Goal: Task Accomplishment & Management: Manage account settings

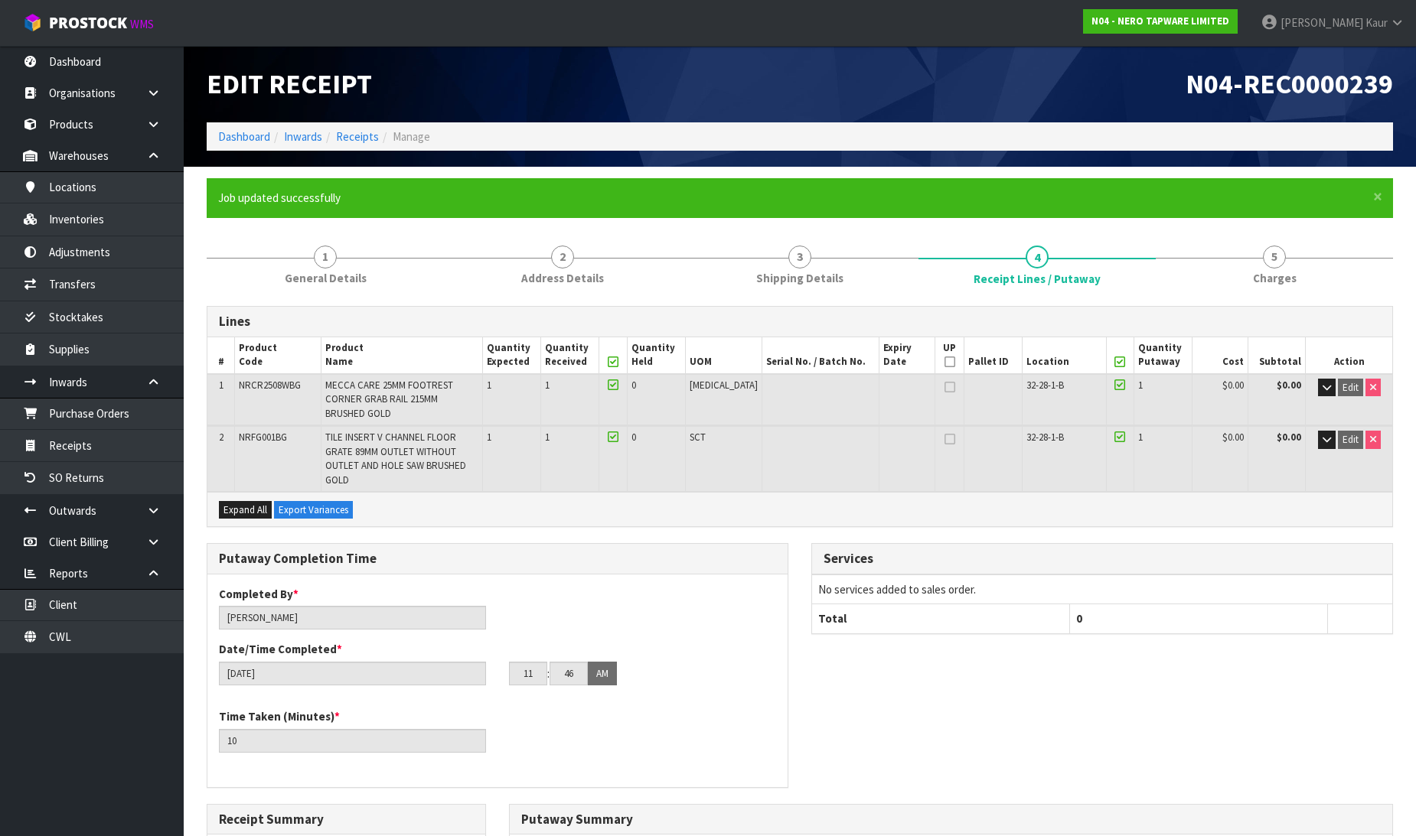
scroll to position [368, 0]
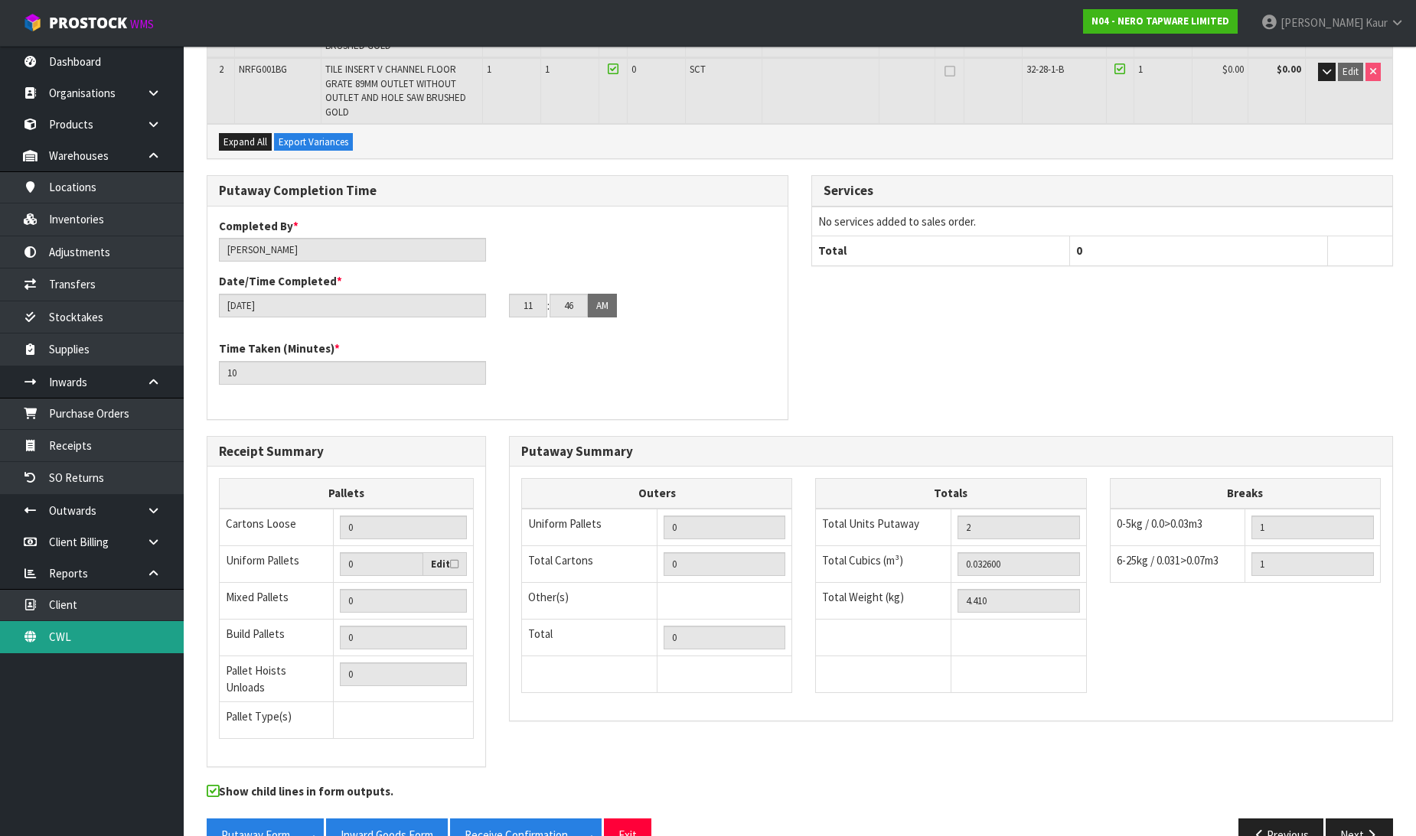
click at [74, 644] on link "CWL" at bounding box center [92, 636] width 184 height 31
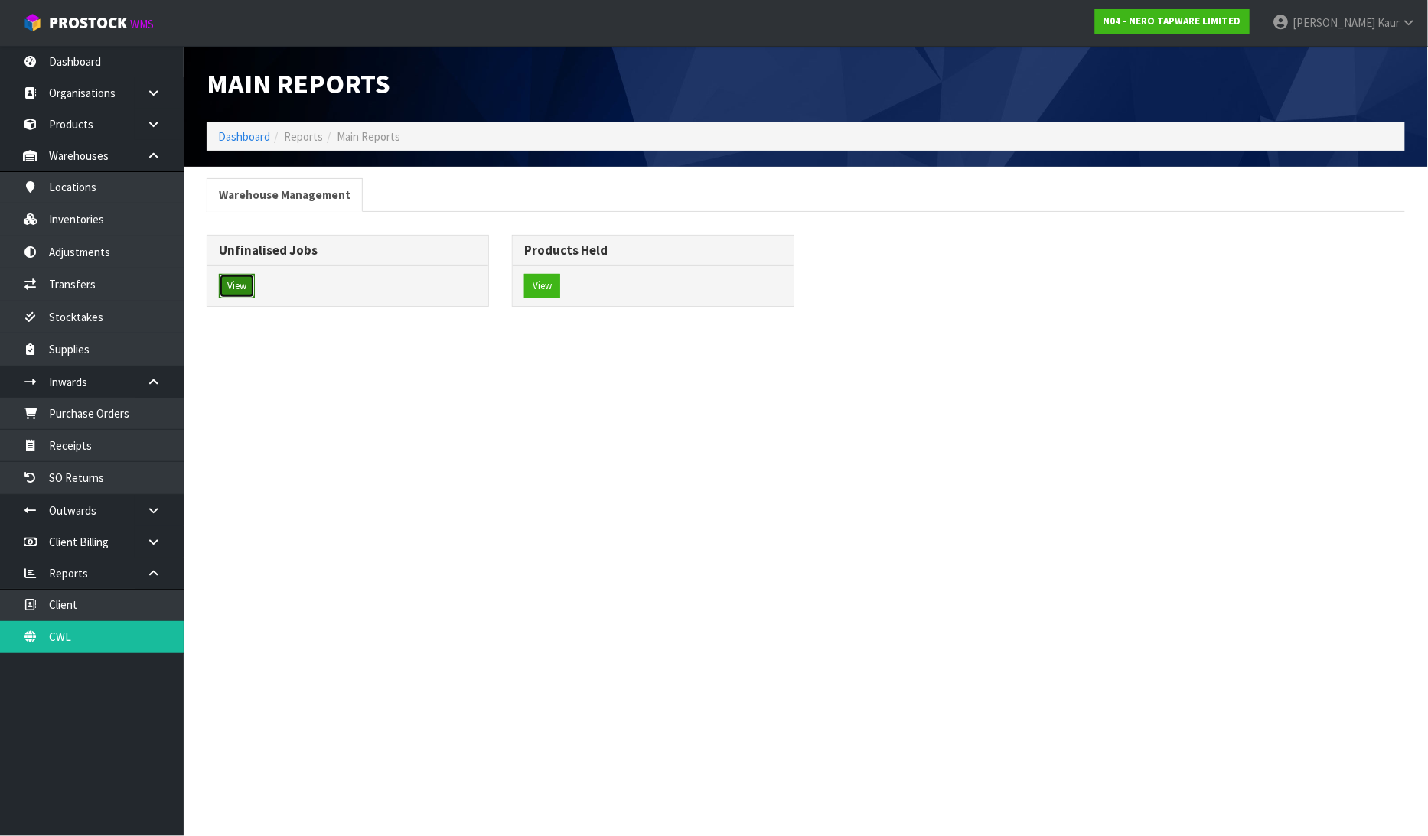
click at [231, 285] on button "View" at bounding box center [237, 286] width 36 height 24
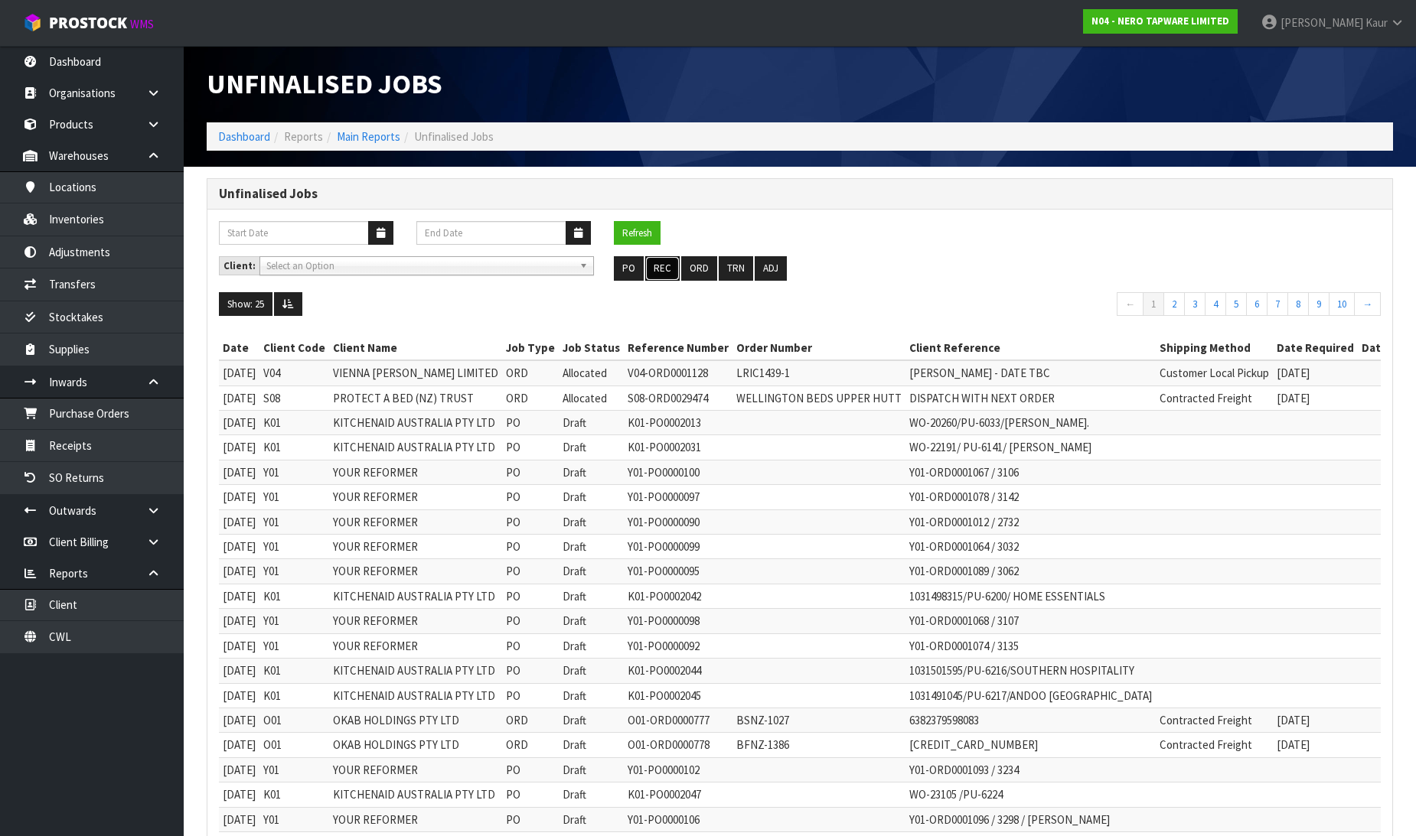
click at [660, 268] on button "REC" at bounding box center [662, 268] width 34 height 24
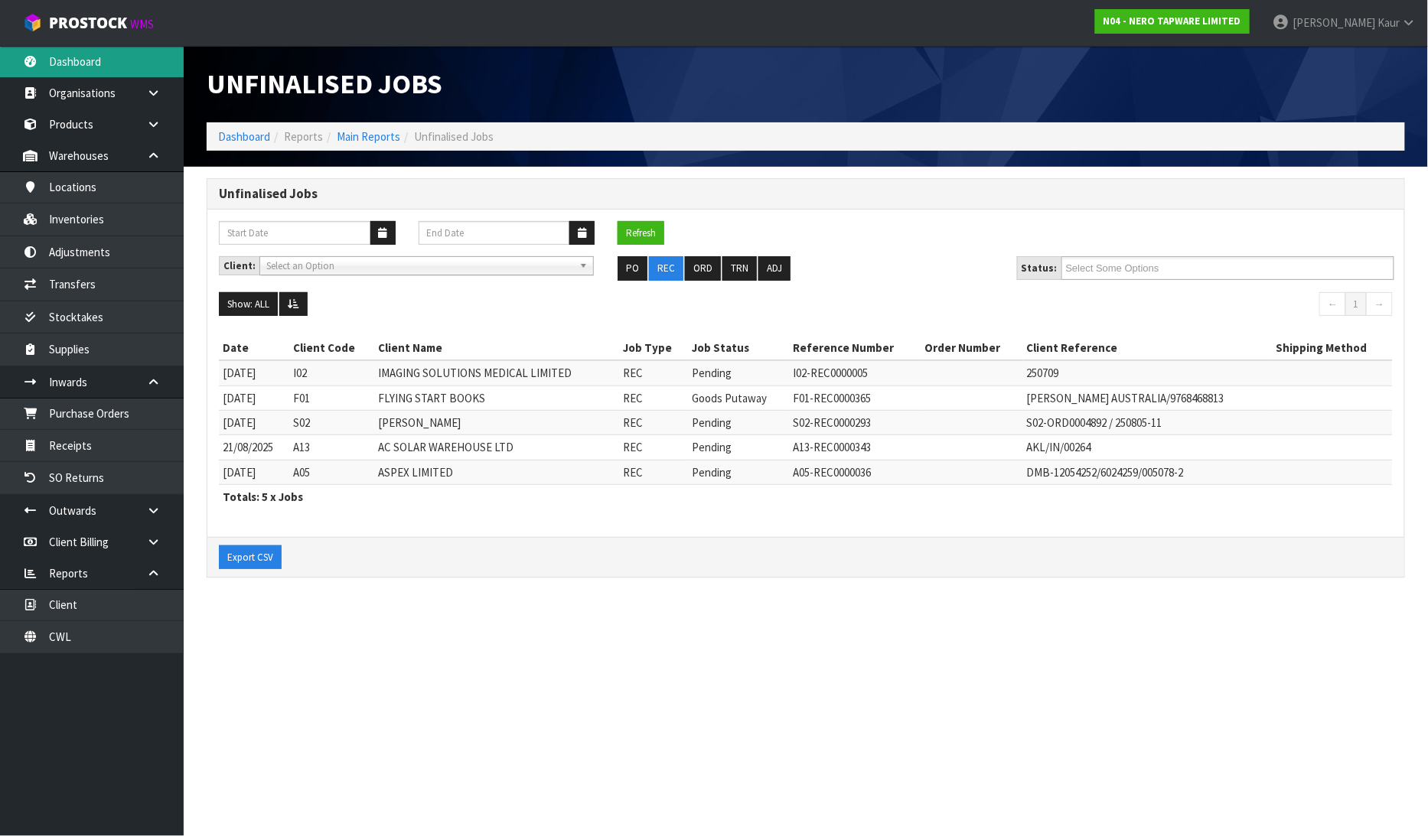
click at [111, 71] on link "Dashboard" at bounding box center [92, 61] width 184 height 31
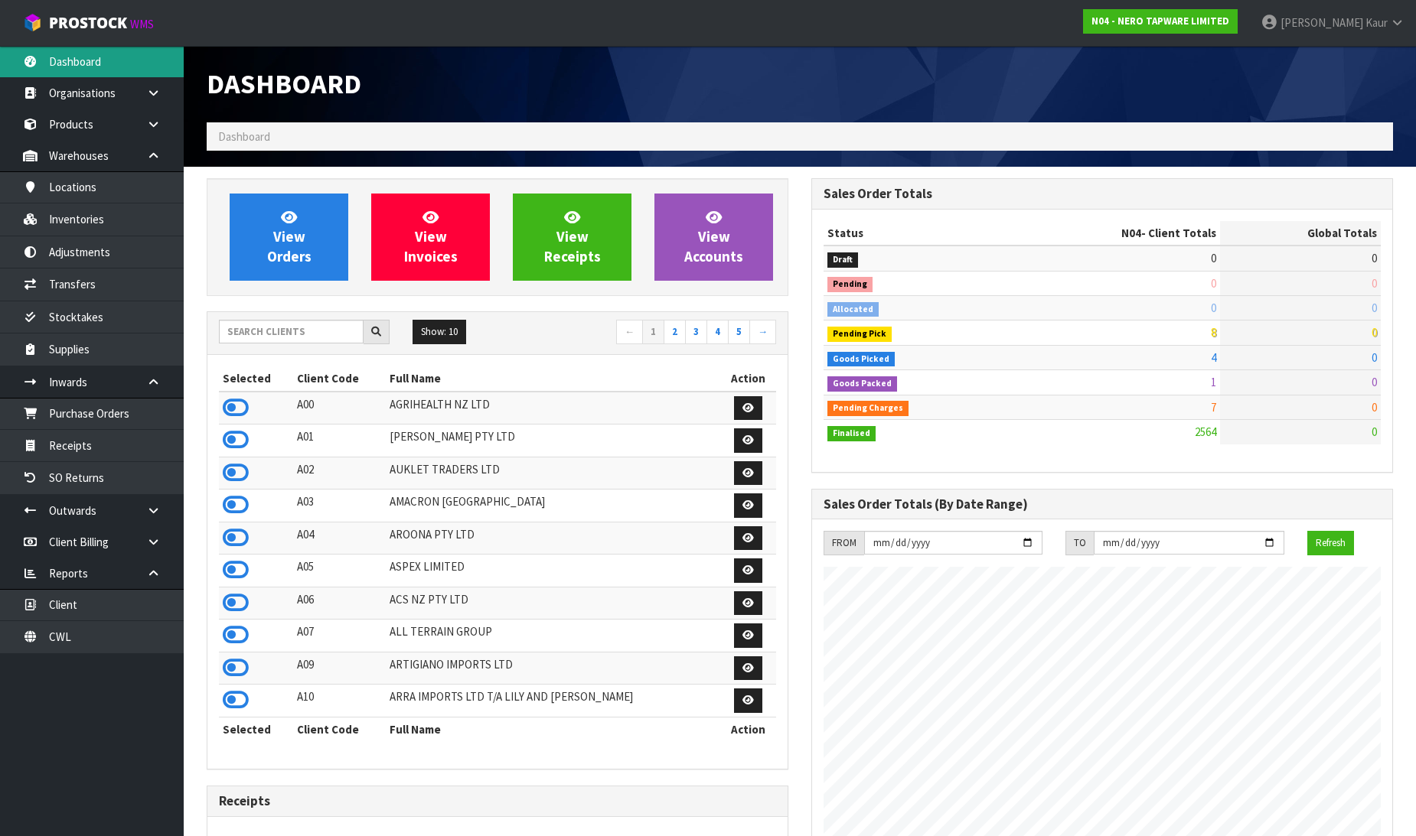
scroll to position [1192, 605]
click at [316, 327] on input "text" at bounding box center [291, 332] width 145 height 24
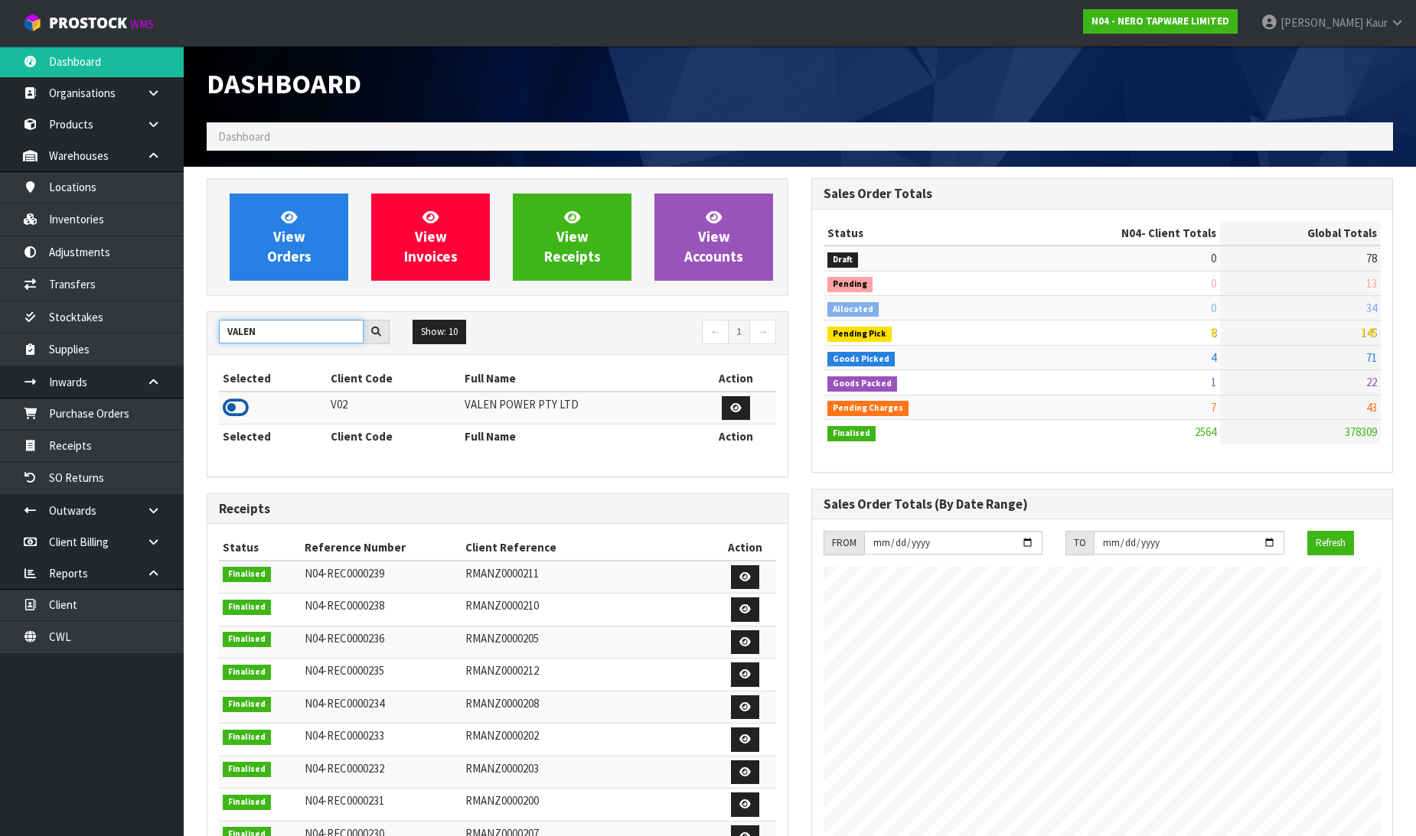
type input "VALEN"
click at [228, 408] on icon at bounding box center [236, 407] width 26 height 23
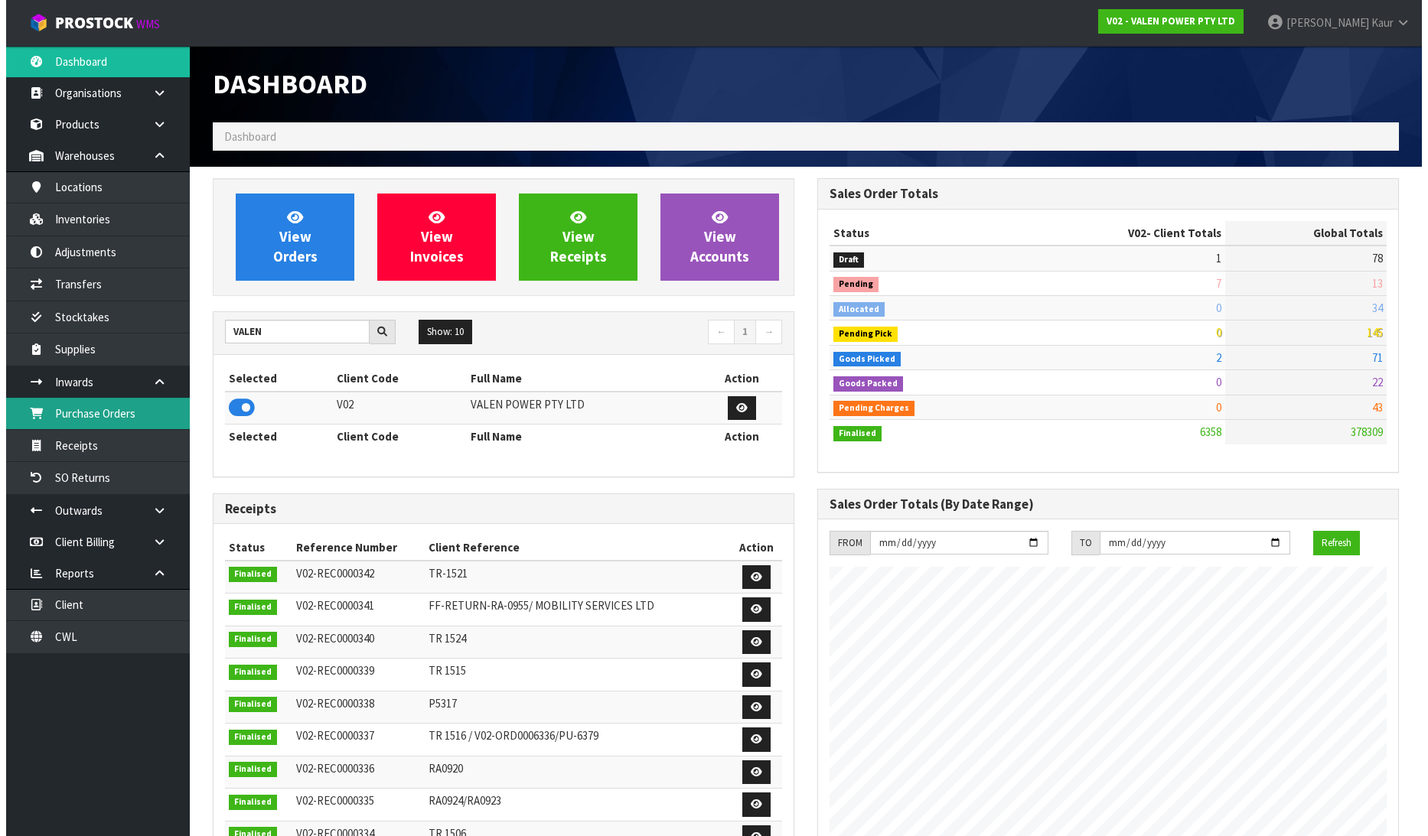
scroll to position [1159, 605]
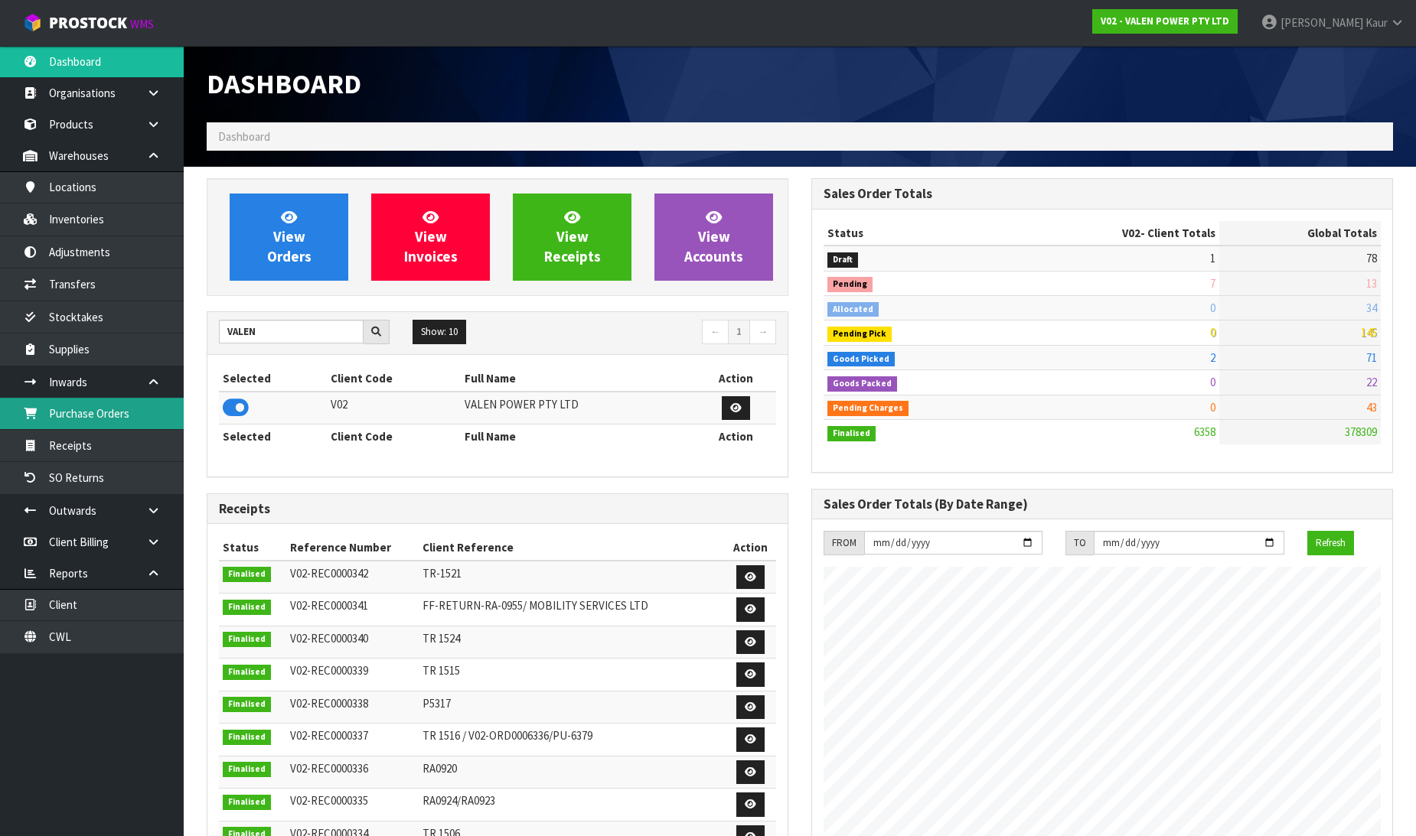
click at [119, 416] on link "Purchase Orders" at bounding box center [92, 413] width 184 height 31
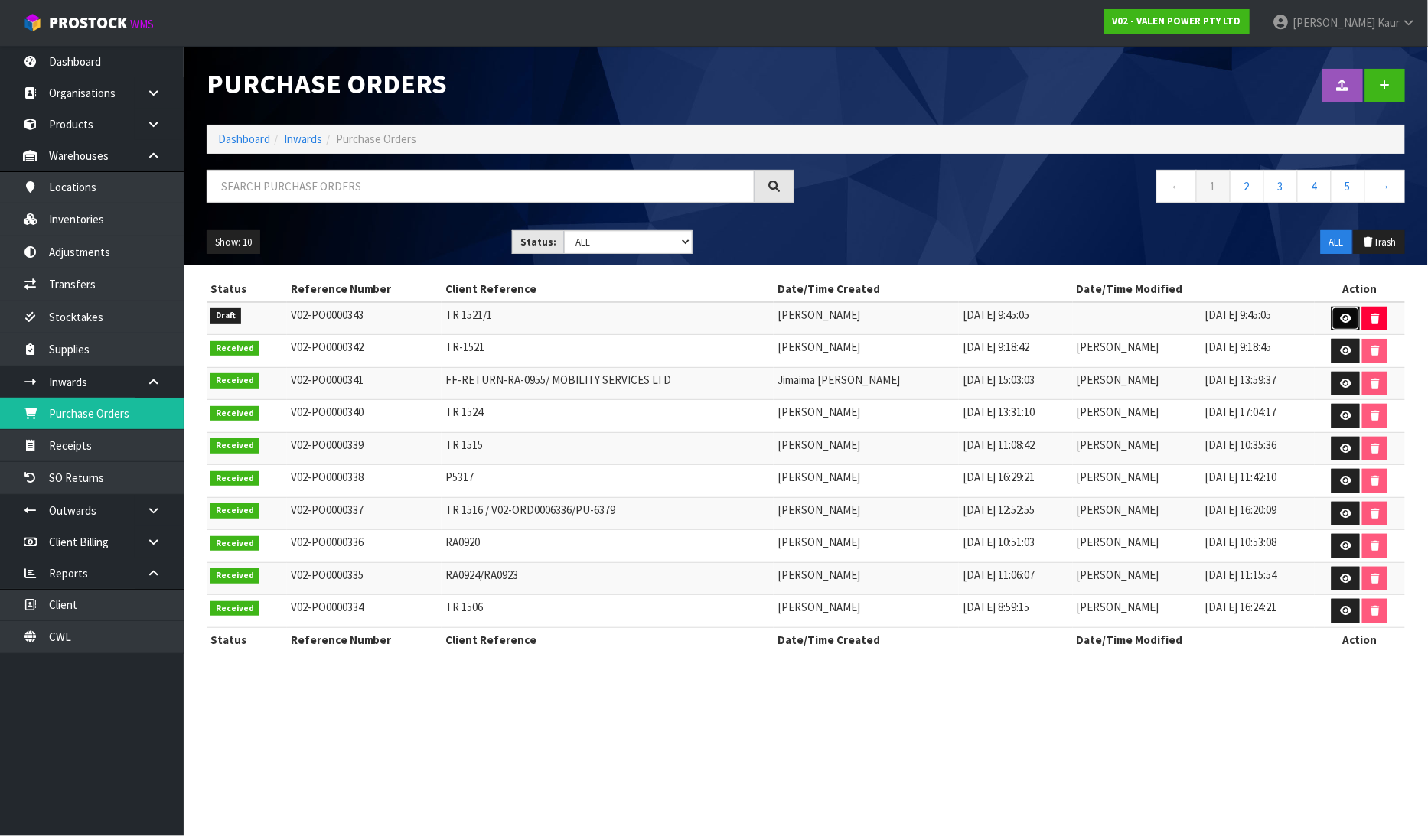
click at [1351, 316] on link at bounding box center [1346, 319] width 28 height 24
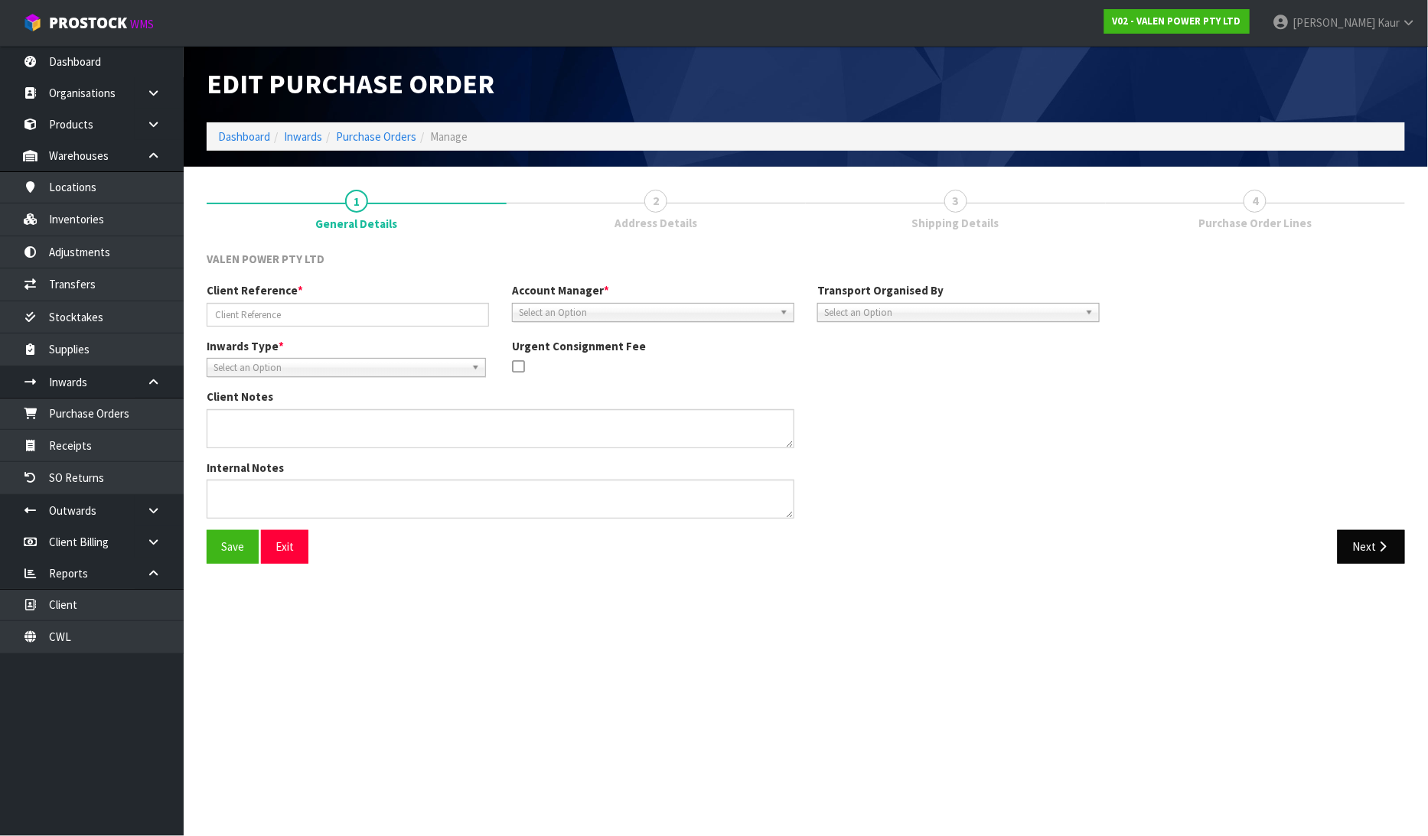
type input "TR 1521/1"
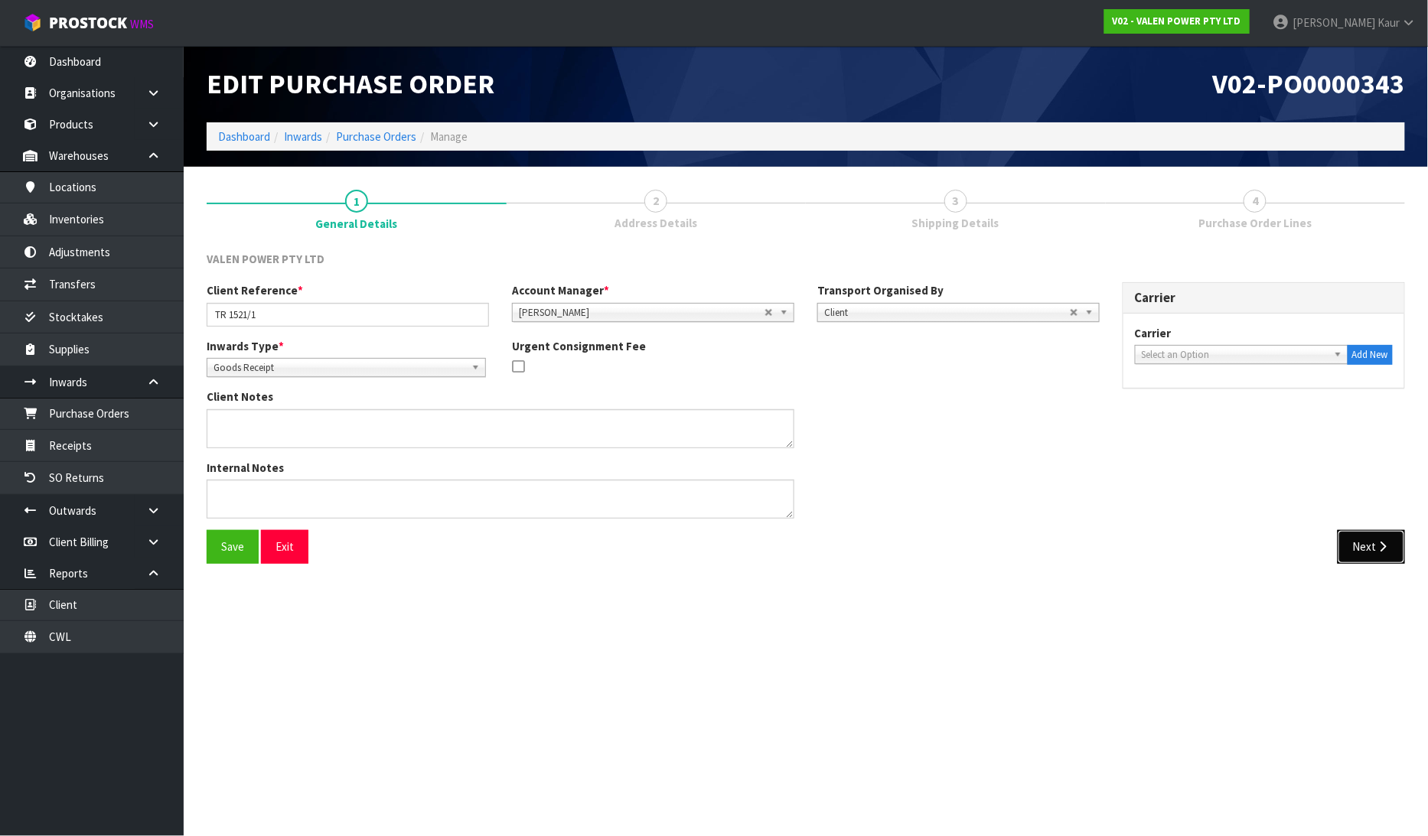
click at [1362, 552] on button "Next" at bounding box center [1371, 546] width 67 height 33
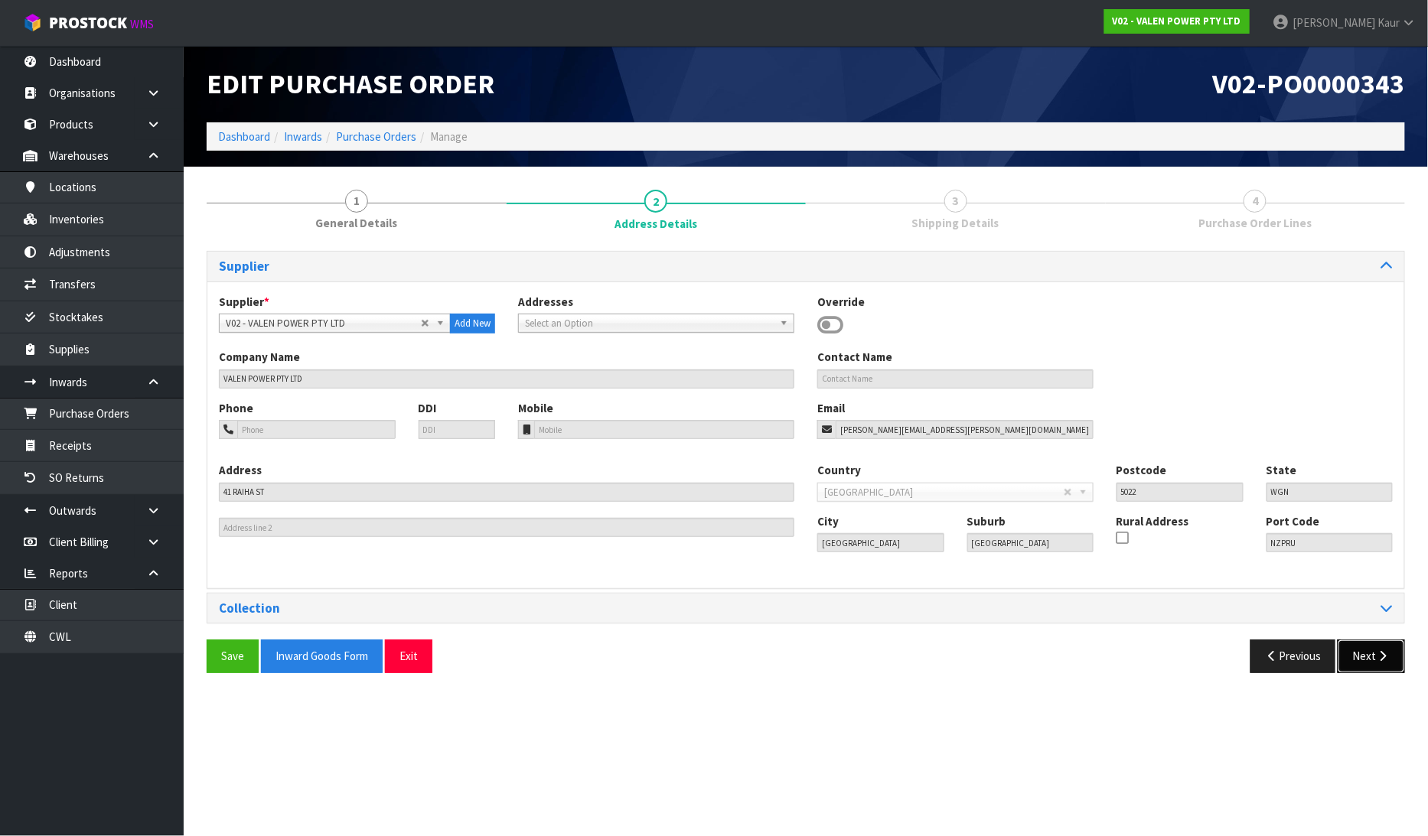
click at [1368, 647] on button "Next" at bounding box center [1371, 656] width 67 height 33
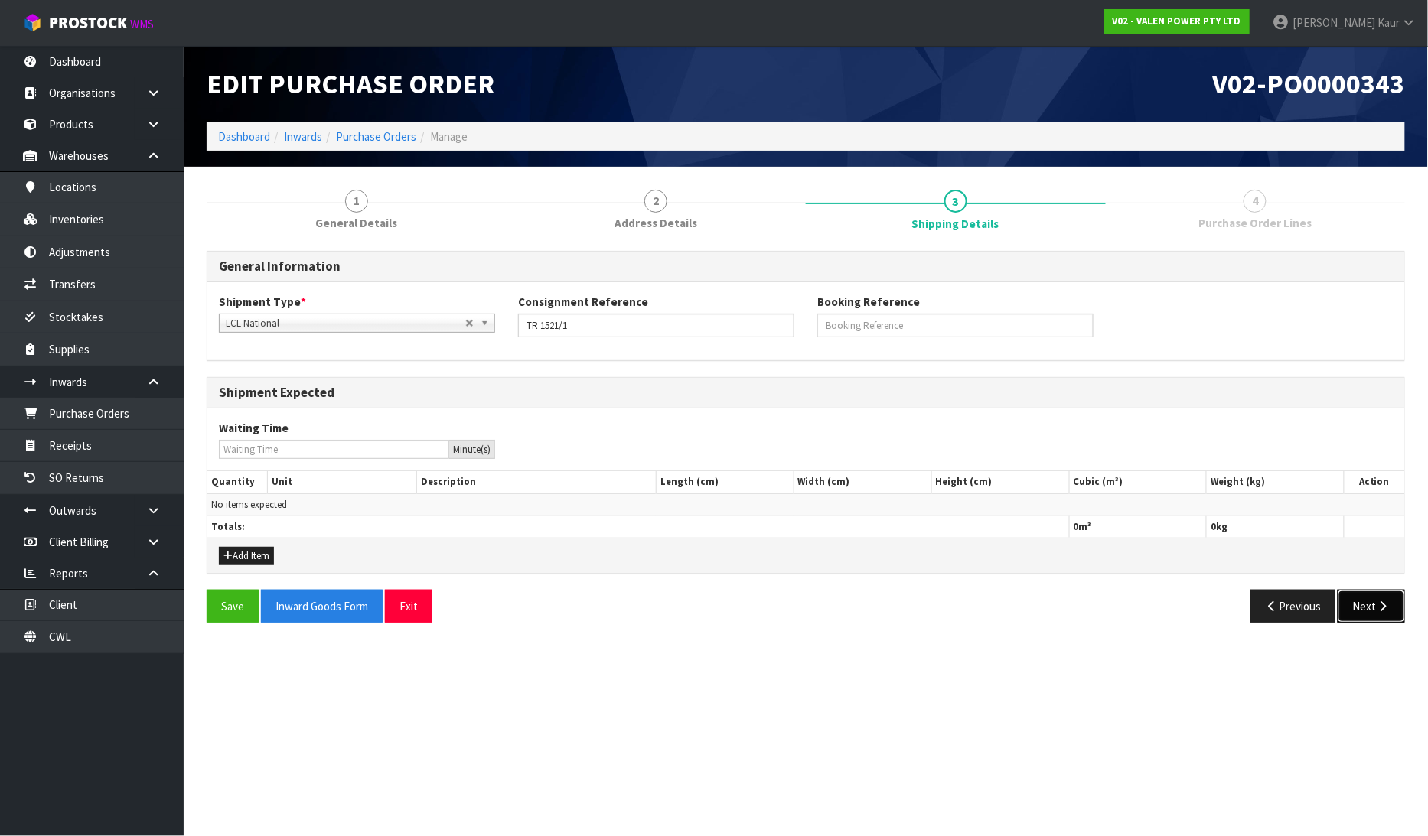
click at [1371, 595] on button "Next" at bounding box center [1371, 606] width 67 height 33
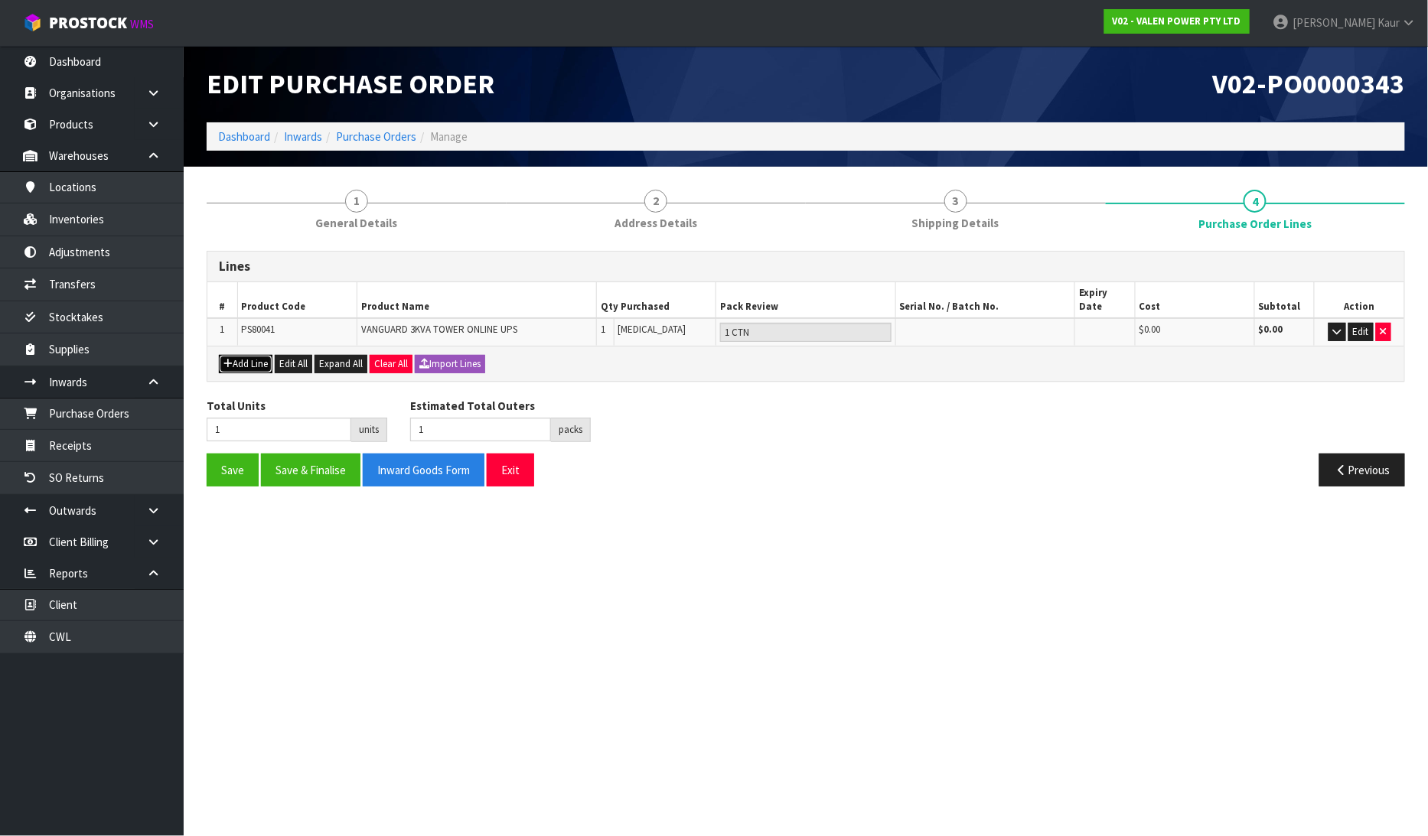
click at [266, 355] on button "Add Line" at bounding box center [246, 364] width 54 height 18
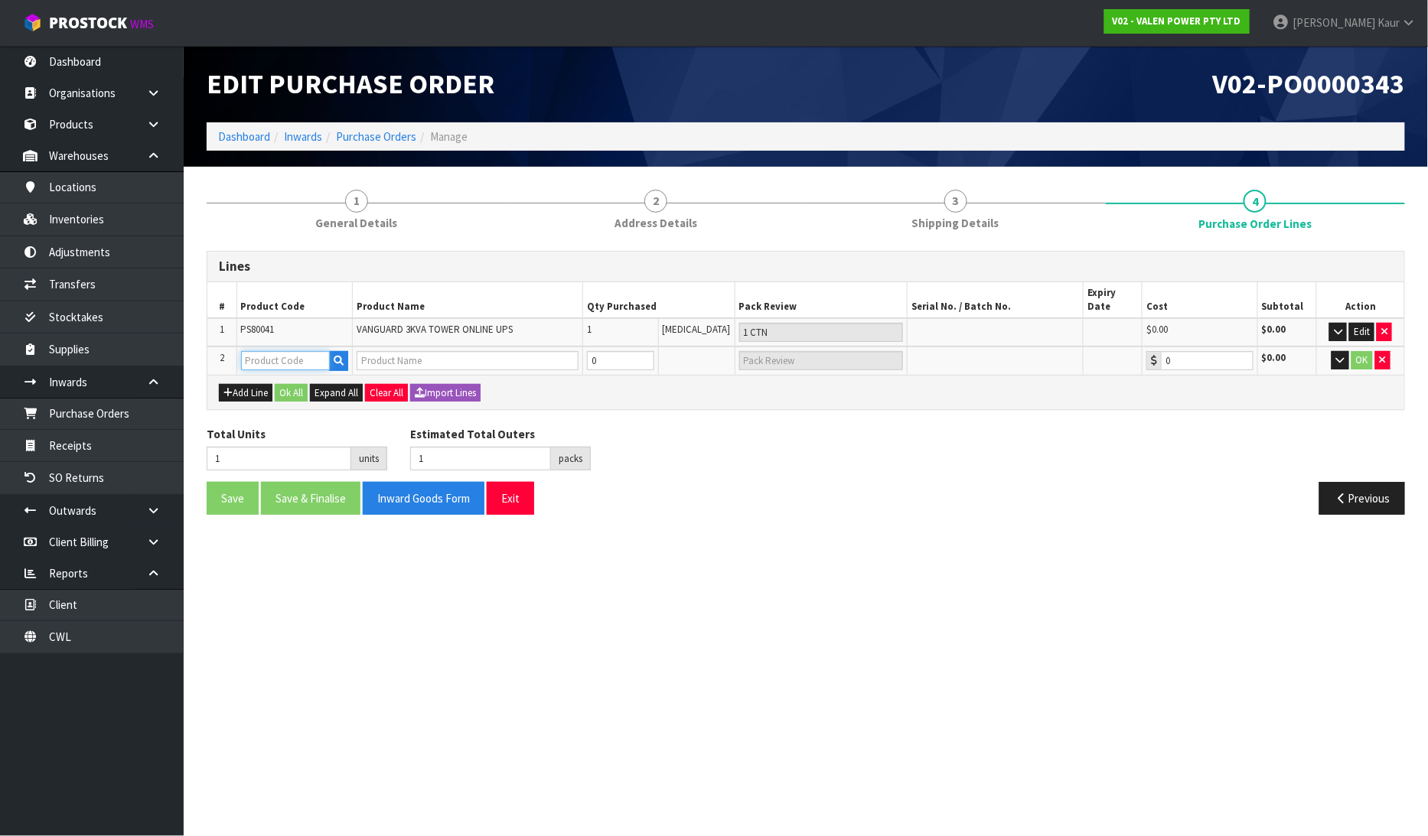
click at [268, 351] on input "text" at bounding box center [286, 360] width 90 height 19
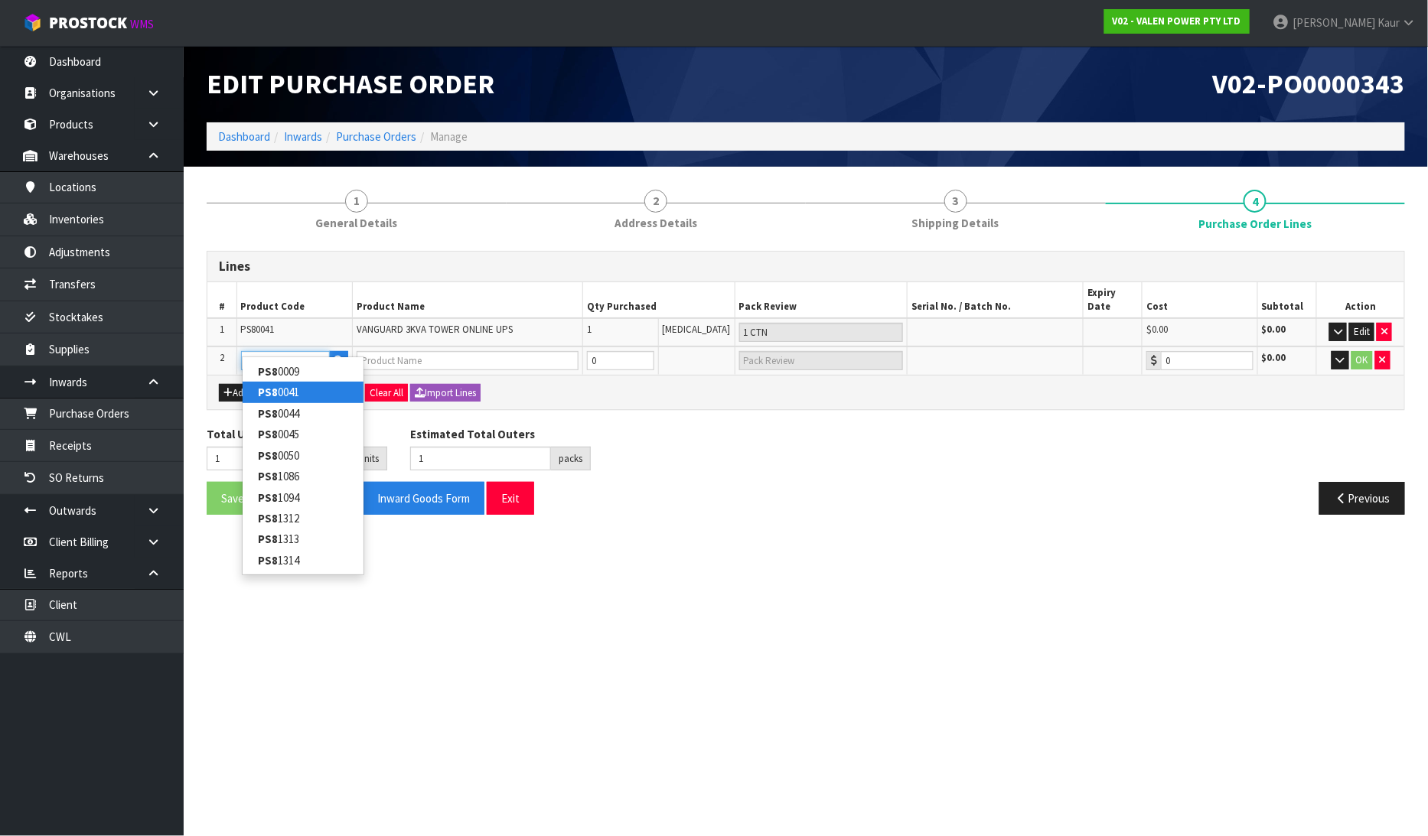
click at [273, 351] on input "PS8" at bounding box center [286, 360] width 90 height 19
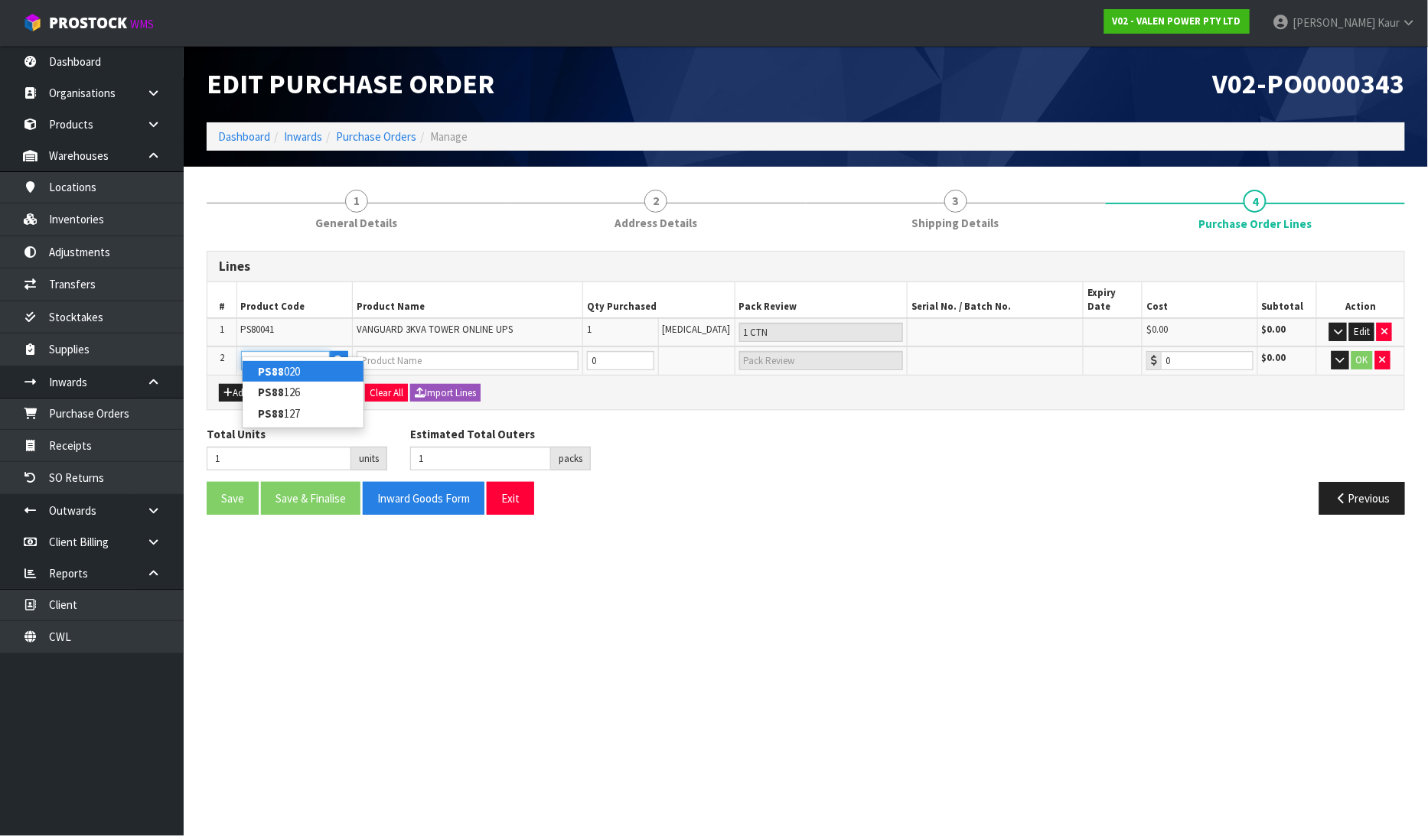
type input "PS88020"
type input "VANGUARD AS400 ALARM CARD"
type input "0.00"
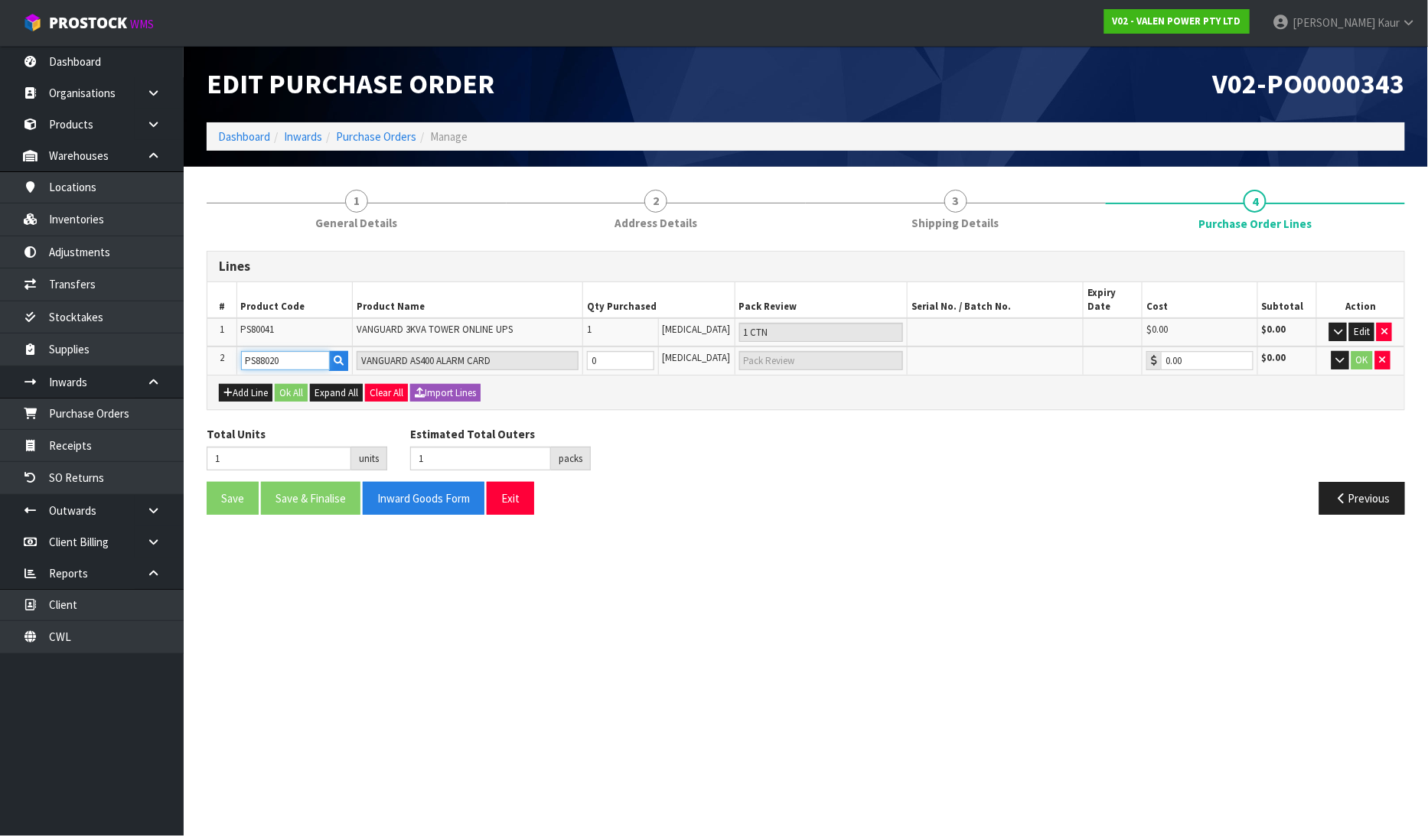
type input "PS88020"
click at [644, 351] on input "0" at bounding box center [620, 360] width 67 height 19
type input "2"
type input "1"
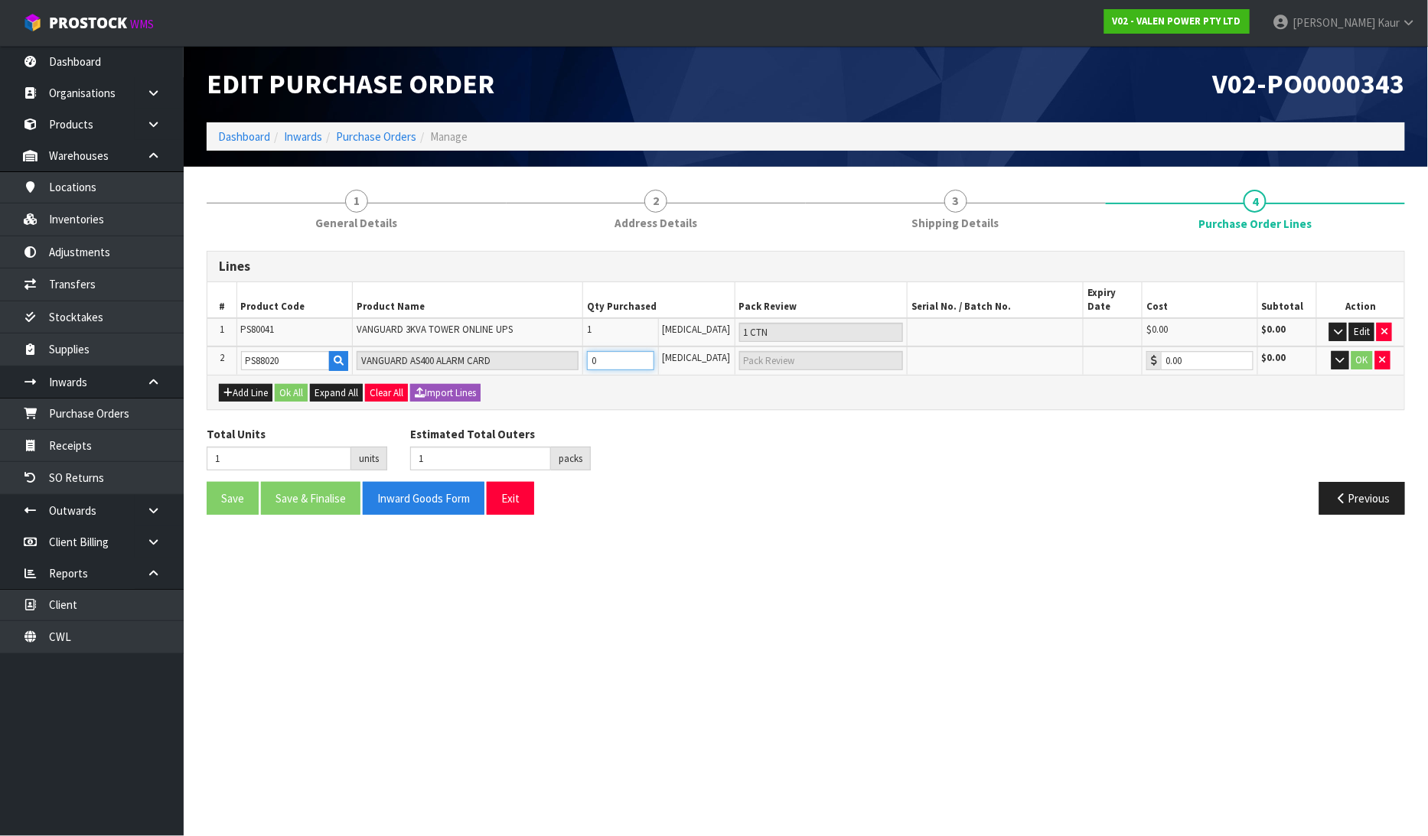
type input "1 CTN"
type input "1"
click at [1340, 355] on icon "button" at bounding box center [1340, 360] width 8 height 10
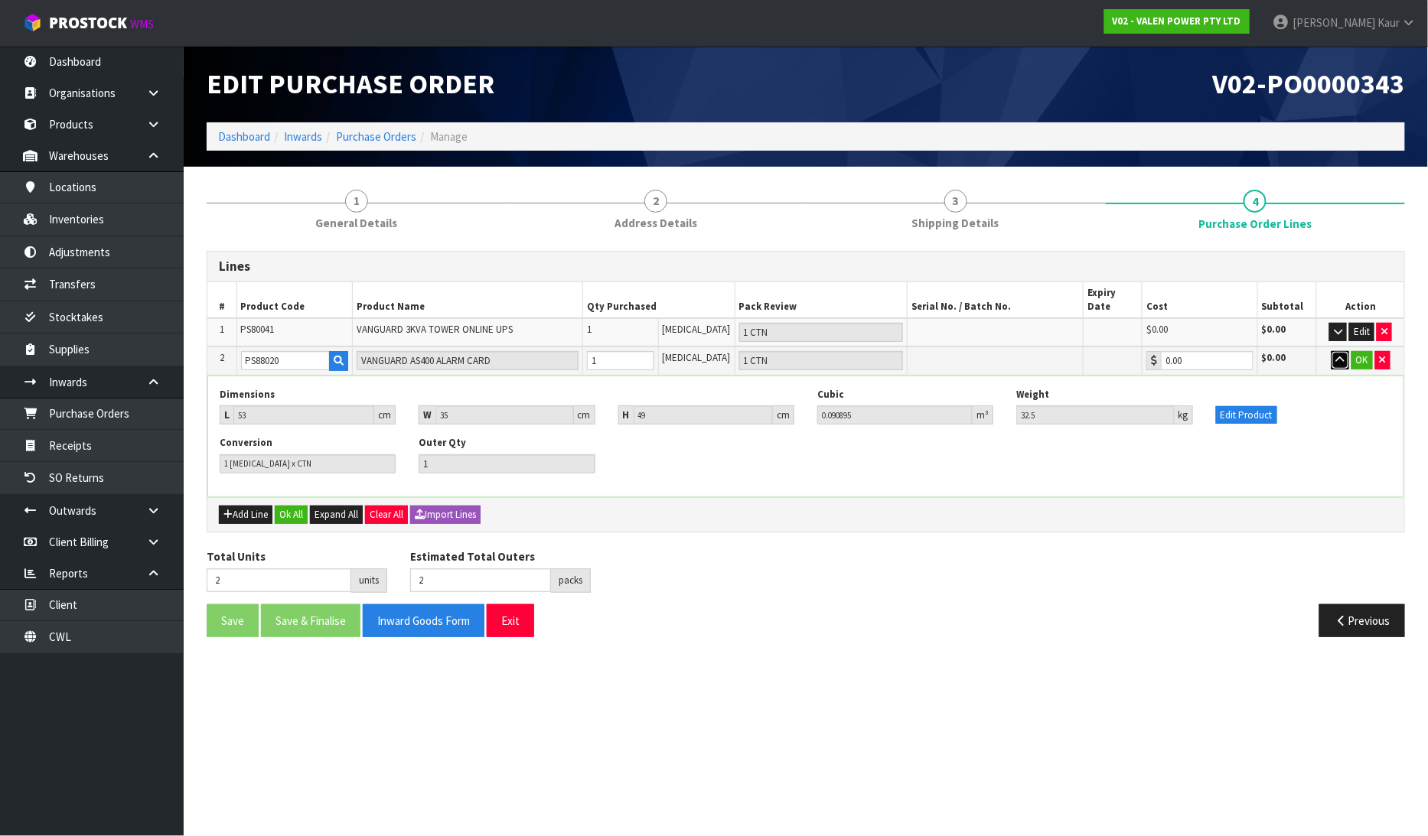
click at [1340, 355] on icon "button" at bounding box center [1340, 360] width 8 height 10
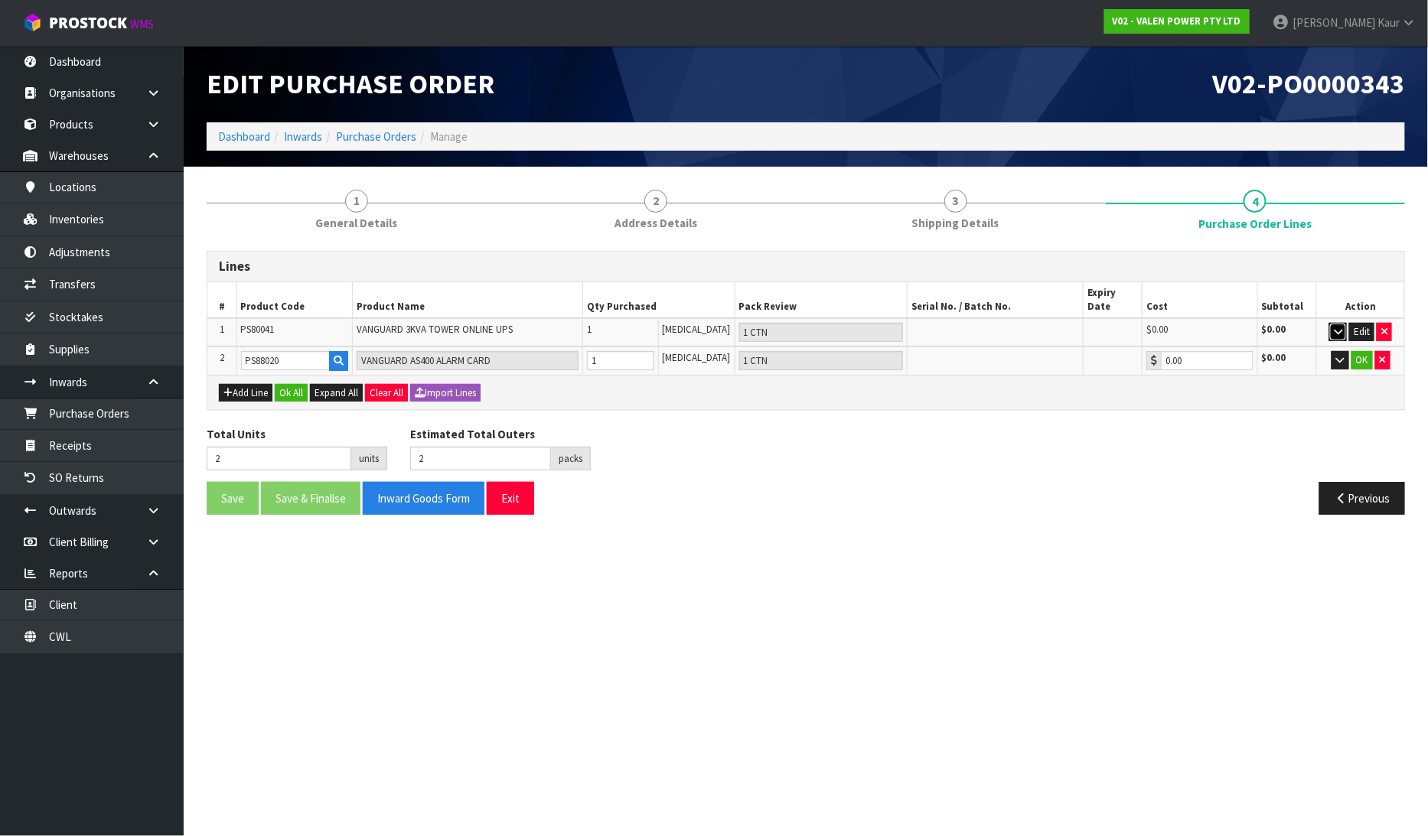
click at [1338, 323] on button "button" at bounding box center [1338, 332] width 18 height 18
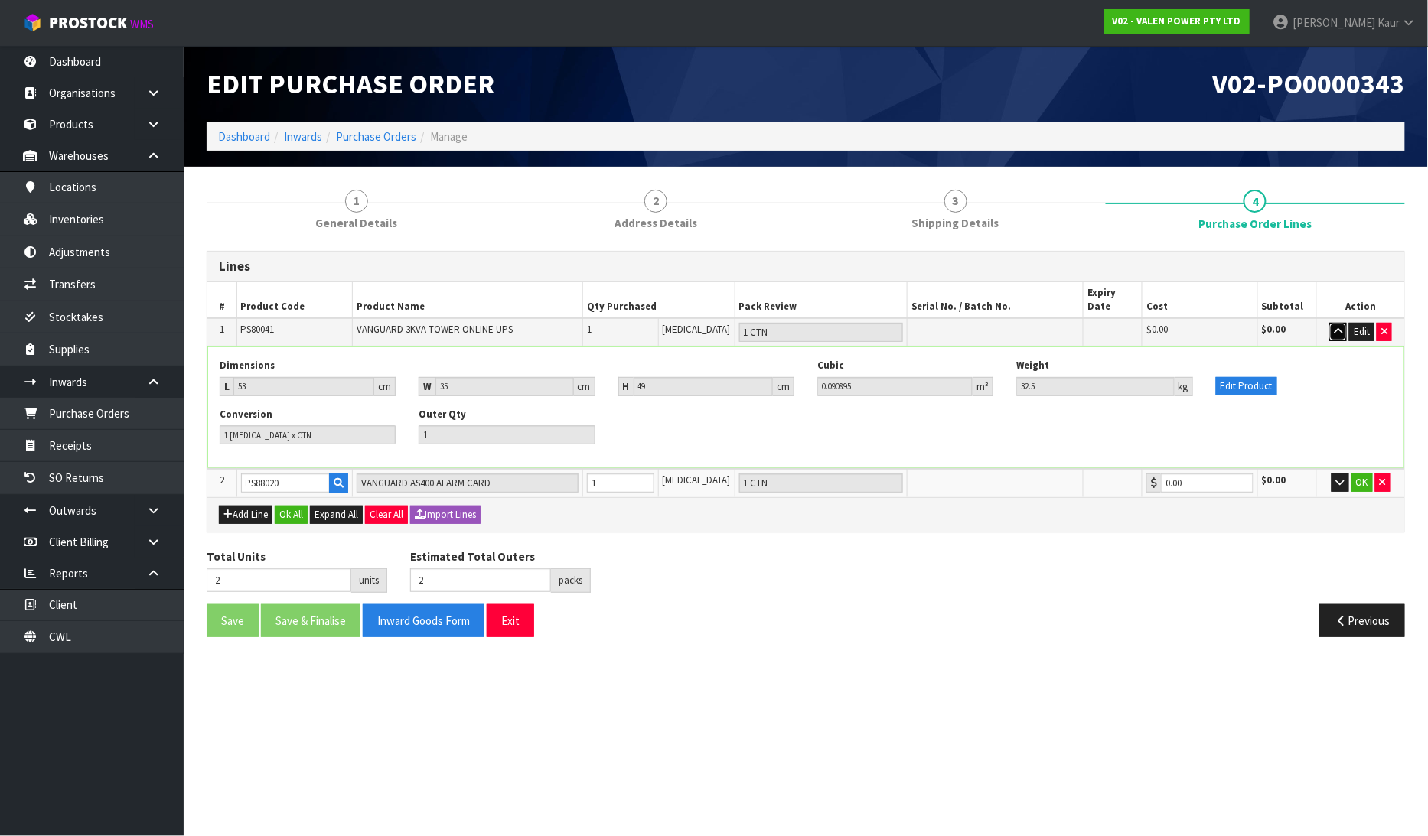
click at [1338, 323] on button "button" at bounding box center [1338, 332] width 18 height 18
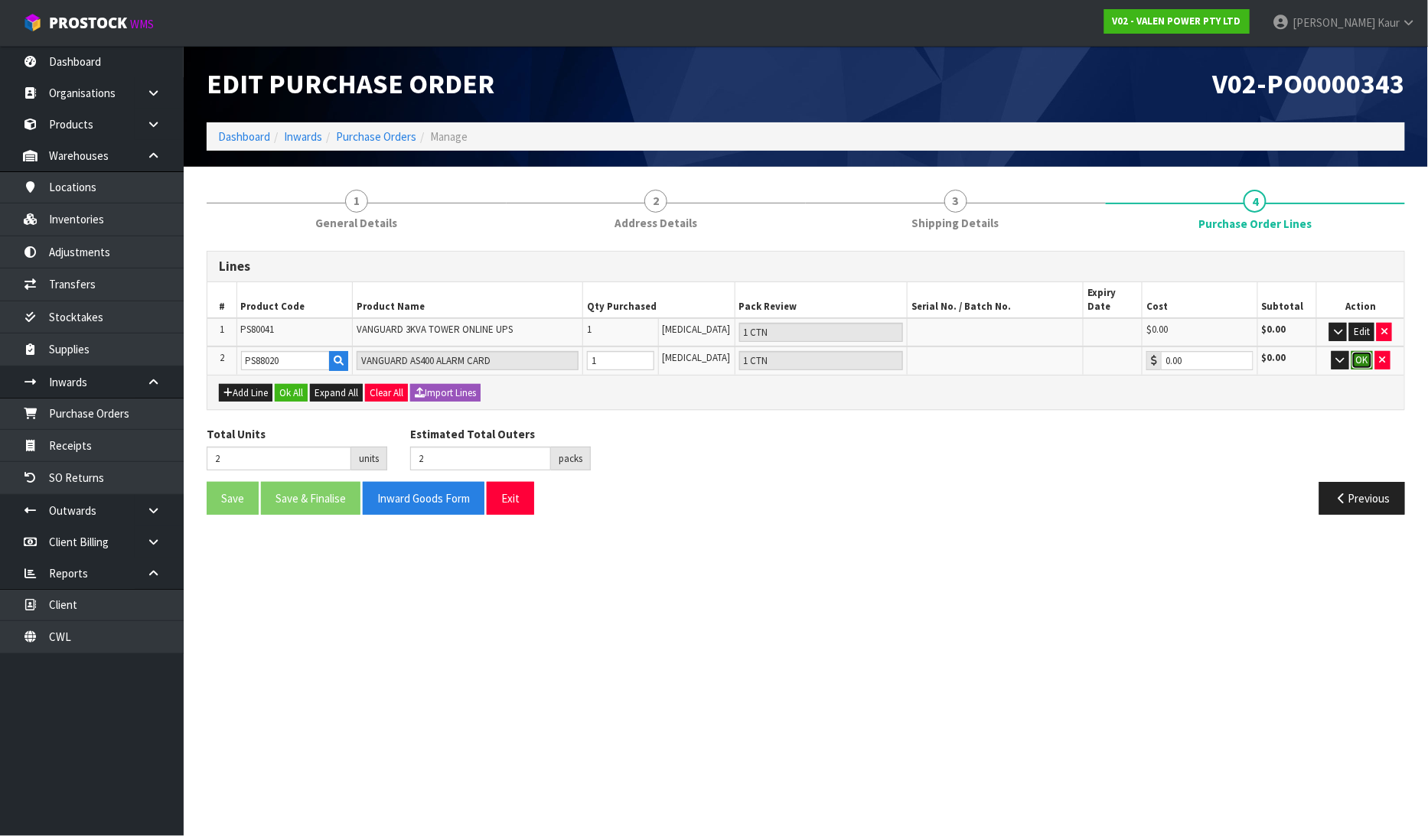
click at [1363, 351] on button "OK" at bounding box center [1361, 360] width 21 height 18
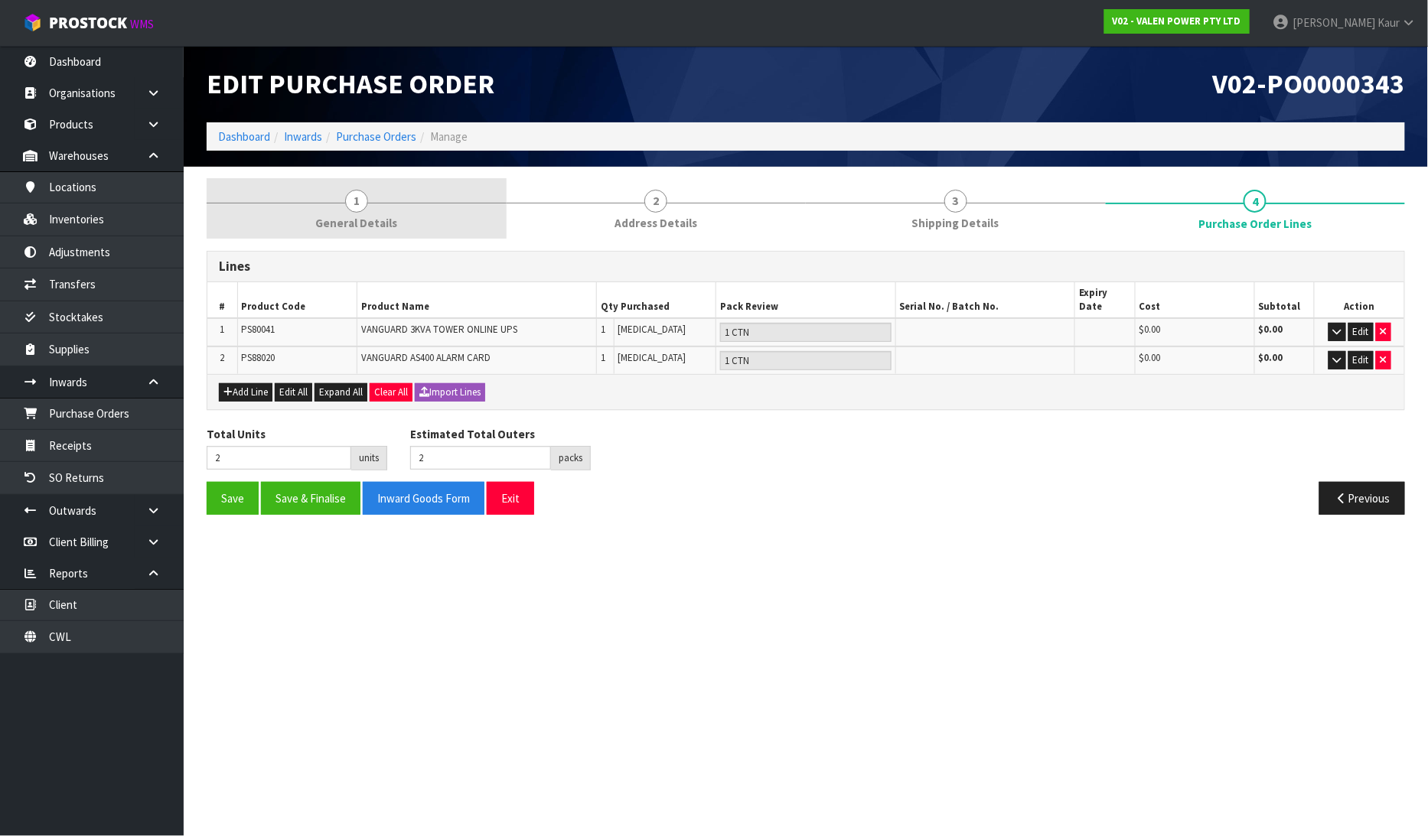
click at [346, 205] on span "1" at bounding box center [356, 201] width 23 height 23
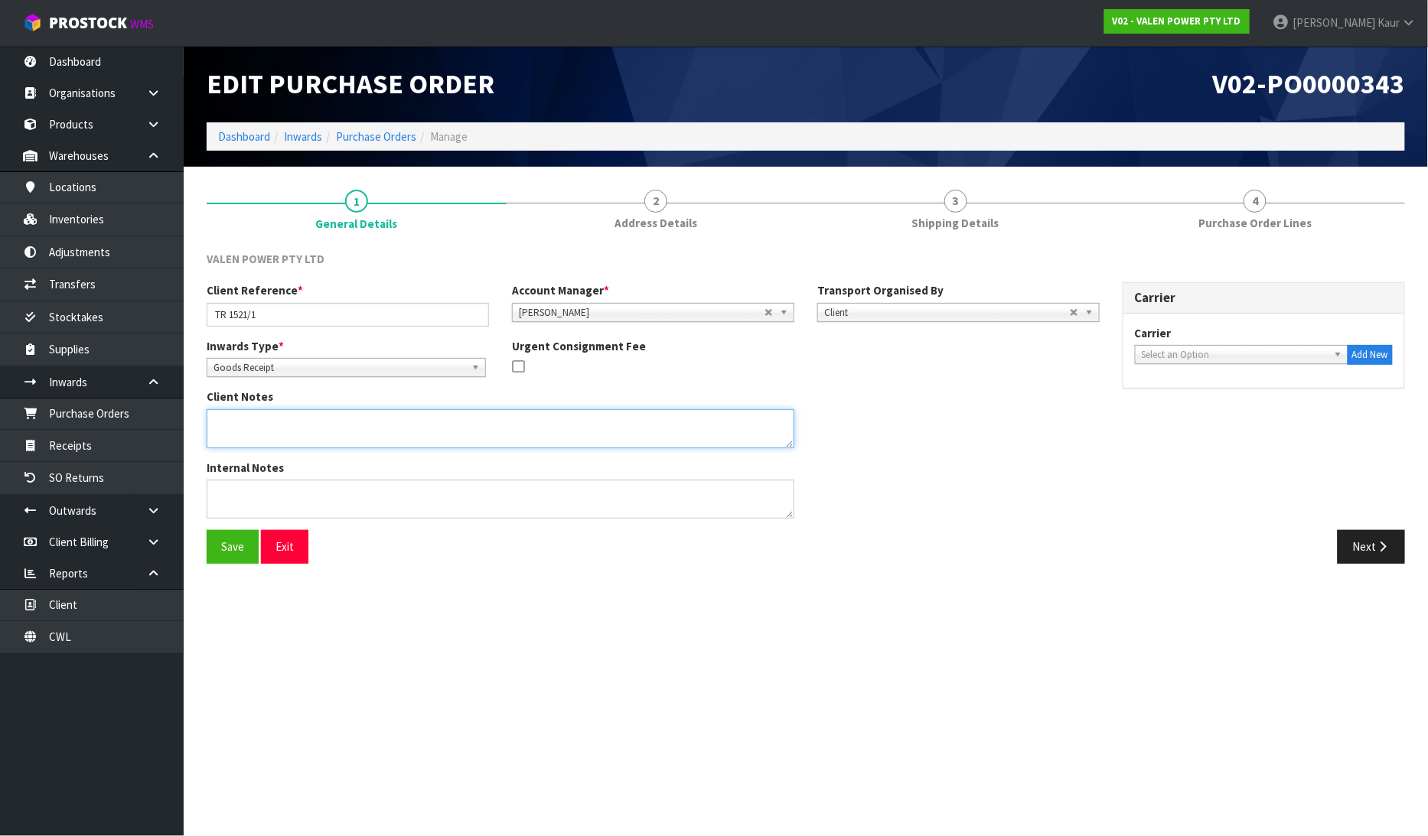
click at [231, 438] on textarea at bounding box center [501, 428] width 588 height 39
paste textarea "THEY ARE STILL TO BE LOADED AS TWO SEPARATE ITEMS EVEN THOUGH THE CARD HAS BEEN…"
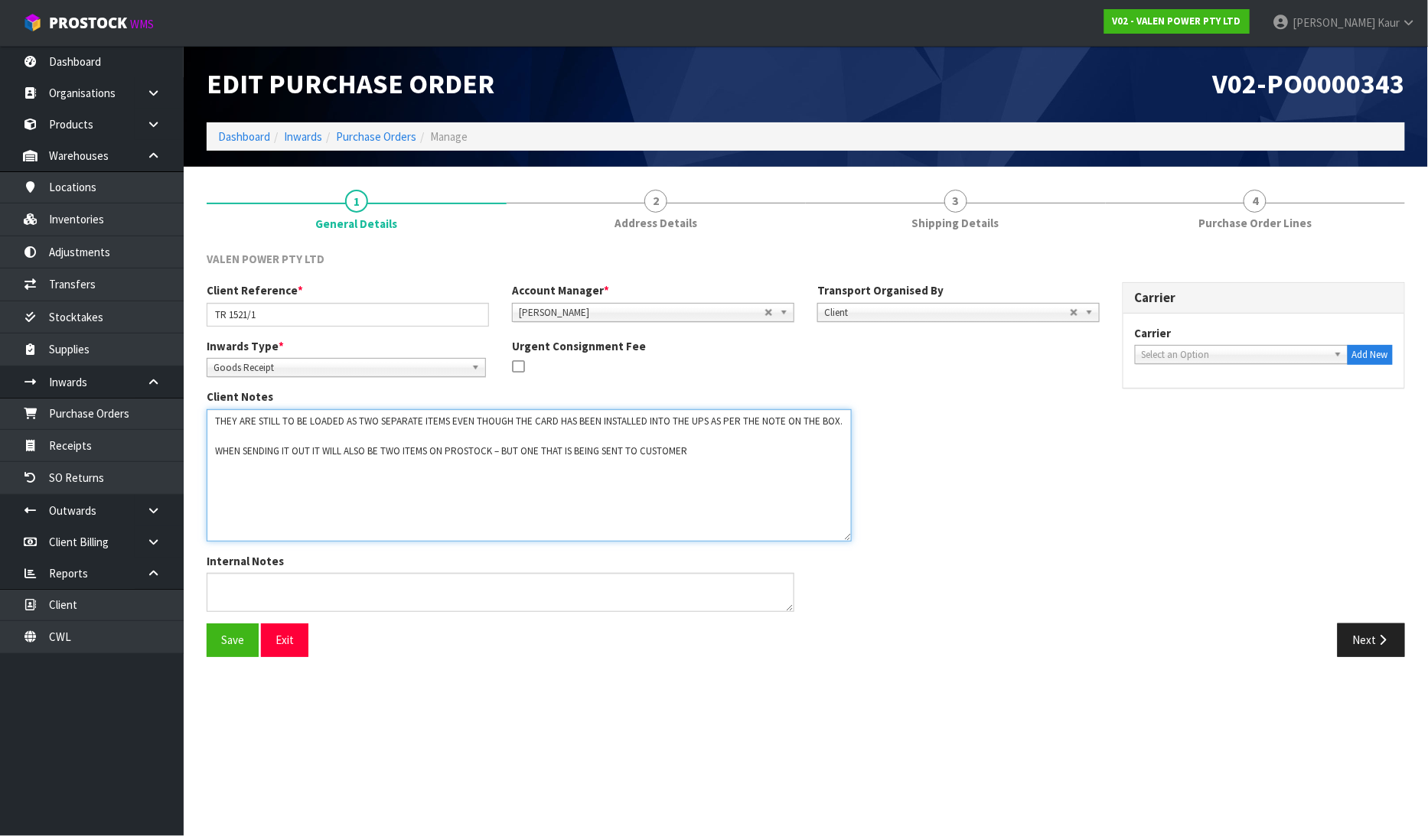
drag, startPoint x: 787, startPoint y: 445, endPoint x: 843, endPoint y: 539, distance: 109.2
click at [843, 539] on textarea at bounding box center [529, 475] width 645 height 132
click at [230, 432] on textarea at bounding box center [529, 475] width 645 height 132
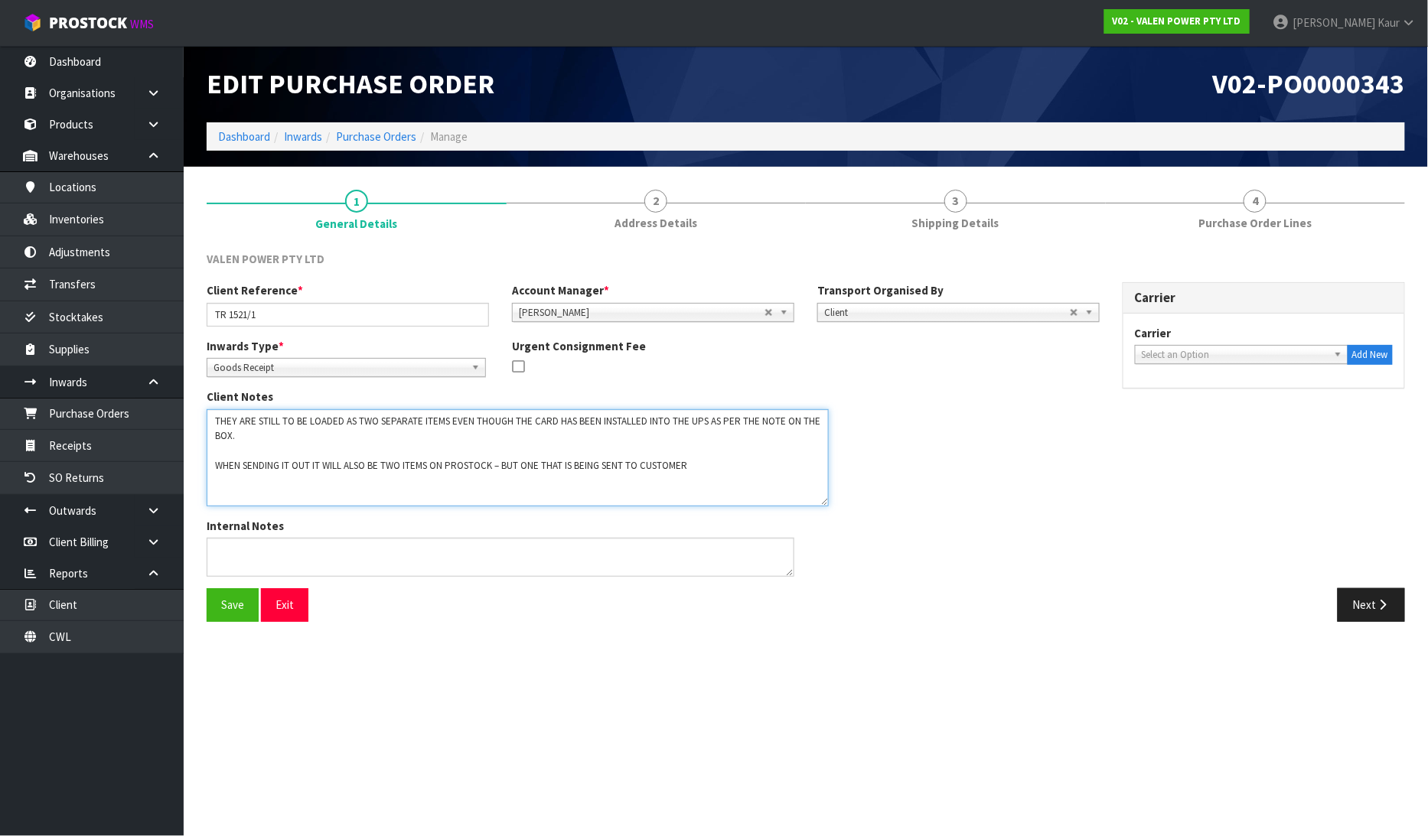
drag, startPoint x: 844, startPoint y: 537, endPoint x: 821, endPoint y: 503, distance: 41.4
click at [821, 503] on textarea at bounding box center [518, 457] width 622 height 97
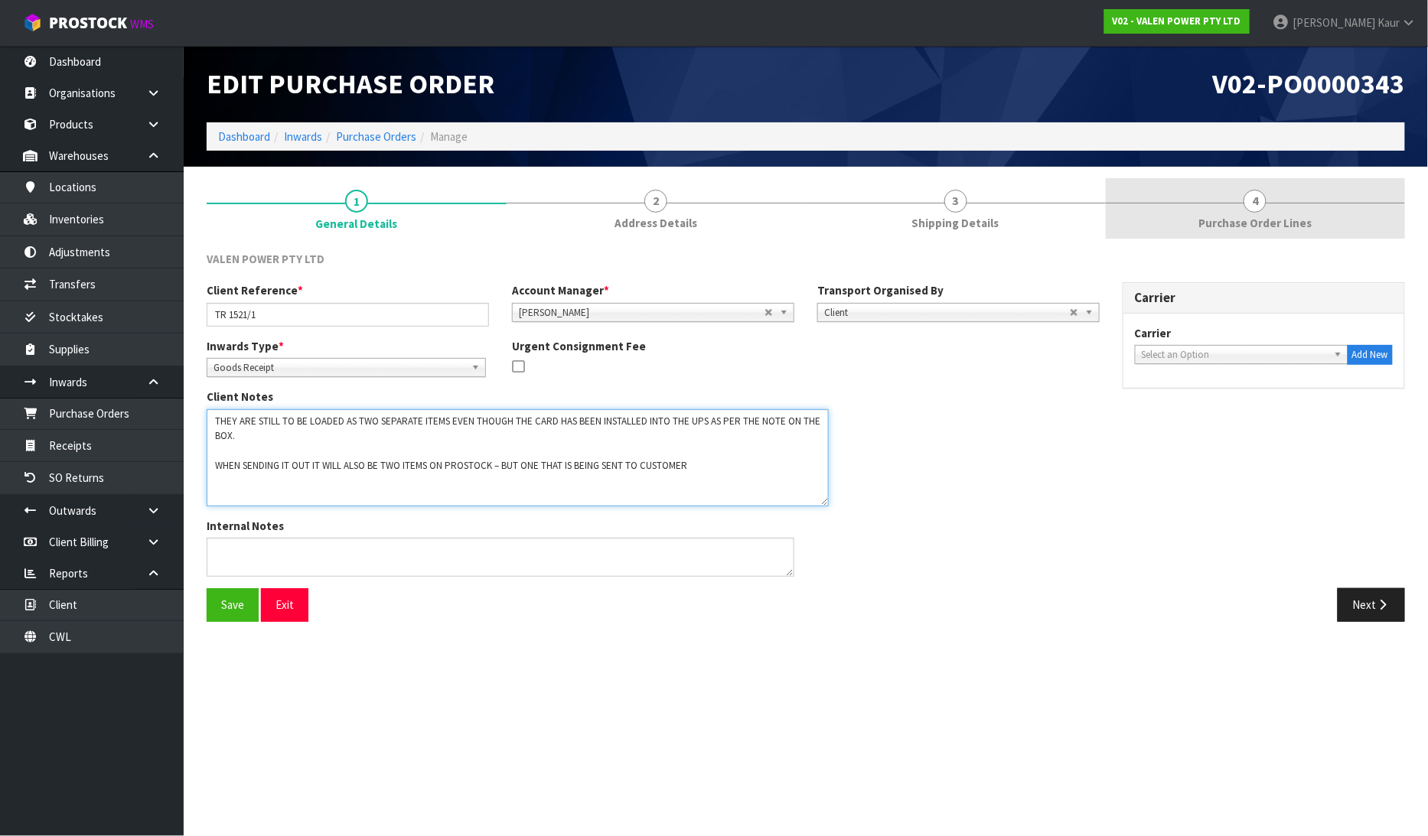
type textarea "THEY ARE STILL TO BE LOADED AS TWO SEPARATE ITEMS EVEN THOUGH THE CARD HAS BEEN…"
click at [1263, 224] on span "Purchase Order Lines" at bounding box center [1254, 223] width 113 height 16
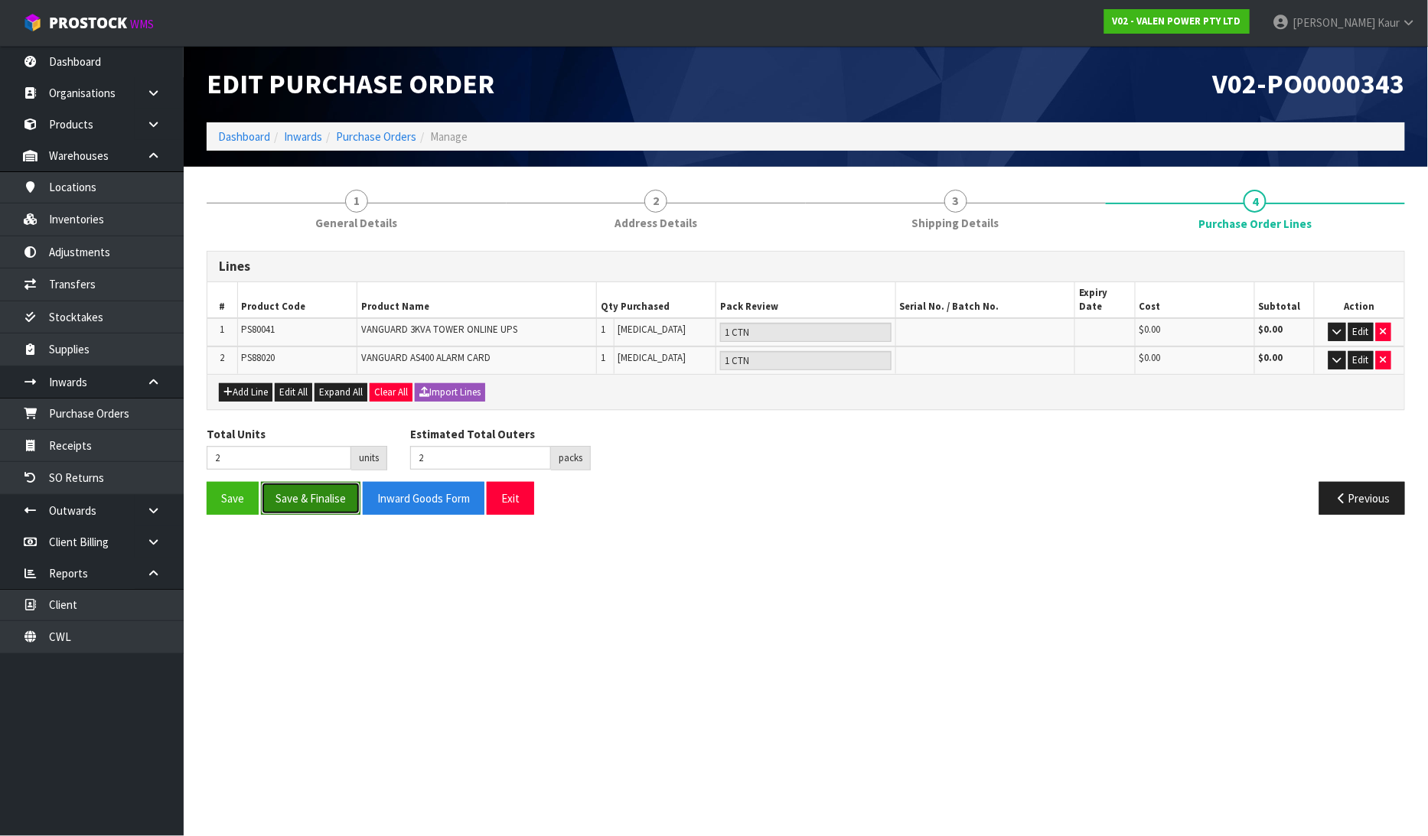
click at [306, 487] on button "Save & Finalise" at bounding box center [310, 498] width 99 height 33
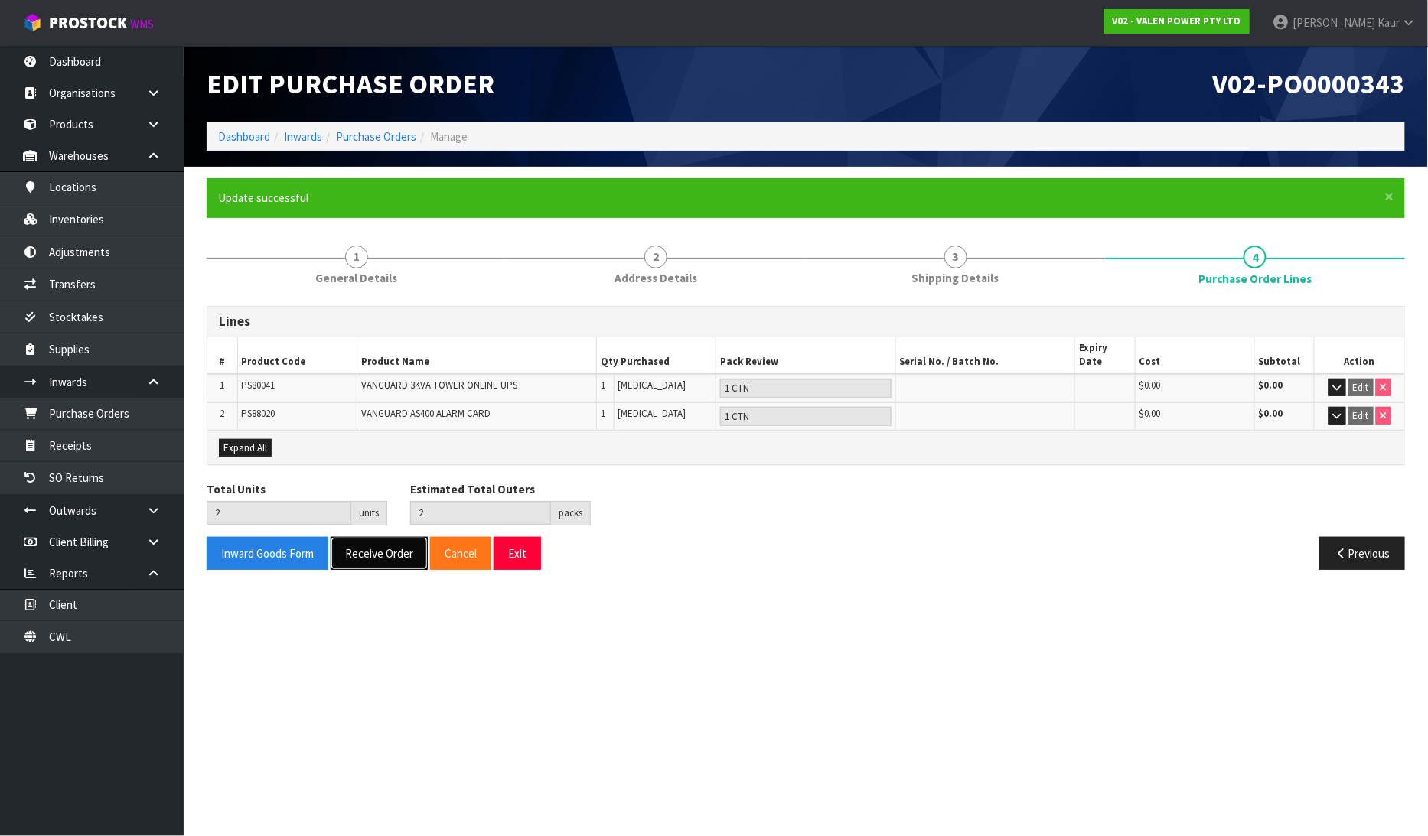
click at [380, 545] on button "Receive Order" at bounding box center [379, 553] width 97 height 33
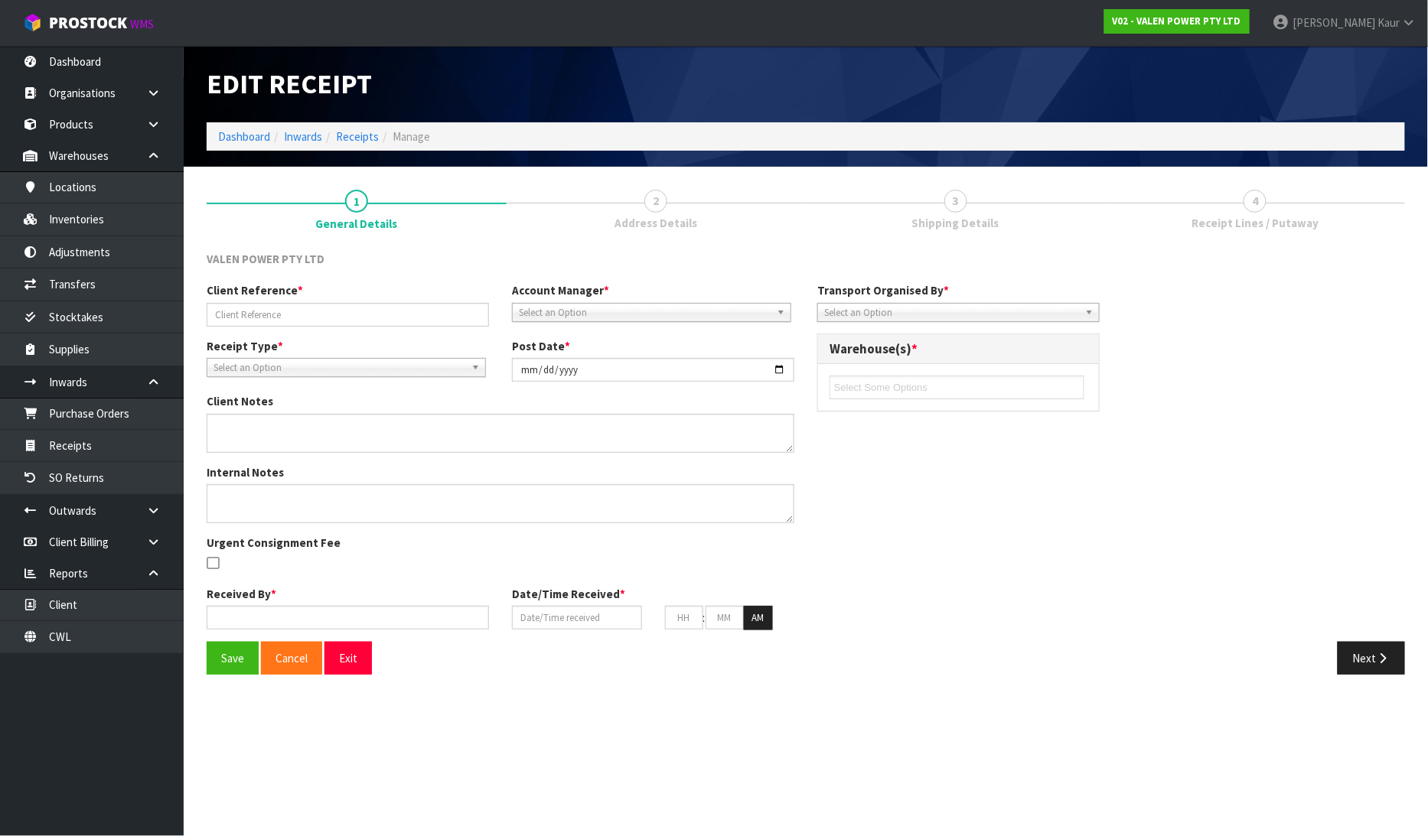
type input "TR 1521/1"
type input "[DATE]"
type textarea "THEY ARE STILL TO BE LOADED AS TWO SEPARATE ITEMS EVEN THOUGH THE CARD HAS BEEN…"
type input "[PERSON_NAME]"
type input "[DATE]"
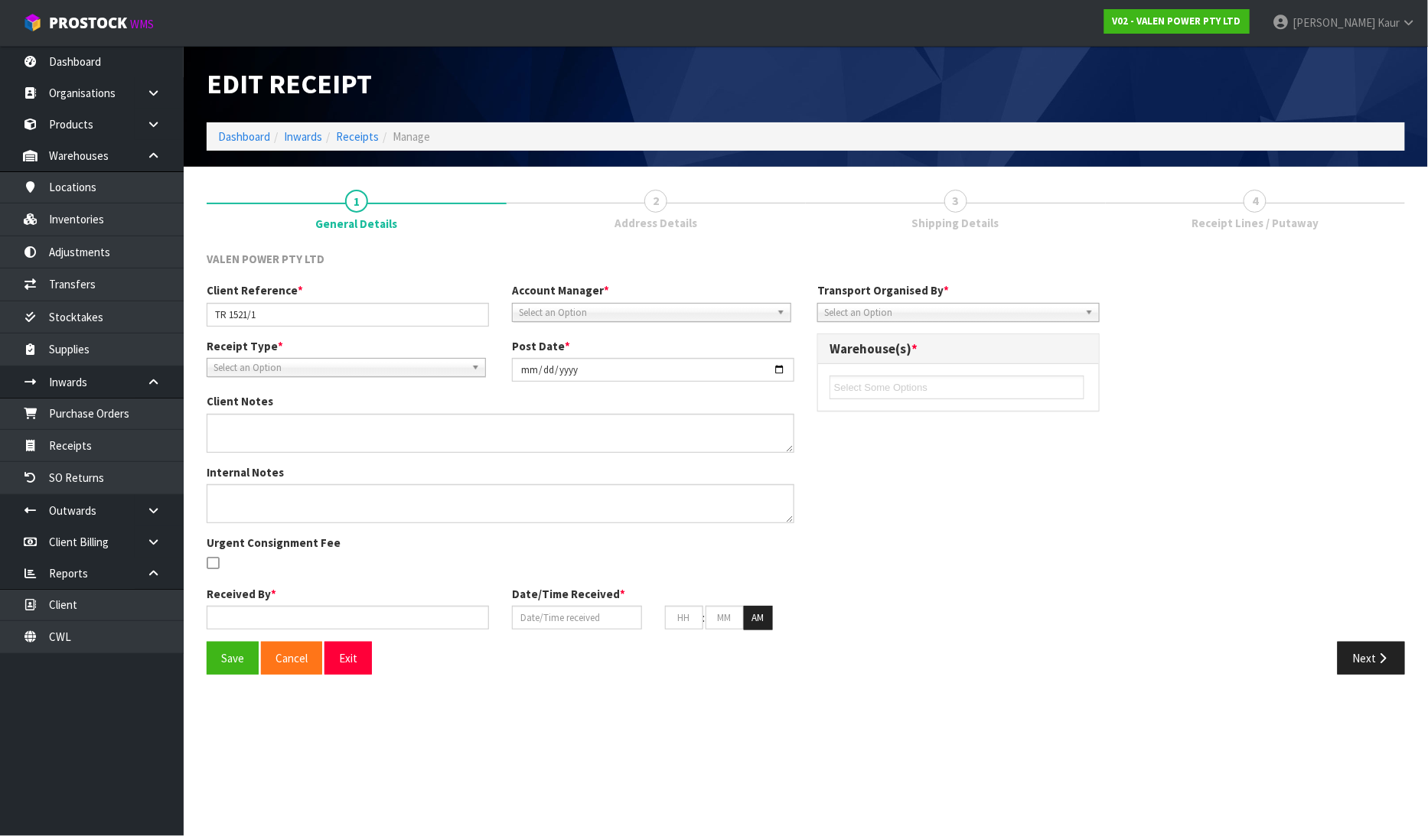
type input "12"
type input "57"
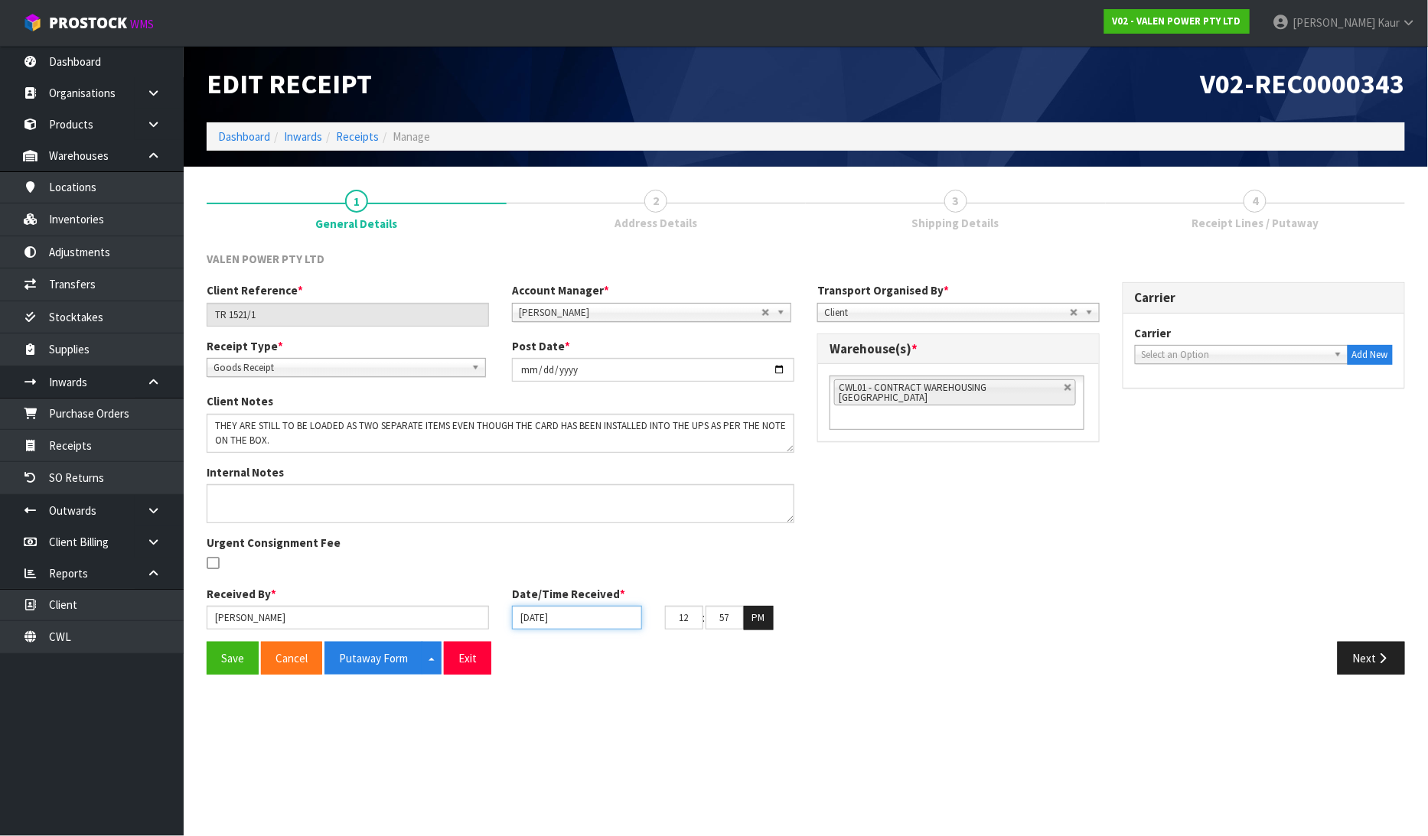
click at [521, 621] on input "[DATE]" at bounding box center [577, 618] width 130 height 24
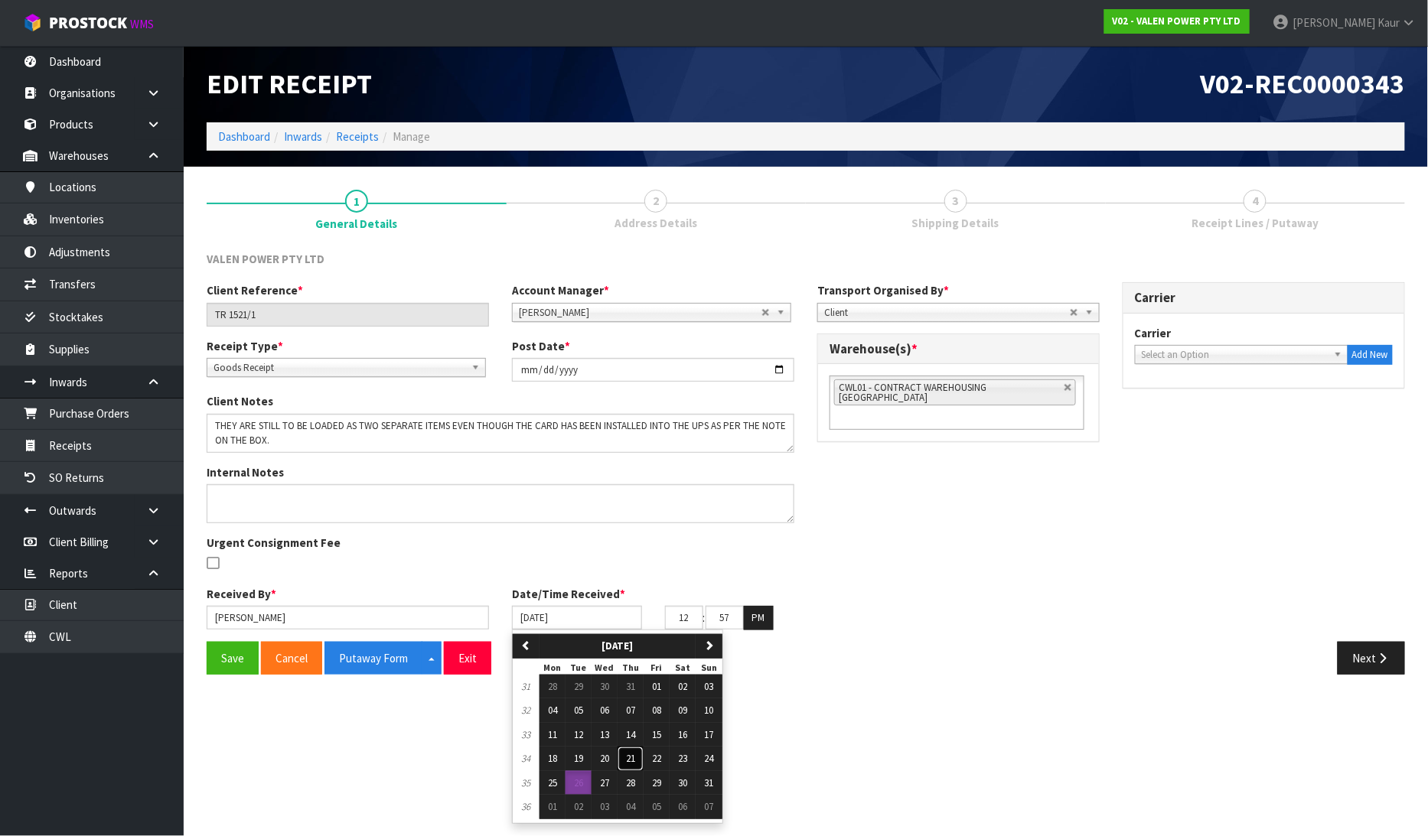
click at [628, 759] on button "21" at bounding box center [631, 759] width 26 height 24
type input "21/08/2025"
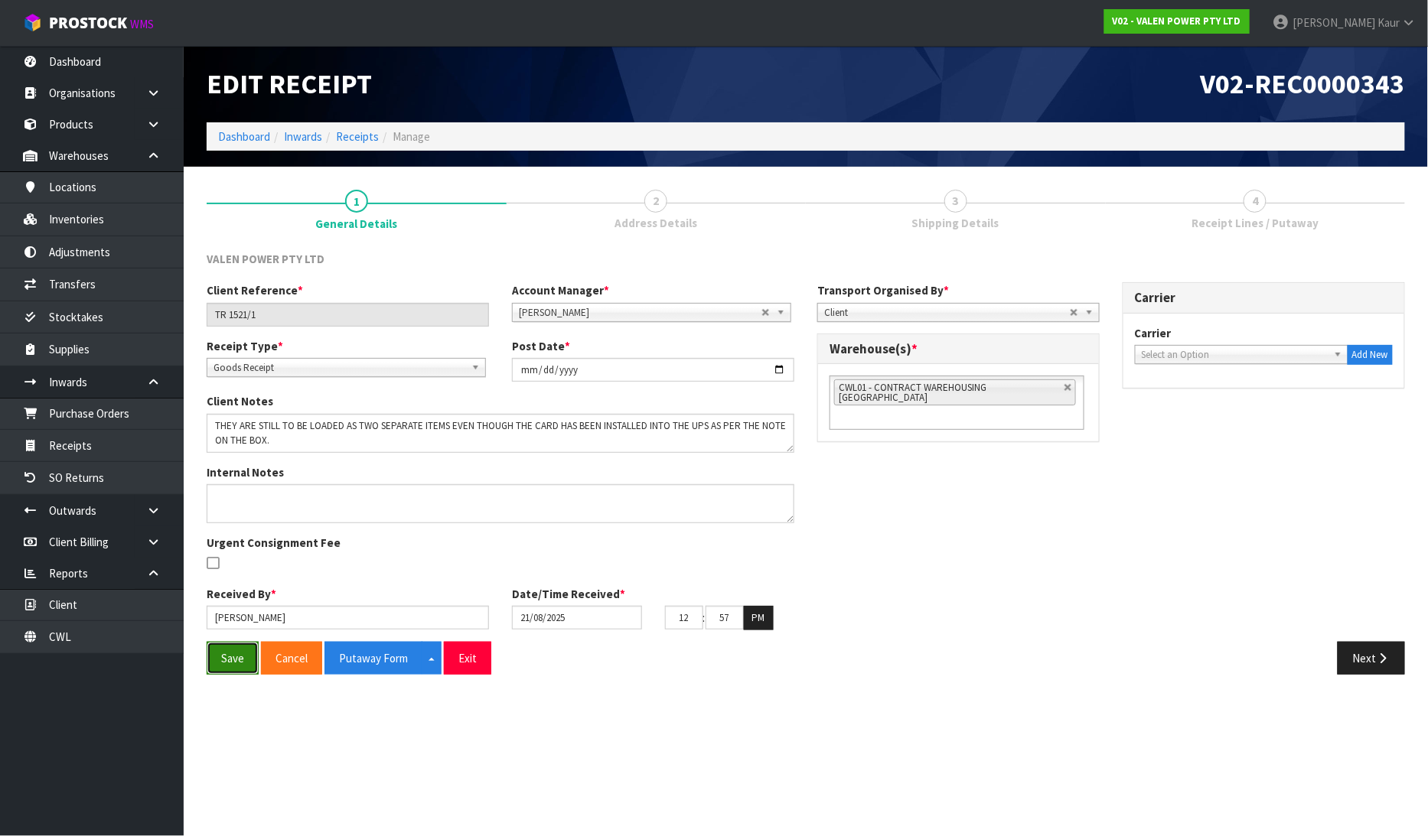
click at [236, 653] on button "Save" at bounding box center [233, 658] width 52 height 33
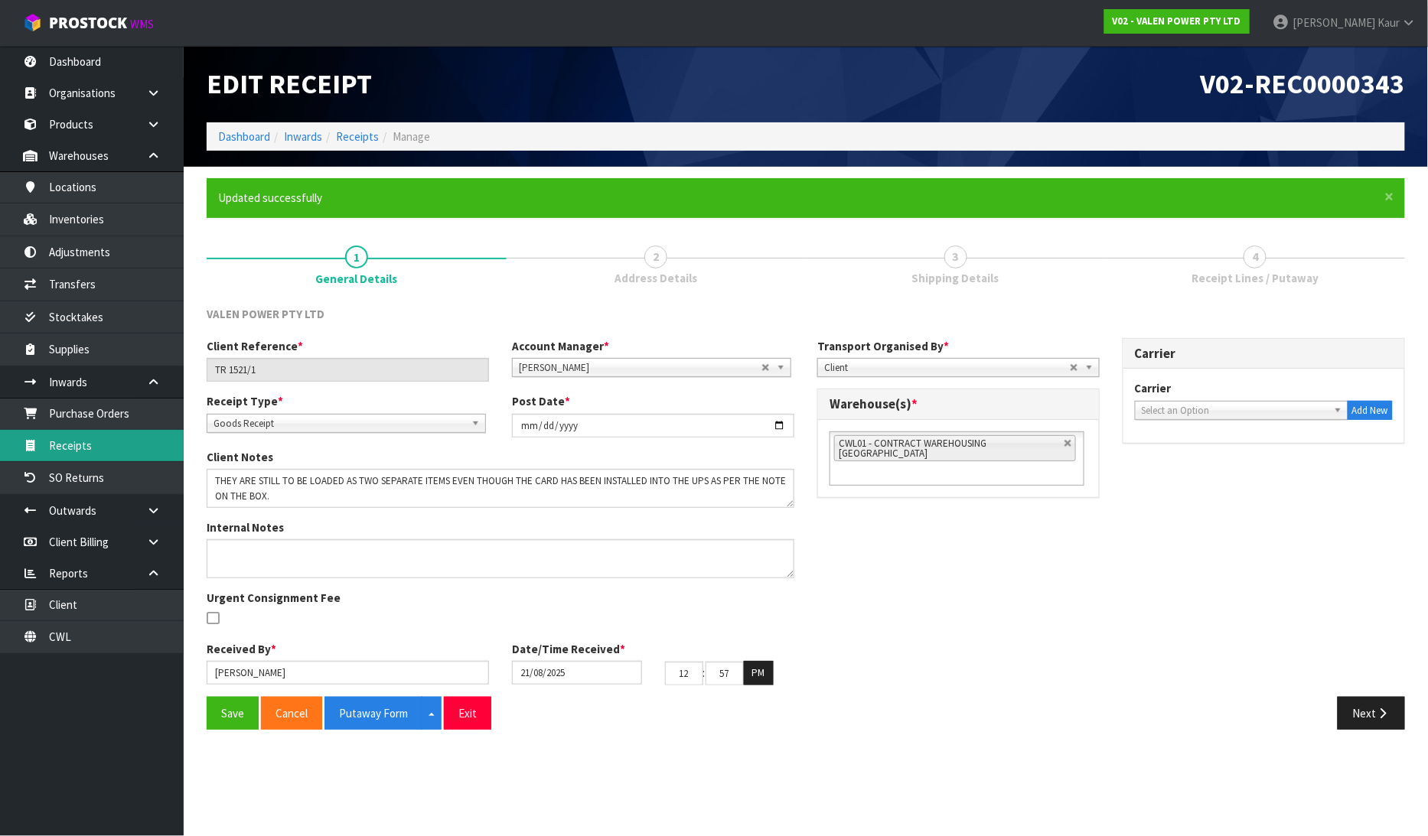
click at [119, 438] on link "Receipts" at bounding box center [92, 445] width 184 height 31
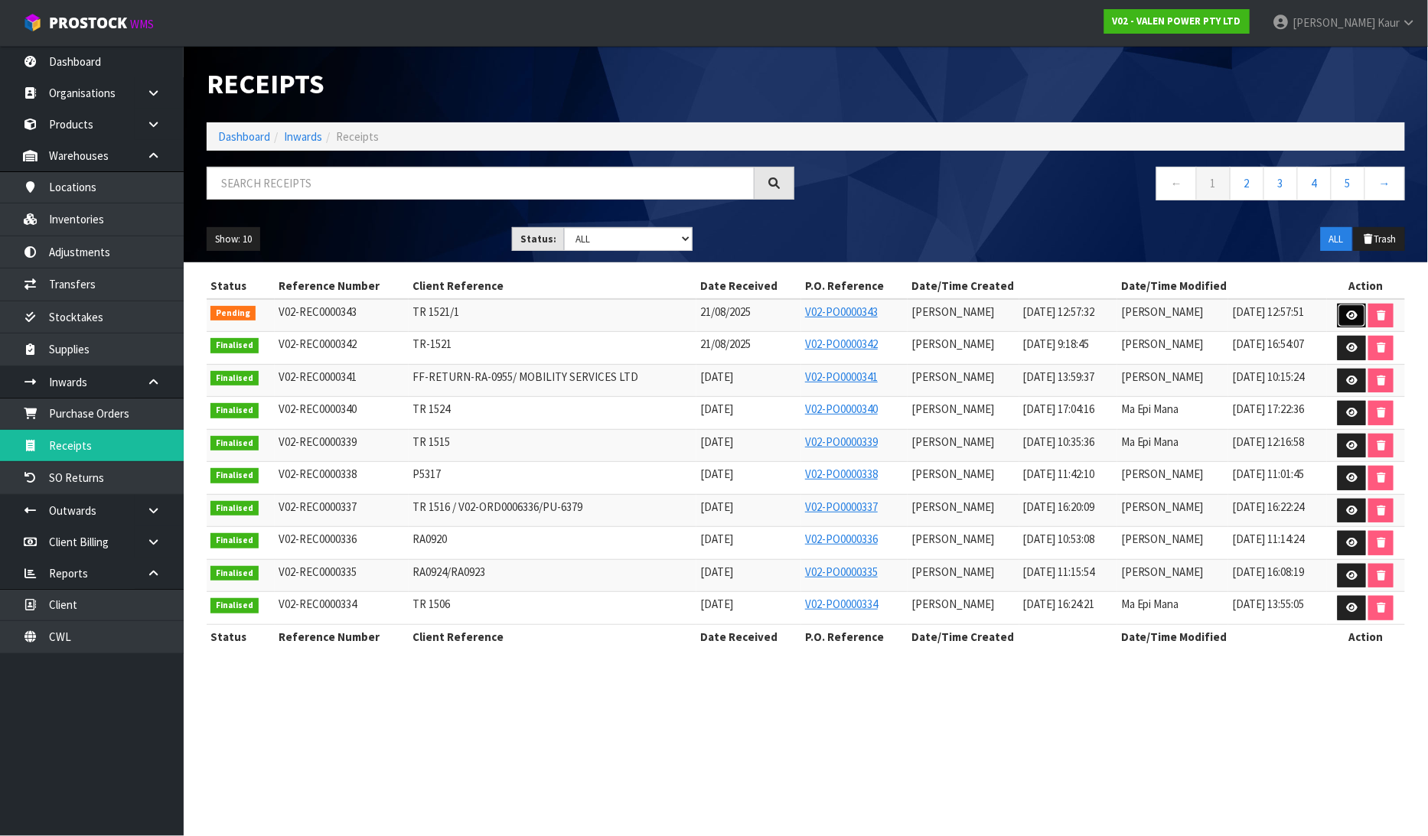
click at [1348, 308] on link at bounding box center [1352, 316] width 28 height 24
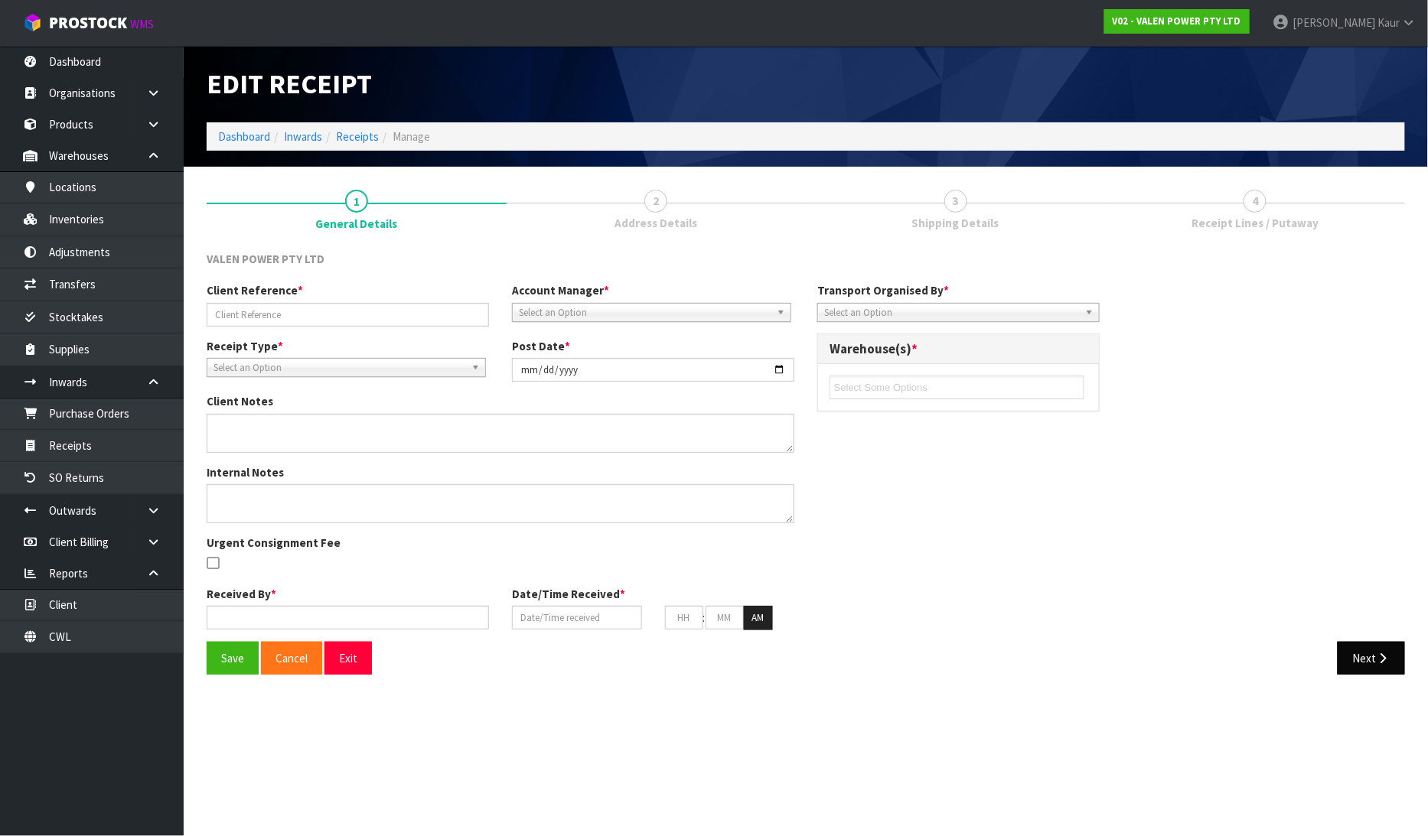
type input "TR 1521/1"
type input "[DATE]"
type textarea "THEY ARE STILL TO BE LOADED AS TWO SEPARATE ITEMS EVEN THOUGH THE CARD HAS BEEN…"
type input "[PERSON_NAME]"
type input "21/08/2025"
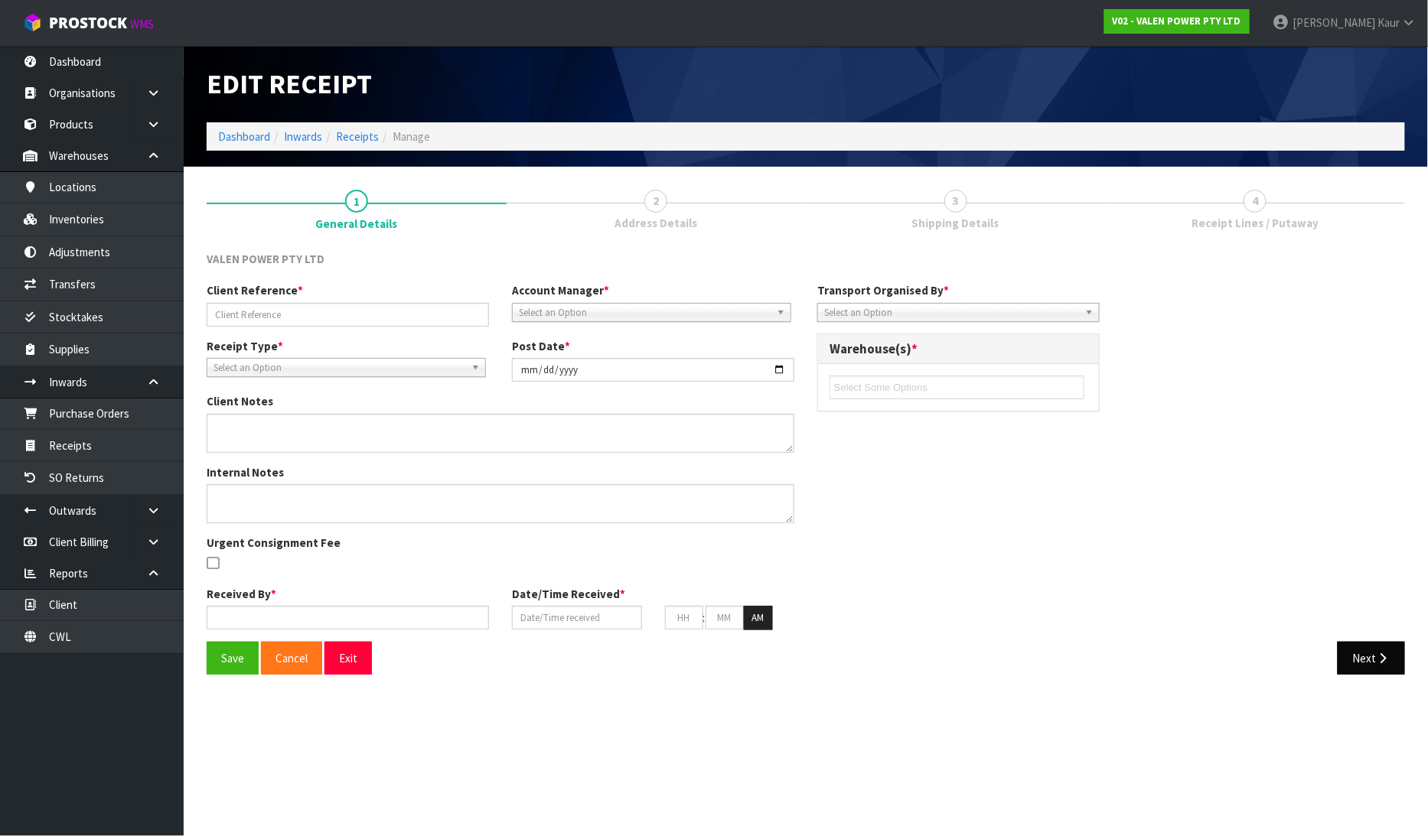
type input "12"
type input "57"
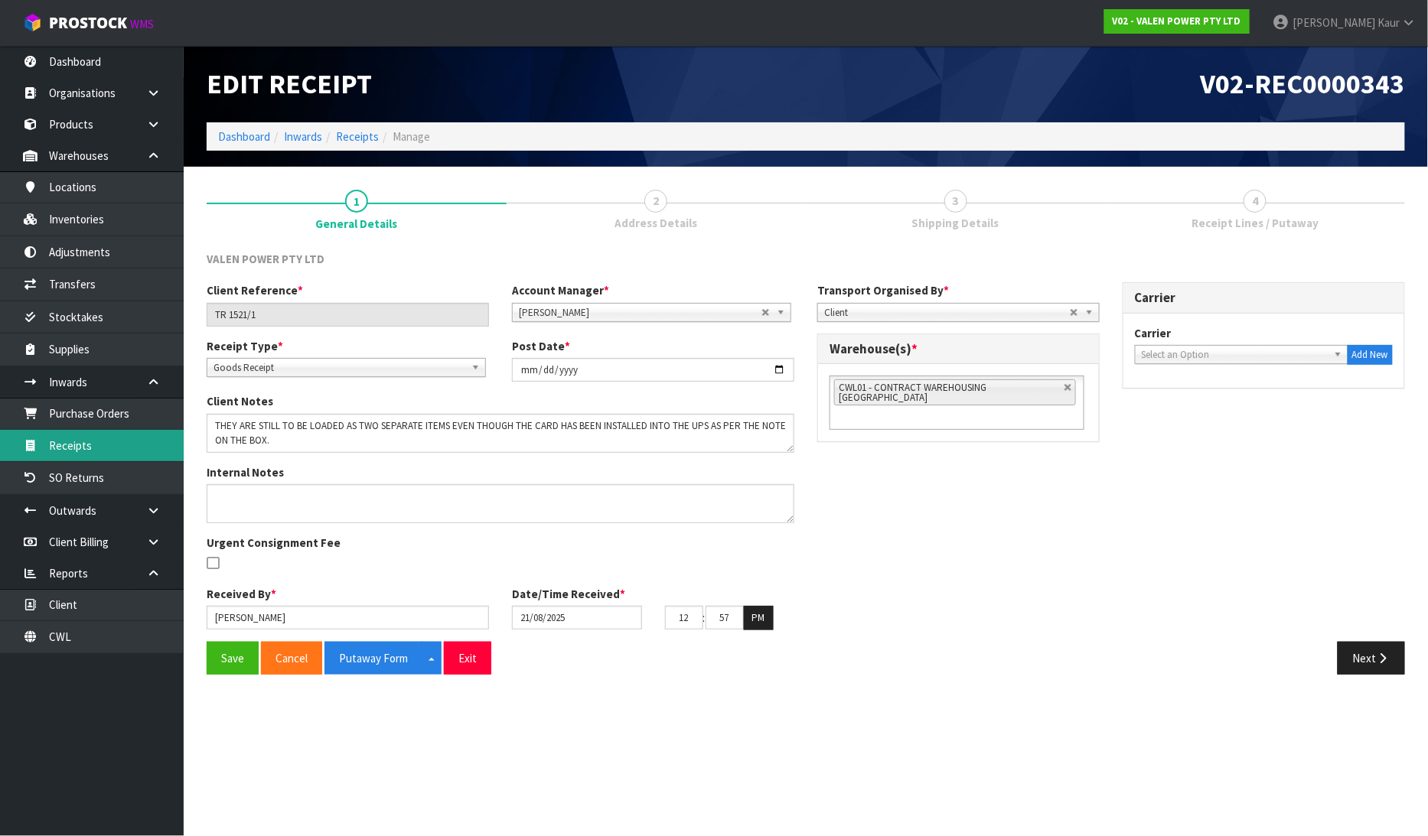
click at [79, 438] on link "Receipts" at bounding box center [92, 445] width 184 height 31
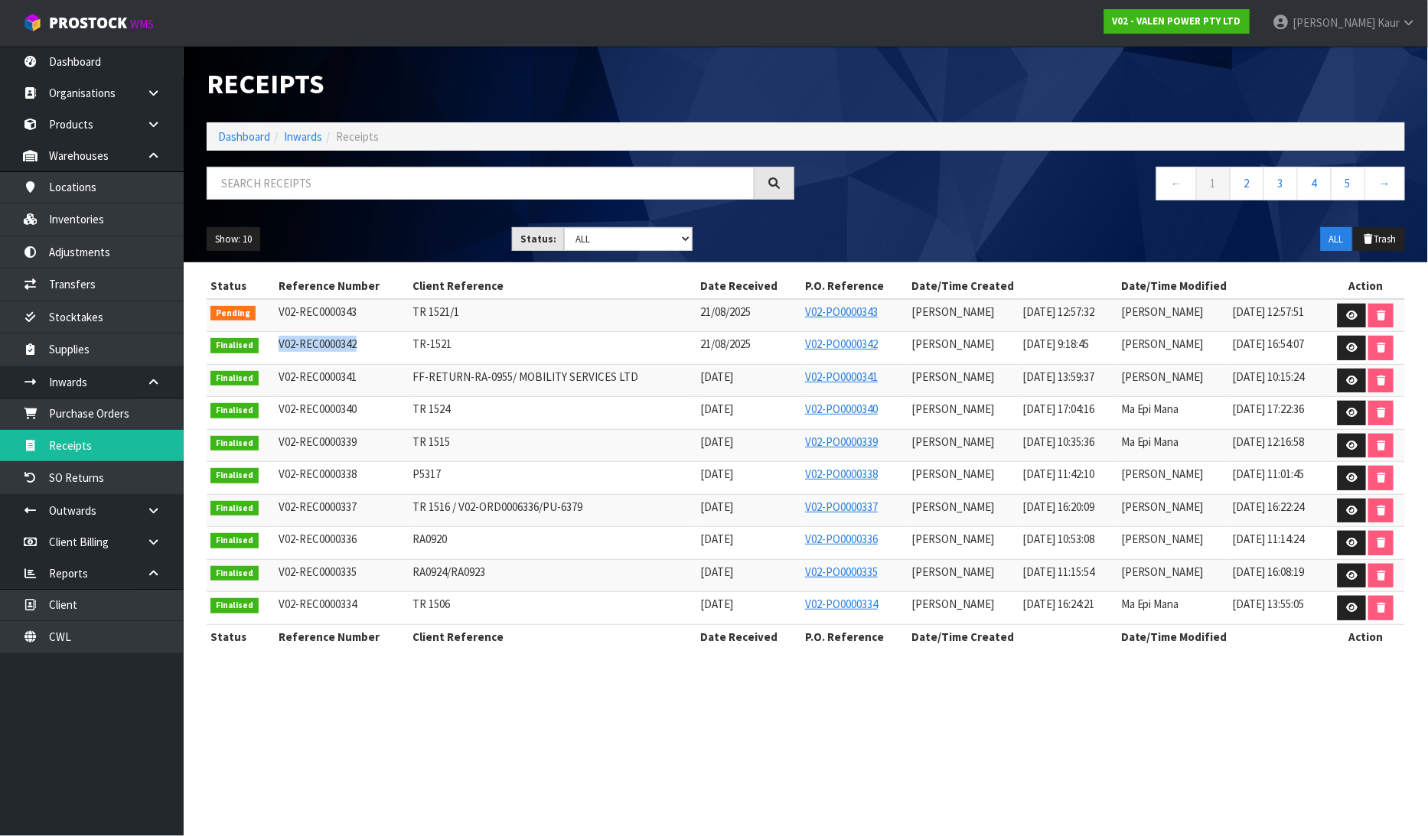
drag, startPoint x: 353, startPoint y: 347, endPoint x: 266, endPoint y: 337, distance: 87.0
click at [266, 337] on tr "Finalised V02-REC0000342 TR-1521 21/08/2025 V02-PO0000342 Prabhneet Kaur 22/08/…" at bounding box center [806, 348] width 1198 height 33
copy tr "V02-REC0000342"
click at [1347, 316] on icon at bounding box center [1351, 316] width 11 height 10
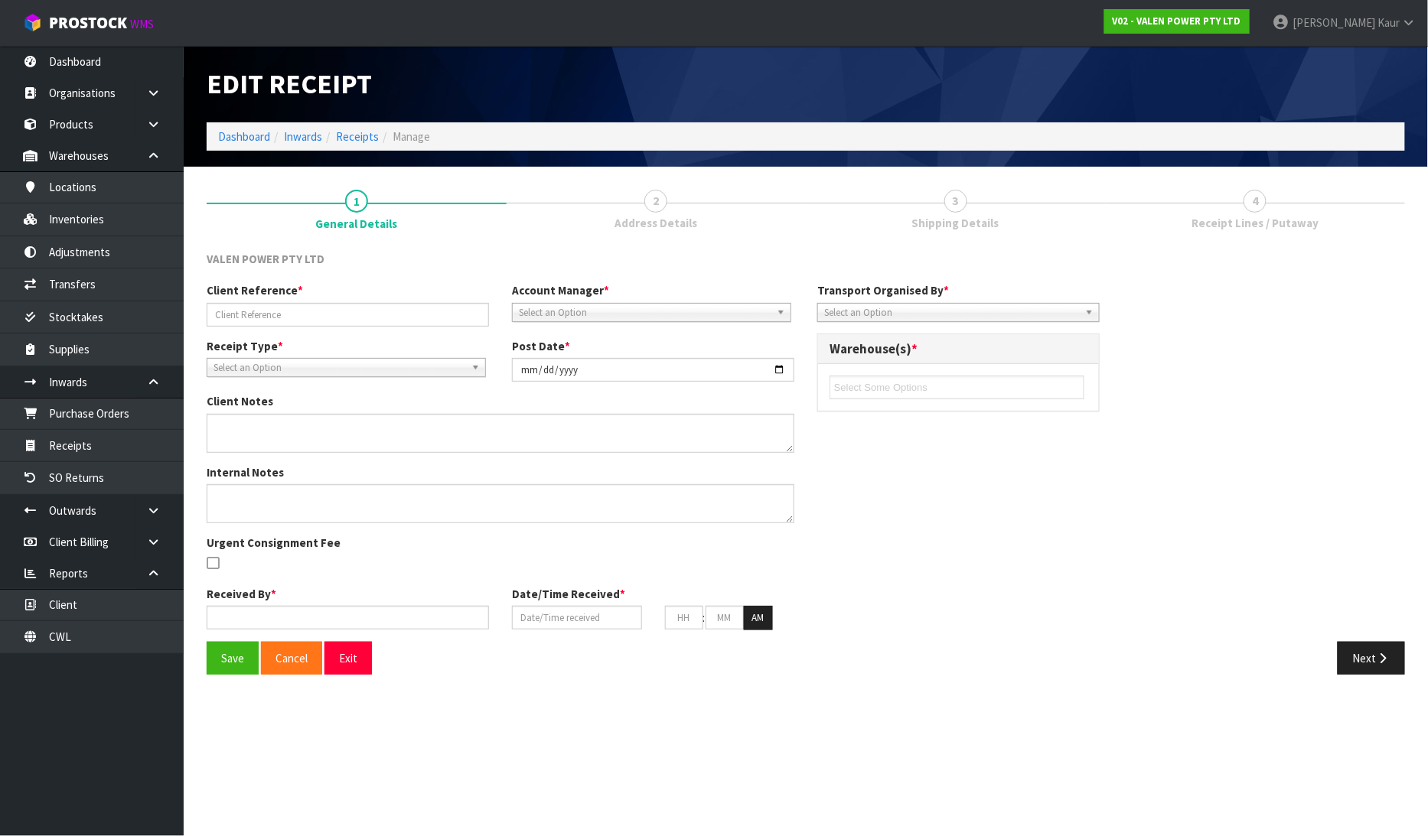
type input "TR 1521/1"
type input "[DATE]"
type textarea "THEY ARE STILL TO BE LOADED AS TWO SEPARATE ITEMS EVEN THOUGH THE CARD HAS BEEN…"
type input "[PERSON_NAME]"
type input "21/08/2025"
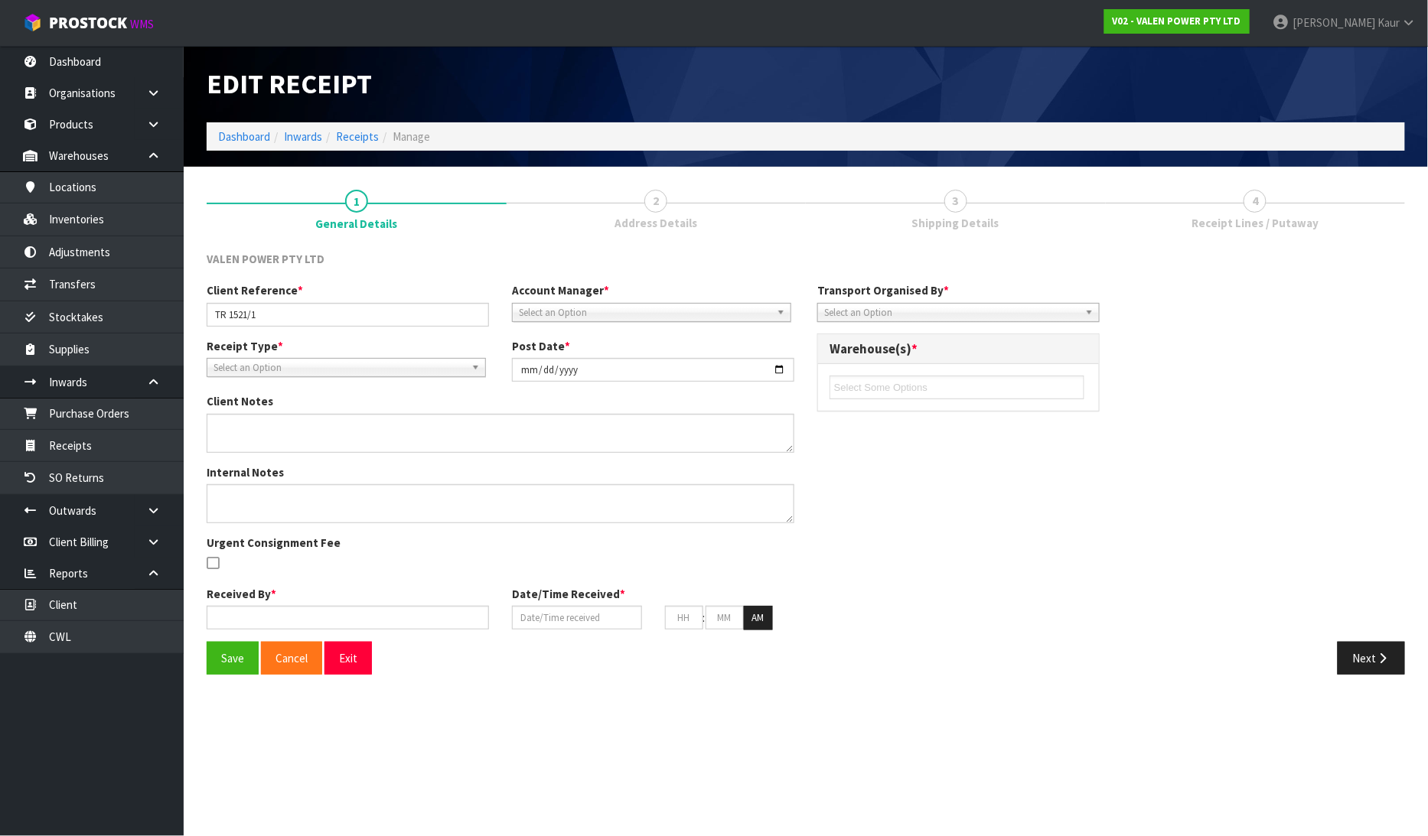
type input "12"
type input "57"
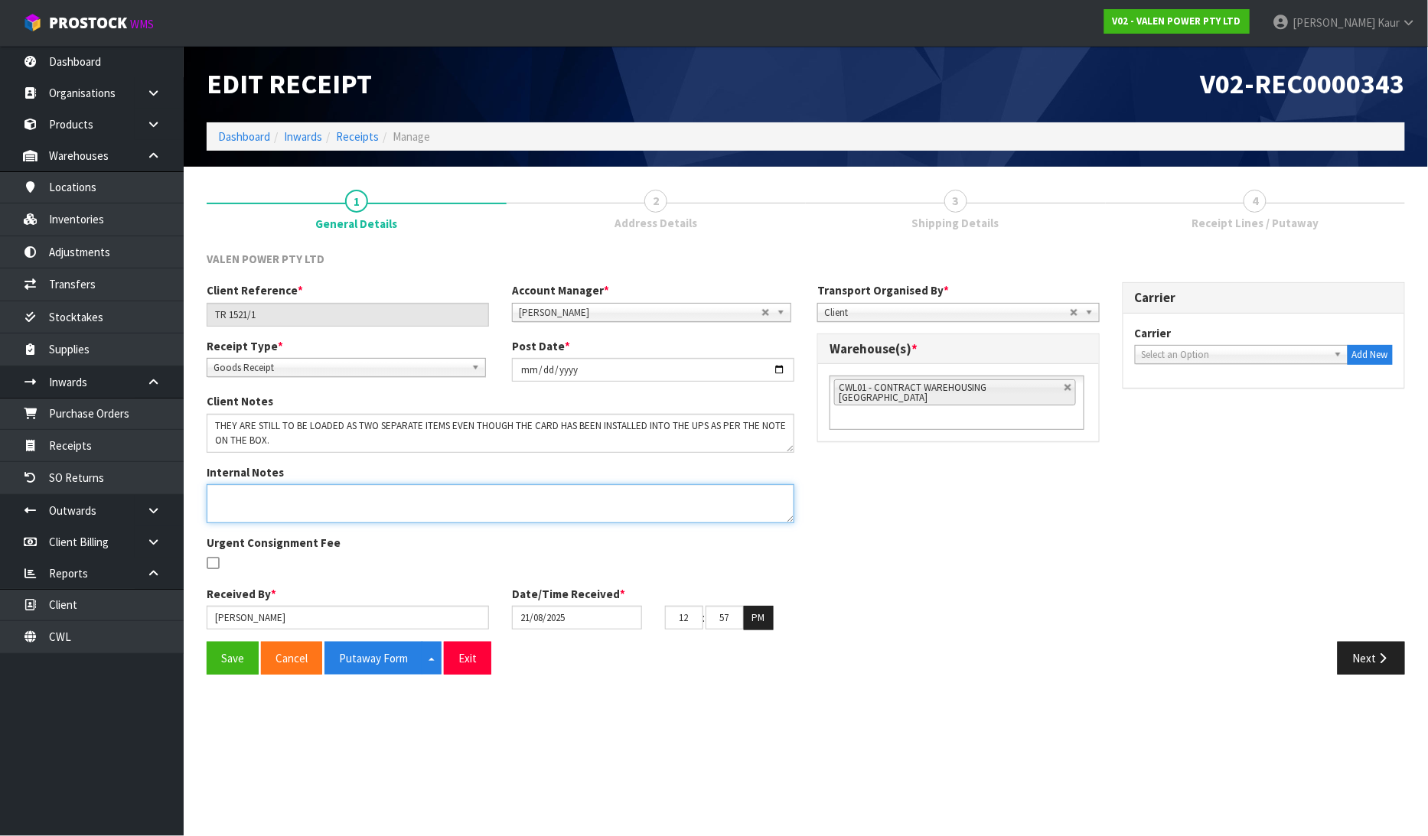
click at [309, 511] on textarea at bounding box center [501, 503] width 588 height 39
paste textarea "V02-REC0000342"
type textarea "ALL THE CHARGES UNDER V02-REC0000342"
click at [1379, 668] on button "Next" at bounding box center [1371, 658] width 67 height 33
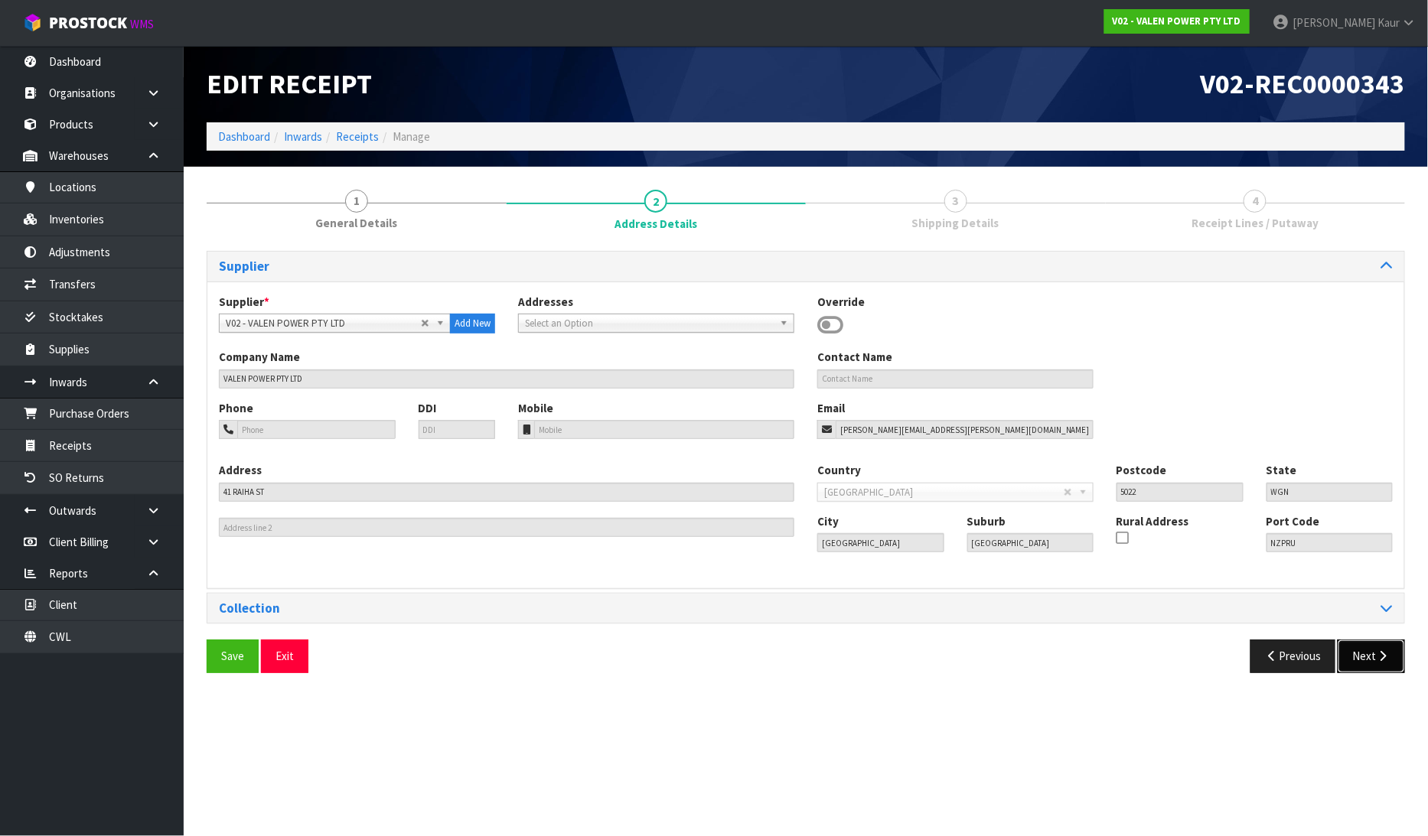
click at [1372, 668] on button "Next" at bounding box center [1371, 656] width 67 height 33
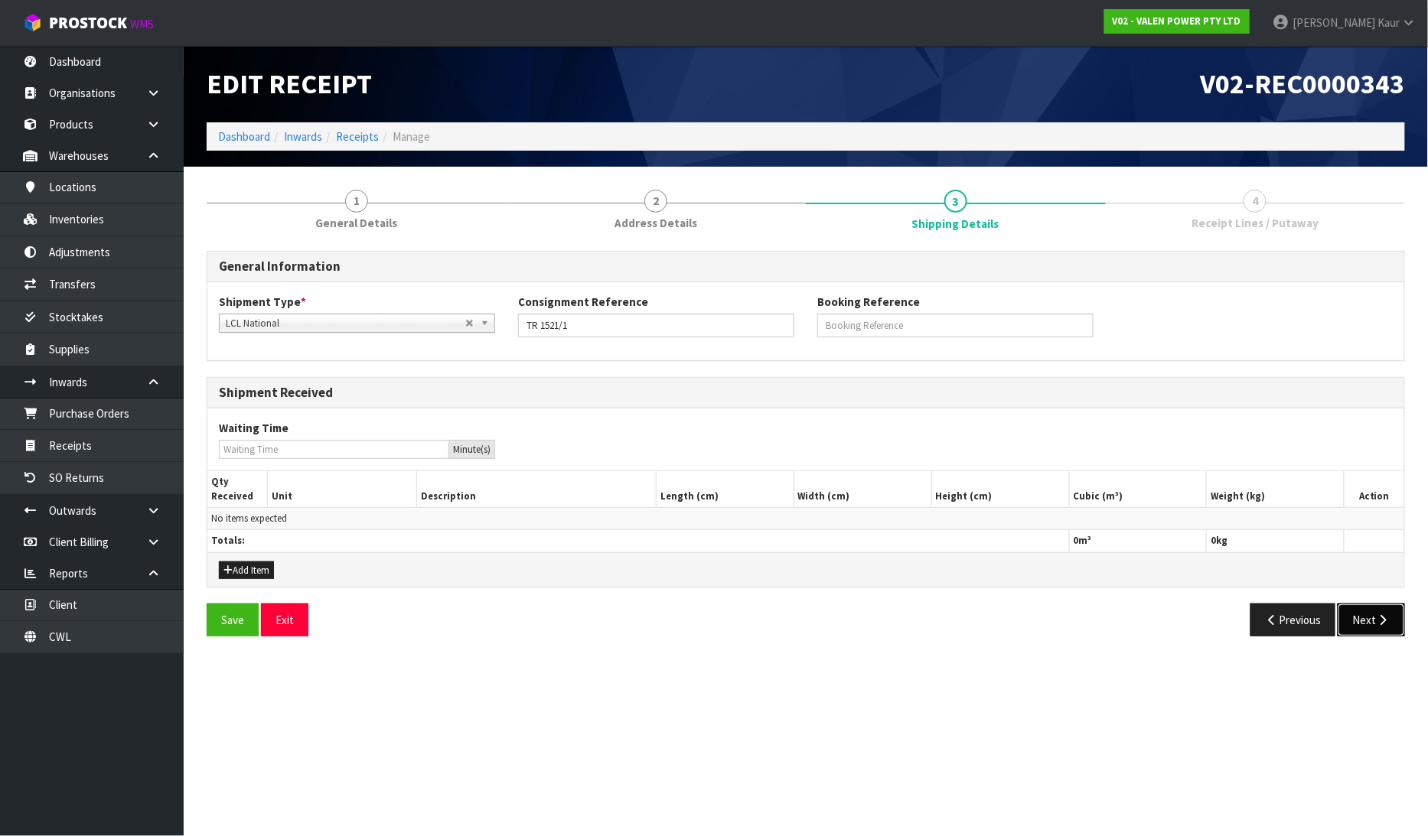
click at [1391, 629] on button "Next" at bounding box center [1371, 620] width 67 height 33
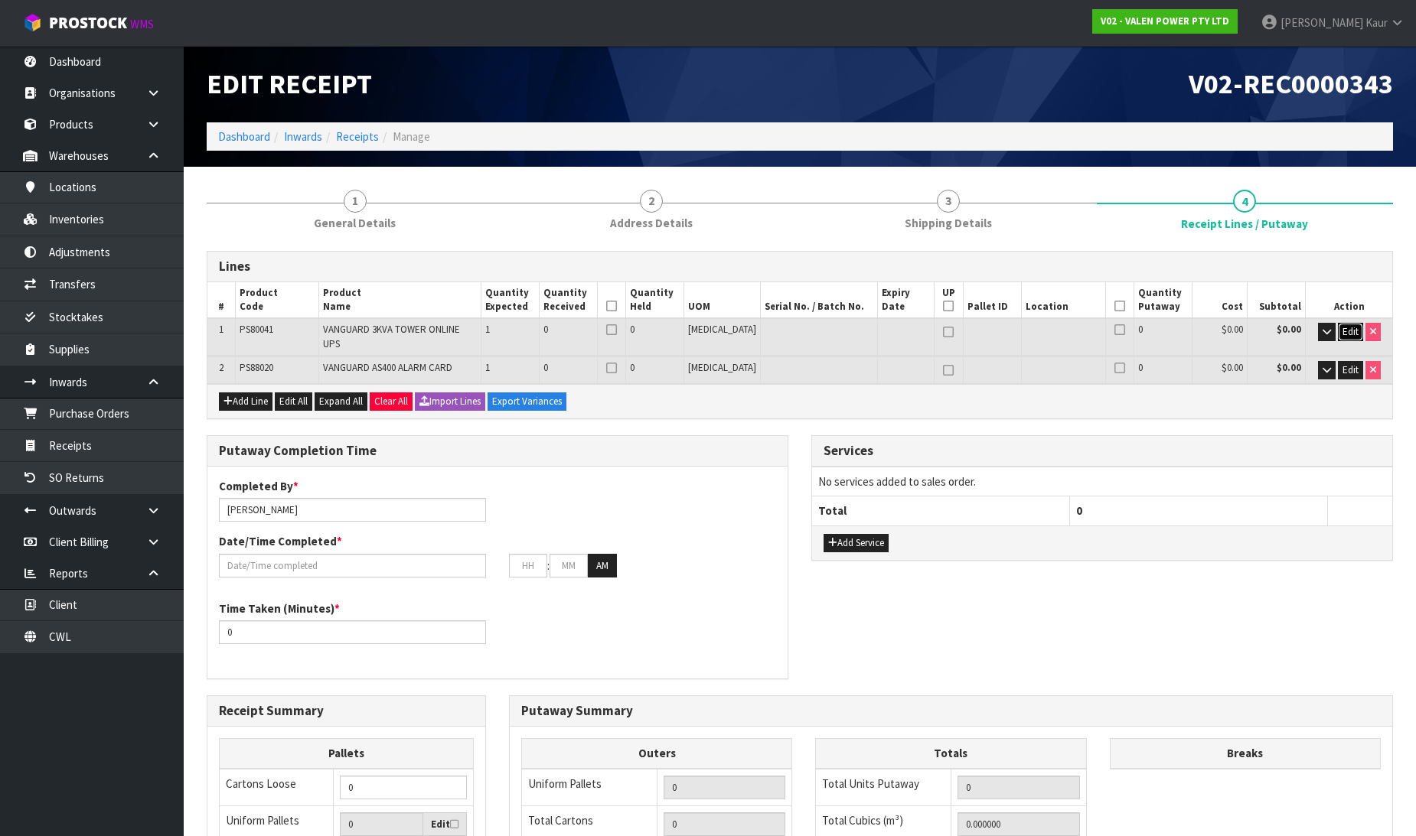
click at [1339, 331] on button "Edit" at bounding box center [1350, 332] width 25 height 18
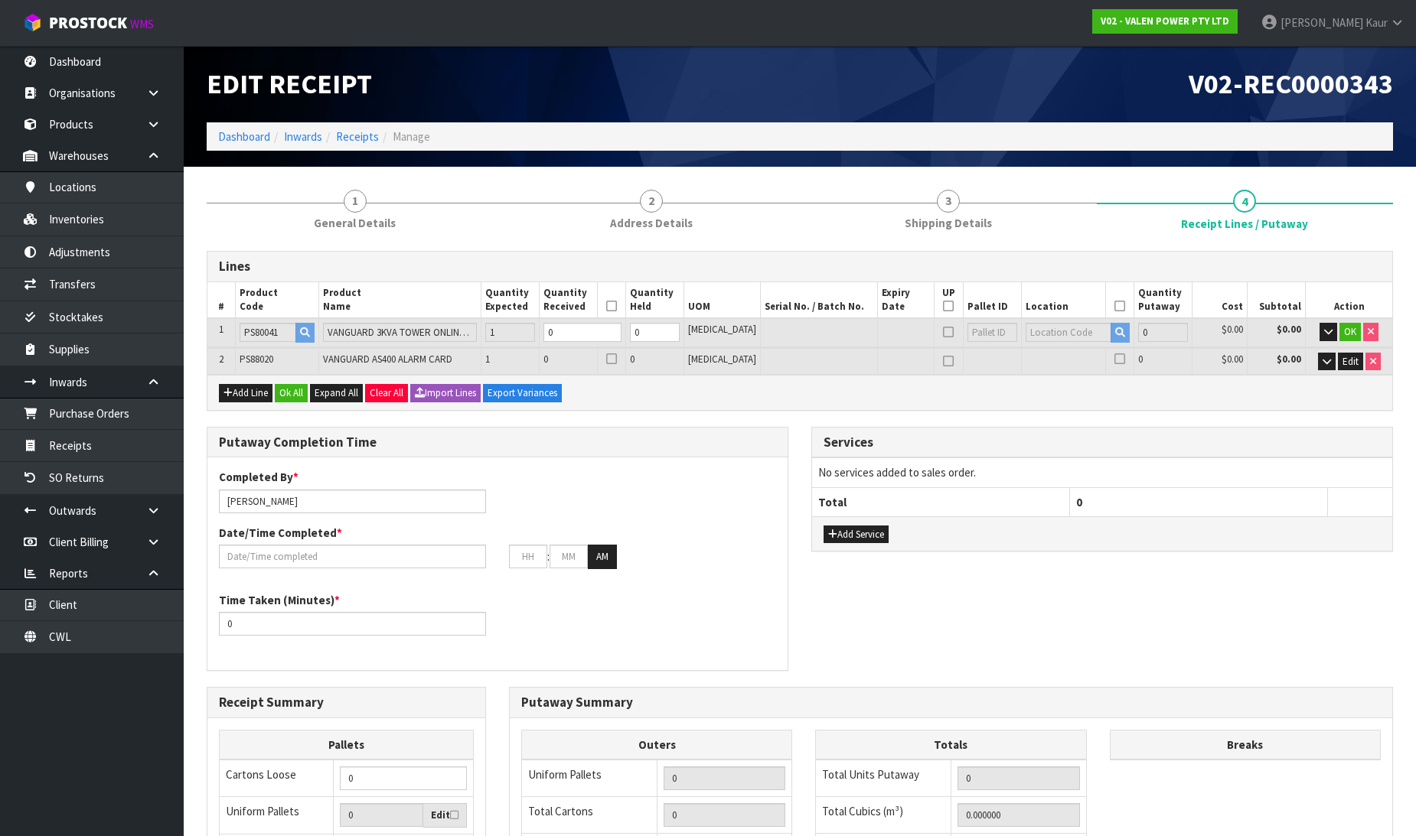
click at [1348, 349] on td "Edit" at bounding box center [1349, 361] width 86 height 27
click at [1347, 358] on span "Edit" at bounding box center [1350, 361] width 16 height 13
click at [857, 539] on button "Add Service" at bounding box center [855, 536] width 65 height 18
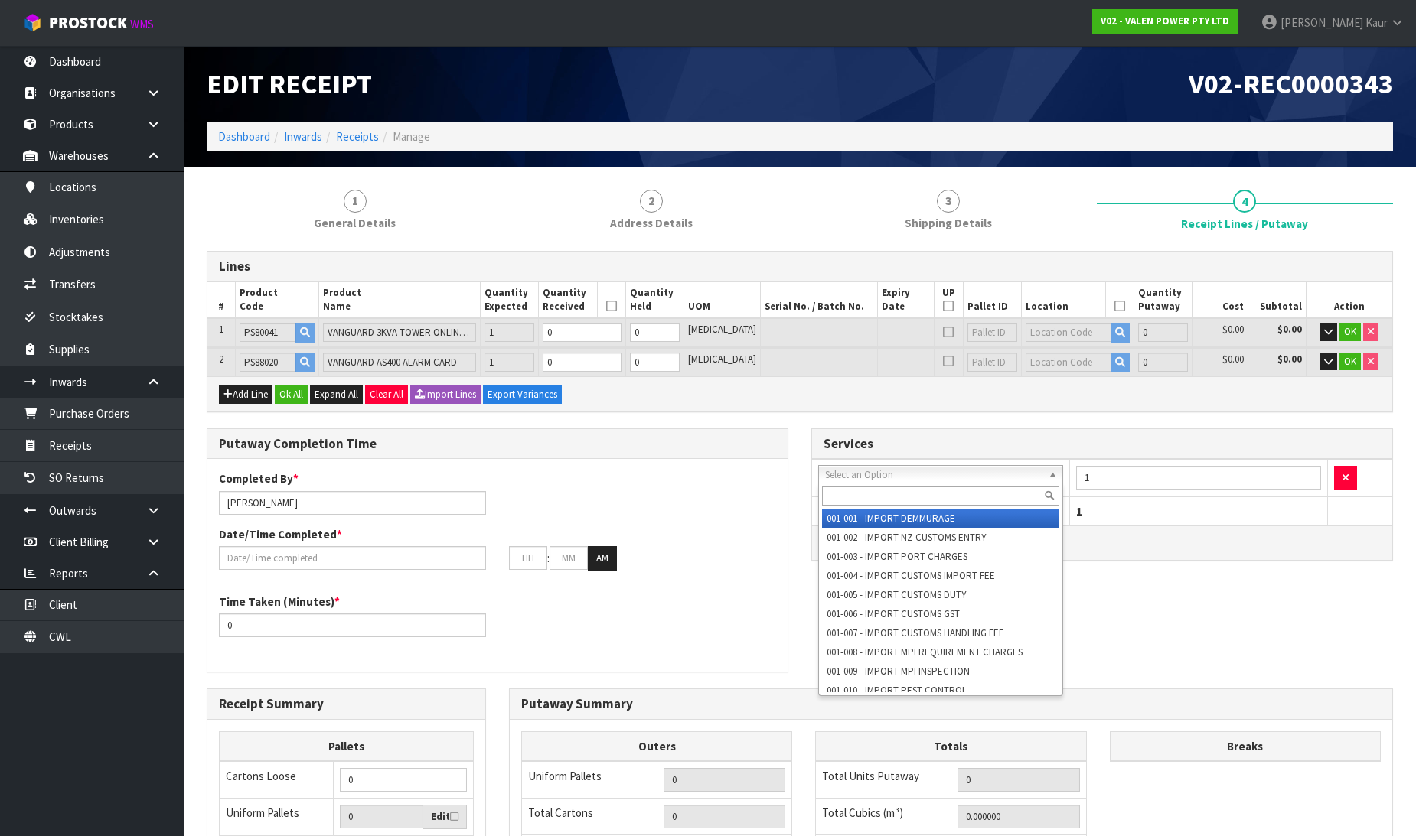
click at [857, 491] on input "text" at bounding box center [940, 496] width 237 height 19
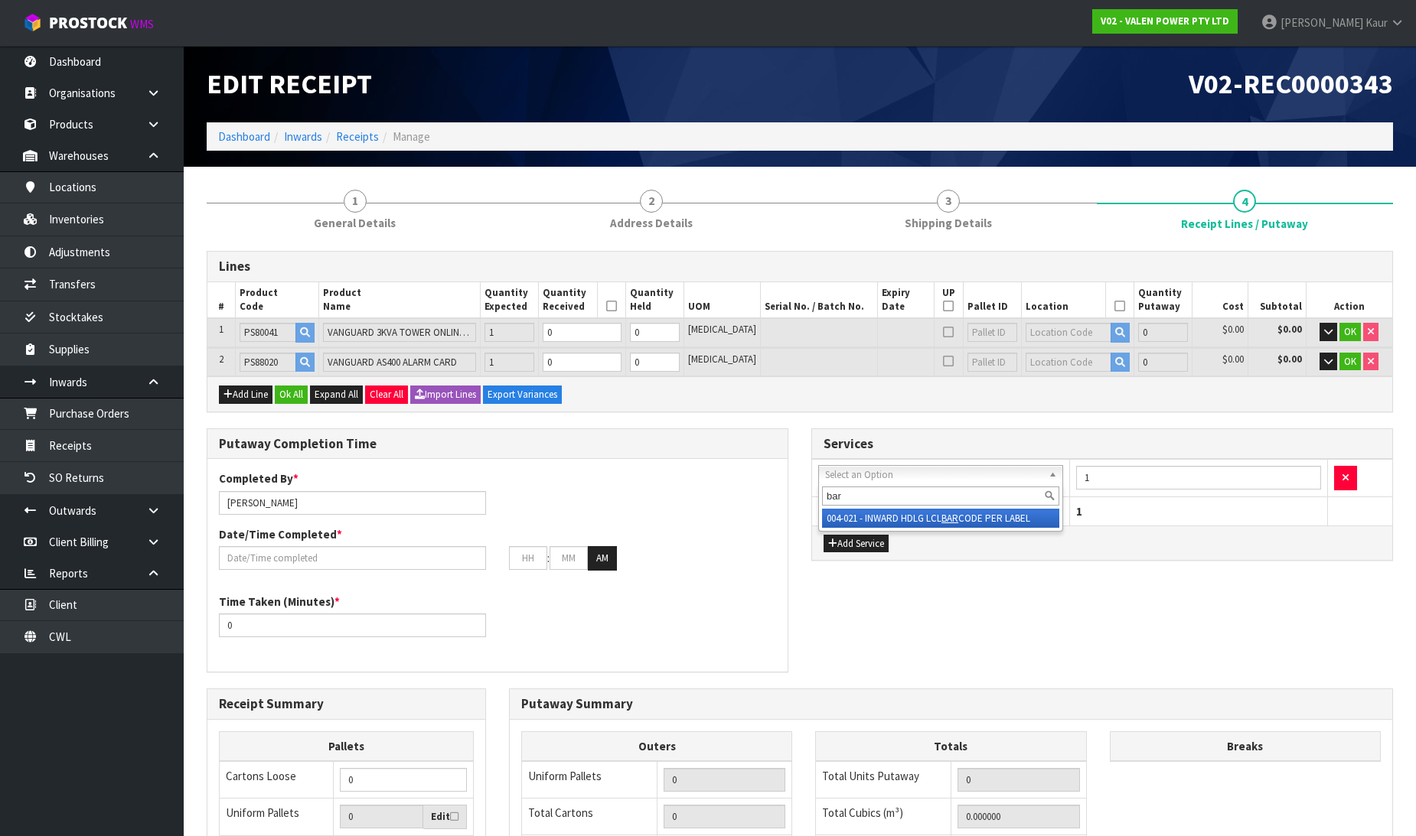
type input "bar"
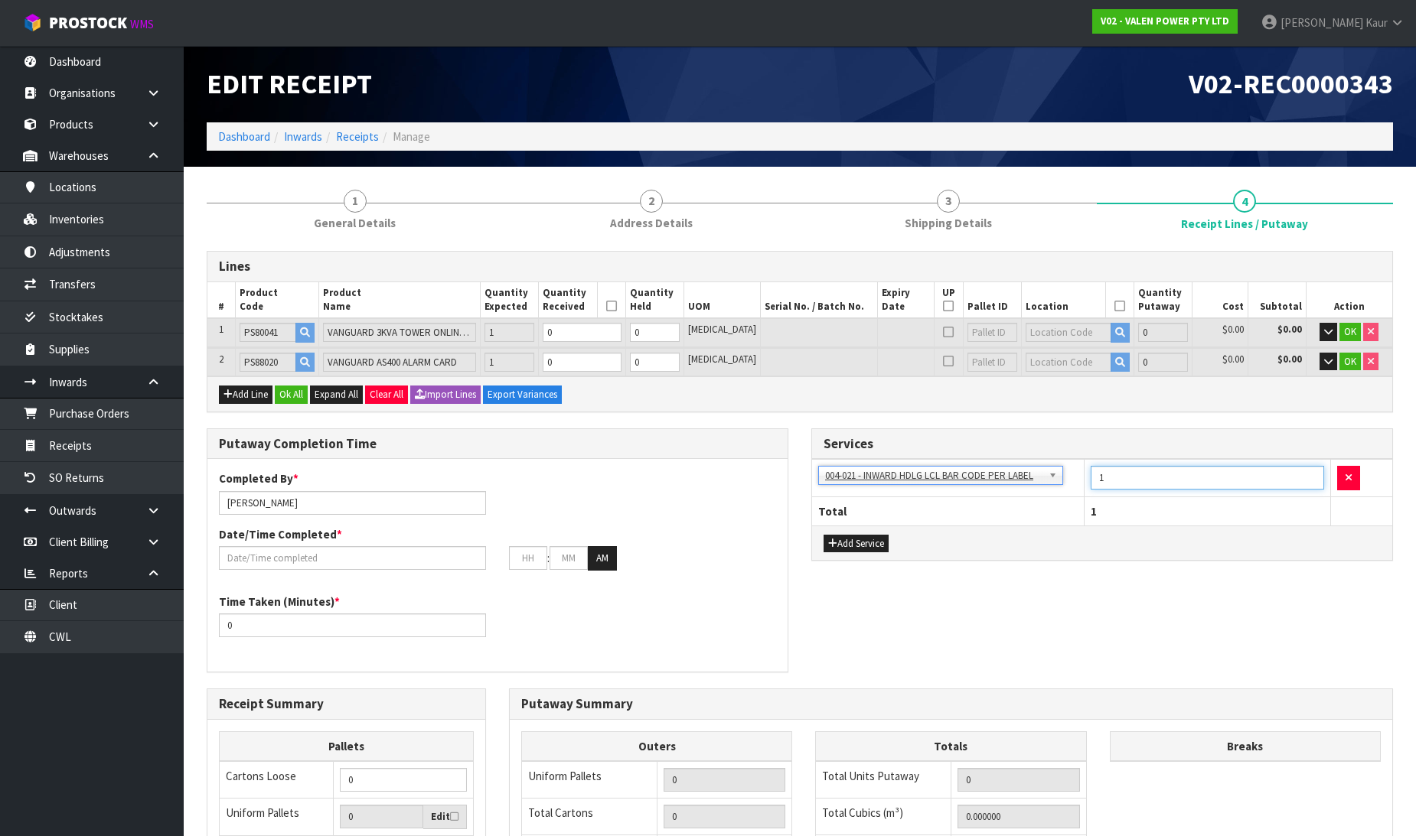
drag, startPoint x: 1120, startPoint y: 487, endPoint x: 1087, endPoint y: 491, distance: 33.9
click at [1087, 491] on td "1" at bounding box center [1207, 478] width 246 height 37
type input "2"
click at [600, 331] on input "0" at bounding box center [582, 332] width 78 height 19
type input "1"
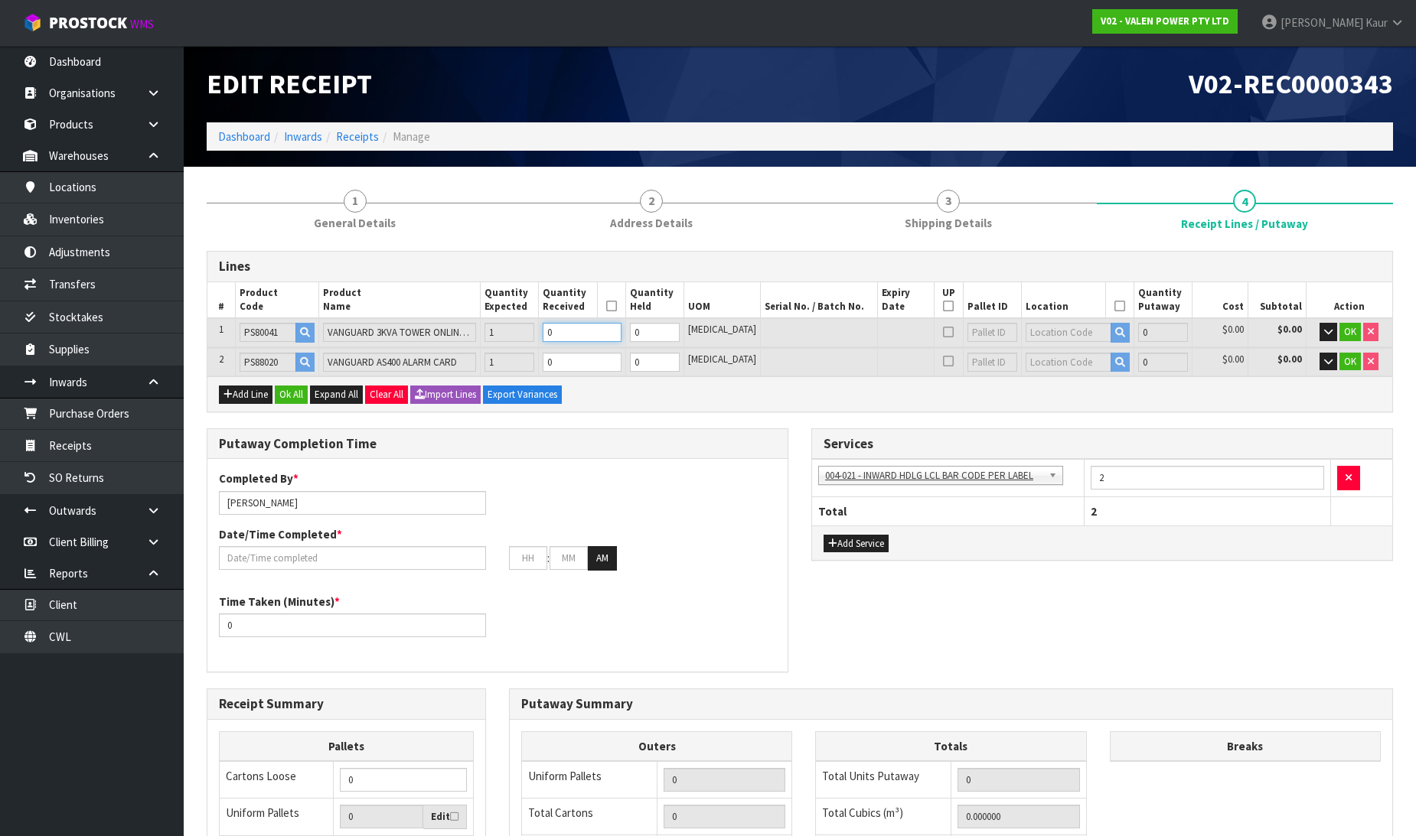
type input "1"
type input "0.090895"
type input "32.5"
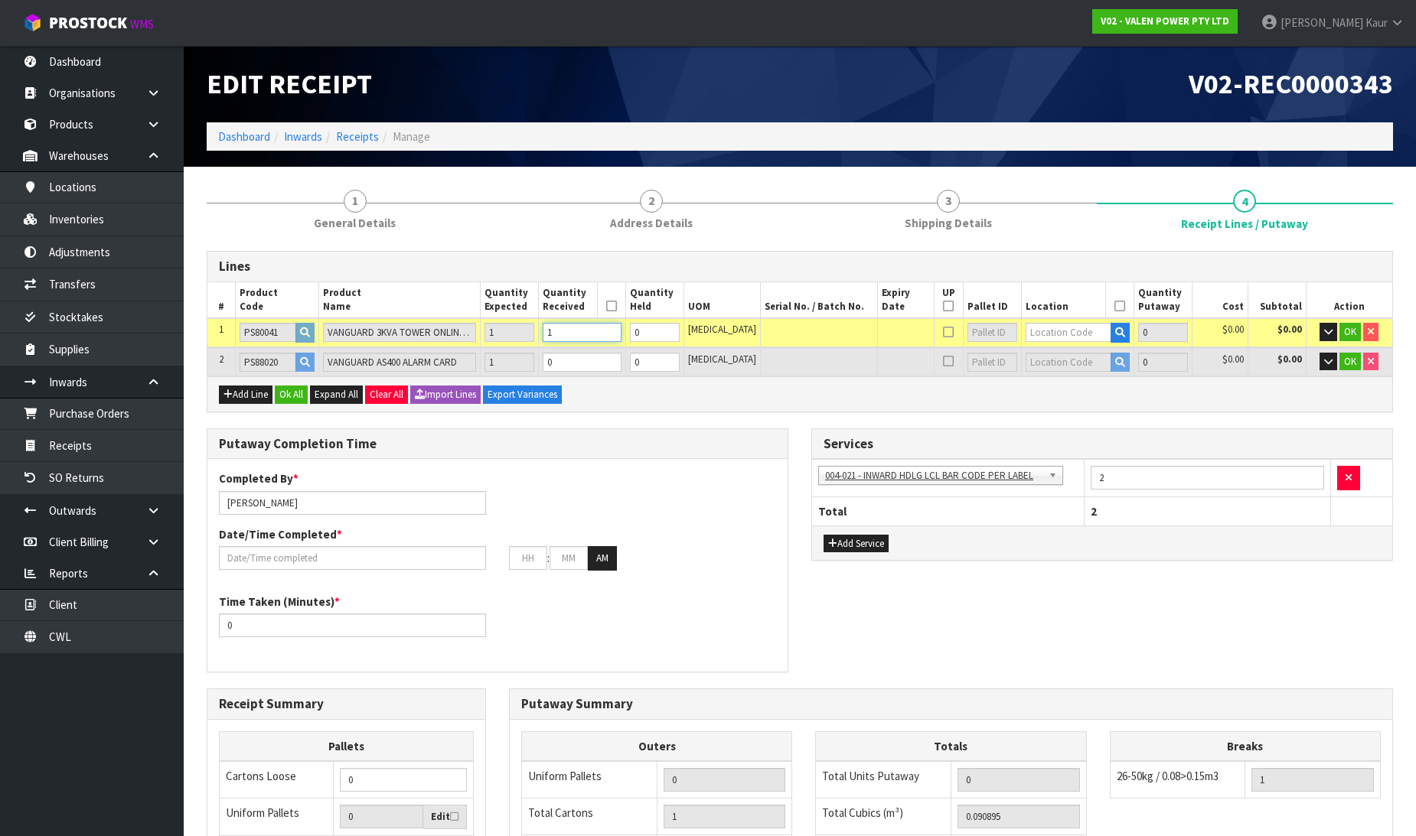
type input "1"
click at [605, 358] on input "0" at bounding box center [582, 362] width 78 height 19
type input "2"
type input "0.18179"
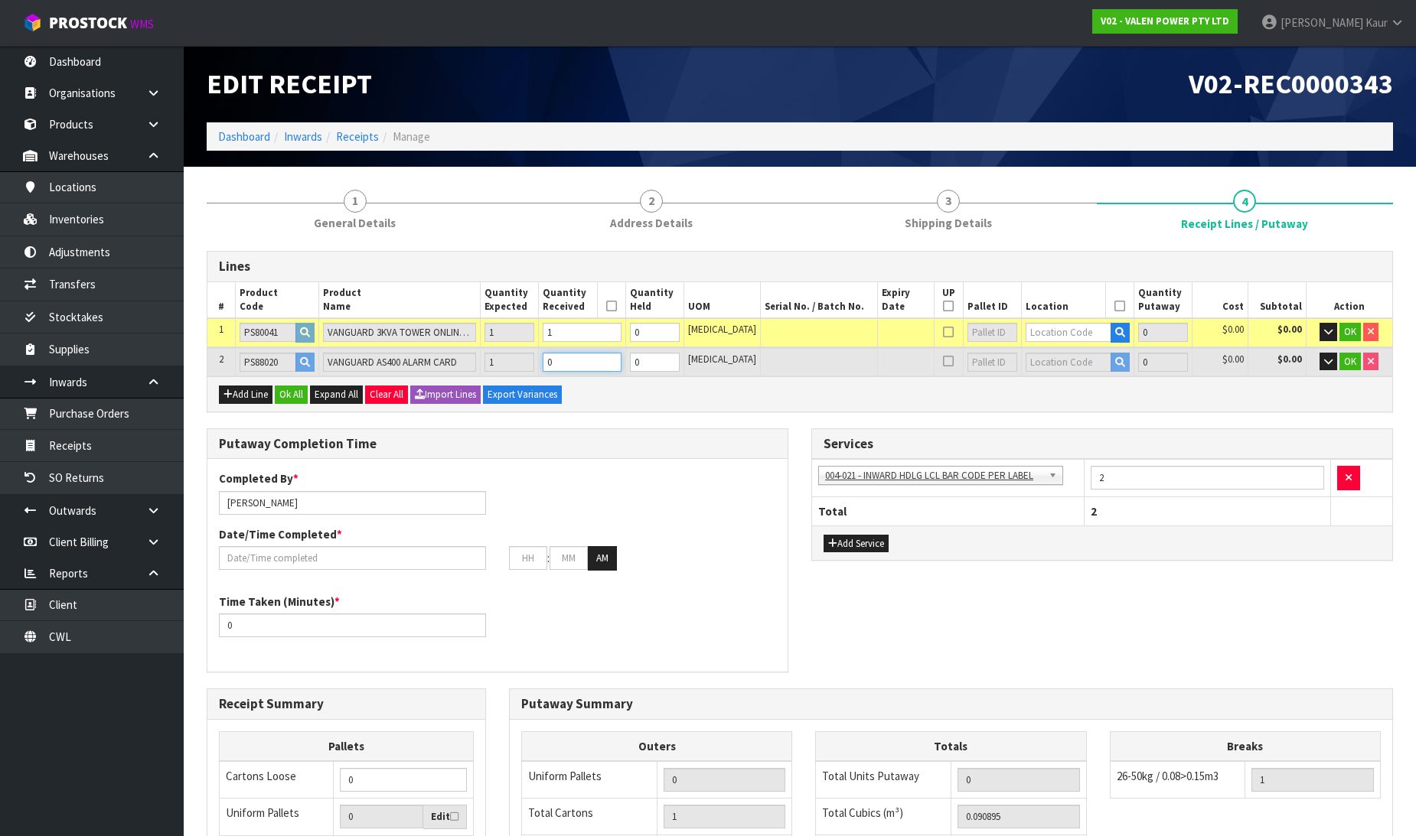
type input "65"
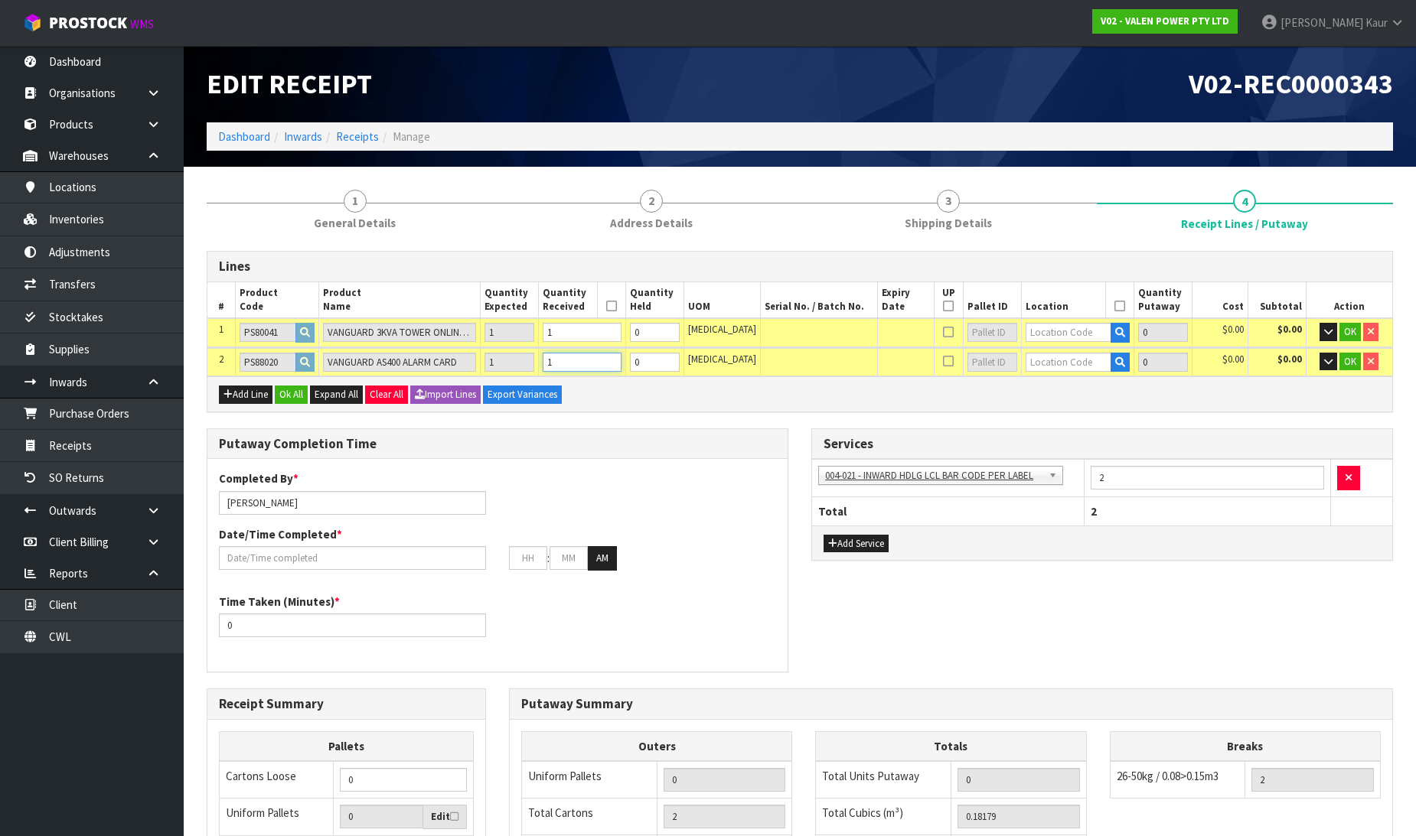
type input "1"
click at [1025, 324] on input "text" at bounding box center [1068, 332] width 86 height 19
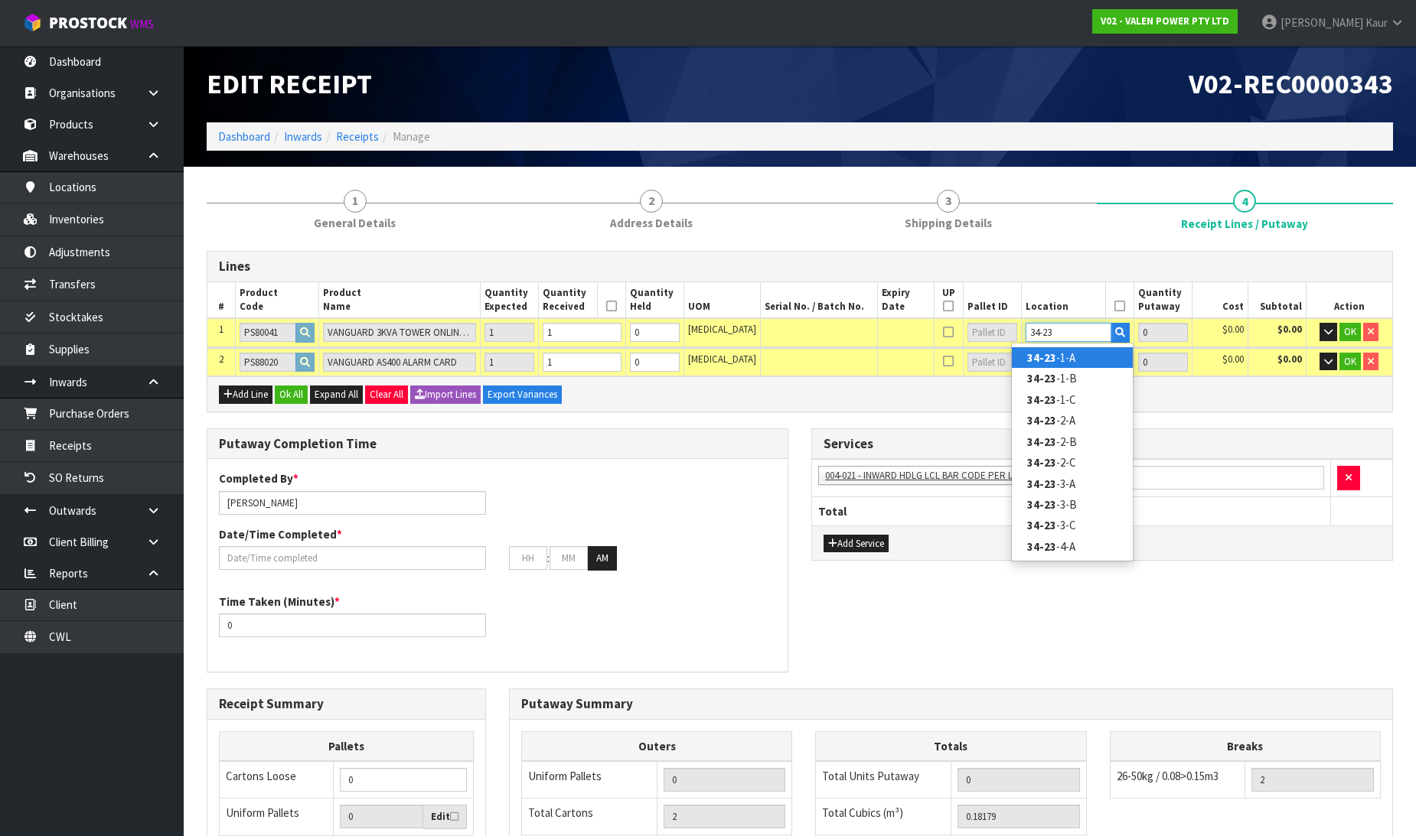
type input "34-23"
click at [1045, 350] on strong "34-23" at bounding box center [1041, 357] width 29 height 15
type input "1"
type input "34-23-1-A"
type input "1"
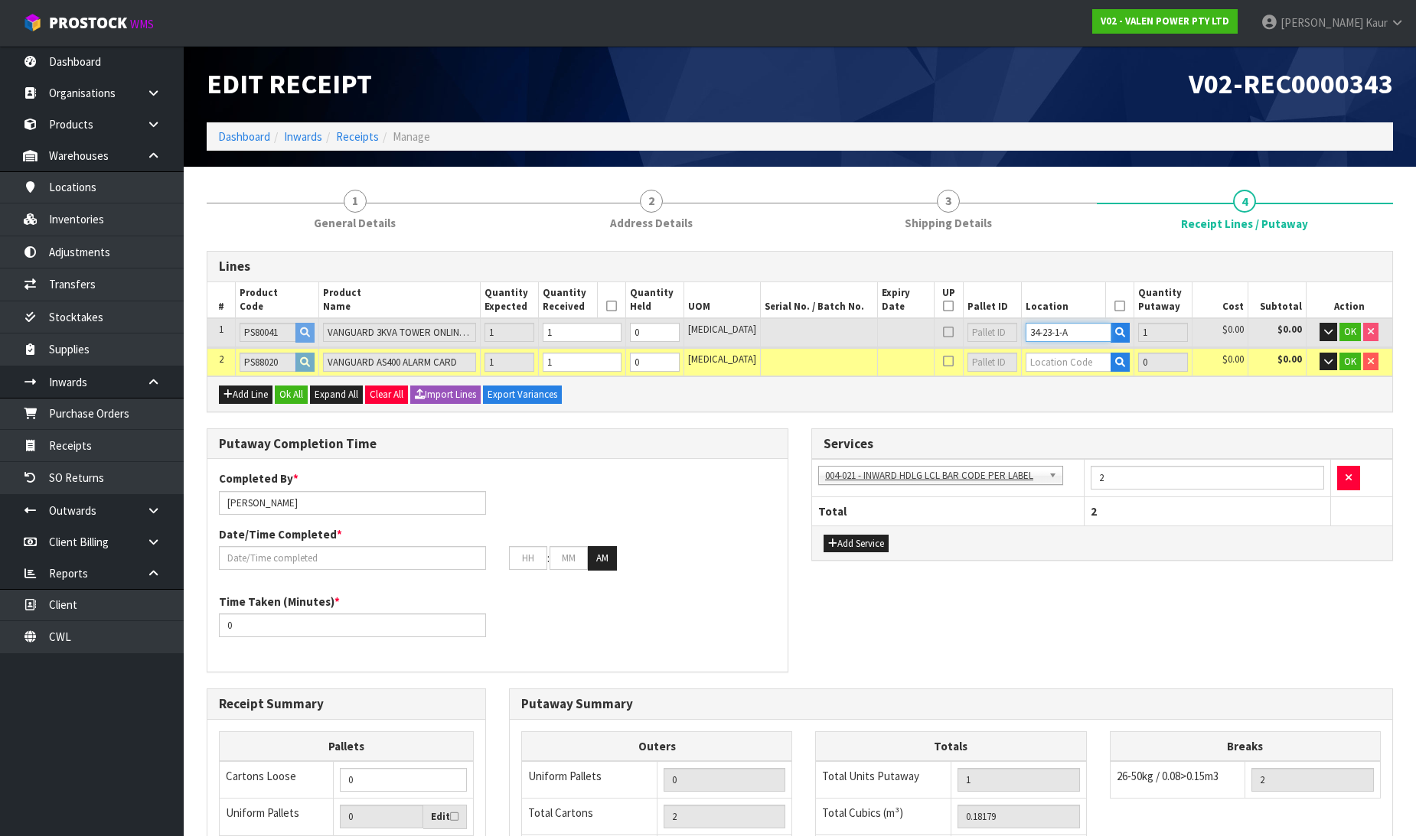
drag, startPoint x: 1065, startPoint y: 339, endPoint x: 995, endPoint y: 346, distance: 70.0
click at [995, 346] on table "# Product Code Product Name Quantity Expected Quantity Received Quantity Held U…" at bounding box center [799, 329] width 1185 height 95
click at [1038, 360] on input "text" at bounding box center [1068, 362] width 86 height 19
paste input "34-23-1-A"
type input "34-23-1-A"
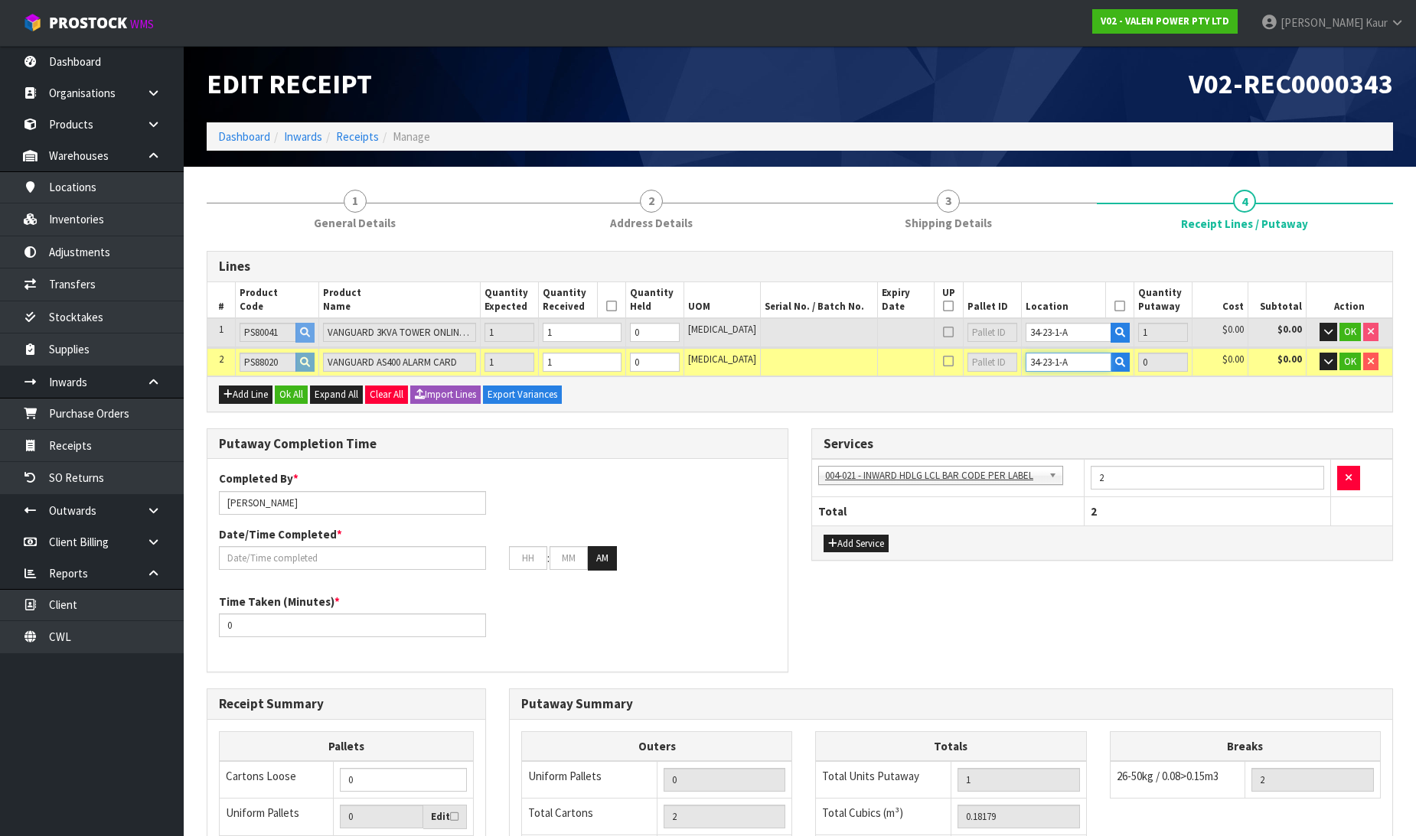
type input "2"
type input "1"
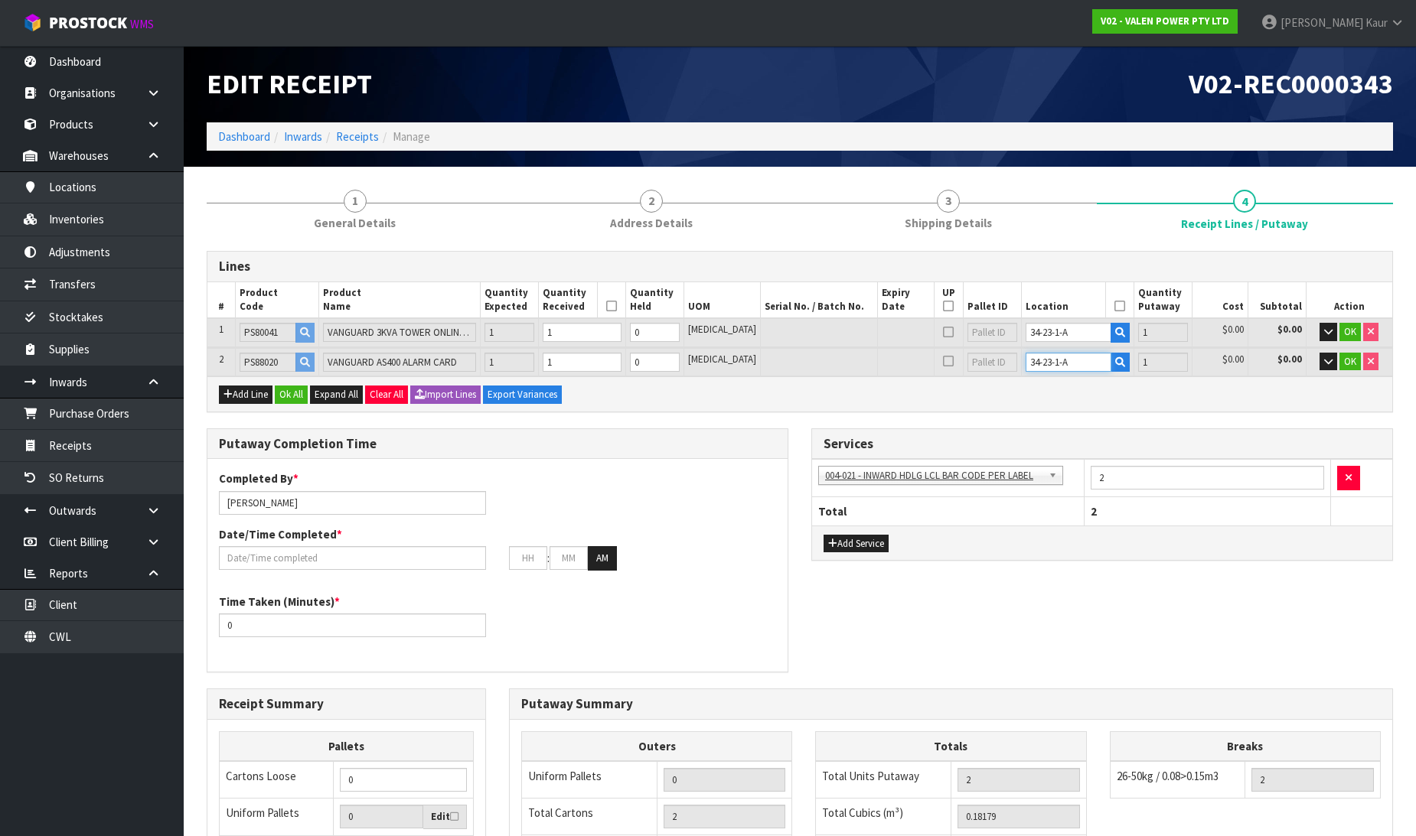
type input "34-23-1-A"
click at [324, 508] on input "[PERSON_NAME]" at bounding box center [352, 503] width 267 height 24
drag, startPoint x: 293, startPoint y: 500, endPoint x: 181, endPoint y: 492, distance: 112.0
click at [181, 492] on body "Toggle navigation ProStock WMS V02 - VALEN POWER PTY LTD Prabhneet Kaur Logout …" at bounding box center [708, 418] width 1416 height 836
type input "john/james"
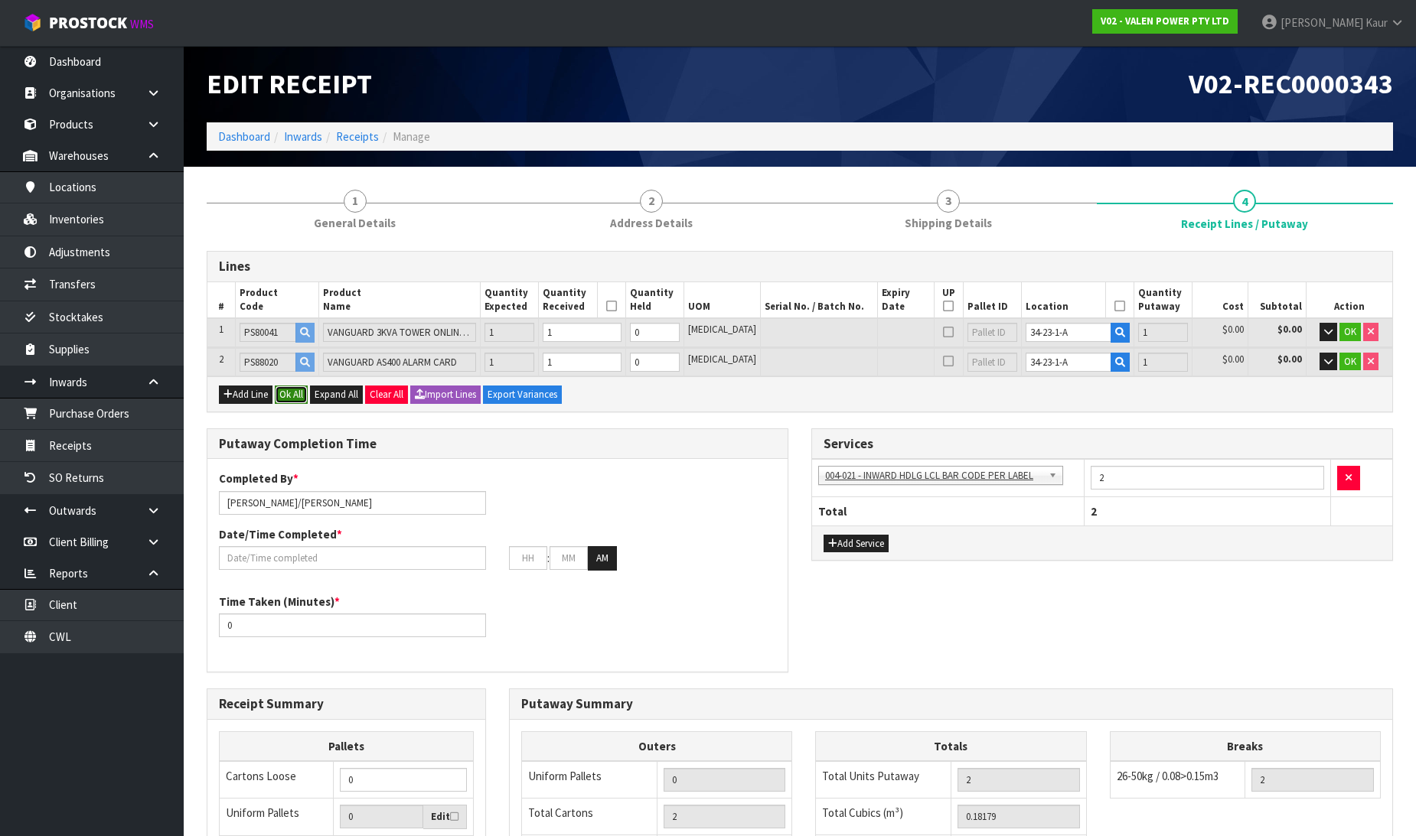
click at [301, 392] on button "Ok All" at bounding box center [291, 395] width 33 height 18
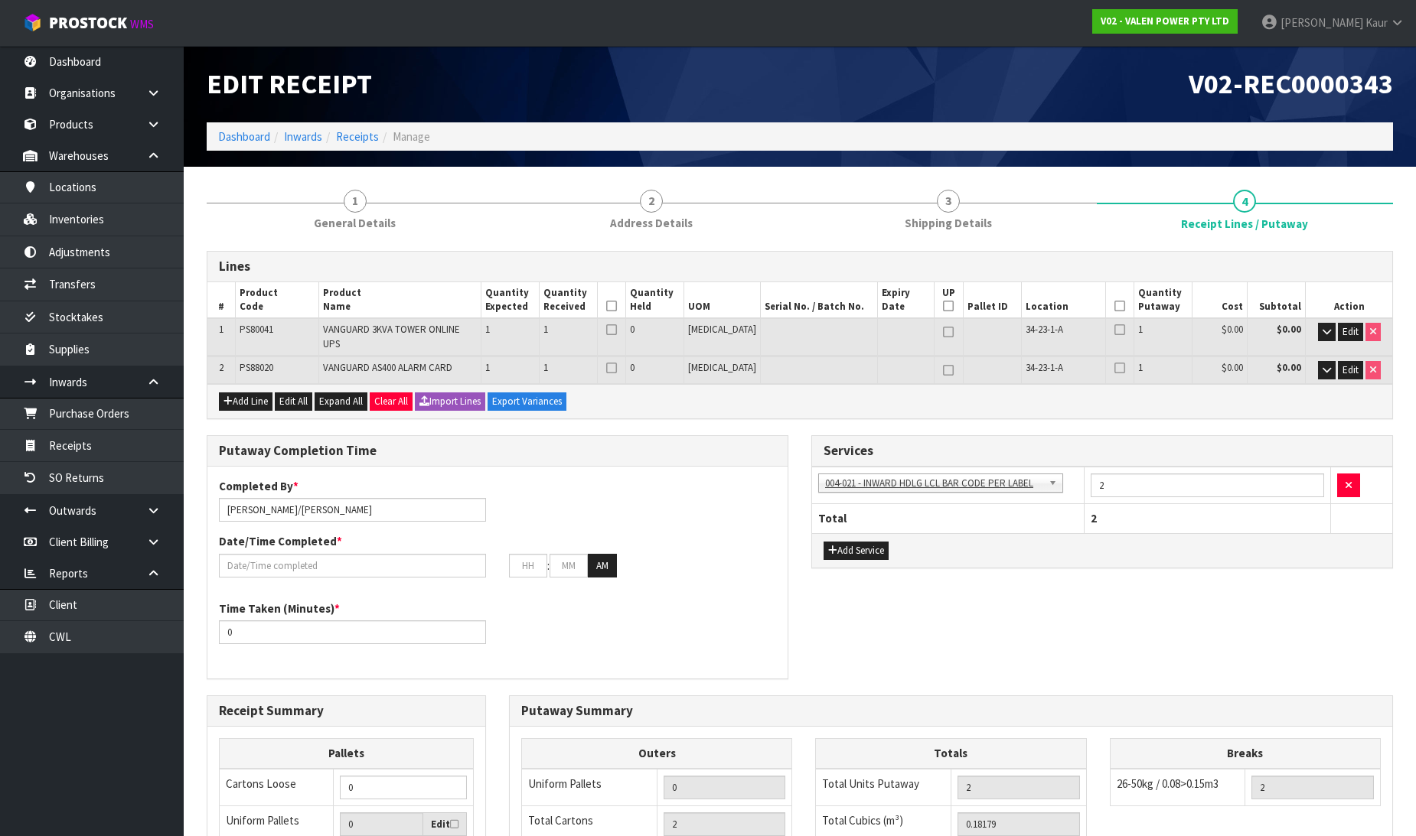
click at [617, 307] on icon at bounding box center [611, 306] width 11 height 1
click at [1114, 307] on icon at bounding box center [1119, 306] width 11 height 1
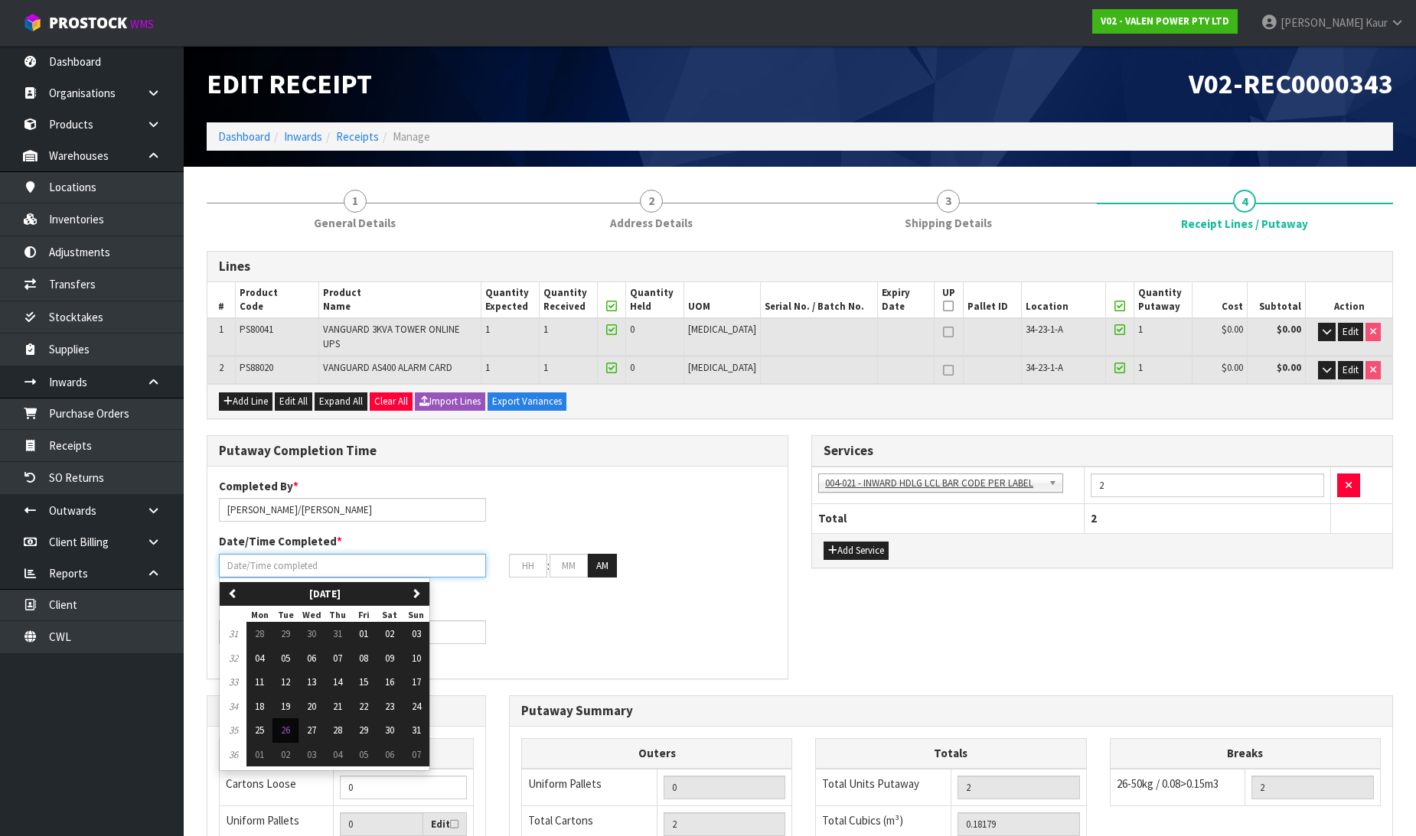
click at [266, 562] on input "text" at bounding box center [352, 566] width 267 height 24
click at [289, 724] on span "26" at bounding box center [285, 730] width 9 height 13
type input "[DATE]"
type input "12"
type input "00"
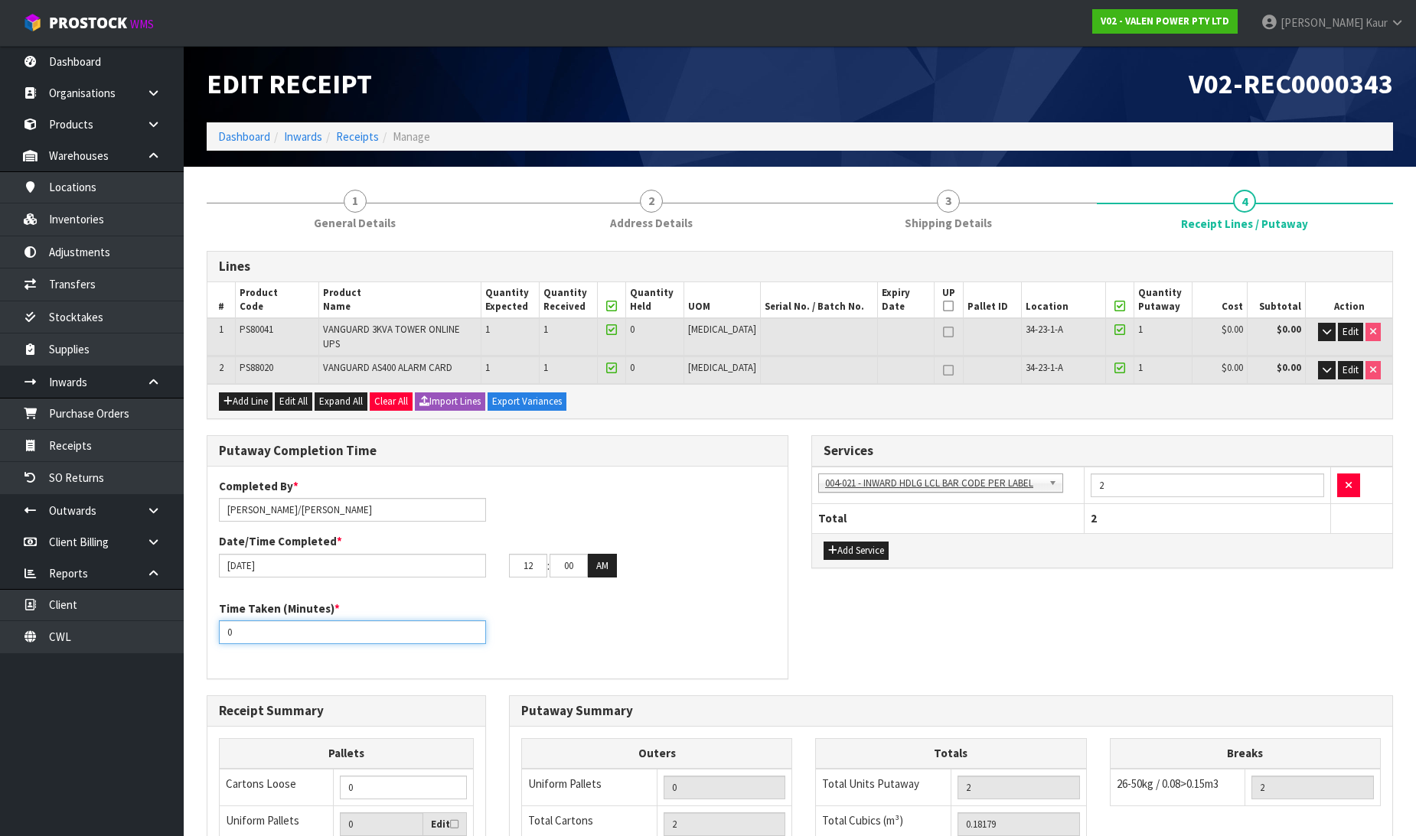
drag, startPoint x: 249, startPoint y: 622, endPoint x: 203, endPoint y: 624, distance: 46.7
click at [203, 624] on div "Putaway Completion Time Completed By * john/james Date/Time Completed * 26/08/2…" at bounding box center [497, 565] width 605 height 260
type input "15"
click at [528, 644] on div "Time Taken (Minutes) * 15" at bounding box center [497, 628] width 580 height 55
drag, startPoint x: 534, startPoint y: 554, endPoint x: 493, endPoint y: 551, distance: 41.4
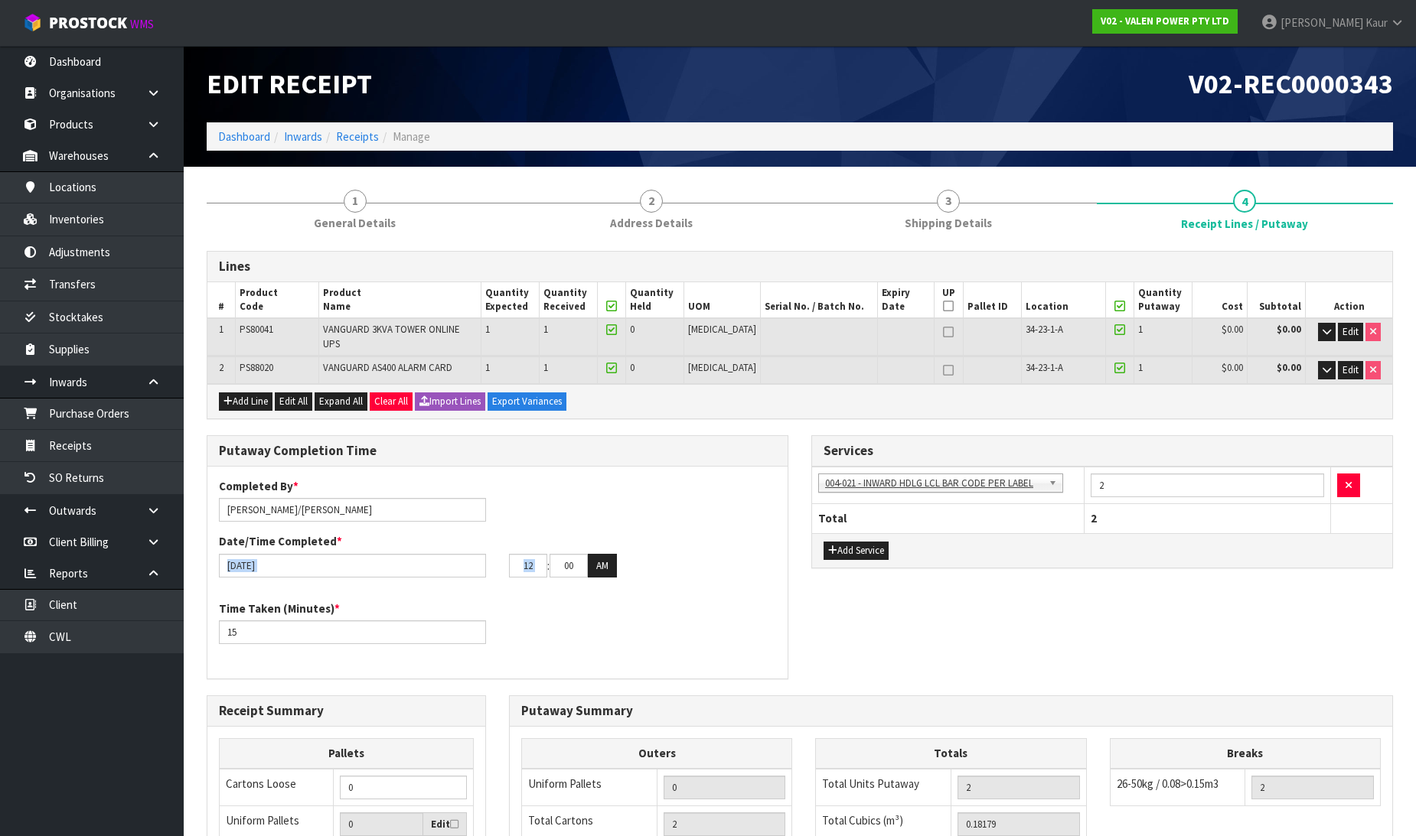
click at [493, 554] on div "[DATE] 12 : 00 : 00 AM" at bounding box center [497, 566] width 580 height 24
click at [603, 559] on button "AM" at bounding box center [602, 566] width 29 height 24
click at [602, 580] on div "Completed By * john/james Date/Time Completed * 26/08/2025 12 : 00 : 00 PM Time…" at bounding box center [497, 573] width 580 height 190
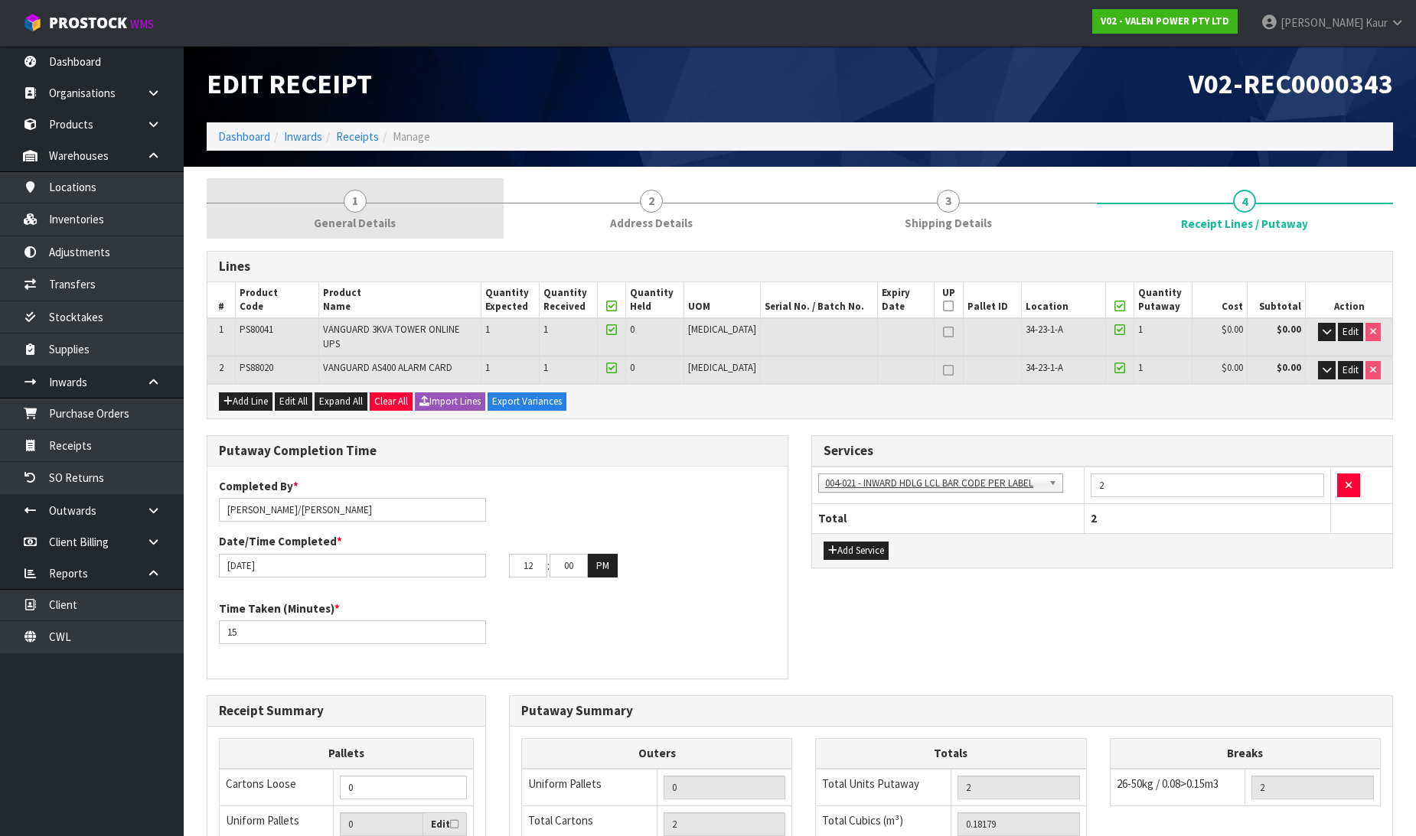
click at [396, 203] on link "1 General Details" at bounding box center [355, 208] width 297 height 60
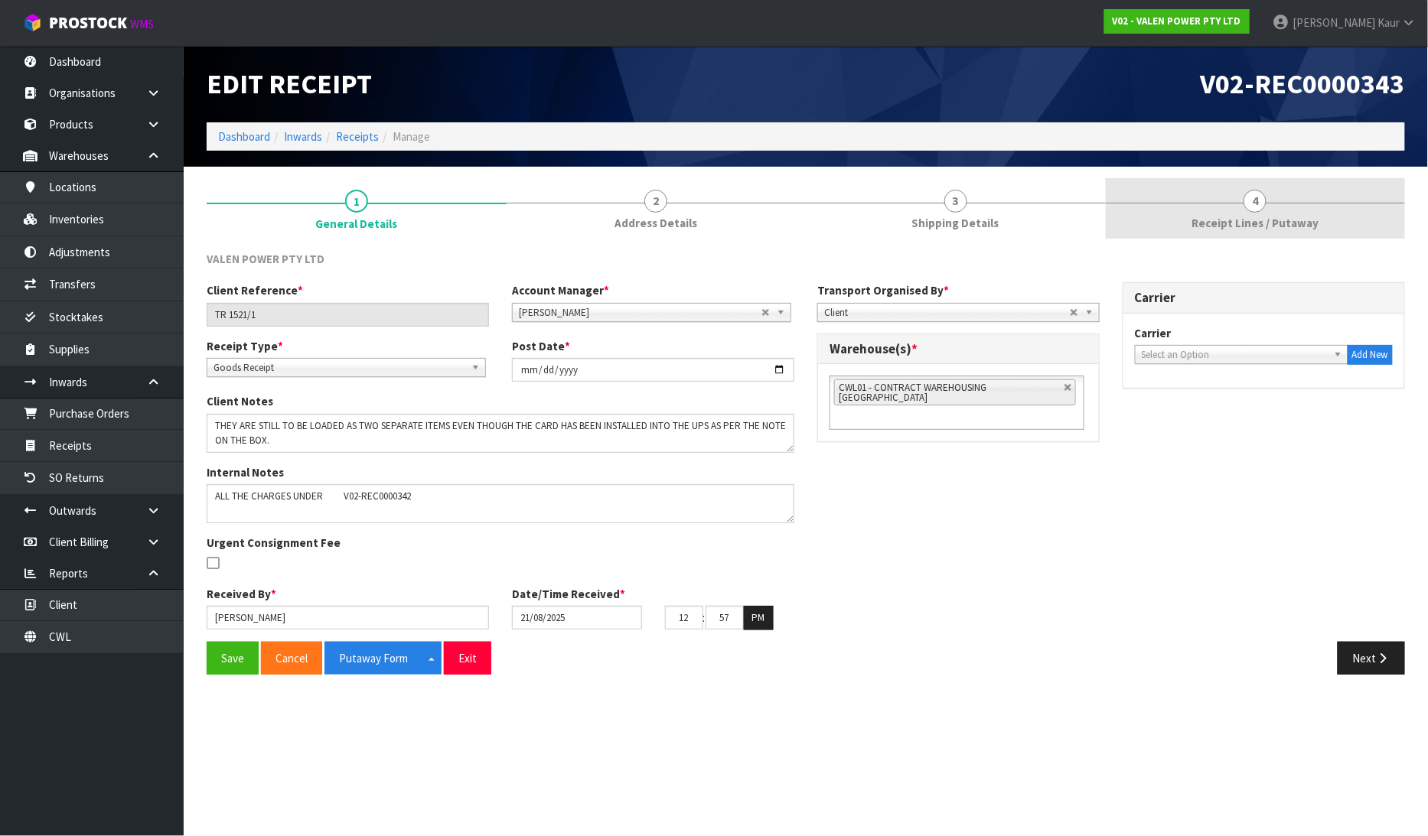
click at [1280, 210] on link "4 Receipt Lines / Putaway" at bounding box center [1256, 208] width 300 height 60
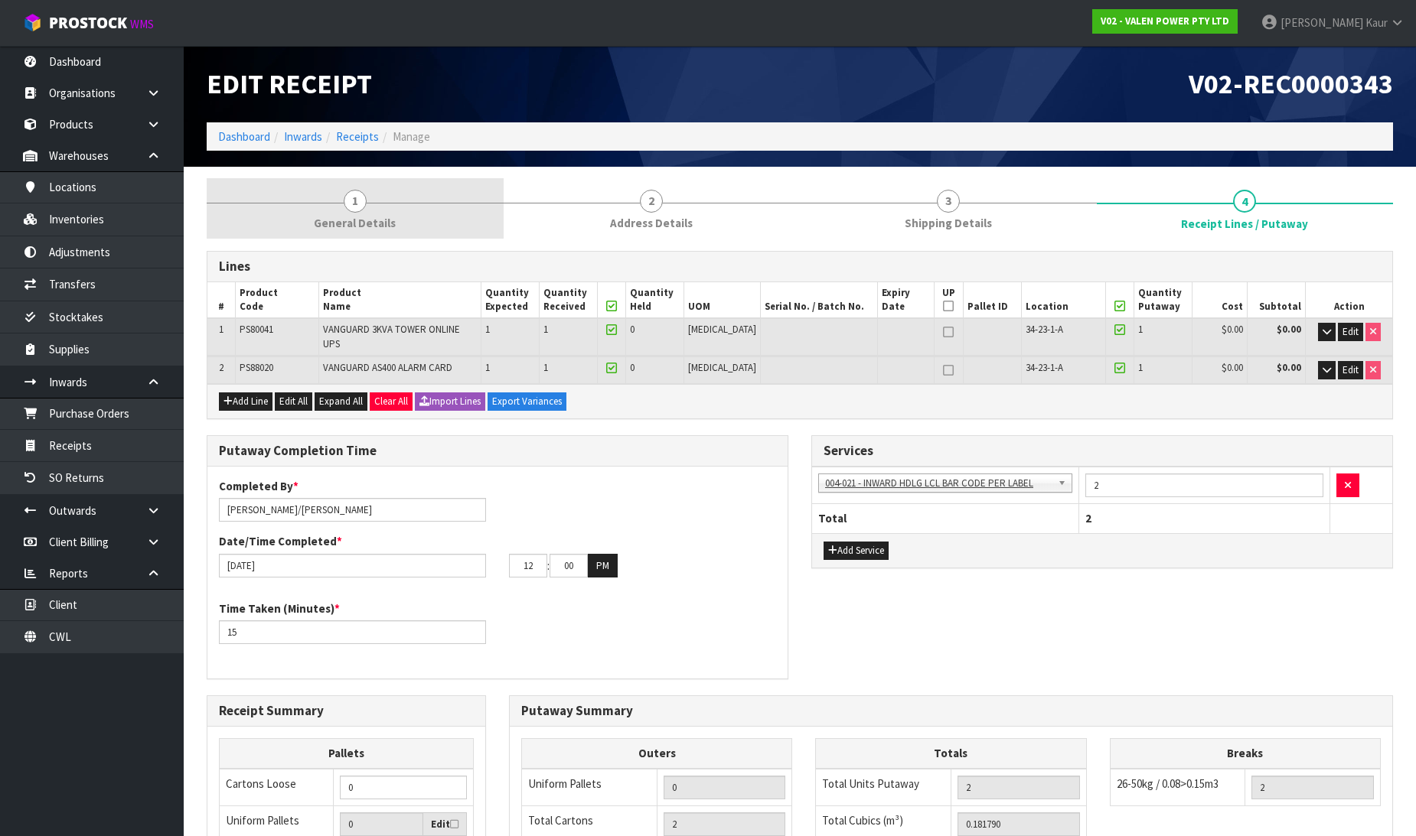
click at [384, 213] on link "1 General Details" at bounding box center [355, 208] width 297 height 60
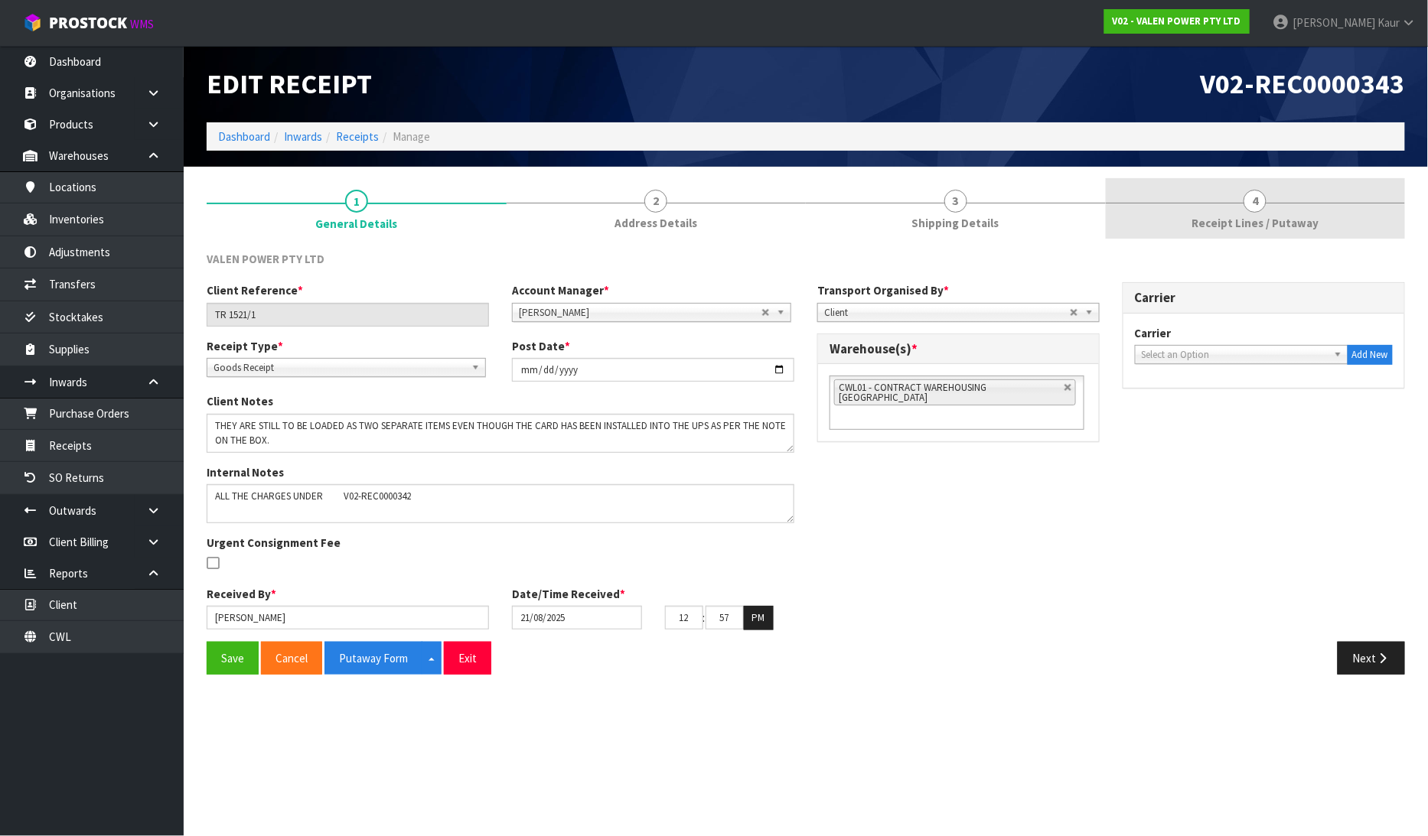
click at [1255, 212] on span "4" at bounding box center [1255, 201] width 23 height 23
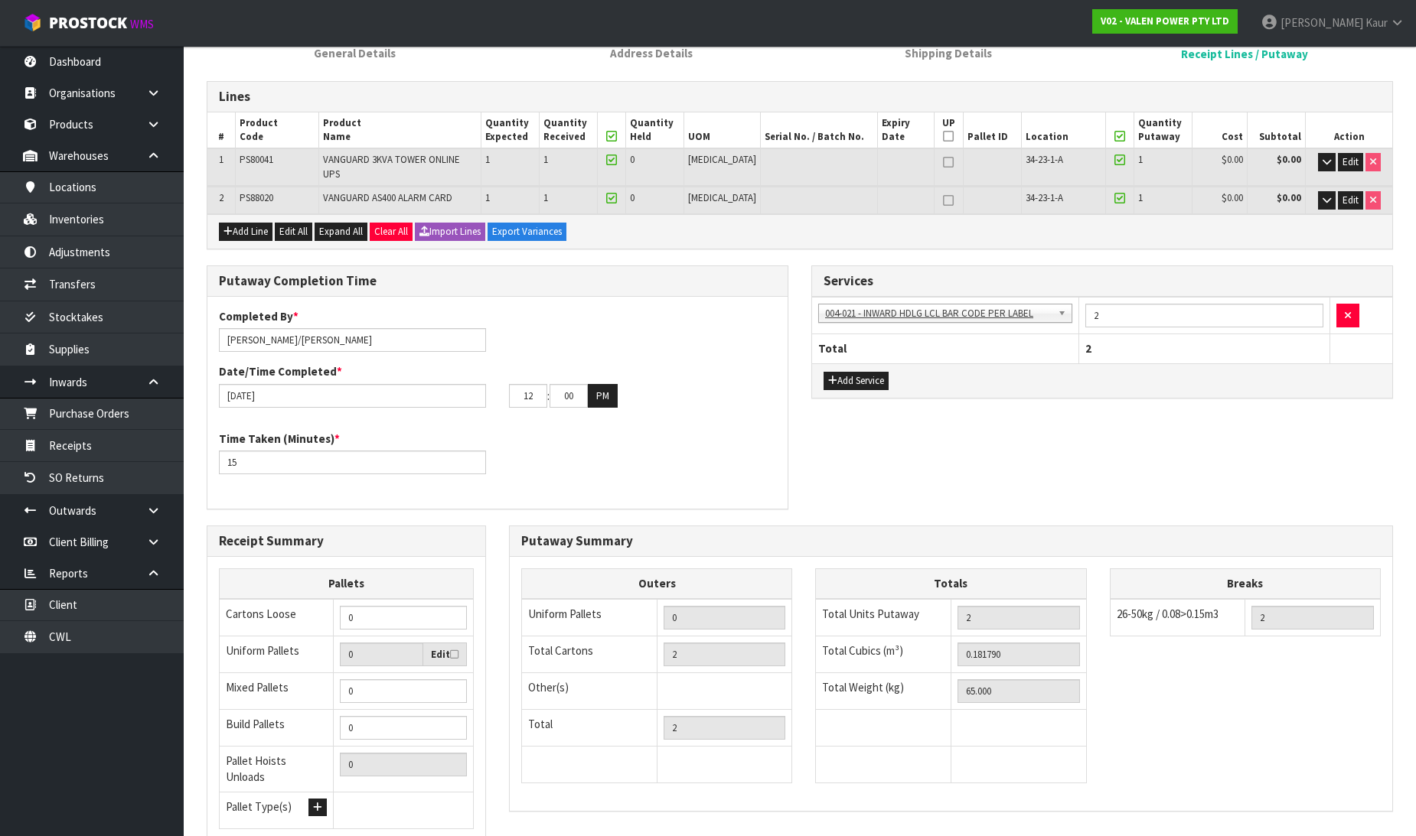
scroll to position [279, 0]
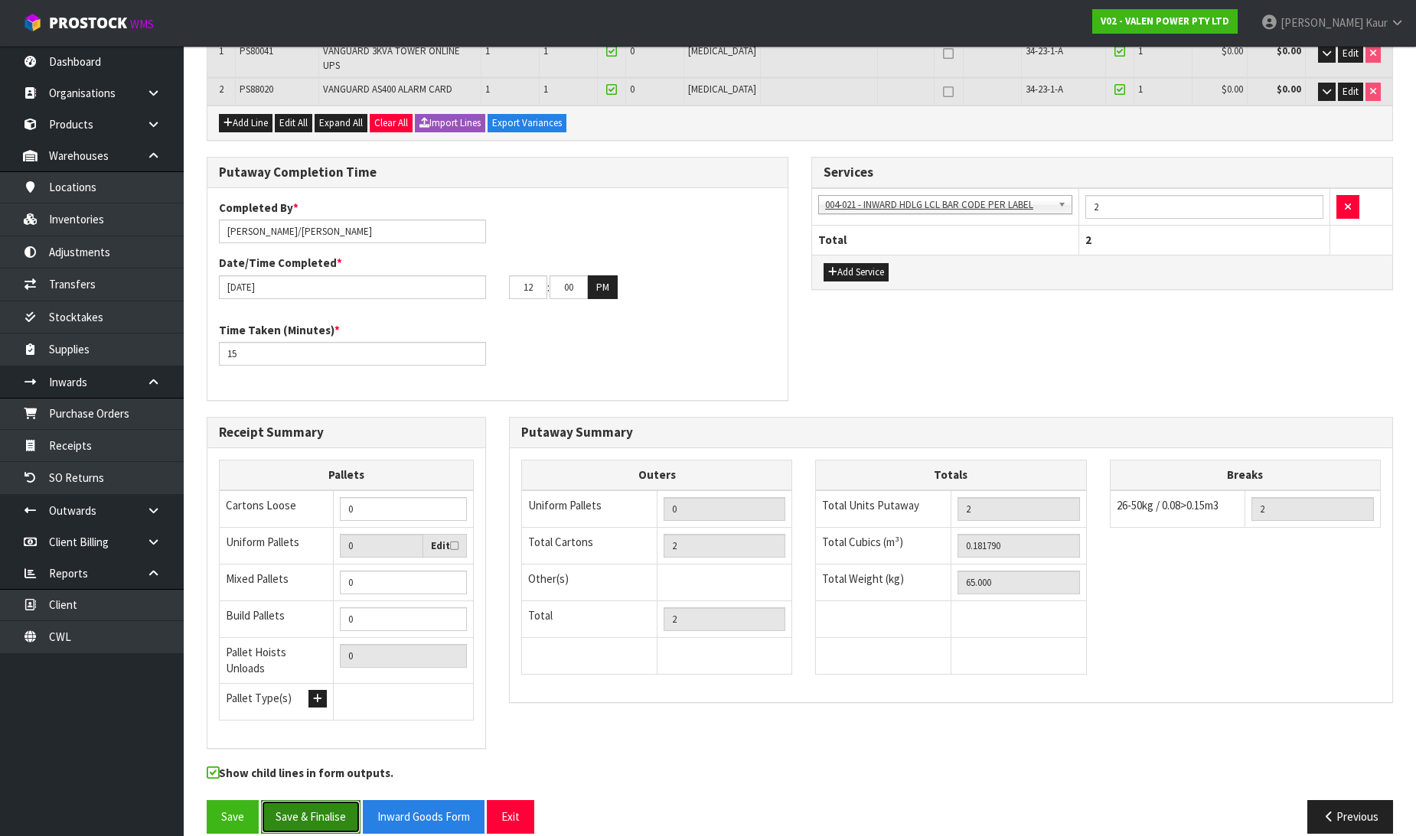
click at [318, 800] on button "Save & Finalise" at bounding box center [310, 816] width 99 height 33
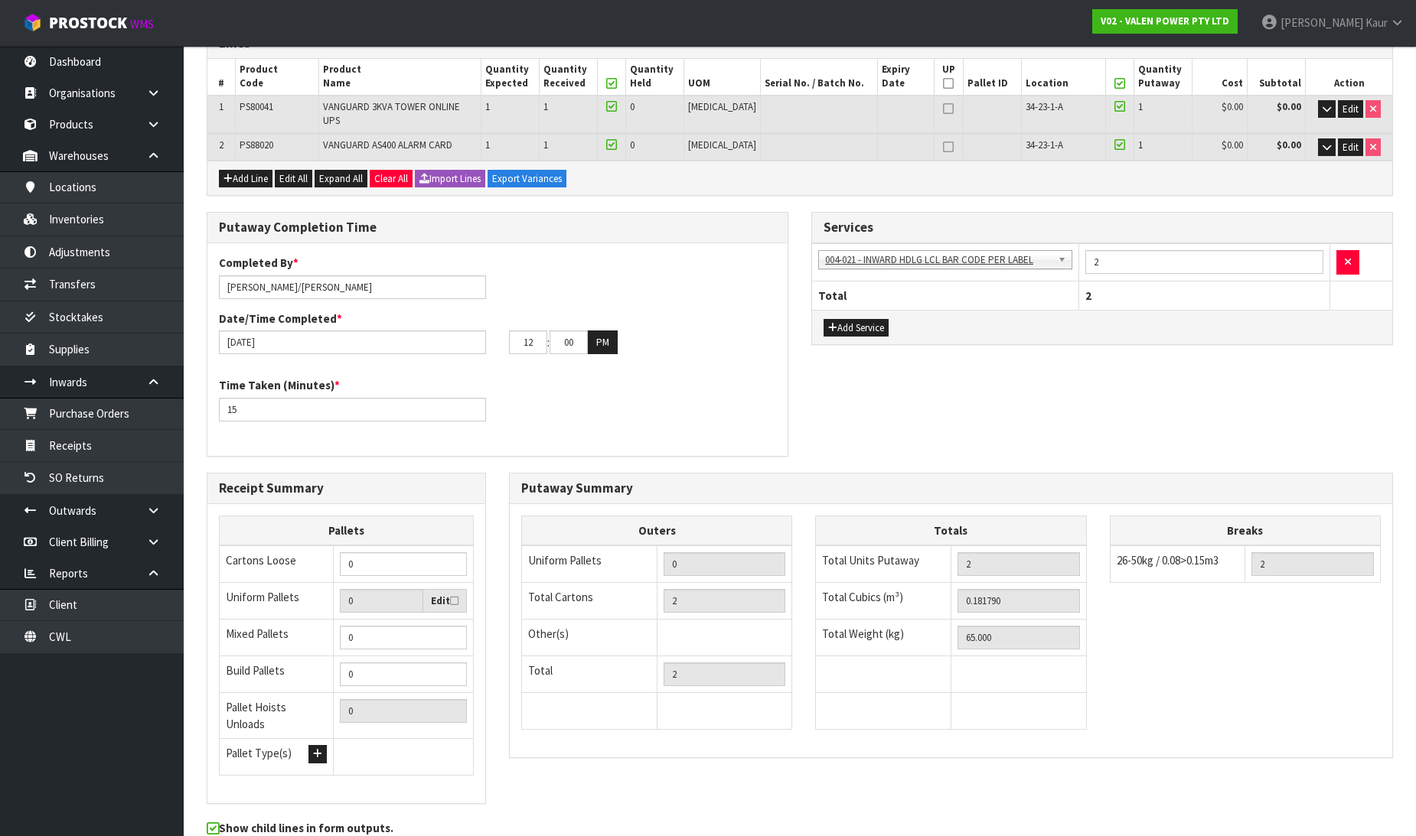
scroll to position [0, 0]
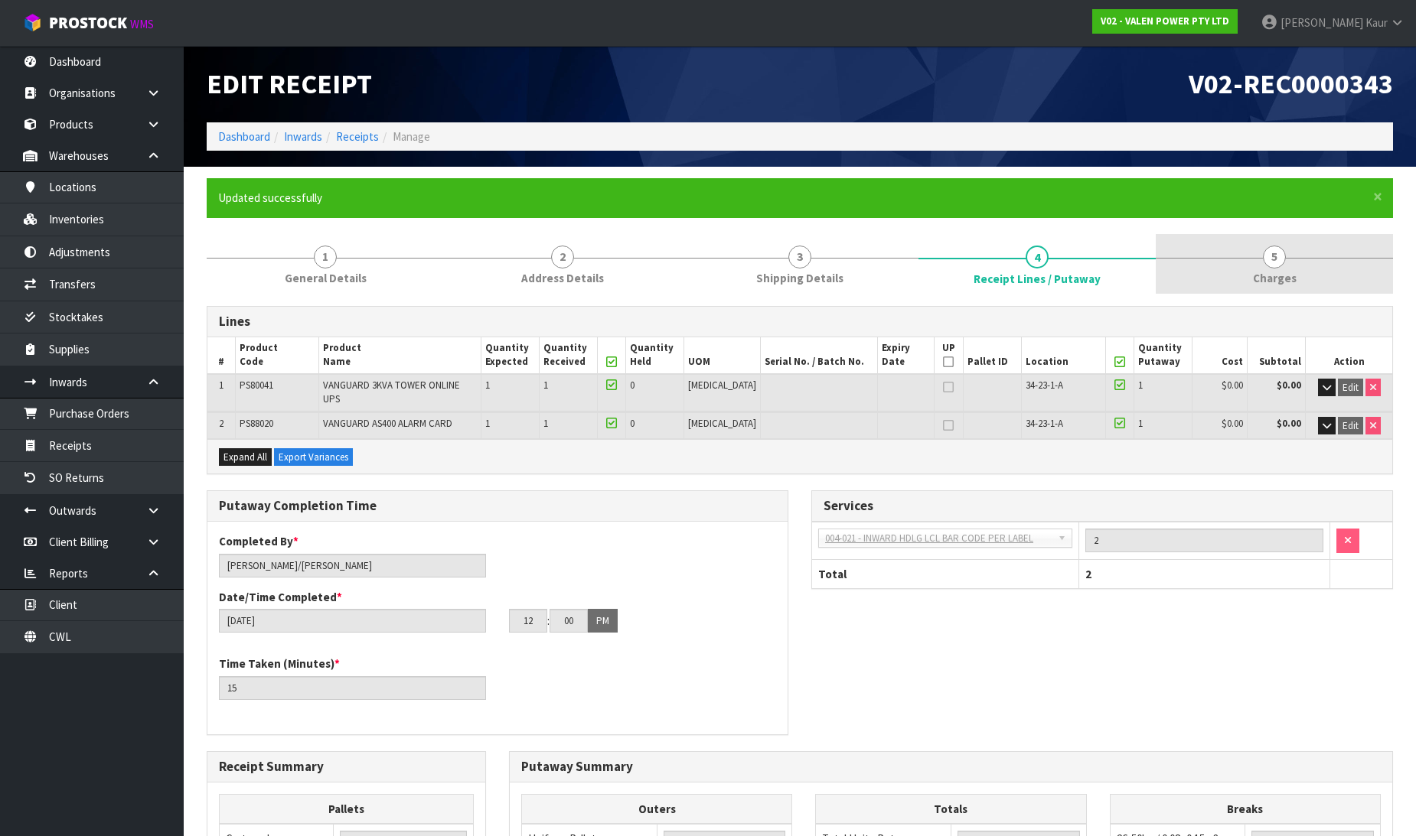
click at [1266, 276] on span "Charges" at bounding box center [1275, 278] width 44 height 16
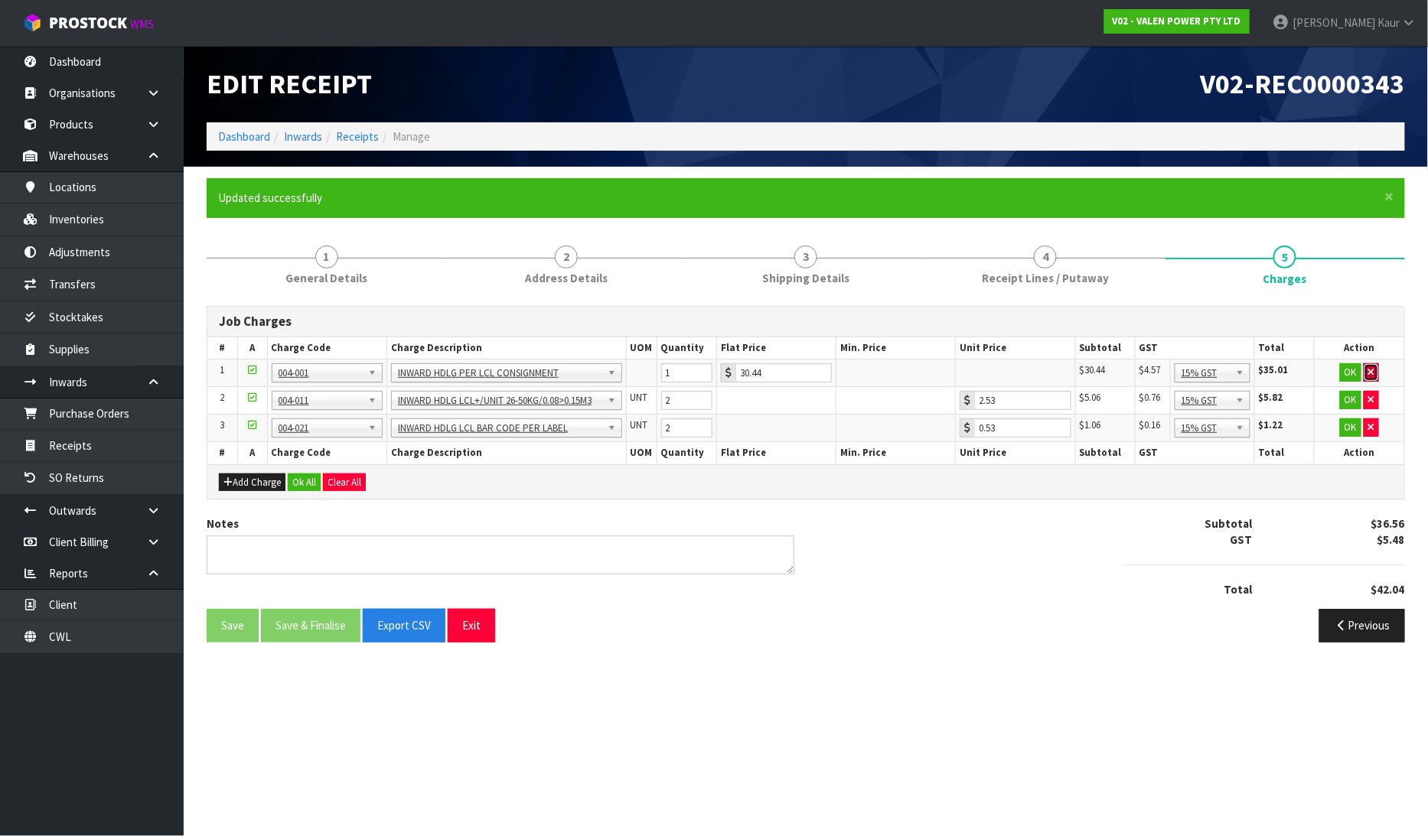
click at [1371, 368] on icon "button" at bounding box center [1371, 372] width 6 height 10
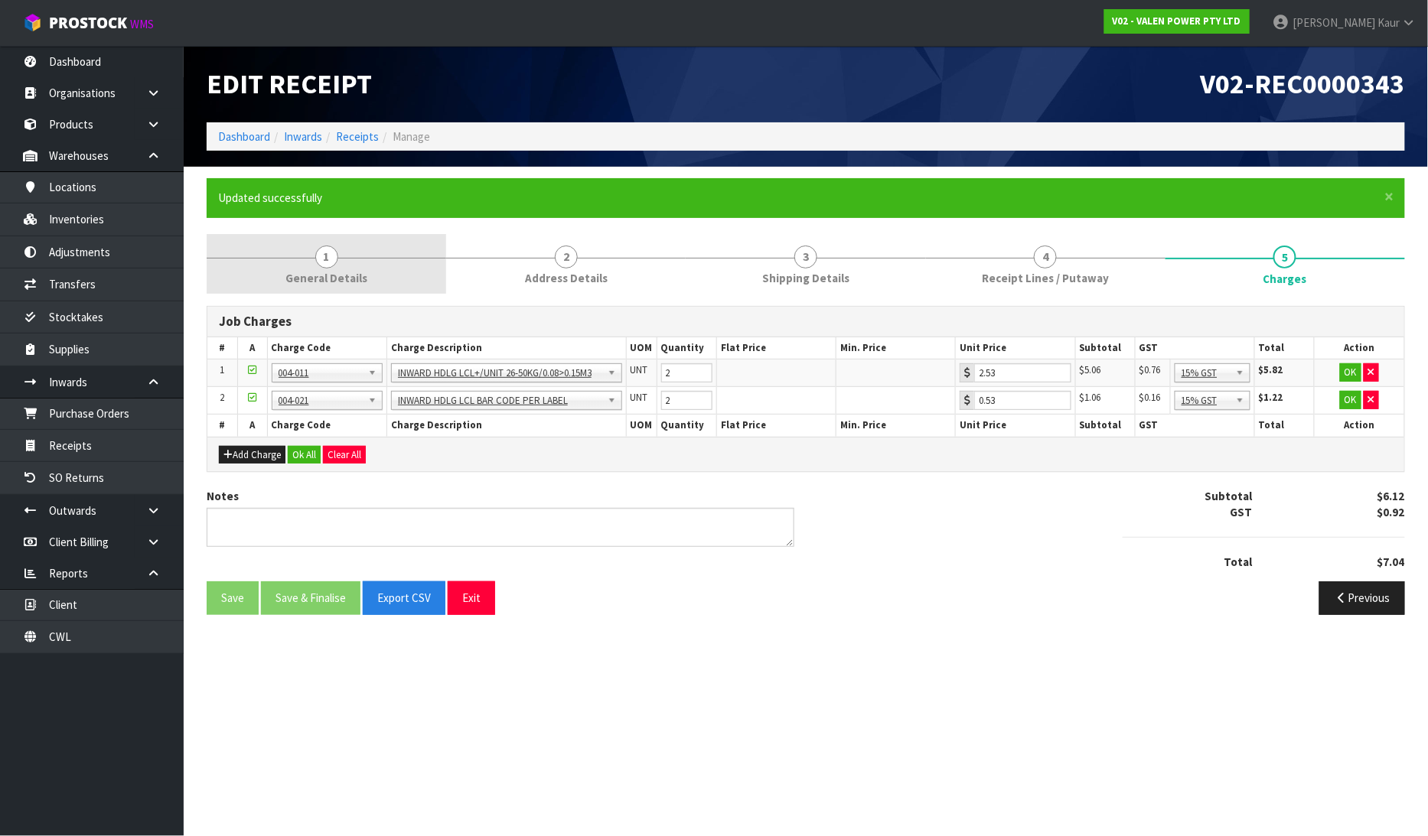
click at [337, 269] on link "1 General Details" at bounding box center [327, 264] width 240 height 60
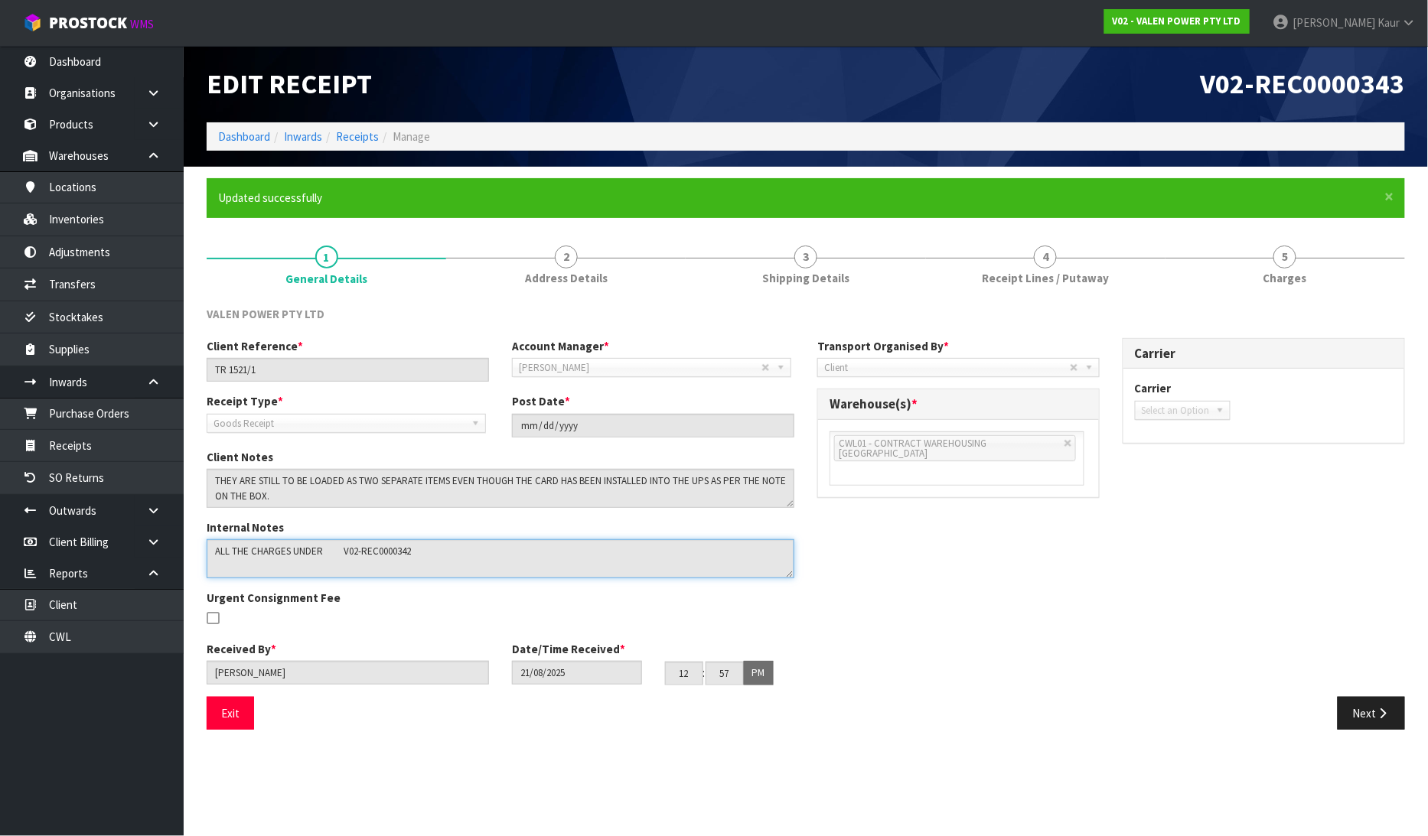
drag, startPoint x: 429, startPoint y: 560, endPoint x: 193, endPoint y: 542, distance: 237.2
click at [193, 542] on section "× Close Updated successfully 1 General Details 2 Address Details 3 Shipping Det…" at bounding box center [806, 460] width 1244 height 586
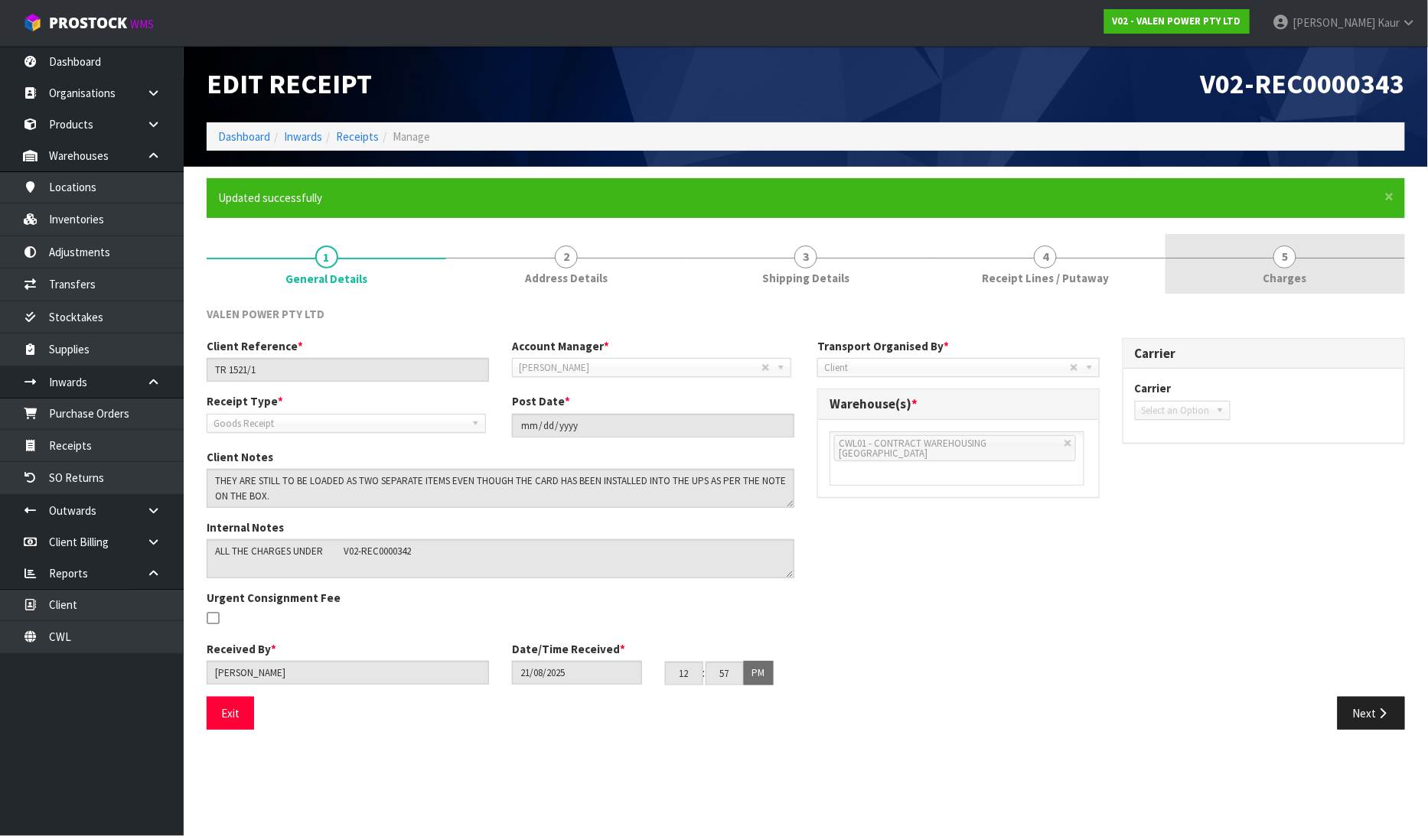
click at [1283, 250] on span "5" at bounding box center [1284, 257] width 23 height 23
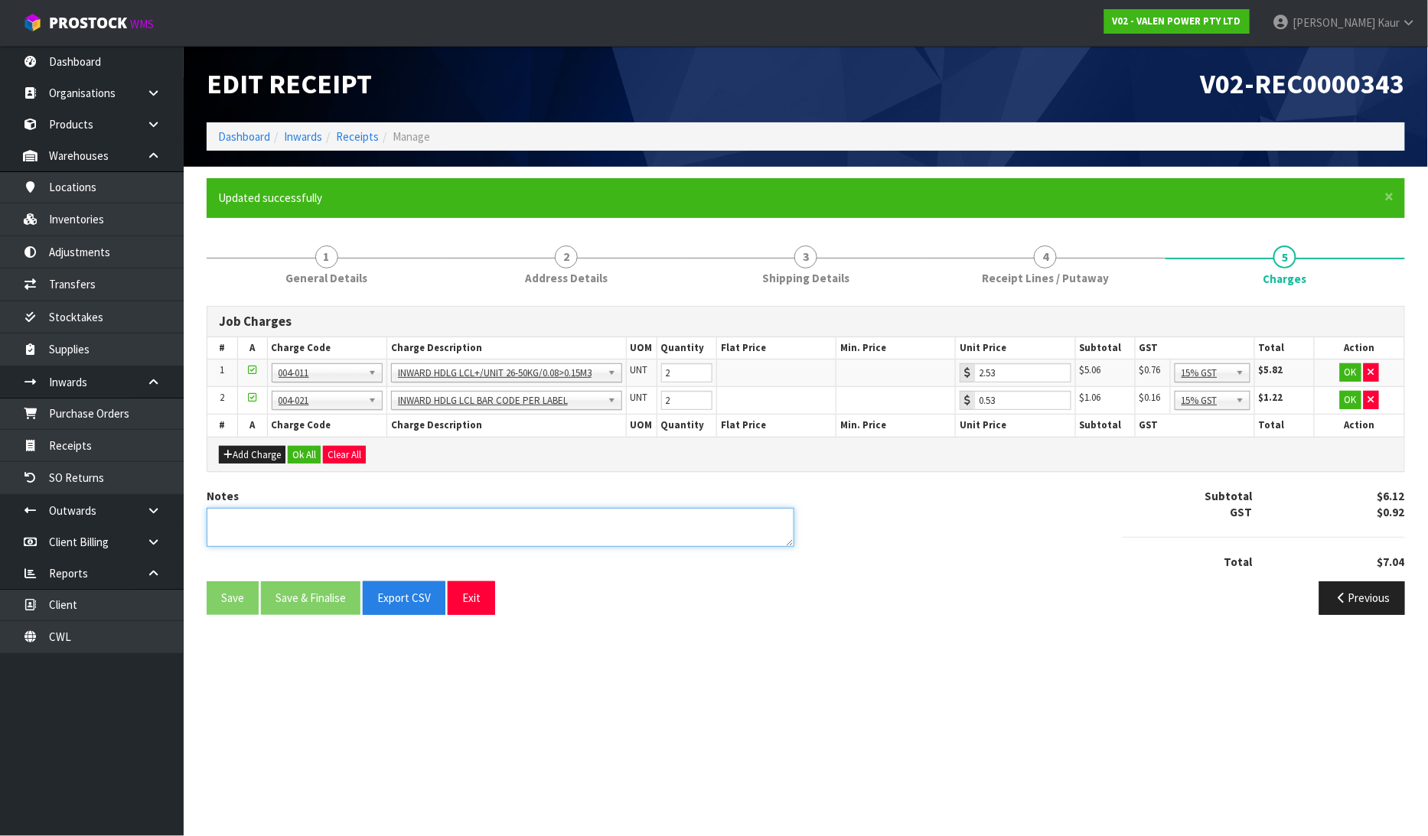
click at [314, 515] on textarea at bounding box center [501, 527] width 588 height 39
paste textarea "ALL THE CHARGES UNDER V02-REC0000342"
type textarea "ALL THE CHARGES UNDER V02-REC0000342"
click at [302, 452] on button "Ok All" at bounding box center [304, 455] width 33 height 18
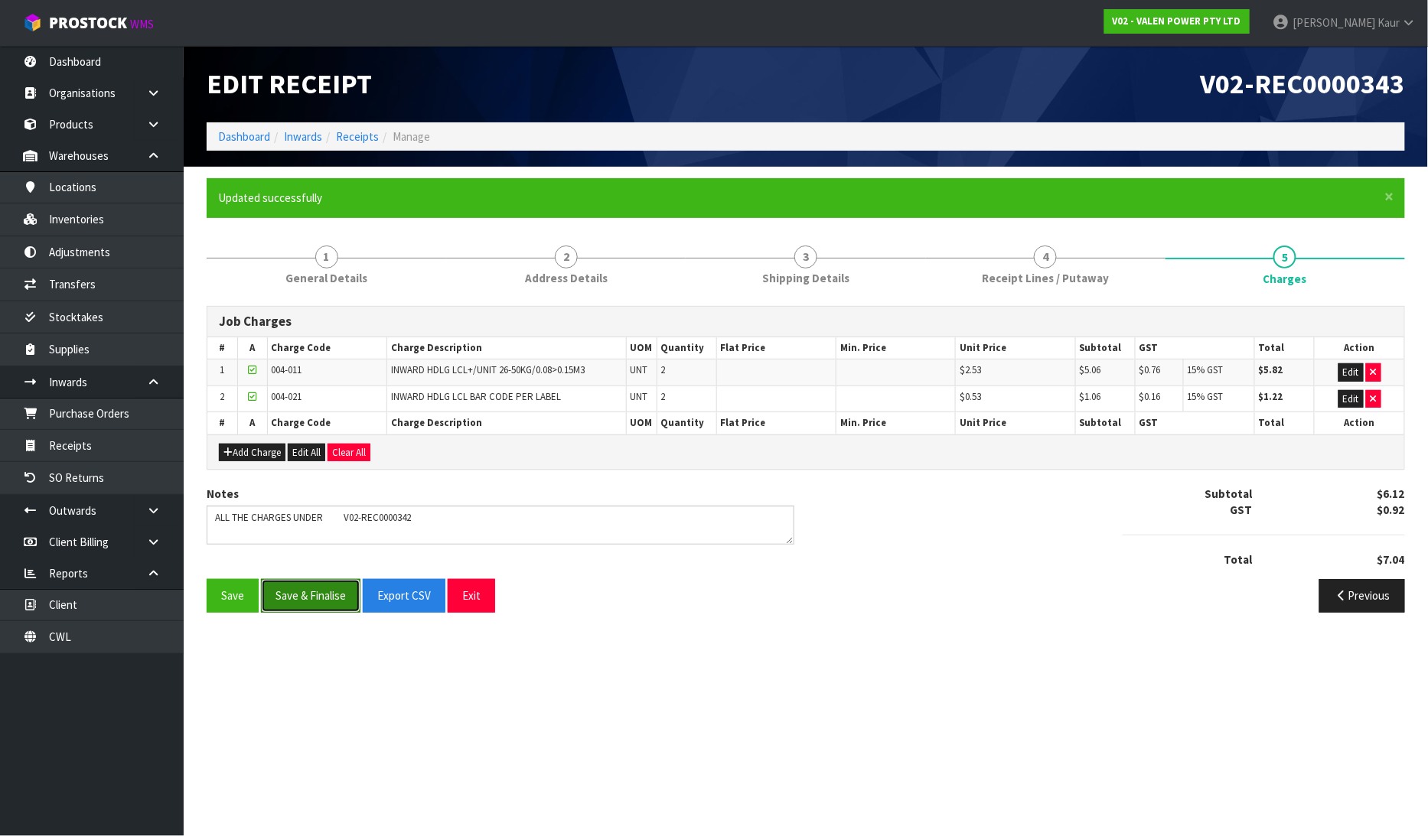
click at [324, 599] on button "Save & Finalise" at bounding box center [310, 595] width 99 height 33
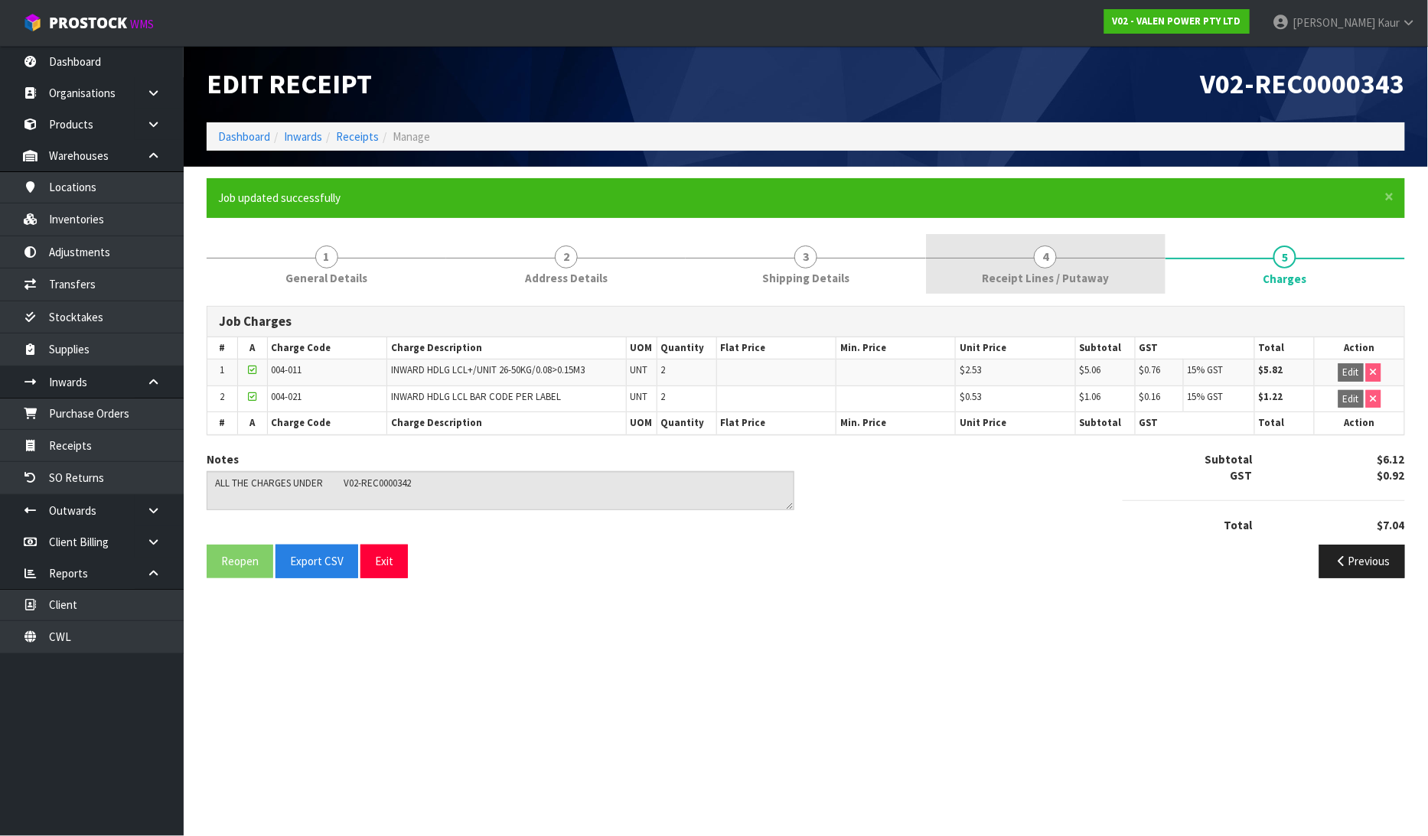
click at [967, 279] on link "4 Receipt Lines / Putaway" at bounding box center [1046, 264] width 240 height 60
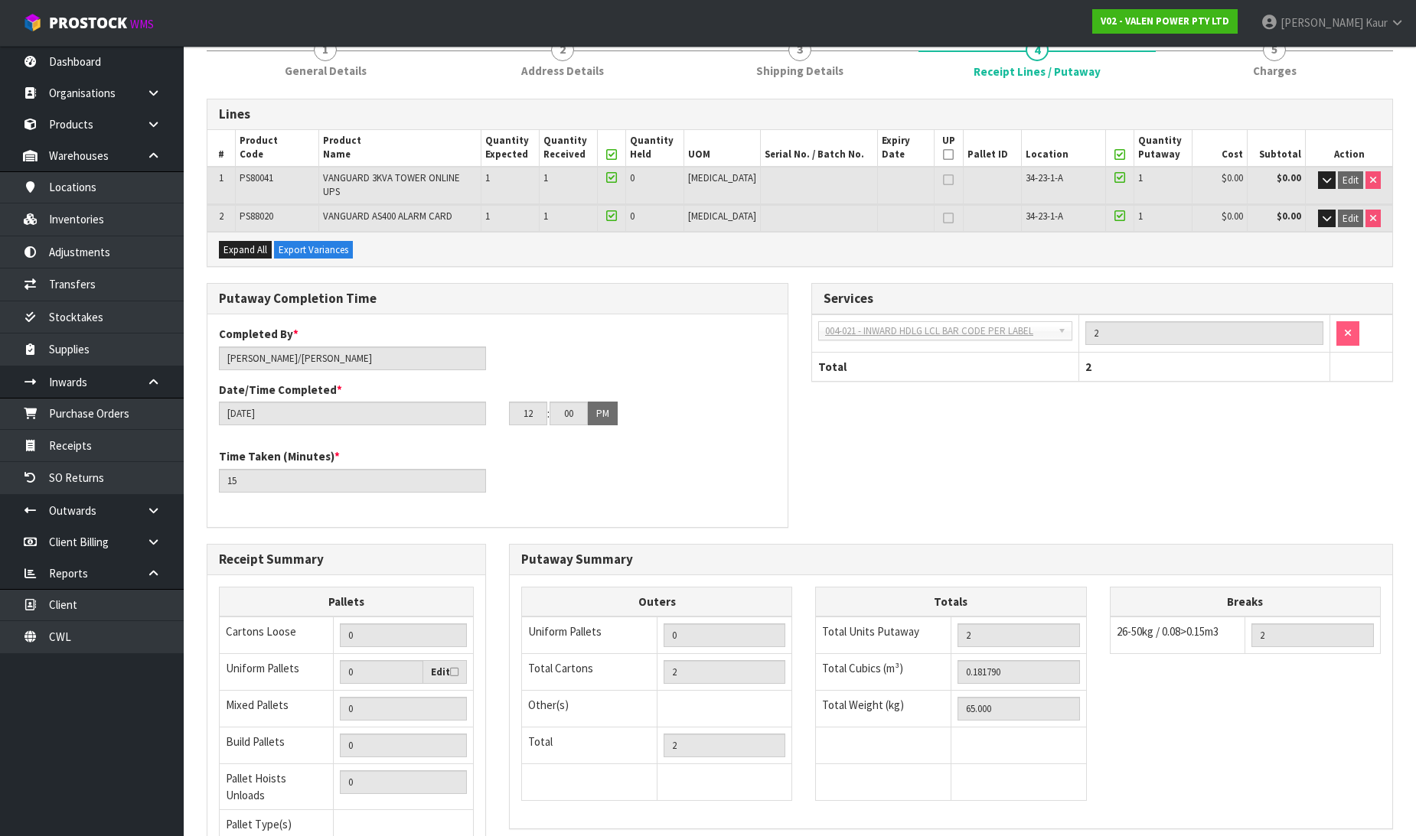
scroll to position [334, 0]
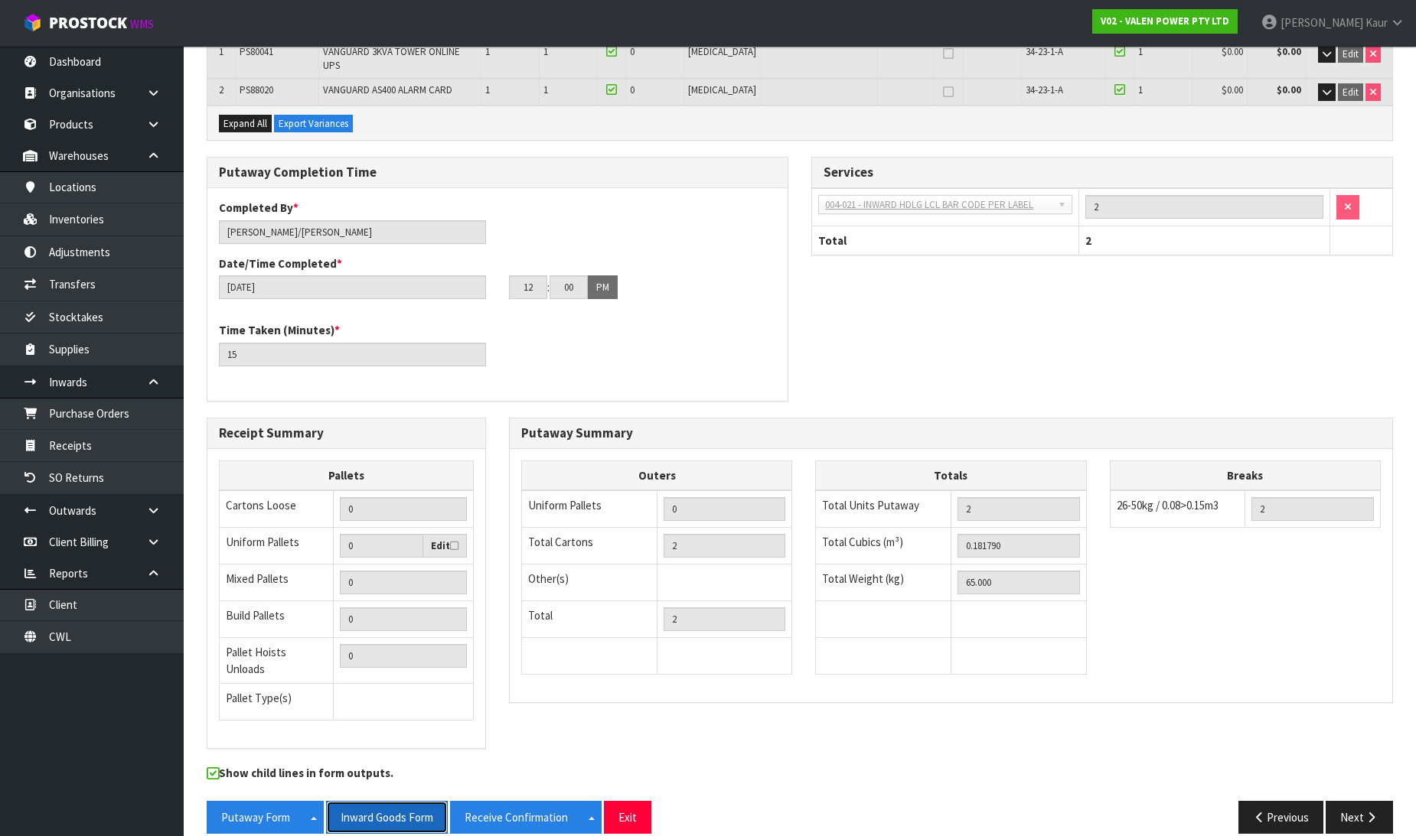
drag, startPoint x: 403, startPoint y: 800, endPoint x: 1427, endPoint y: 21, distance: 1286.6
click at [404, 801] on button "Inward Goods Form" at bounding box center [387, 817] width 122 height 33
click at [95, 643] on link "CWL" at bounding box center [92, 636] width 184 height 31
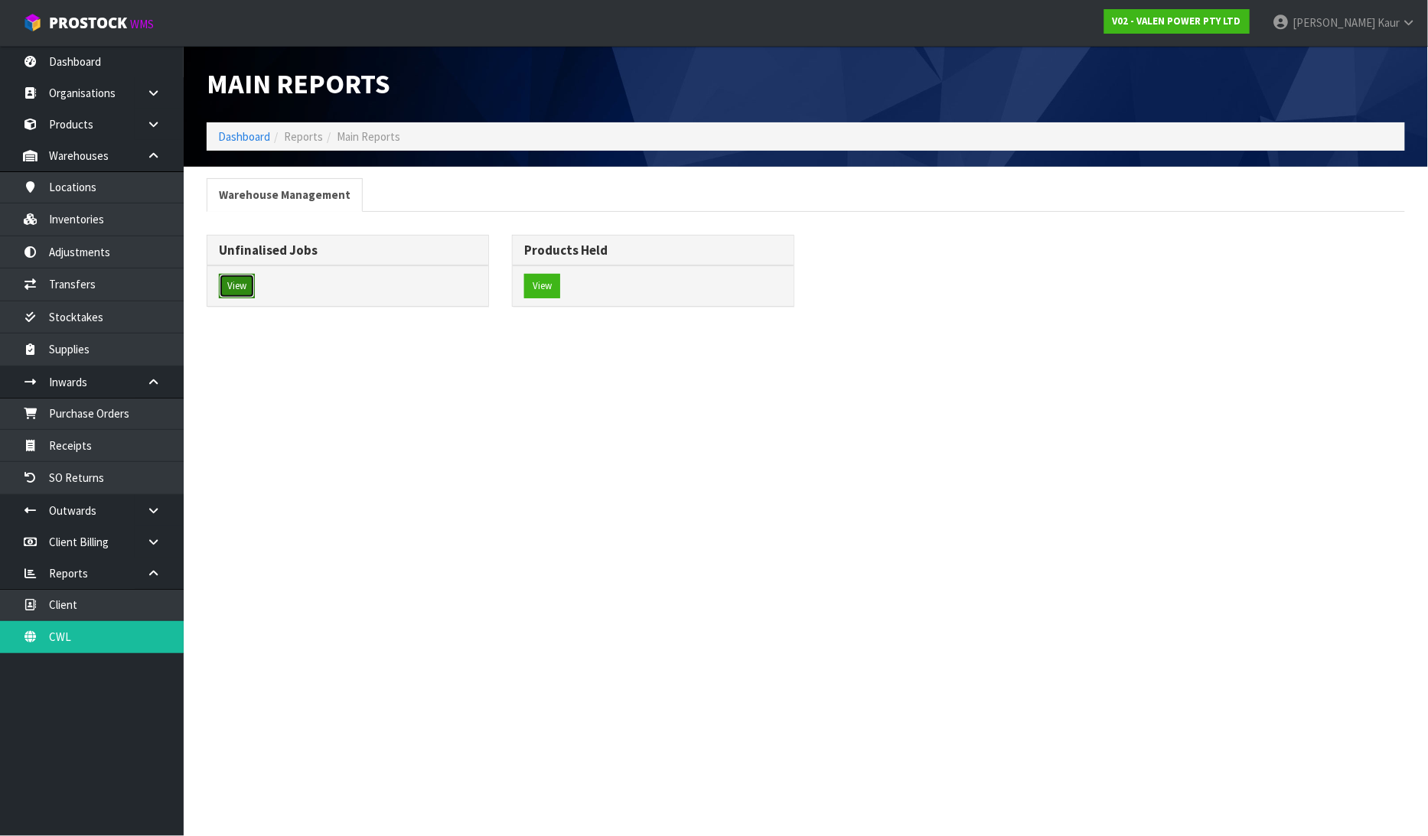
click at [240, 280] on button "View" at bounding box center [237, 286] width 36 height 24
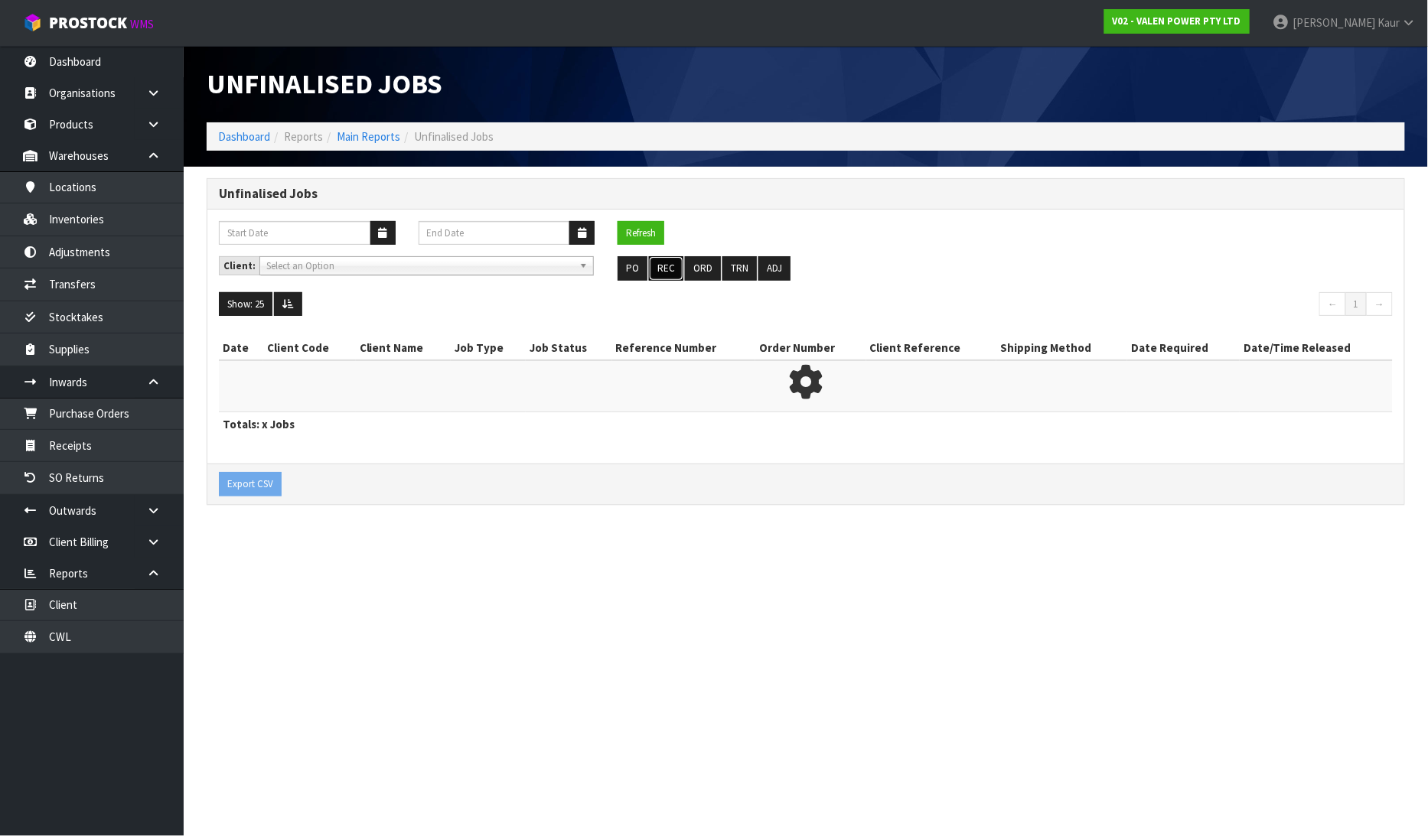
click at [658, 271] on button "REC" at bounding box center [666, 268] width 34 height 24
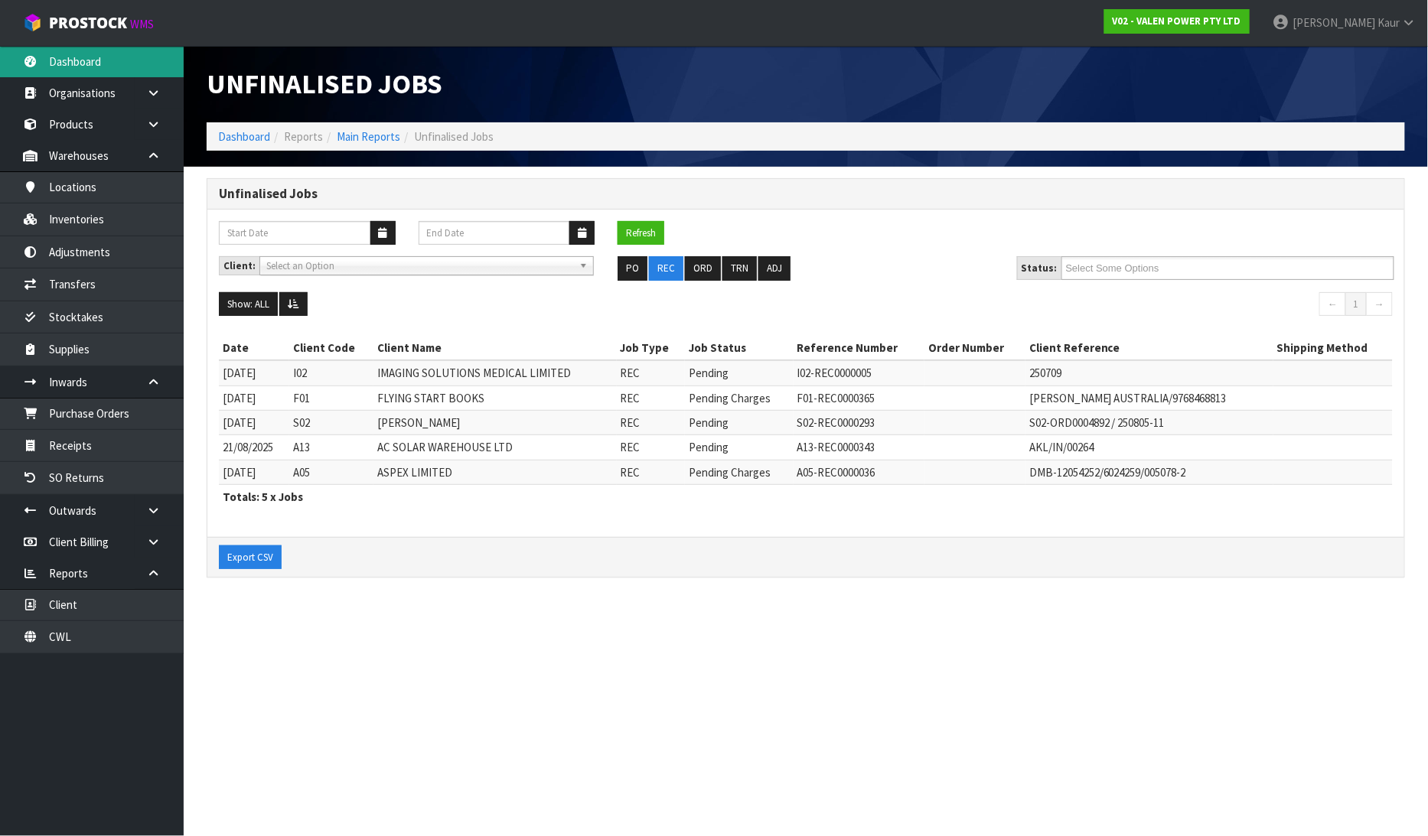
click at [97, 49] on link "Dashboard" at bounding box center [92, 61] width 184 height 31
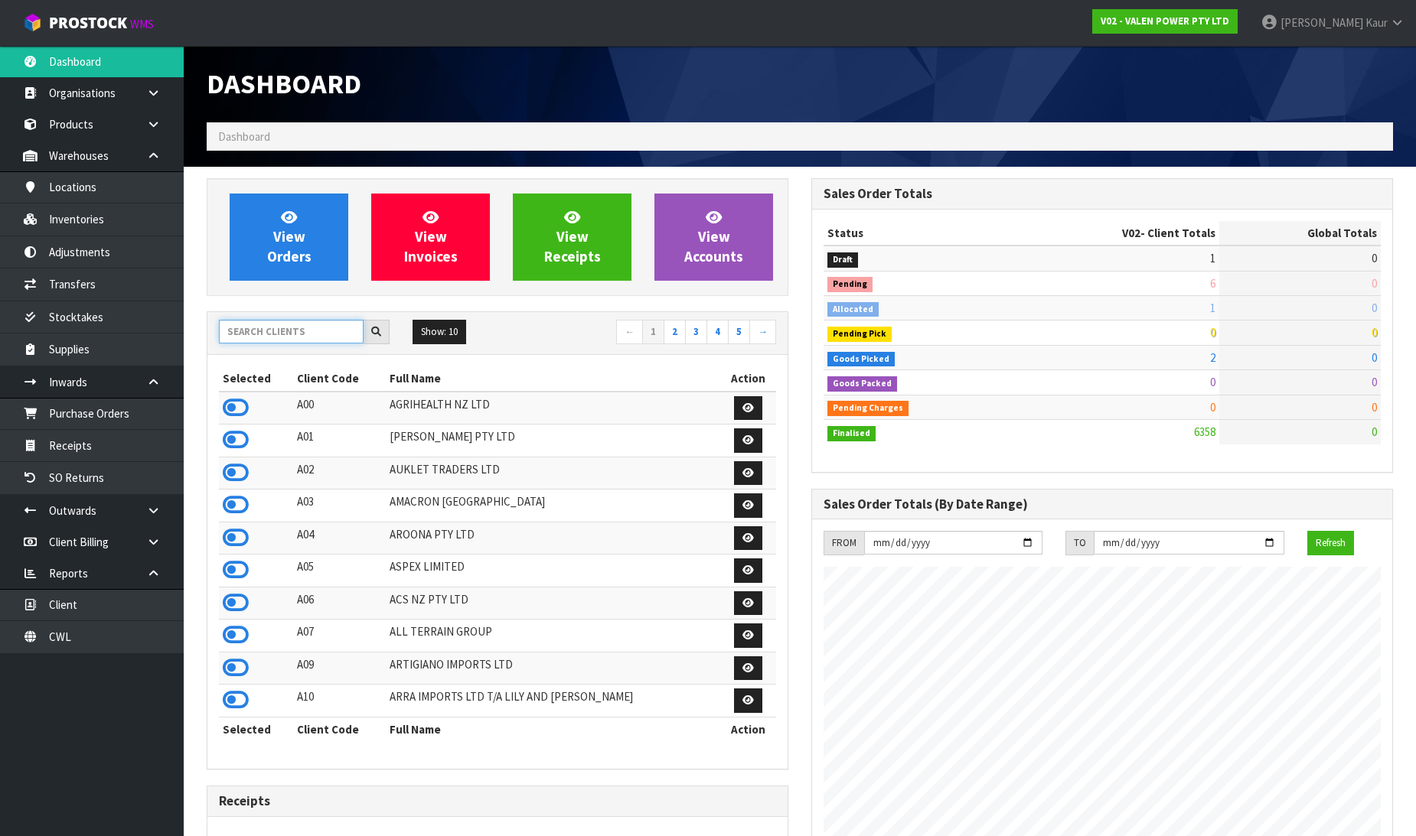
click at [249, 327] on input "text" at bounding box center [291, 332] width 145 height 24
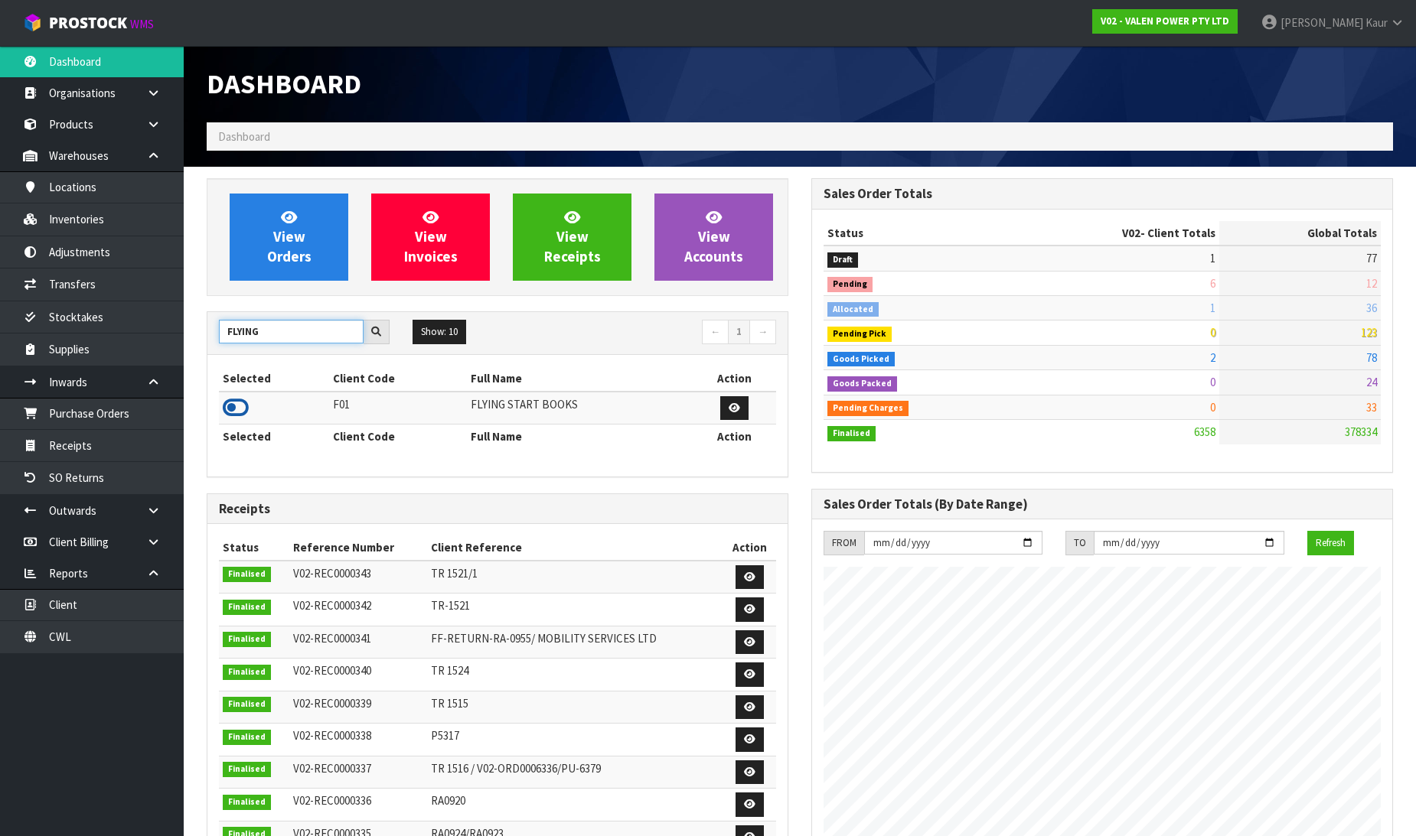
type input "FLYING"
click at [236, 409] on icon at bounding box center [236, 407] width 26 height 23
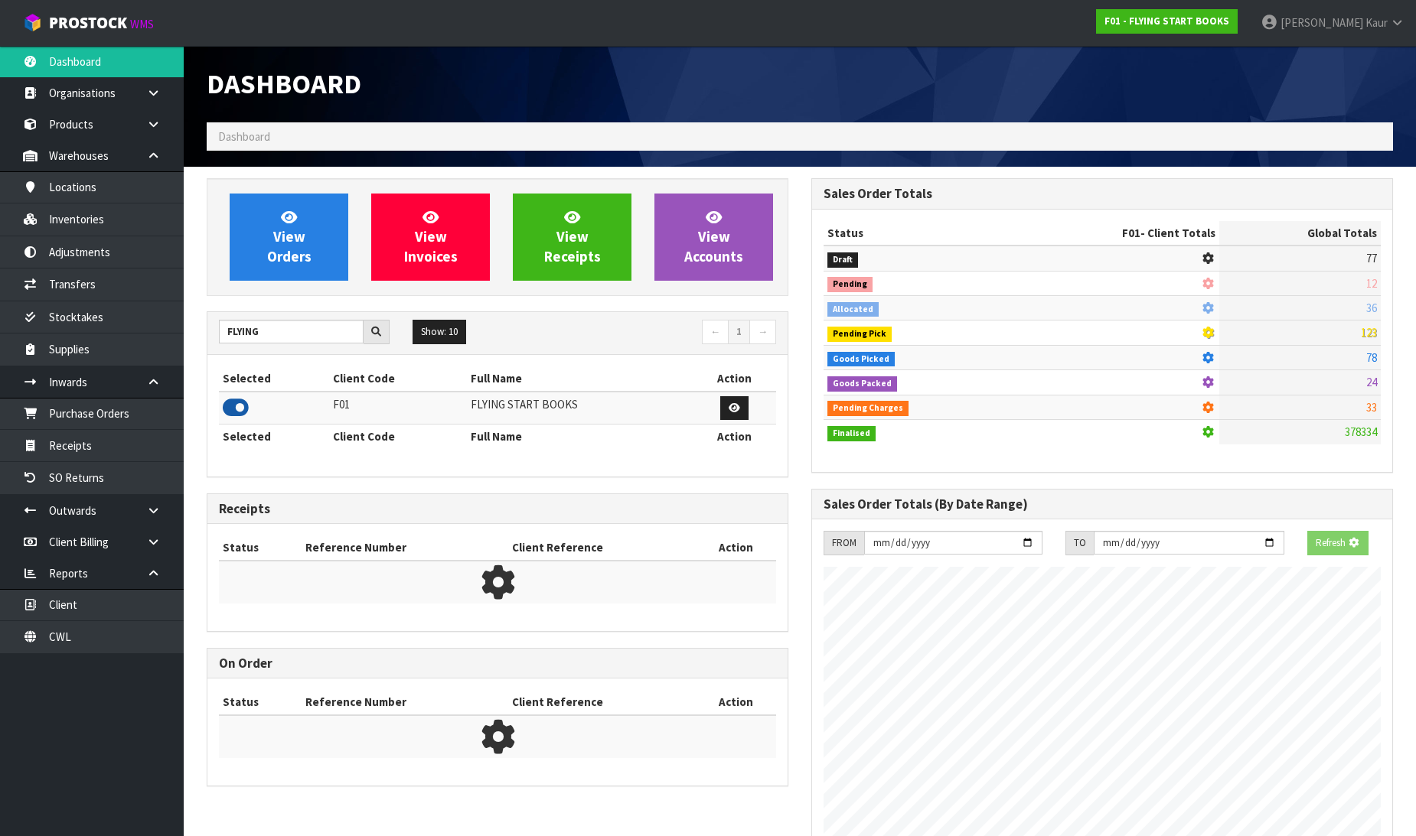
scroll to position [954, 605]
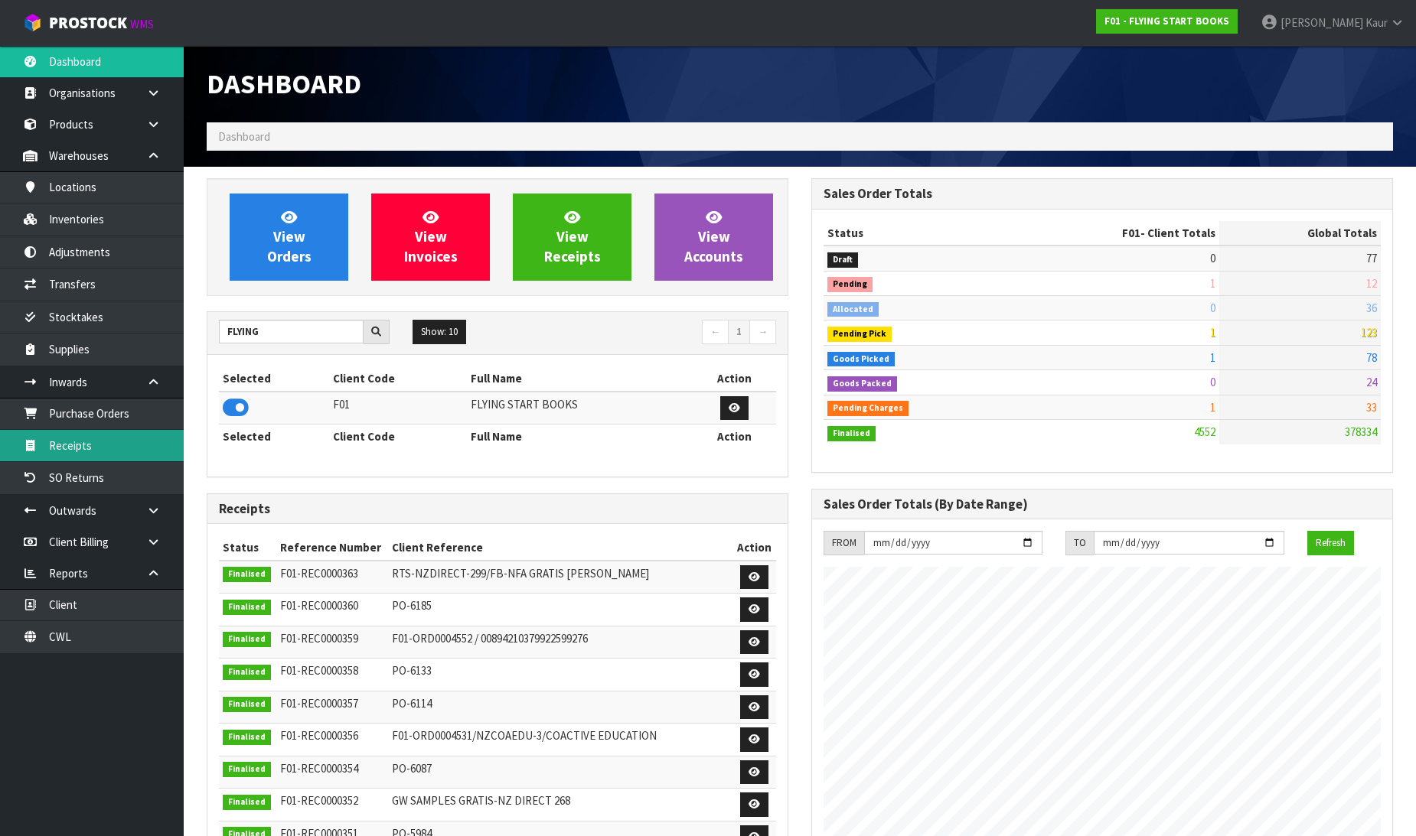
click at [109, 439] on link "Receipts" at bounding box center [92, 445] width 184 height 31
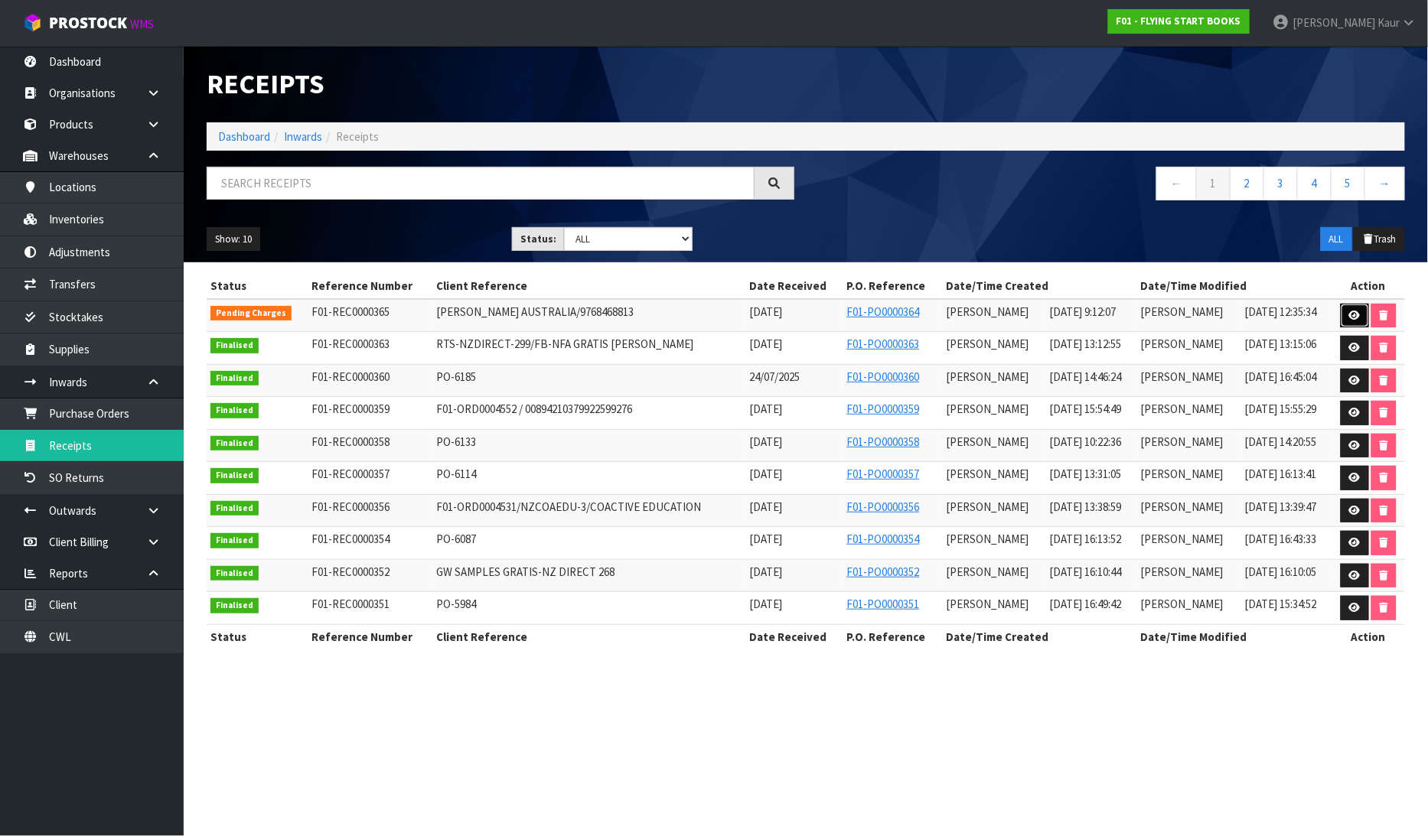
click at [1351, 315] on icon at bounding box center [1354, 316] width 11 height 10
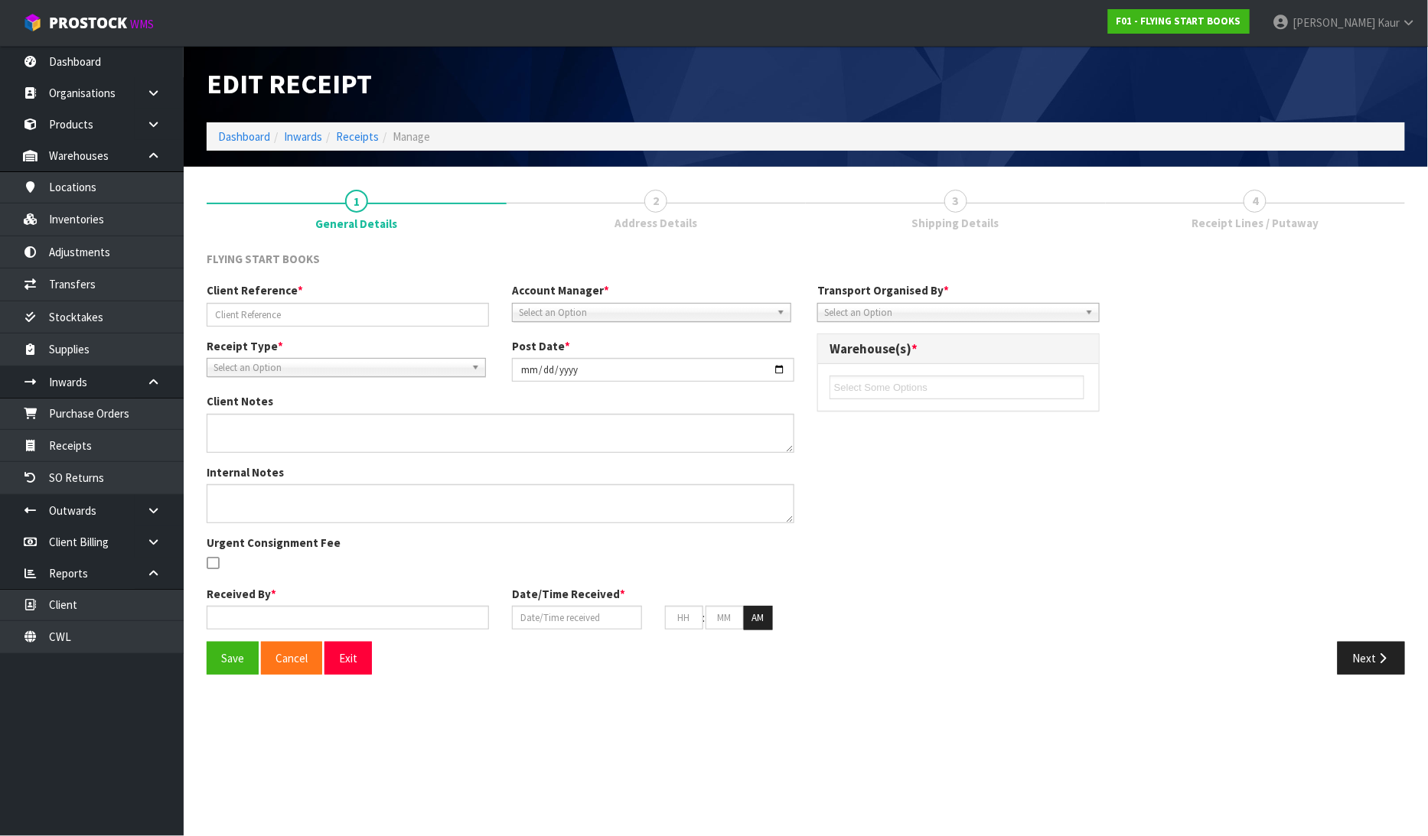
type input "PEARSON AUSTRALIA/9768468813"
type input "2025-08-25"
type textarea "PICK REF - 4570"
type input "[PERSON_NAME]"
type input "[DATE]"
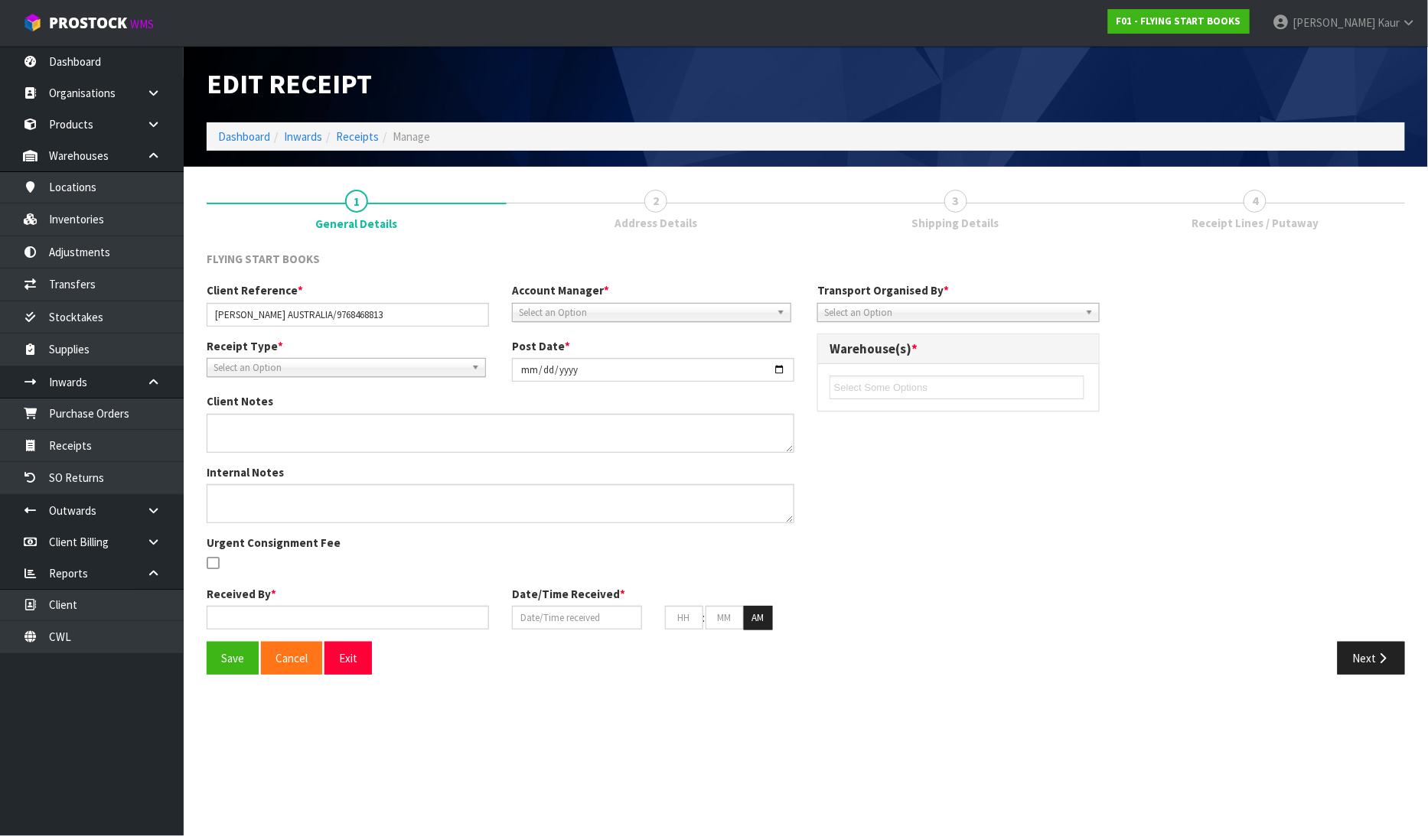
type input "09"
type input "12"
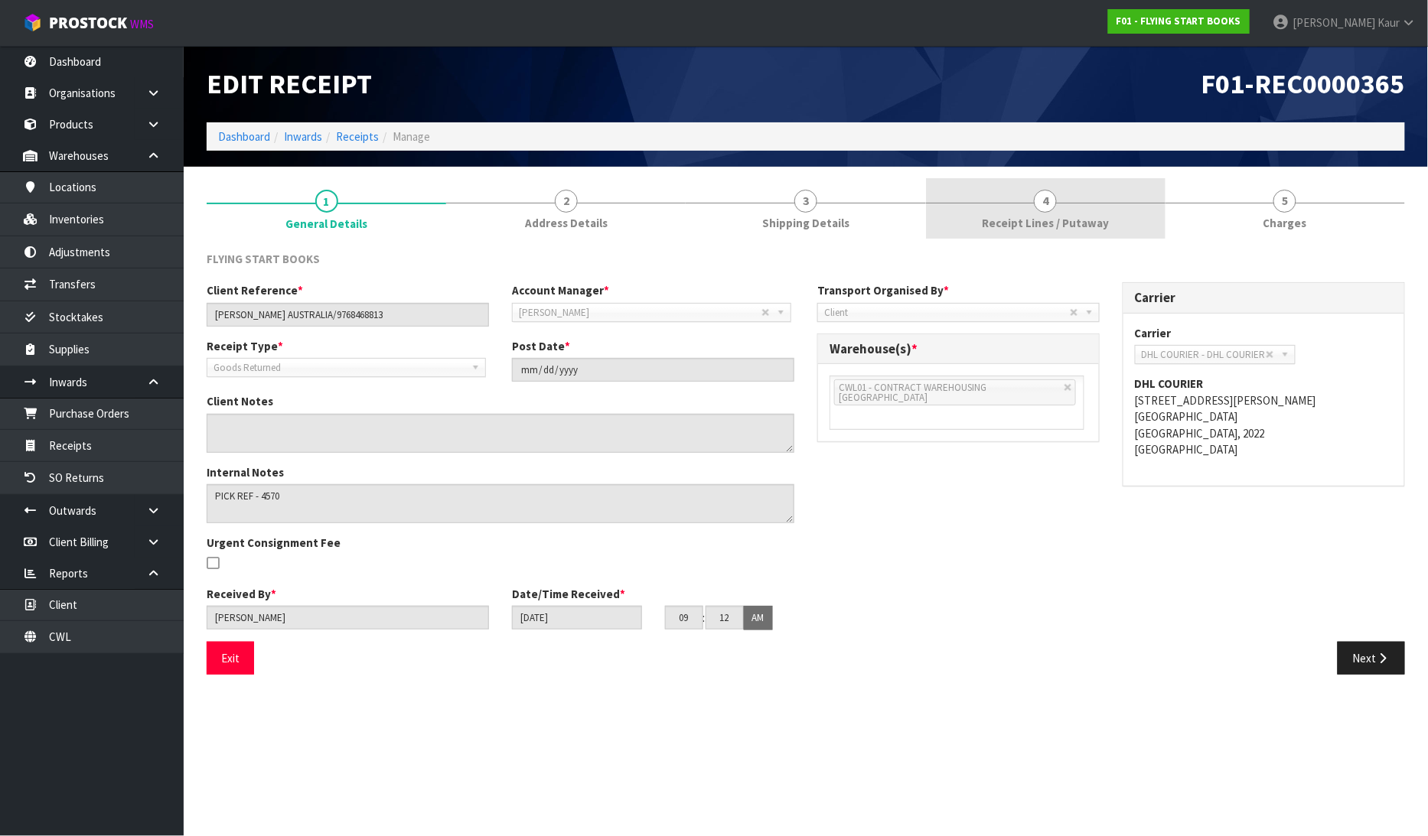
click at [1081, 211] on link "4 Receipt Lines / Putaway" at bounding box center [1046, 208] width 240 height 60
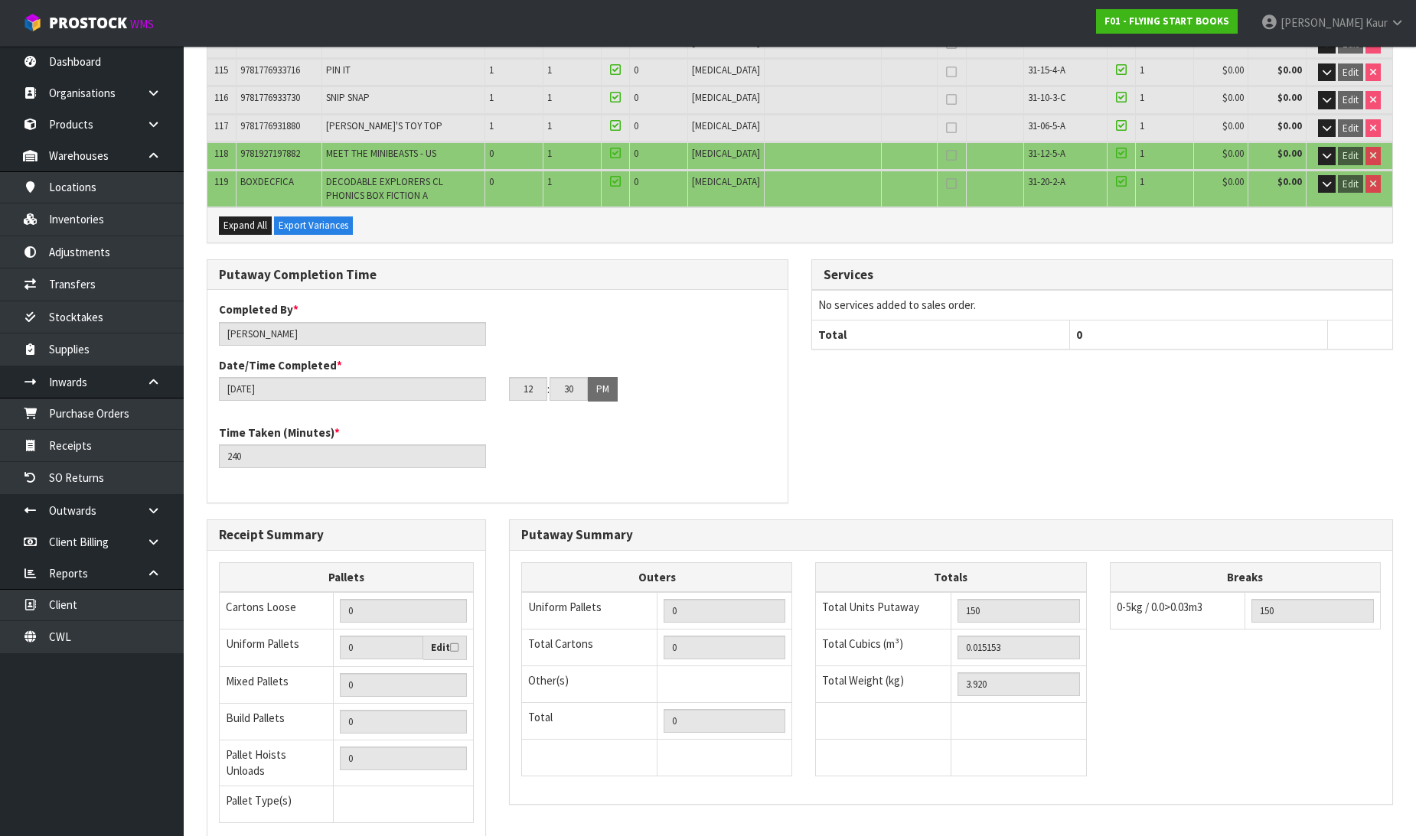
scroll to position [3505, 0]
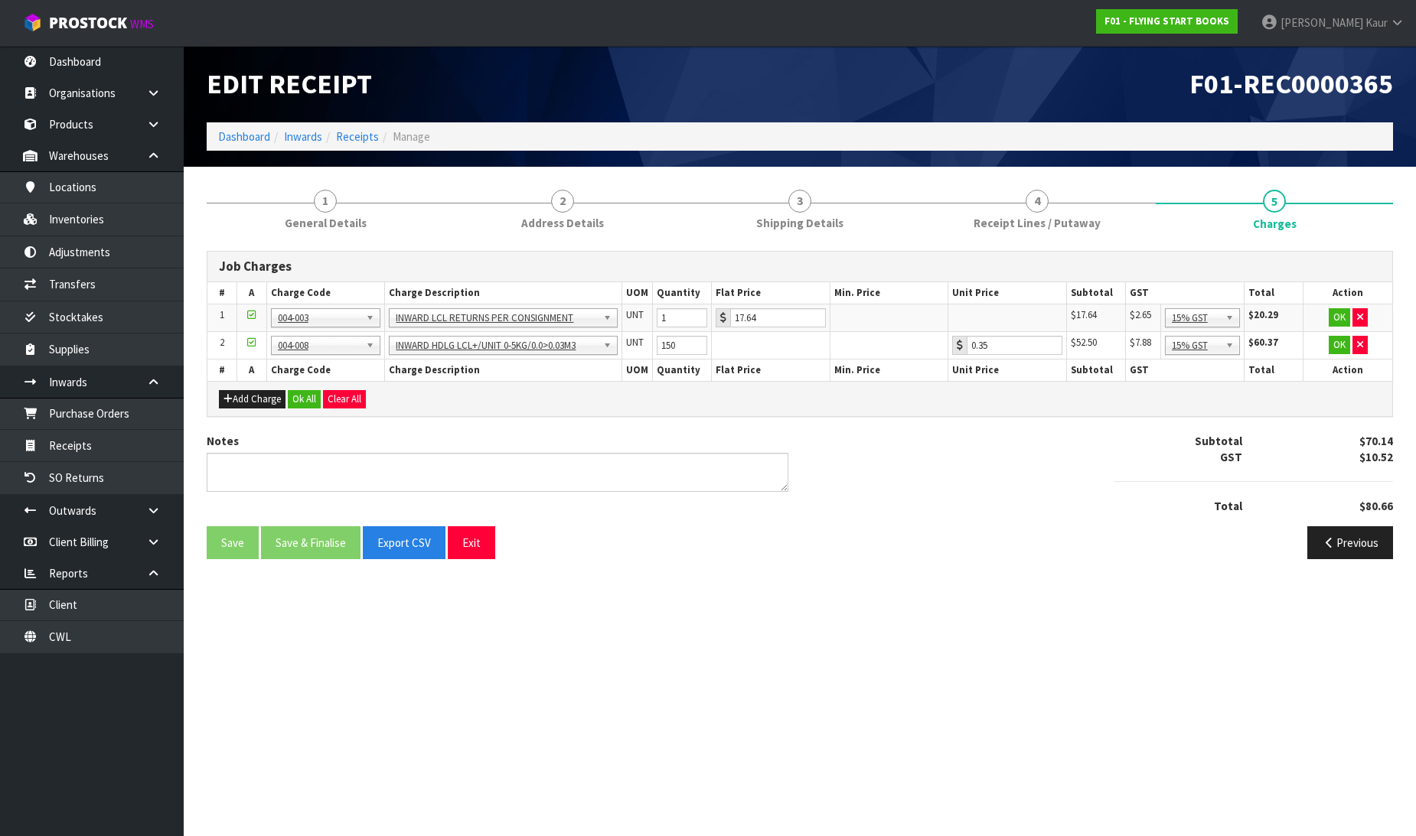
scroll to position [0, 0]
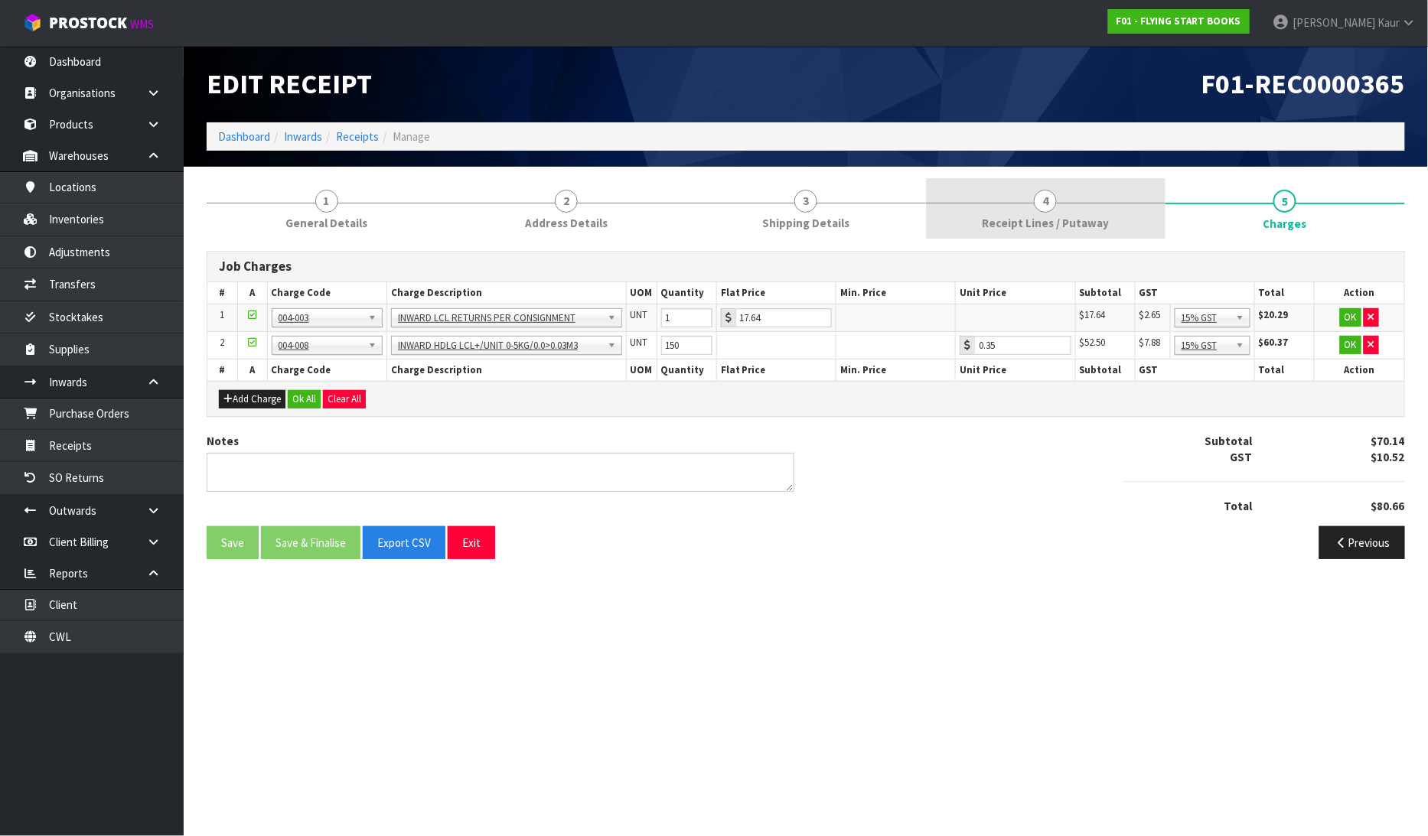
click at [991, 219] on span "Receipt Lines / Putaway" at bounding box center [1045, 223] width 127 height 16
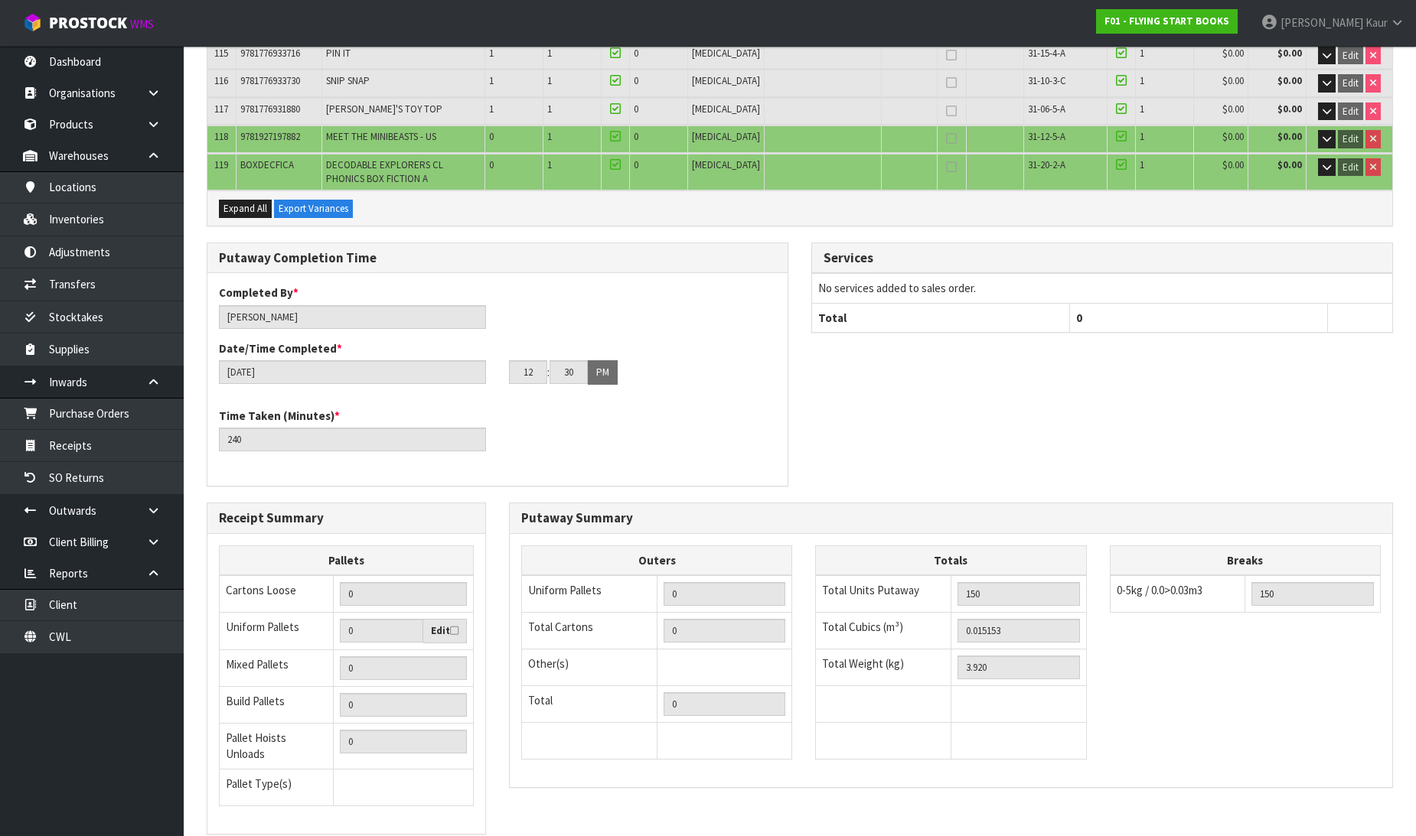
scroll to position [3505, 0]
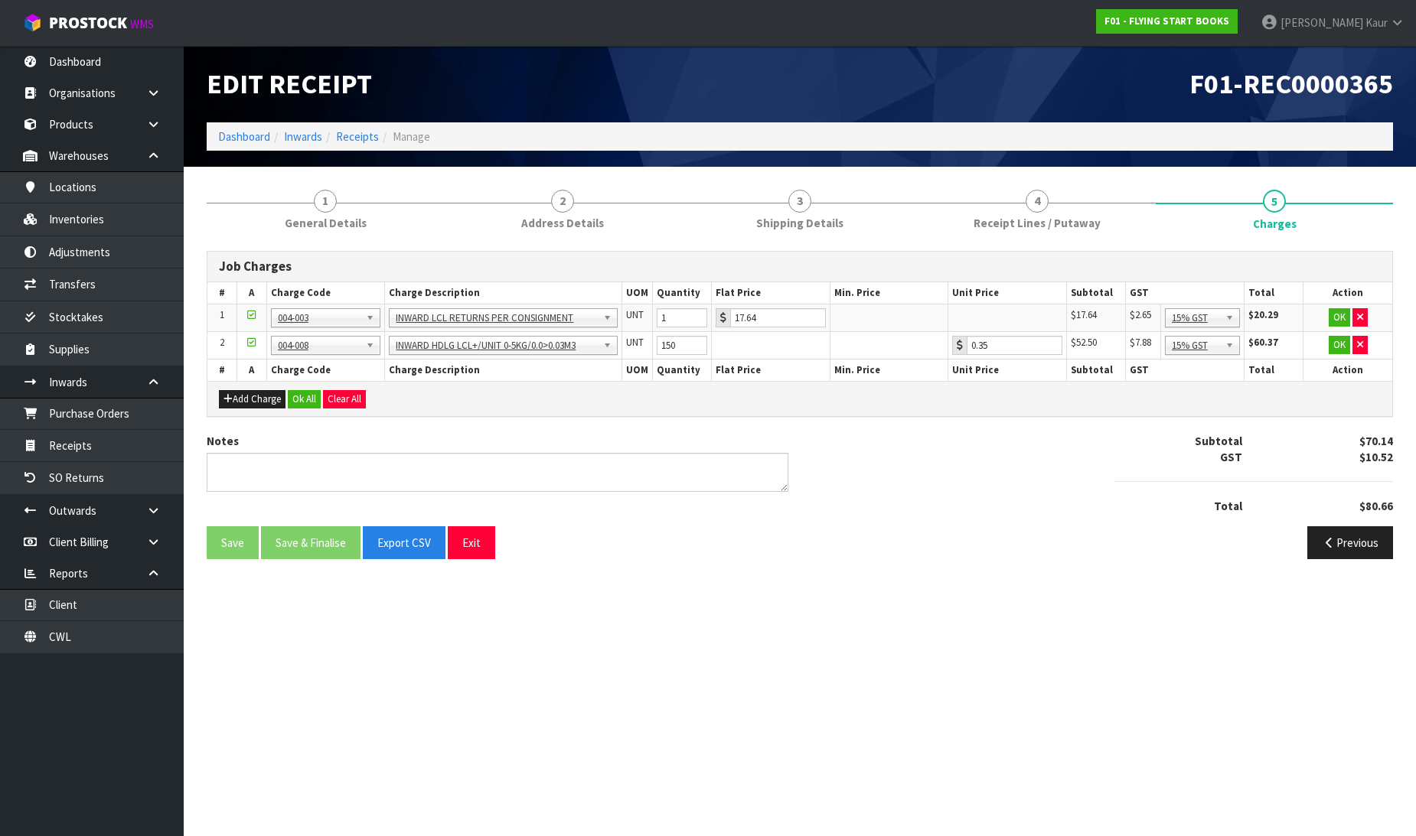
scroll to position [0, 0]
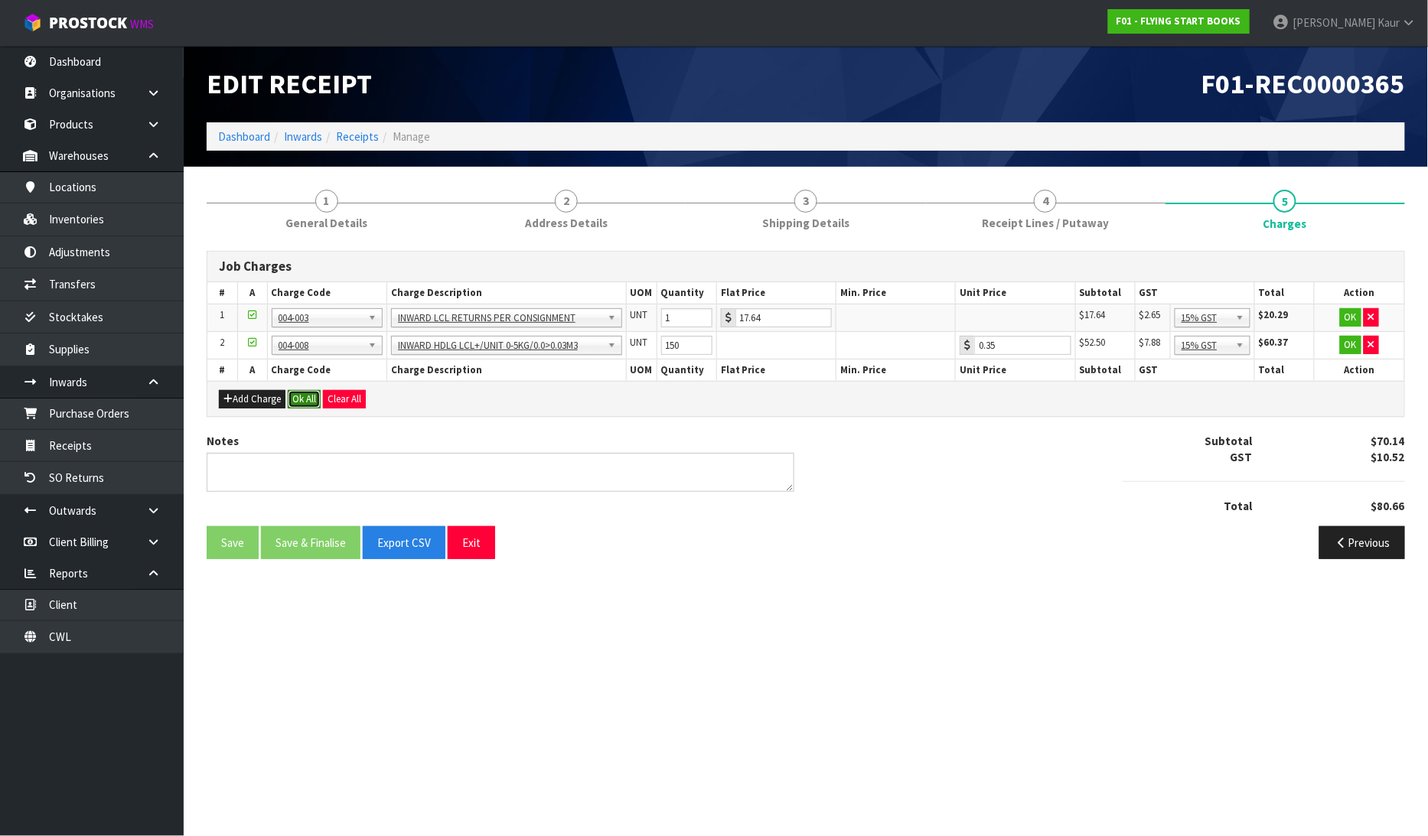
click at [307, 398] on button "Ok All" at bounding box center [304, 399] width 33 height 18
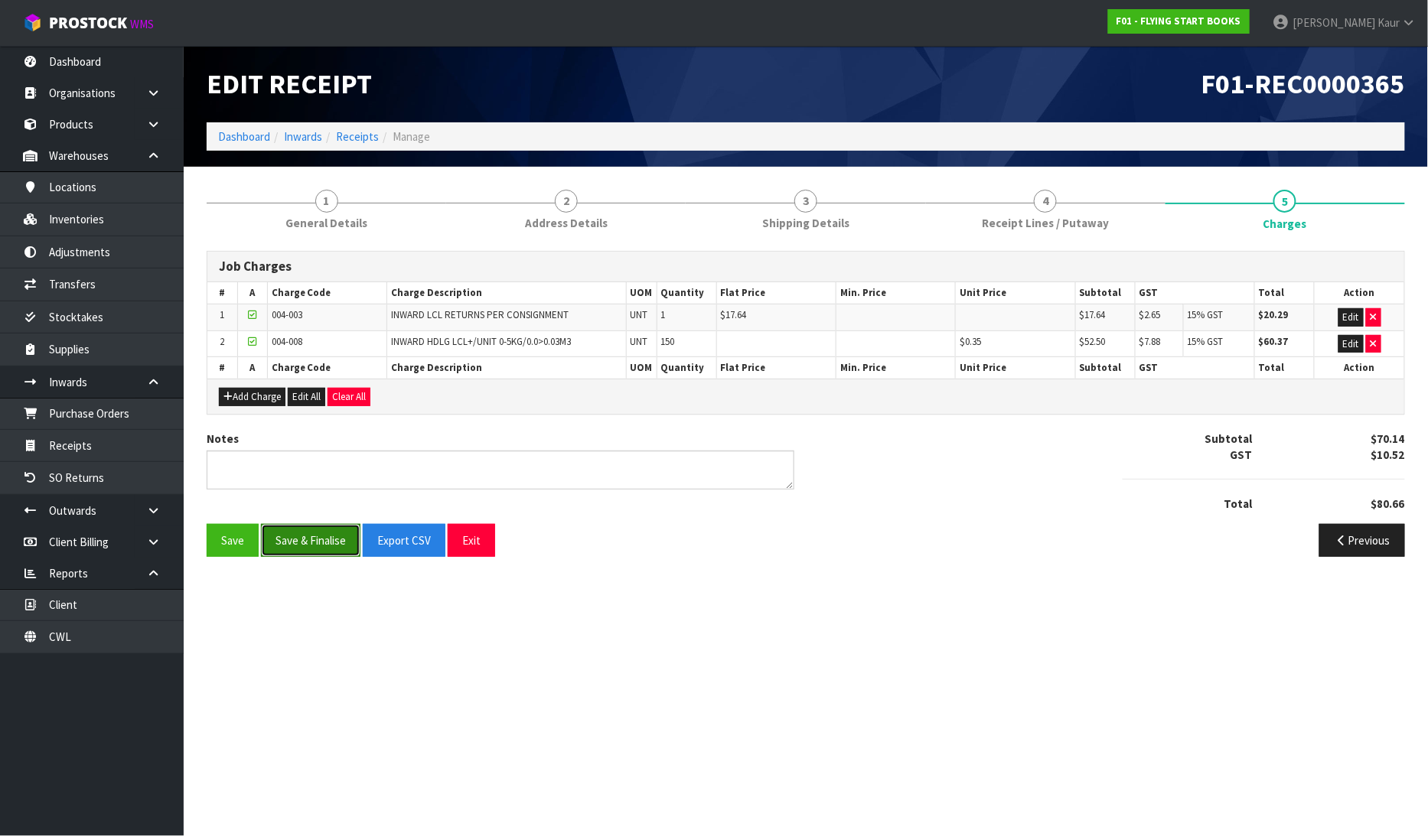
click at [314, 542] on button "Save & Finalise" at bounding box center [310, 540] width 99 height 33
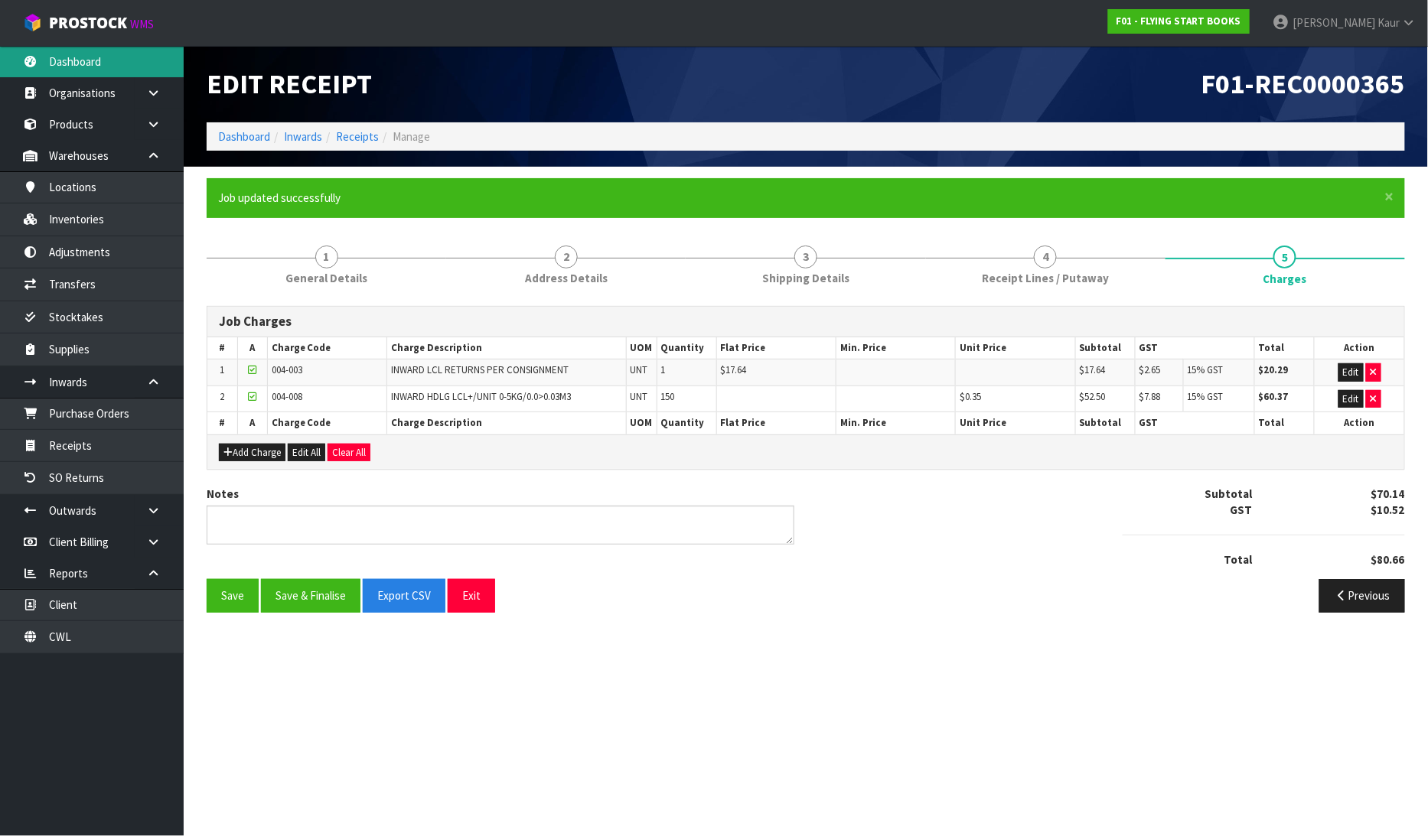
click at [90, 59] on link "Dashboard" at bounding box center [92, 61] width 184 height 31
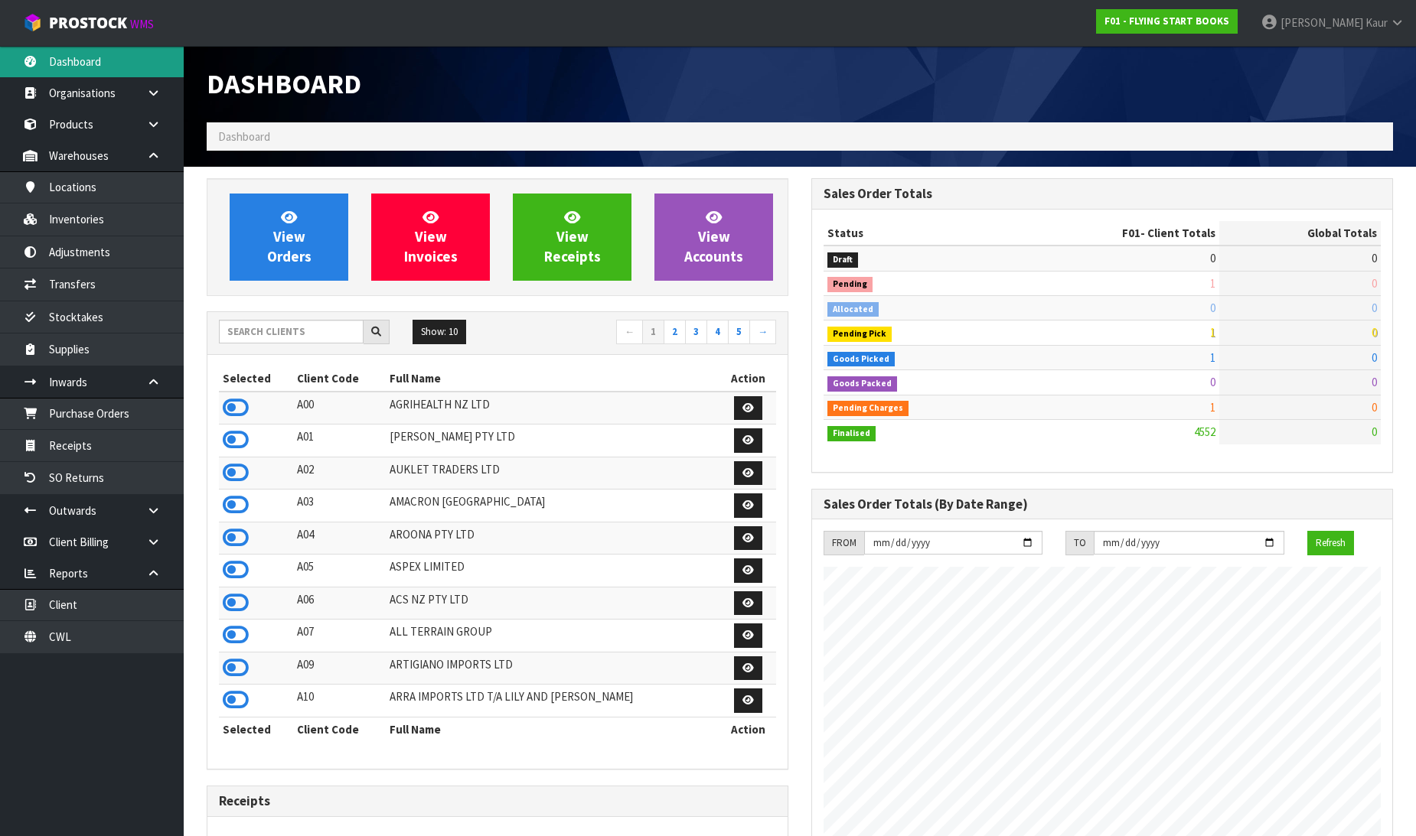
scroll to position [1159, 605]
click at [230, 325] on input "text" at bounding box center [291, 332] width 145 height 24
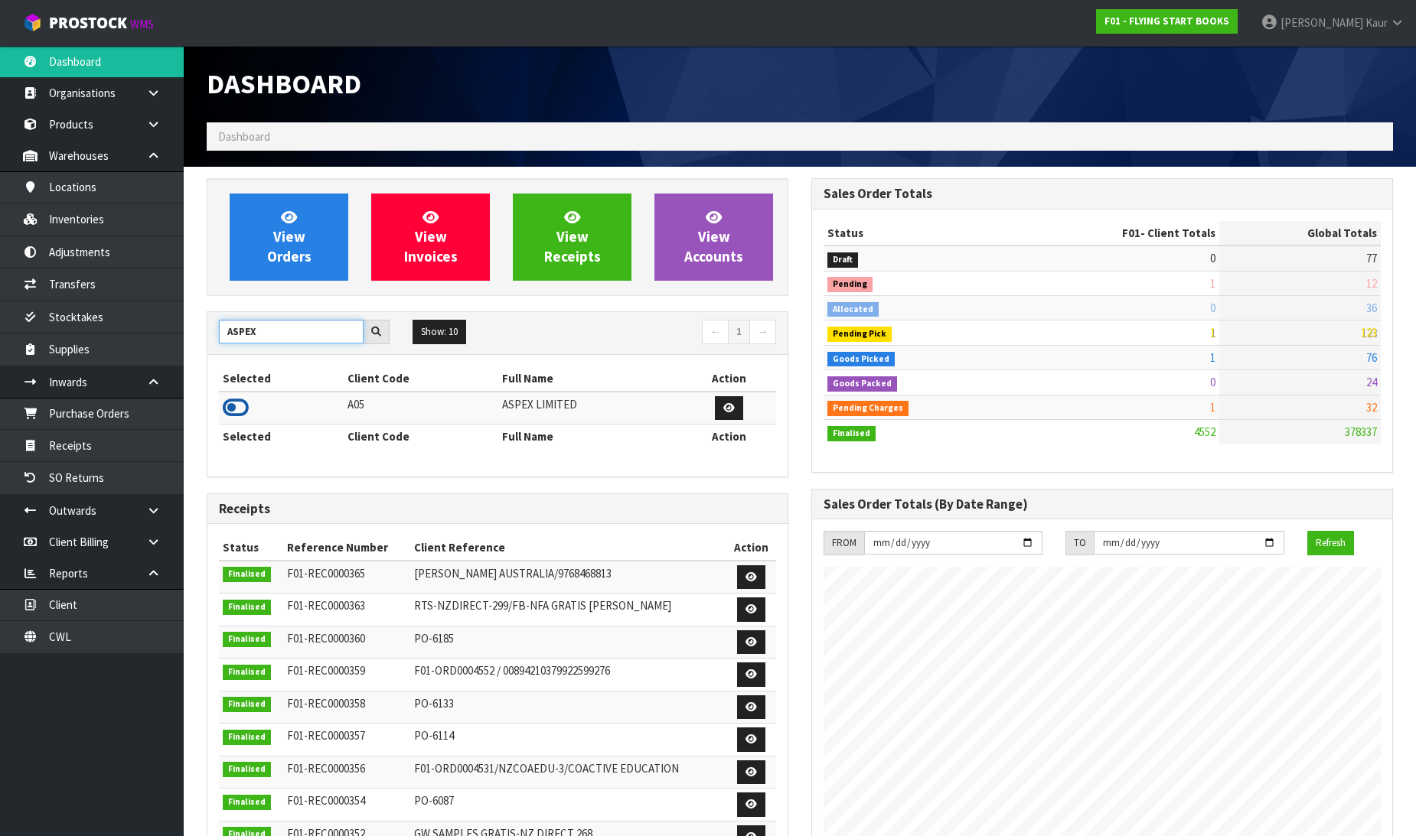
type input "ASPEX"
click at [237, 403] on icon at bounding box center [236, 407] width 26 height 23
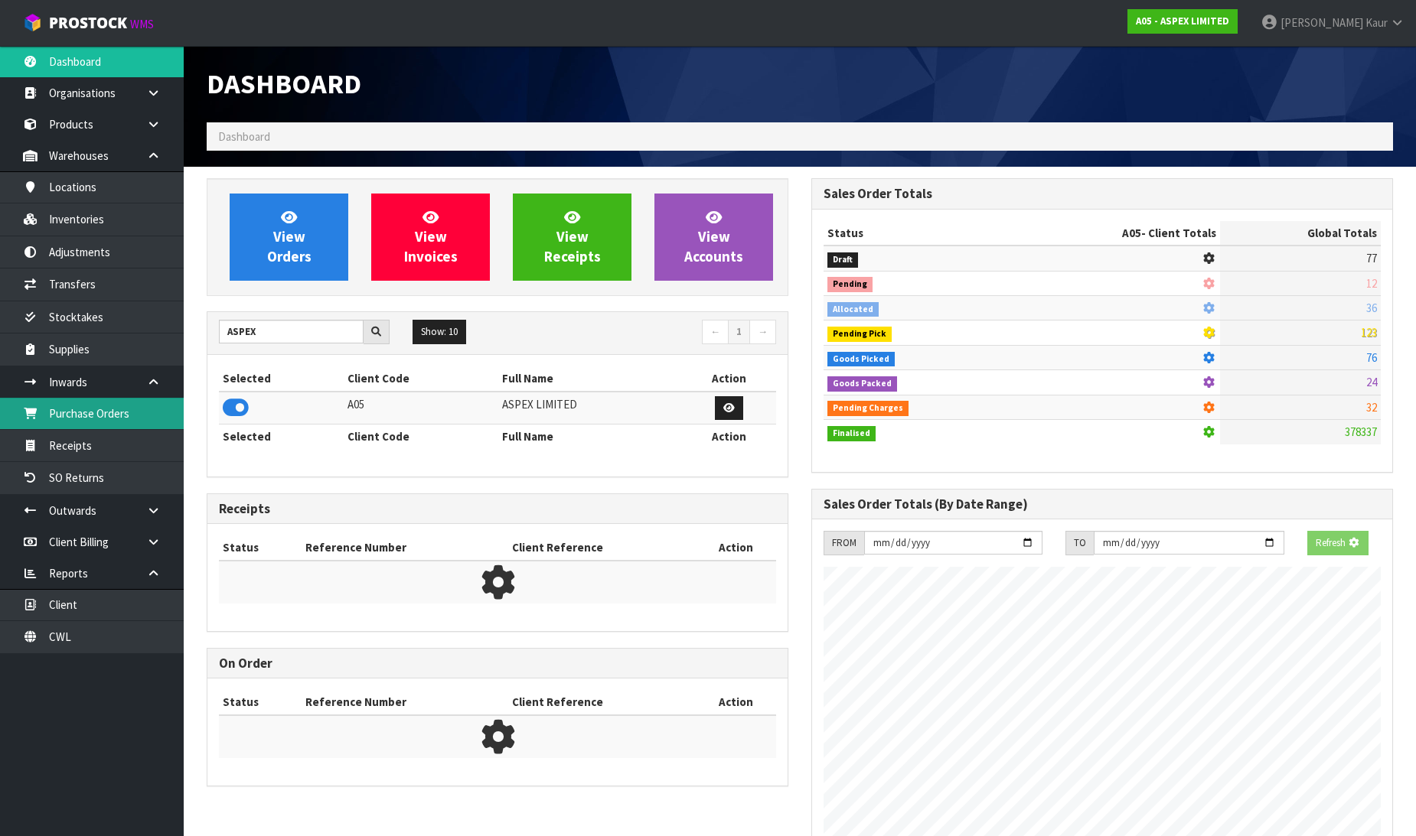
scroll to position [764327, 764677]
click at [121, 437] on link "Receipts" at bounding box center [92, 445] width 184 height 31
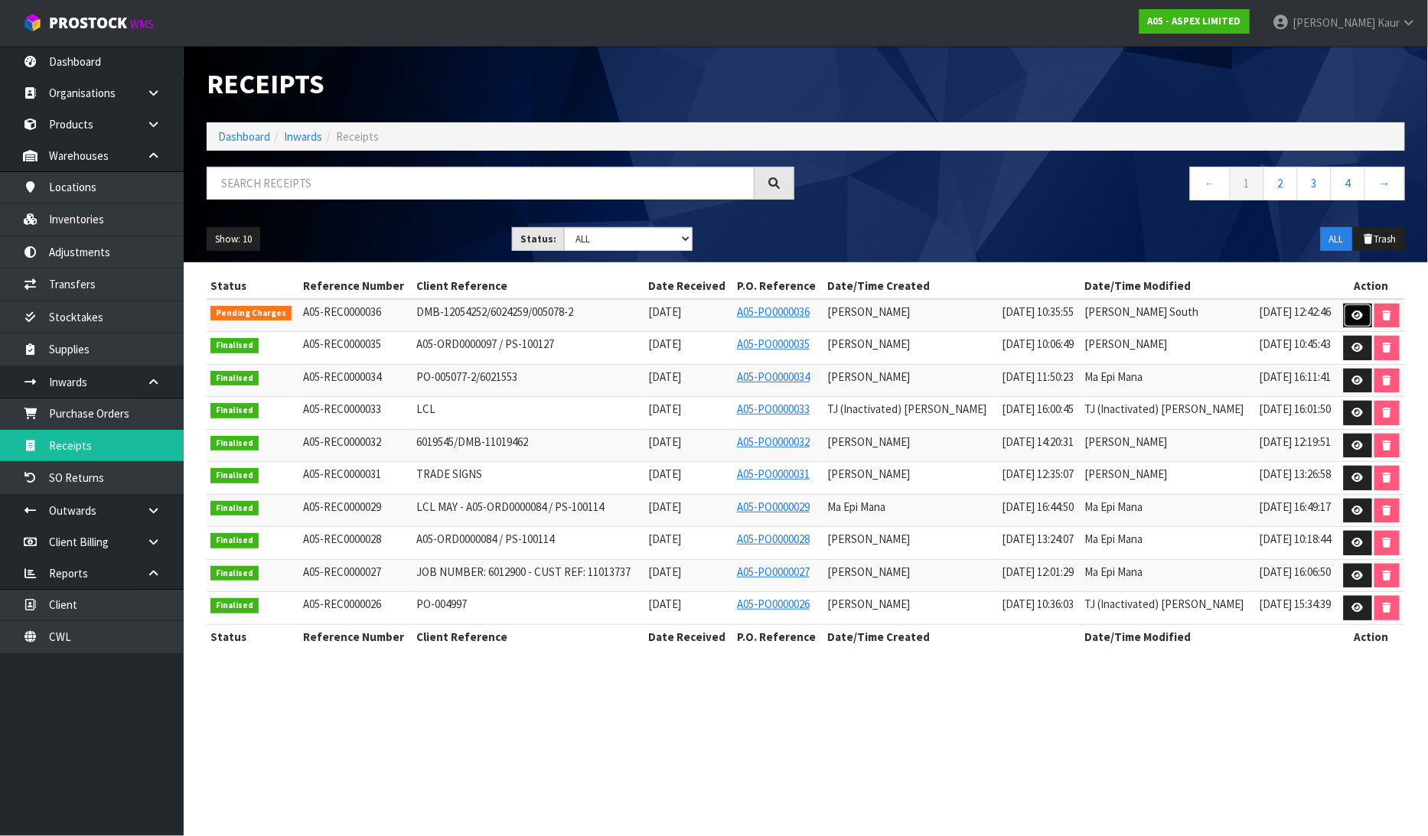
click at [1361, 314] on link at bounding box center [1358, 316] width 28 height 24
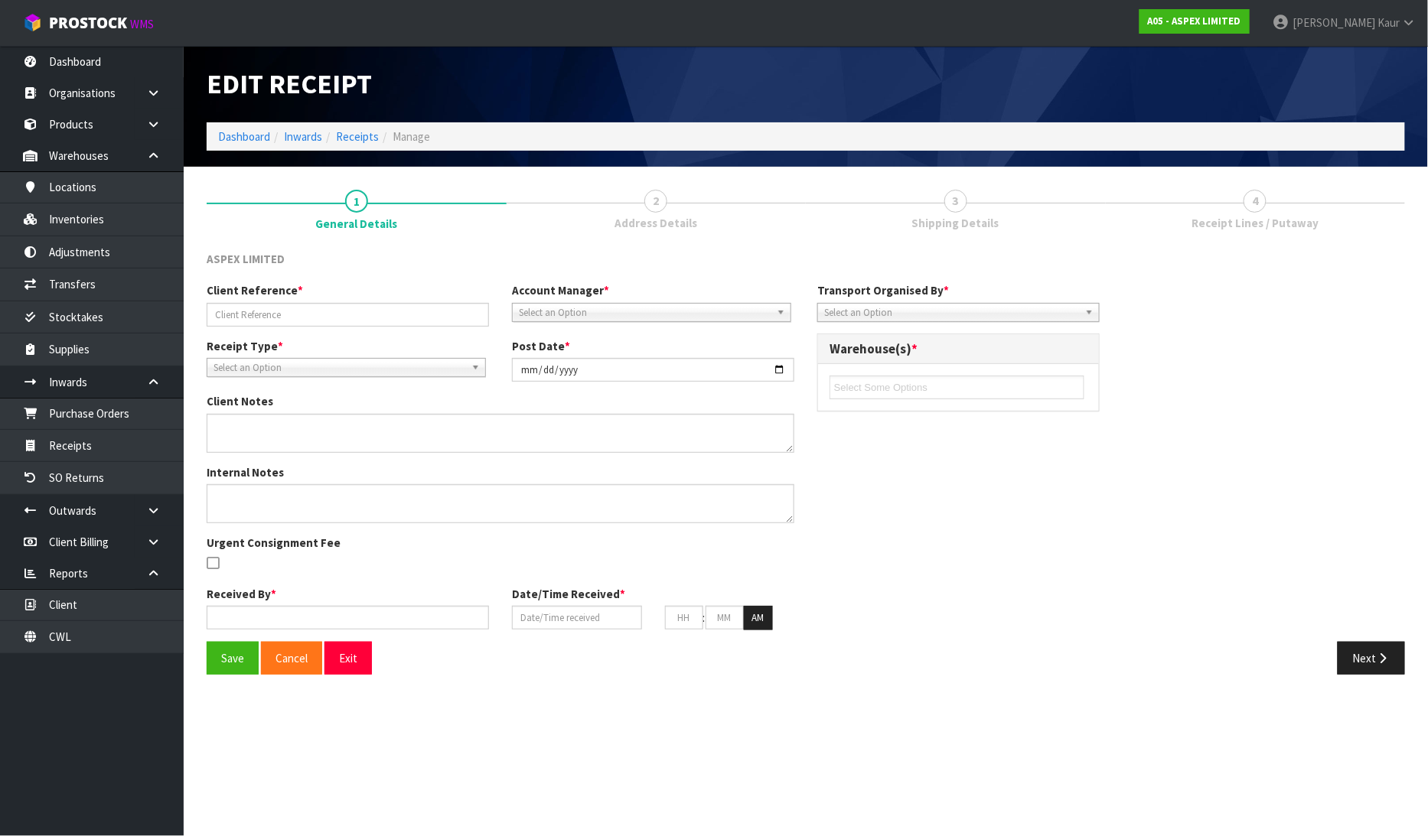
type input "DMB-12054252/6024259/005078-2"
type input "[DATE]"
type input "[PERSON_NAME]"
type input "[DATE]"
type input "10"
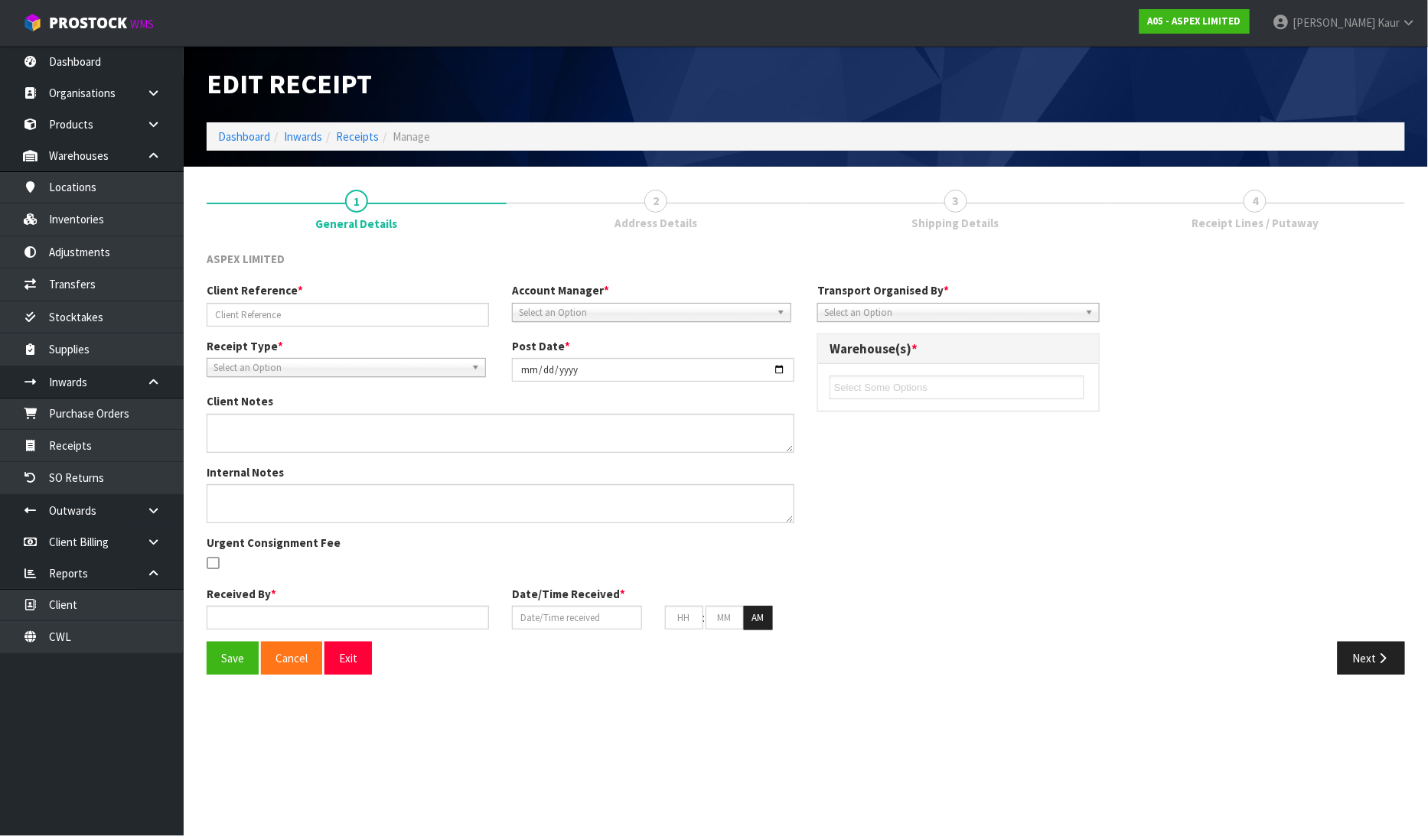
type input "35"
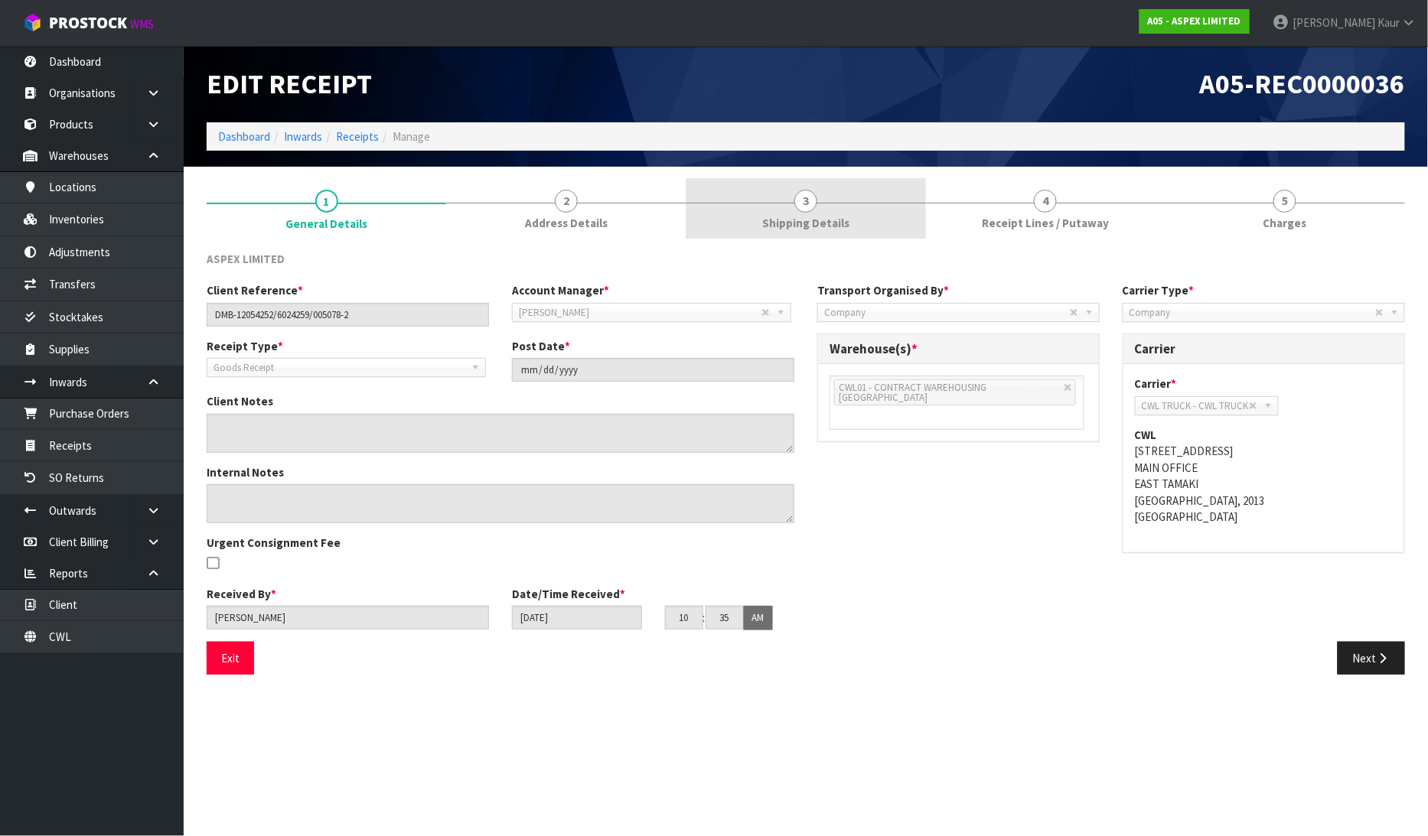
click at [840, 215] on span "Shipping Details" at bounding box center [805, 223] width 87 height 16
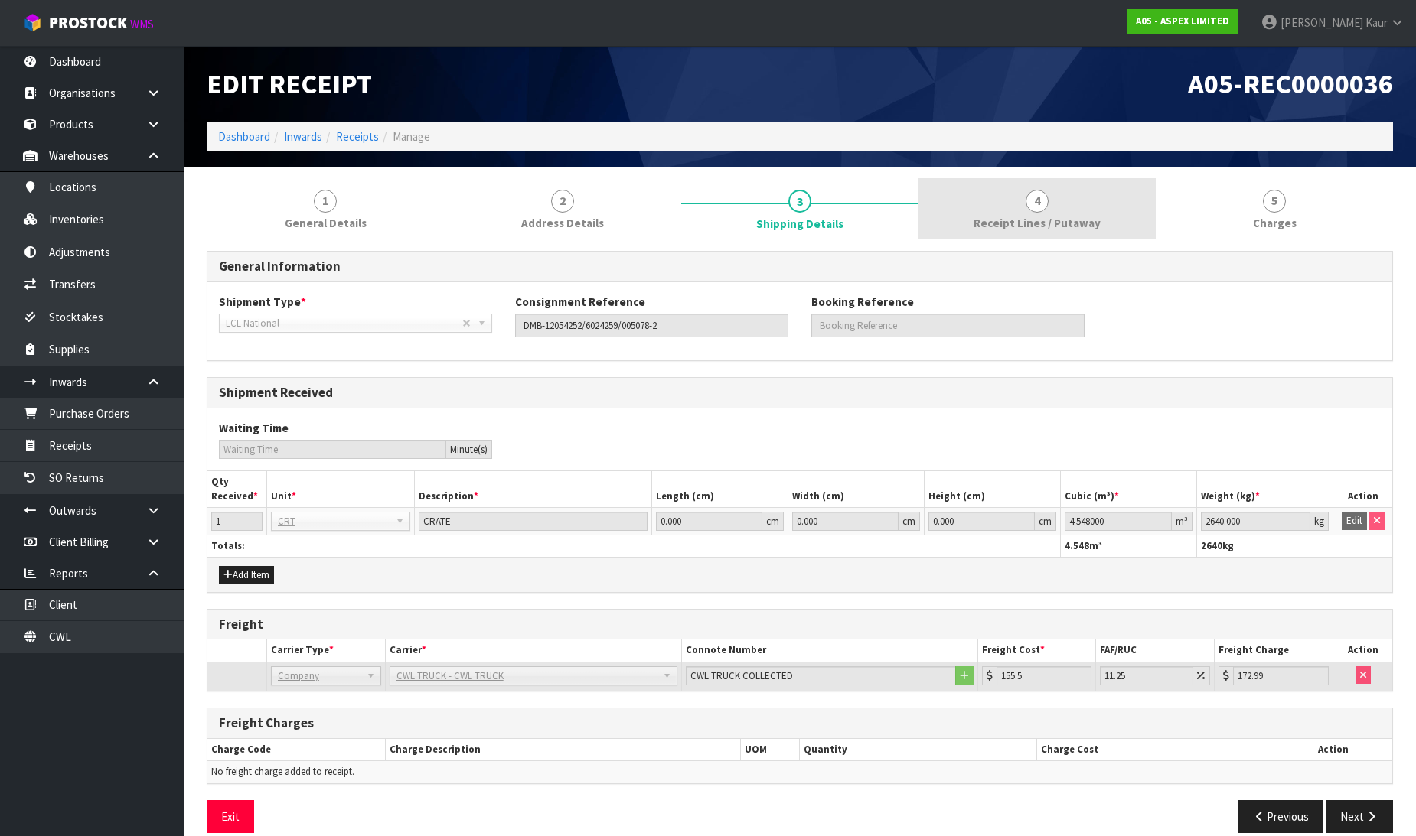
click at [1047, 205] on link "4 Receipt Lines / Putaway" at bounding box center [1036, 208] width 237 height 60
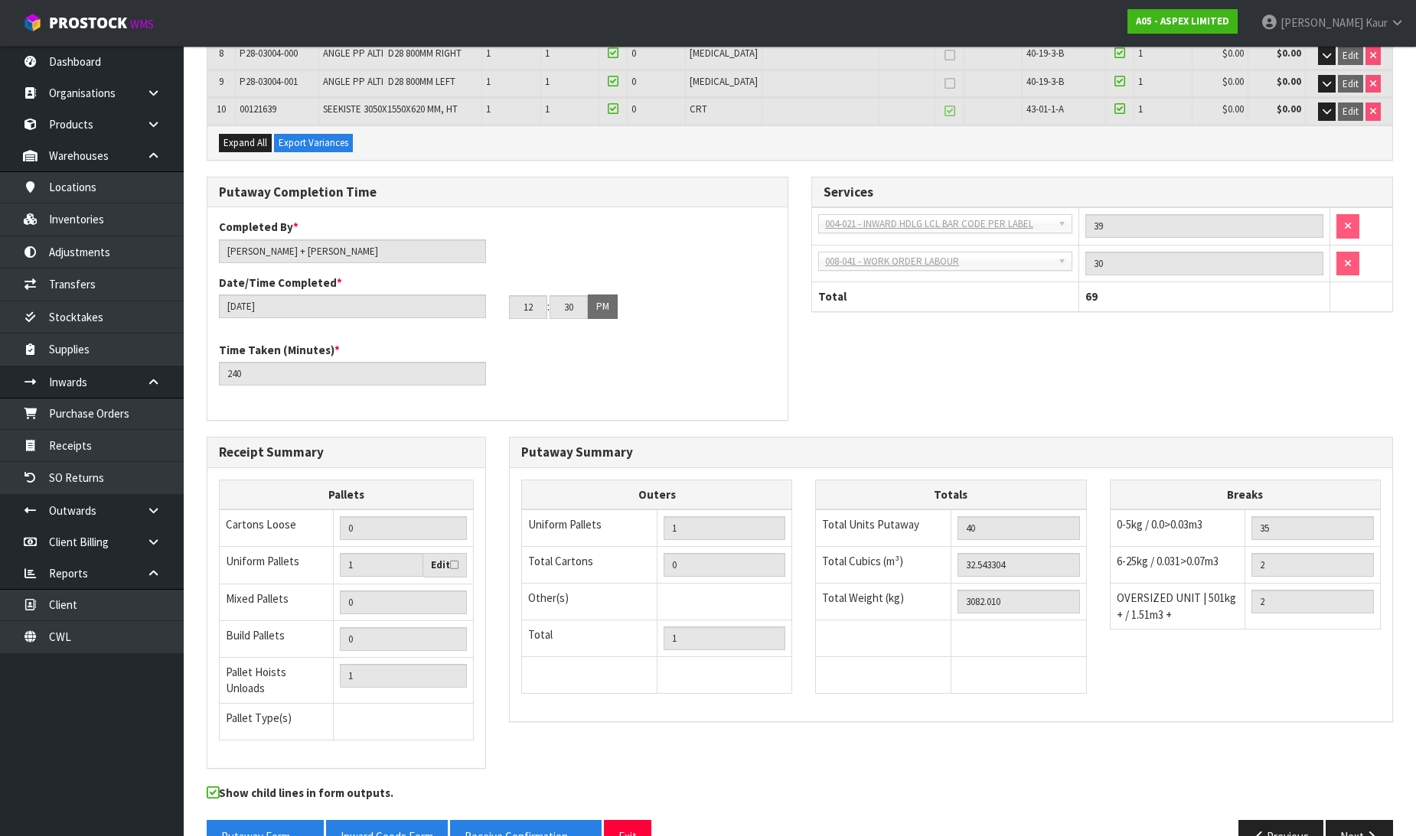
scroll to position [510, 0]
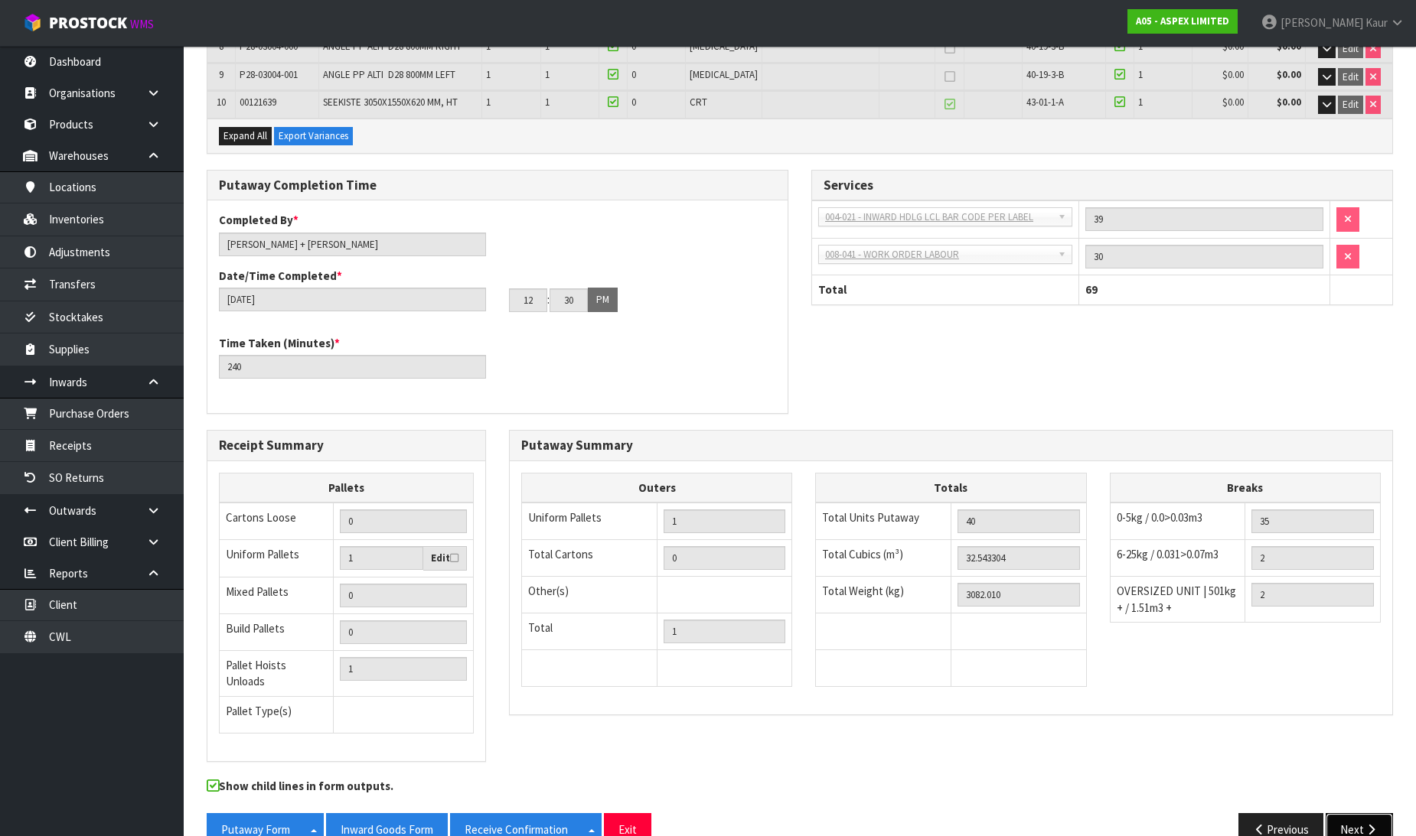
click at [1343, 813] on button "Next" at bounding box center [1358, 829] width 67 height 33
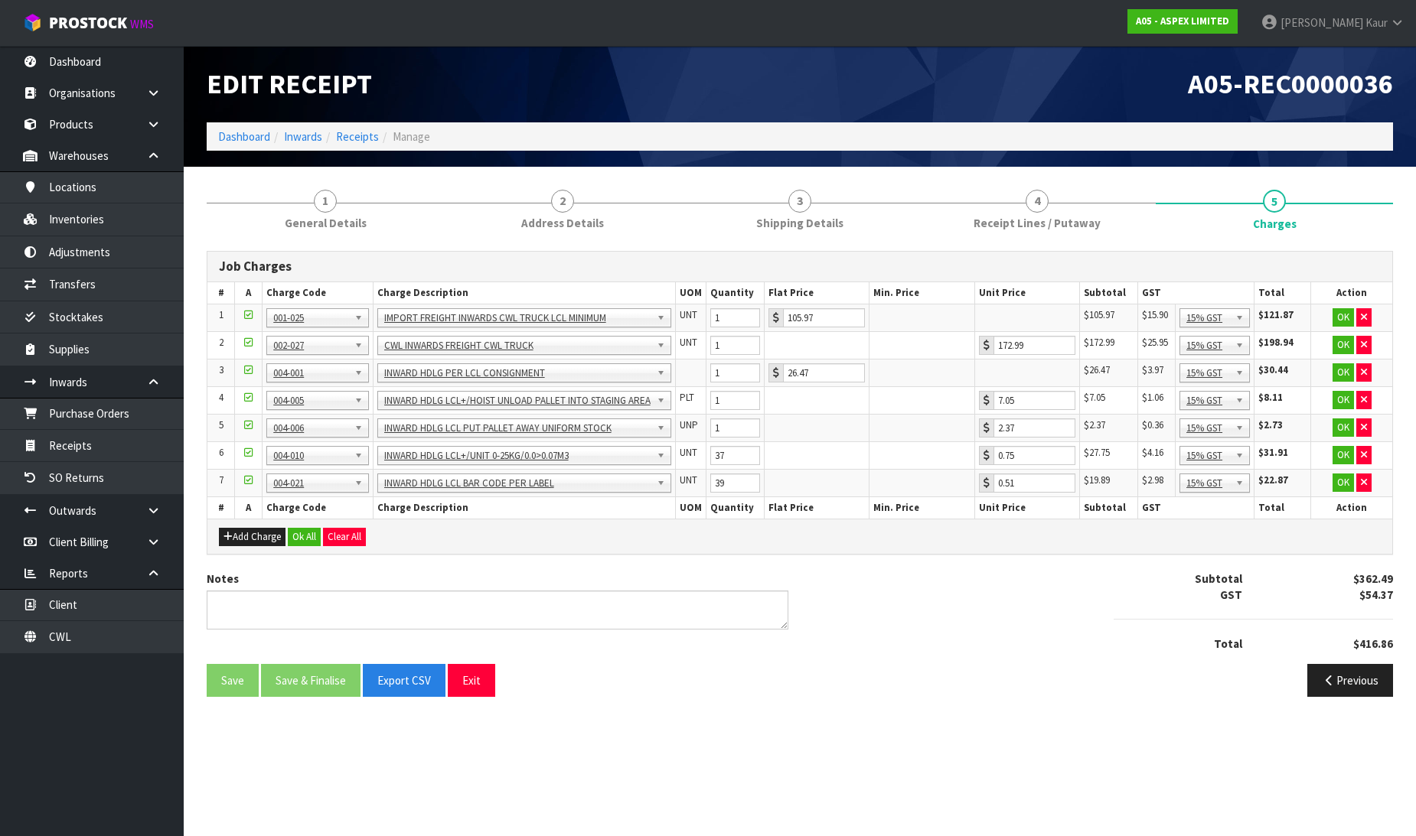
scroll to position [0, 0]
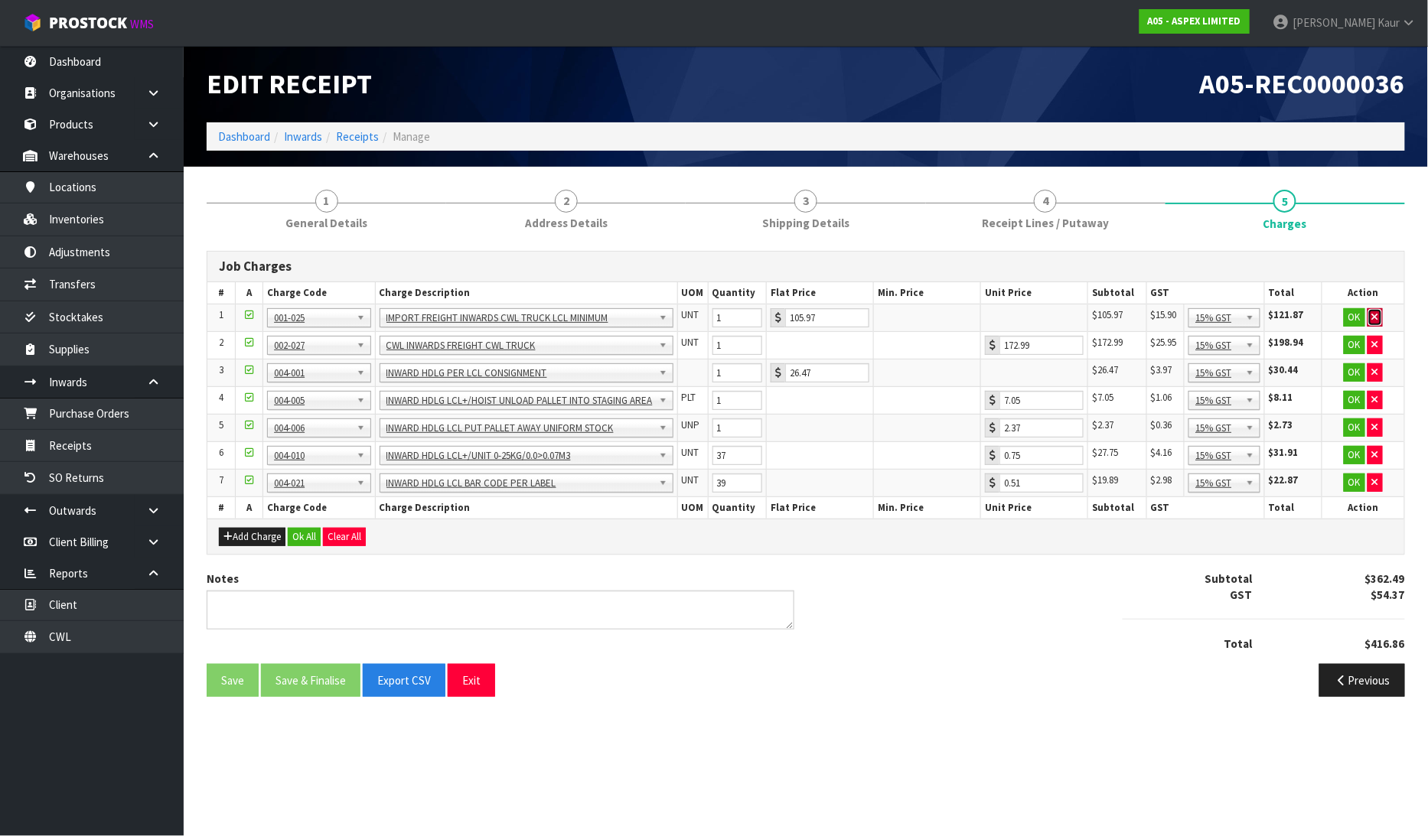
click at [1374, 311] on button "button" at bounding box center [1375, 317] width 15 height 18
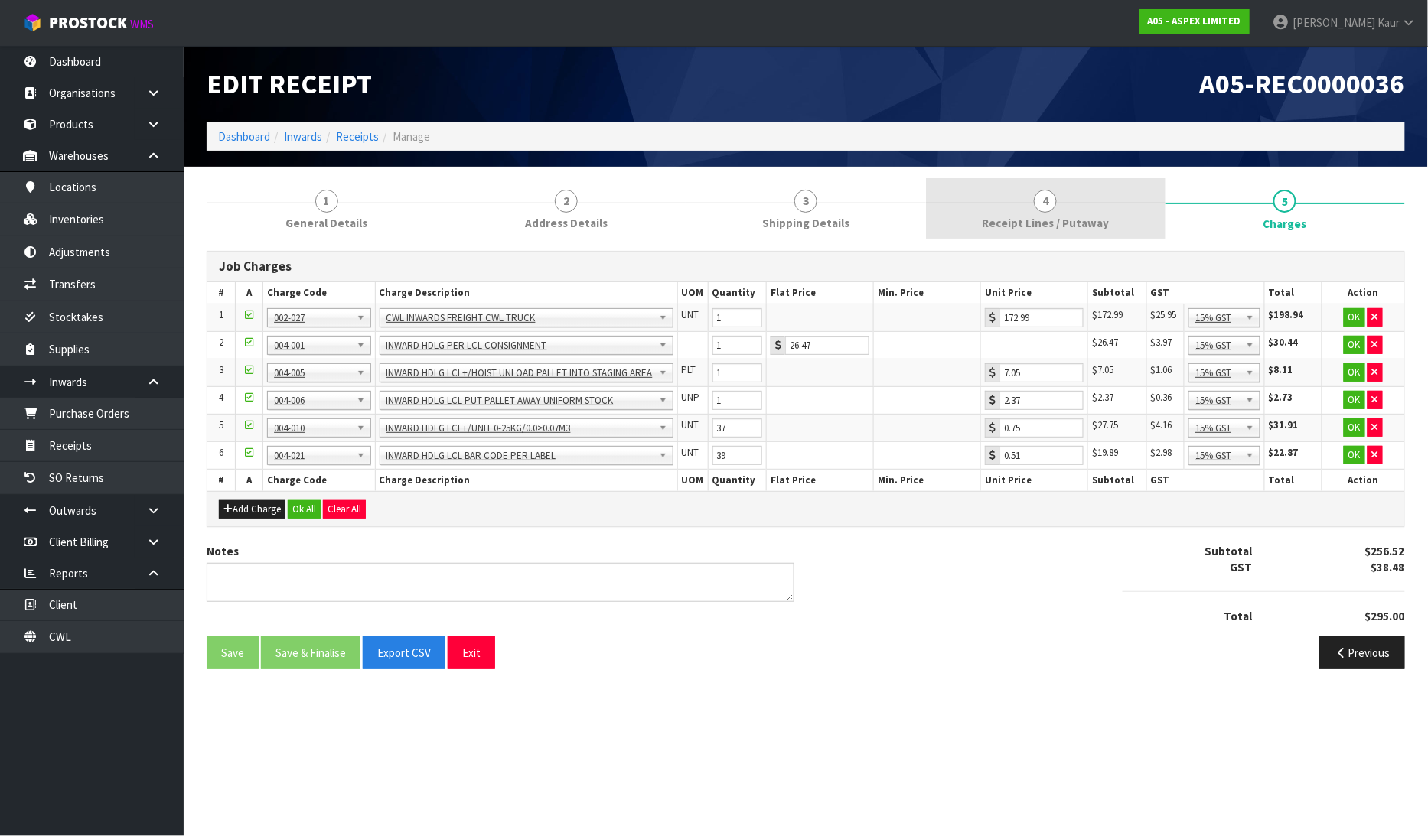
click at [1061, 212] on link "4 Receipt Lines / Putaway" at bounding box center [1046, 208] width 240 height 60
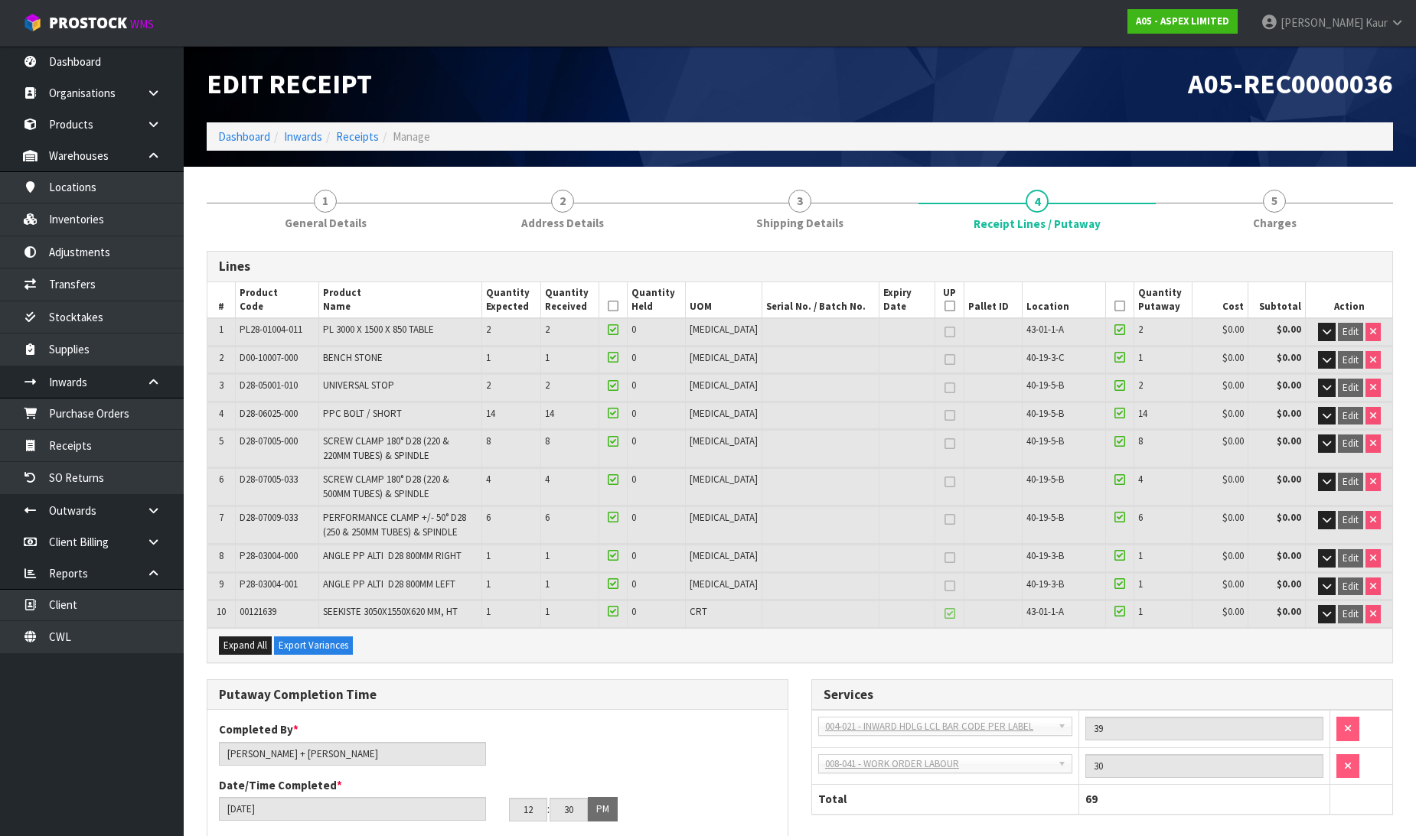
click at [1275, 211] on span "5" at bounding box center [1274, 201] width 23 height 23
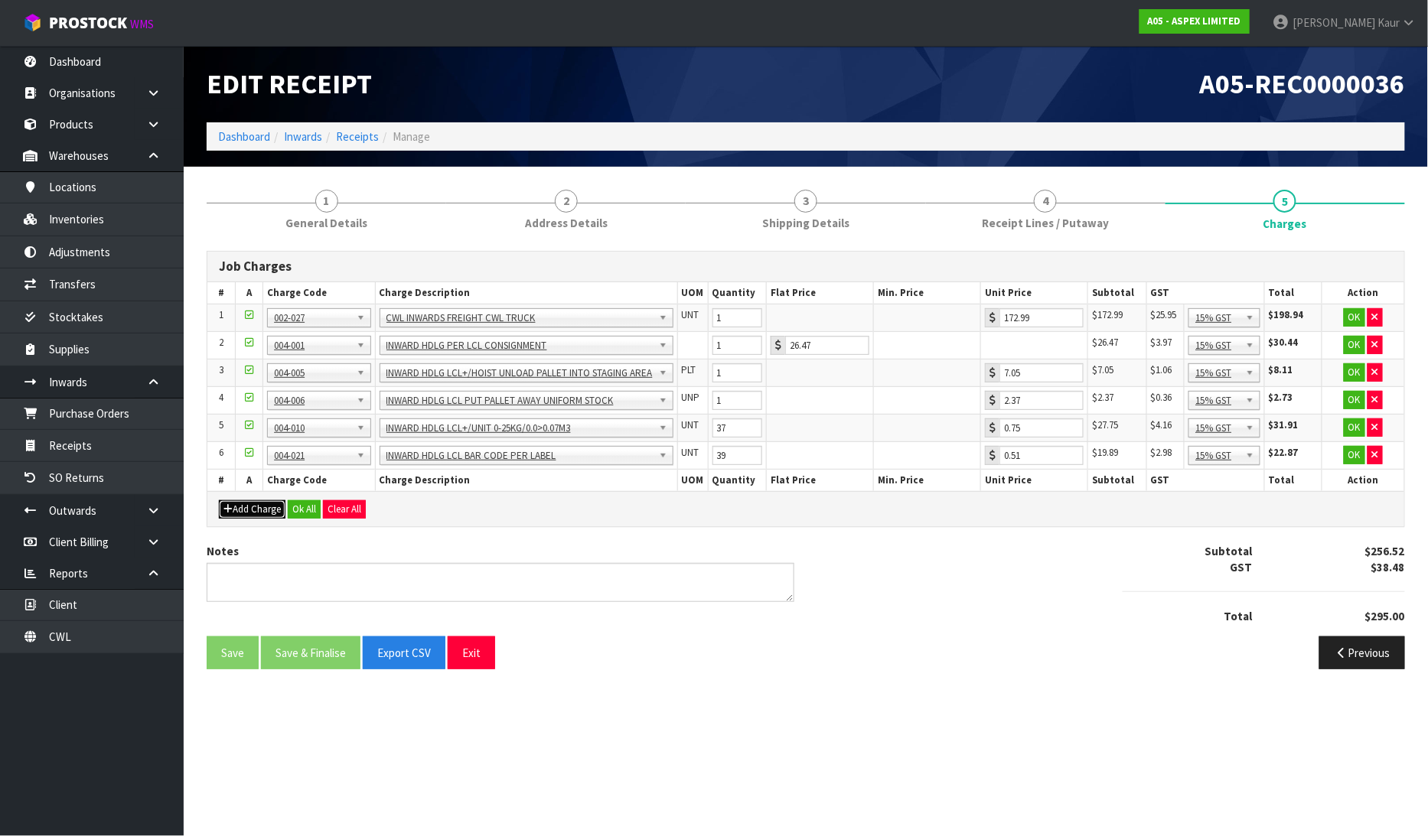
click at [246, 509] on button "Add Charge" at bounding box center [252, 509] width 67 height 18
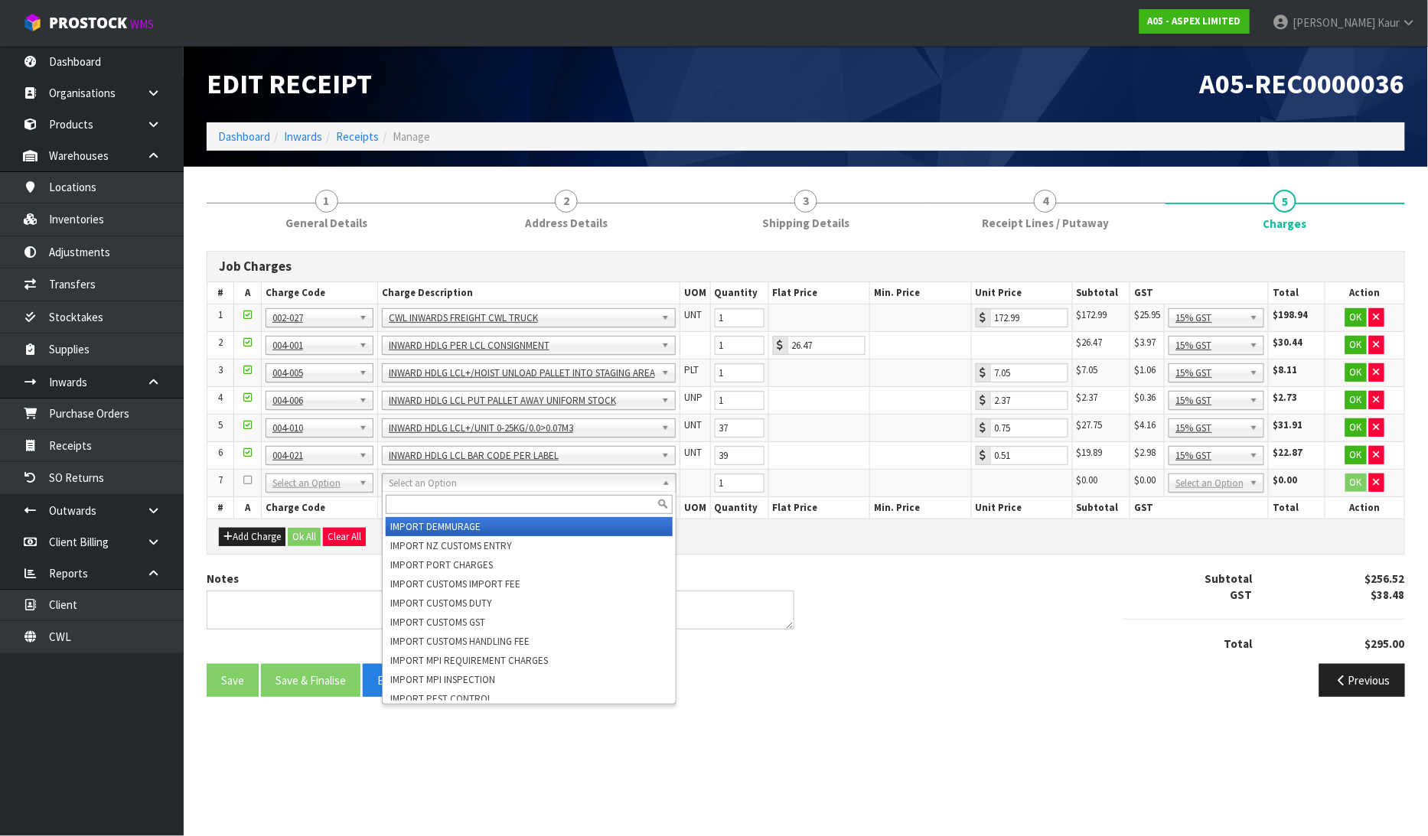
click at [409, 506] on input "text" at bounding box center [529, 504] width 286 height 19
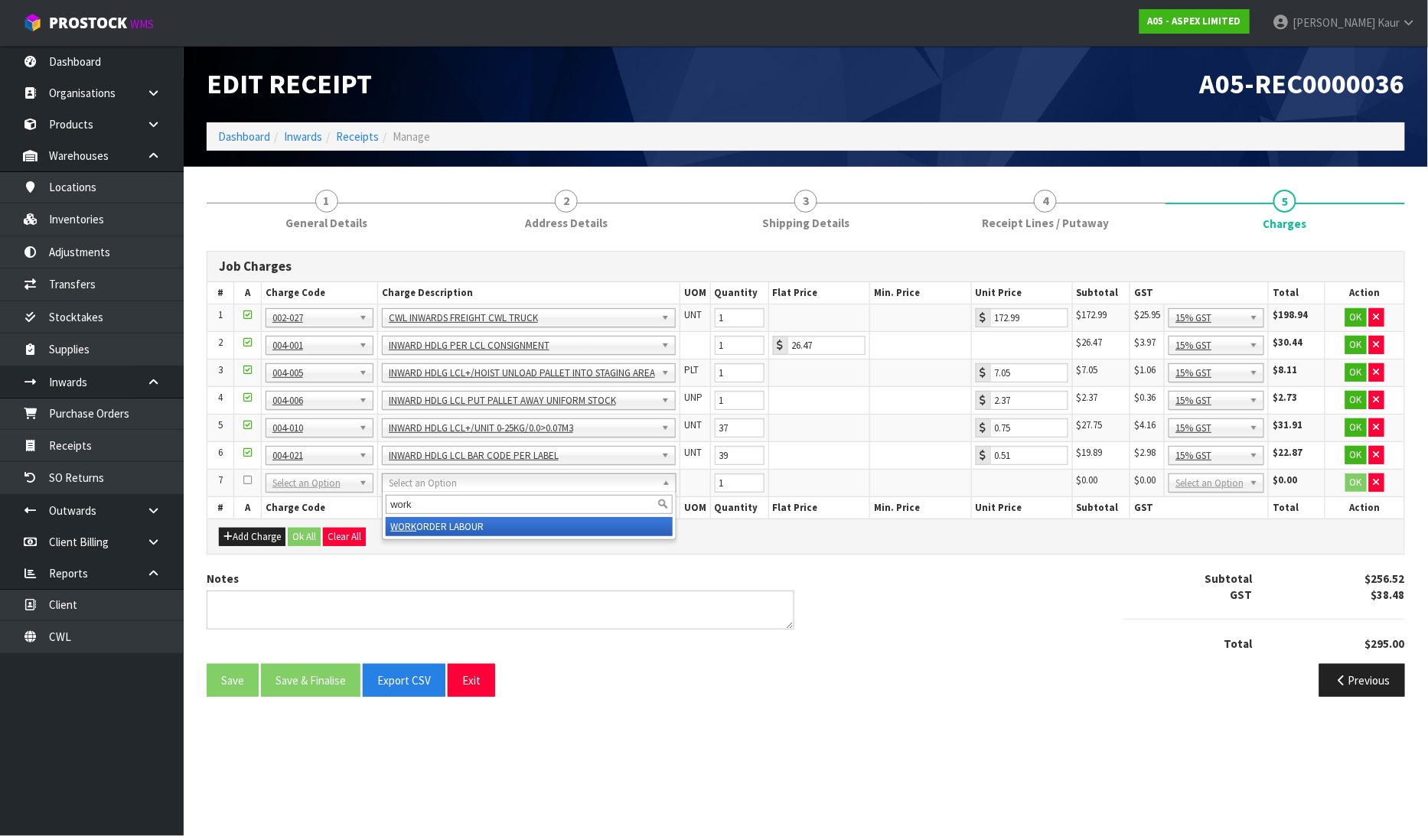
type input "work"
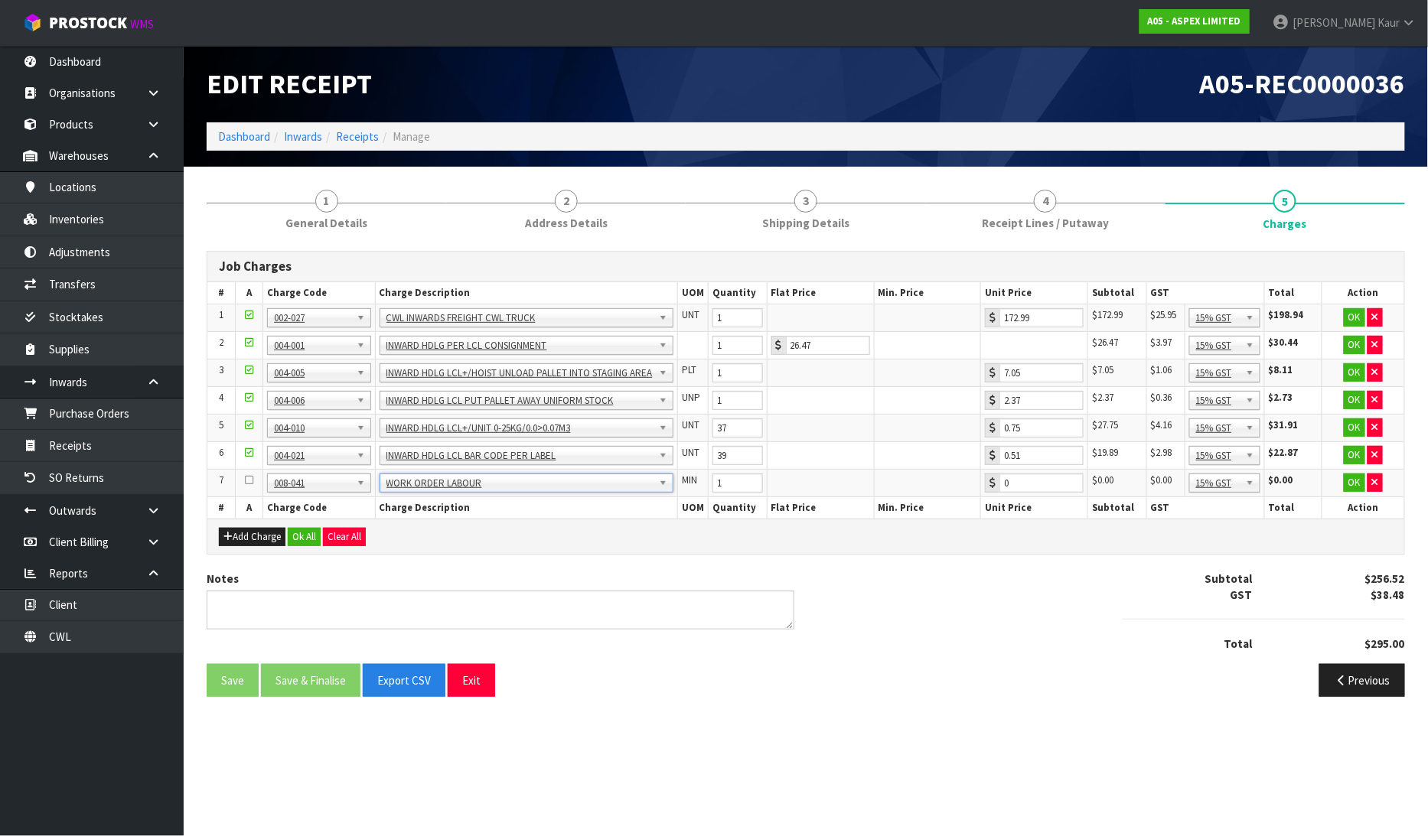
type input "0.89"
drag, startPoint x: 722, startPoint y: 482, endPoint x: 699, endPoint y: 484, distance: 22.2
click at [699, 484] on tr "7 001-001 001-002 001-003 001-004 001-005 001-006 001-007 001-008 001-009 001-0…" at bounding box center [805, 484] width 1197 height 28
type input "30"
click at [300, 533] on button "Ok All" at bounding box center [304, 537] width 33 height 18
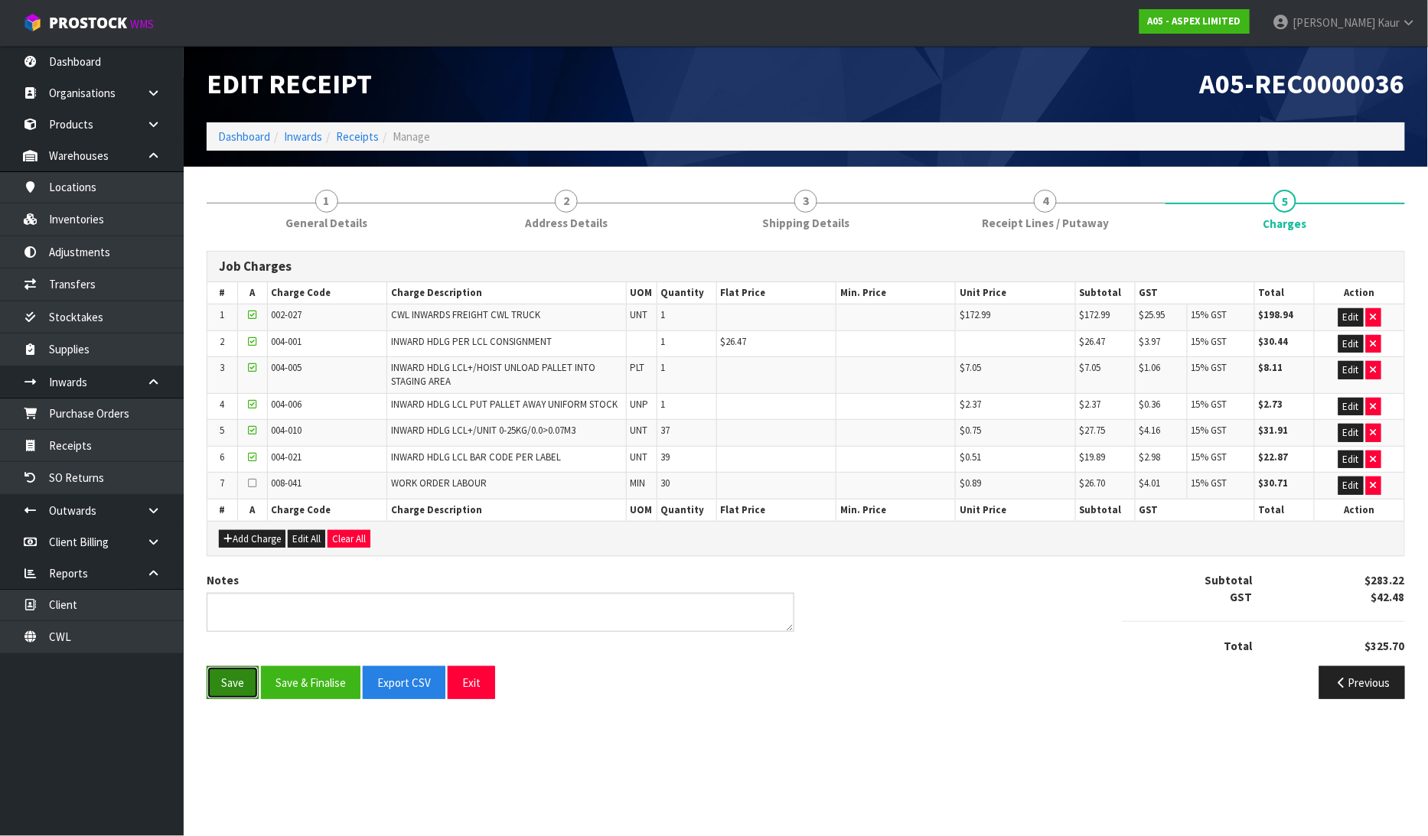
click at [226, 686] on button "Save" at bounding box center [233, 683] width 52 height 33
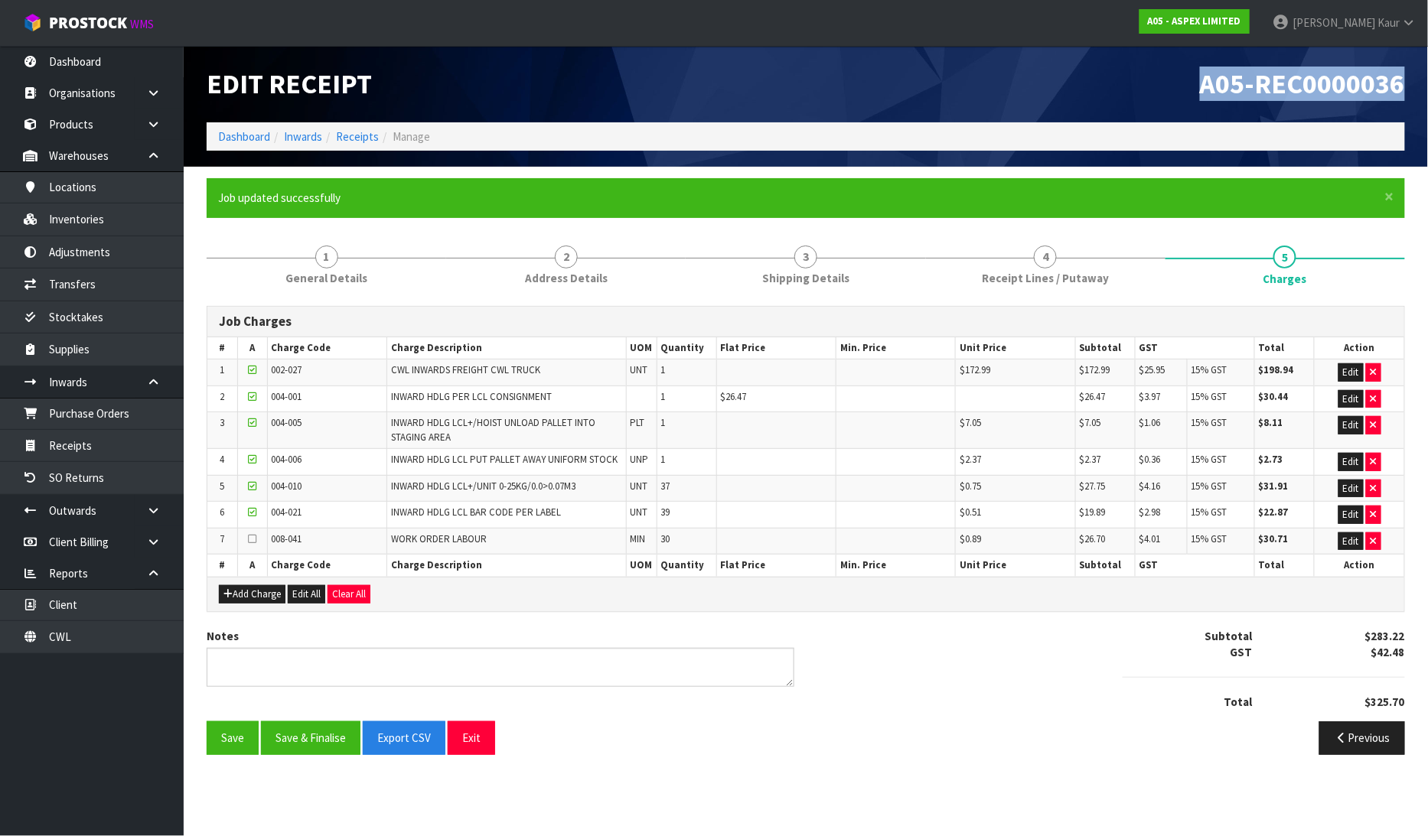
drag, startPoint x: 1411, startPoint y: 84, endPoint x: 1184, endPoint y: 80, distance: 227.3
click at [1184, 80] on div "A05-REC0000036" at bounding box center [1111, 84] width 611 height 77
copy span "A05-REC0000036"
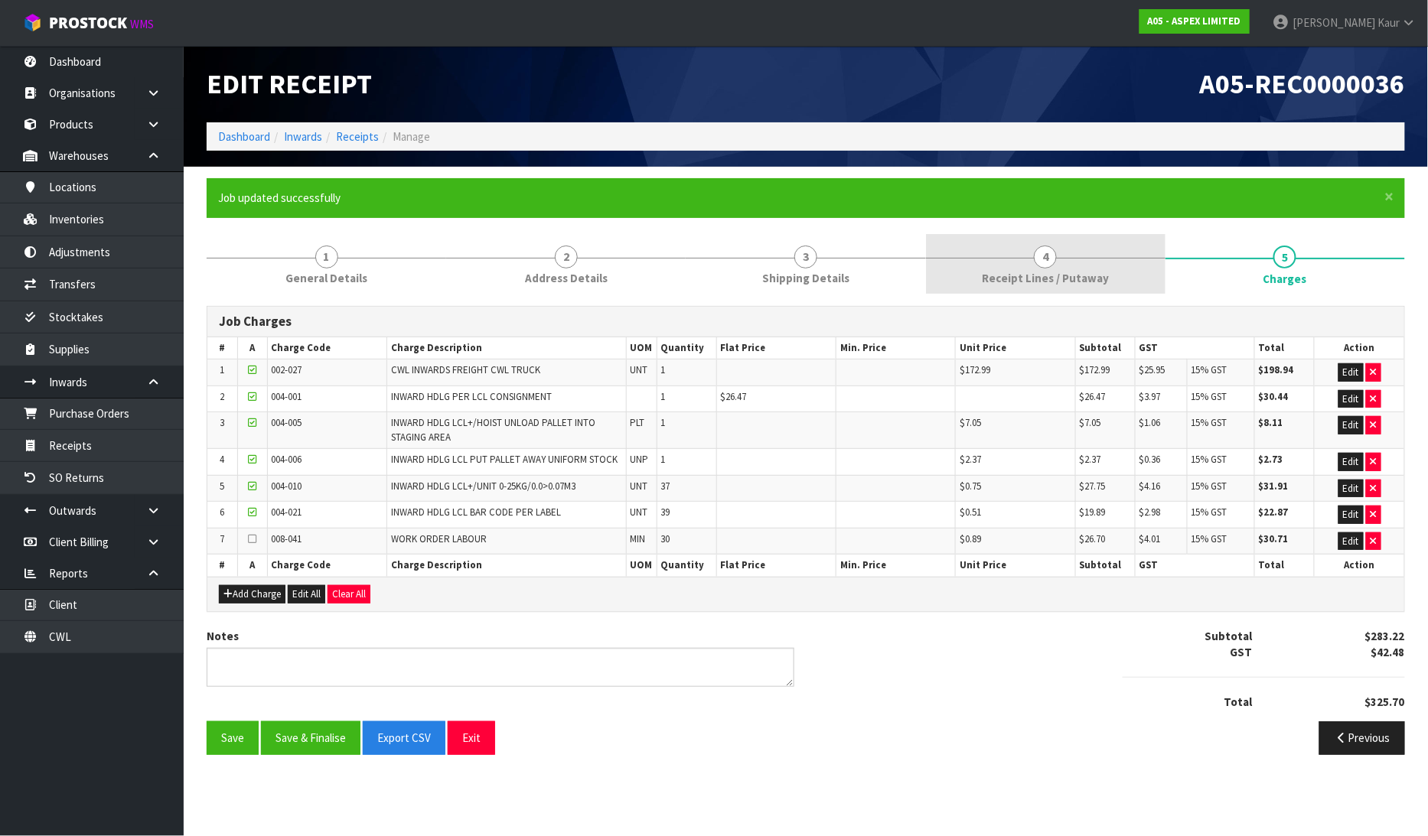
click at [1034, 268] on link "4 Receipt Lines / Putaway" at bounding box center [1046, 264] width 240 height 60
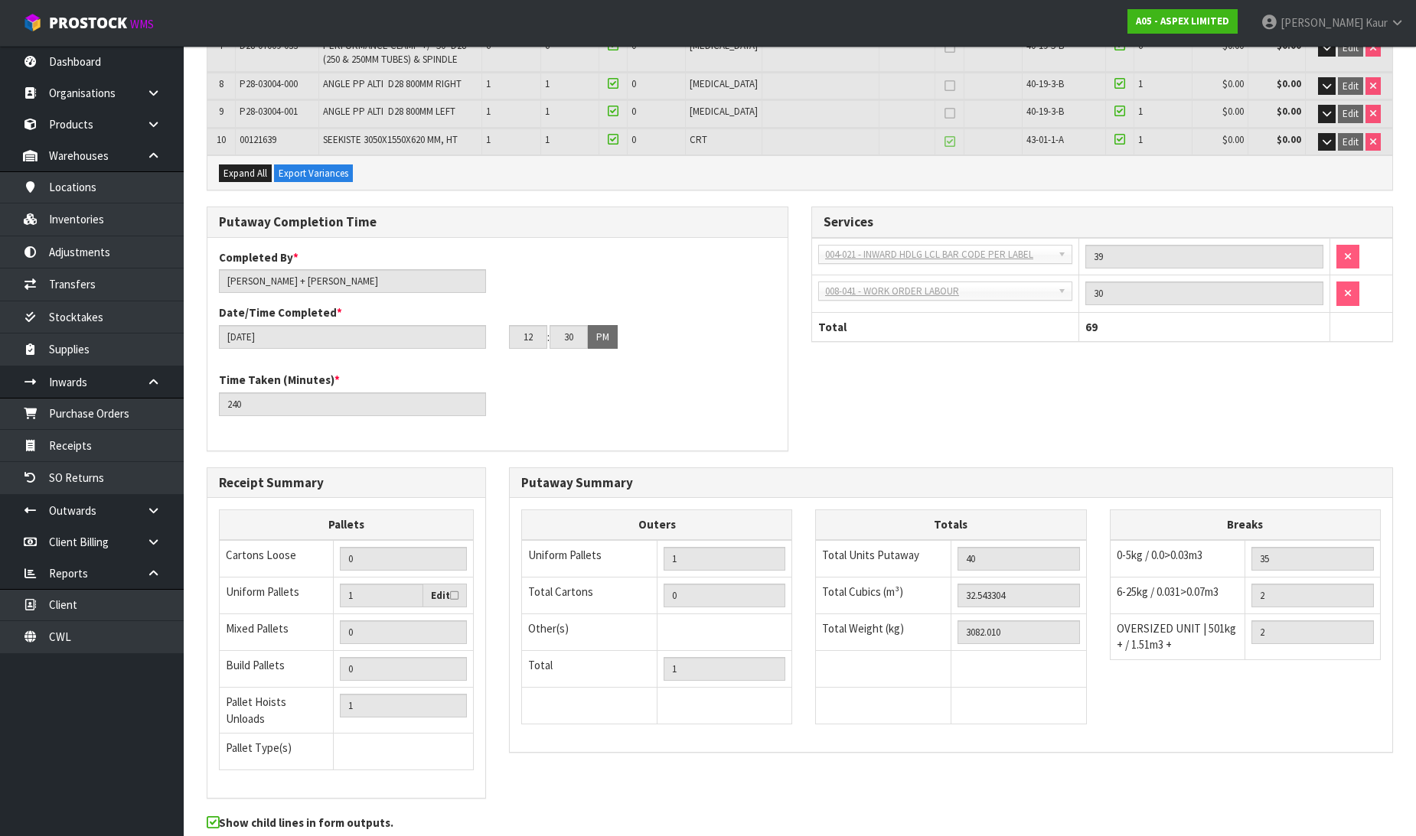
scroll to position [584, 0]
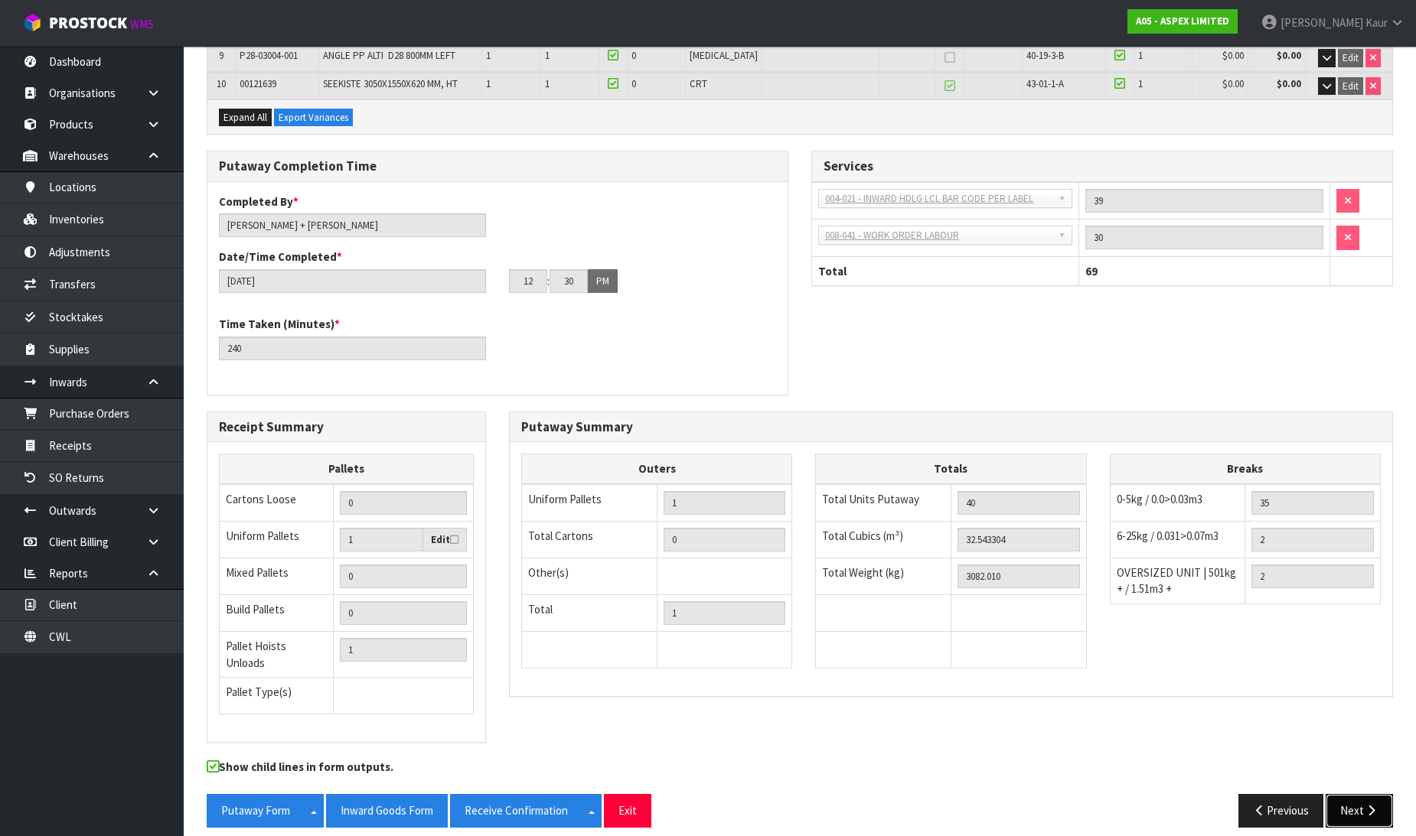
click at [1373, 805] on icon "button" at bounding box center [1371, 810] width 15 height 11
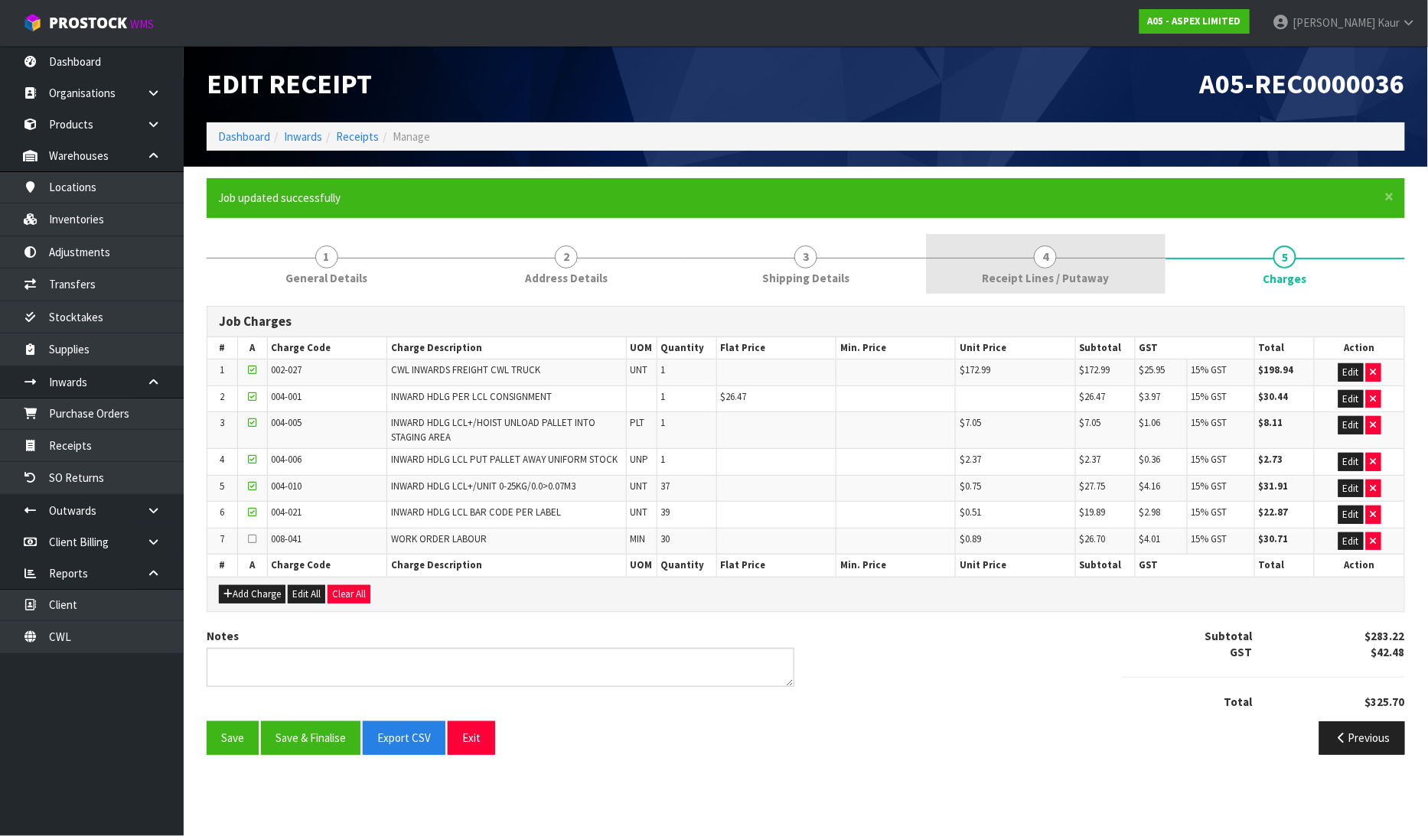
click at [1051, 243] on link "4 Receipt Lines / Putaway" at bounding box center [1046, 264] width 240 height 60
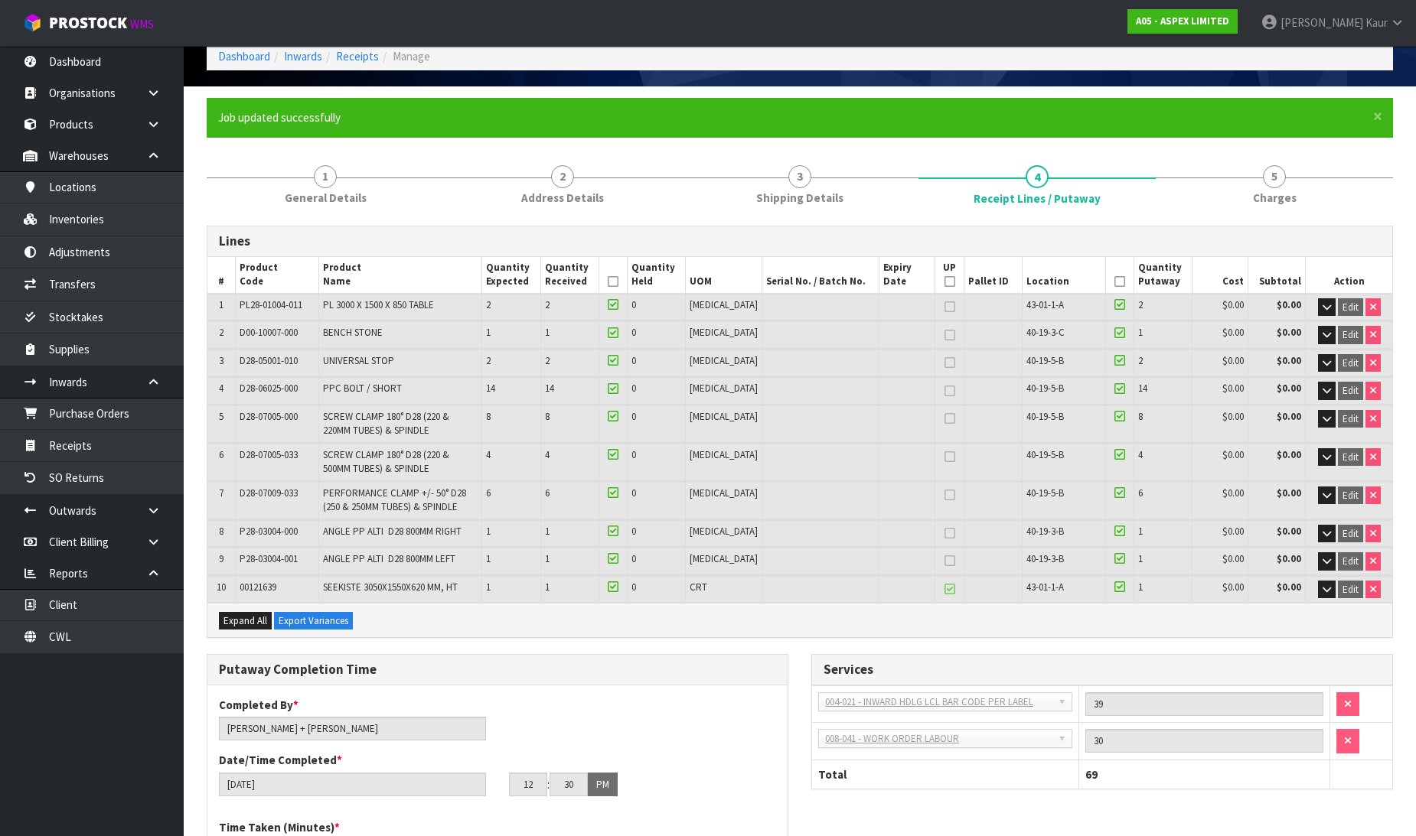
scroll to position [73, 0]
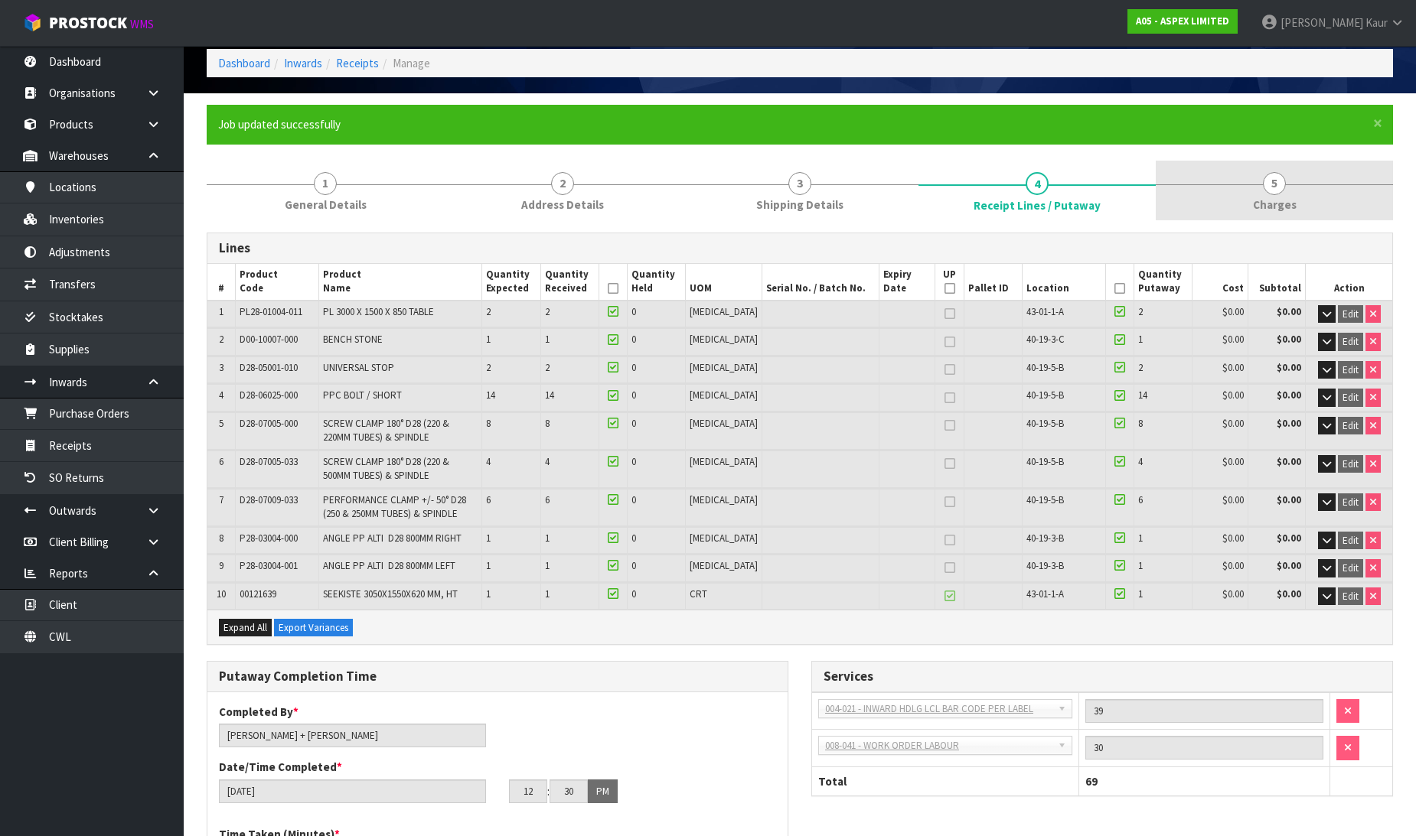
click at [1266, 203] on span "Charges" at bounding box center [1275, 205] width 44 height 16
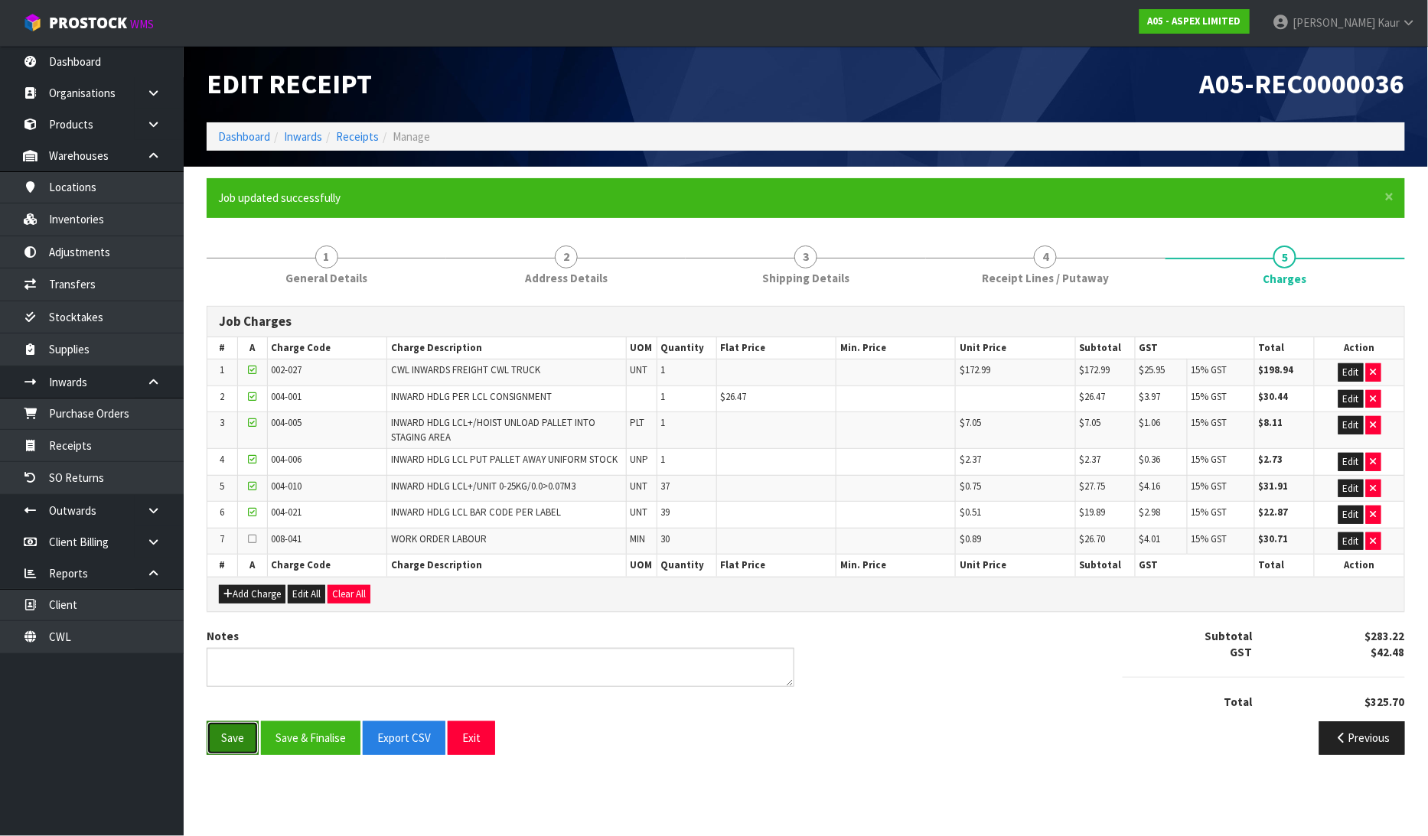
drag, startPoint x: 222, startPoint y: 735, endPoint x: 233, endPoint y: 706, distance: 30.6
click at [223, 735] on button "Save" at bounding box center [233, 738] width 52 height 33
click at [66, 54] on link "Dashboard" at bounding box center [92, 61] width 184 height 31
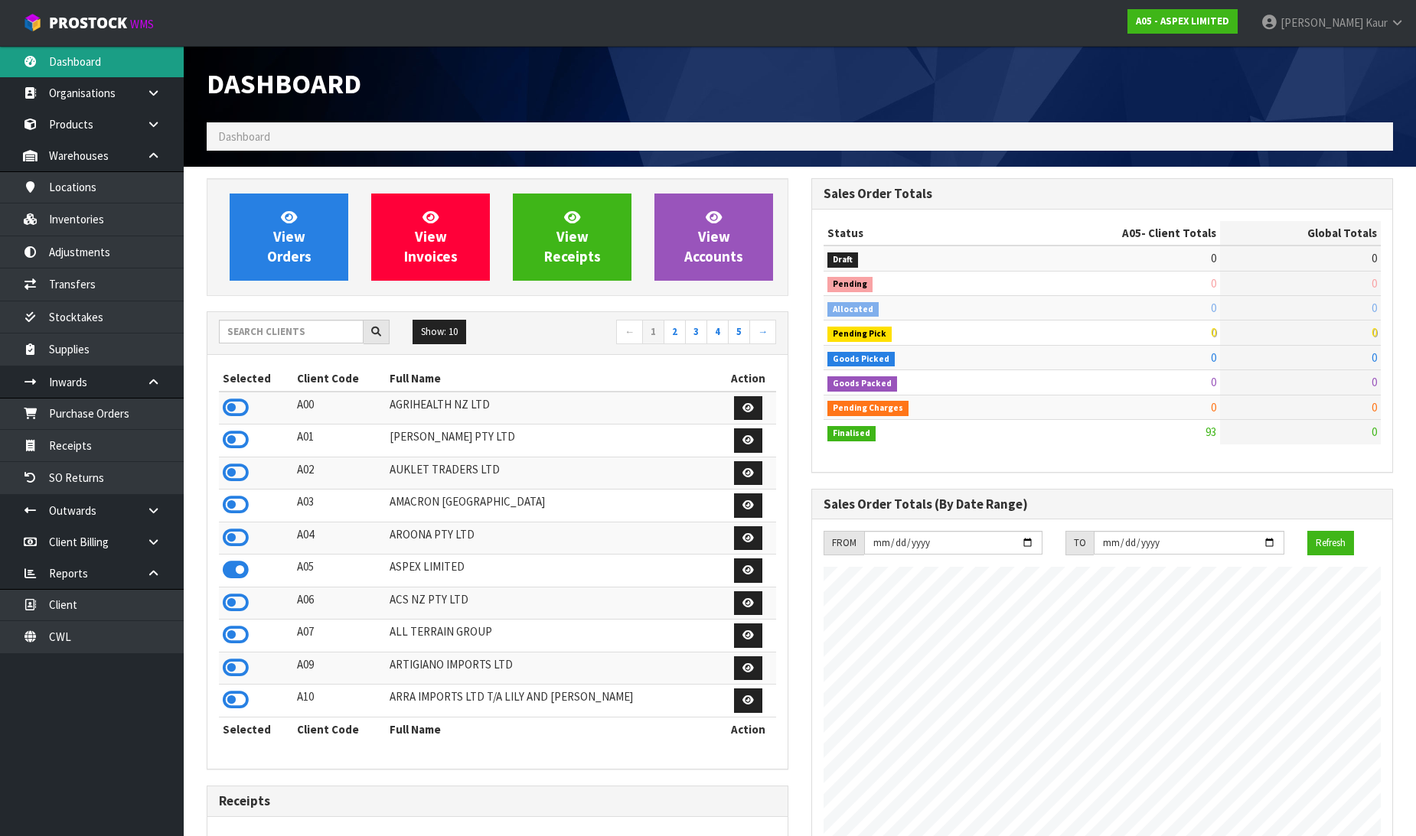
scroll to position [936, 605]
click at [307, 326] on input "text" at bounding box center [291, 332] width 145 height 24
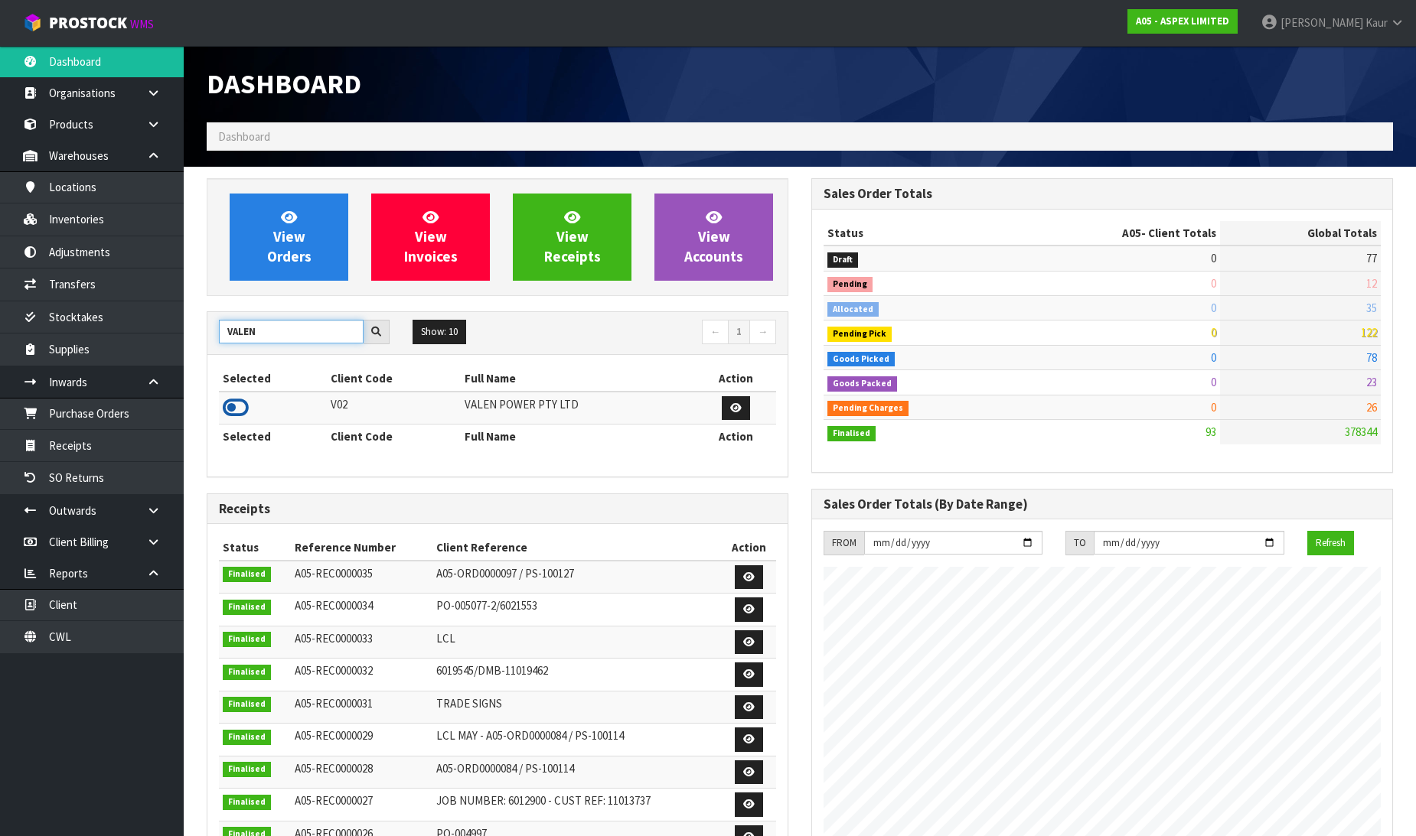
type input "VALEN"
click at [228, 403] on icon at bounding box center [236, 407] width 26 height 23
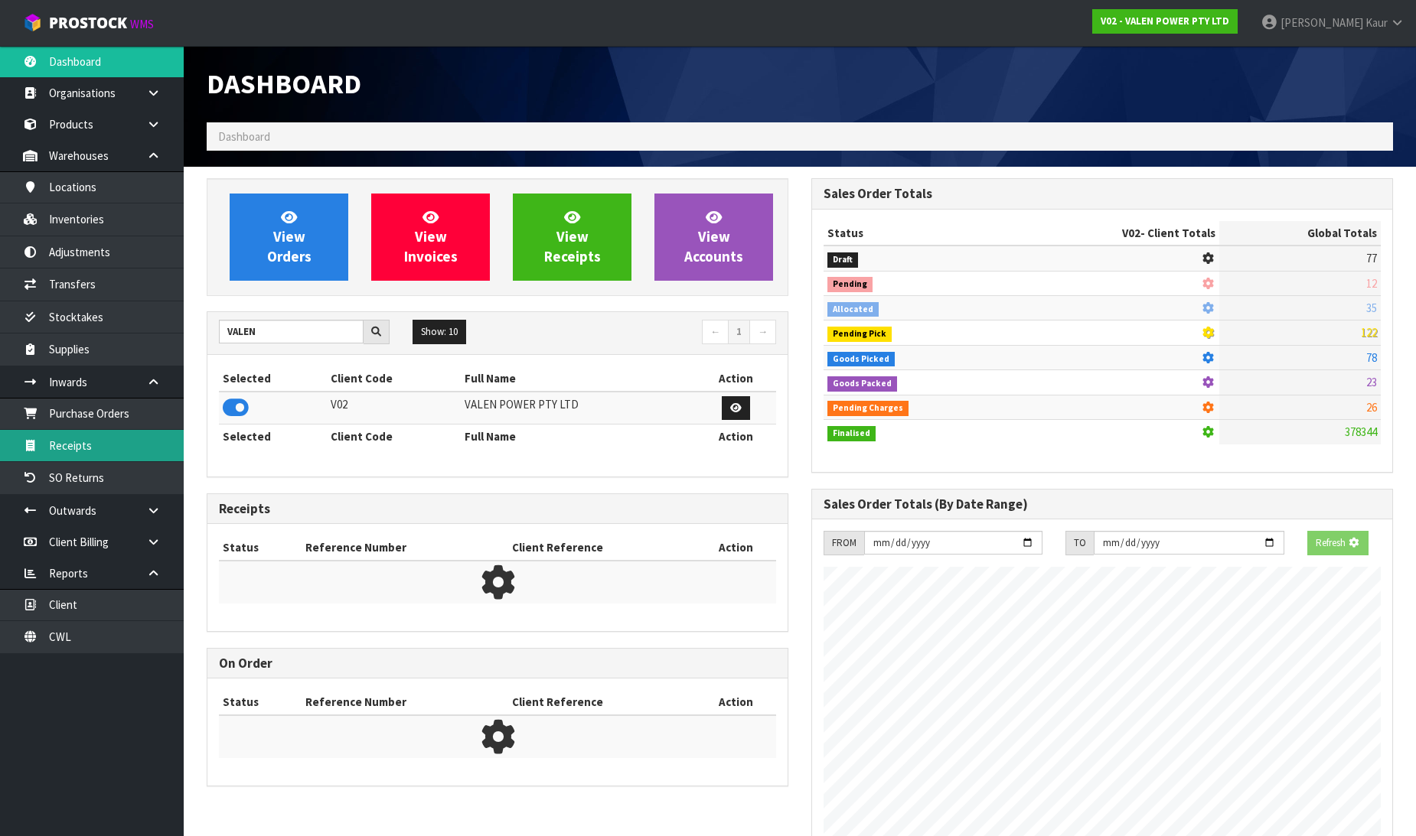
scroll to position [954, 605]
click at [84, 446] on link "Receipts" at bounding box center [92, 445] width 184 height 31
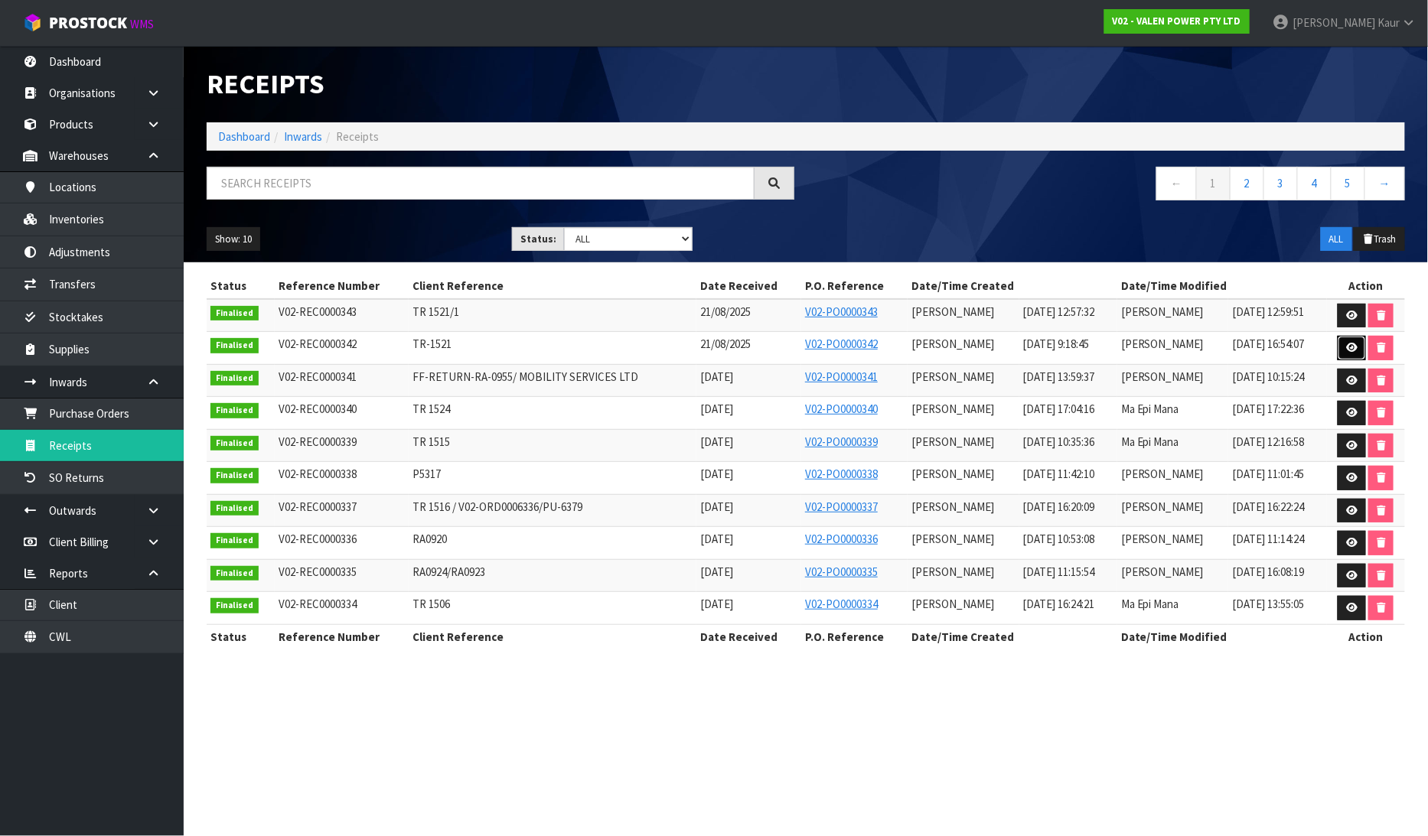
click at [1347, 344] on icon at bounding box center [1351, 348] width 11 height 10
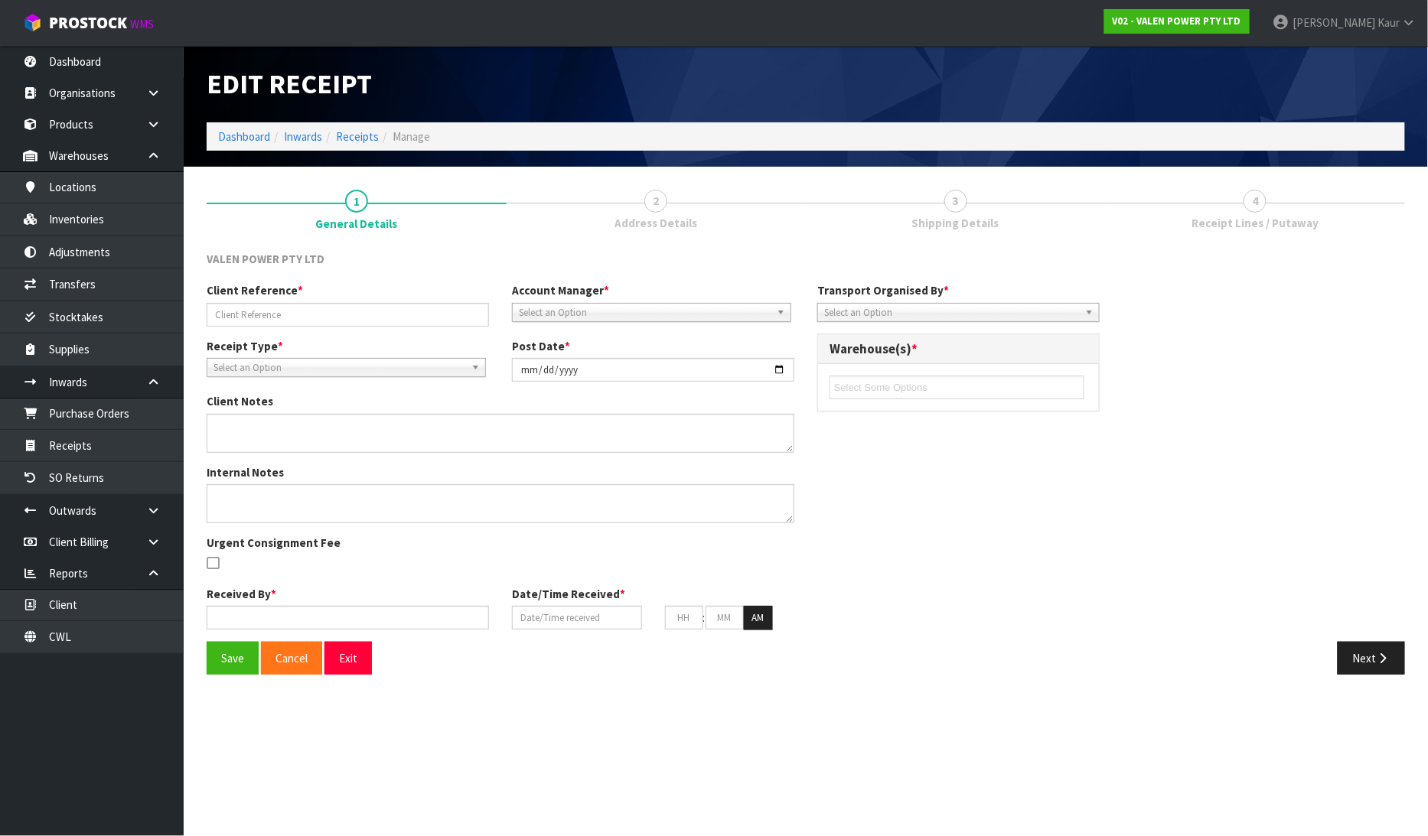
type input "TR-1521"
type input "2025-08-22"
type input "[PERSON_NAME]"
type input "21/08/2025"
type input "09"
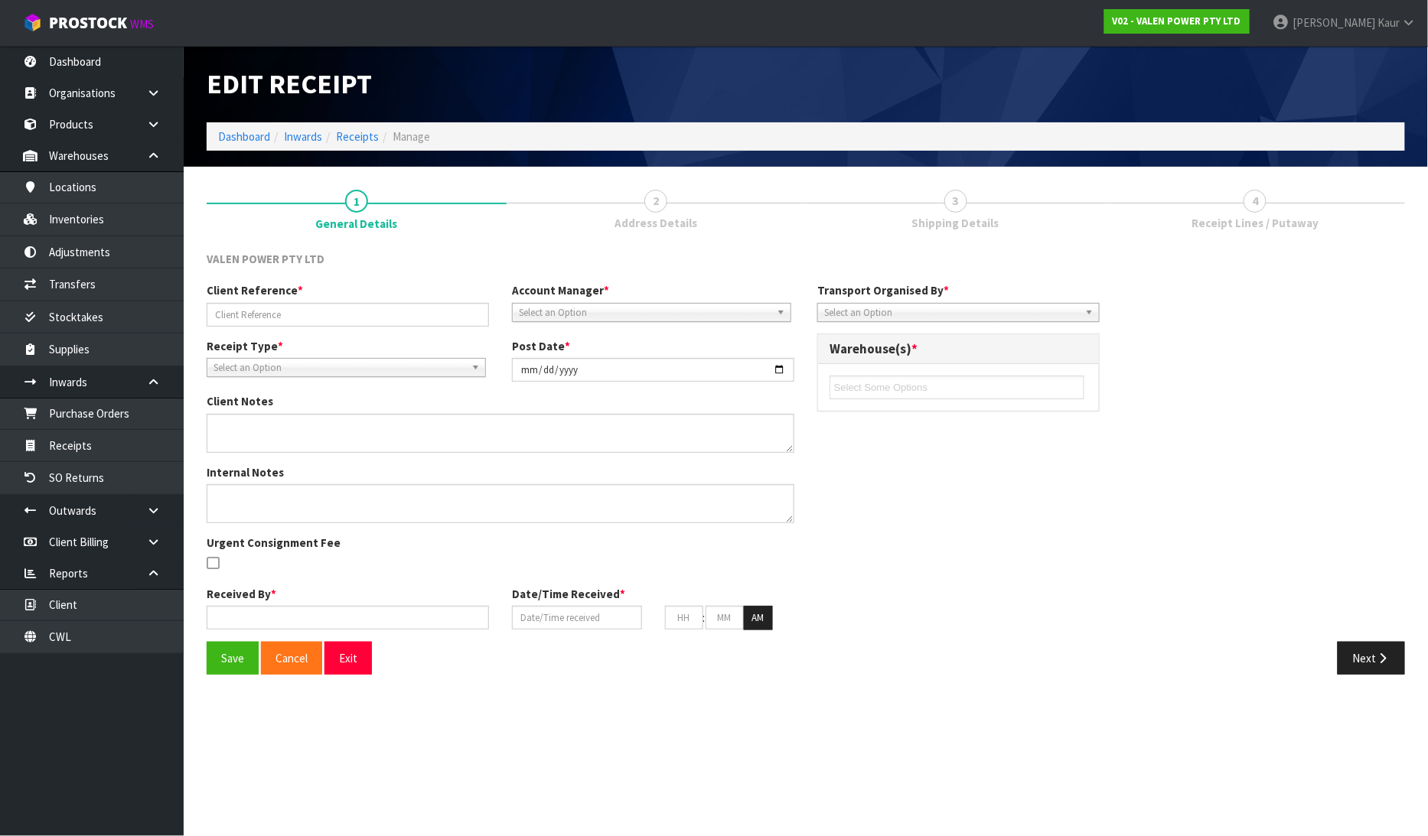
type input "18"
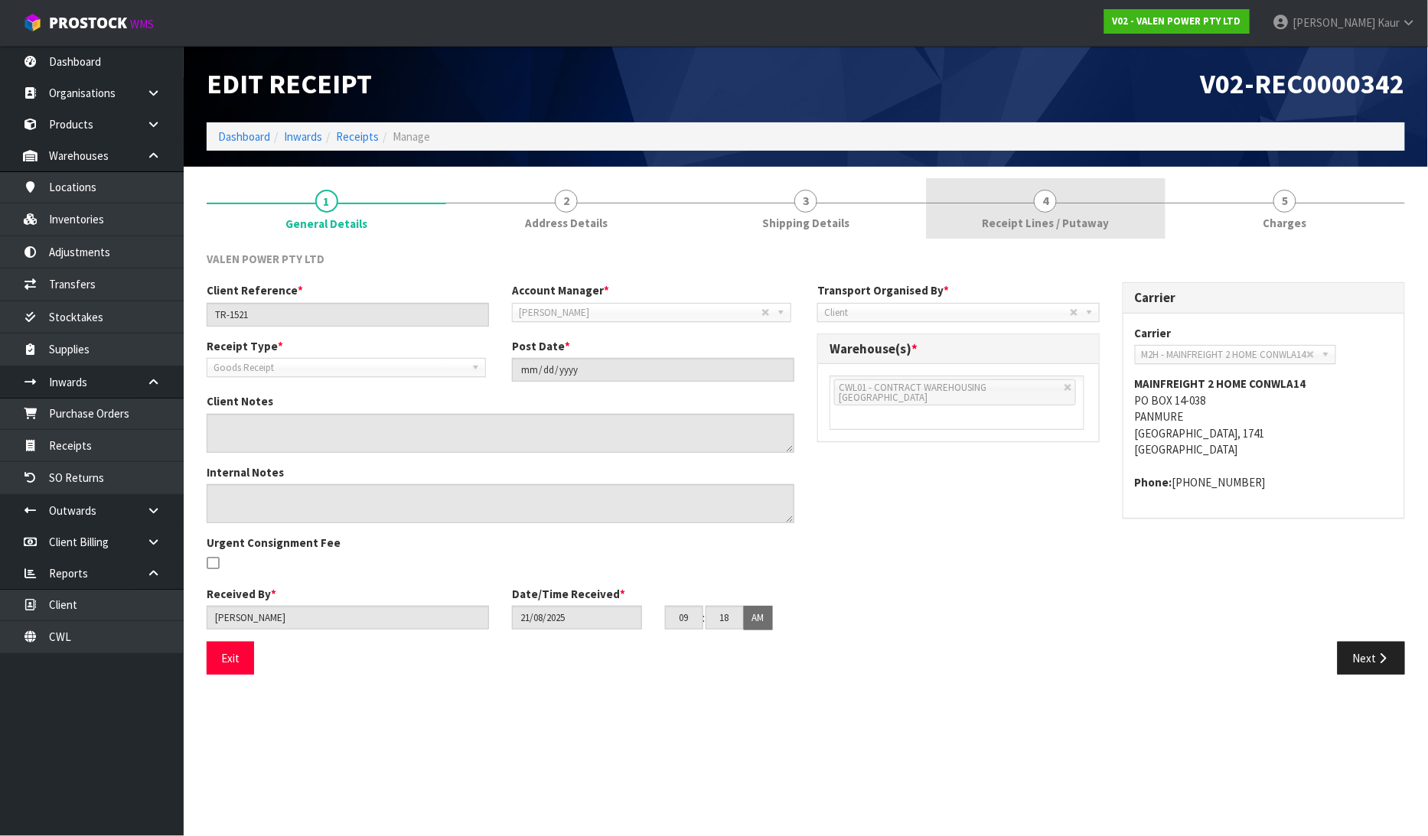
click at [1045, 199] on span "4" at bounding box center [1045, 201] width 23 height 23
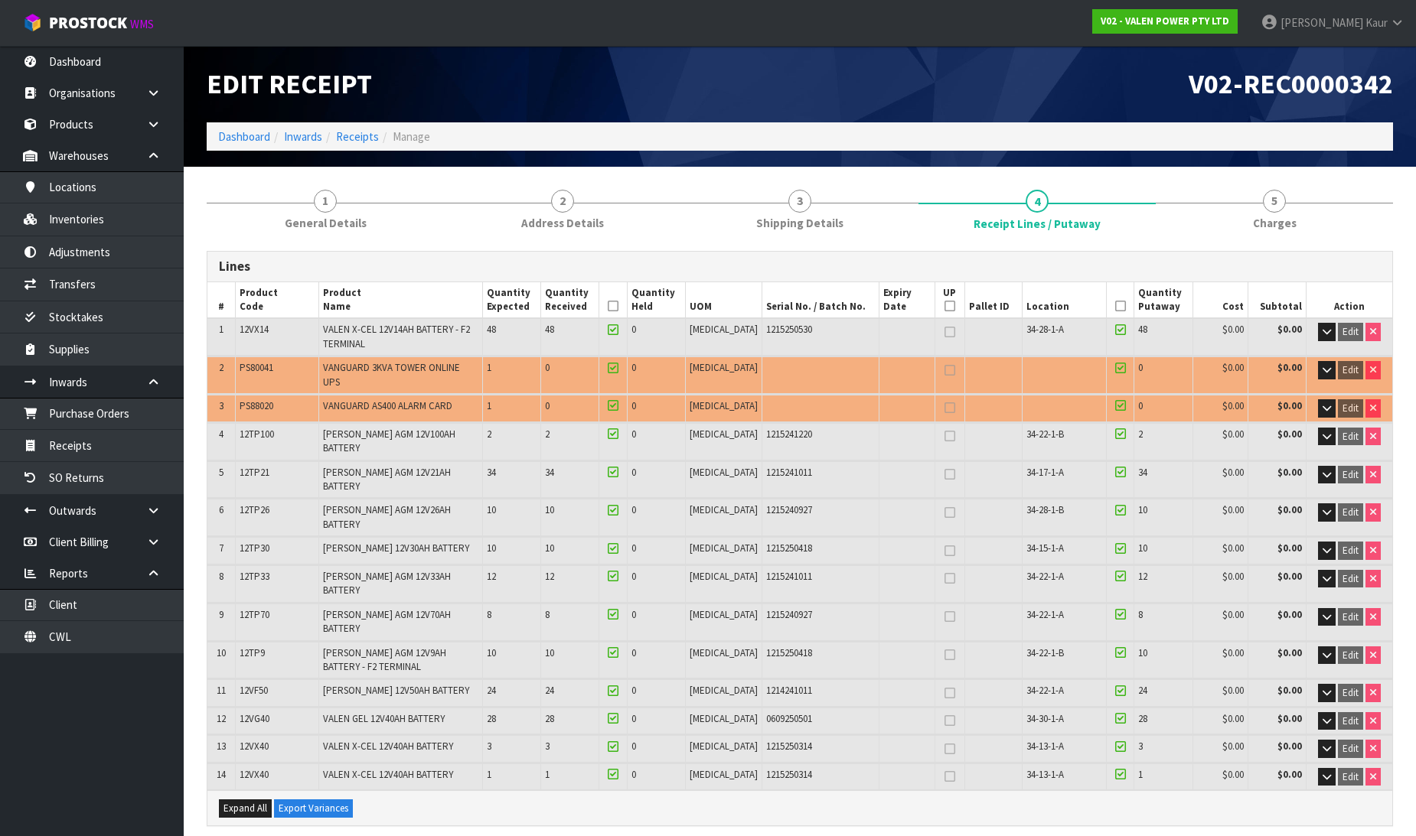
drag, startPoint x: 906, startPoint y: 80, endPoint x: 871, endPoint y: 285, distance: 207.3
click at [906, 80] on h1 "V02-REC0000342" at bounding box center [1102, 84] width 582 height 31
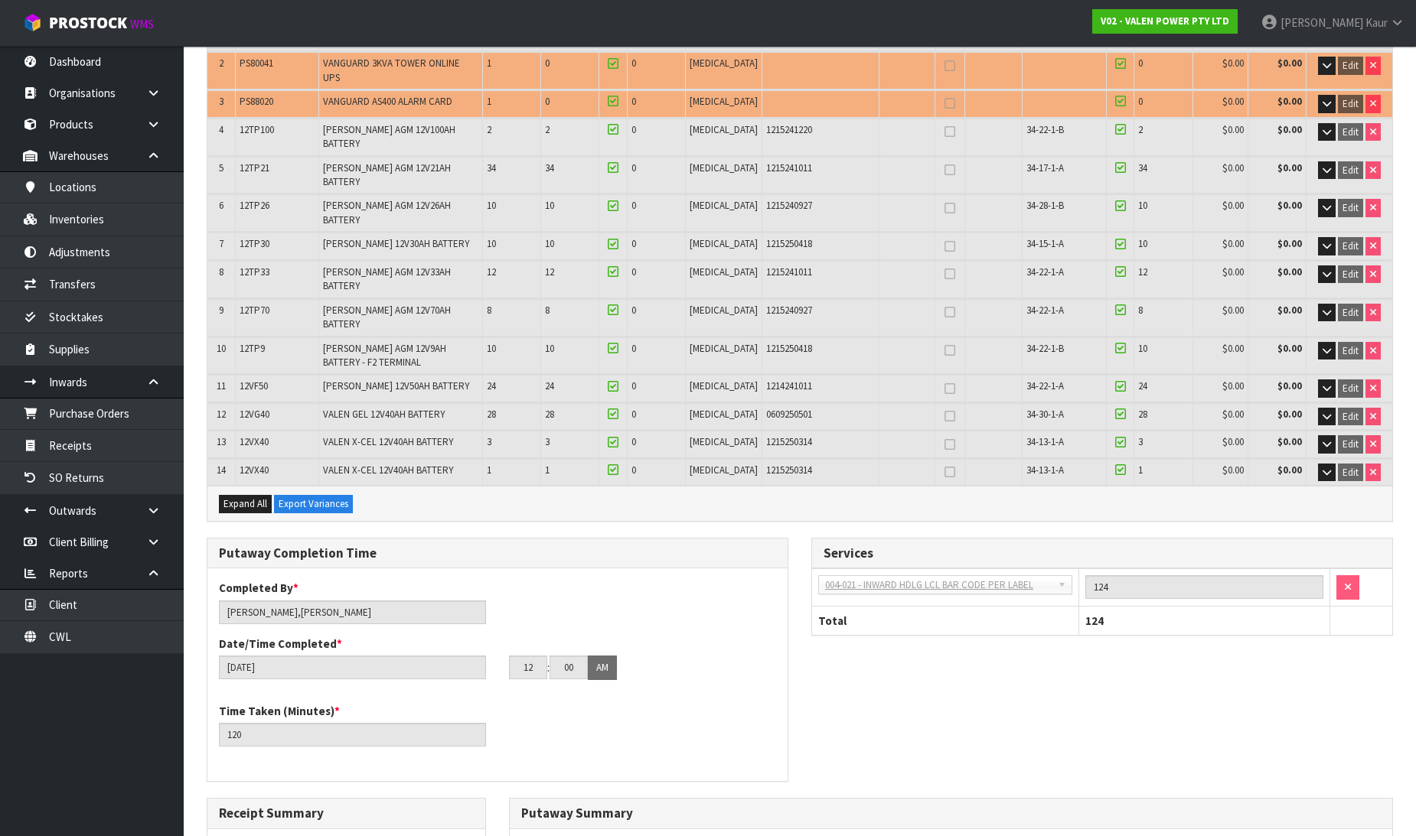
scroll to position [595, 0]
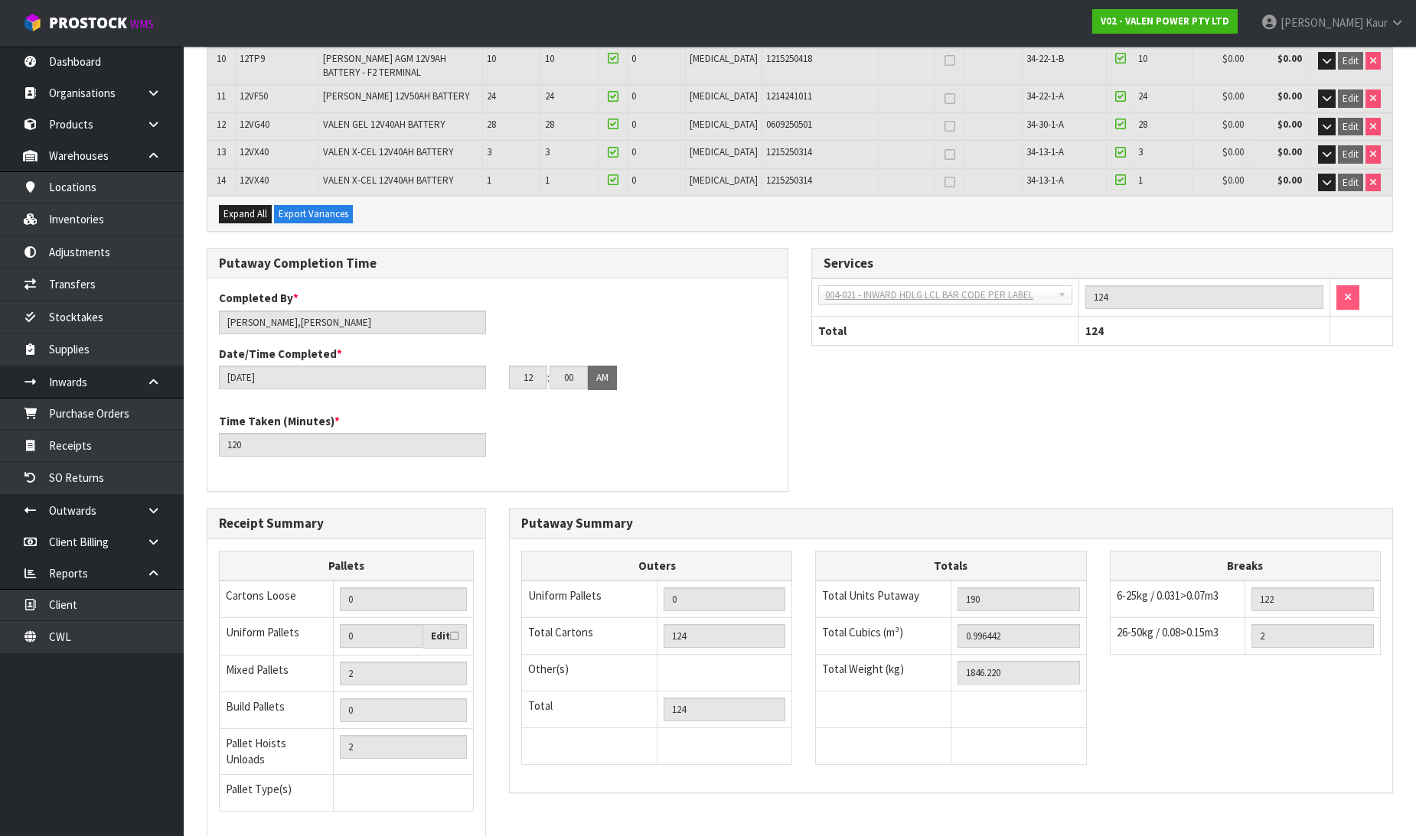
drag, startPoint x: 474, startPoint y: 828, endPoint x: 1427, endPoint y: 24, distance: 1246.9
click at [80, 46] on nav "Toggle navigation ProStock WMS V02 - VALEN POWER PTY LTD Prabhneet Kaur Logout" at bounding box center [708, 23] width 1416 height 47
click at [80, 49] on link "Dashboard" at bounding box center [92, 61] width 184 height 31
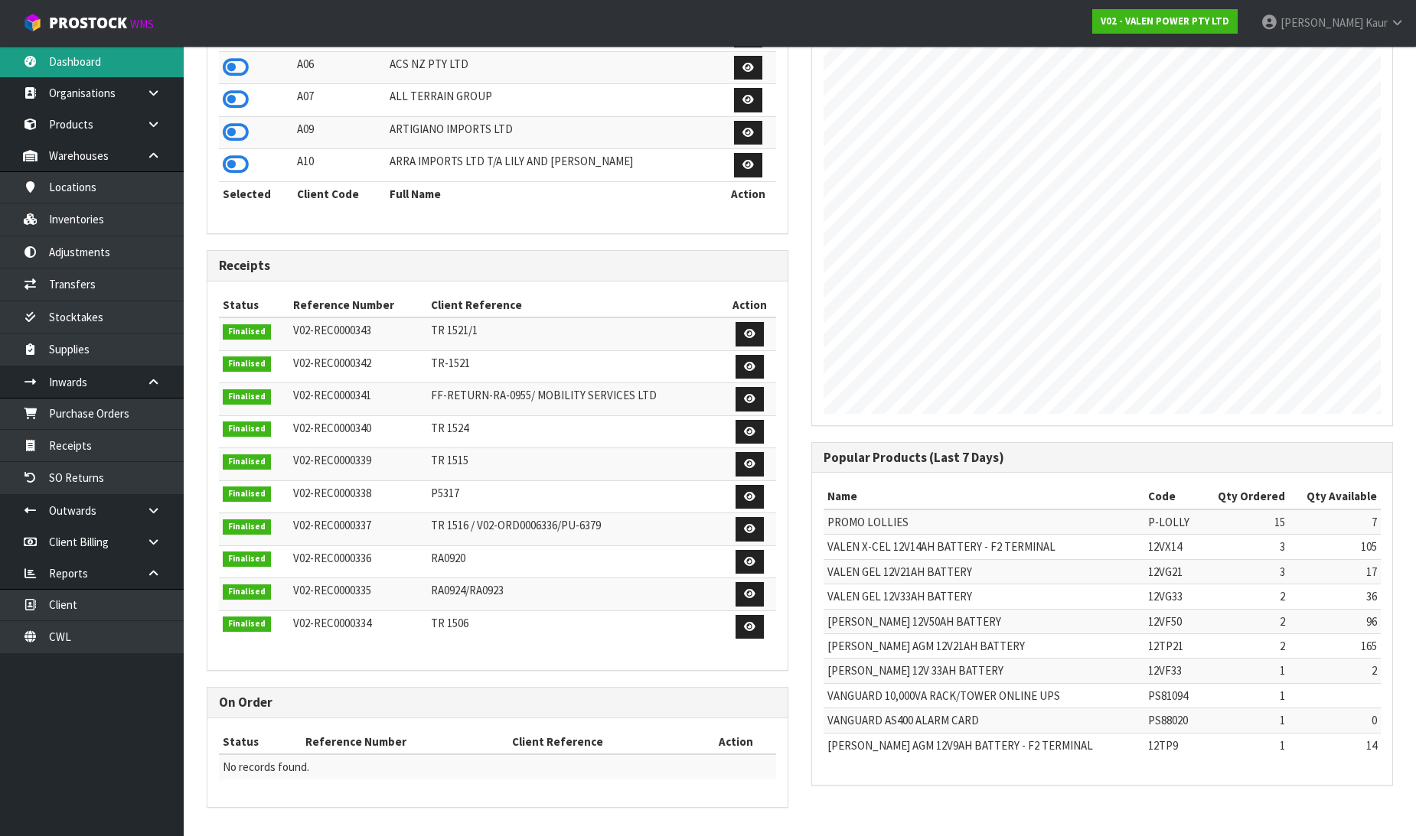
scroll to position [1159, 605]
click at [52, 641] on link "CWL" at bounding box center [92, 636] width 184 height 31
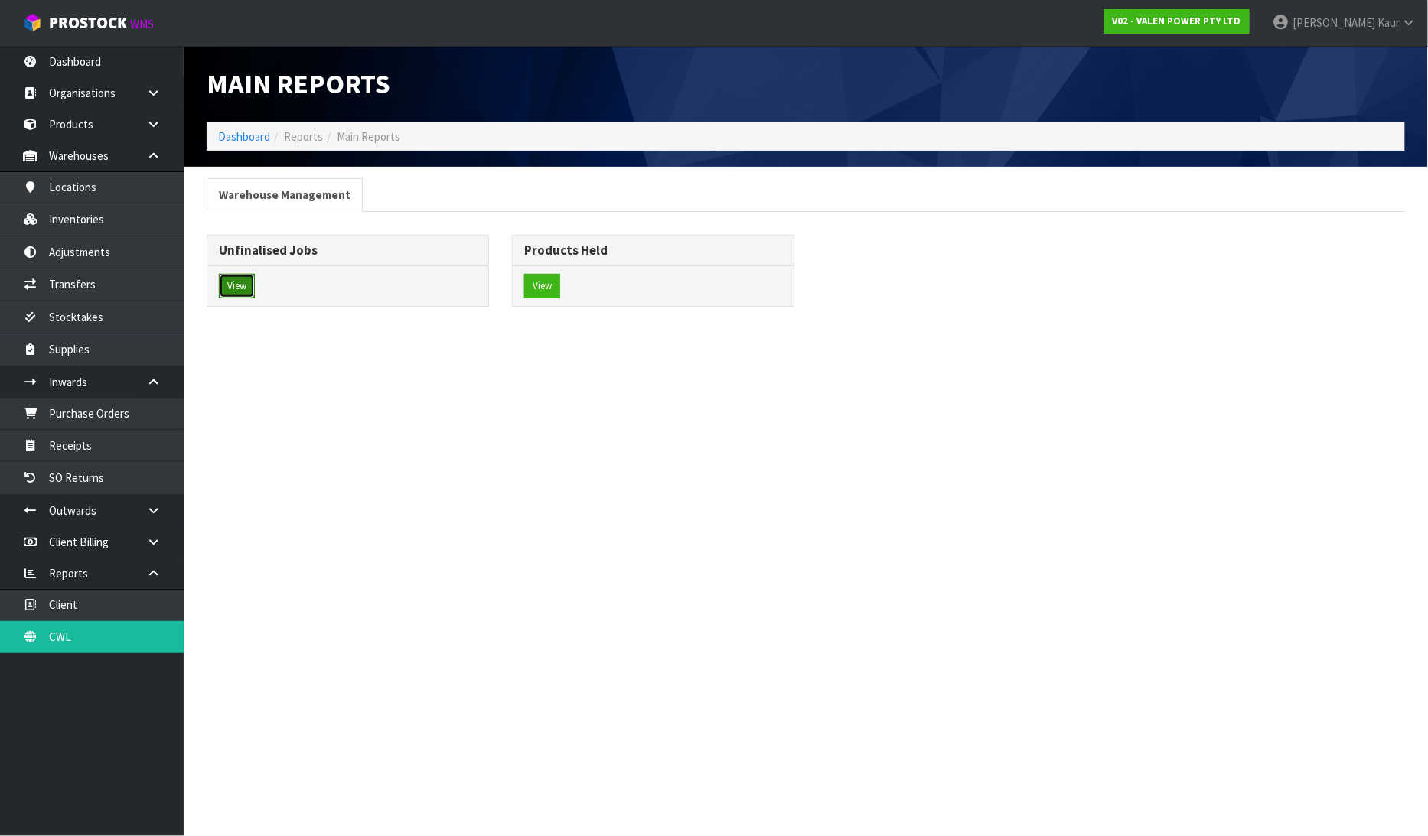
click at [224, 283] on button "View" at bounding box center [237, 286] width 36 height 24
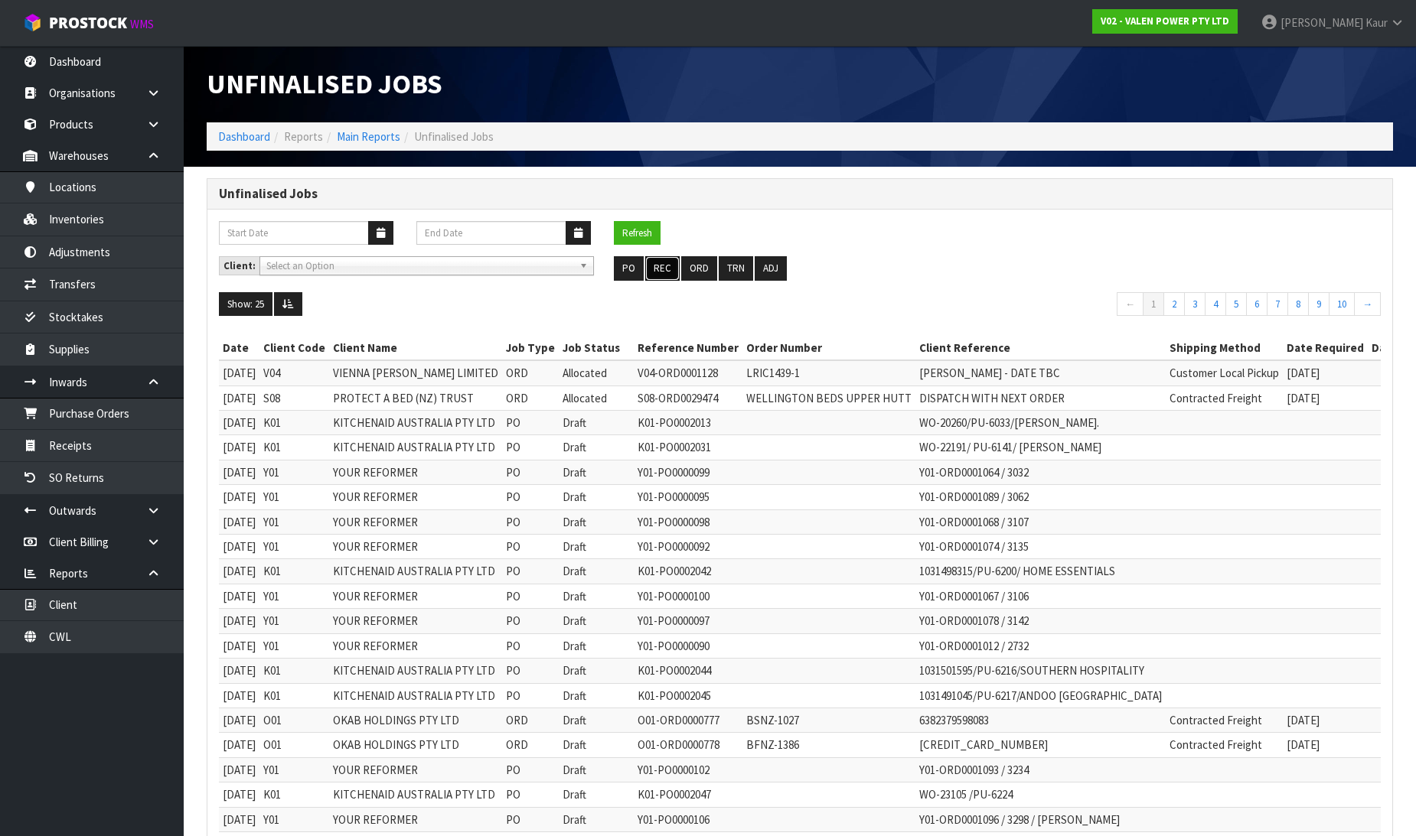
click at [663, 271] on button "REC" at bounding box center [662, 268] width 34 height 24
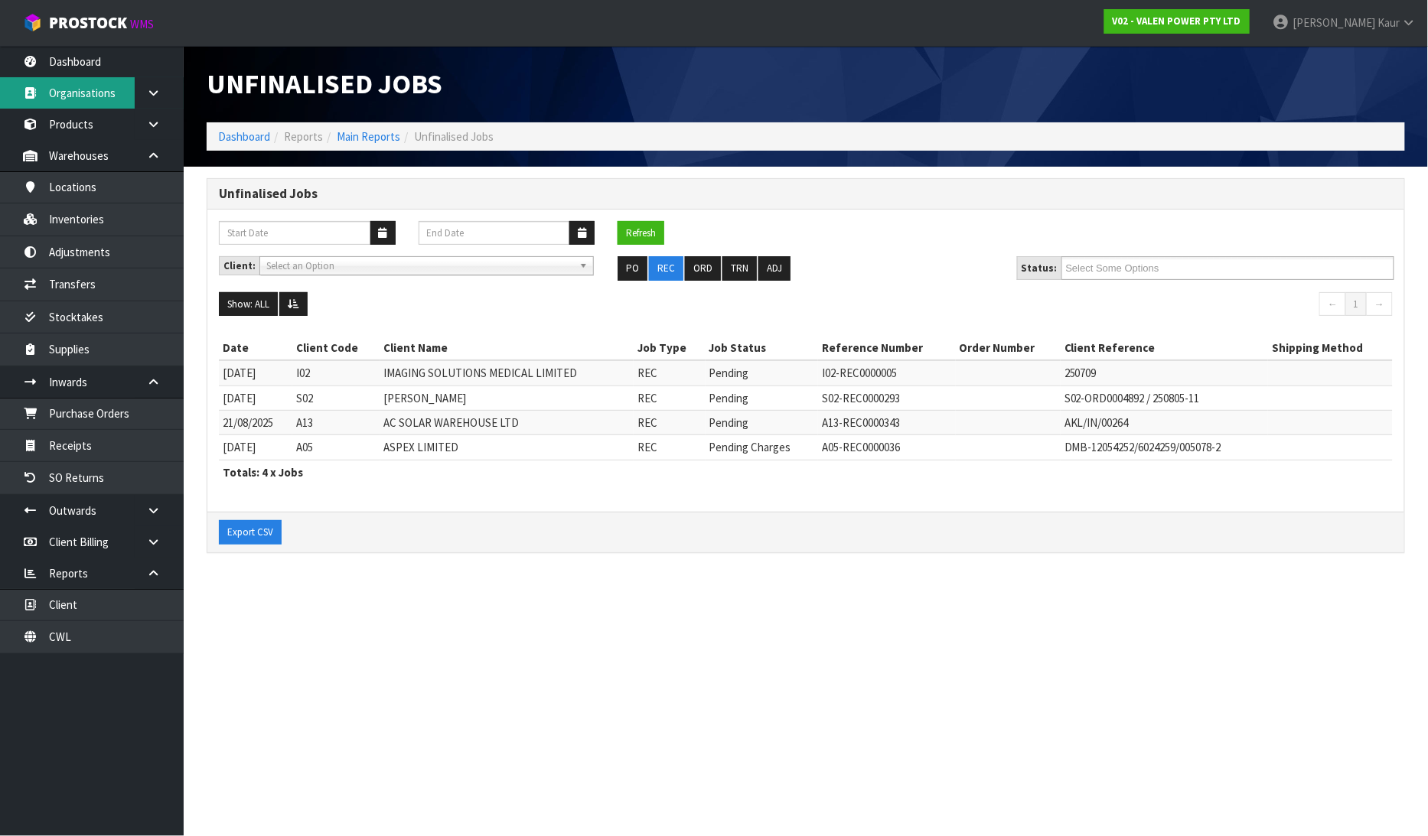
click at [111, 77] on link "Organisations" at bounding box center [92, 92] width 184 height 31
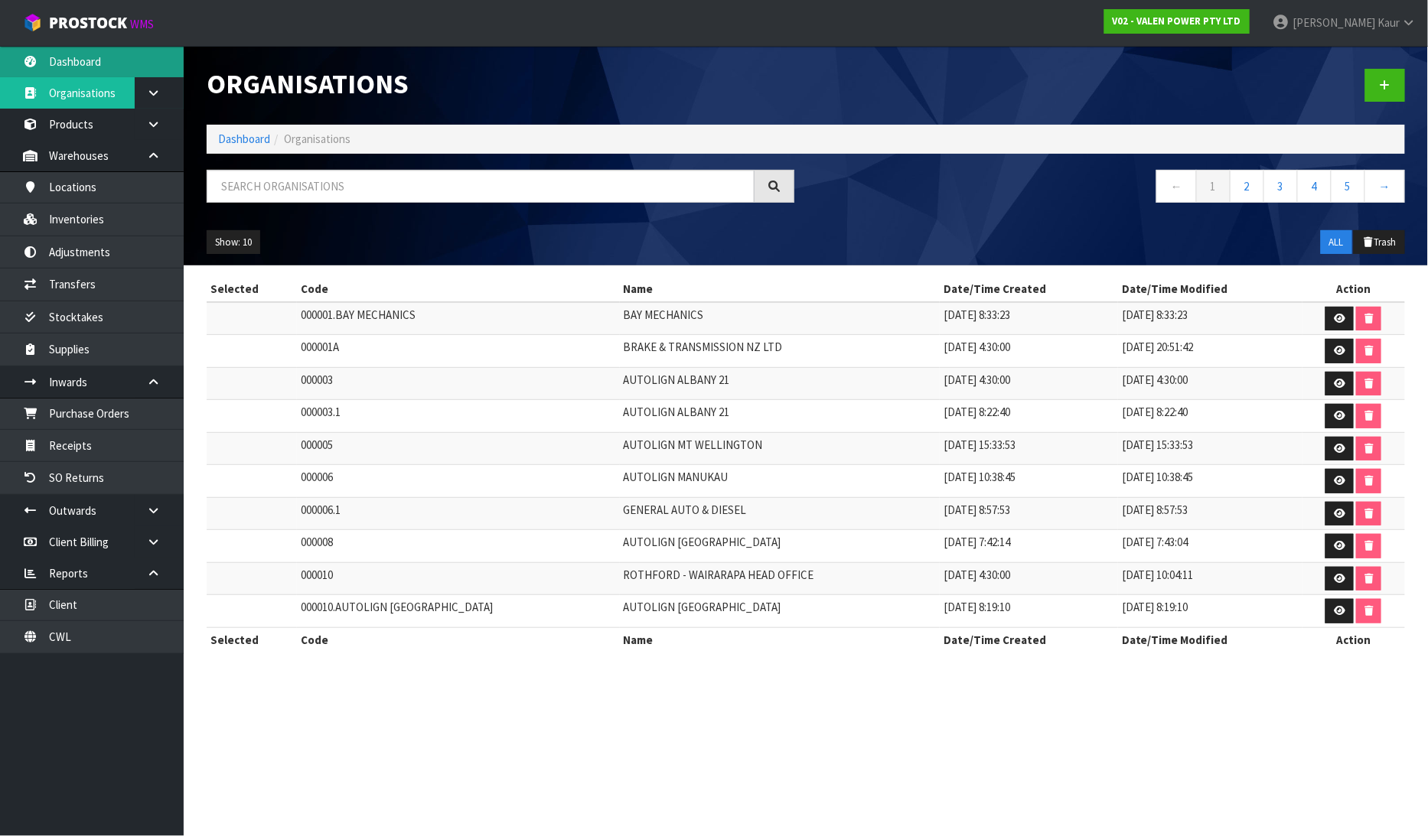
click at [98, 63] on link "Dashboard" at bounding box center [92, 61] width 184 height 31
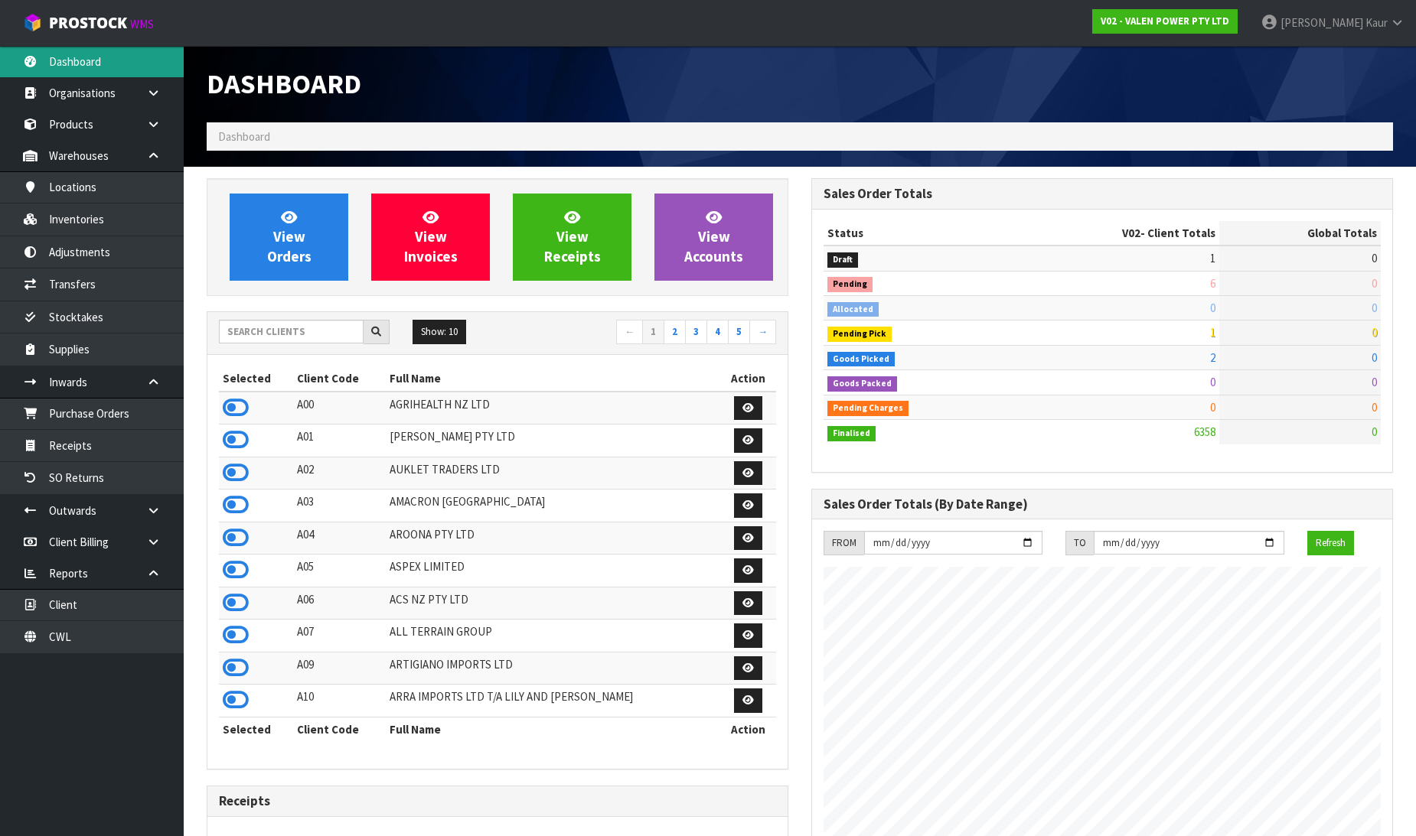
scroll to position [1159, 605]
click at [239, 330] on input "text" at bounding box center [291, 332] width 145 height 24
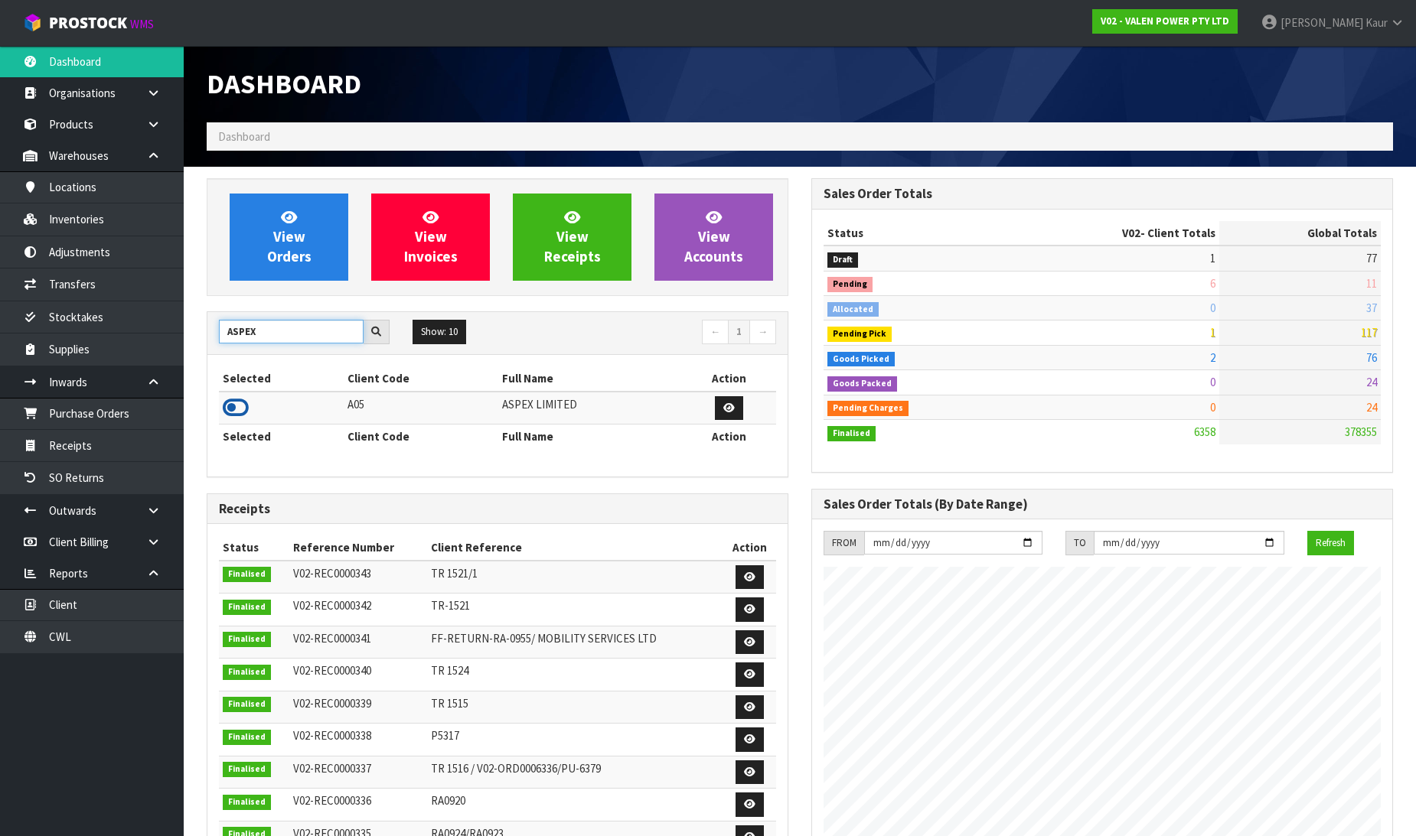
type input "ASPEX"
click at [234, 411] on icon at bounding box center [236, 407] width 26 height 23
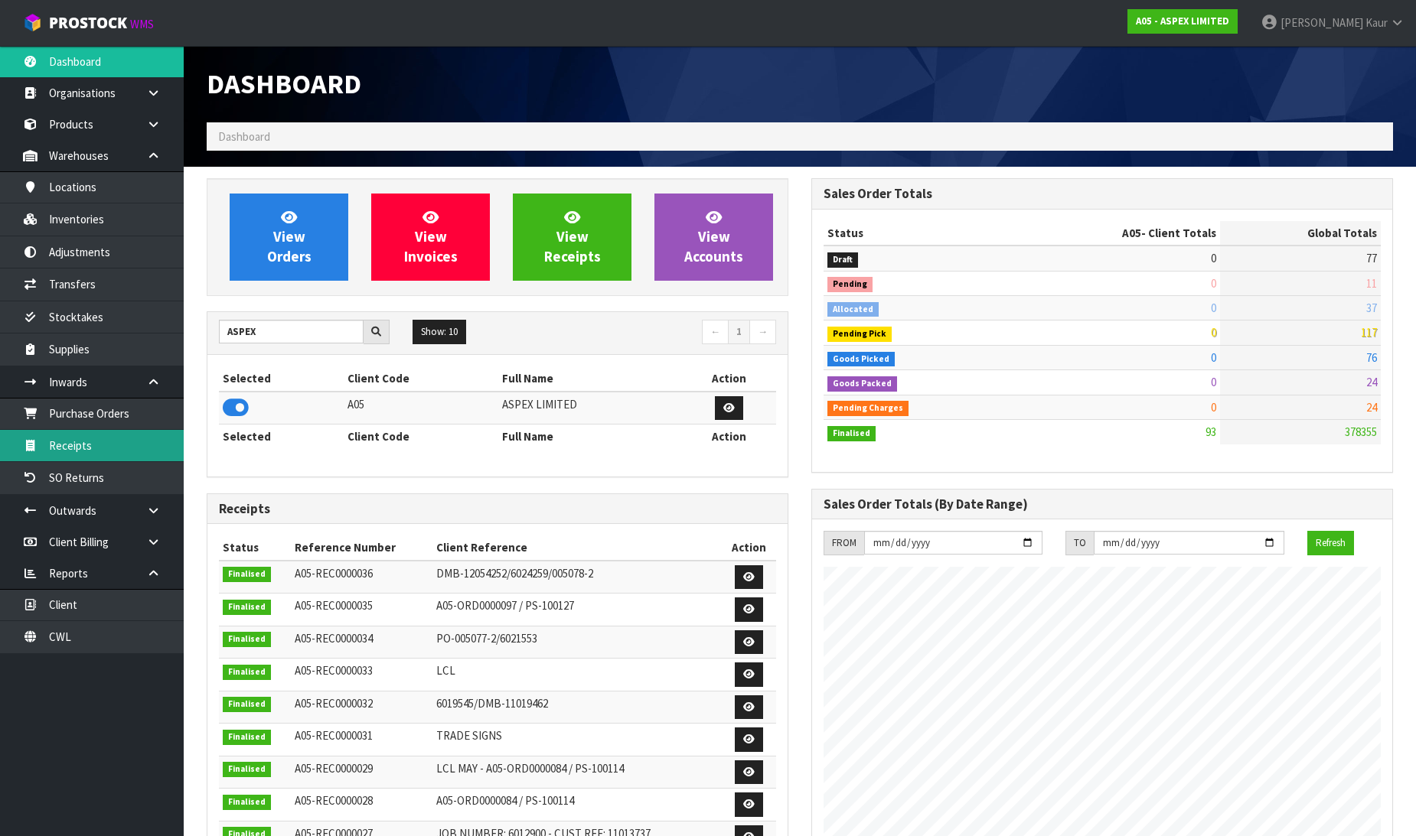
scroll to position [936, 605]
click at [120, 456] on link "Receipts" at bounding box center [92, 445] width 184 height 31
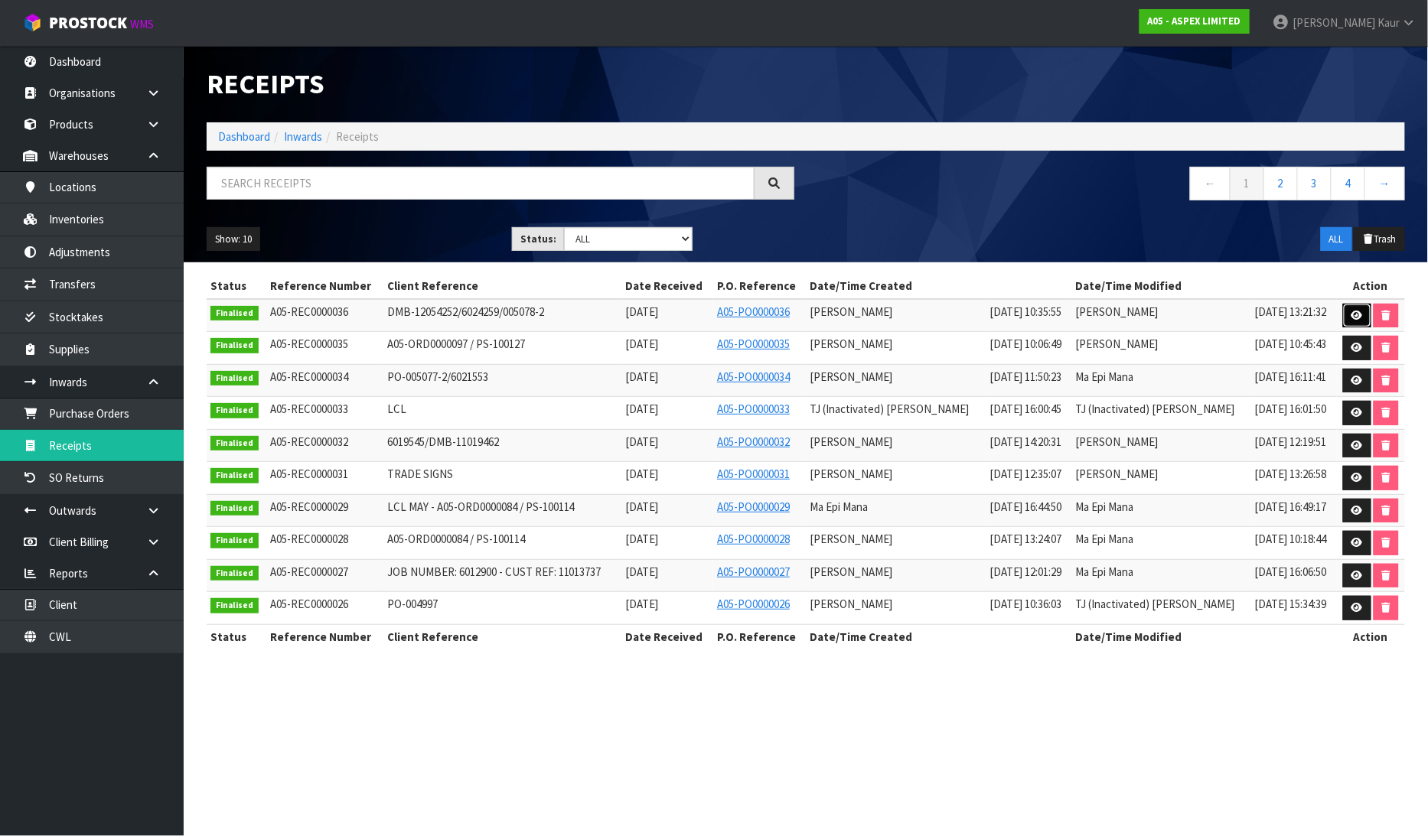
click at [1348, 310] on link at bounding box center [1357, 316] width 28 height 24
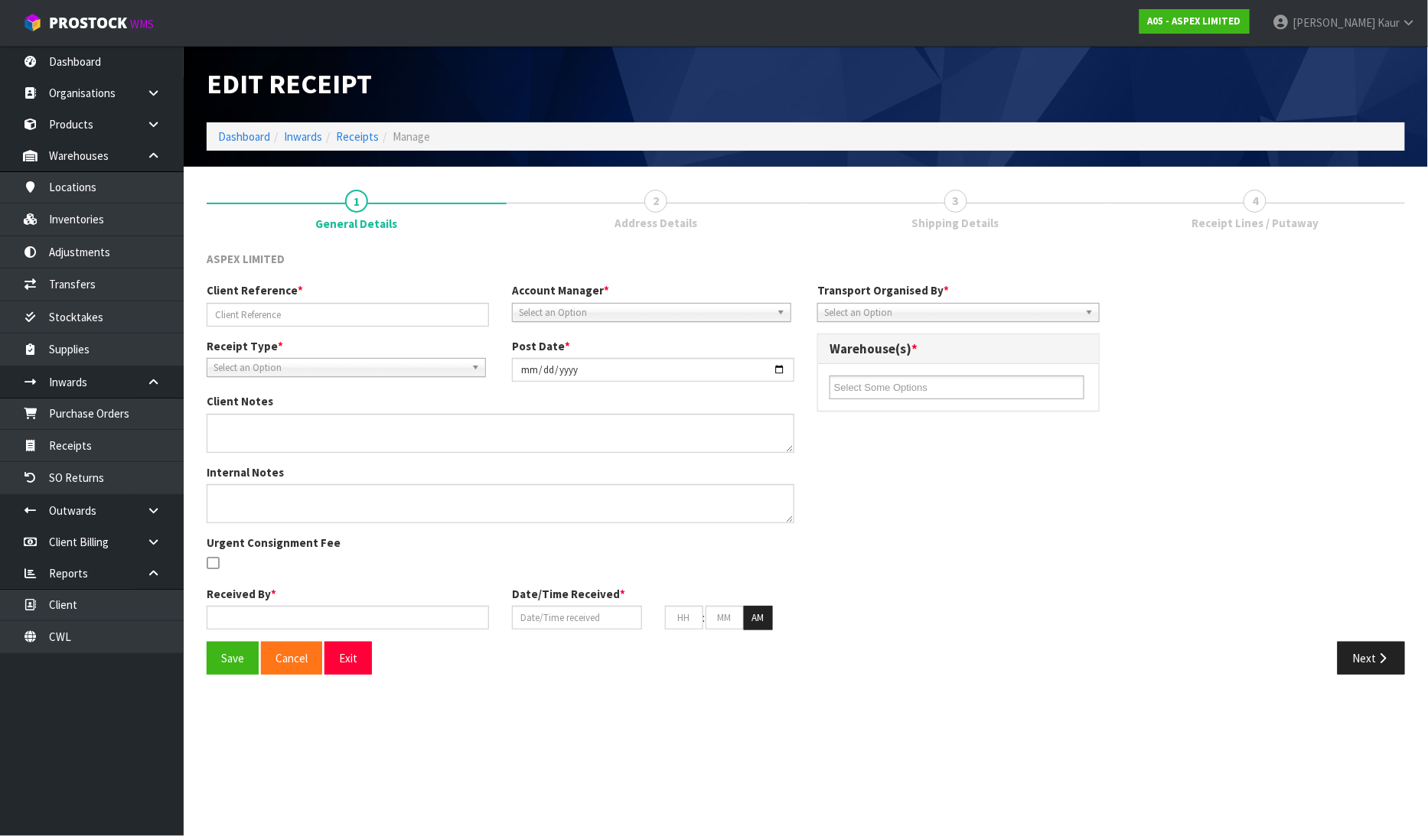
type input "DMB-12054252/6024259/005078-2"
type input "[DATE]"
type input "[PERSON_NAME]"
type input "[DATE]"
type input "10"
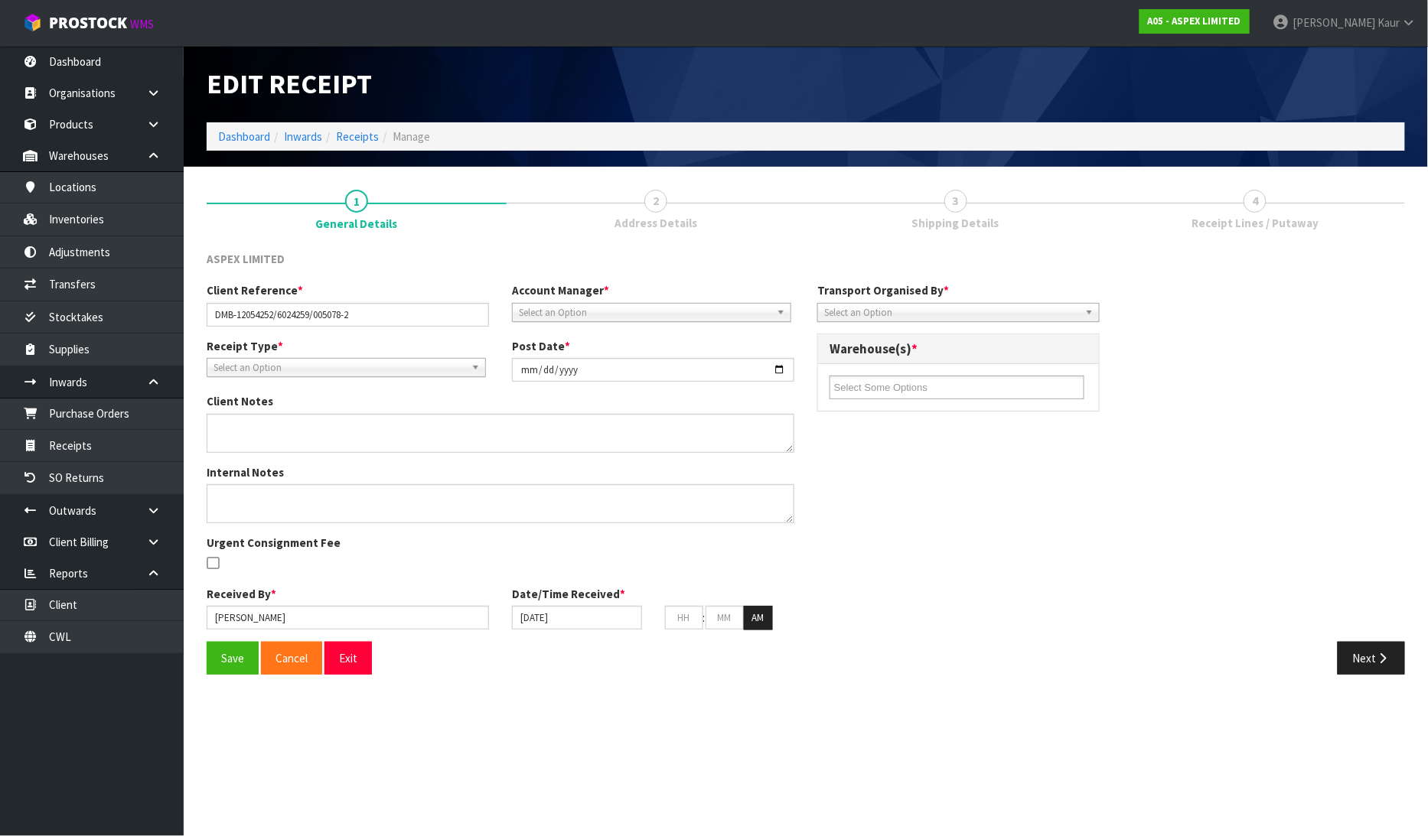
type input "35"
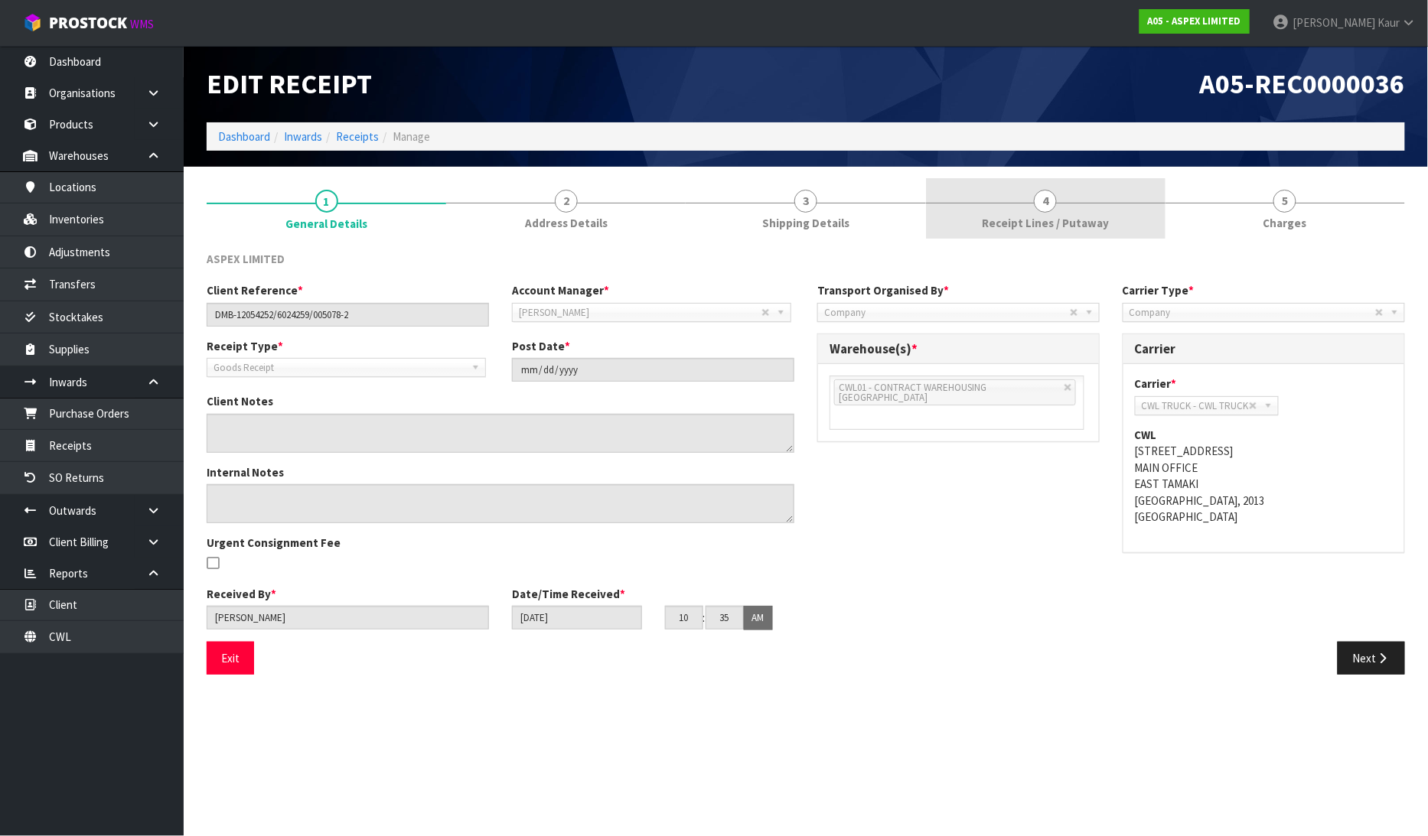
click at [1064, 203] on div at bounding box center [1046, 203] width 240 height 1
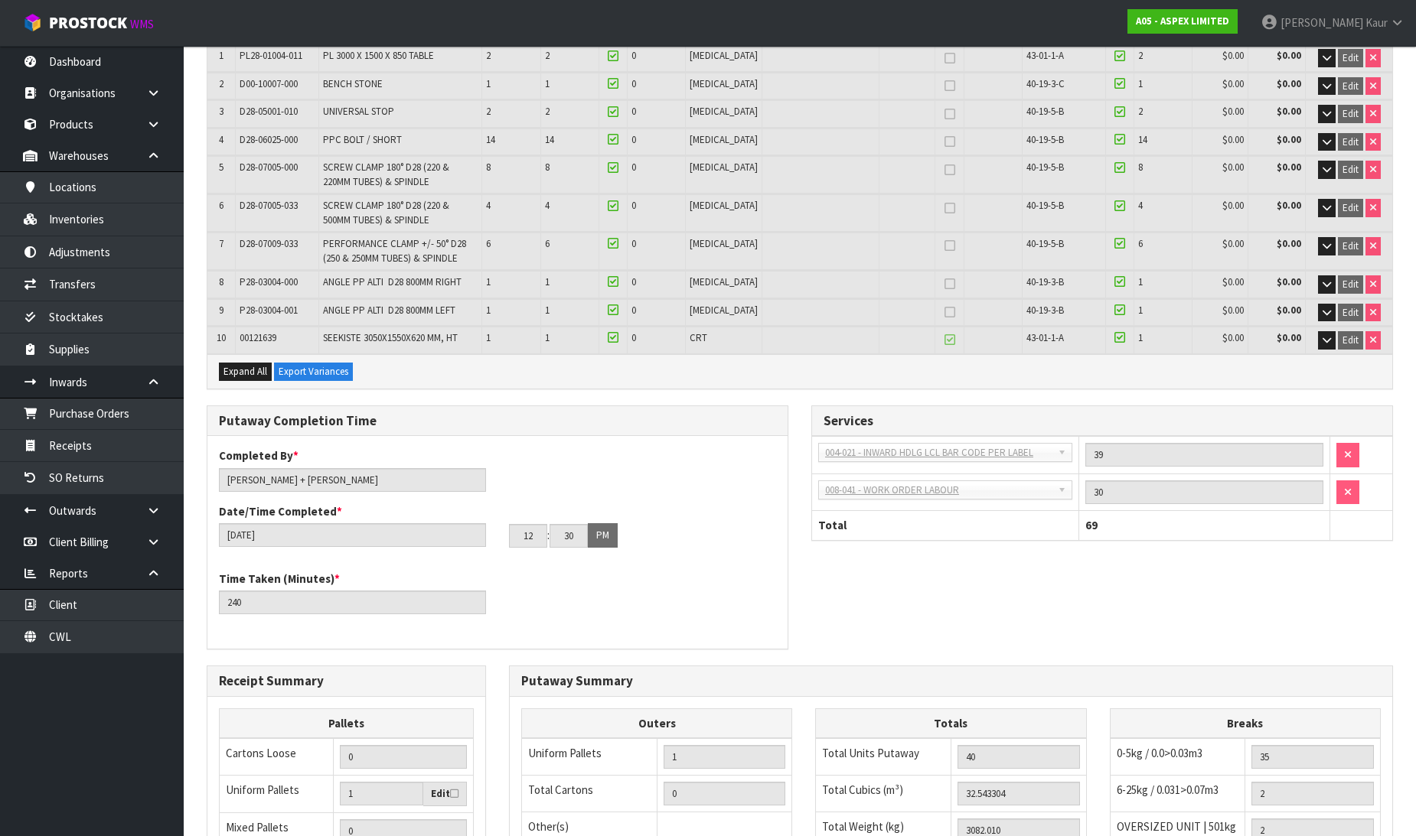
scroll to position [510, 0]
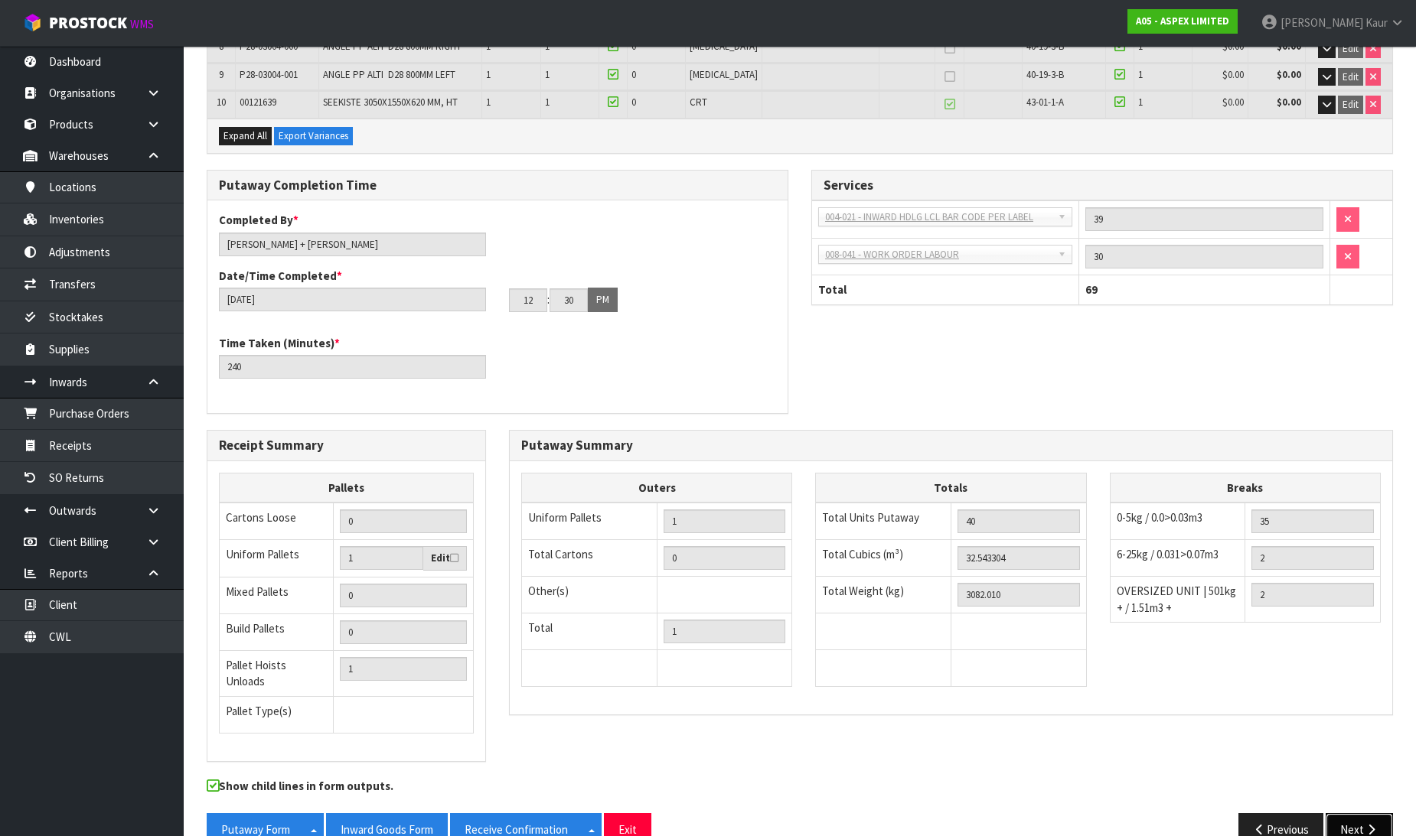
click at [1343, 822] on button "Next" at bounding box center [1358, 829] width 67 height 33
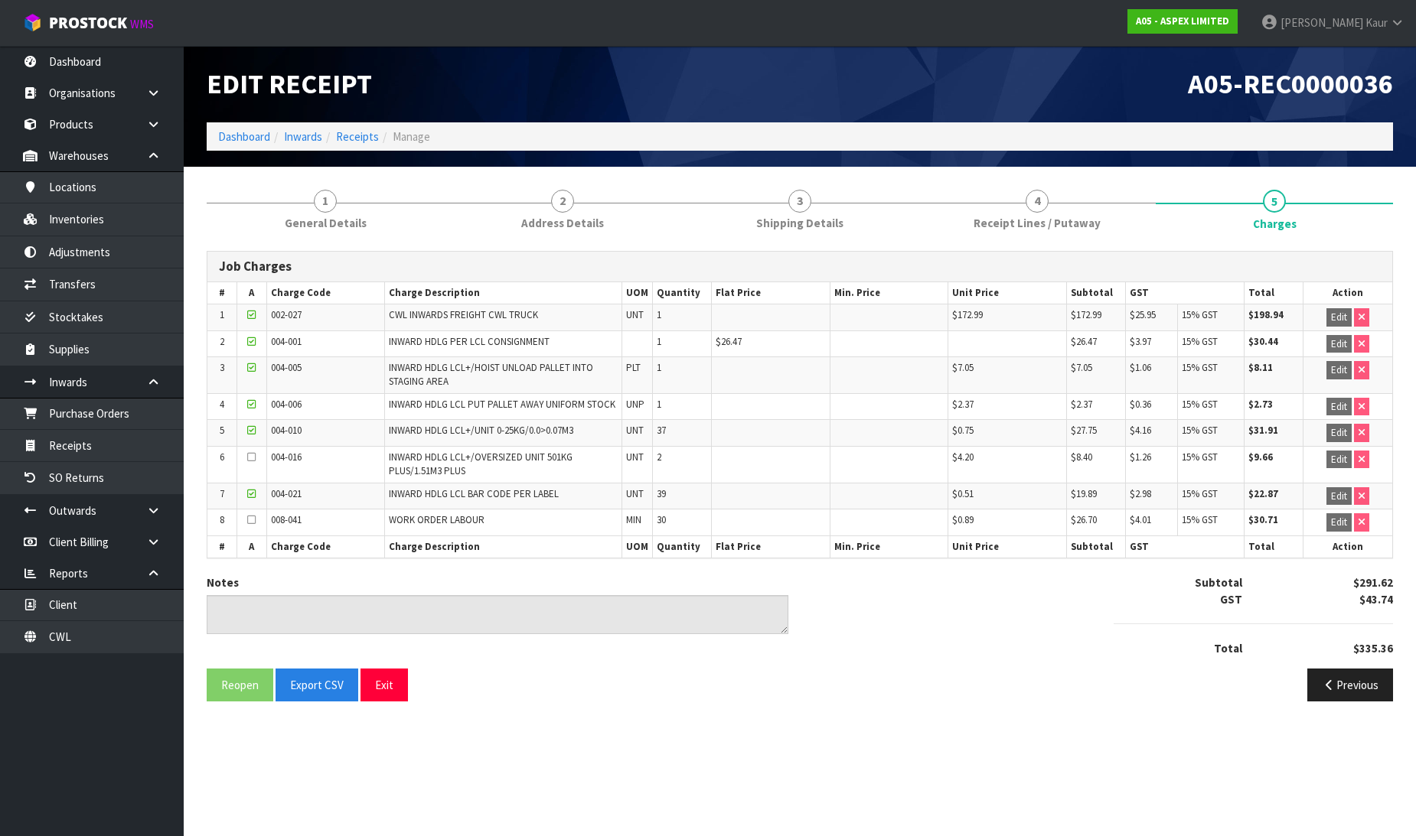
scroll to position [0, 0]
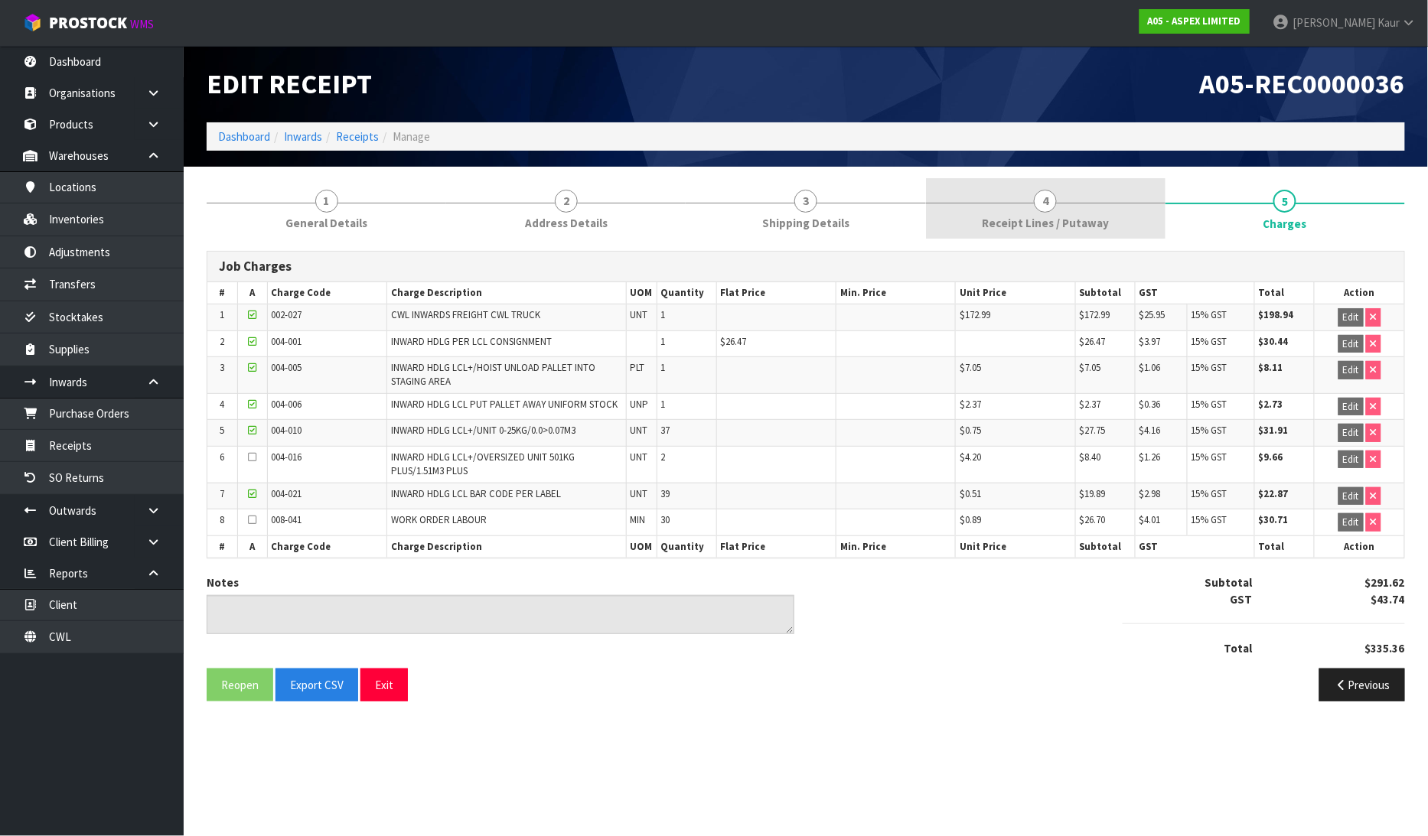
click at [1066, 197] on link "4 Receipt Lines / Putaway" at bounding box center [1046, 208] width 240 height 60
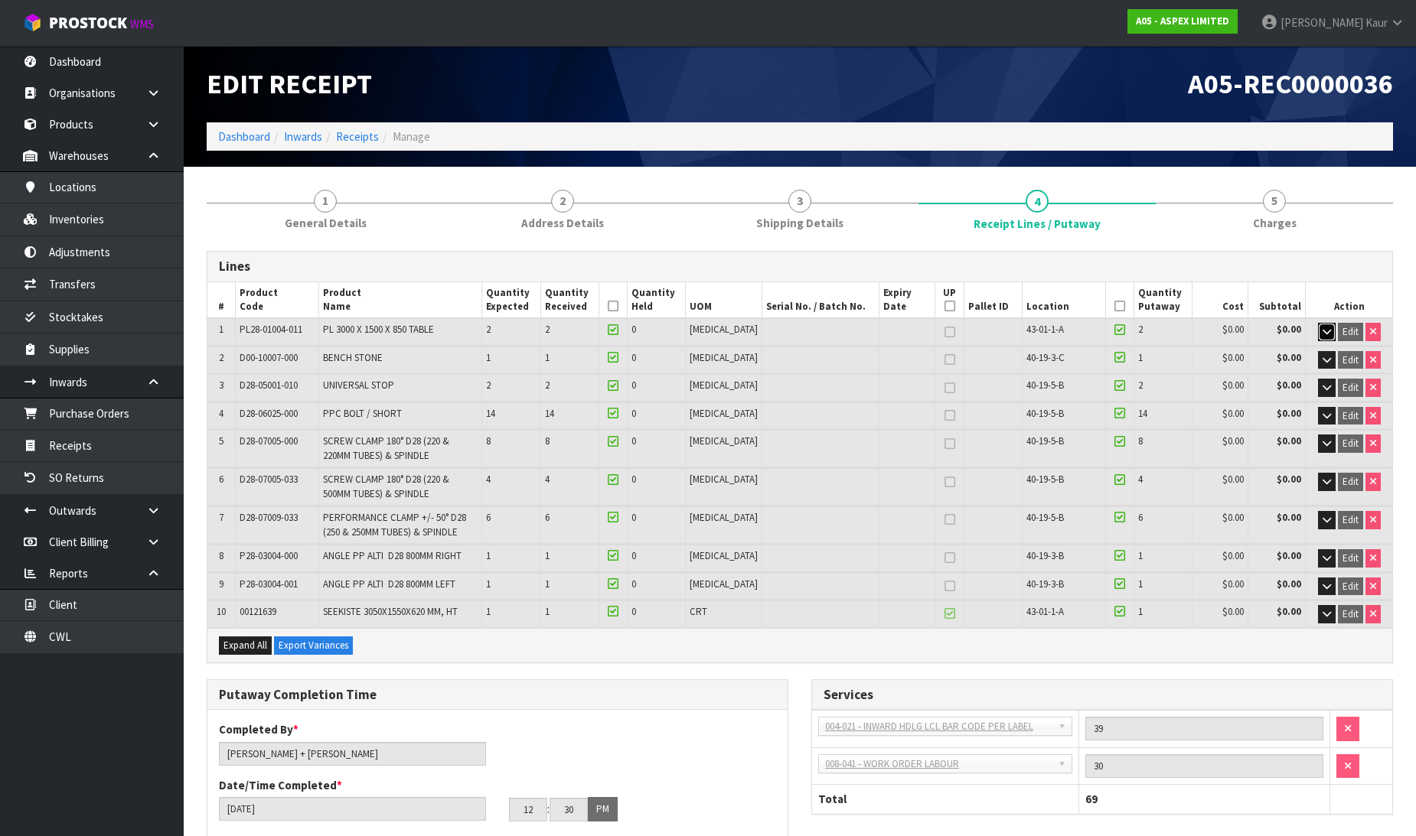
click at [1325, 323] on button "button" at bounding box center [1327, 332] width 18 height 18
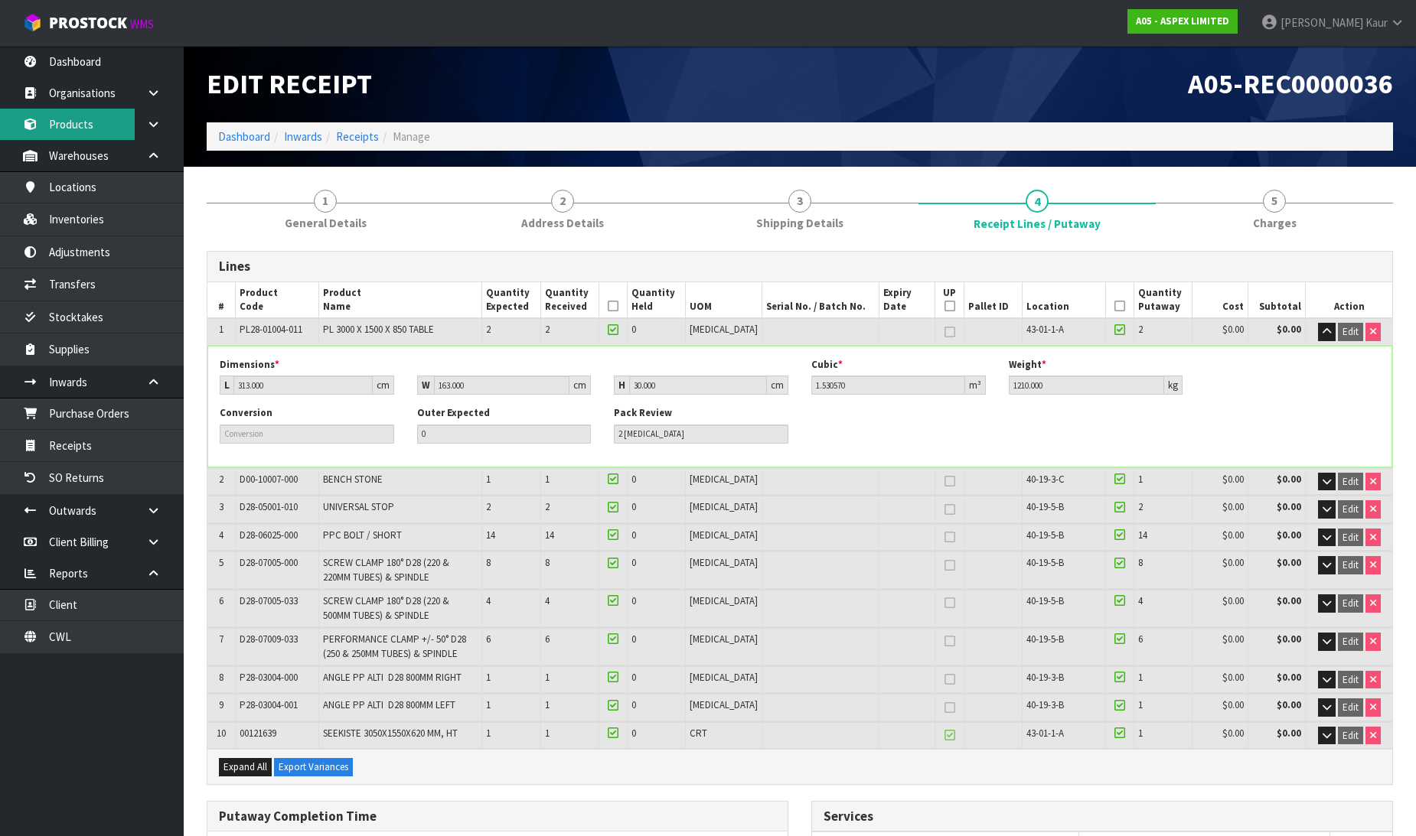
click at [82, 112] on link "Products" at bounding box center [92, 124] width 184 height 31
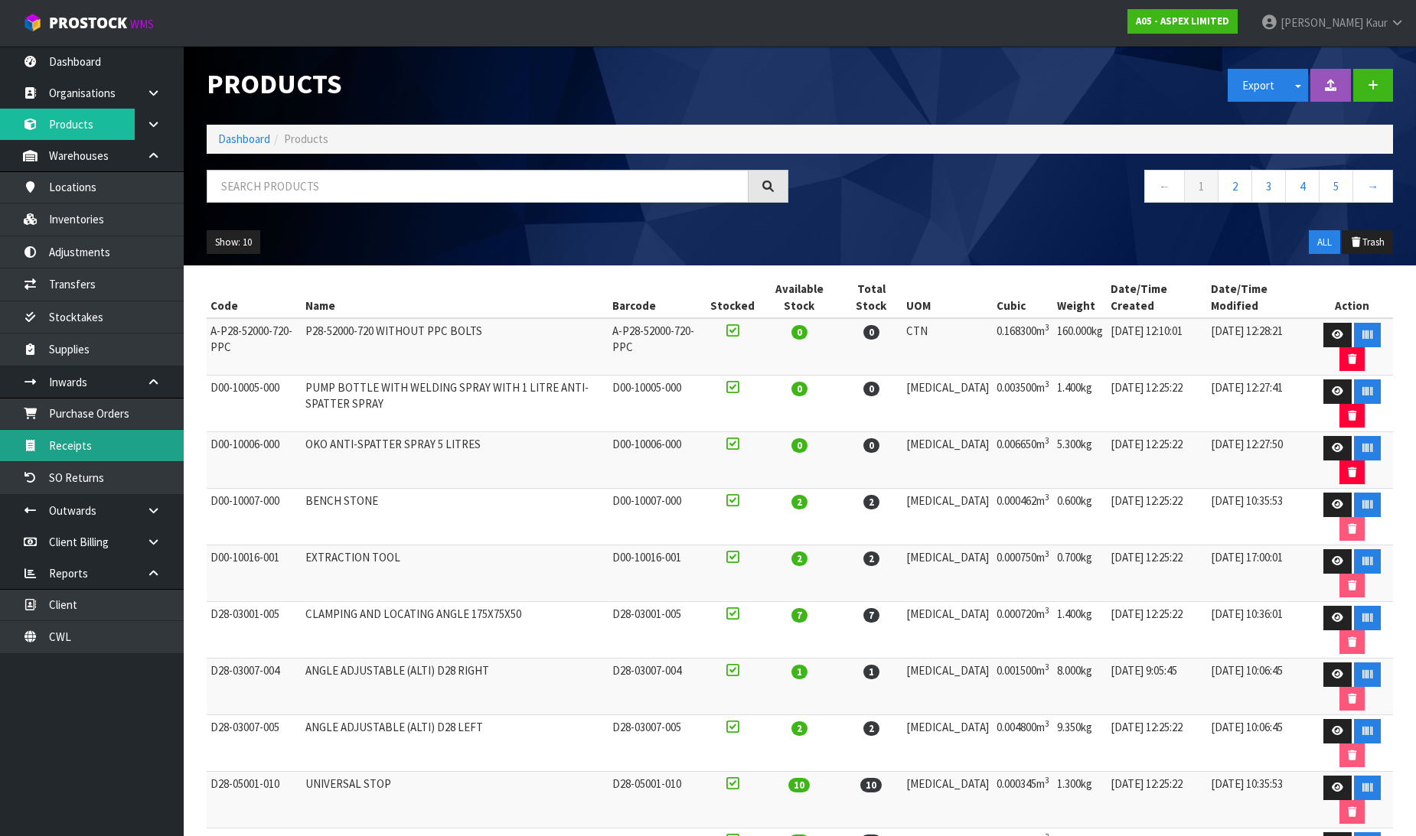
click at [116, 435] on link "Receipts" at bounding box center [92, 445] width 184 height 31
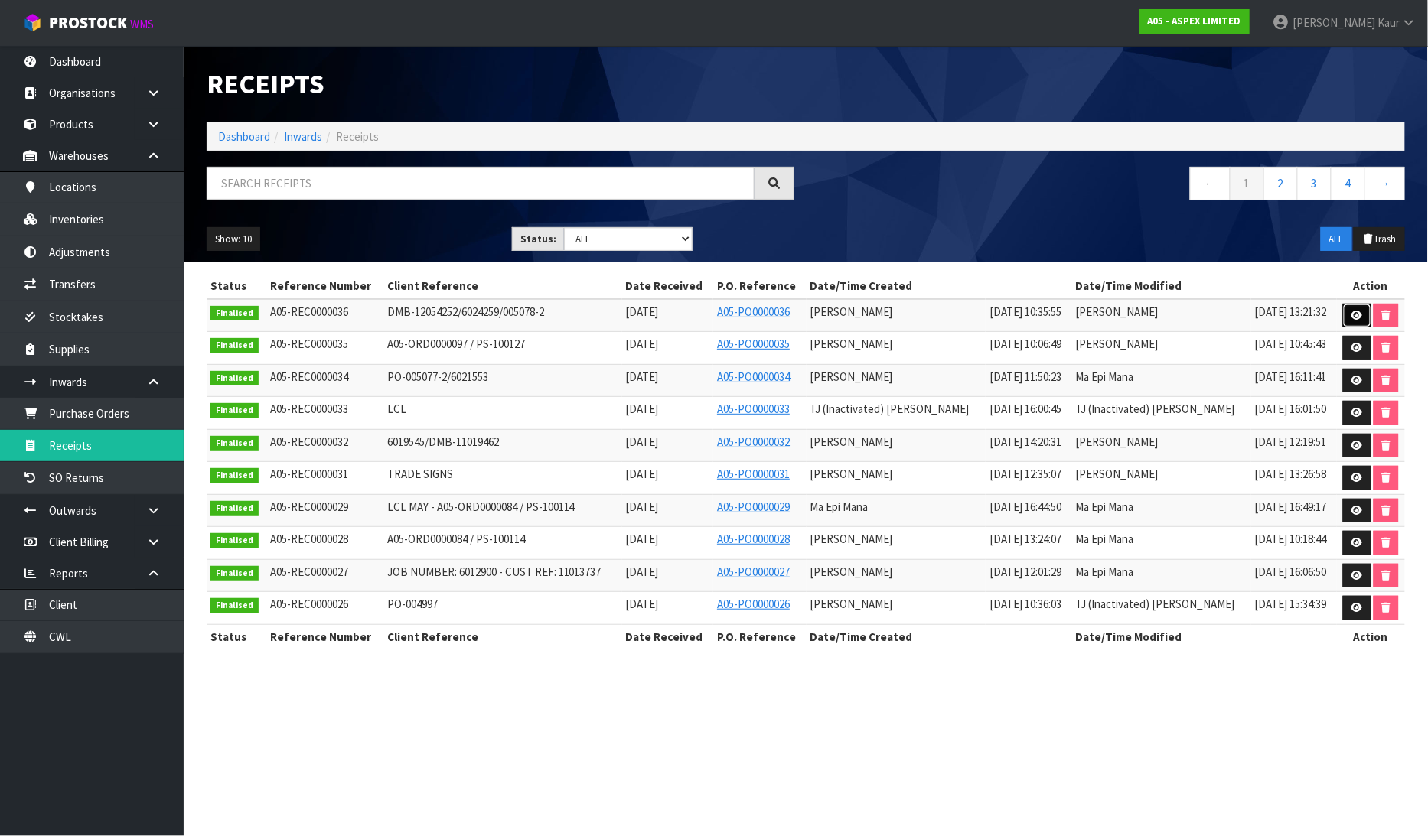
click at [1355, 311] on icon at bounding box center [1356, 316] width 11 height 10
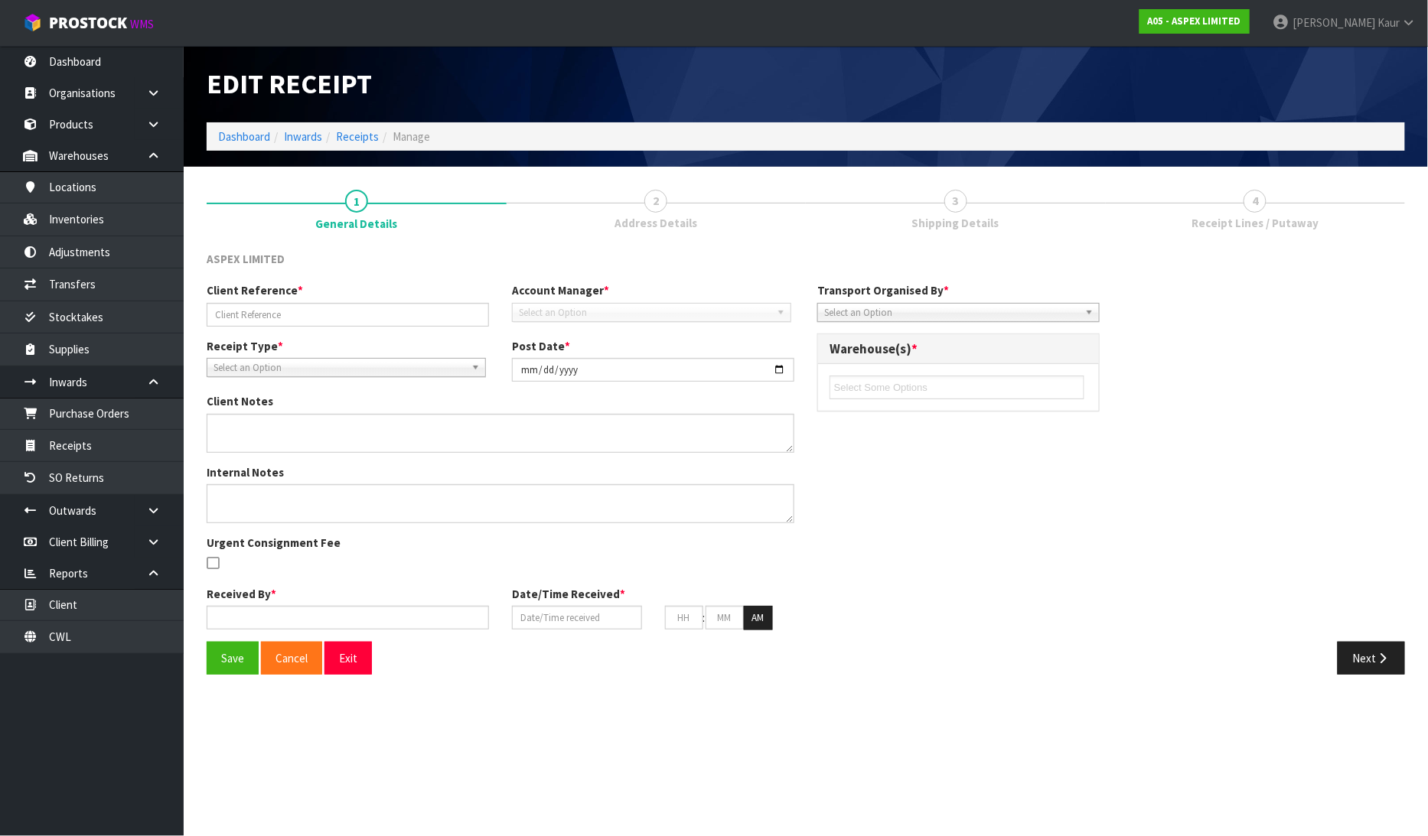
type input "DMB-12054252/6024259/005078-2"
type input "[DATE]"
type input "[PERSON_NAME]"
type input "[DATE]"
type input "10"
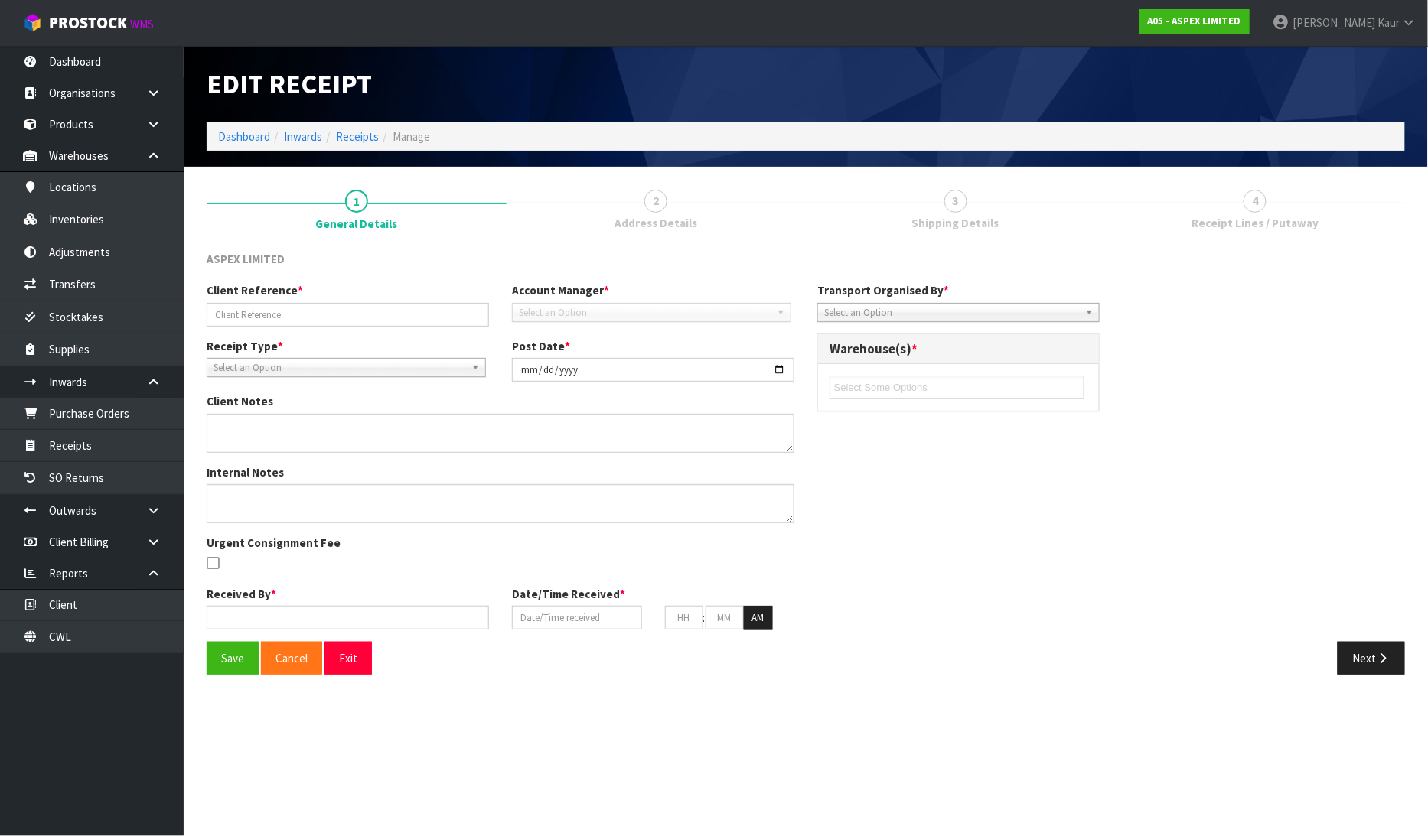
type input "35"
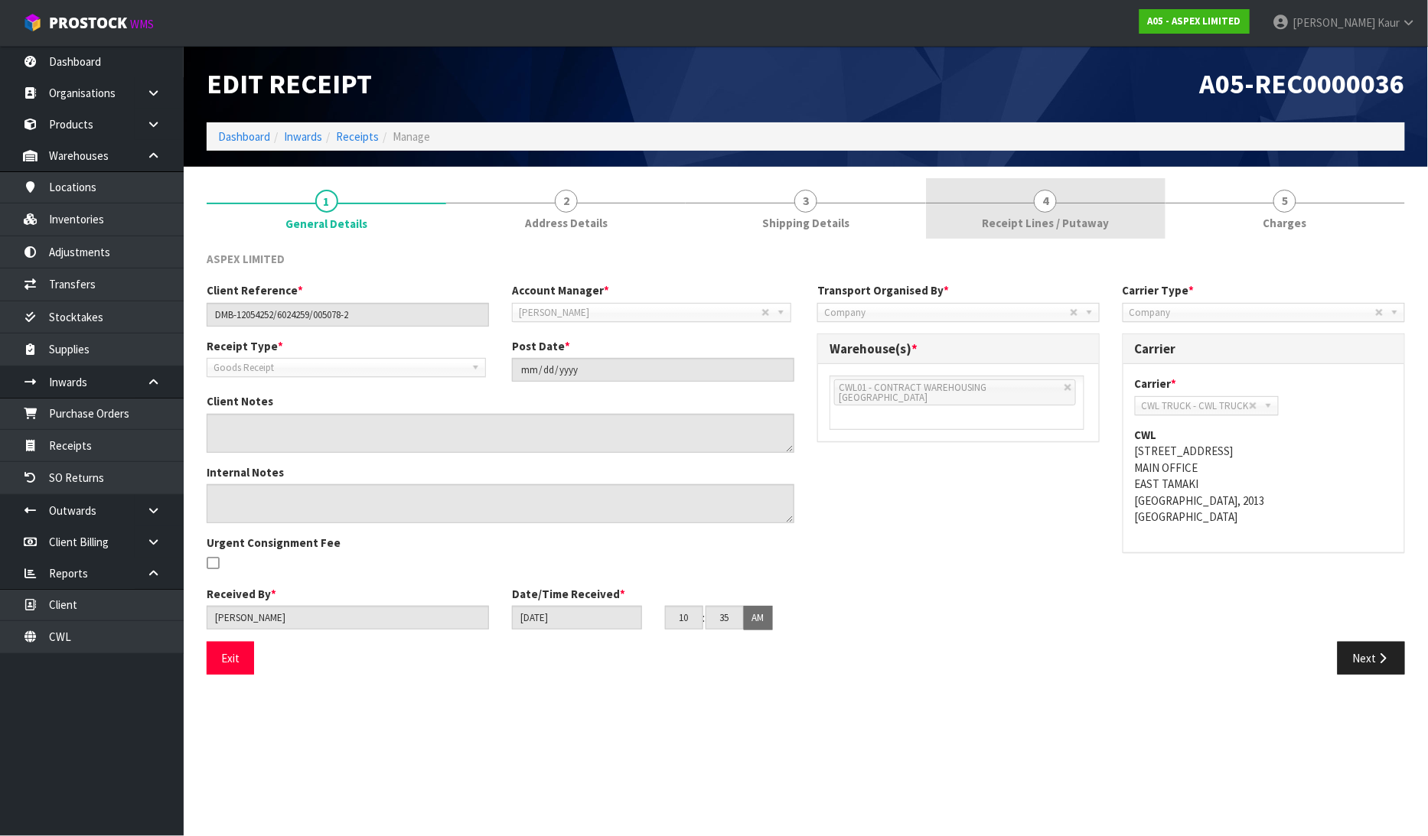
drag, startPoint x: 1041, startPoint y: 189, endPoint x: 1400, endPoint y: 232, distance: 362.2
click at [1041, 190] on link "4 Receipt Lines / Putaway" at bounding box center [1046, 208] width 240 height 60
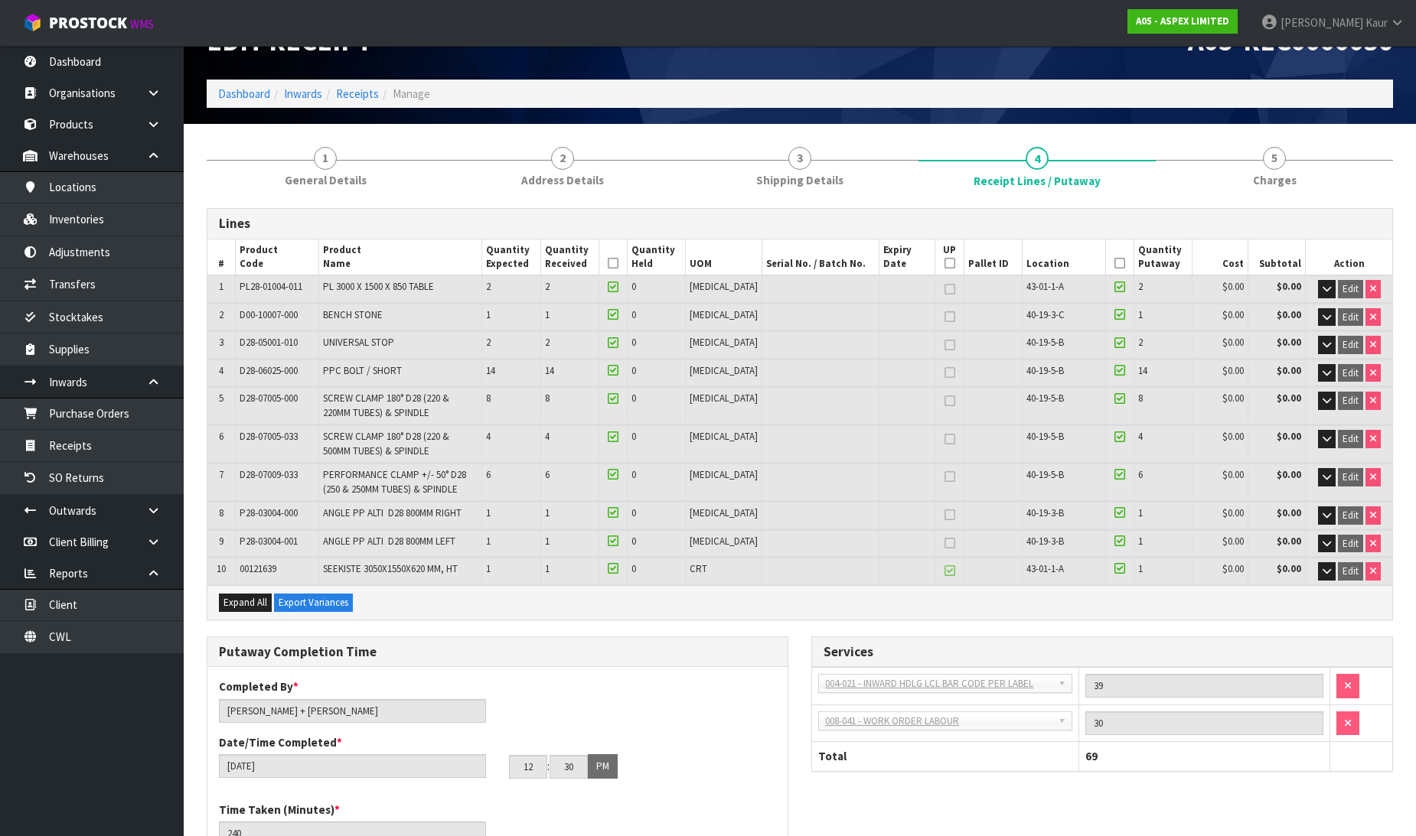
scroll to position [85, 0]
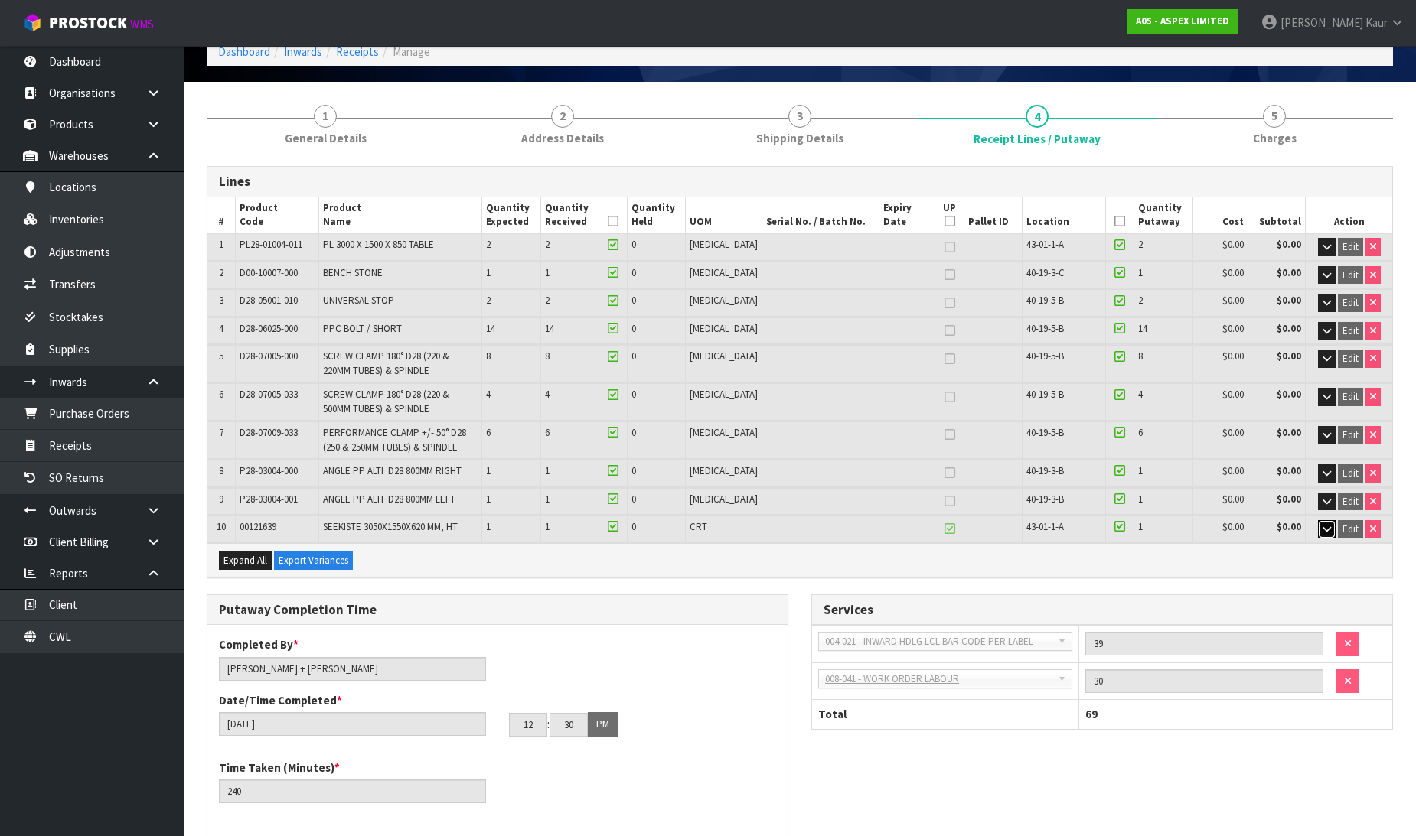
click at [1319, 521] on button "button" at bounding box center [1327, 529] width 18 height 18
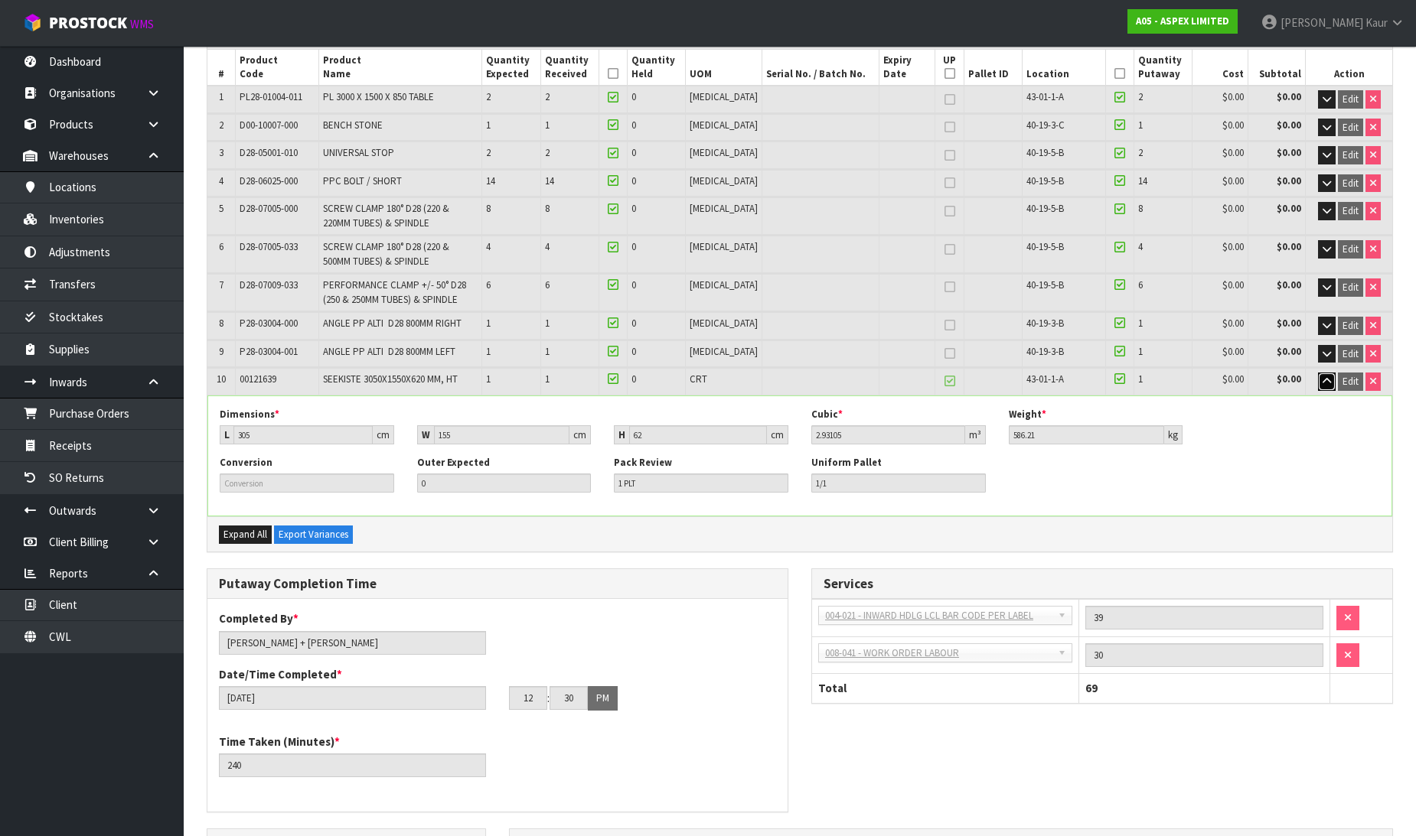
scroll to position [255, 0]
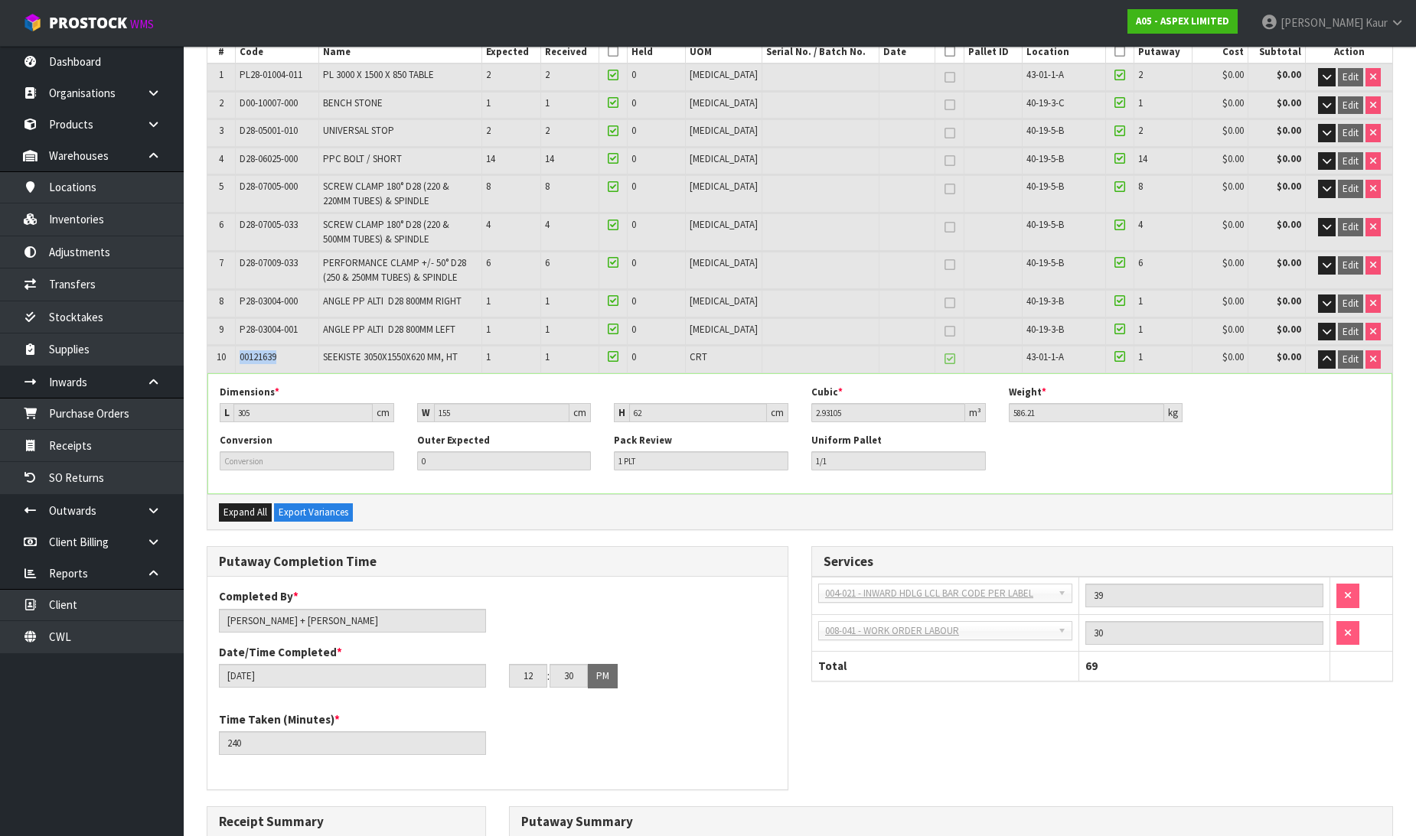
drag, startPoint x: 288, startPoint y: 349, endPoint x: 240, endPoint y: 357, distance: 48.1
click at [240, 357] on td "00121639" at bounding box center [277, 359] width 83 height 27
copy span "00121639"
click at [96, 121] on link "Products" at bounding box center [92, 124] width 184 height 31
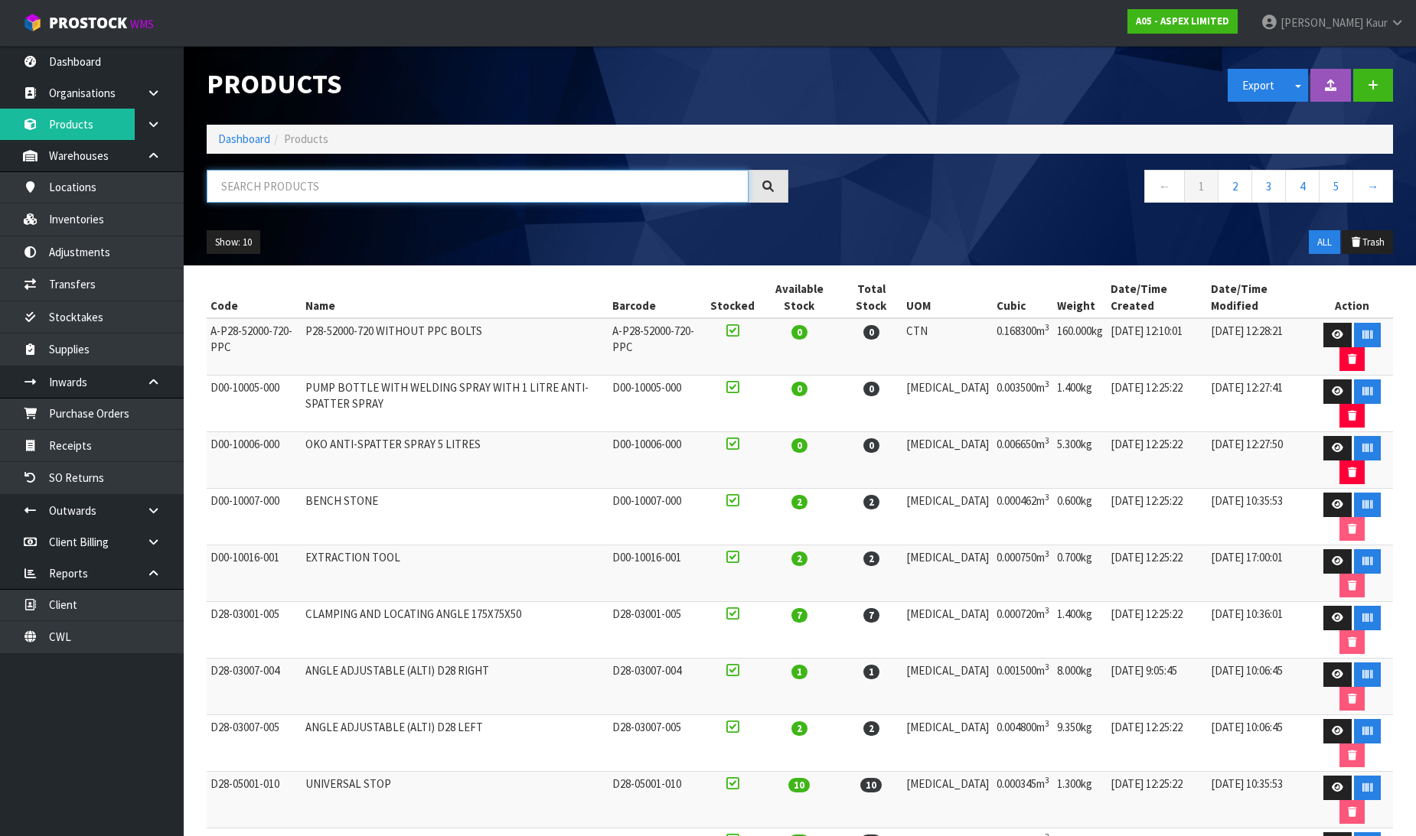
click at [338, 197] on input "text" at bounding box center [478, 186] width 542 height 33
paste input "00121639"
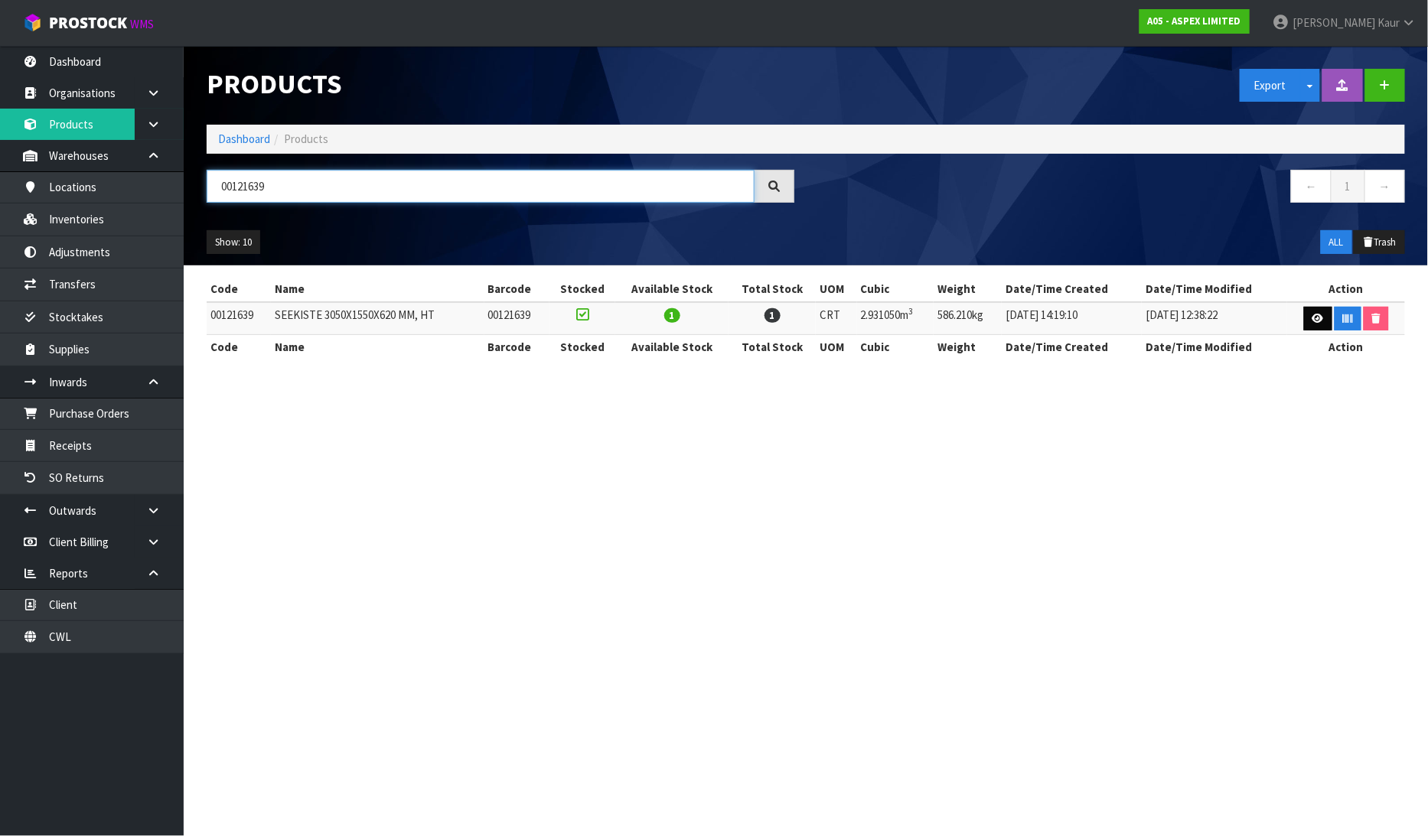
type input "00121639"
click at [1309, 319] on link at bounding box center [1318, 319] width 28 height 24
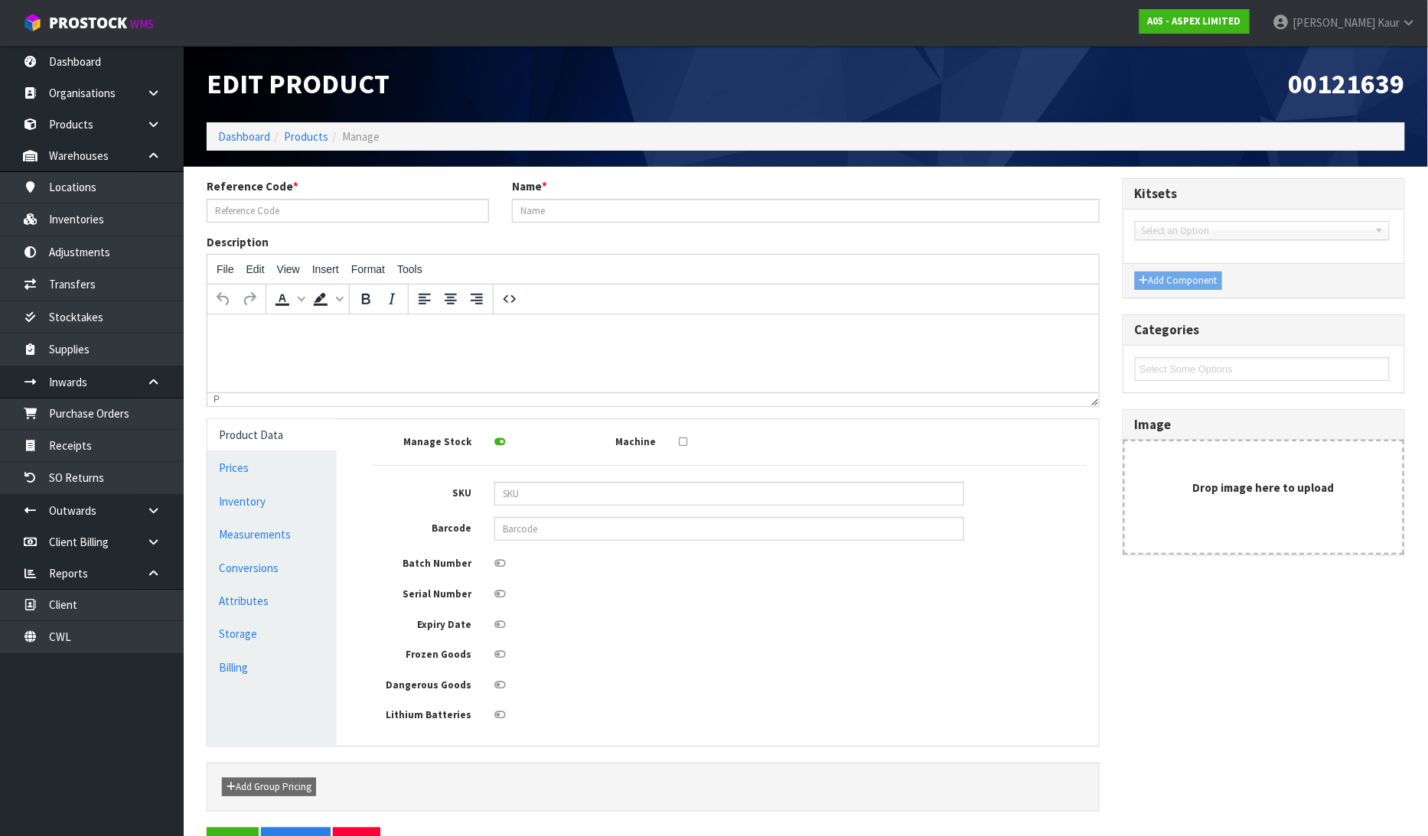
type input "00121639"
type input "SEEKISTE 3050X1550X620 MM, HT"
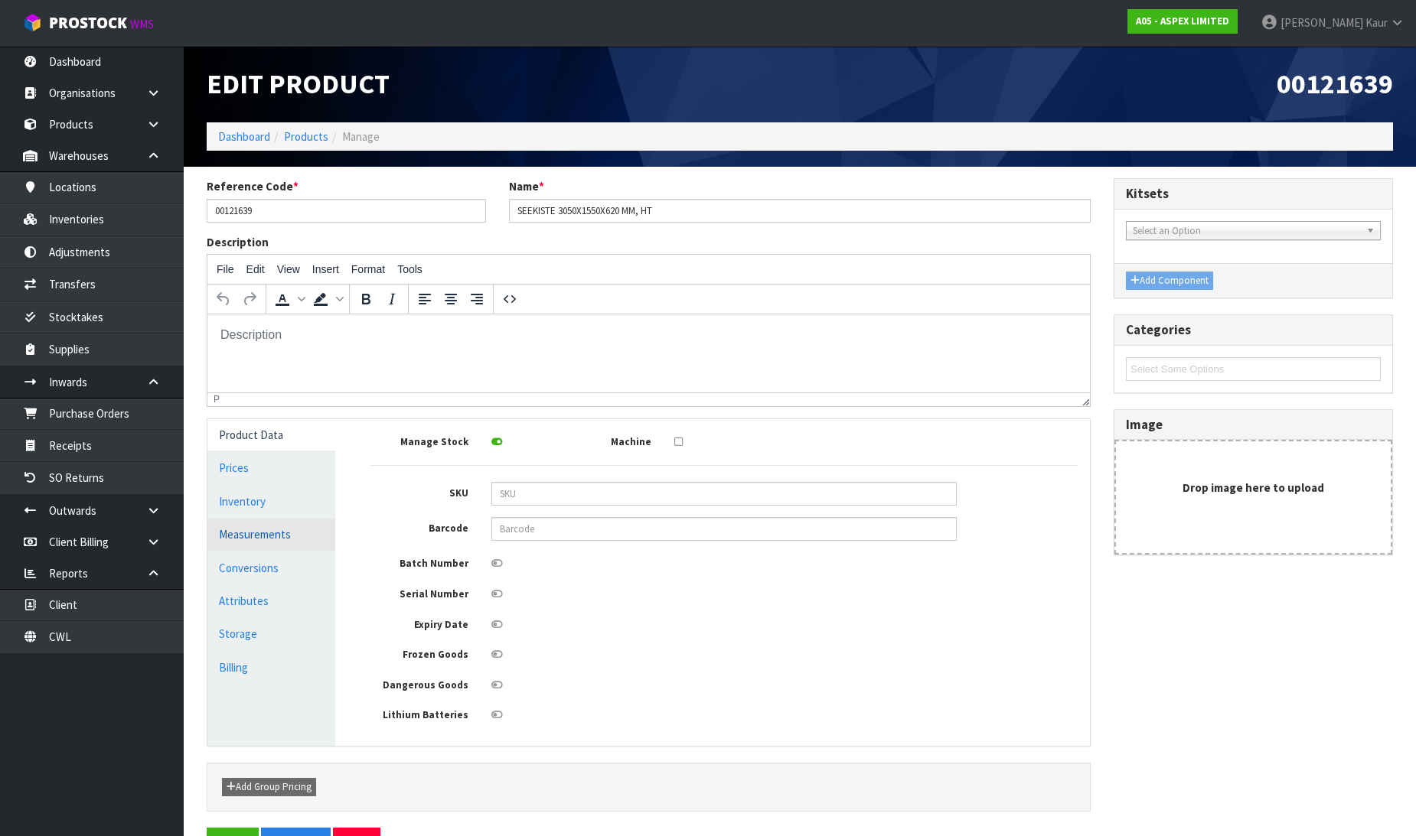
click at [272, 542] on link "Measurements" at bounding box center [271, 534] width 128 height 31
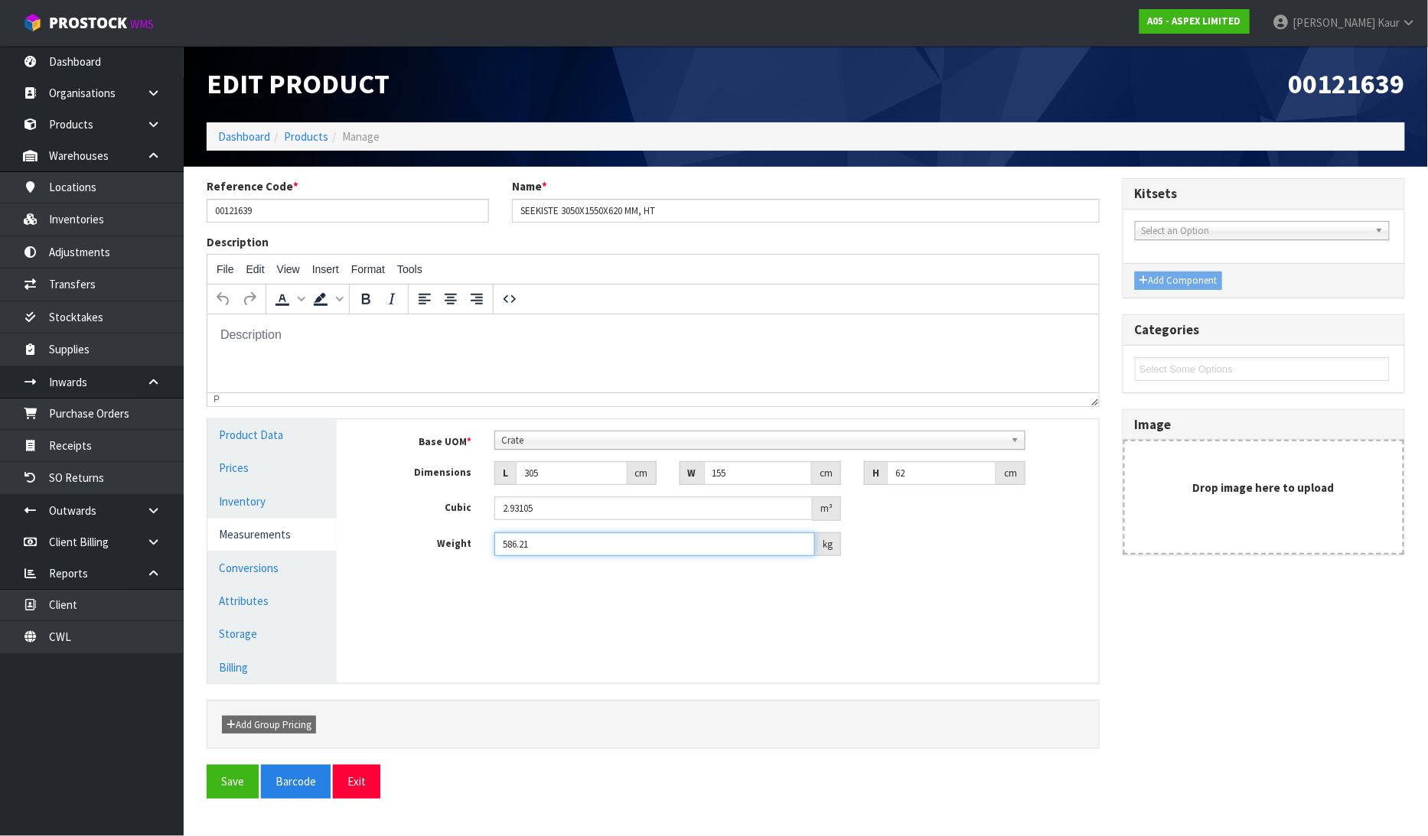
drag, startPoint x: 565, startPoint y: 544, endPoint x: 547, endPoint y: 549, distance: 18.2
click at [547, 549] on input "586.21" at bounding box center [654, 545] width 321 height 24
drag, startPoint x: 547, startPoint y: 553, endPoint x: 272, endPoint y: 551, distance: 274.7
click at [272, 551] on div "Product Data Prices Inventory Measurements Conversions Attributes Storage Billi…" at bounding box center [653, 551] width 915 height 264
type input "3"
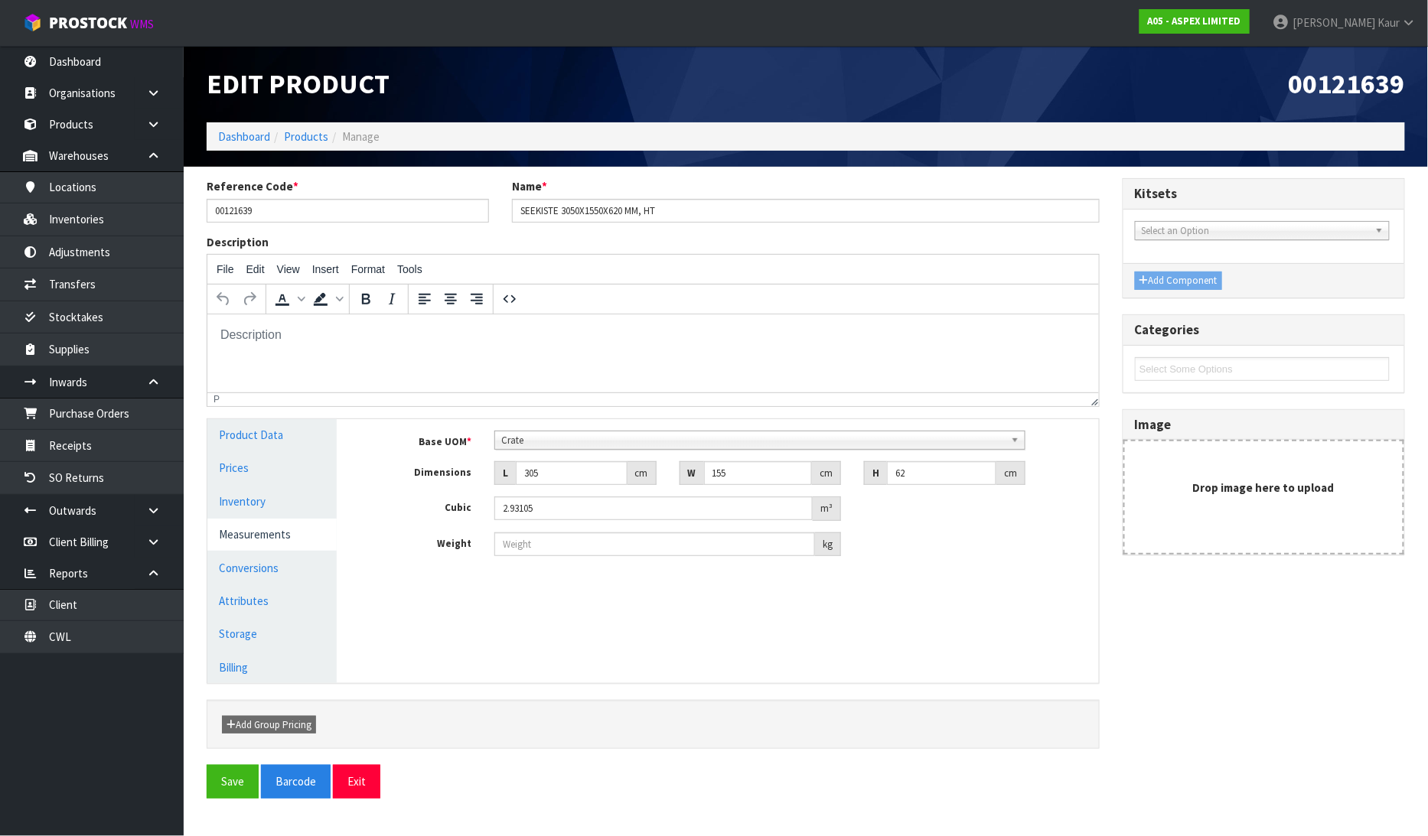
click at [684, 737] on div "Add Group Pricing" at bounding box center [653, 724] width 893 height 49
click at [345, 790] on button "Exit" at bounding box center [356, 781] width 47 height 33
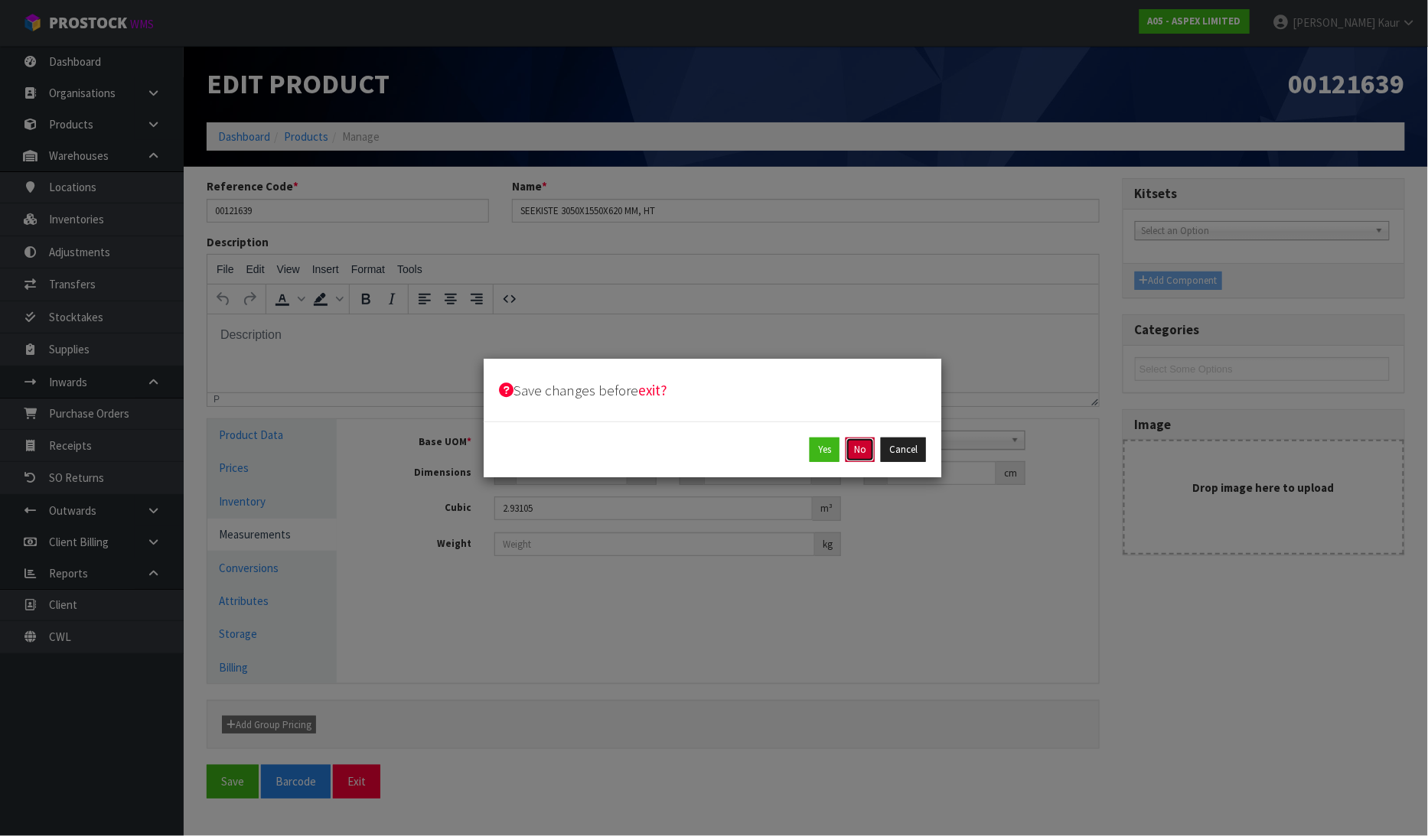
click at [862, 449] on button "No" at bounding box center [860, 450] width 29 height 24
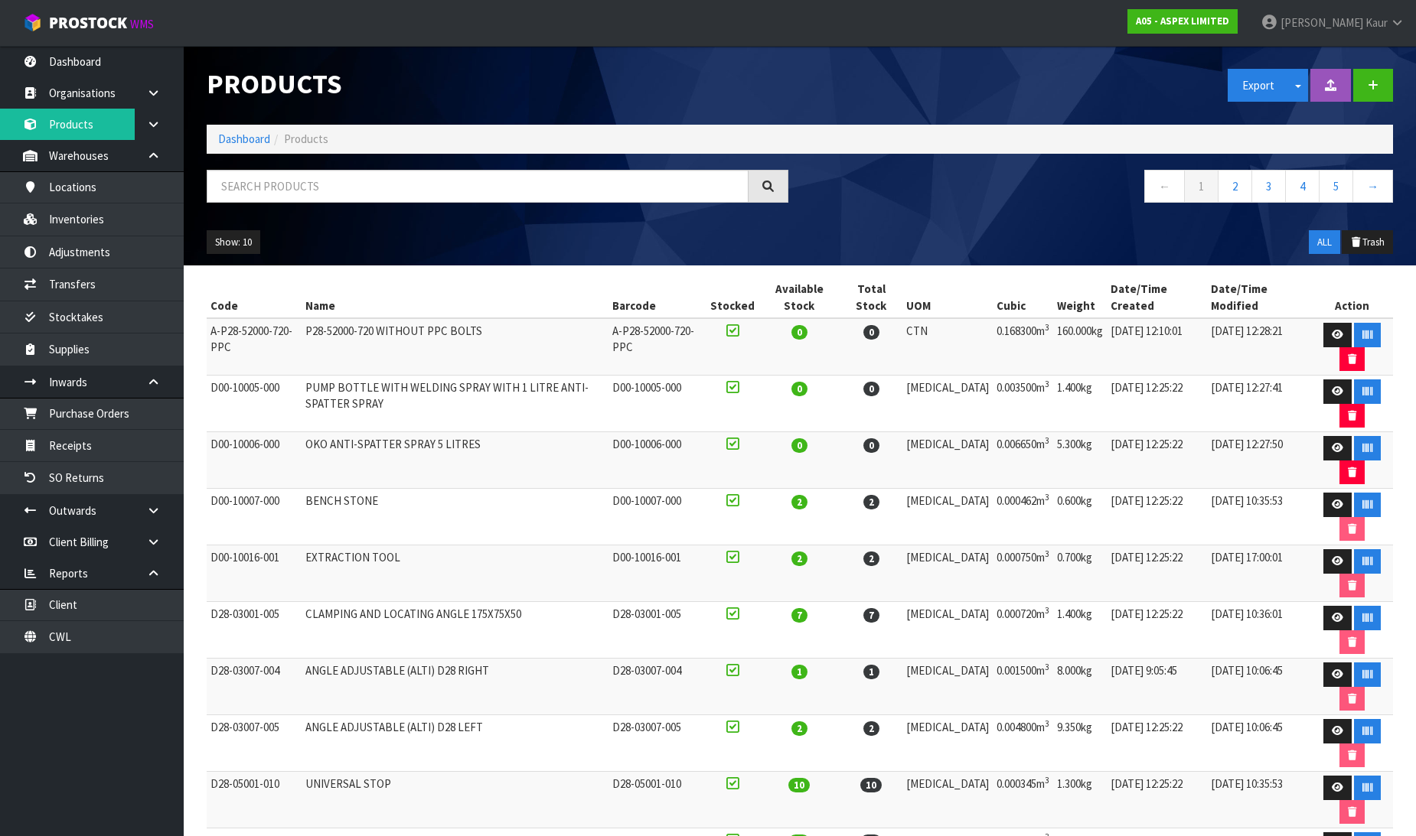
click at [582, 262] on div "Show: 10 5 10 25 50 ALL Trash" at bounding box center [799, 242] width 1209 height 47
drag, startPoint x: 85, startPoint y: 55, endPoint x: 109, endPoint y: 95, distance: 46.7
click at [85, 56] on link "Dashboard" at bounding box center [92, 61] width 184 height 31
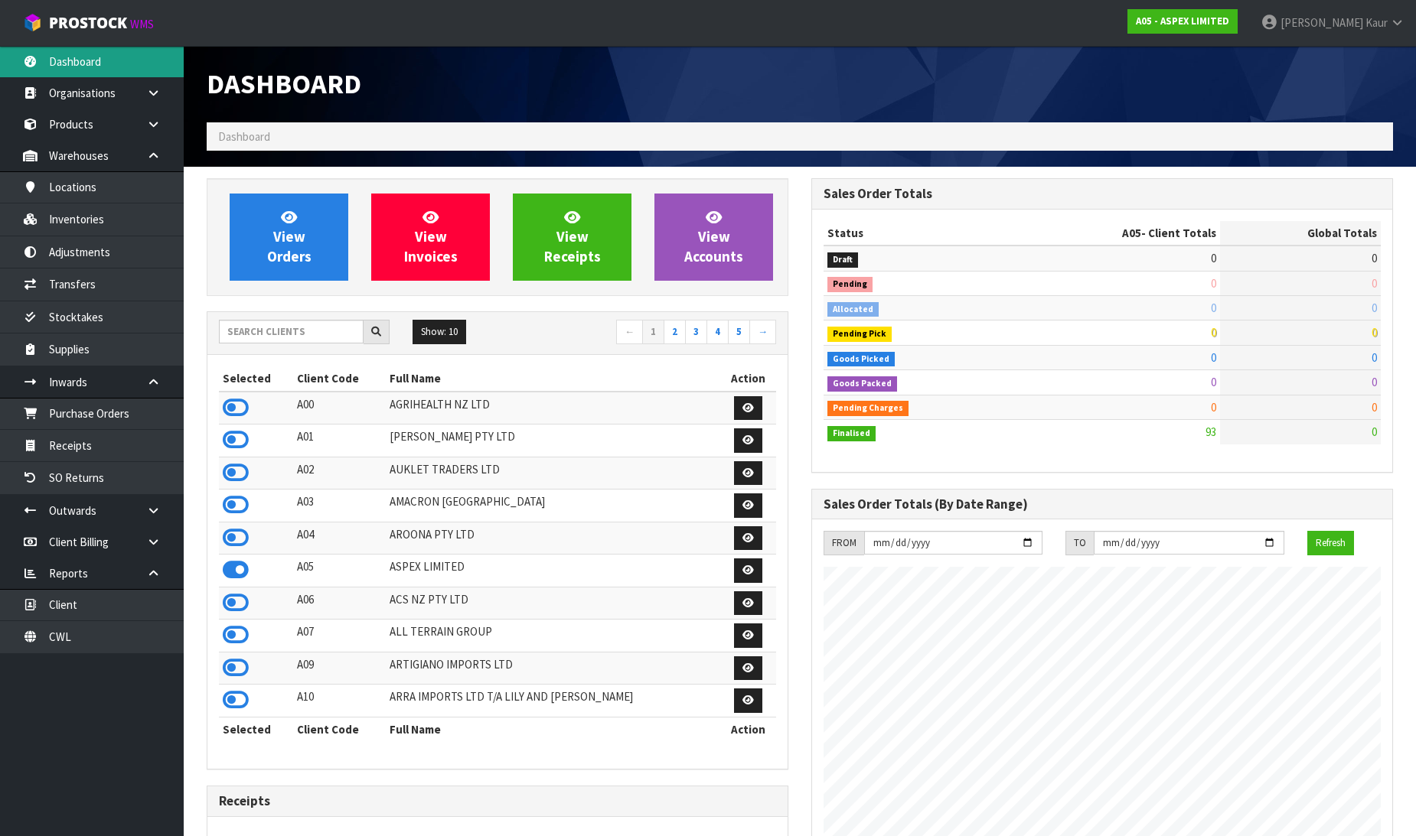
scroll to position [936, 605]
click at [256, 330] on input "text" at bounding box center [291, 332] width 145 height 24
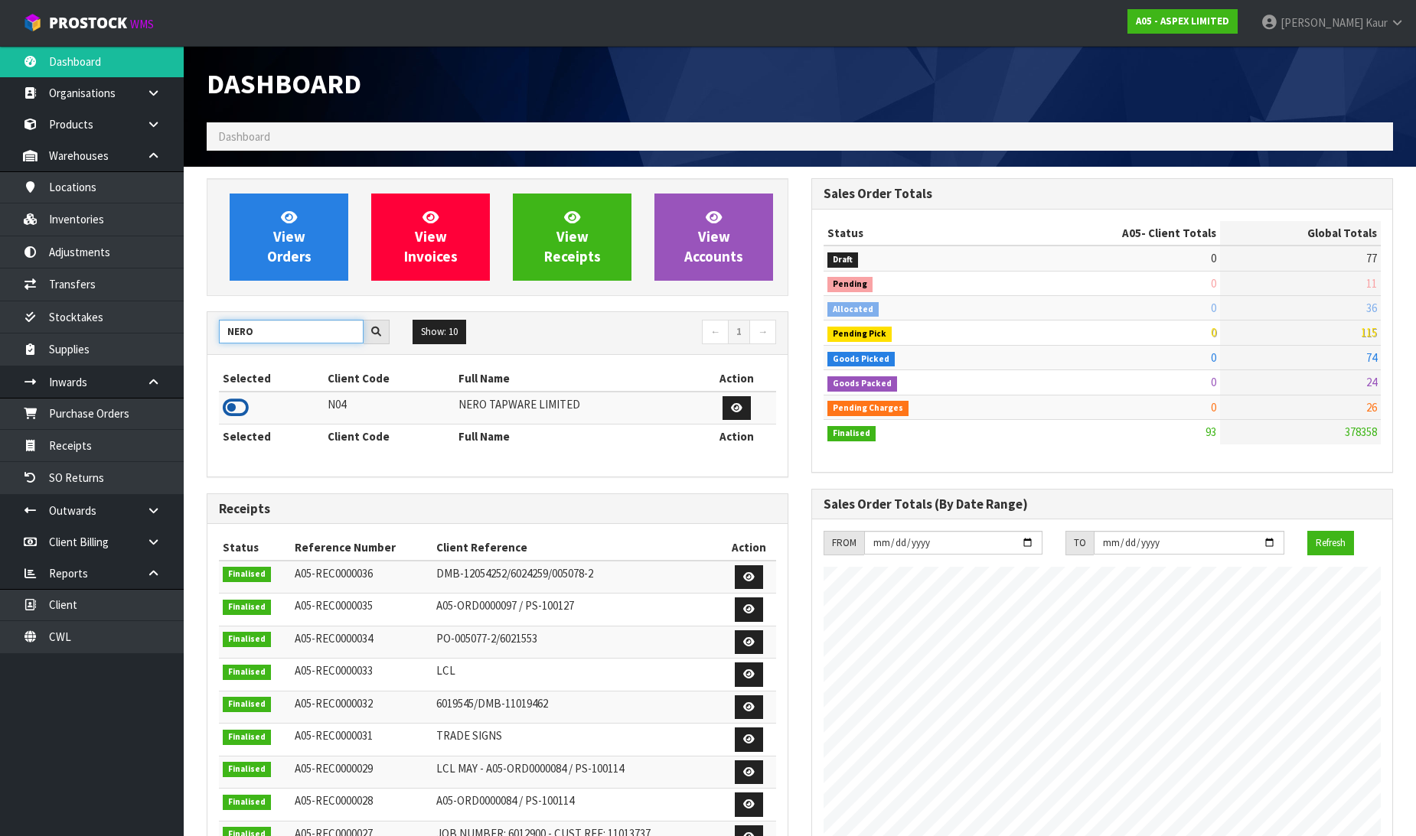
type input "NERO"
drag, startPoint x: 241, startPoint y: 411, endPoint x: 234, endPoint y: 419, distance: 10.9
click at [241, 412] on icon at bounding box center [236, 407] width 26 height 23
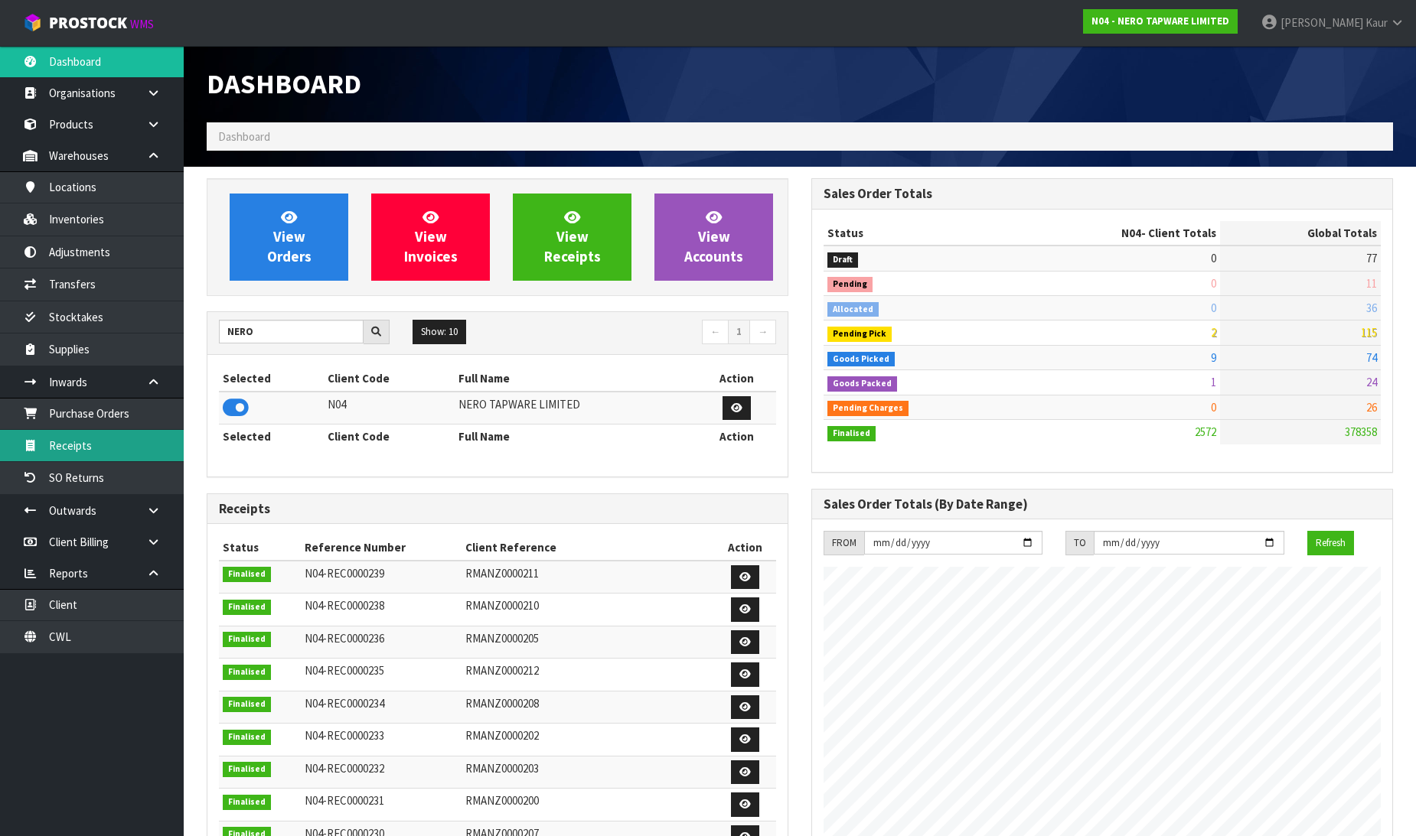
scroll to position [1192, 605]
click at [155, 427] on link "Purchase Orders" at bounding box center [92, 413] width 184 height 31
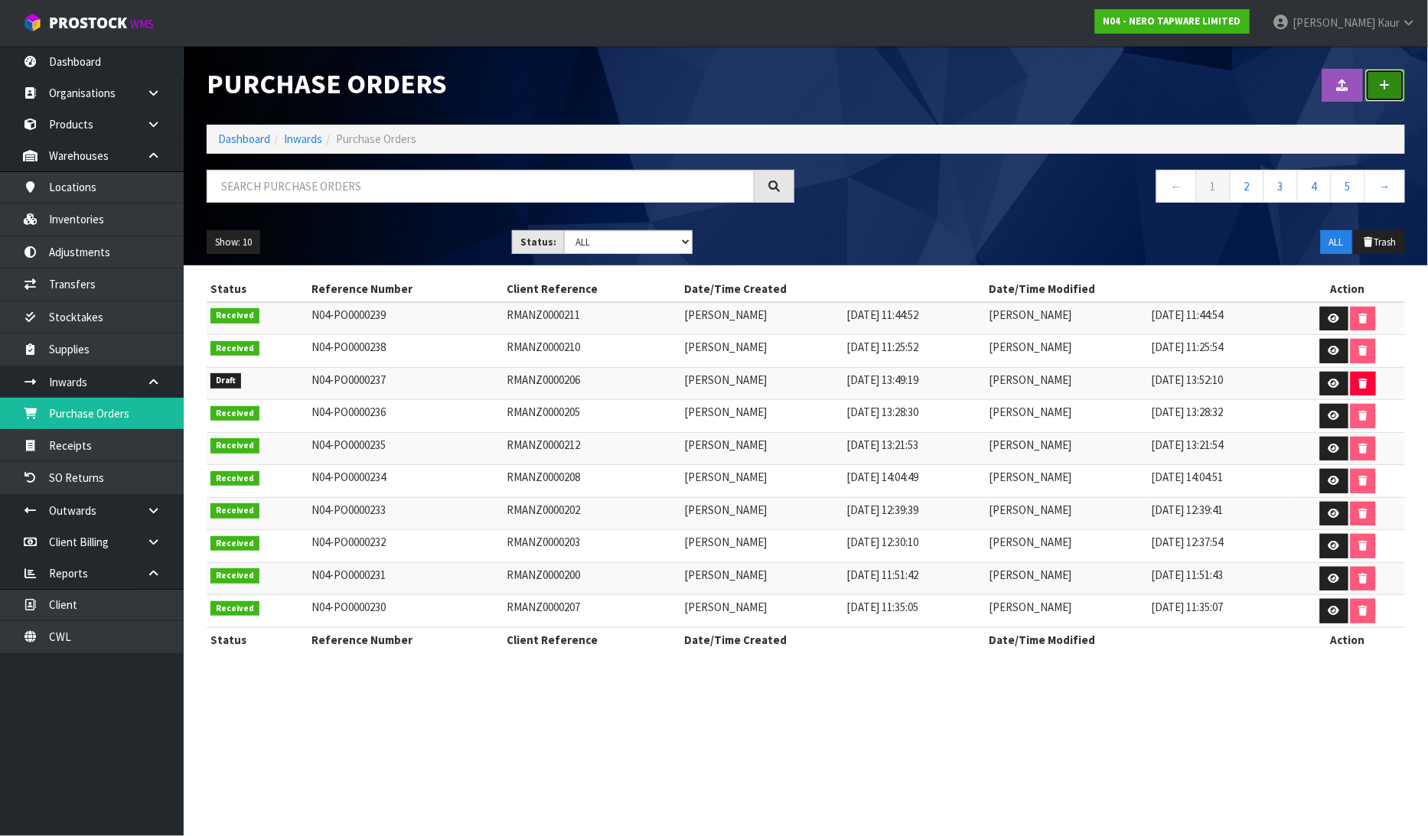
click at [1381, 85] on icon at bounding box center [1385, 85] width 11 height 11
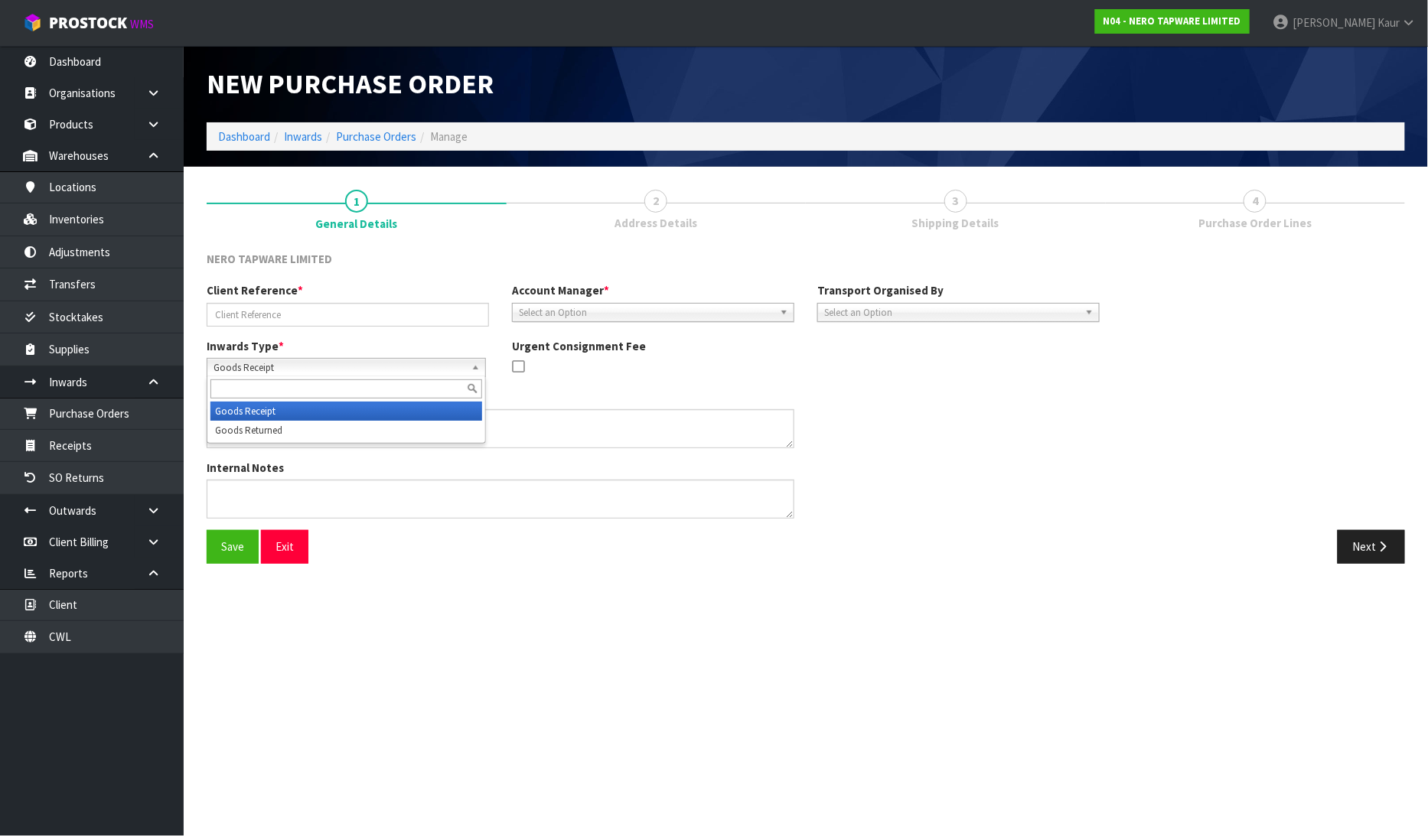
click at [238, 372] on span "Goods Receipt" at bounding box center [340, 368] width 252 height 18
click at [237, 421] on li "Goods Returned" at bounding box center [346, 430] width 272 height 19
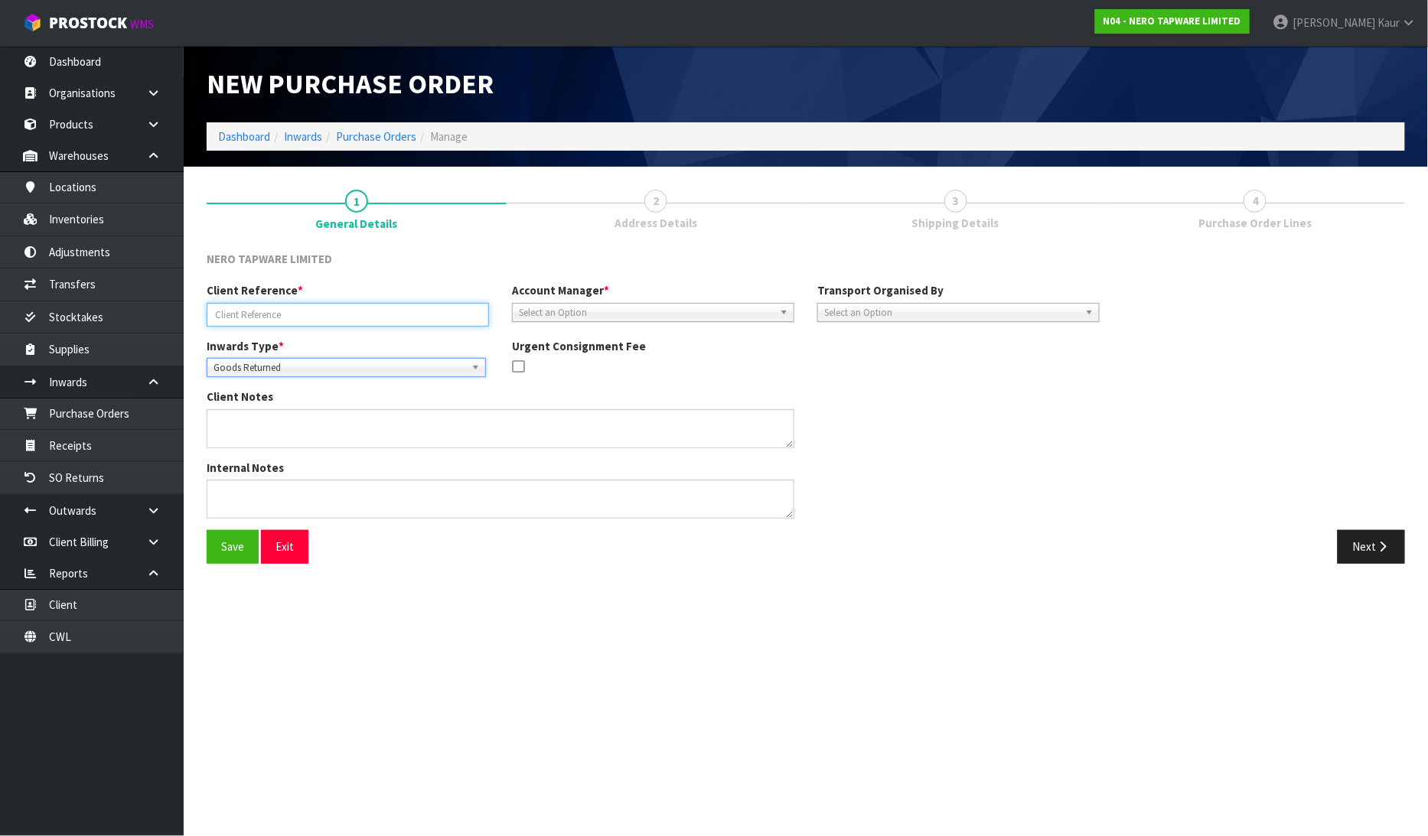
click at [256, 309] on input "text" at bounding box center [348, 315] width 282 height 24
type input "RMANZ0000187"
click at [635, 311] on span "Select an Option" at bounding box center [646, 313] width 255 height 18
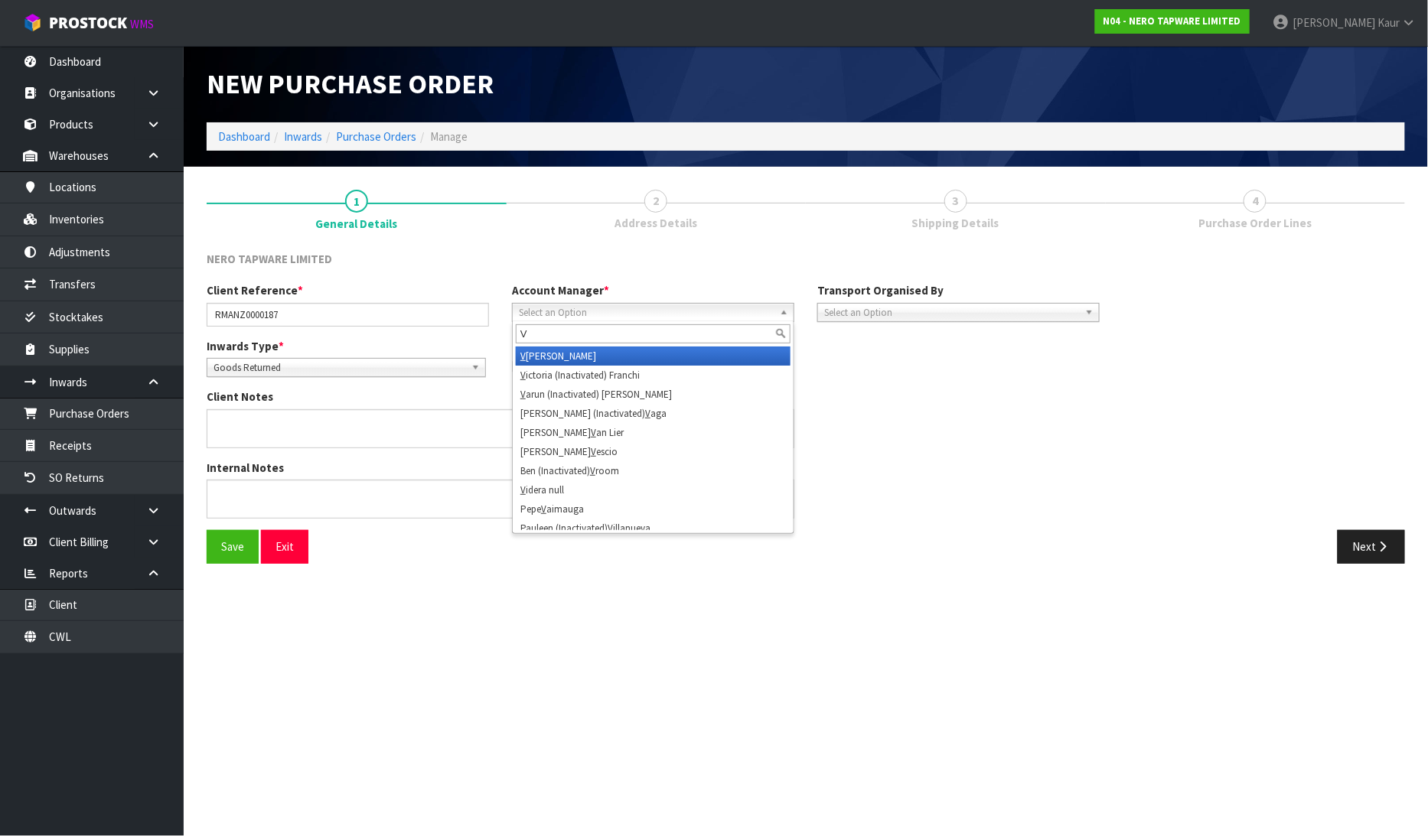
type input "V"
click at [608, 354] on li "V ineeta Lingam" at bounding box center [653, 356] width 275 height 19
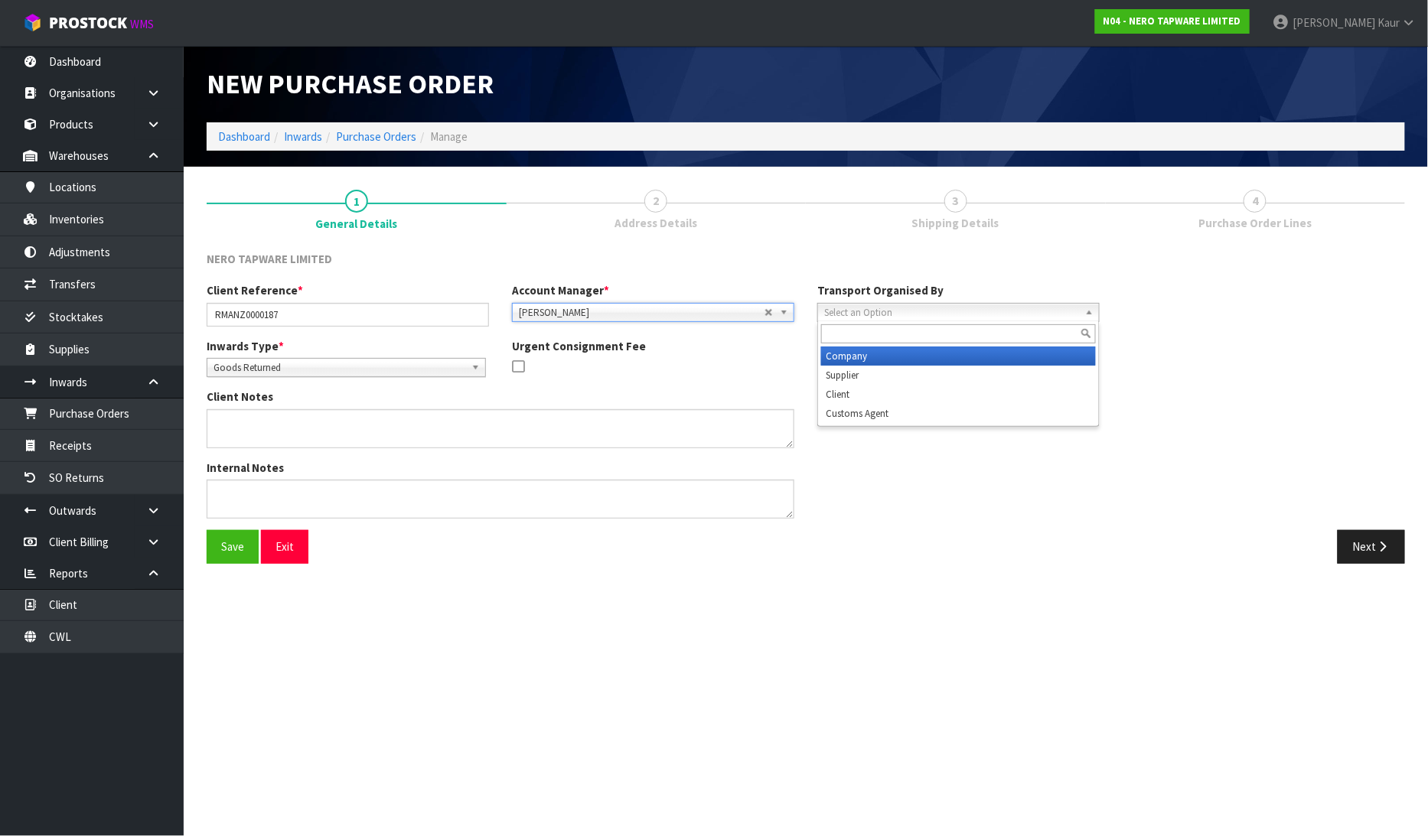
click at [863, 306] on span "Select an Option" at bounding box center [951, 313] width 255 height 18
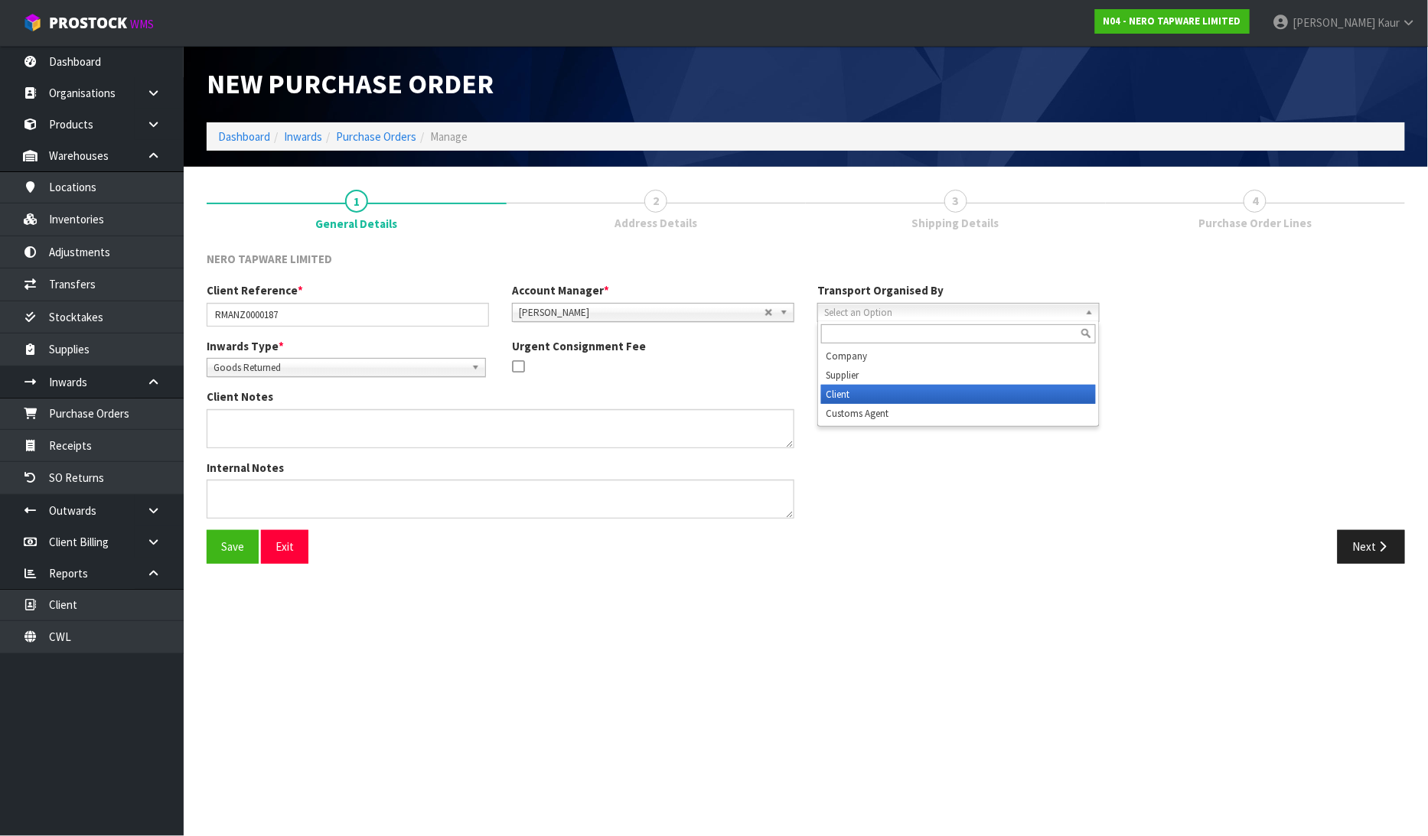
click at [854, 386] on li "Client" at bounding box center [958, 394] width 275 height 19
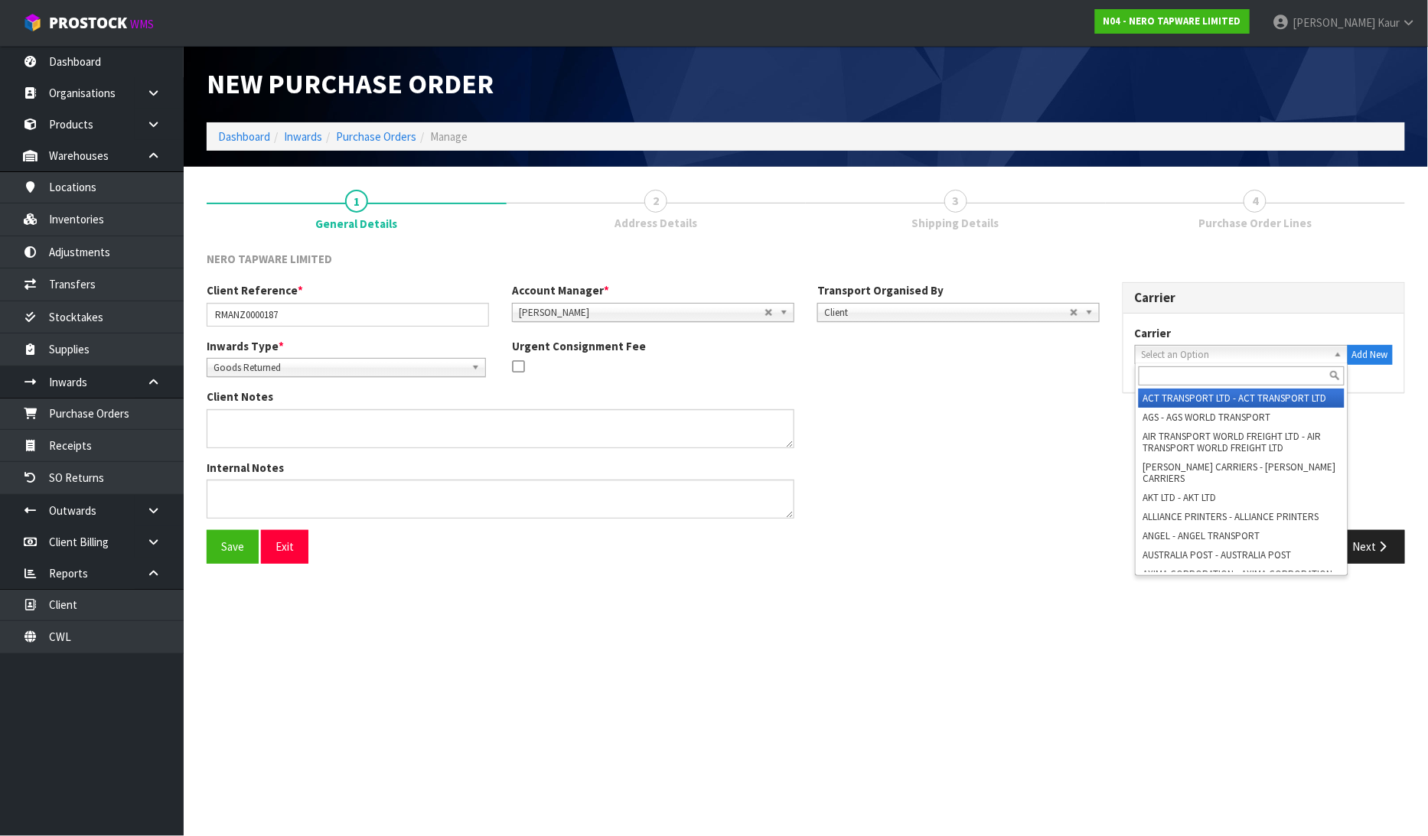
click at [1166, 353] on span "Select an Option" at bounding box center [1235, 355] width 186 height 18
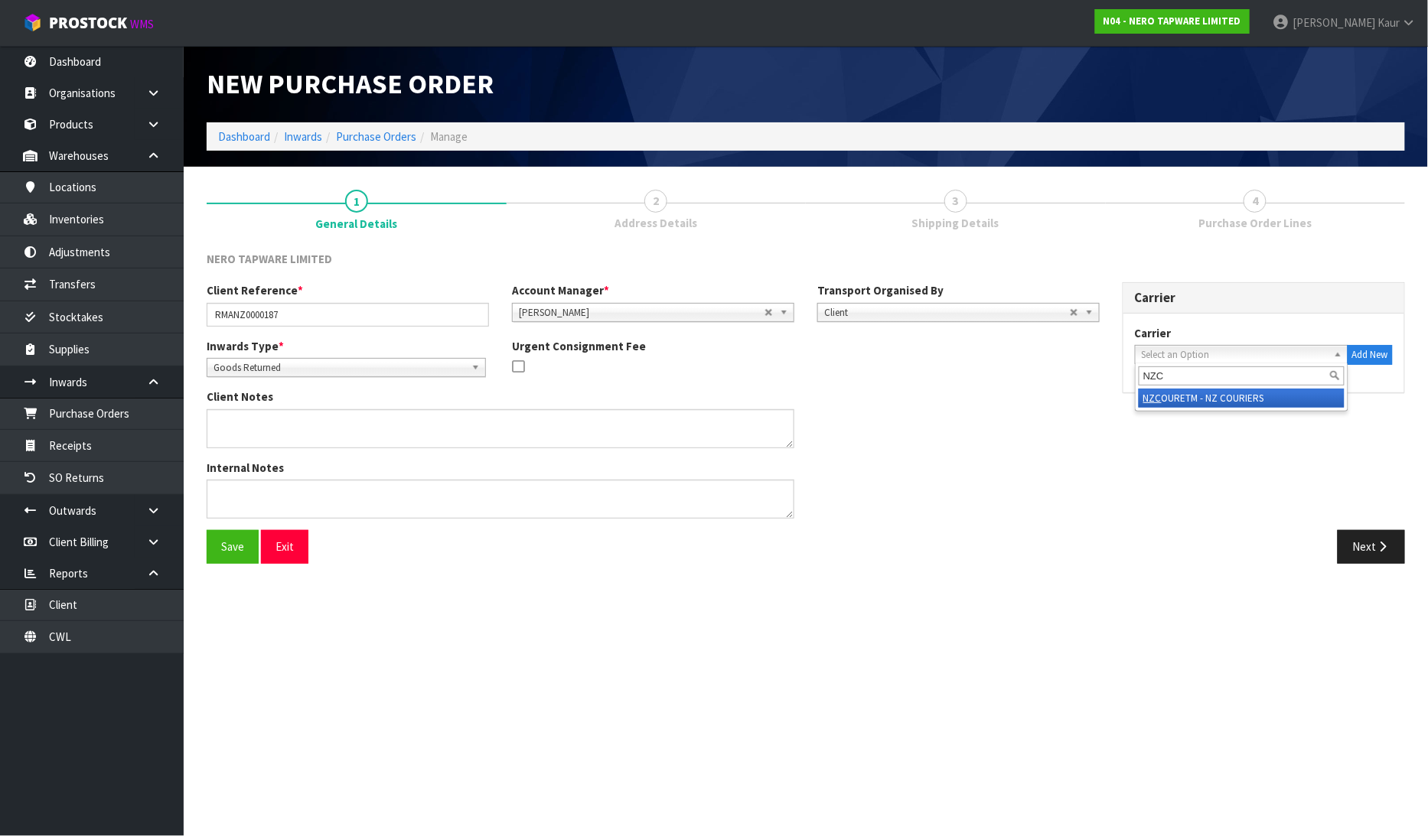
type input "NZC"
click at [1205, 396] on li "NZC OURETM - NZ COURIERS" at bounding box center [1242, 398] width 206 height 19
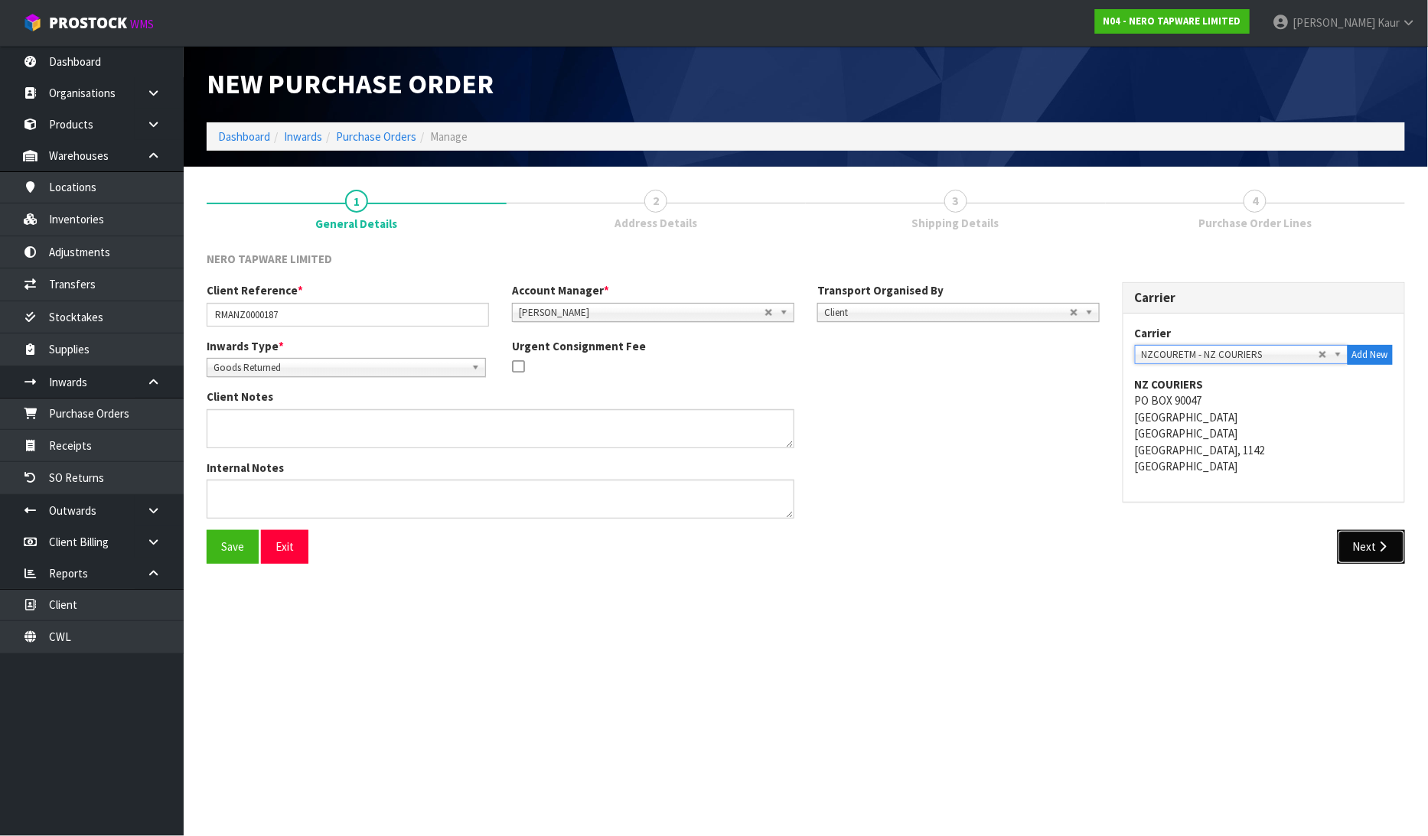
click at [1382, 539] on button "Next" at bounding box center [1371, 546] width 67 height 33
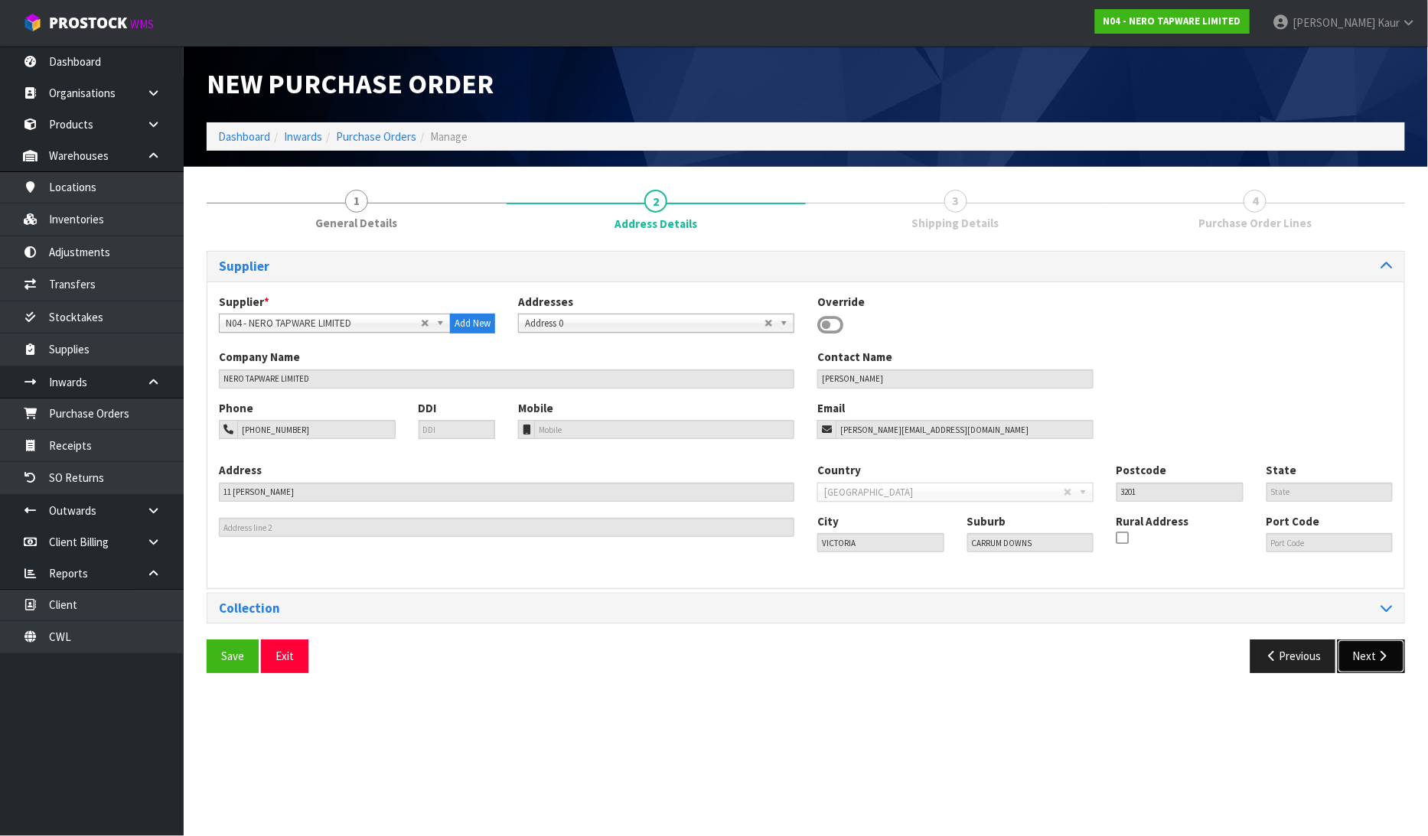
click at [1371, 660] on button "Next" at bounding box center [1371, 656] width 67 height 33
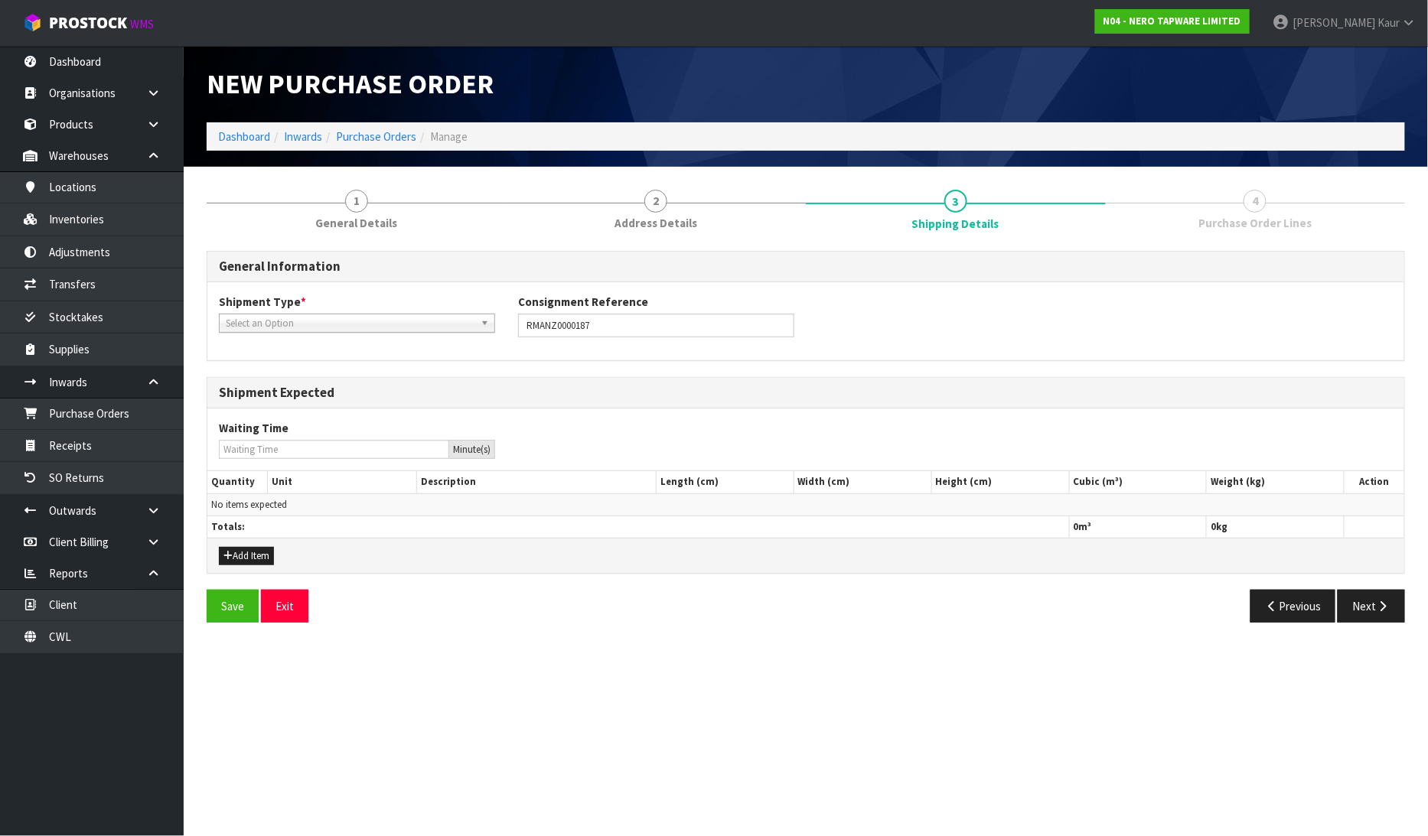
click at [341, 324] on span "Select an Option" at bounding box center [350, 324] width 249 height 18
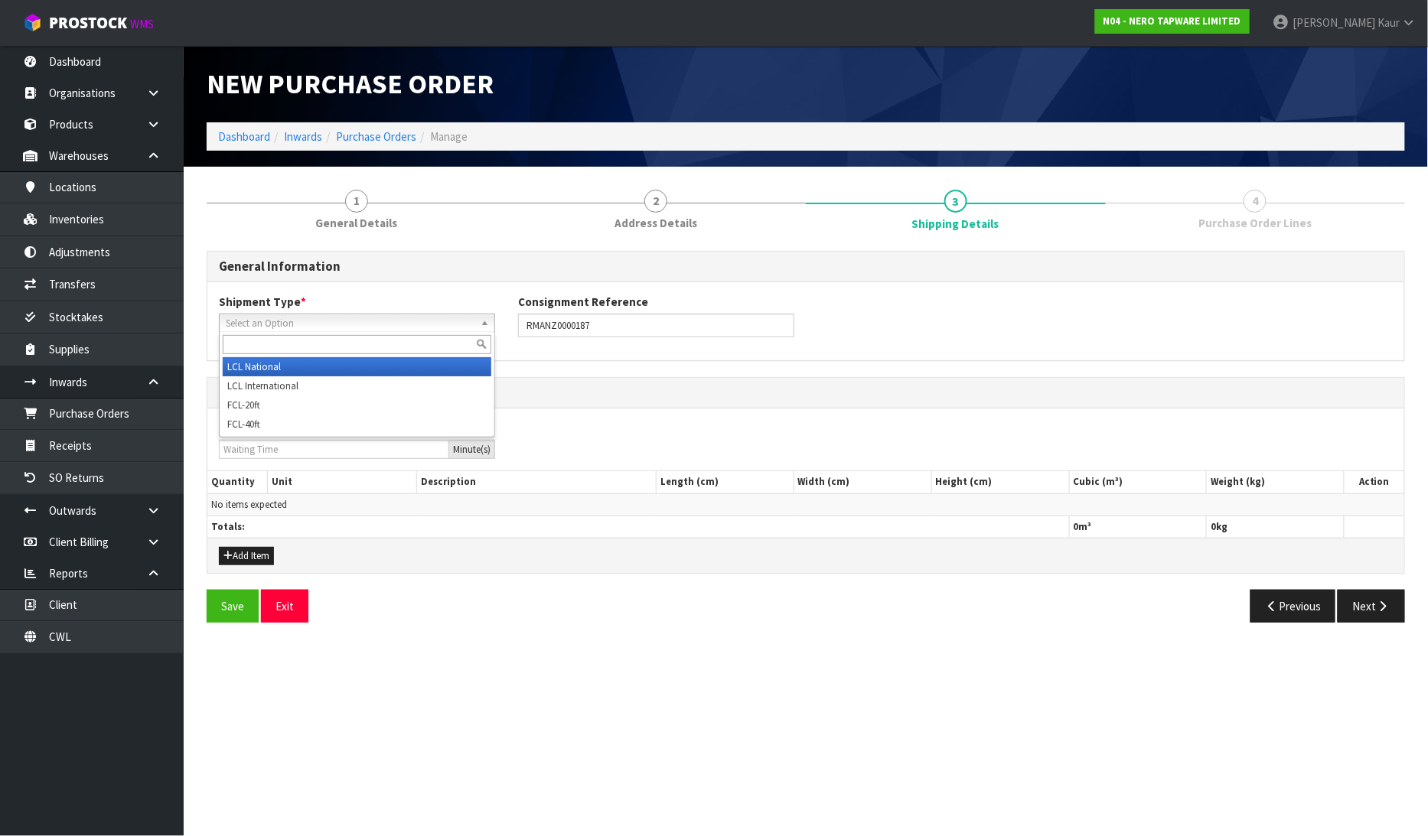
click at [307, 368] on li "LCL National" at bounding box center [357, 366] width 269 height 19
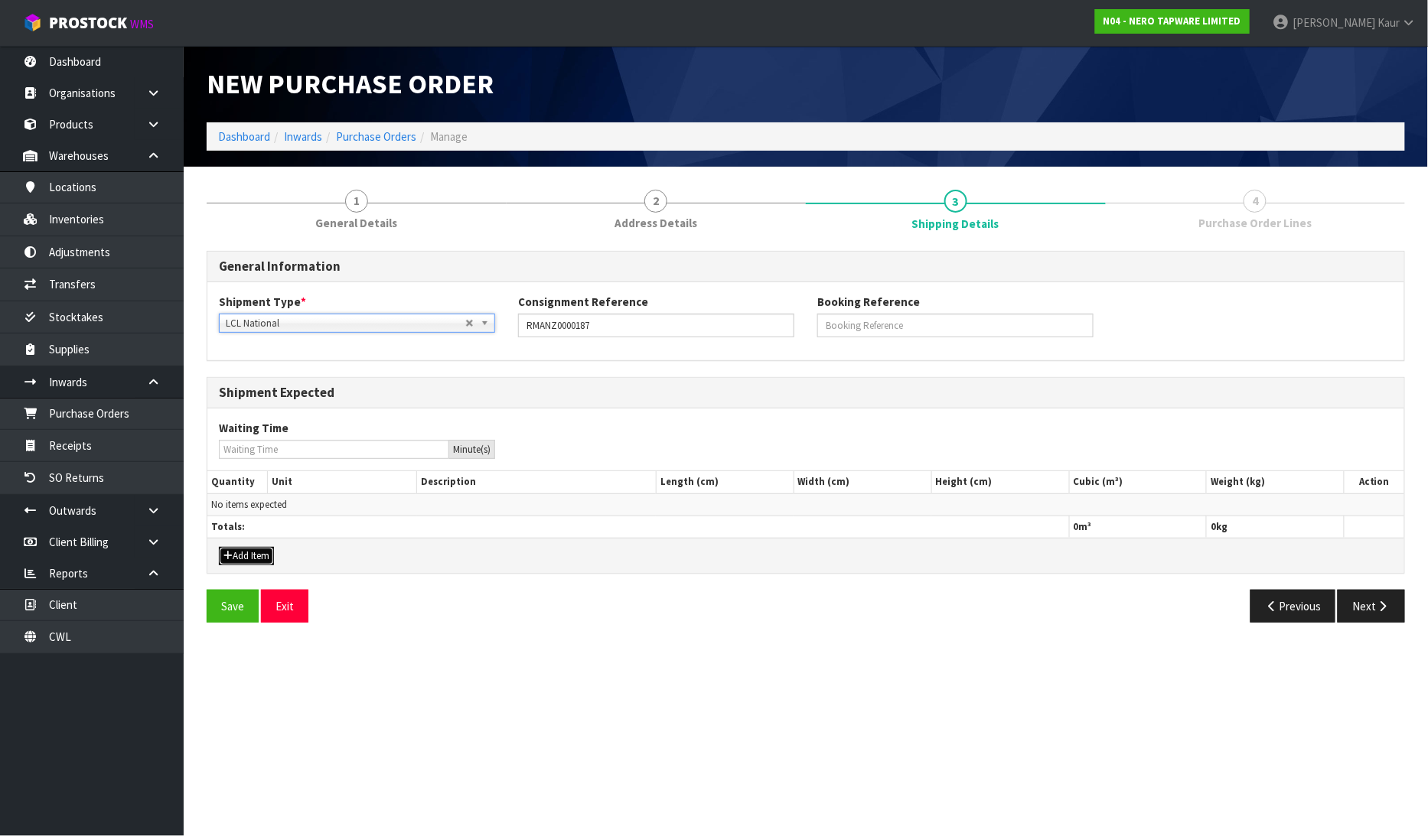
click at [246, 560] on button "Add Item" at bounding box center [246, 556] width 55 height 18
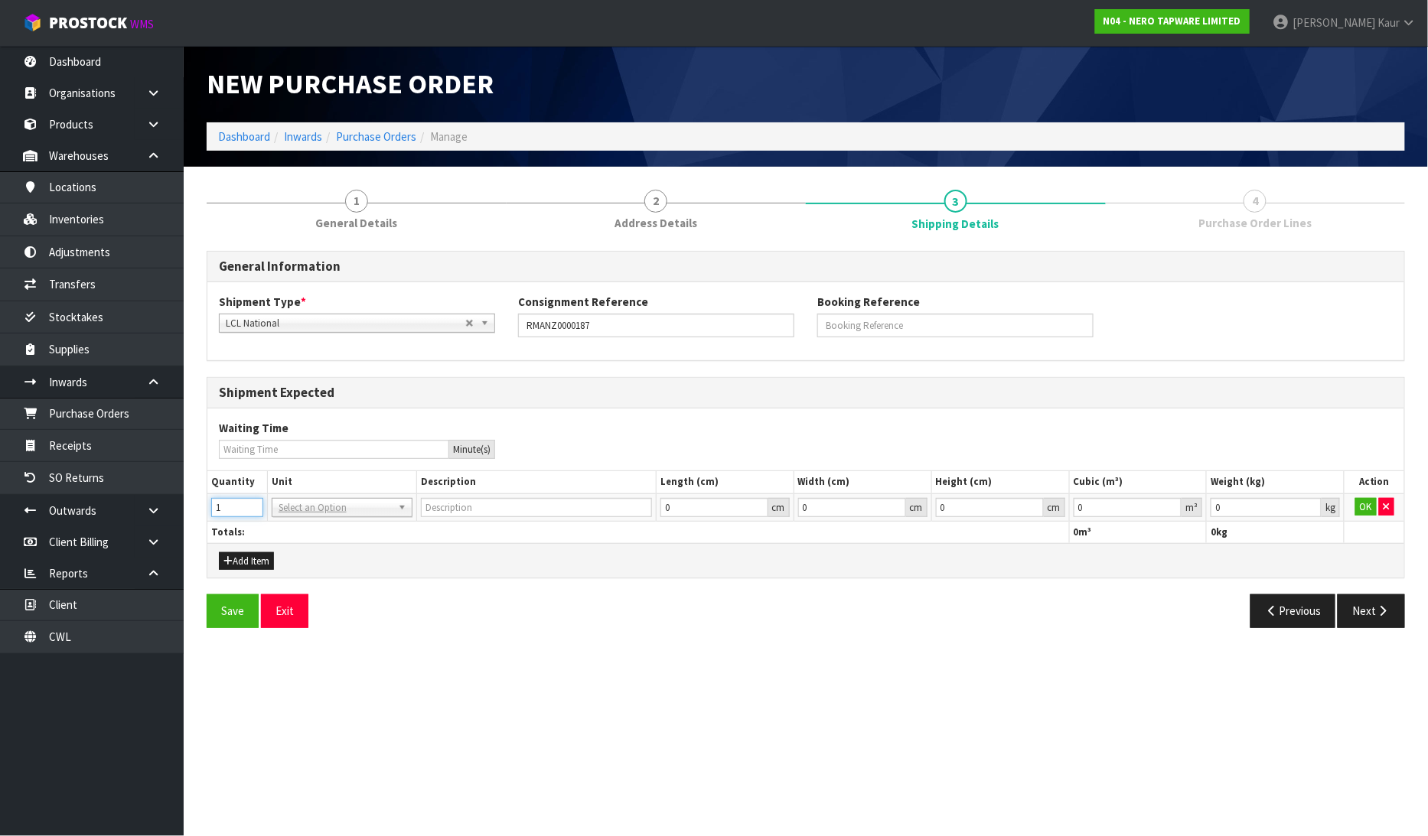
type input "1"
click at [254, 502] on input "1" at bounding box center [237, 507] width 52 height 19
click at [293, 525] on input "text" at bounding box center [342, 528] width 133 height 19
type input "CTN"
type input "CARTON"
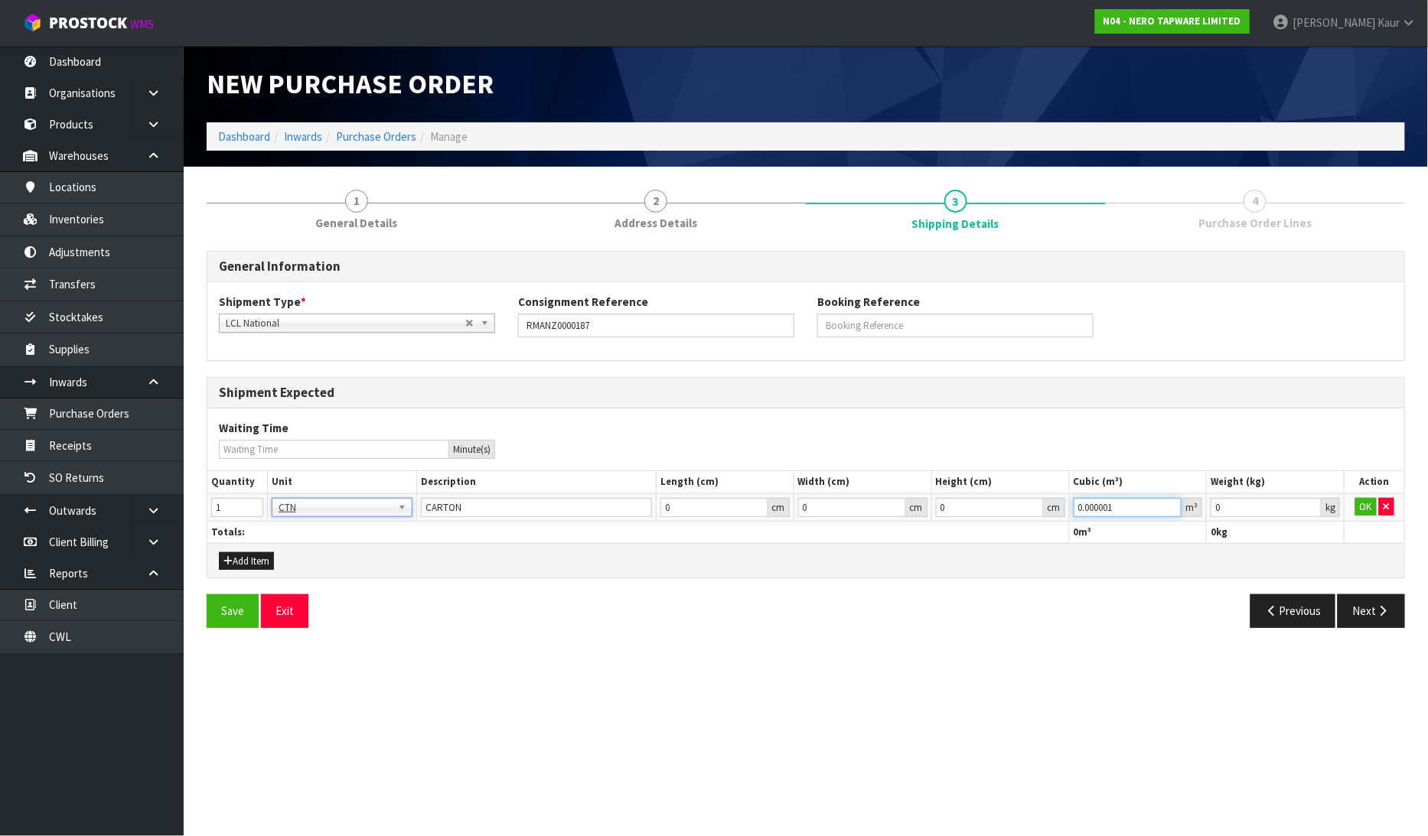
type input "0.000001"
click at [1171, 504] on input "0.000001" at bounding box center [1128, 507] width 109 height 19
type input "0.001"
click at [1313, 504] on input "0.001" at bounding box center [1266, 507] width 111 height 19
click at [1358, 504] on button "OK" at bounding box center [1365, 507] width 21 height 18
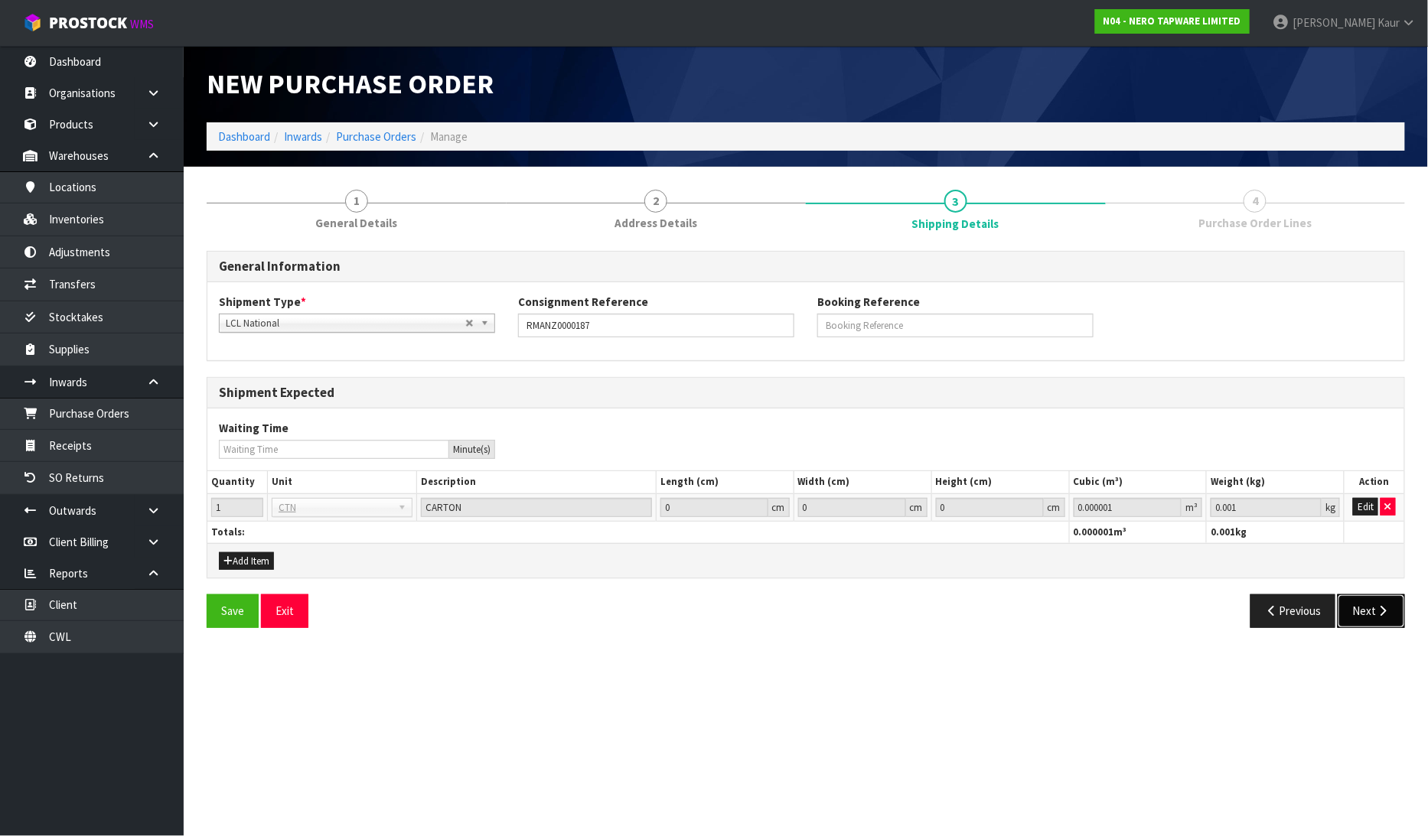
click at [1378, 607] on icon "button" at bounding box center [1383, 610] width 15 height 11
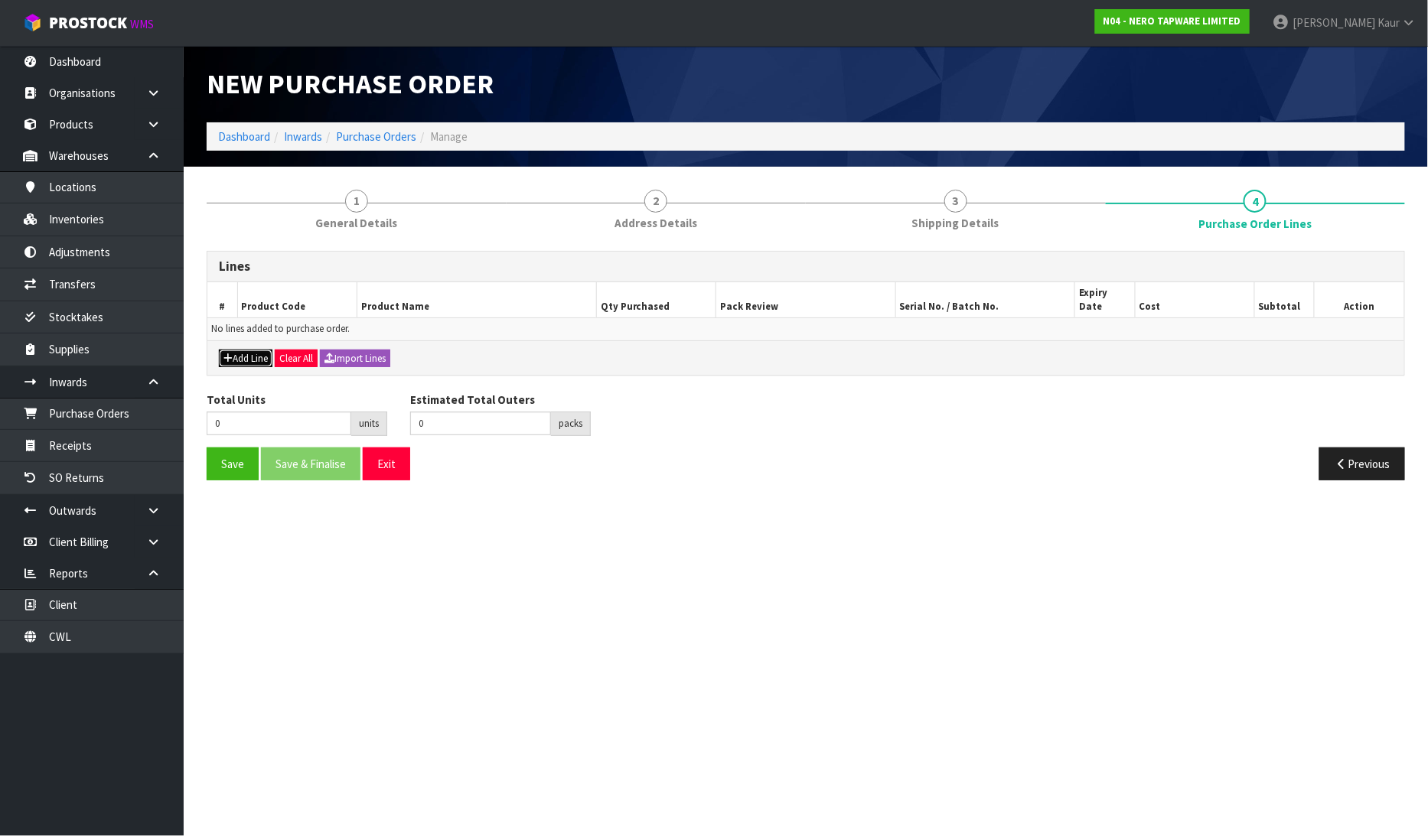
click at [262, 350] on button "Add Line" at bounding box center [246, 359] width 54 height 18
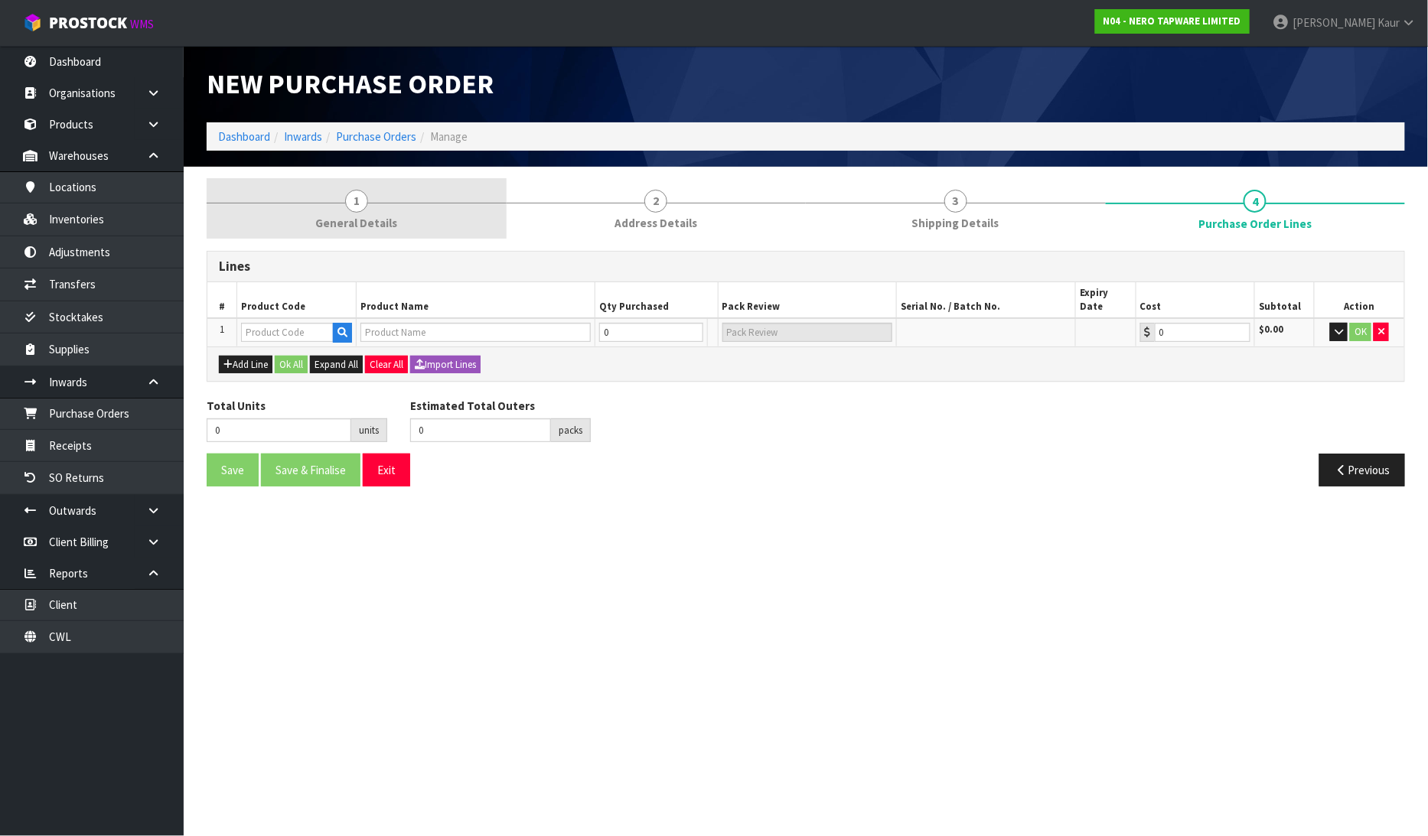
click at [370, 210] on link "1 General Details" at bounding box center [357, 208] width 300 height 60
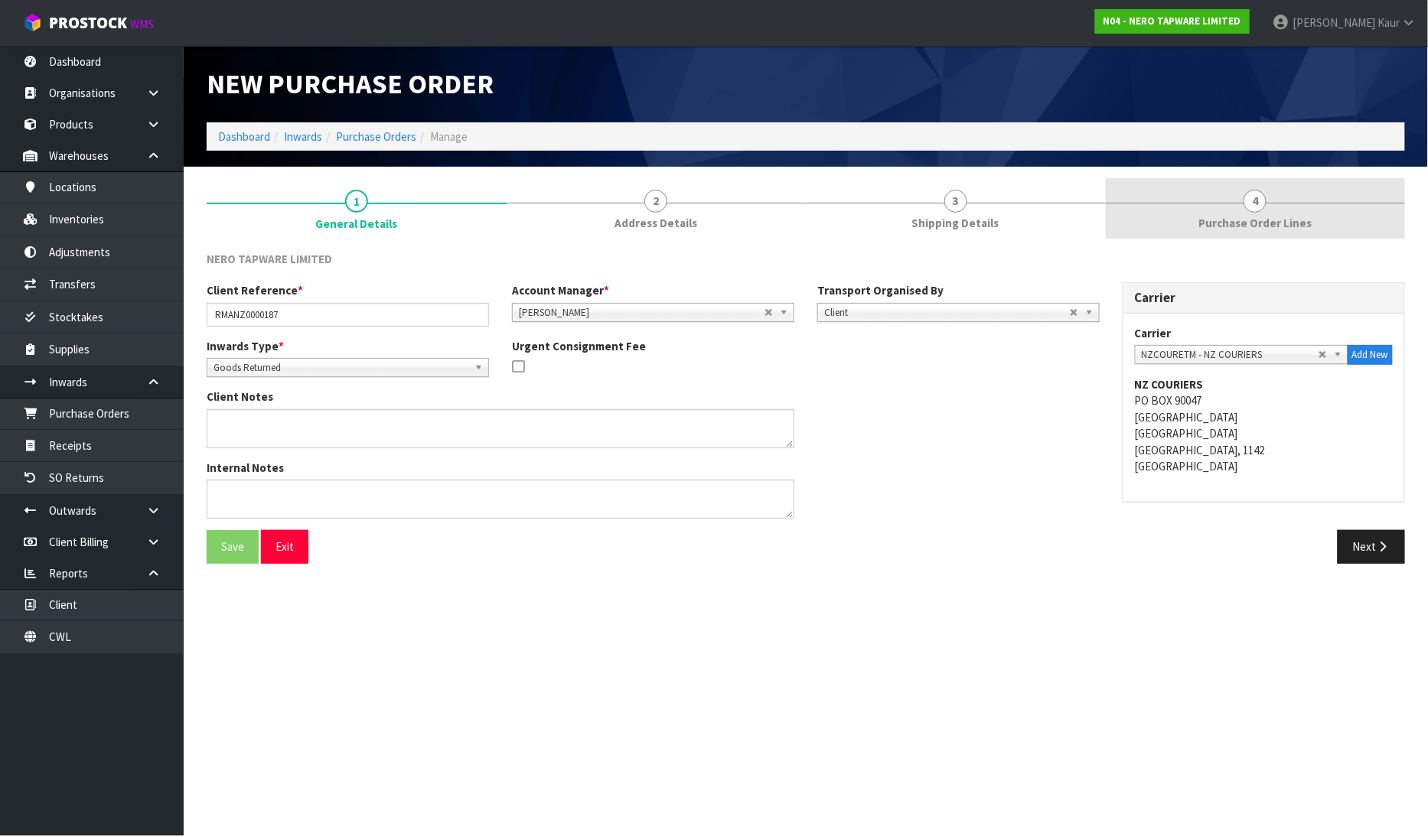
click at [1267, 223] on span "Purchase Order Lines" at bounding box center [1254, 223] width 113 height 16
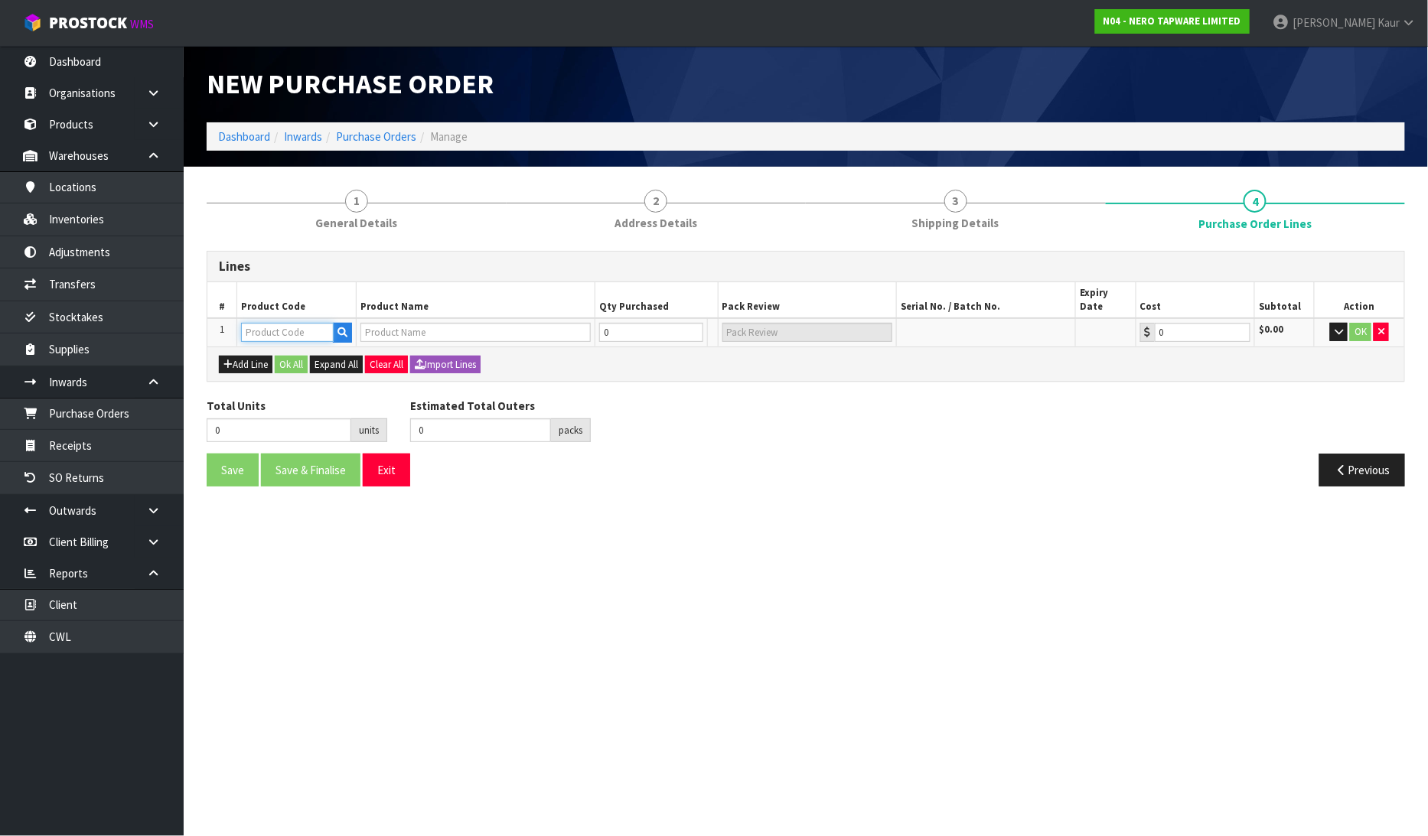
click at [260, 324] on input "text" at bounding box center [287, 332] width 93 height 19
type input "NRSH101ABZ"
type input "90 DEGREE GLASS TO WALL SHOWER HINGE 10MM GLASS BRUSHED BRONZE"
type input "0.00"
type input "NRSH101ABZ"
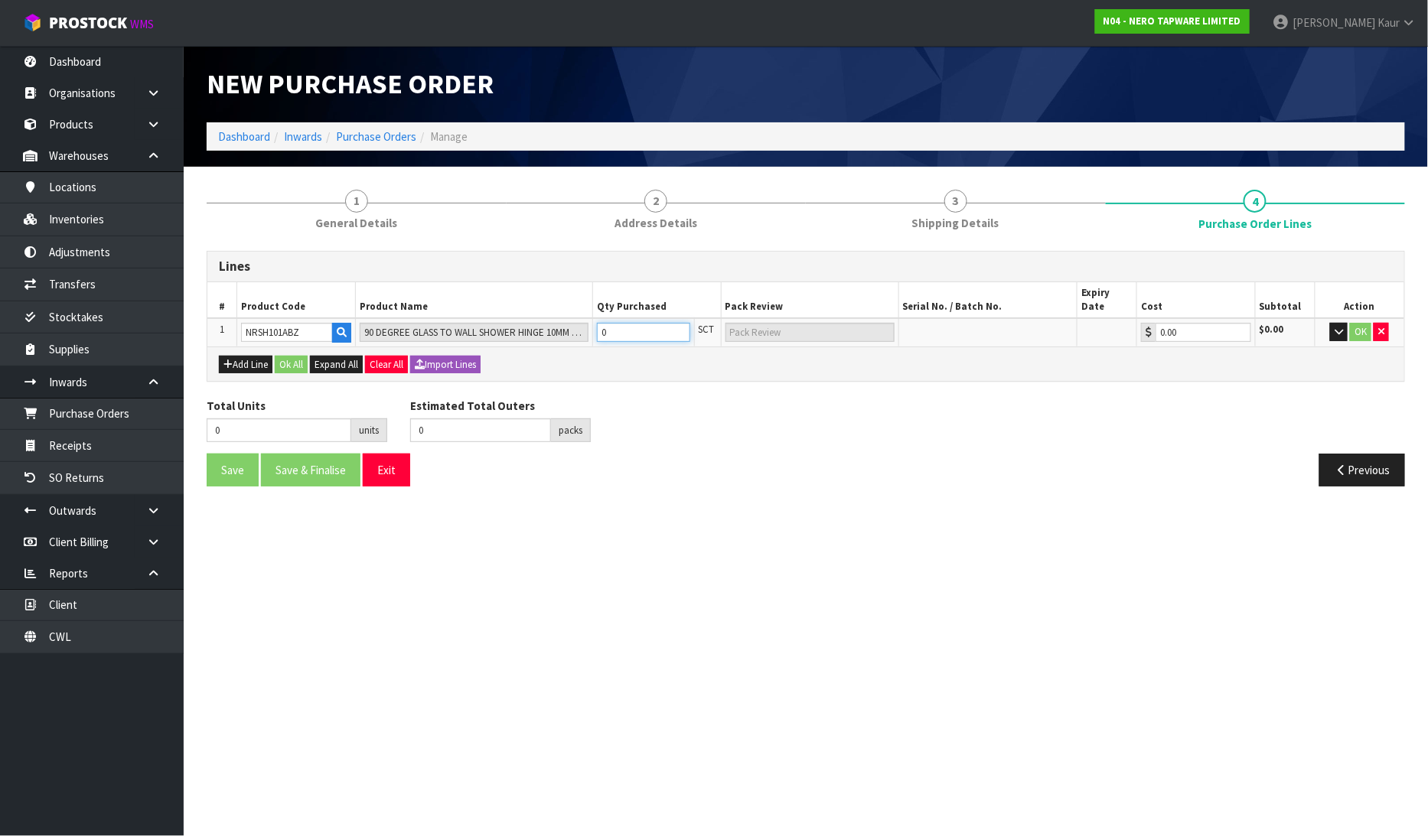
click at [608, 323] on input "0" at bounding box center [643, 332] width 93 height 19
type input "1"
type input "1 SCT"
type input "1"
type input "0"
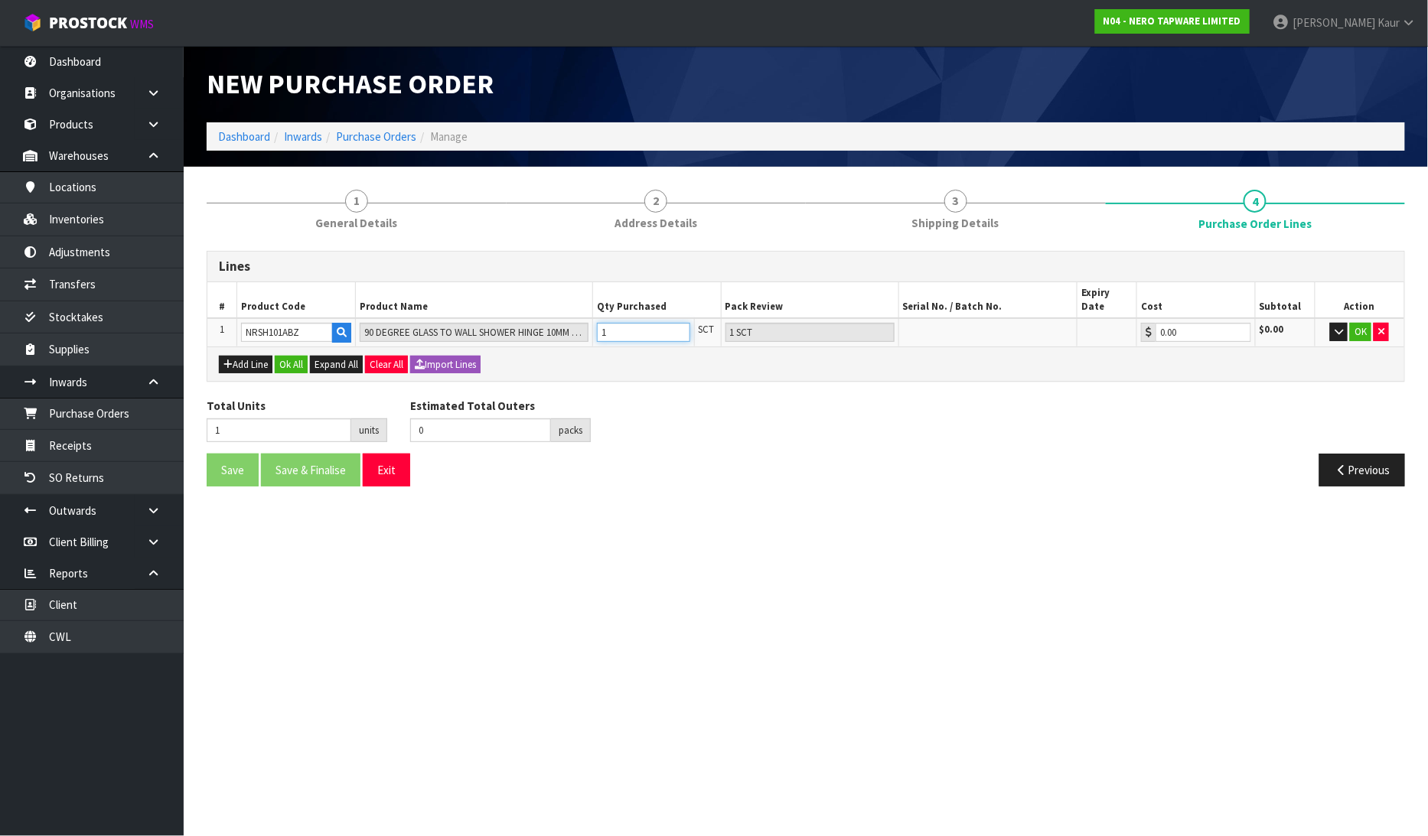
type input "0"
type input "4"
type input "4 SCT"
type input "4"
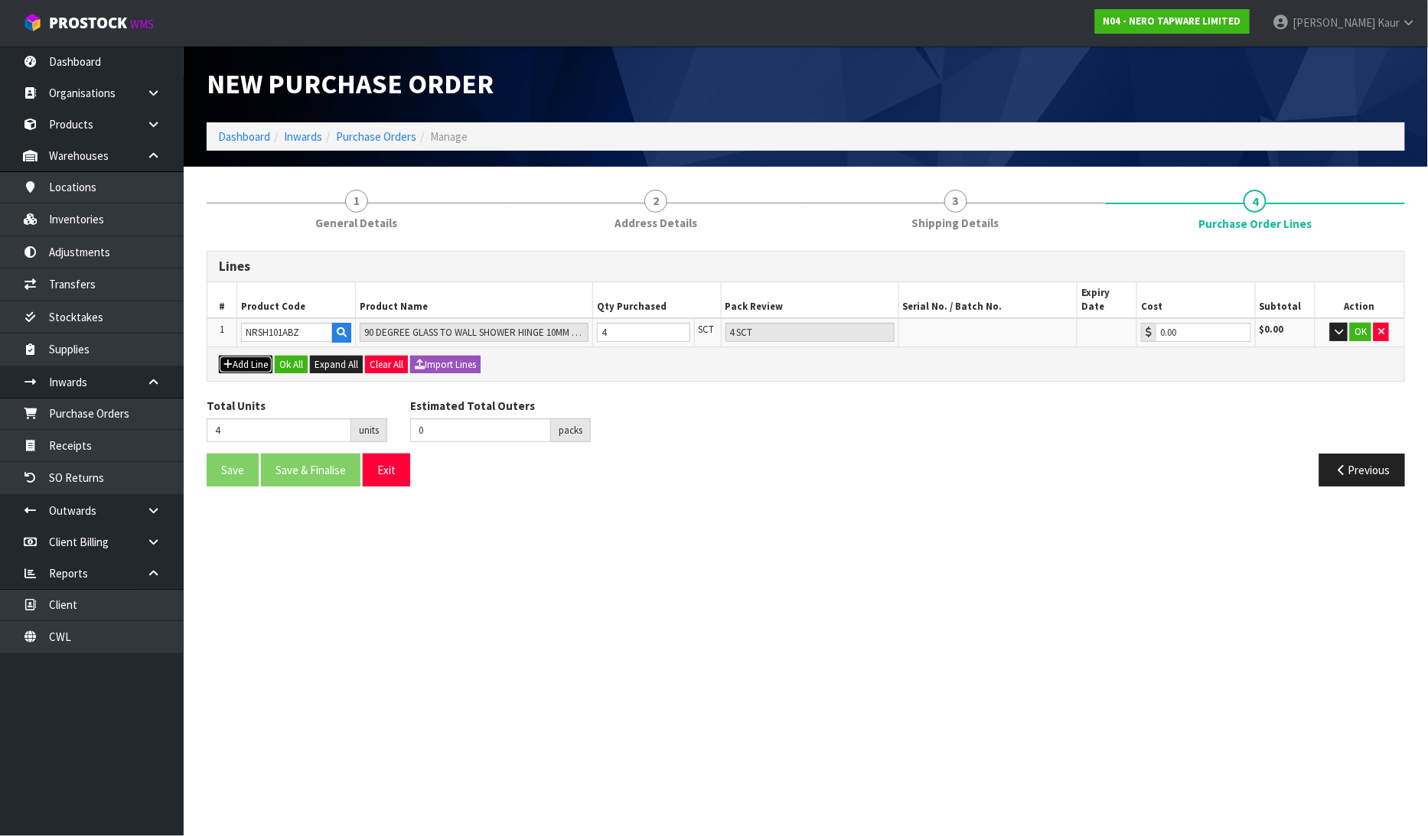
click at [268, 356] on button "Add Line" at bounding box center [246, 365] width 54 height 18
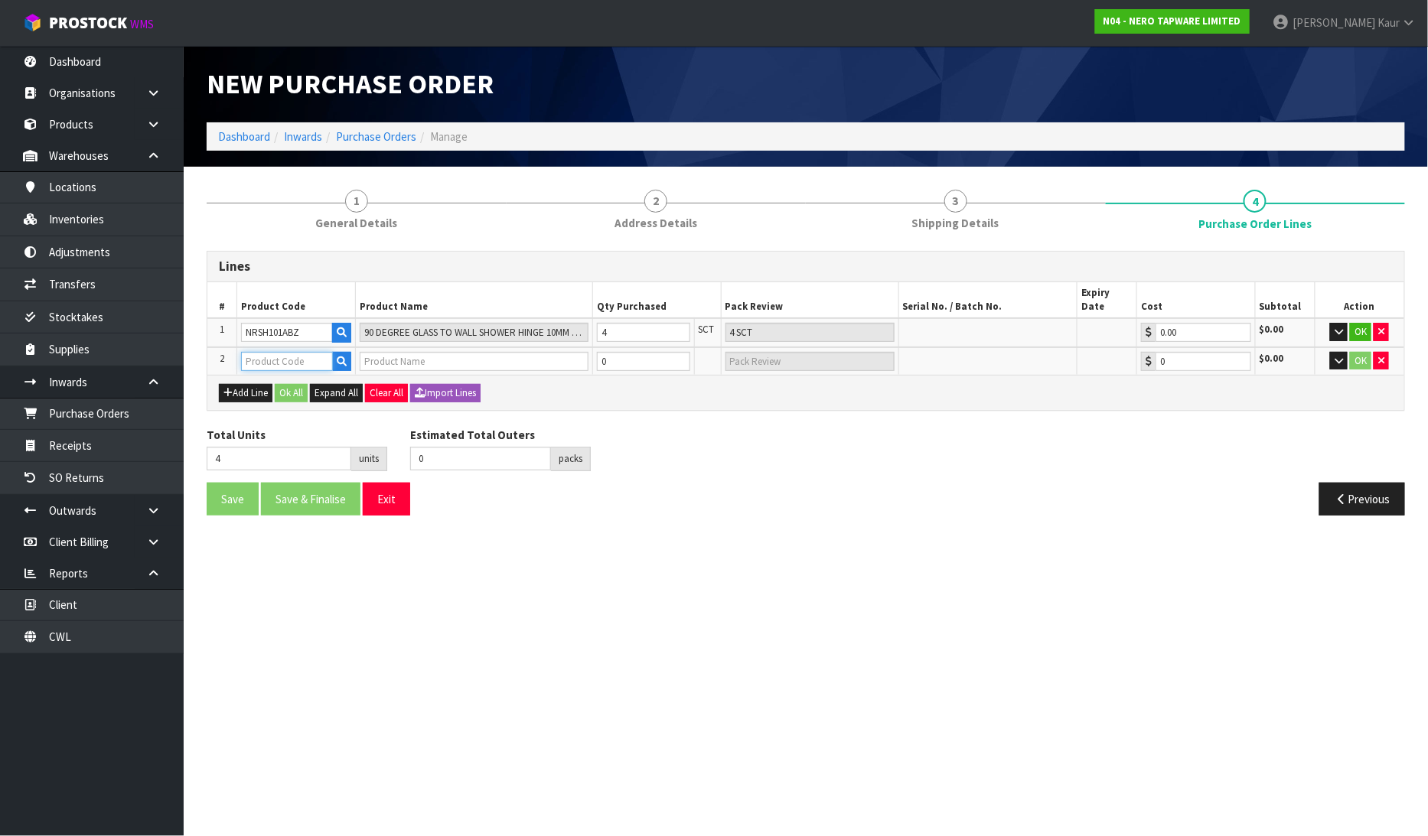
click at [276, 352] on input "text" at bounding box center [287, 361] width 92 height 19
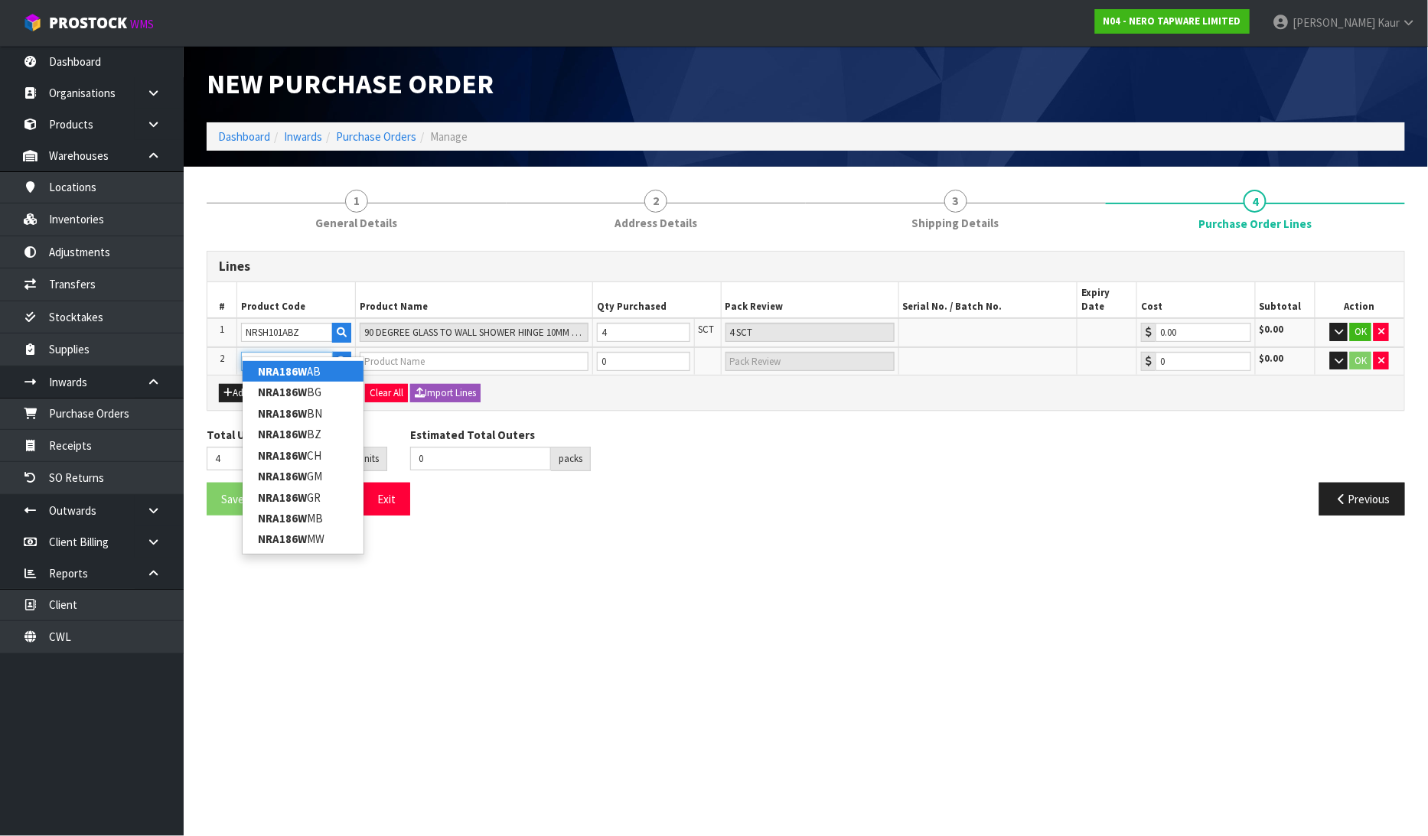
type input "NRA186WBZ"
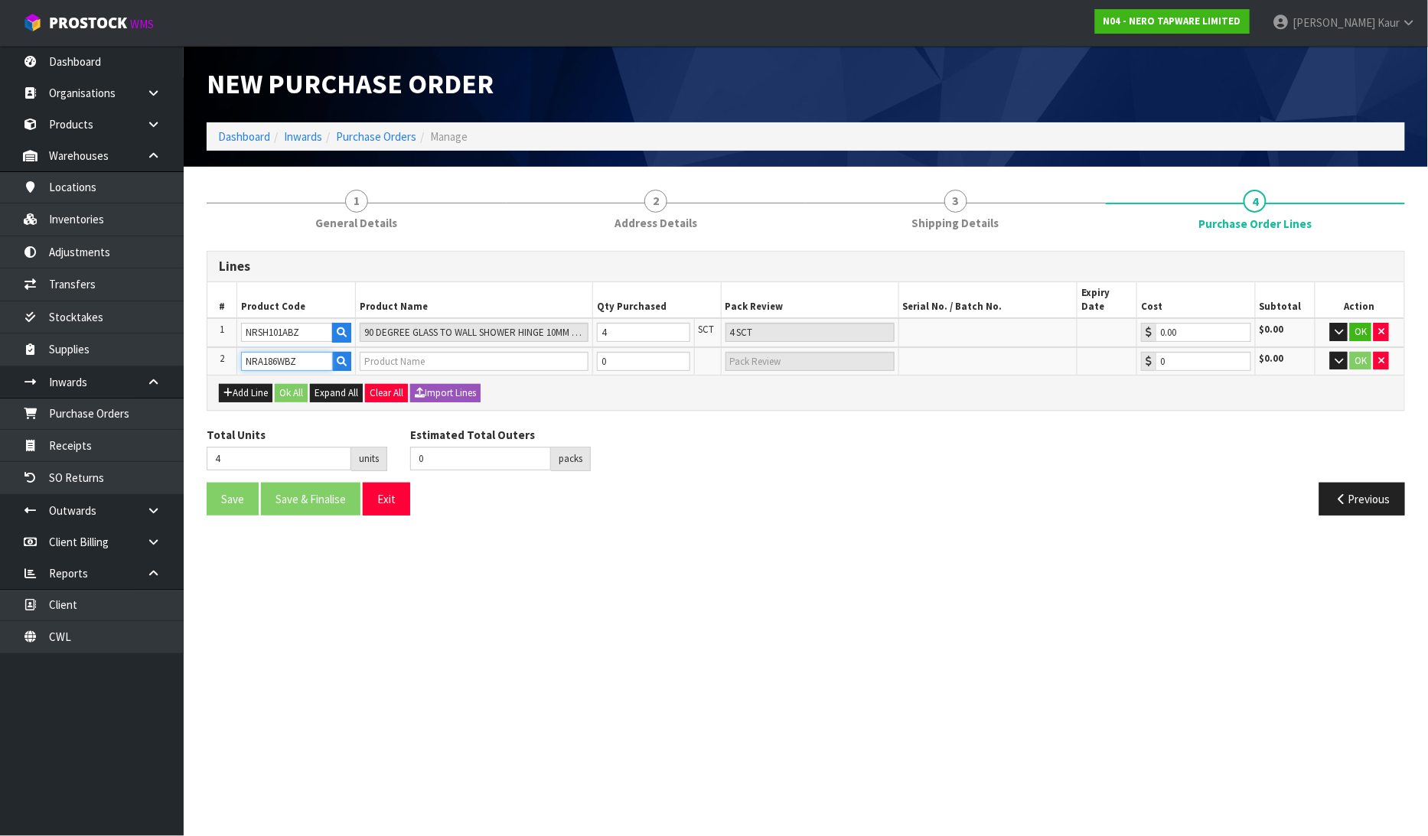
type input "40MM ROUND BOTTLE TRAP BRUSHED BRONZE"
type input "0.00"
type input "NRA186WBZ"
click at [638, 352] on input "0" at bounding box center [643, 361] width 93 height 19
type input "5"
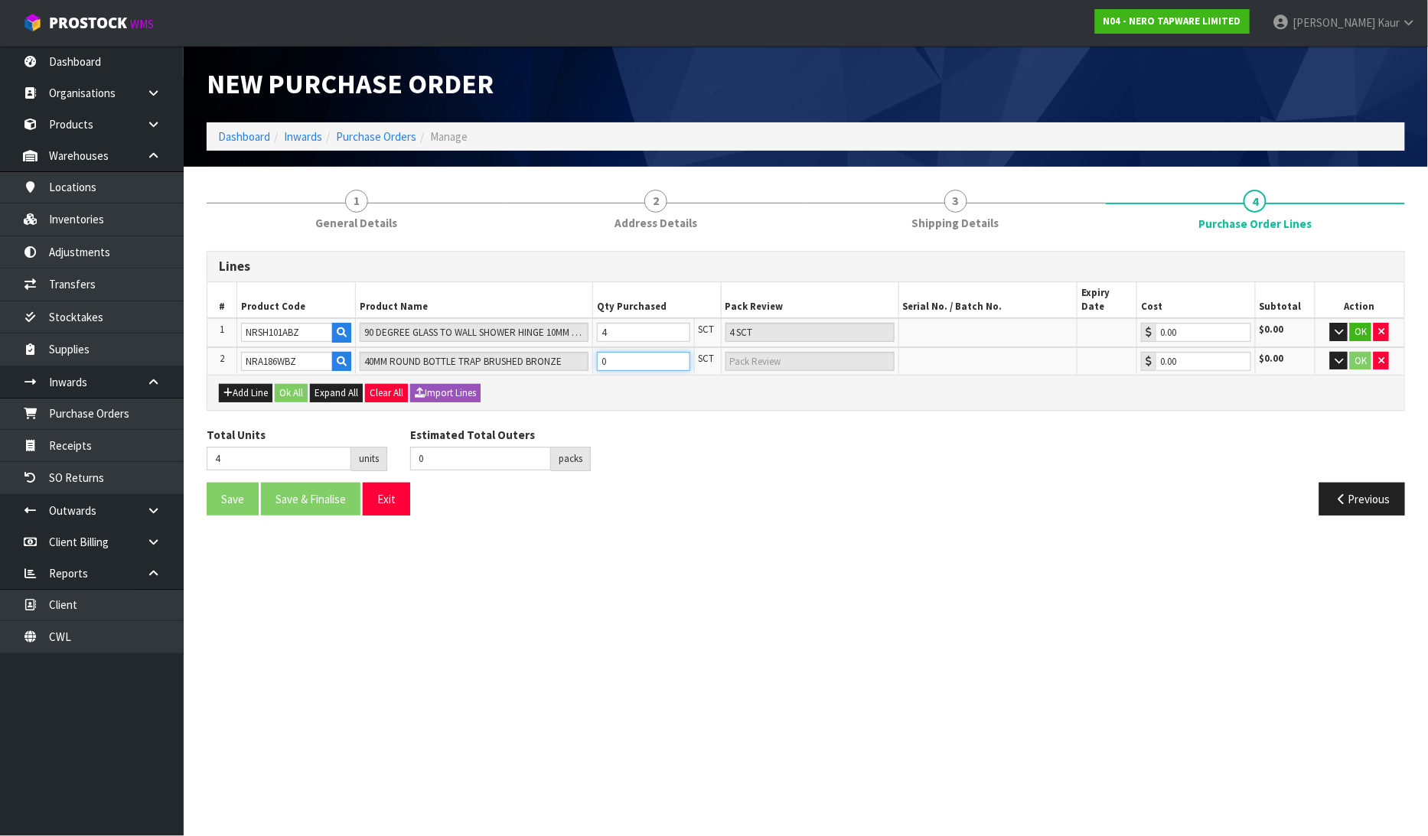
type input "1"
type input "1 SCT"
type input "1"
click at [705, 458] on div "Total Units 5 units Estimated Total Outers 0 packs Estimated Total Pallets pall…" at bounding box center [805, 455] width 1221 height 56
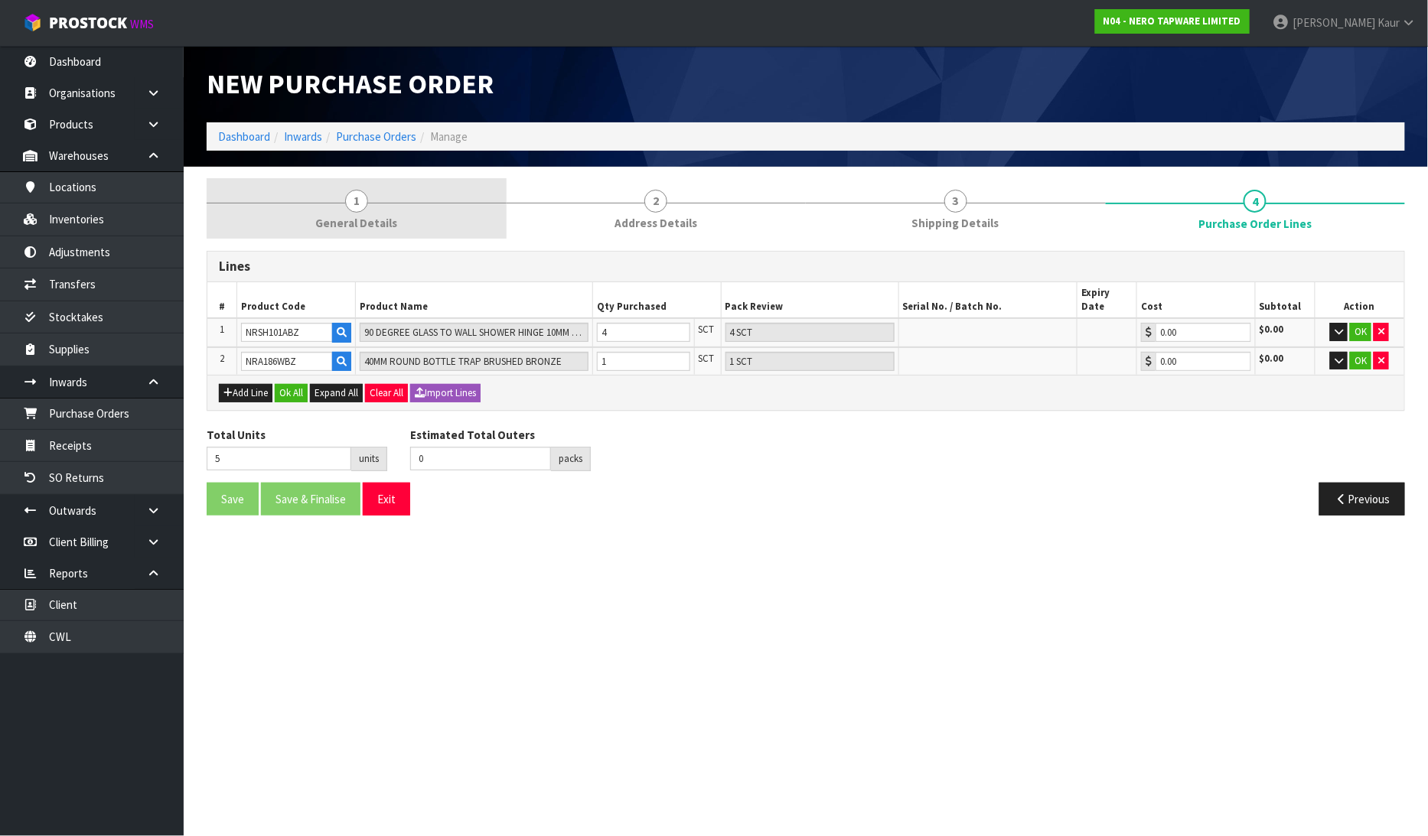
click at [373, 227] on span "General Details" at bounding box center [356, 223] width 82 height 16
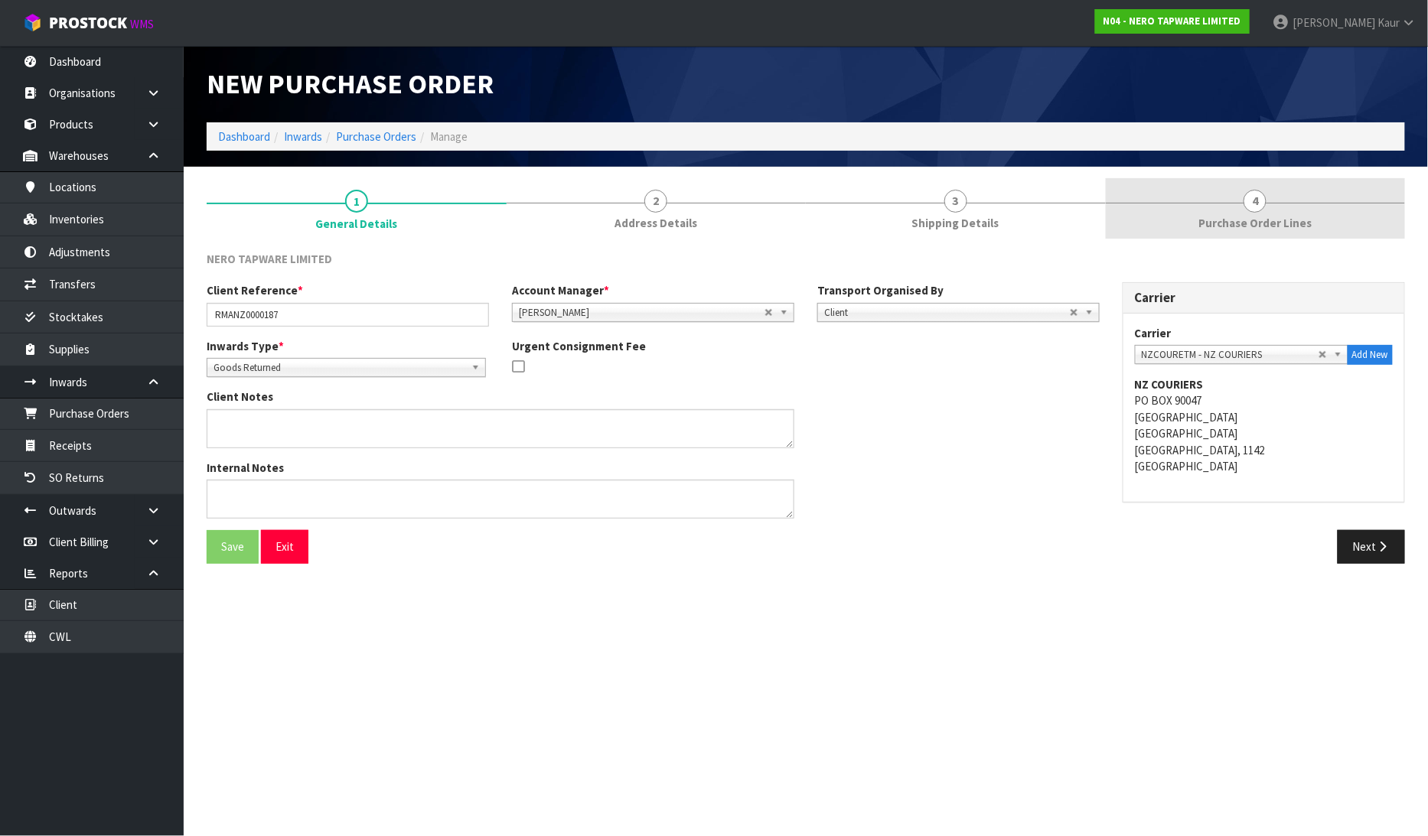
click at [1214, 215] on span "Purchase Order Lines" at bounding box center [1254, 223] width 113 height 16
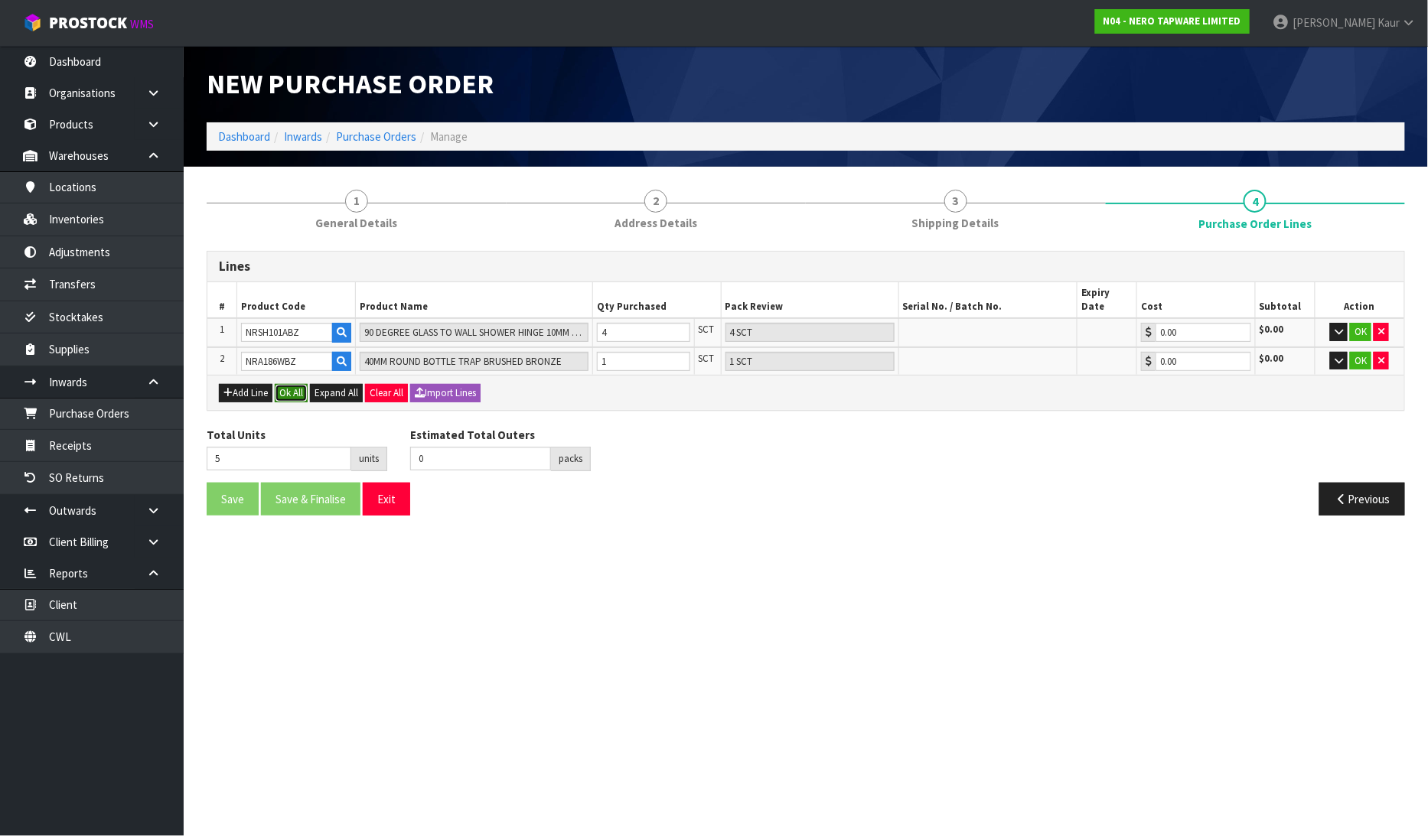
click at [285, 384] on button "Ok All" at bounding box center [291, 393] width 33 height 18
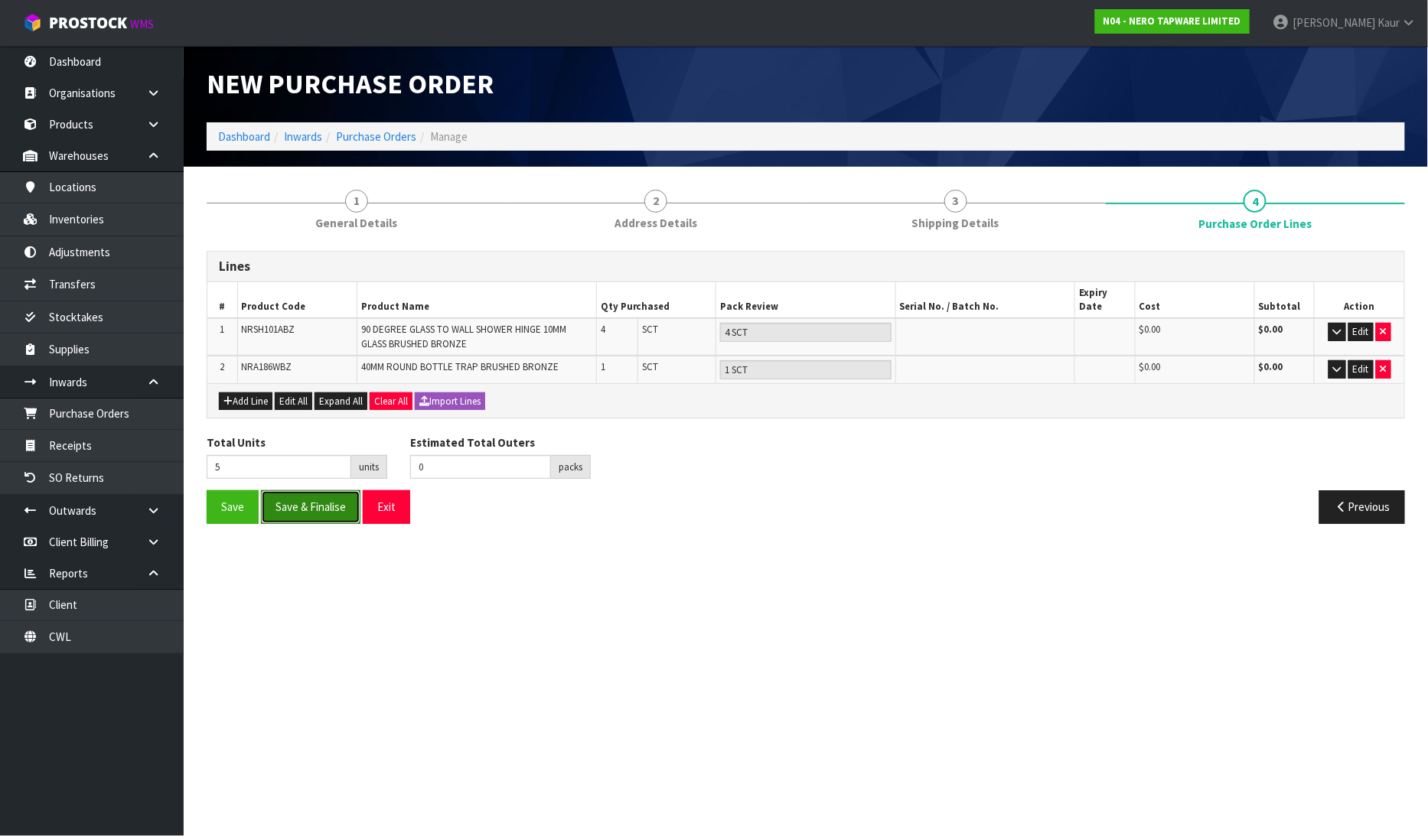
click at [315, 499] on button "Save & Finalise" at bounding box center [310, 507] width 99 height 33
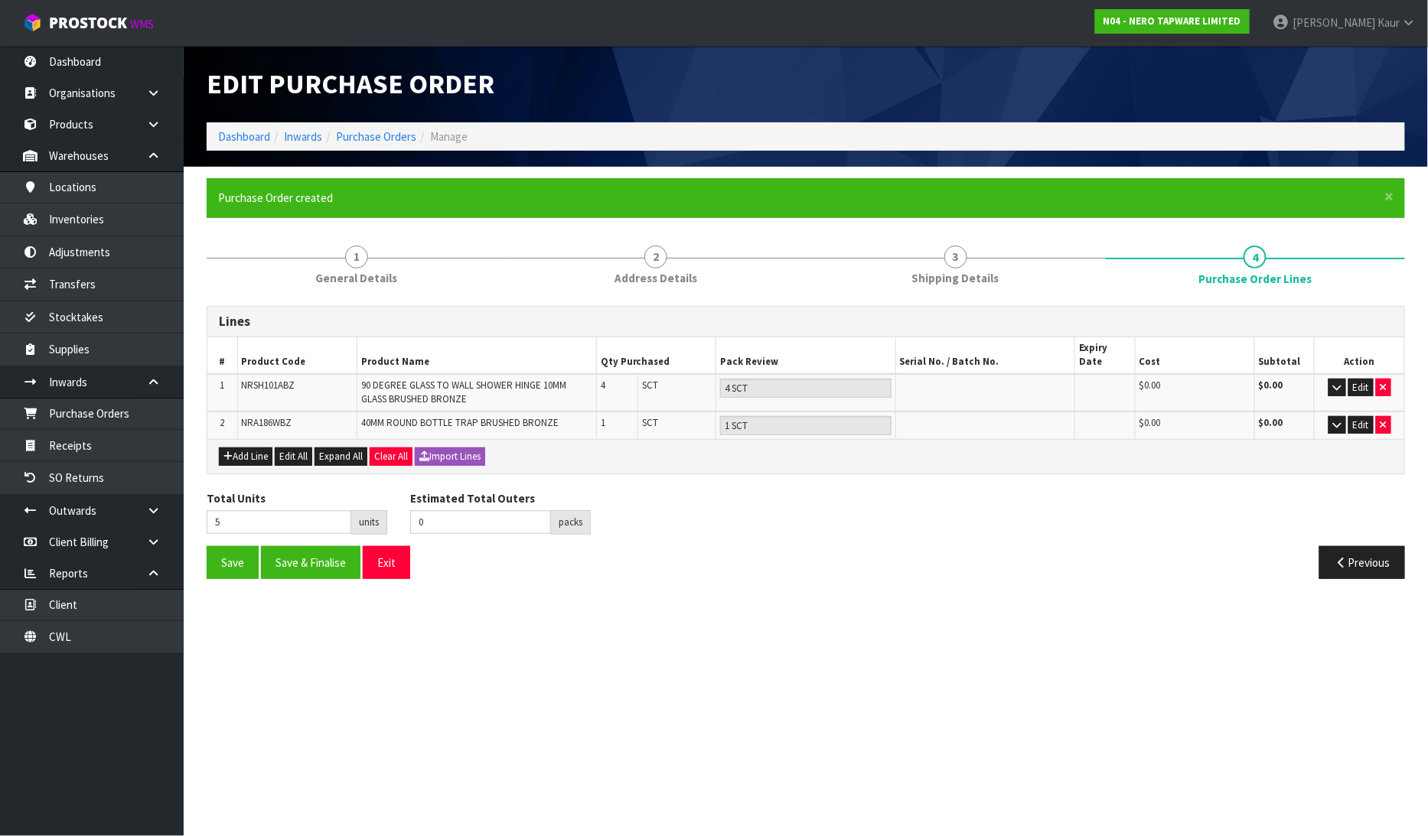
type input "0"
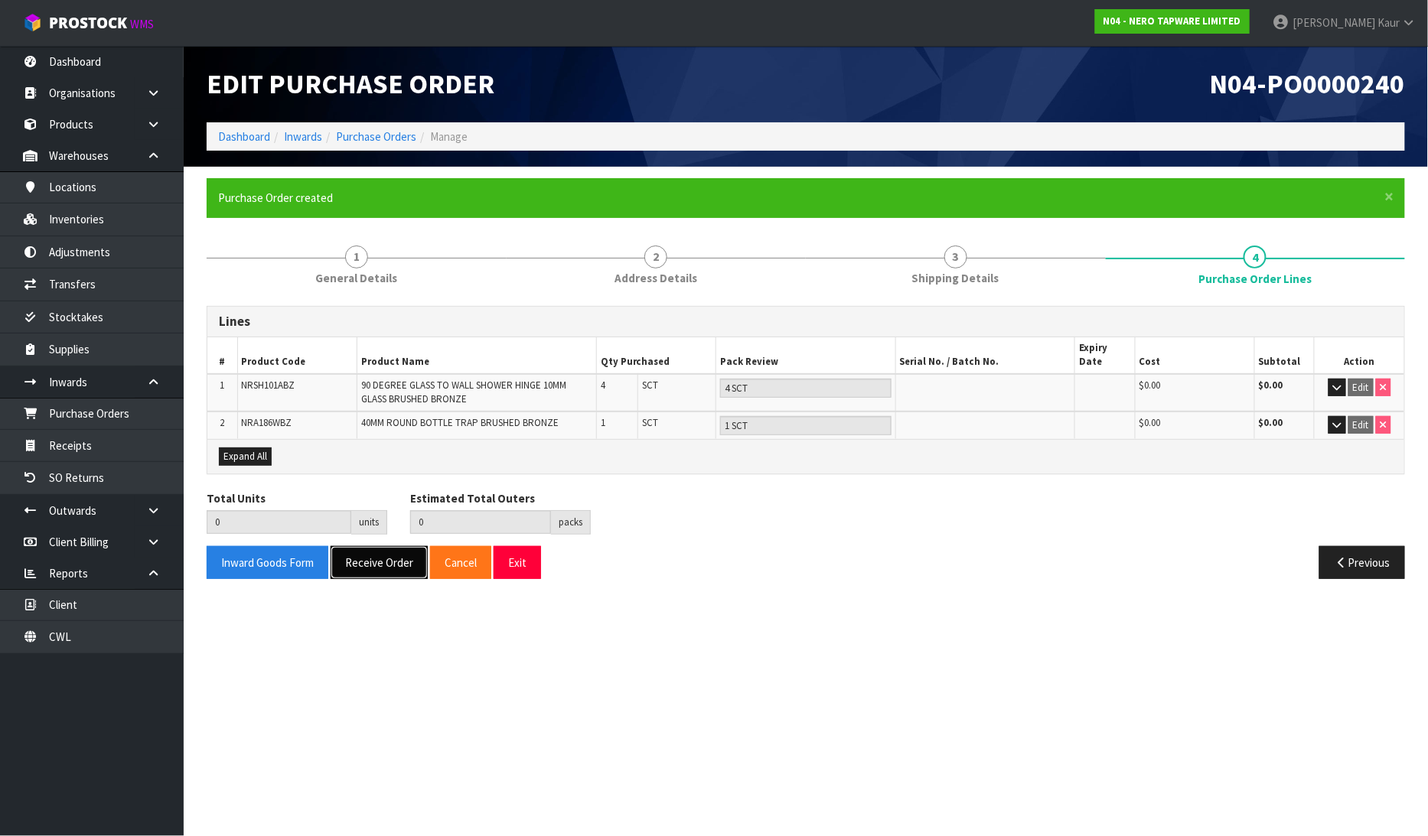
click at [369, 553] on button "Receive Order" at bounding box center [379, 562] width 97 height 33
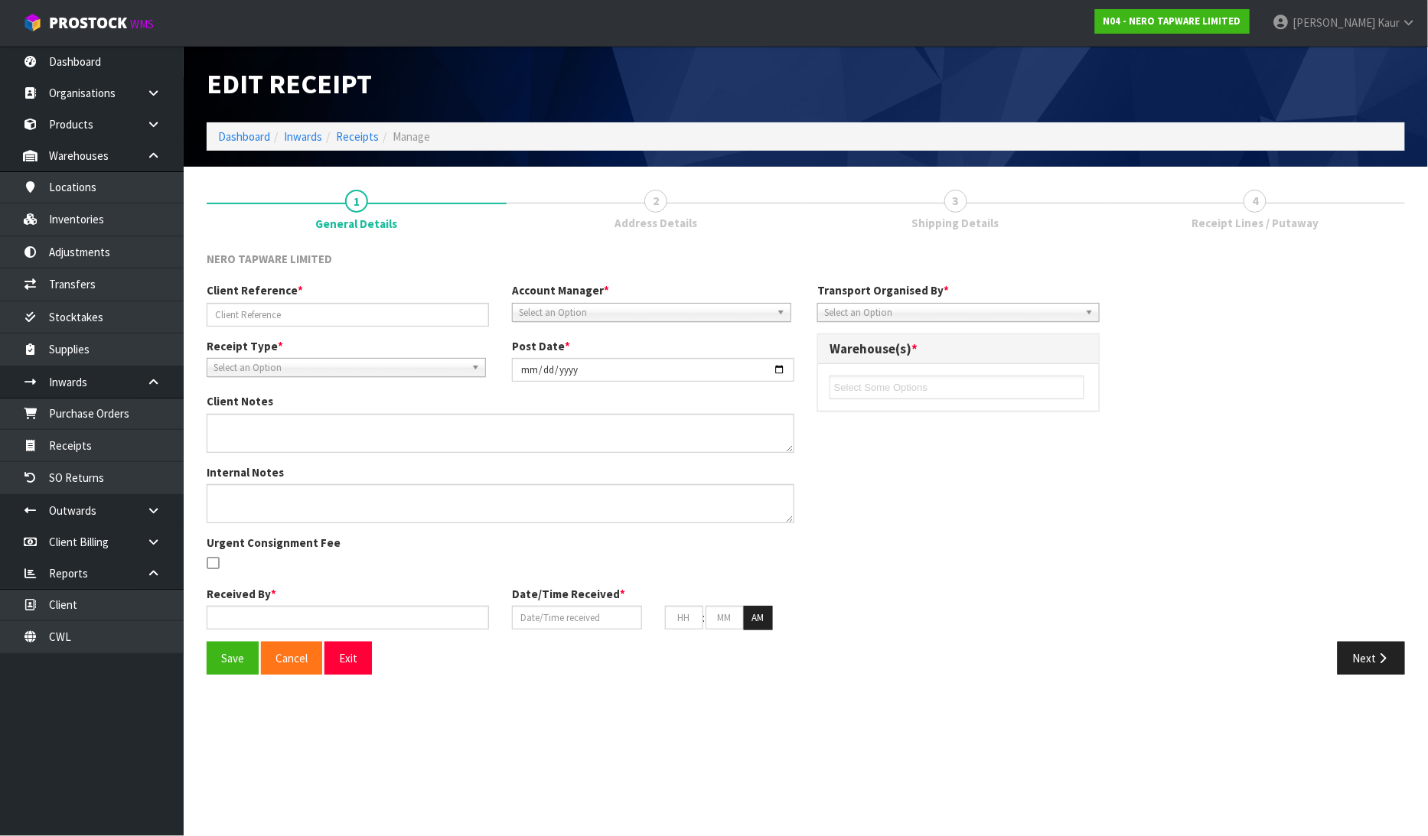
type input "RMANZ0000187"
type input "[DATE]"
type input "[PERSON_NAME]"
type input "[DATE]"
type input "01"
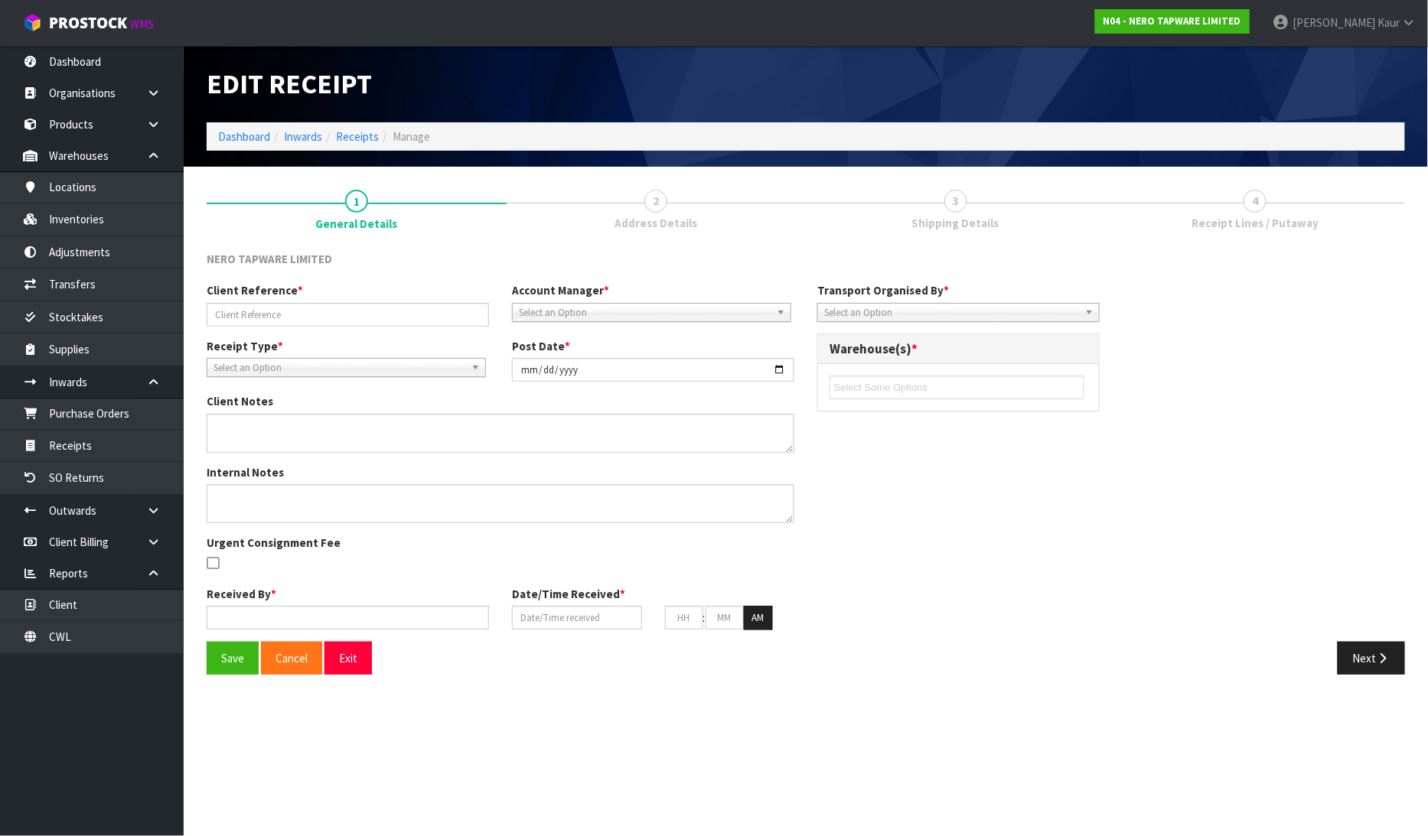
type input "30"
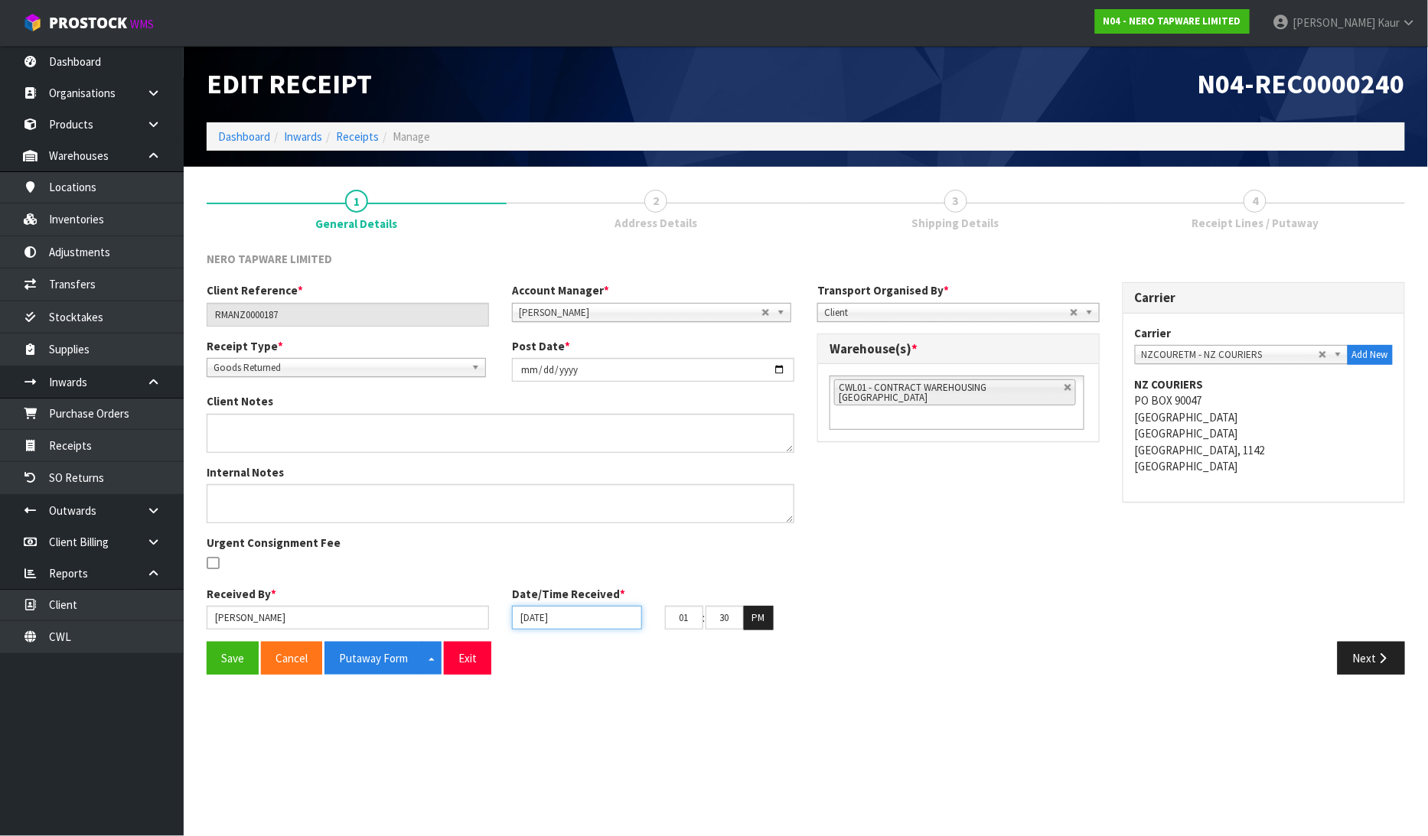
click at [528, 614] on input "[DATE]" at bounding box center [577, 618] width 130 height 24
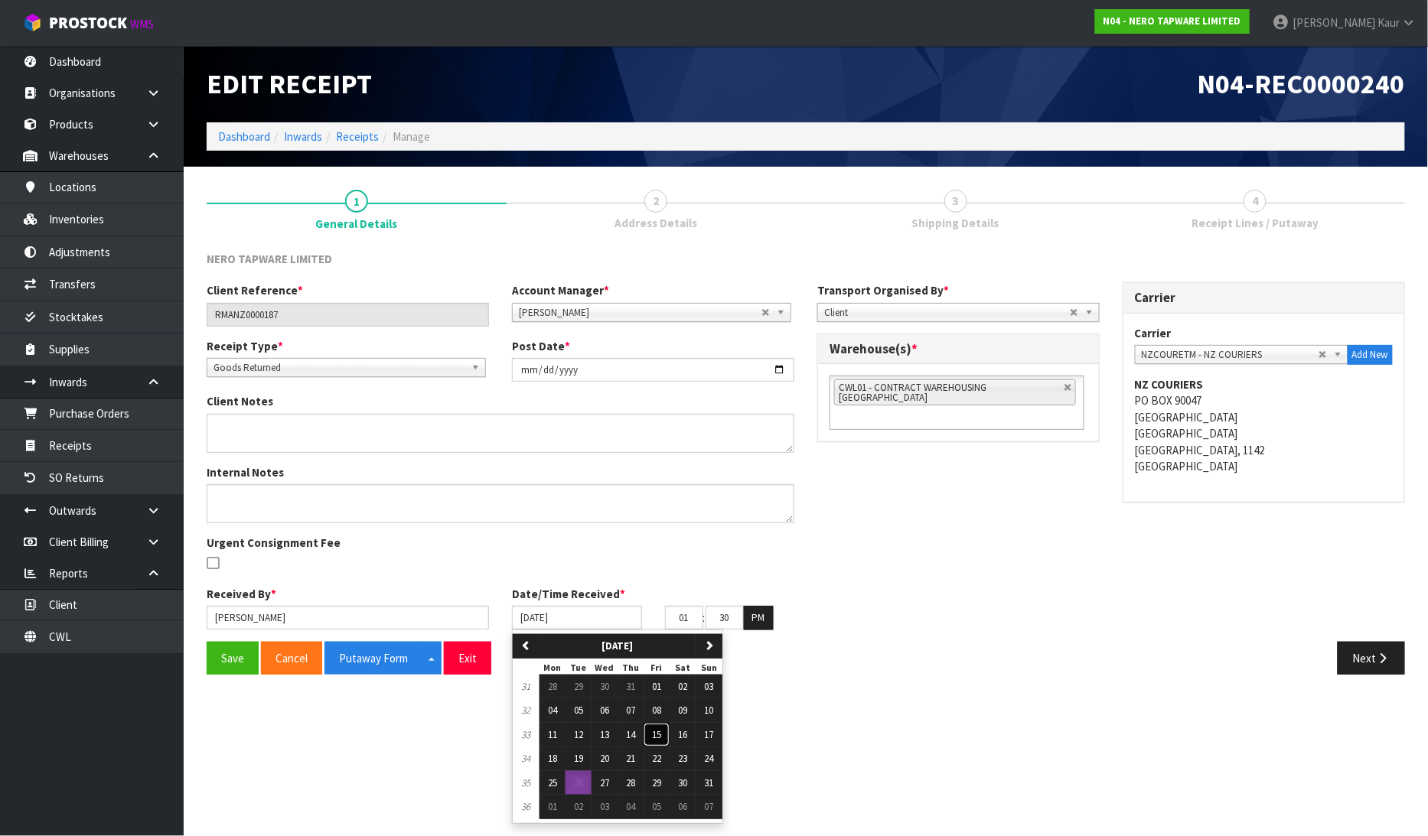
click at [656, 736] on span "15" at bounding box center [656, 735] width 9 height 13
type input "[DATE]"
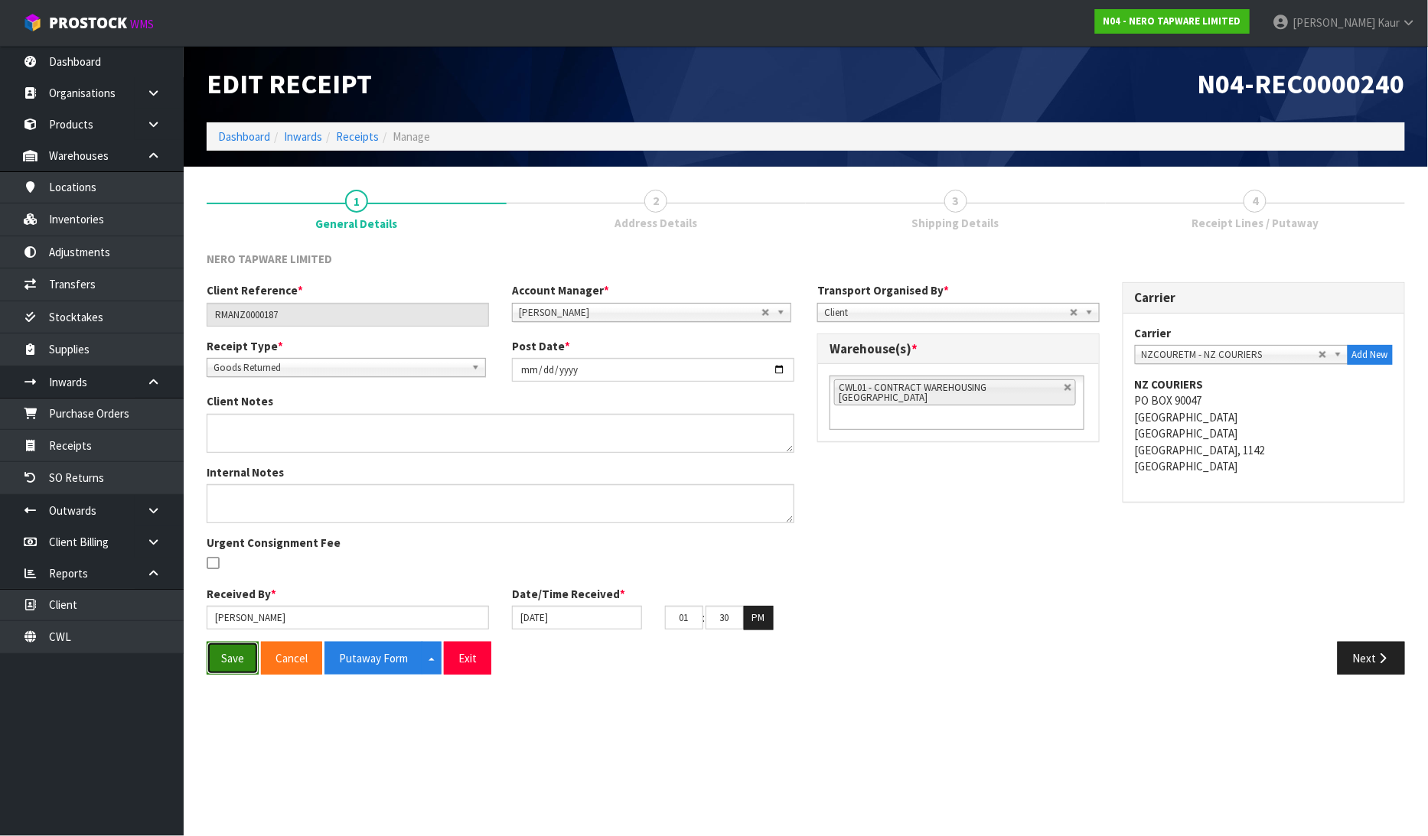
click at [230, 648] on button "Save" at bounding box center [233, 658] width 52 height 33
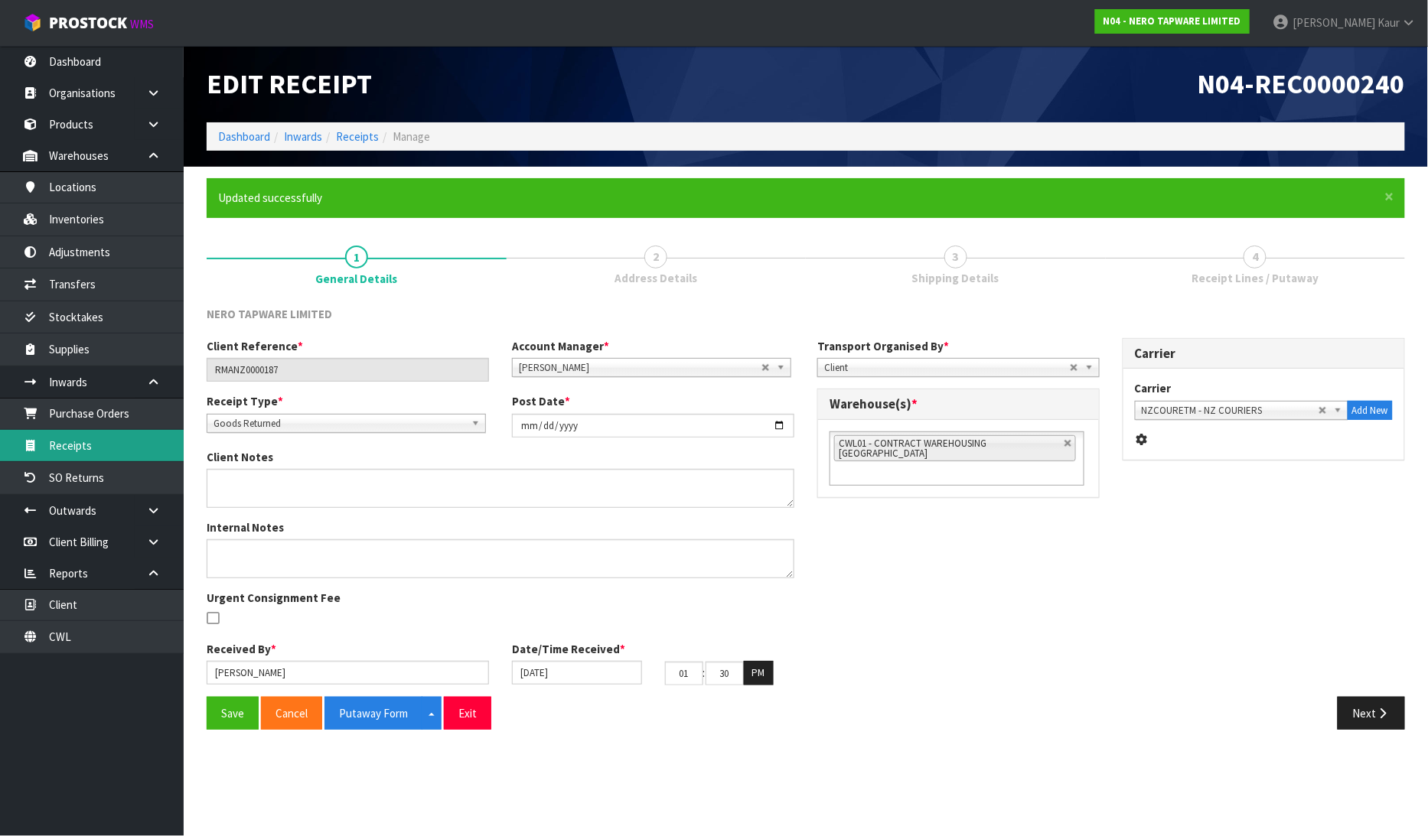
click at [87, 447] on link "Receipts" at bounding box center [92, 445] width 184 height 31
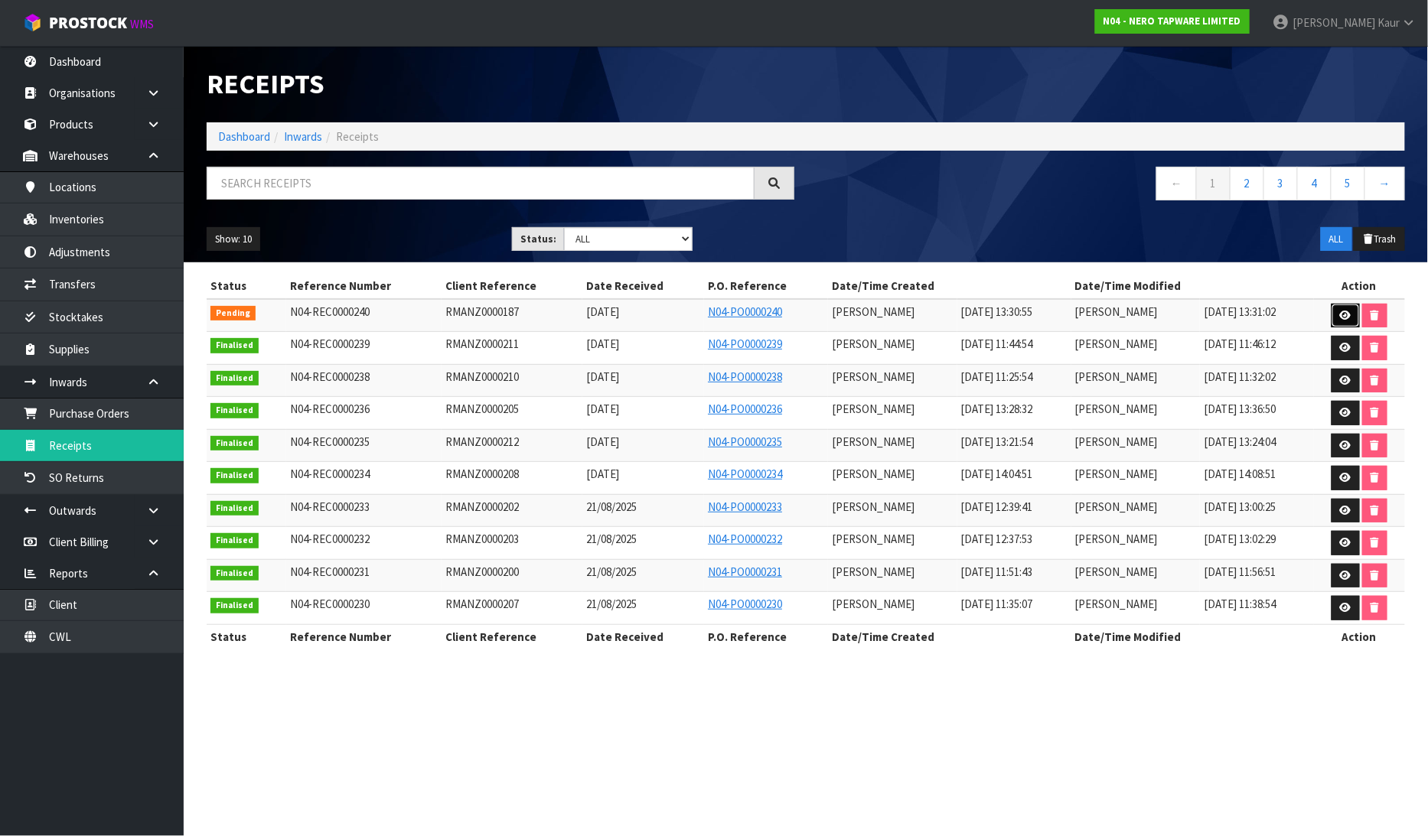
click at [1349, 318] on icon at bounding box center [1345, 316] width 11 height 10
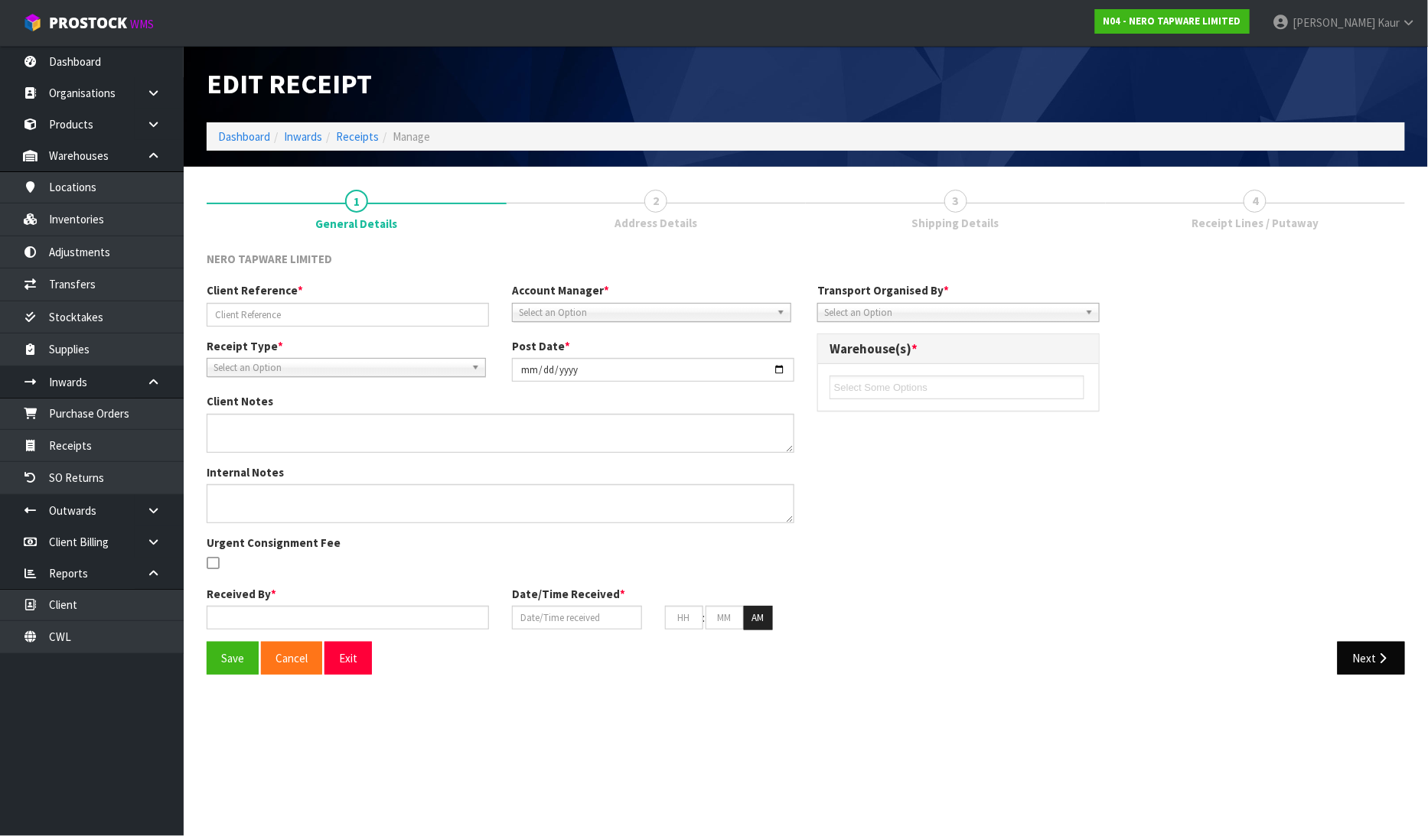
type input "RMANZ0000187"
type input "[DATE]"
type input "[PERSON_NAME]"
type input "[DATE]"
type input "01"
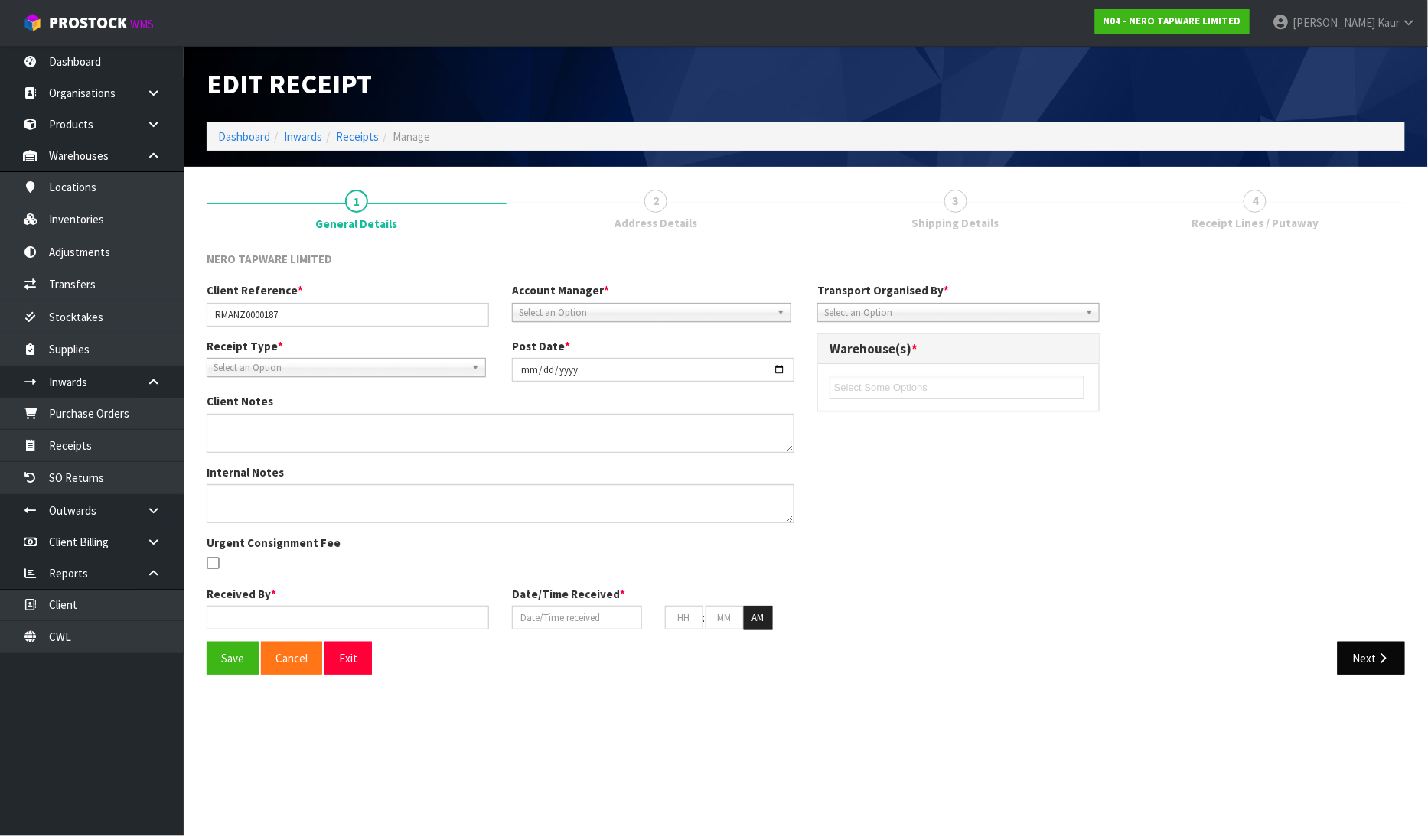
type input "30"
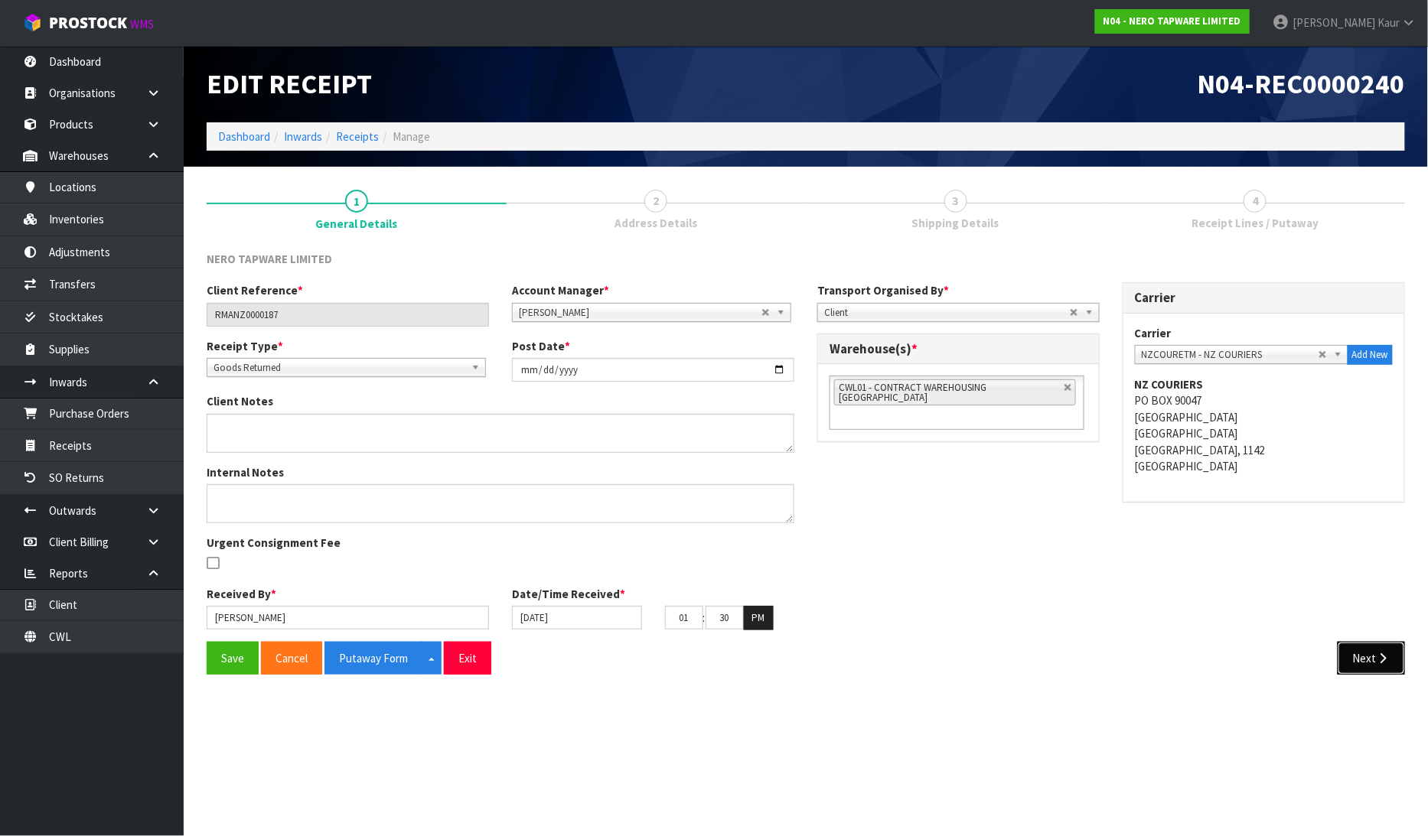
click at [1370, 660] on button "Next" at bounding box center [1371, 658] width 67 height 33
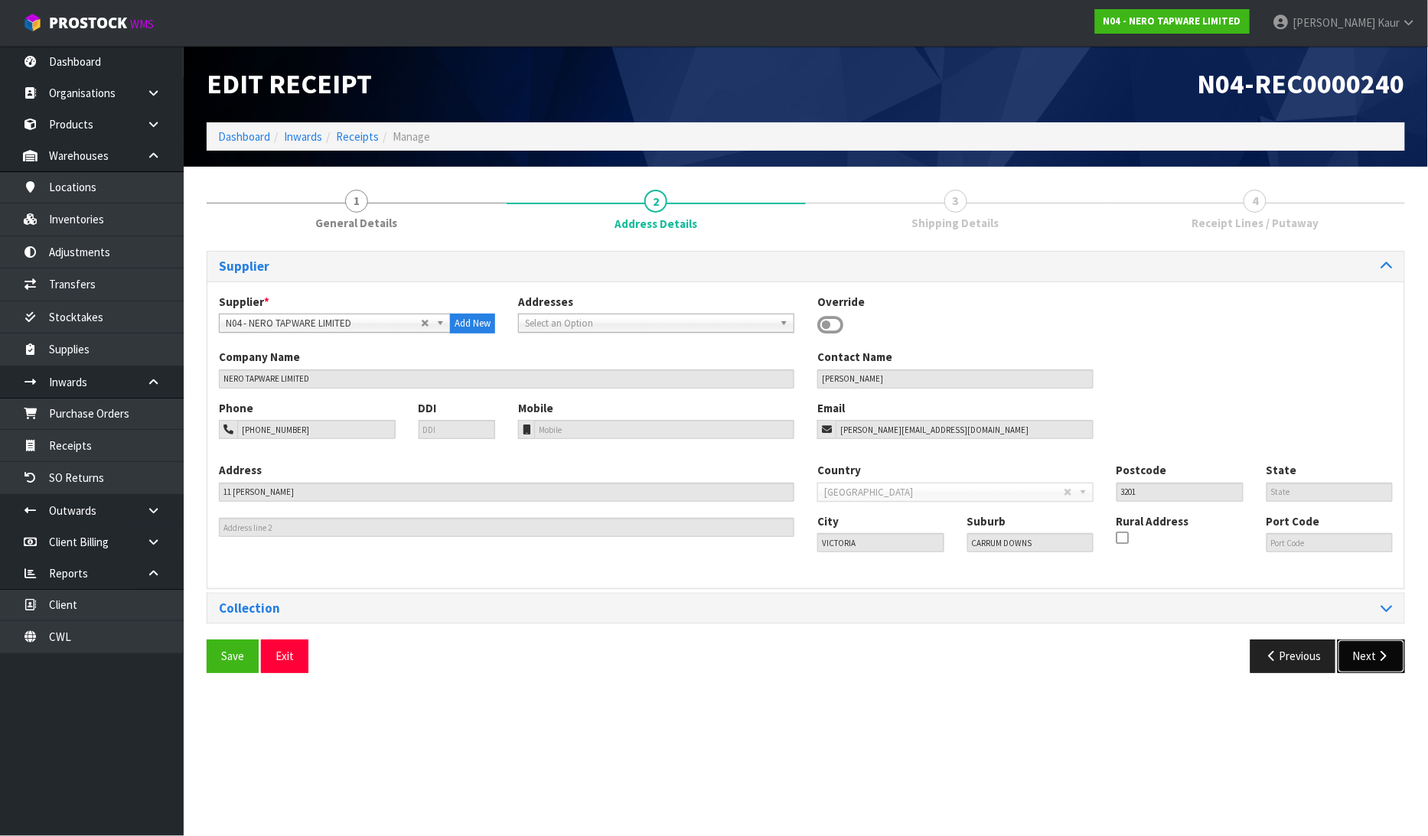
click at [1371, 660] on button "Next" at bounding box center [1371, 656] width 67 height 33
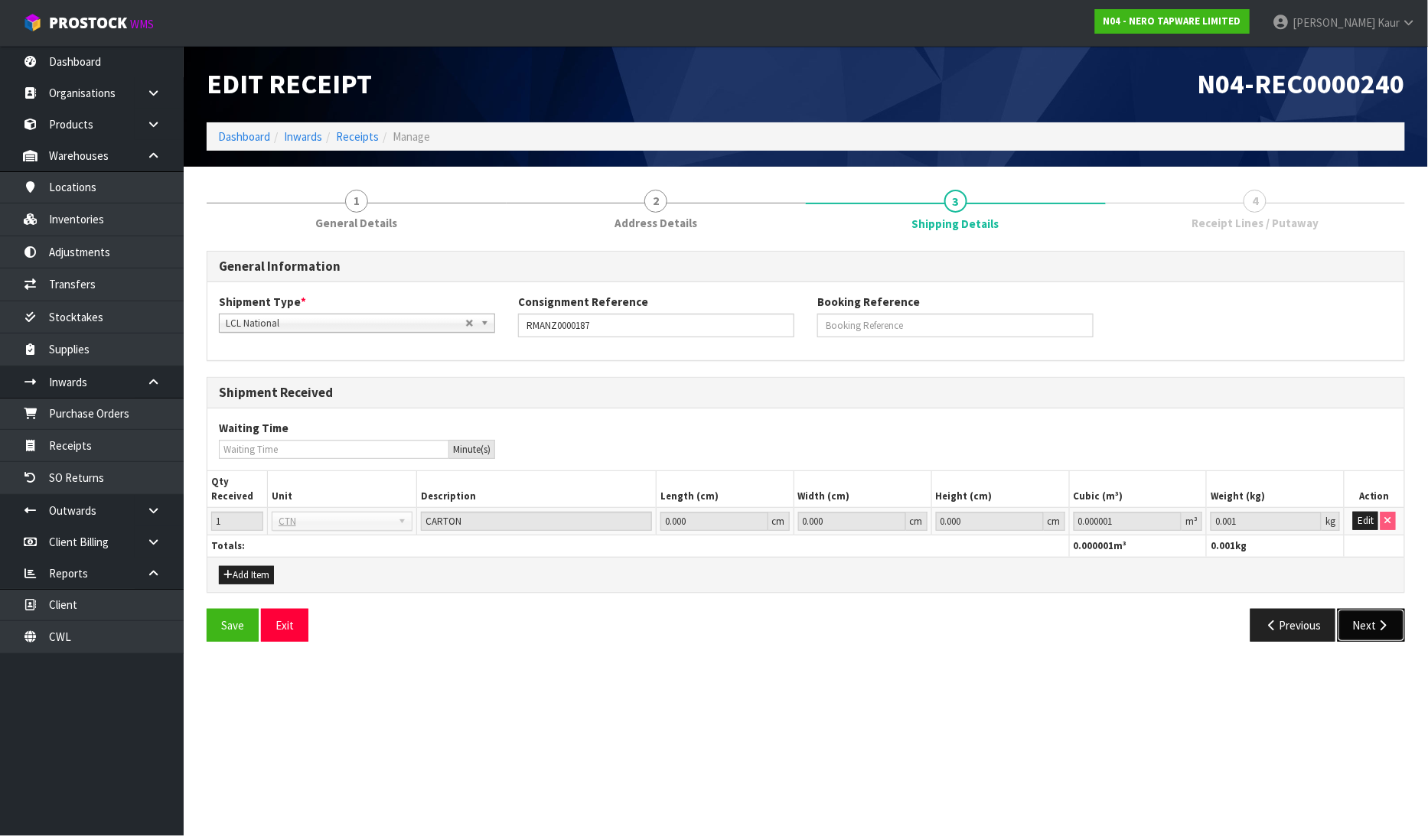
click at [1380, 614] on button "Next" at bounding box center [1371, 625] width 67 height 33
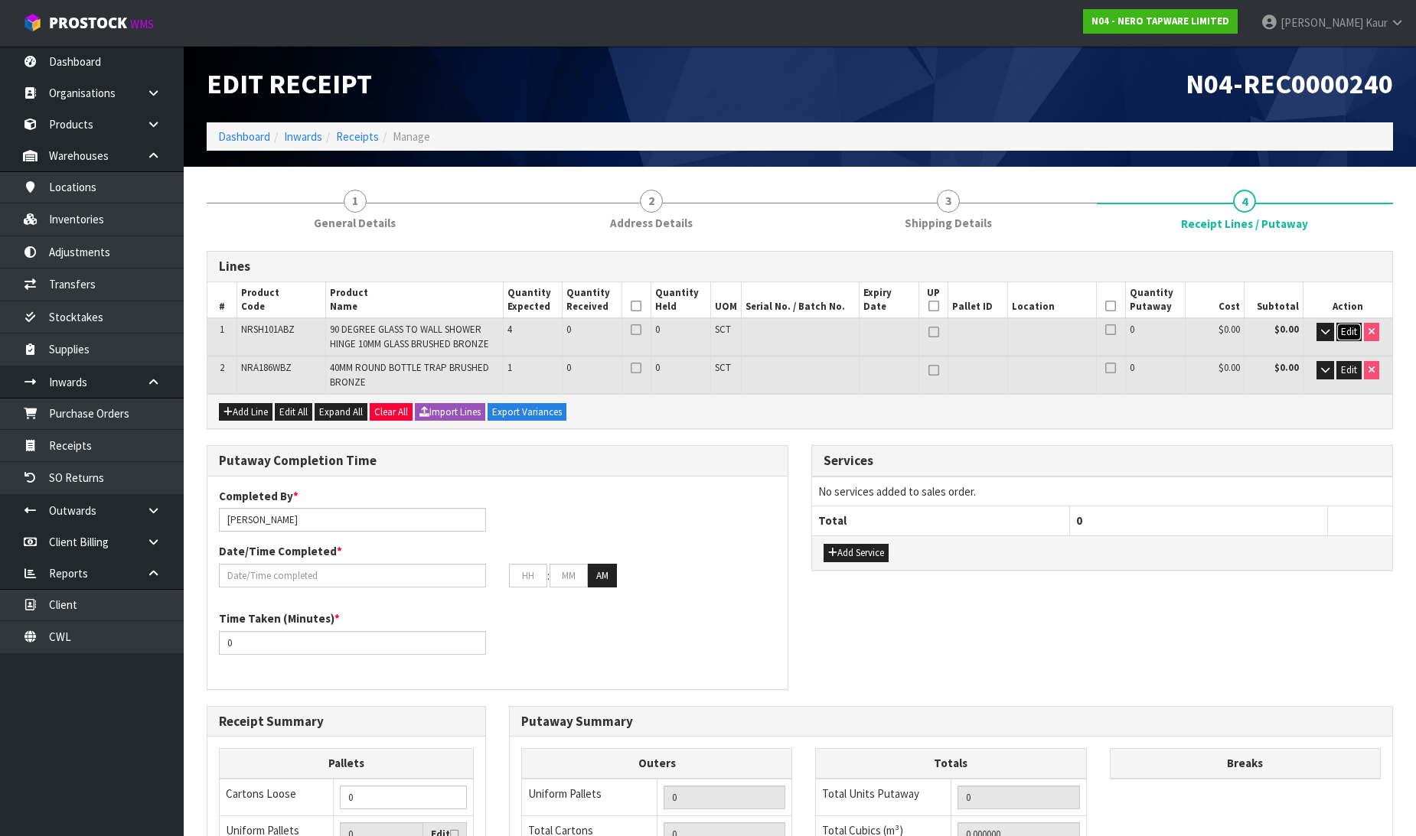
click at [1355, 328] on span "Edit" at bounding box center [1349, 331] width 16 height 13
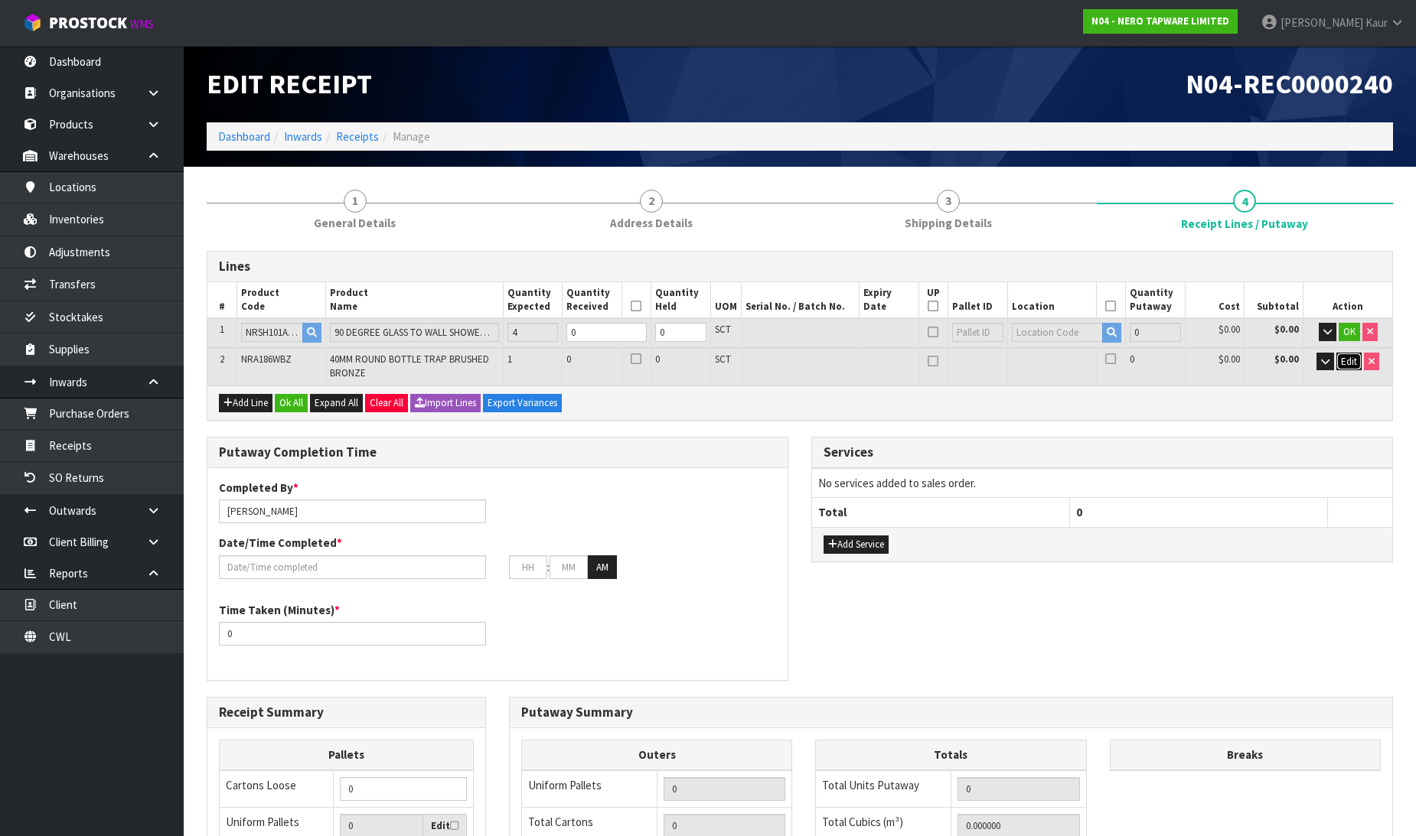
click at [1355, 360] on span "Edit" at bounding box center [1349, 361] width 16 height 13
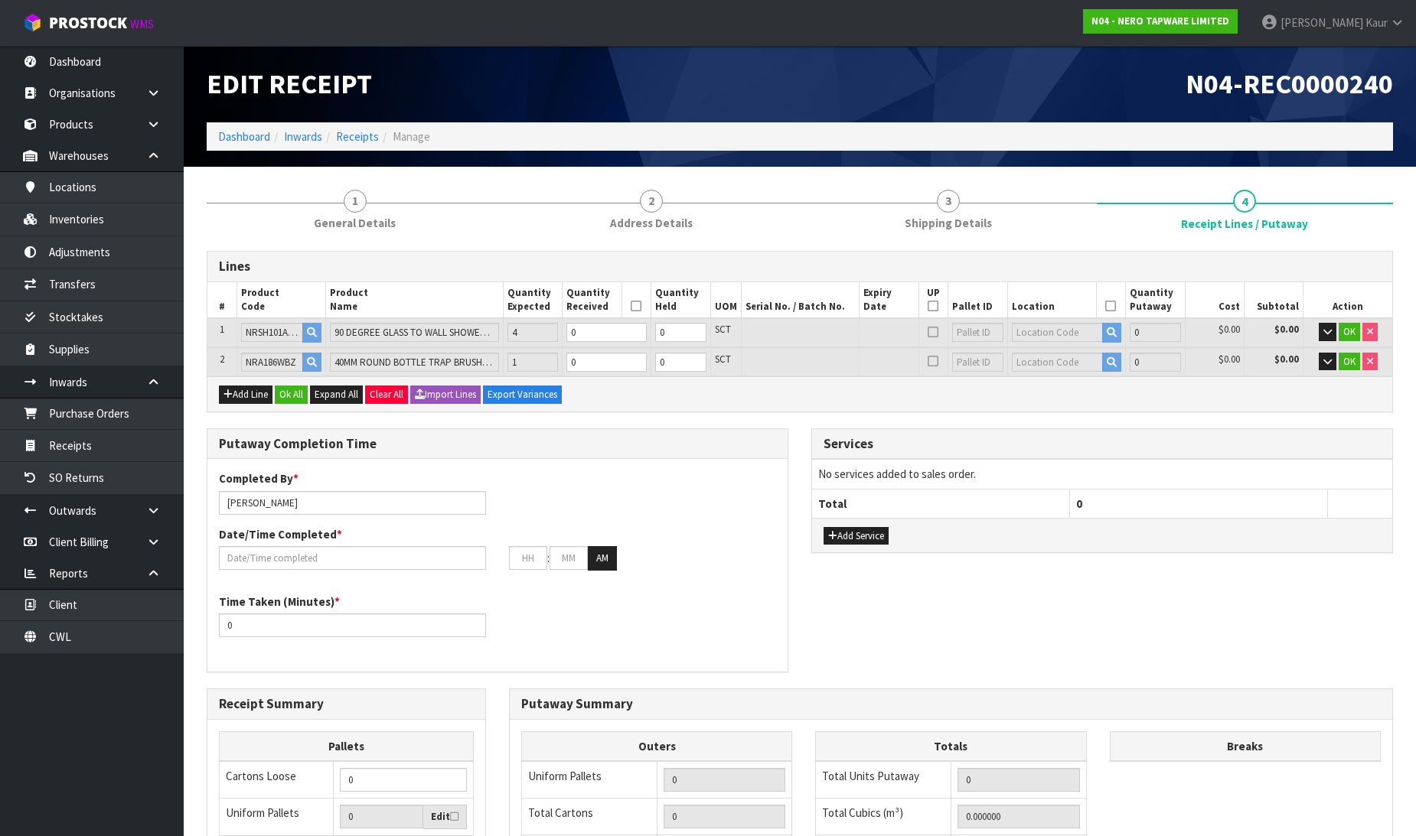
click at [588, 320] on td "0" at bounding box center [606, 332] width 89 height 28
click at [586, 331] on input "0" at bounding box center [606, 332] width 80 height 19
type input "0.00196"
type input "2.6"
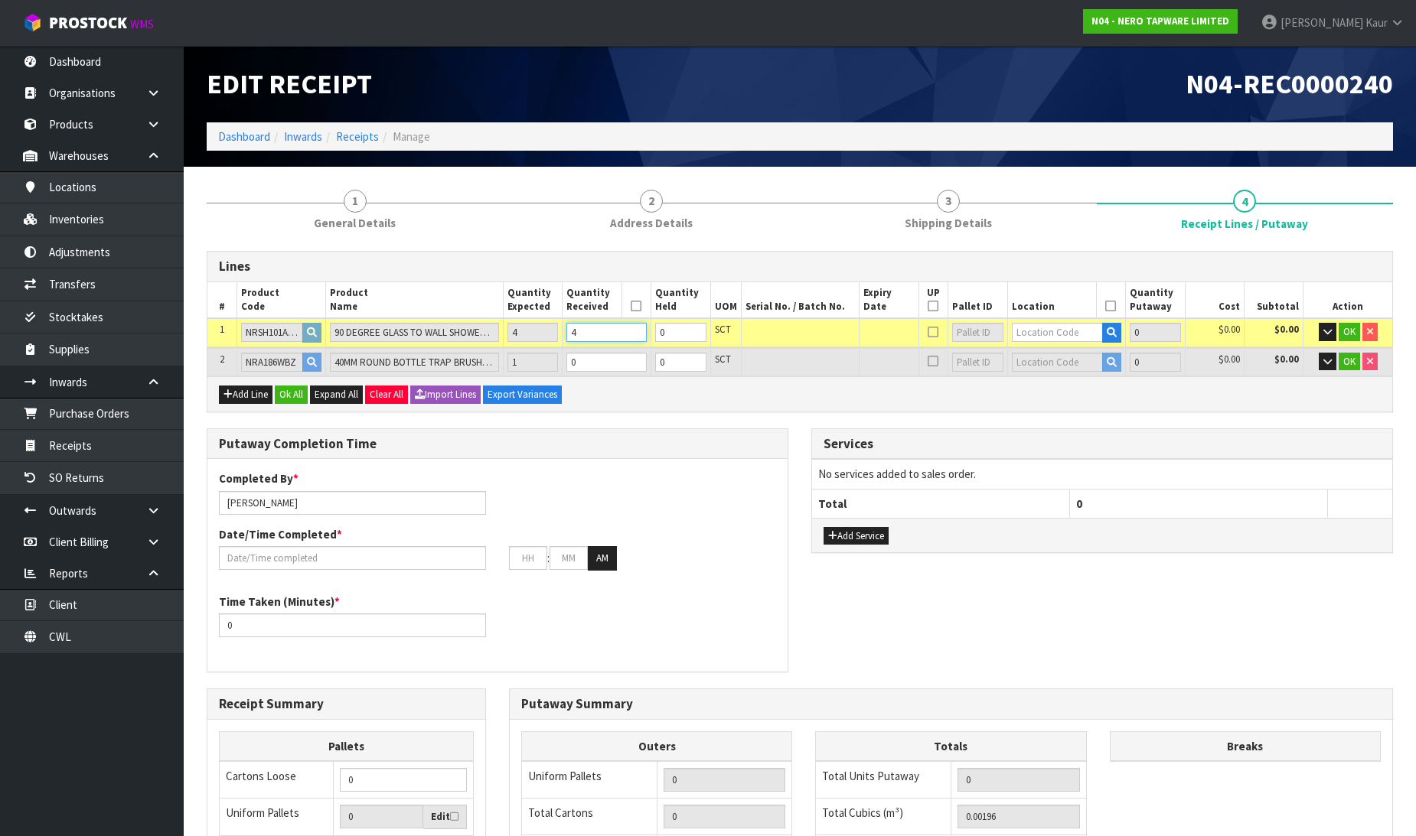
type input "4"
click at [589, 355] on input "0" at bounding box center [606, 362] width 80 height 19
type input "0.01036"
type input "4.2"
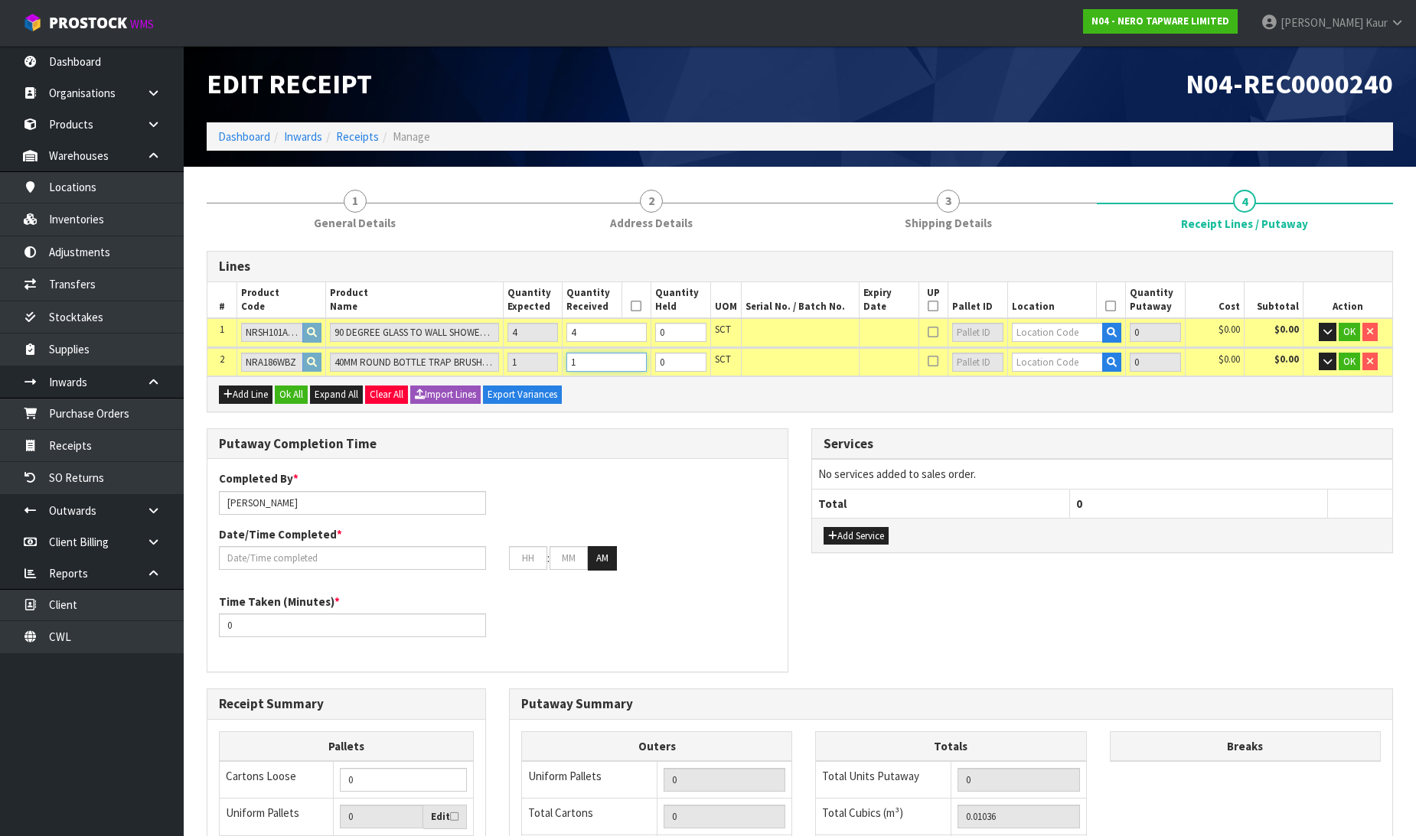
type input "1"
click at [1045, 335] on input "text" at bounding box center [1058, 332] width 92 height 19
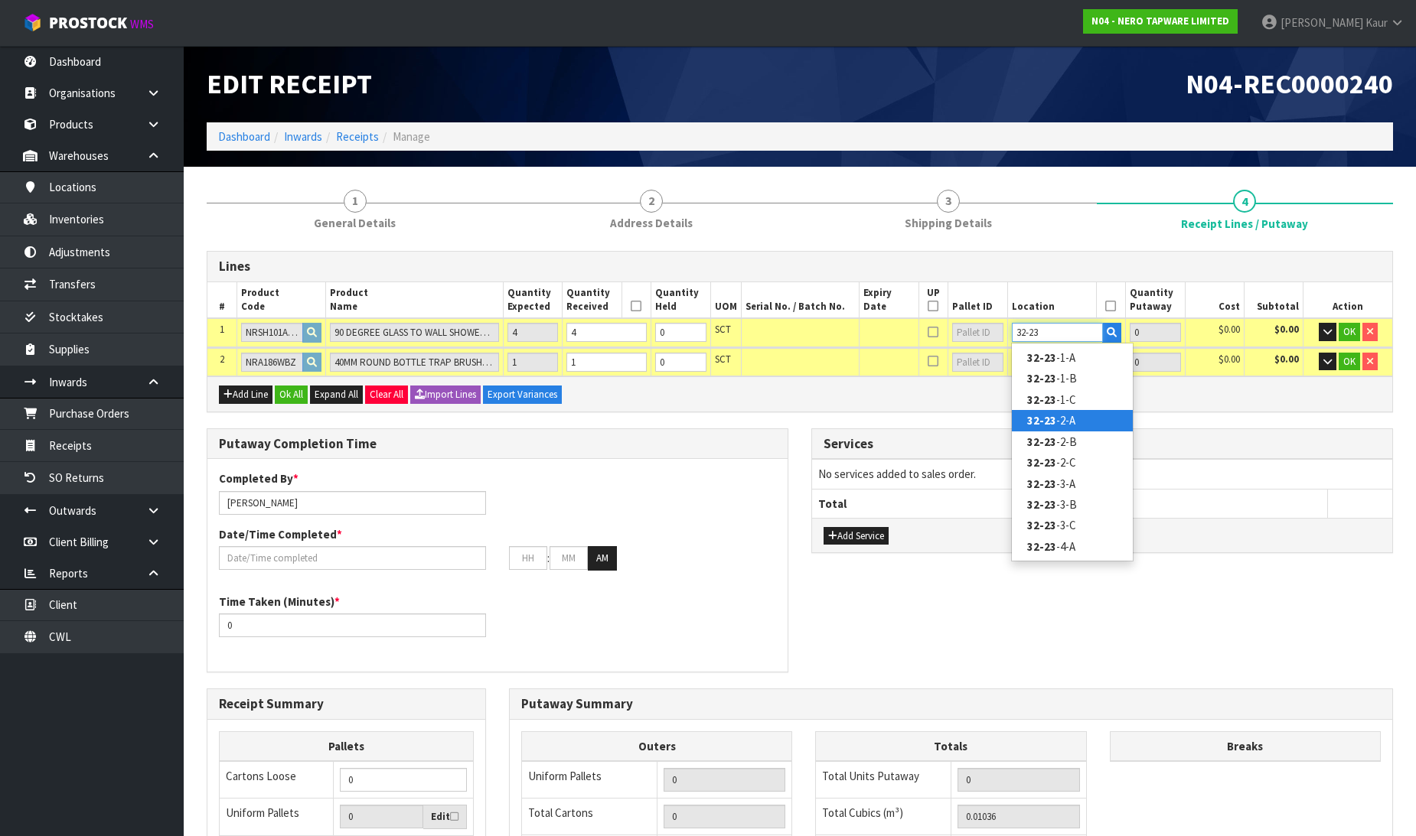
type input "32-23"
click at [1062, 414] on link "32-23 -2-A" at bounding box center [1072, 420] width 121 height 21
type input "4"
type input "32-23-2-A"
type input "4"
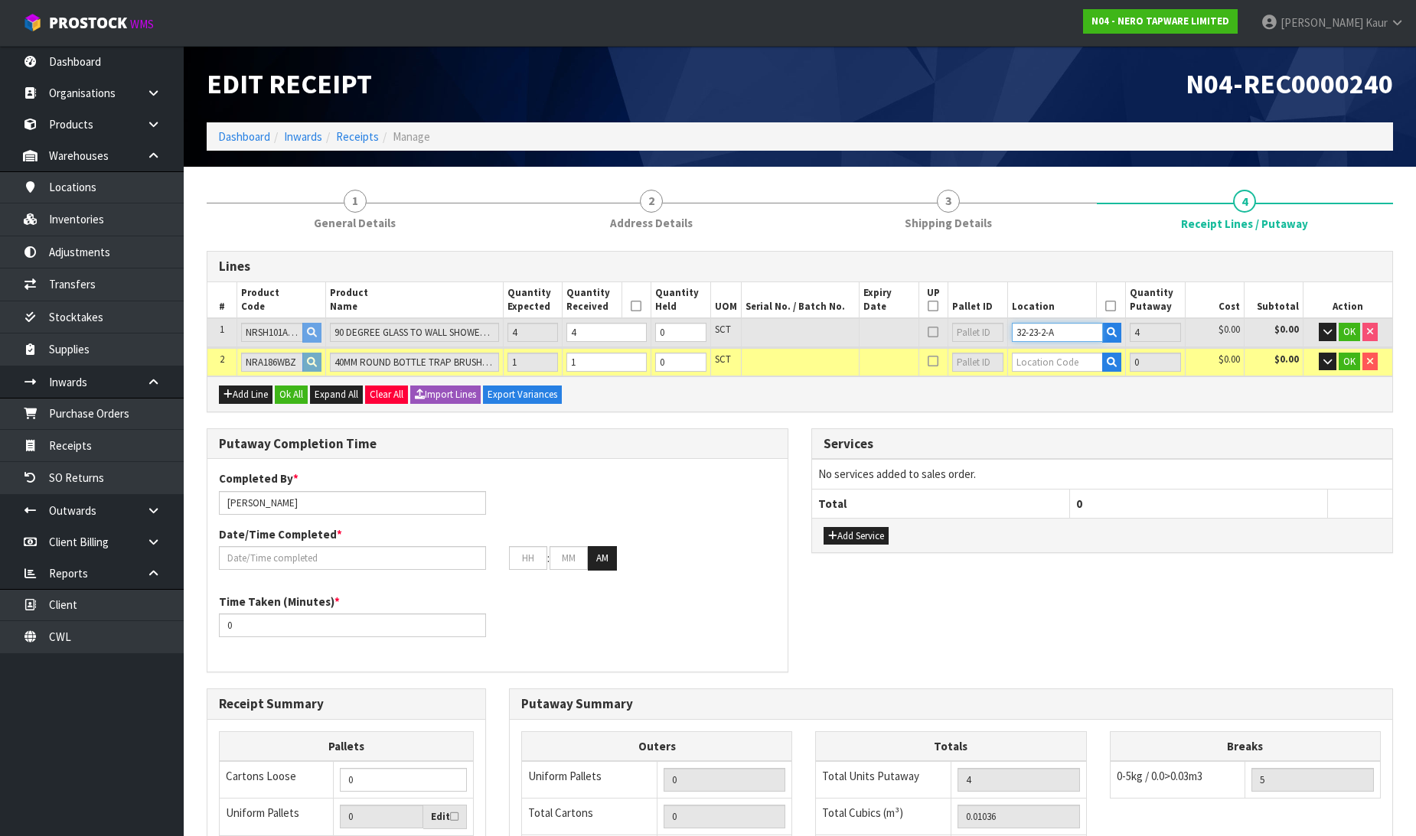
click at [989, 360] on table "# Product Code Product Name Quantity Expected Quantity Received Quantity Held U…" at bounding box center [799, 329] width 1185 height 95
click at [1038, 363] on input "text" at bounding box center [1058, 362] width 92 height 19
paste input "32-23-2-A"
type input "32-23-2-A"
type input "5"
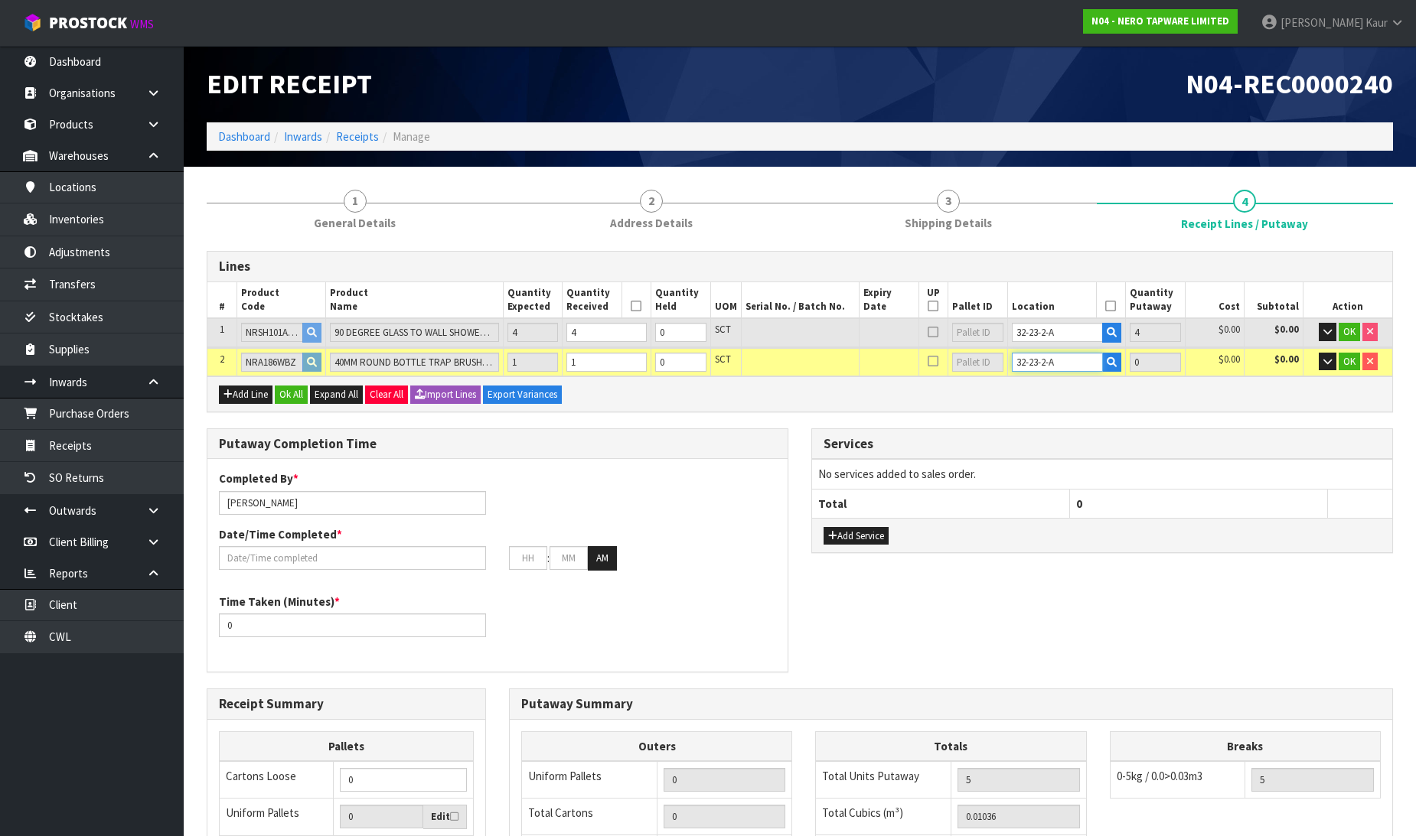
type input "1"
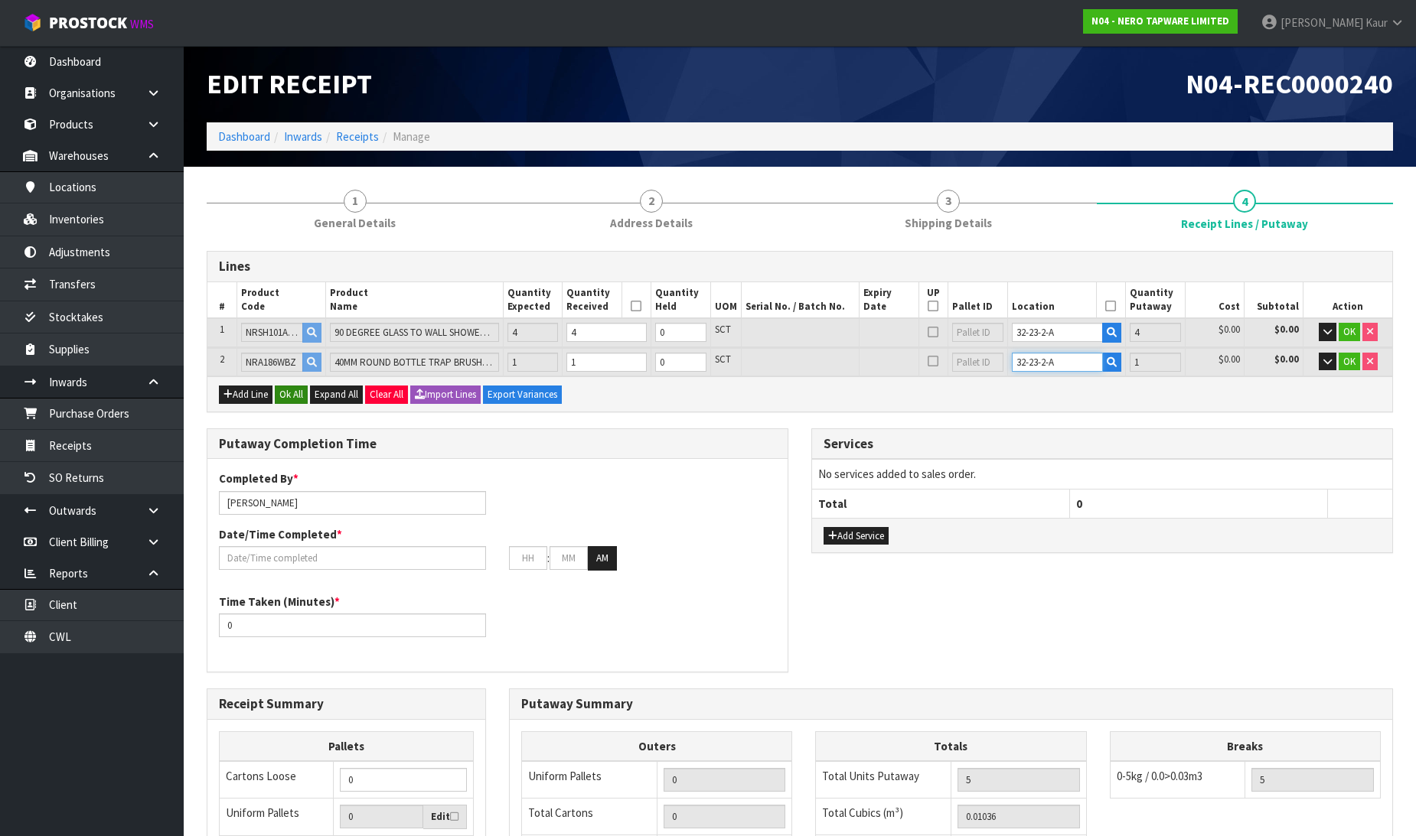
type input "32-23-2-A"
click at [302, 386] on button "Ok All" at bounding box center [291, 395] width 33 height 18
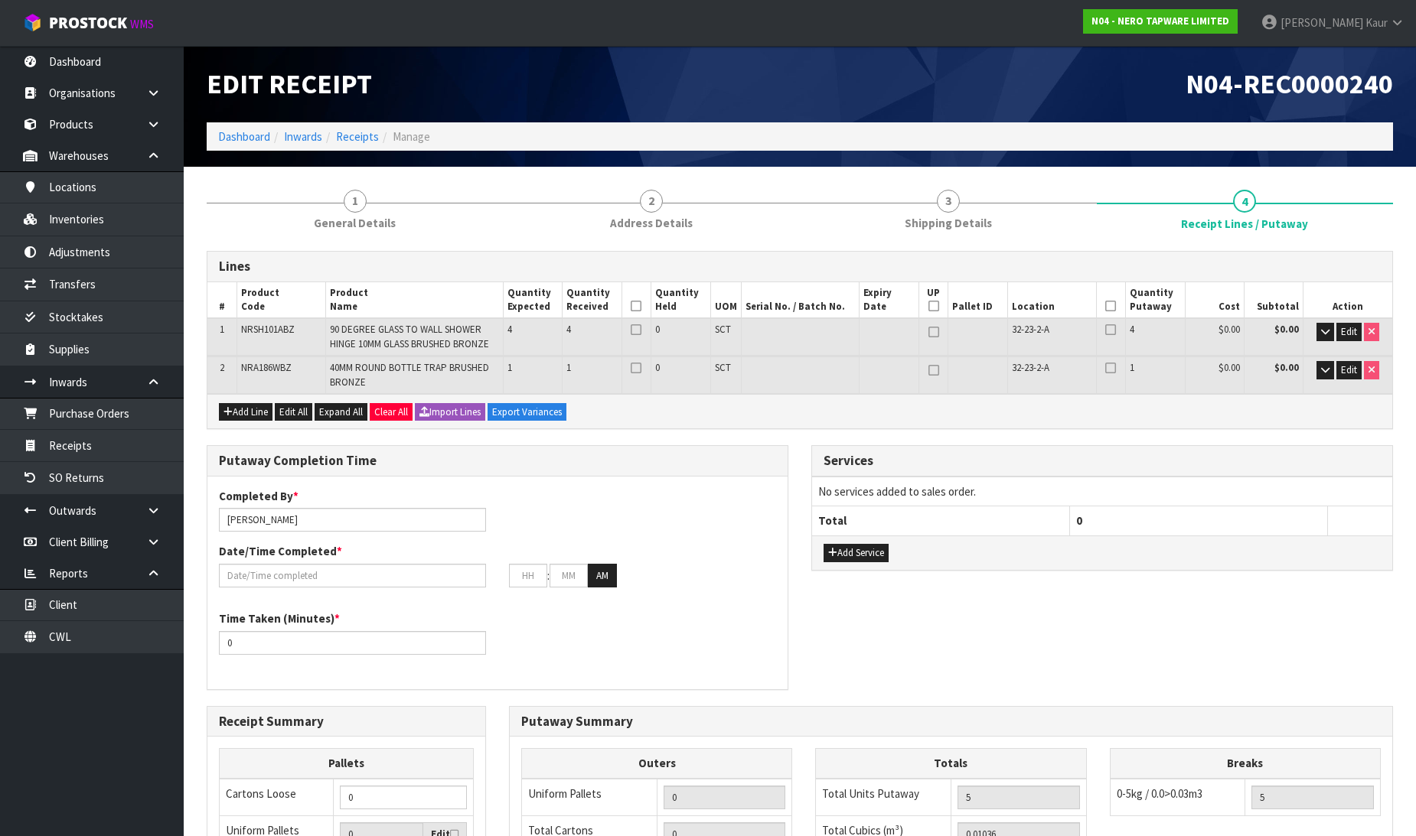
click at [631, 306] on icon at bounding box center [636, 306] width 11 height 1
click at [1106, 306] on icon at bounding box center [1110, 306] width 11 height 1
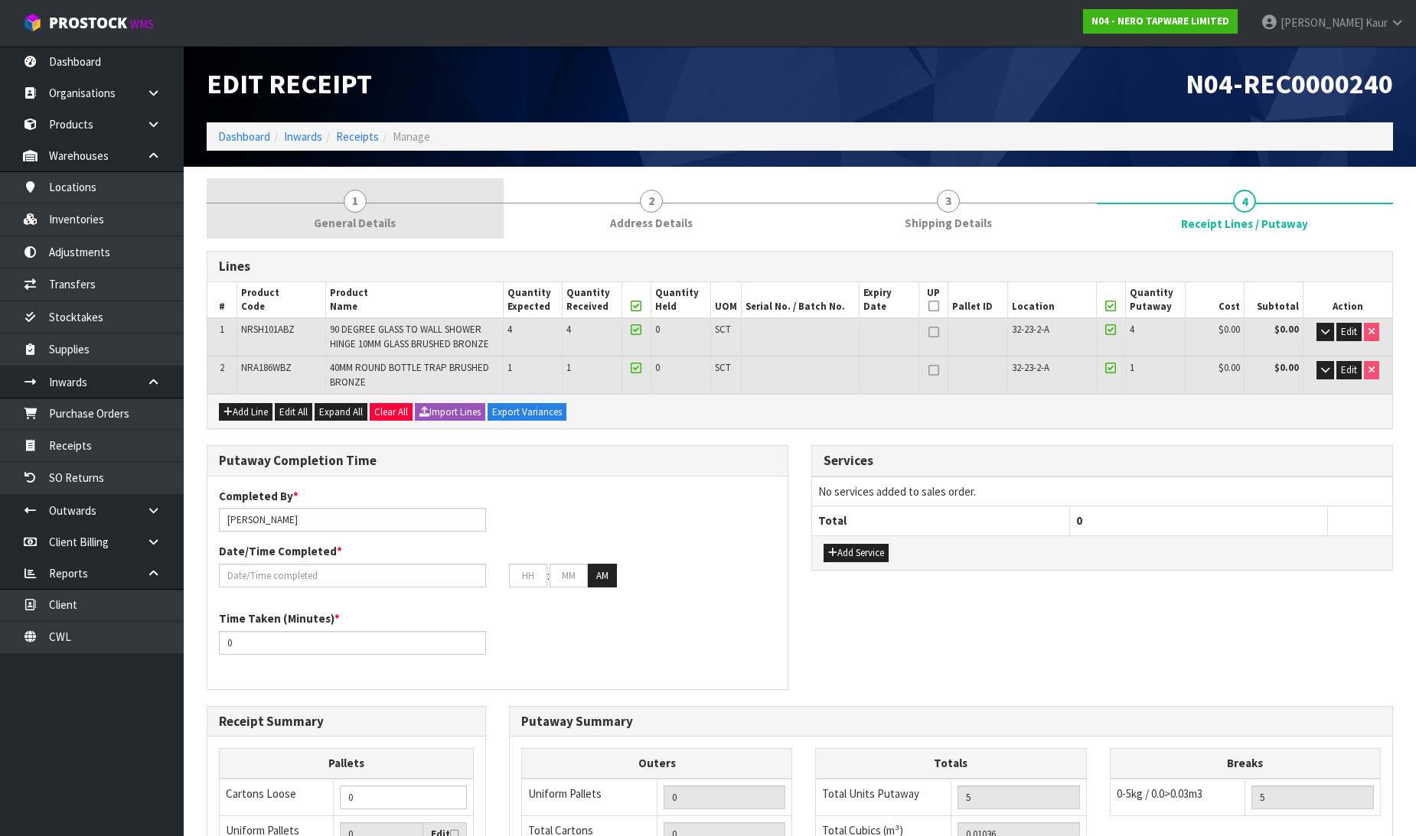
drag, startPoint x: 388, startPoint y: 196, endPoint x: 409, endPoint y: 196, distance: 20.7
click at [387, 196] on link "1 General Details" at bounding box center [355, 208] width 297 height 60
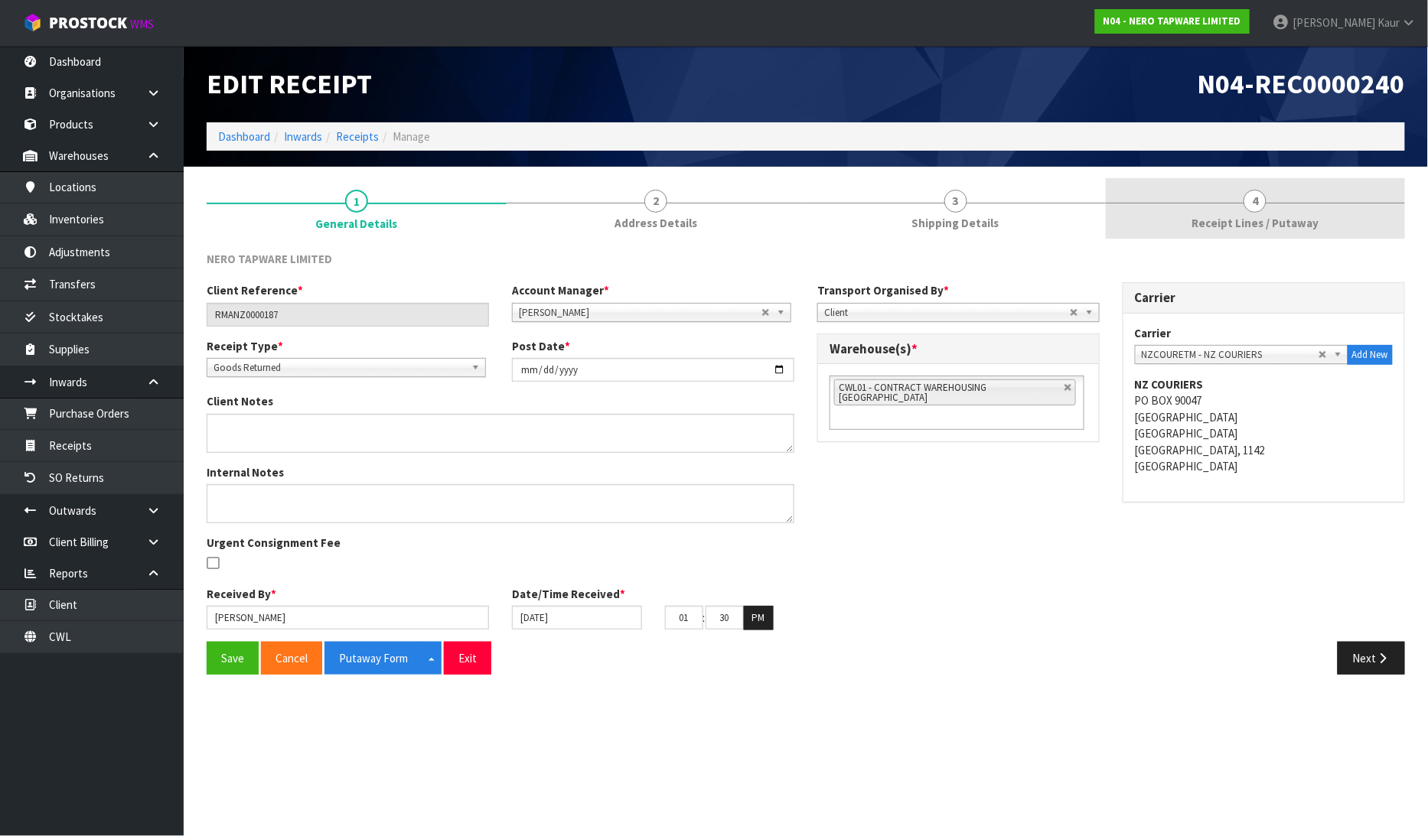
click at [1240, 216] on span "Receipt Lines / Putaway" at bounding box center [1255, 223] width 127 height 16
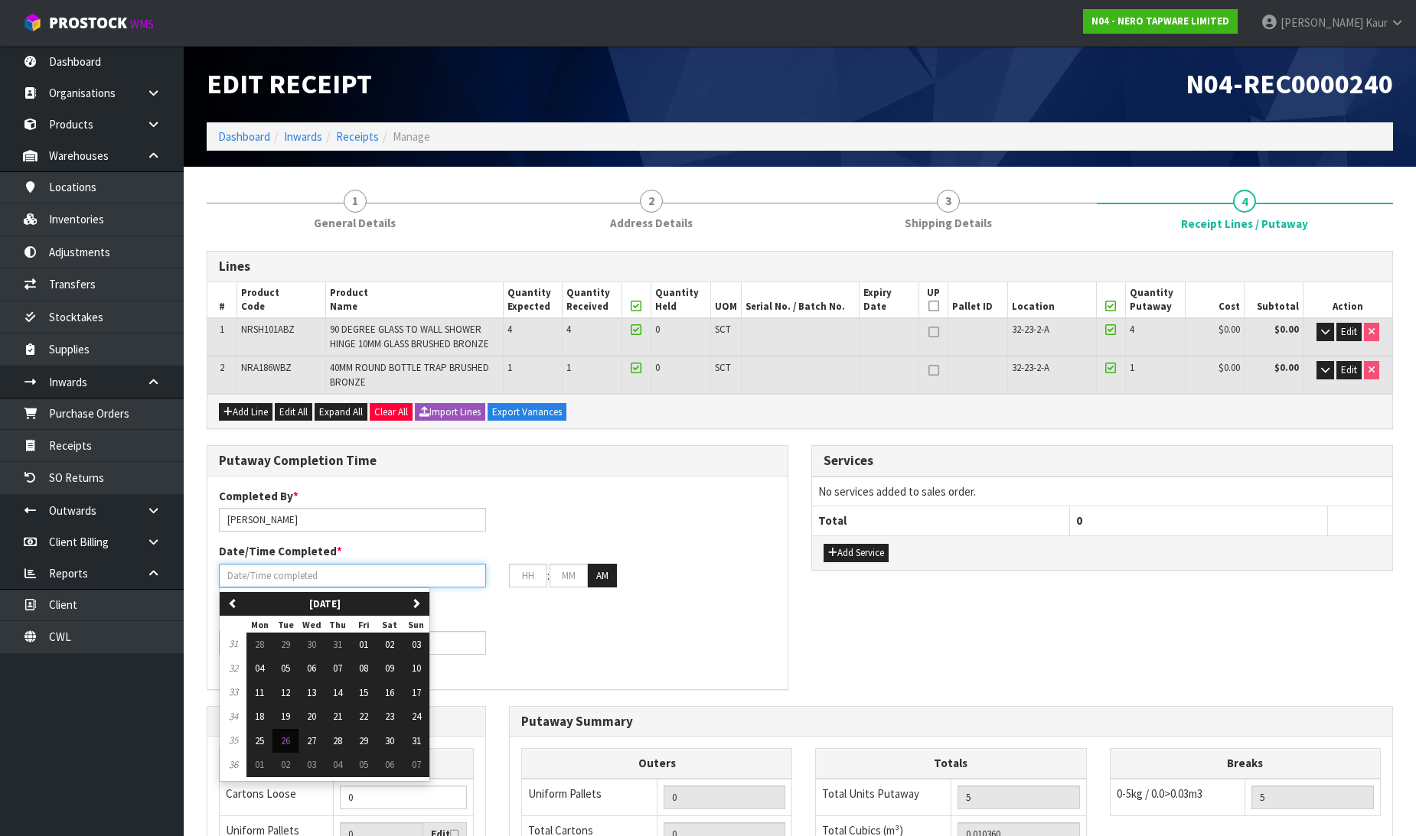
click at [262, 575] on input "text" at bounding box center [352, 576] width 267 height 24
click at [285, 732] on button "26" at bounding box center [285, 741] width 26 height 24
type input "[DATE]"
type input "12"
type input "00"
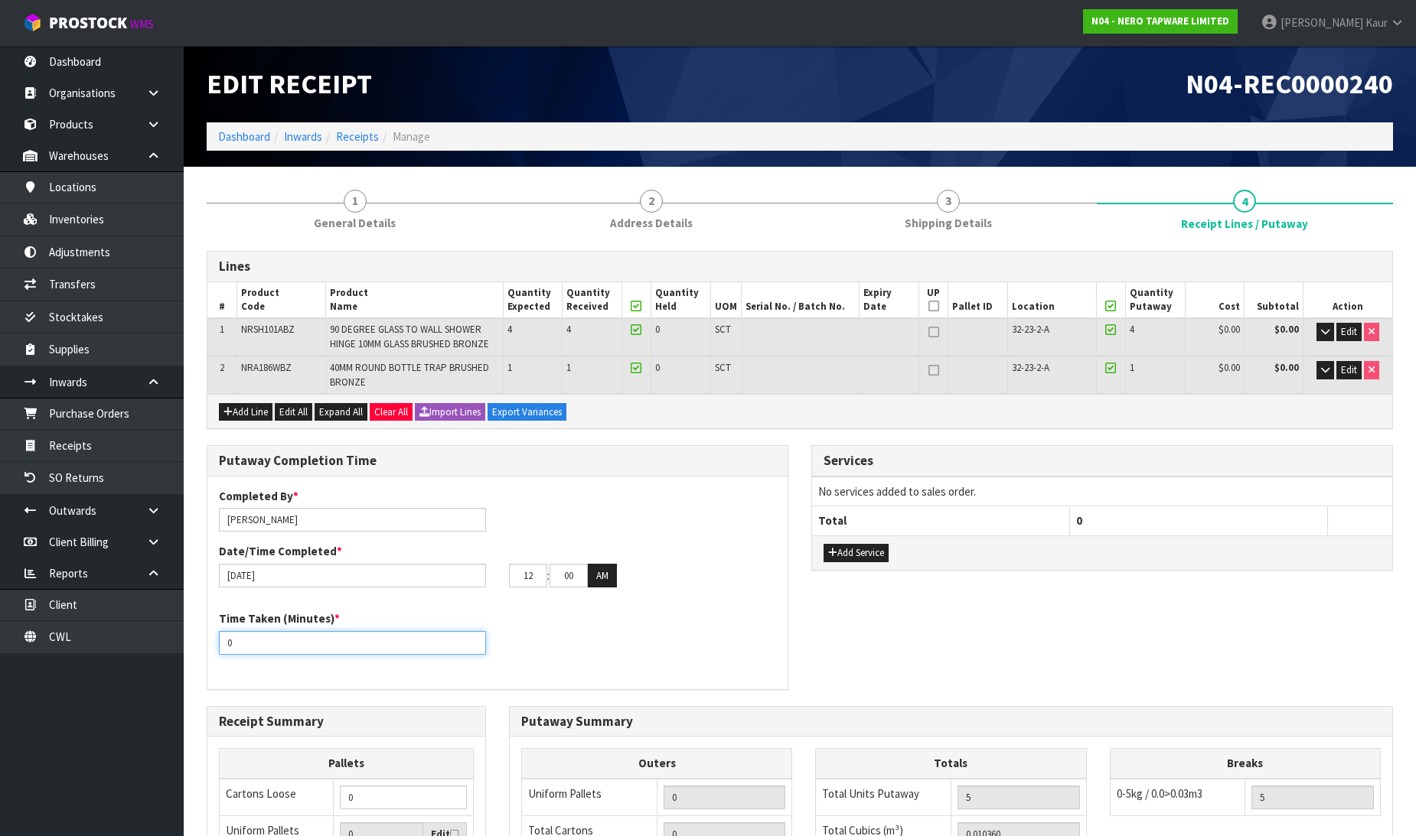
drag, startPoint x: 246, startPoint y: 647, endPoint x: 208, endPoint y: 647, distance: 38.3
click at [208, 647] on div "Time Taken (Minutes) * 0" at bounding box center [352, 633] width 290 height 44
type input "15"
drag, startPoint x: 540, startPoint y: 570, endPoint x: 519, endPoint y: 574, distance: 21.0
click at [519, 574] on input "12" at bounding box center [528, 576] width 38 height 24
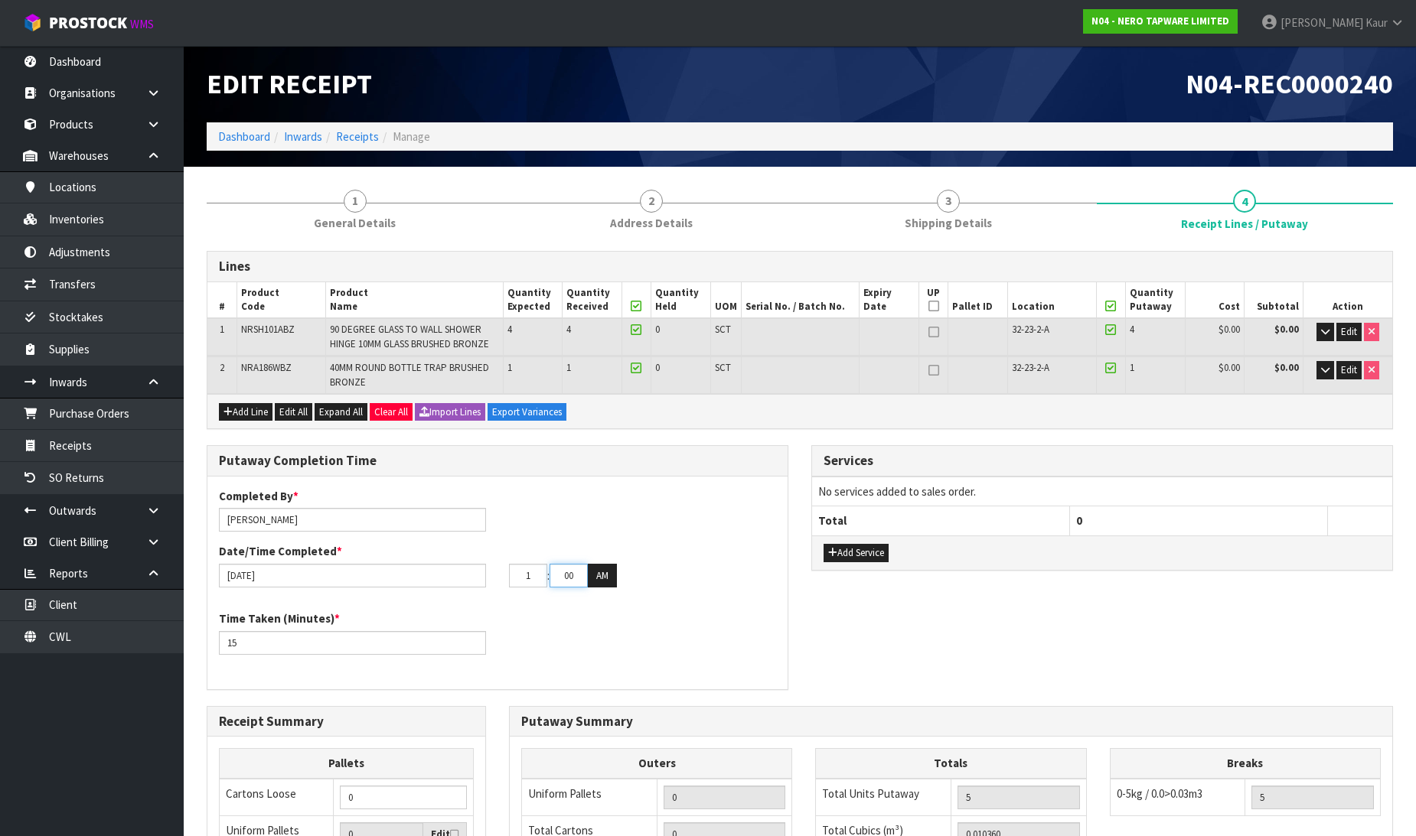
type input "01"
drag, startPoint x: 582, startPoint y: 579, endPoint x: 542, endPoint y: 583, distance: 40.0
click at [542, 583] on tr "01 : 00 : 00 AM" at bounding box center [563, 576] width 108 height 24
type input "35"
click at [598, 582] on button "AM" at bounding box center [602, 576] width 29 height 24
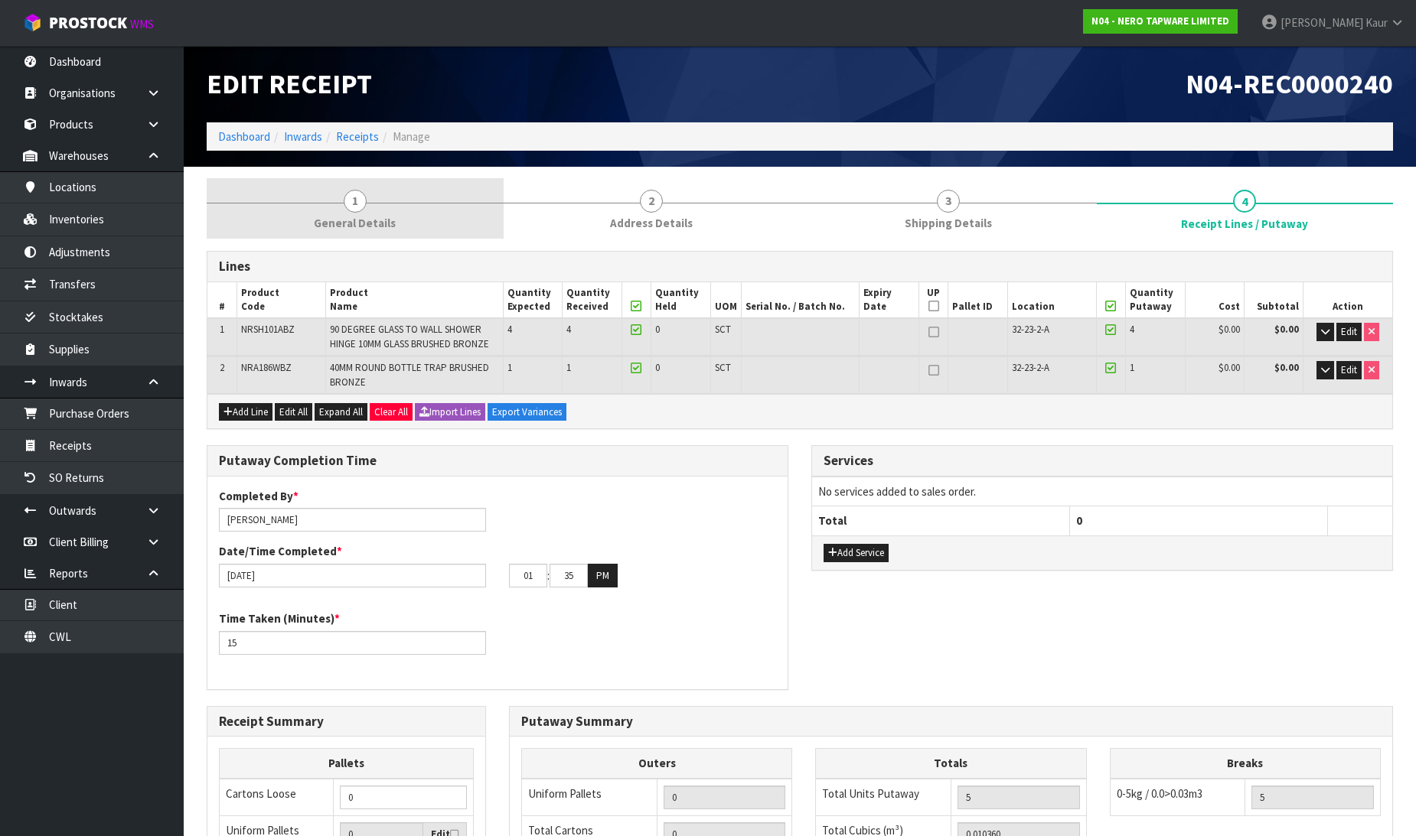
click at [357, 212] on link "1 General Details" at bounding box center [355, 208] width 297 height 60
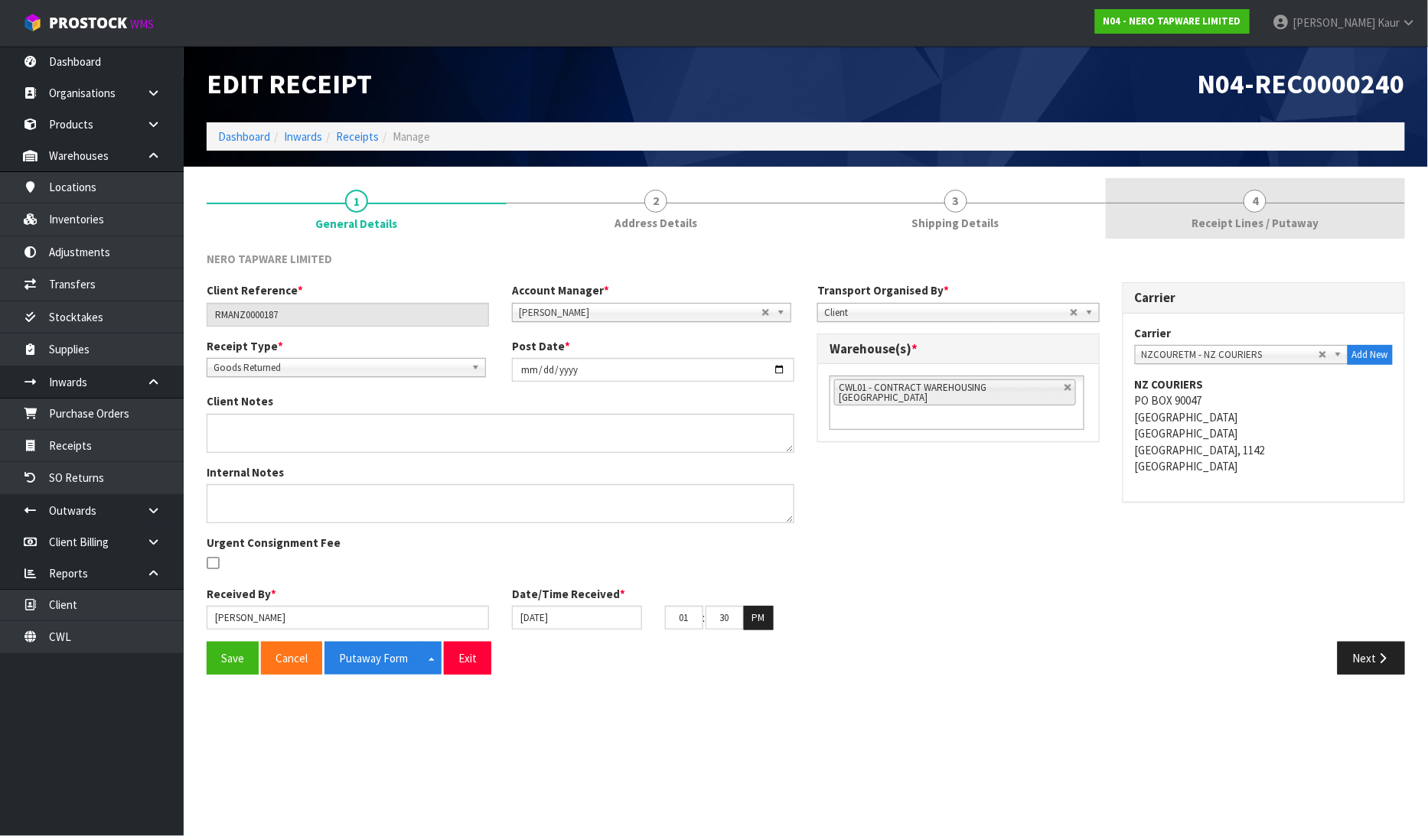
click at [1243, 197] on link "4 Receipt Lines / Putaway" at bounding box center [1256, 208] width 300 height 60
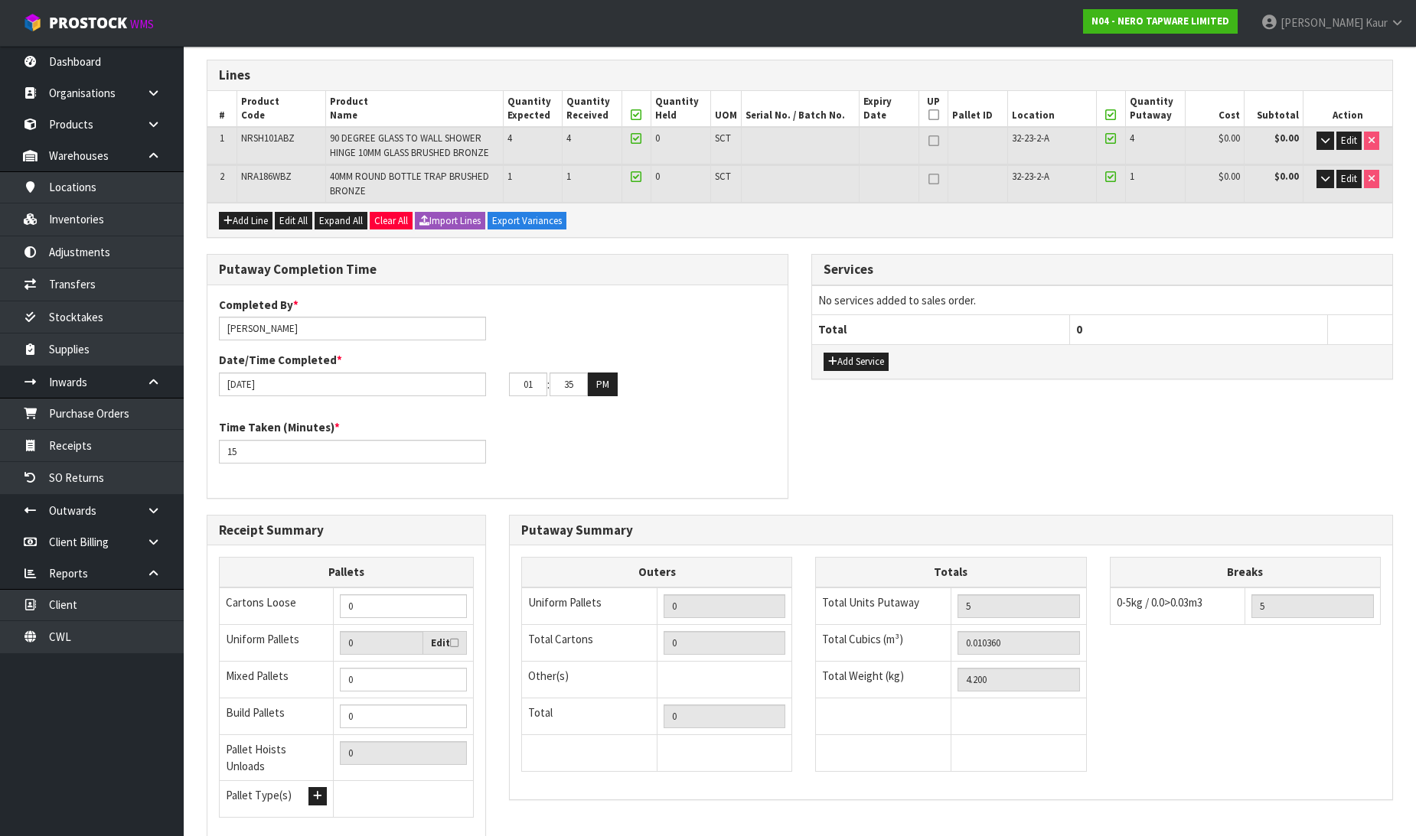
scroll to position [298, 0]
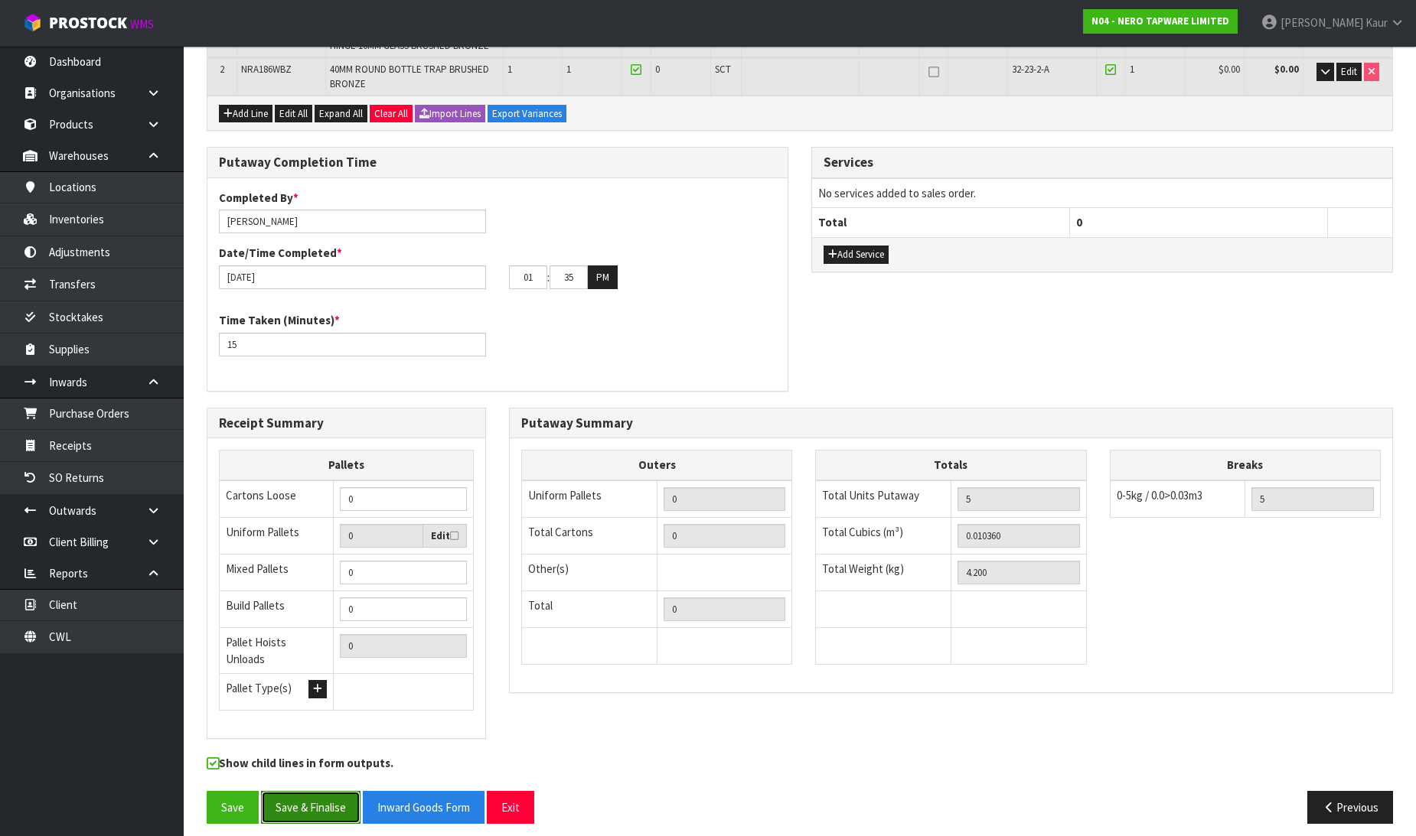
click at [324, 791] on button "Save & Finalise" at bounding box center [310, 807] width 99 height 33
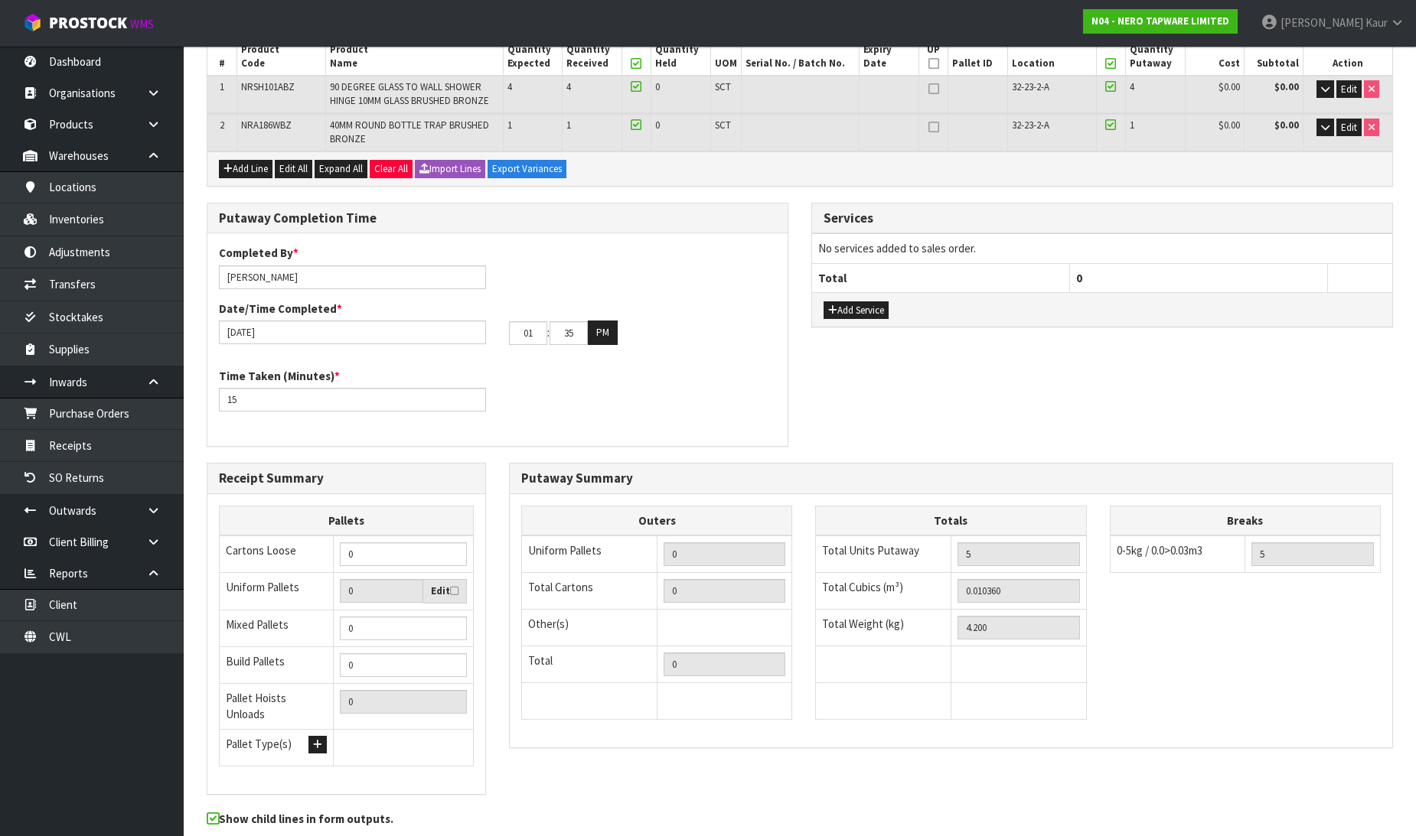
scroll to position [0, 0]
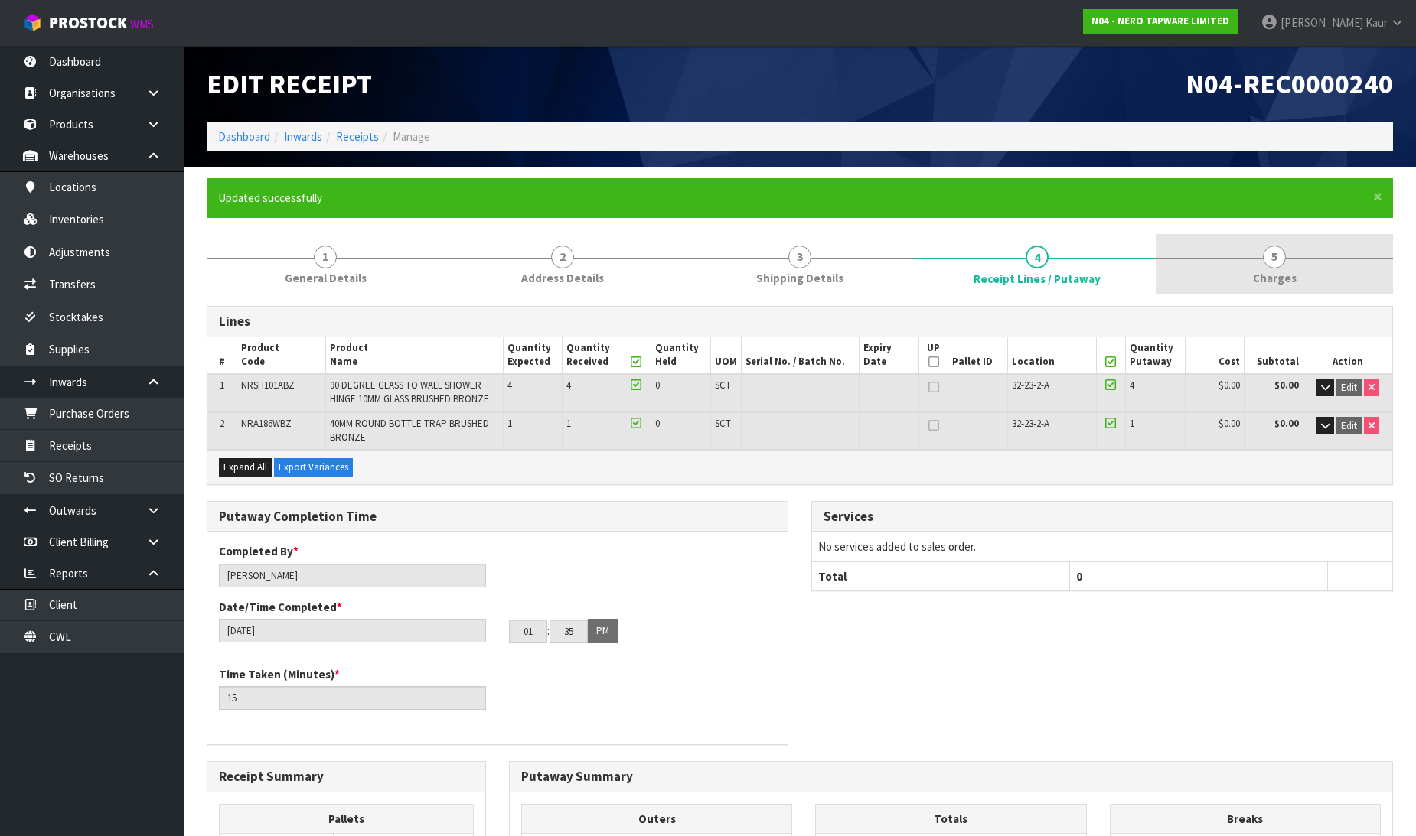
click at [1272, 265] on span "5" at bounding box center [1274, 257] width 23 height 23
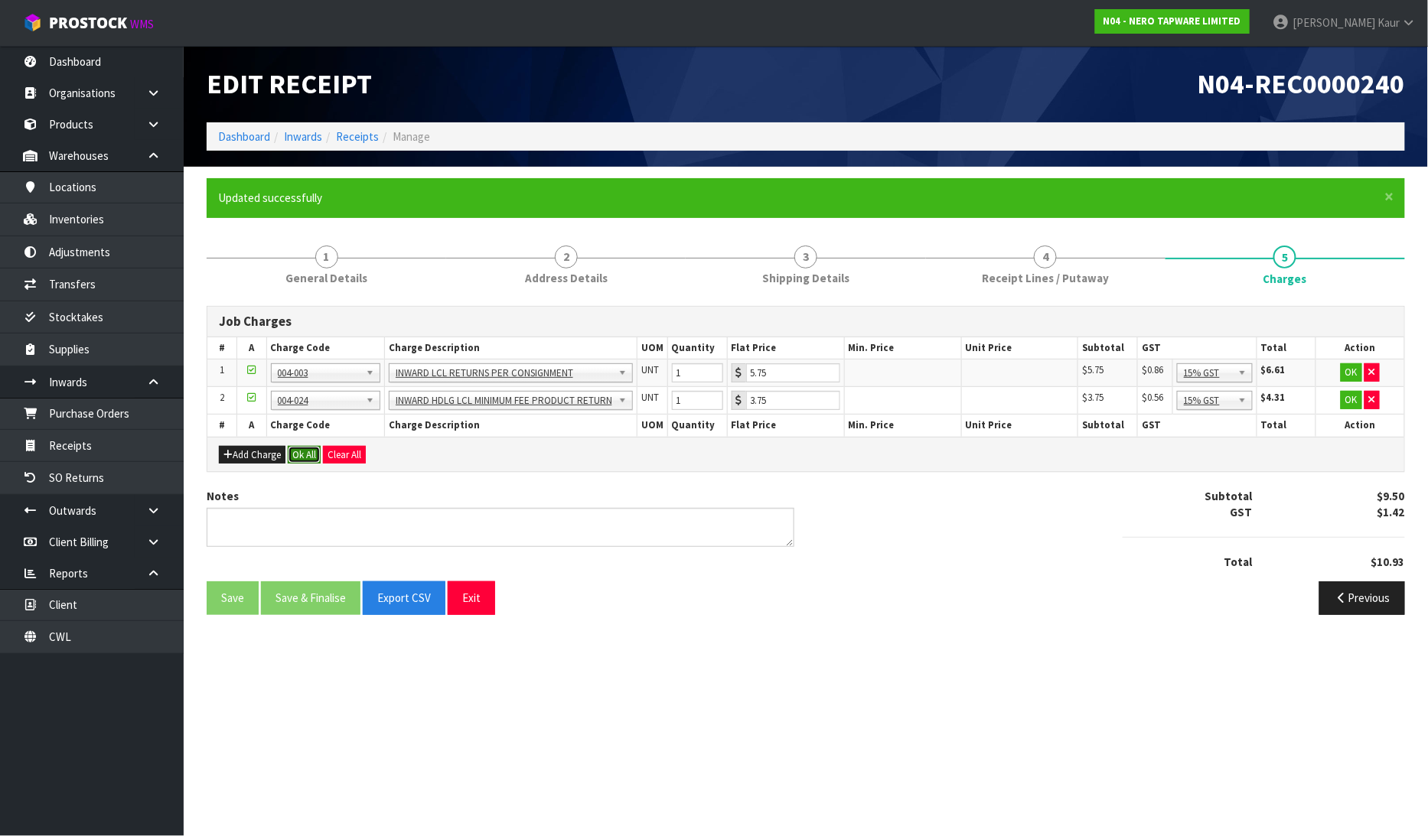
click at [309, 461] on button "Ok All" at bounding box center [304, 455] width 33 height 18
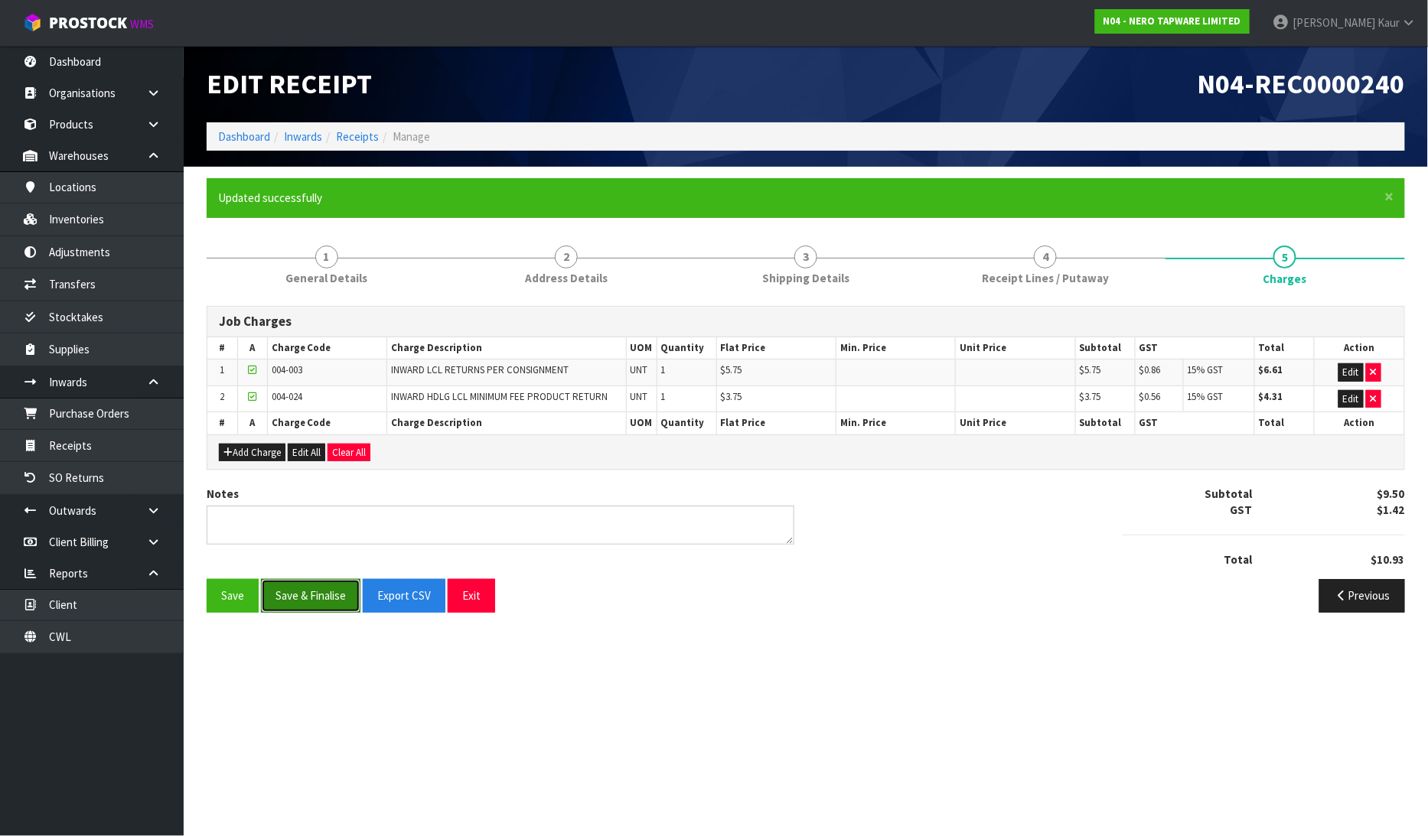
click at [303, 593] on button "Save & Finalise" at bounding box center [310, 595] width 99 height 33
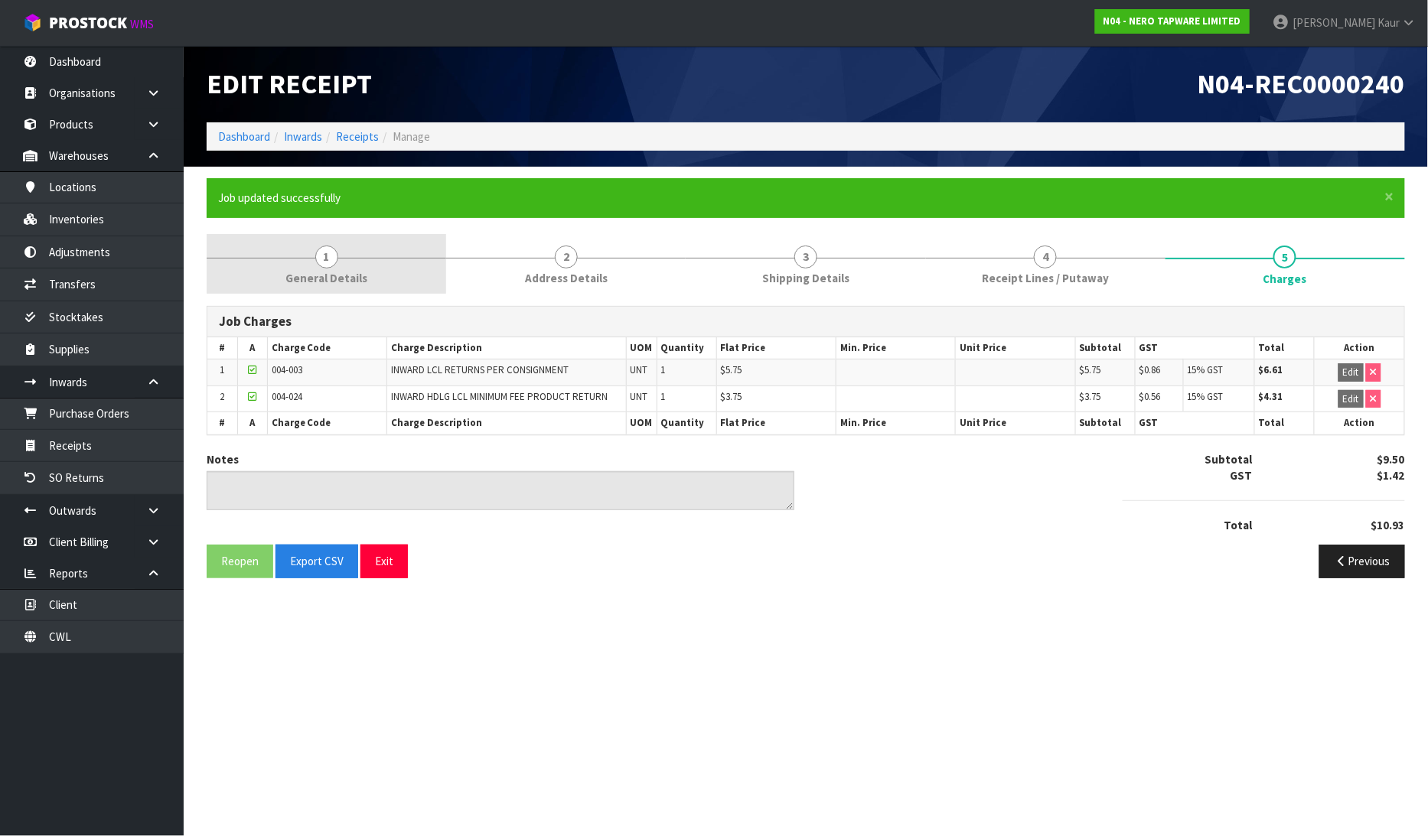
click at [375, 282] on link "1 General Details" at bounding box center [327, 264] width 240 height 60
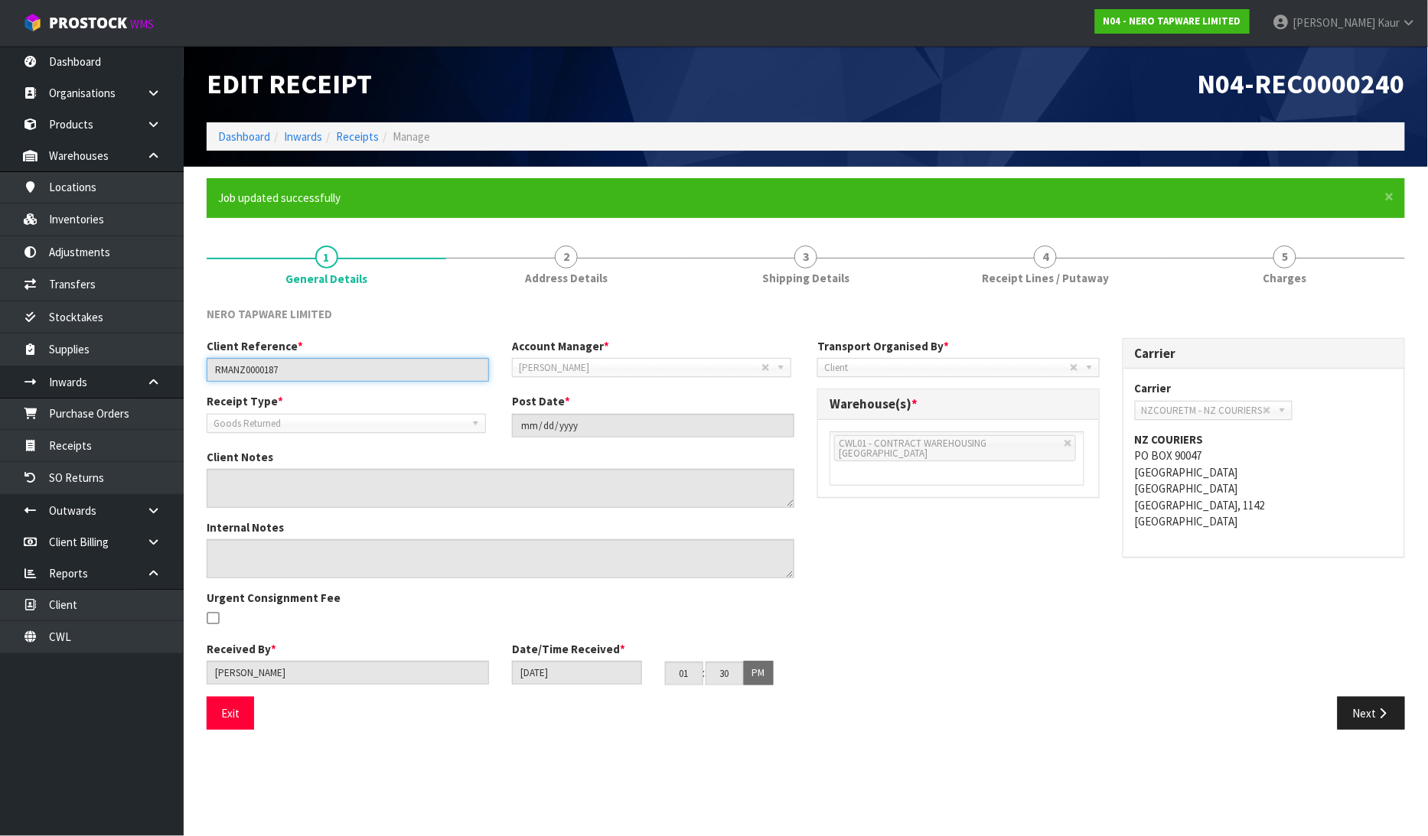
drag, startPoint x: 325, startPoint y: 363, endPoint x: 187, endPoint y: 365, distance: 138.5
click at [187, 365] on section "× Close Job updated successfully 1 General Details 2 Address Details 3 Shipping…" at bounding box center [806, 460] width 1244 height 586
drag, startPoint x: 974, startPoint y: 282, endPoint x: 962, endPoint y: 319, distance: 39.4
click at [974, 282] on link "4 Receipt Lines / Putaway" at bounding box center [1046, 264] width 240 height 60
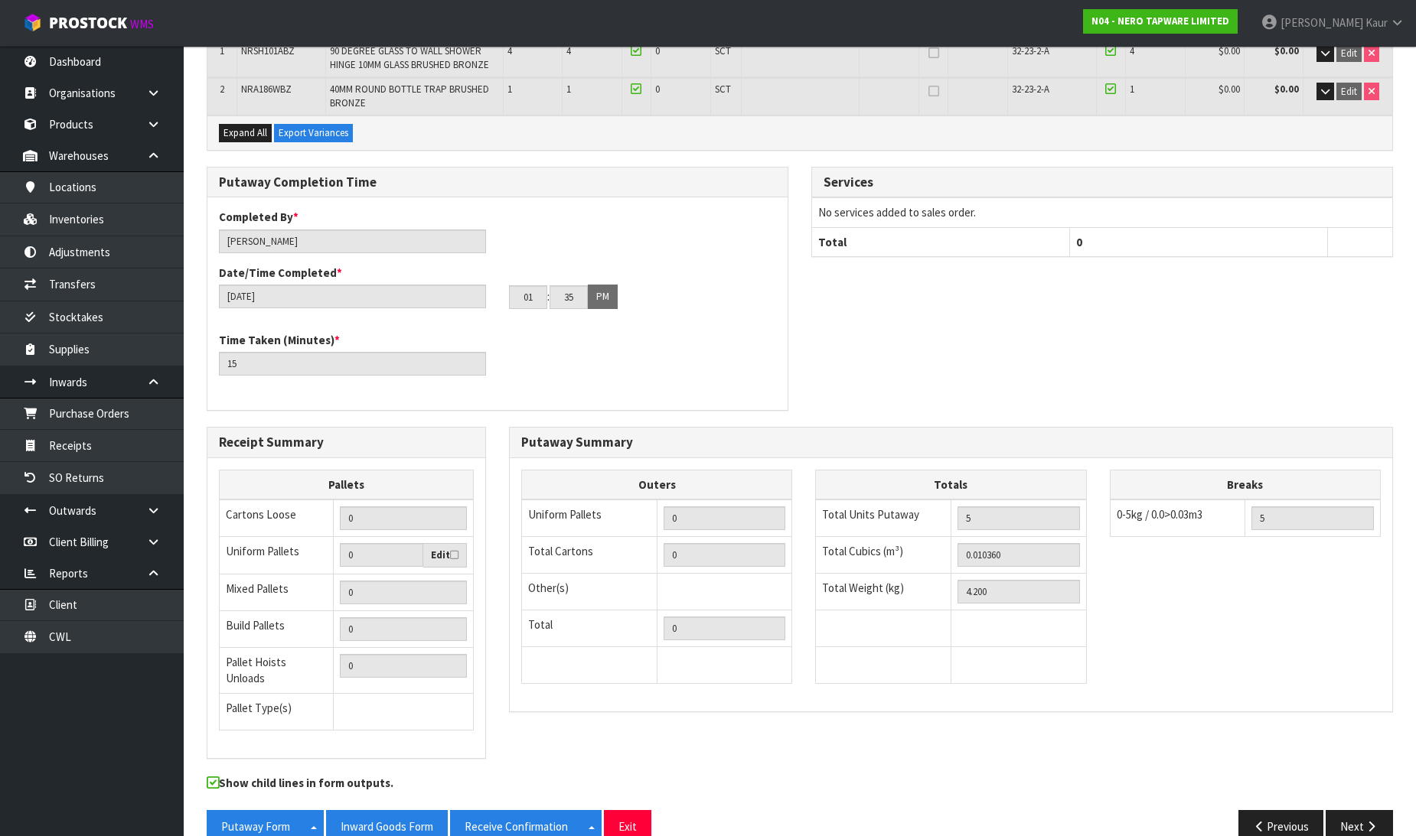
scroll to position [354, 0]
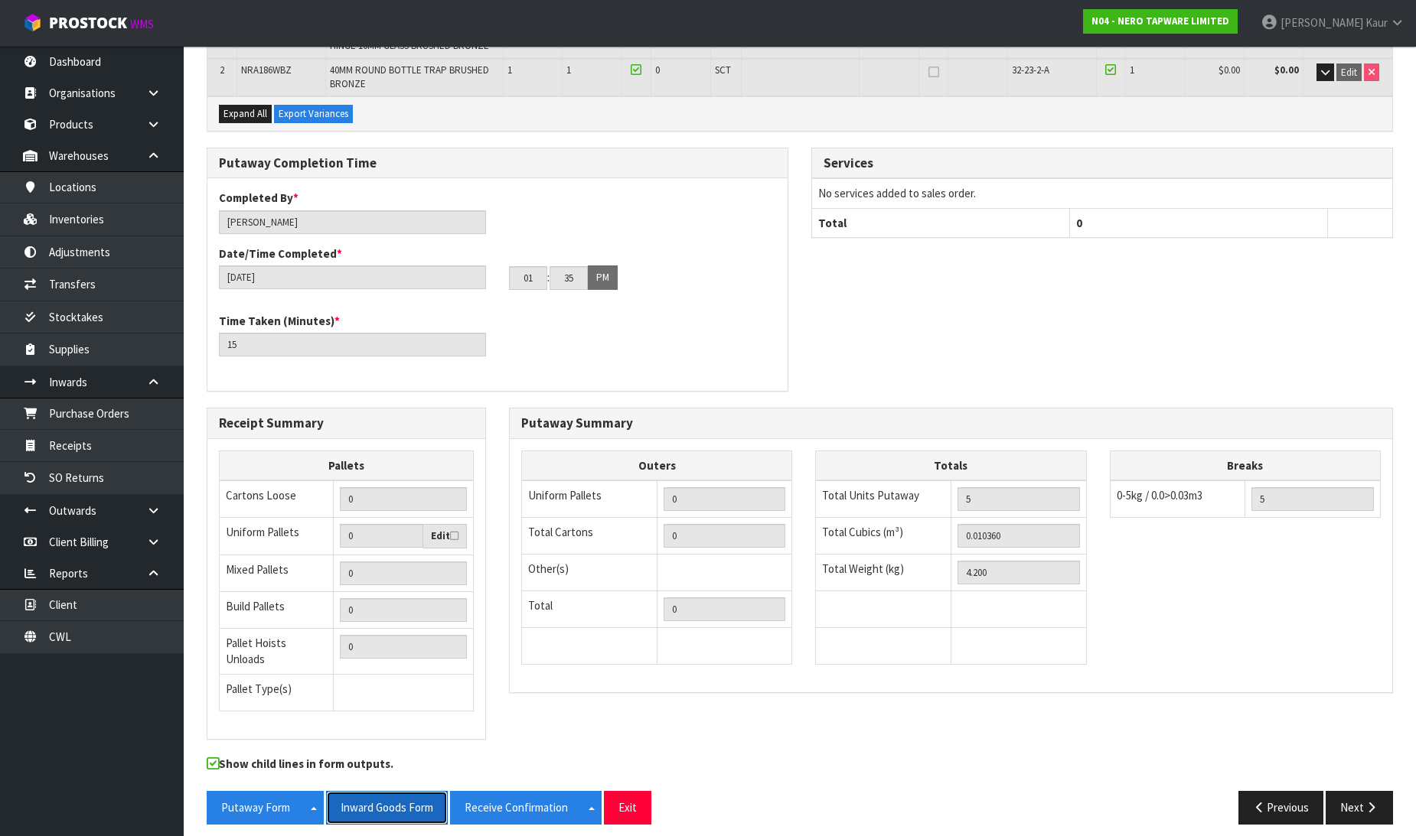
click at [373, 798] on button "Inward Goods Form" at bounding box center [387, 807] width 122 height 33
click at [109, 64] on link "Dashboard" at bounding box center [92, 61] width 184 height 31
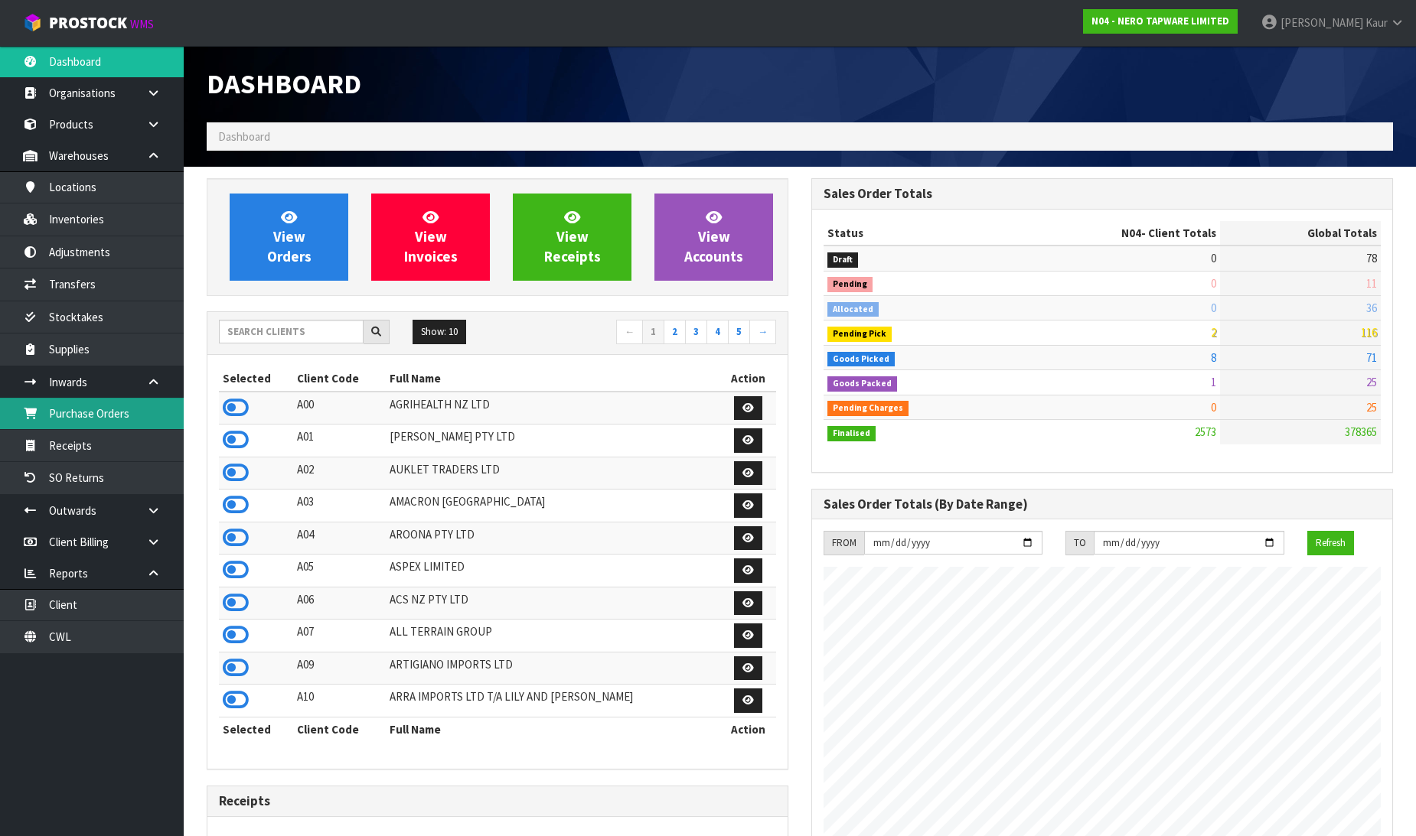
click at [117, 414] on link "Purchase Orders" at bounding box center [92, 413] width 184 height 31
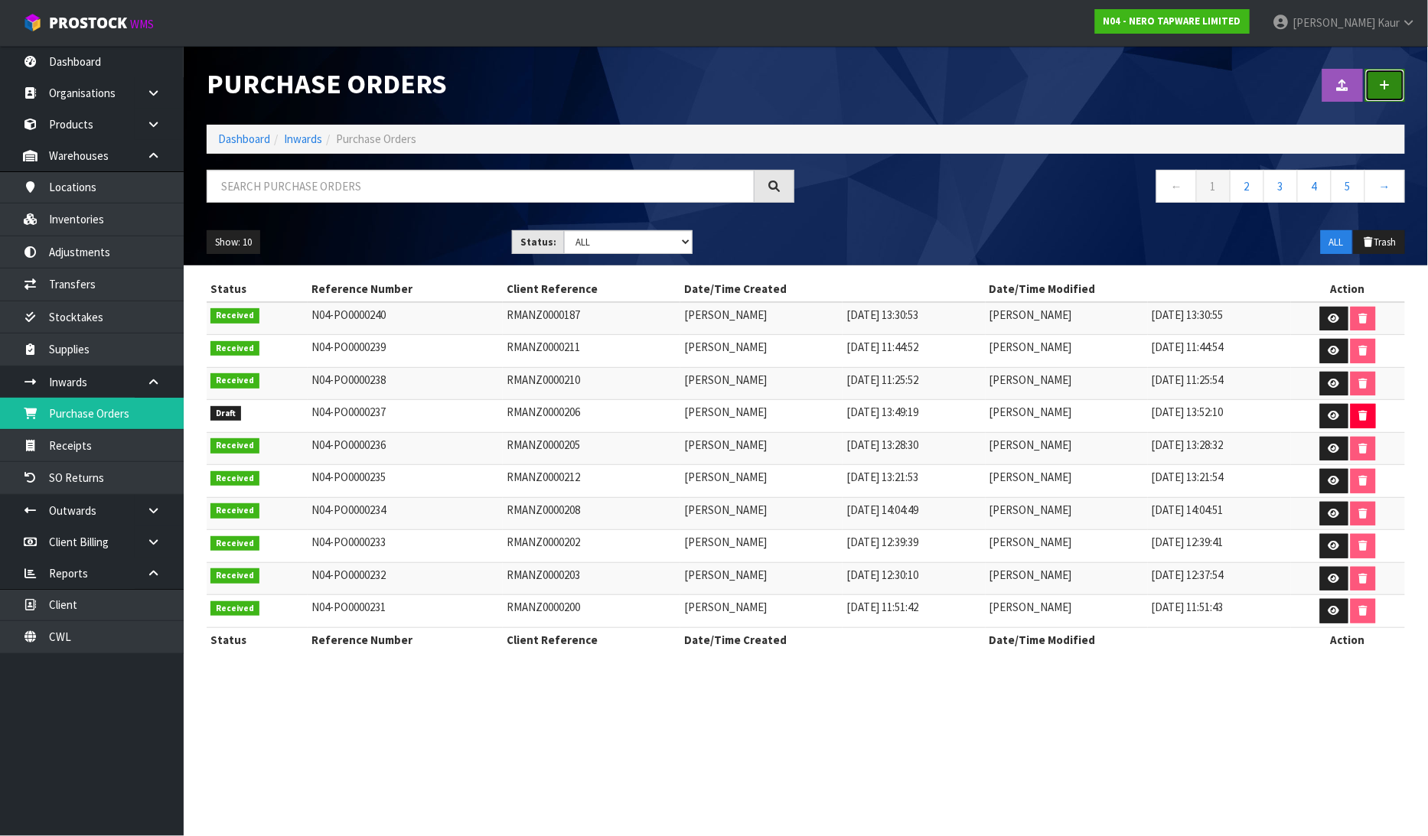
click at [1389, 86] on icon at bounding box center [1385, 85] width 11 height 11
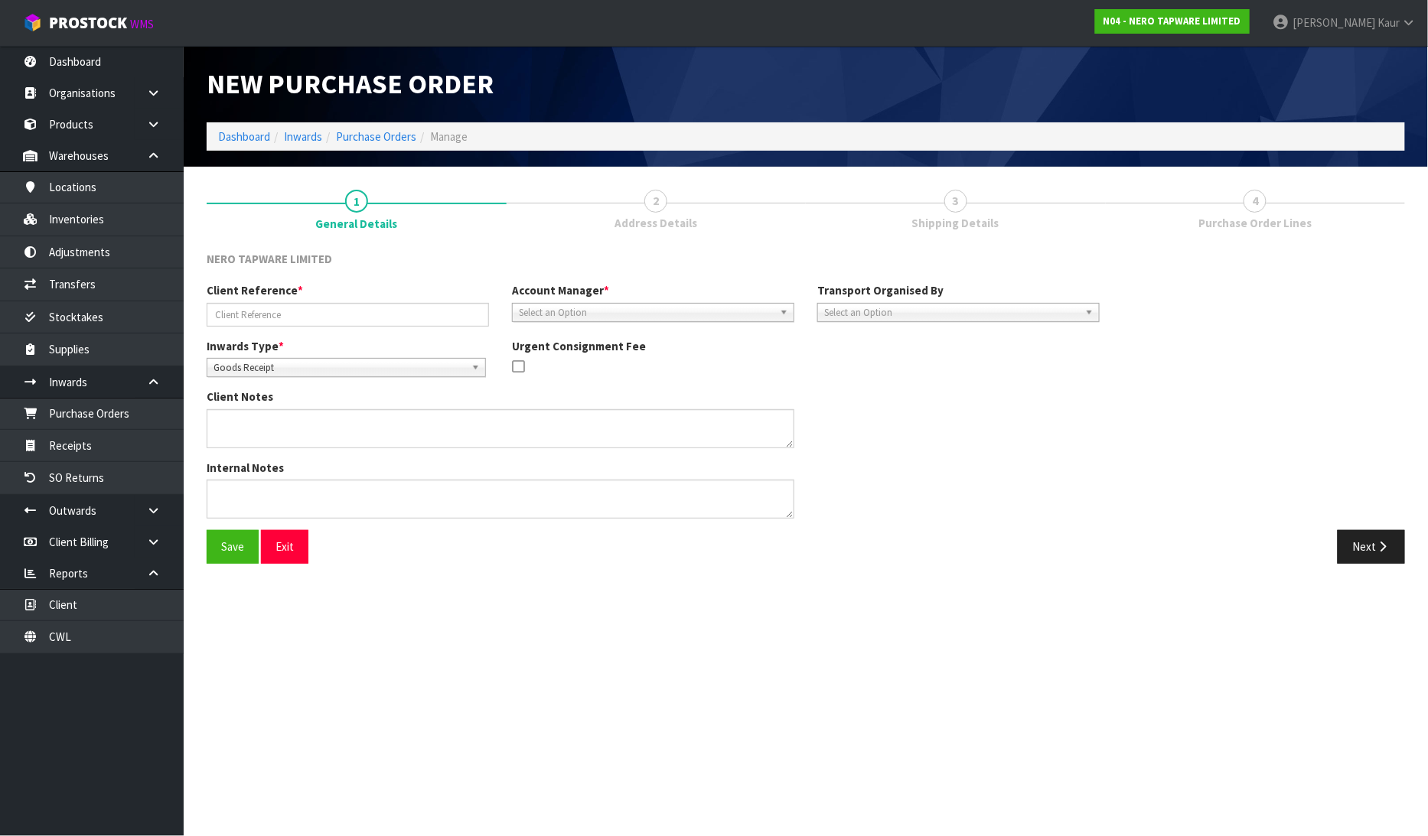
click at [260, 372] on span "Goods Receipt" at bounding box center [340, 368] width 252 height 18
click at [260, 424] on li "Goods Returned" at bounding box center [346, 430] width 272 height 19
click at [283, 305] on input "text" at bounding box center [348, 315] width 282 height 24
type input "RMANZ0000213"
click at [606, 309] on span "Select an Option" at bounding box center [646, 313] width 255 height 18
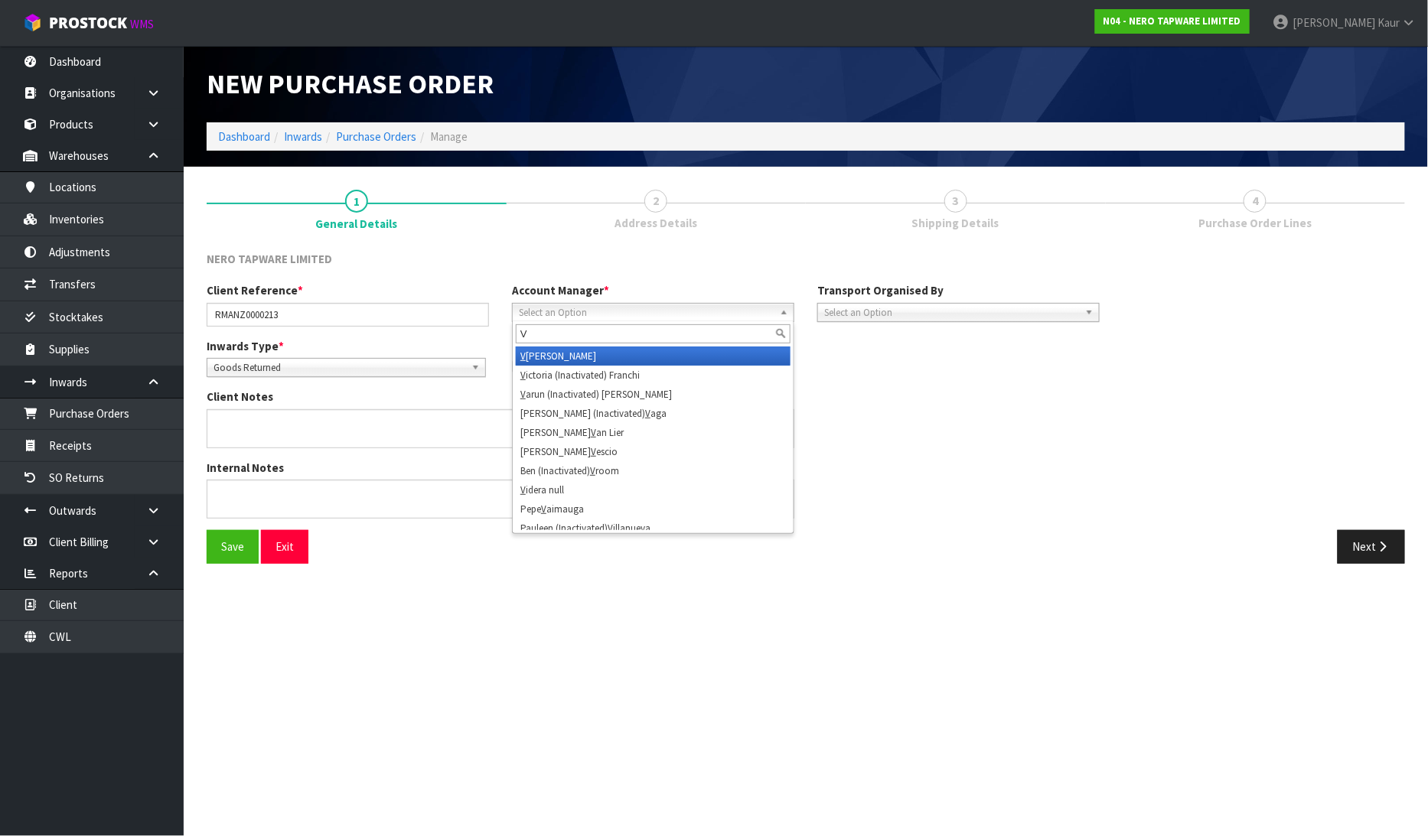
type input "V"
click at [597, 354] on li "V ineeta Lingam" at bounding box center [653, 356] width 275 height 19
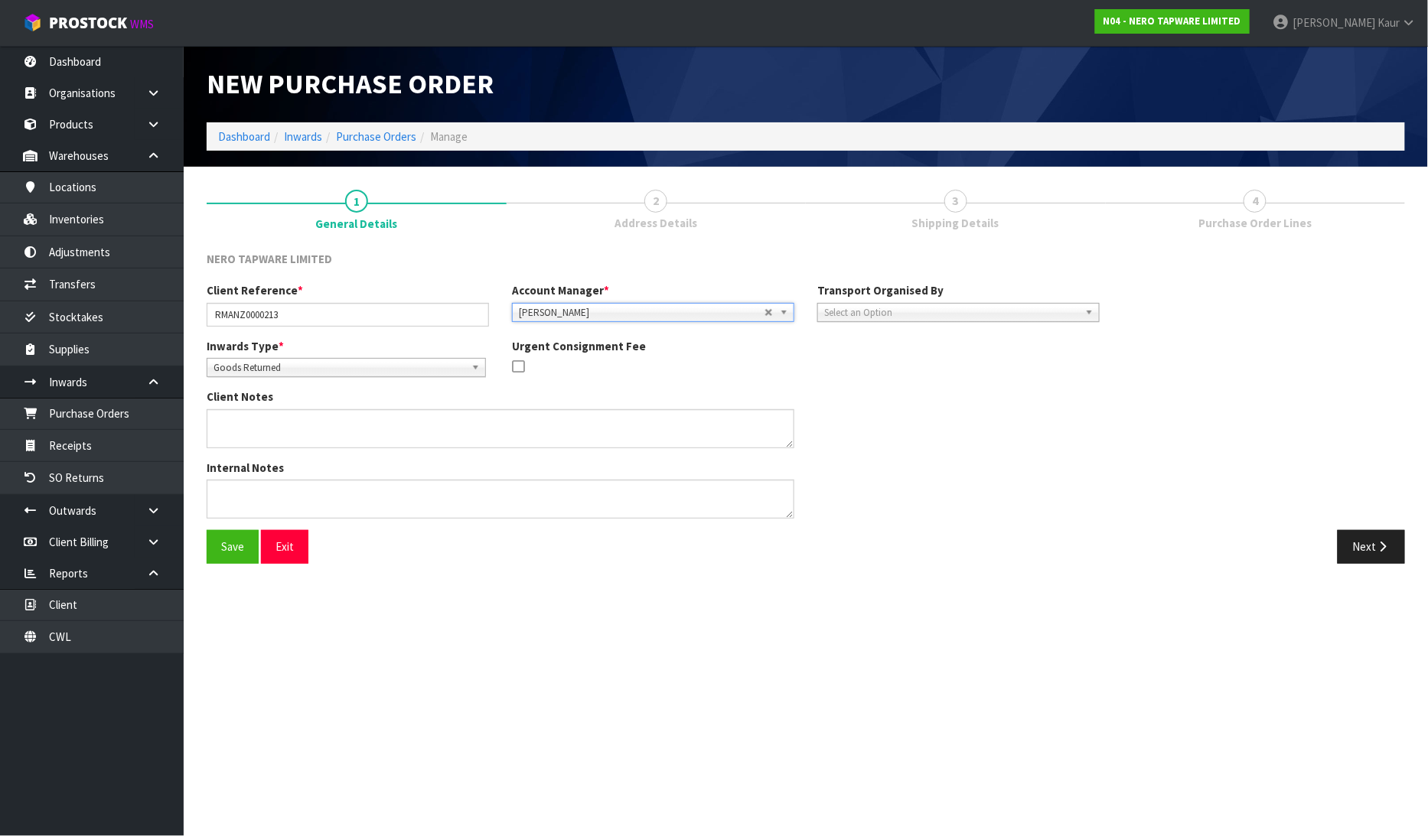
click at [888, 315] on span "Select an Option" at bounding box center [951, 313] width 255 height 18
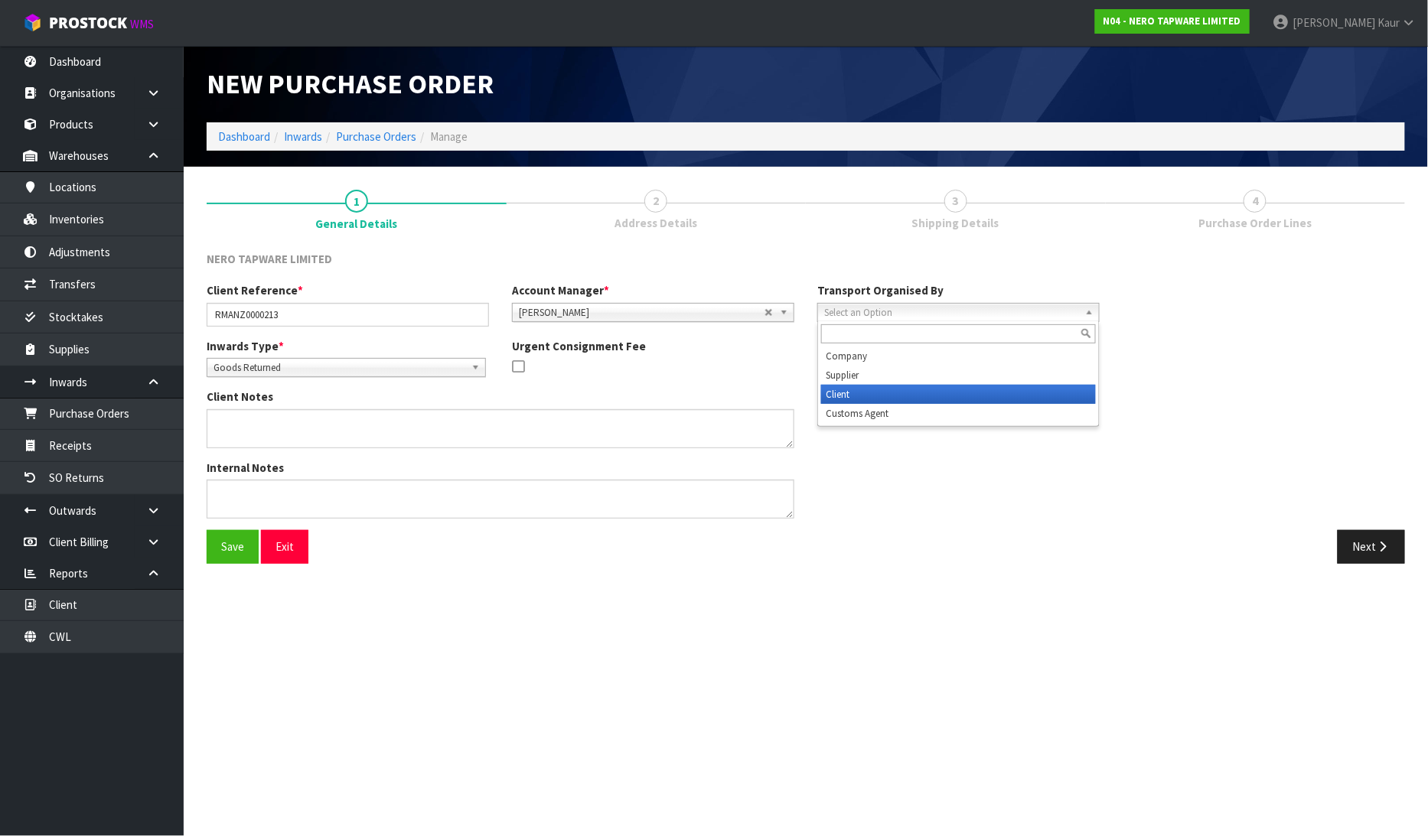
click at [865, 385] on li "Client" at bounding box center [958, 394] width 275 height 19
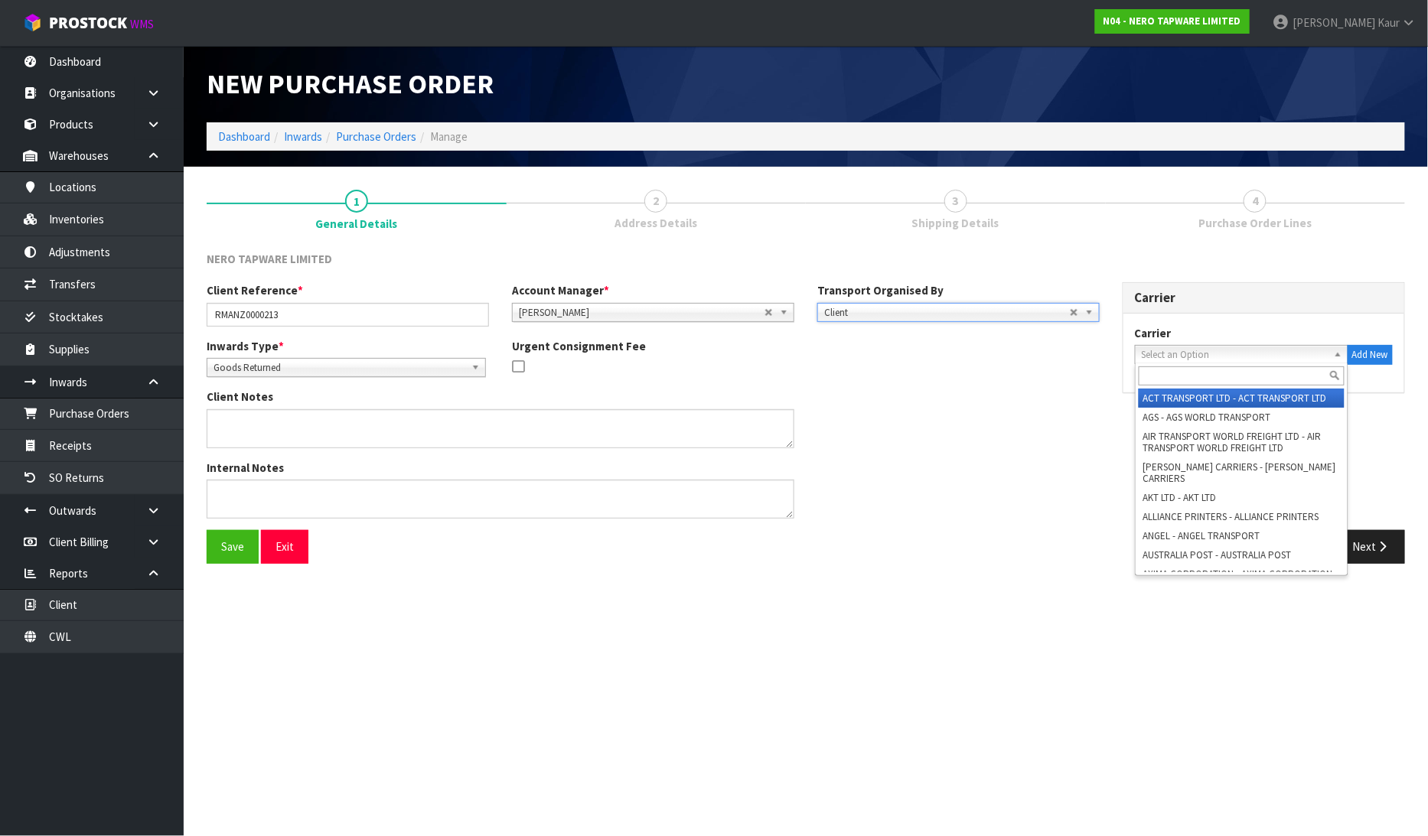
click at [1143, 352] on span "Select an Option" at bounding box center [1235, 355] width 186 height 18
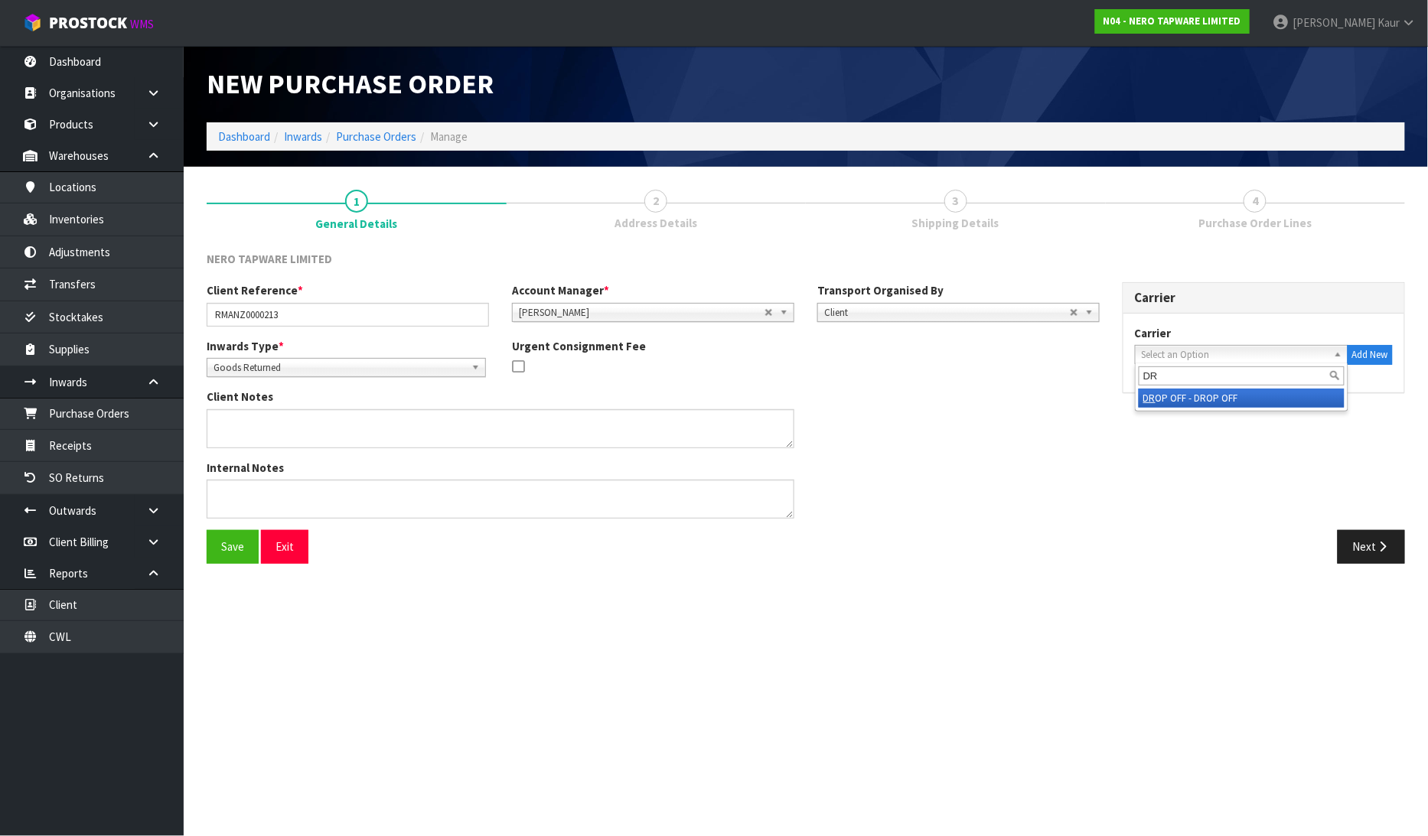
type input "DR"
click at [1166, 393] on li "DR OP OFF - DROP OFF" at bounding box center [1242, 398] width 206 height 19
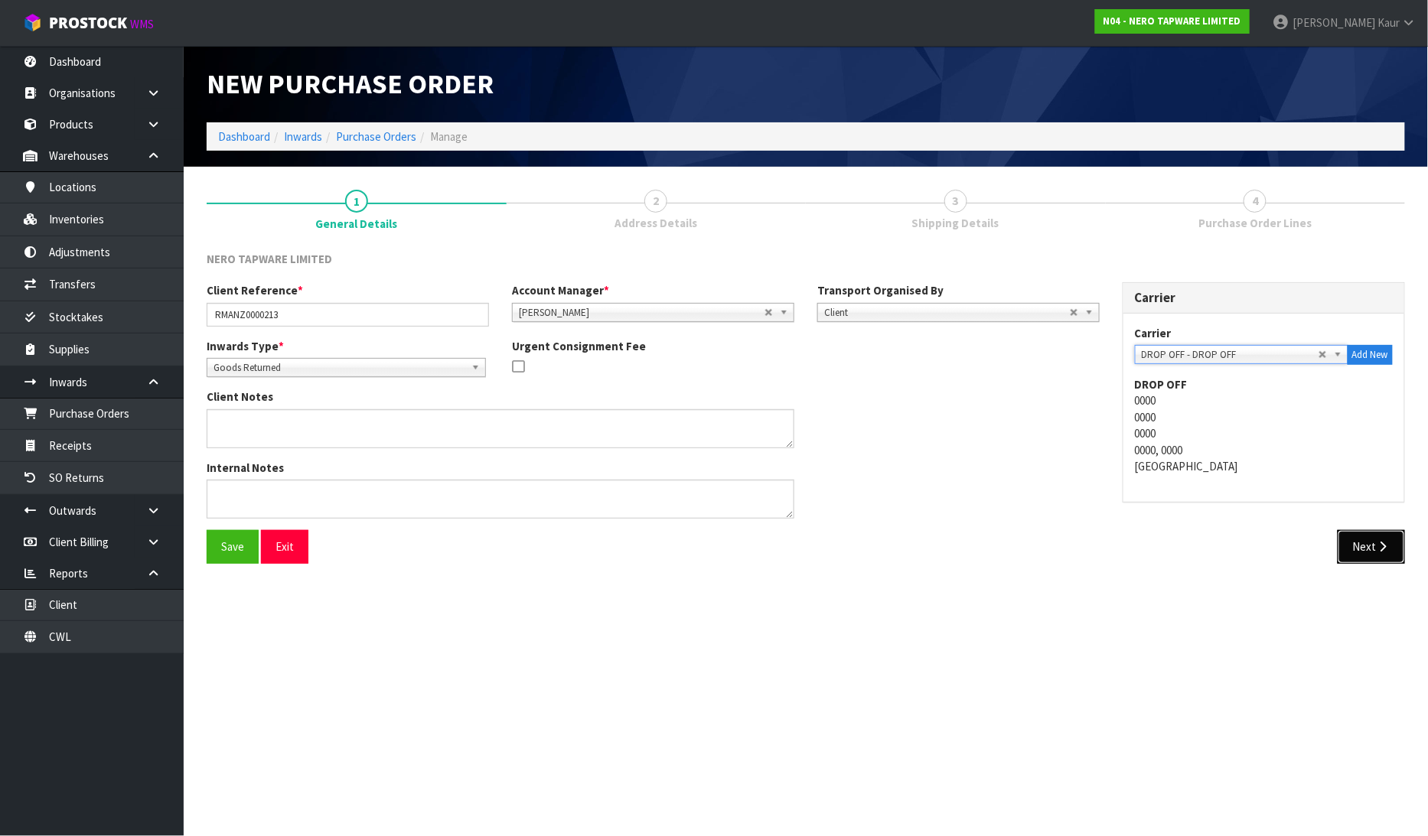
drag, startPoint x: 1364, startPoint y: 557, endPoint x: 1385, endPoint y: 636, distance: 81.7
click at [1364, 555] on button "Next" at bounding box center [1371, 546] width 67 height 33
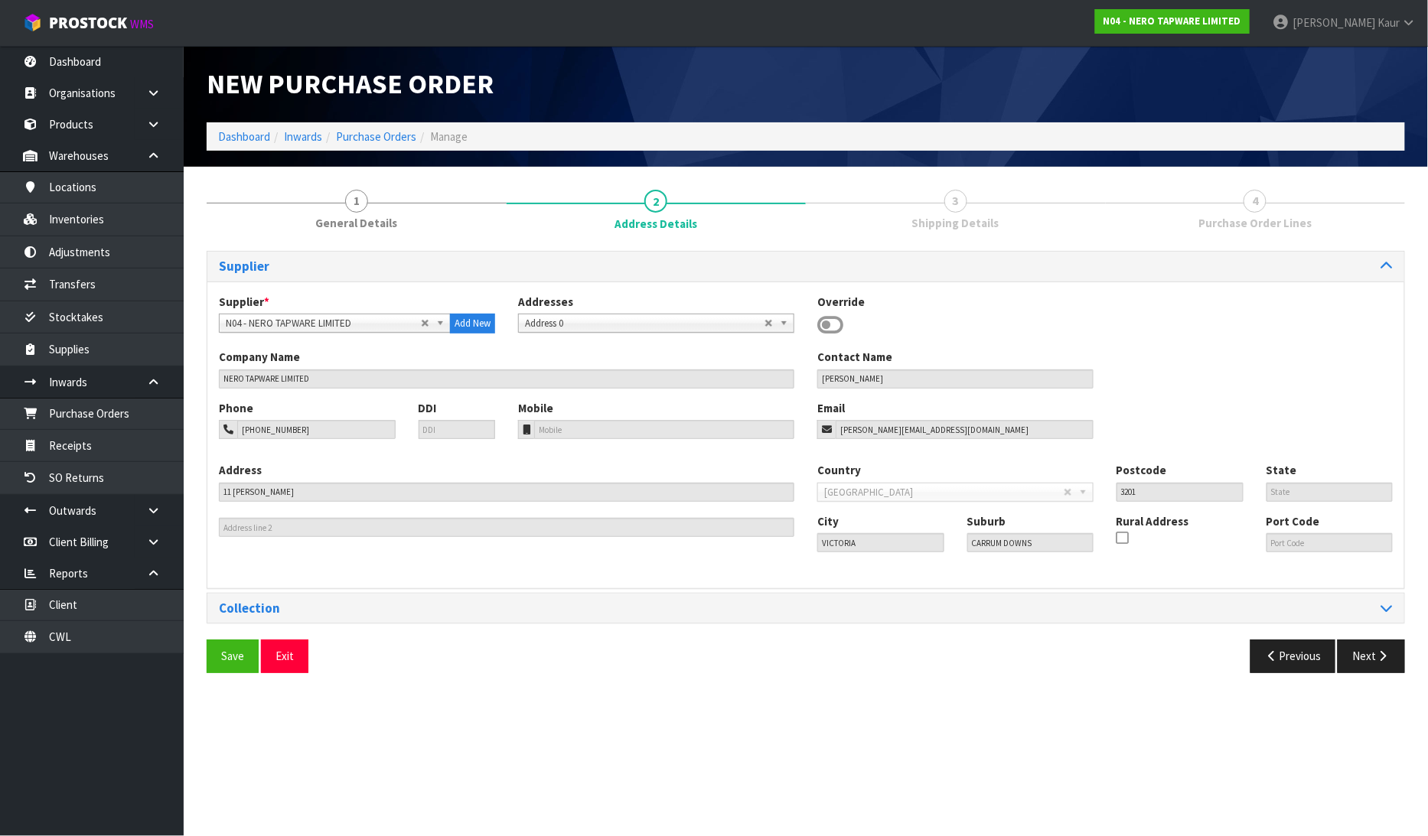
click at [1384, 617] on div "Collection" at bounding box center [805, 609] width 1197 height 30
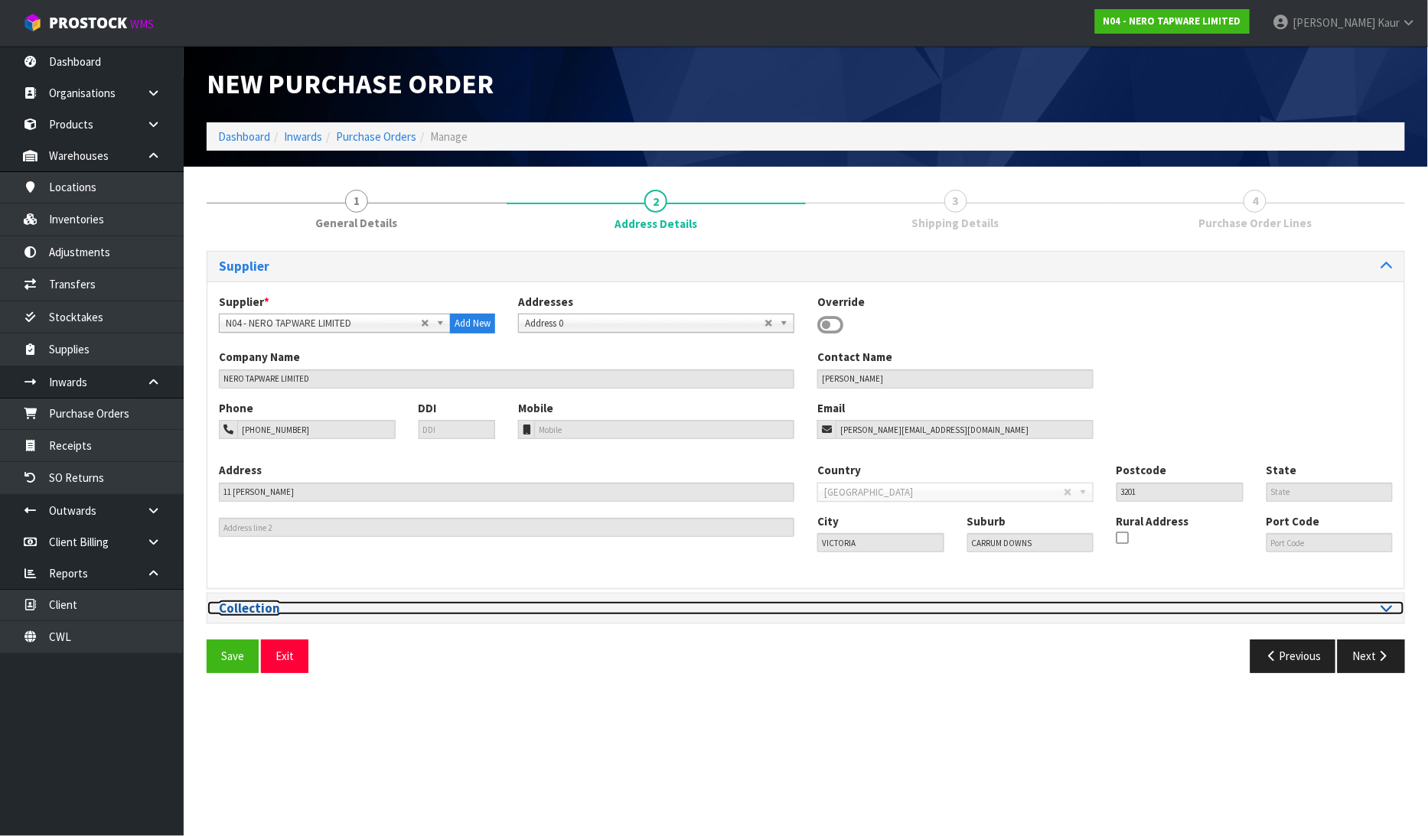
click at [1389, 605] on icon at bounding box center [1386, 608] width 11 height 13
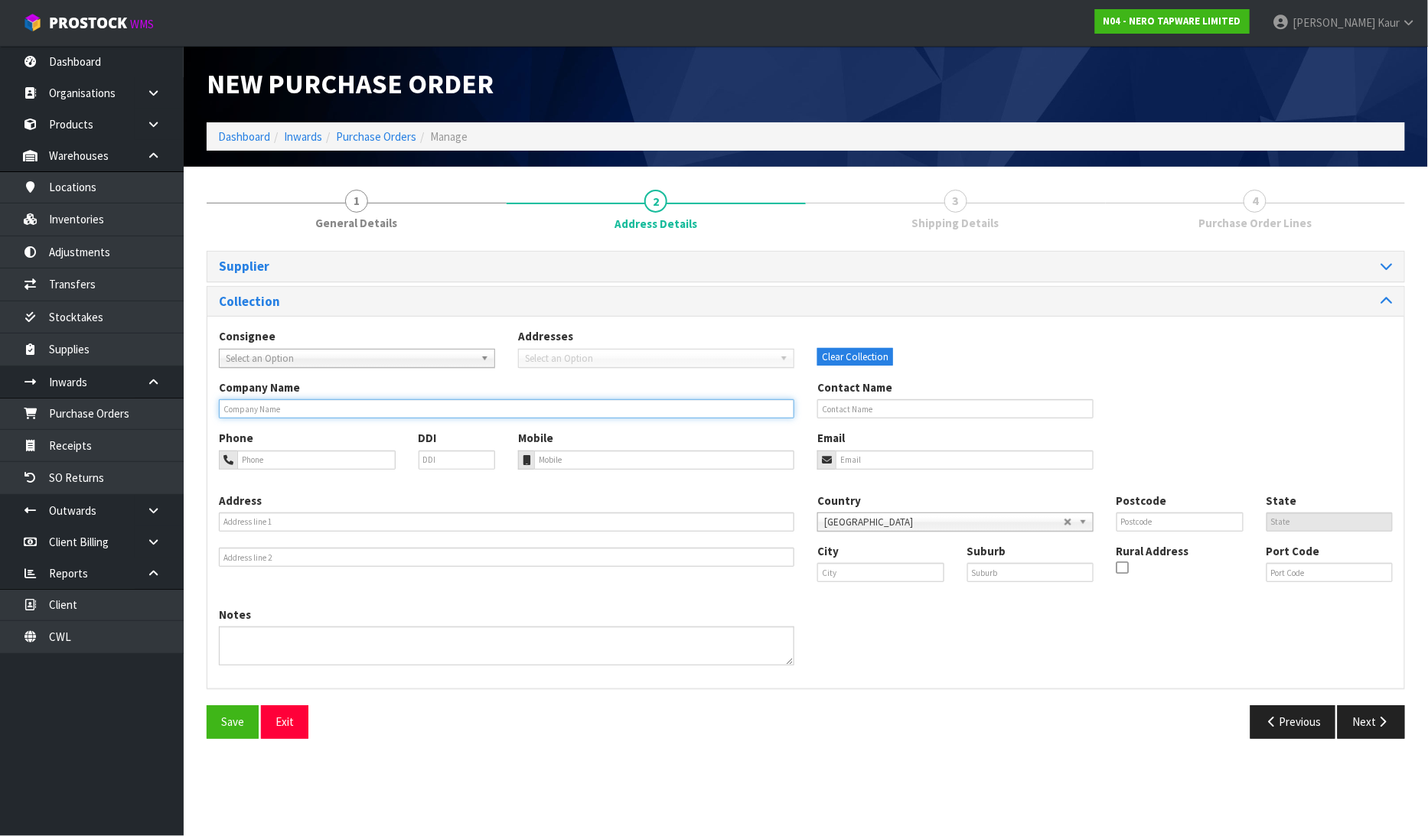
click at [284, 403] on input "text" at bounding box center [506, 408] width 575 height 19
type input "MICO EAST TAMAKI"
click at [1362, 724] on button "Next" at bounding box center [1371, 722] width 67 height 33
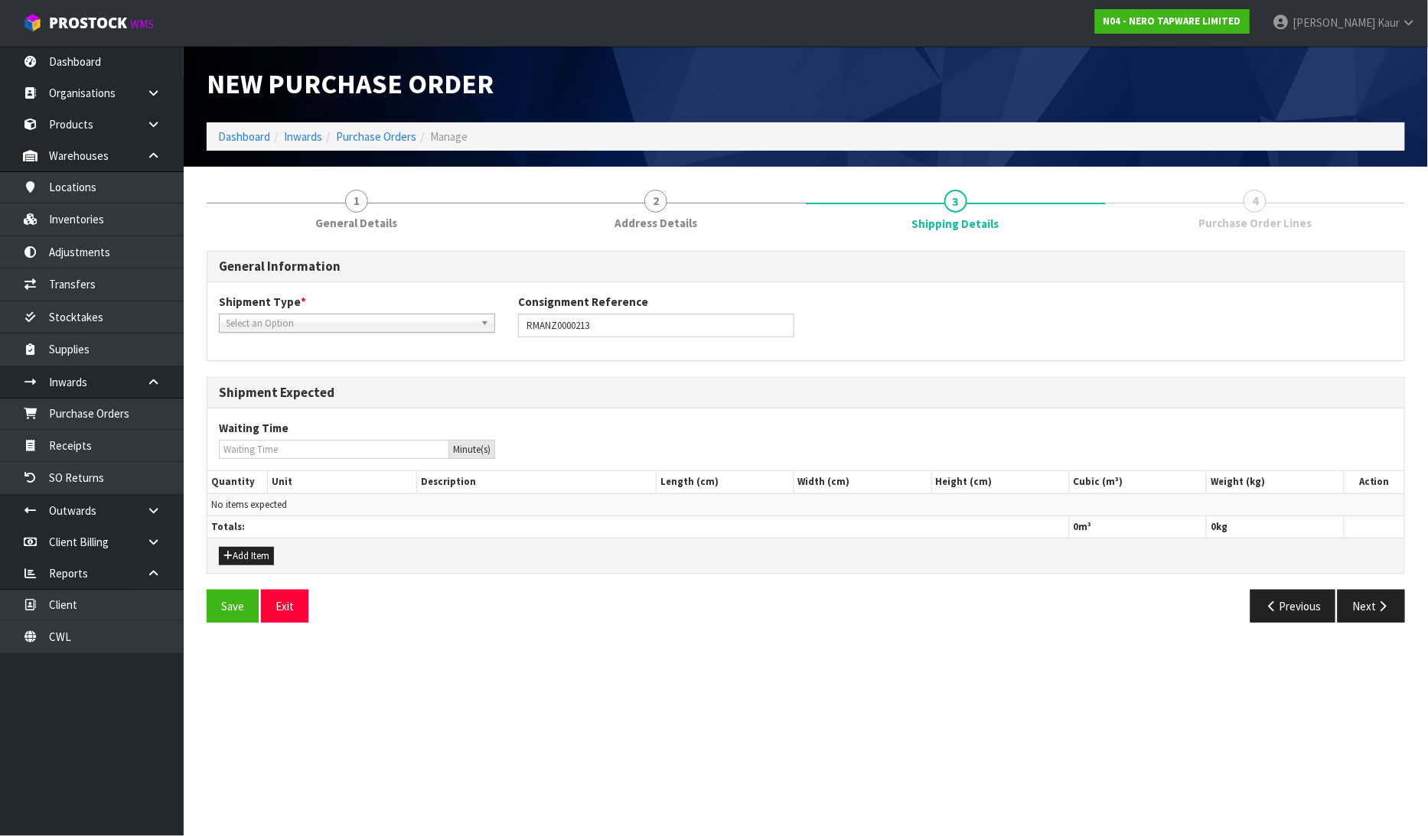
click at [270, 324] on span "Select an Option" at bounding box center [350, 324] width 249 height 18
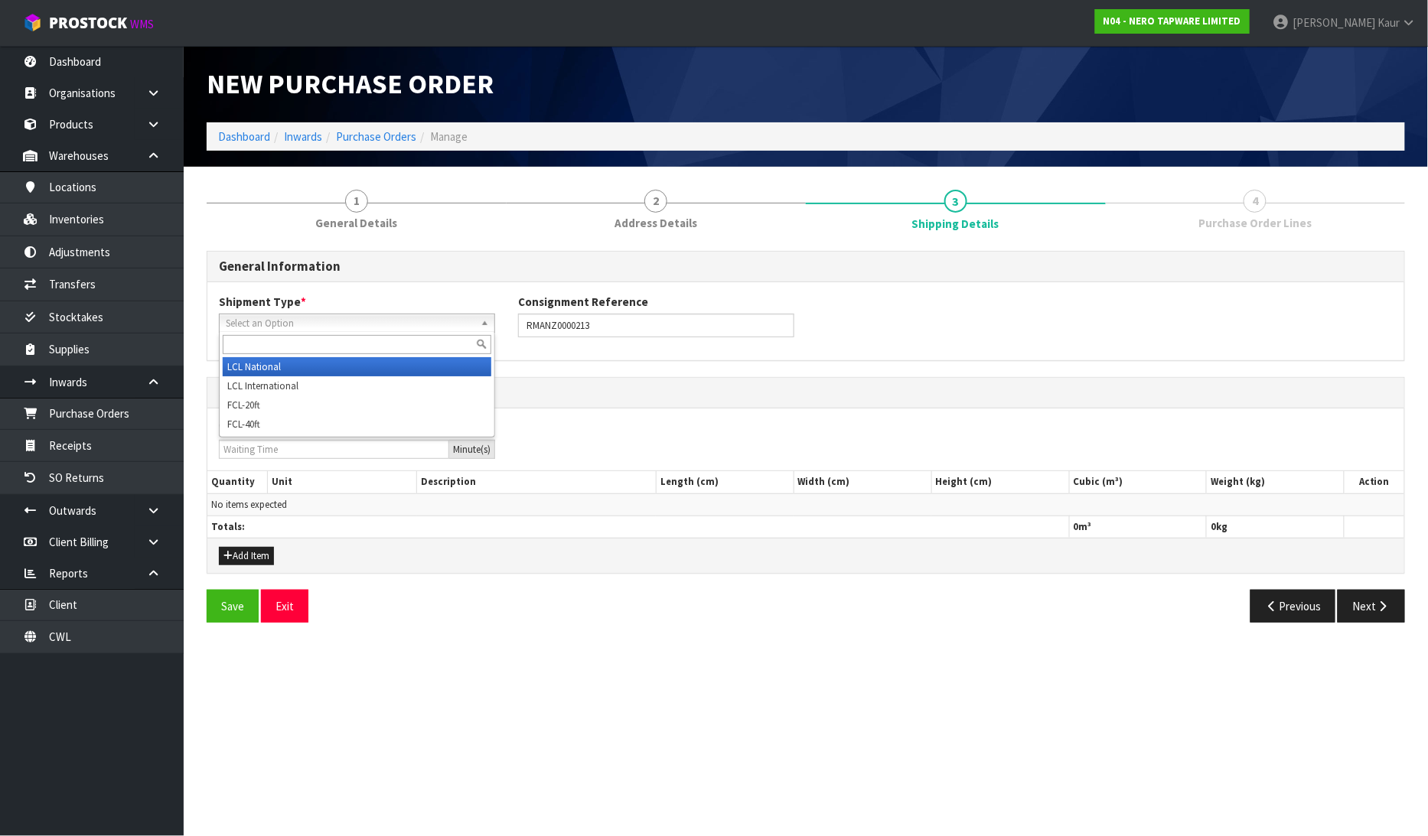
click at [263, 363] on li "LCL National" at bounding box center [357, 366] width 269 height 19
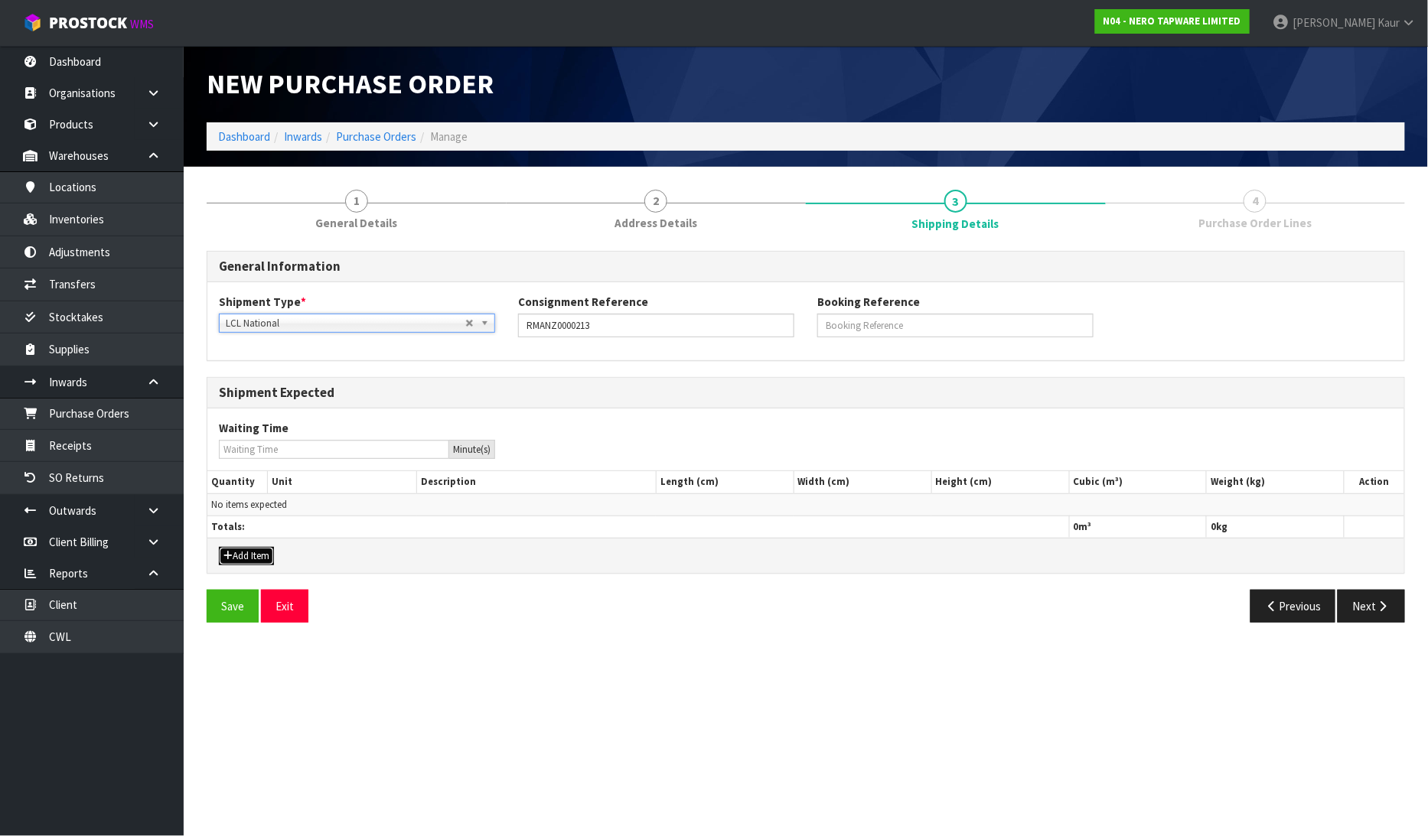
click at [253, 553] on button "Add Item" at bounding box center [246, 556] width 55 height 18
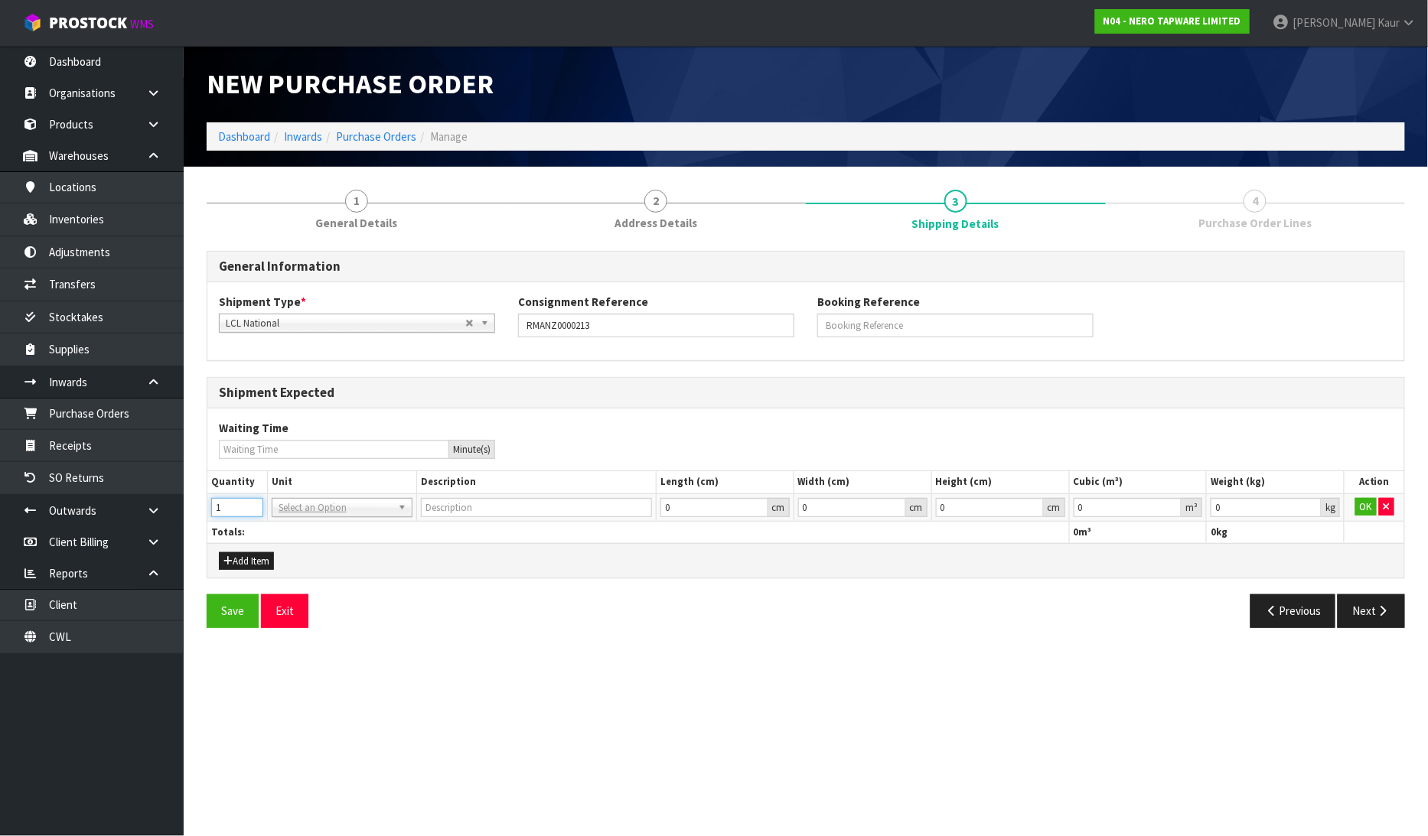
type input "1"
click at [247, 502] on input "1" at bounding box center [237, 507] width 52 height 19
click at [305, 532] on input "text" at bounding box center [342, 528] width 133 height 19
type input "CTN"
type input "CARTON"
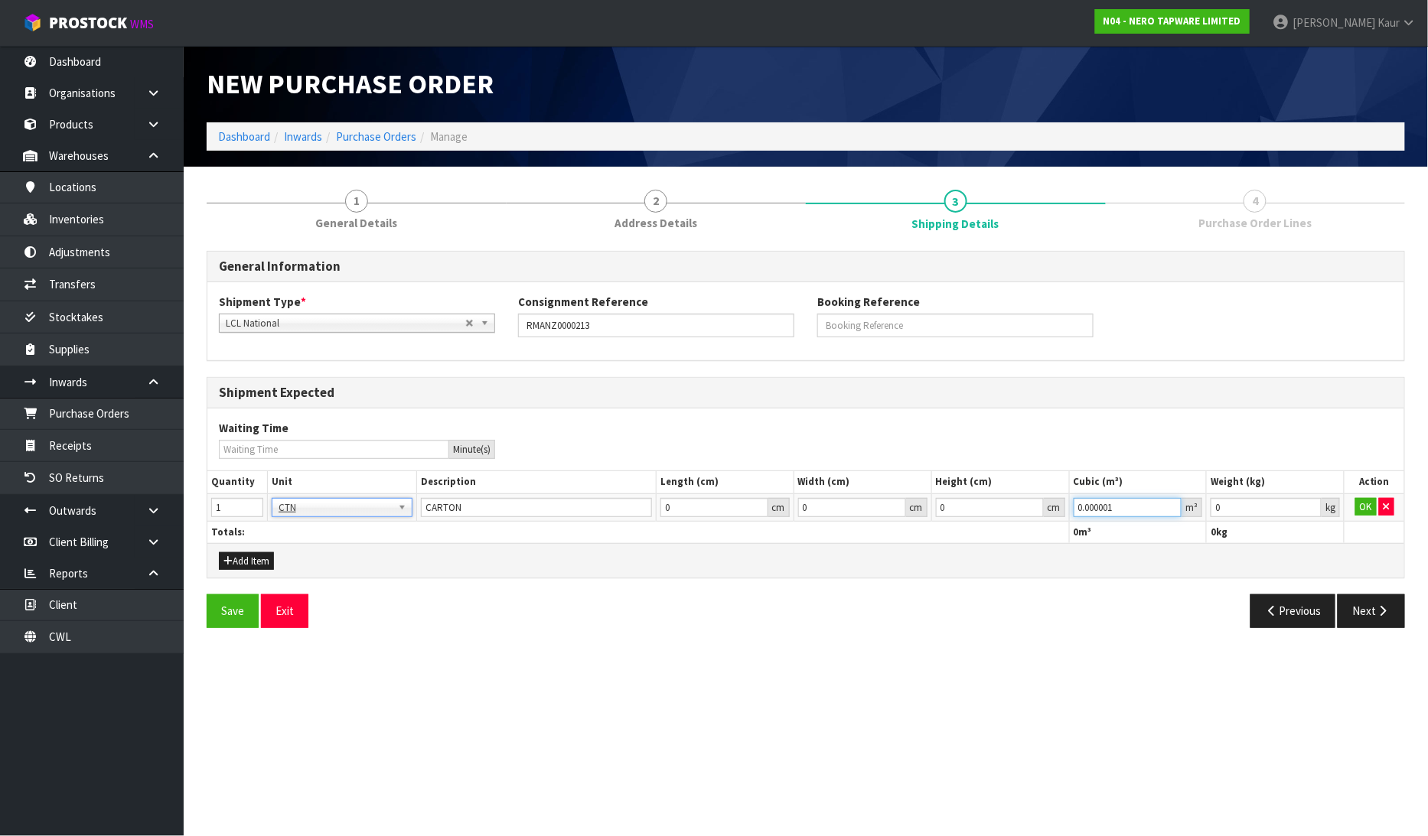
type input "0.000001"
click at [1173, 502] on input "0.000001" at bounding box center [1128, 507] width 109 height 19
type input "0.001"
click at [1312, 504] on input "0.001" at bounding box center [1266, 507] width 111 height 19
click at [1355, 506] on button "OK" at bounding box center [1365, 507] width 21 height 18
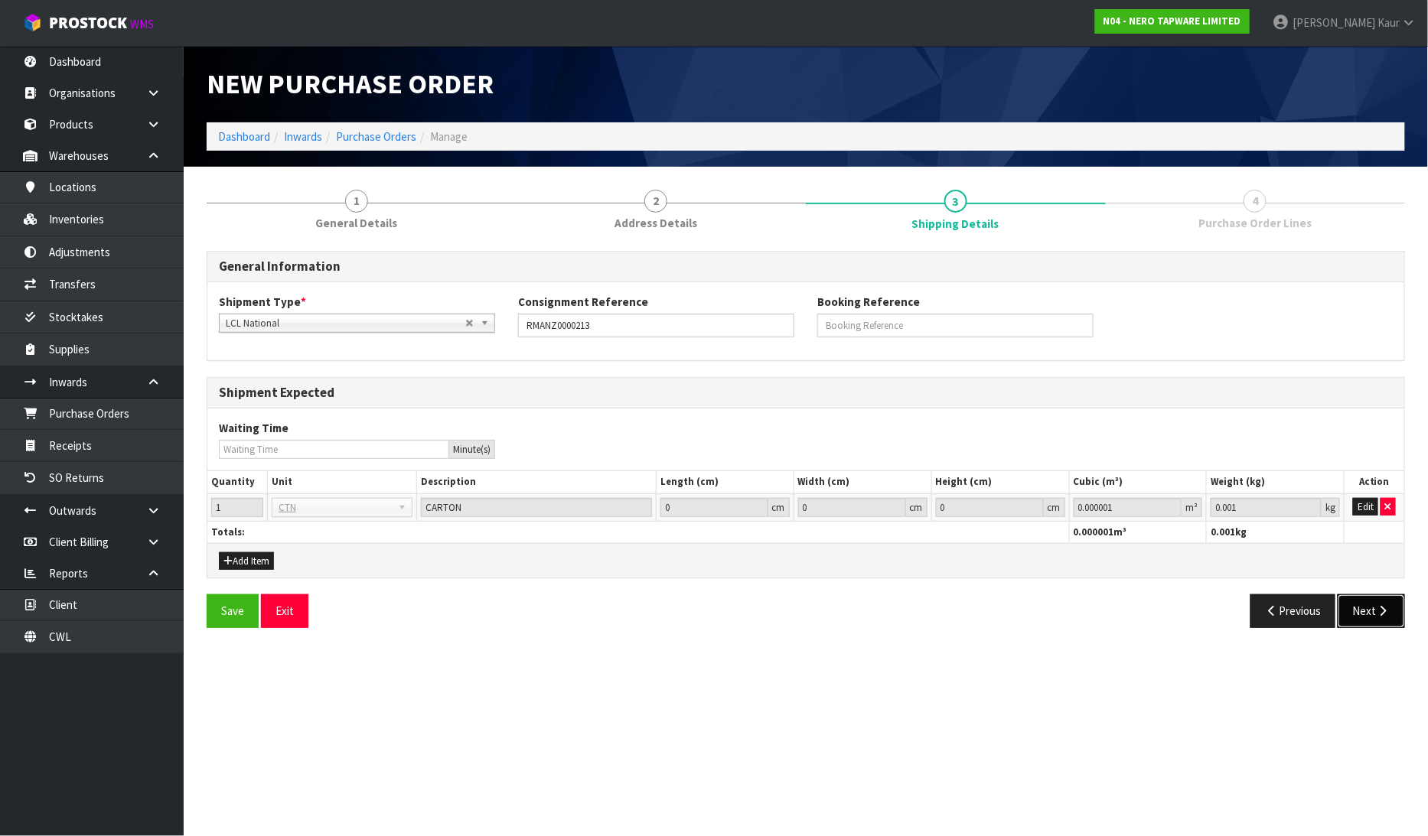
click at [1375, 603] on button "Next" at bounding box center [1371, 611] width 67 height 33
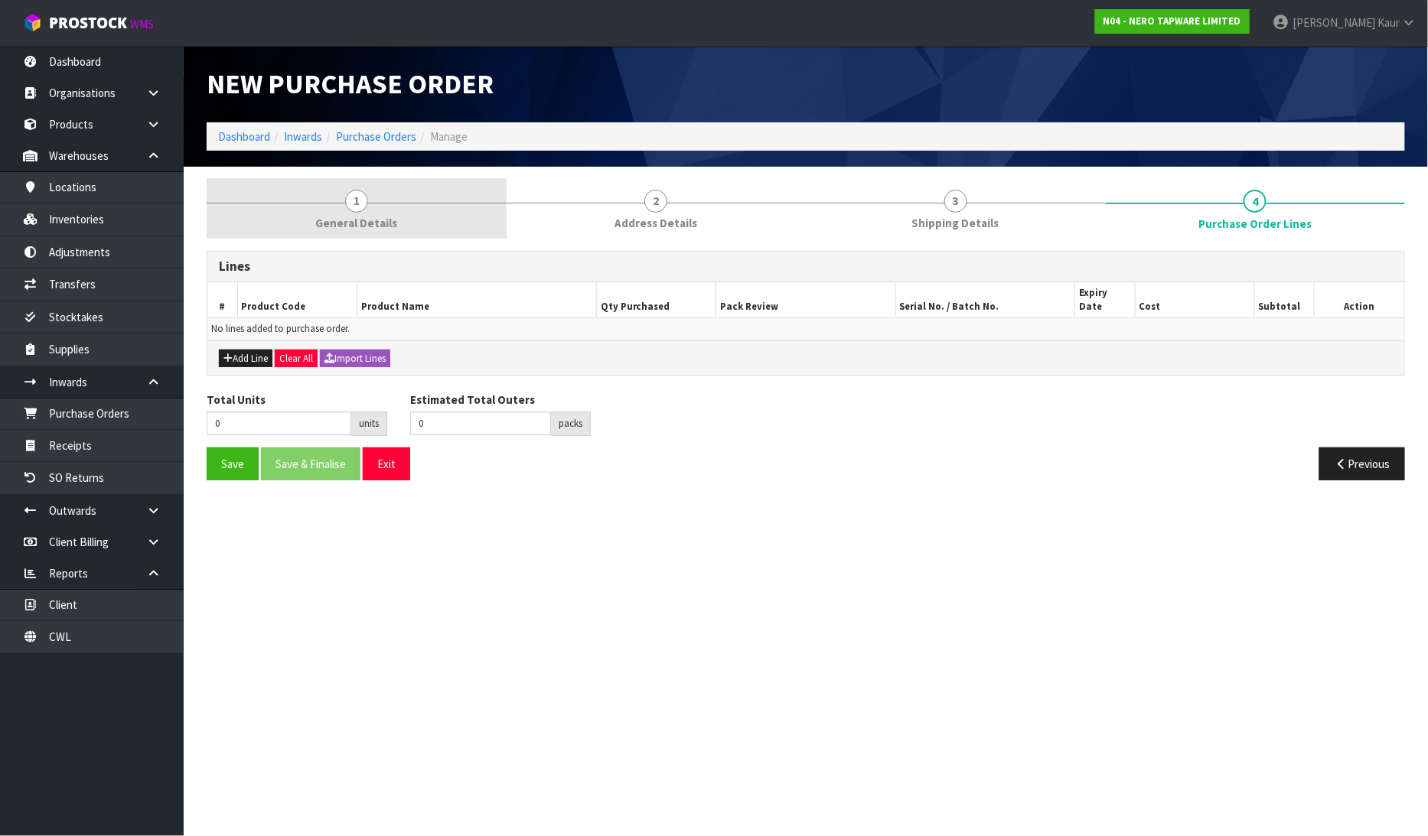
click at [360, 204] on span "1" at bounding box center [356, 201] width 23 height 23
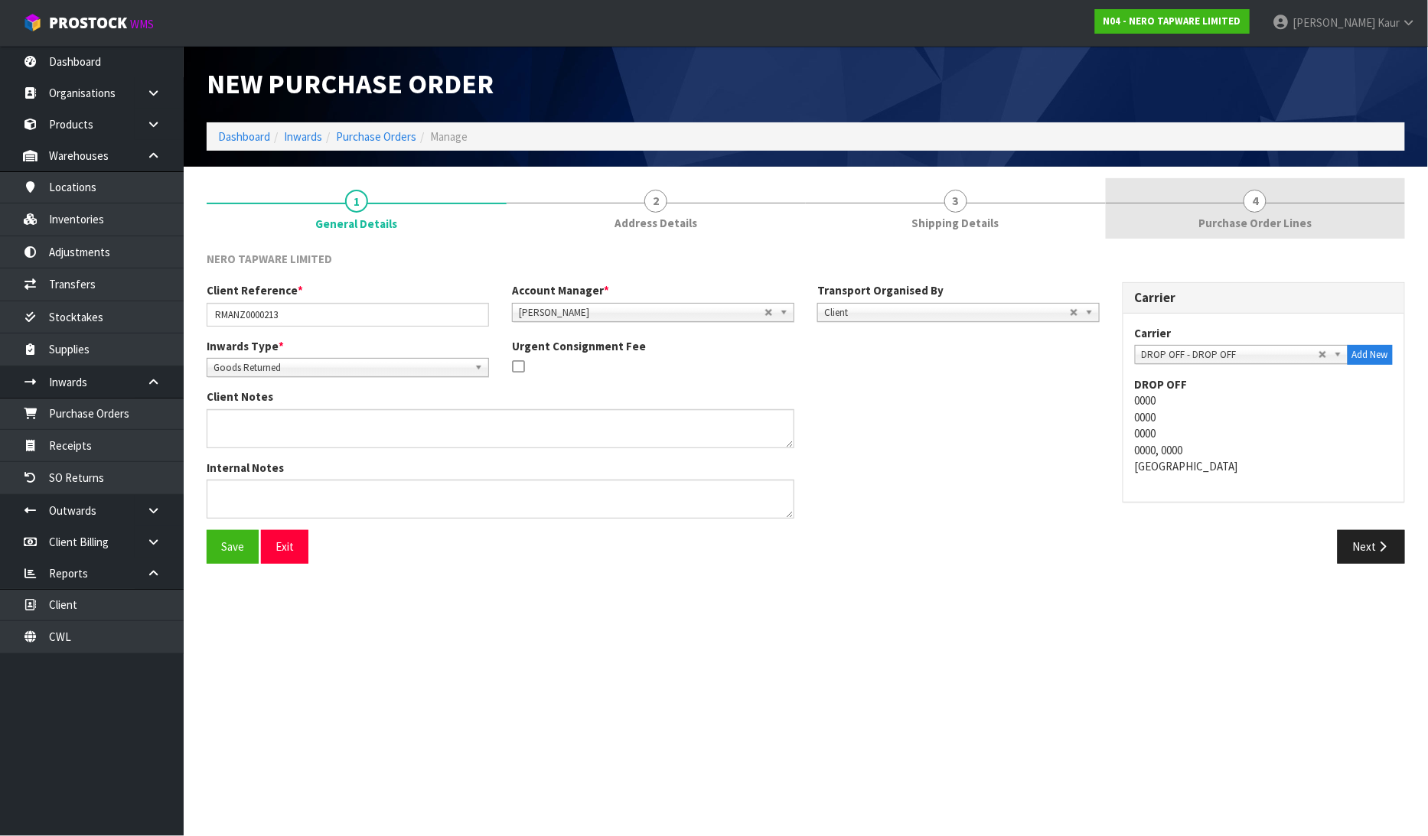
click at [1246, 217] on span "Purchase Order Lines" at bounding box center [1254, 223] width 113 height 16
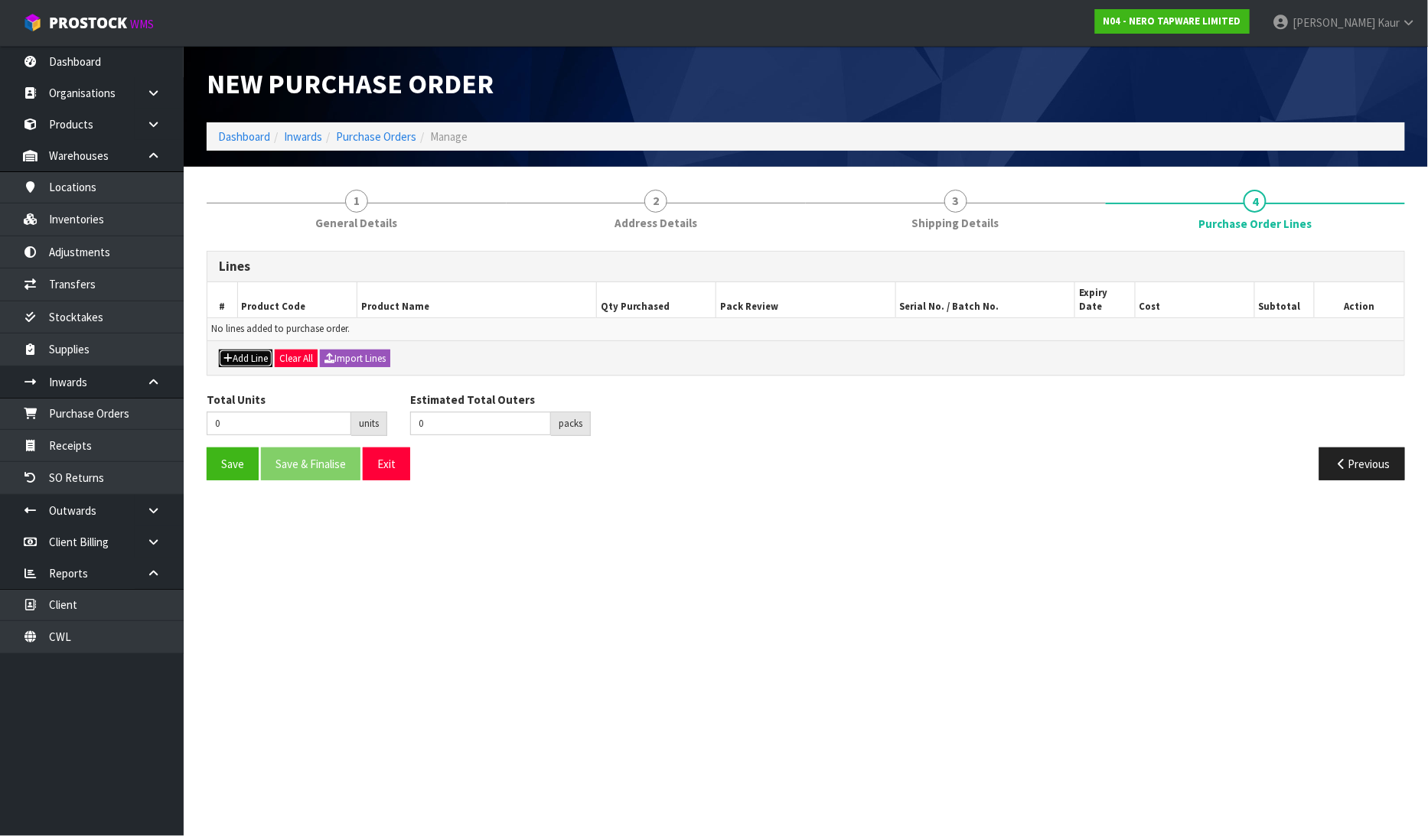
click at [256, 350] on button "Add Line" at bounding box center [246, 359] width 54 height 18
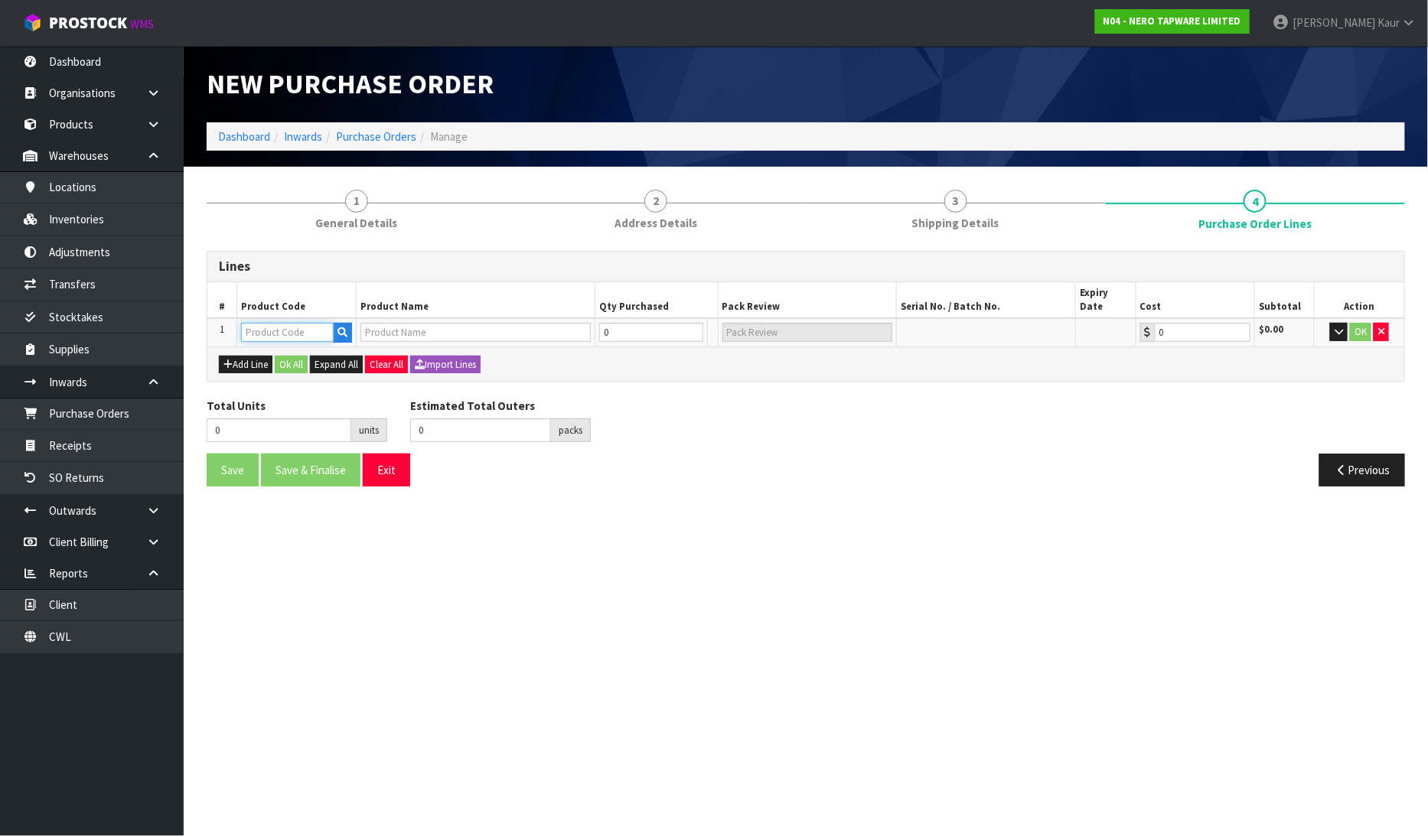
click at [269, 323] on input "text" at bounding box center [287, 332] width 93 height 19
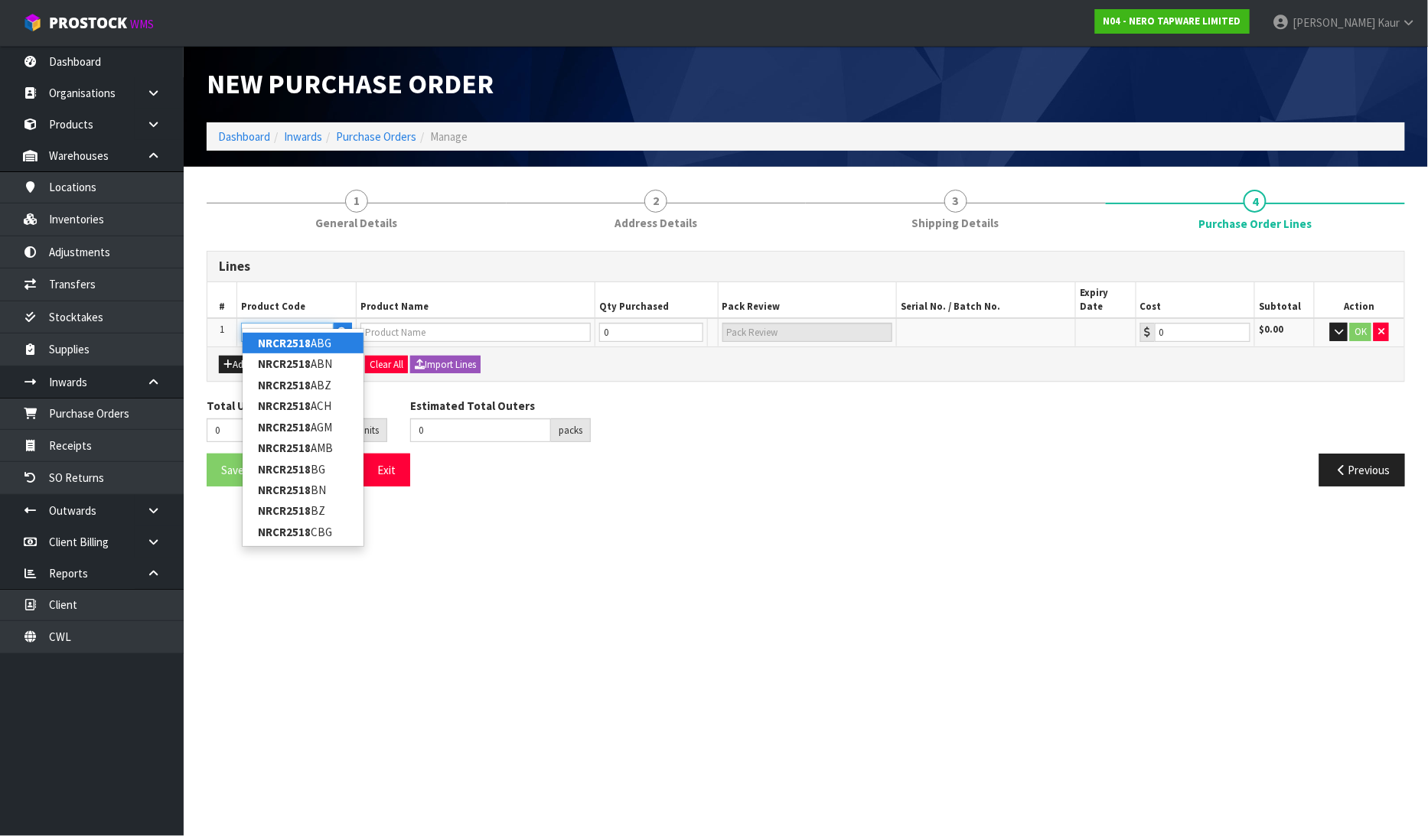
type input "NRCR2518BN"
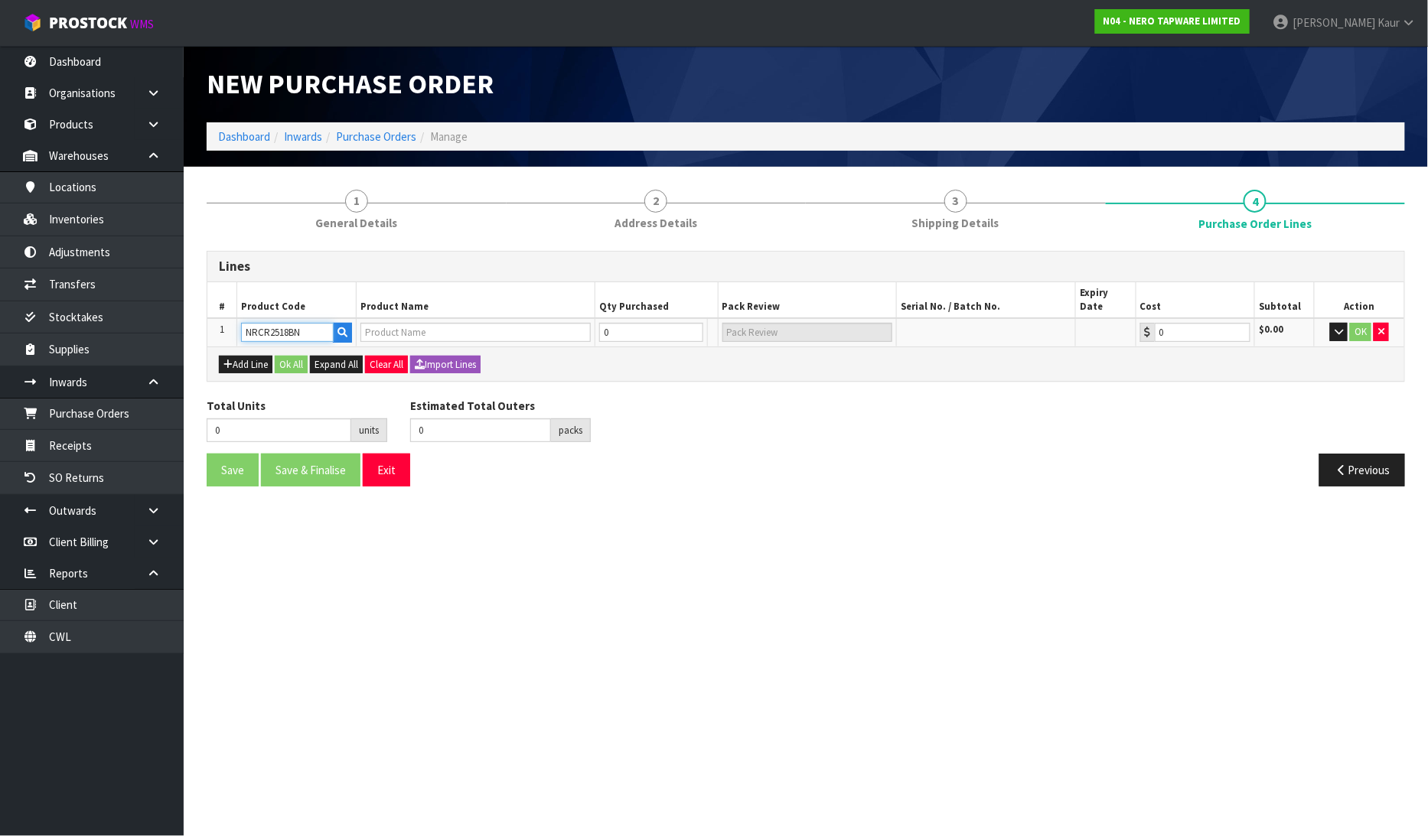
type input "MECCA CARE 25MM GRAB RAIL 450MM BRUSHED NICKEL"
type input "0.00"
type input "NRCR2518BN"
click at [620, 323] on input "0" at bounding box center [643, 332] width 93 height 19
type input "1"
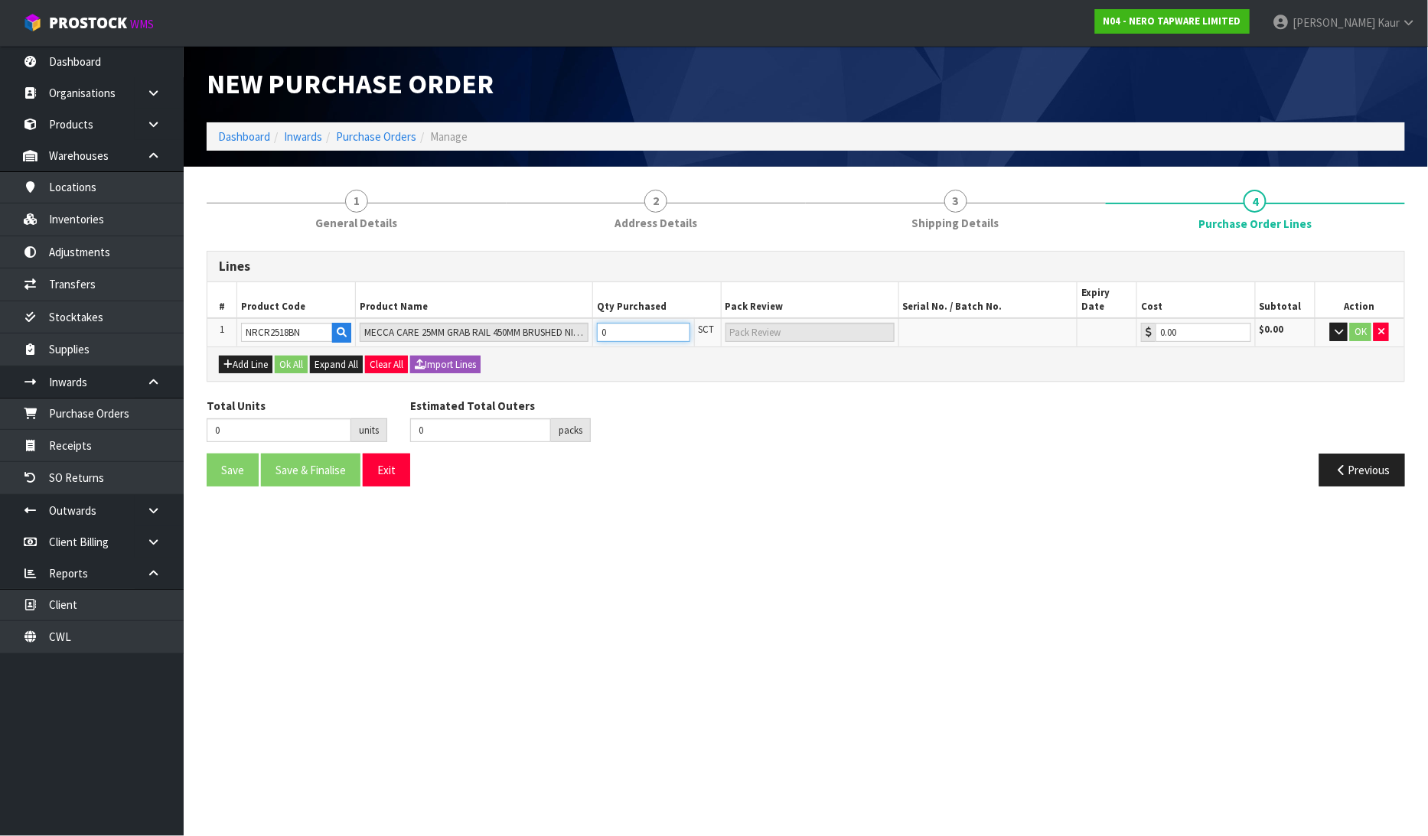
type input "1"
click at [1365, 323] on button "OK" at bounding box center [1360, 332] width 21 height 18
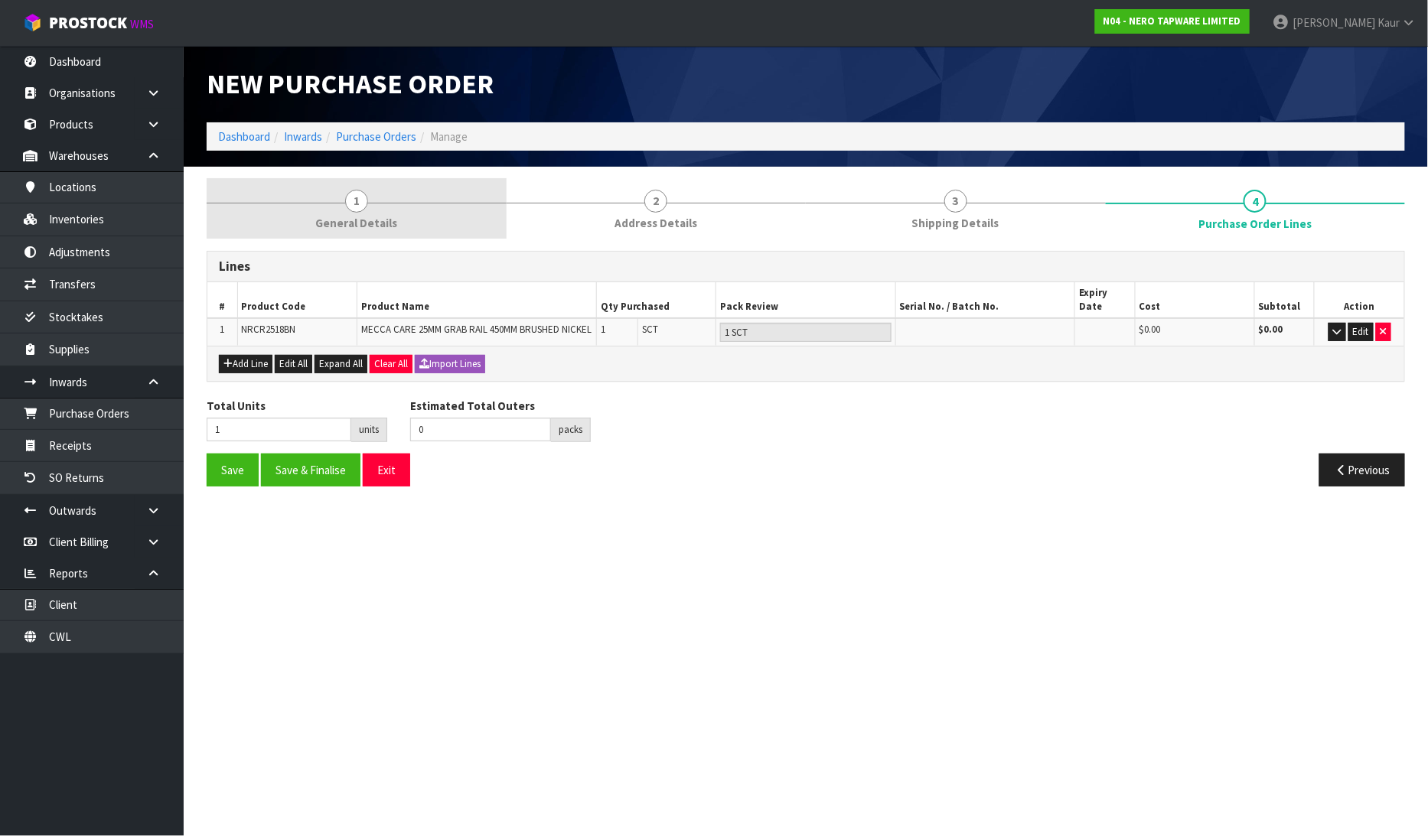
drag, startPoint x: 369, startPoint y: 208, endPoint x: 386, endPoint y: 208, distance: 16.8
click at [370, 208] on link "1 General Details" at bounding box center [357, 208] width 300 height 60
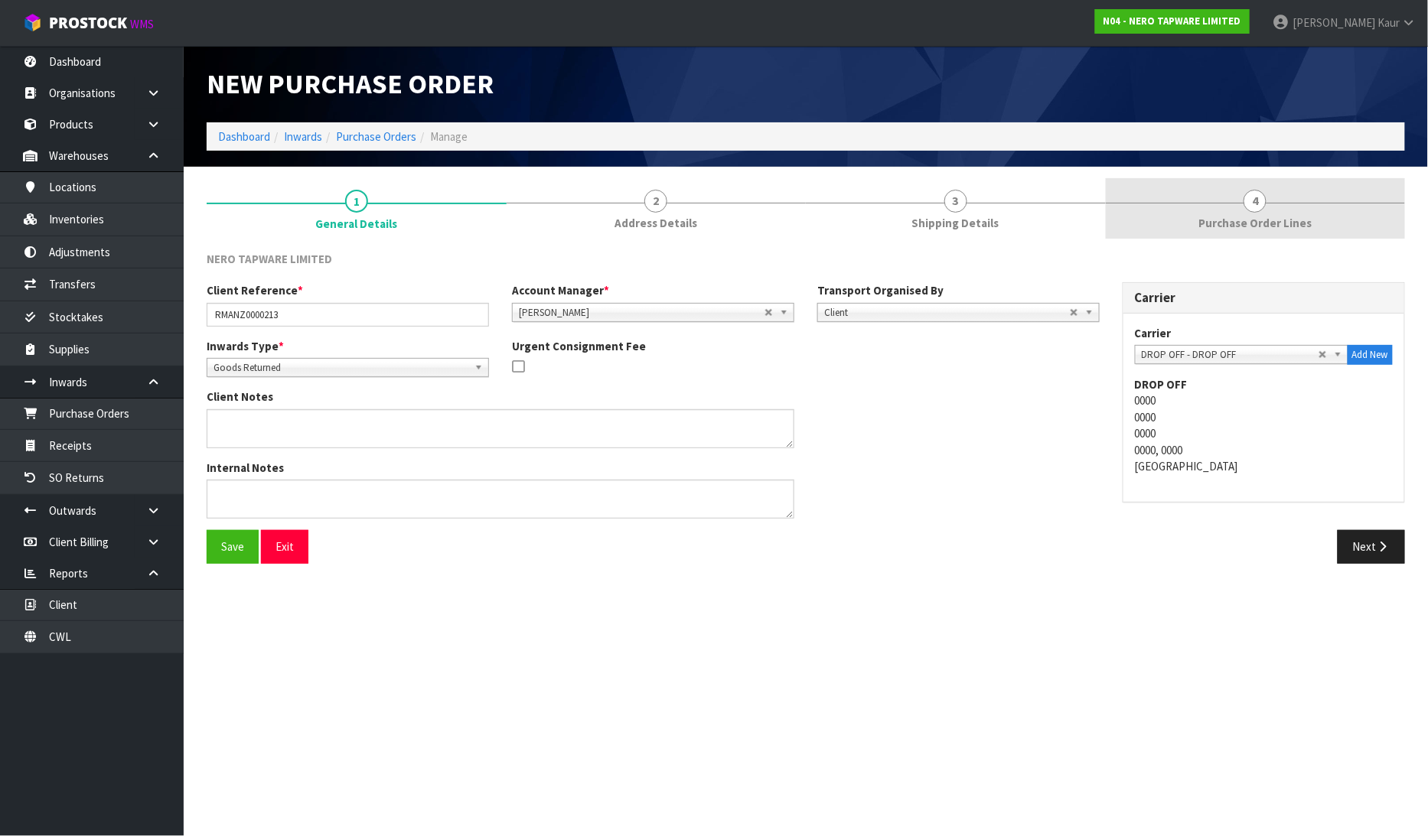
click at [1256, 207] on span "4" at bounding box center [1255, 201] width 23 height 23
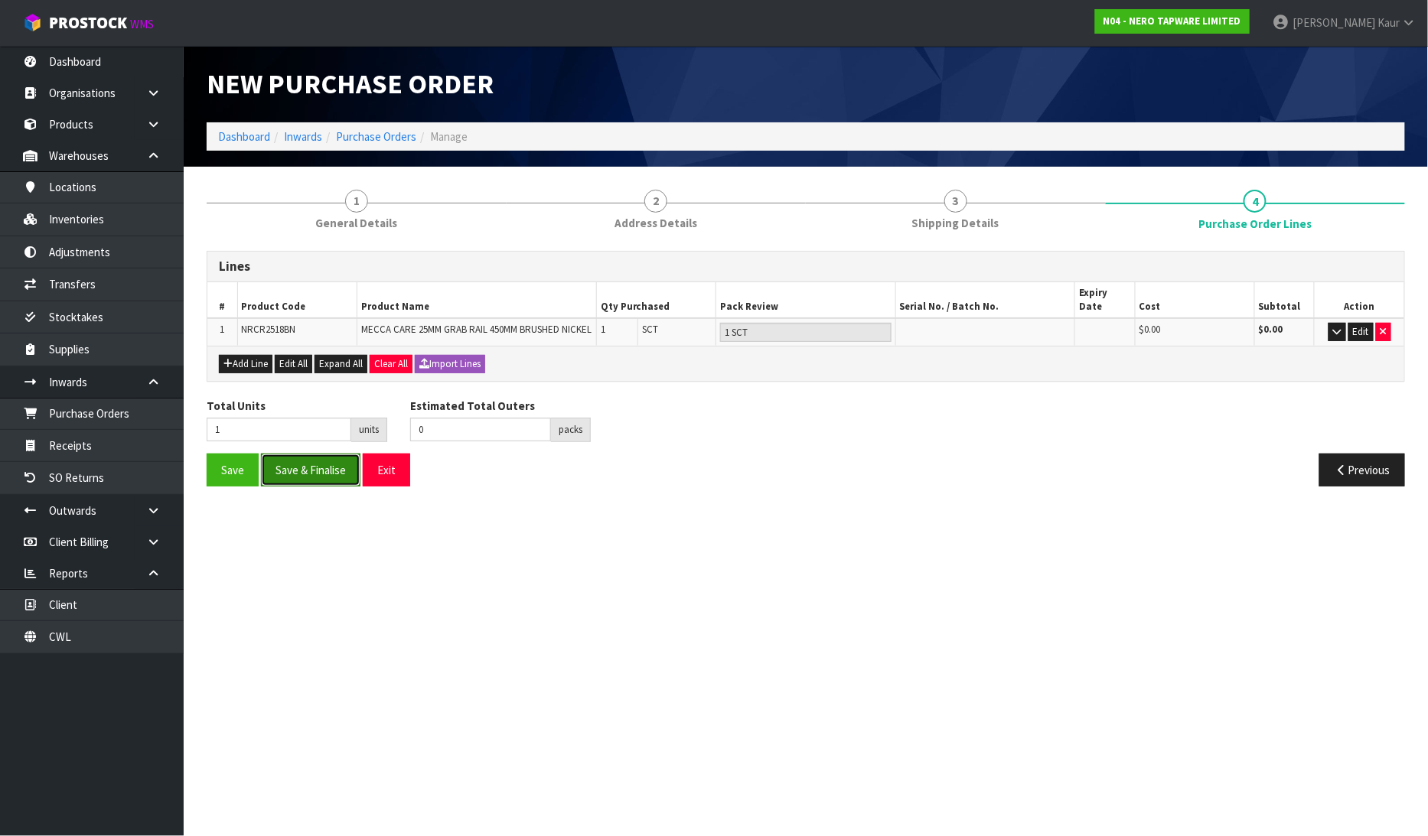
click at [324, 470] on button "Save & Finalise" at bounding box center [310, 470] width 99 height 33
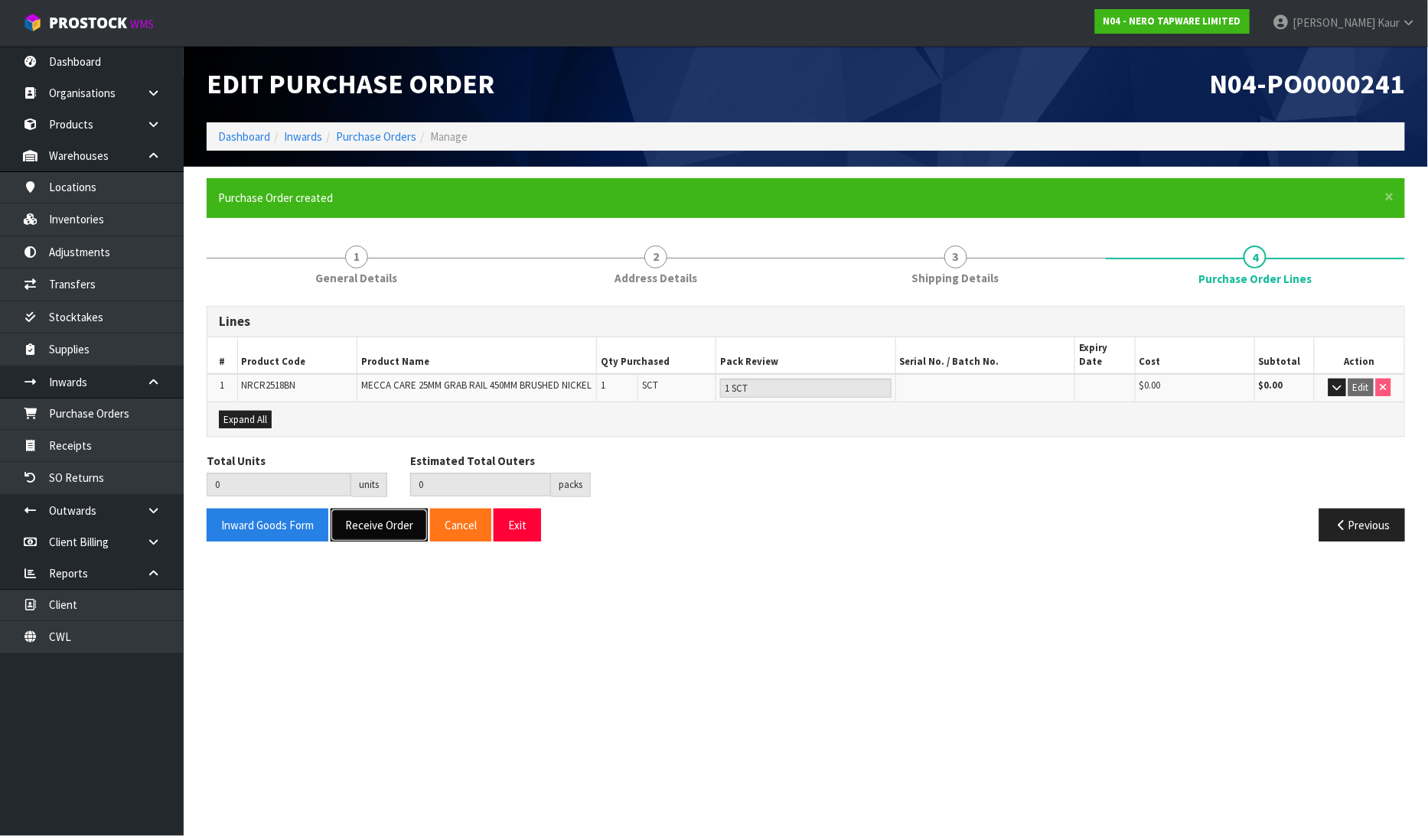
click at [377, 509] on button "Receive Order" at bounding box center [379, 525] width 97 height 33
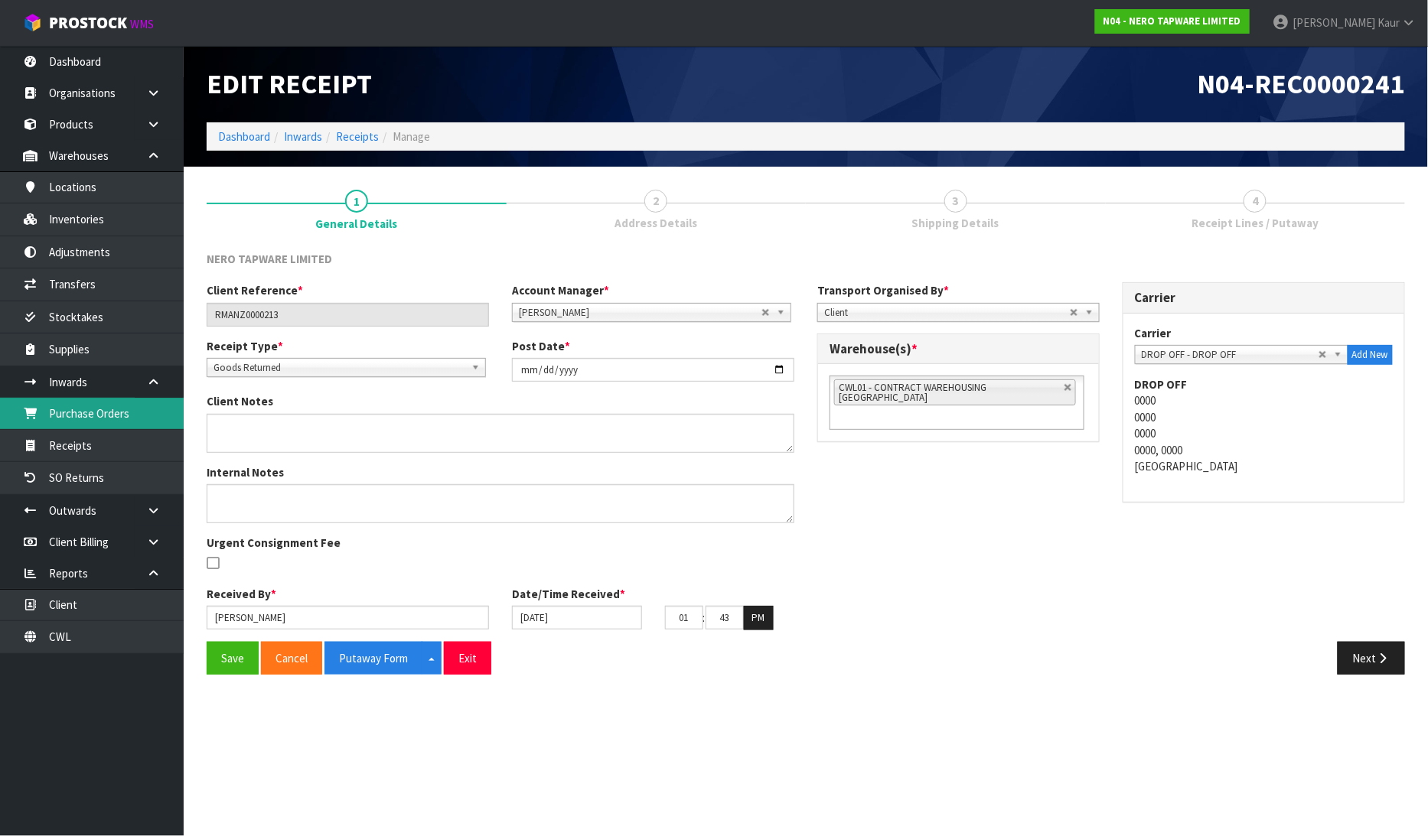
click at [92, 415] on link "Purchase Orders" at bounding box center [92, 413] width 184 height 31
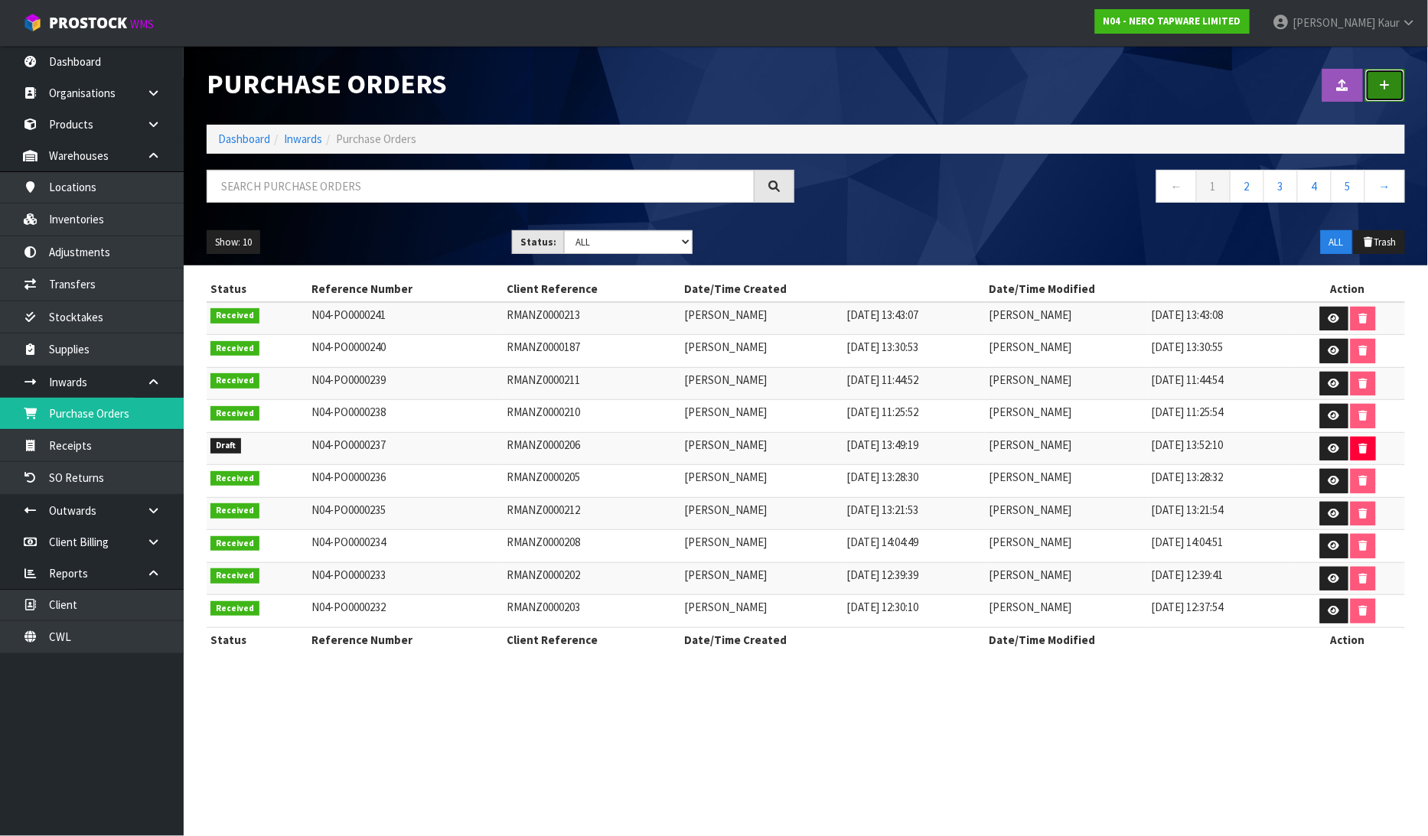
click at [1387, 83] on icon at bounding box center [1385, 85] width 11 height 11
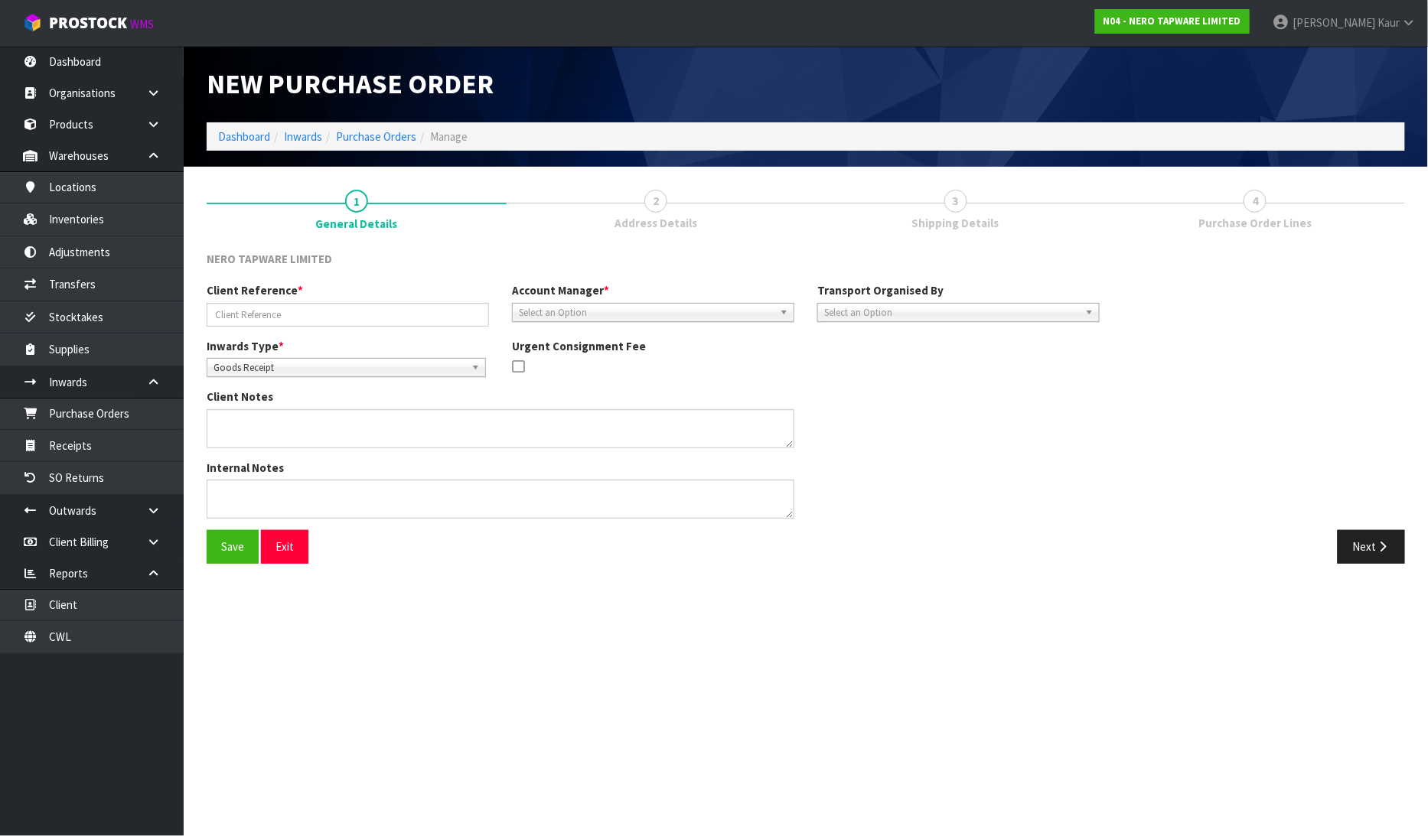
click at [303, 370] on span "Goods Receipt" at bounding box center [340, 368] width 252 height 18
click at [296, 432] on li "Goods Returned" at bounding box center [346, 430] width 272 height 19
click at [295, 318] on input "text" at bounding box center [348, 315] width 282 height 24
click at [569, 304] on span "Select an Option" at bounding box center [646, 313] width 255 height 18
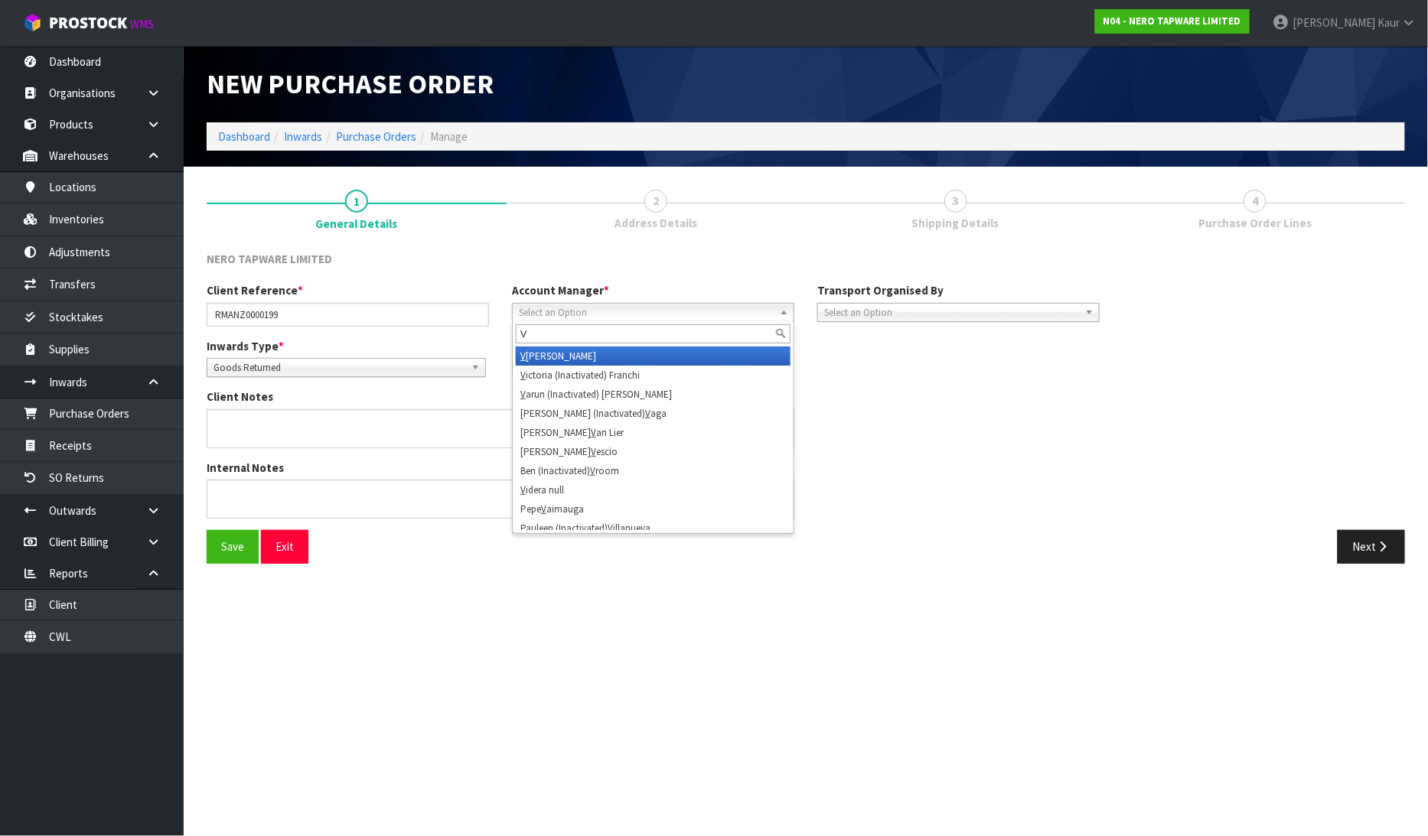
click at [576, 354] on li "V ineeta Lingam" at bounding box center [653, 356] width 275 height 19
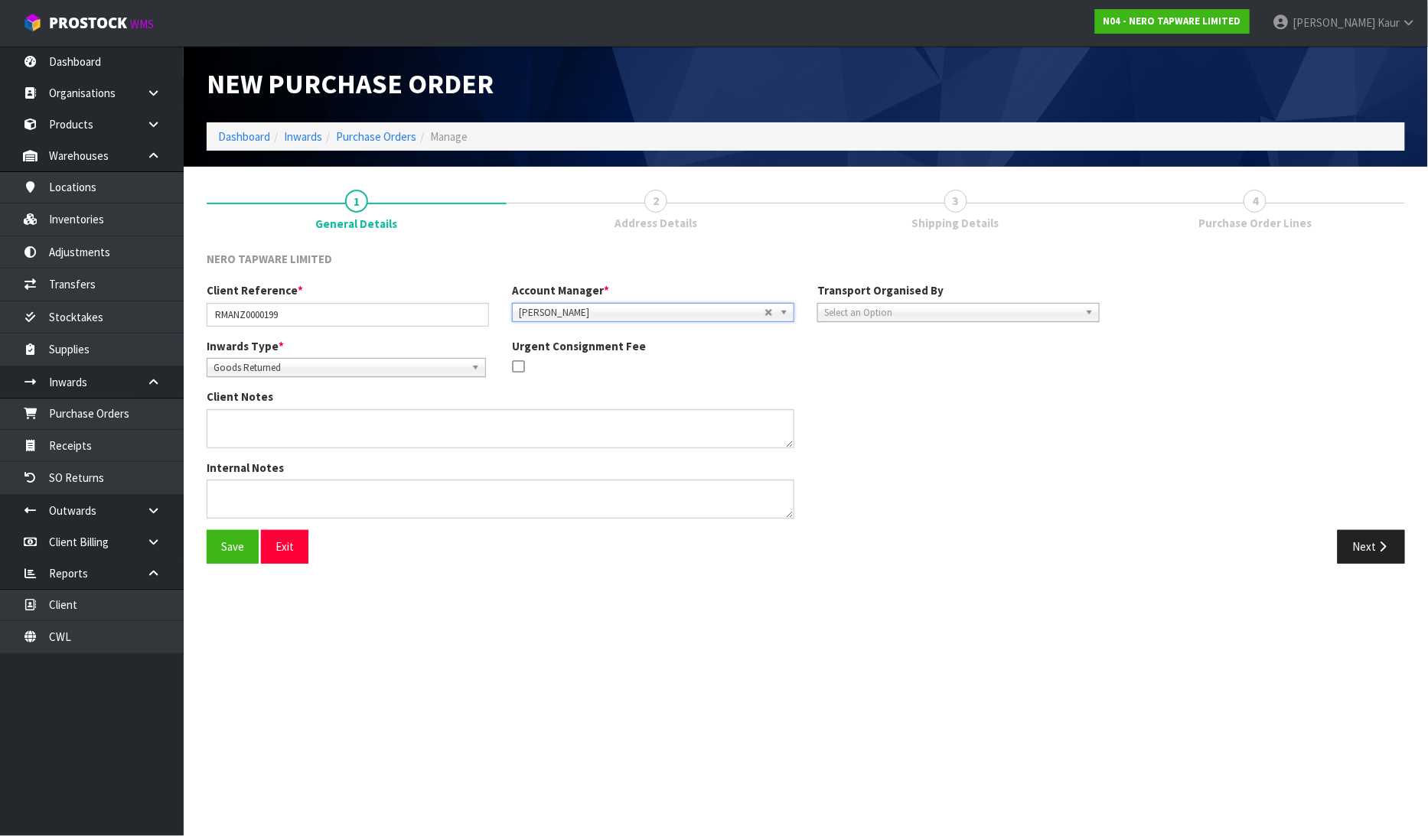
drag, startPoint x: 846, startPoint y: 302, endPoint x: 847, endPoint y: 345, distance: 42.9
click at [846, 304] on span "Select an Option" at bounding box center [951, 313] width 255 height 18
click at [843, 388] on li "Client" at bounding box center [958, 394] width 275 height 19
click at [1279, 356] on span "Select an Option" at bounding box center [1235, 355] width 186 height 18
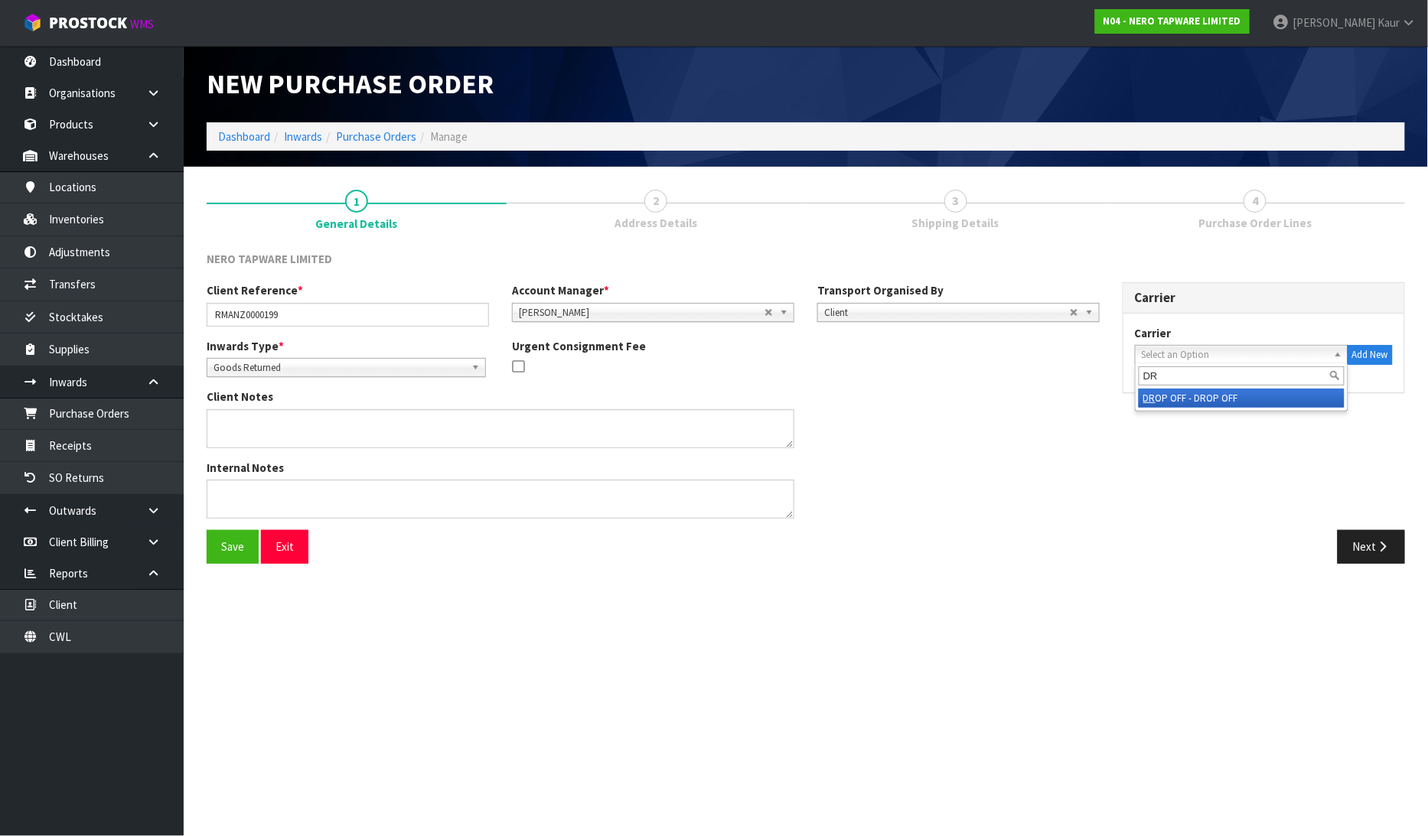
click at [1228, 393] on li "DR OP OFF - DROP OFF" at bounding box center [1242, 398] width 206 height 19
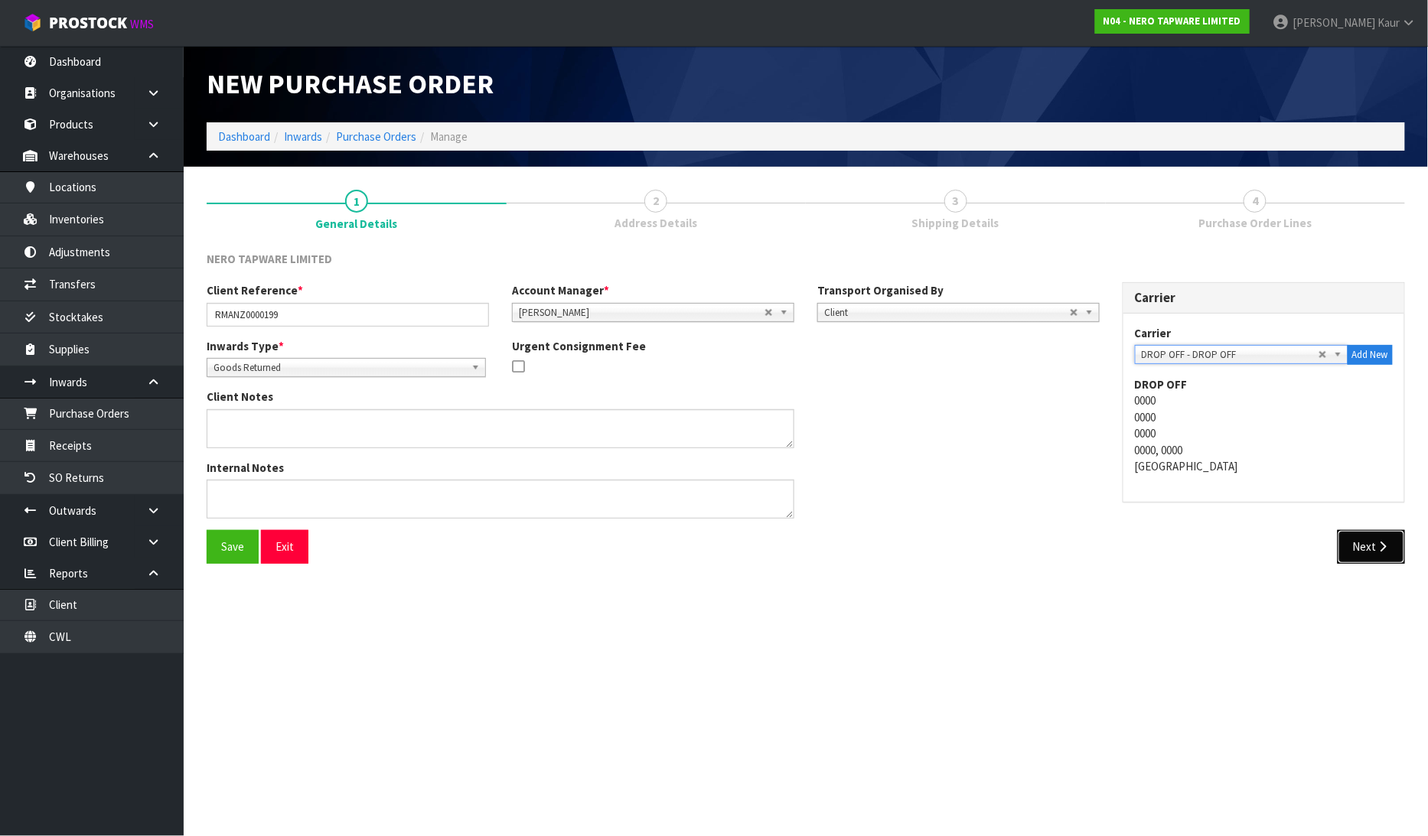
click at [1355, 540] on button "Next" at bounding box center [1371, 546] width 67 height 33
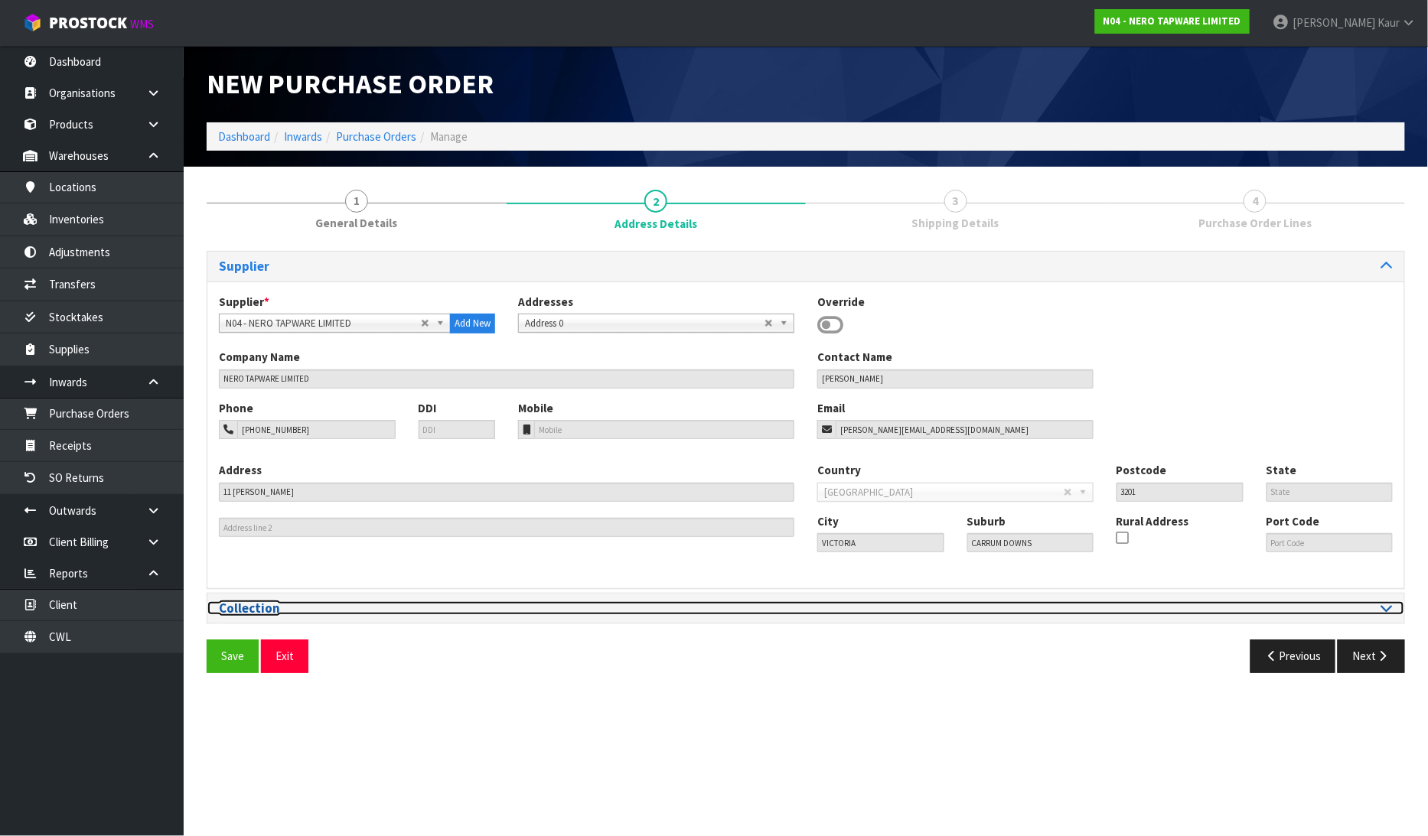
click at [1389, 613] on icon at bounding box center [1386, 608] width 11 height 13
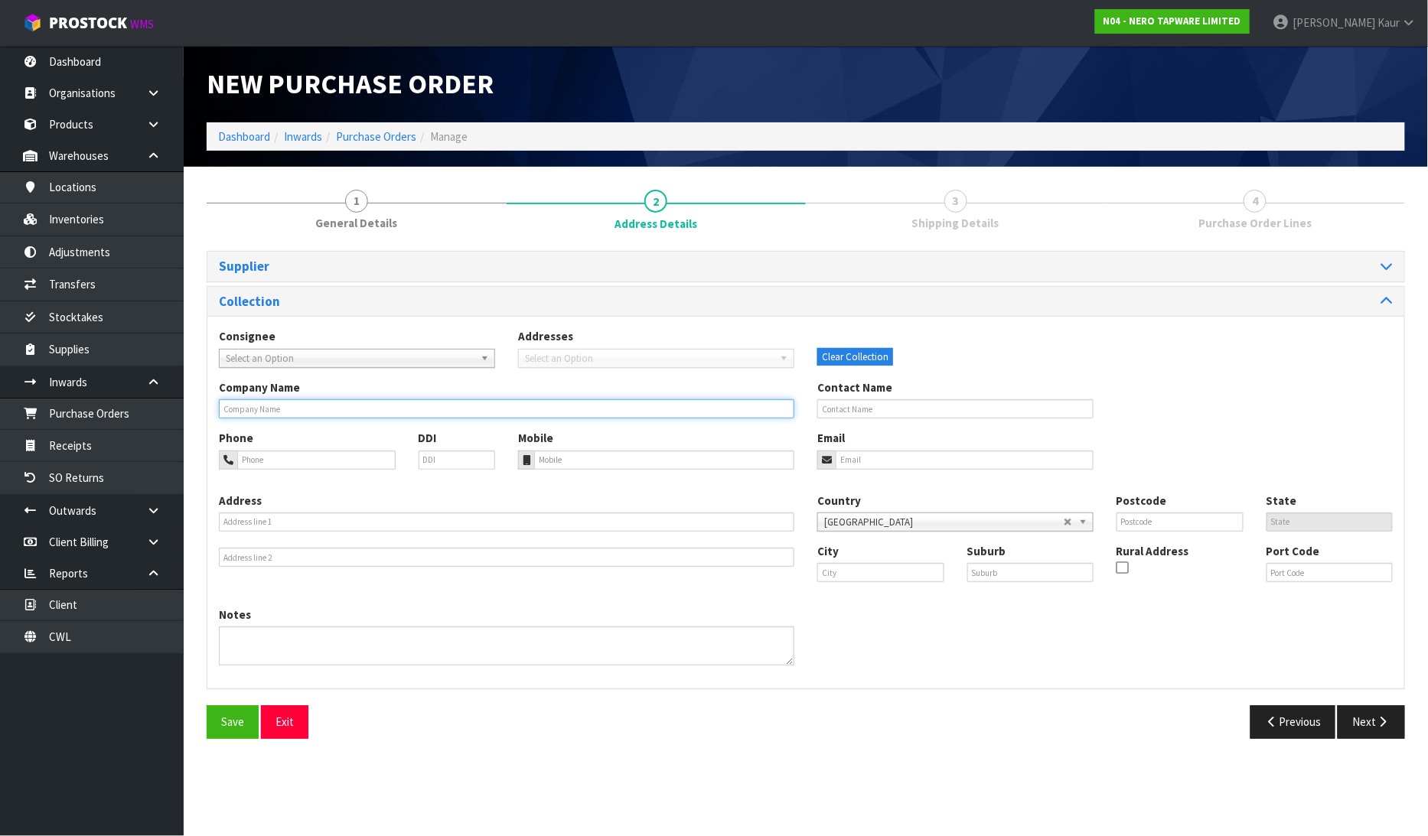
click at [366, 409] on input "text" at bounding box center [506, 408] width 575 height 19
click at [1353, 731] on button "Next" at bounding box center [1371, 722] width 67 height 33
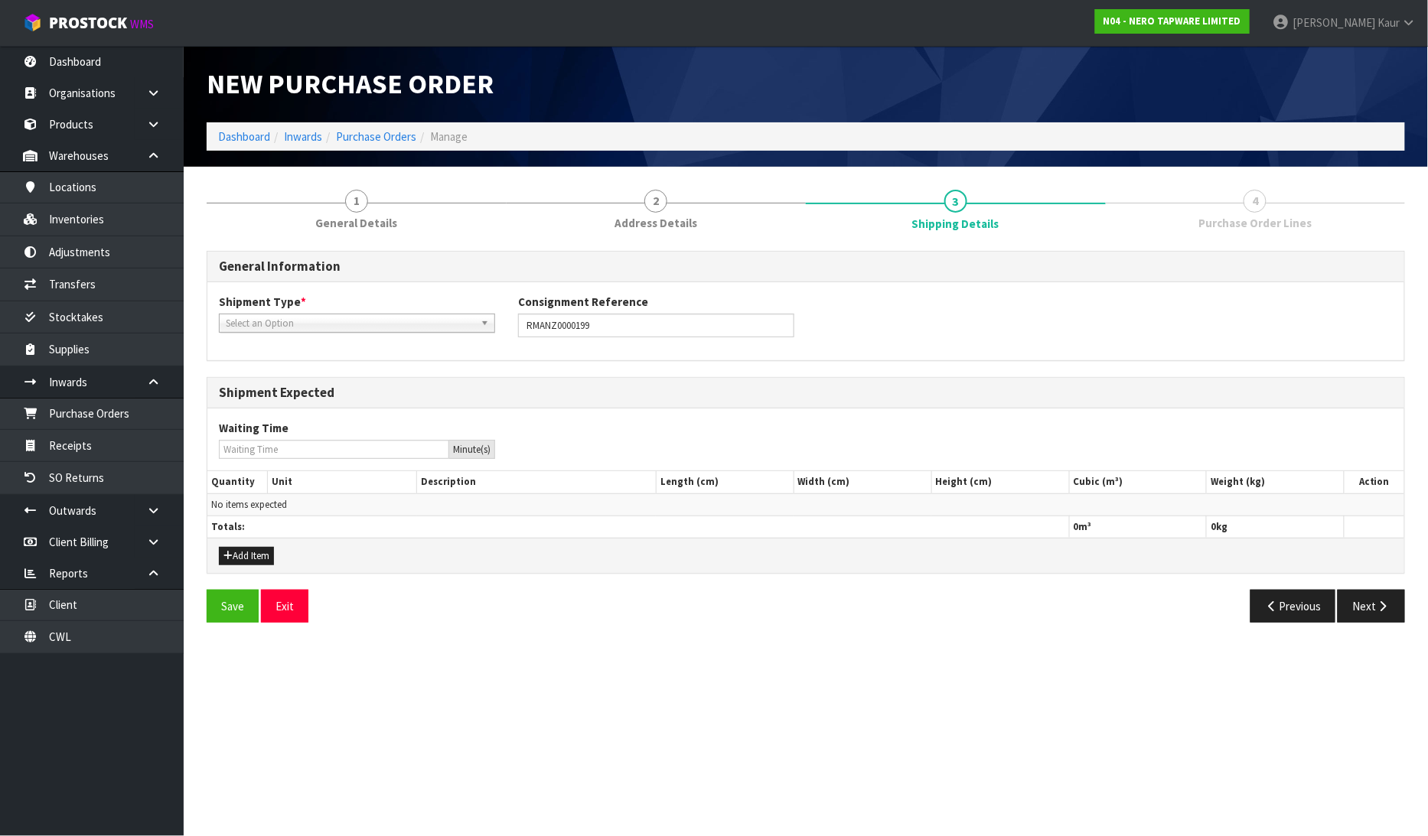
click at [299, 319] on span "Select an Option" at bounding box center [350, 324] width 249 height 18
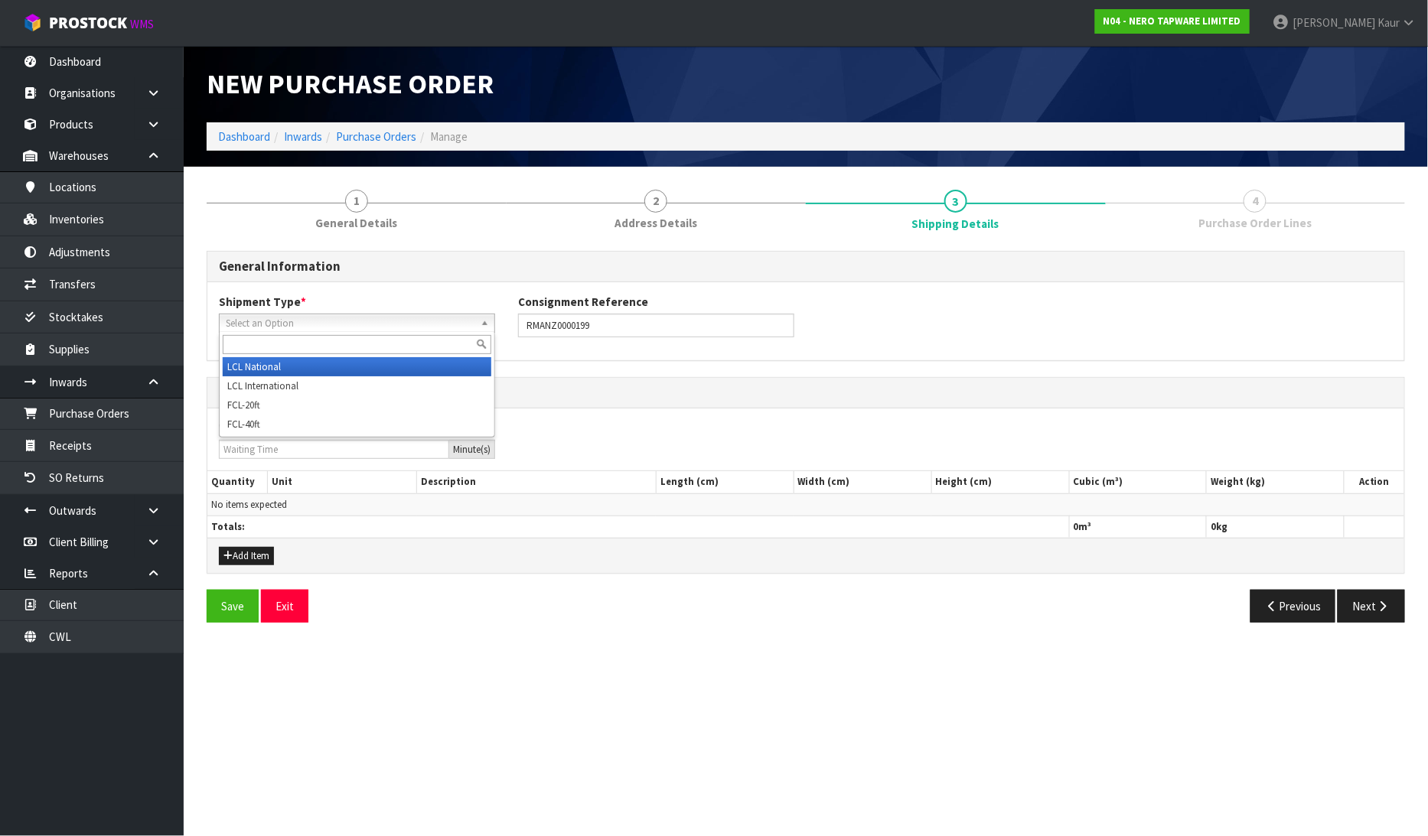
click at [282, 368] on li "LCL National" at bounding box center [357, 366] width 269 height 19
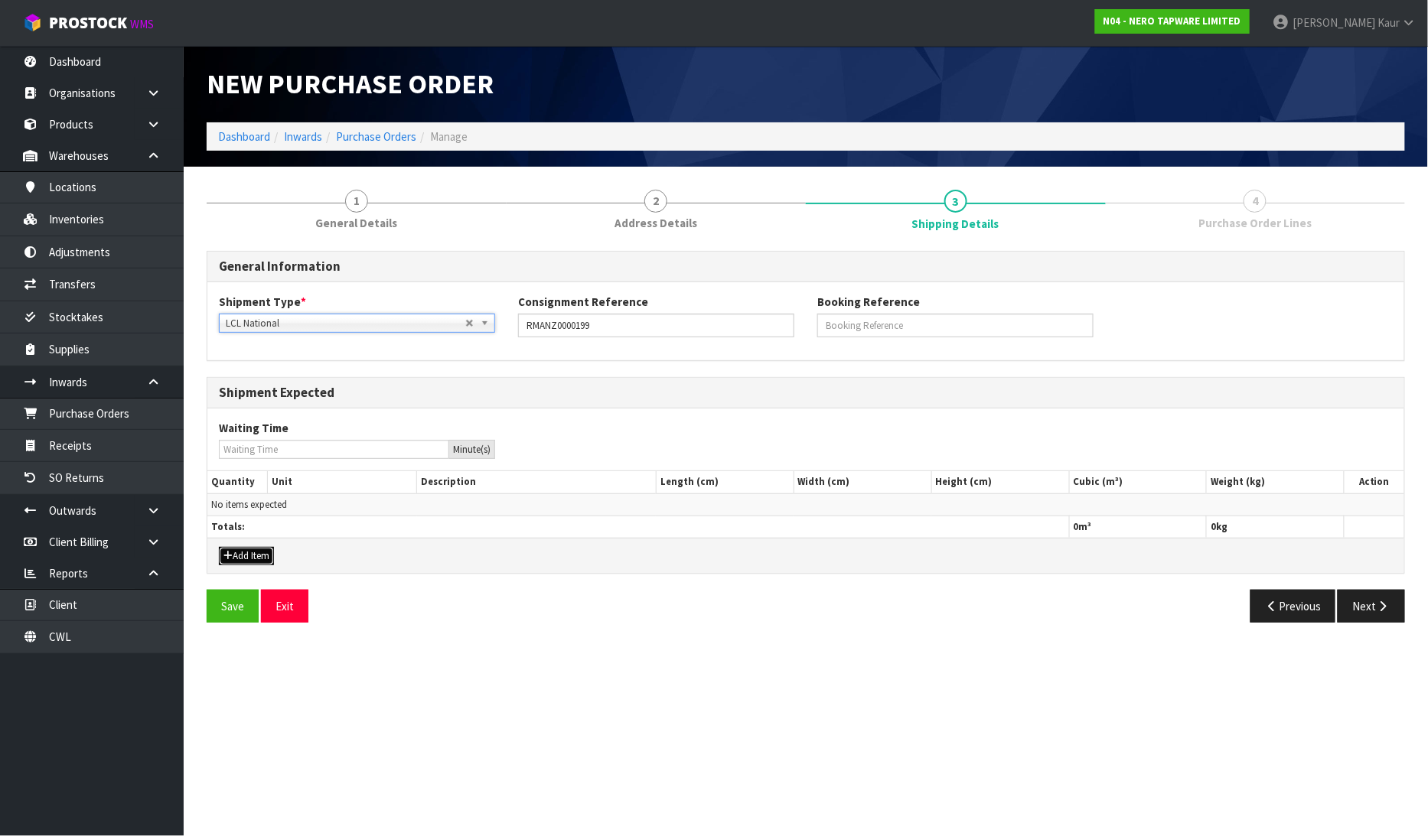
click at [240, 557] on button "Add Item" at bounding box center [246, 556] width 55 height 18
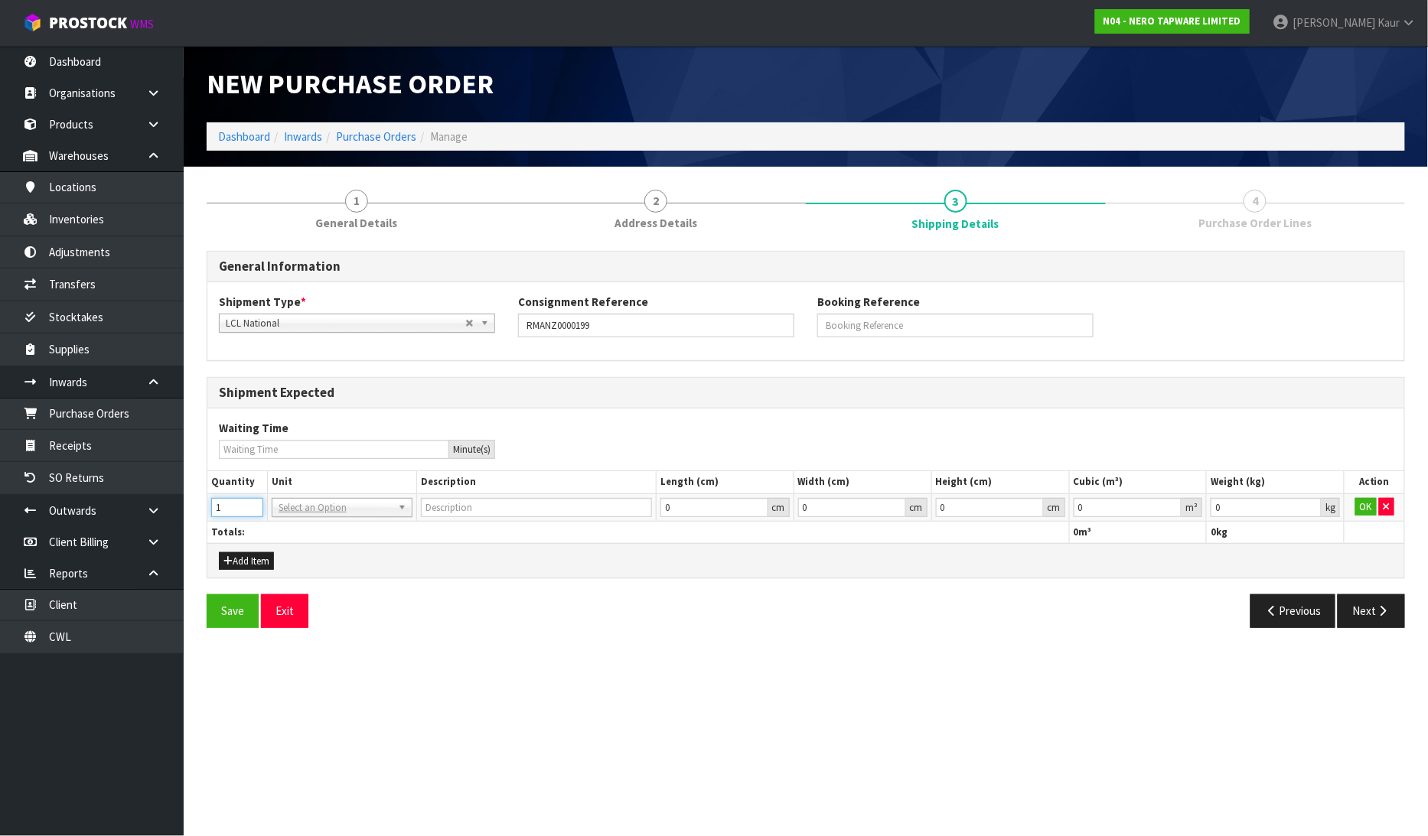
click at [251, 505] on input "1" at bounding box center [237, 507] width 52 height 19
click at [288, 530] on input "text" at bounding box center [342, 528] width 133 height 19
click at [1167, 502] on input "0.000001" at bounding box center [1128, 507] width 109 height 19
click at [1309, 503] on input "0.001" at bounding box center [1266, 507] width 111 height 19
click at [1356, 504] on button "OK" at bounding box center [1365, 507] width 21 height 18
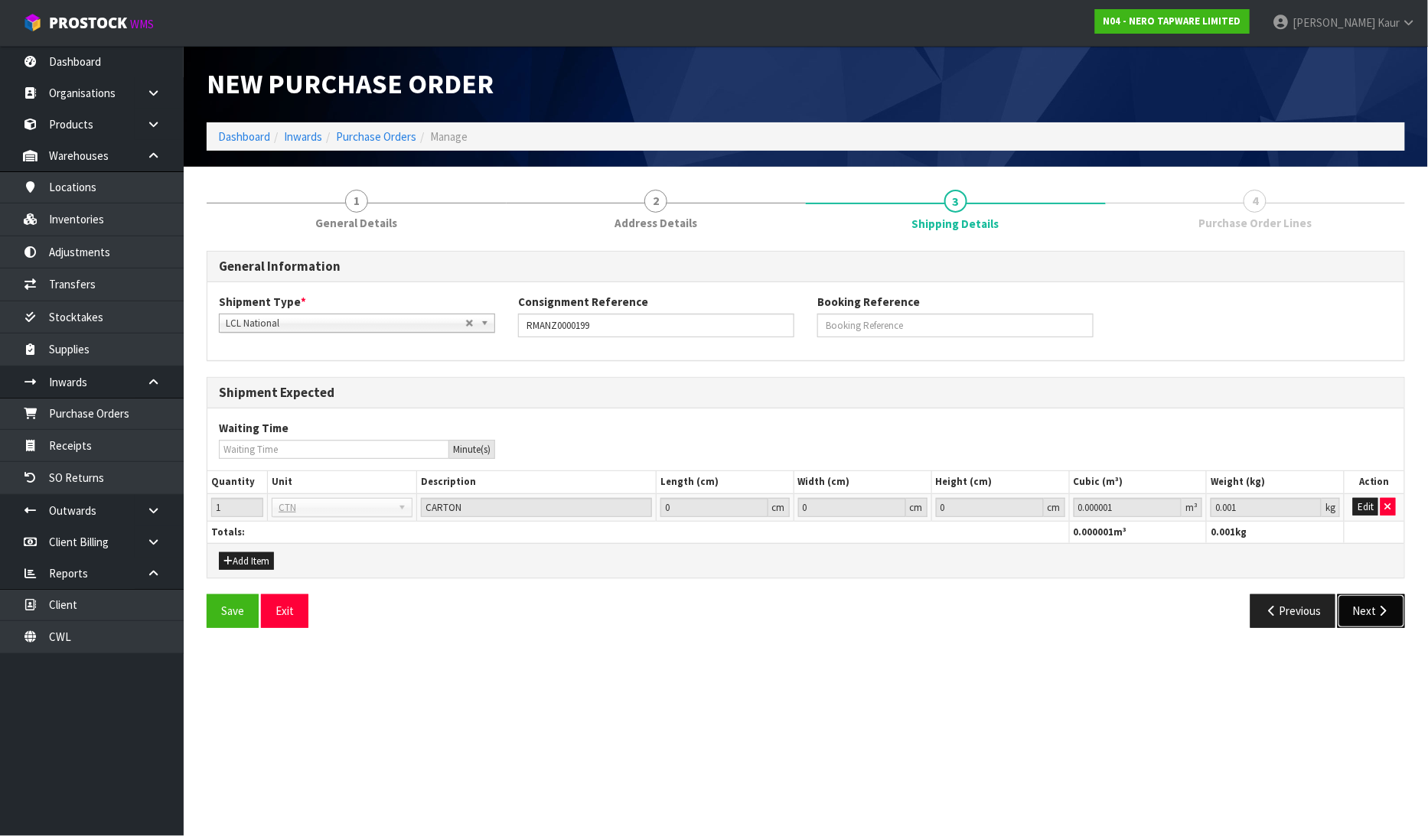
click at [1371, 609] on button "Next" at bounding box center [1371, 611] width 67 height 33
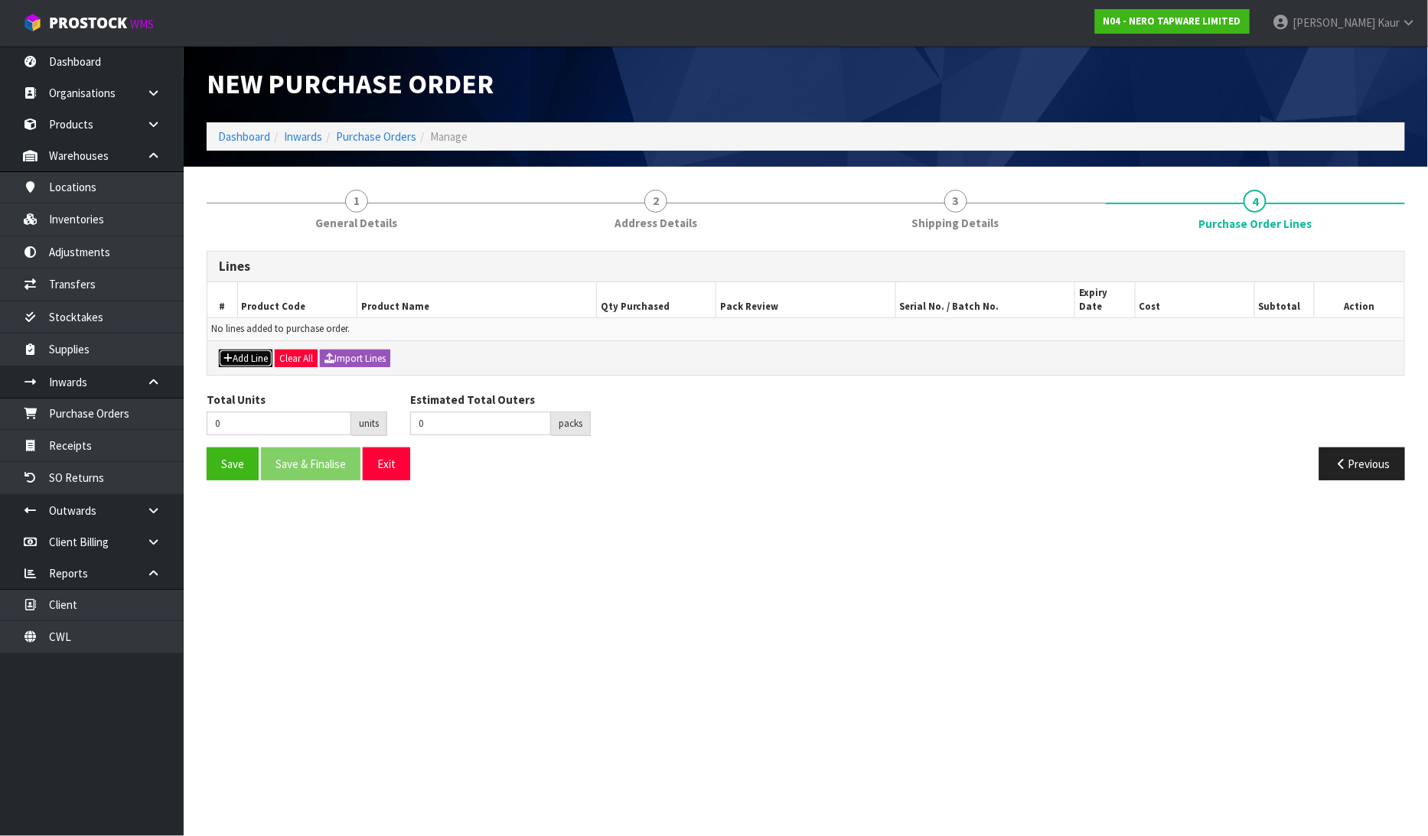
click at [243, 350] on button "Add Line" at bounding box center [246, 359] width 54 height 18
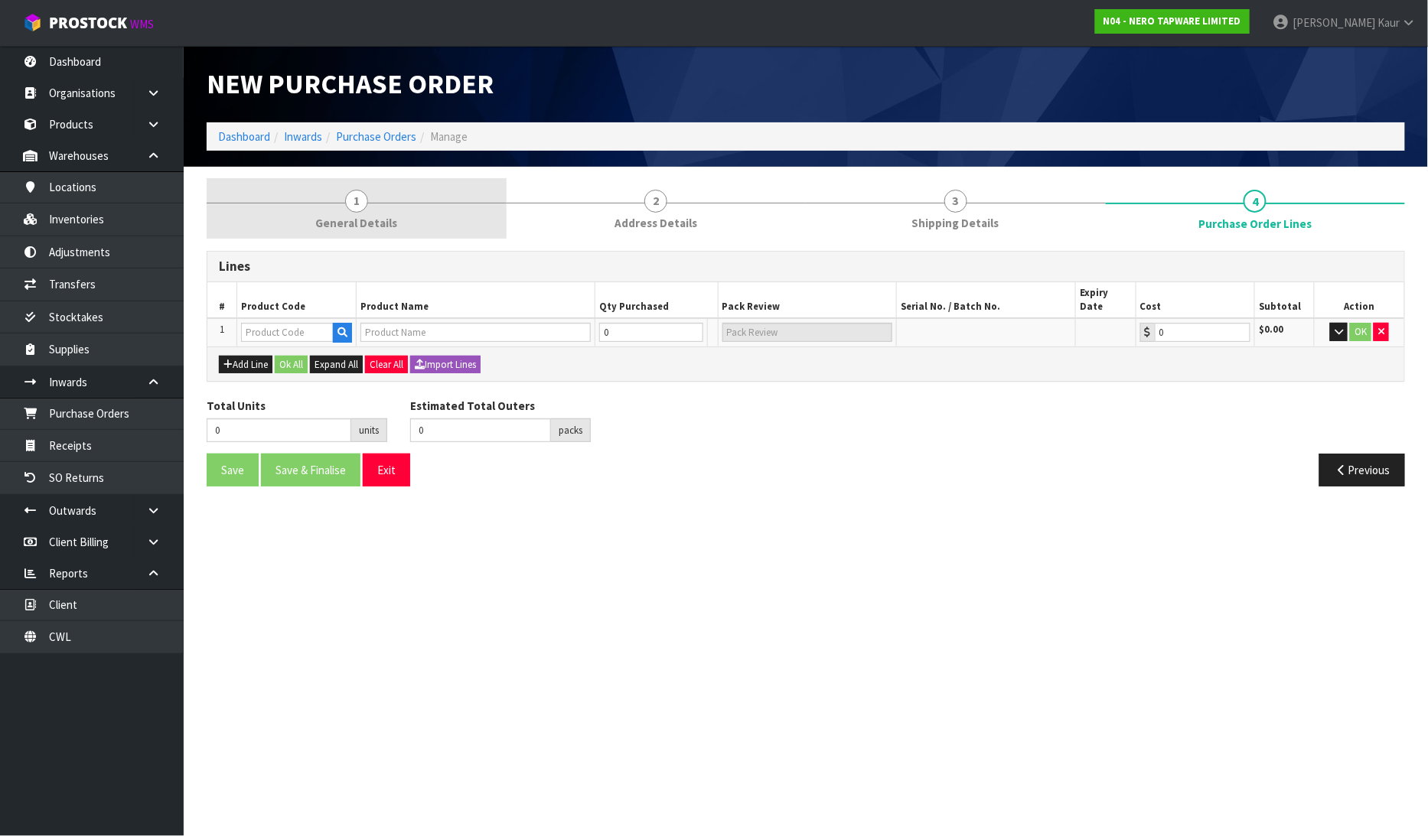
click at [350, 225] on span "General Details" at bounding box center [356, 223] width 82 height 16
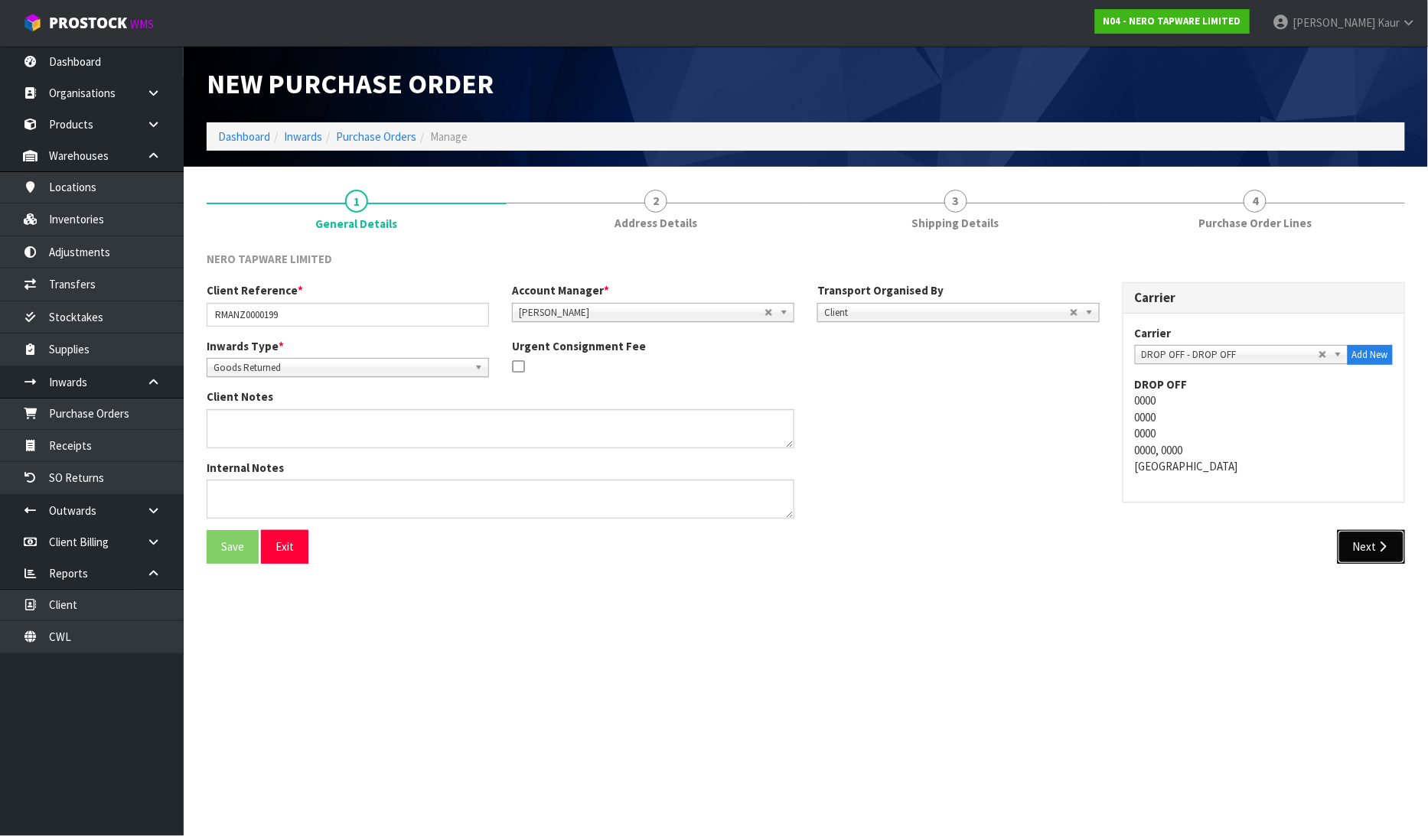
drag, startPoint x: 1344, startPoint y: 548, endPoint x: 1401, endPoint y: 577, distance: 64.3
click at [1344, 548] on button "Next" at bounding box center [1371, 546] width 67 height 33
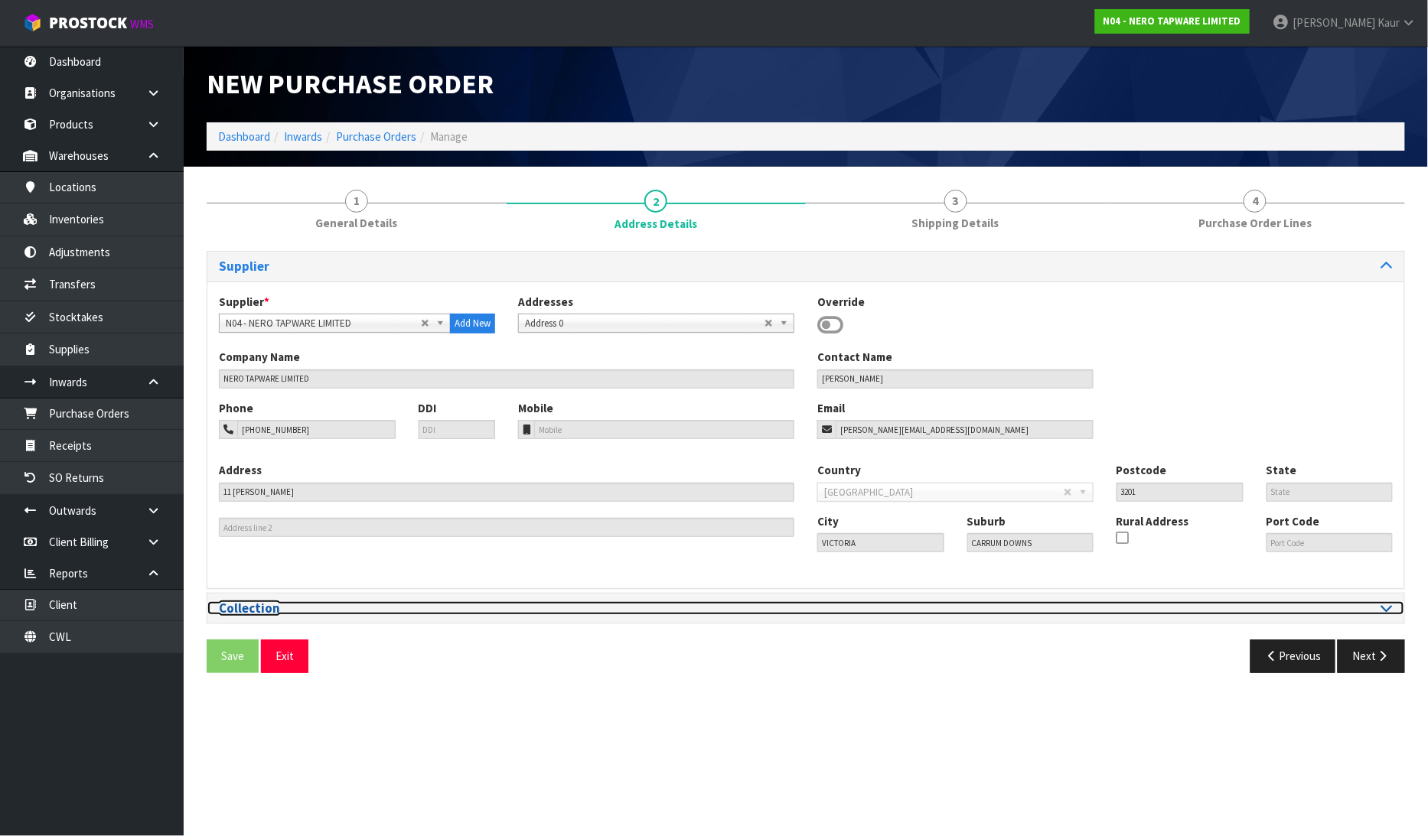
click at [1386, 605] on icon at bounding box center [1386, 608] width 11 height 13
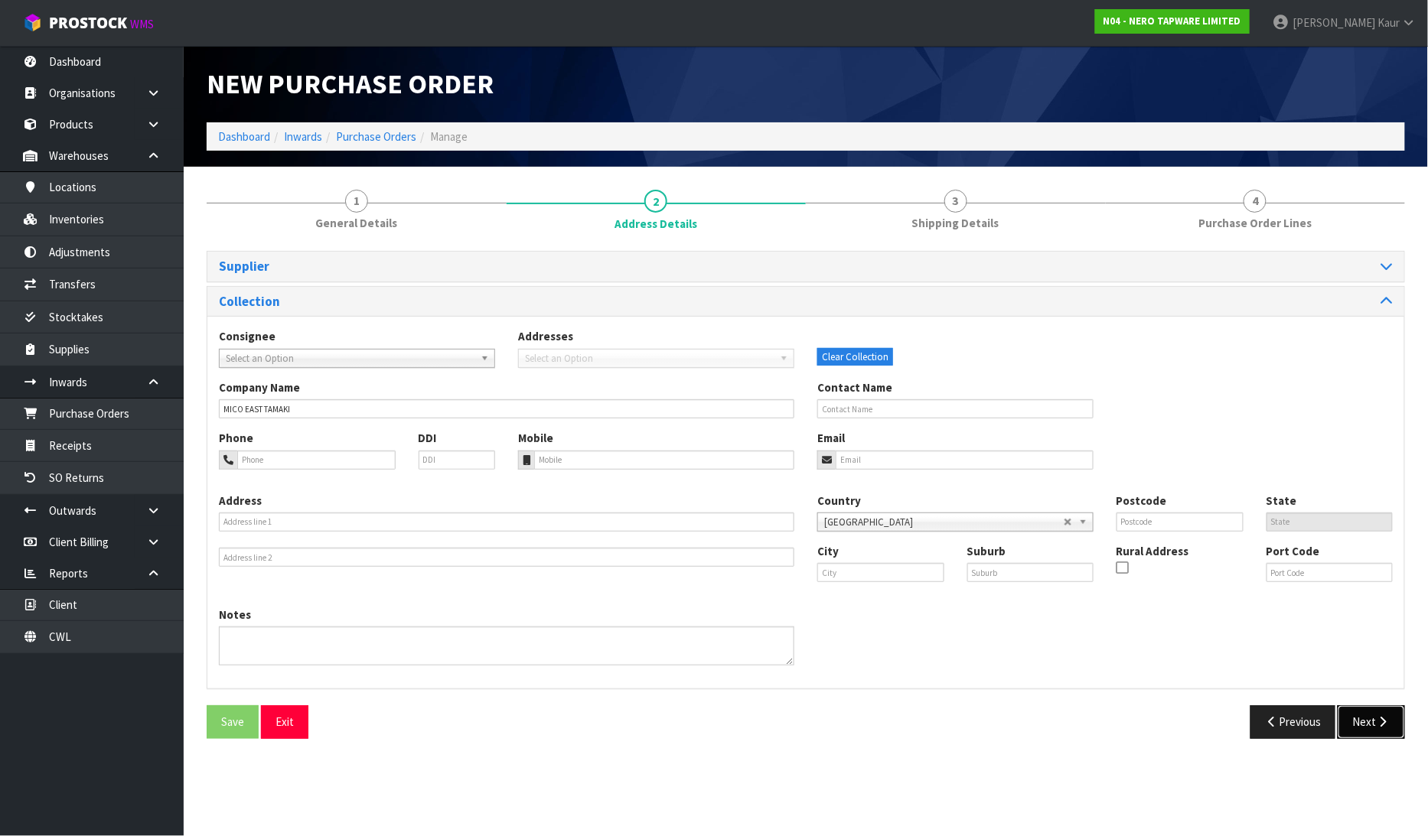
click at [1370, 732] on button "Next" at bounding box center [1371, 722] width 67 height 33
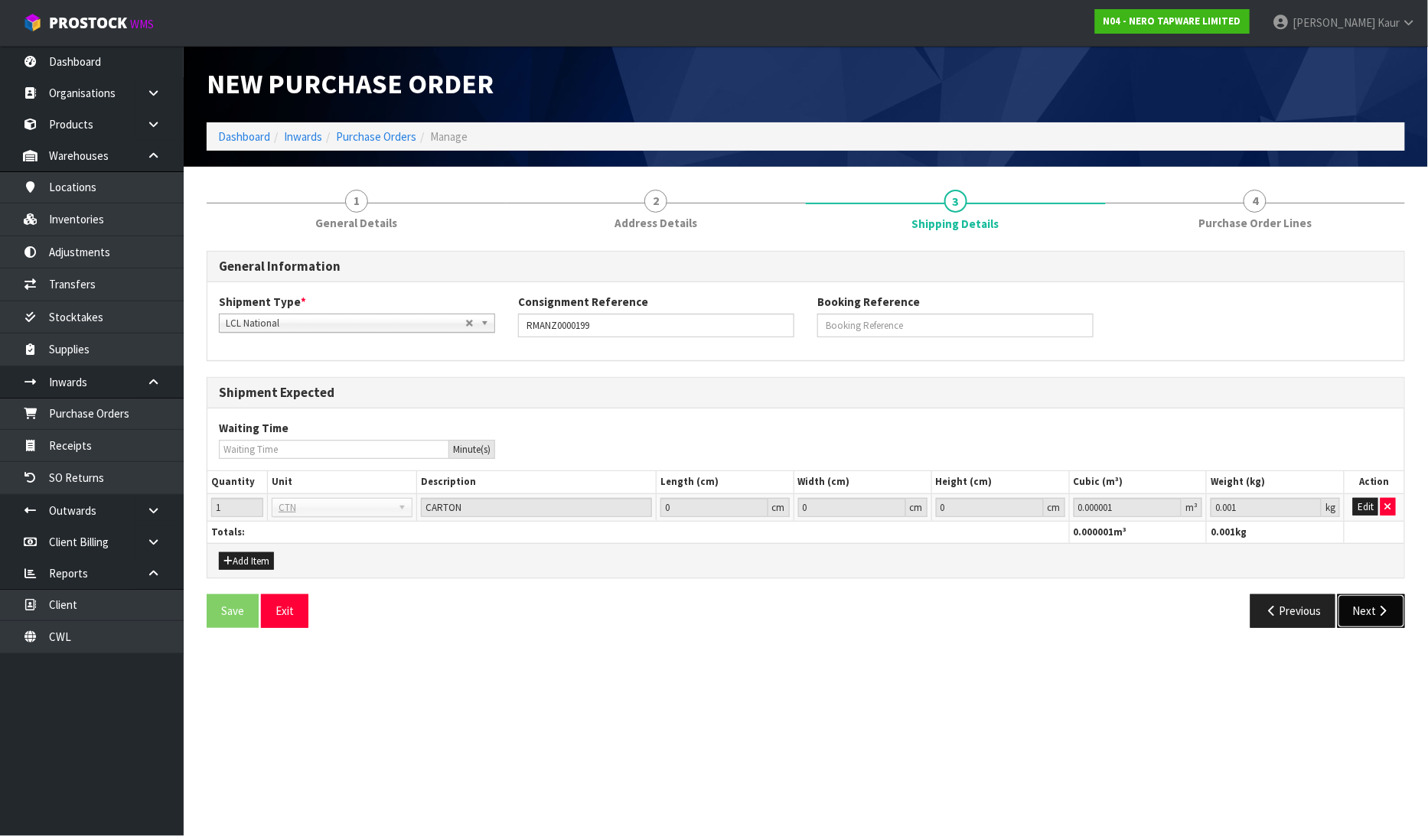
click at [1350, 615] on button "Next" at bounding box center [1371, 611] width 67 height 33
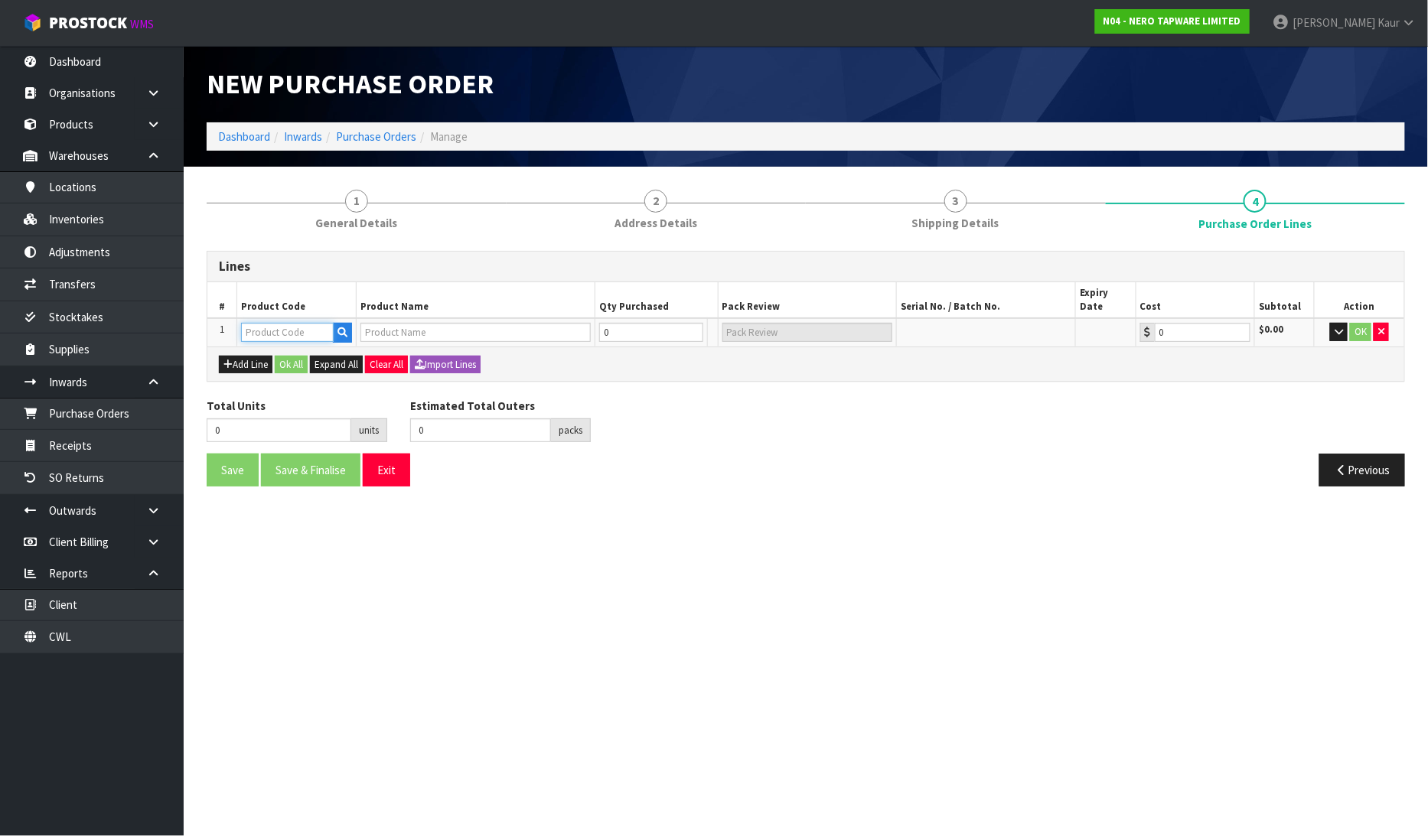
click at [288, 323] on input "text" at bounding box center [287, 332] width 93 height 19
type input "NR252007AT160GR"
type input "OPAL PROGRESSIVE WALL BASIN/BATH SET 160MM TRIM KITS ONLY GRAPHITE"
type input "0.00"
type input "NR252007AT160GR"
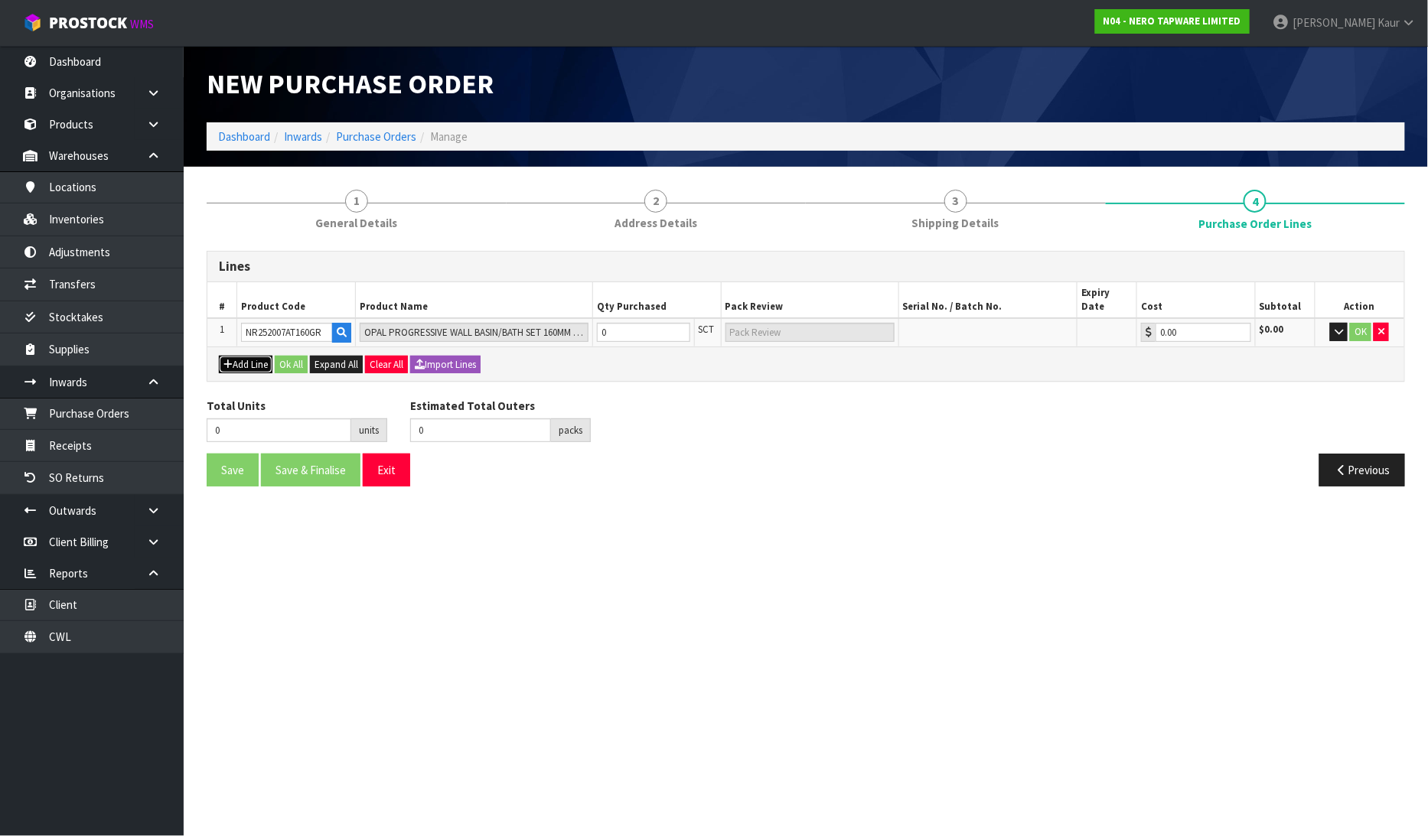
click at [258, 356] on button "Add Line" at bounding box center [246, 365] width 54 height 18
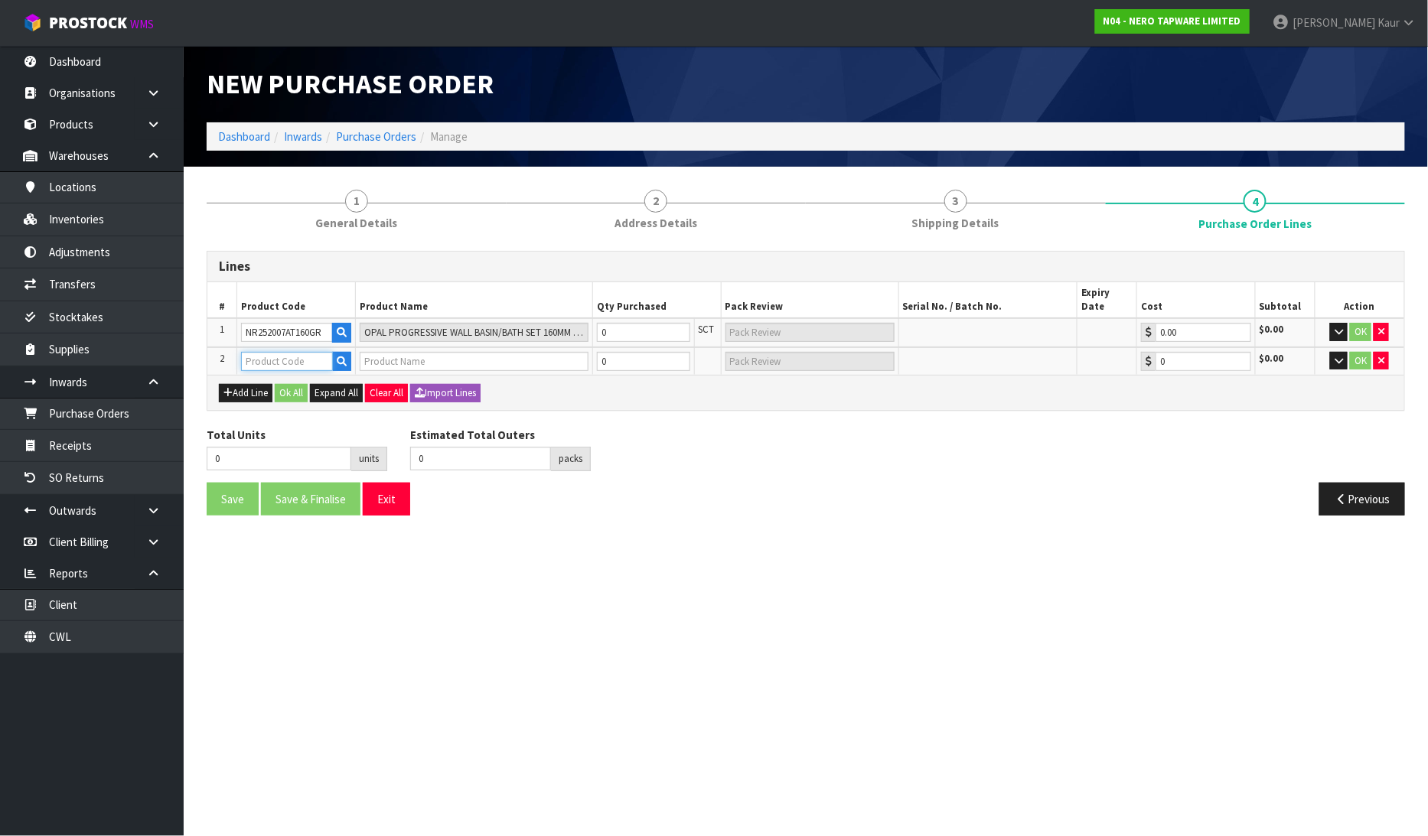
click at [272, 352] on input "text" at bounding box center [287, 361] width 92 height 19
click at [256, 352] on input "text" at bounding box center [287, 361] width 92 height 19
type input "NR252007AT185GR"
type input "OPAL PROGRESSIVE WALL BASIN/BATH SET 185MM TRIM KITS ONLY GRAPHITE"
type input "0.00"
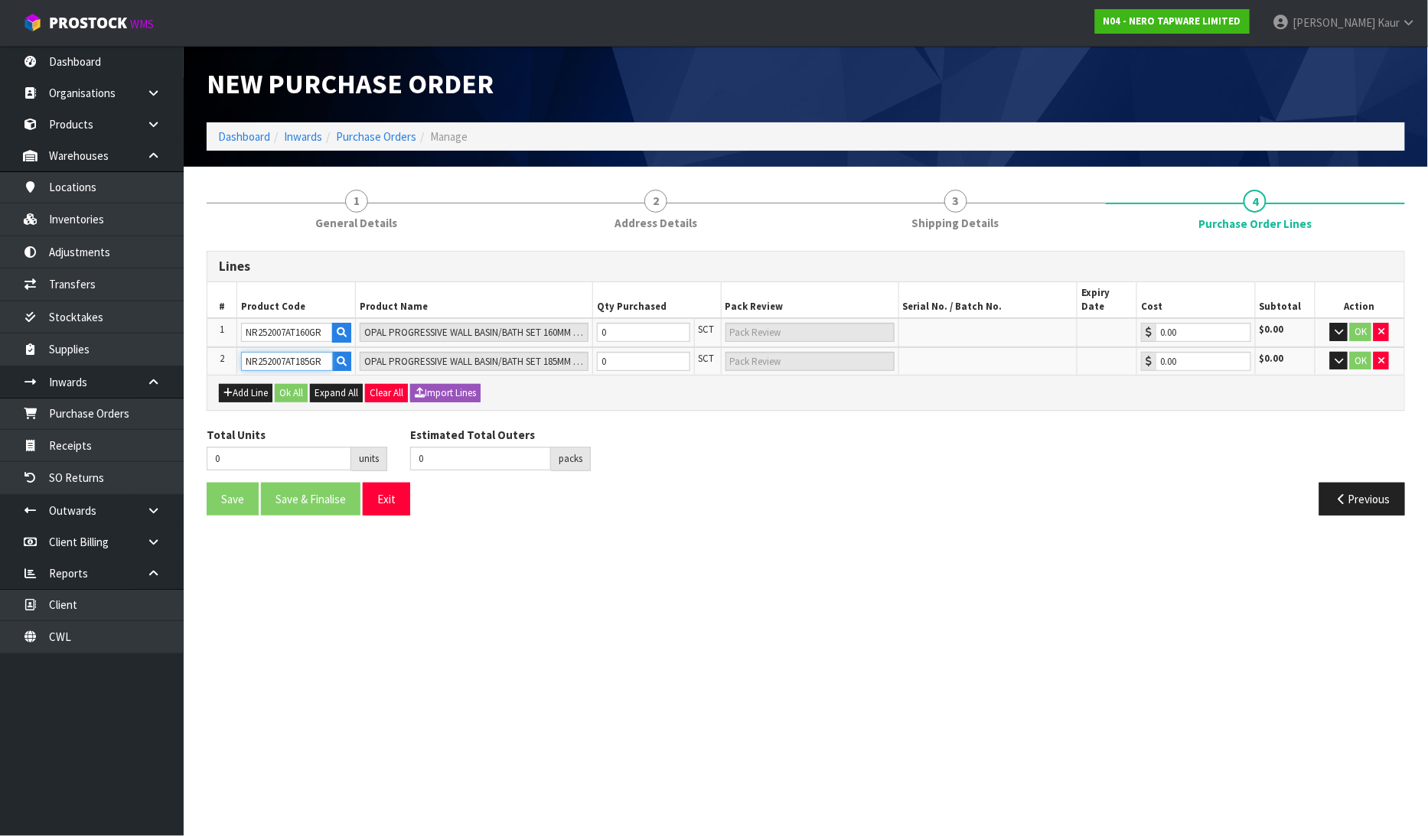
type input "NR252007AT185GR"
click at [641, 323] on input "0" at bounding box center [643, 332] width 93 height 19
type input "1"
type input "1 SCT"
type input "1"
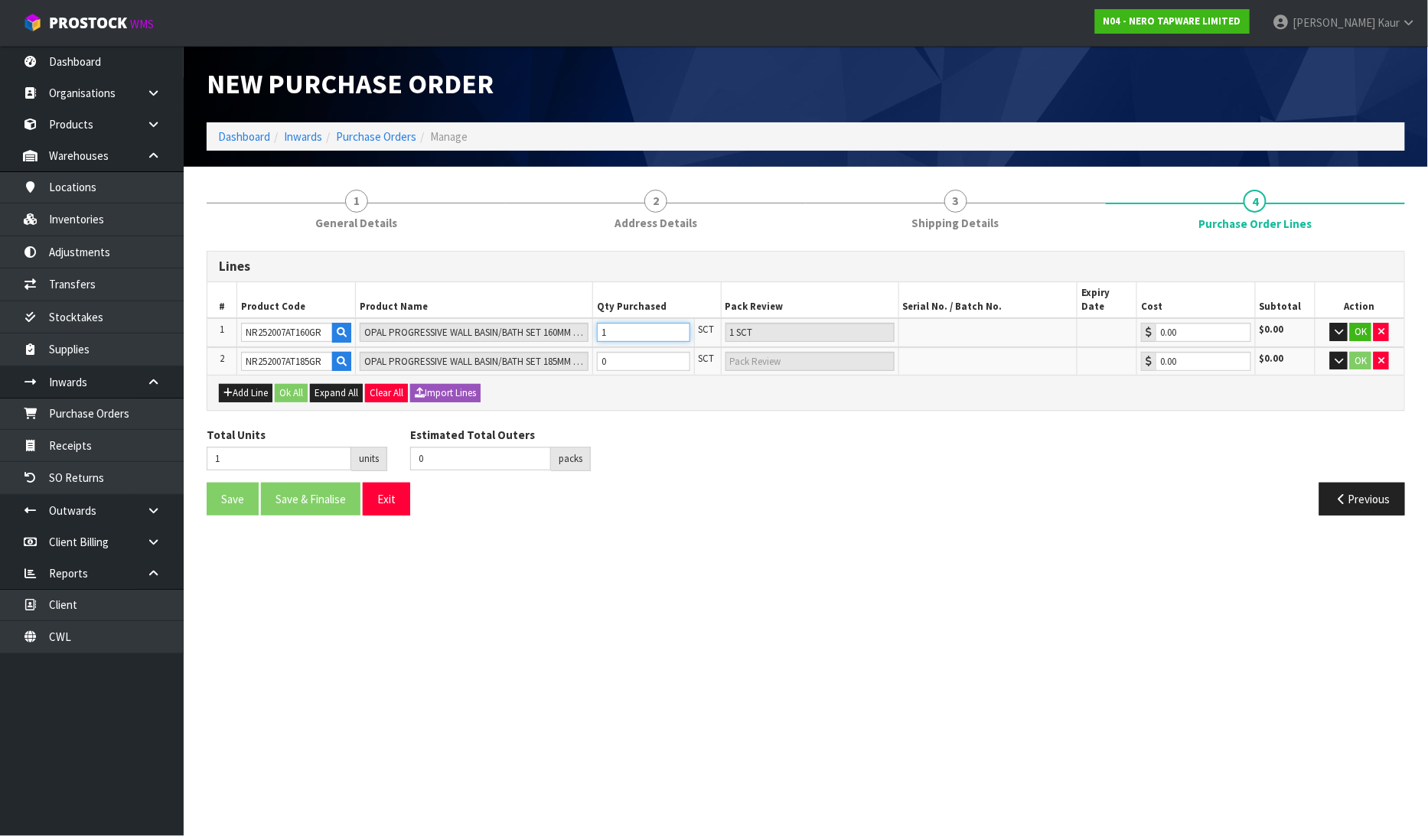
type input "1"
click at [632, 352] on input "0" at bounding box center [643, 361] width 93 height 19
type input "2"
type input "1"
type input "1 SCT"
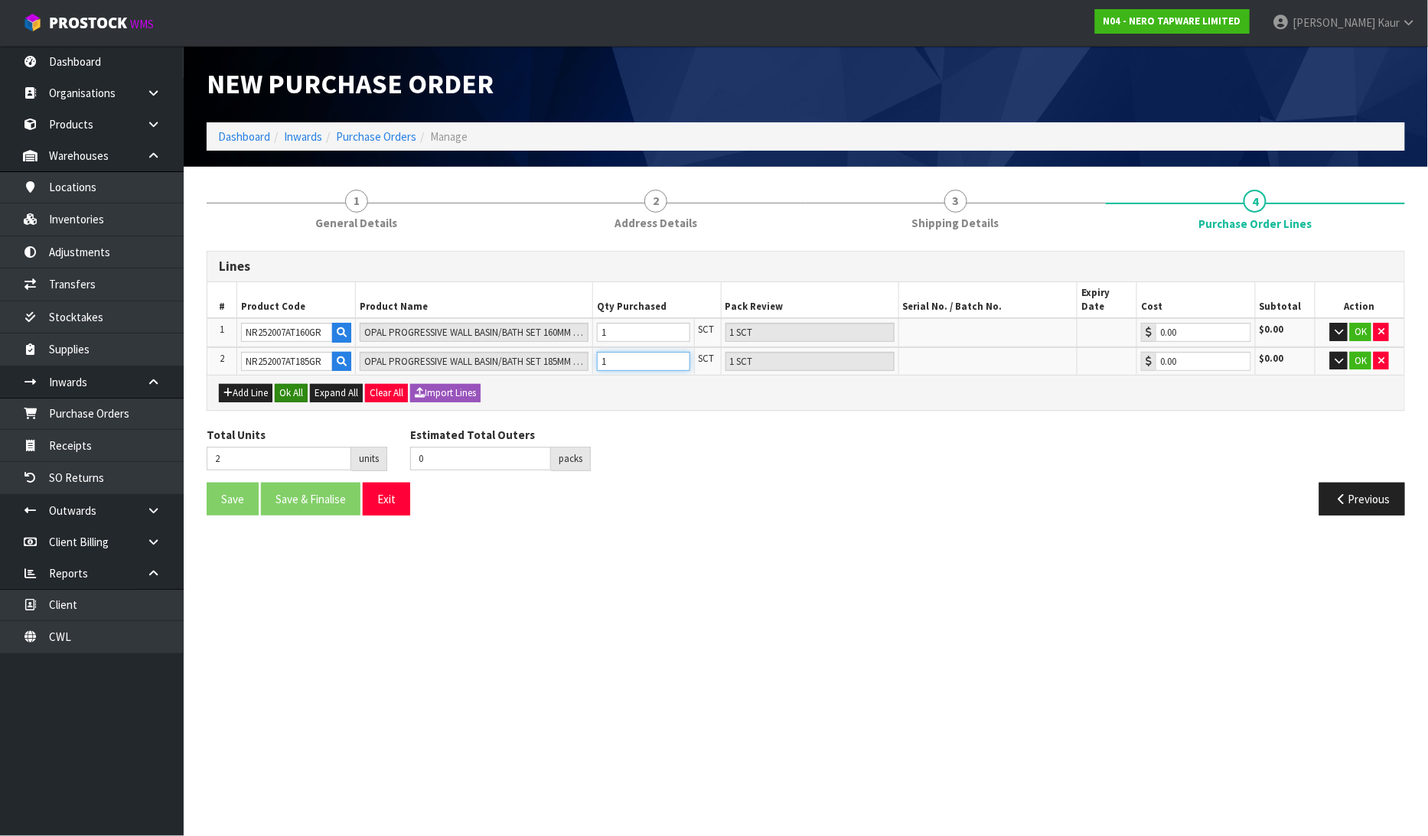
type input "1"
click at [299, 384] on button "Ok All" at bounding box center [291, 393] width 33 height 18
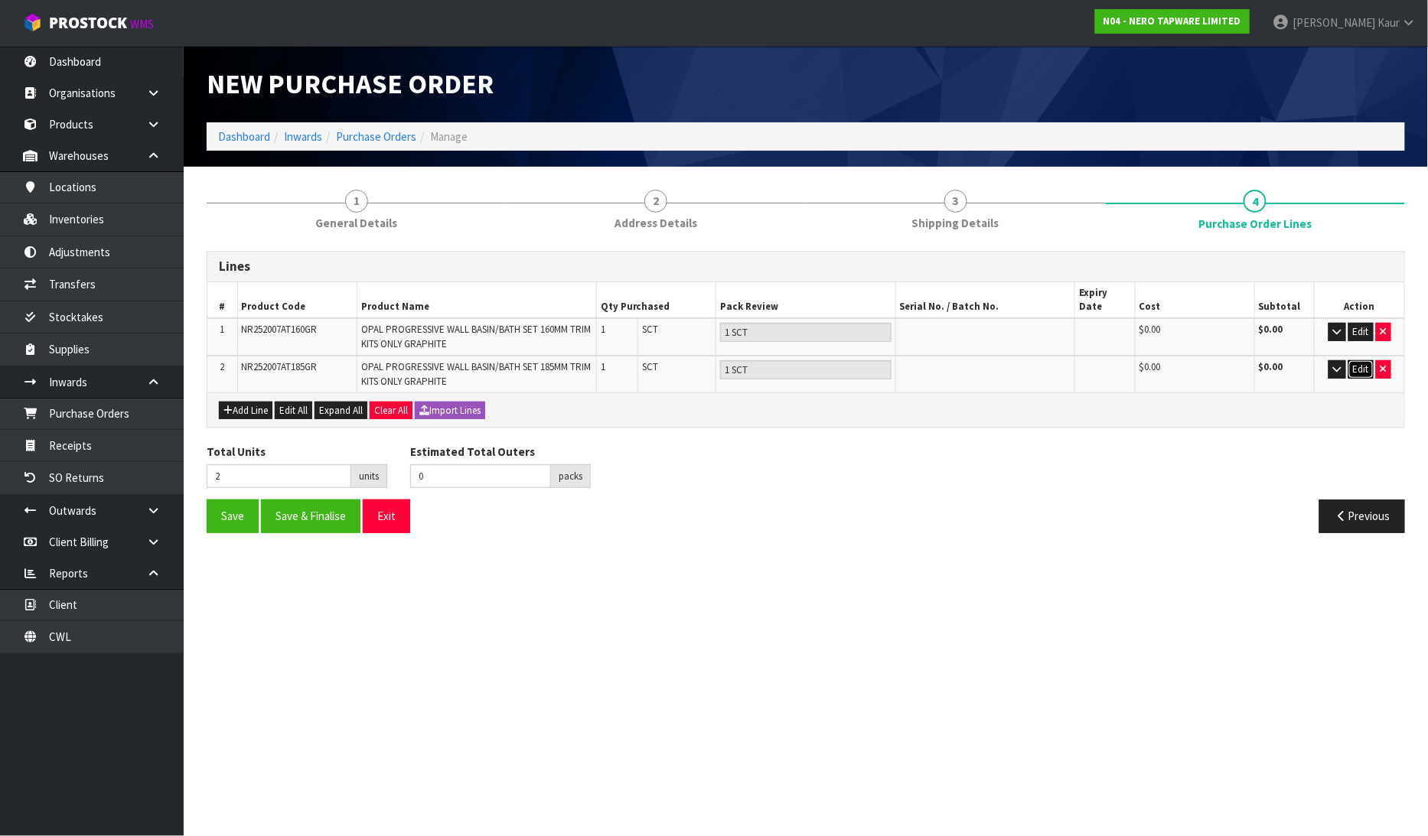
click at [1359, 360] on button "Edit" at bounding box center [1360, 369] width 25 height 18
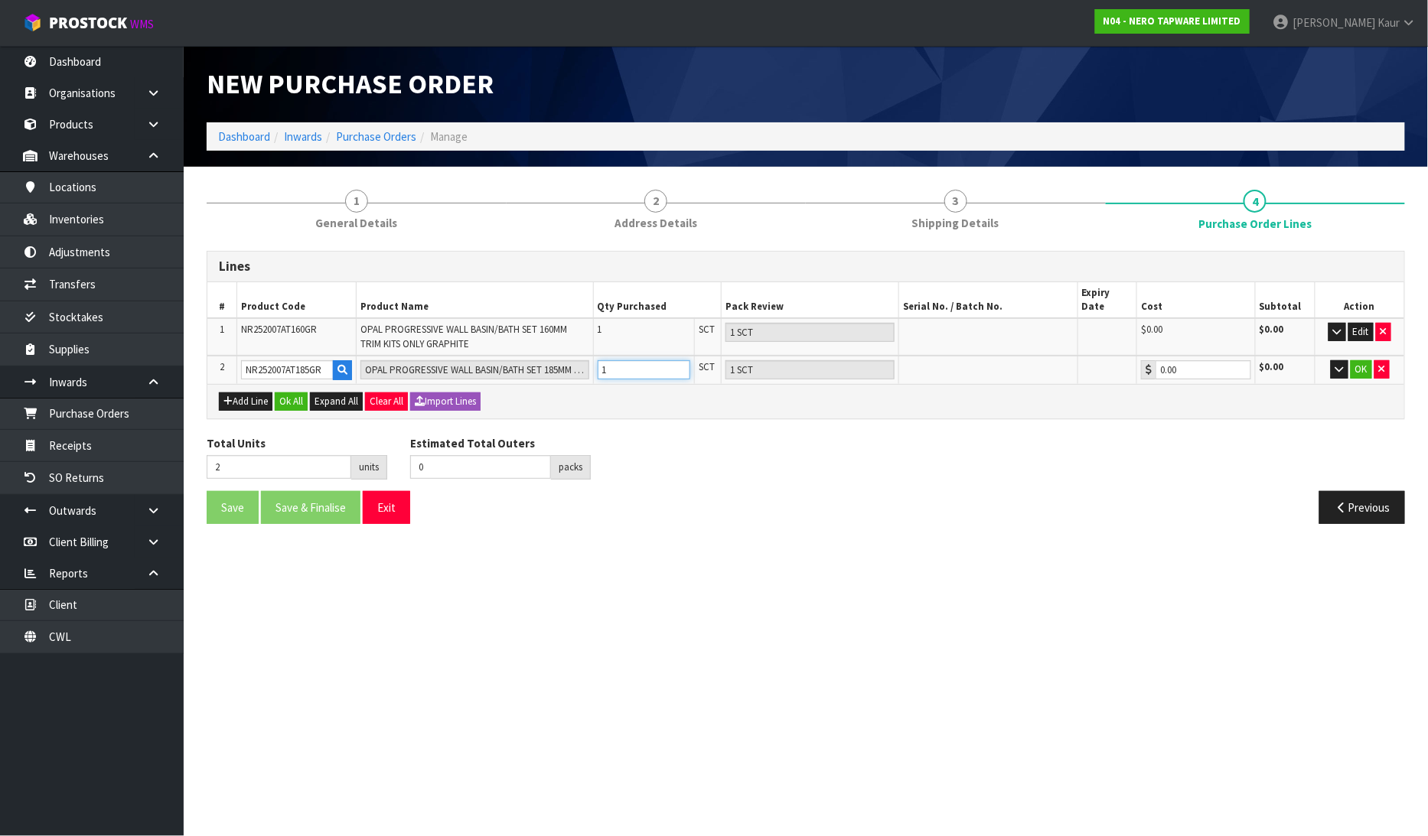
click at [584, 356] on tr "2 NR252007AT185GR OPAL PROGRESSIVE WALL BASIN/BATH SET 185MM TRIM KITS ONLY GRA…" at bounding box center [805, 370] width 1197 height 28
type input "3"
type input "2"
type input "2 SCT"
type input "2"
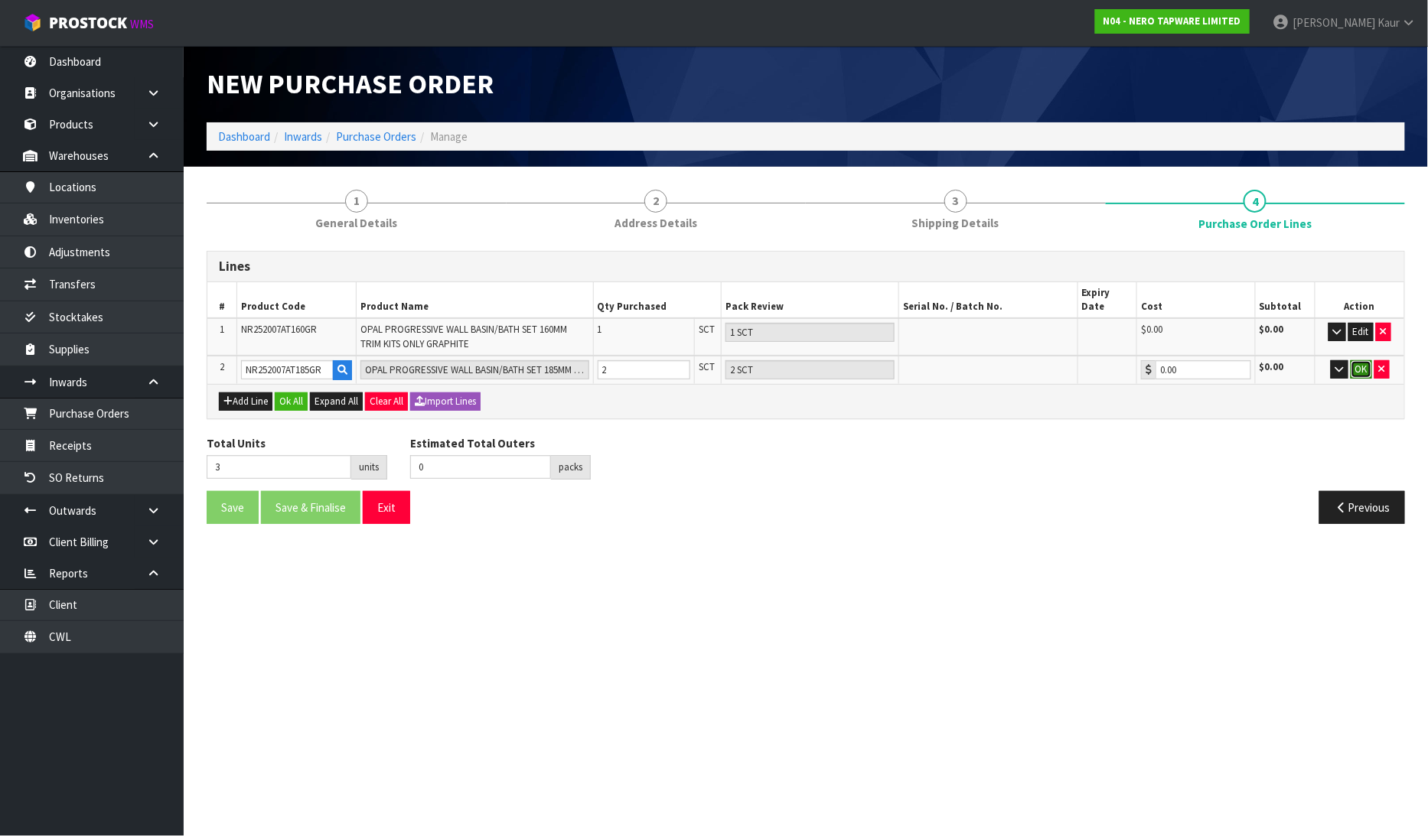
click at [1364, 360] on button "OK" at bounding box center [1361, 369] width 21 height 18
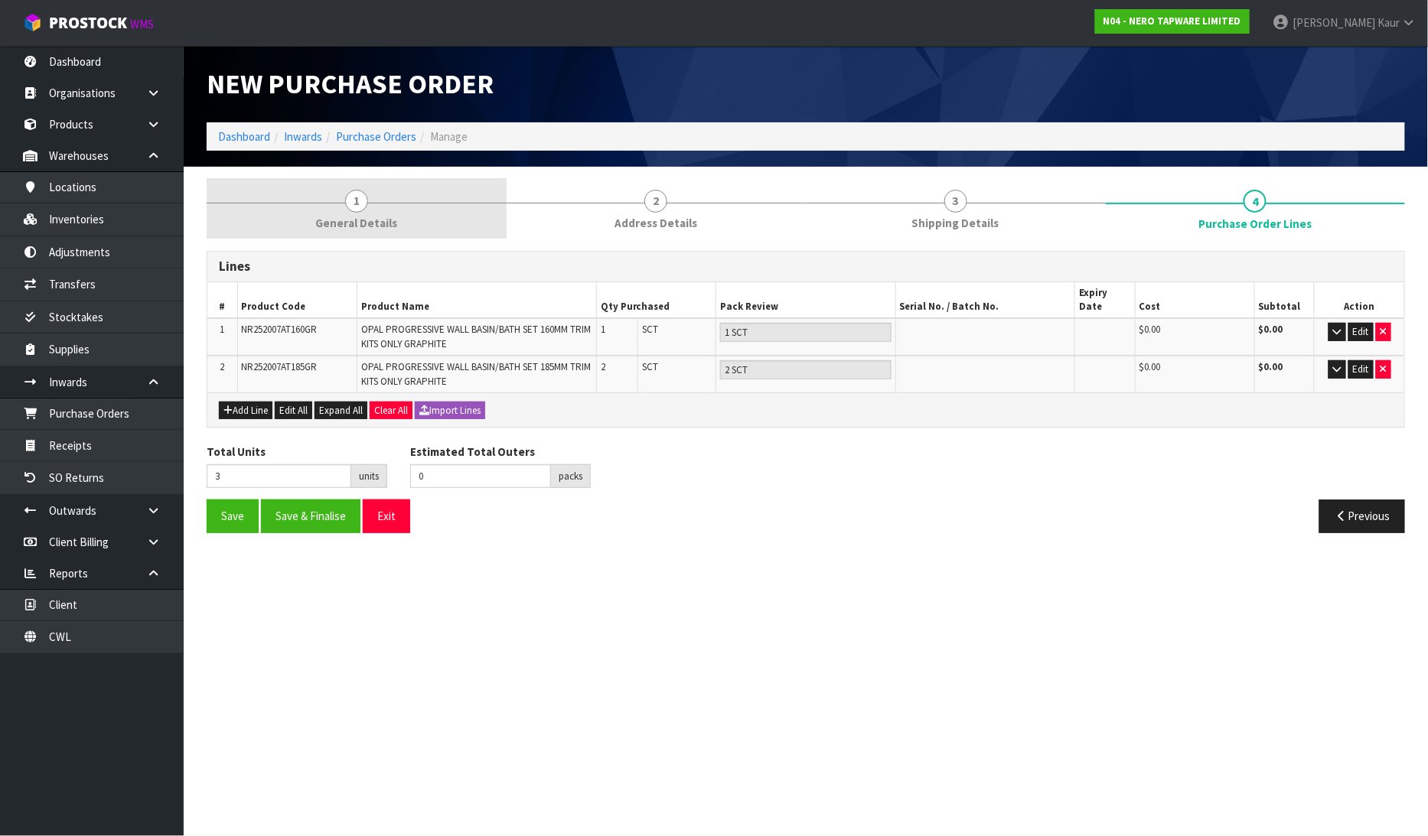
click at [372, 204] on link "1 General Details" at bounding box center [357, 208] width 300 height 60
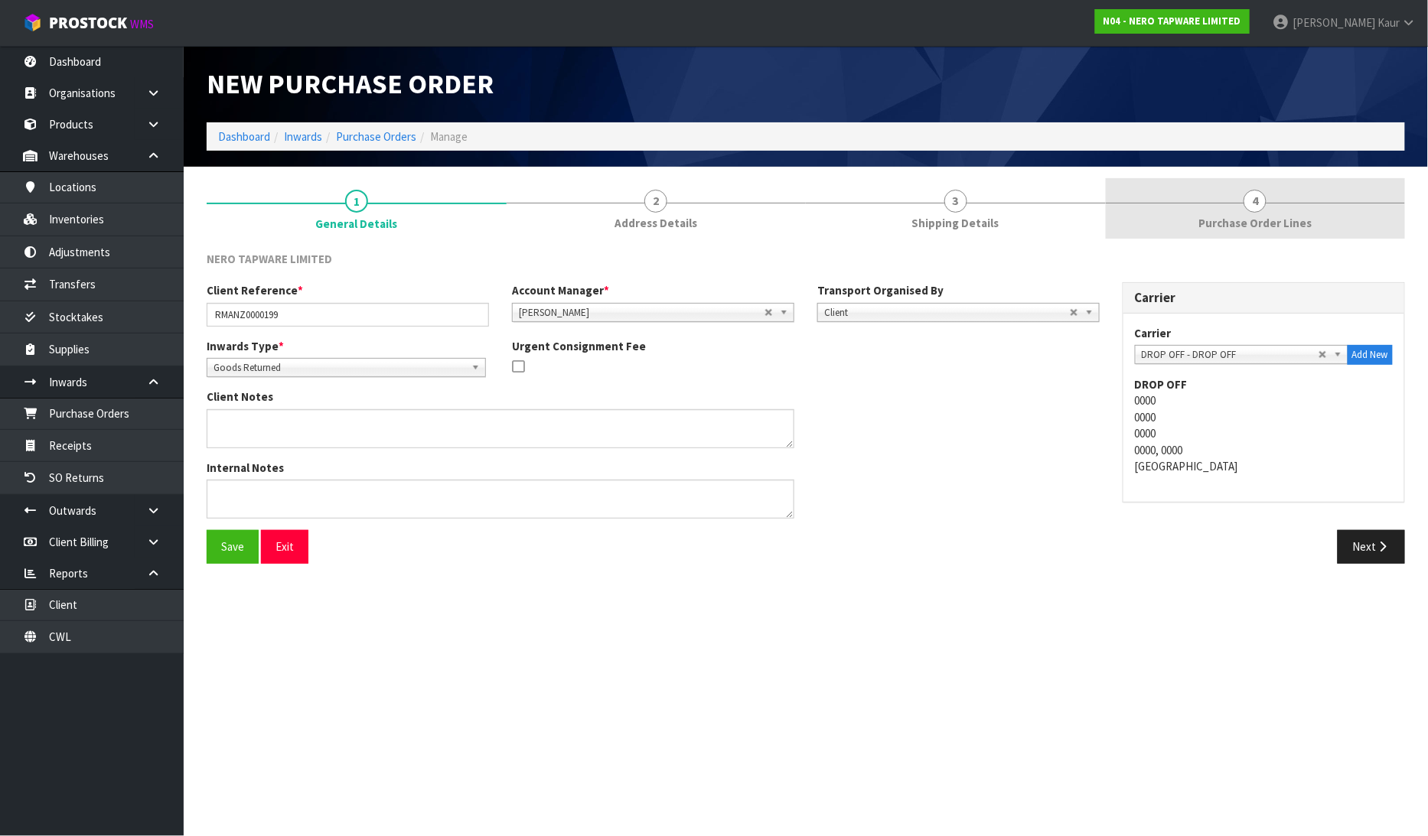
click at [1264, 212] on link "4 Purchase Order Lines" at bounding box center [1256, 208] width 300 height 60
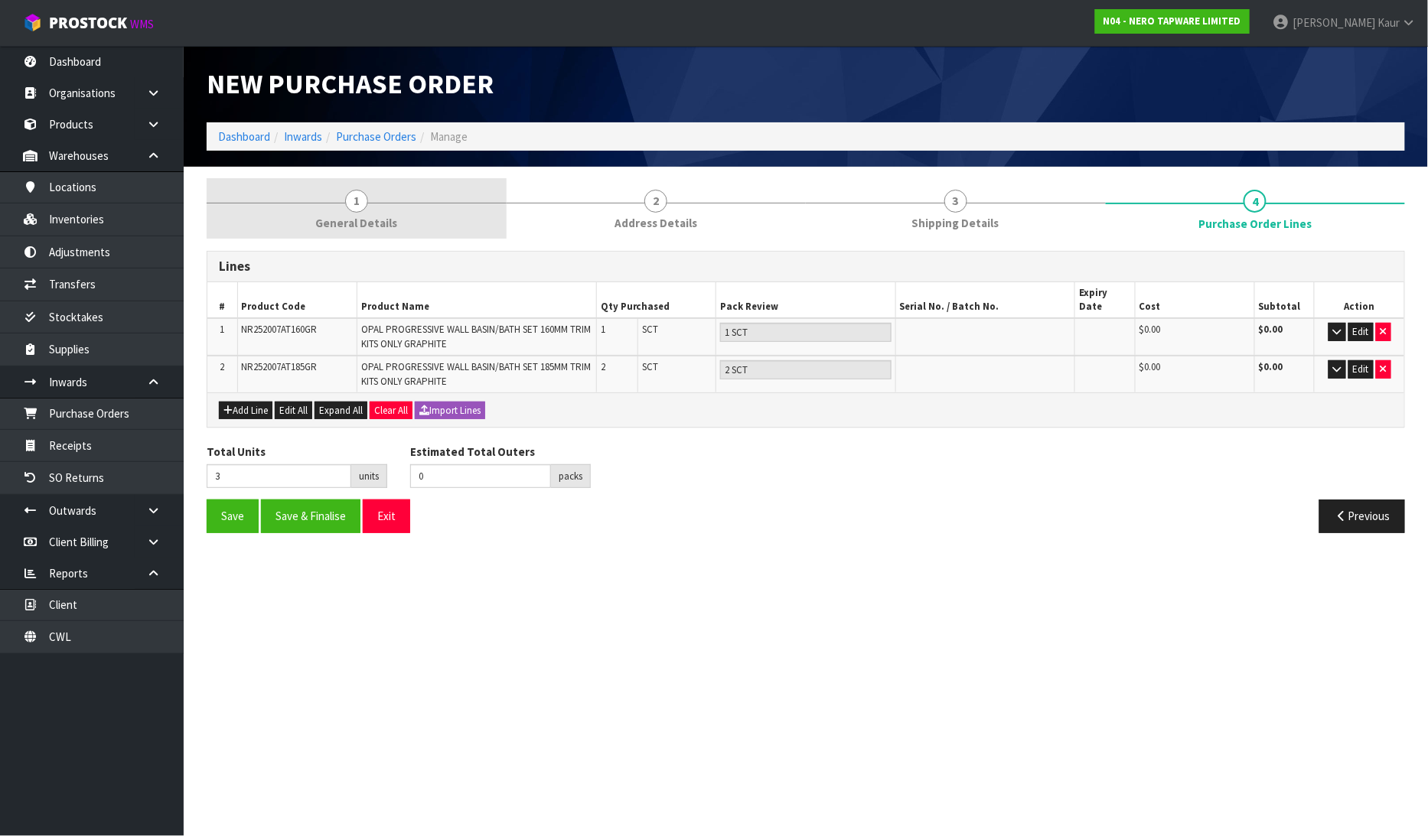
click at [354, 228] on span "General Details" at bounding box center [356, 223] width 82 height 16
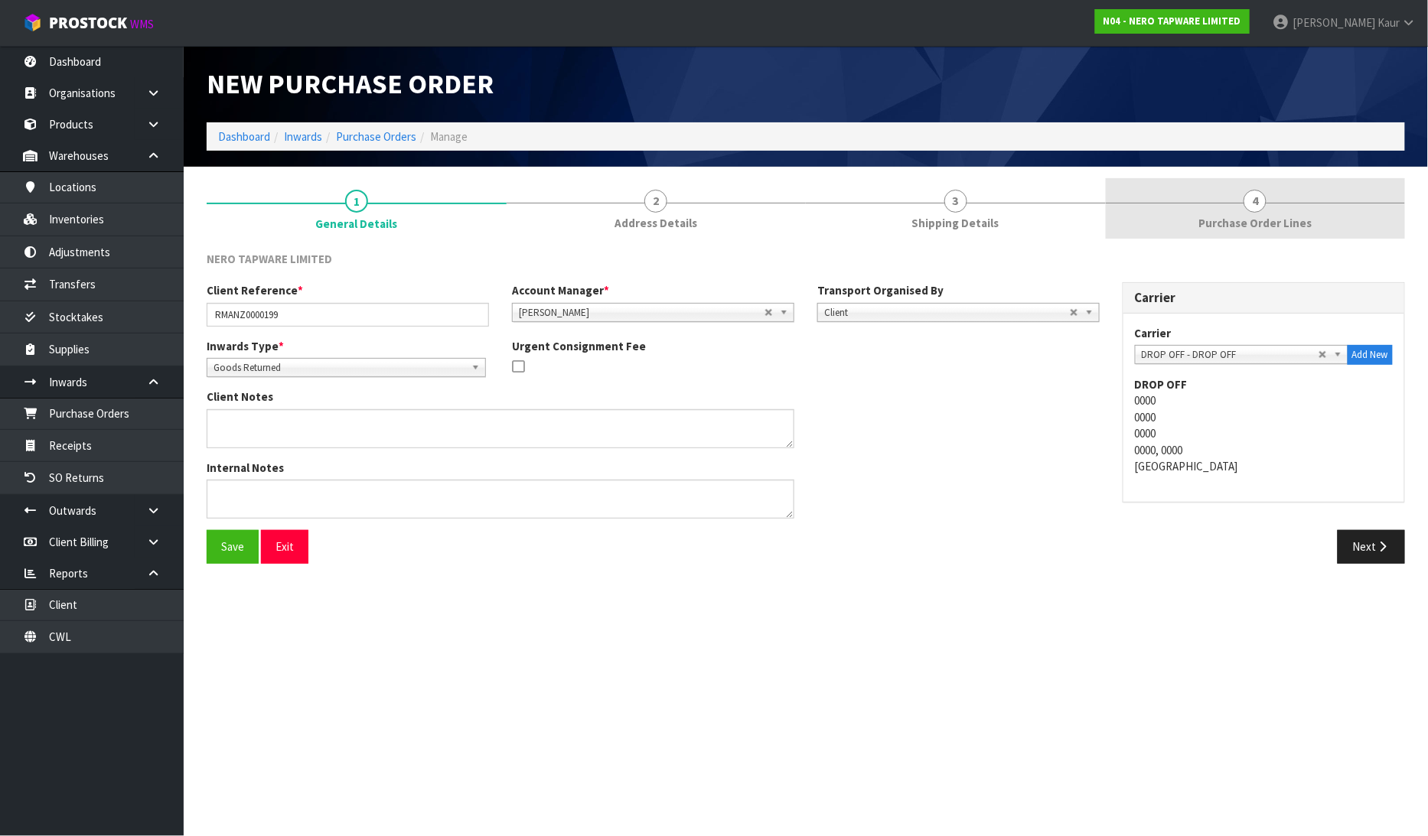
click at [1214, 226] on span "Purchase Order Lines" at bounding box center [1254, 223] width 113 height 16
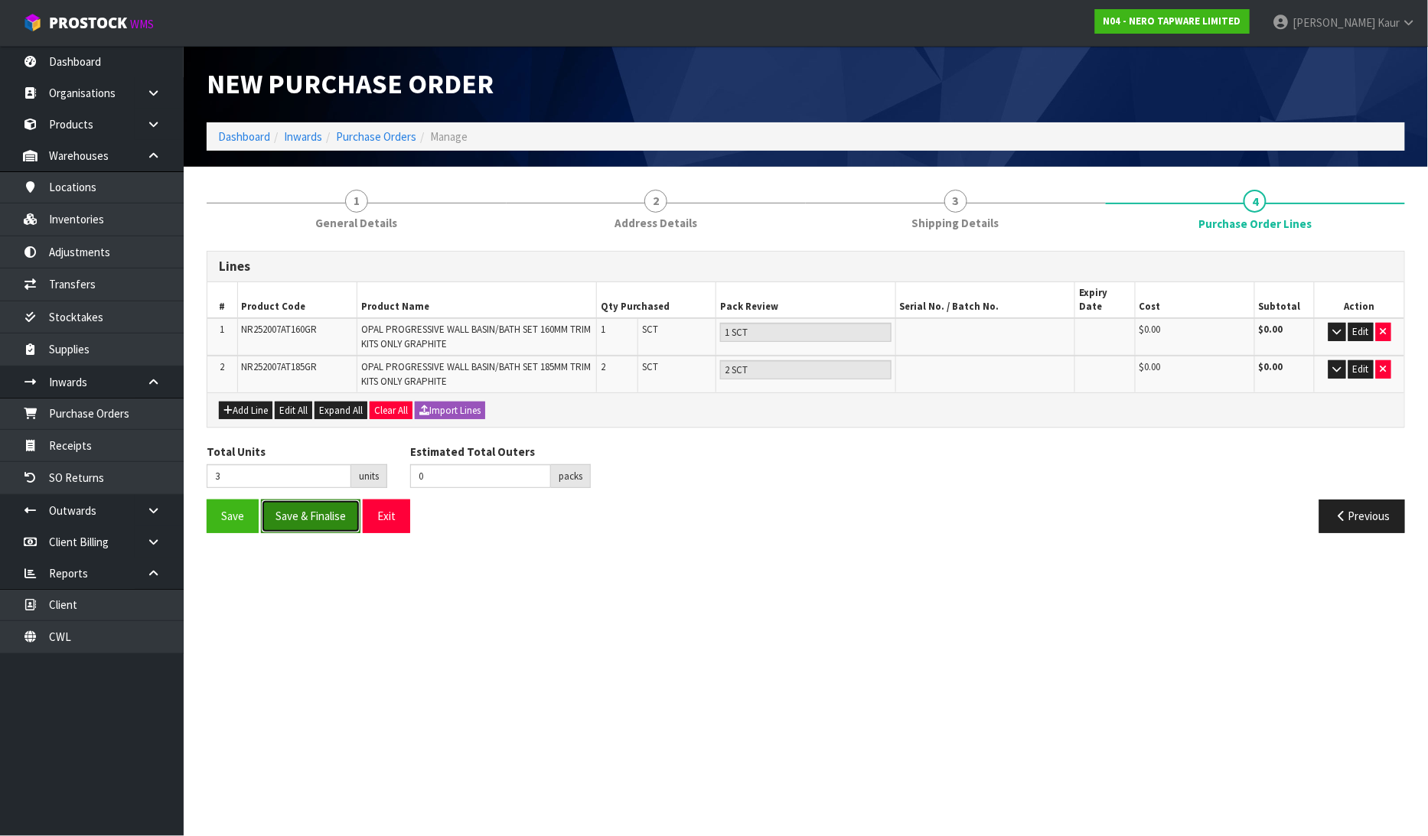
click at [305, 504] on button "Save & Finalise" at bounding box center [310, 516] width 99 height 33
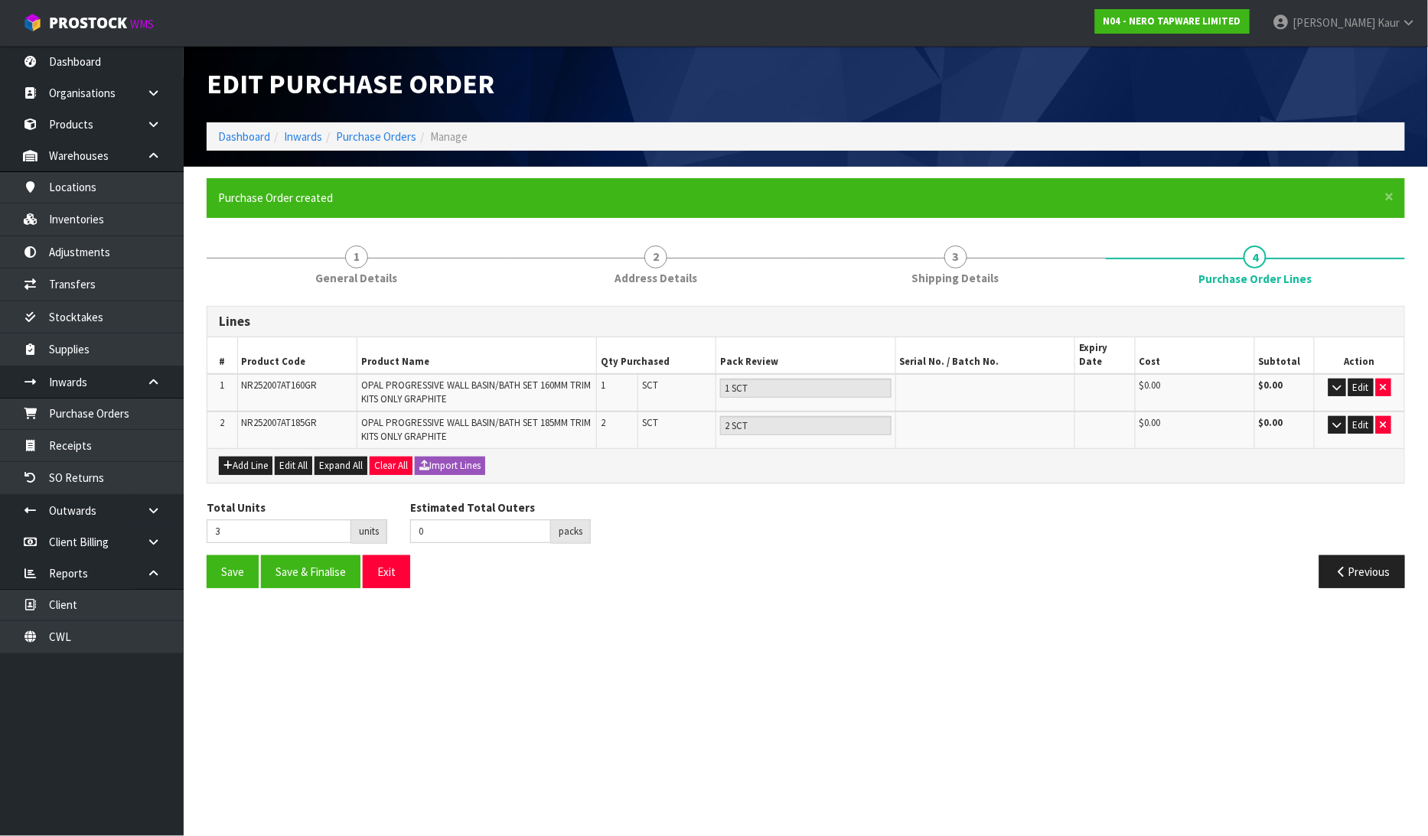
type input "0"
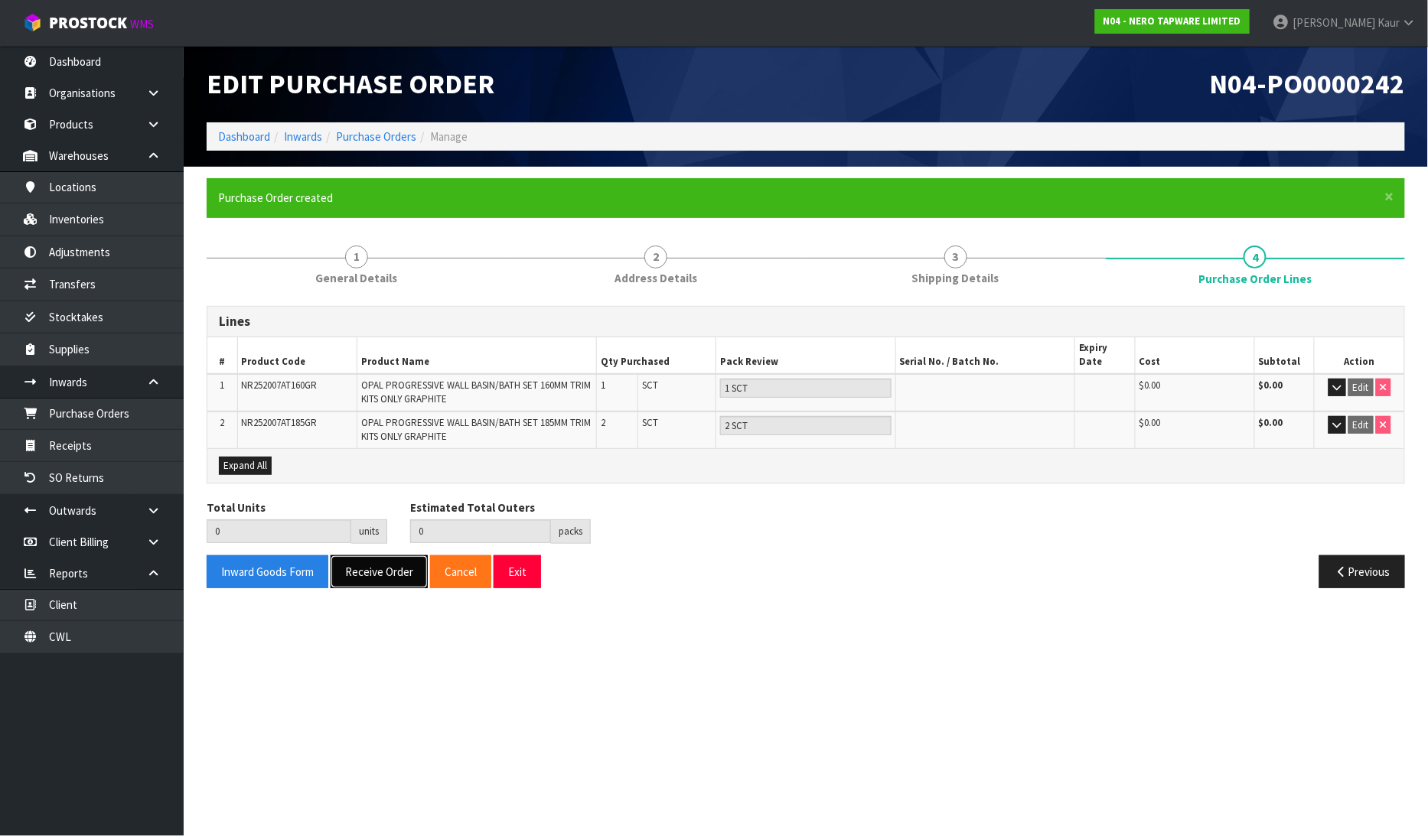
click at [364, 556] on button "Receive Order" at bounding box center [379, 572] width 97 height 33
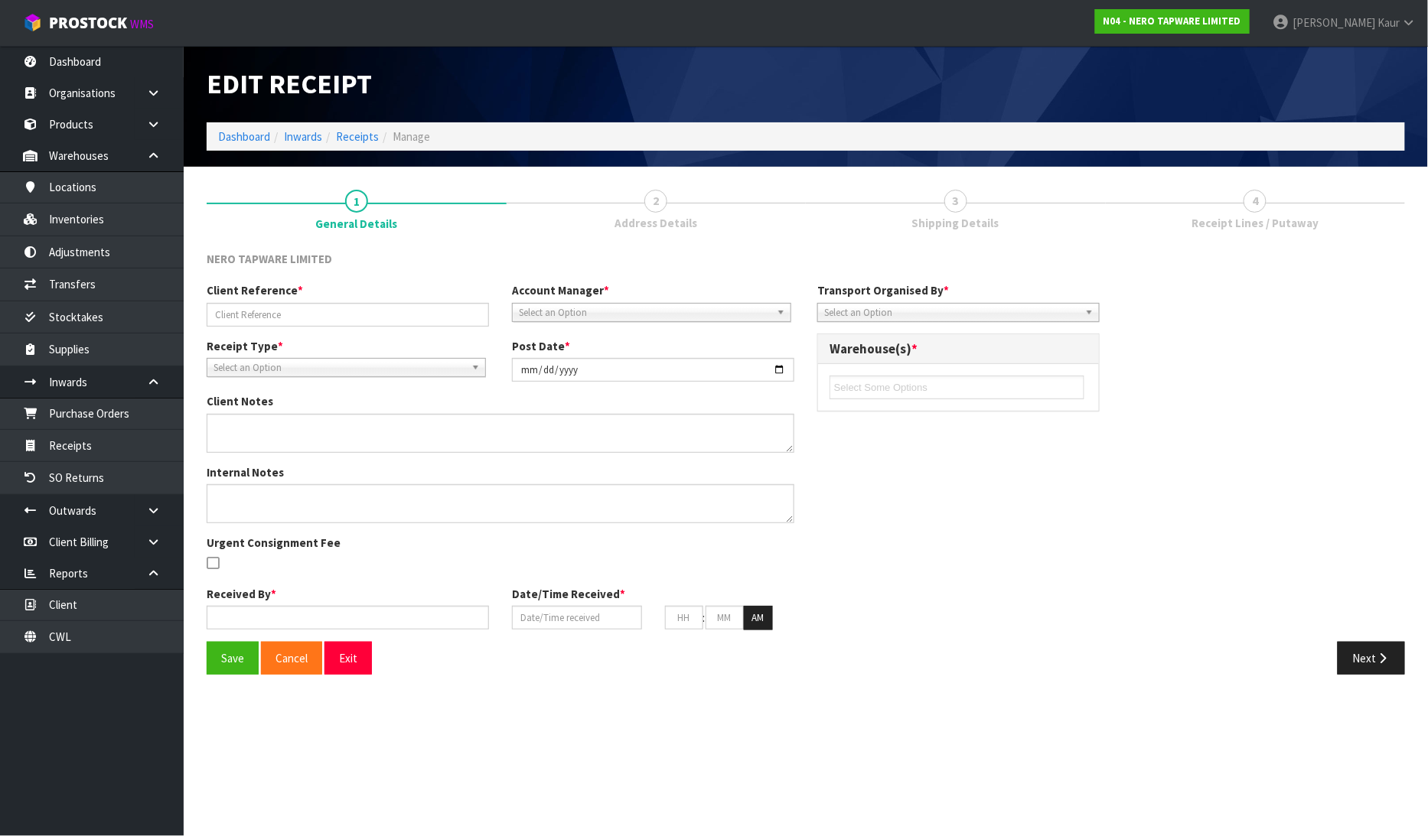
type input "RMANZ0000199"
type input "[DATE]"
type input "[PERSON_NAME]"
type input "[DATE]"
type input "01"
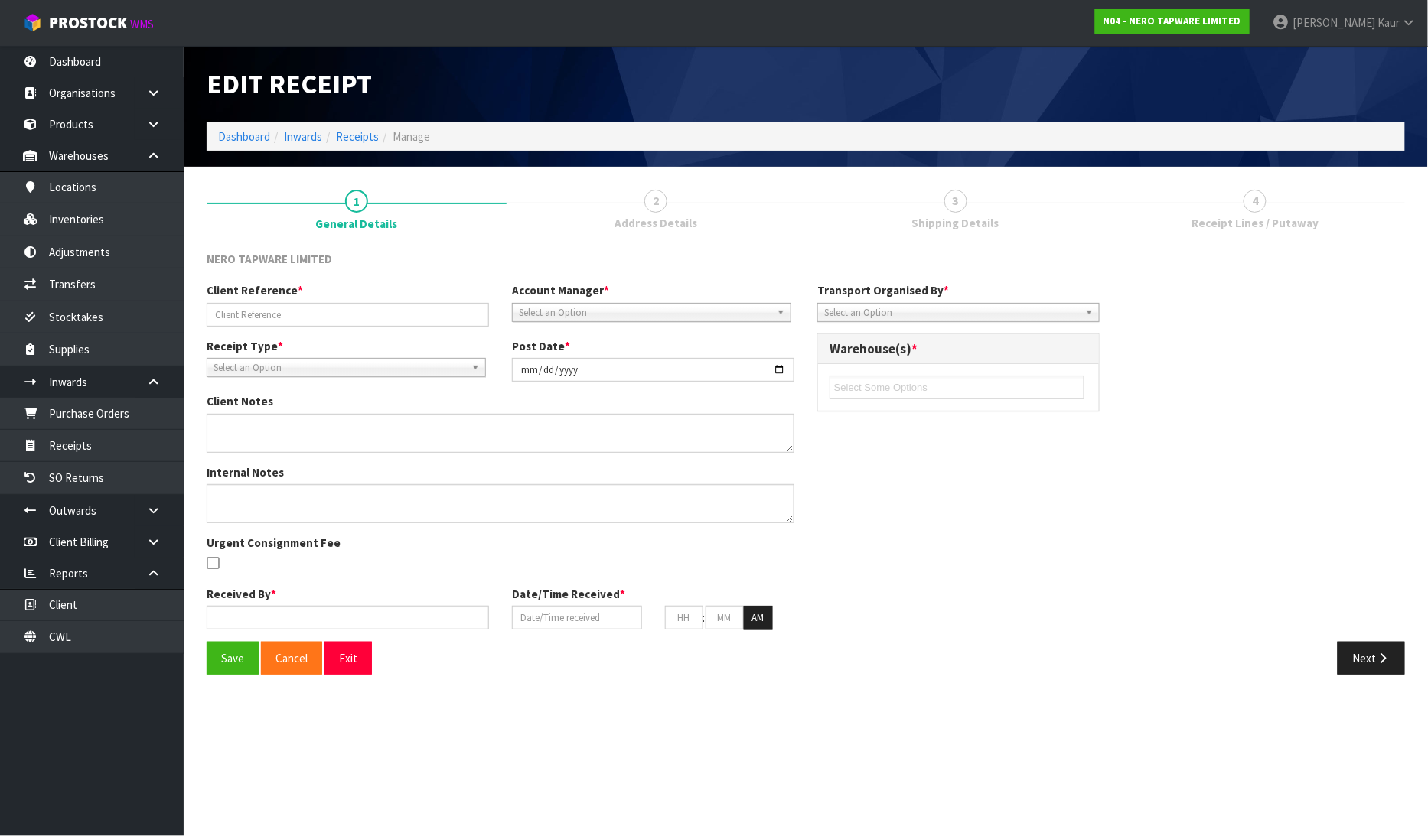
type input "47"
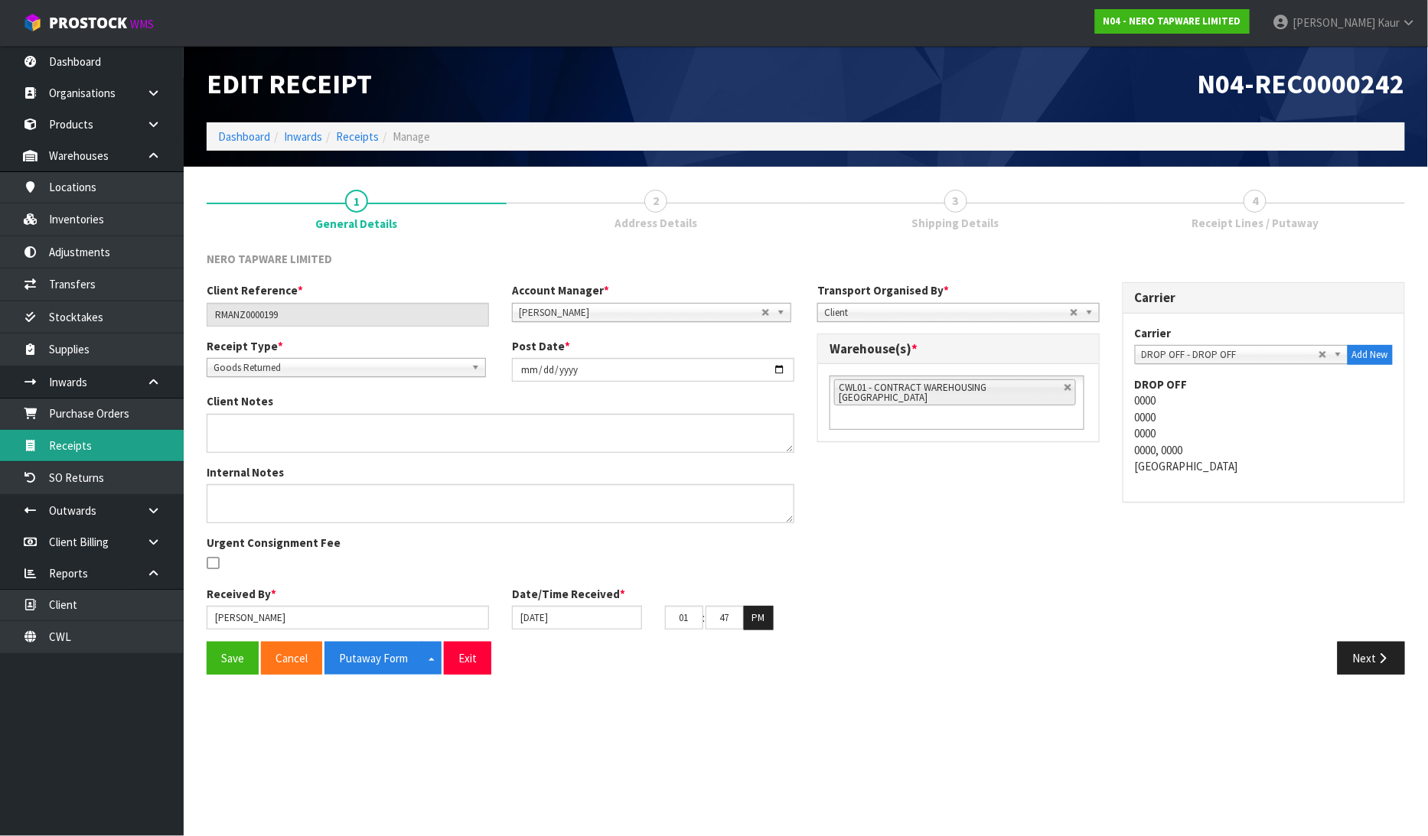
click at [90, 456] on link "Receipts" at bounding box center [92, 445] width 184 height 31
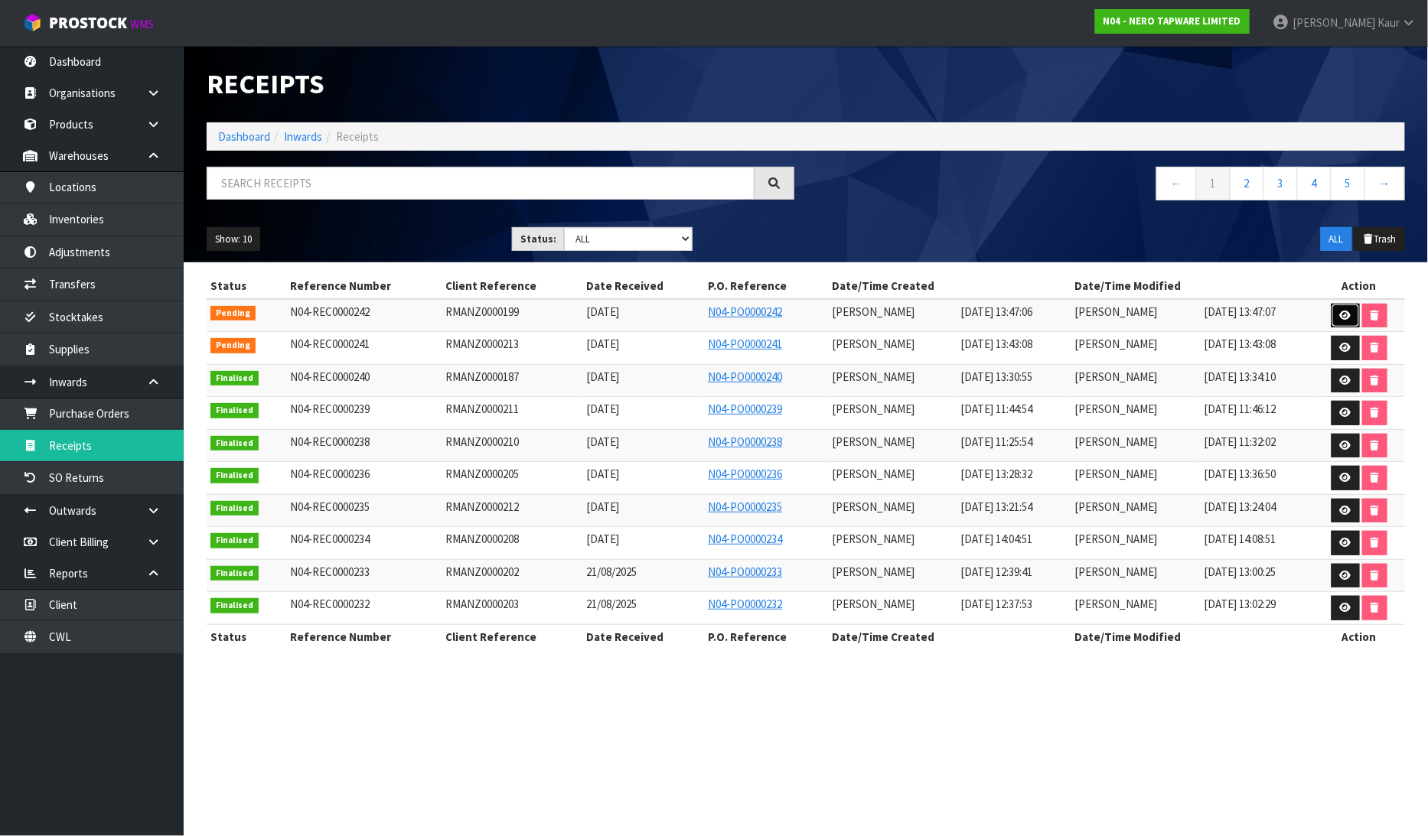
click at [1344, 307] on link at bounding box center [1346, 316] width 28 height 24
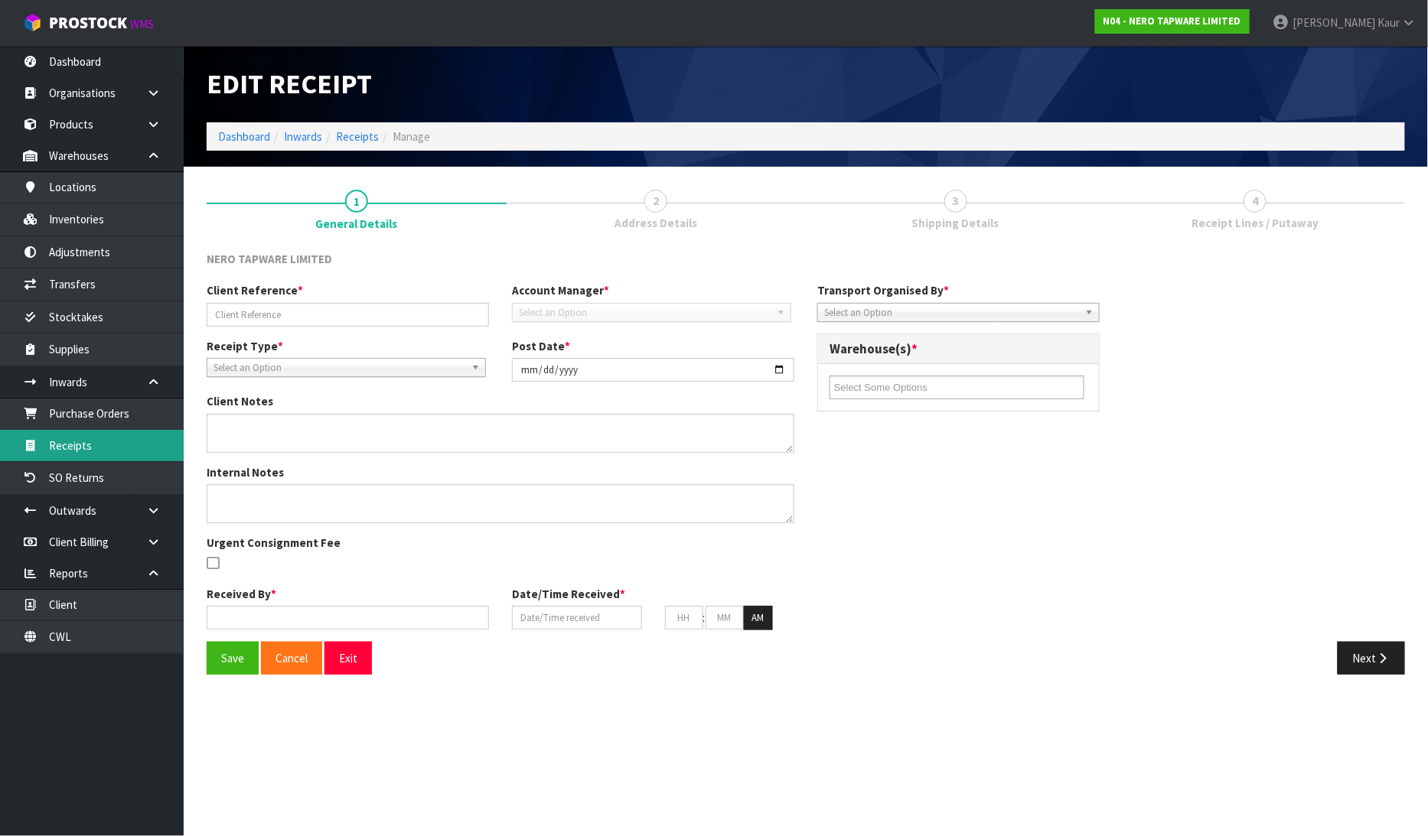
type input "RMANZ0000199"
type input "[DATE]"
type input "[PERSON_NAME]"
type input "[DATE]"
type input "01"
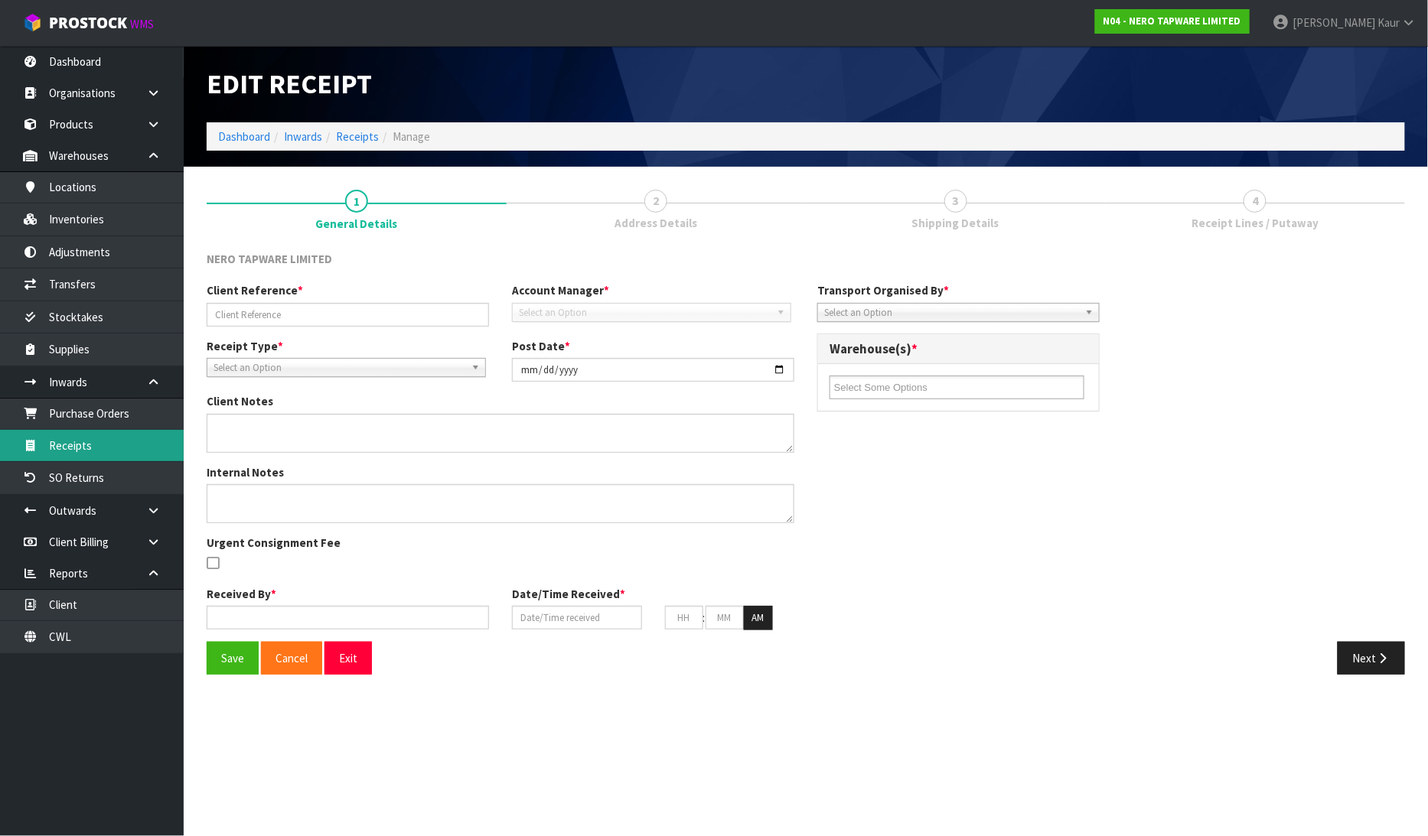
type input "47"
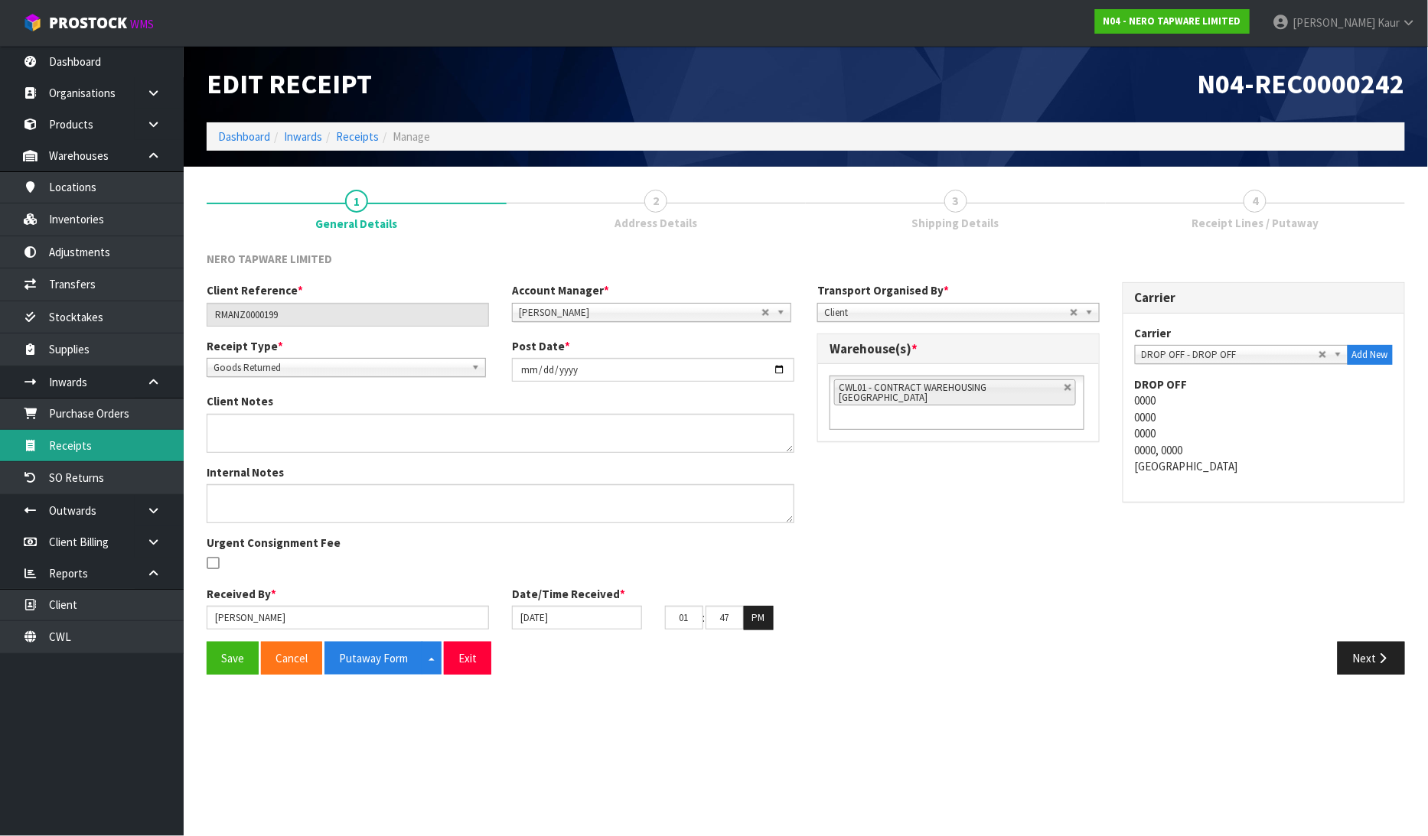
click at [71, 445] on link "Receipts" at bounding box center [92, 445] width 184 height 31
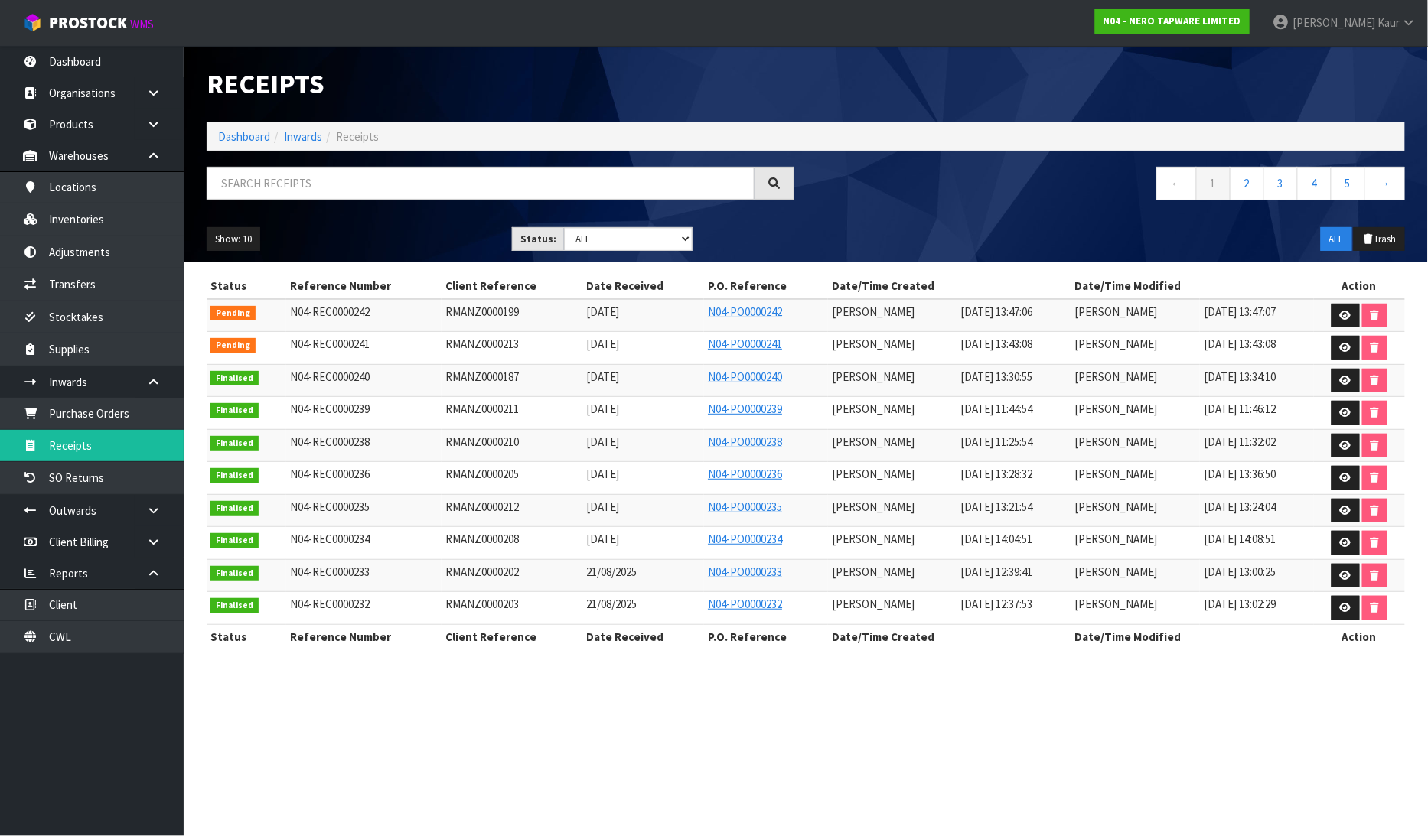
drag, startPoint x: 1303, startPoint y: 373, endPoint x: 1303, endPoint y: 289, distance: 84.9
click at [1303, 300] on tbody "Pending N04-REC0000242 RMANZ0000199 [DATE] N04-PO0000242 [PERSON_NAME] [DATE] 1…" at bounding box center [806, 462] width 1198 height 326
click at [1312, 516] on td "[DATE] 13:24:04" at bounding box center [1257, 510] width 114 height 33
click at [1345, 381] on icon at bounding box center [1345, 381] width 11 height 10
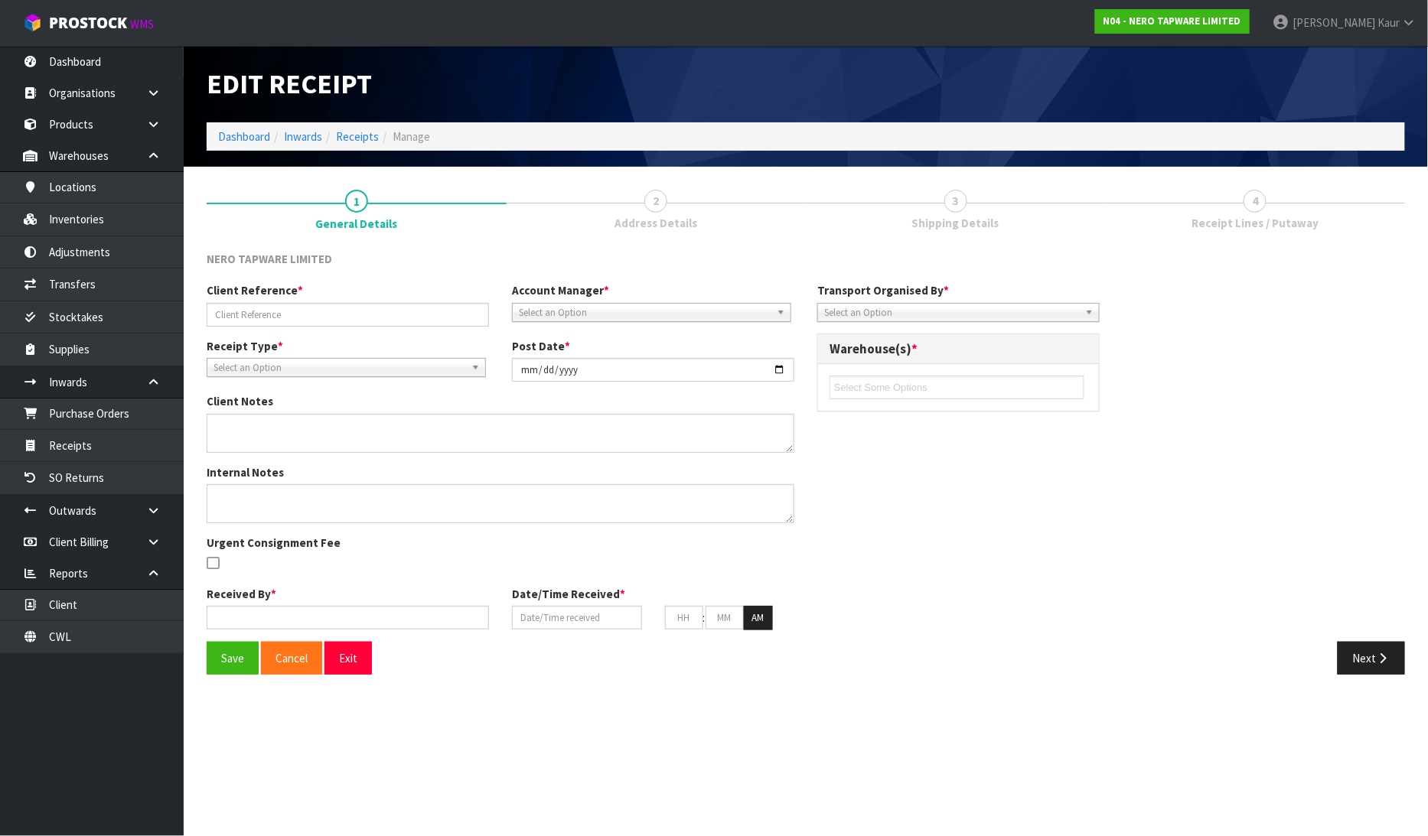
type input "RMANZ0000187"
type input "[DATE]"
type input "[PERSON_NAME]"
type input "[DATE]"
type input "01"
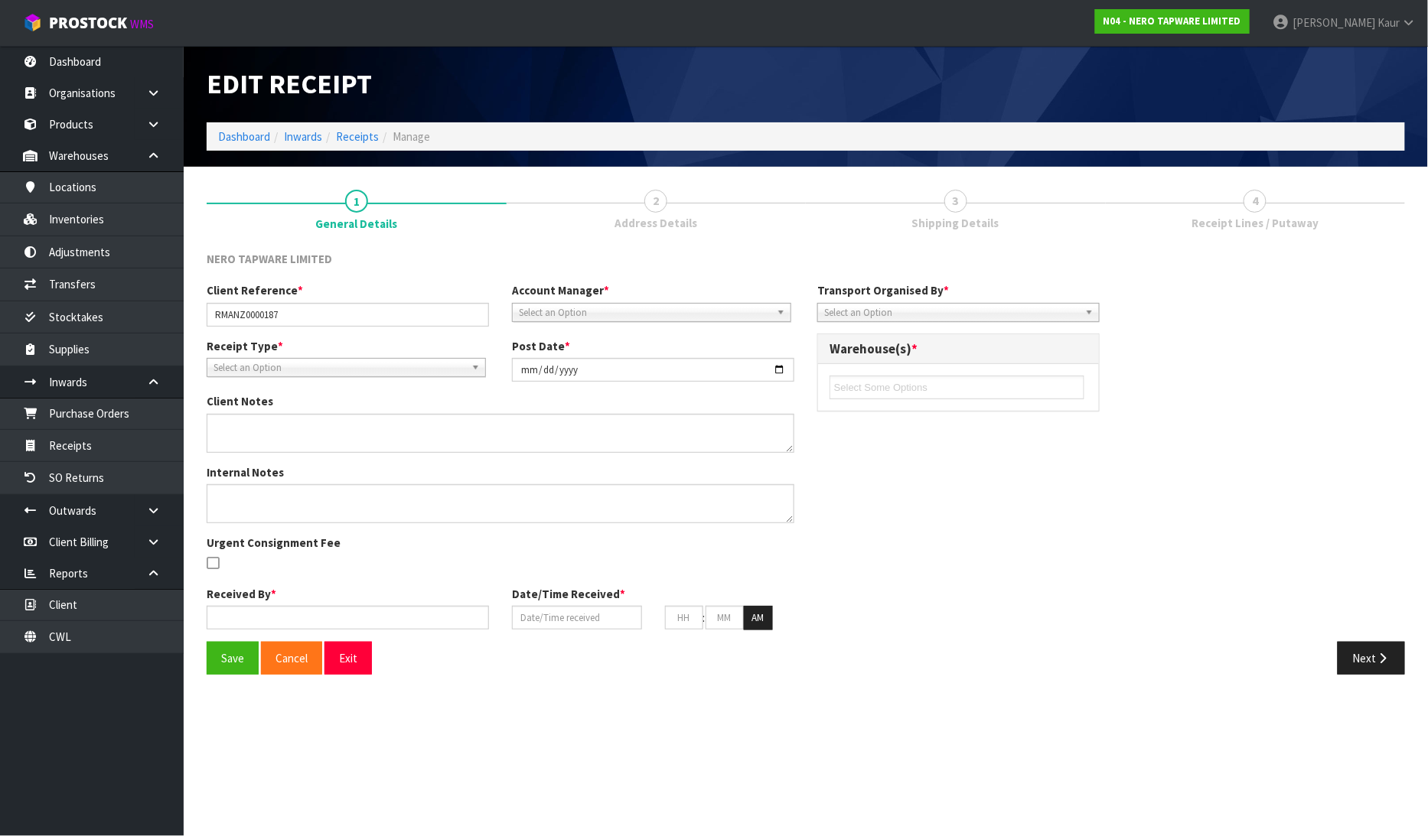
type input "30"
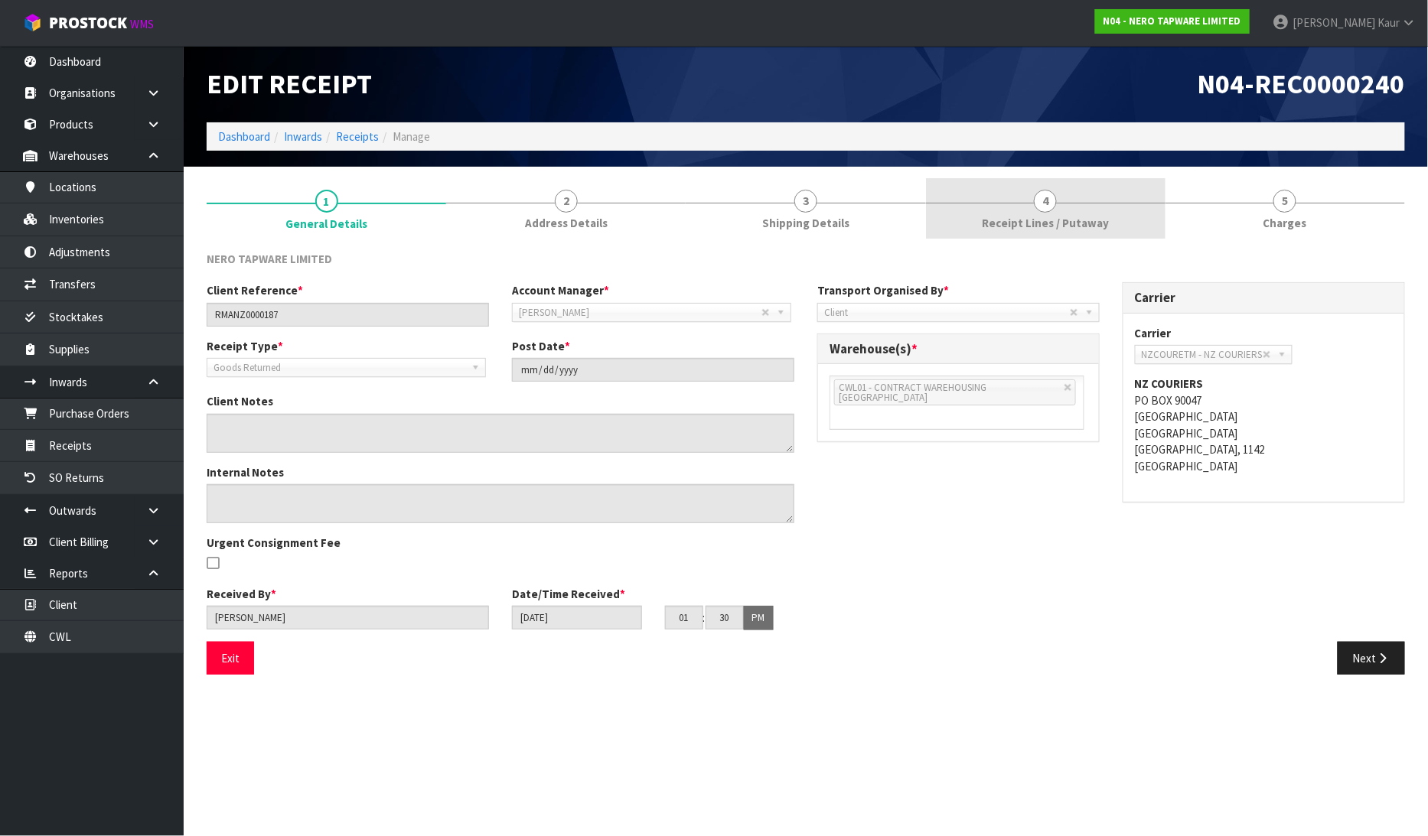
click at [1113, 220] on link "4 Receipt Lines / Putaway" at bounding box center [1046, 208] width 240 height 60
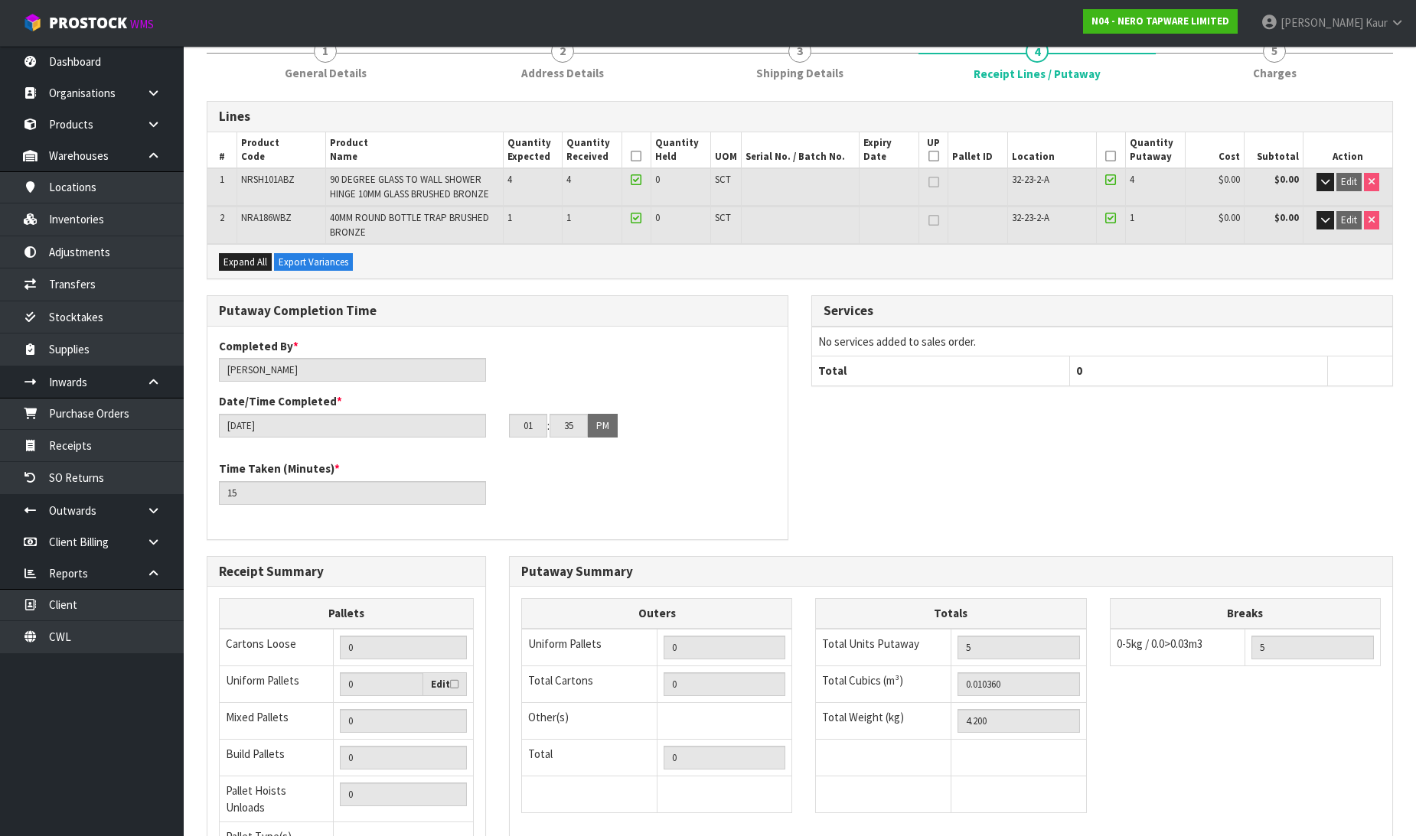
scroll to position [298, 0]
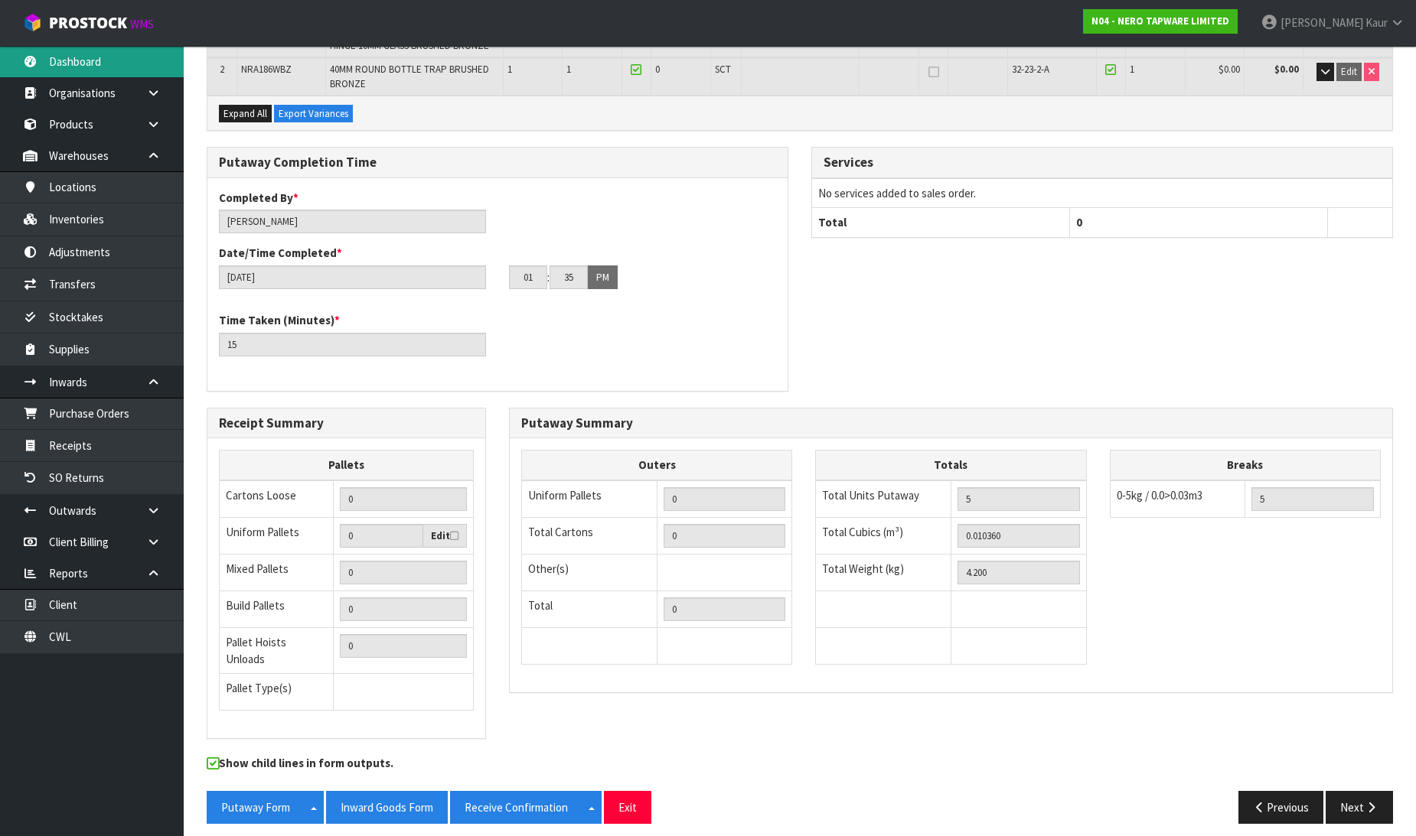
click at [102, 70] on link "Dashboard" at bounding box center [92, 61] width 184 height 31
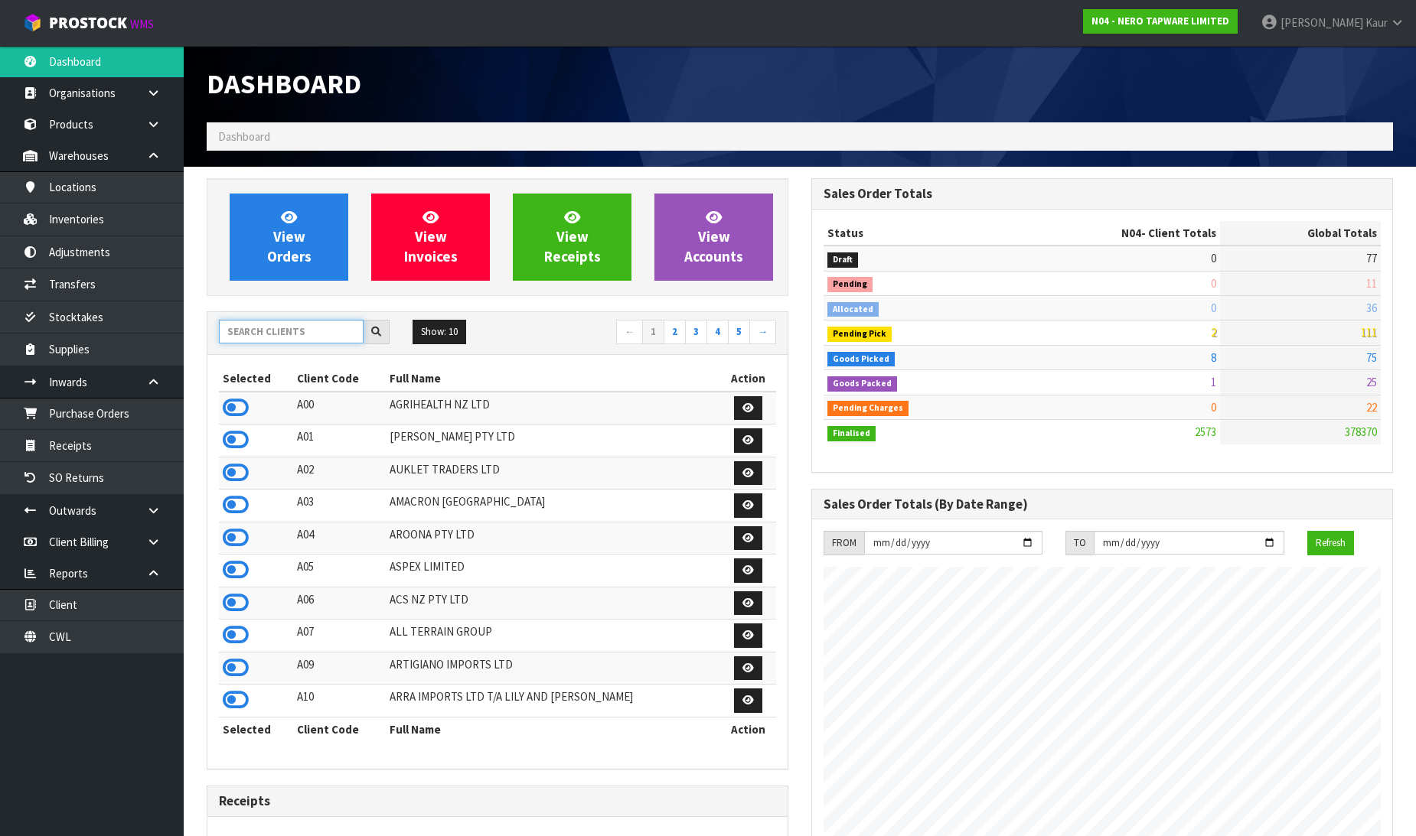
click at [260, 328] on input "text" at bounding box center [291, 332] width 145 height 24
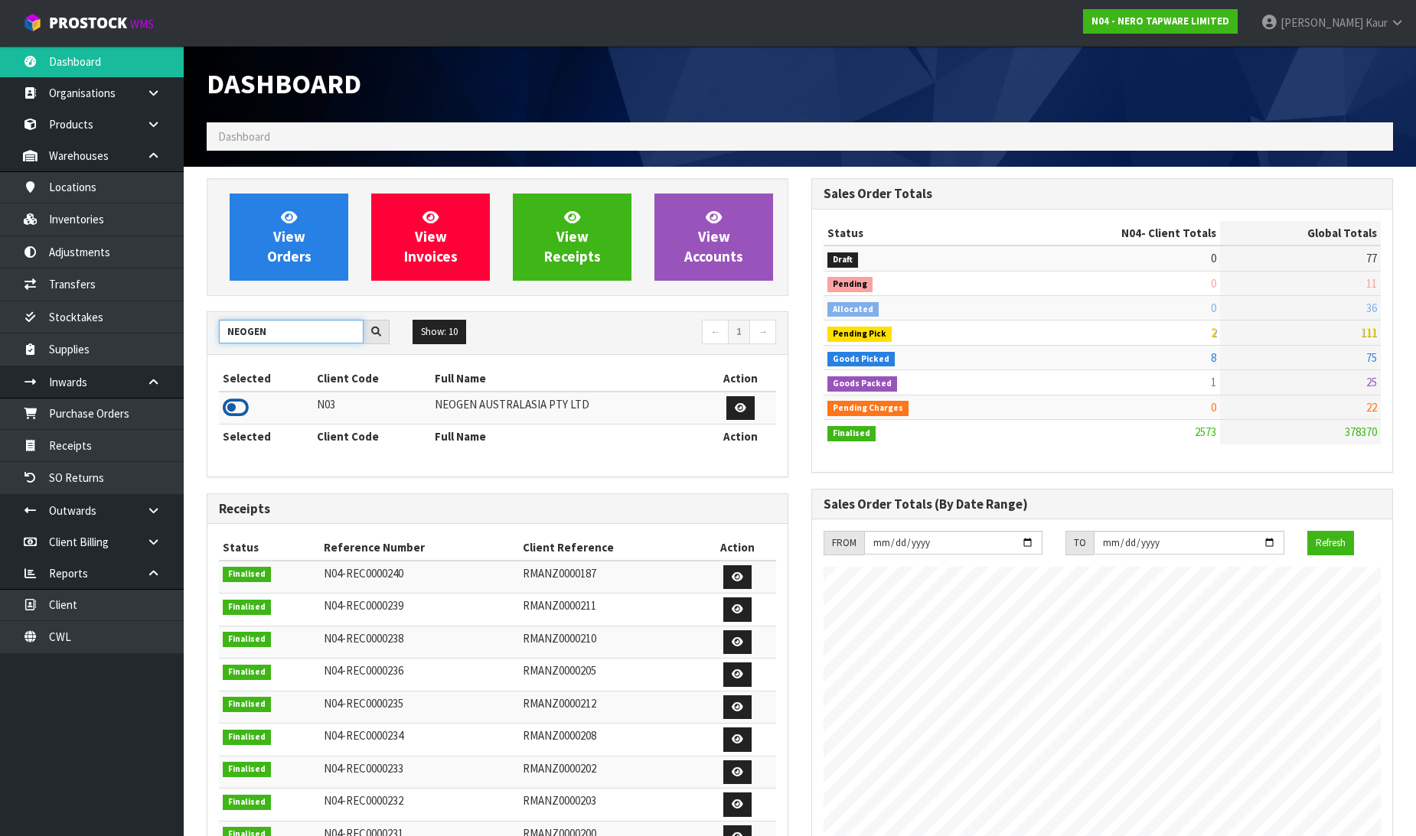
type input "NEOGEN"
click at [240, 406] on icon at bounding box center [236, 407] width 26 height 23
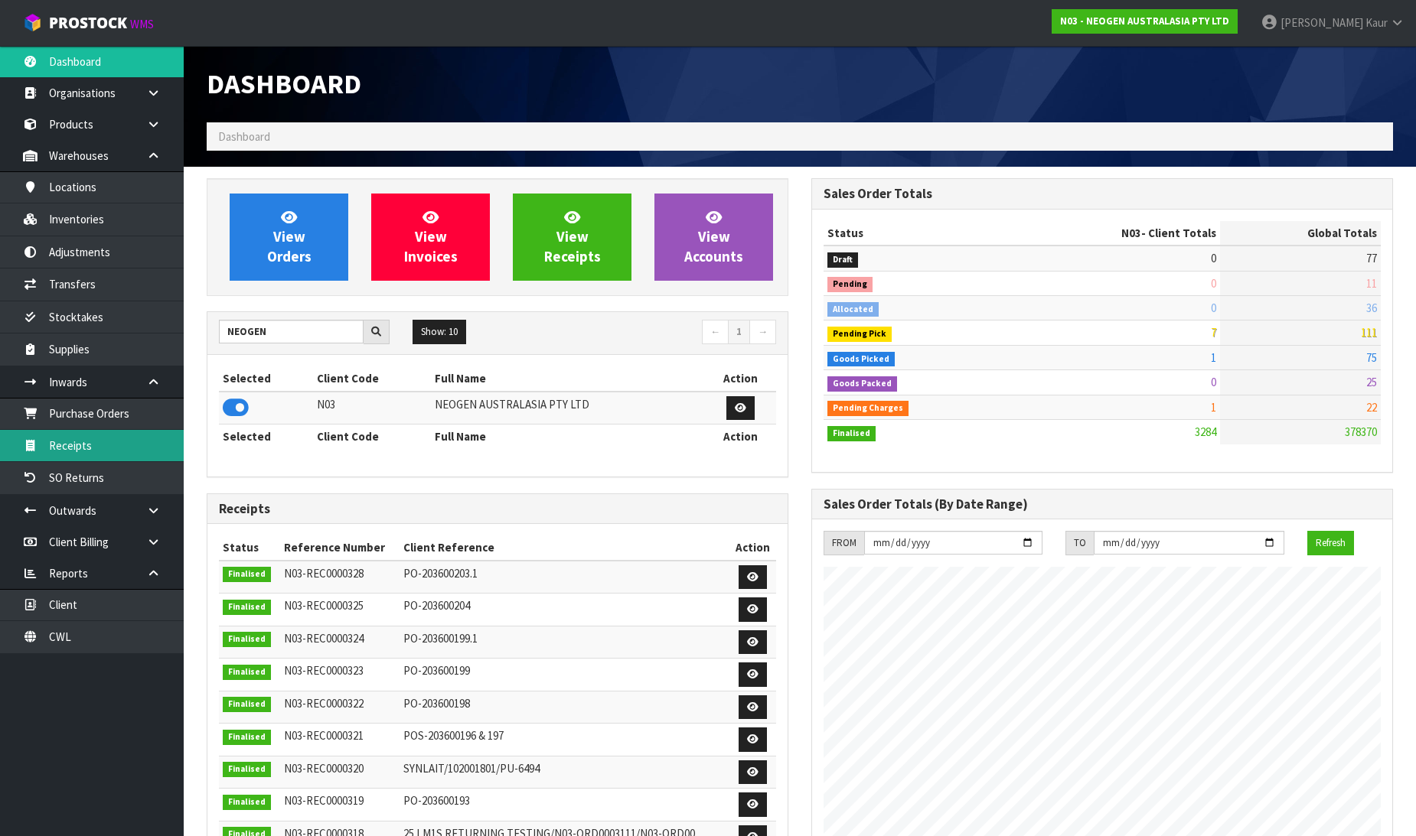
scroll to position [1159, 605]
click at [112, 461] on link "Receipts" at bounding box center [92, 445] width 184 height 31
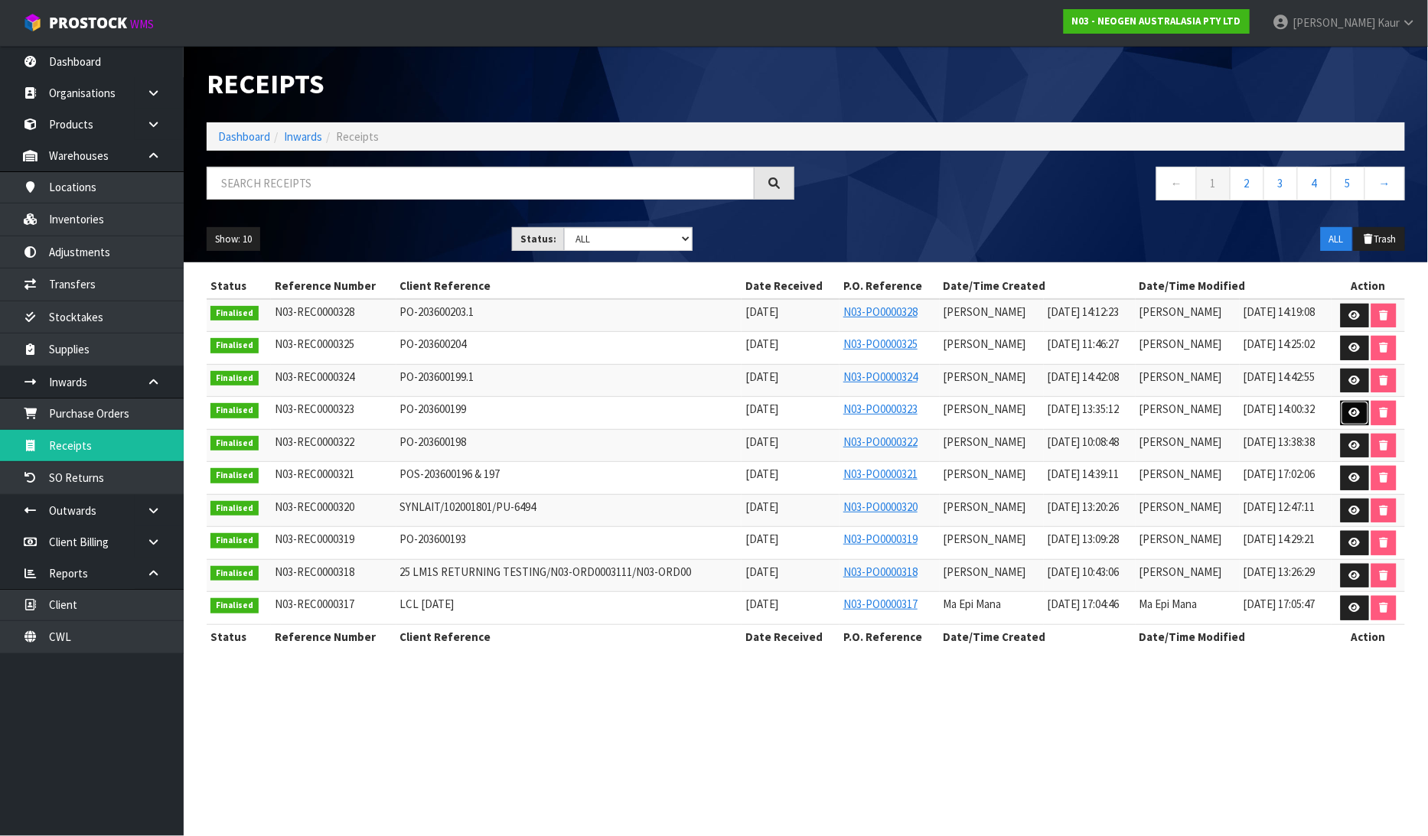
click at [1351, 406] on link at bounding box center [1355, 413] width 28 height 24
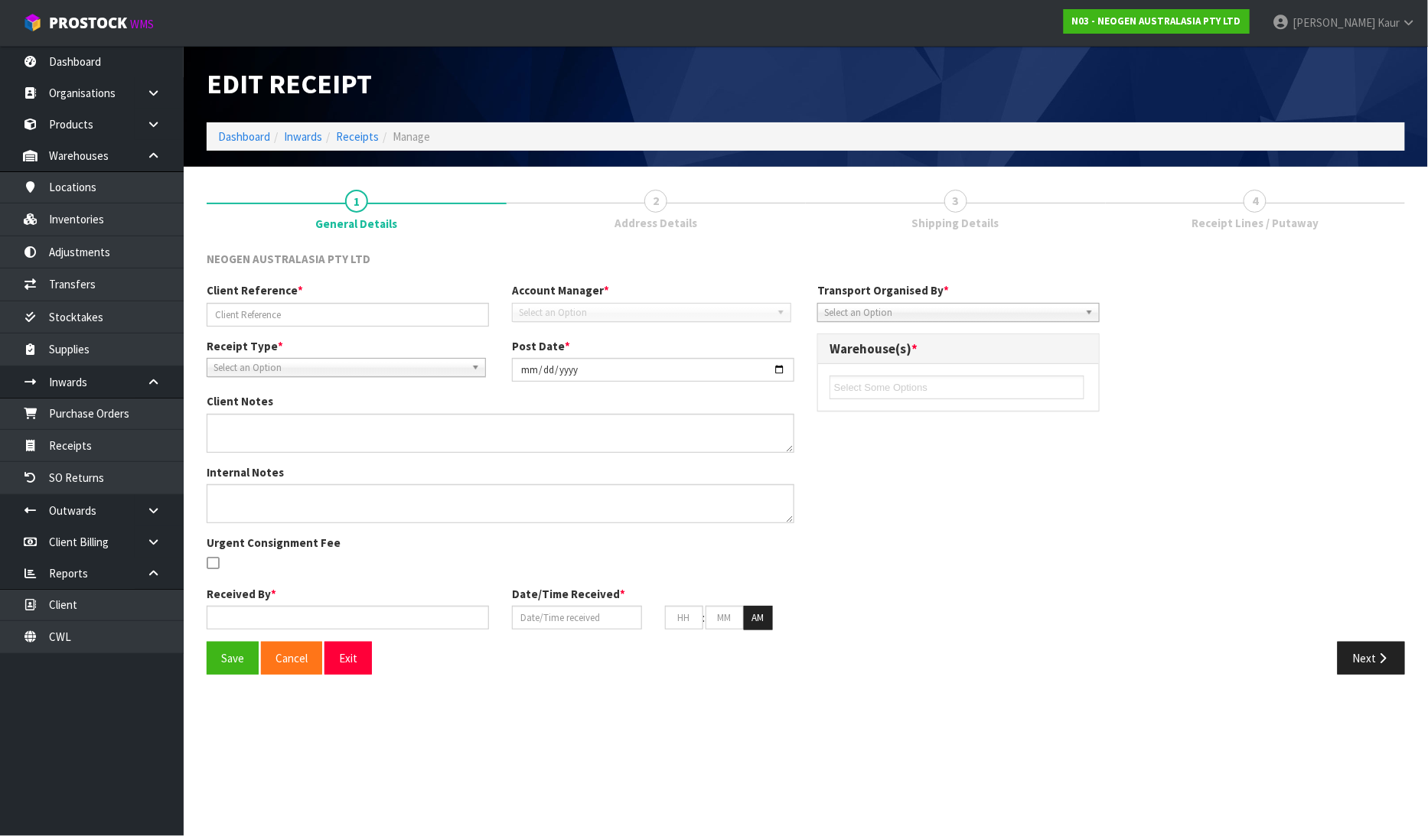
type input "PO-203600199"
type input "[DATE]"
type textarea "OUT OF 60 TOTAL RECEIVED 47 X 700002100 AND 4 X RECEIVED DAMAGED"
type textarea "VARIANCE CHECKED BY [PERSON_NAME]"
type input "[PERSON_NAME]"
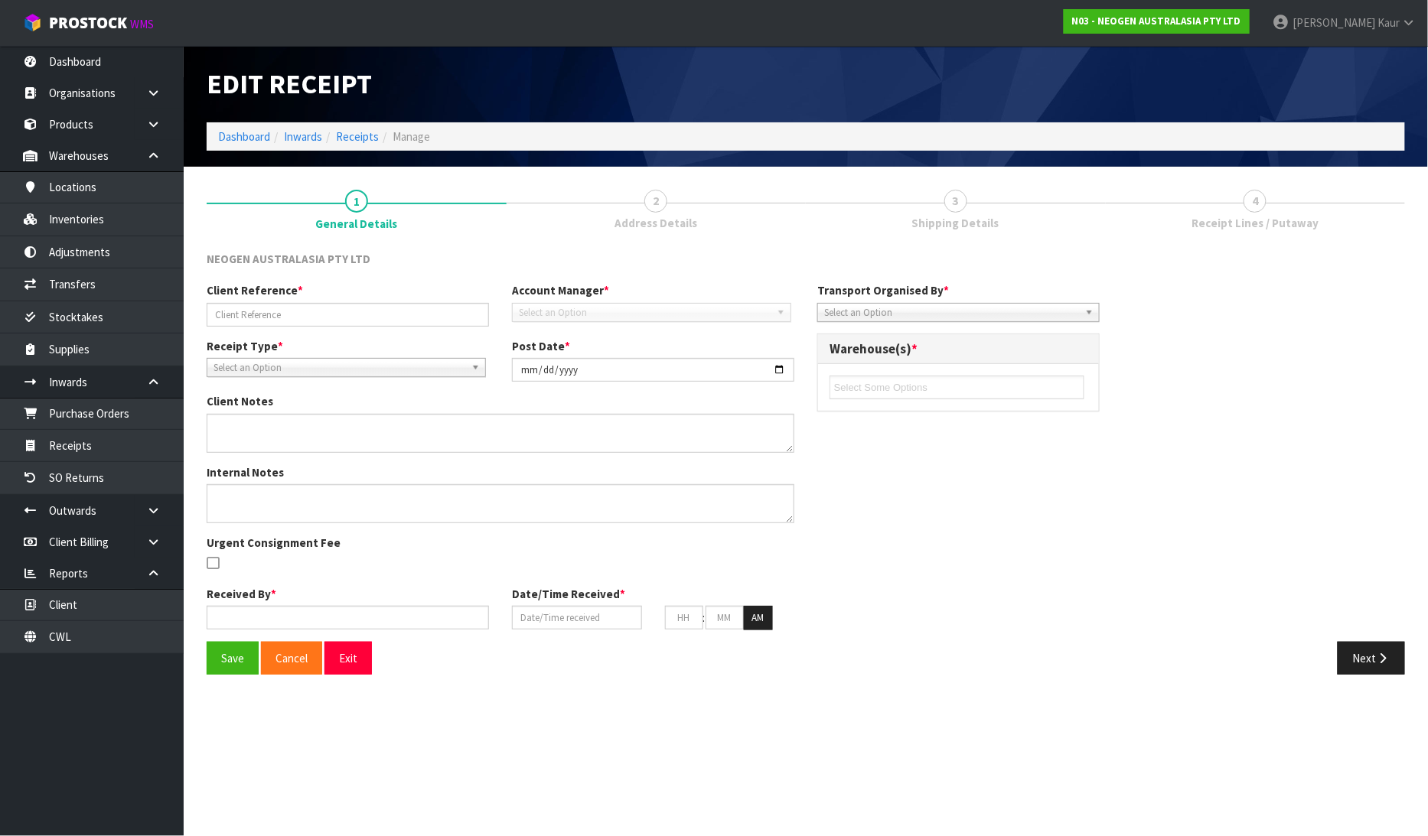
type input "[DATE]"
type input "01"
type input "35"
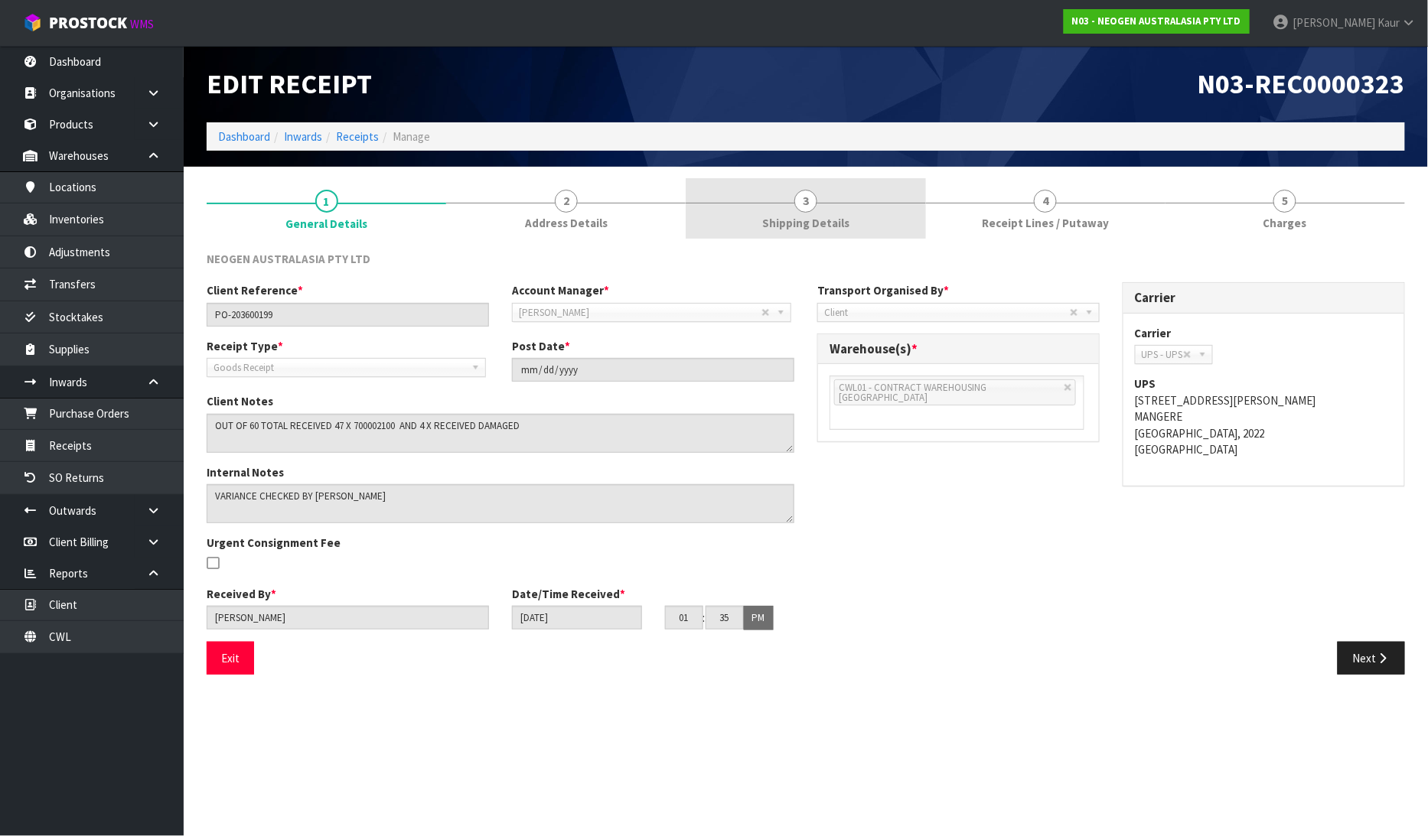
click at [829, 238] on link "3 Shipping Details" at bounding box center [806, 208] width 240 height 60
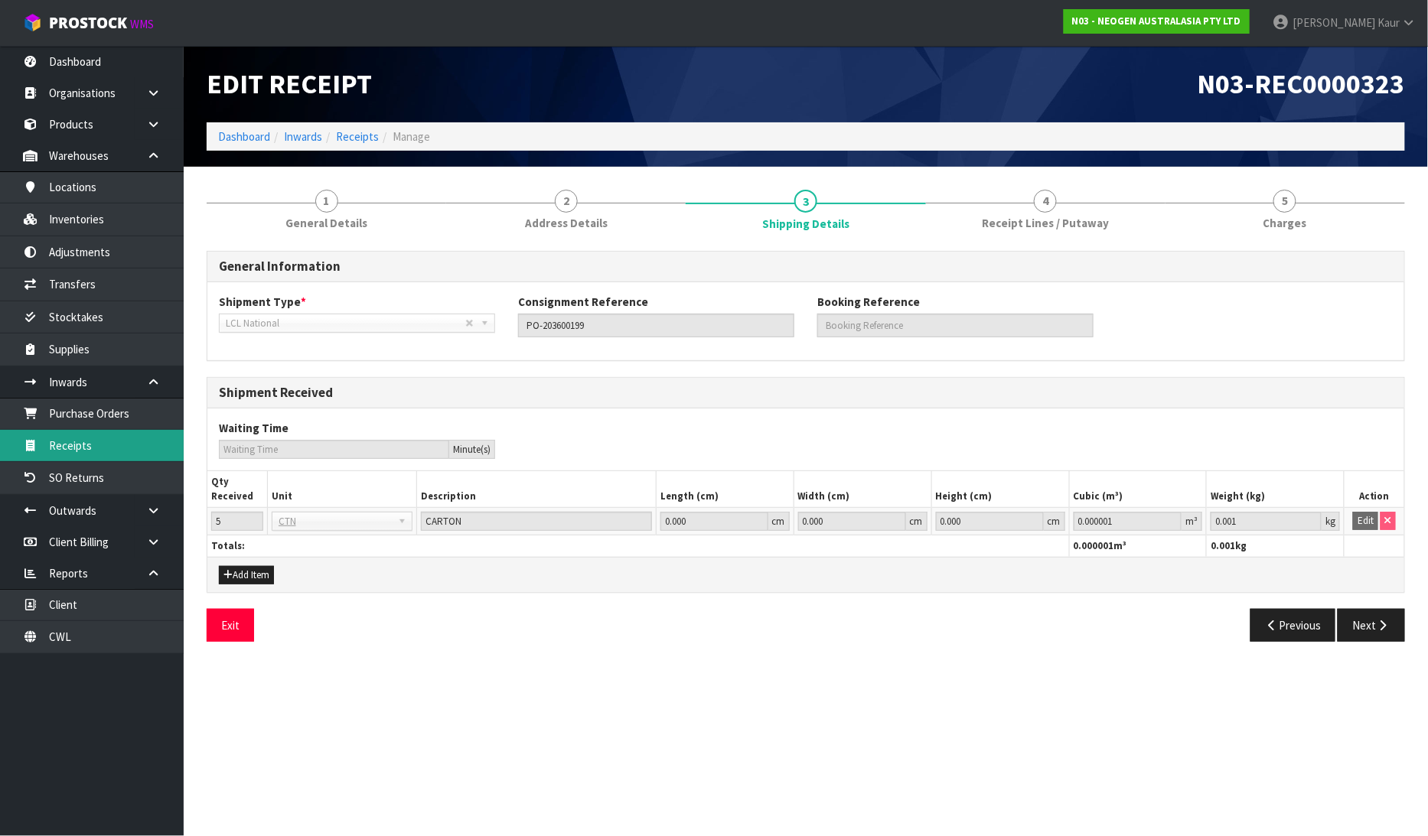
drag, startPoint x: 122, startPoint y: 440, endPoint x: 1289, endPoint y: 429, distance: 1166.3
click at [124, 440] on link "Receipts" at bounding box center [92, 445] width 184 height 31
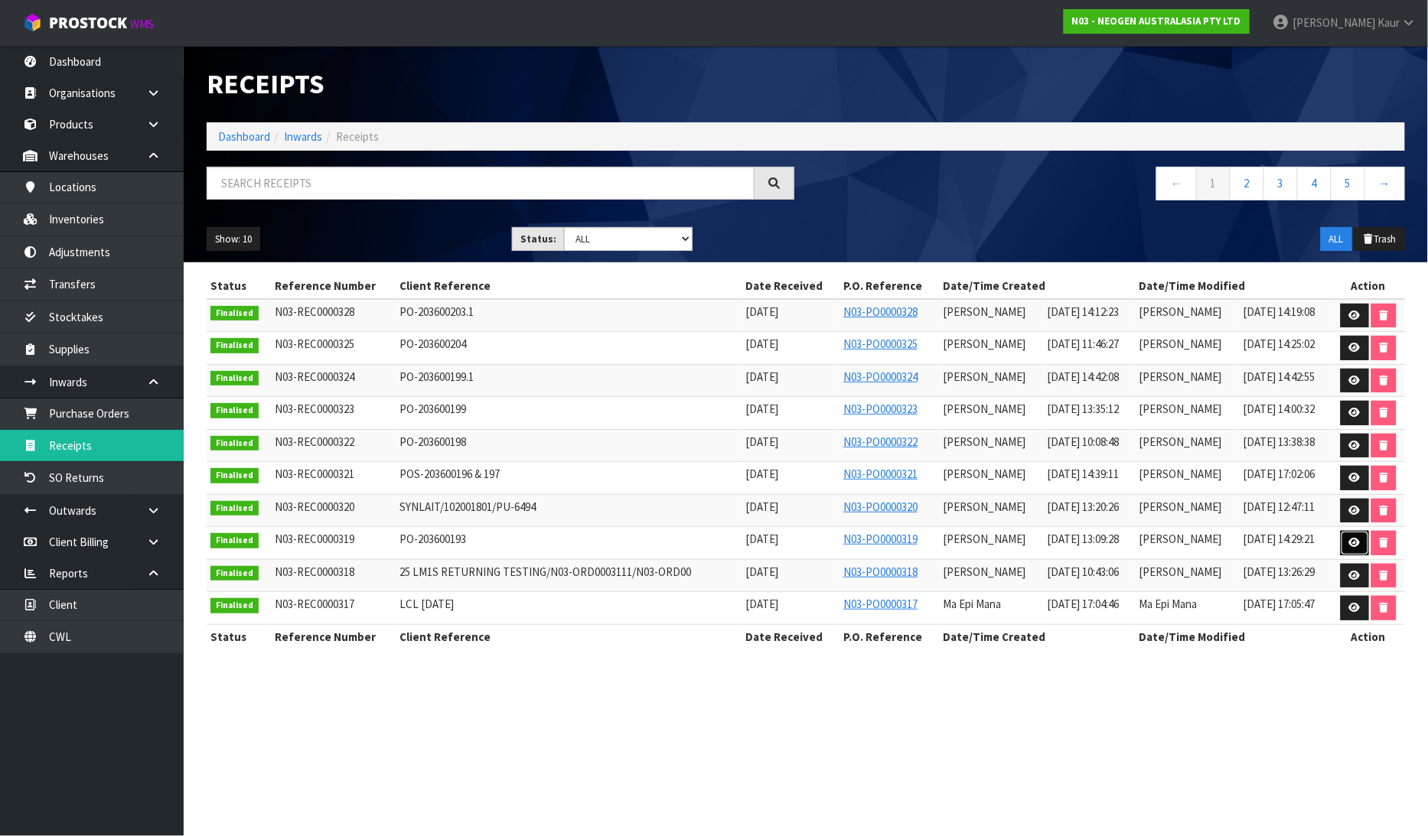
click at [1353, 543] on icon at bounding box center [1354, 543] width 11 height 10
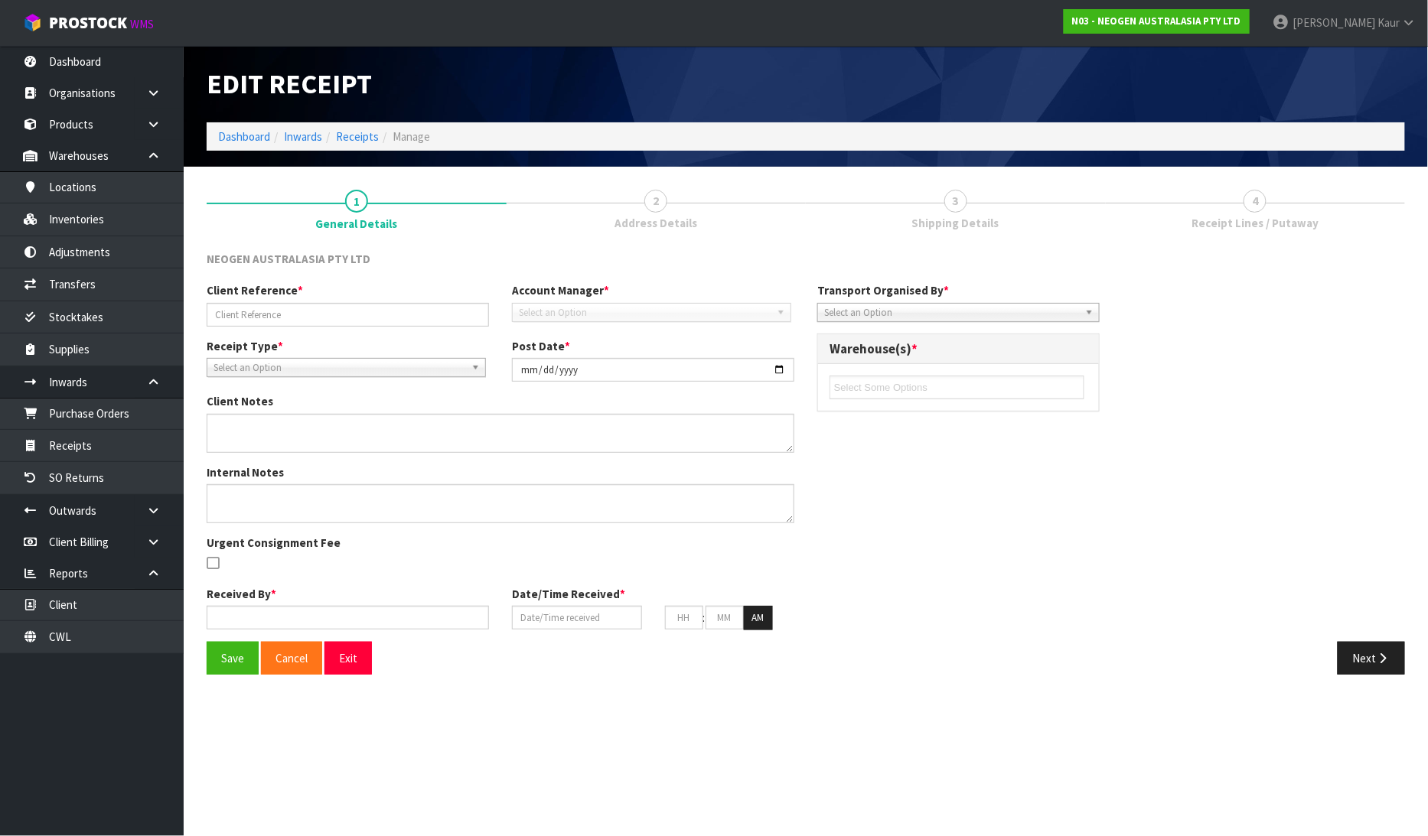
type input "PO-203600193"
type input "[DATE]"
type textarea "700002230 PUT ON HELD QA UNTIL TESTING CLEARANCE"
type input "[PERSON_NAME]"
type input "[DATE]"
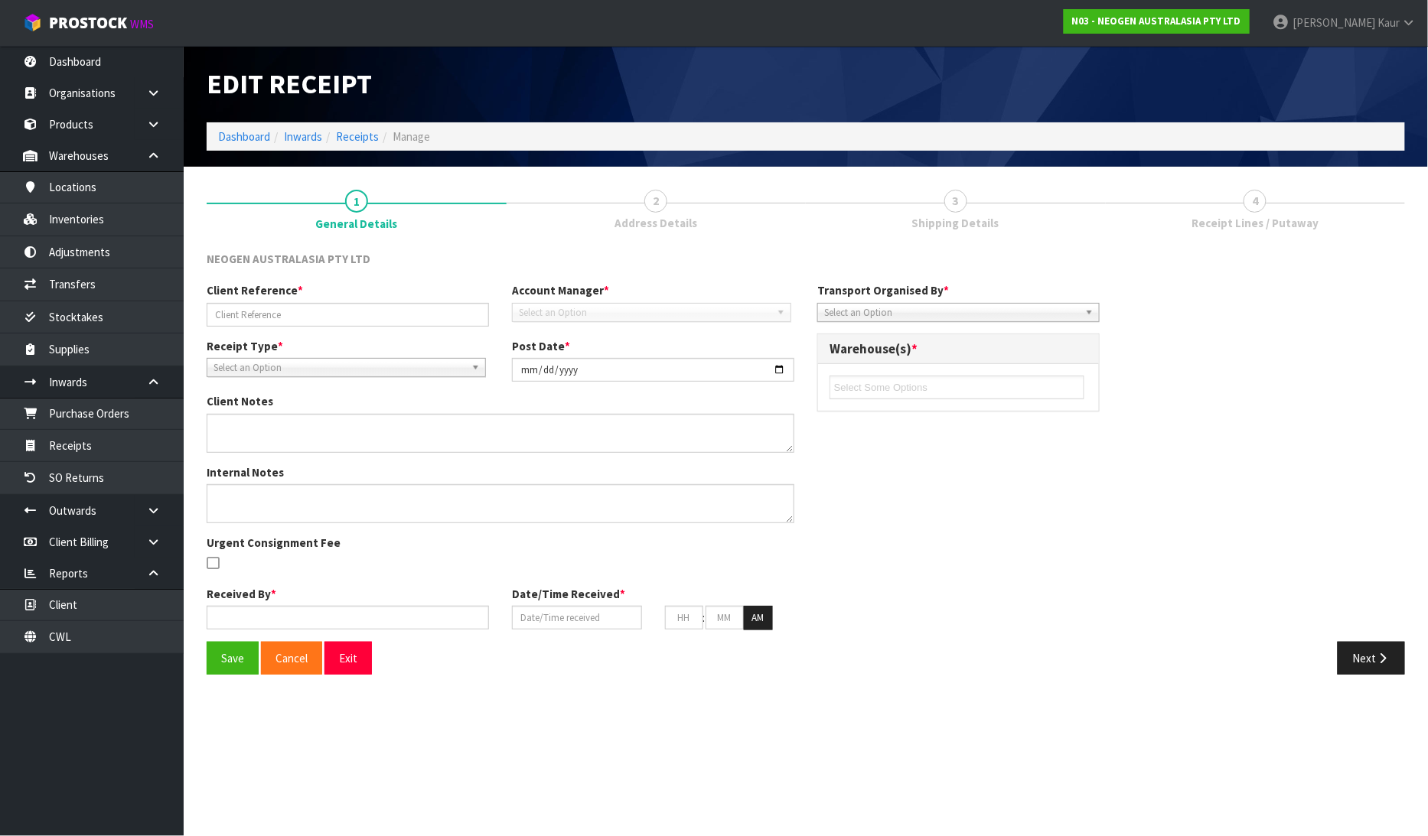
type input "01"
type input "09"
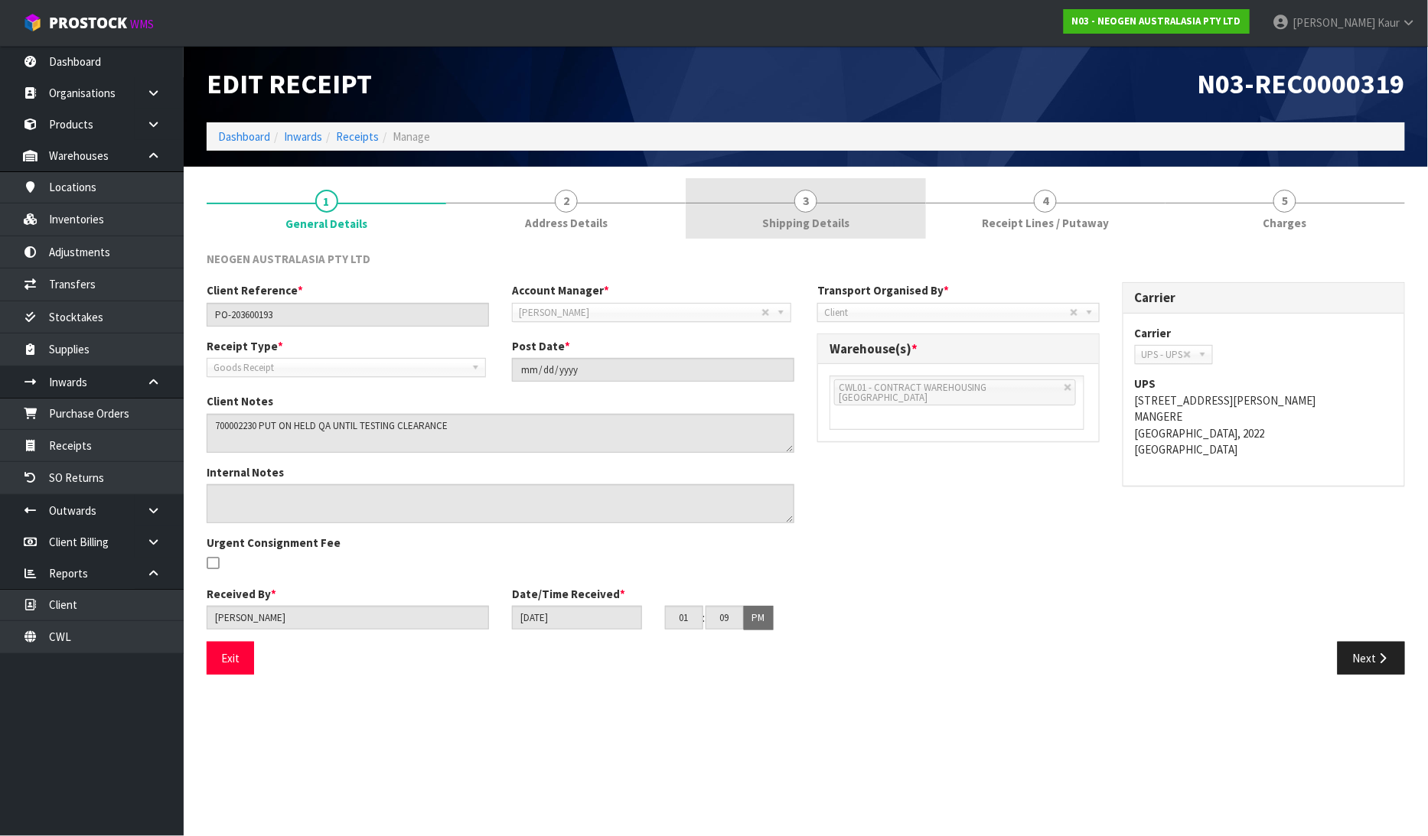
click at [800, 215] on span "Shipping Details" at bounding box center [805, 223] width 87 height 16
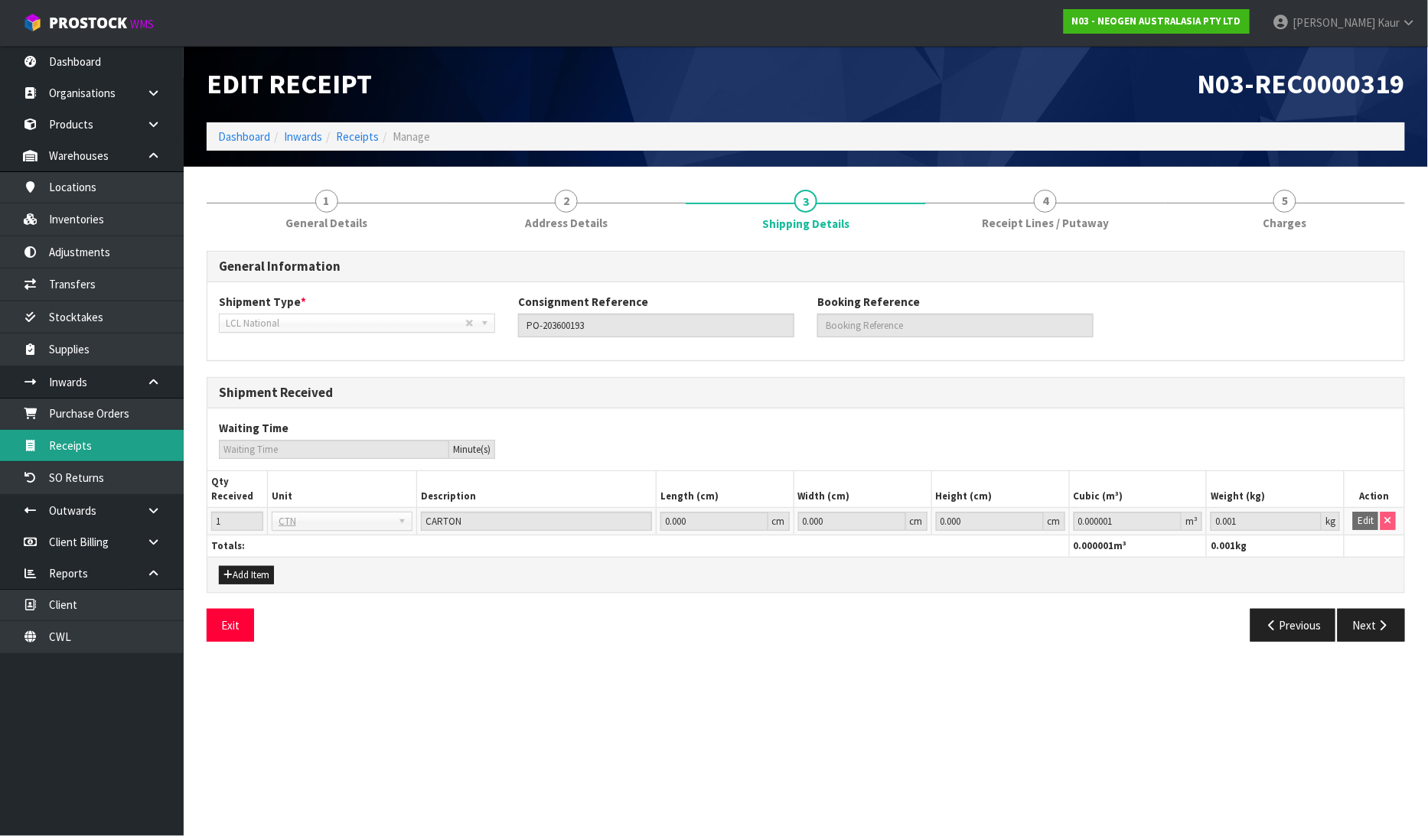
click at [109, 439] on link "Receipts" at bounding box center [92, 445] width 184 height 31
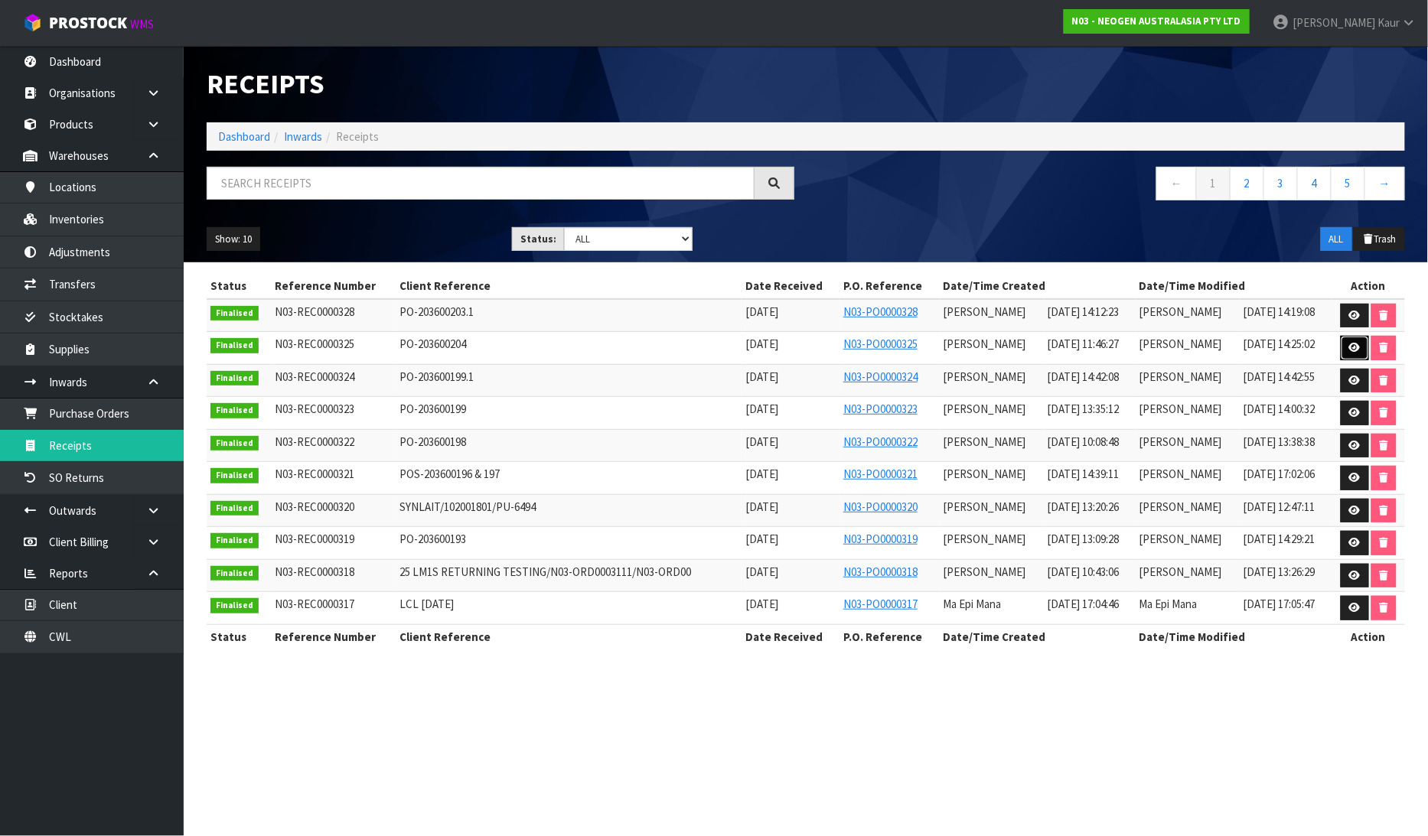
click at [1349, 350] on icon at bounding box center [1354, 348] width 11 height 10
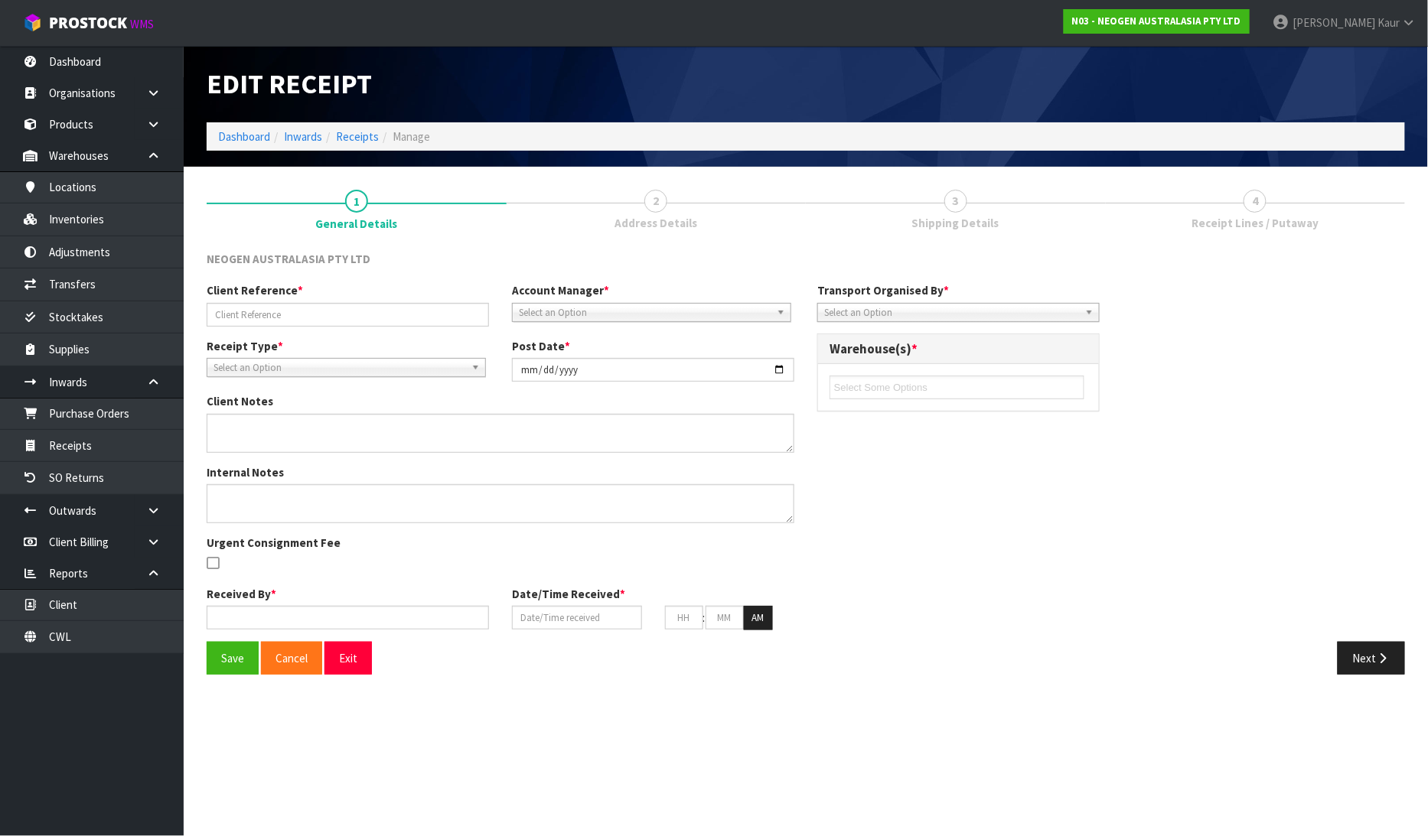
type input "PO-203600204"
type input "[DATE]"
type textarea "700002275 AND 700002277 PUT ON HELD QA UNTIL TESTING CLEARANCE"
type input "[PERSON_NAME]"
type input "[DATE]"
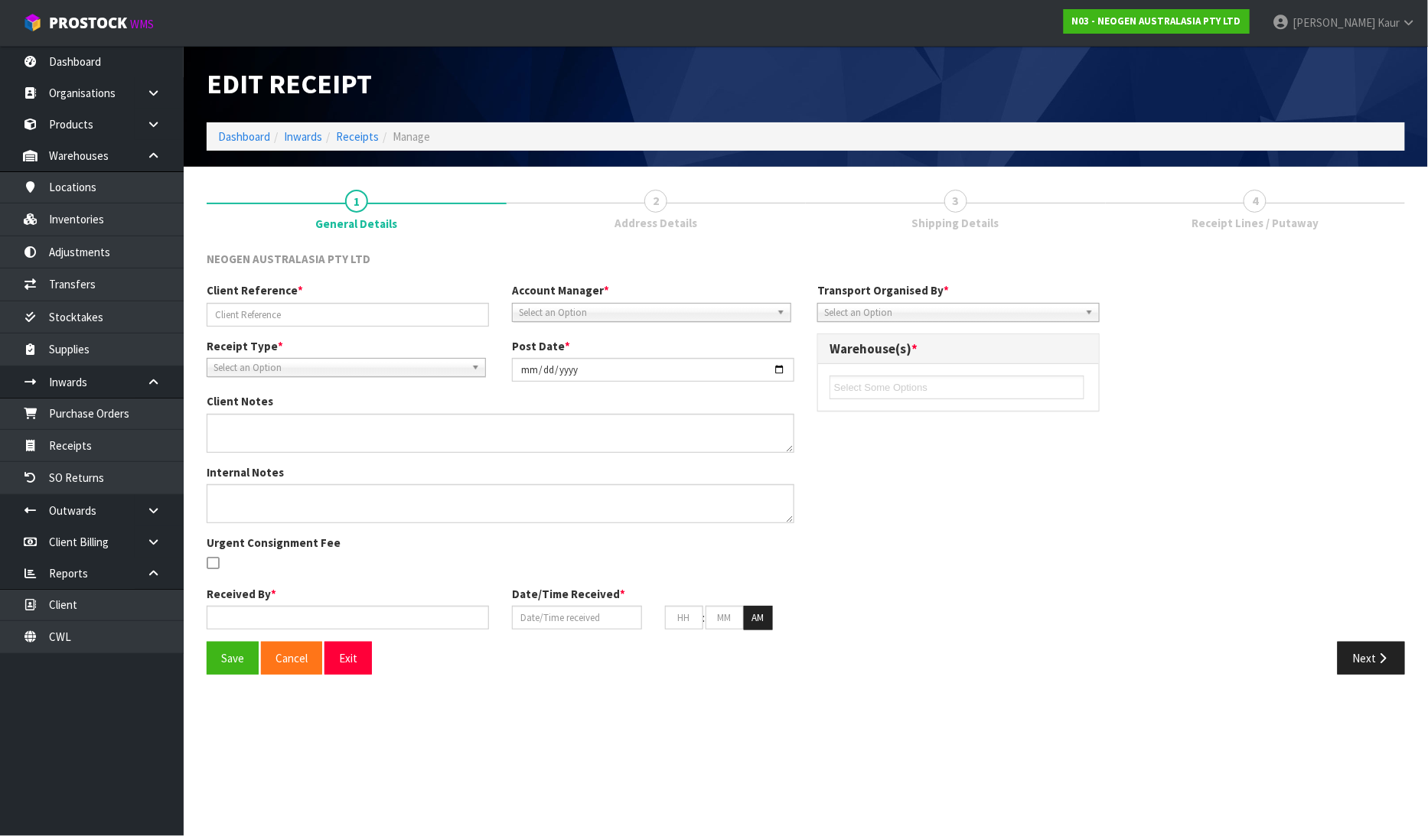
type input "11"
type input "46"
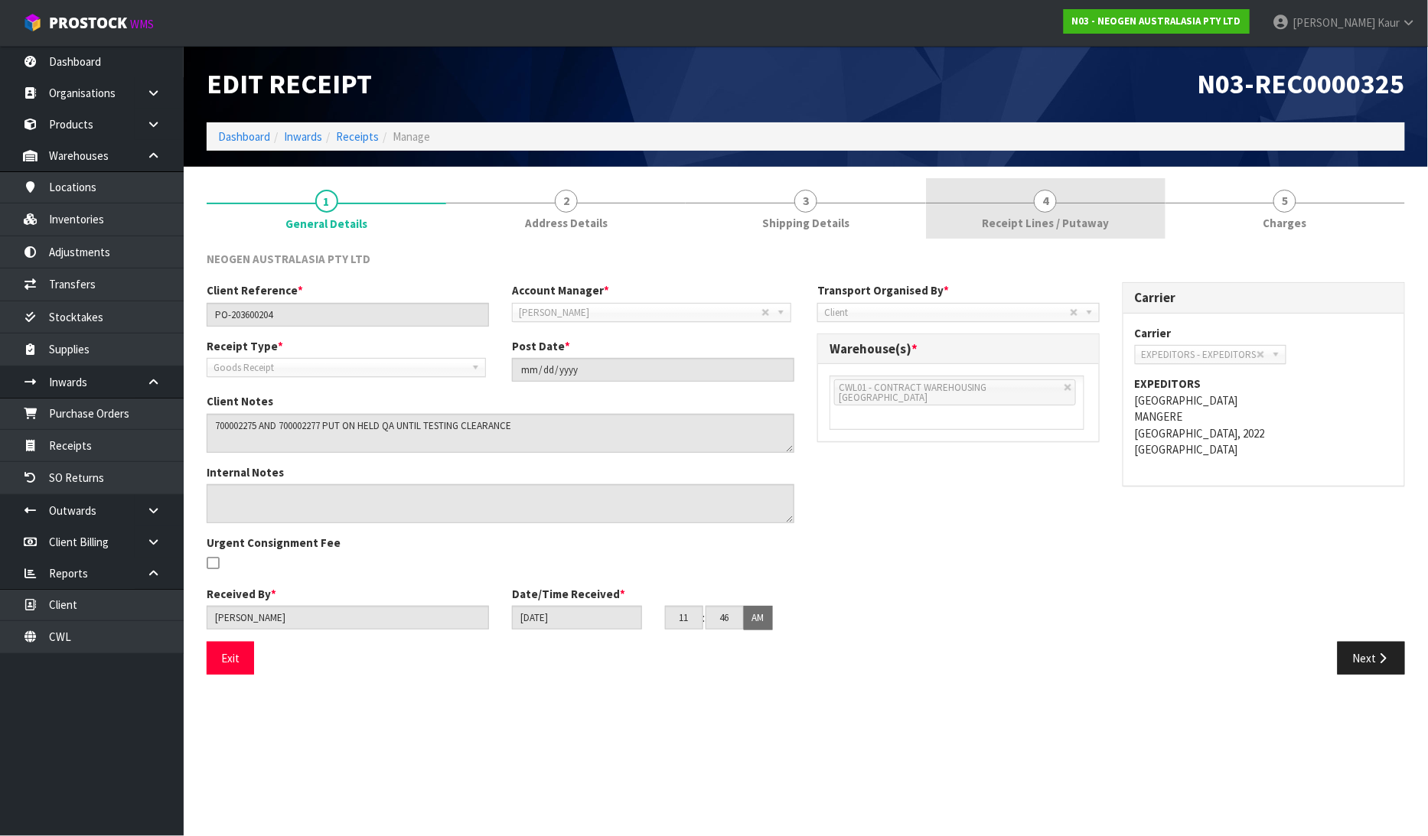
click at [988, 212] on link "4 Receipt Lines / Putaway" at bounding box center [1046, 208] width 240 height 60
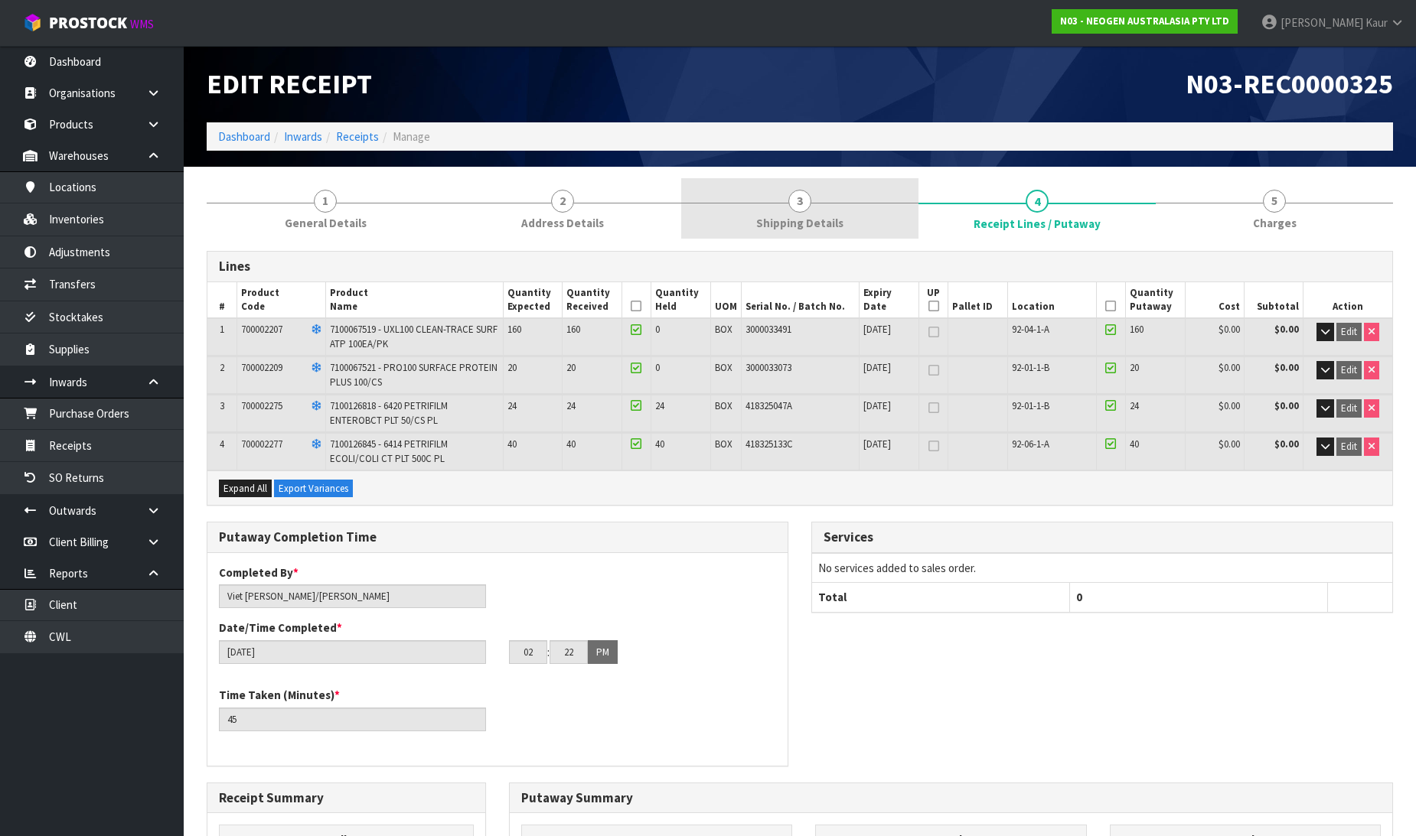
click at [767, 194] on link "3 Shipping Details" at bounding box center [799, 208] width 237 height 60
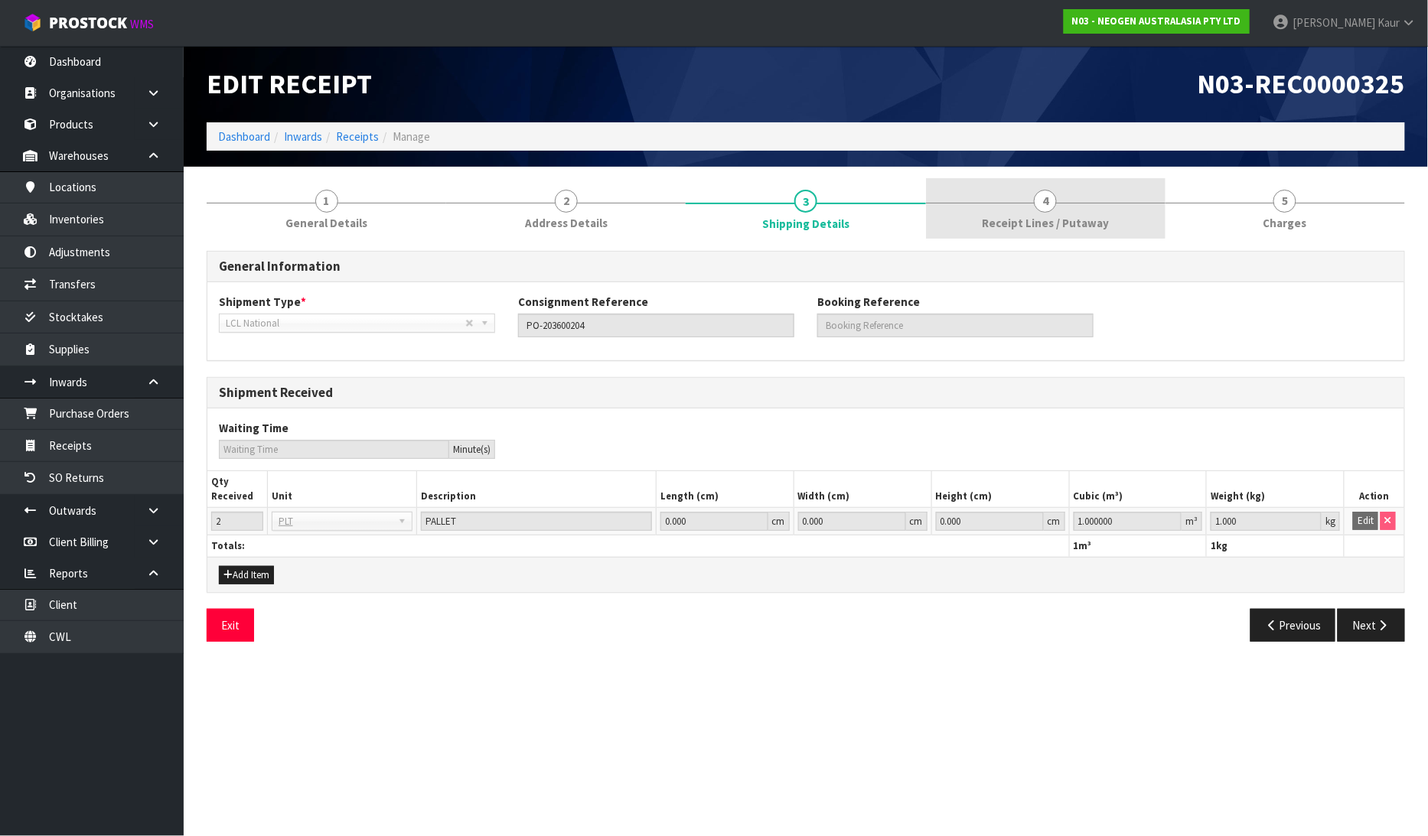
click at [1043, 197] on span "4" at bounding box center [1045, 201] width 23 height 23
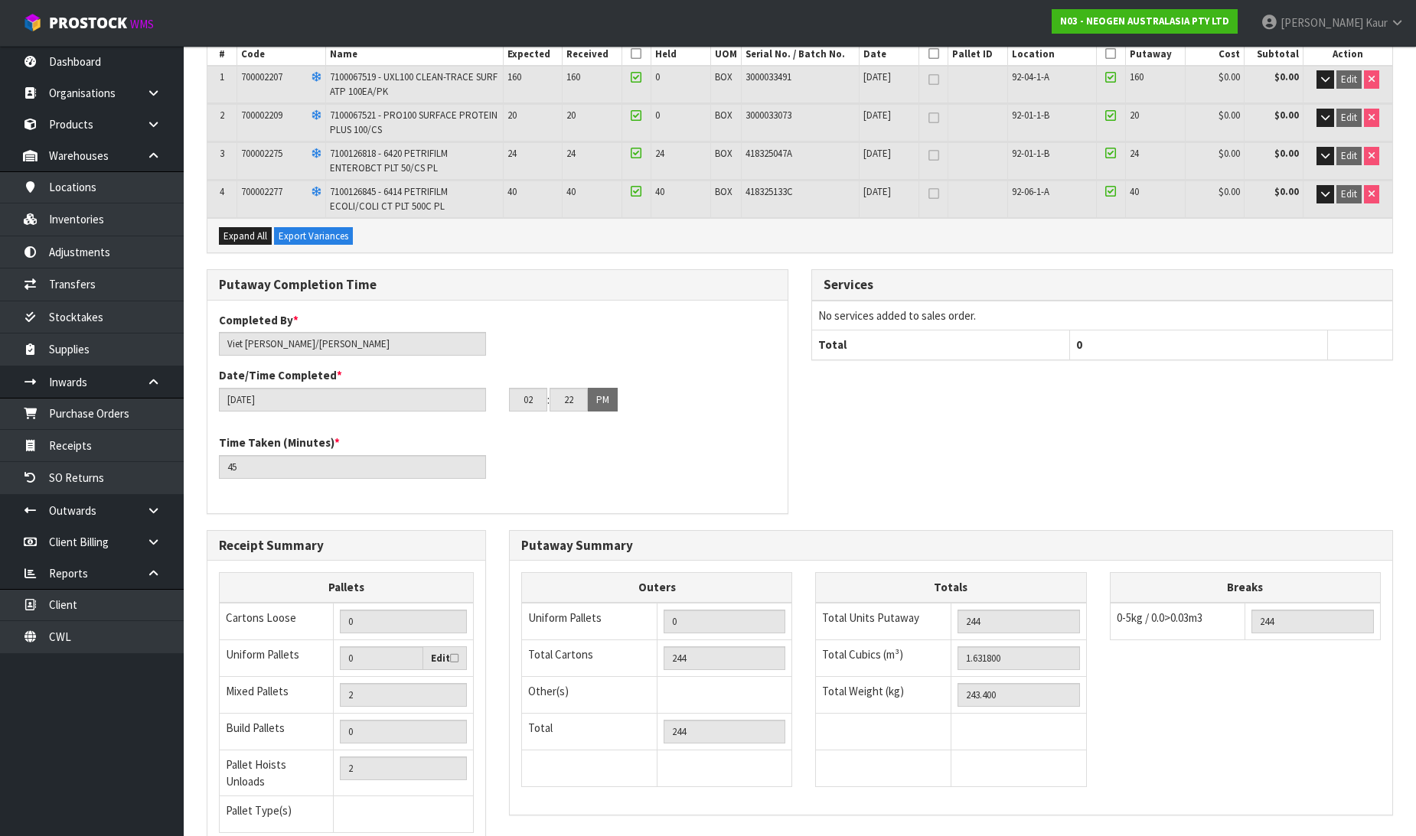
scroll to position [373, 0]
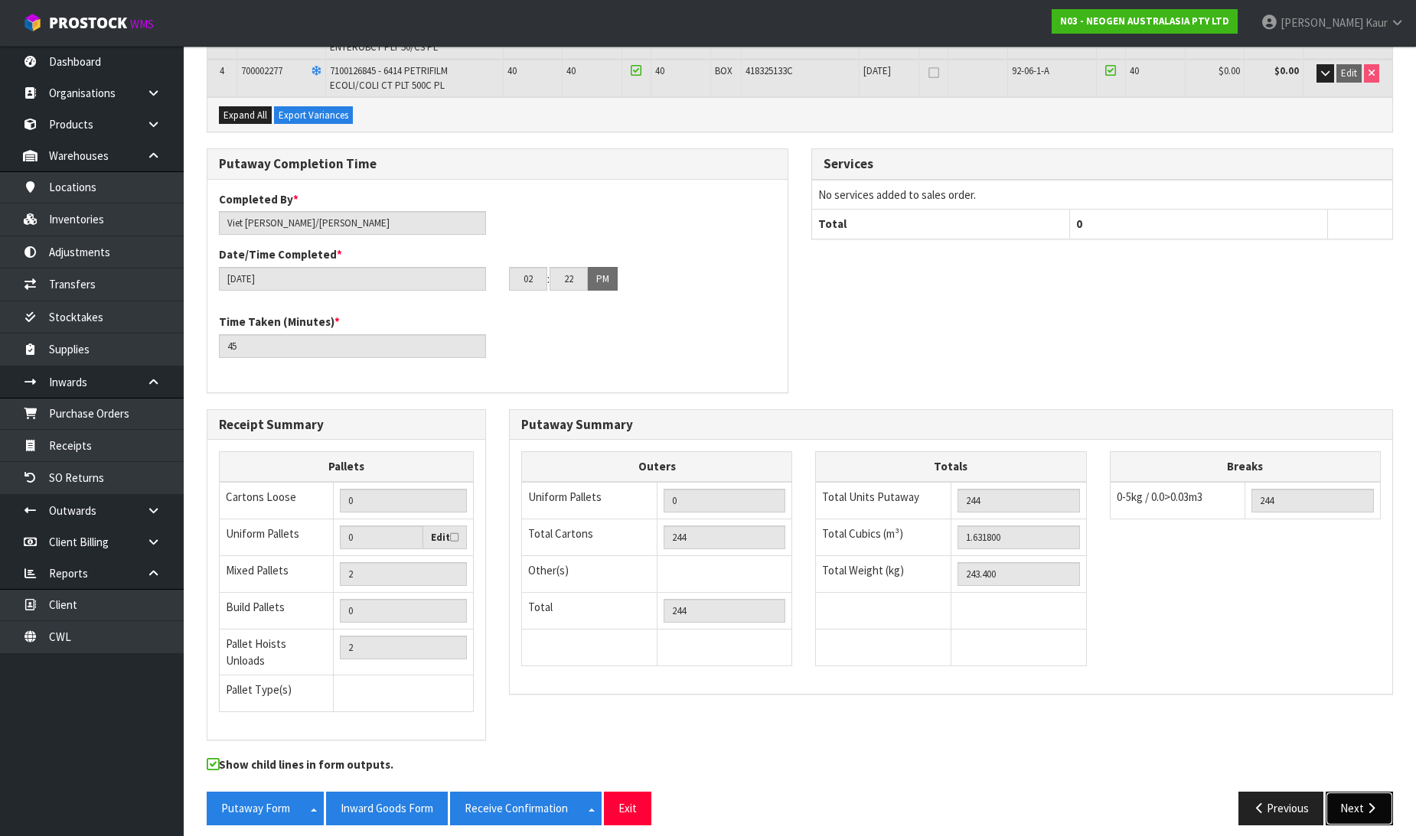
click at [1355, 798] on button "Next" at bounding box center [1358, 808] width 67 height 33
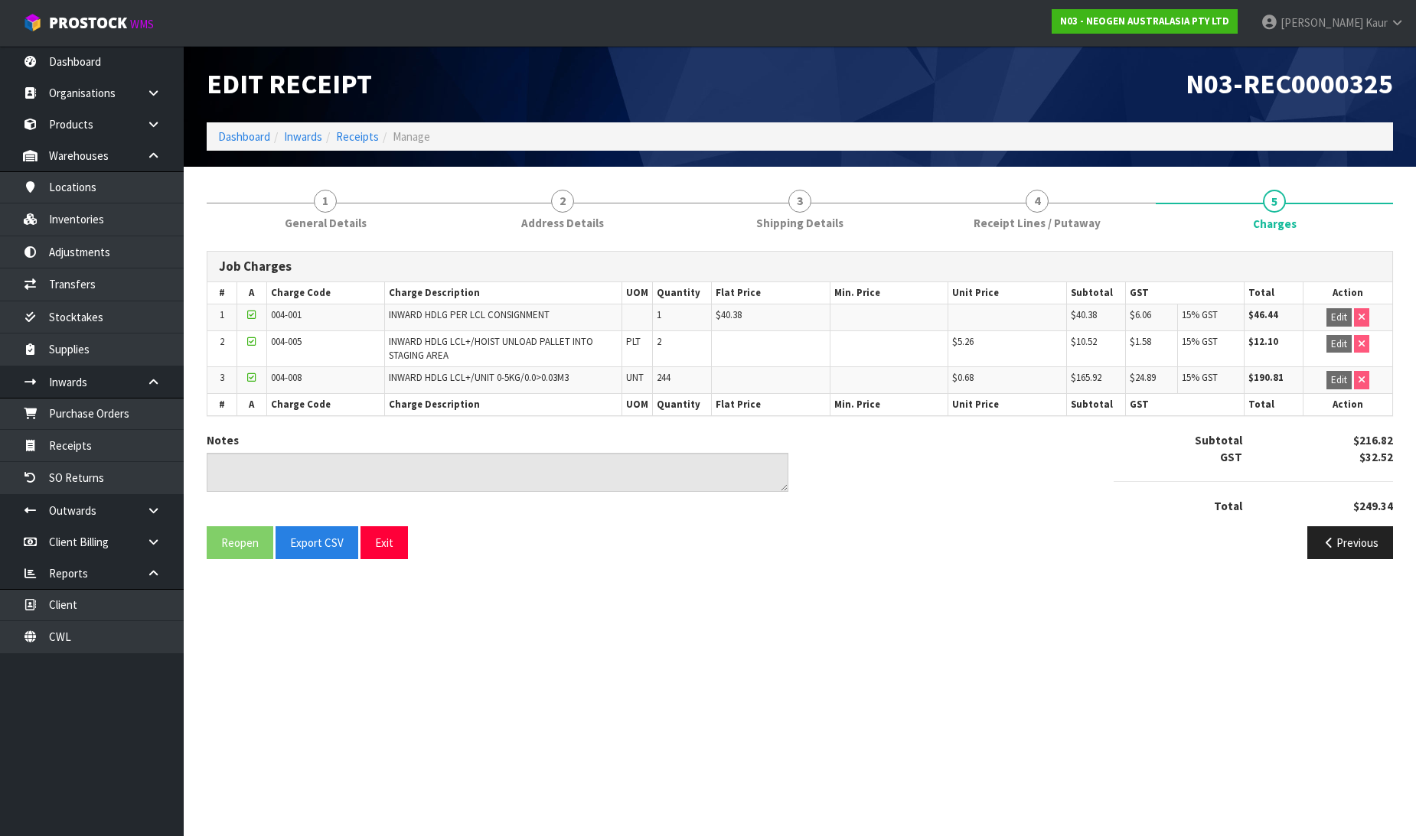
scroll to position [0, 0]
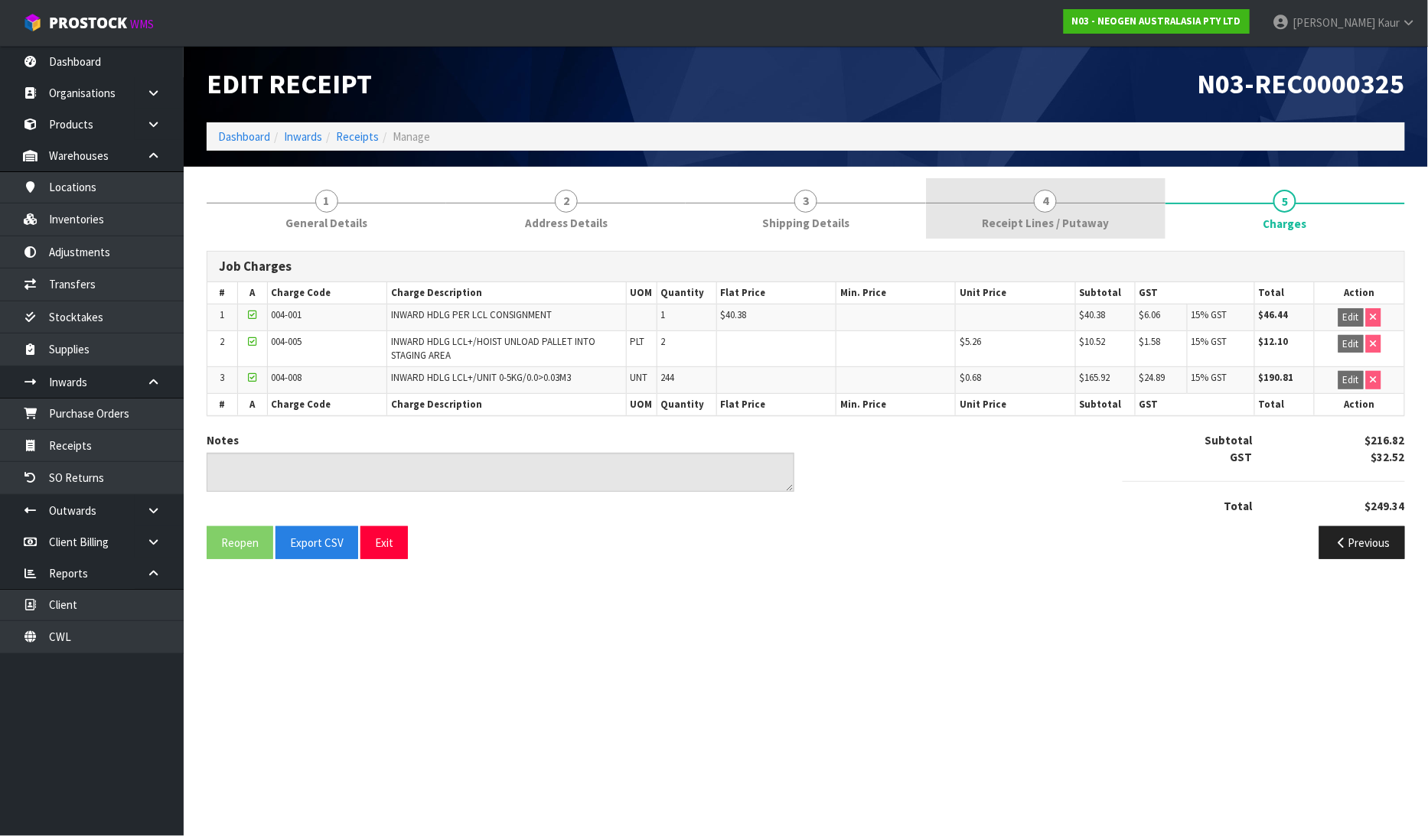
click at [1047, 224] on span "Receipt Lines / Putaway" at bounding box center [1045, 223] width 127 height 16
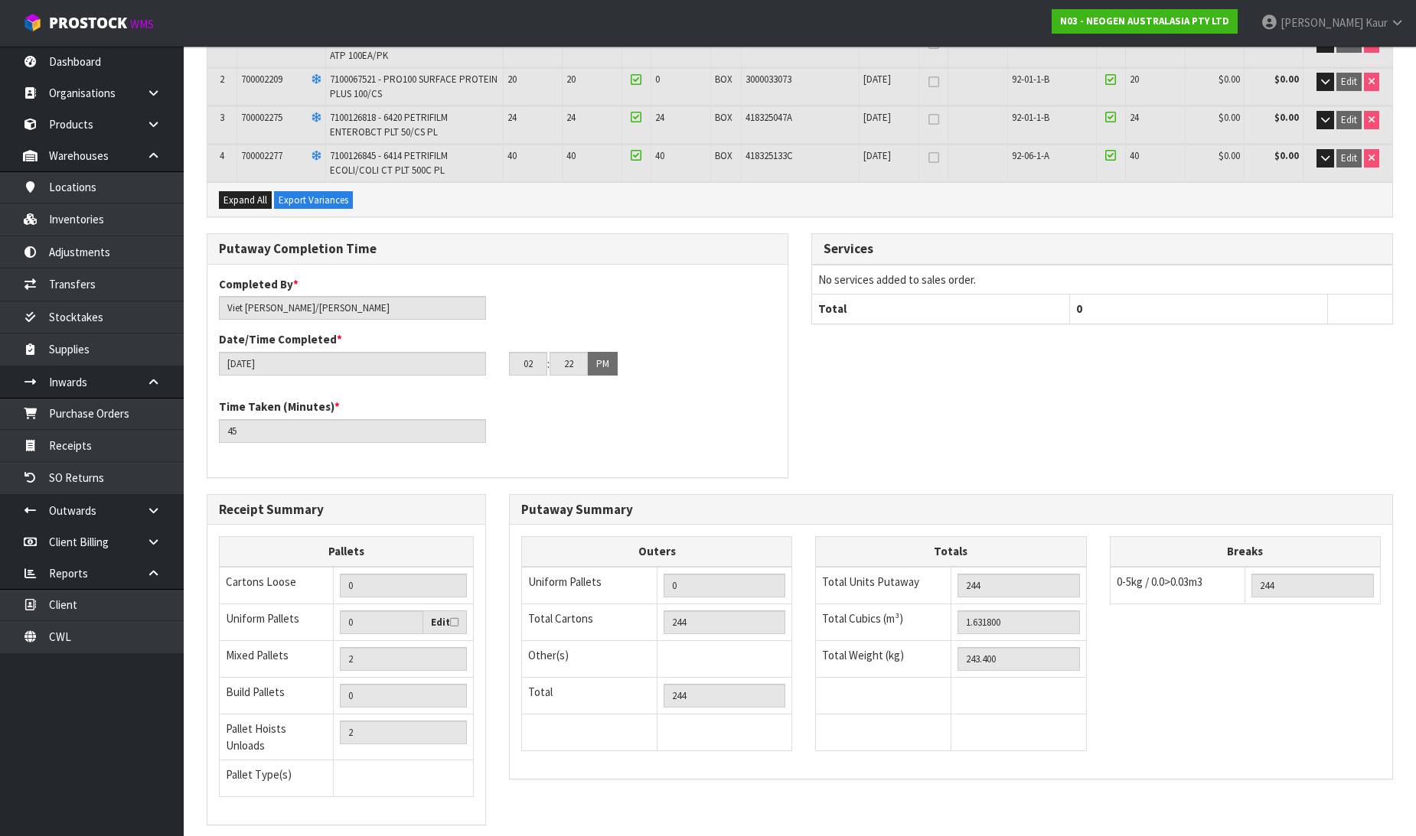
scroll to position [373, 0]
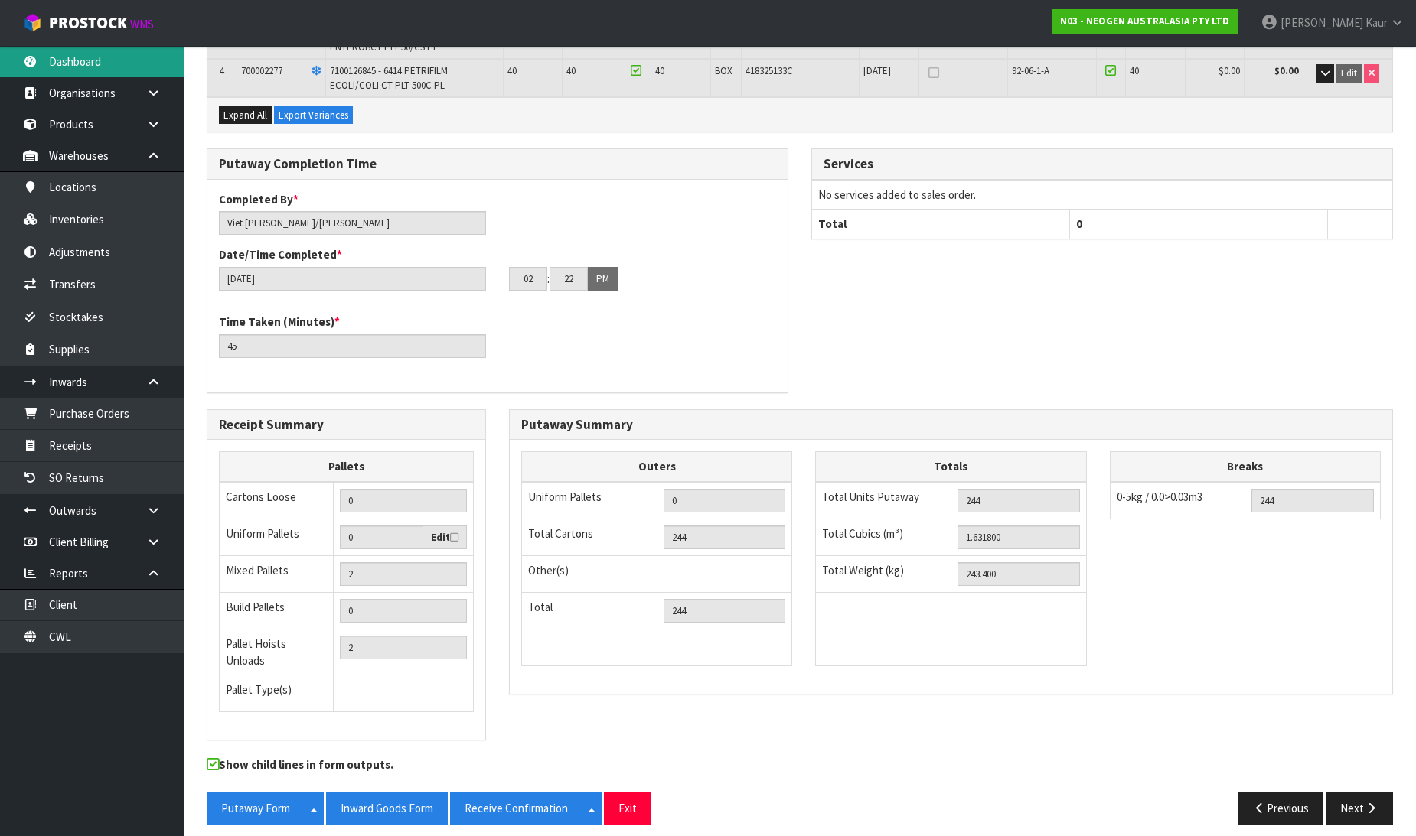
click at [86, 66] on link "Dashboard" at bounding box center [92, 61] width 184 height 31
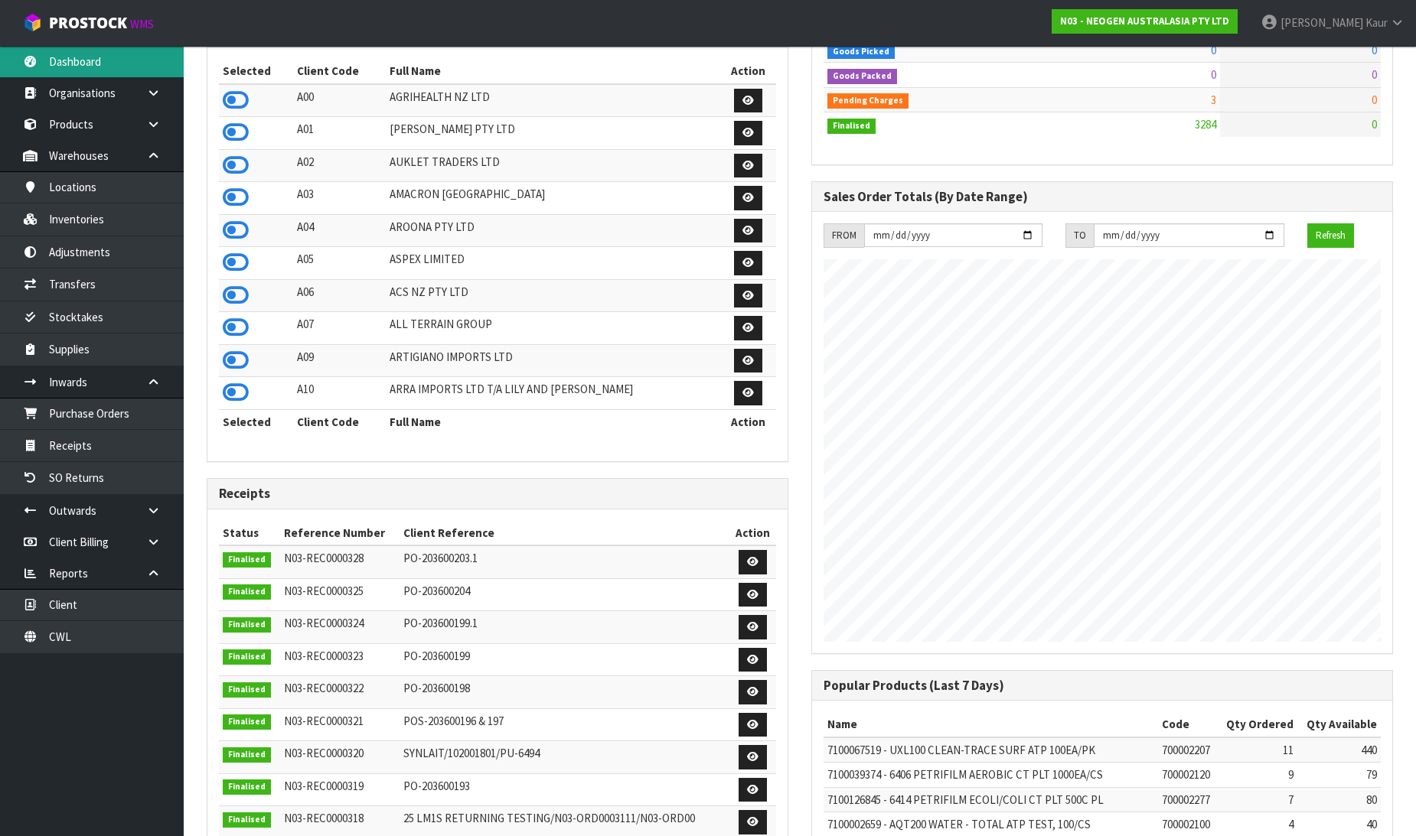
scroll to position [1159, 605]
click at [227, 95] on icon at bounding box center [236, 100] width 26 height 23
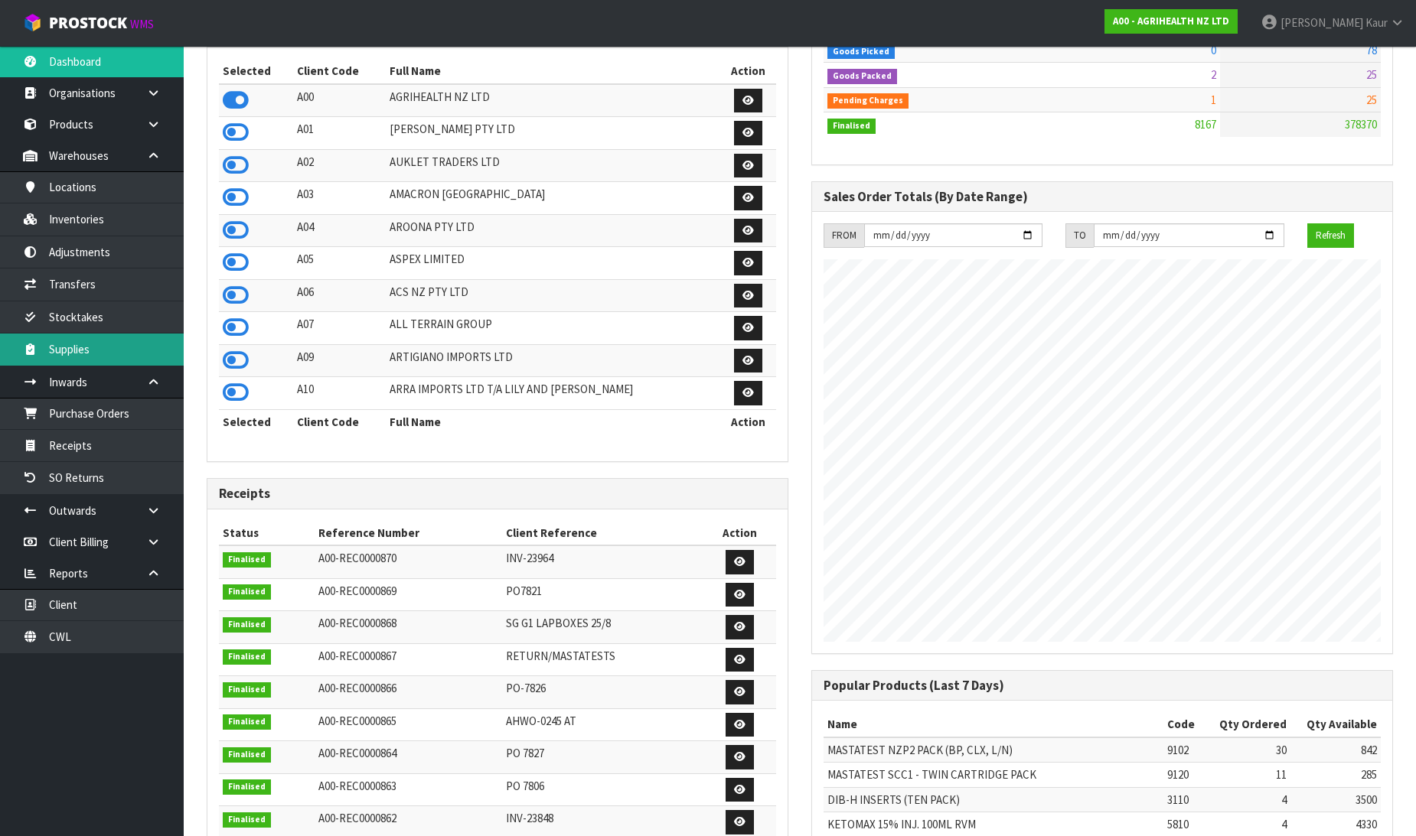
drag, startPoint x: 95, startPoint y: 348, endPoint x: 117, endPoint y: 346, distance: 22.3
click at [96, 348] on link "Supplies" at bounding box center [92, 349] width 184 height 31
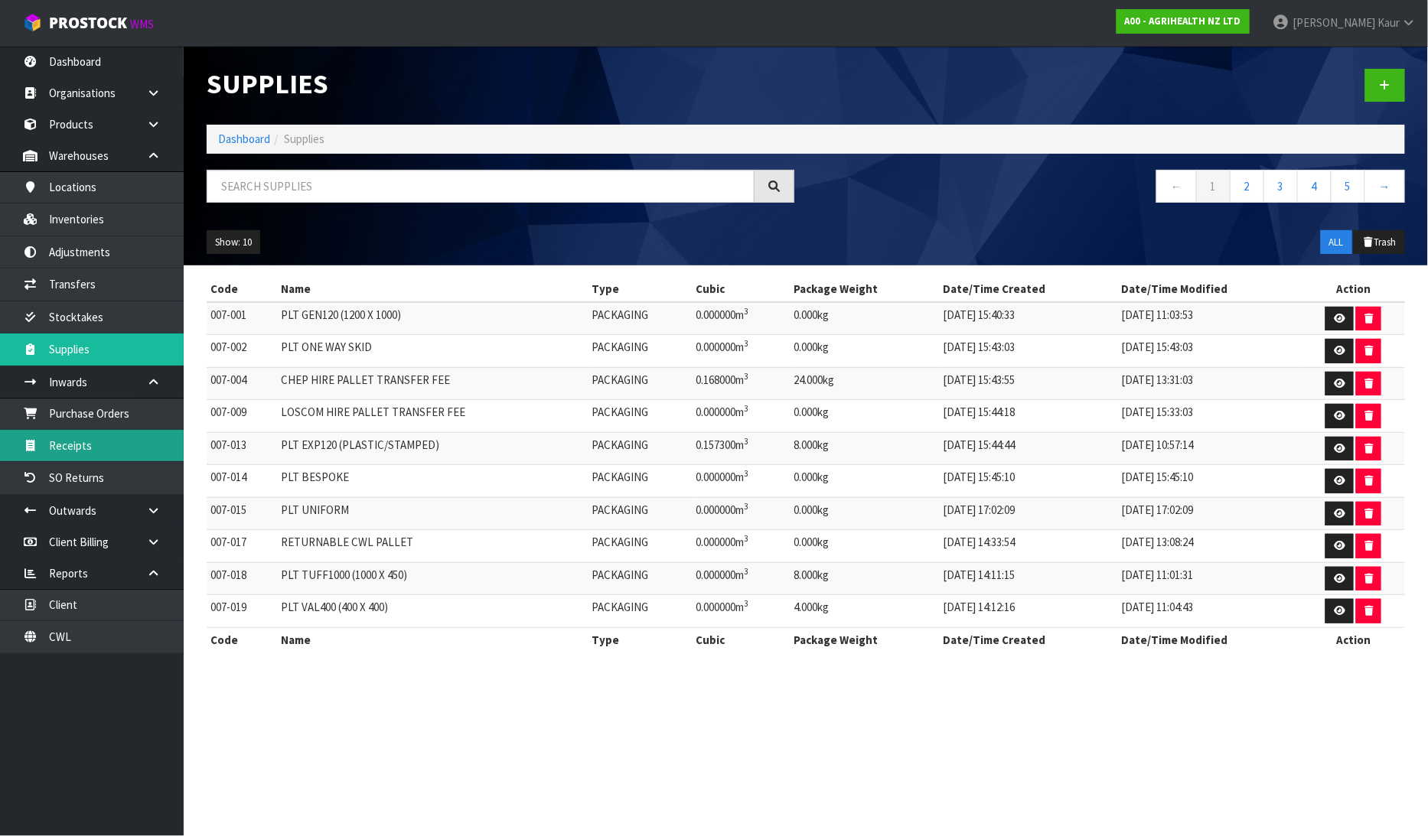
click at [109, 442] on link "Receipts" at bounding box center [92, 445] width 184 height 31
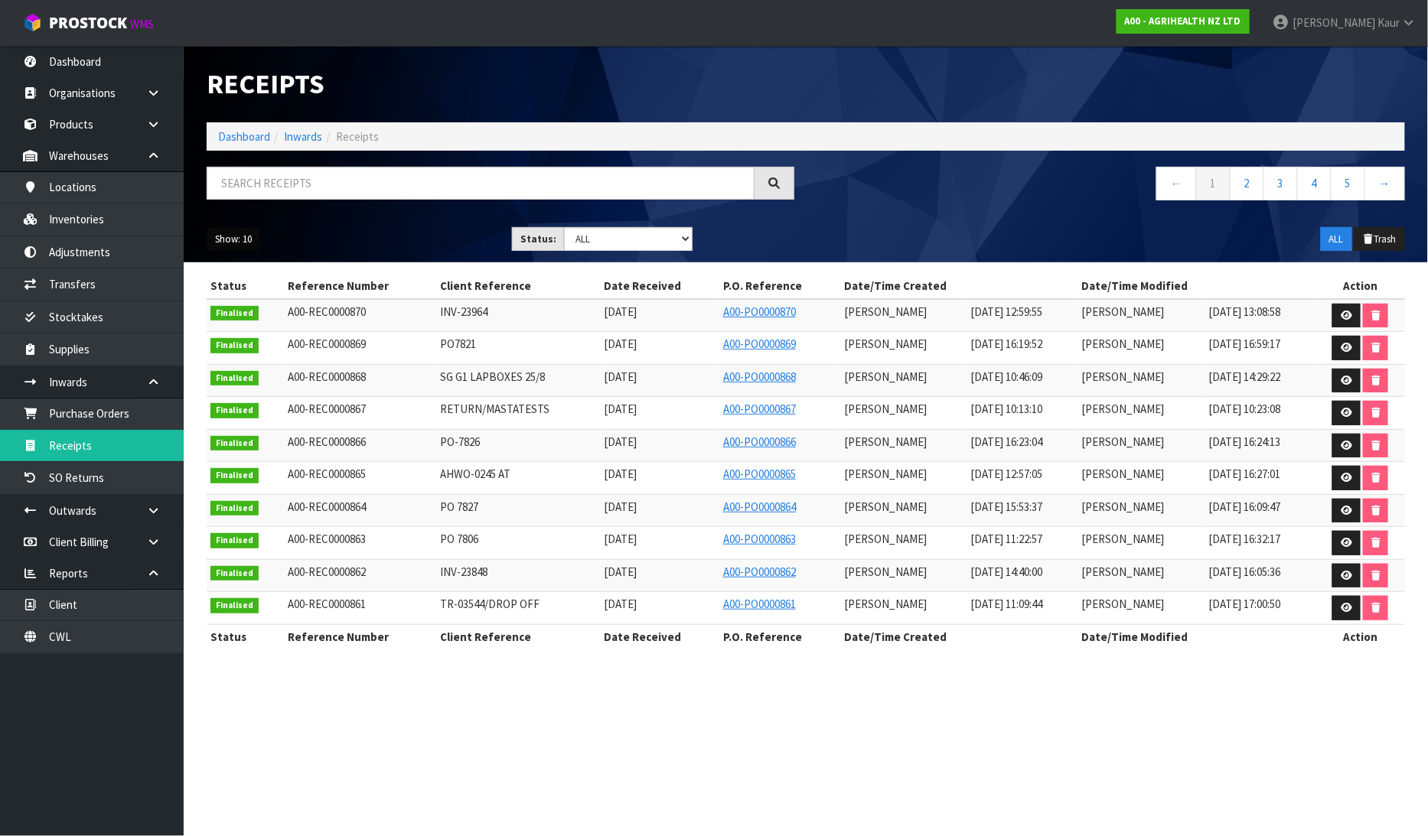
click at [249, 240] on button "Show: 10" at bounding box center [234, 239] width 54 height 24
click at [269, 304] on link "25" at bounding box center [267, 309] width 121 height 21
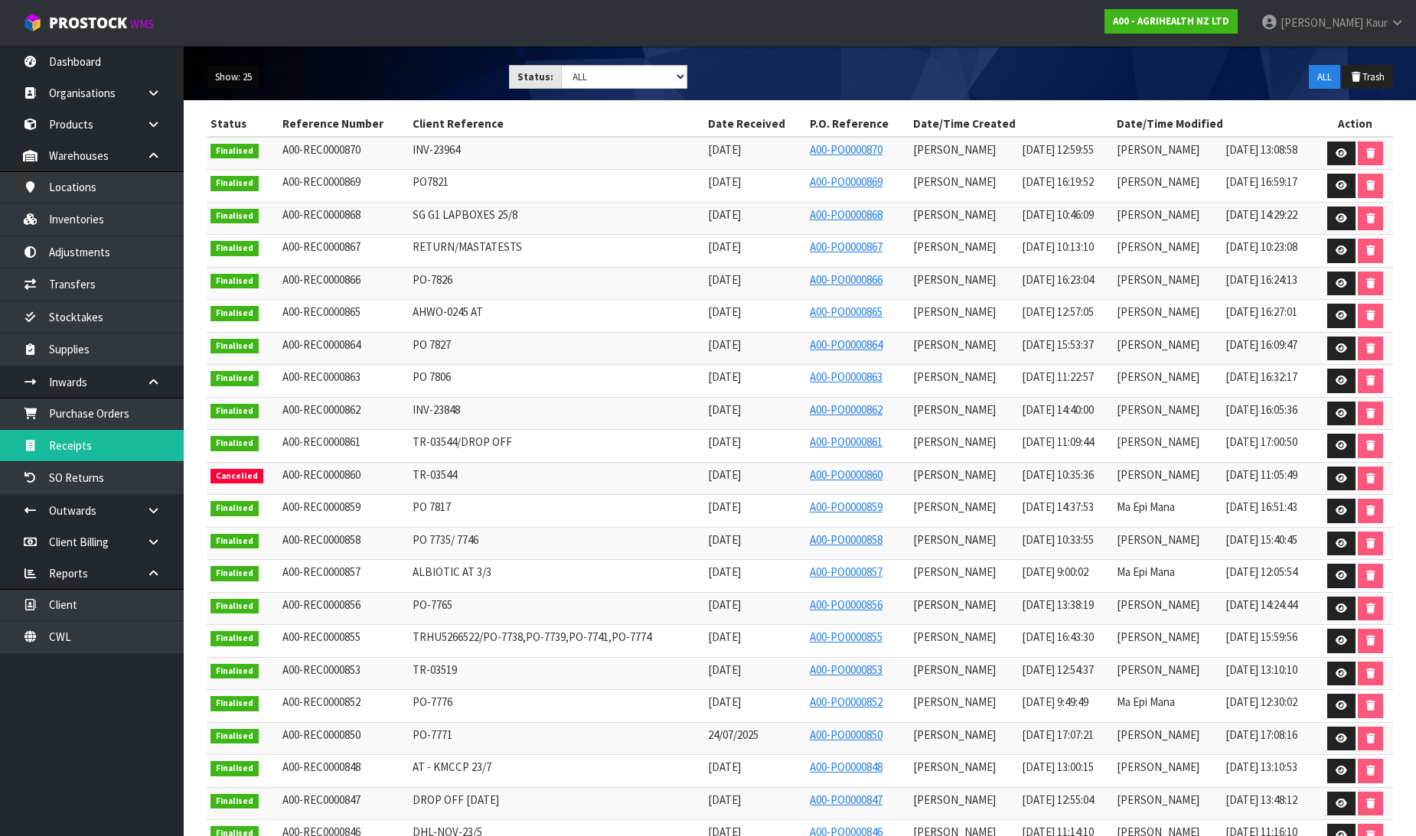
scroll to position [170, 0]
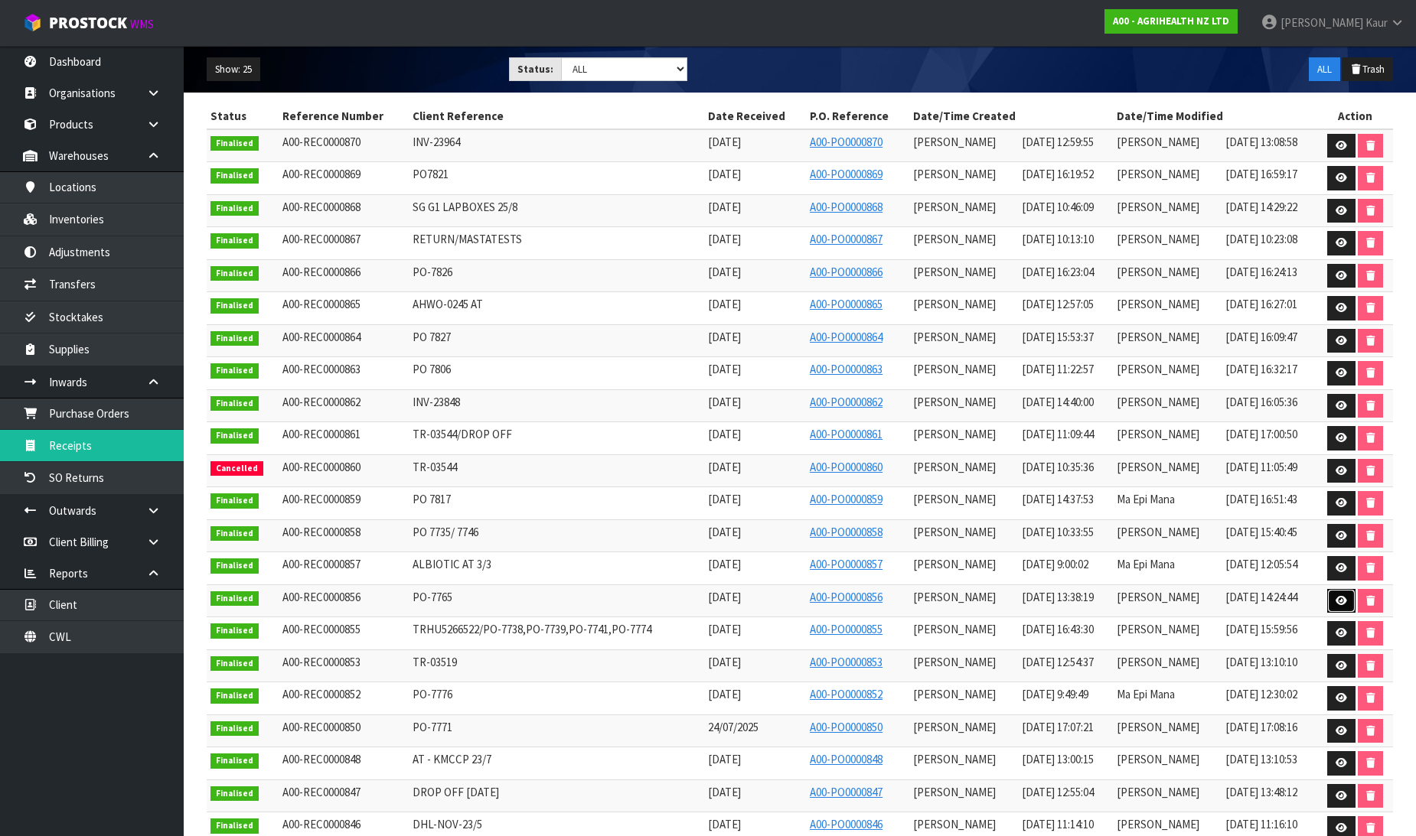
click at [1341, 601] on icon at bounding box center [1340, 601] width 11 height 10
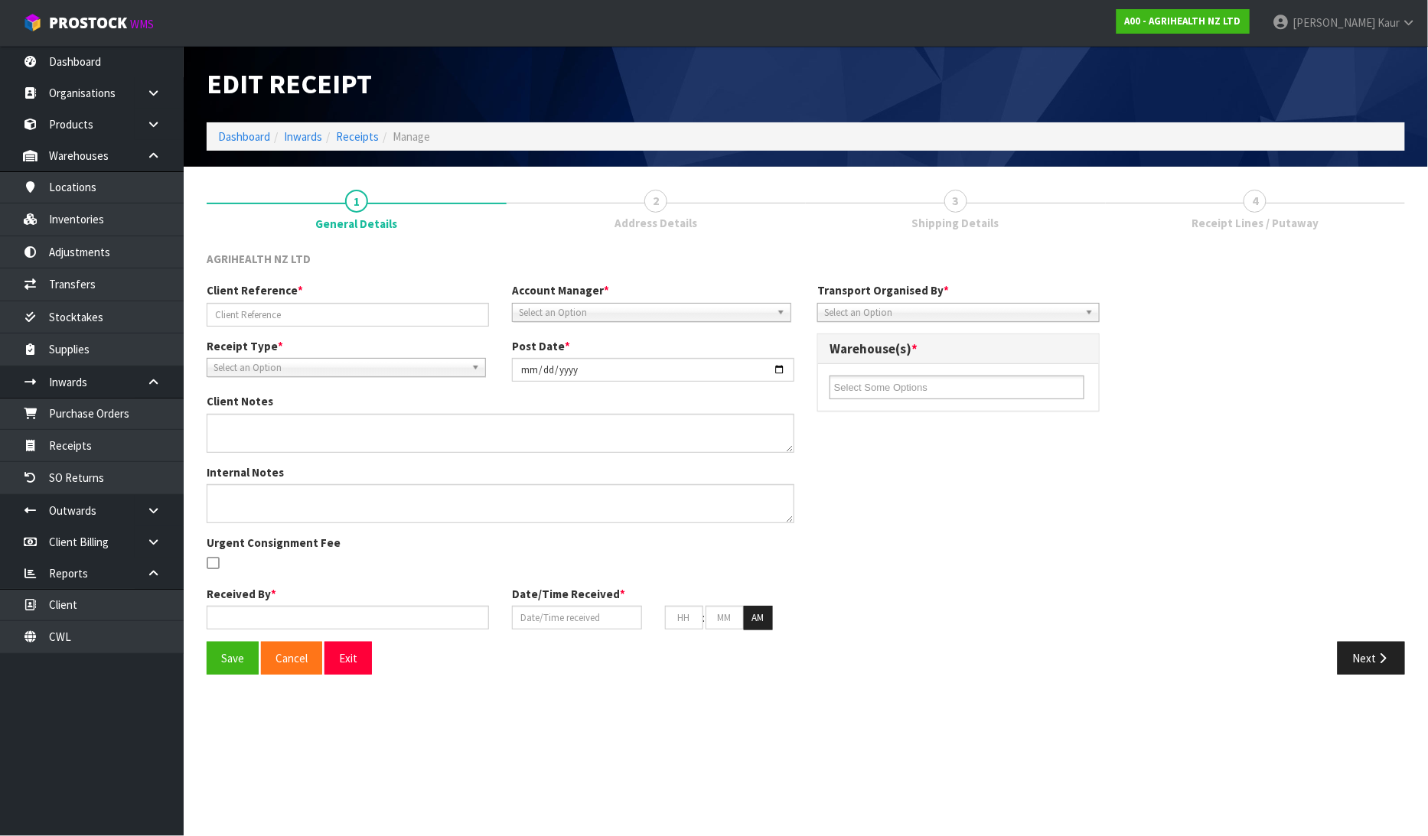
type input "PO-7765"
type input "[DATE]"
type input "[PERSON_NAME]"
type input "[DATE]"
type input "01"
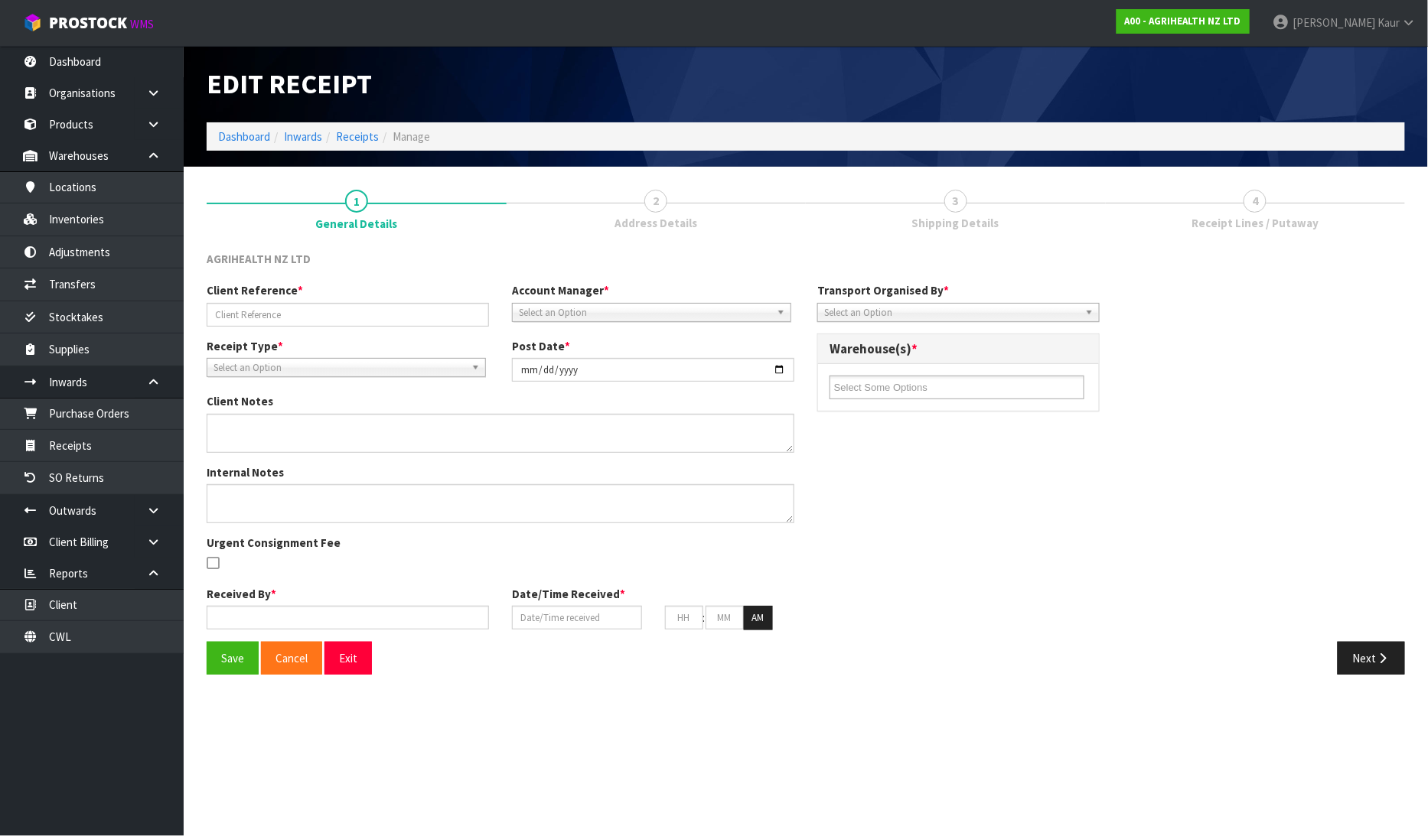
type input "38"
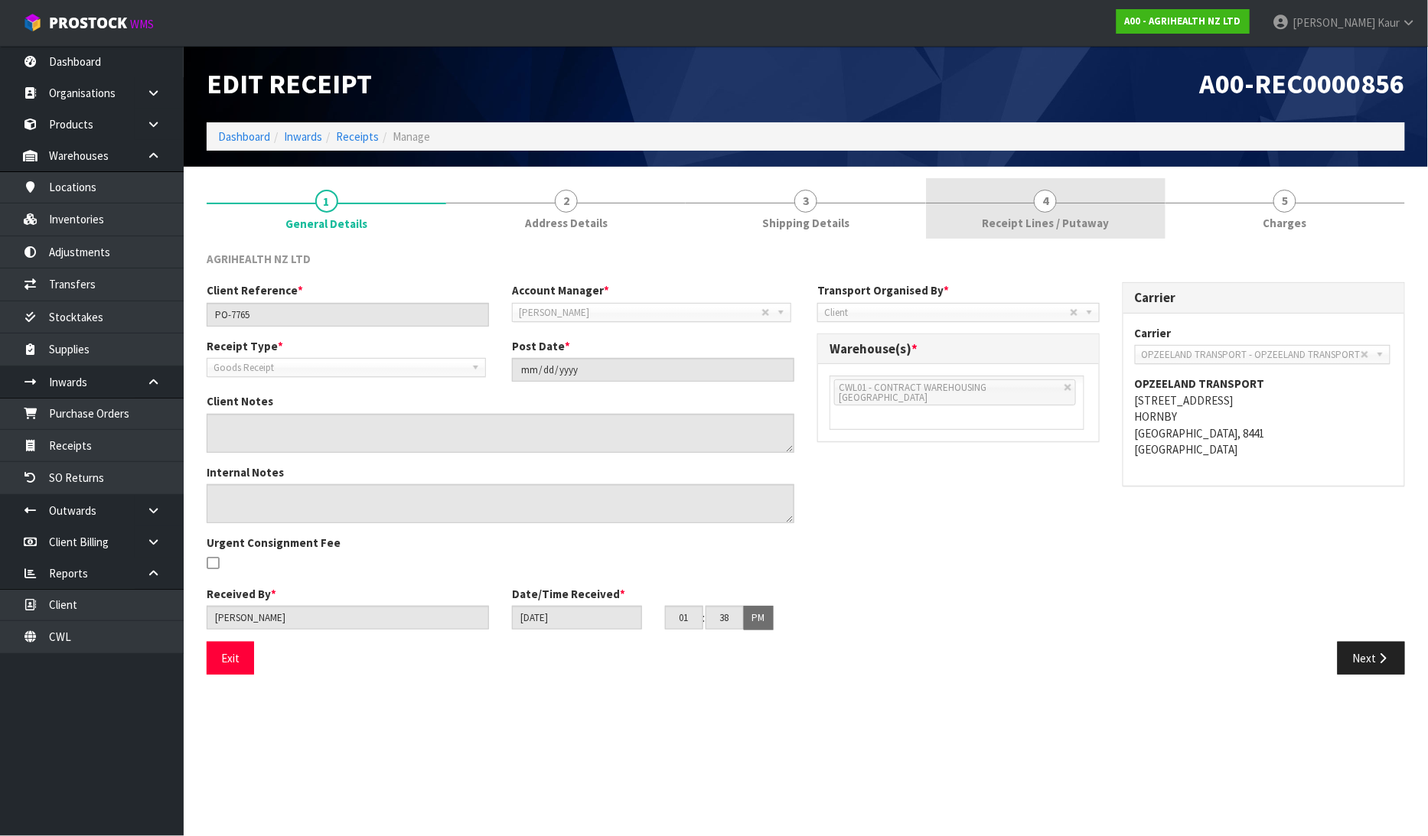
click at [984, 222] on link "4 Receipt Lines / Putaway" at bounding box center [1046, 208] width 240 height 60
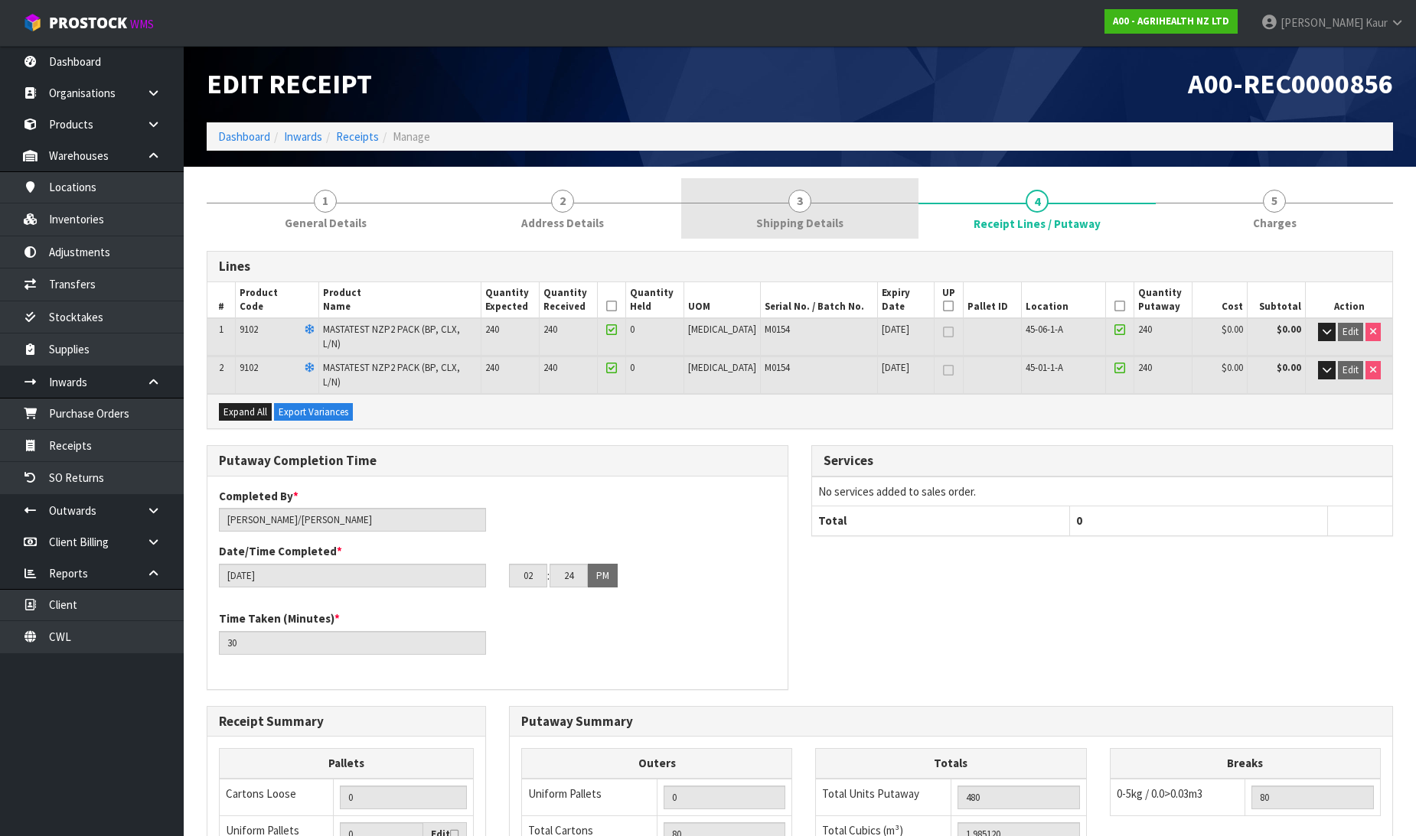
click at [828, 215] on span "Shipping Details" at bounding box center [799, 223] width 87 height 16
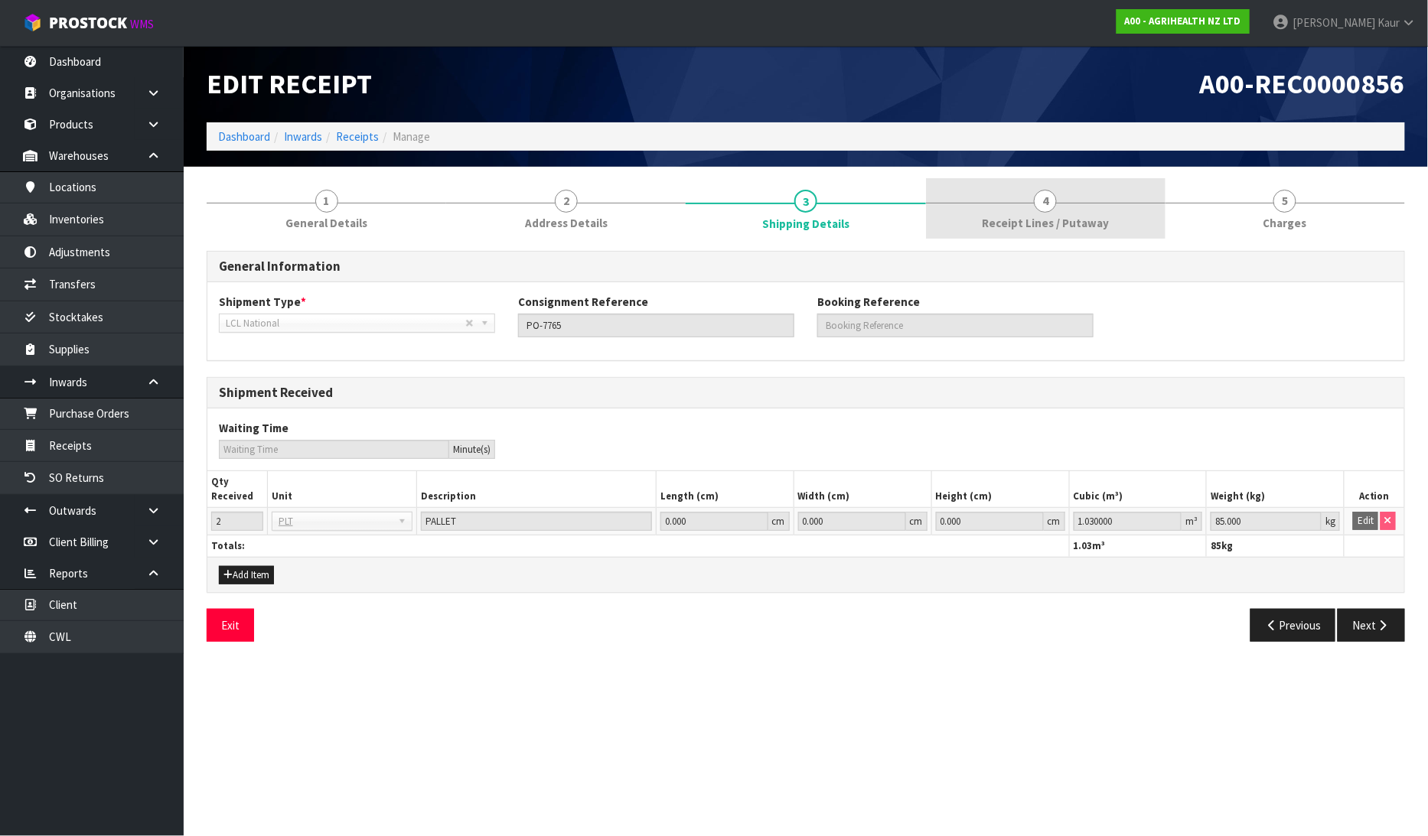
click at [1070, 205] on link "4 Receipt Lines / Putaway" at bounding box center [1046, 208] width 240 height 60
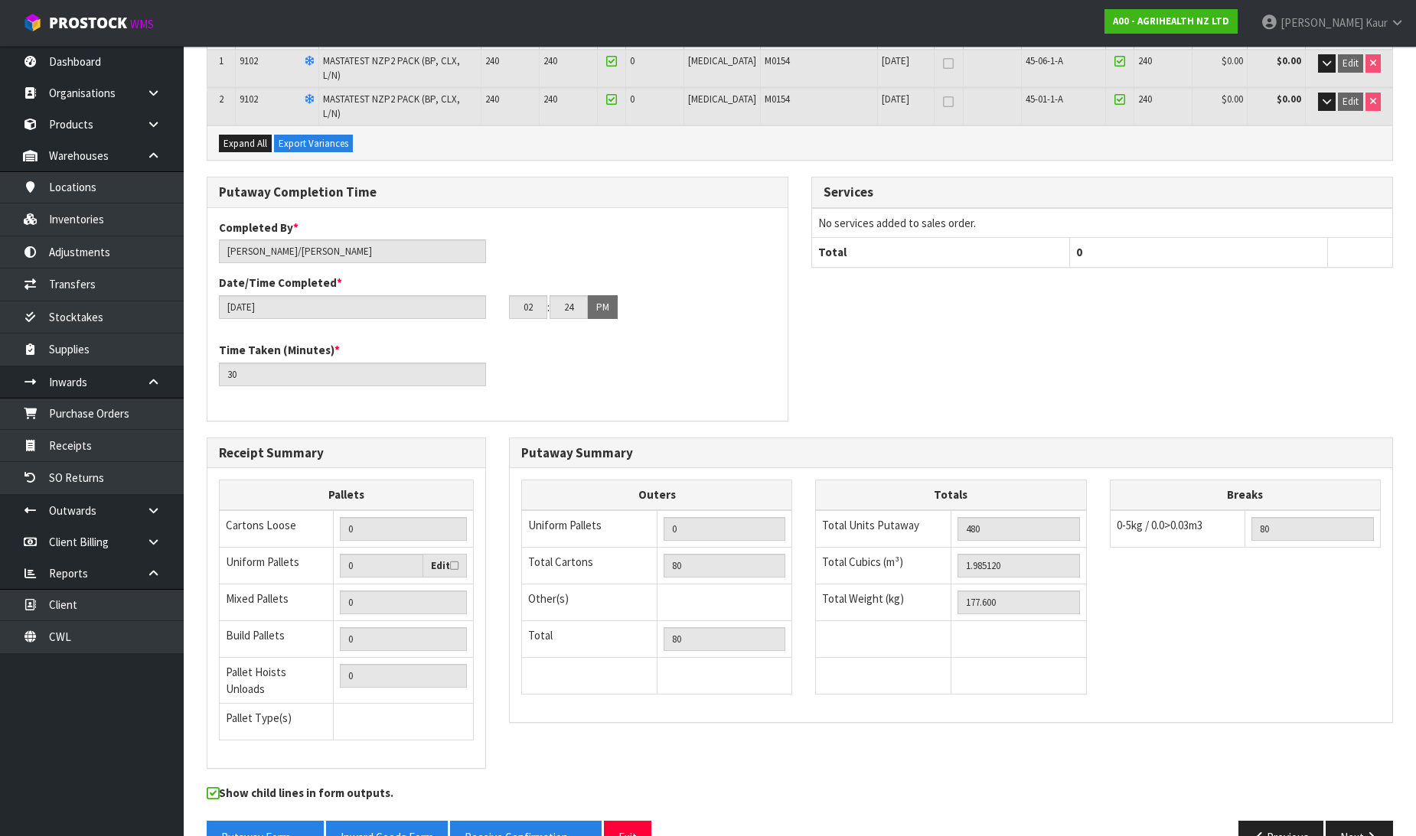
scroll to position [279, 0]
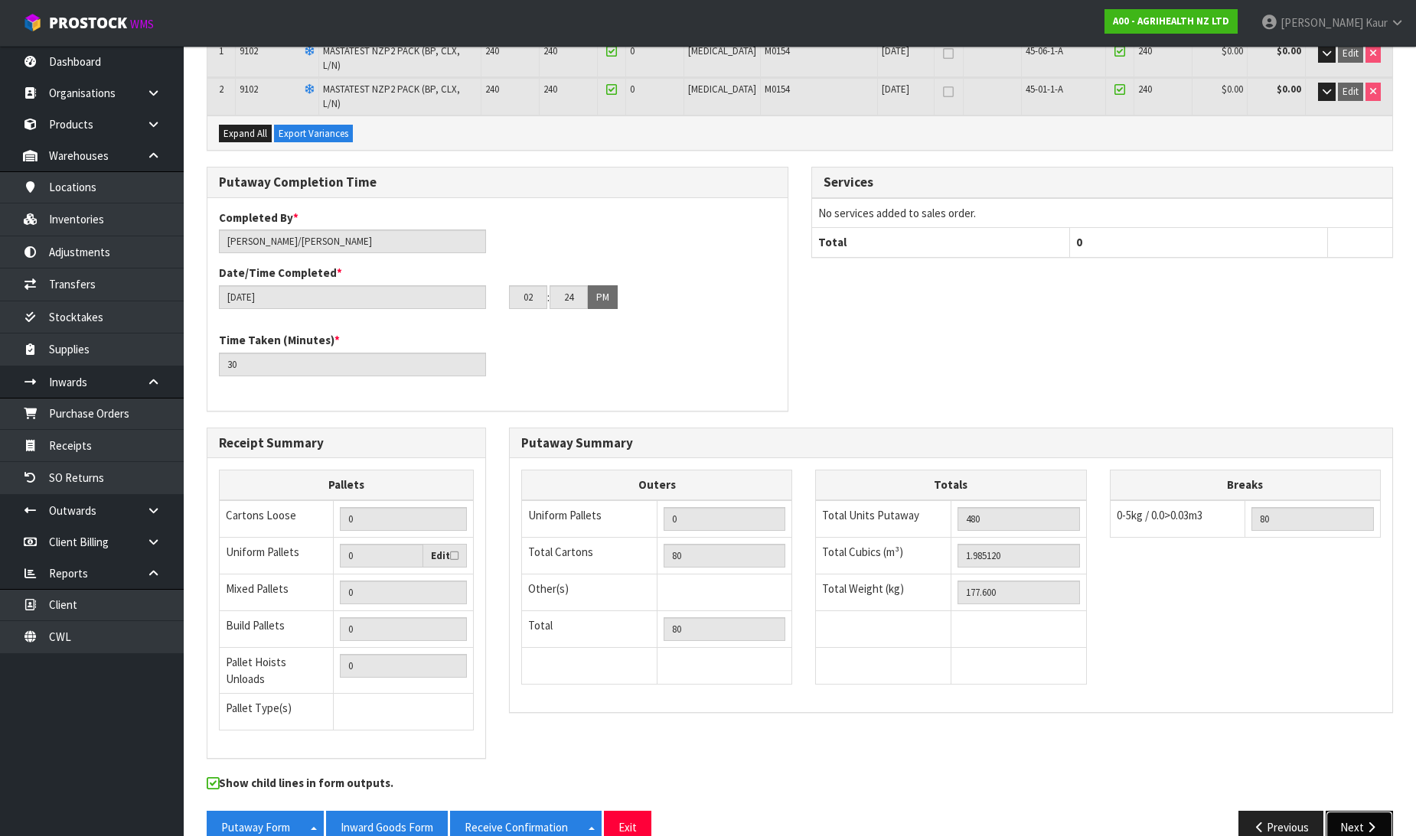
click at [1347, 811] on button "Next" at bounding box center [1358, 827] width 67 height 33
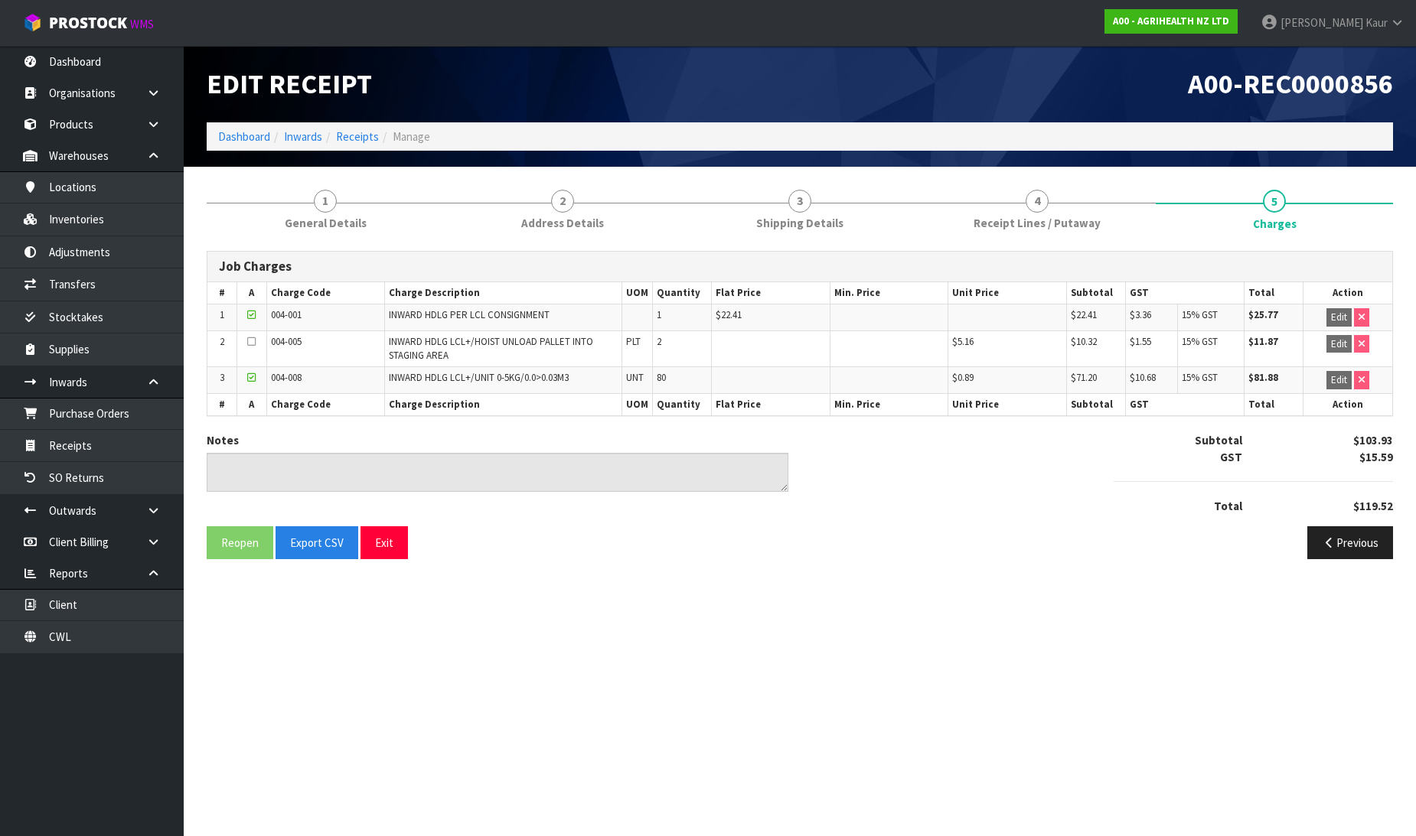
scroll to position [0, 0]
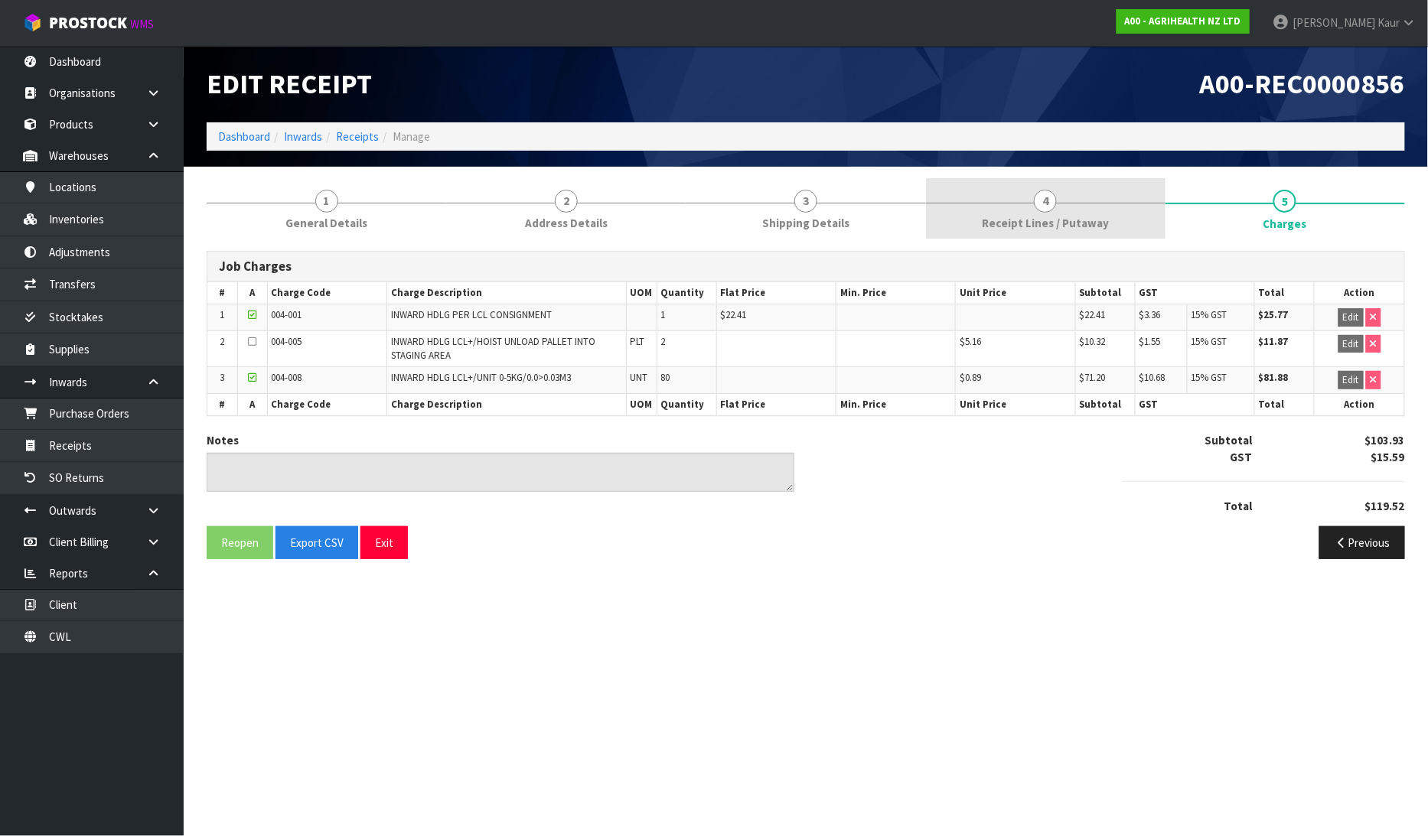
click at [1072, 228] on span "Receipt Lines / Putaway" at bounding box center [1045, 223] width 127 height 16
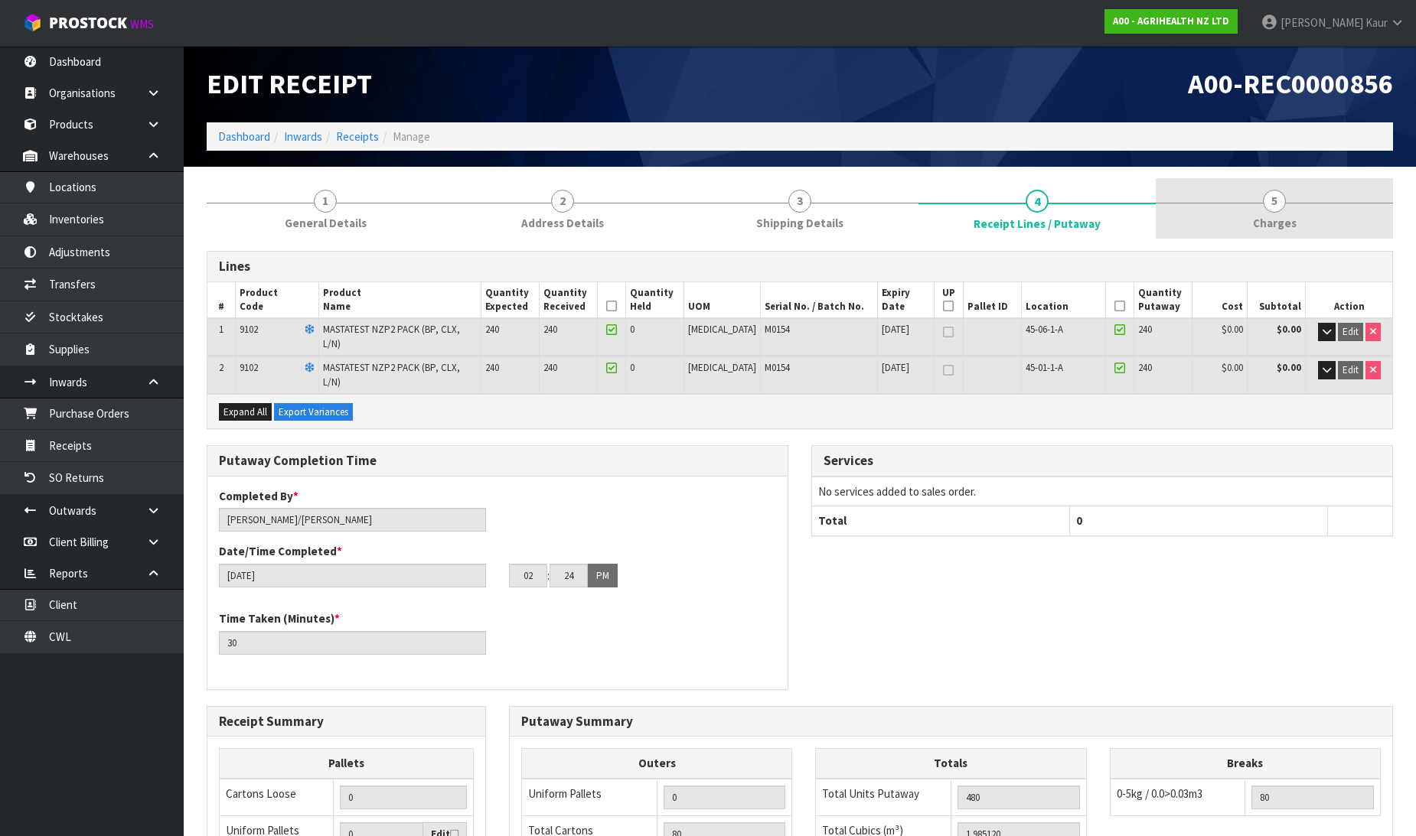
click at [1289, 210] on link "5 [GEOGRAPHIC_DATA]" at bounding box center [1274, 208] width 237 height 60
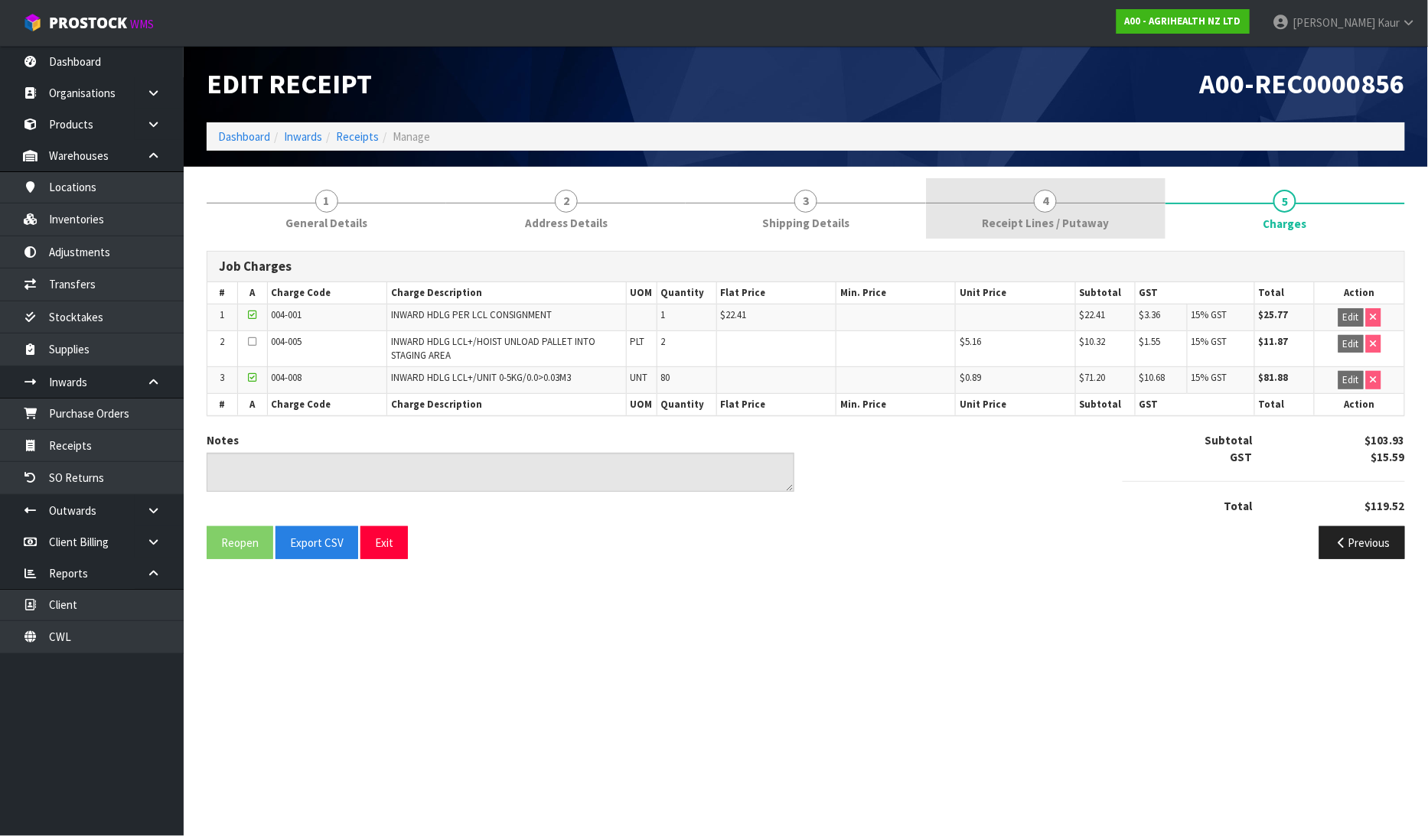
click at [1035, 217] on span "Receipt Lines / Putaway" at bounding box center [1045, 223] width 127 height 16
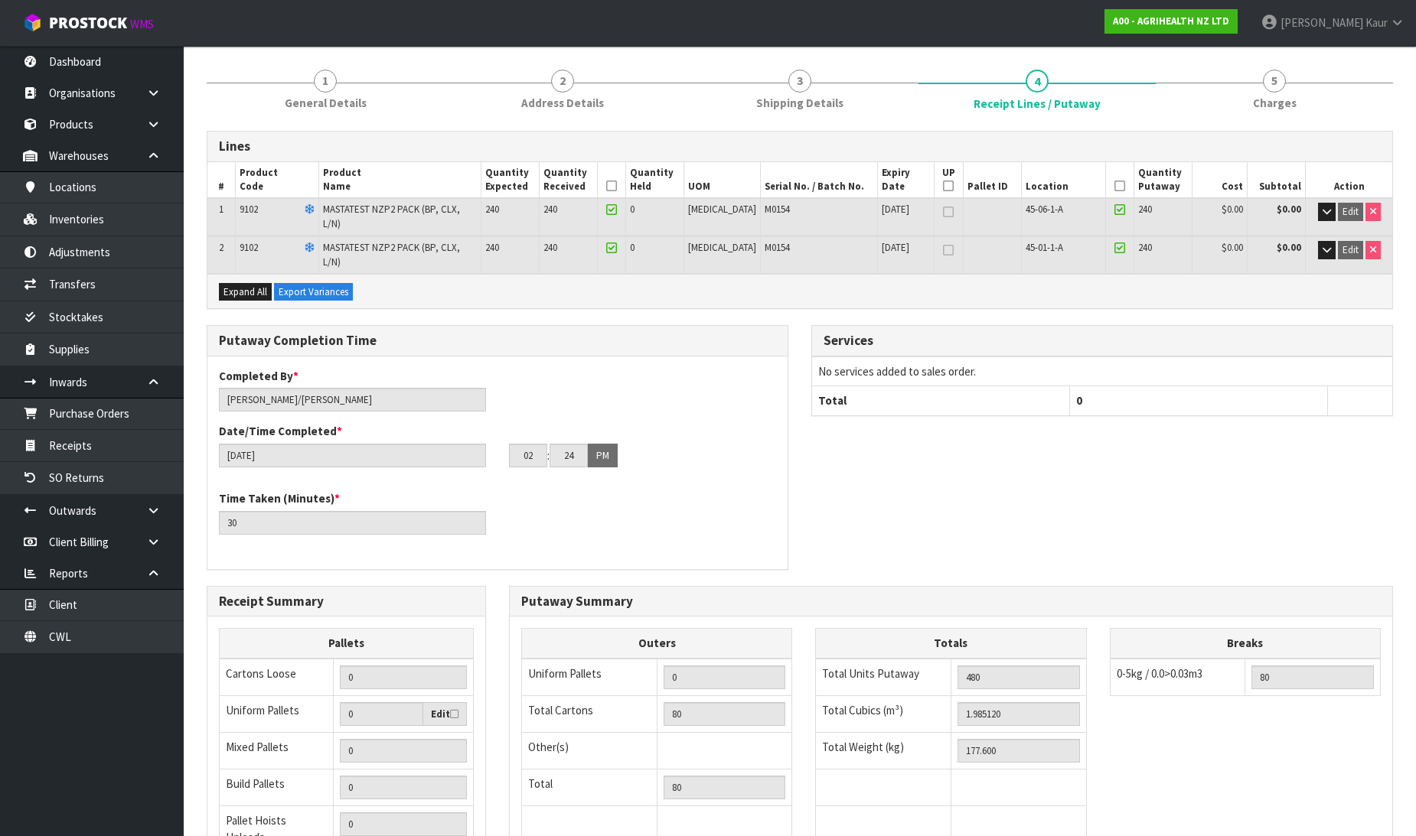
scroll to position [109, 0]
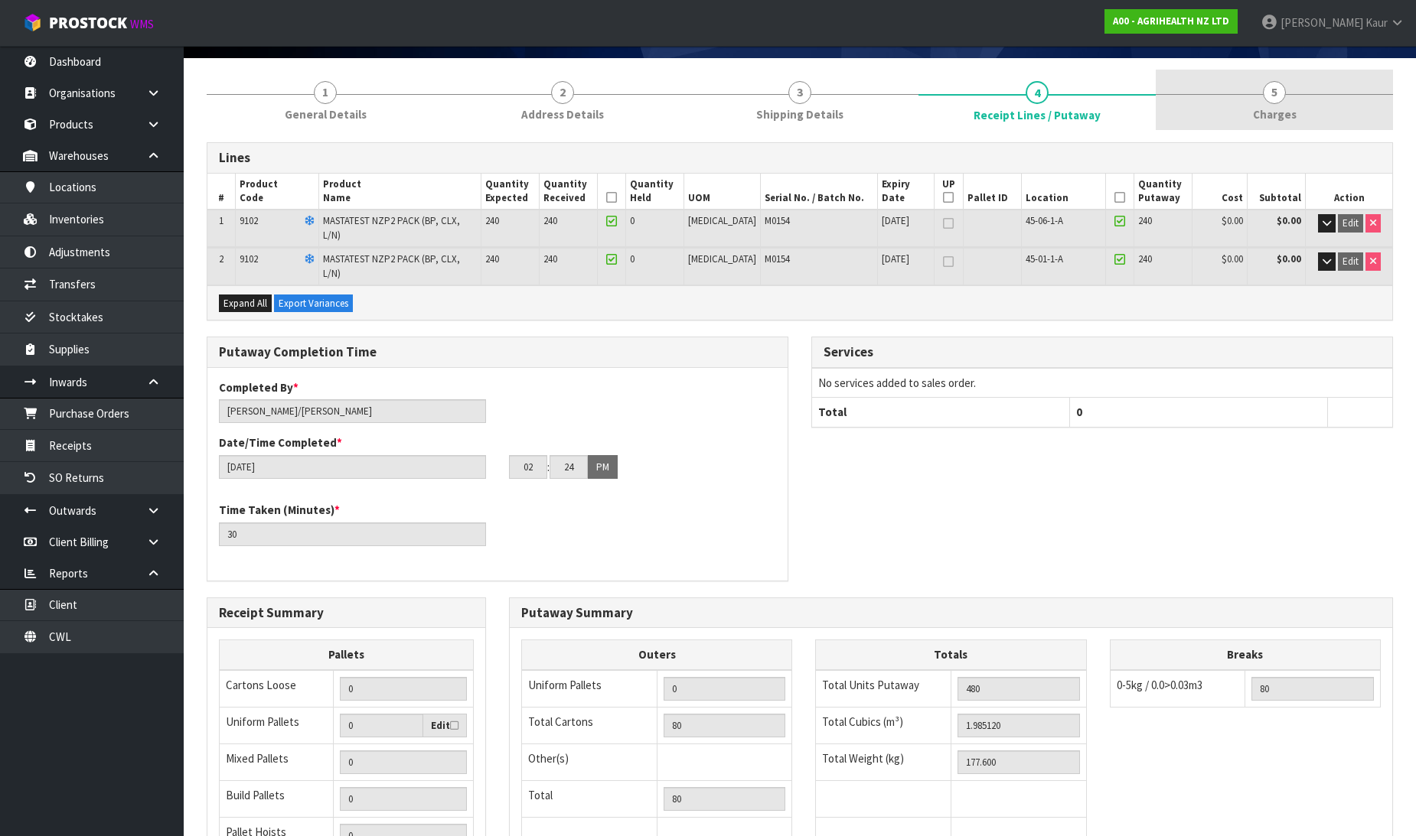
click at [1296, 96] on link "5 [GEOGRAPHIC_DATA]" at bounding box center [1274, 100] width 237 height 60
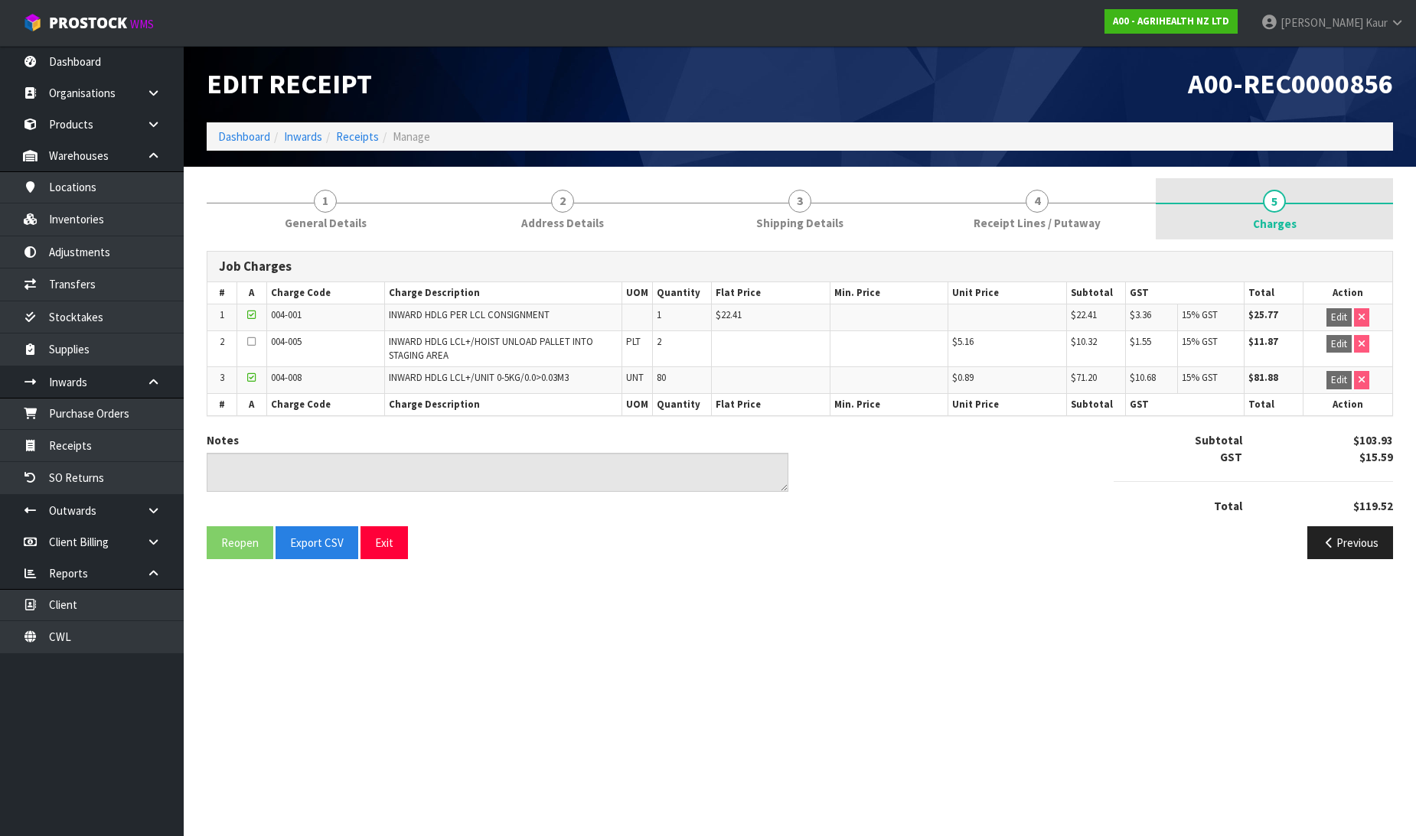
scroll to position [0, 0]
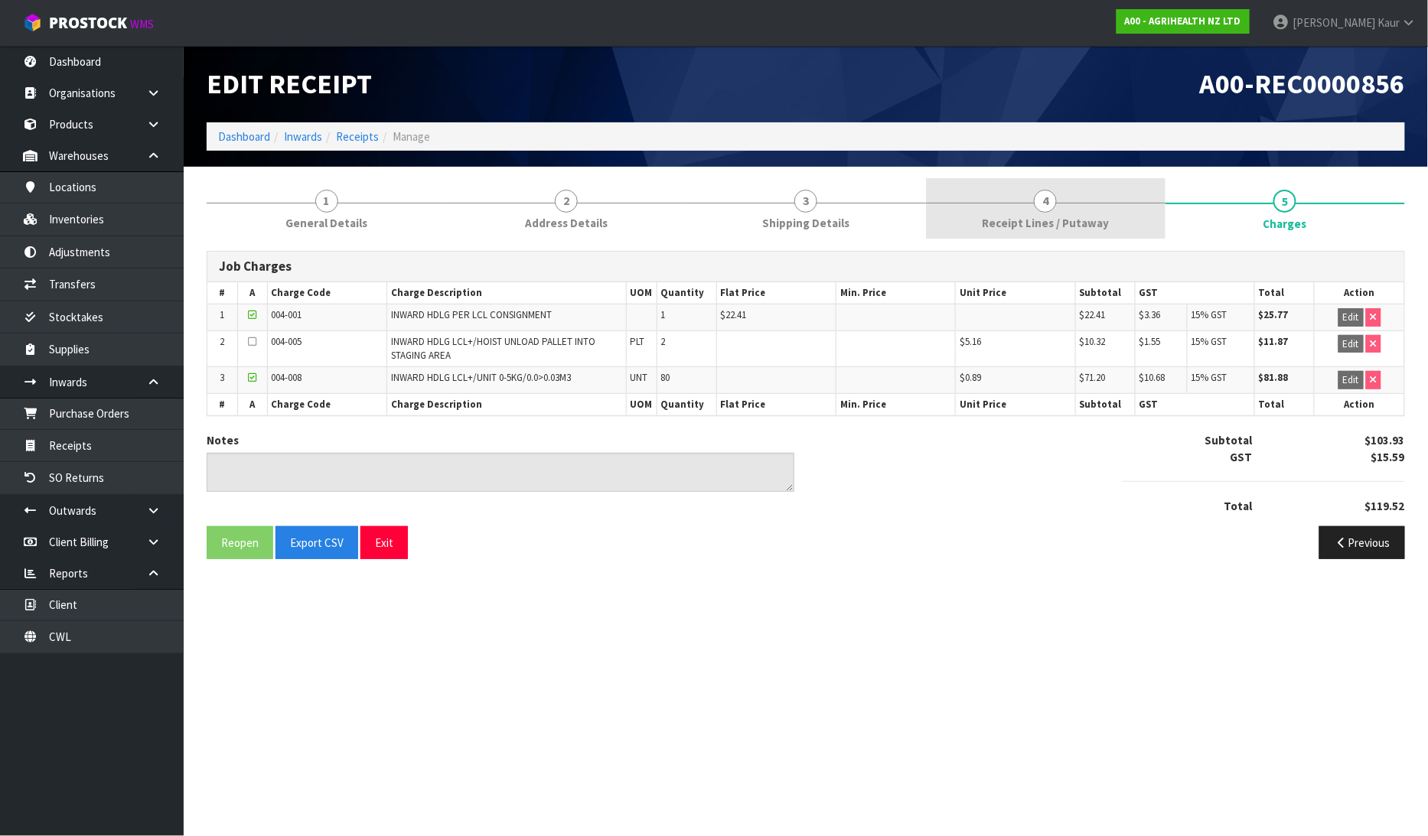
click at [1058, 210] on link "4 Receipt Lines / Putaway" at bounding box center [1046, 208] width 240 height 60
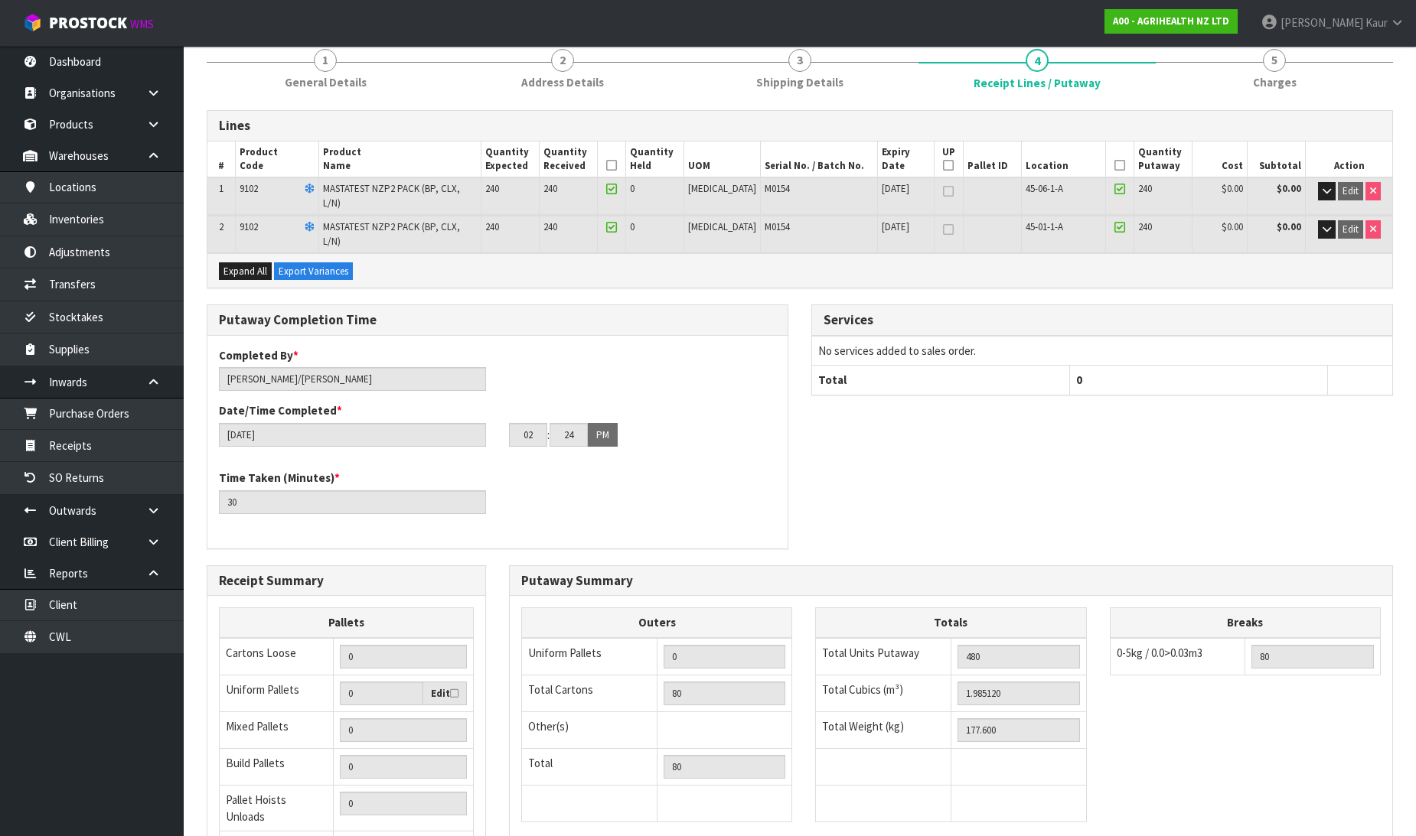
scroll to position [170, 0]
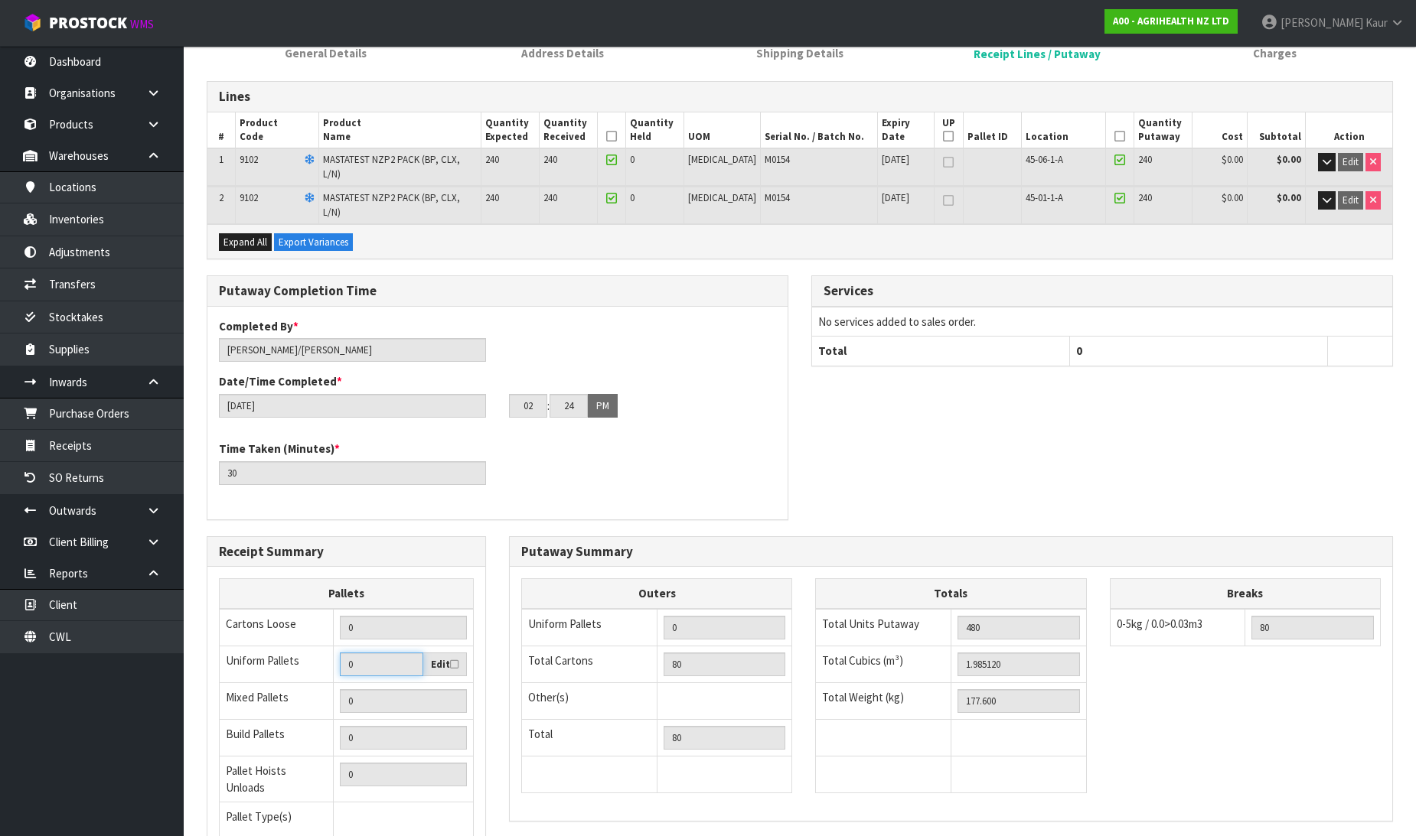
drag, startPoint x: 350, startPoint y: 644, endPoint x: 308, endPoint y: 637, distance: 42.8
click at [327, 646] on tr "Uniform Pallets 0 Edit" at bounding box center [347, 664] width 254 height 37
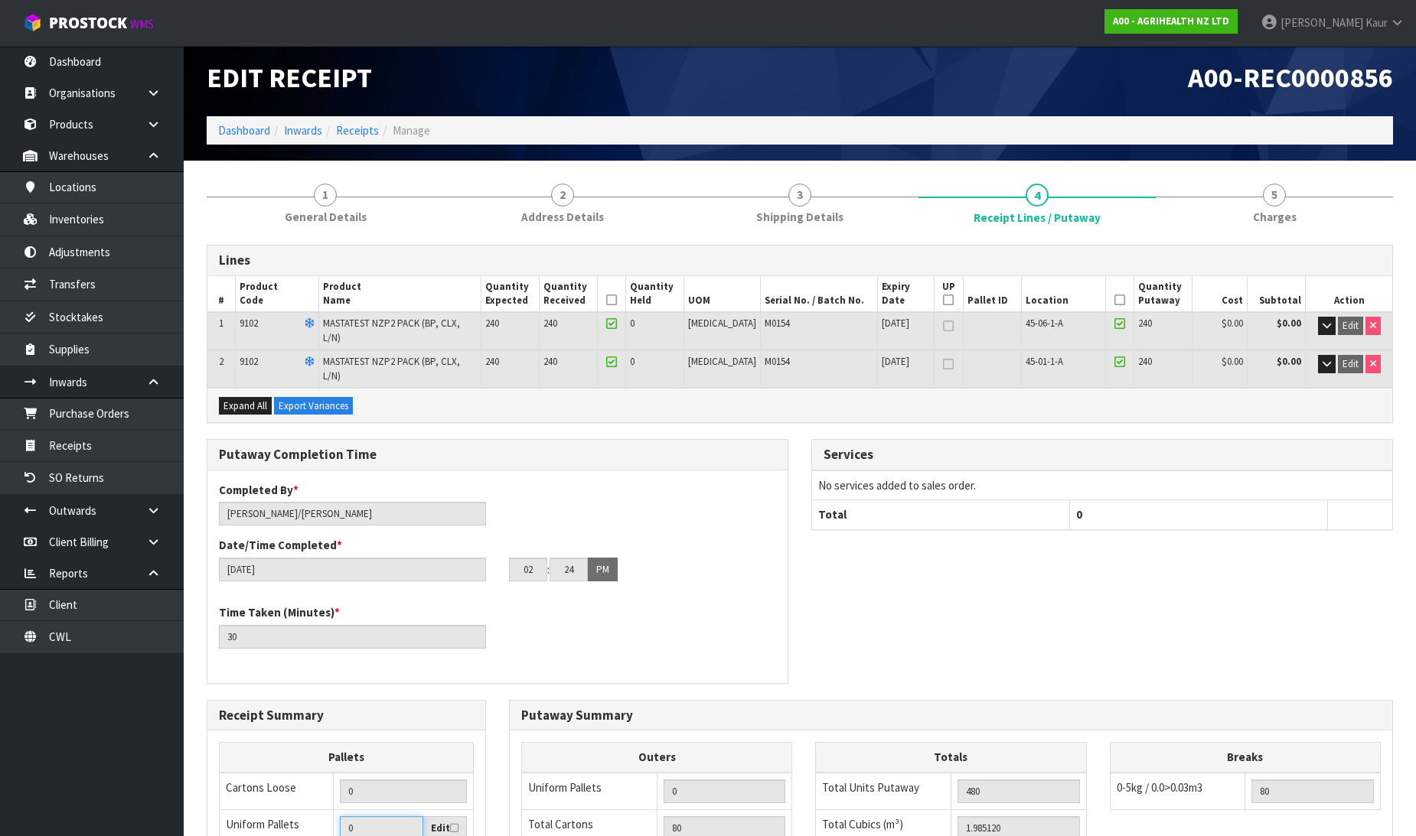
scroll to position [0, 0]
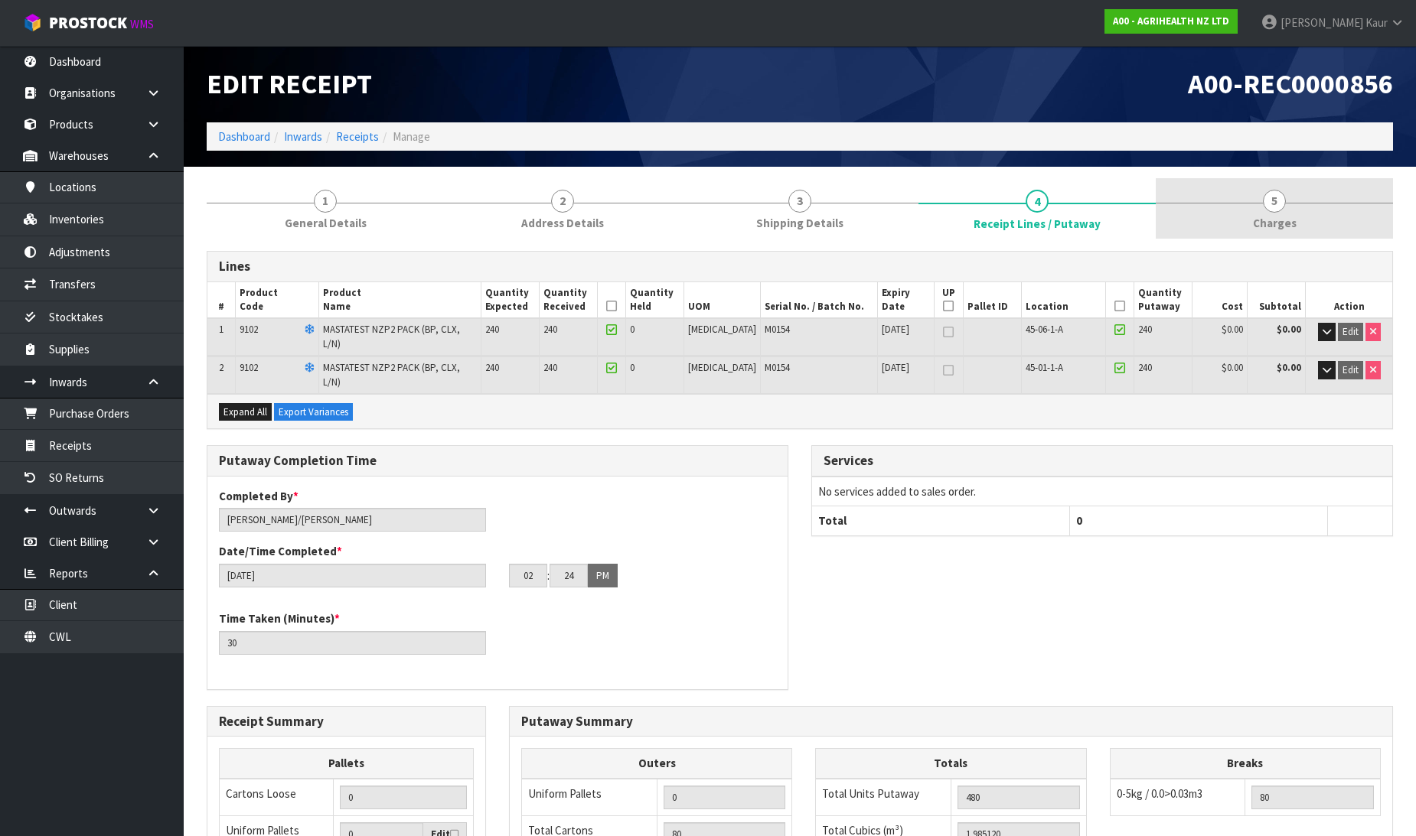
click at [1273, 210] on span "5" at bounding box center [1274, 201] width 23 height 23
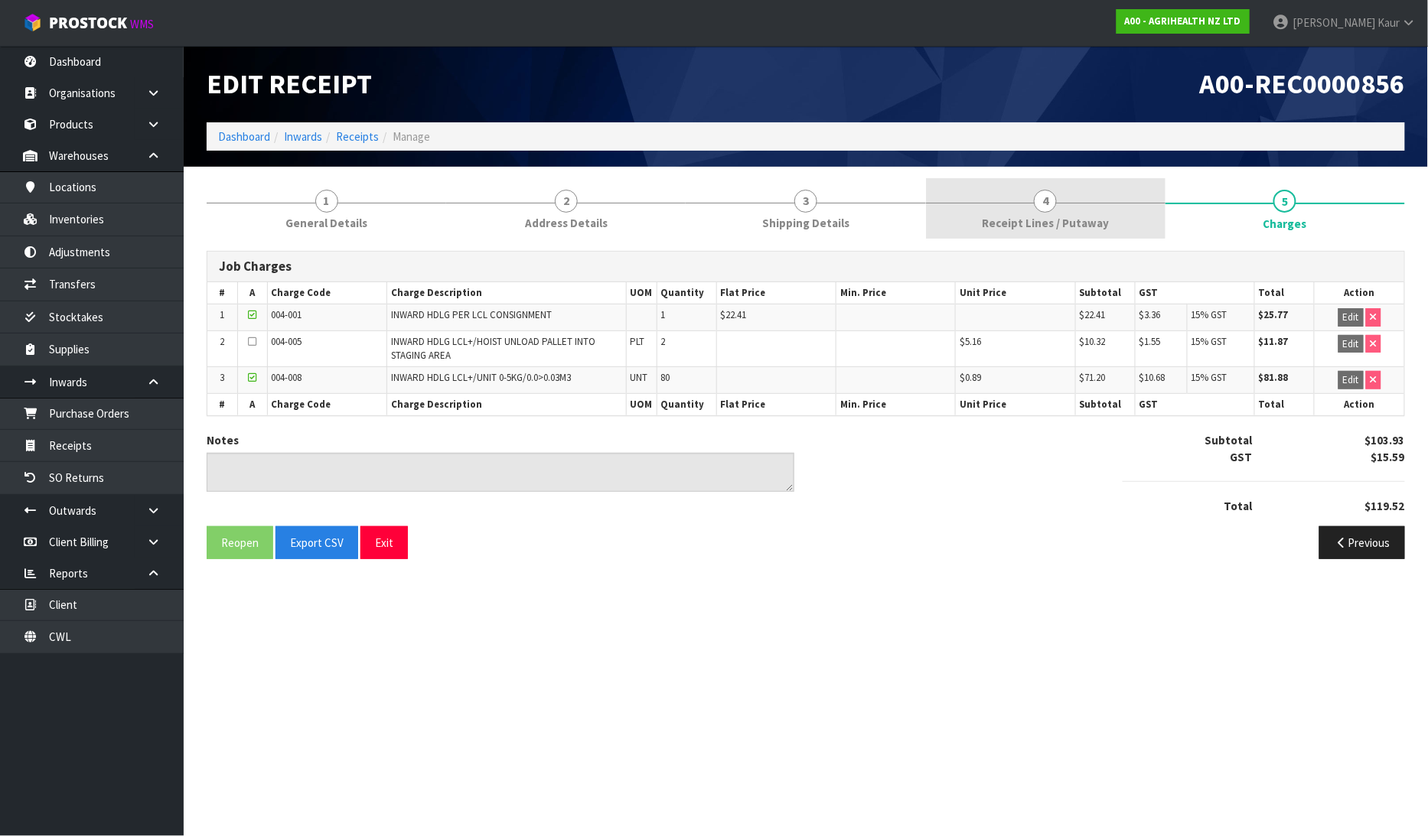
click at [1042, 215] on span "Receipt Lines / Putaway" at bounding box center [1045, 223] width 127 height 16
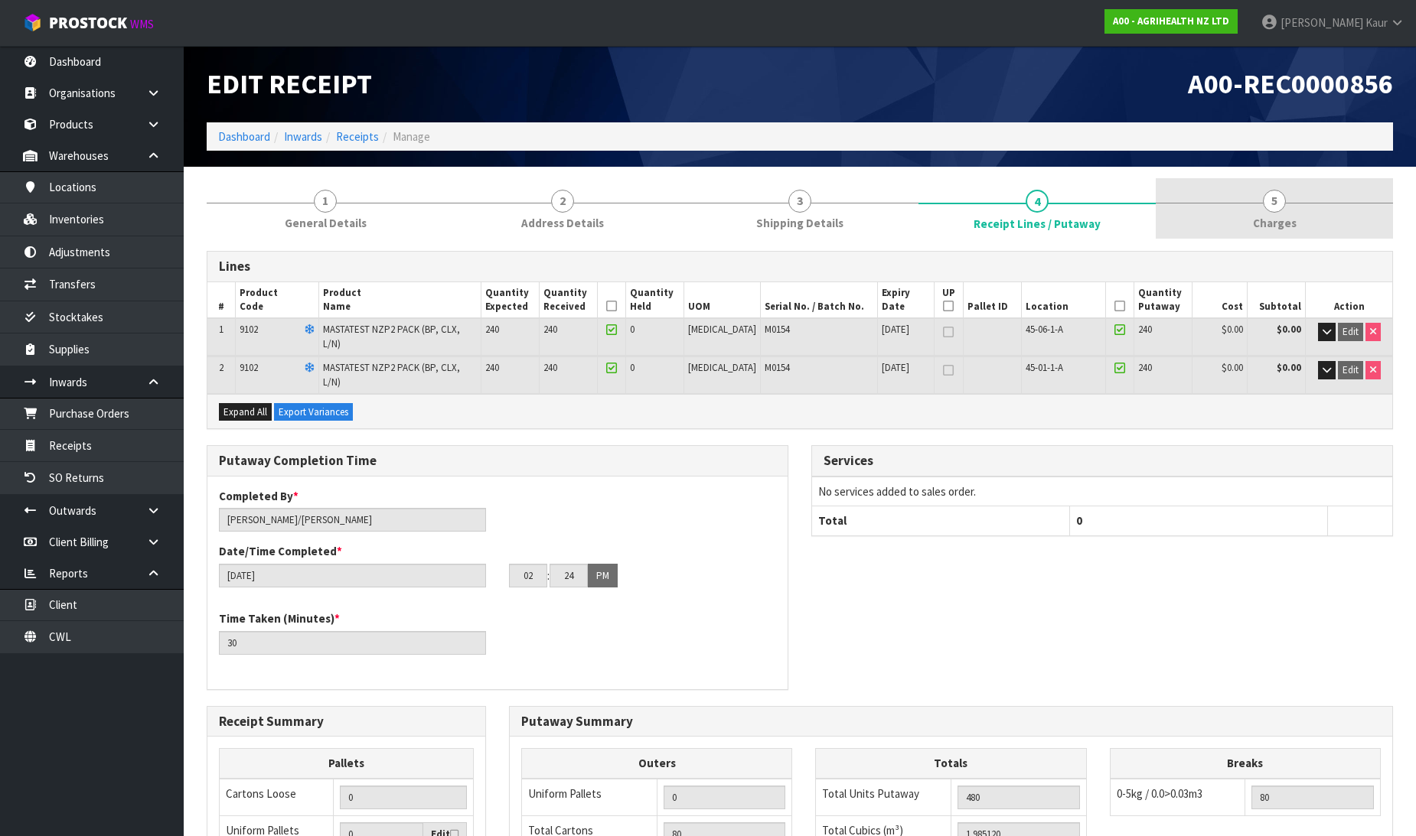
click at [1289, 217] on span "Charges" at bounding box center [1275, 223] width 44 height 16
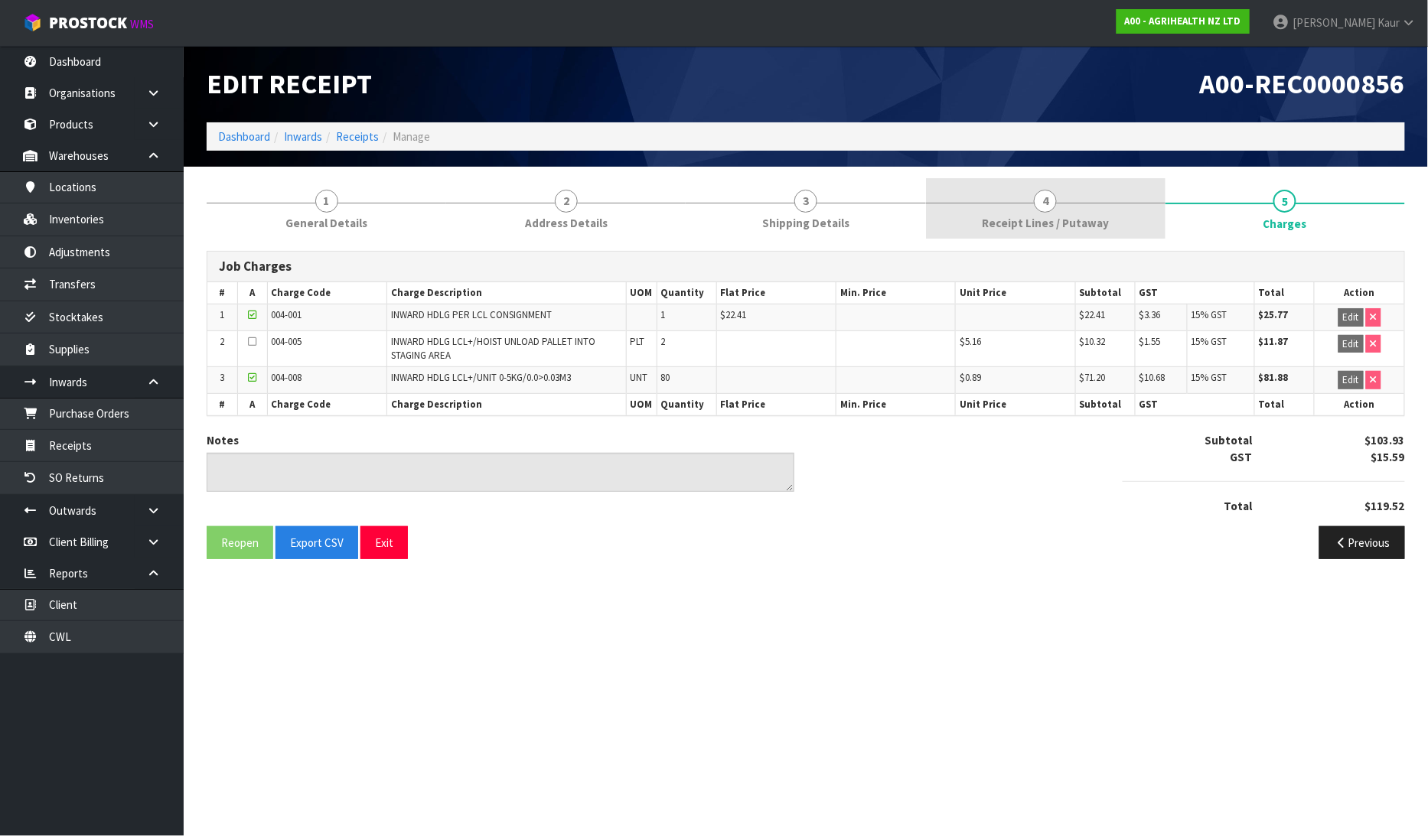
click at [1023, 203] on div at bounding box center [1046, 203] width 240 height 1
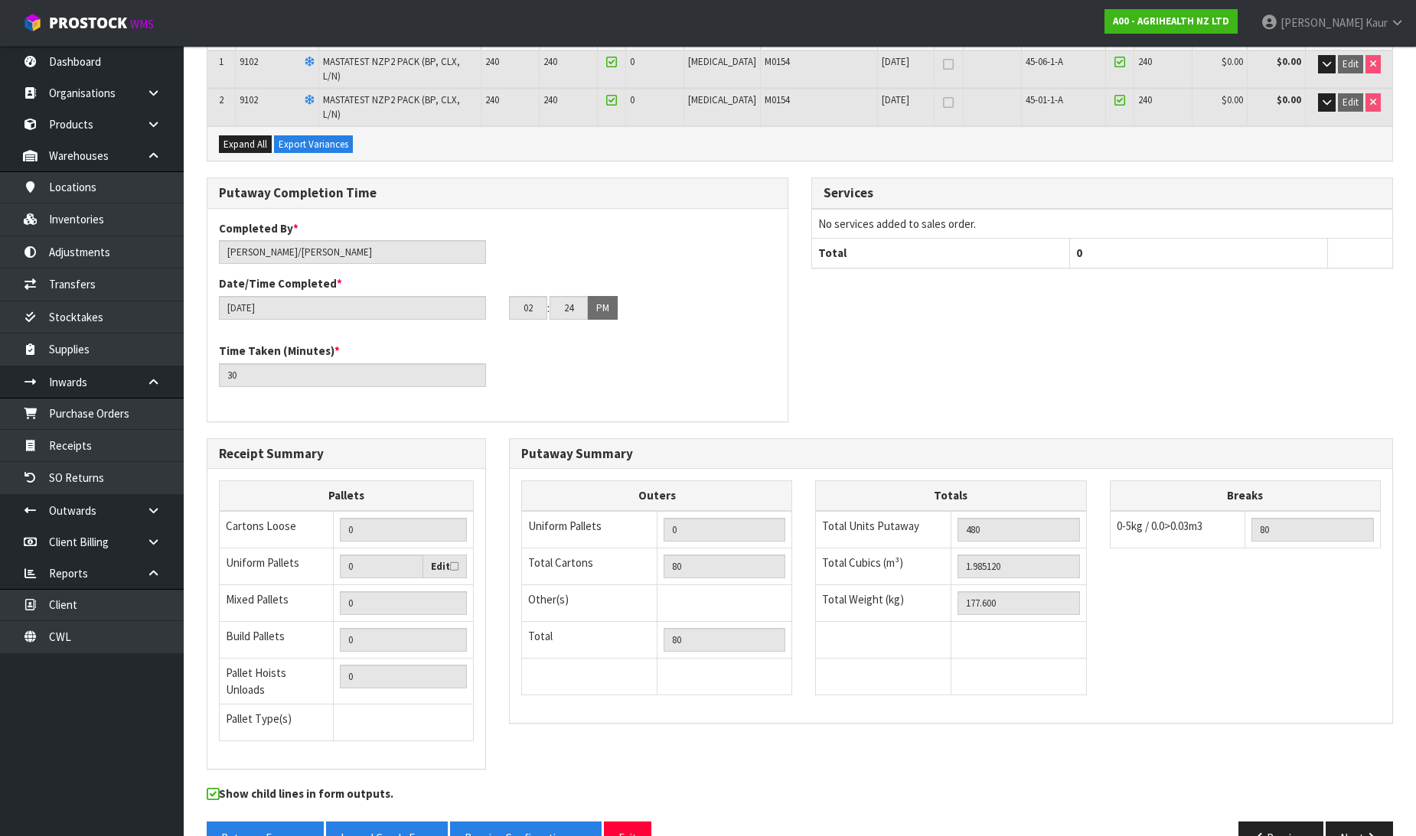
scroll to position [109, 0]
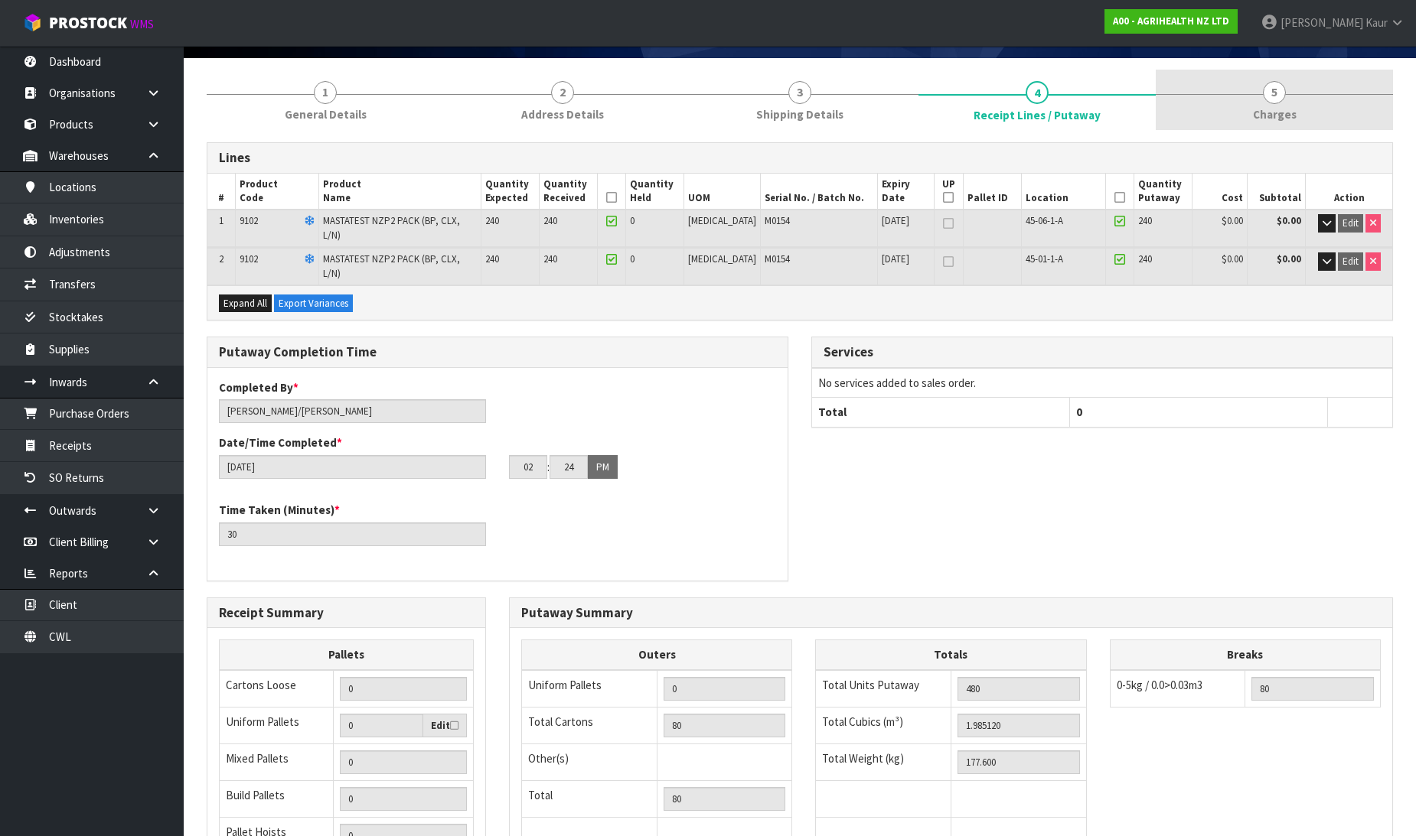
click at [1282, 102] on link "5 [GEOGRAPHIC_DATA]" at bounding box center [1274, 100] width 237 height 60
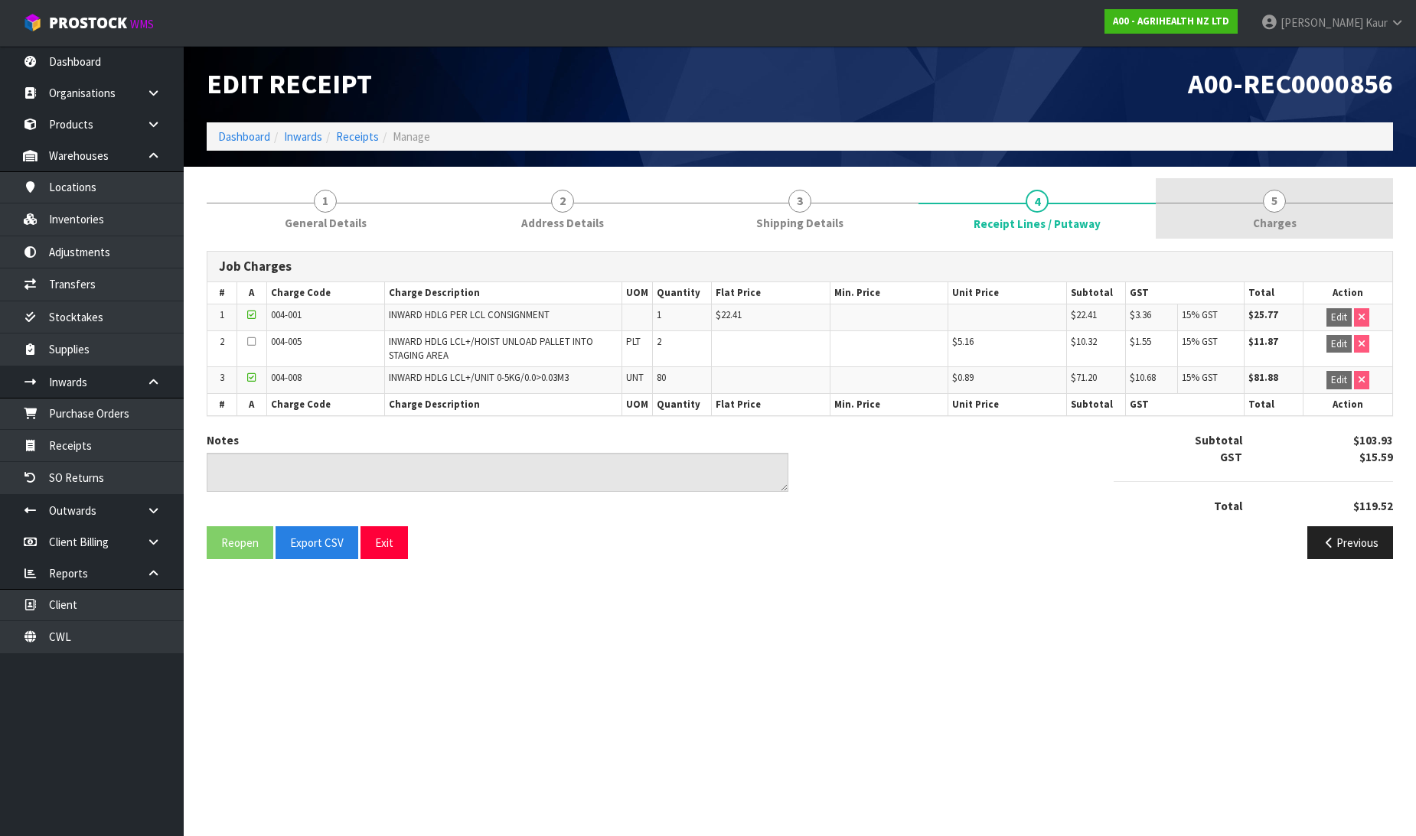
scroll to position [0, 0]
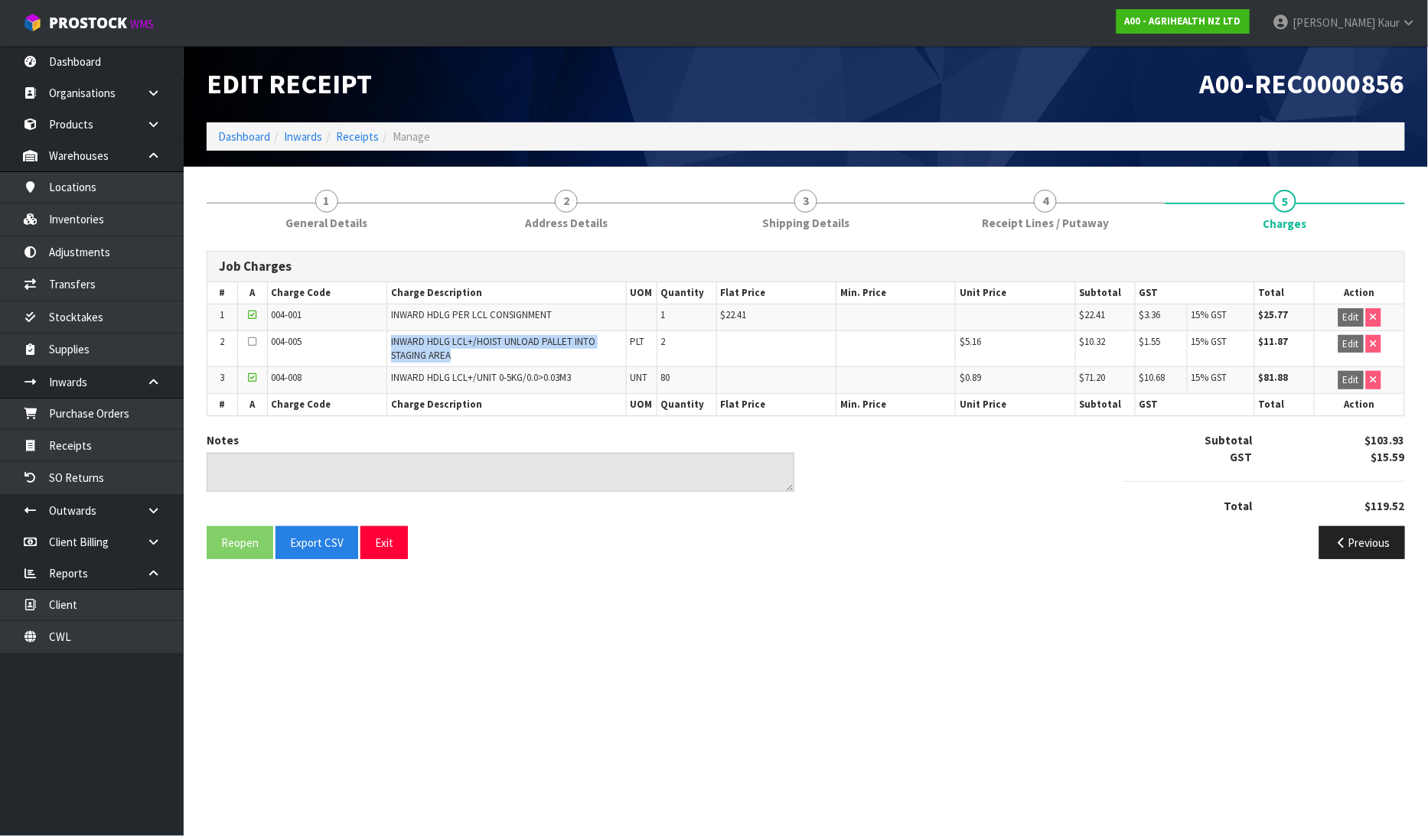
drag, startPoint x: 465, startPoint y: 358, endPoint x: 373, endPoint y: 333, distance: 95.2
click at [373, 333] on tr "2 004-005 INWARD HDLG LCL+/HOIST UNLOAD PALLET INTO STAGING AREA PLT 2 $5.16 $1…" at bounding box center [805, 349] width 1197 height 37
drag, startPoint x: 1410, startPoint y: 87, endPoint x: 1200, endPoint y: 103, distance: 211.0
click at [1200, 103] on div "A00-REC0000856" at bounding box center [1111, 84] width 611 height 77
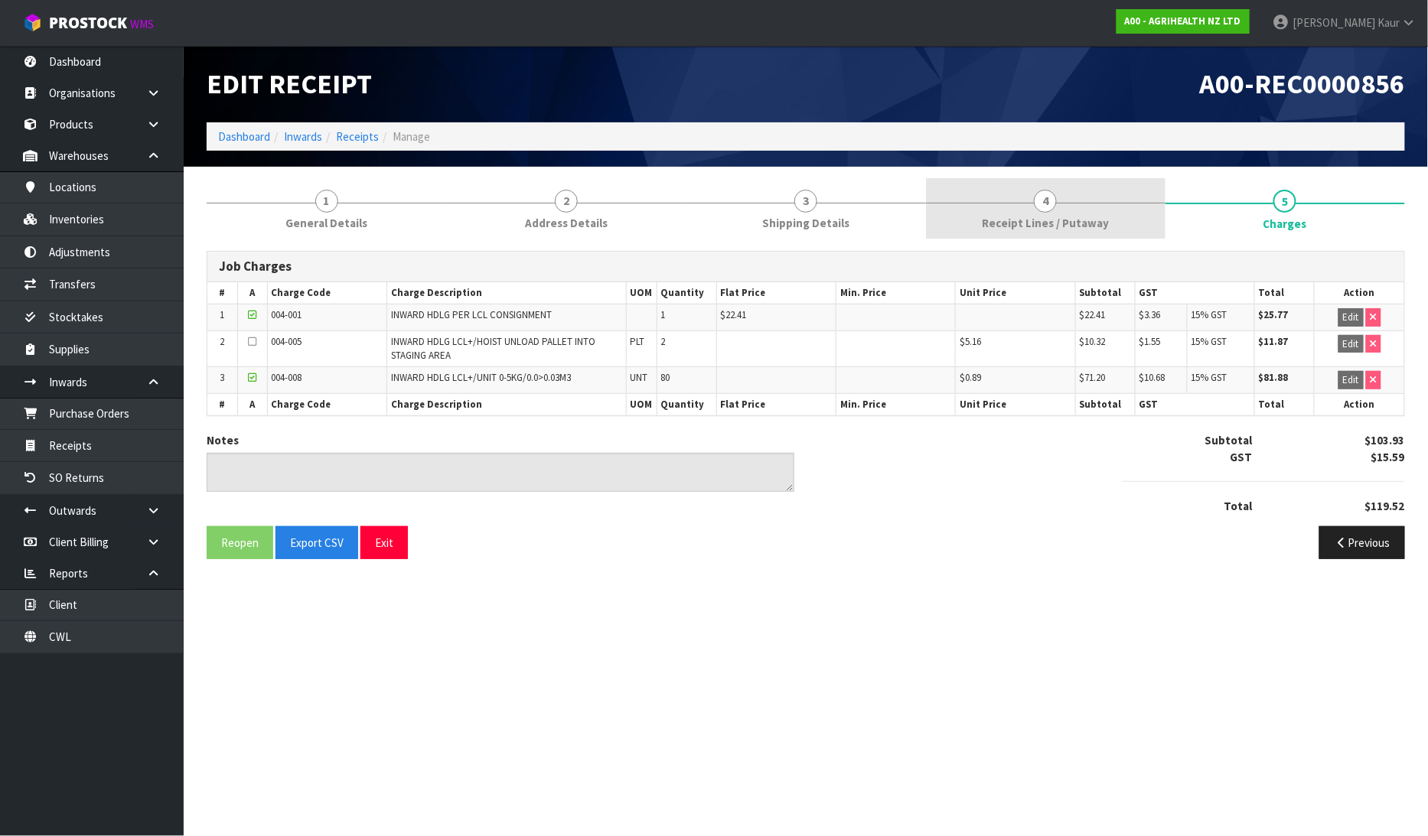
click at [1037, 213] on link "4 Receipt Lines / Putaway" at bounding box center [1046, 208] width 240 height 60
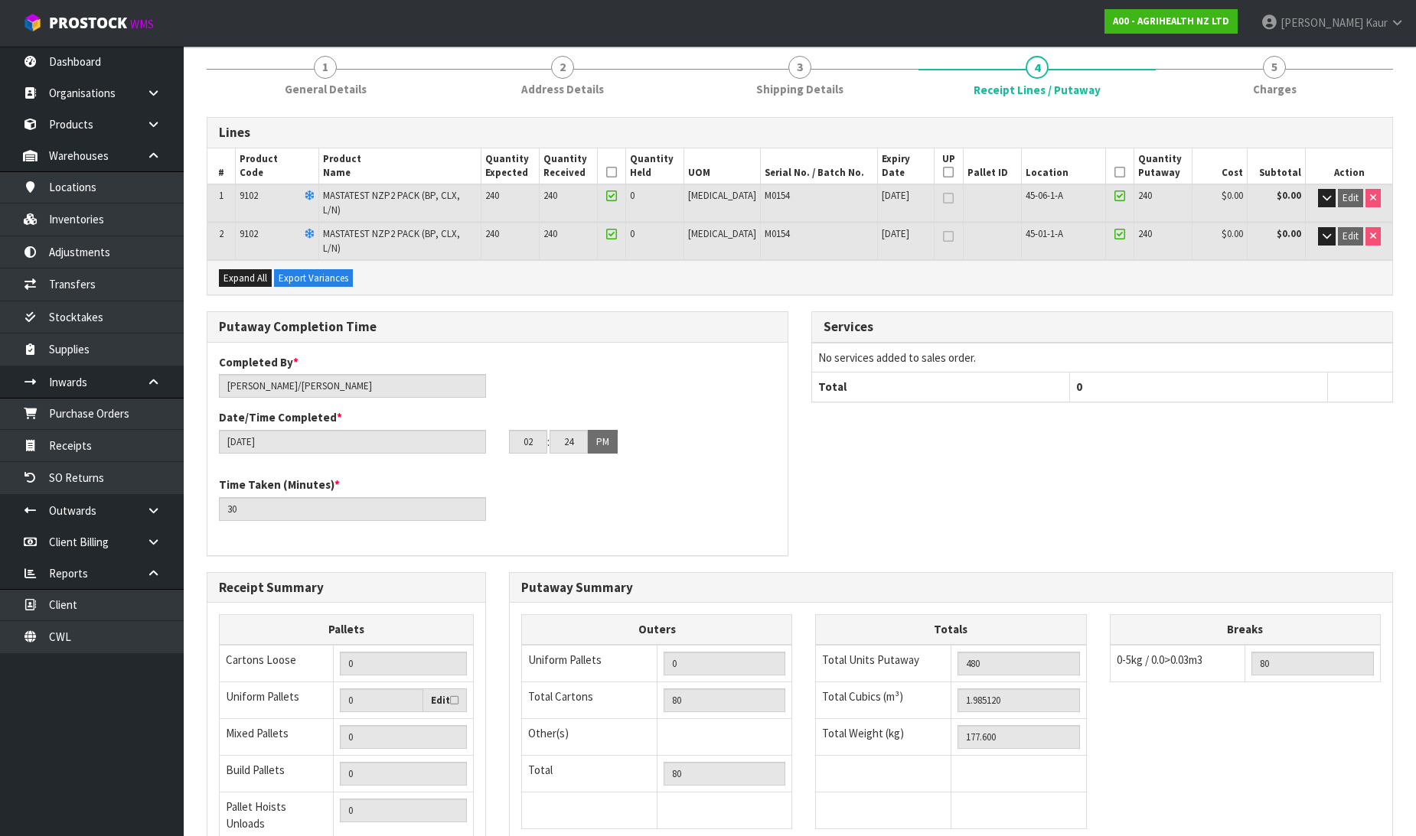
scroll to position [279, 0]
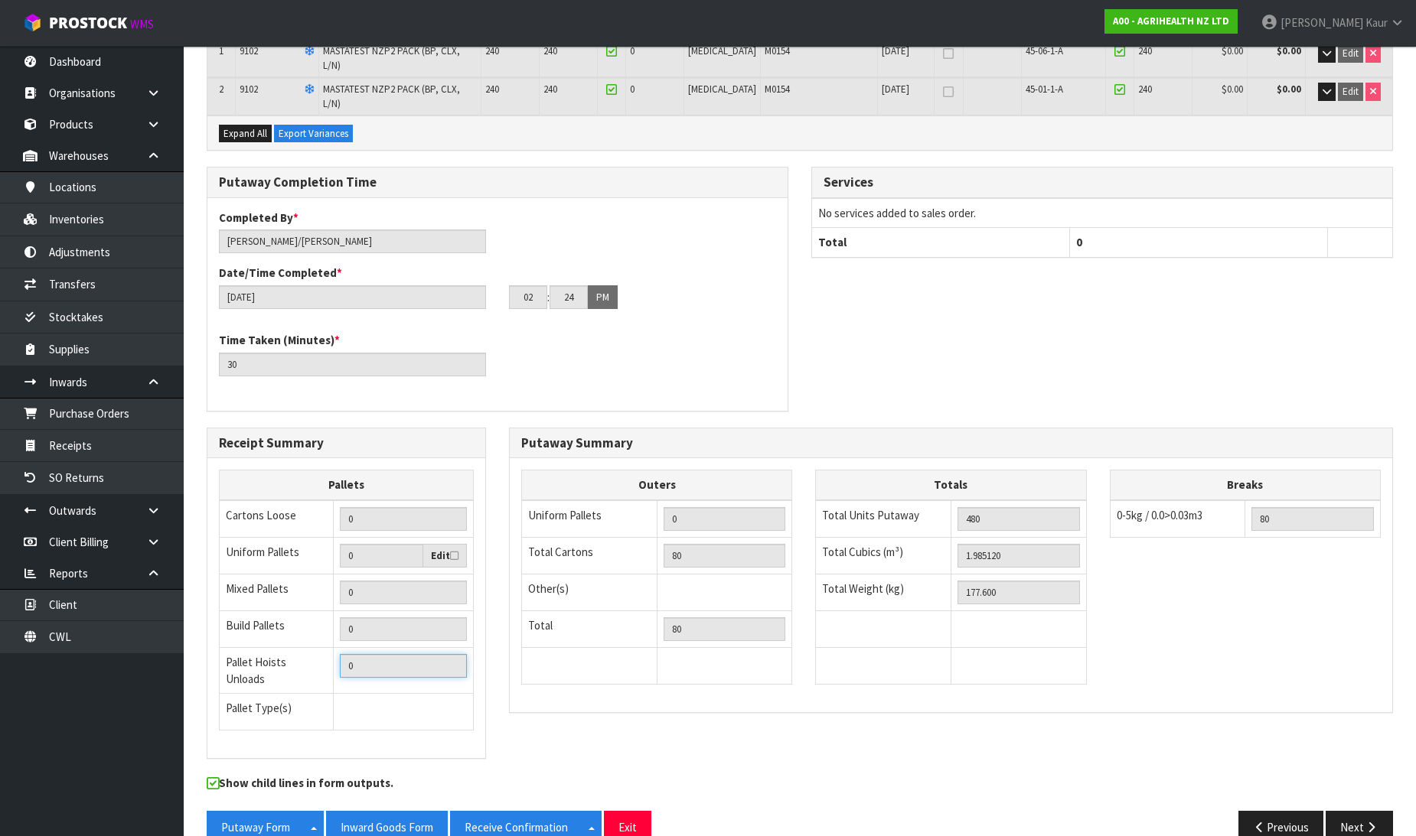
click at [342, 654] on input "0" at bounding box center [403, 666] width 127 height 24
click at [1365, 822] on icon "button" at bounding box center [1371, 827] width 15 height 11
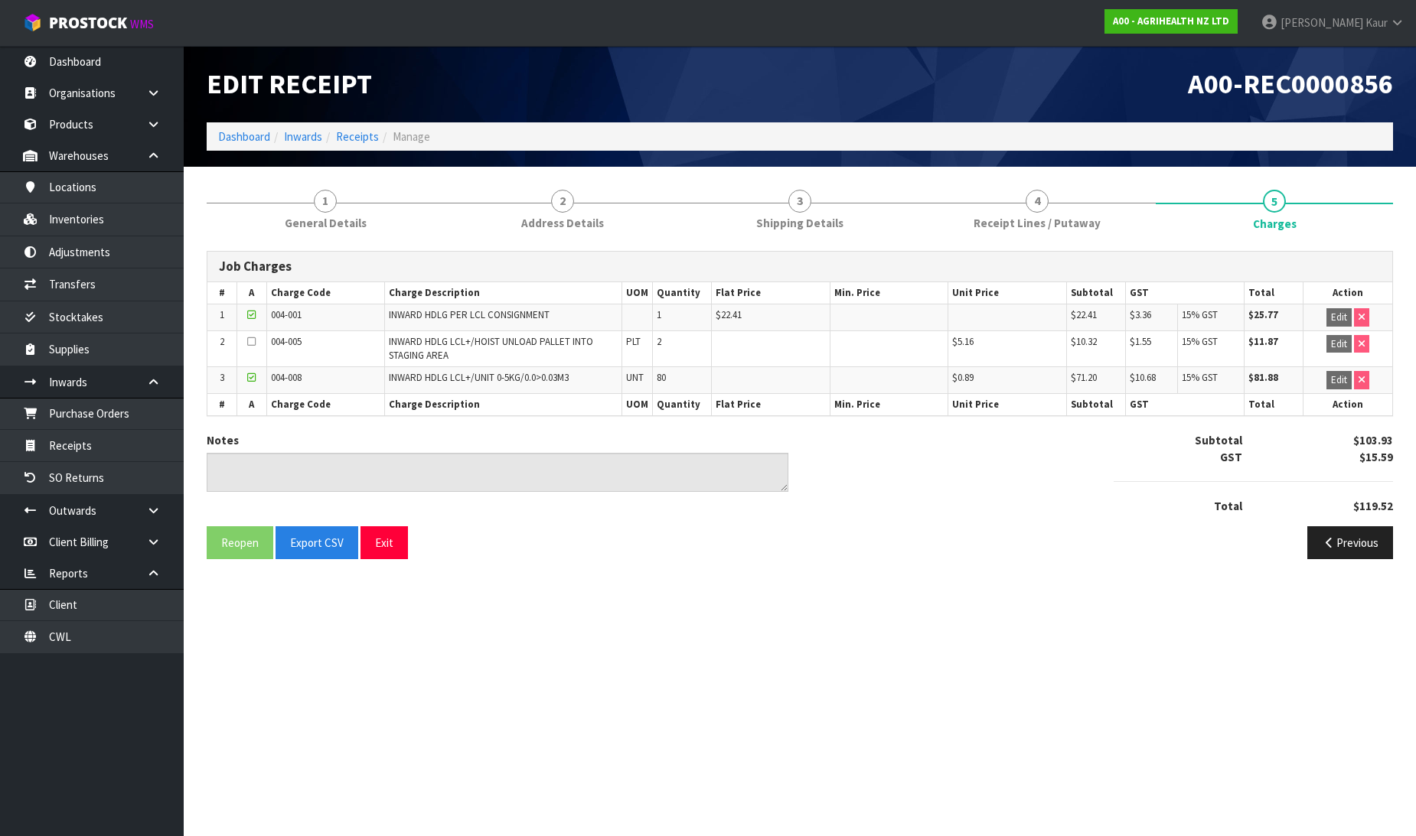
scroll to position [0, 0]
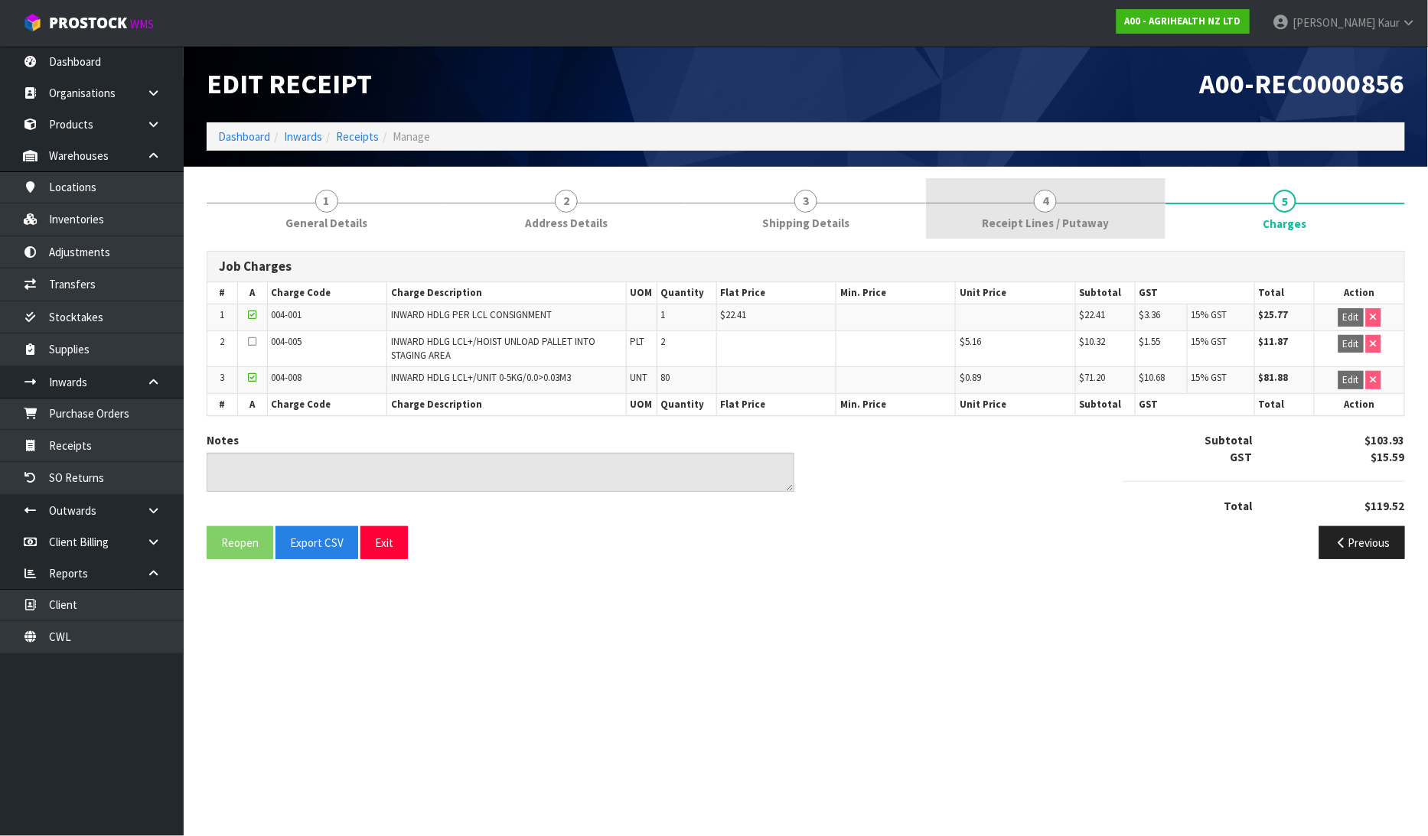
click at [1080, 219] on span "Receipt Lines / Putaway" at bounding box center [1045, 223] width 127 height 16
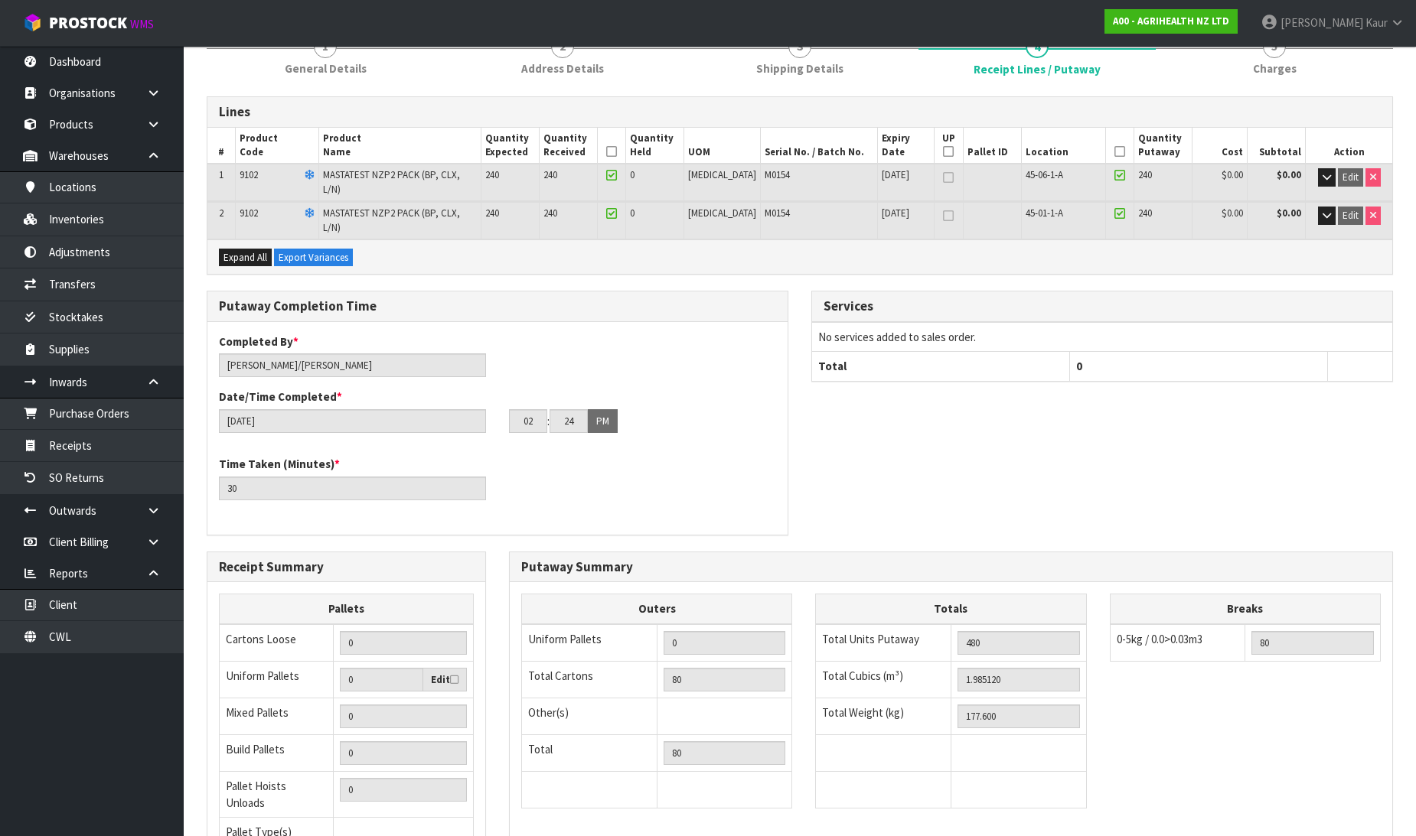
scroll to position [279, 0]
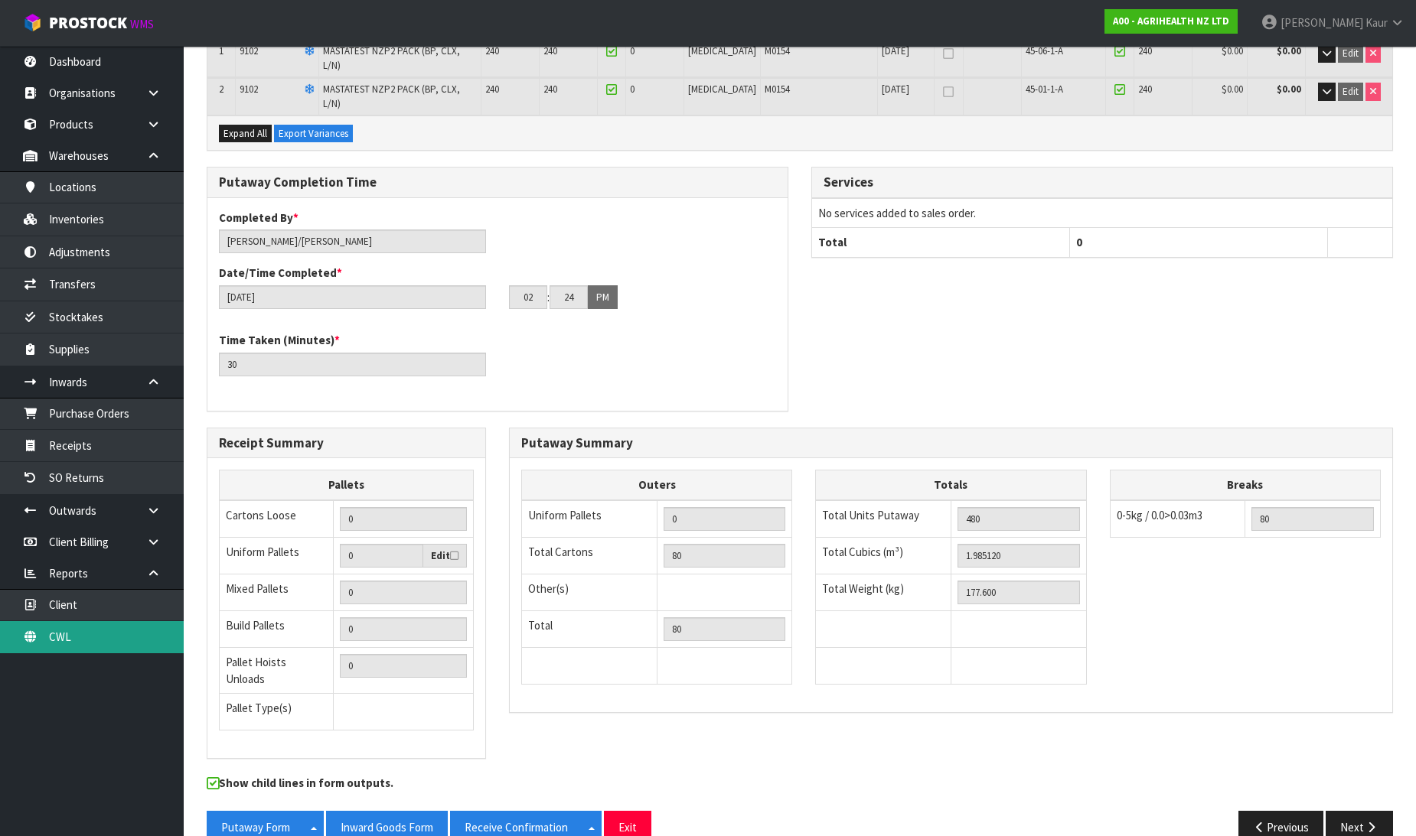
click at [67, 651] on link "CWL" at bounding box center [92, 636] width 184 height 31
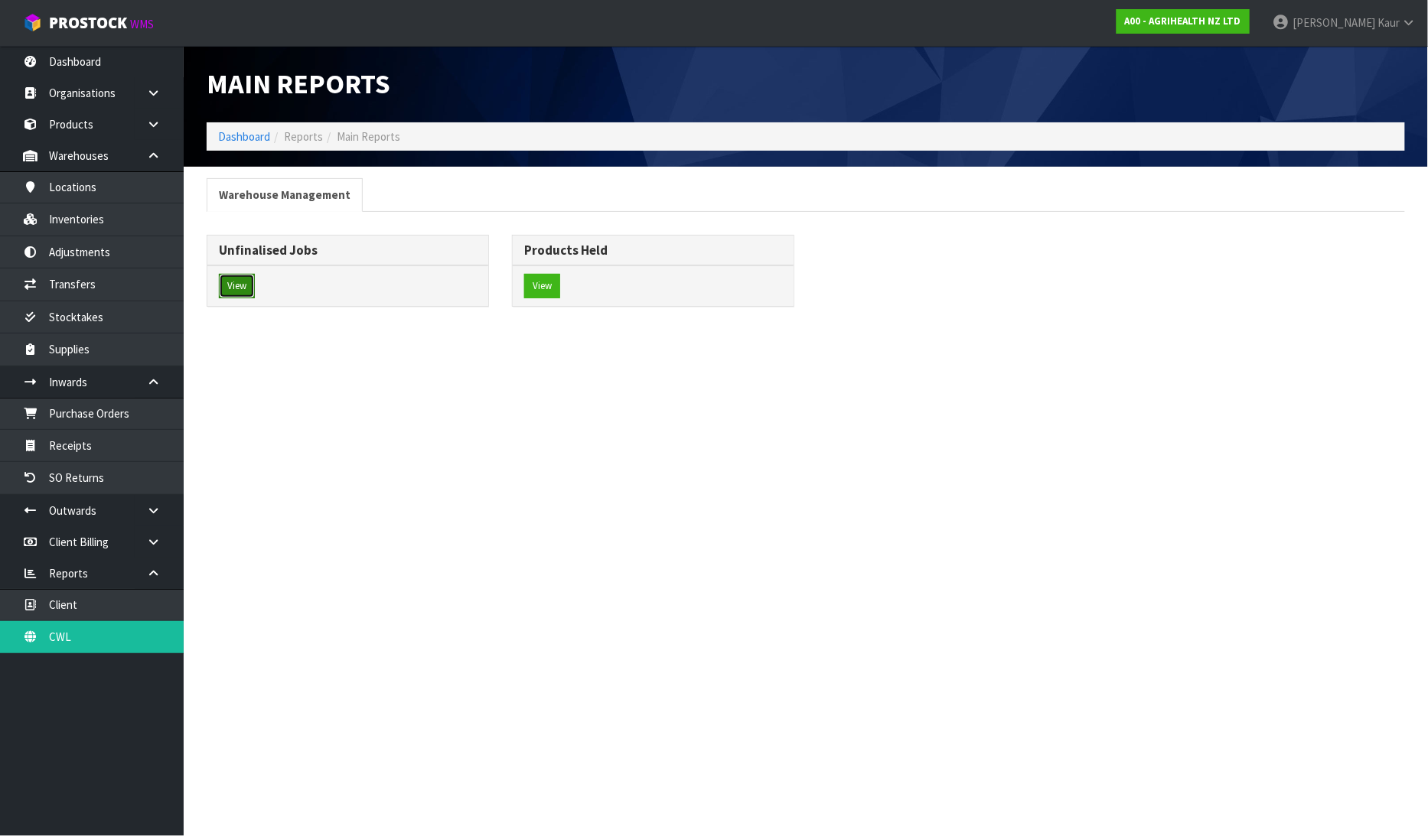
click at [237, 287] on button "View" at bounding box center [237, 286] width 36 height 24
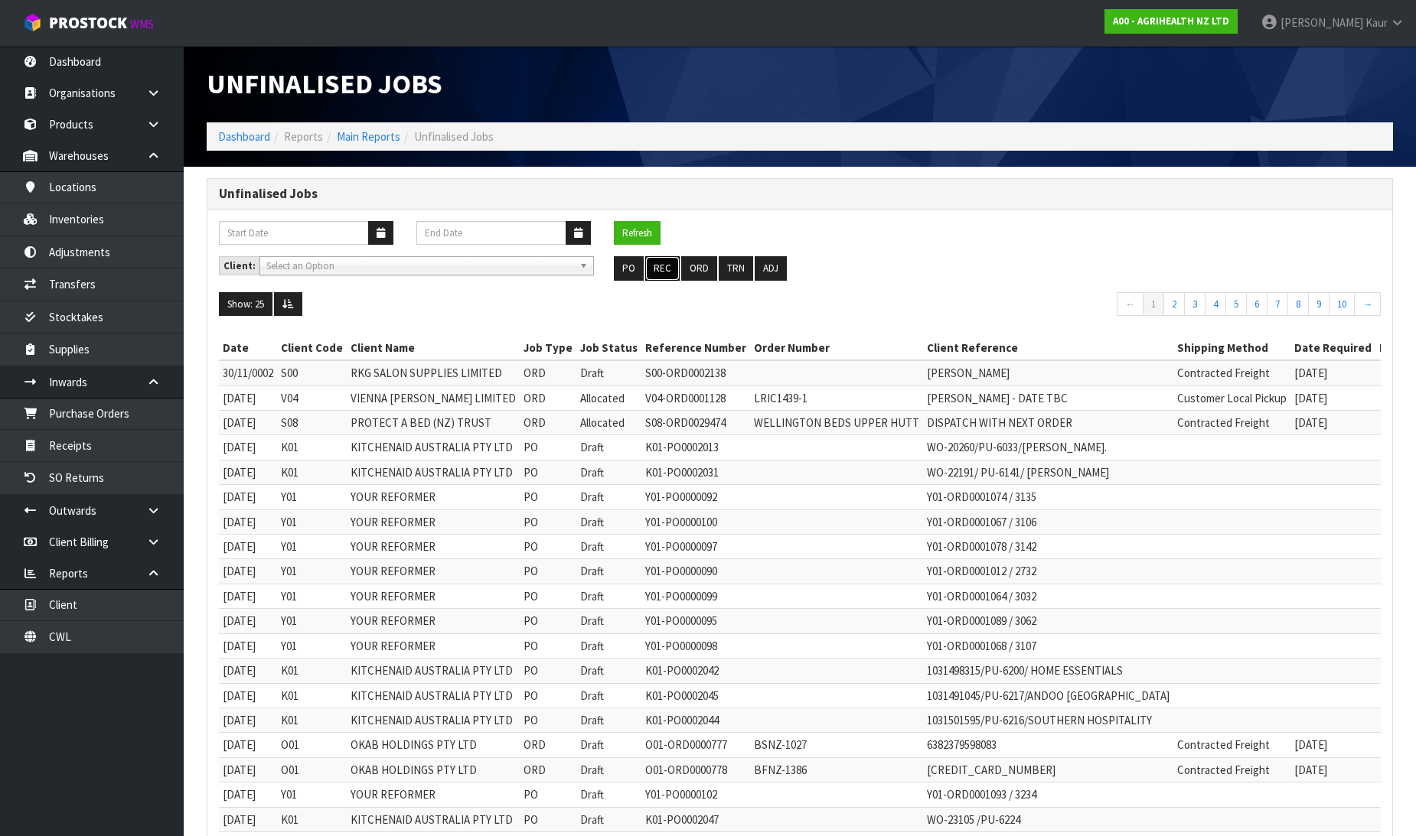
click at [657, 266] on button "REC" at bounding box center [662, 268] width 34 height 24
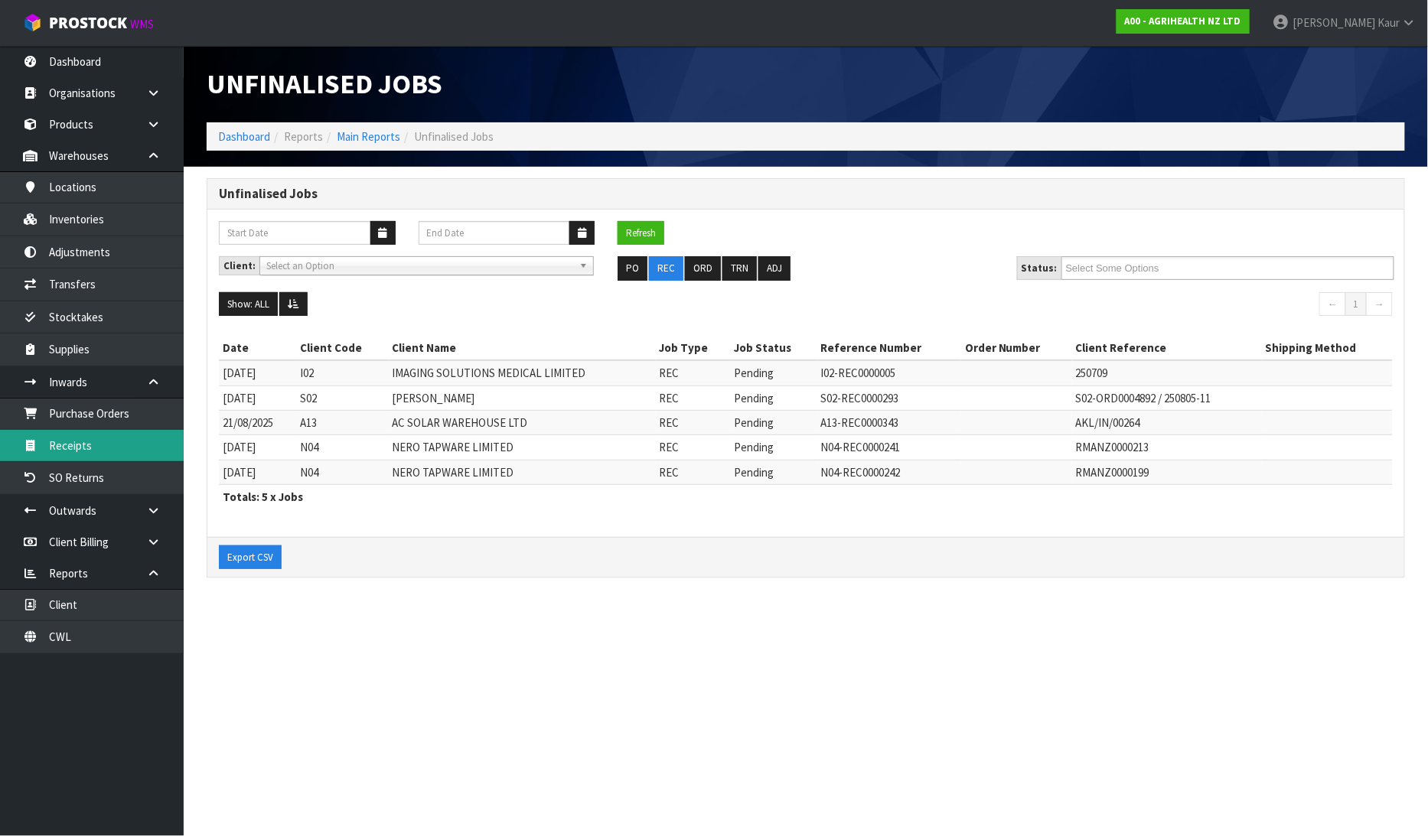
click at [56, 438] on link "Receipts" at bounding box center [92, 445] width 184 height 31
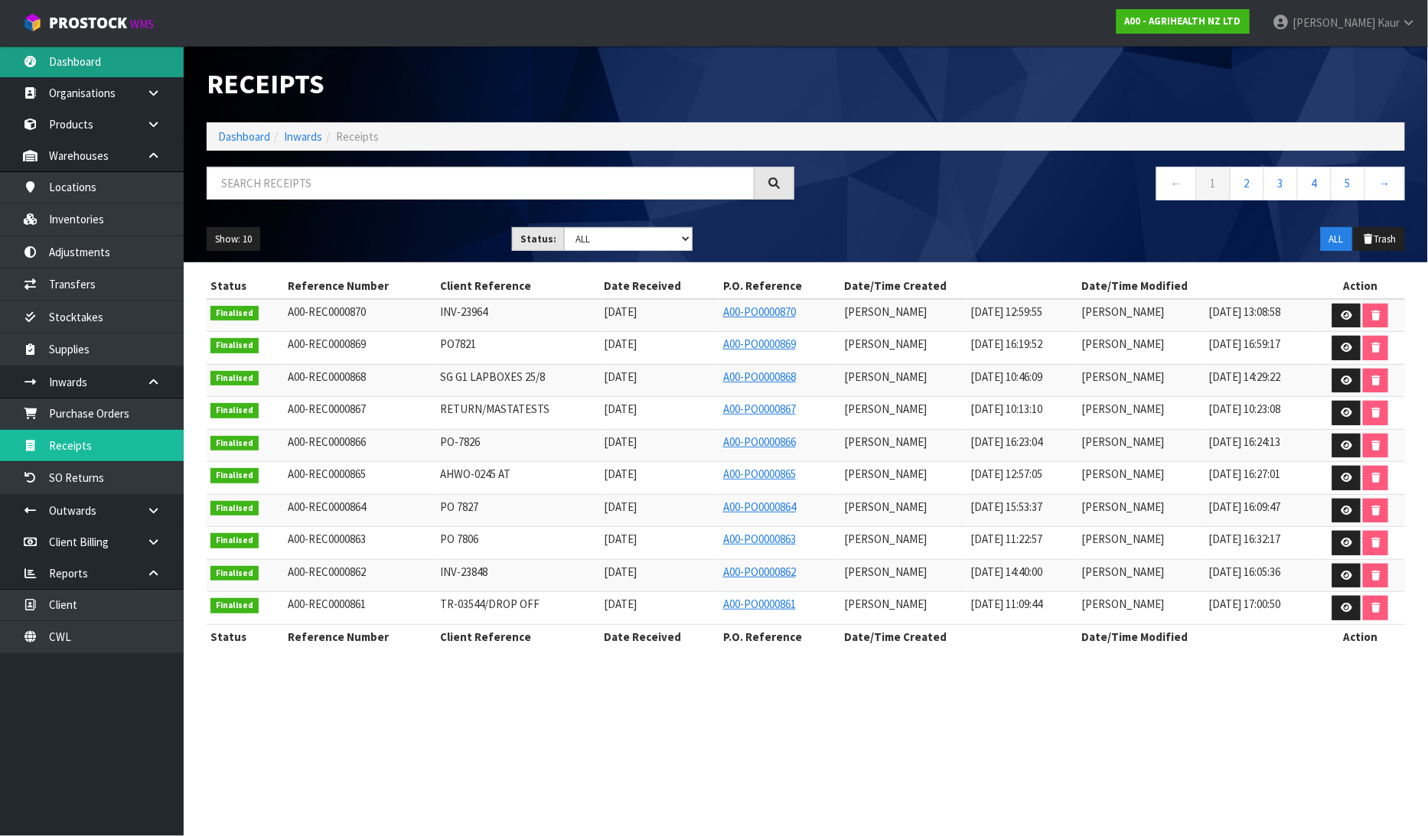
click at [130, 69] on link "Dashboard" at bounding box center [92, 61] width 184 height 31
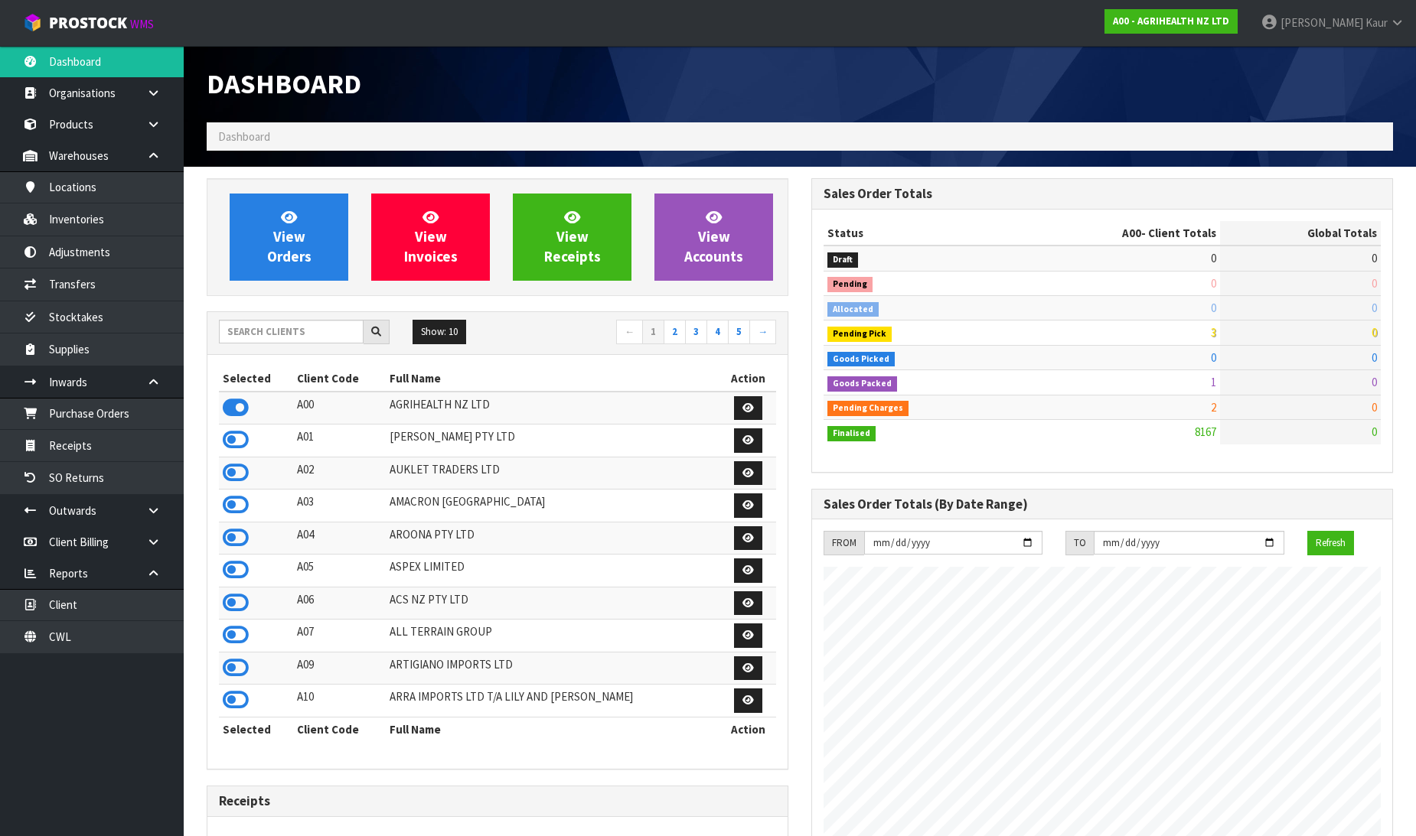
scroll to position [1159, 605]
click at [260, 347] on div "Show: 10 5 10 25 50 ← 1 2 3 4 5 →" at bounding box center [497, 333] width 580 height 27
click at [272, 324] on input "text" at bounding box center [291, 332] width 145 height 24
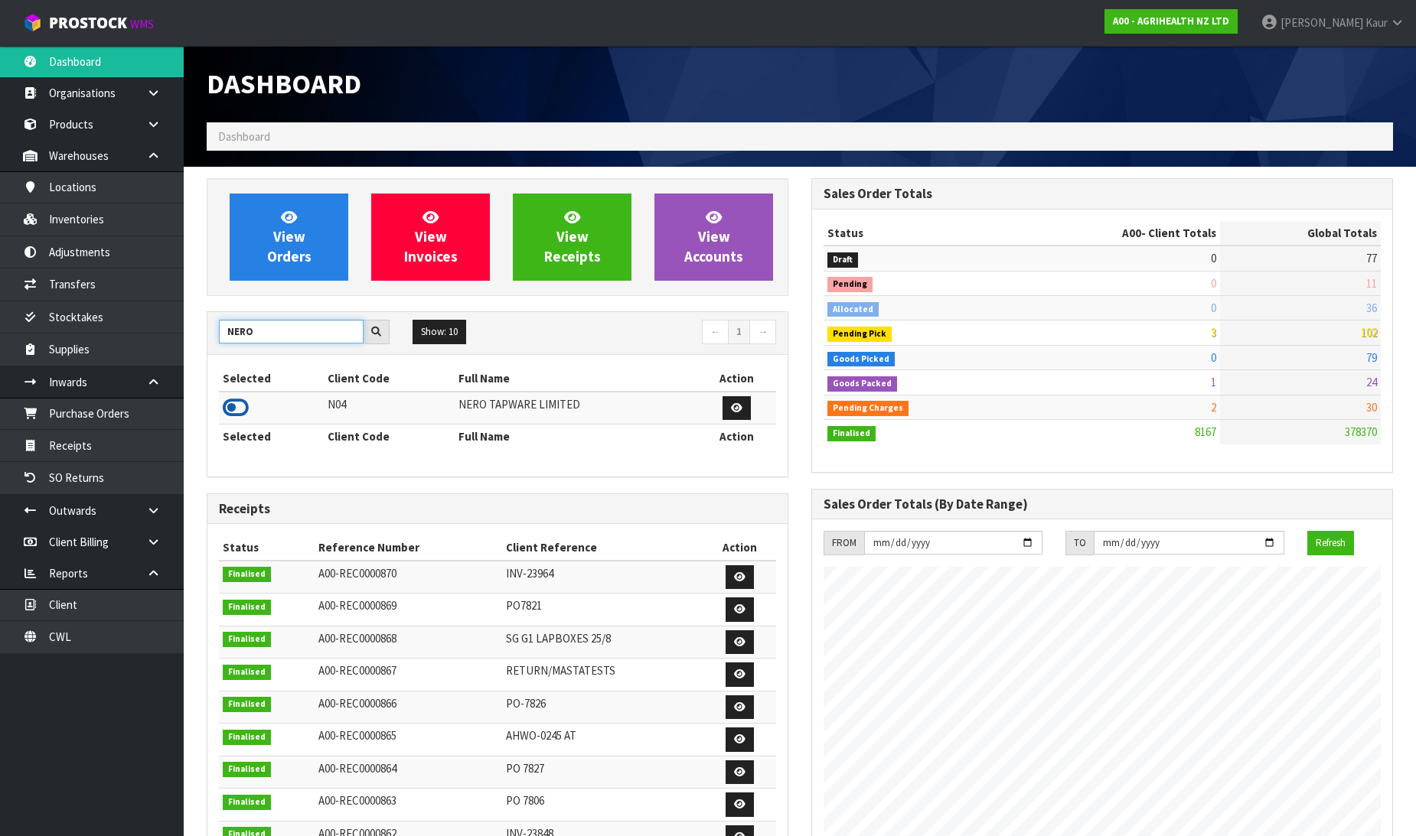
type input "NERO"
click at [233, 409] on icon at bounding box center [236, 407] width 26 height 23
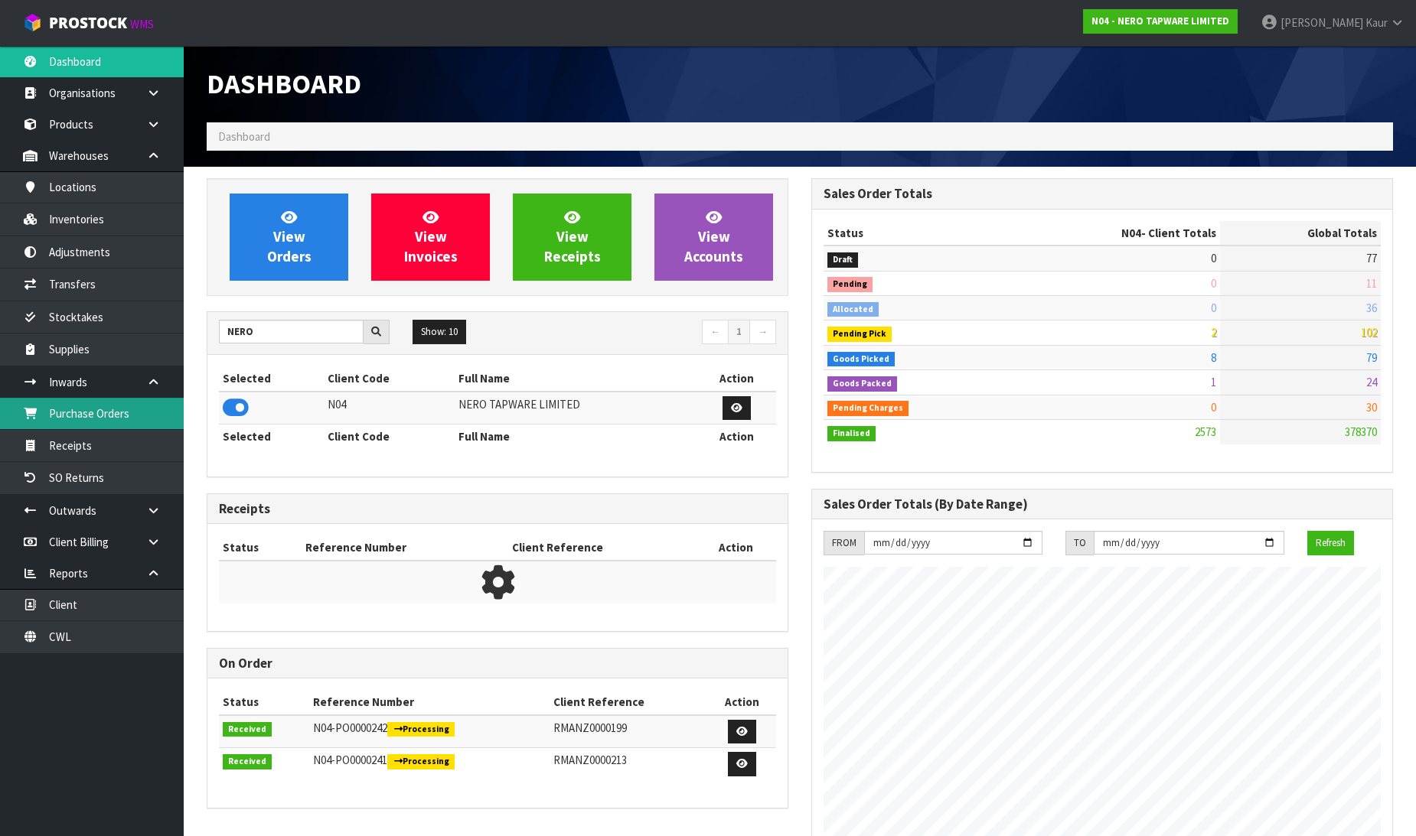
scroll to position [1192, 605]
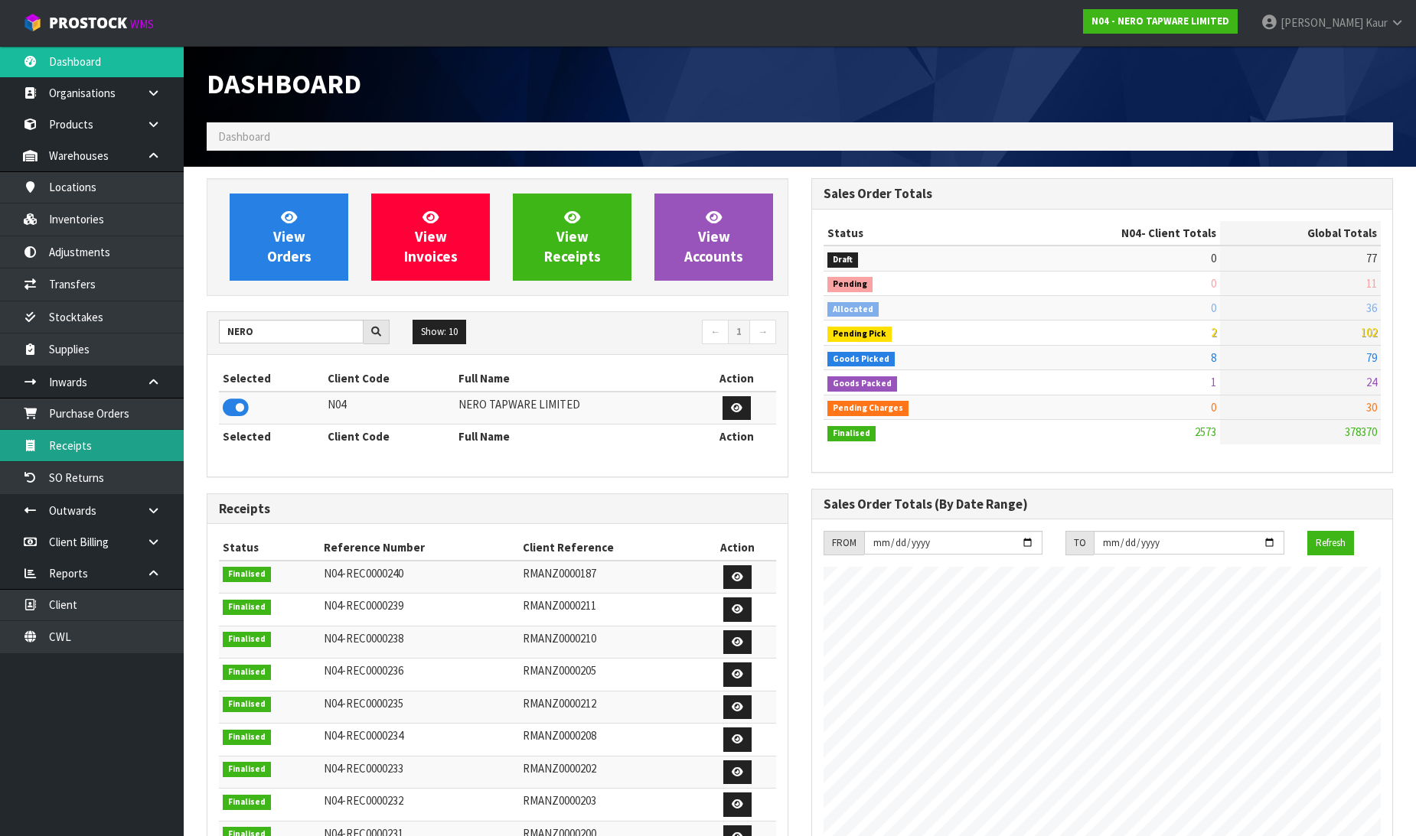
click at [124, 440] on link "Receipts" at bounding box center [92, 445] width 184 height 31
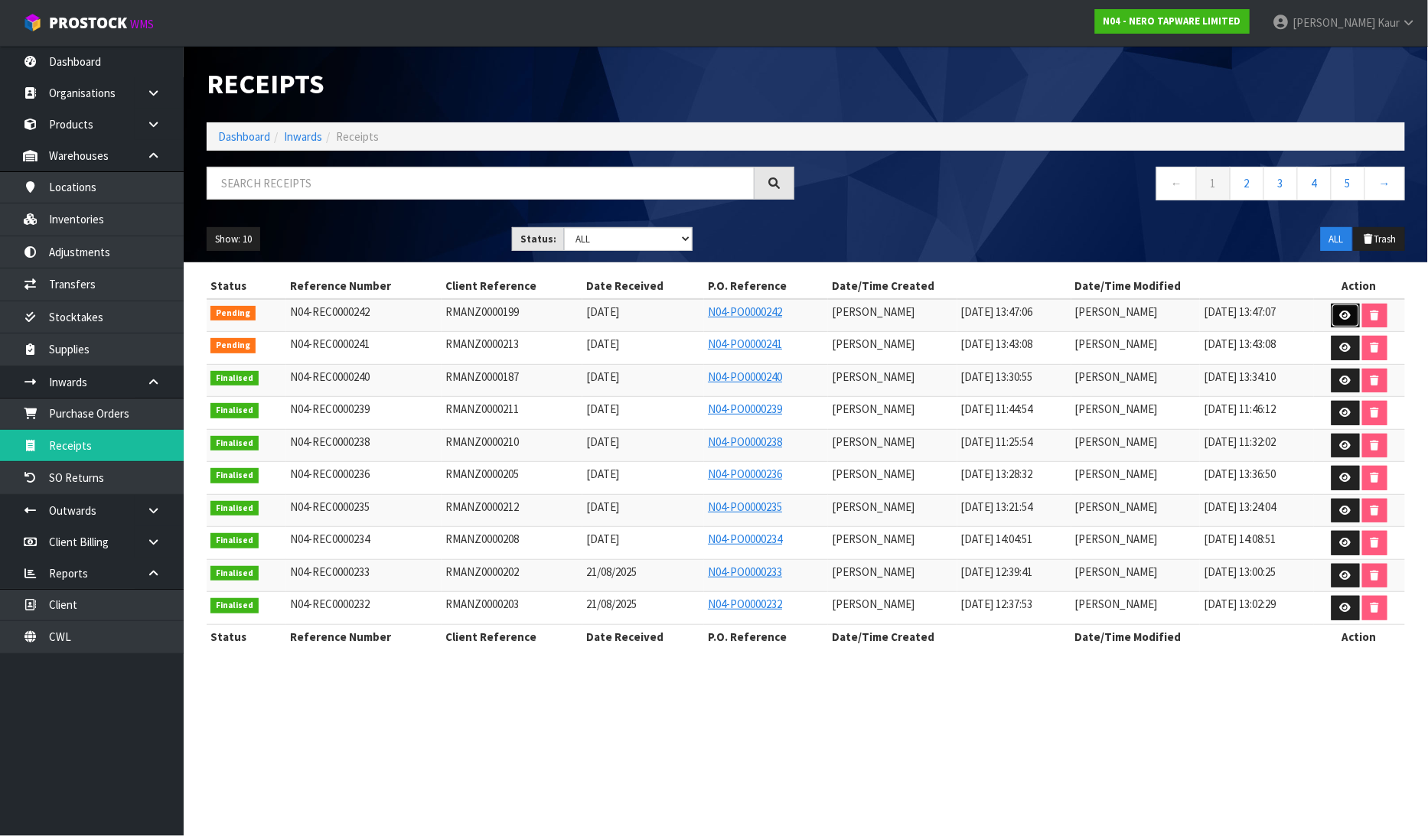
click at [1345, 320] on icon at bounding box center [1345, 316] width 11 height 10
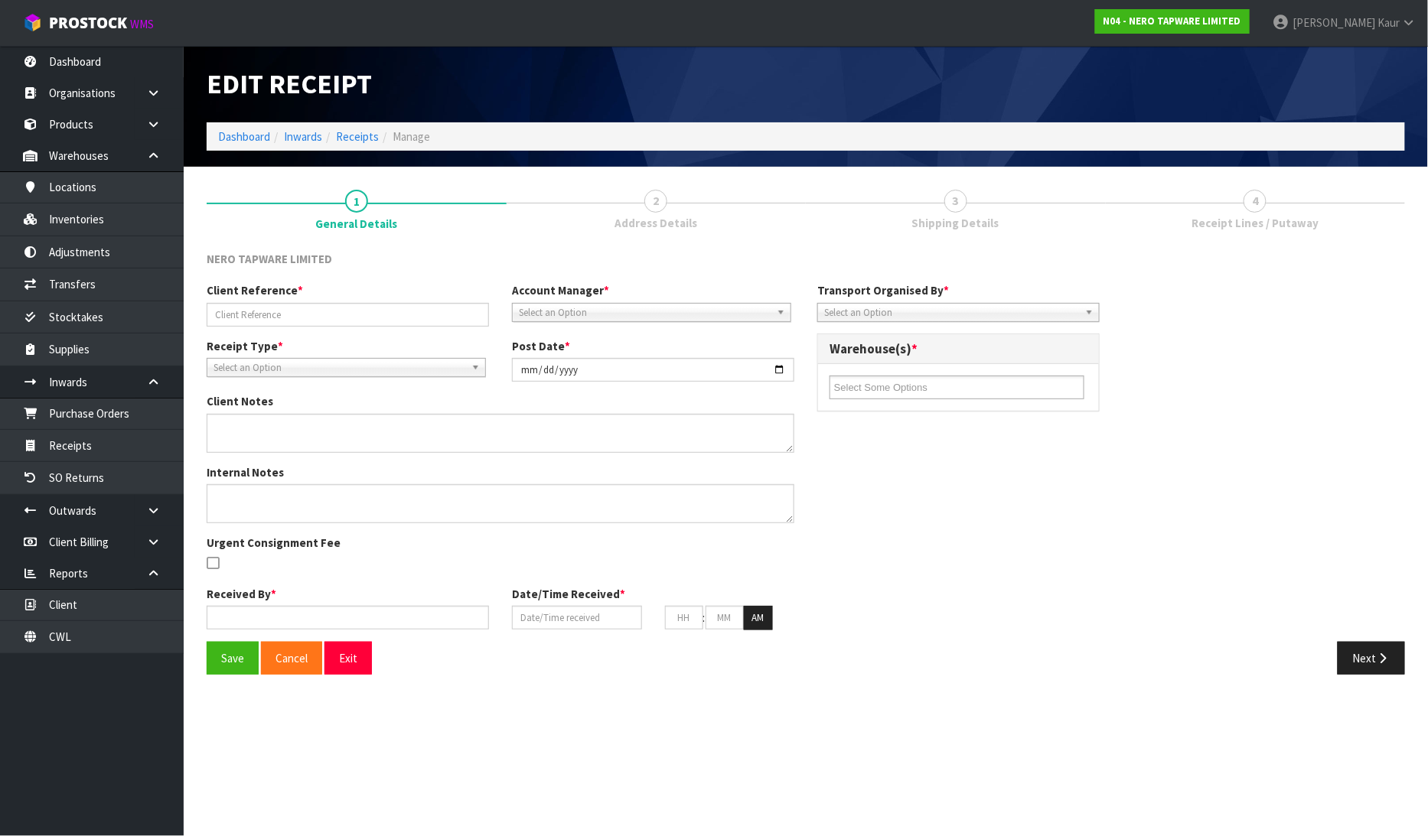
type input "RMANZ0000199"
type input "[DATE]"
type input "[PERSON_NAME]"
type input "[DATE]"
type input "01"
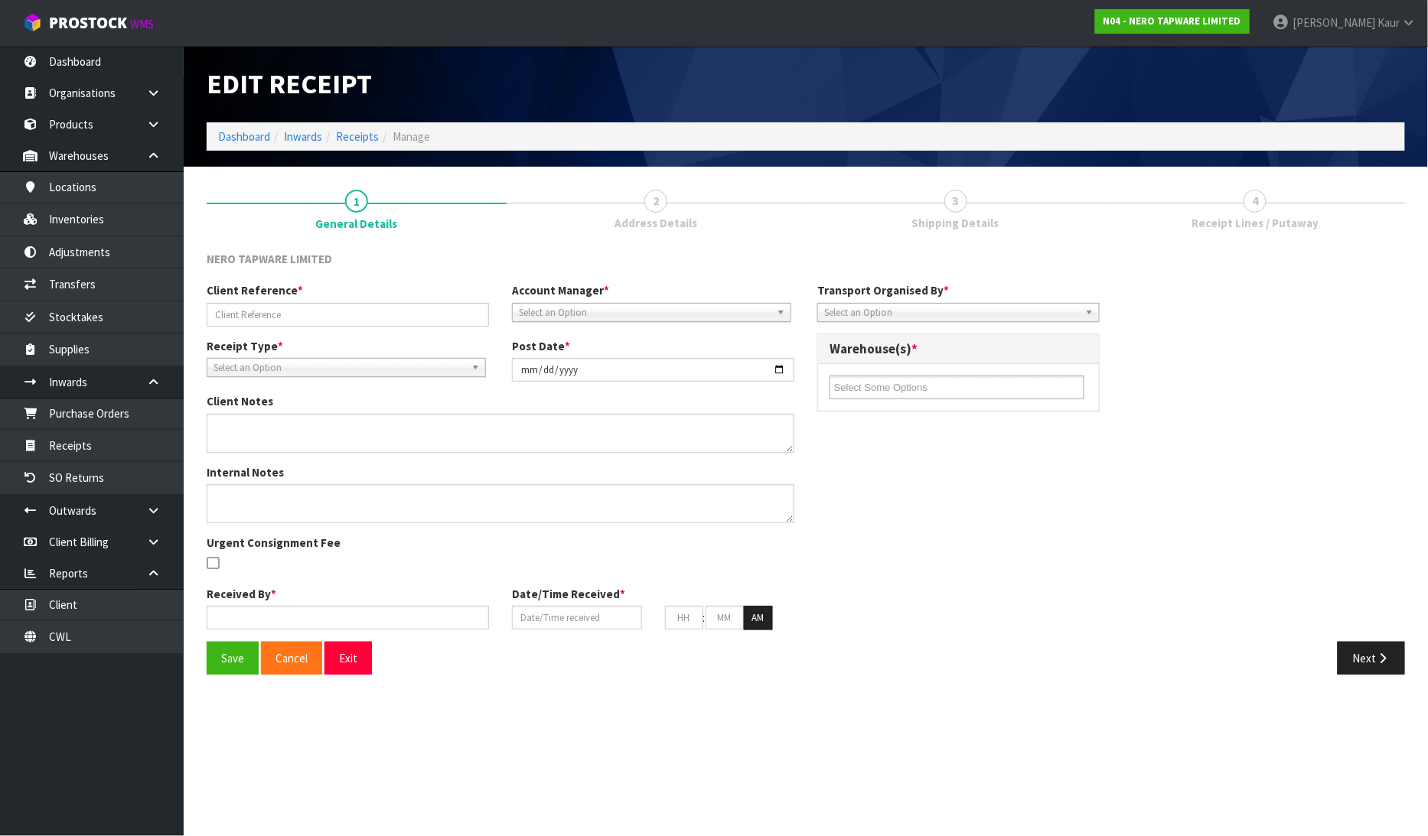
type input "47"
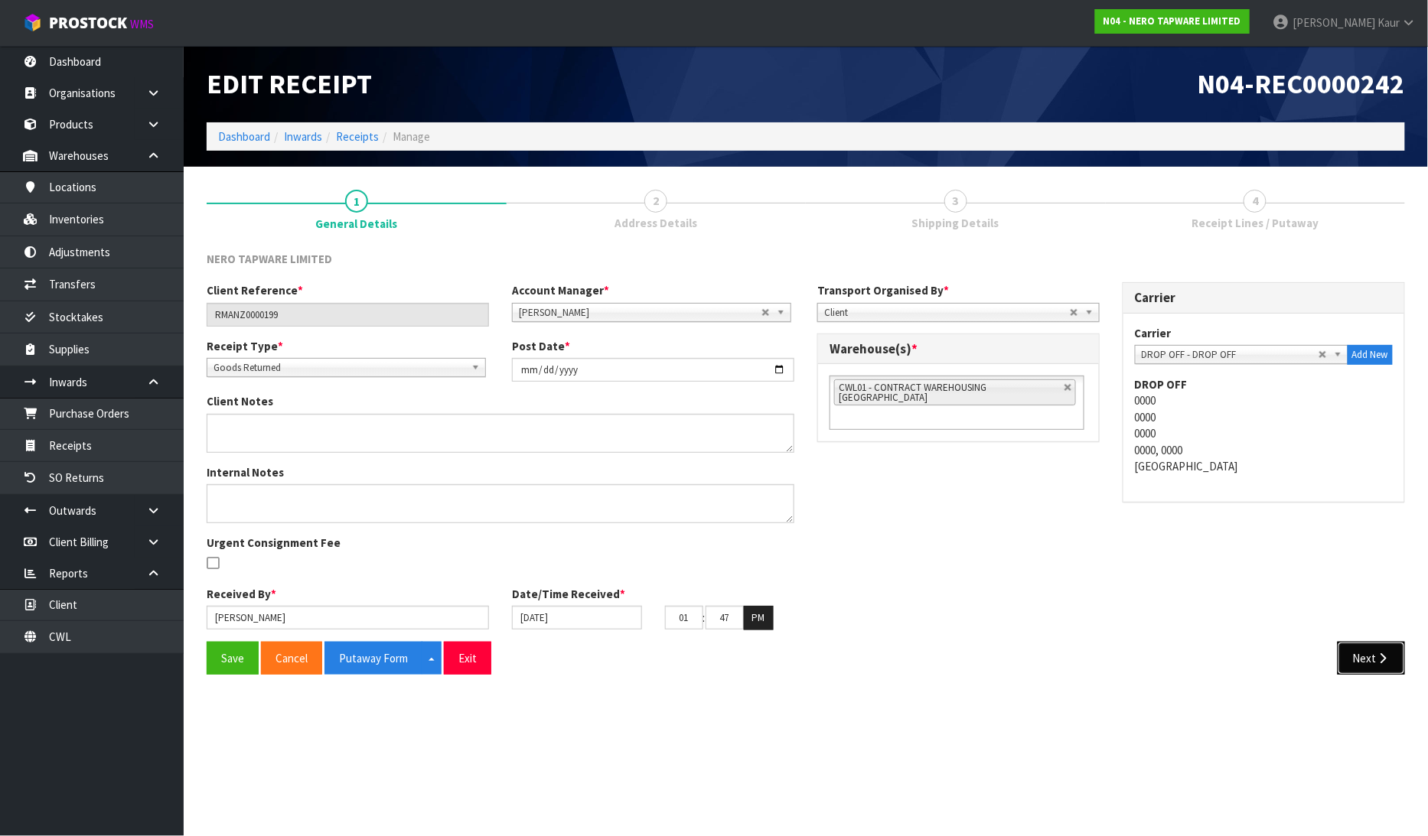
click at [1371, 661] on button "Next" at bounding box center [1371, 658] width 67 height 33
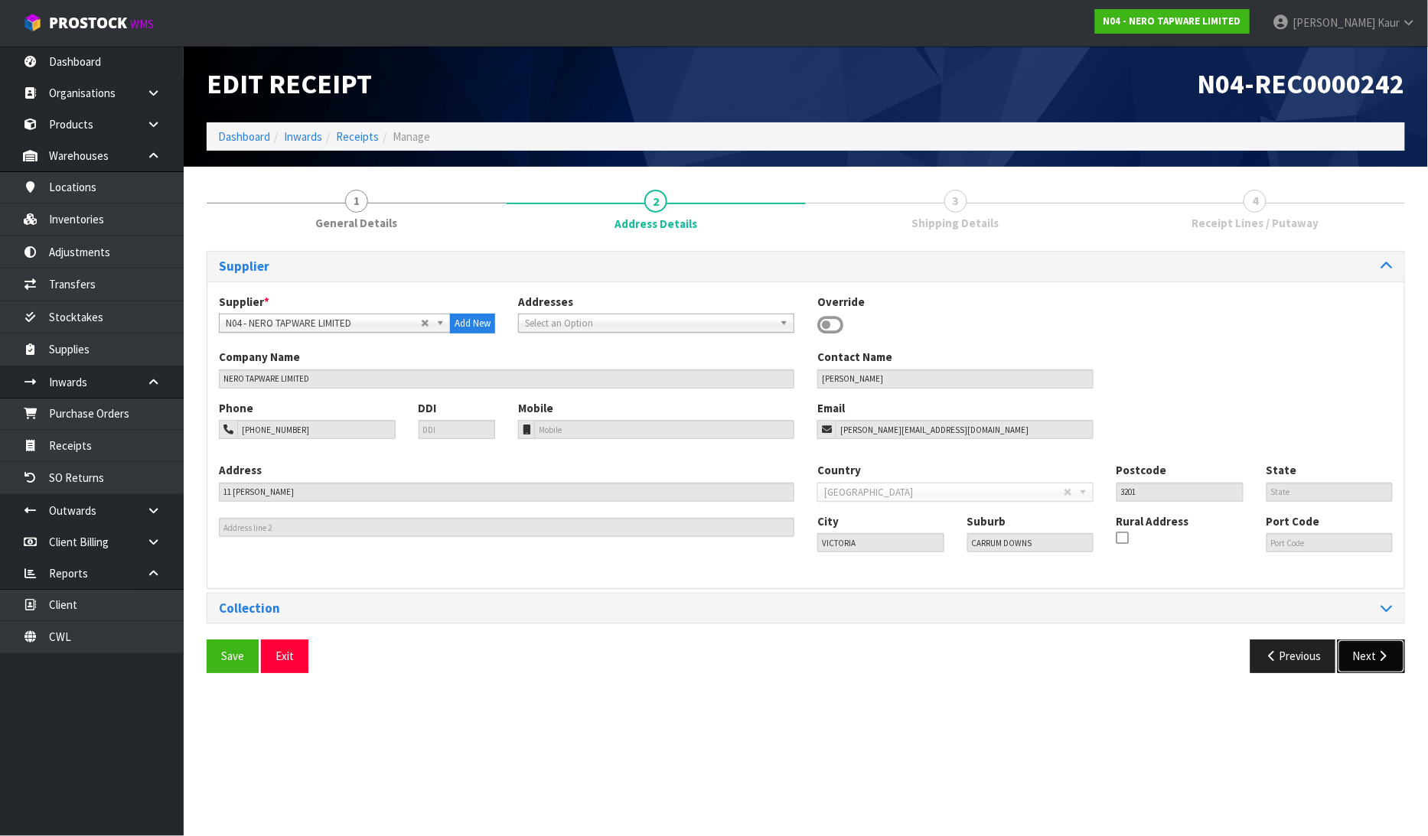
click at [1394, 652] on button "Next" at bounding box center [1371, 656] width 67 height 33
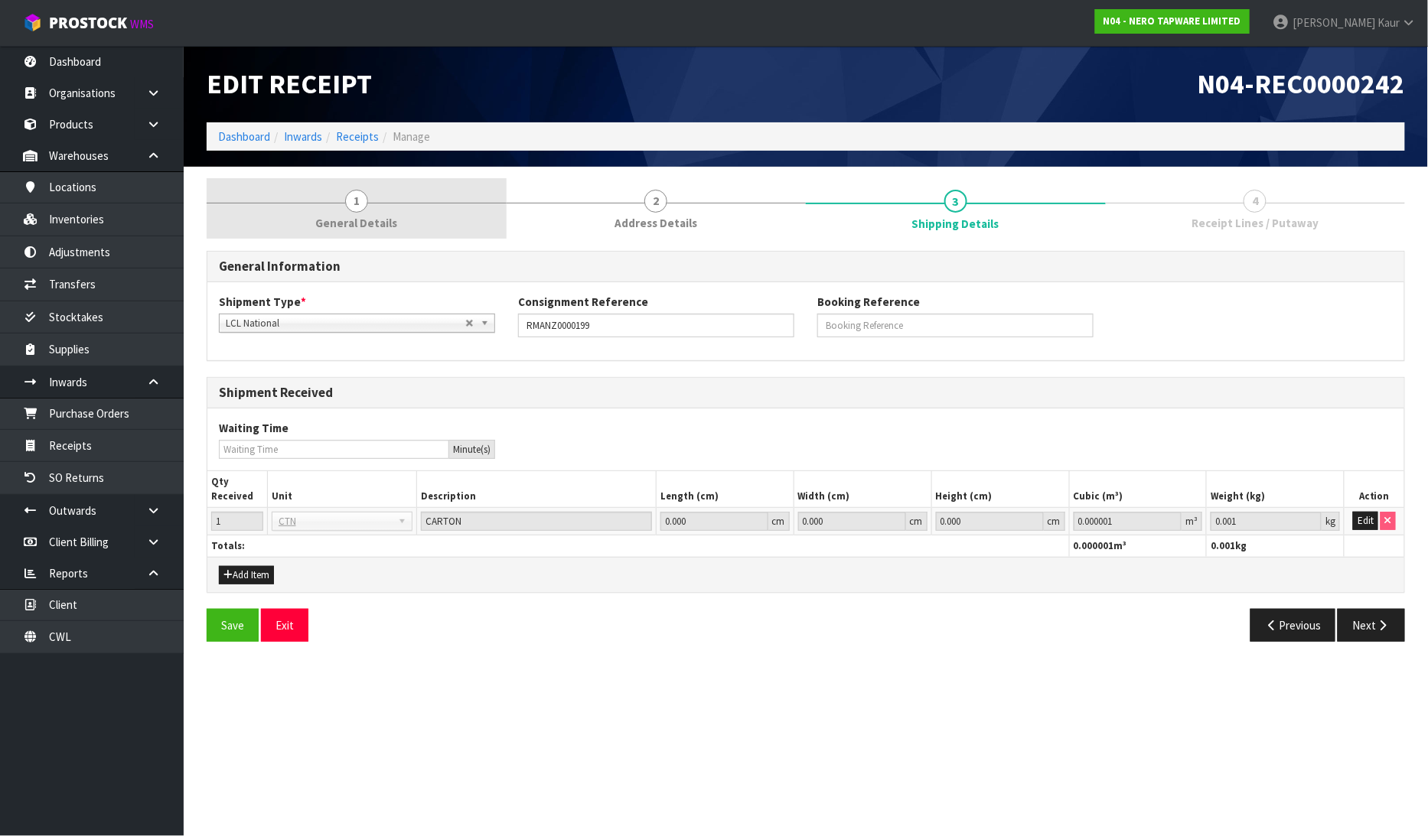
click at [378, 204] on link "1 General Details" at bounding box center [357, 208] width 300 height 60
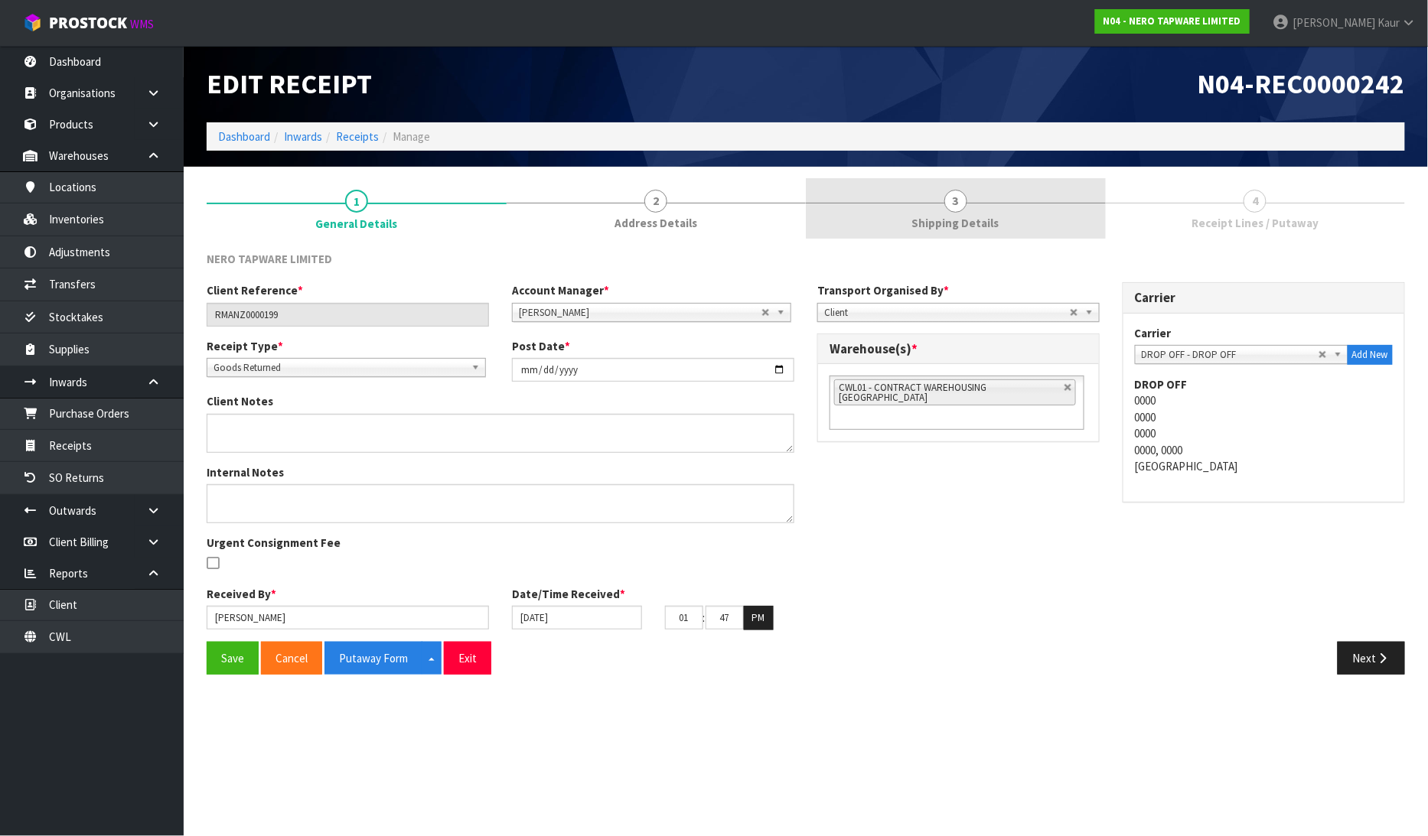
click at [952, 218] on span "Shipping Details" at bounding box center [955, 223] width 87 height 16
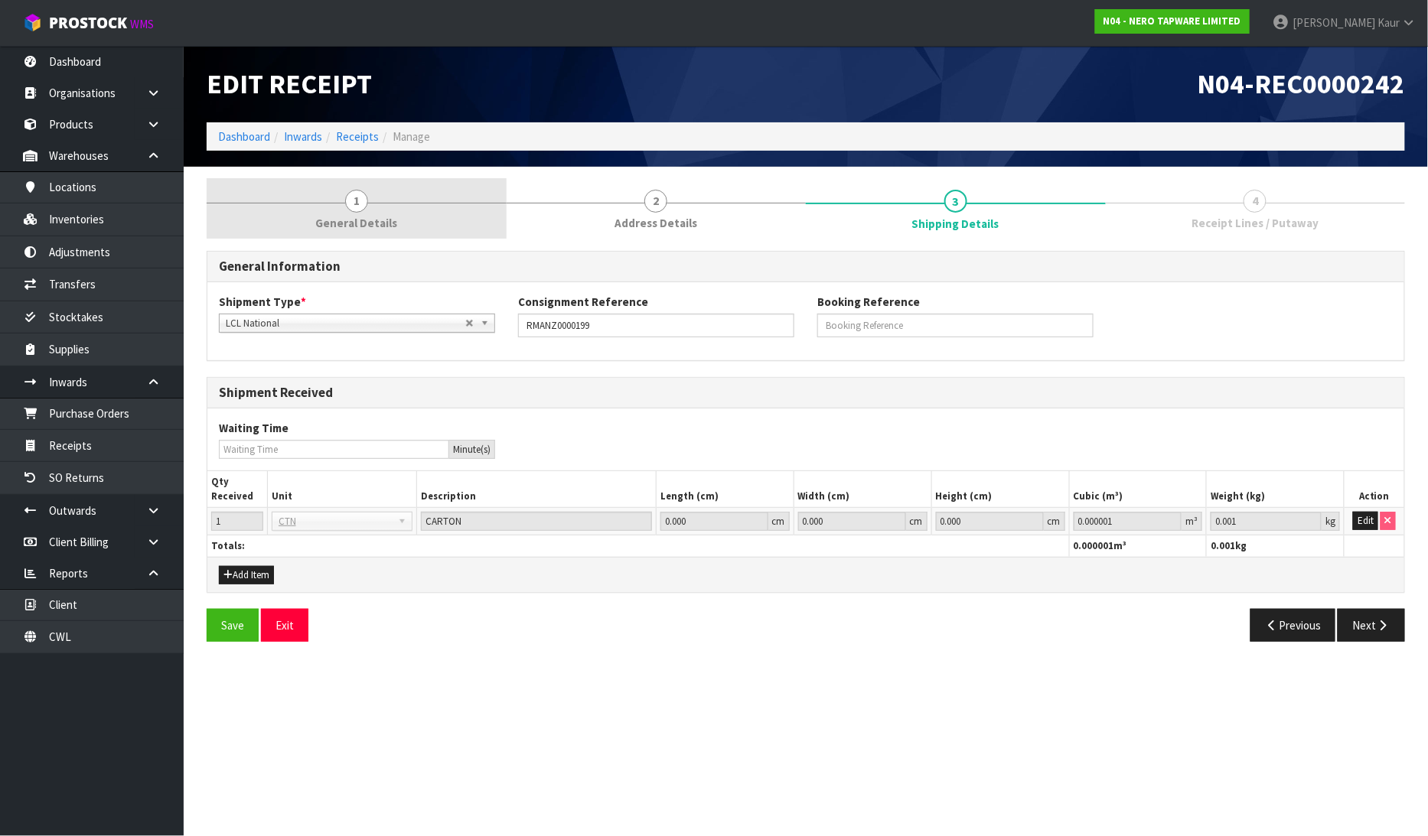
click at [353, 193] on span "1" at bounding box center [356, 201] width 23 height 23
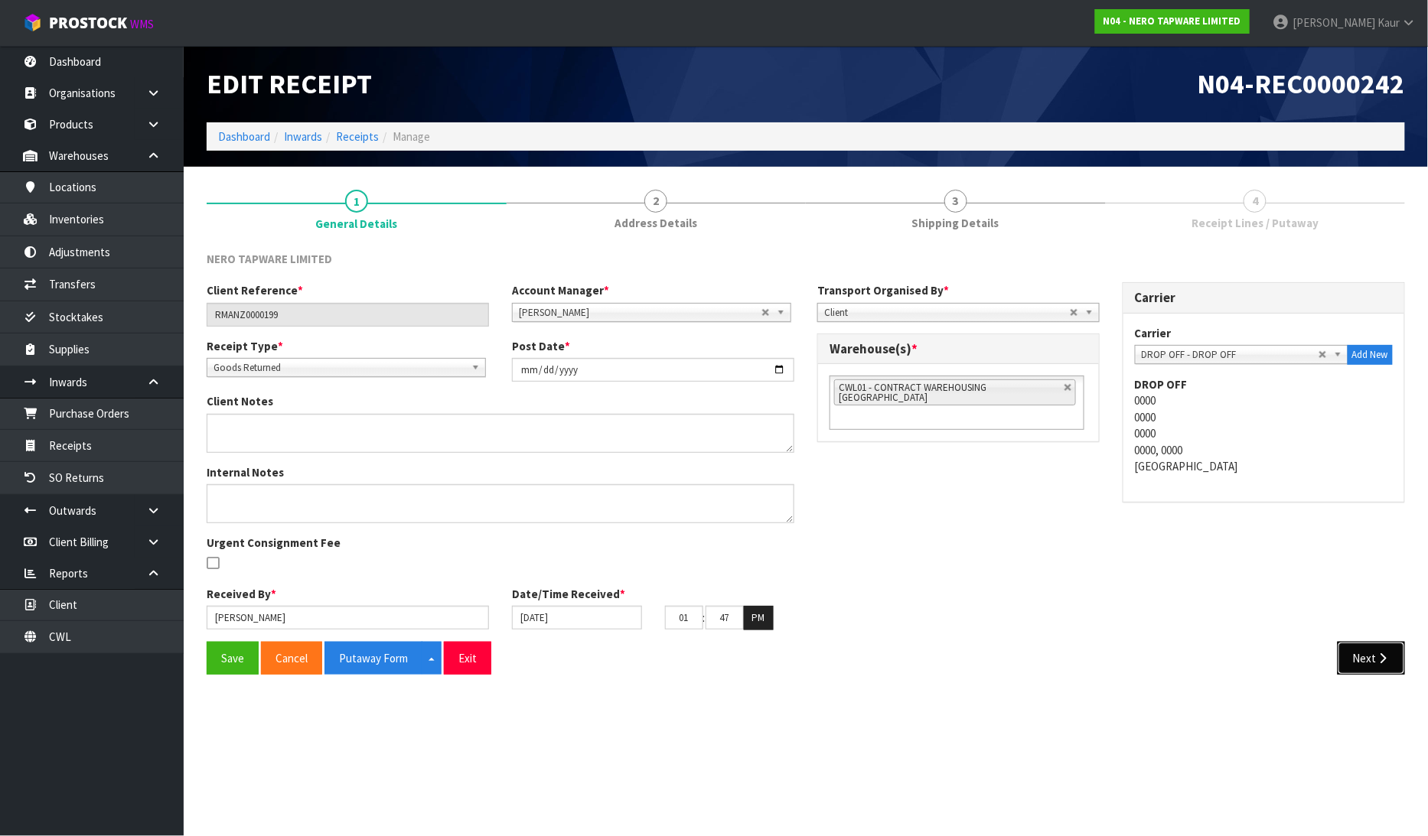
click at [1394, 660] on button "Next" at bounding box center [1371, 658] width 67 height 33
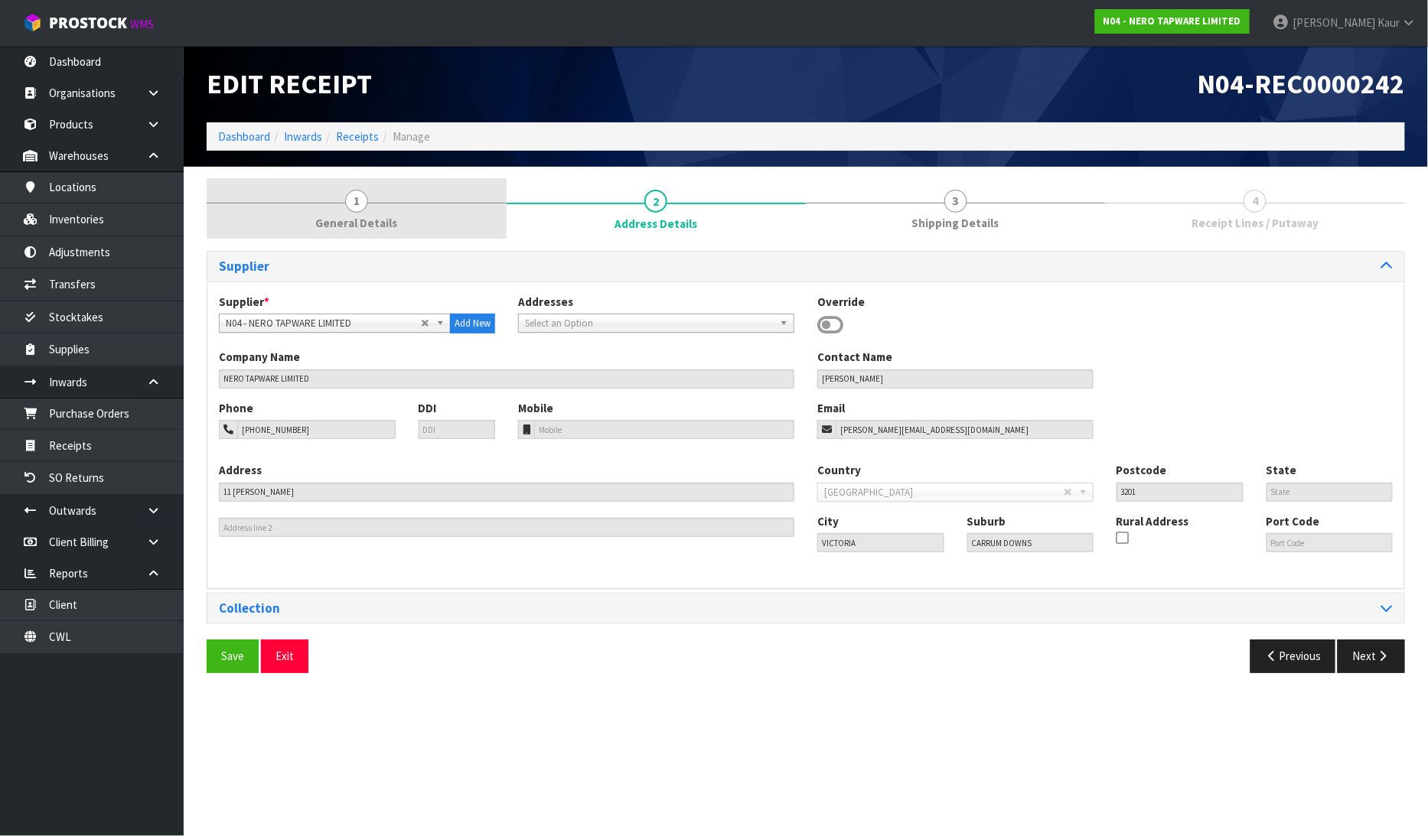
click at [370, 204] on link "1 General Details" at bounding box center [357, 208] width 300 height 60
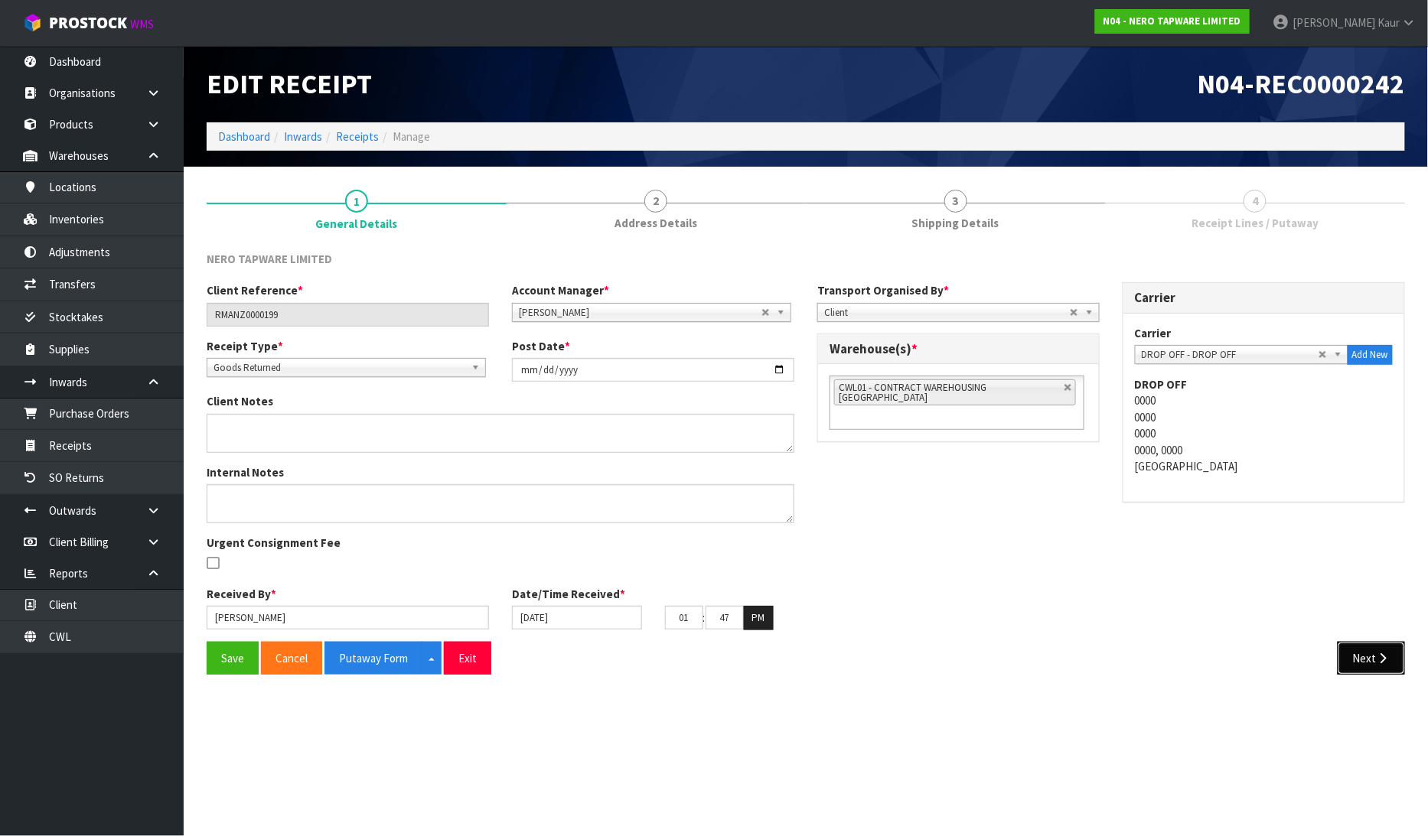
click at [1374, 655] on button "Next" at bounding box center [1371, 658] width 67 height 33
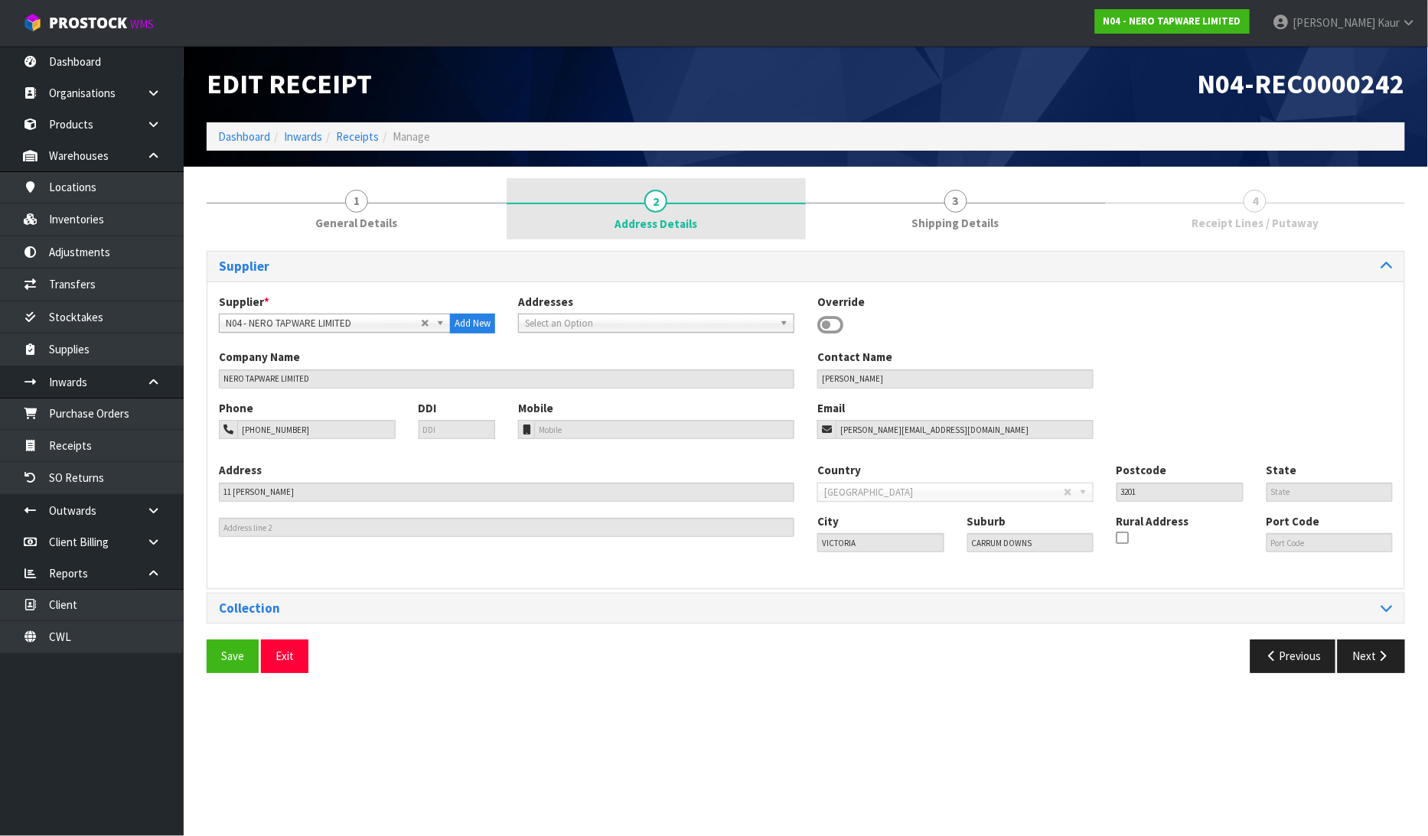
click at [651, 230] on span "Address Details" at bounding box center [656, 224] width 83 height 16
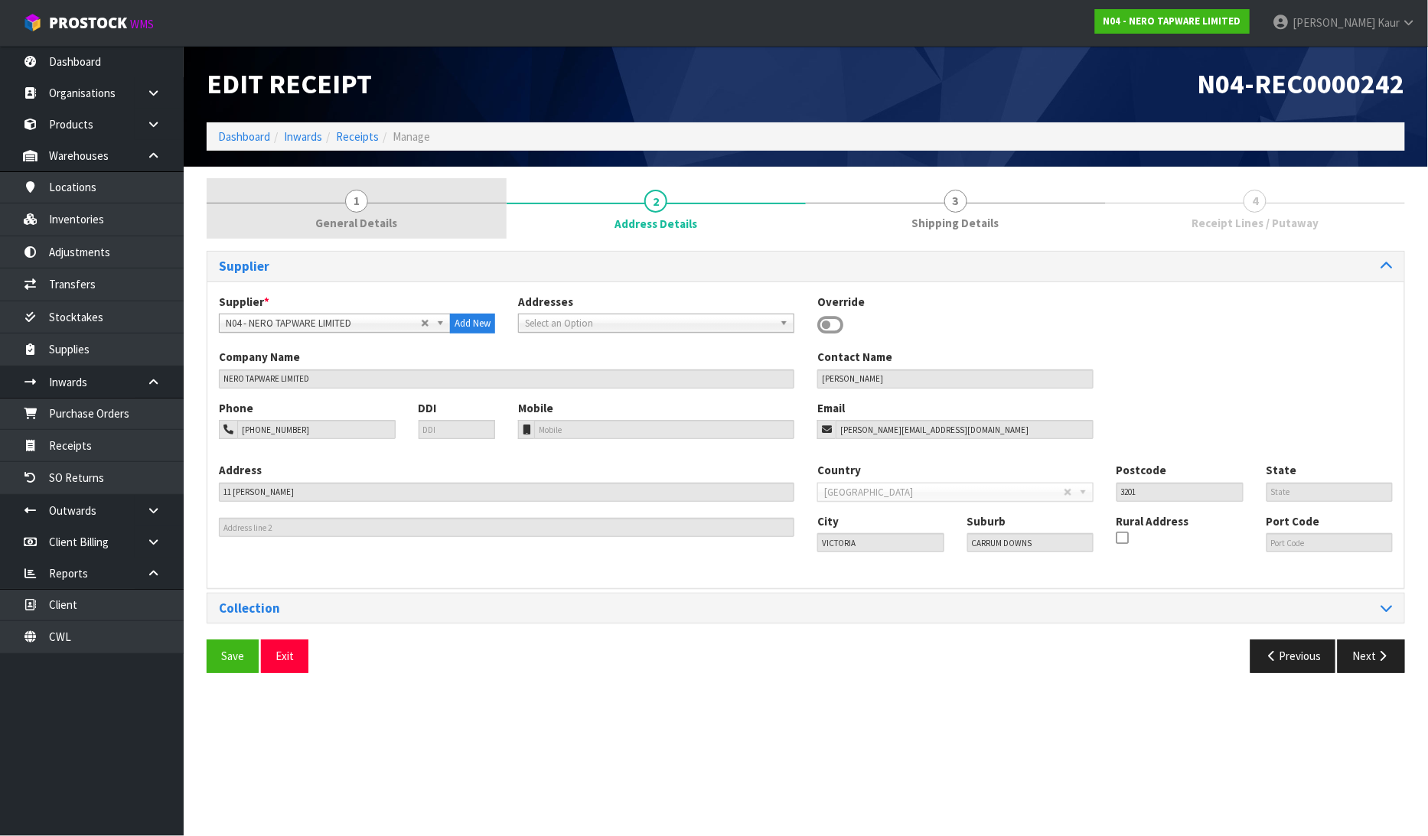
drag, startPoint x: 357, startPoint y: 231, endPoint x: 366, endPoint y: 236, distance: 9.6
click at [357, 233] on link "1 General Details" at bounding box center [357, 208] width 300 height 60
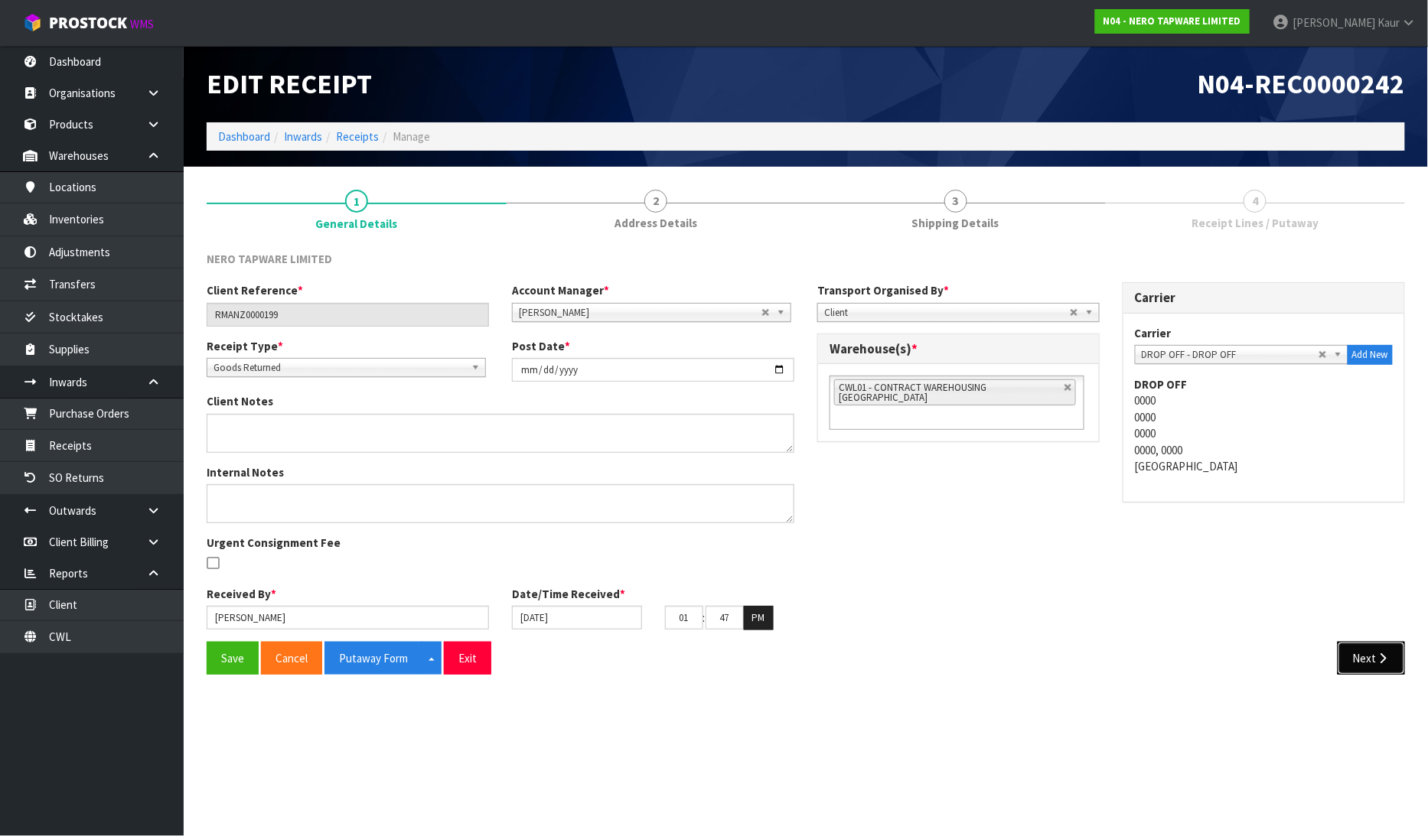
click at [1359, 649] on button "Next" at bounding box center [1371, 658] width 67 height 33
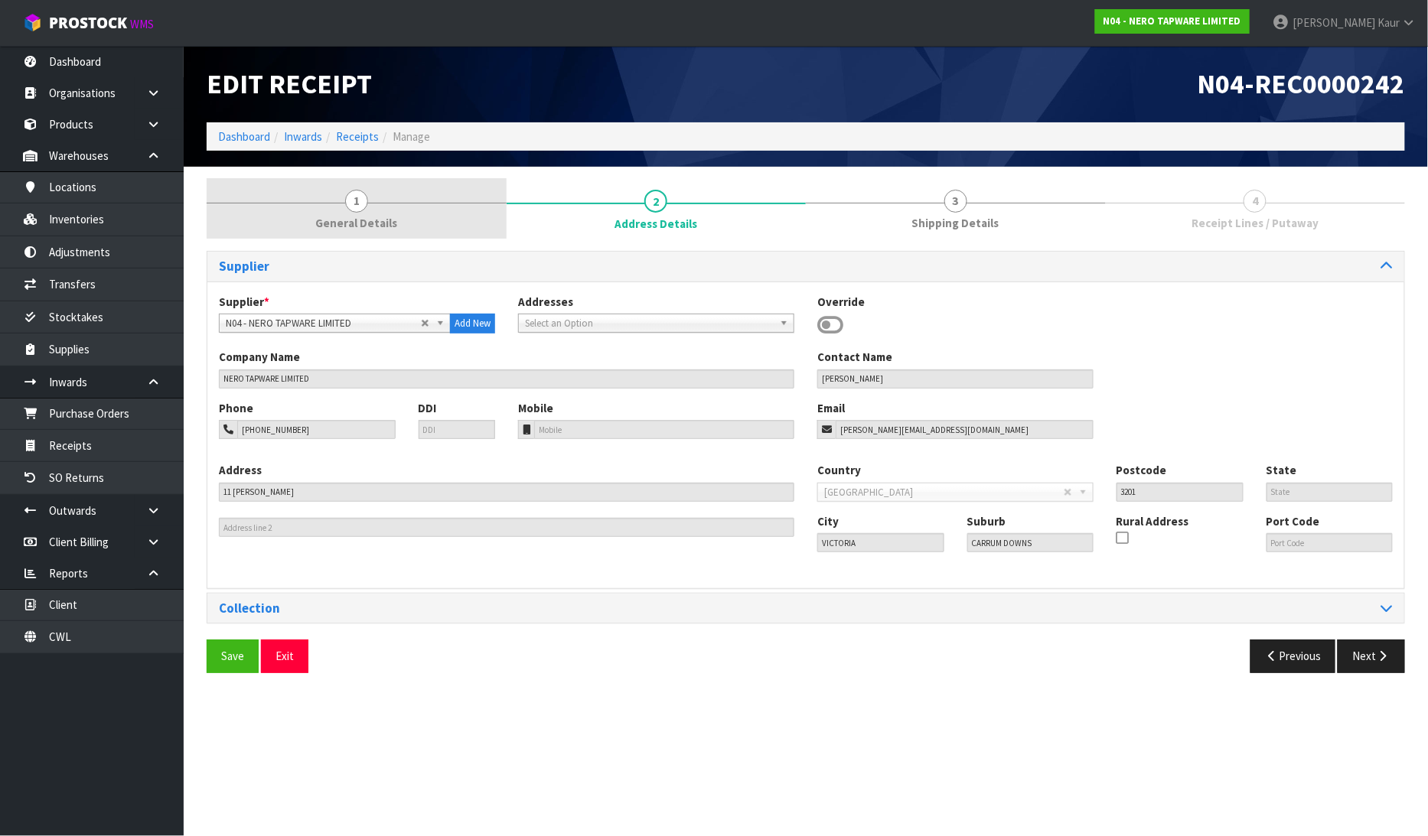
click at [380, 199] on link "1 General Details" at bounding box center [357, 208] width 300 height 60
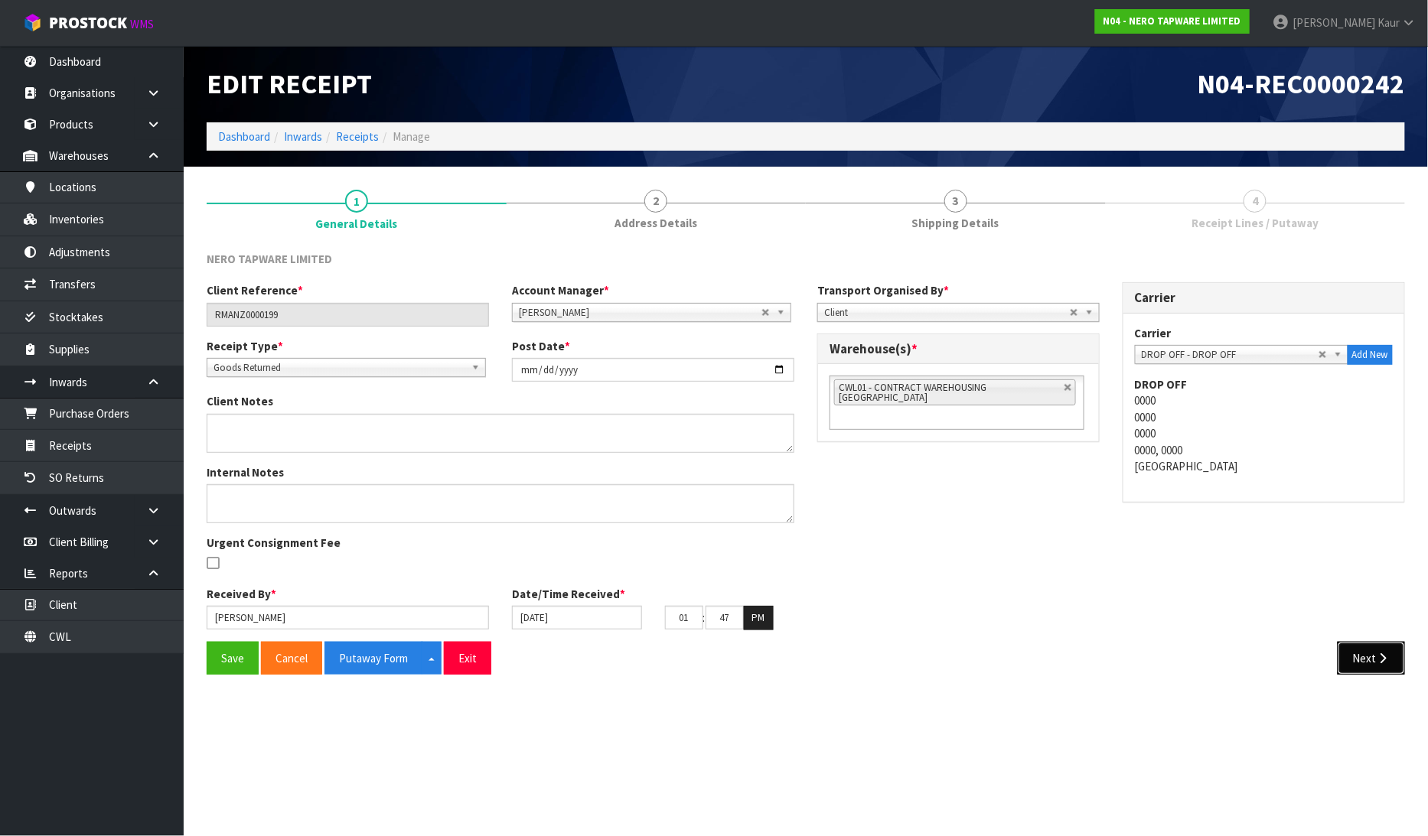
click at [1370, 648] on button "Next" at bounding box center [1371, 658] width 67 height 33
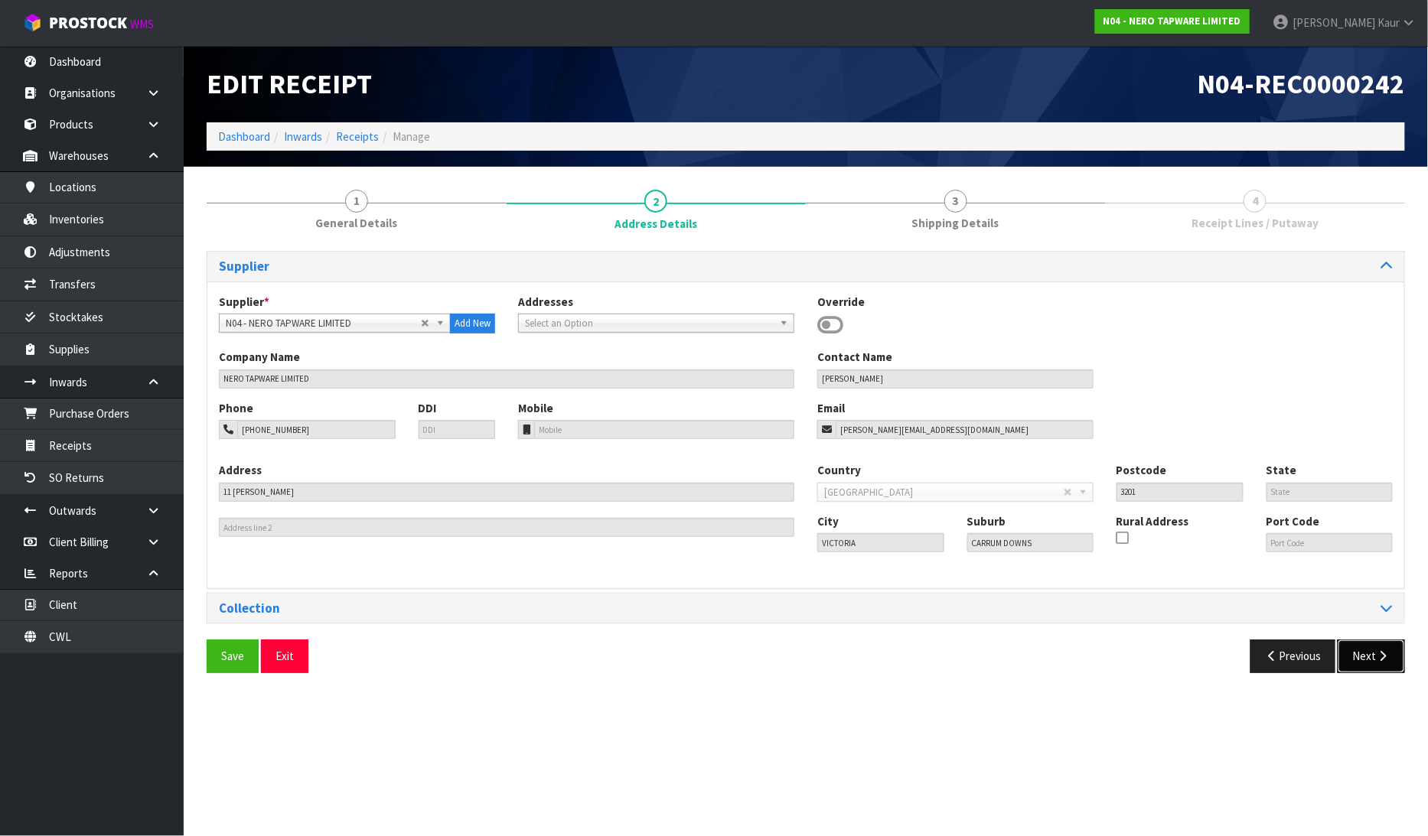
click at [1367, 661] on button "Next" at bounding box center [1371, 656] width 67 height 33
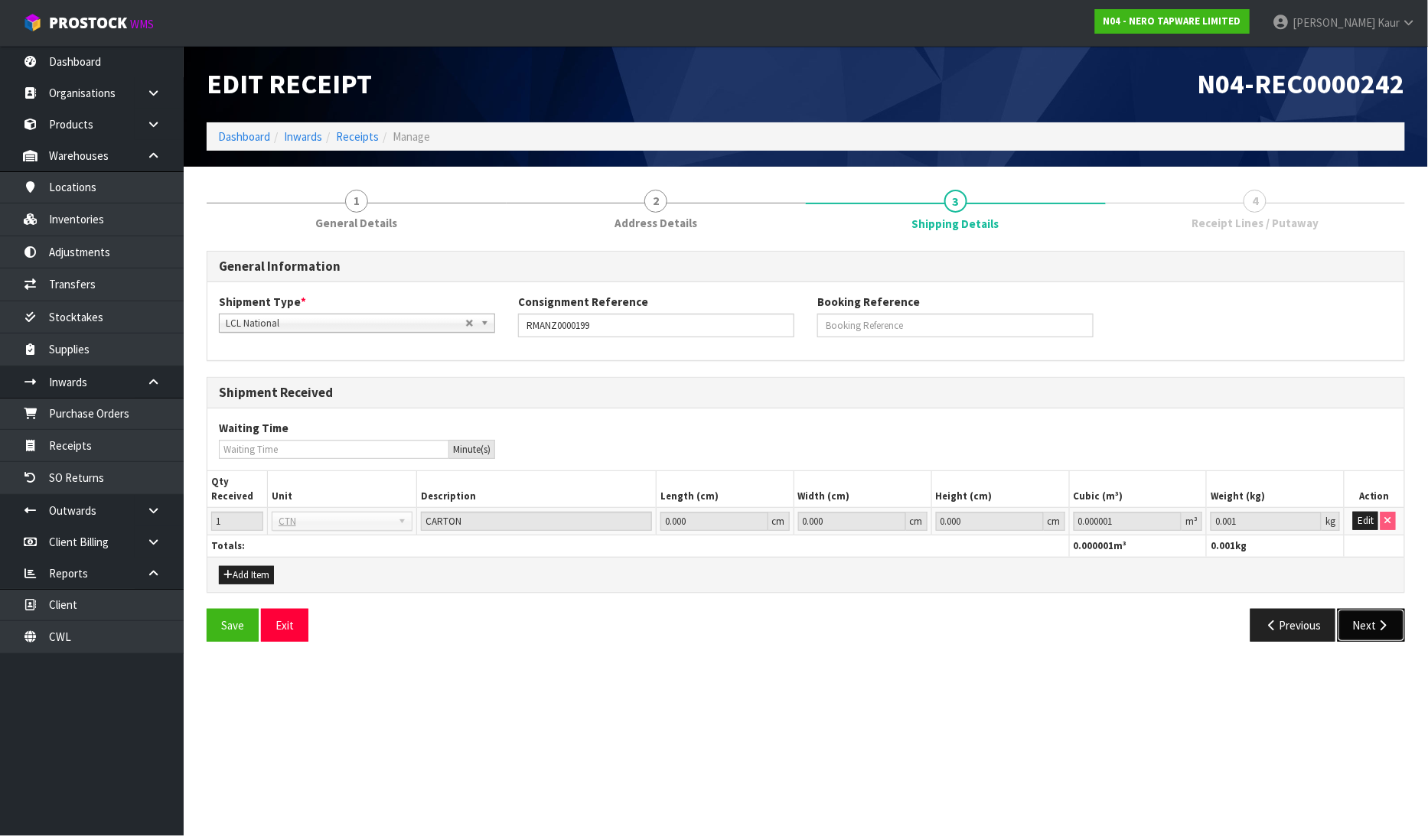
click at [1379, 625] on icon "button" at bounding box center [1383, 625] width 15 height 11
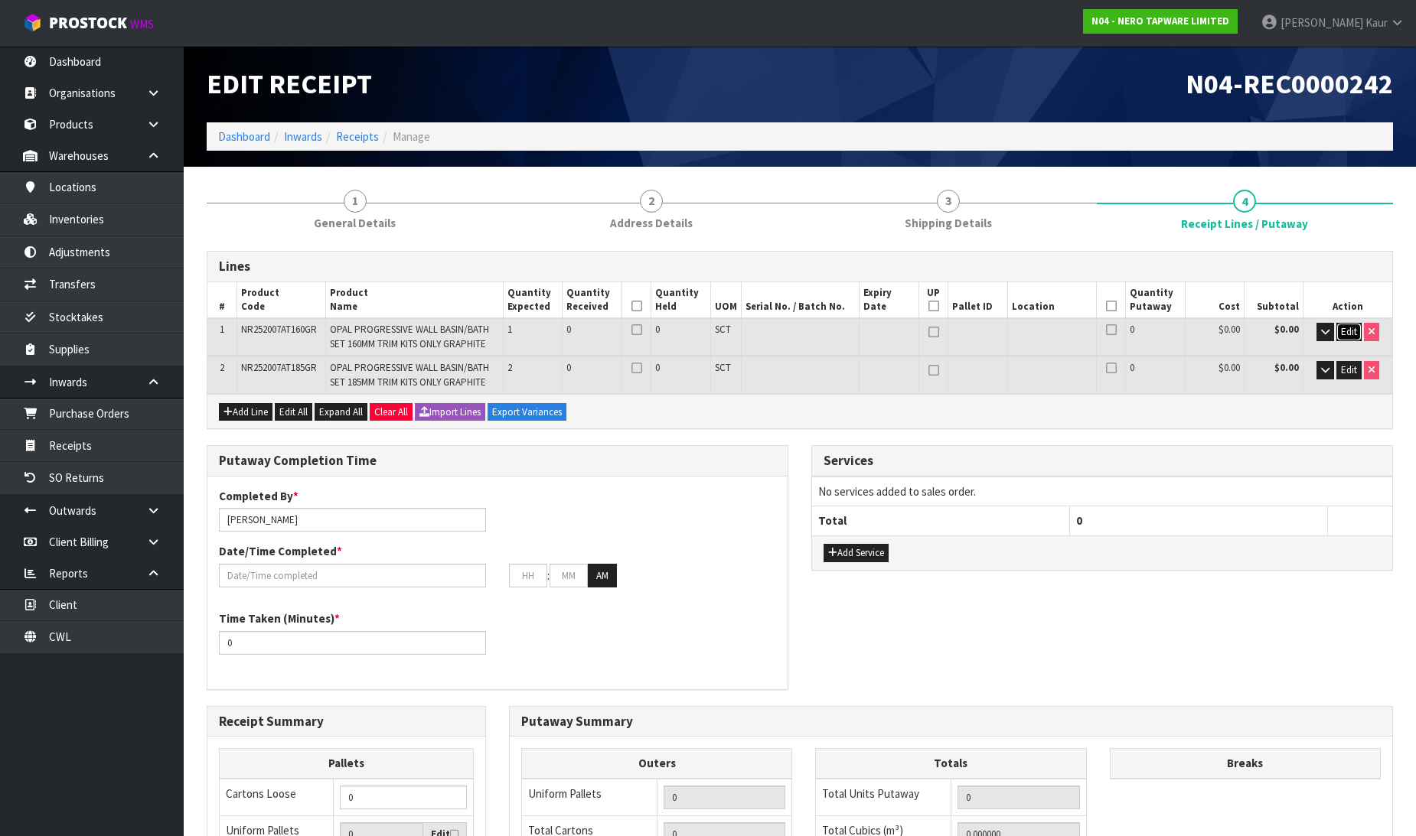
click at [1348, 333] on span "Edit" at bounding box center [1349, 331] width 16 height 13
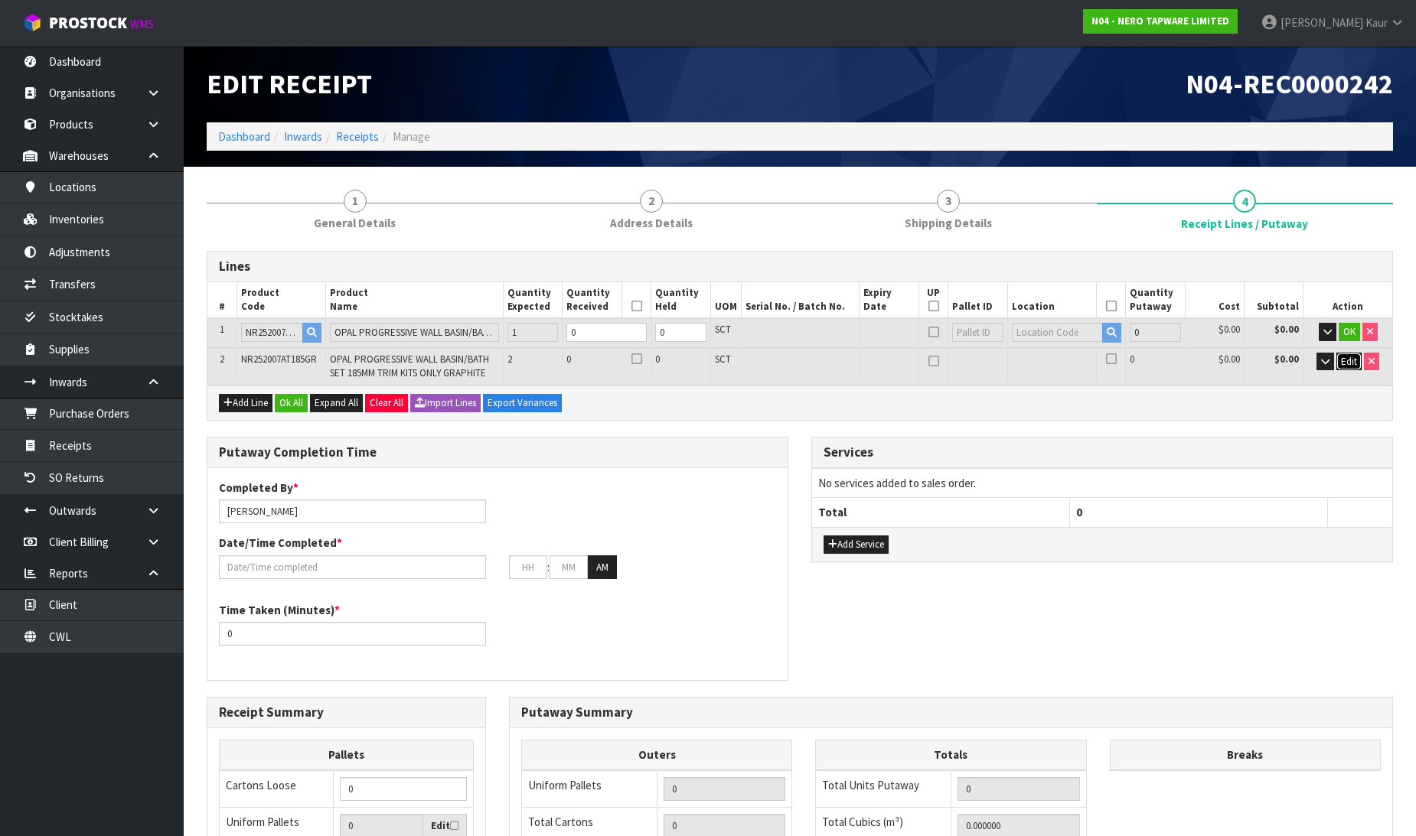
click at [1353, 360] on span "Edit" at bounding box center [1349, 361] width 16 height 13
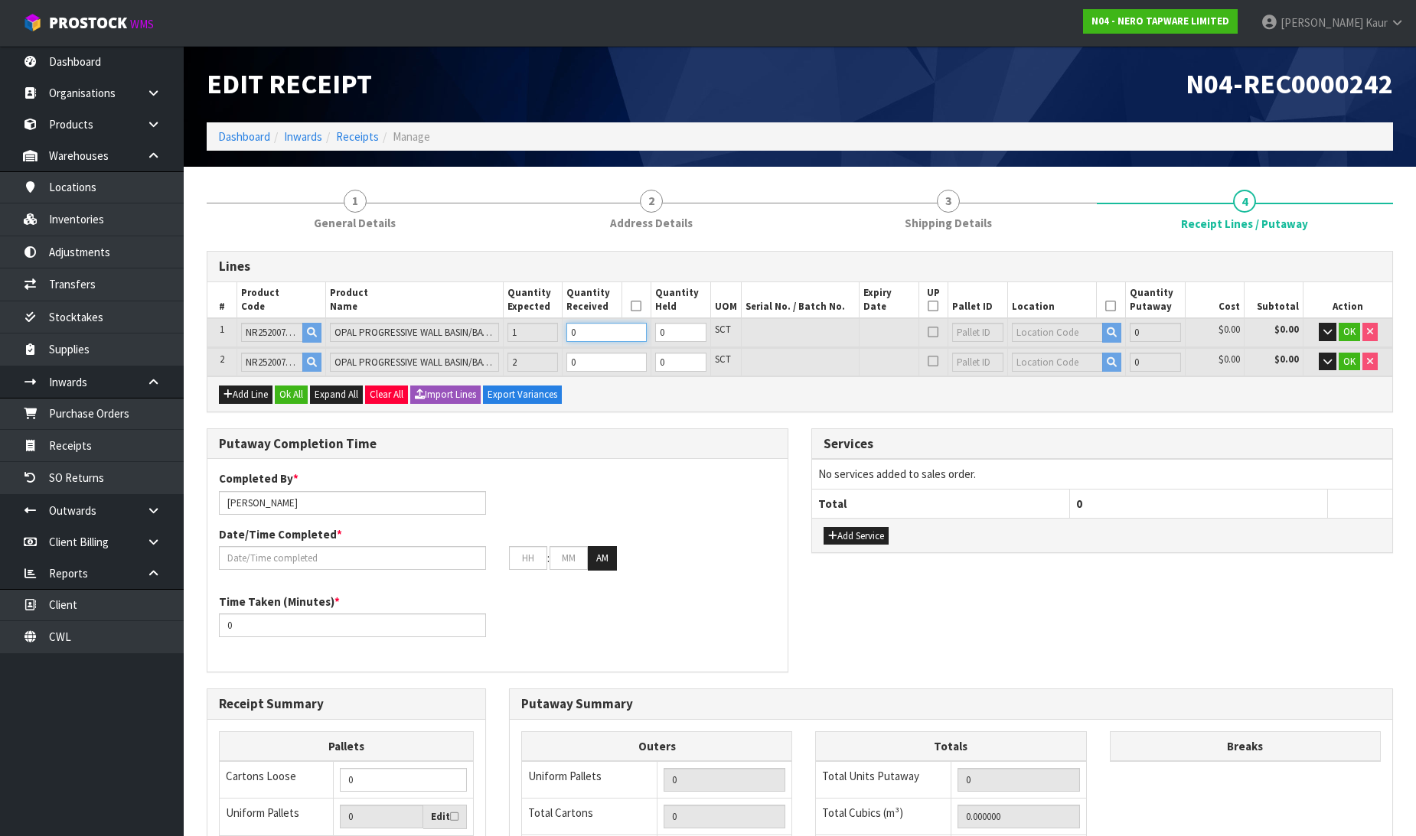
click at [593, 330] on input "0" at bounding box center [606, 332] width 80 height 19
type input "0.002863"
type input "0.68"
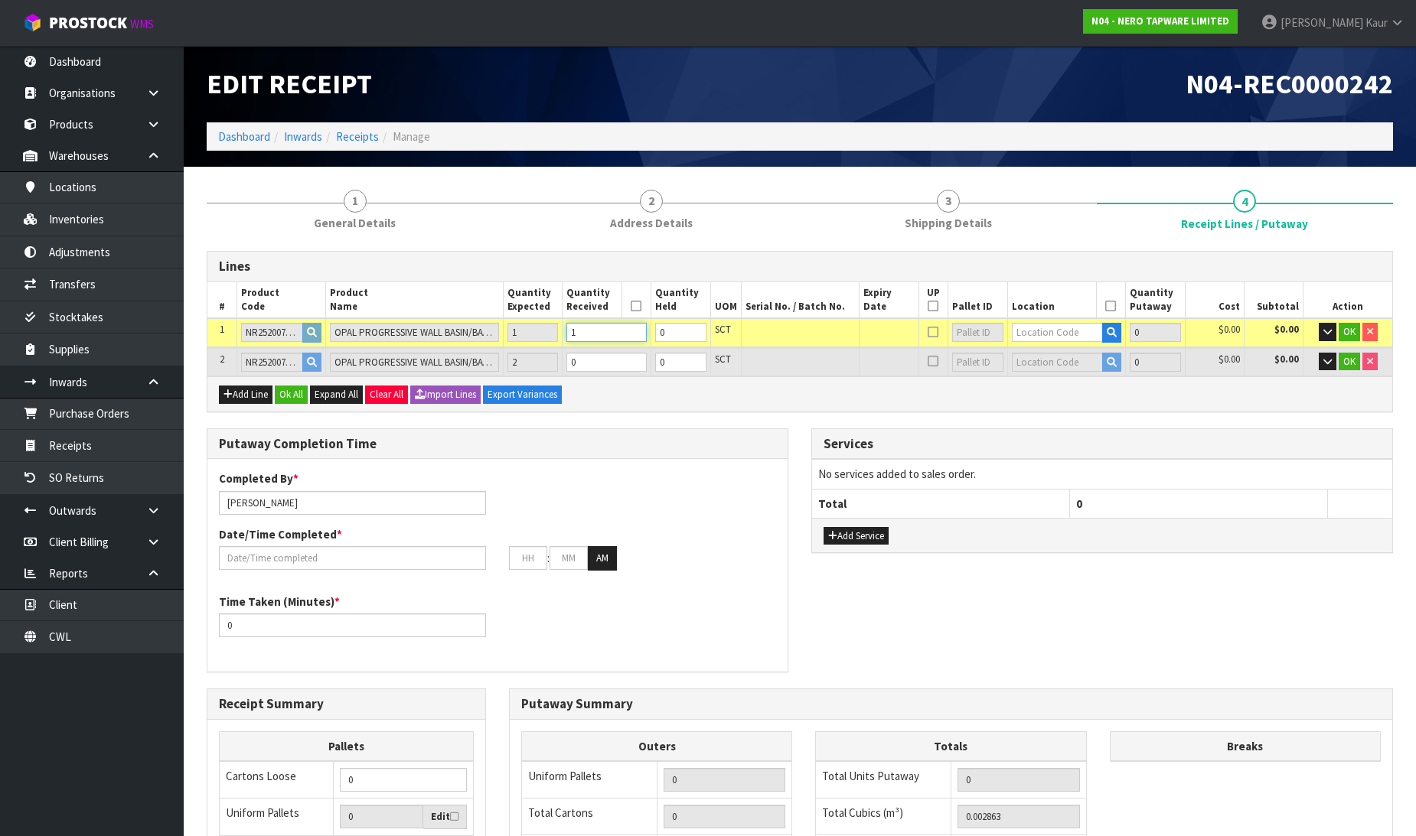
type input "1"
click at [586, 367] on input "0" at bounding box center [606, 362] width 80 height 19
type input "0.009099"
type input "2.18"
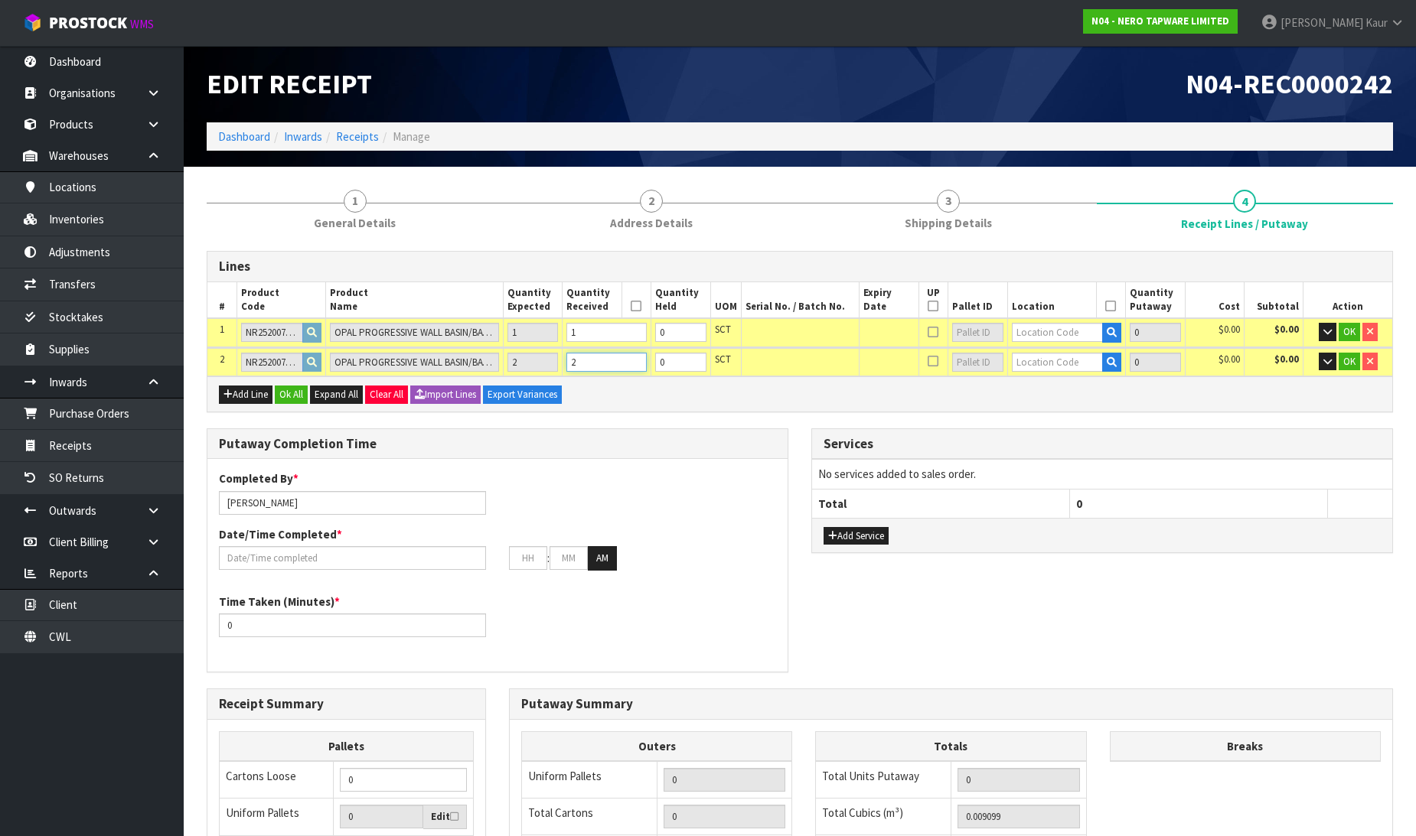
type input "2"
click at [1048, 324] on input "text" at bounding box center [1058, 332] width 92 height 19
type input "33-34-2"
click at [1083, 392] on link "33-34-2 -C" at bounding box center [1072, 400] width 121 height 21
type input "1"
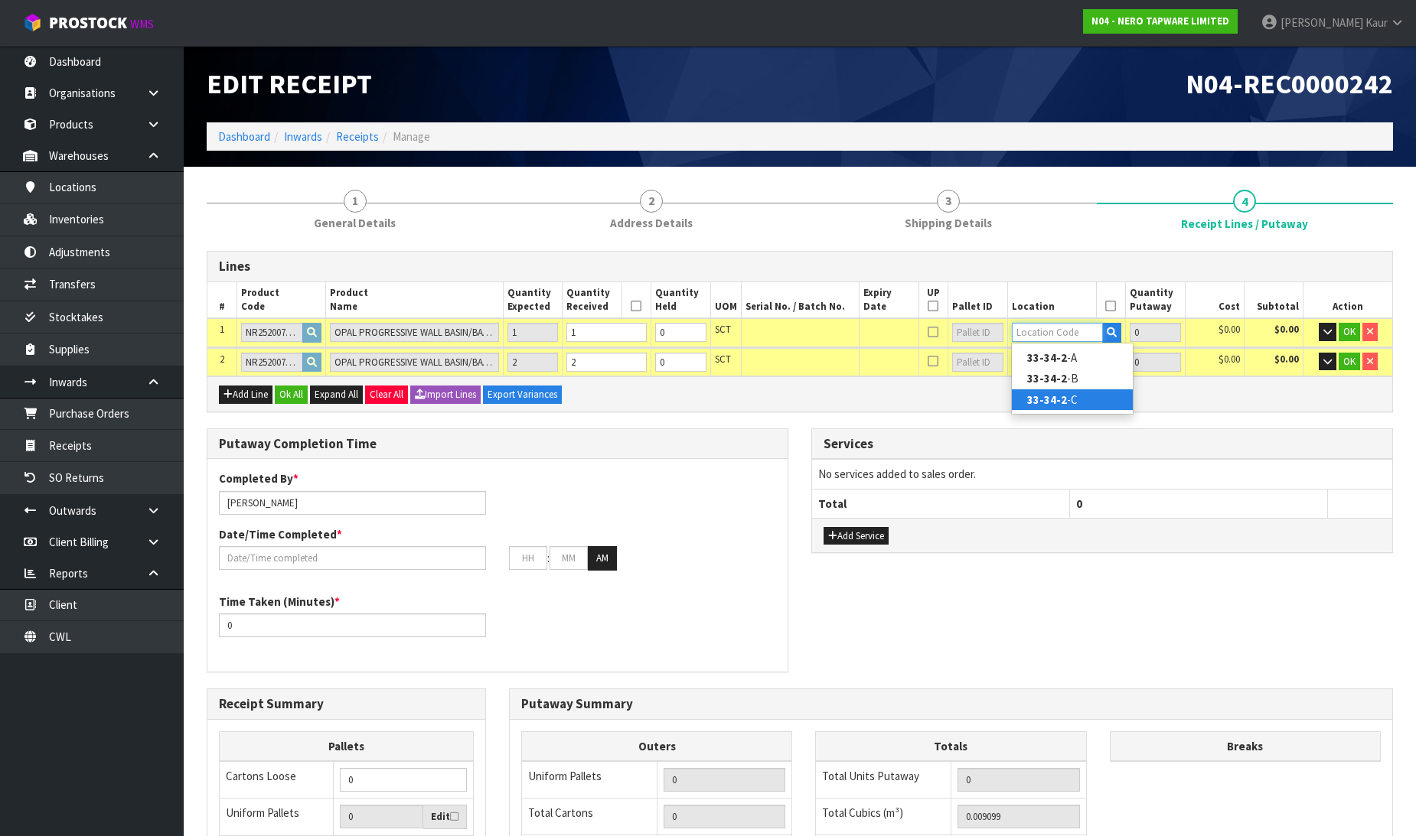
type input "33-34-2-C"
type input "1"
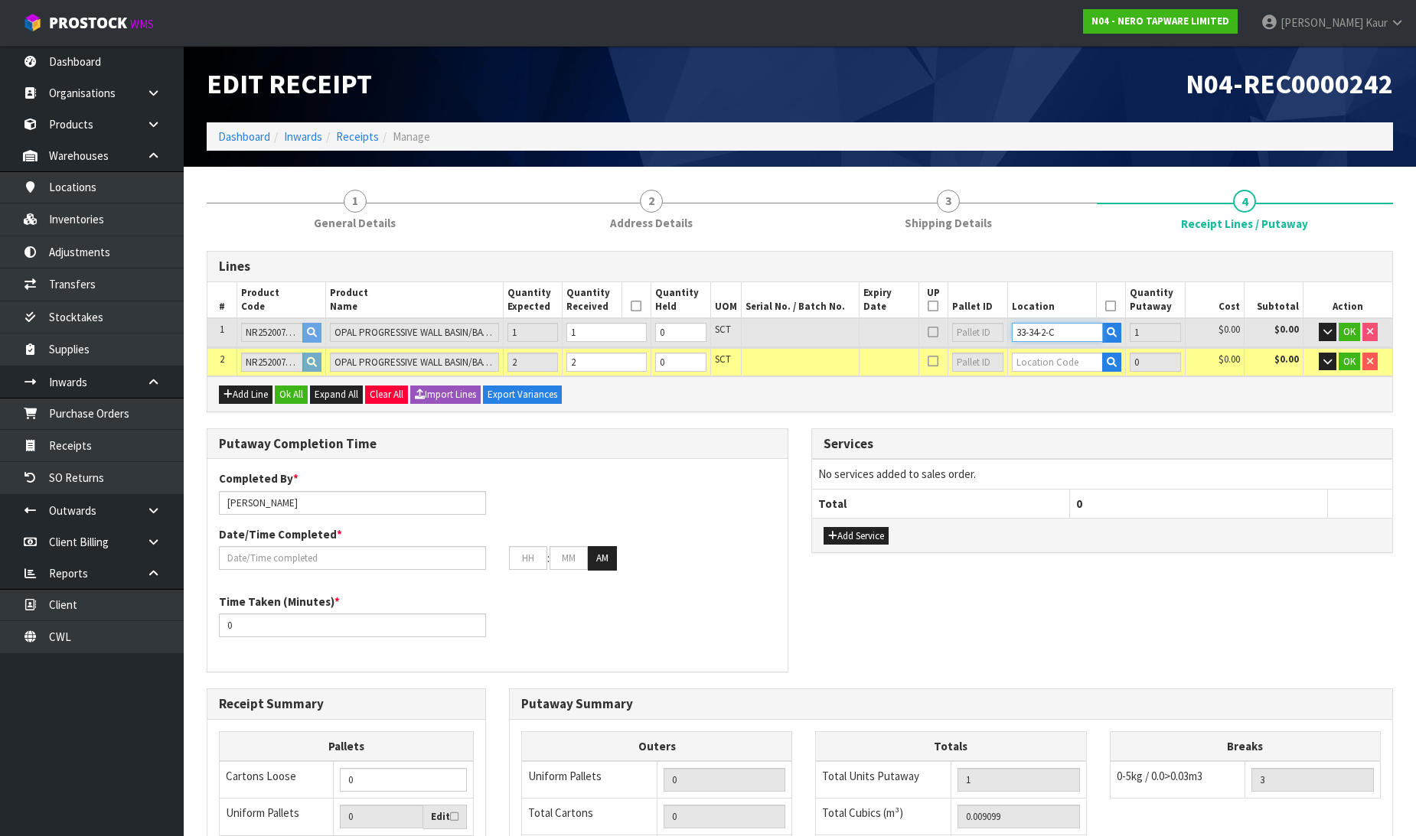
drag, startPoint x: 1068, startPoint y: 329, endPoint x: 947, endPoint y: 304, distance: 124.3
click at [936, 308] on table "# Product Code Product Name Quantity Expected Quantity Received Quantity Held U…" at bounding box center [799, 329] width 1185 height 95
click at [1035, 361] on input "text" at bounding box center [1058, 362] width 92 height 19
paste input "33-34-2-C"
type input "33-34-2-C"
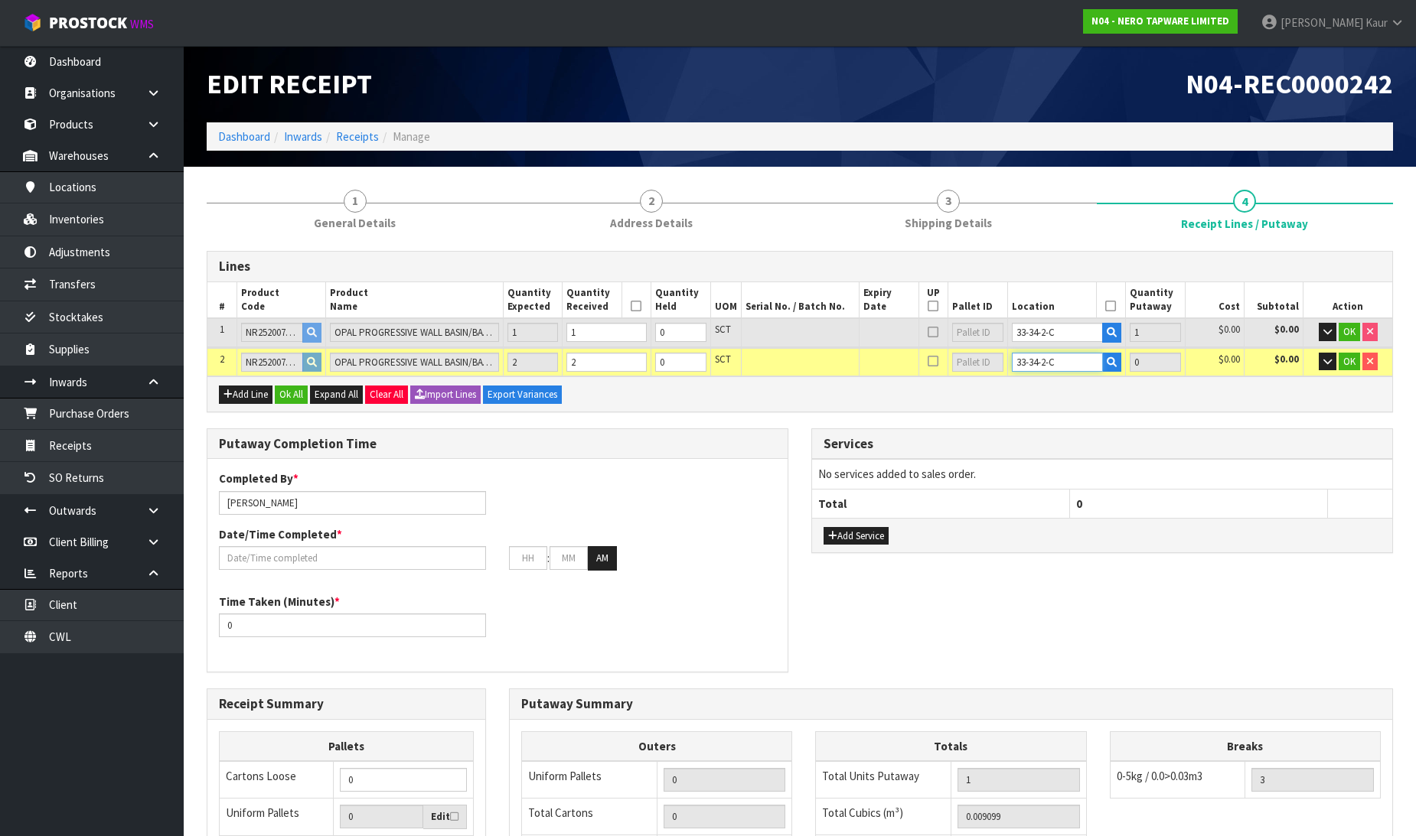
type input "3"
type input "2"
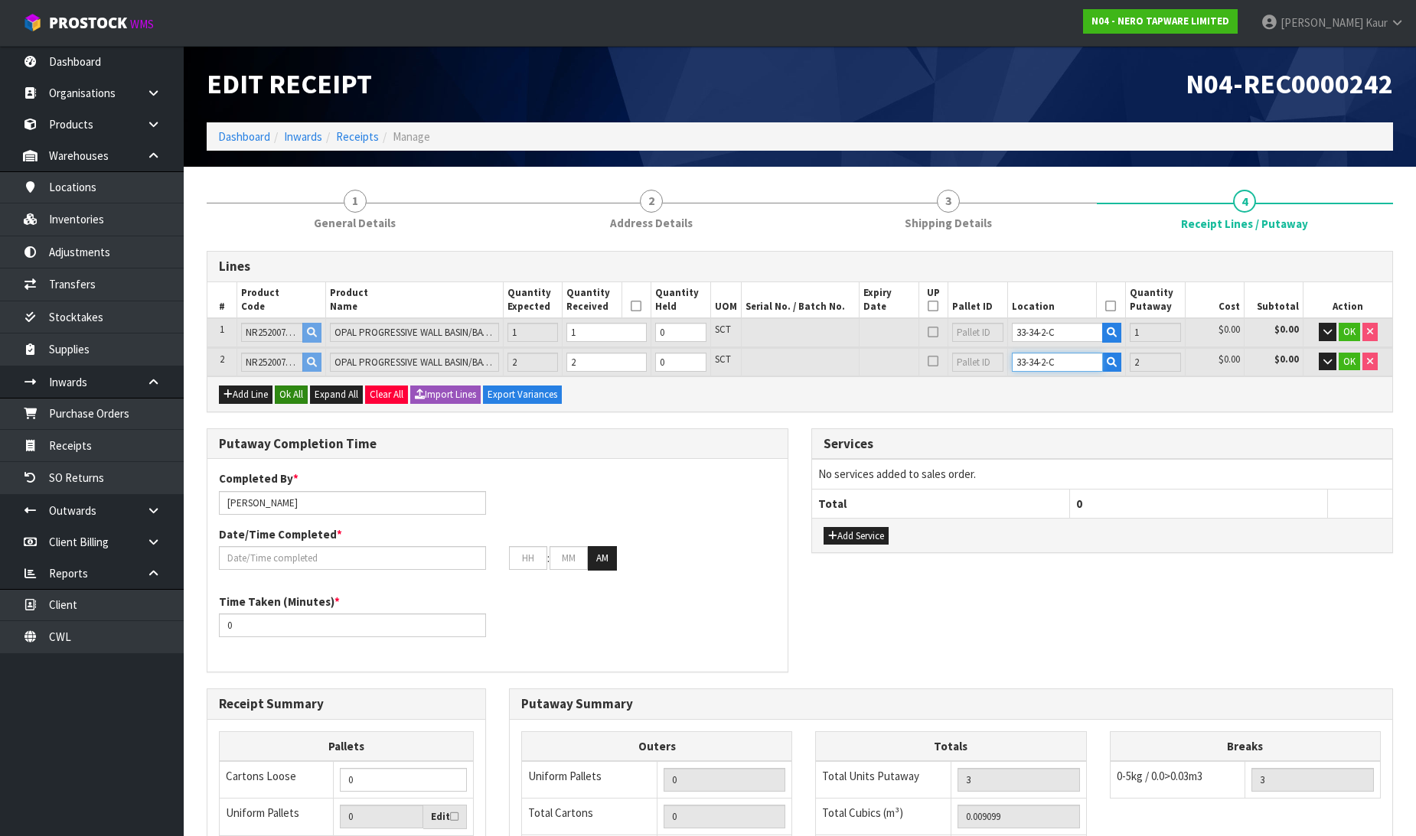
type input "33-34-2-C"
drag, startPoint x: 291, startPoint y: 388, endPoint x: 309, endPoint y: 386, distance: 18.5
click at [292, 388] on button "Ok All" at bounding box center [291, 395] width 33 height 18
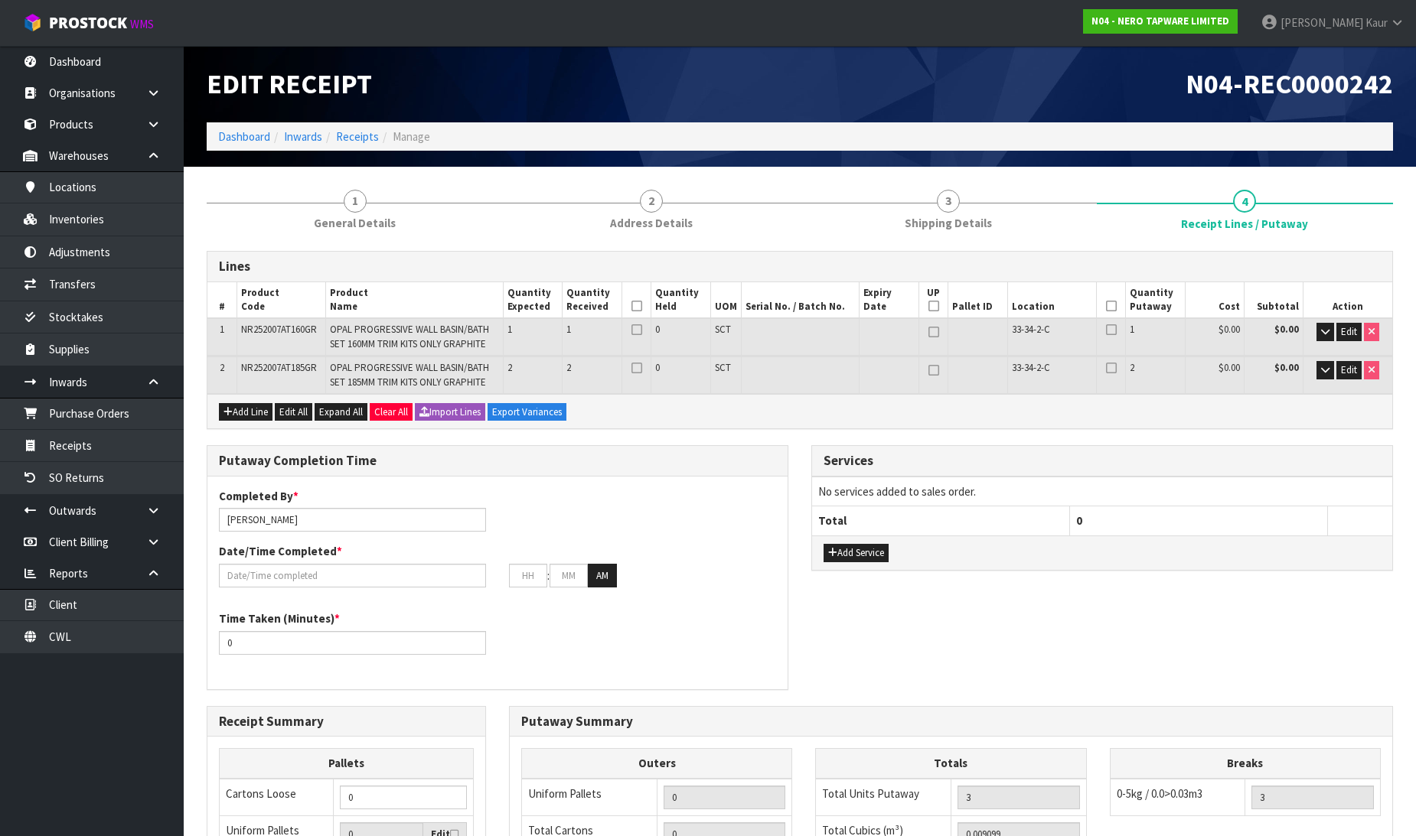
click at [645, 304] on th at bounding box center [636, 300] width 30 height 37
click at [630, 304] on th at bounding box center [636, 300] width 30 height 37
click at [641, 308] on th at bounding box center [636, 300] width 30 height 37
drag, startPoint x: 636, startPoint y: 308, endPoint x: 684, endPoint y: 308, distance: 48.2
click at [635, 307] on icon at bounding box center [636, 306] width 11 height 1
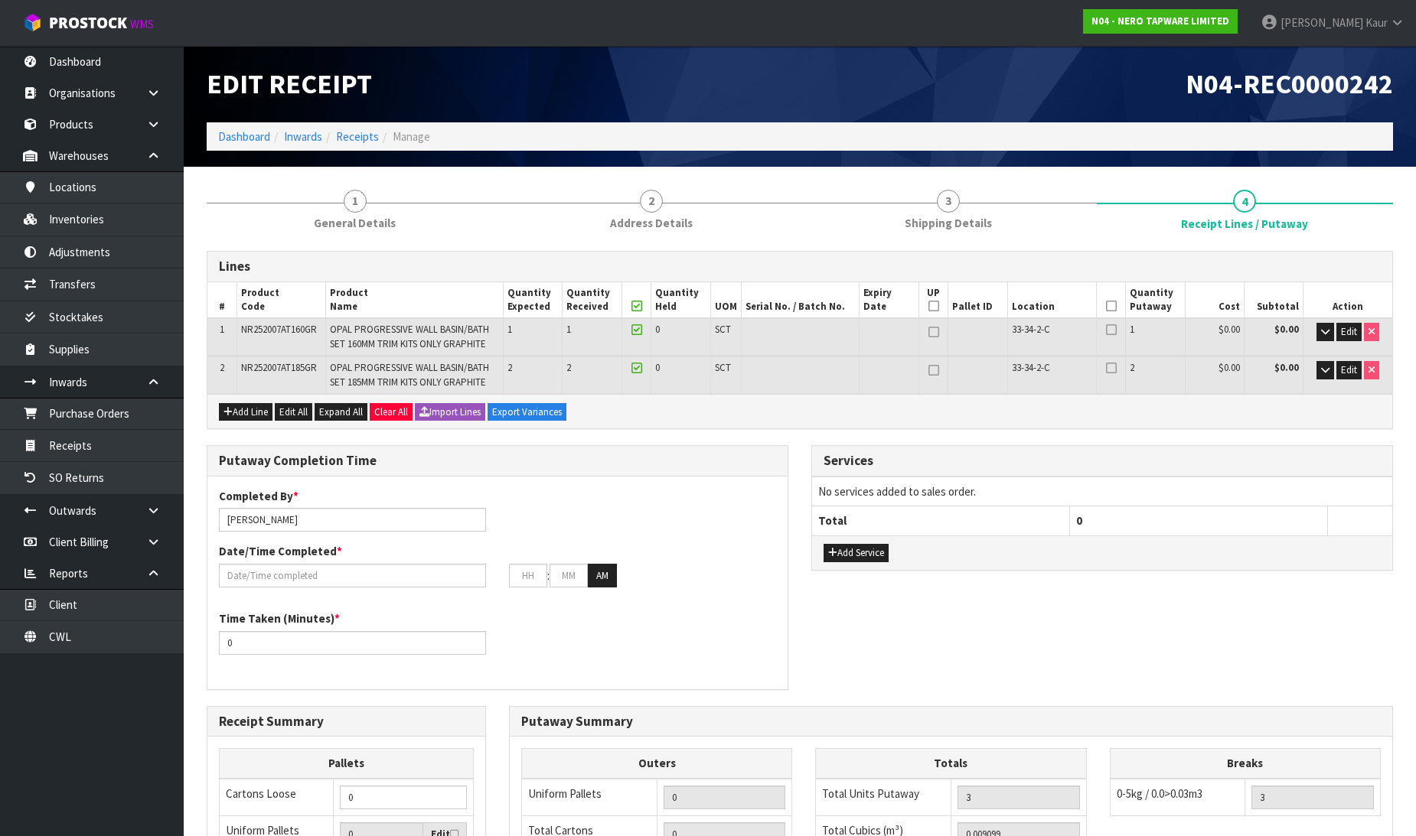
click at [1117, 306] on th at bounding box center [1111, 300] width 30 height 37
click at [1108, 296] on th at bounding box center [1111, 300] width 30 height 37
click at [1110, 306] on icon at bounding box center [1111, 306] width 11 height 1
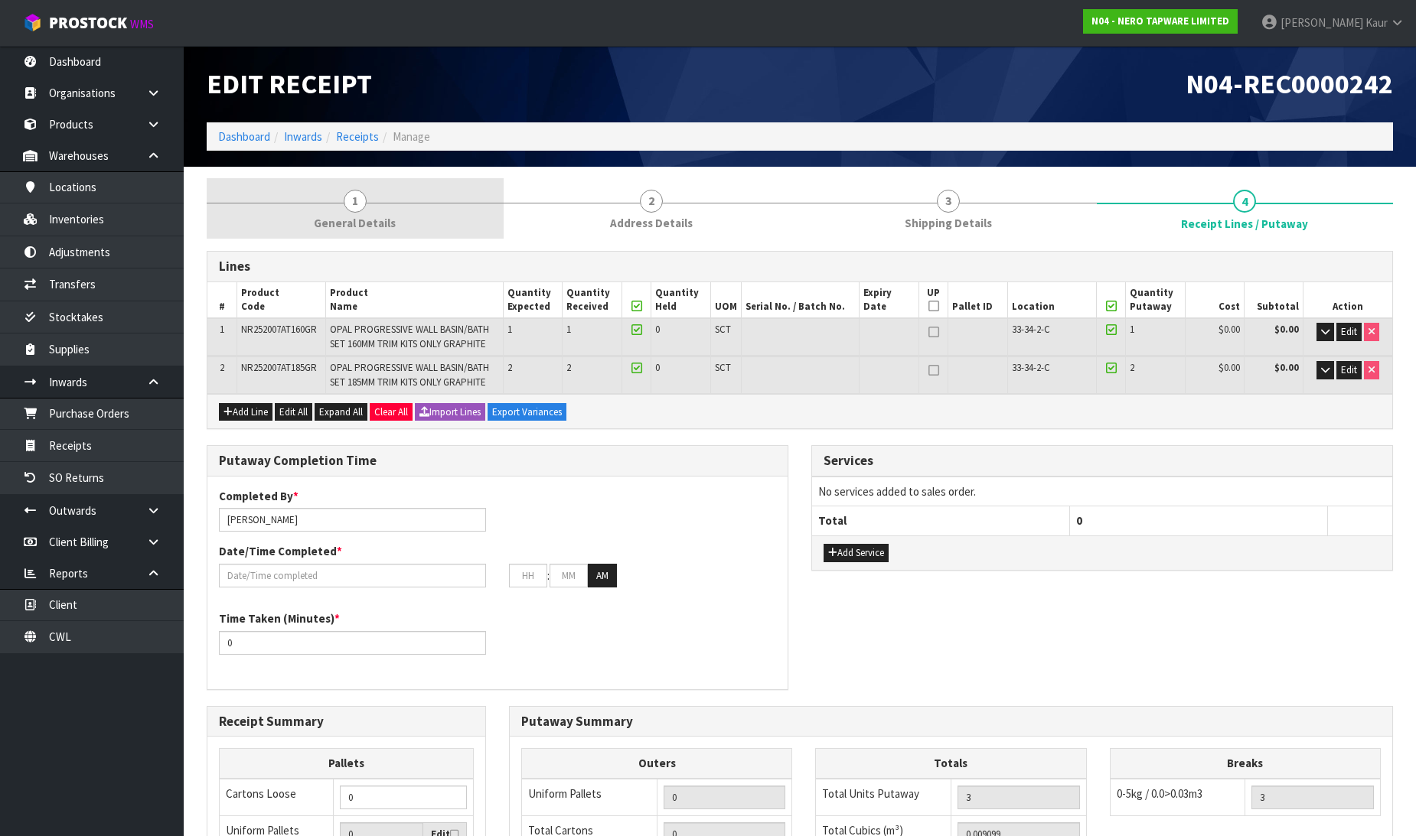
click at [347, 216] on span "General Details" at bounding box center [355, 223] width 82 height 16
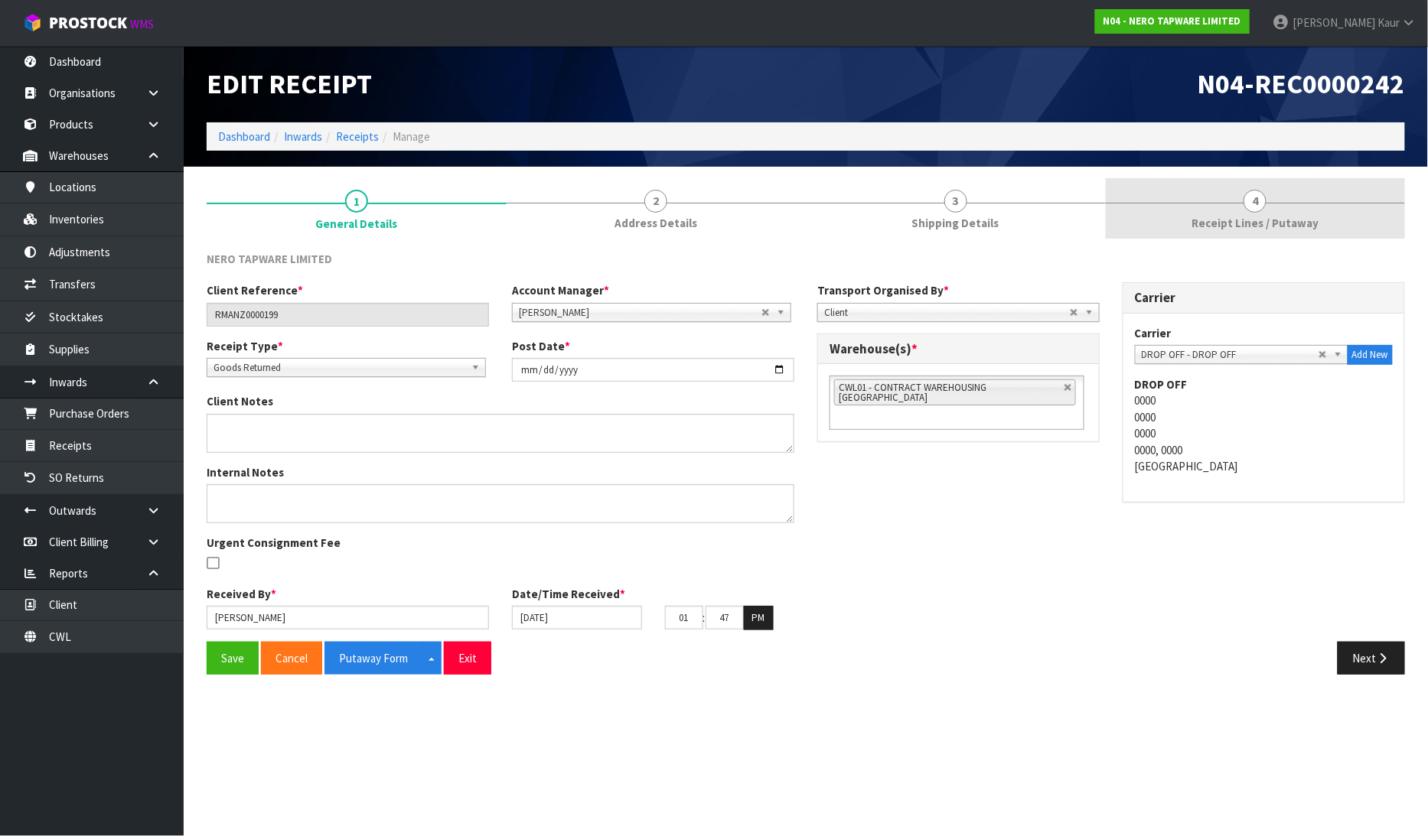
click at [1191, 196] on link "4 Receipt Lines / Putaway" at bounding box center [1256, 208] width 300 height 60
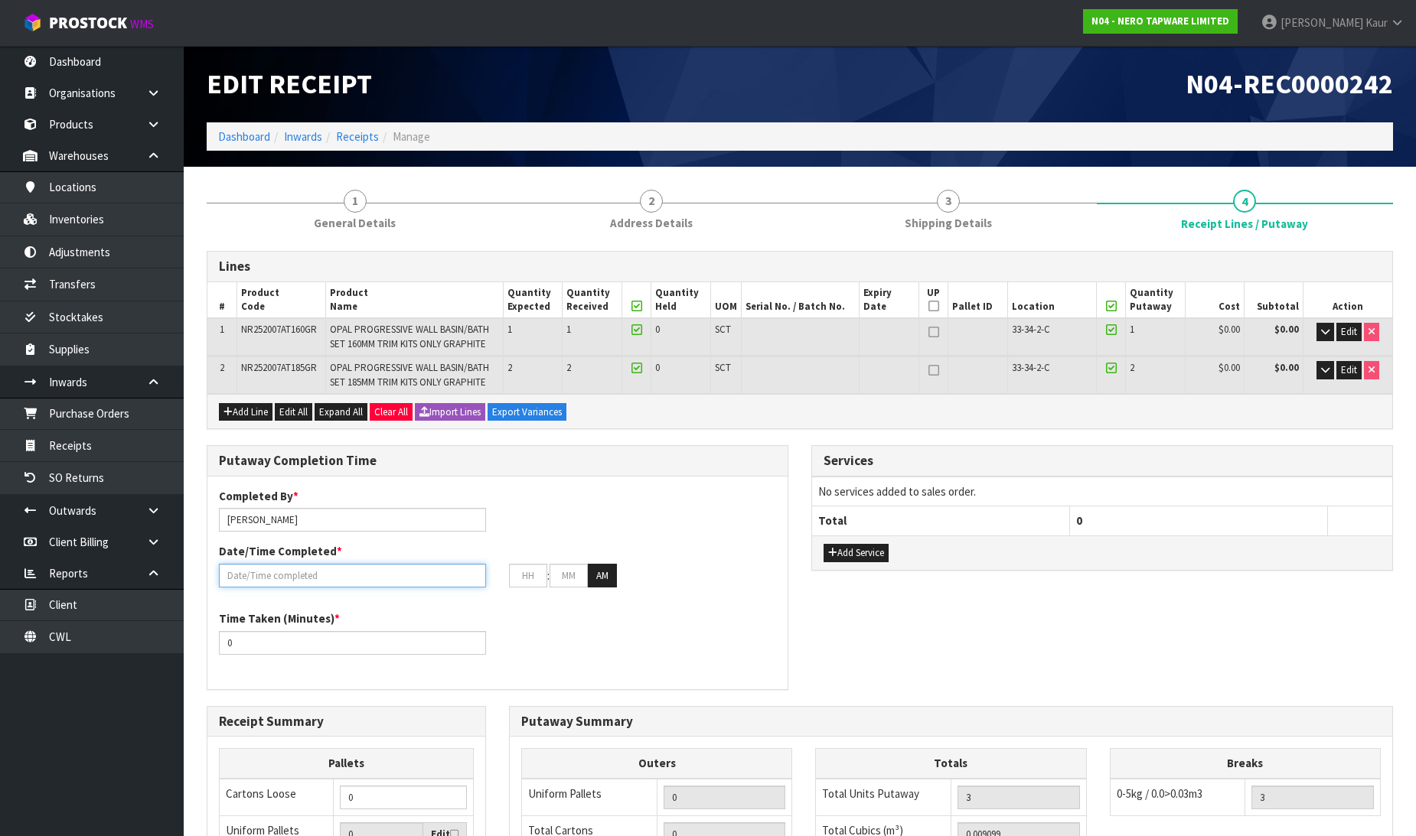
click at [249, 574] on input "text" at bounding box center [352, 576] width 267 height 24
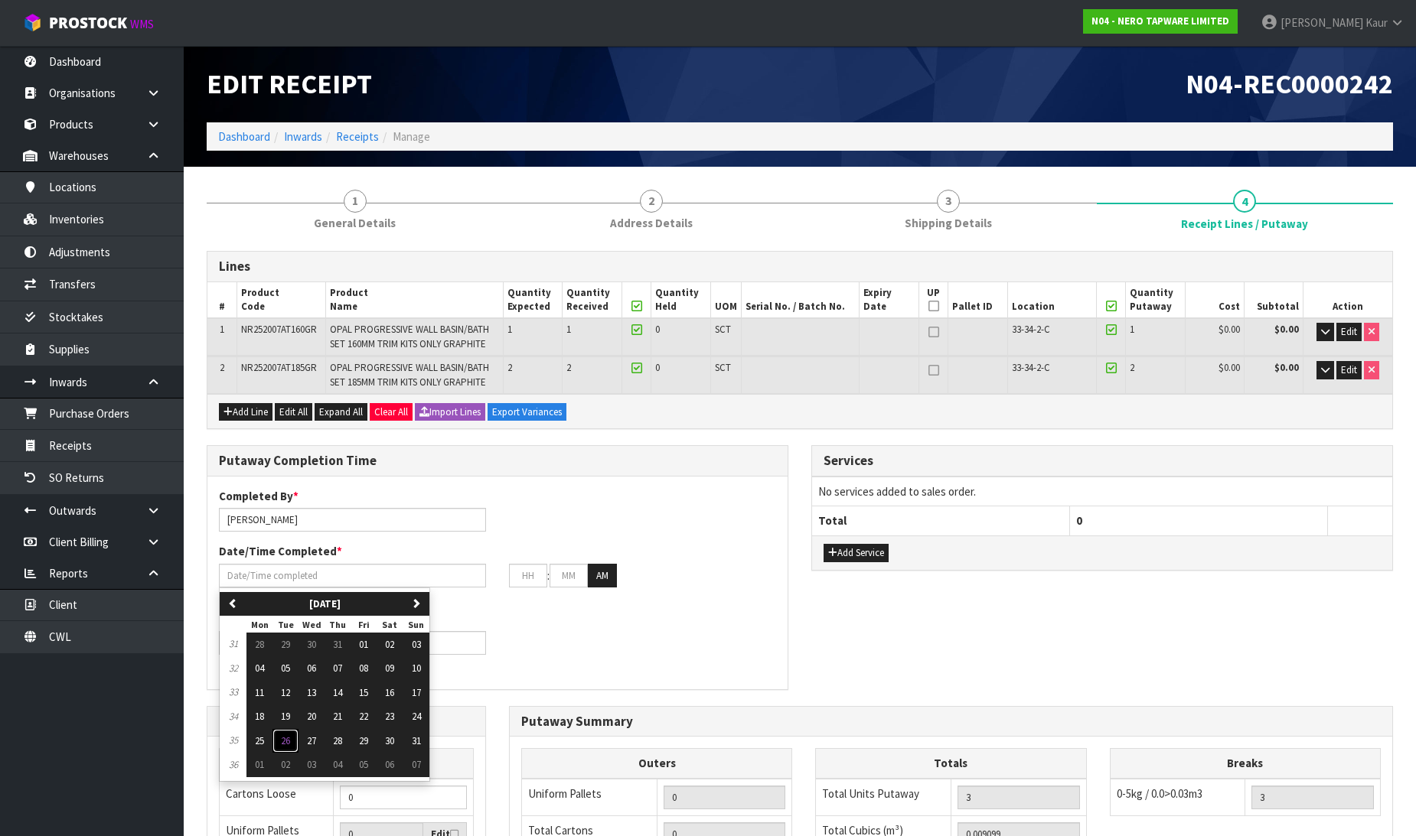
click at [293, 738] on button "26" at bounding box center [285, 741] width 26 height 24
type input "[DATE]"
type input "12"
type input "00"
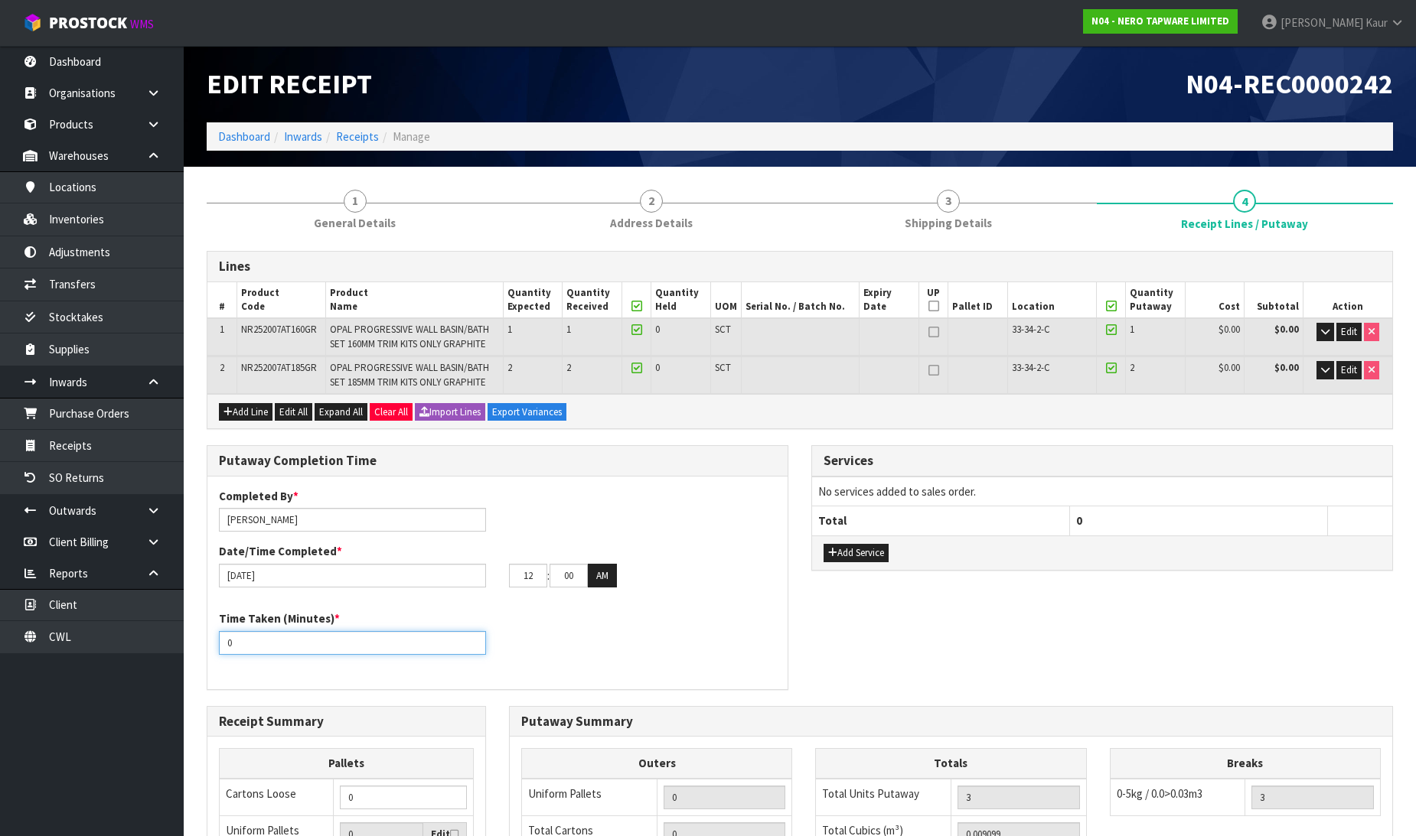
drag, startPoint x: 246, startPoint y: 650, endPoint x: 218, endPoint y: 654, distance: 27.8
click at [218, 654] on div "Time Taken (Minutes) * 0" at bounding box center [497, 638] width 580 height 55
type input "15"
drag, startPoint x: 547, startPoint y: 575, endPoint x: 507, endPoint y: 577, distance: 40.6
click at [507, 577] on div "12 : 00 : 00 AM" at bounding box center [642, 576] width 290 height 24
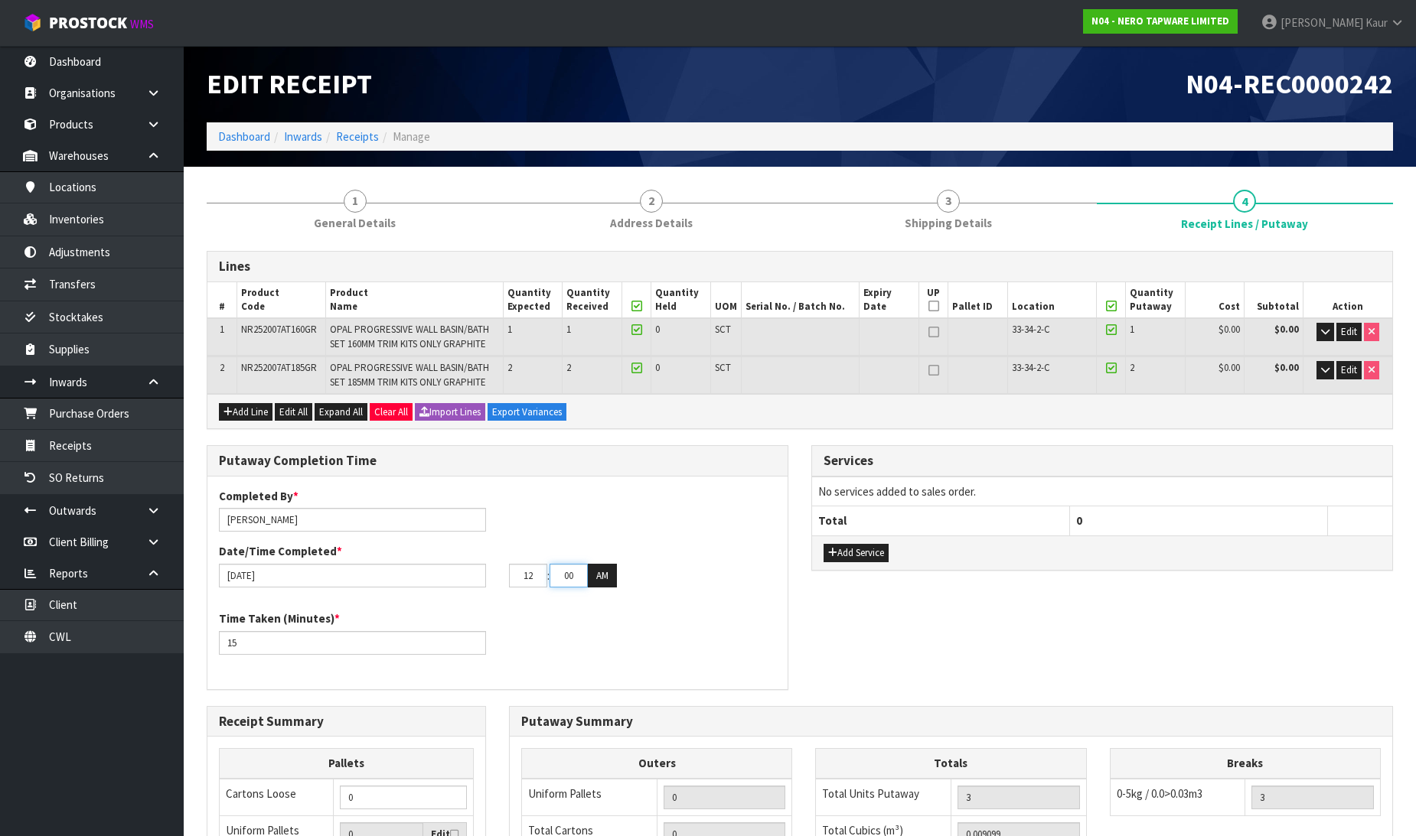
drag, startPoint x: 579, startPoint y: 579, endPoint x: 542, endPoint y: 579, distance: 36.7
click at [542, 579] on tr "12 : 00 : 00 AM" at bounding box center [563, 576] width 108 height 24
type input "13"
click at [611, 569] on button "AM" at bounding box center [602, 576] width 29 height 24
click at [608, 646] on div "Time Taken (Minutes) * 15" at bounding box center [497, 638] width 580 height 55
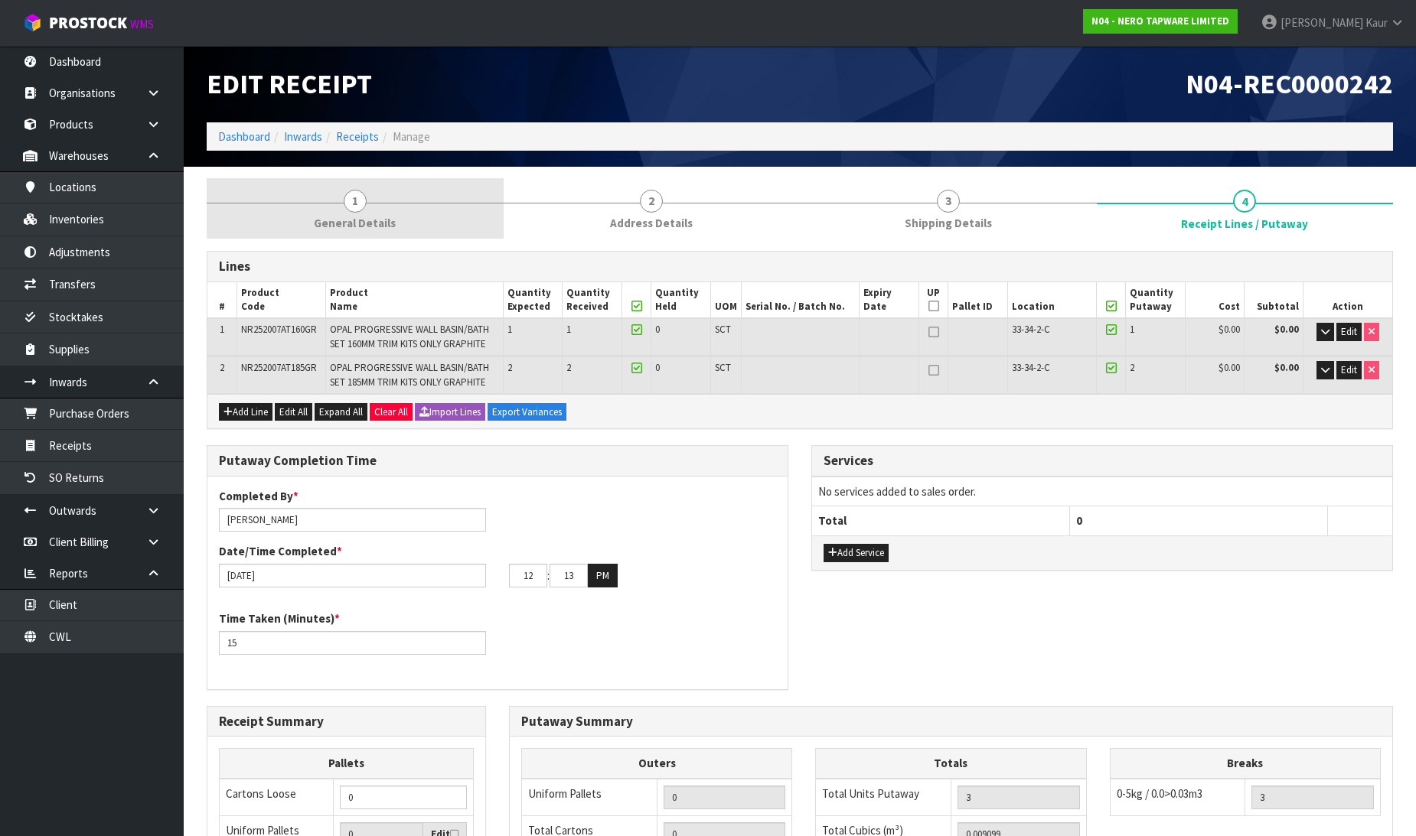
click at [385, 204] on link "1 General Details" at bounding box center [355, 208] width 297 height 60
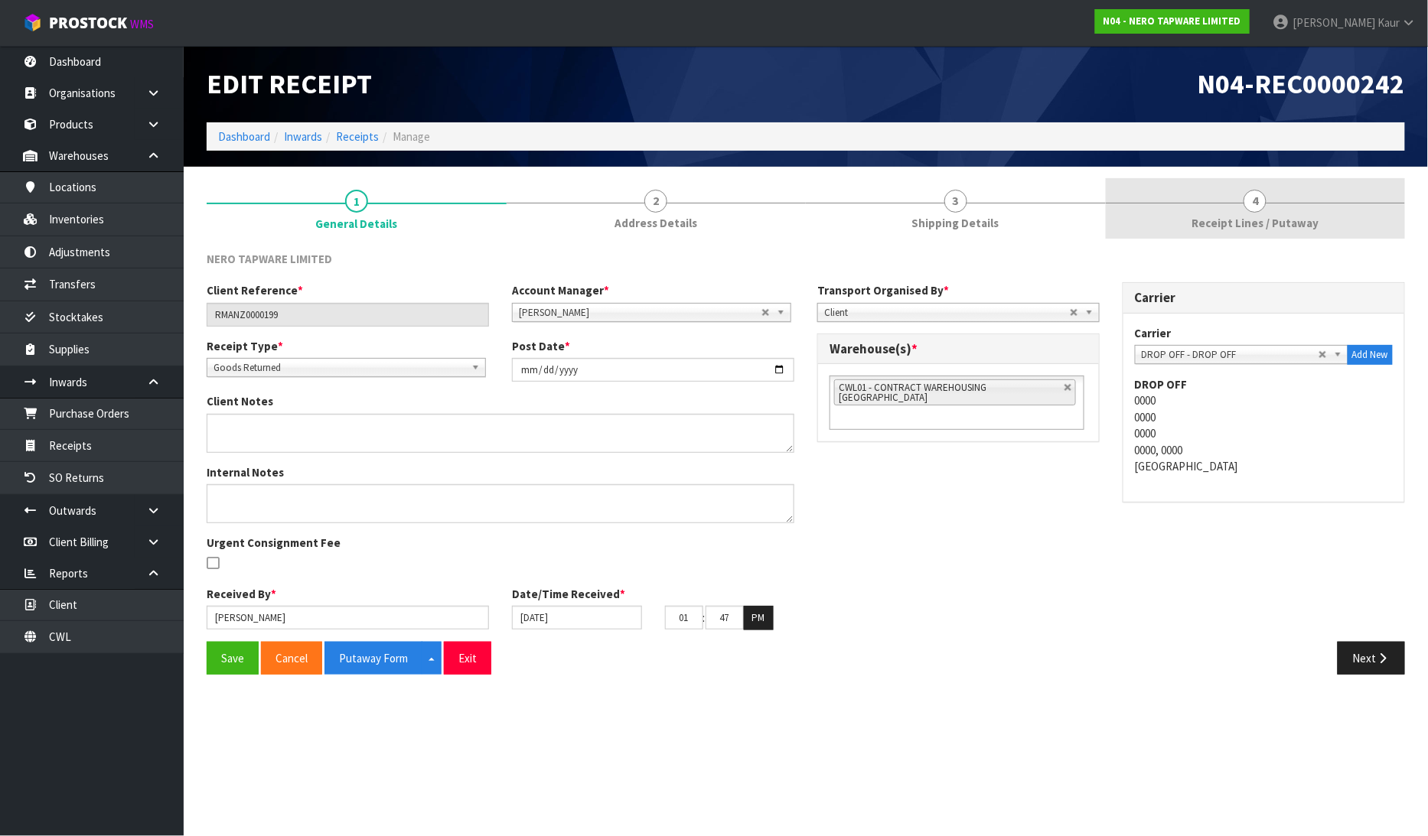
click at [1205, 223] on span "Receipt Lines / Putaway" at bounding box center [1255, 223] width 127 height 16
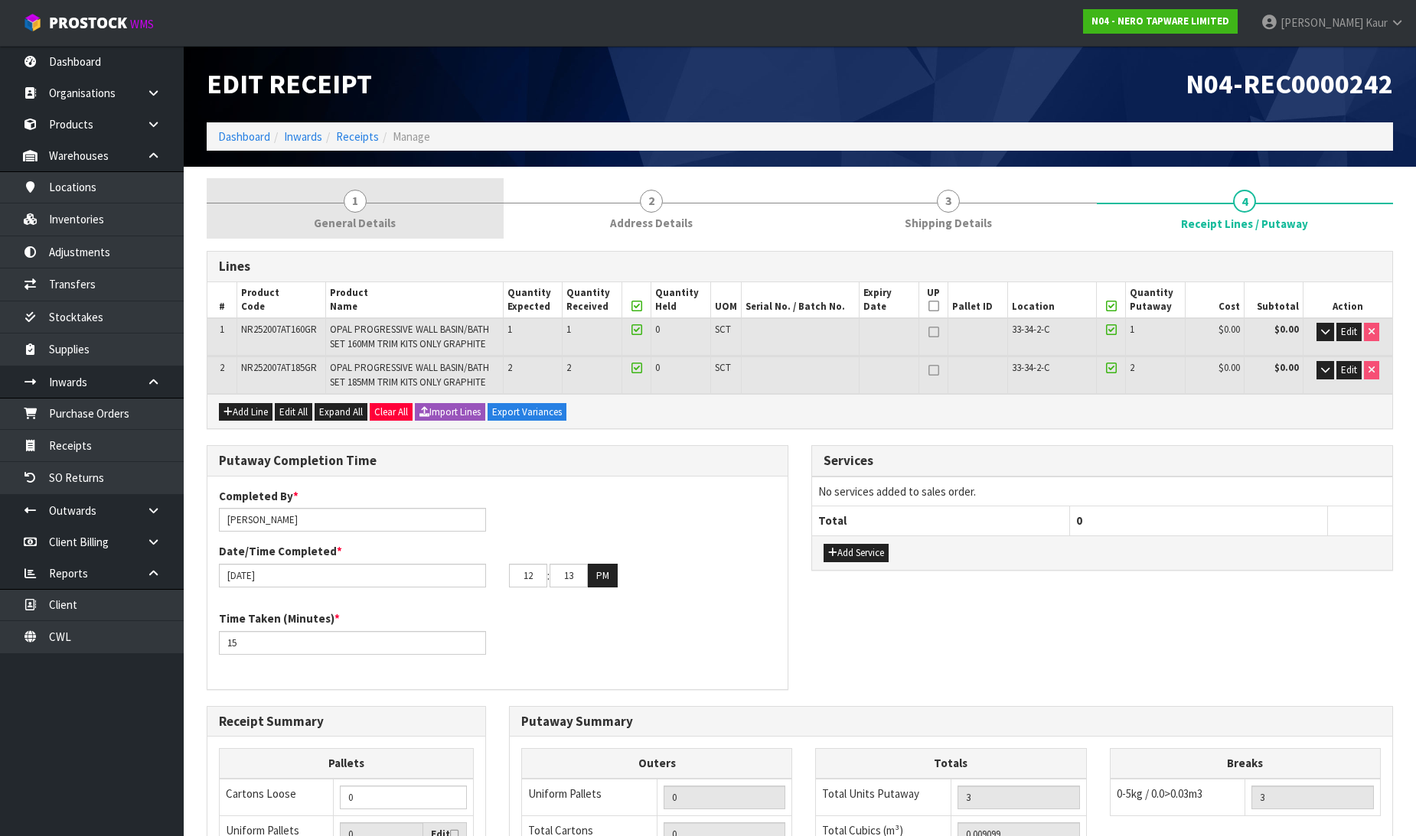
click at [391, 196] on link "1 General Details" at bounding box center [355, 208] width 297 height 60
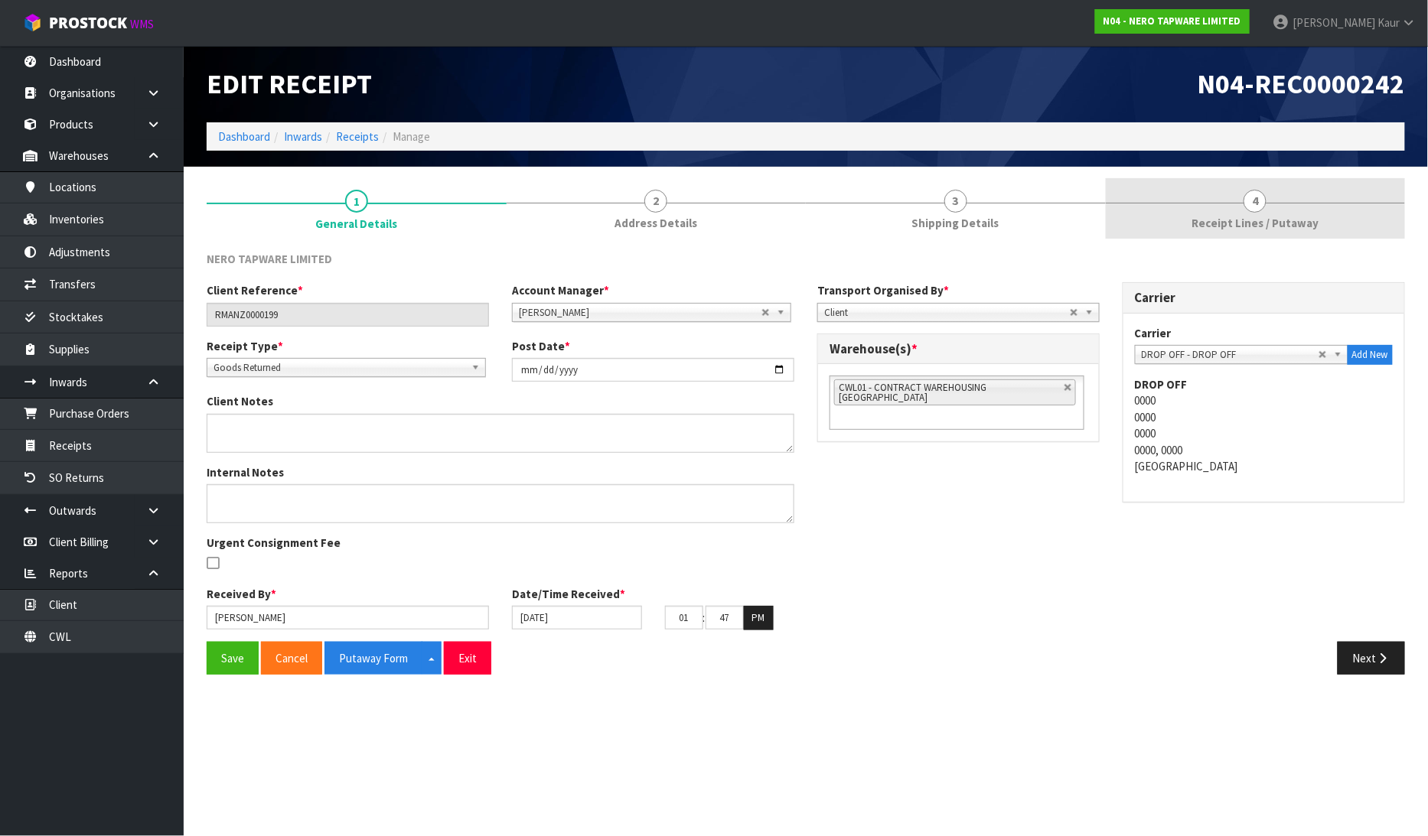
click at [1264, 233] on link "4 Receipt Lines / Putaway" at bounding box center [1256, 208] width 300 height 60
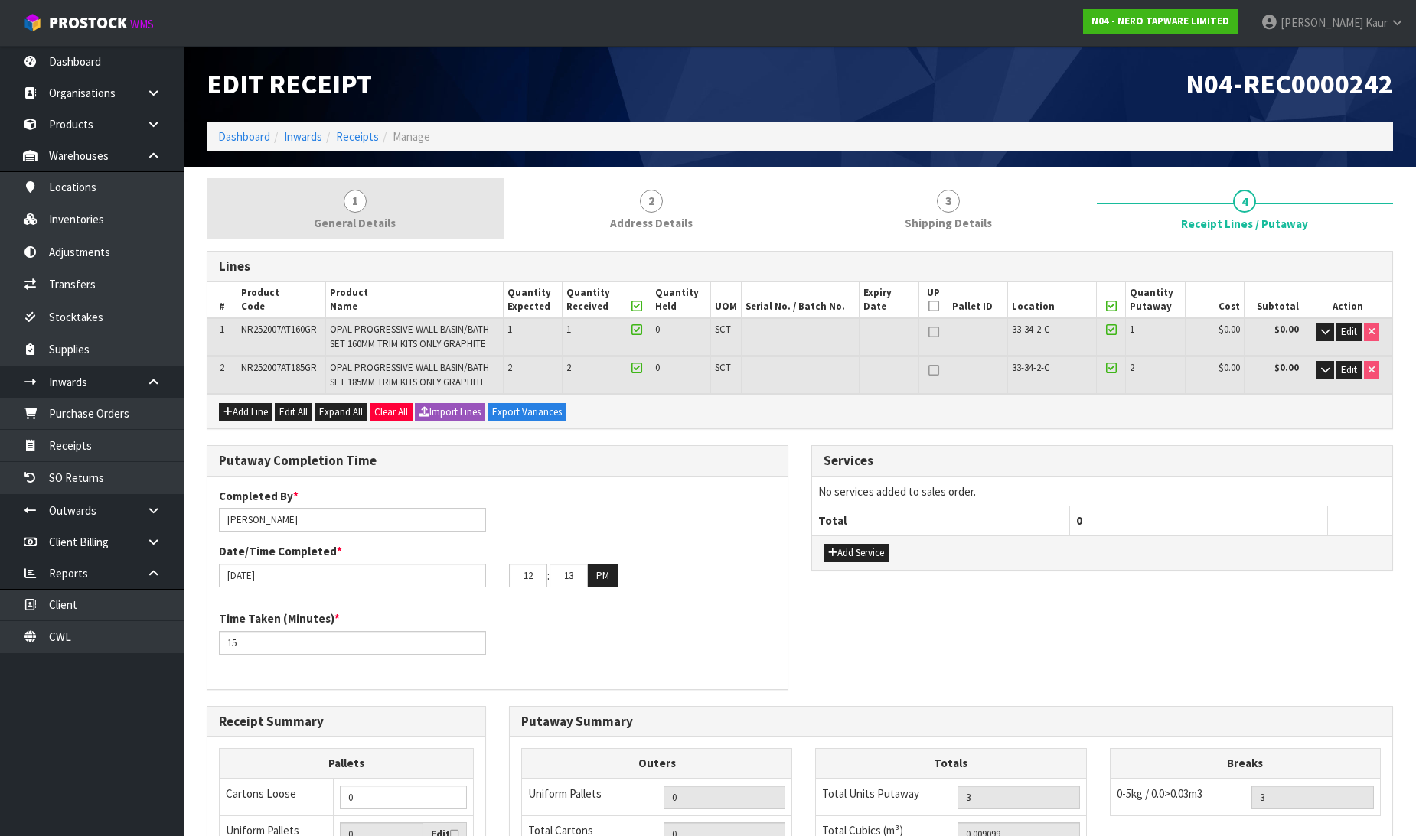
click at [360, 230] on span "General Details" at bounding box center [355, 223] width 82 height 16
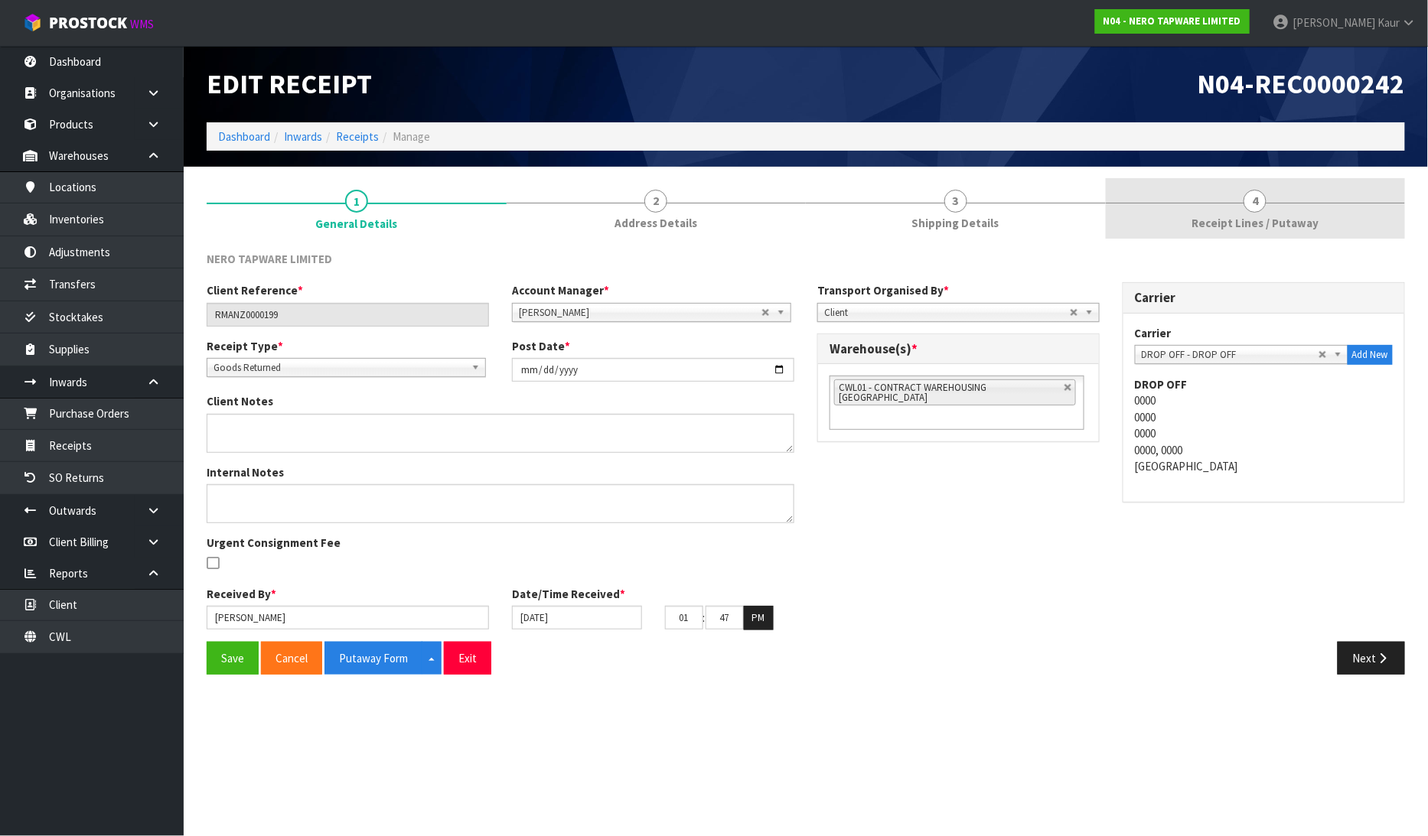
click at [1276, 207] on link "4 Receipt Lines / Putaway" at bounding box center [1256, 208] width 300 height 60
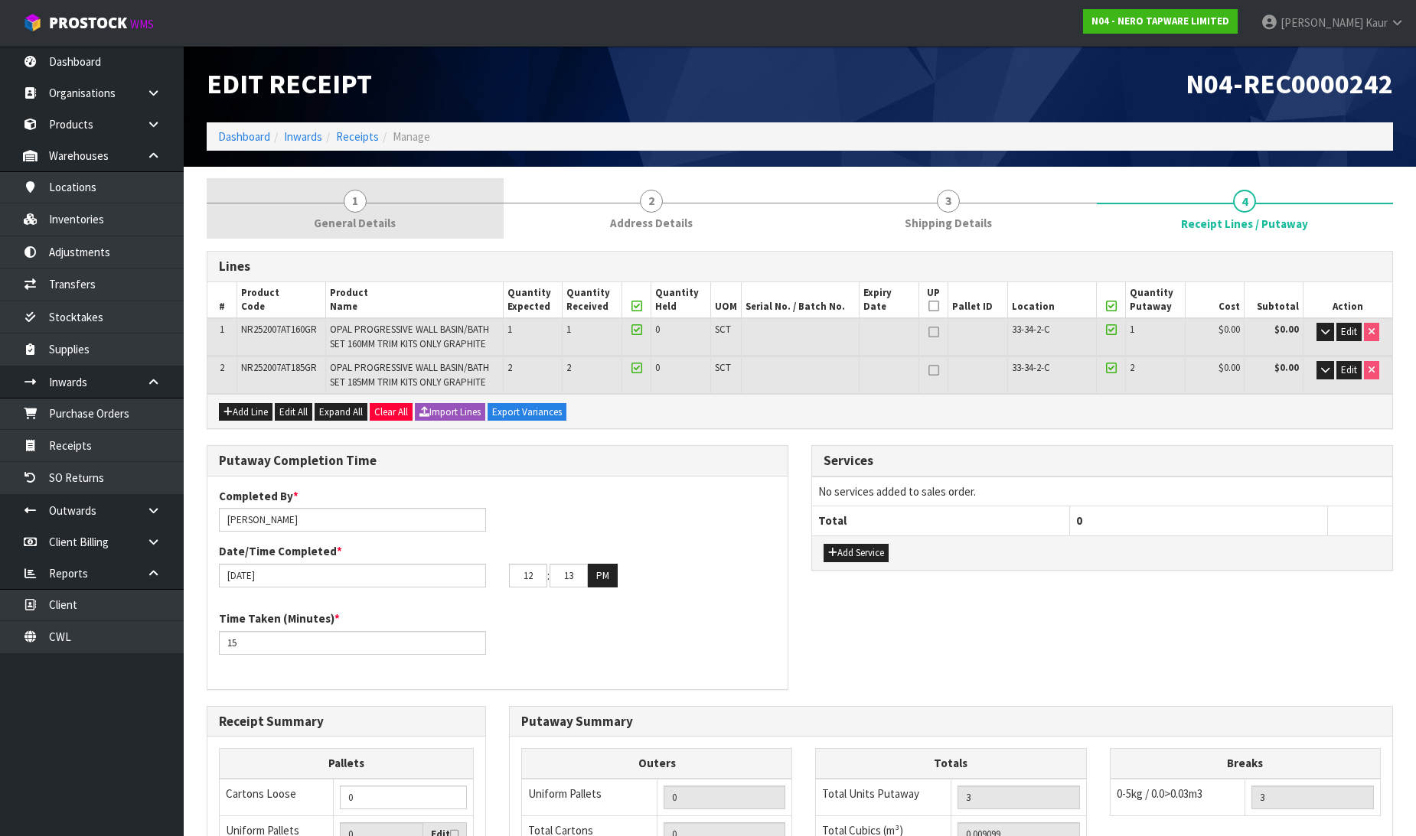
click at [355, 191] on span "1" at bounding box center [355, 201] width 23 height 23
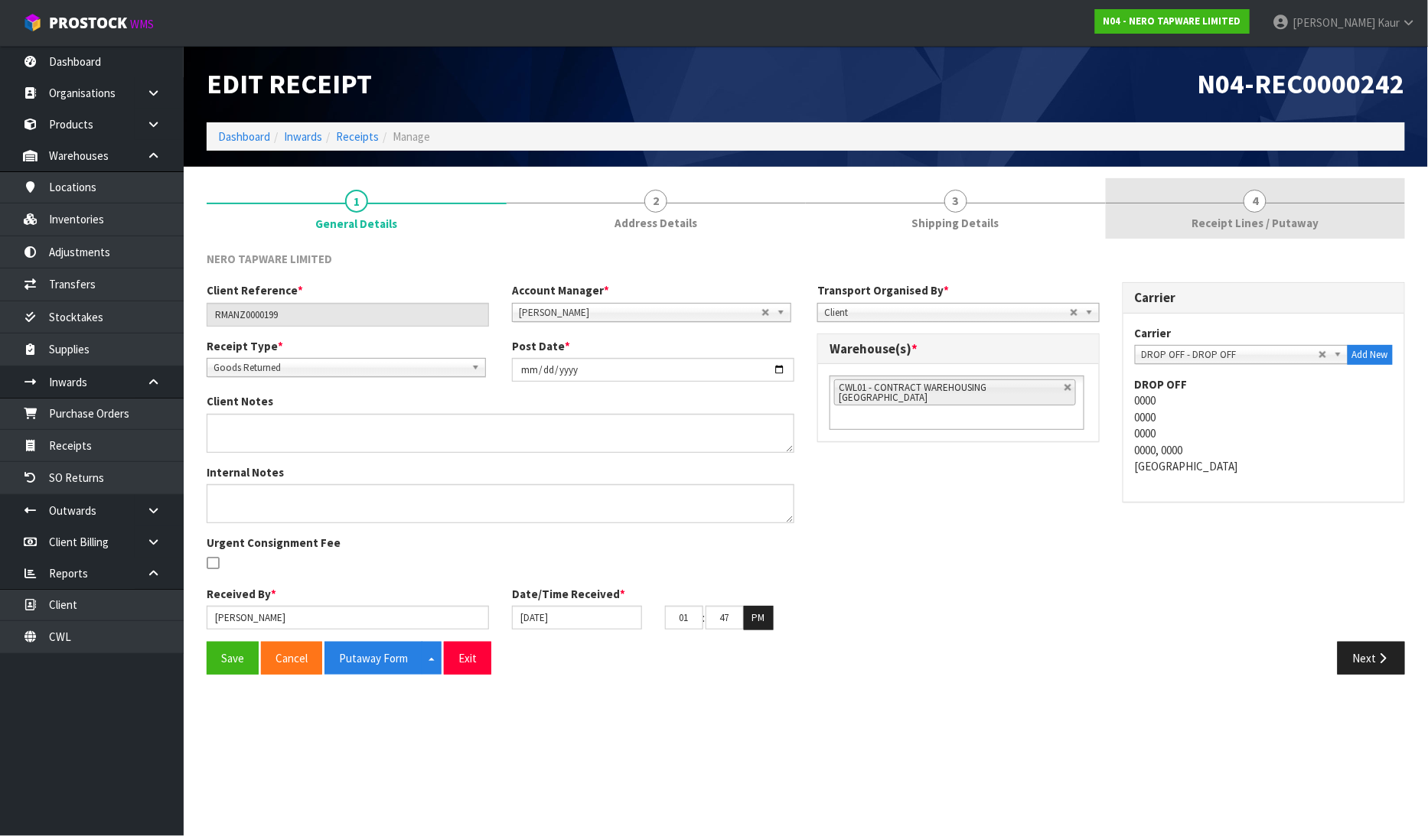
click at [1222, 232] on link "4 Receipt Lines / Putaway" at bounding box center [1256, 208] width 300 height 60
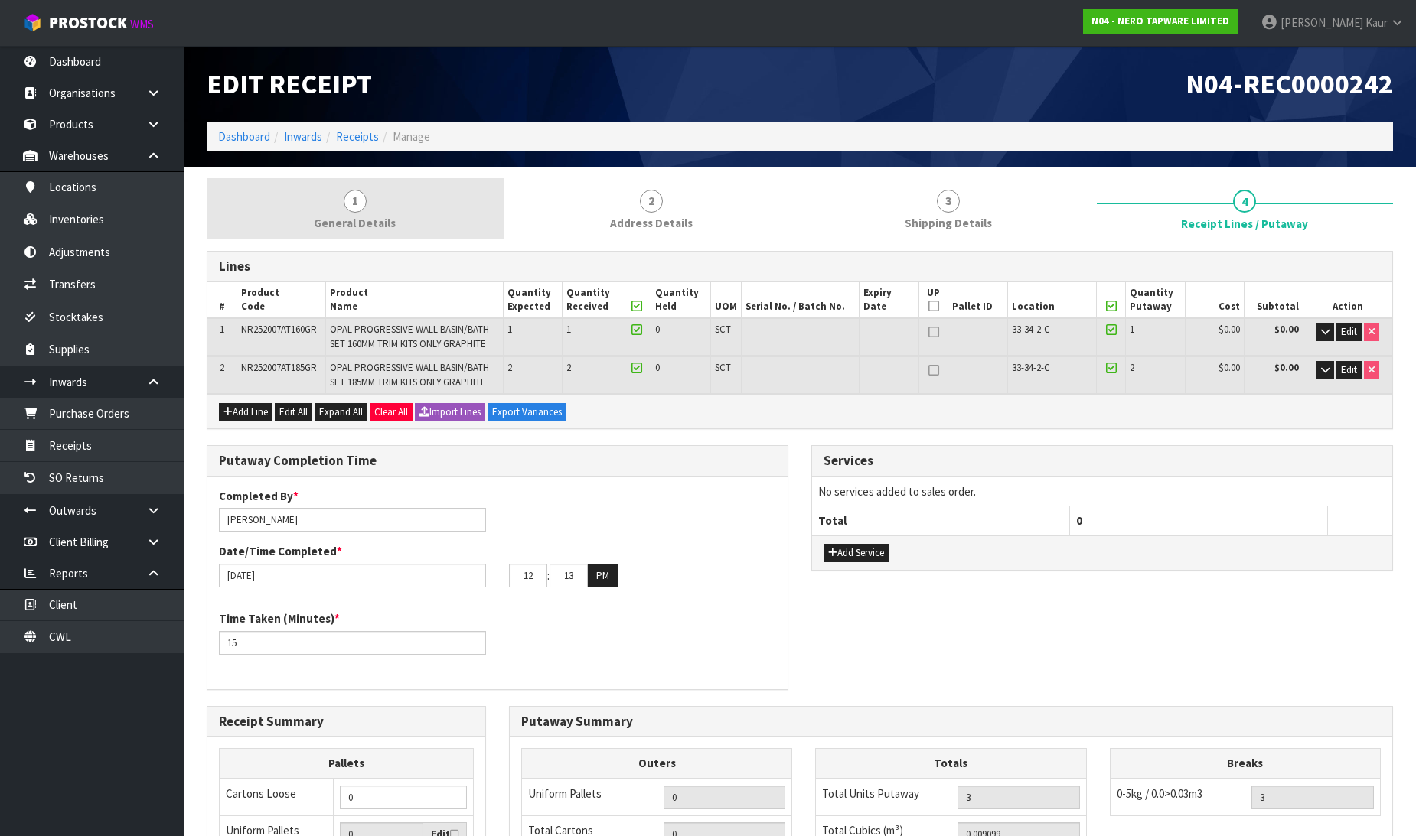
click at [346, 215] on span "General Details" at bounding box center [355, 223] width 82 height 16
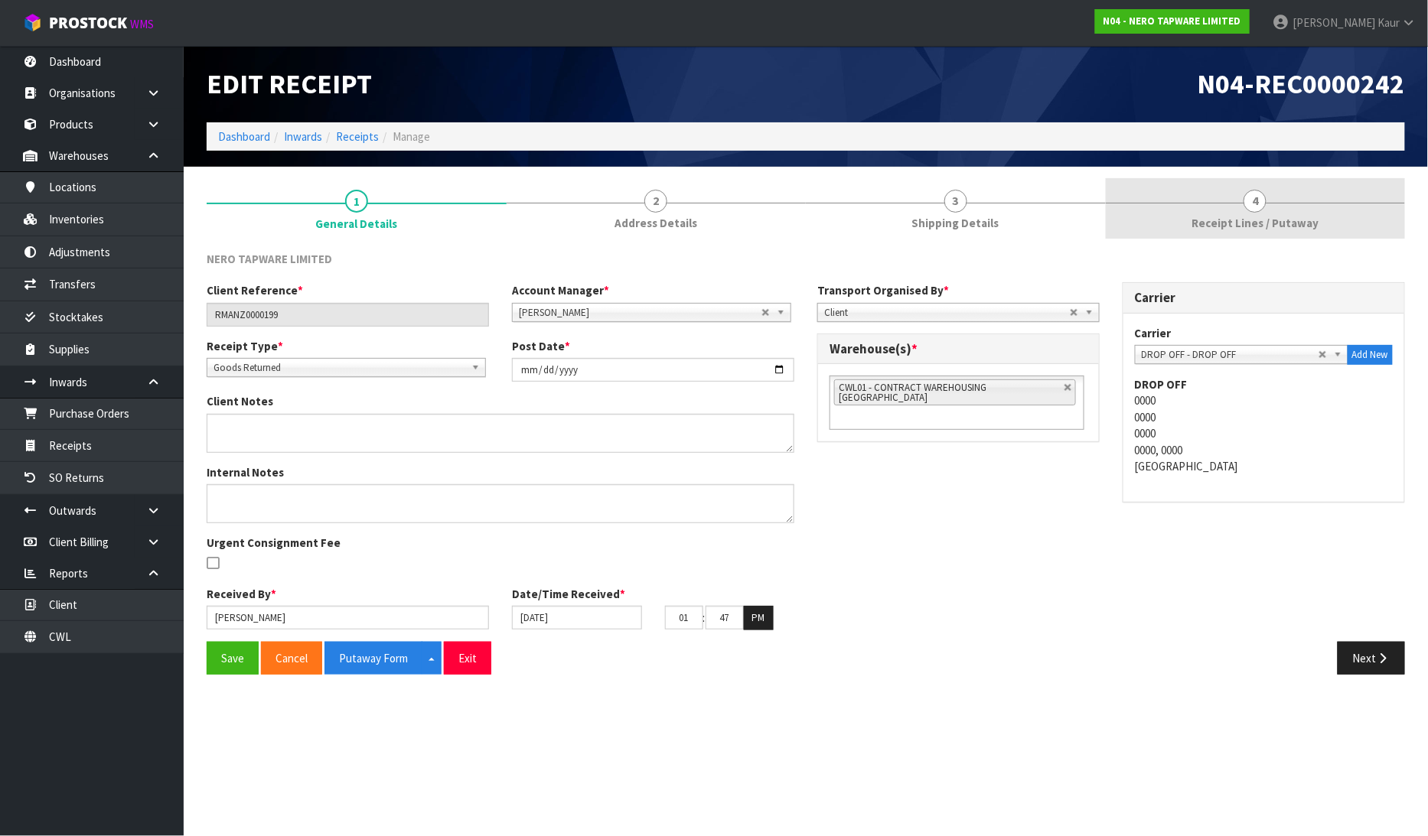
click at [1225, 203] on link "4 Receipt Lines / Putaway" at bounding box center [1256, 208] width 300 height 60
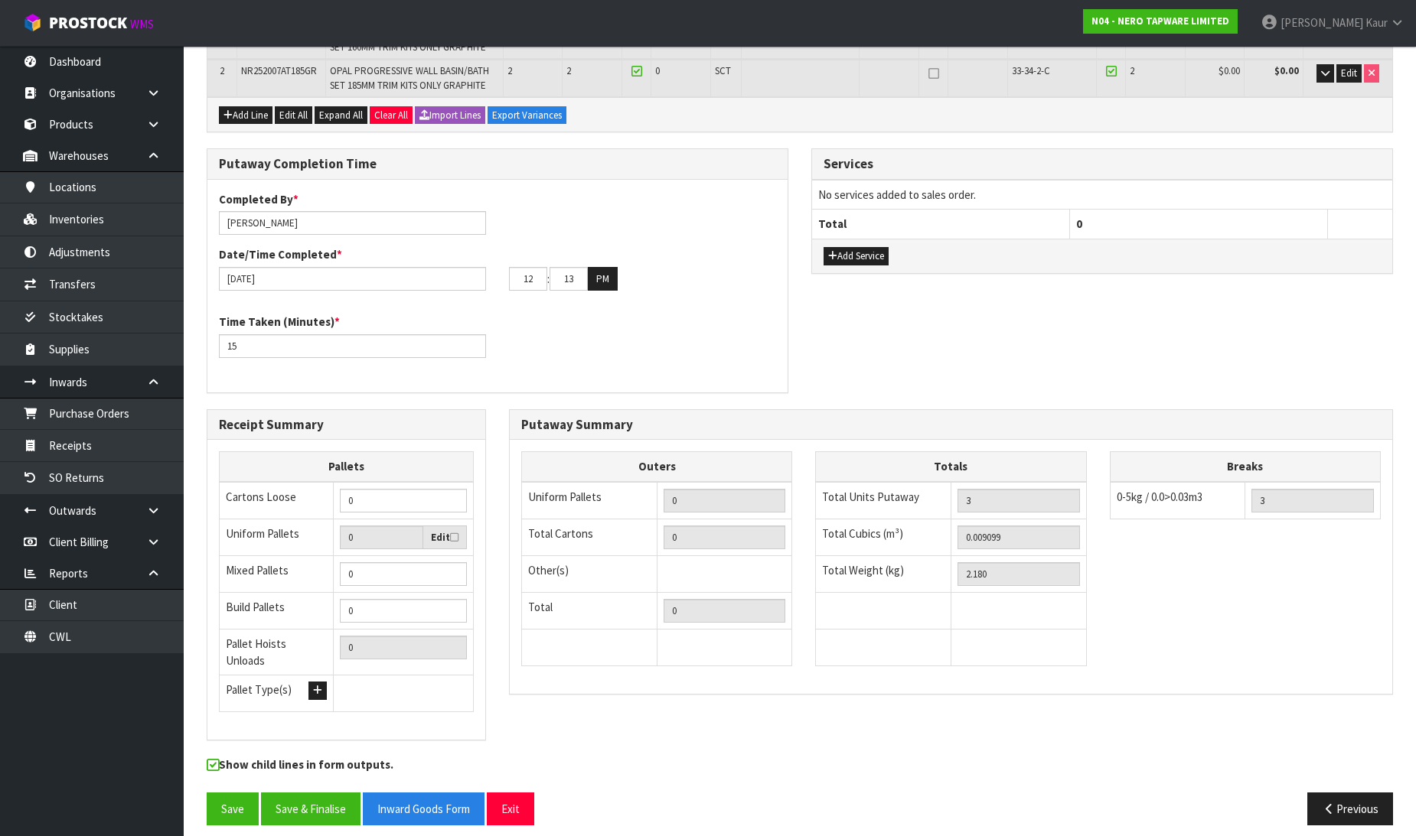
scroll to position [298, 0]
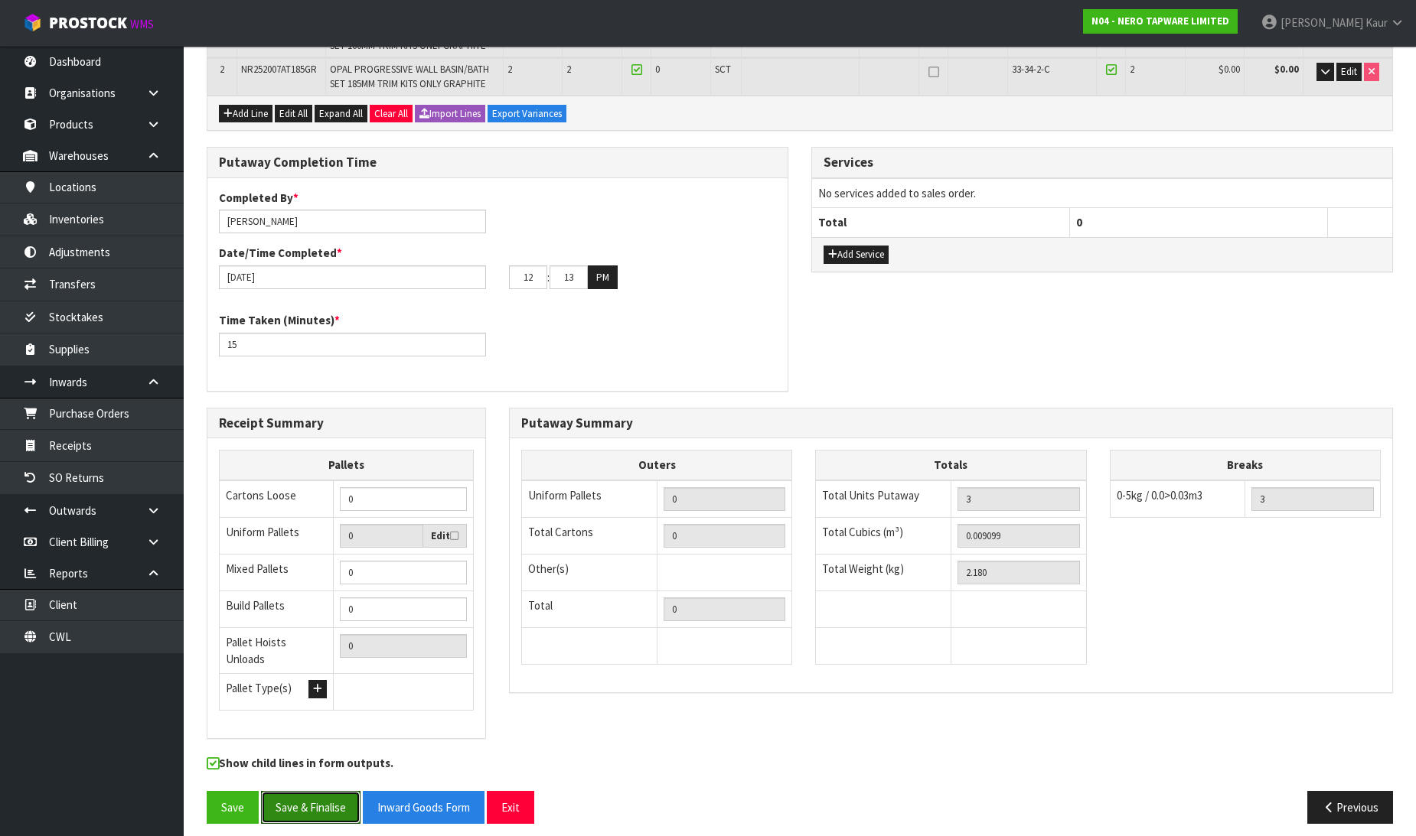
drag, startPoint x: 297, startPoint y: 797, endPoint x: 306, endPoint y: 791, distance: 10.6
click at [298, 796] on button "Save & Finalise" at bounding box center [310, 807] width 99 height 33
drag, startPoint x: 537, startPoint y: 280, endPoint x: 486, endPoint y: 272, distance: 51.8
click at [486, 272] on div "[DATE] 12 : 13 : 00 PM" at bounding box center [497, 278] width 580 height 24
type input "02"
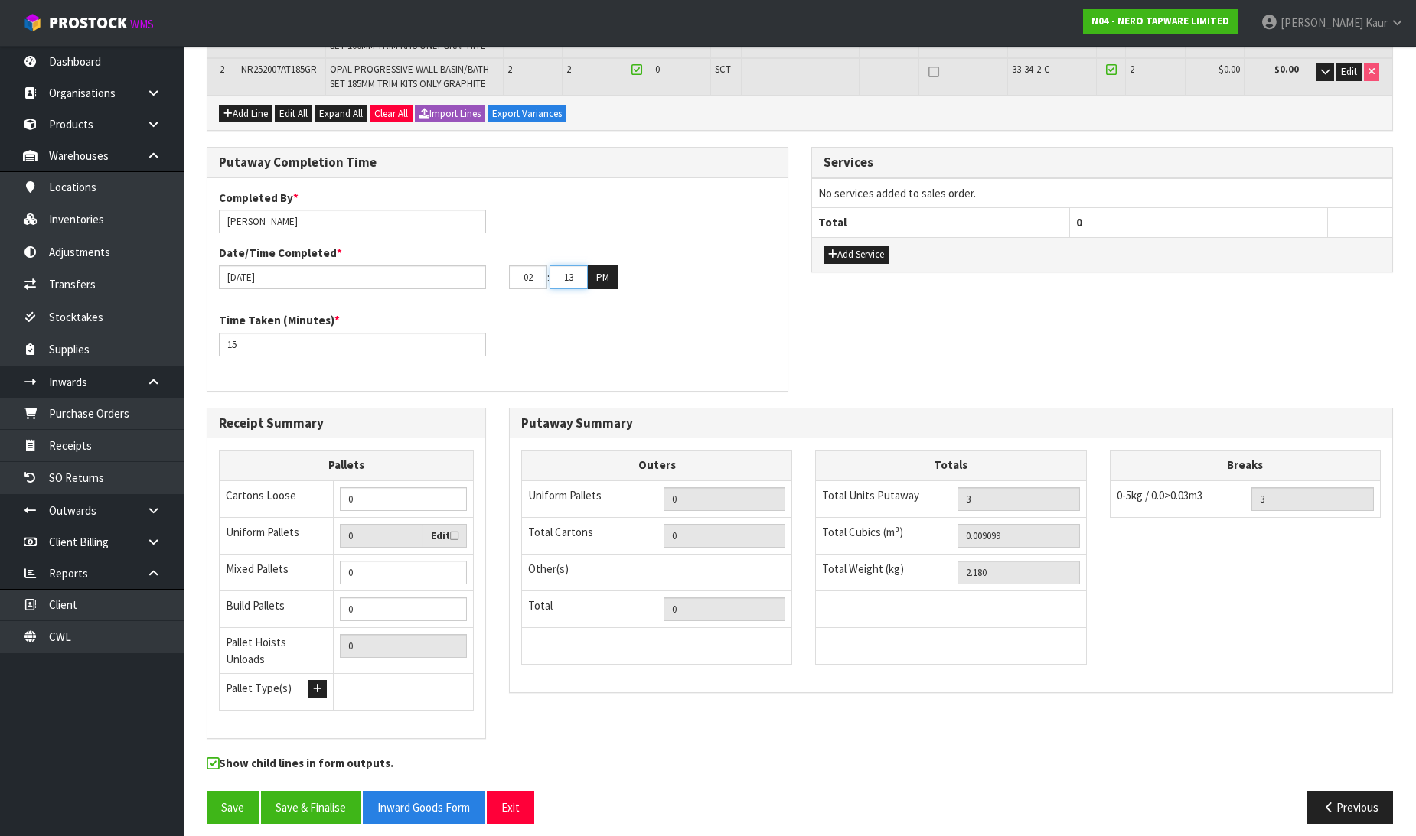
click at [585, 278] on input "13" at bounding box center [568, 278] width 38 height 24
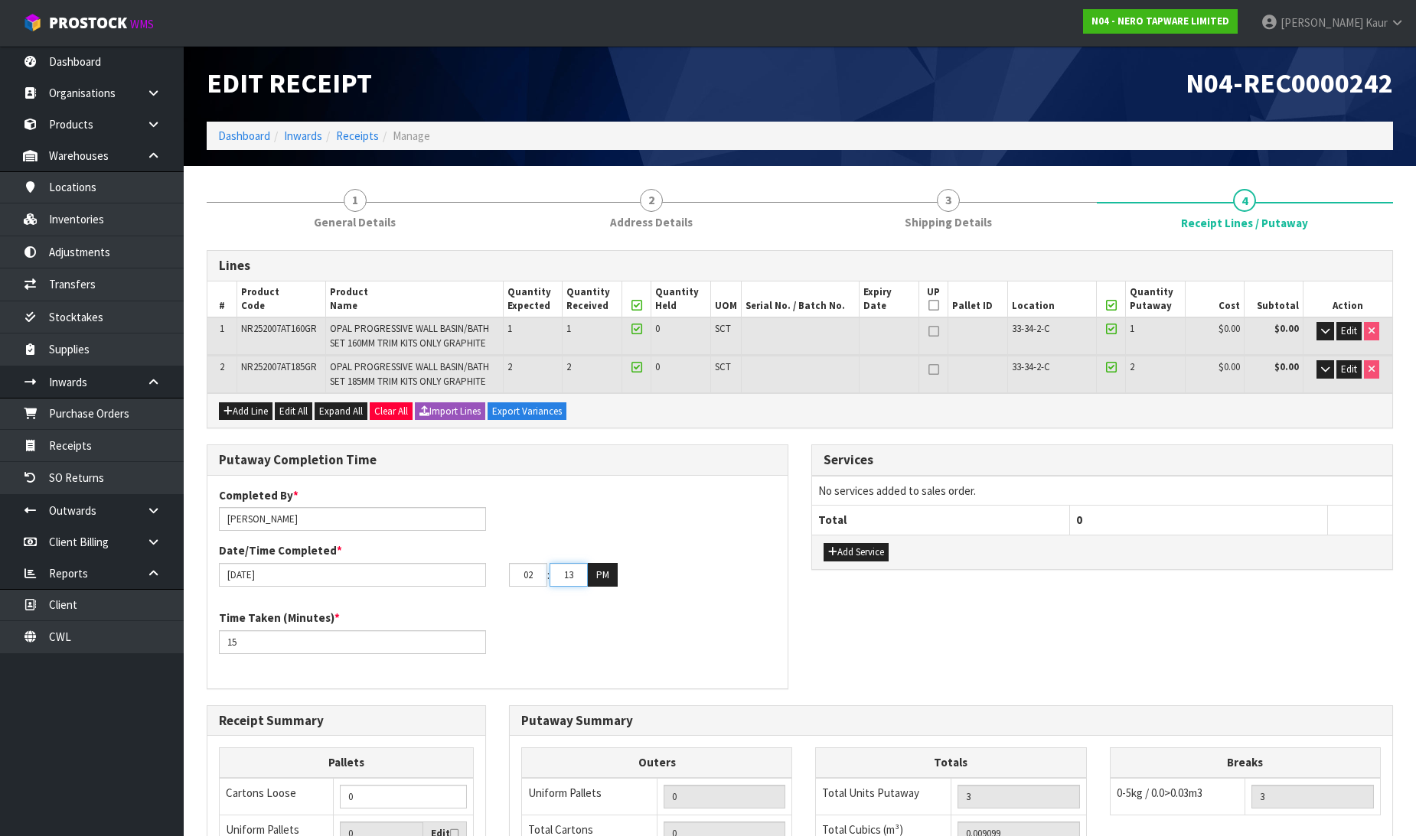
scroll to position [0, 0]
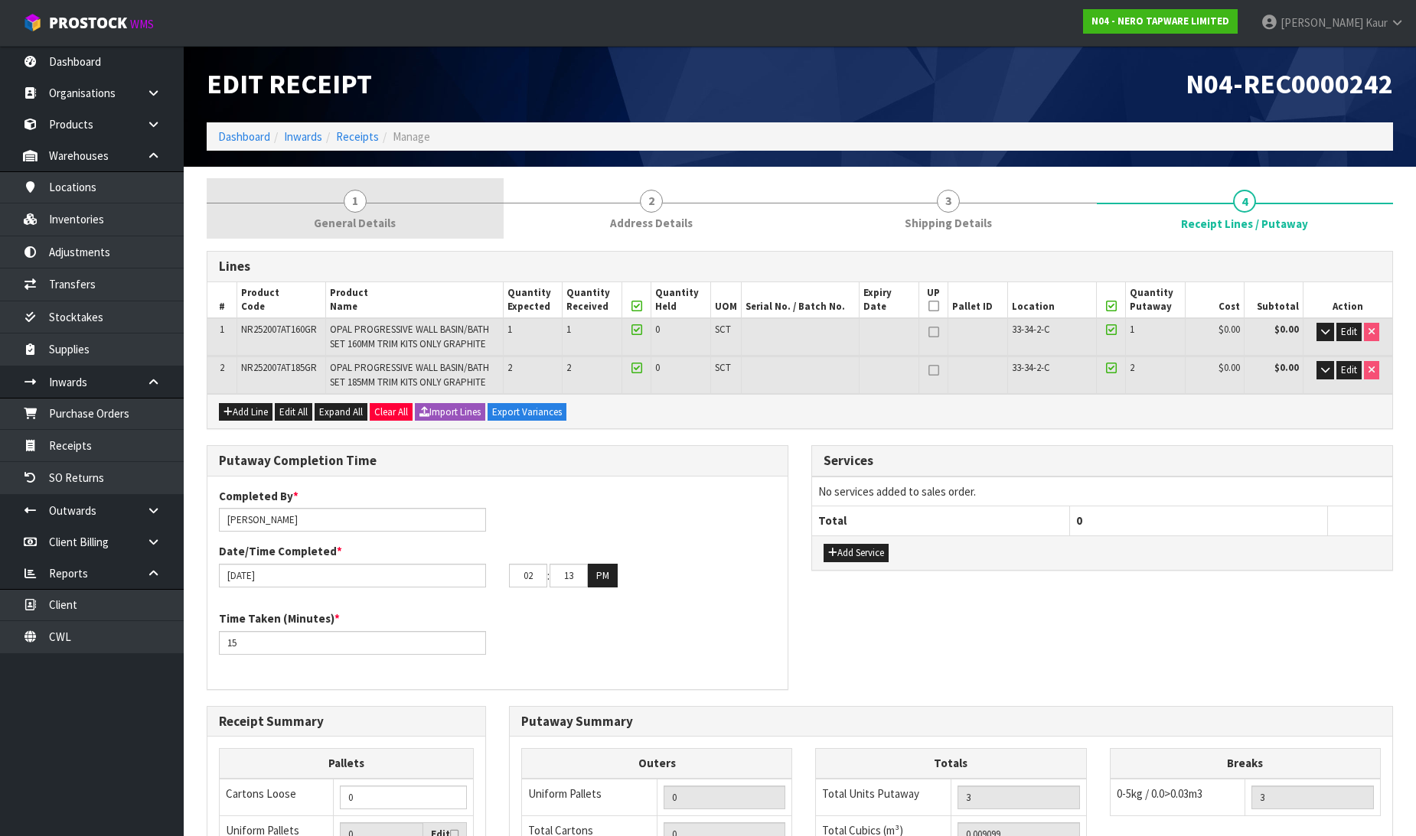
click at [373, 220] on span "General Details" at bounding box center [355, 223] width 82 height 16
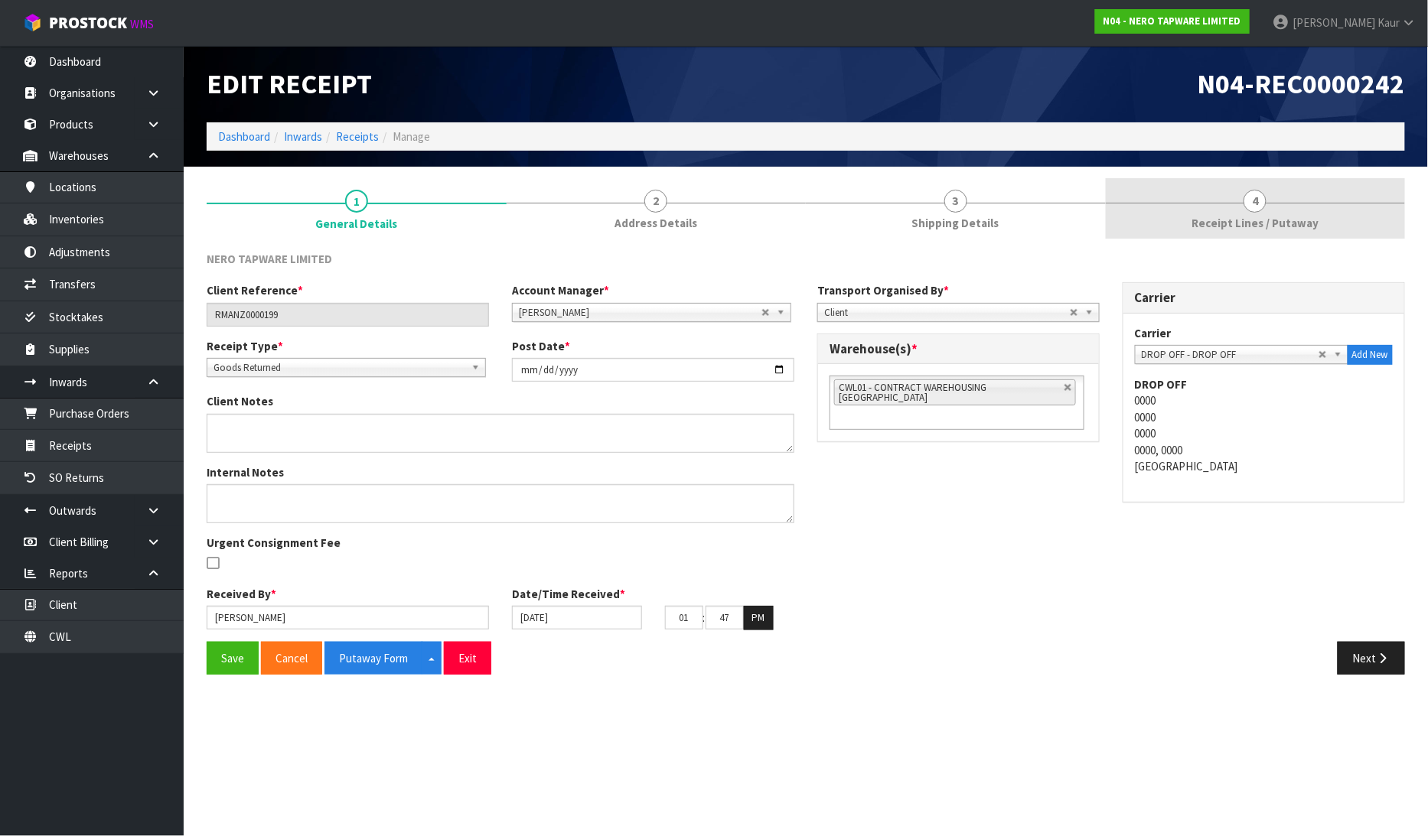
click at [1229, 209] on link "4 Receipt Lines / Putaway" at bounding box center [1256, 208] width 300 height 60
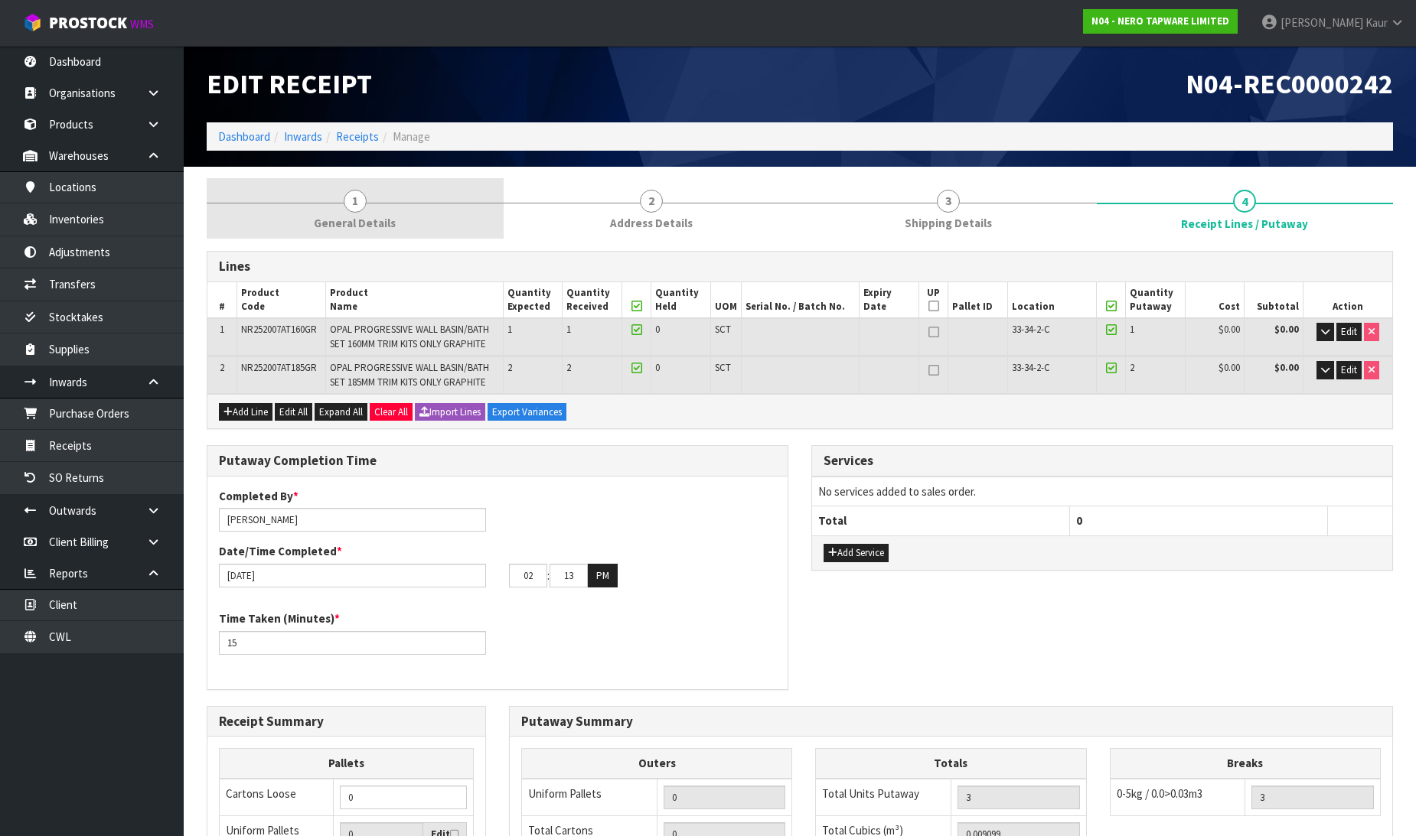
click at [330, 208] on link "1 General Details" at bounding box center [355, 208] width 297 height 60
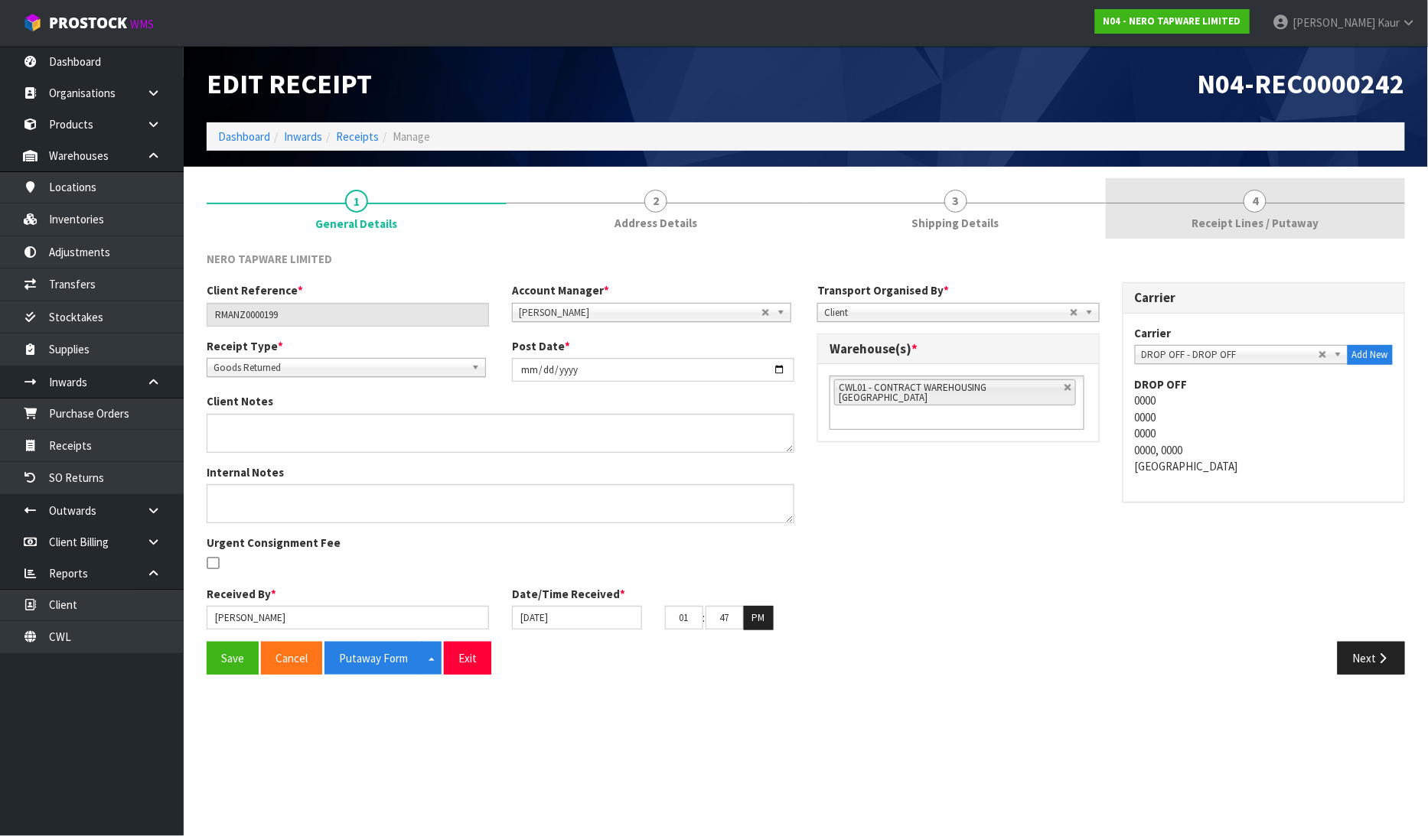
click at [1286, 219] on span "Receipt Lines / Putaway" at bounding box center [1255, 223] width 127 height 16
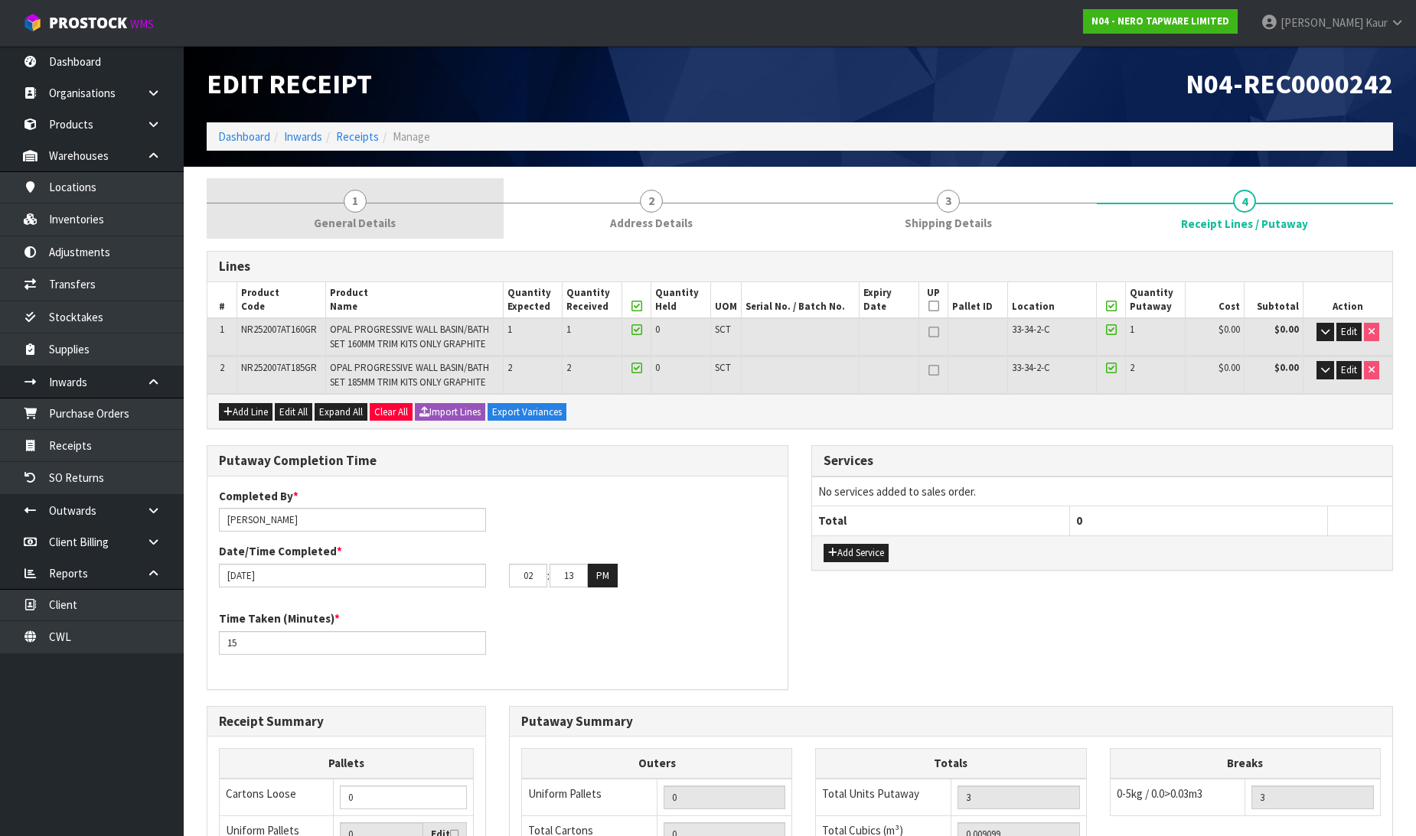
click at [338, 230] on span "General Details" at bounding box center [355, 223] width 82 height 16
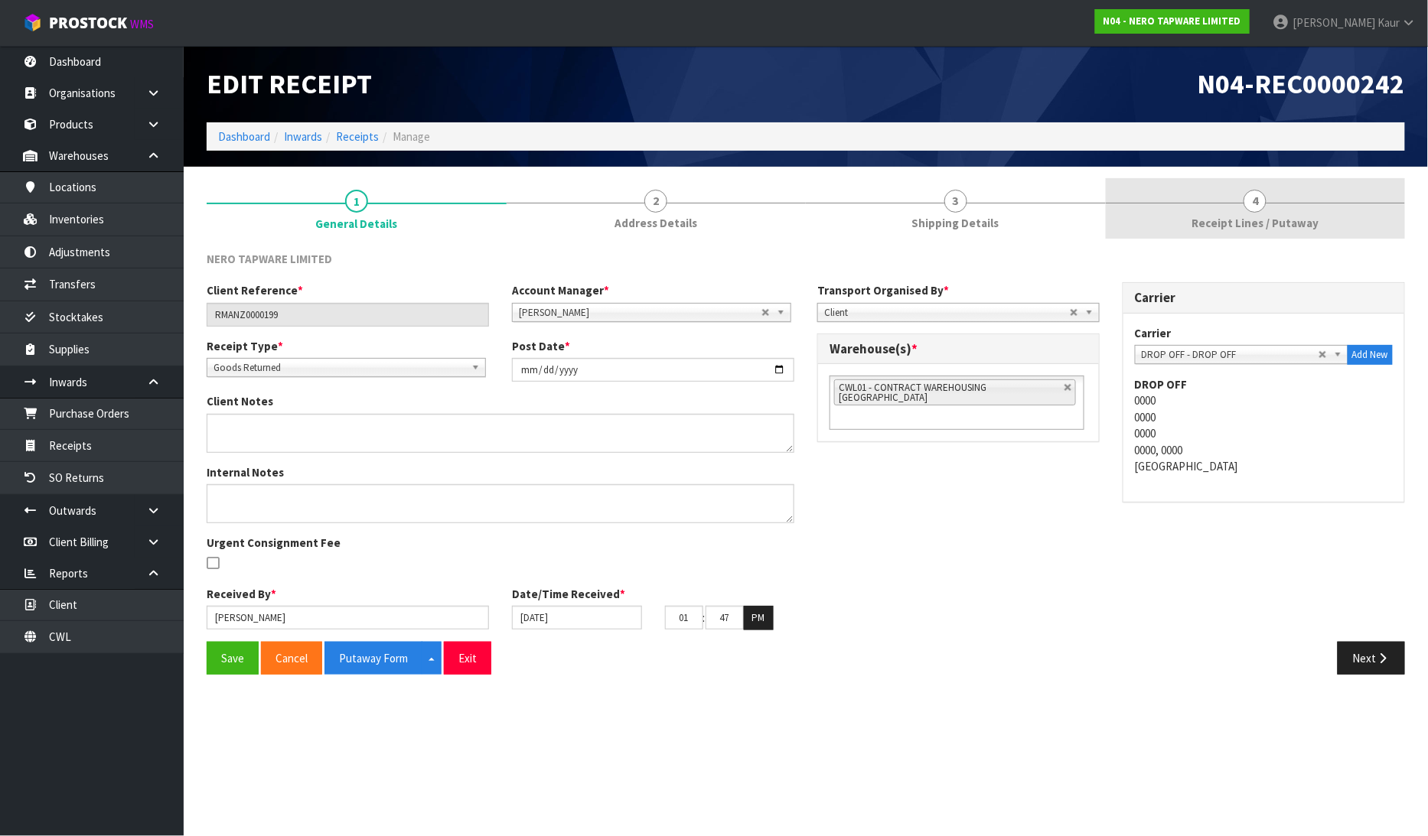
click at [1224, 209] on link "4 Receipt Lines / Putaway" at bounding box center [1256, 208] width 300 height 60
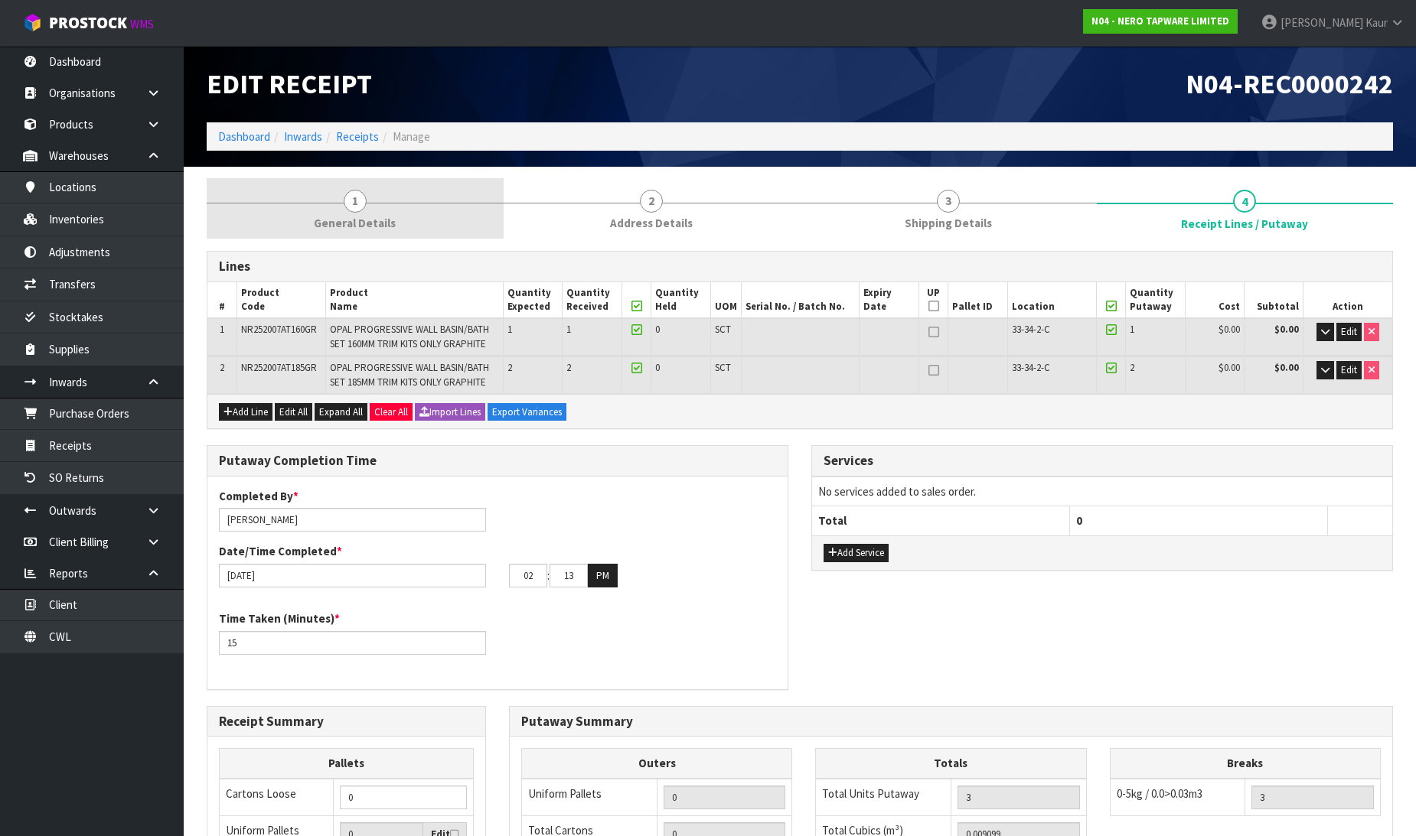
click at [383, 197] on link "1 General Details" at bounding box center [355, 208] width 297 height 60
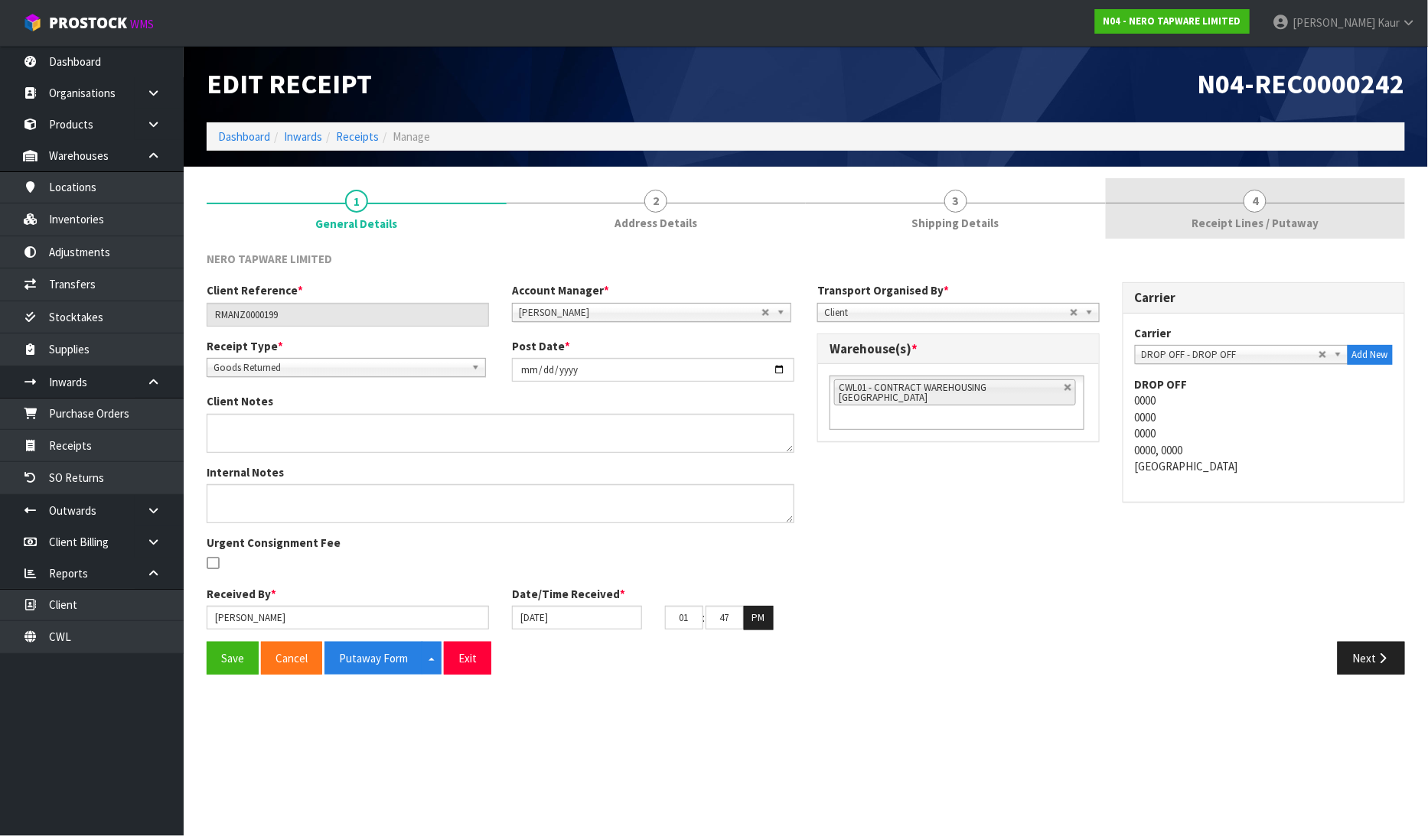
click at [1233, 227] on span "Receipt Lines / Putaway" at bounding box center [1255, 223] width 127 height 16
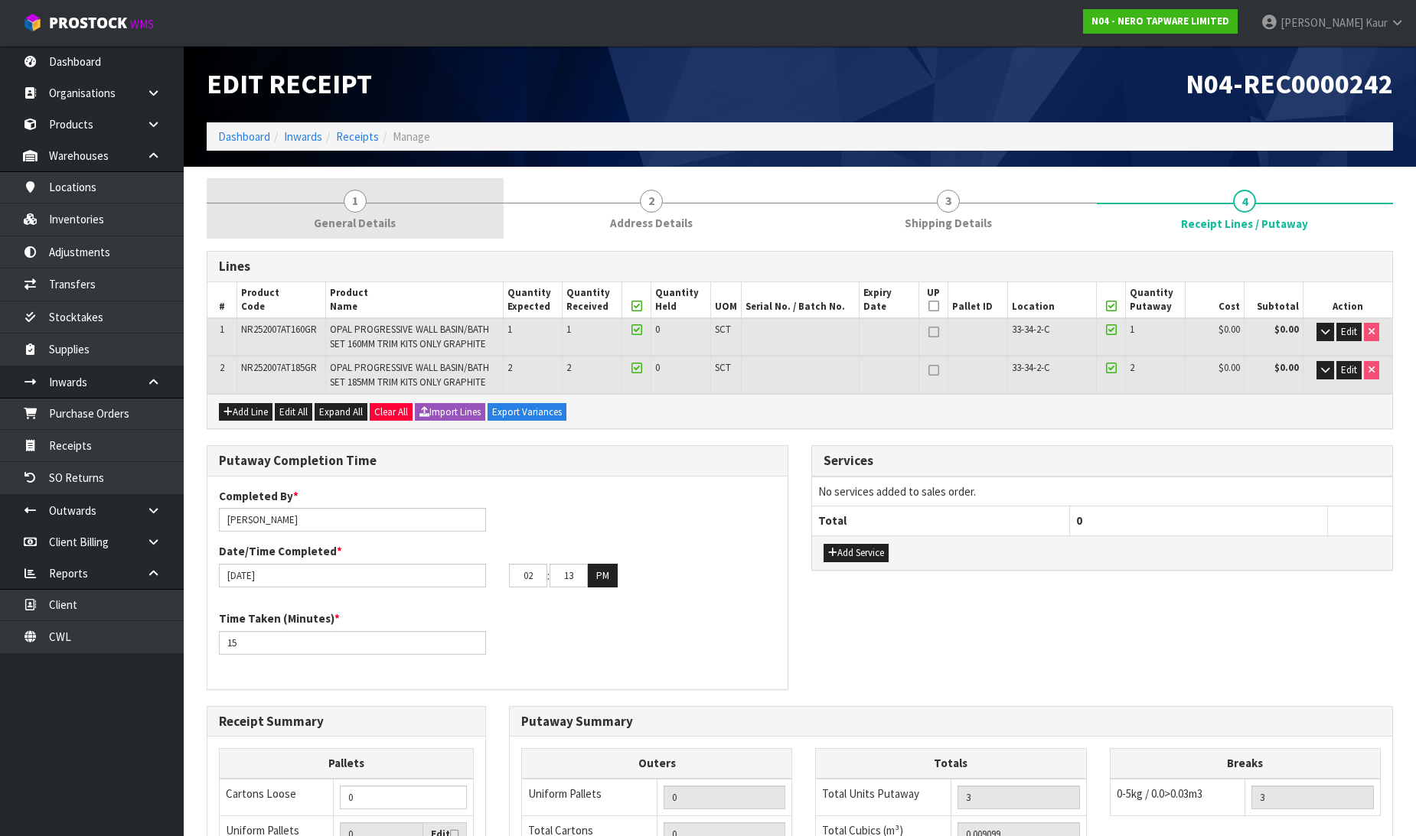
click at [377, 220] on span "General Details" at bounding box center [355, 223] width 82 height 16
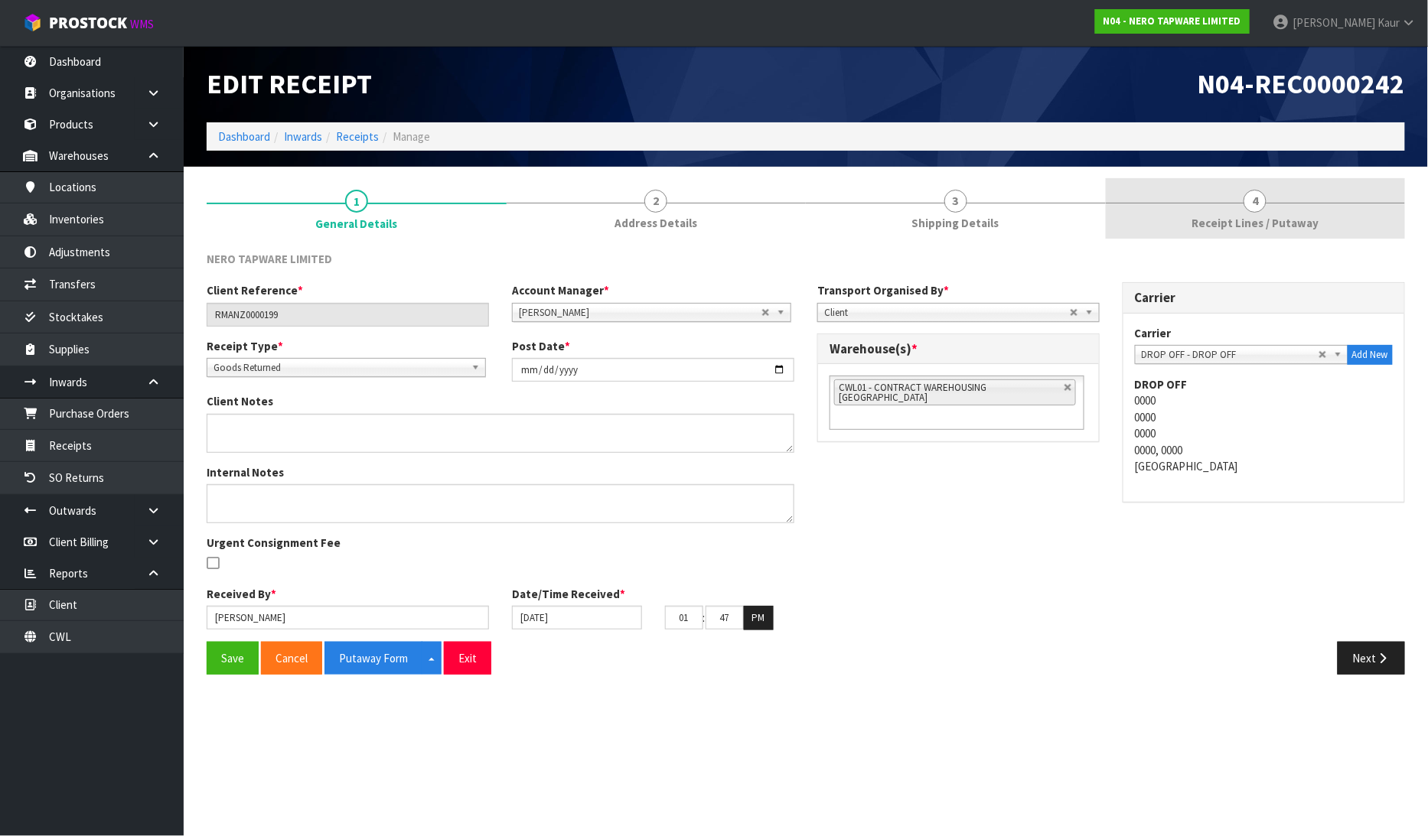
click at [1267, 204] on link "4 Receipt Lines / Putaway" at bounding box center [1256, 208] width 300 height 60
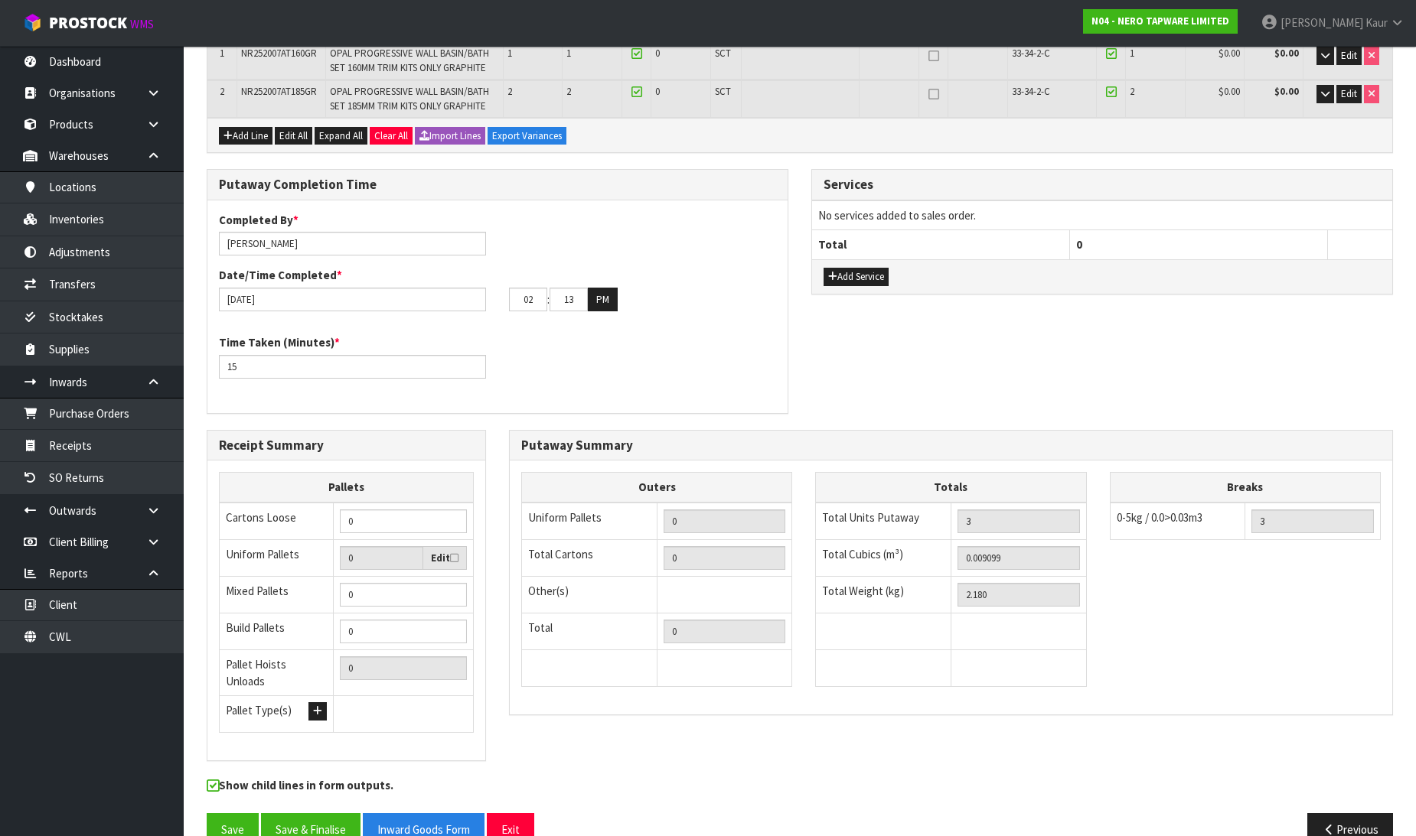
scroll to position [298, 0]
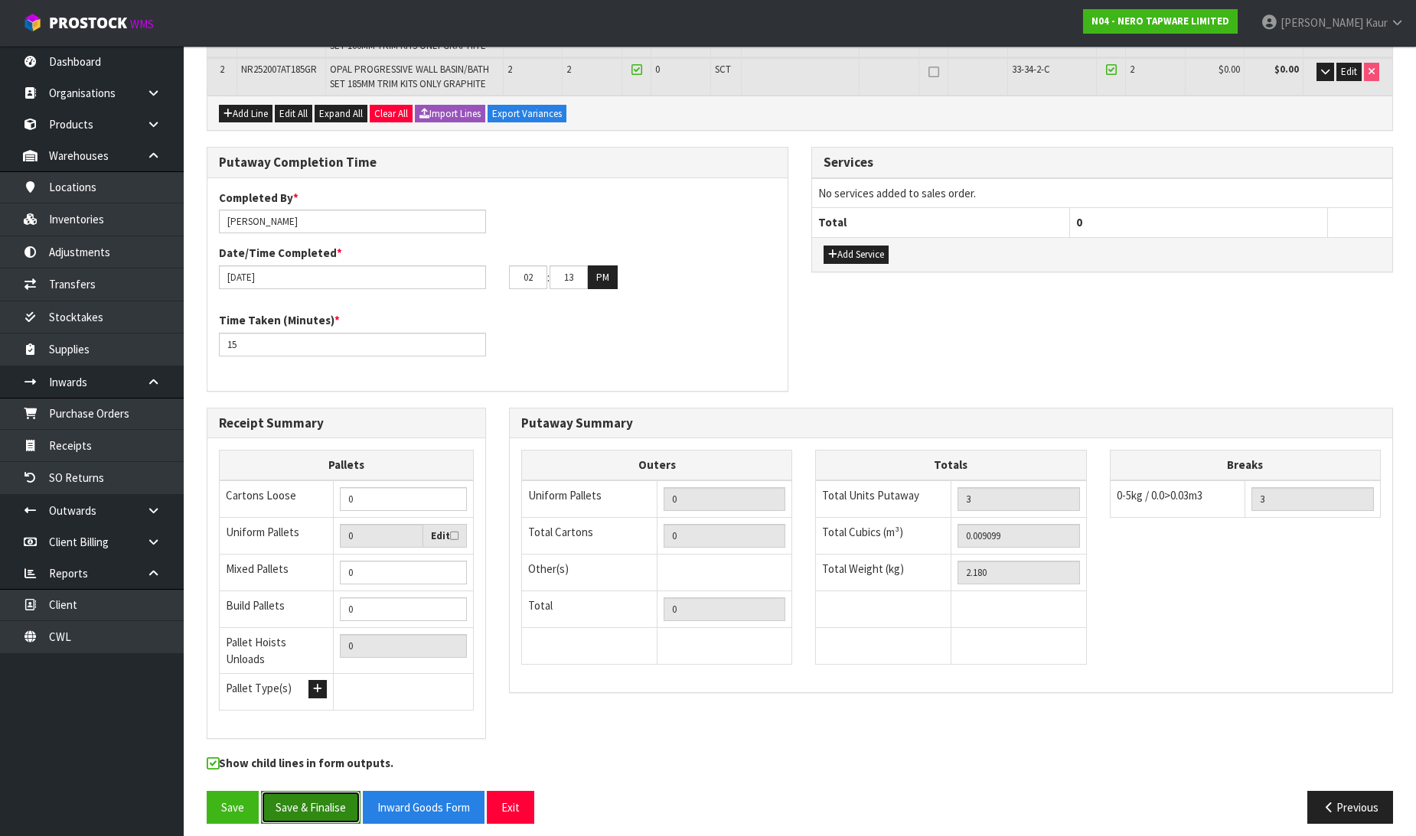
click at [315, 792] on button "Save & Finalise" at bounding box center [310, 807] width 99 height 33
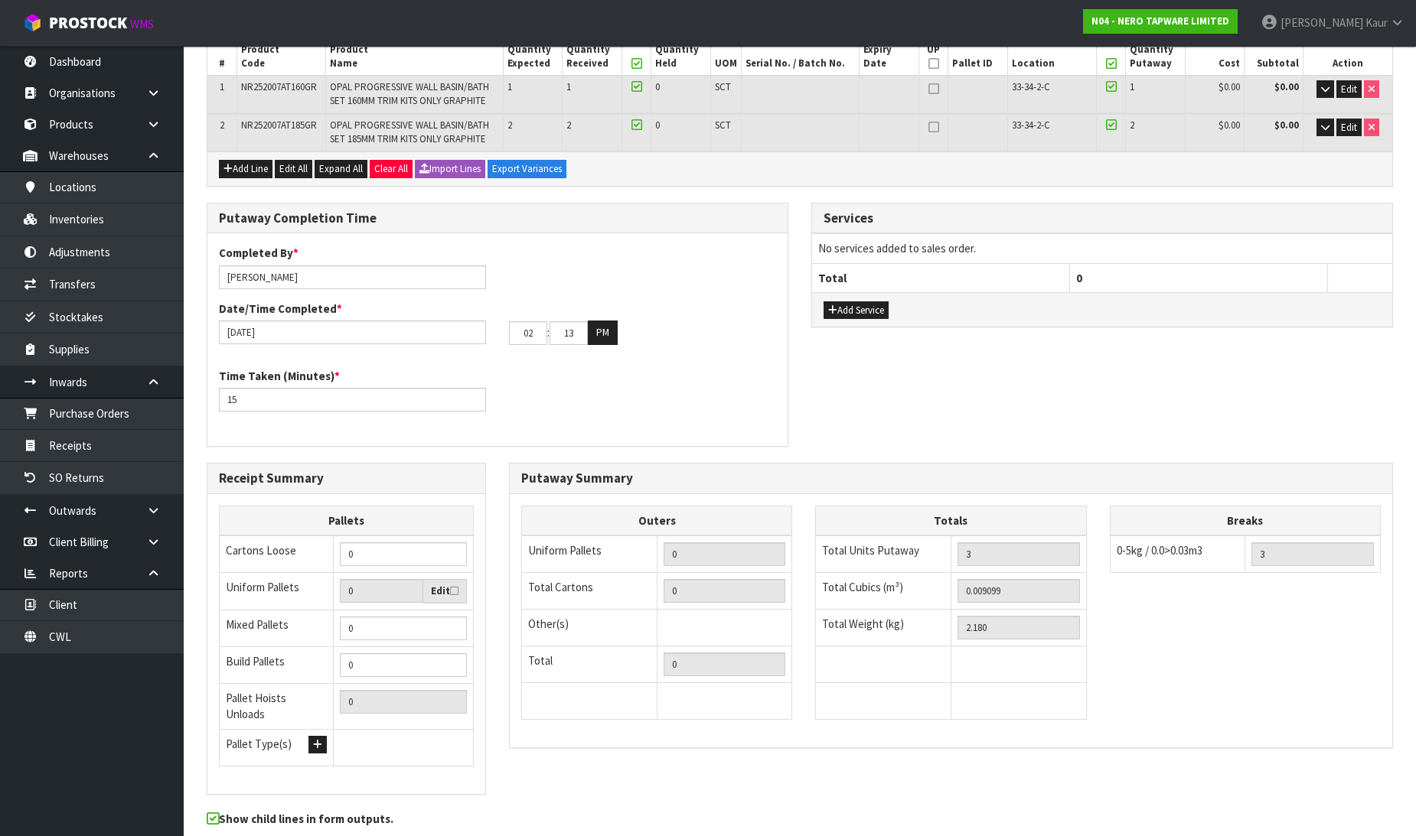
scroll to position [0, 0]
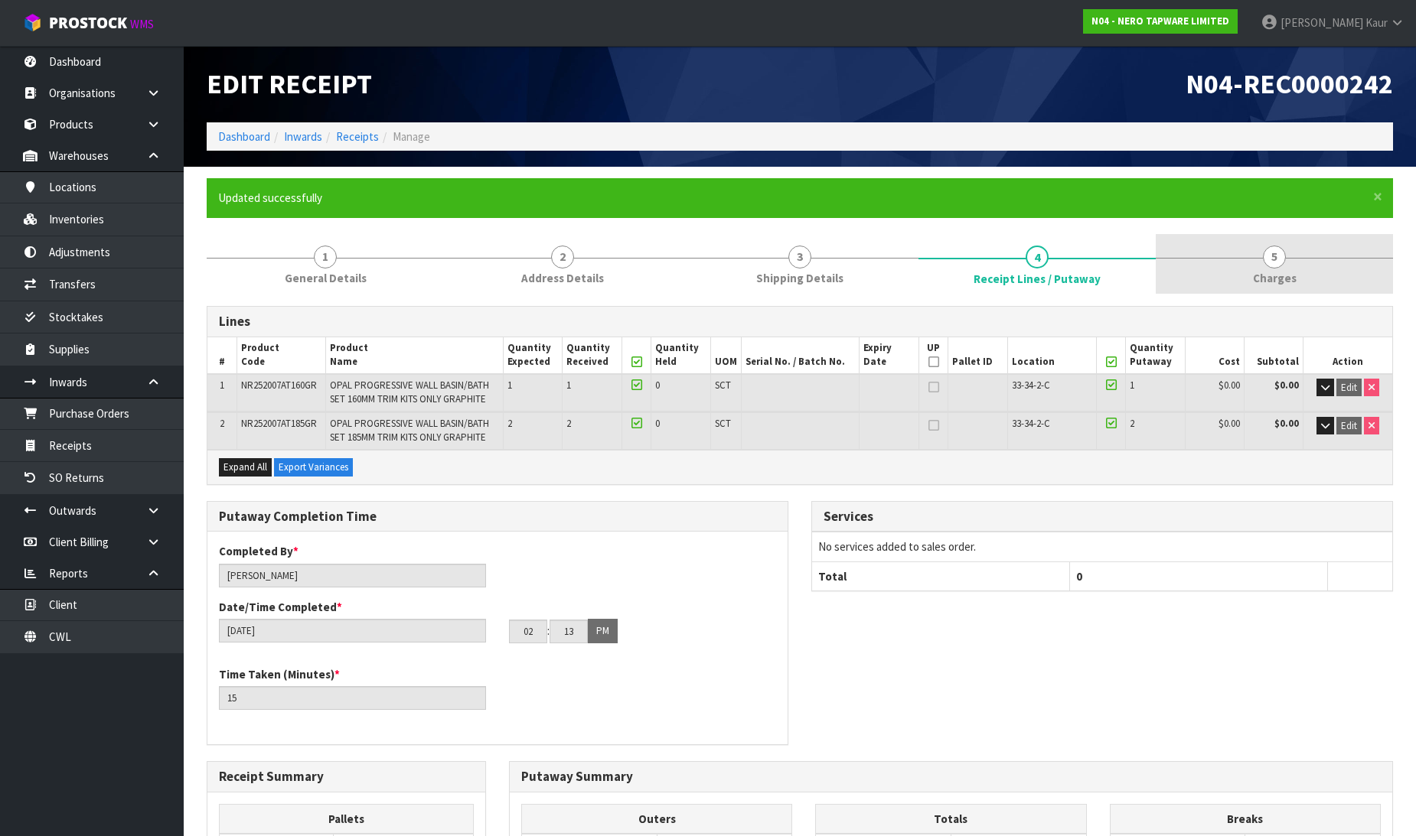
click at [1280, 277] on span "Charges" at bounding box center [1275, 278] width 44 height 16
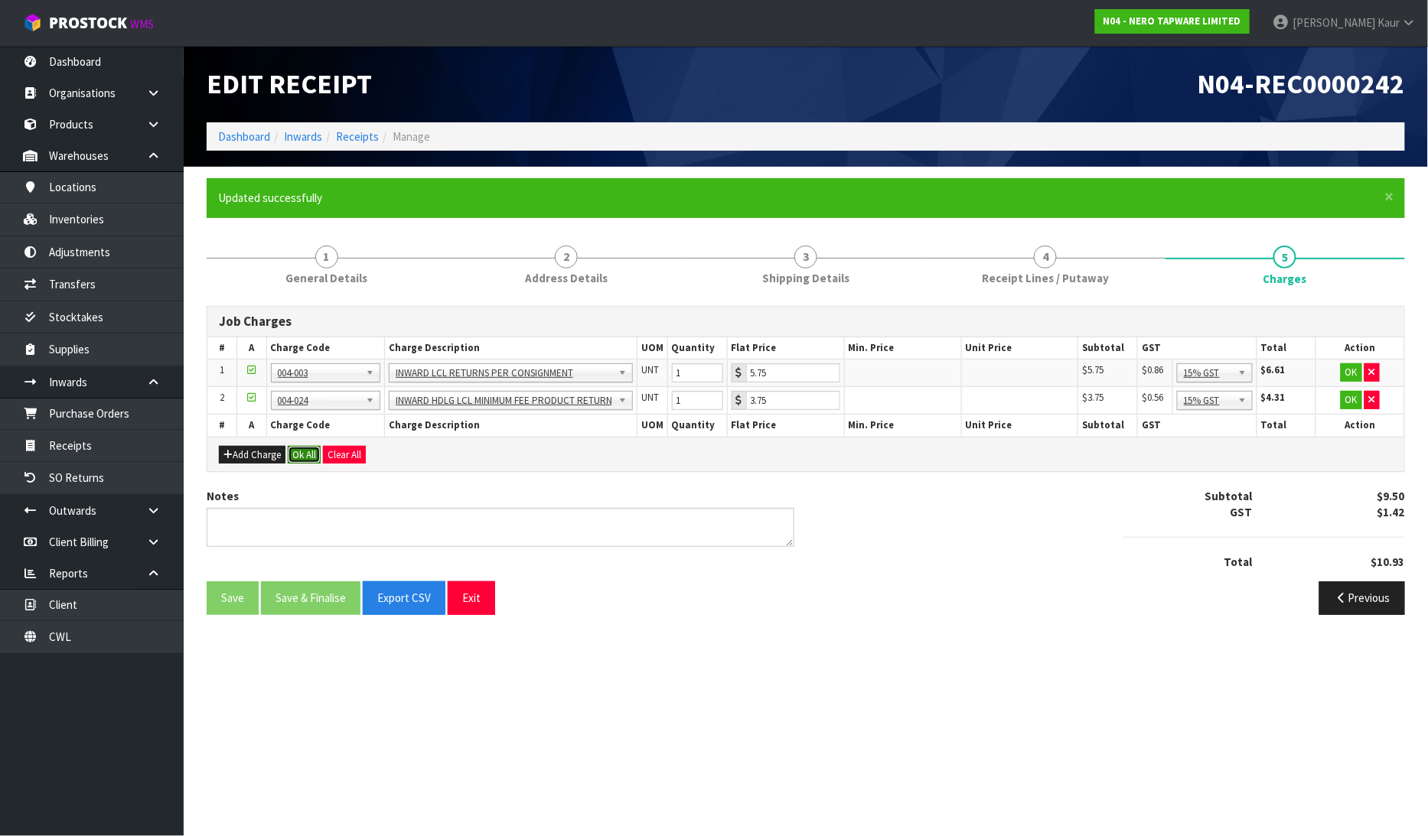
click at [300, 457] on button "Ok All" at bounding box center [304, 455] width 33 height 18
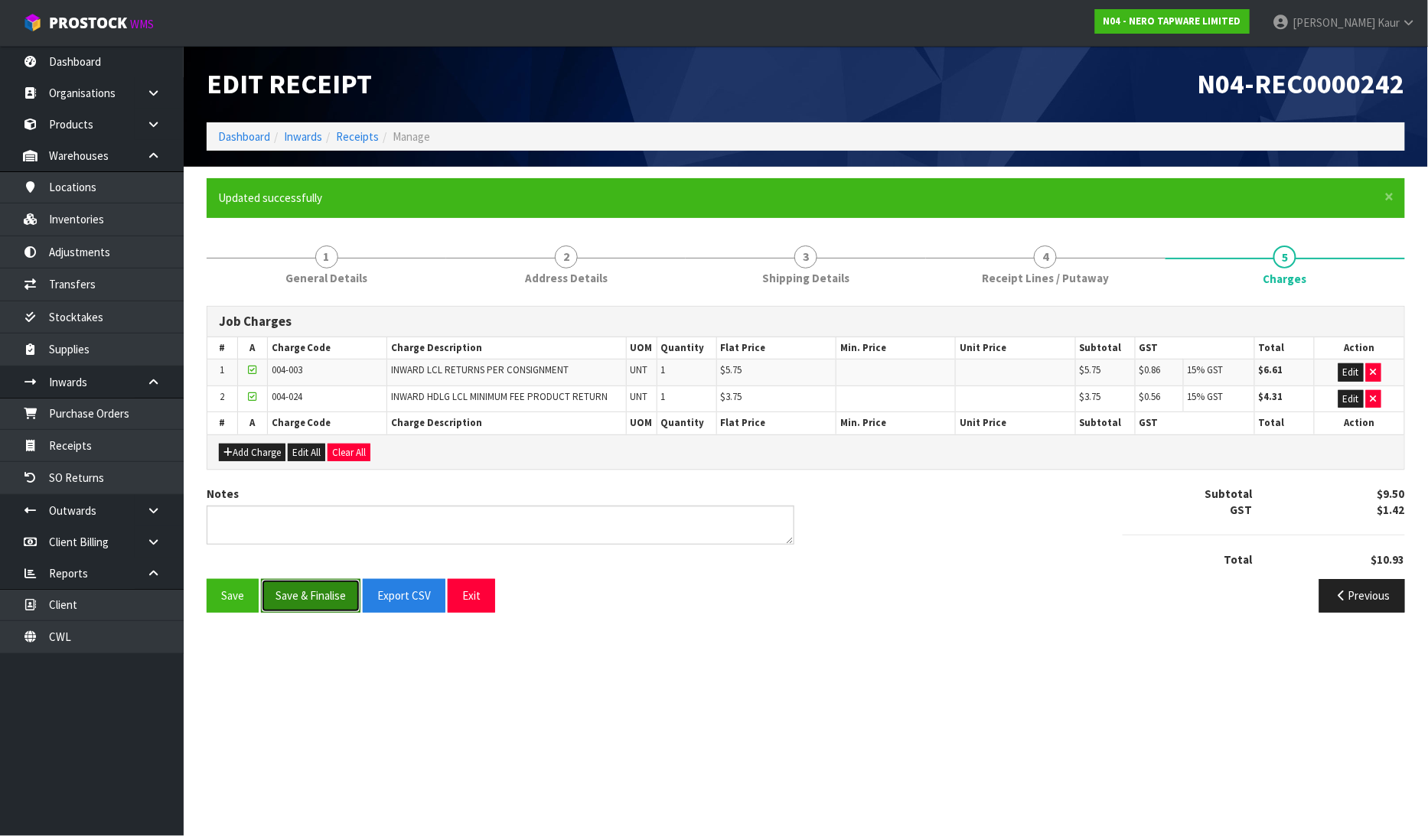
click at [302, 599] on button "Save & Finalise" at bounding box center [310, 595] width 99 height 33
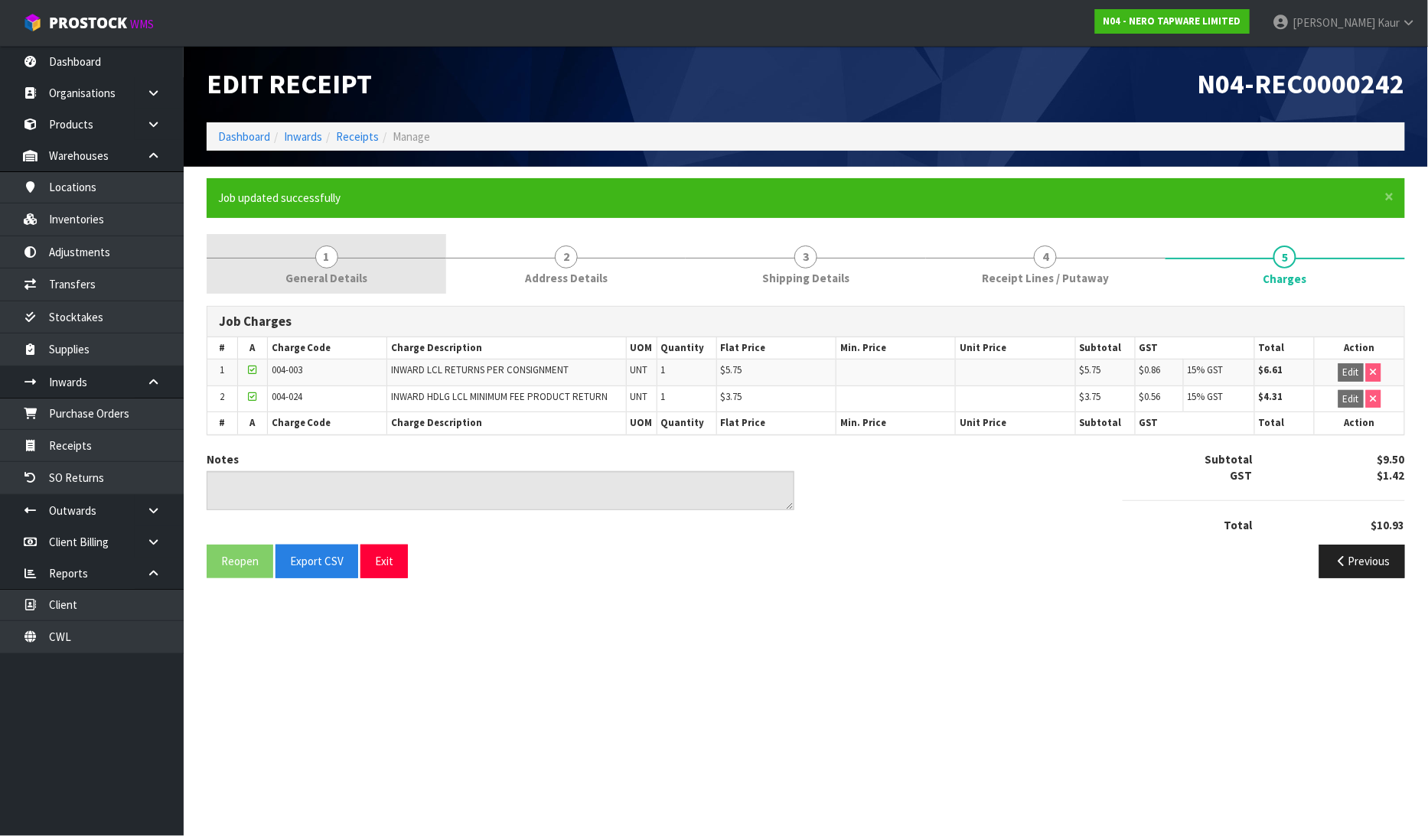
click at [307, 271] on span "General Details" at bounding box center [326, 278] width 82 height 16
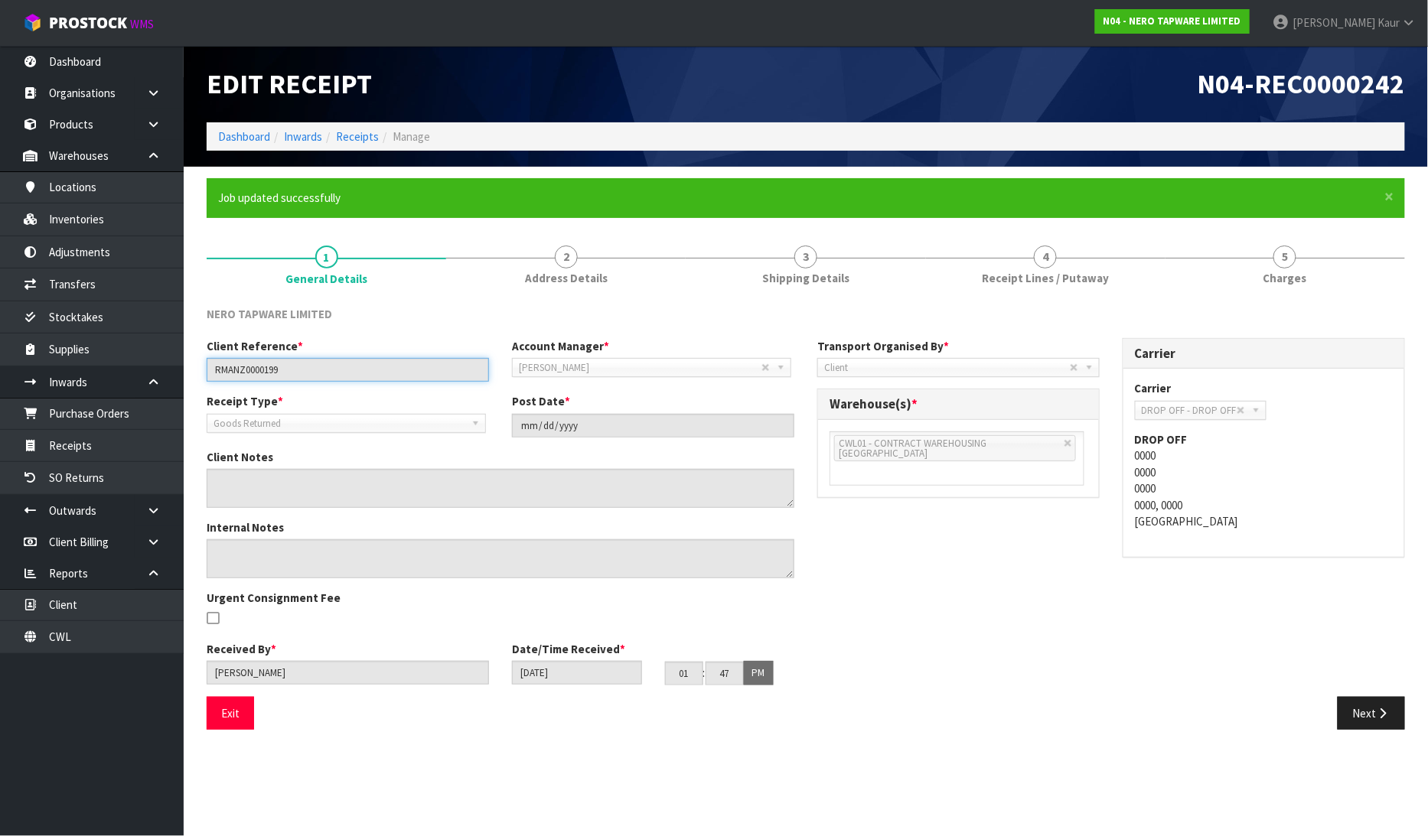
drag, startPoint x: 331, startPoint y: 373, endPoint x: 210, endPoint y: 381, distance: 121.2
click at [210, 381] on div "Client Reference * RMANZ0000199 Account Manager * [PERSON_NAME] [PERSON_NAME] […" at bounding box center [500, 365] width 611 height 55
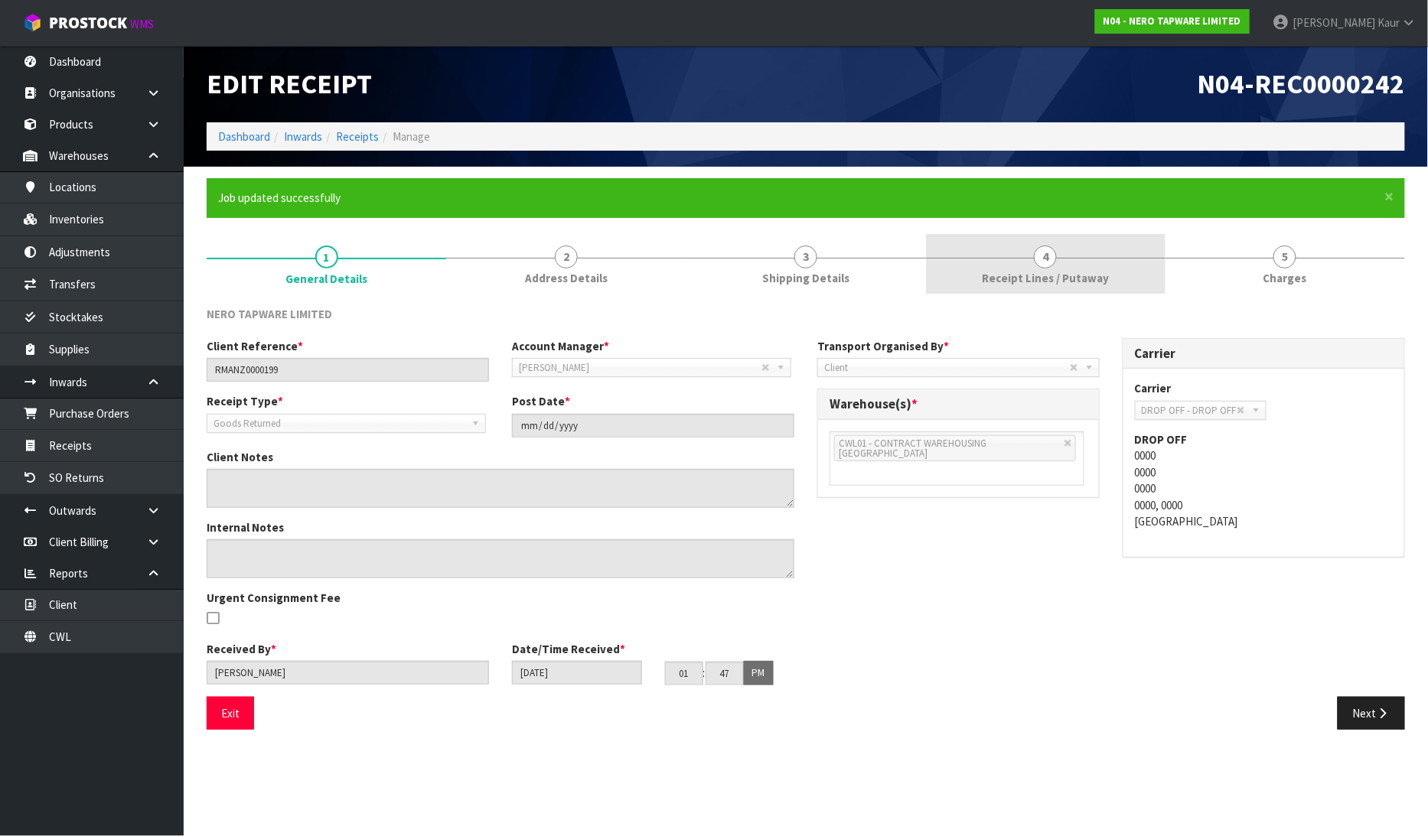
click at [974, 284] on link "4 Receipt Lines / Putaway" at bounding box center [1046, 264] width 240 height 60
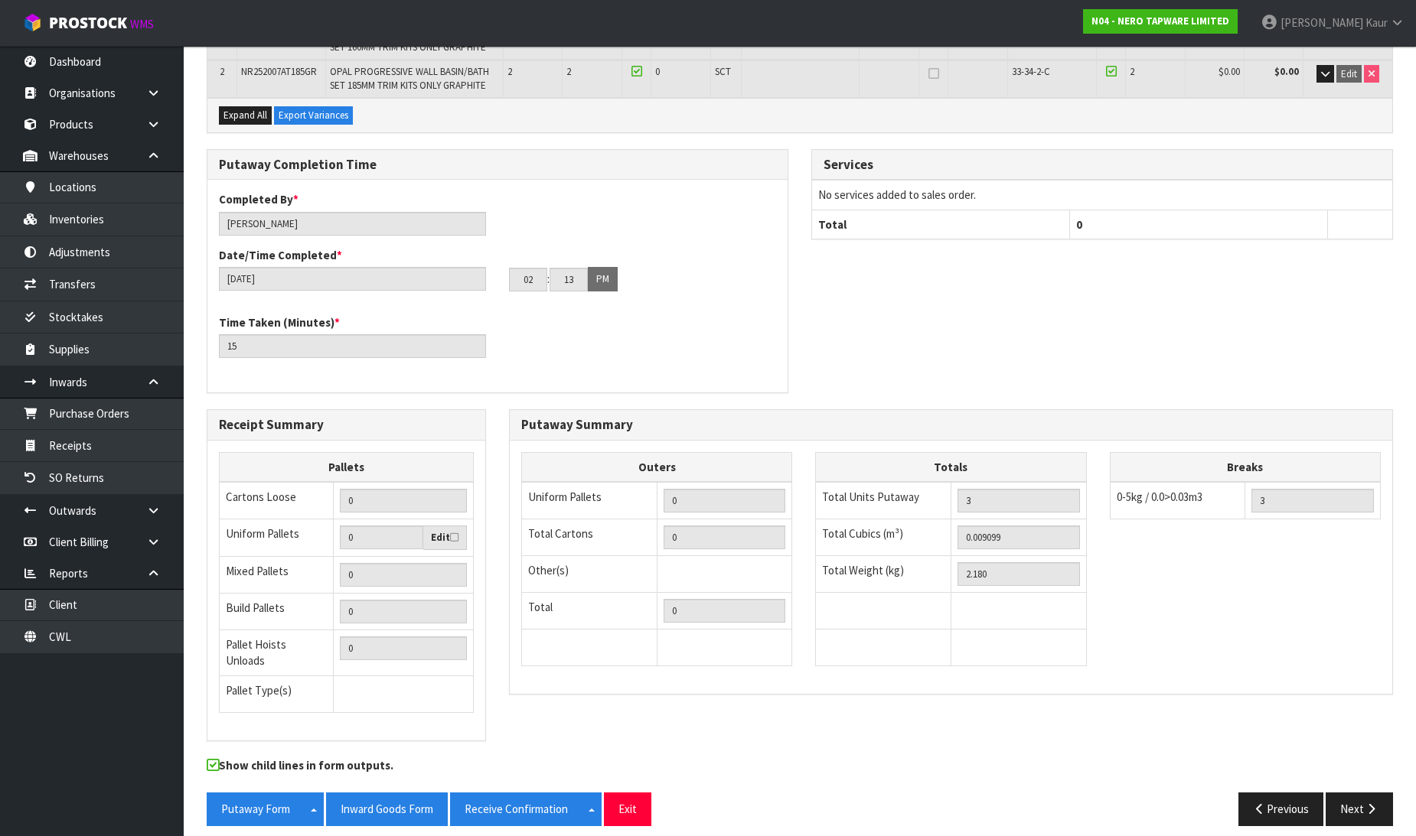
scroll to position [354, 0]
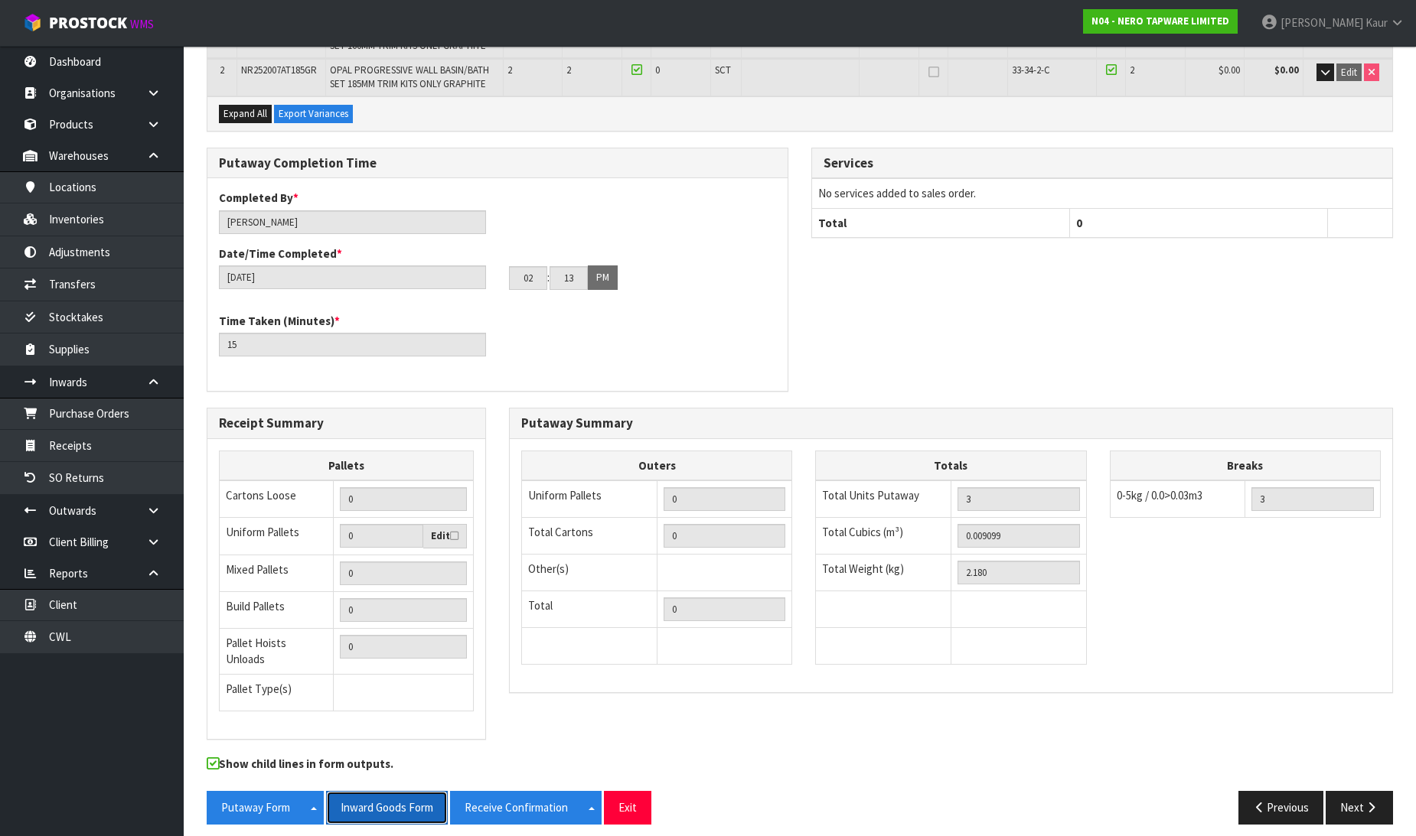
click at [385, 794] on button "Inward Goods Form" at bounding box center [387, 807] width 122 height 33
click at [119, 446] on link "Receipts" at bounding box center [92, 445] width 184 height 31
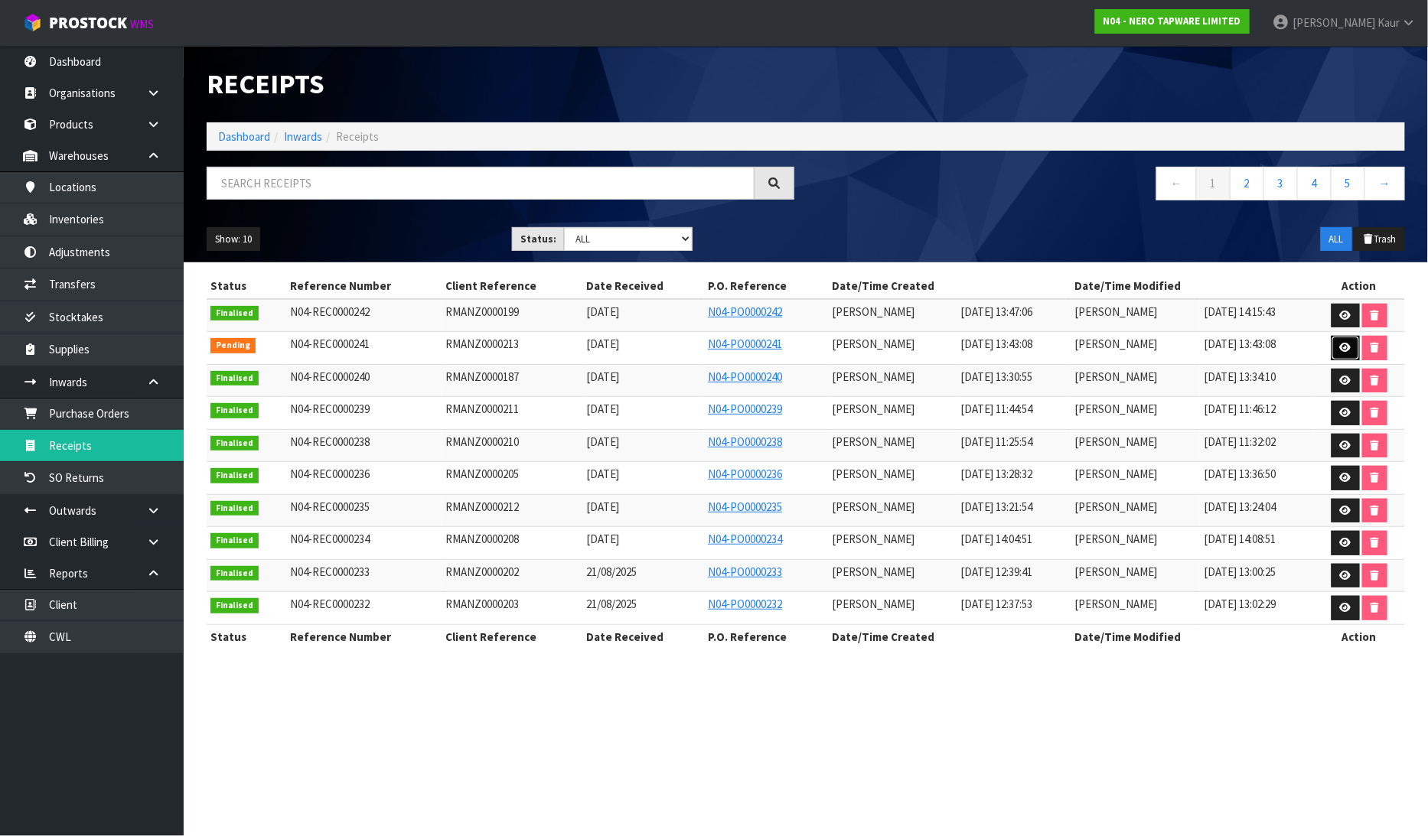
click at [1344, 354] on link at bounding box center [1346, 348] width 28 height 24
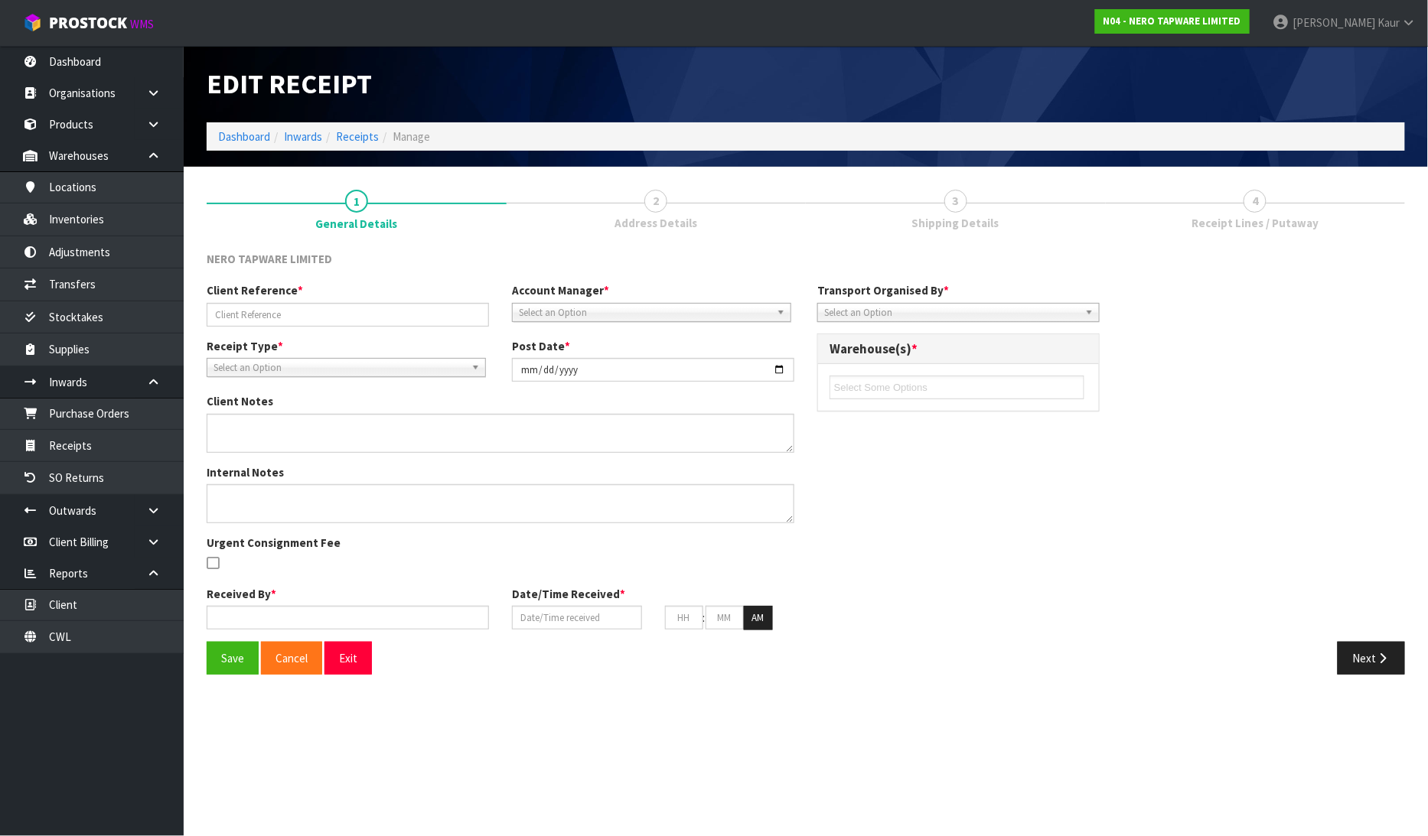
type input "RMANZ0000213"
type input "[DATE]"
type input "[PERSON_NAME]"
type input "[DATE]"
type input "01"
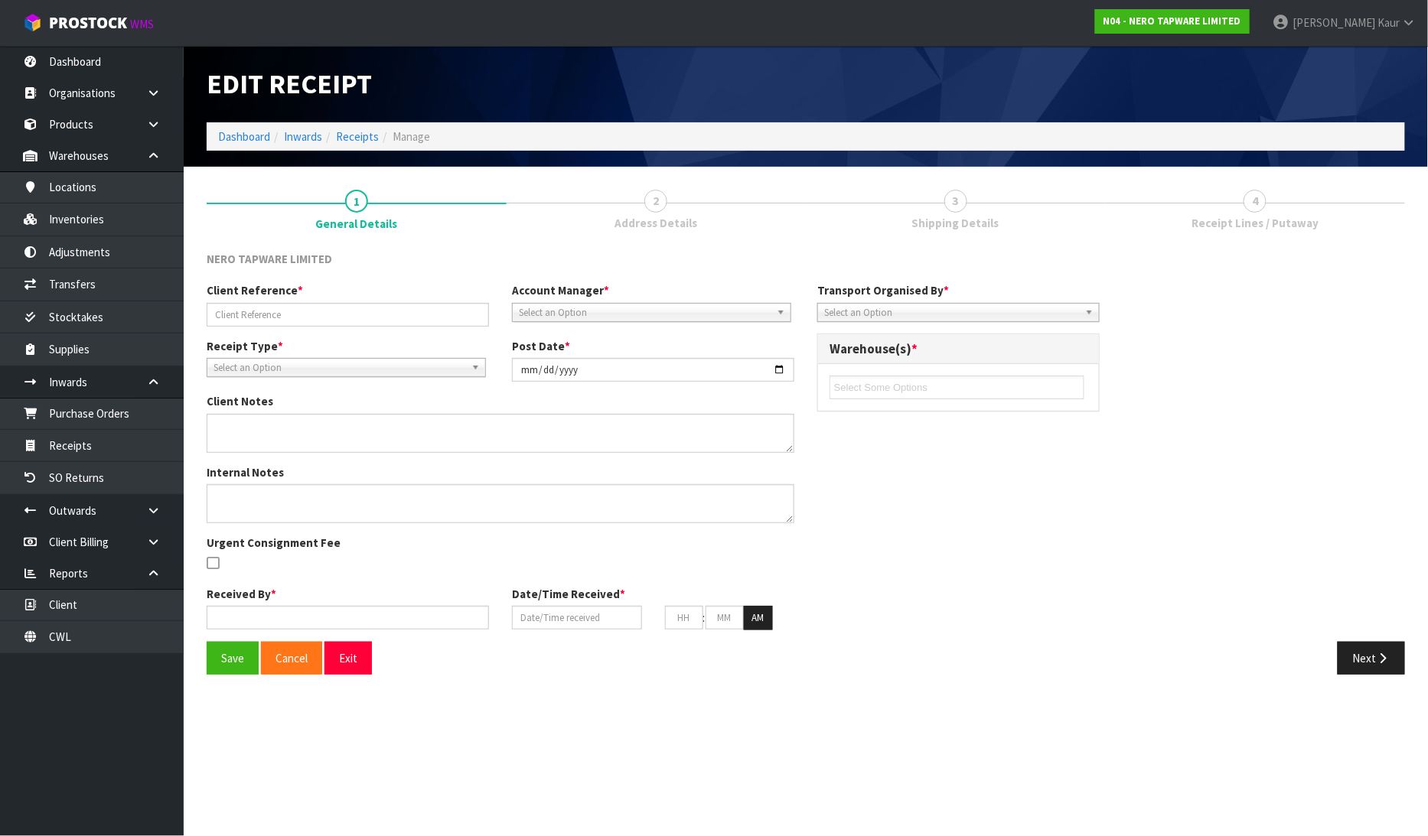
type input "43"
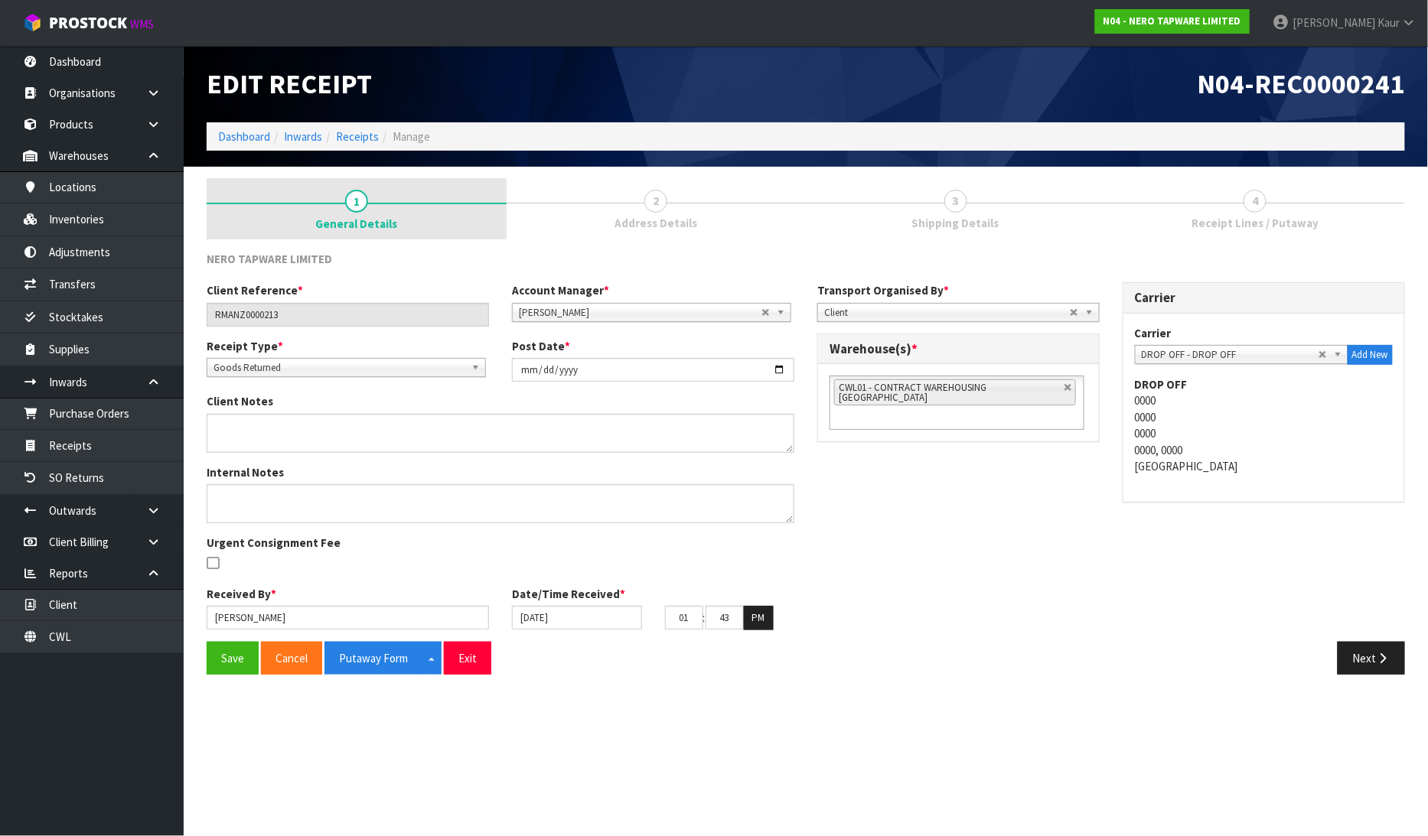
click at [368, 201] on link "1 General Details" at bounding box center [357, 208] width 300 height 61
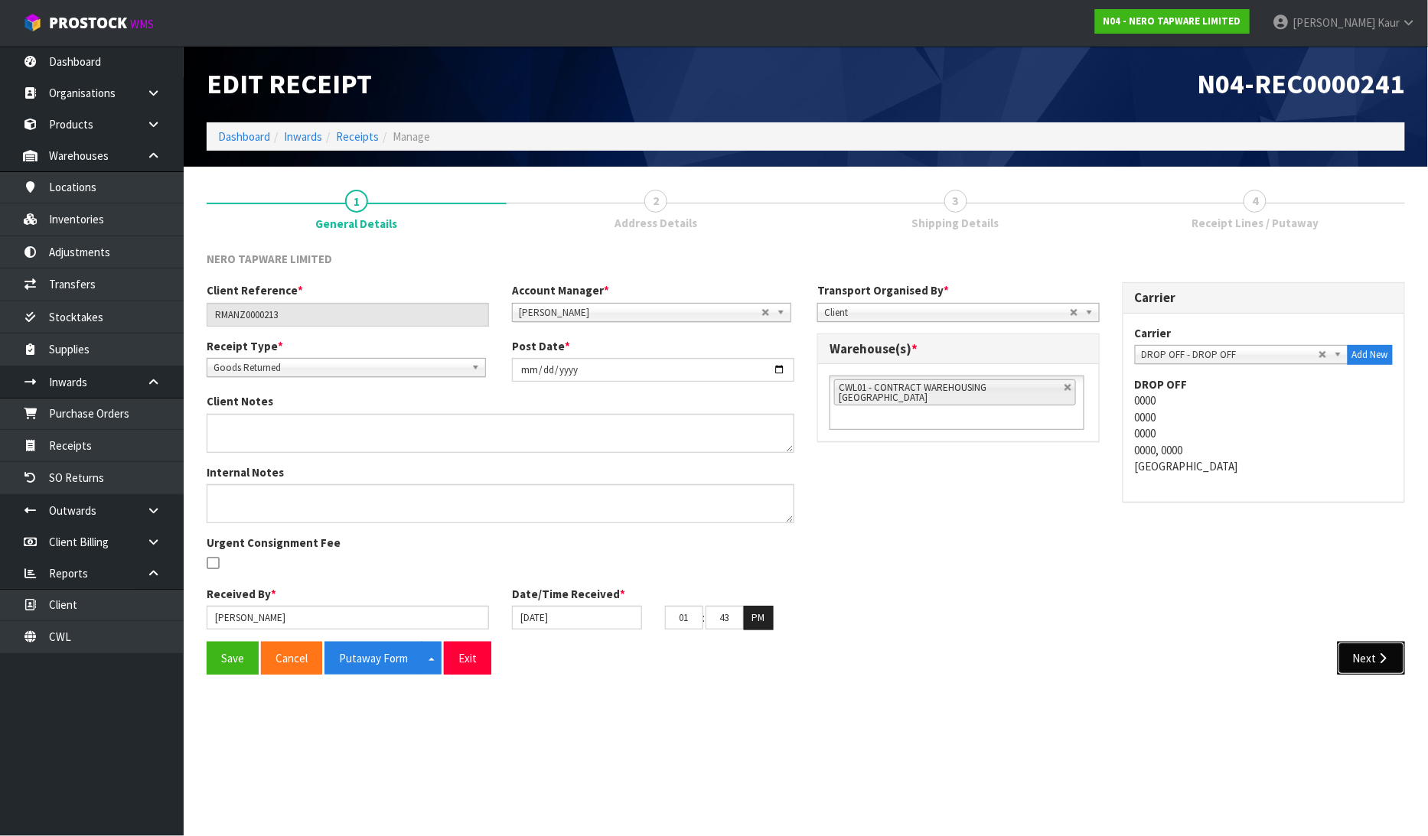
click at [1389, 648] on button "Next" at bounding box center [1371, 658] width 67 height 33
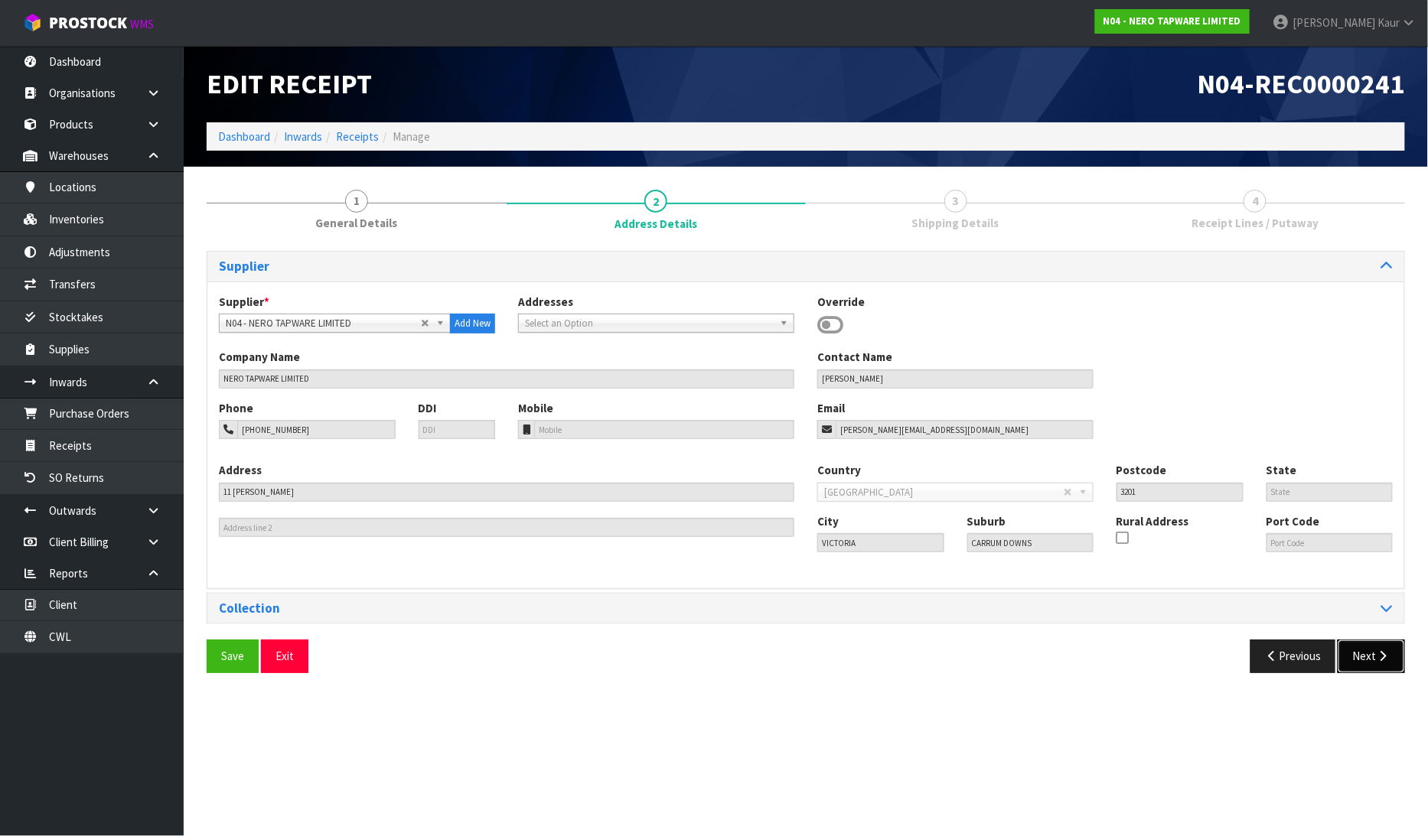
click at [1371, 646] on button "Next" at bounding box center [1371, 656] width 67 height 33
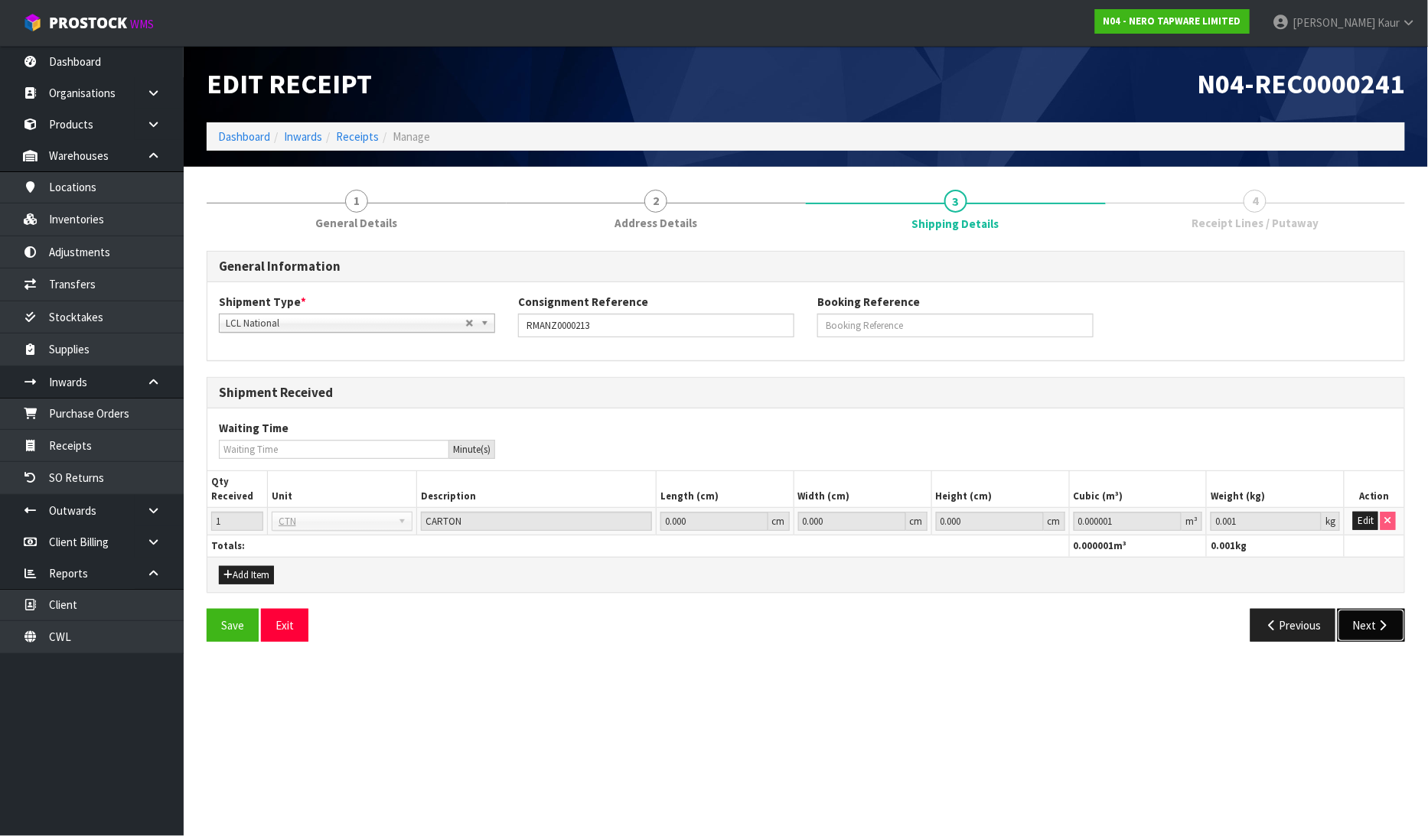
click at [1355, 623] on button "Next" at bounding box center [1371, 625] width 67 height 33
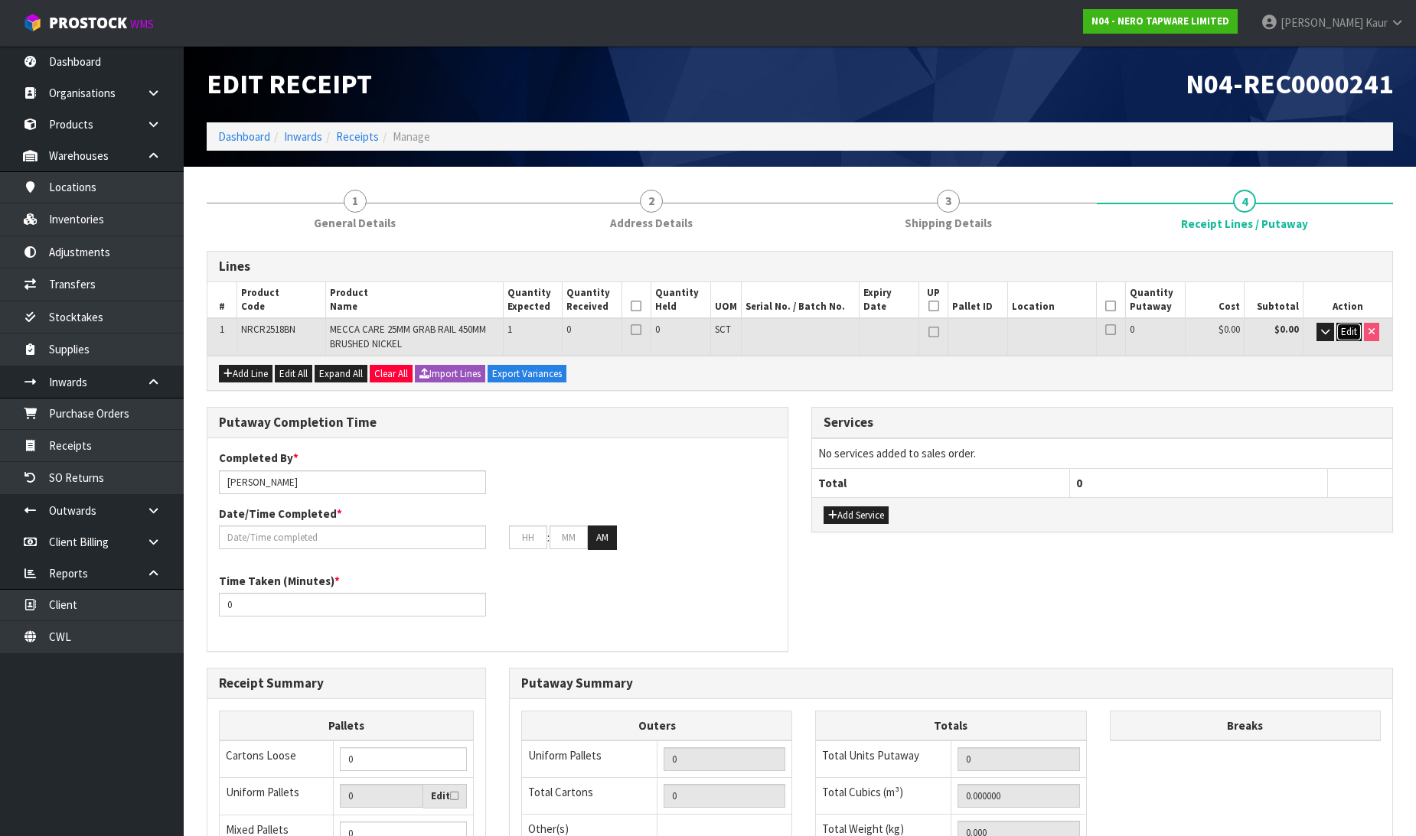
click at [1350, 332] on span "Edit" at bounding box center [1349, 331] width 16 height 13
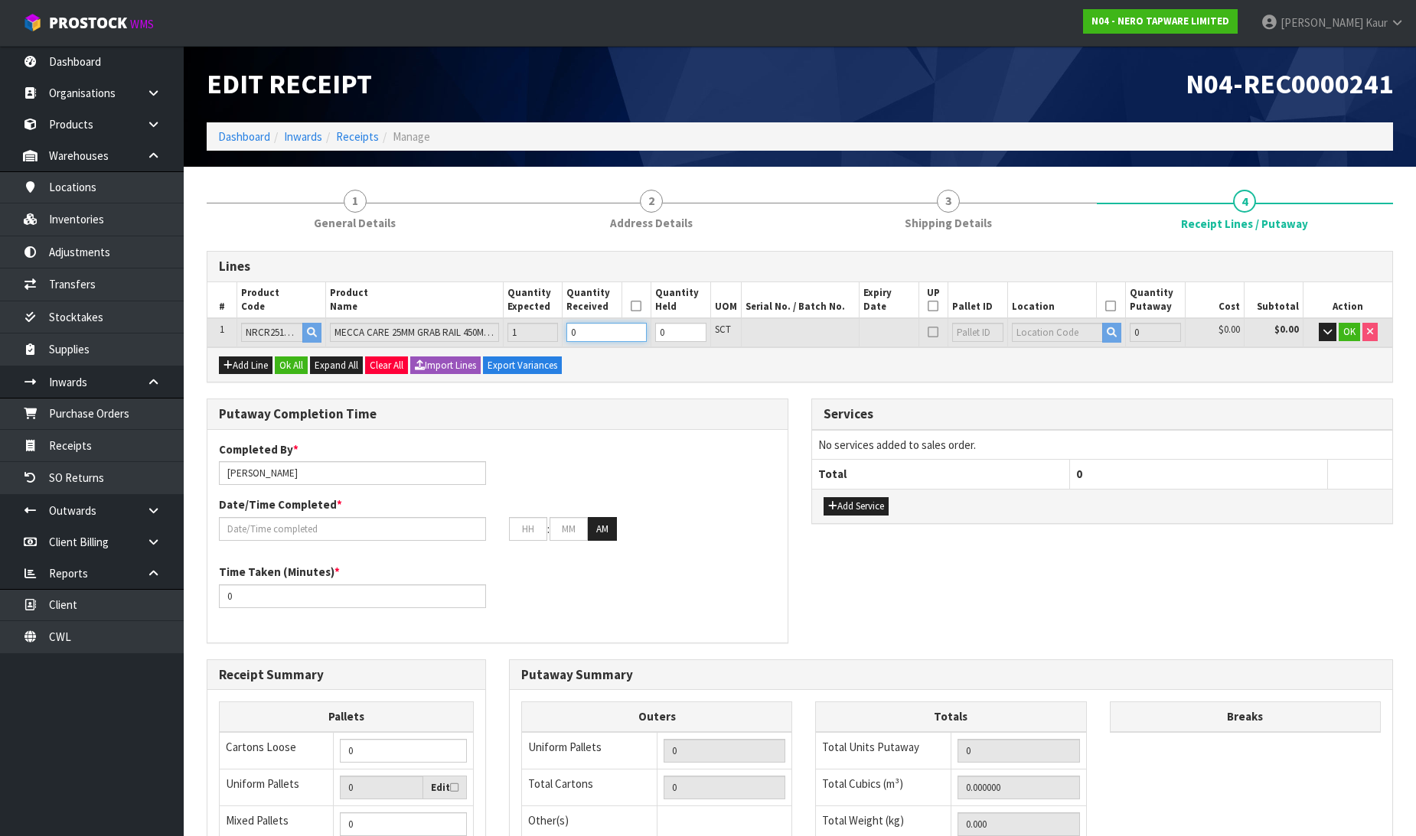
click at [586, 335] on input "0" at bounding box center [606, 332] width 80 height 19
type input "0.003498"
type input "1.7"
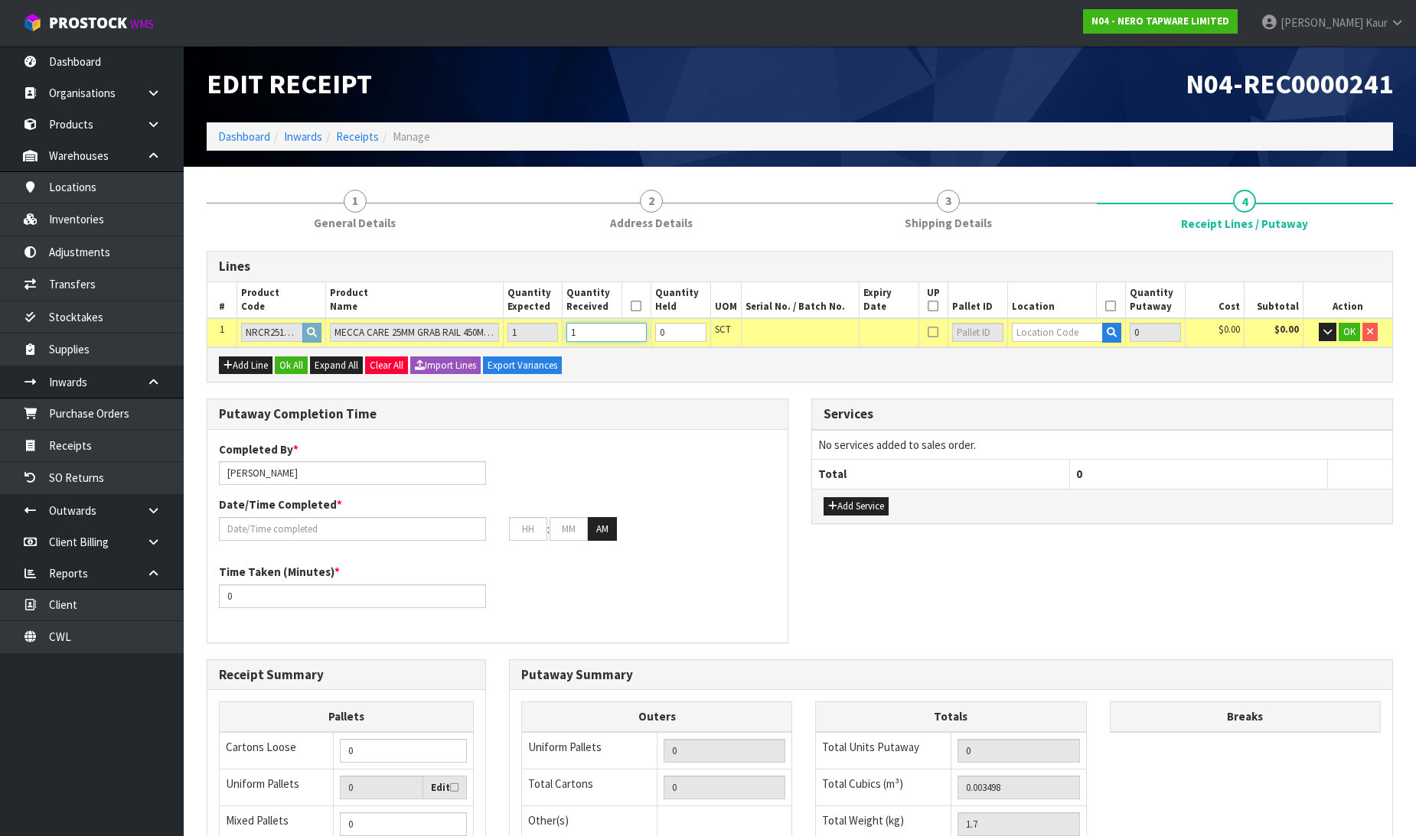
type input "1"
click at [1033, 334] on input "text" at bounding box center [1058, 332] width 92 height 19
type input "33-34-2"
click at [1087, 408] on link "33-34-2 -C" at bounding box center [1072, 400] width 121 height 21
type input "1"
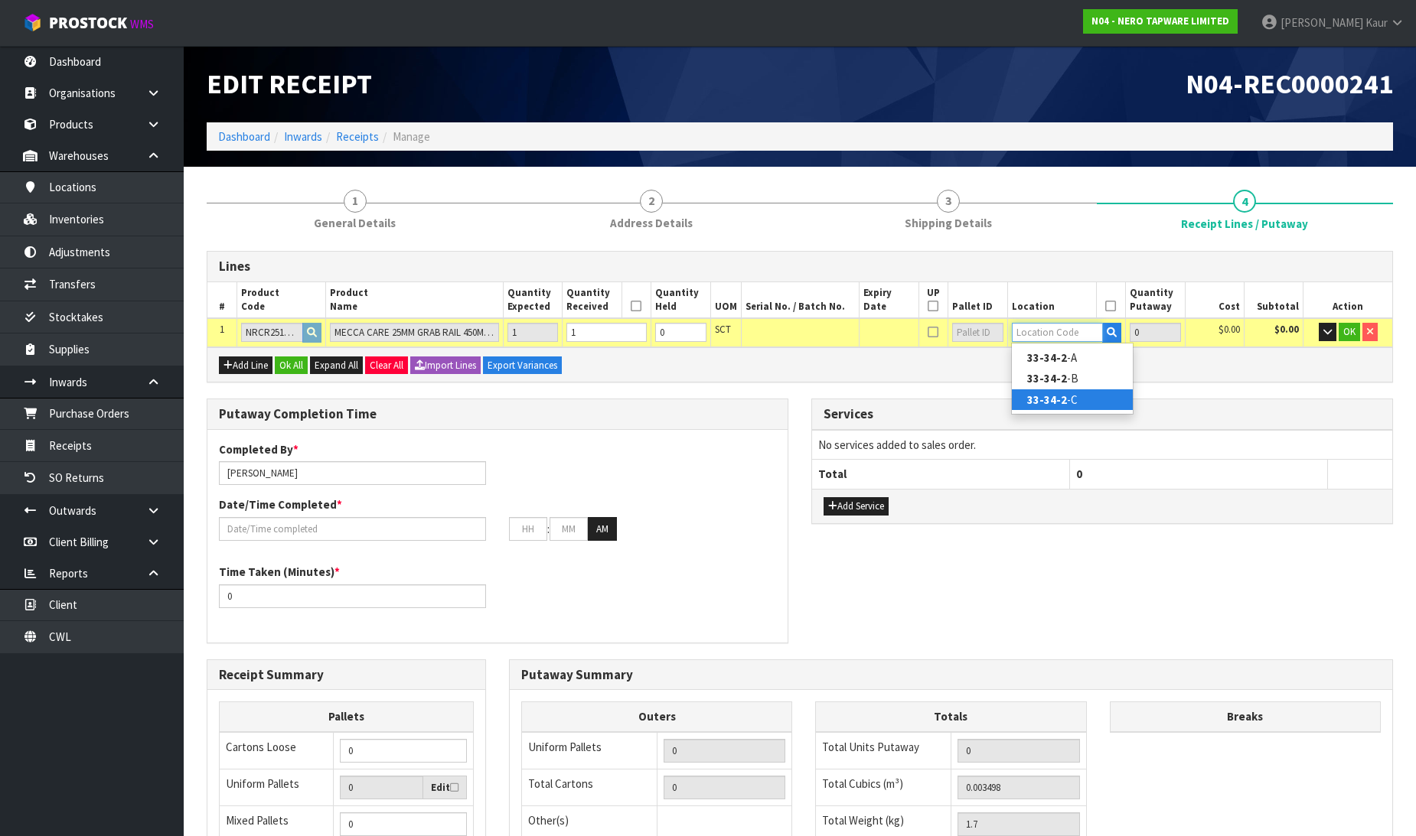
type input "33-34-2-C"
type input "1"
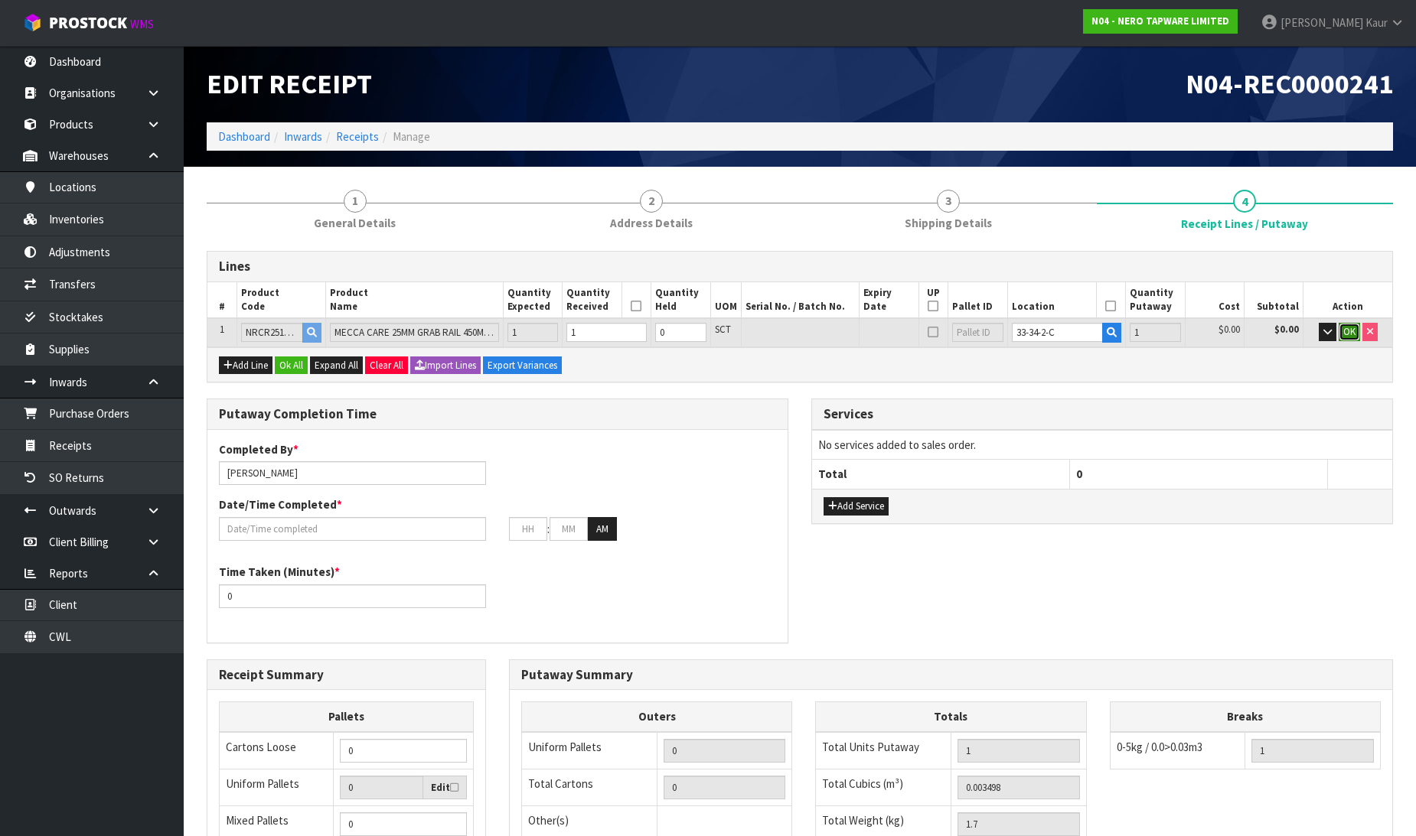
click at [1357, 330] on button "OK" at bounding box center [1348, 332] width 21 height 18
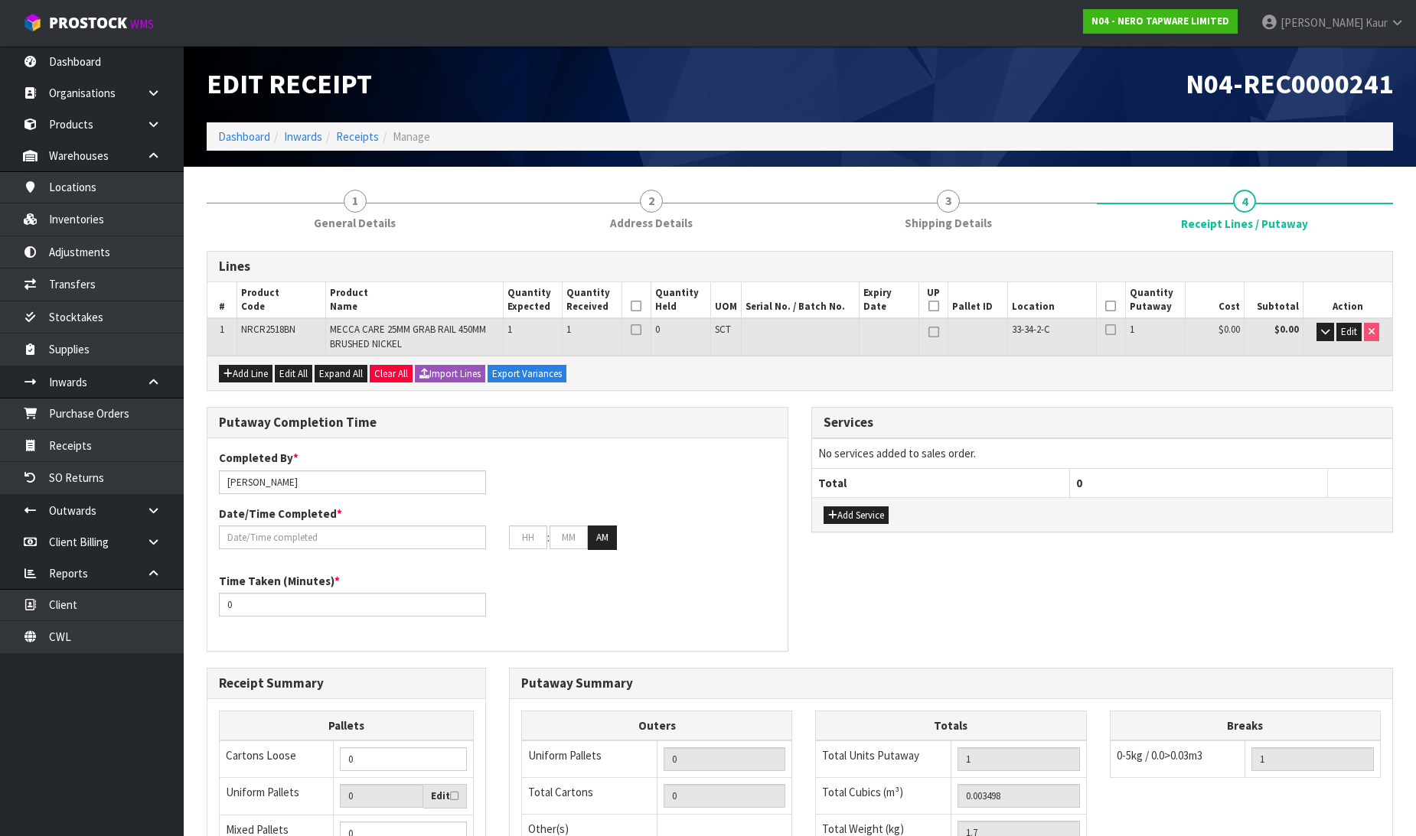
click at [637, 306] on icon at bounding box center [636, 306] width 11 height 1
click at [1121, 308] on th at bounding box center [1111, 300] width 30 height 37
click at [1110, 306] on icon at bounding box center [1110, 306] width 11 height 1
click at [285, 536] on input "text" at bounding box center [352, 538] width 267 height 24
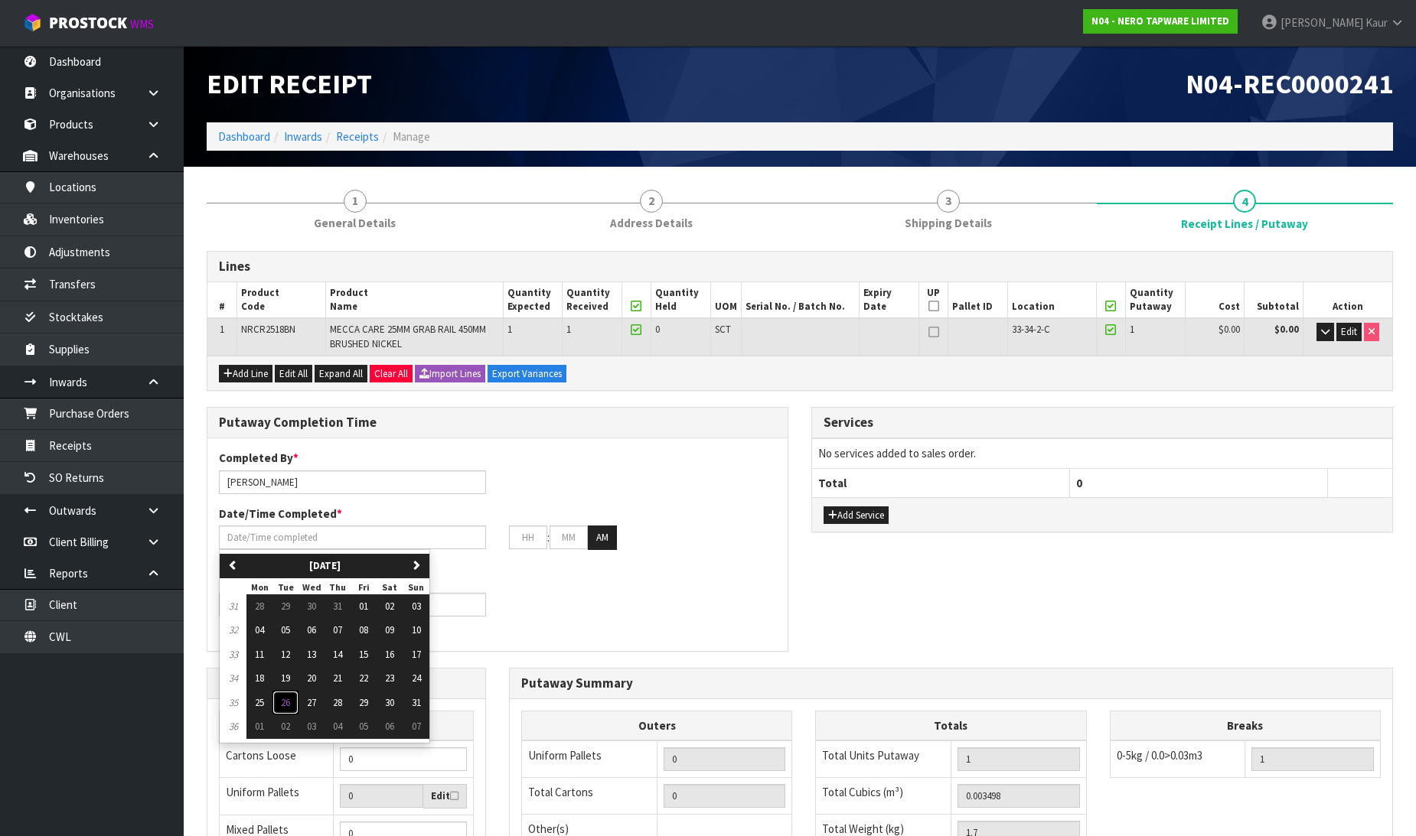
click at [283, 704] on span "26" at bounding box center [285, 702] width 9 height 13
type input "[DATE]"
type input "12"
type input "00"
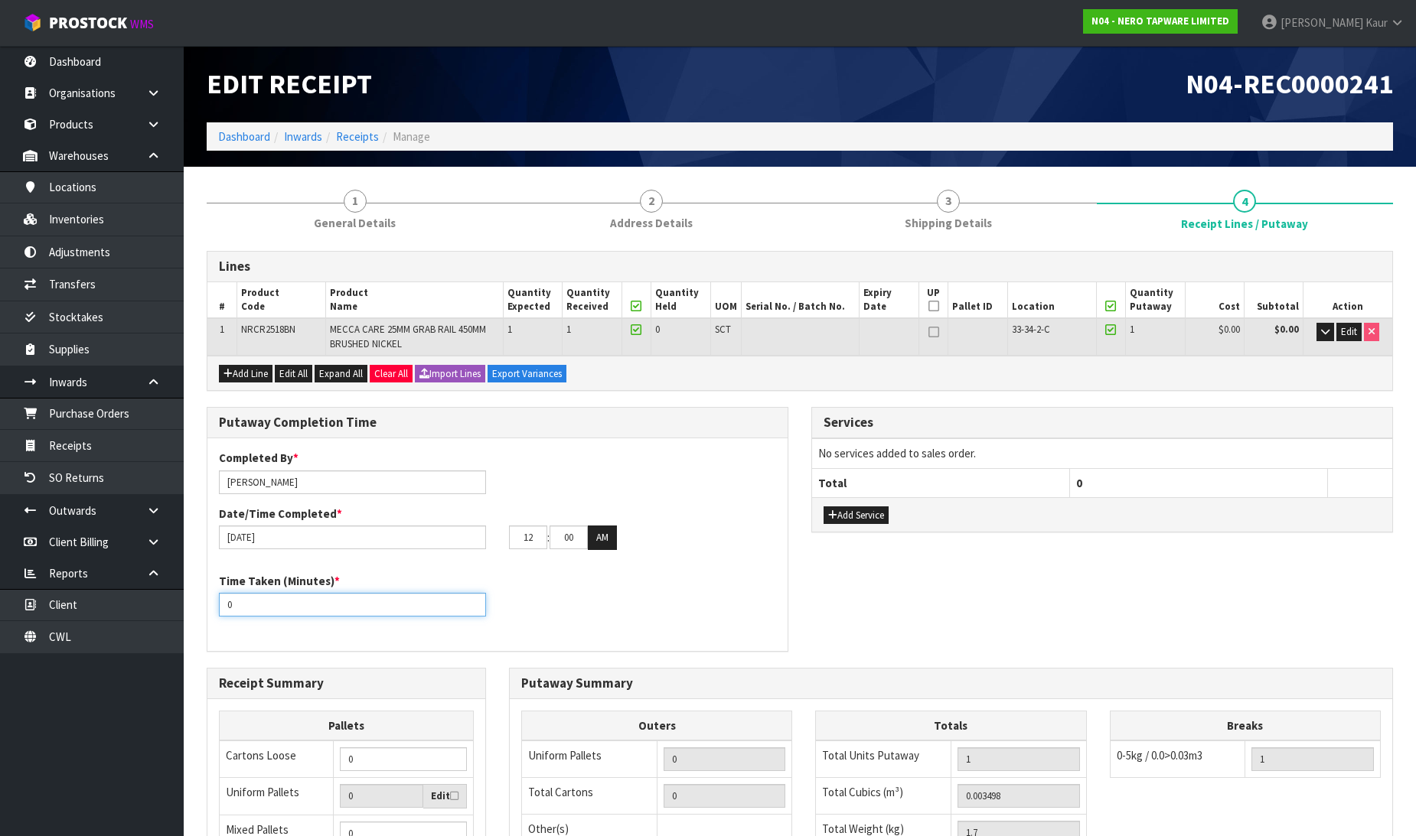
drag, startPoint x: 257, startPoint y: 601, endPoint x: 218, endPoint y: 616, distance: 41.9
click at [218, 616] on div "Time Taken (Minutes) * 0" at bounding box center [497, 600] width 580 height 55
type input "10"
drag, startPoint x: 539, startPoint y: 541, endPoint x: 507, endPoint y: 542, distance: 31.4
click at [507, 542] on div "12 : 00 : 00 AM" at bounding box center [642, 538] width 290 height 24
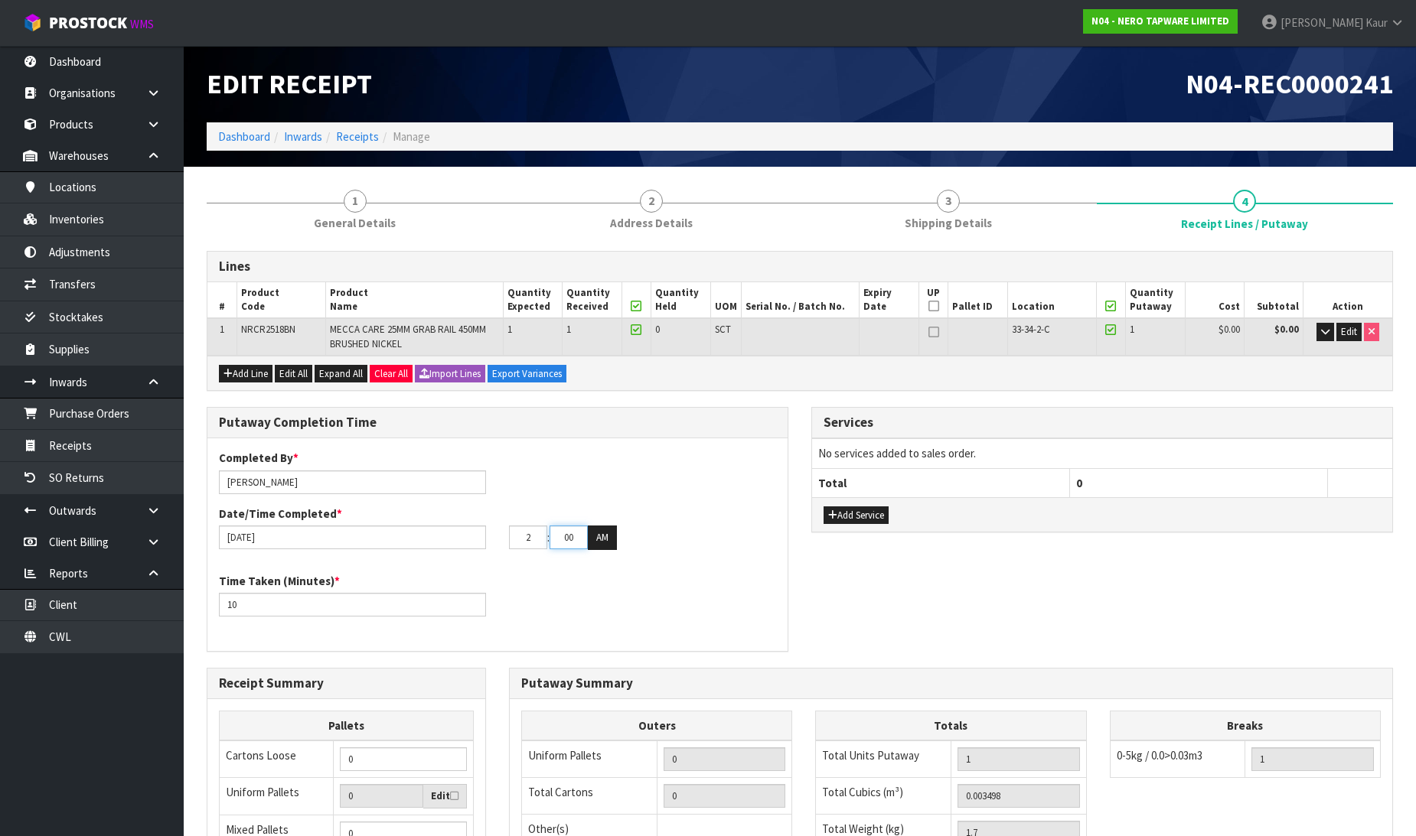
type input "02"
drag, startPoint x: 575, startPoint y: 539, endPoint x: 552, endPoint y: 536, distance: 23.8
click at [552, 536] on input "00" at bounding box center [568, 538] width 38 height 24
type input "20"
click at [609, 536] on button "AM" at bounding box center [602, 538] width 29 height 24
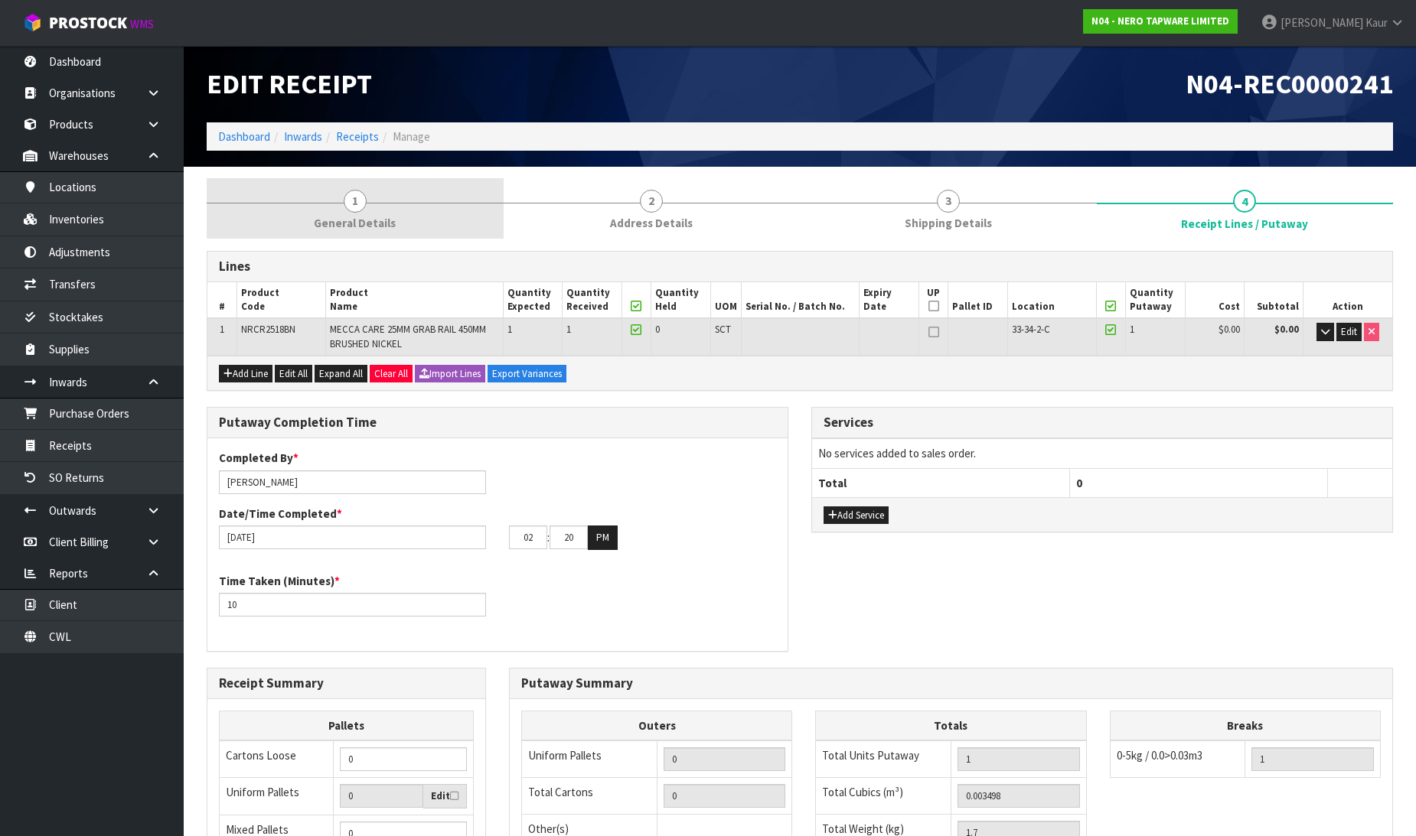
click at [390, 215] on span "General Details" at bounding box center [355, 223] width 82 height 16
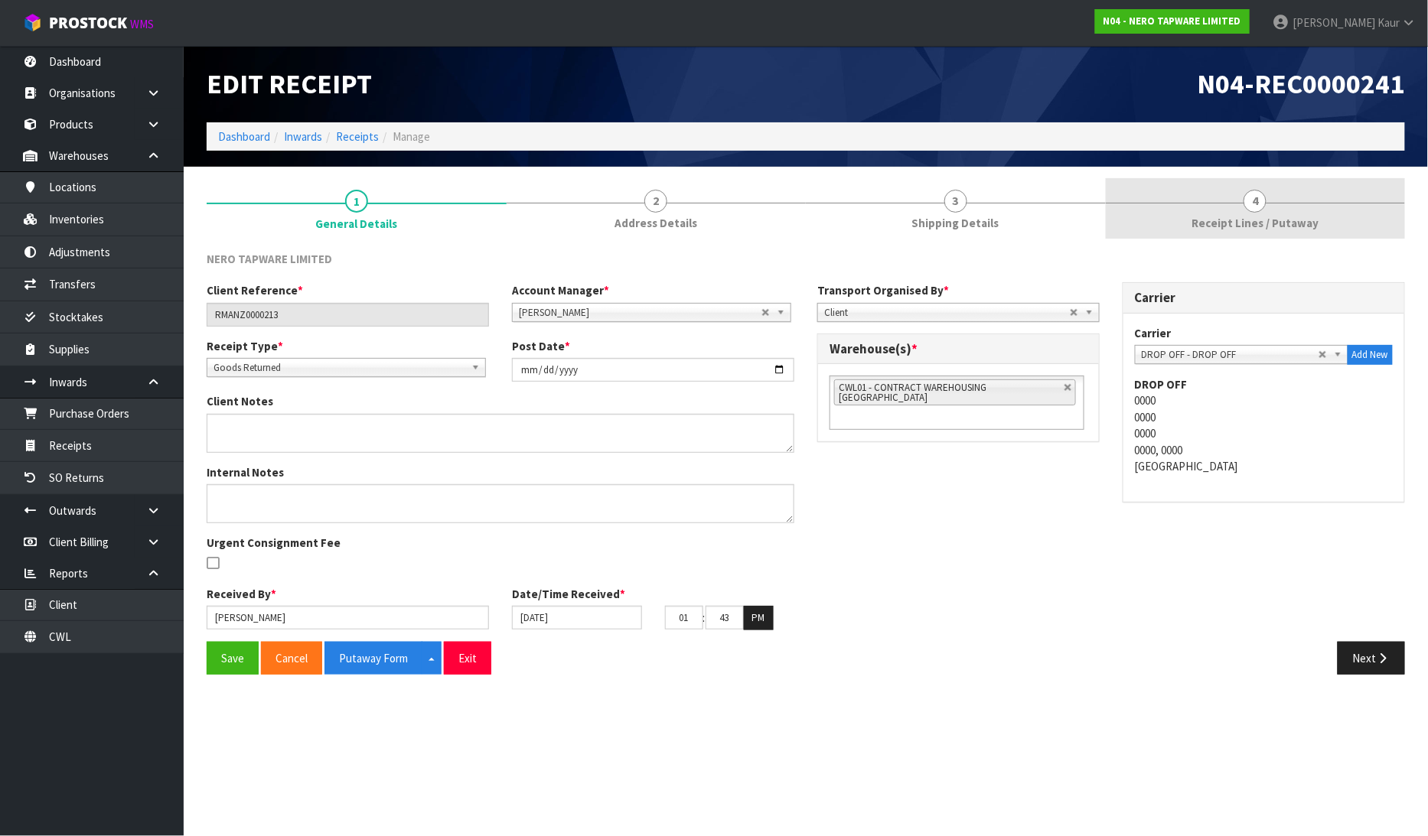
click at [1332, 220] on link "4 Receipt Lines / Putaway" at bounding box center [1256, 208] width 300 height 60
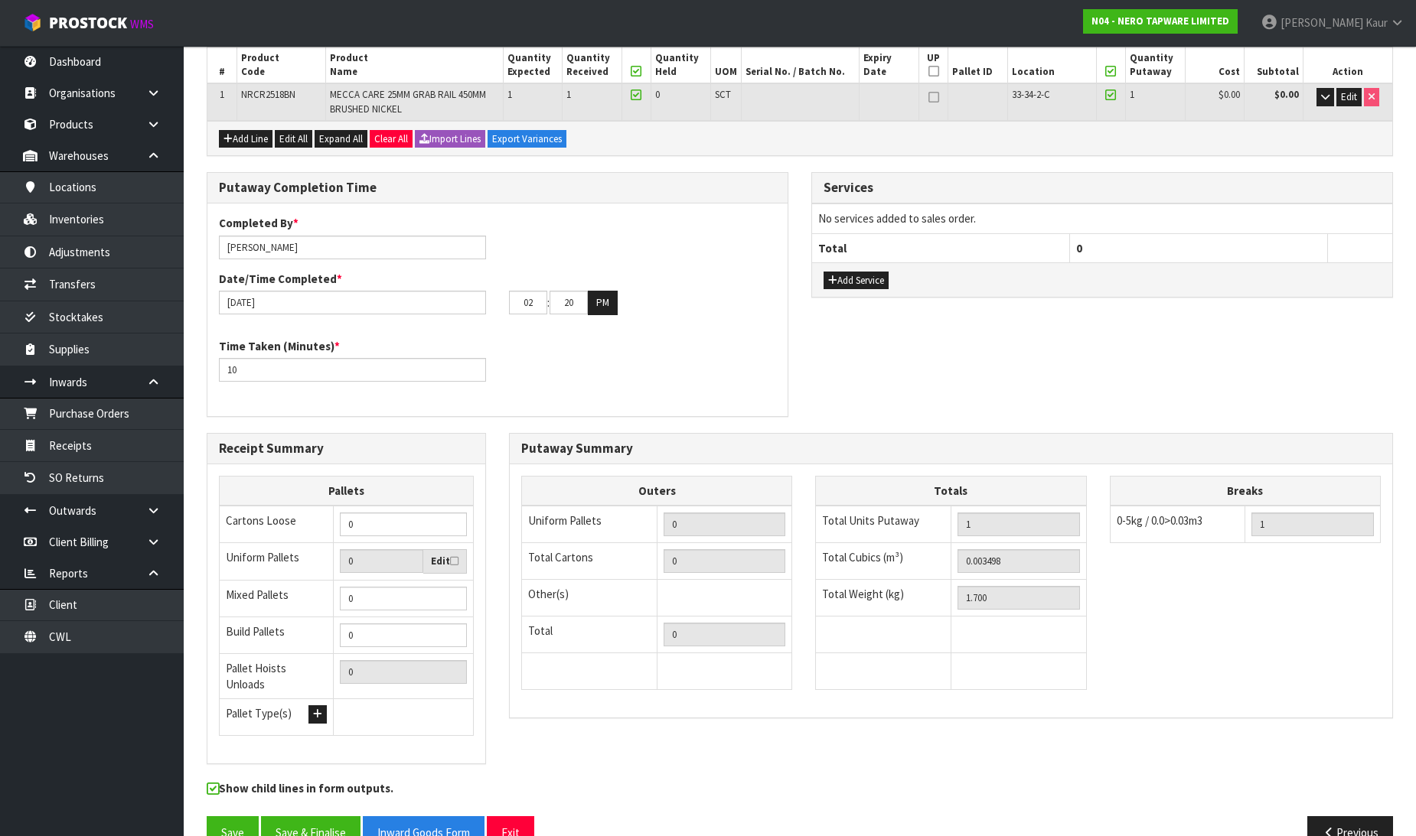
scroll to position [261, 0]
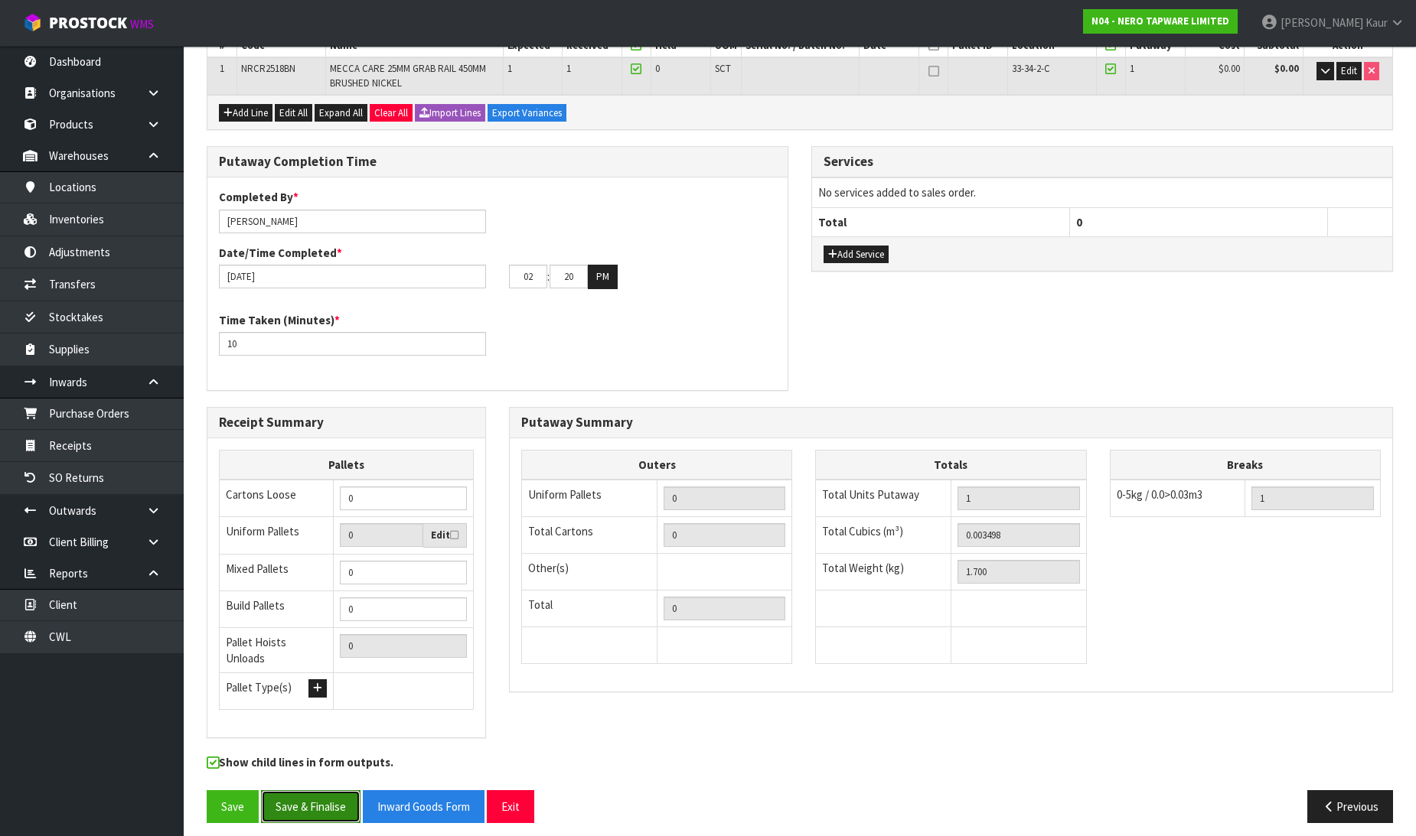
click at [324, 794] on button "Save & Finalise" at bounding box center [310, 807] width 99 height 33
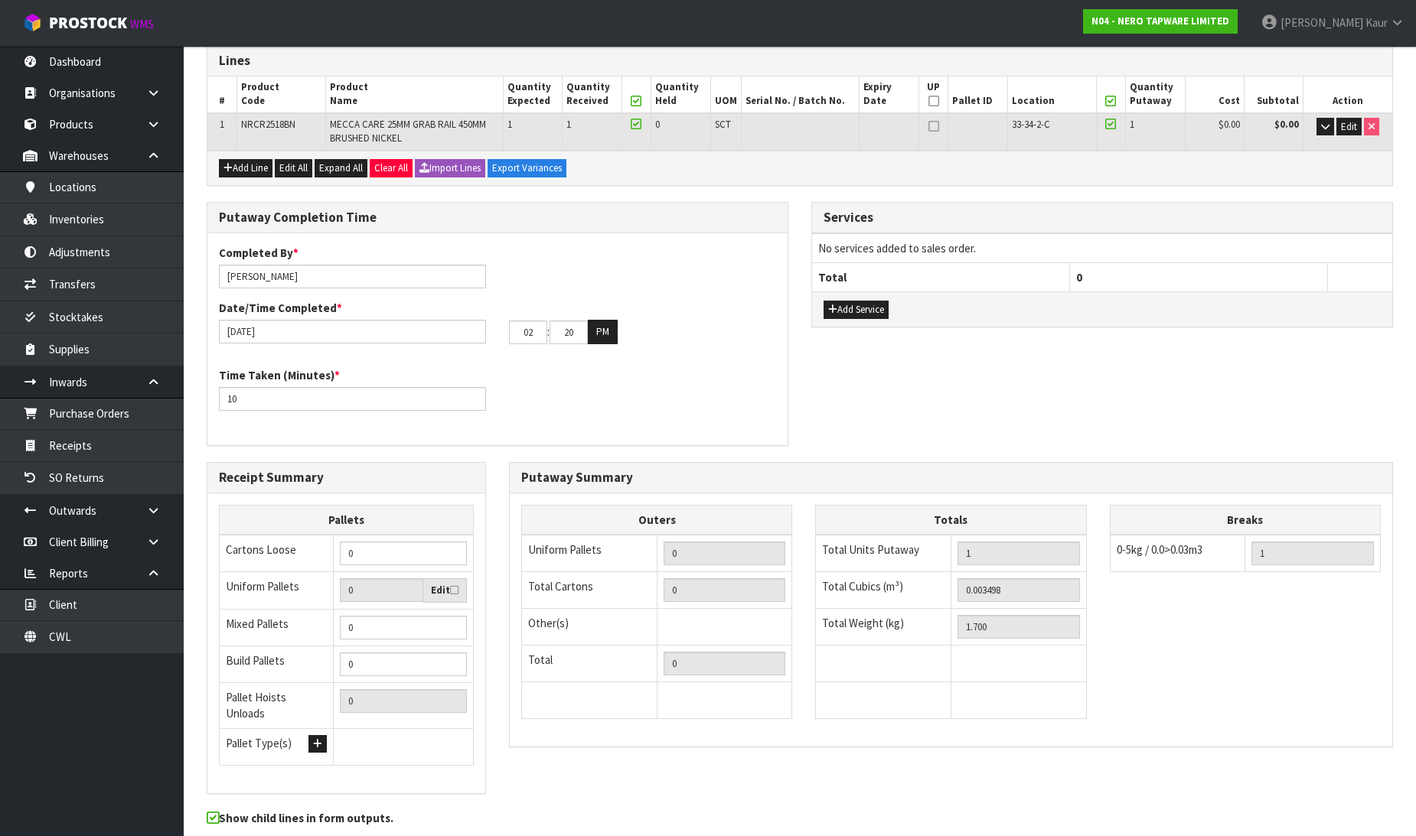
scroll to position [0, 0]
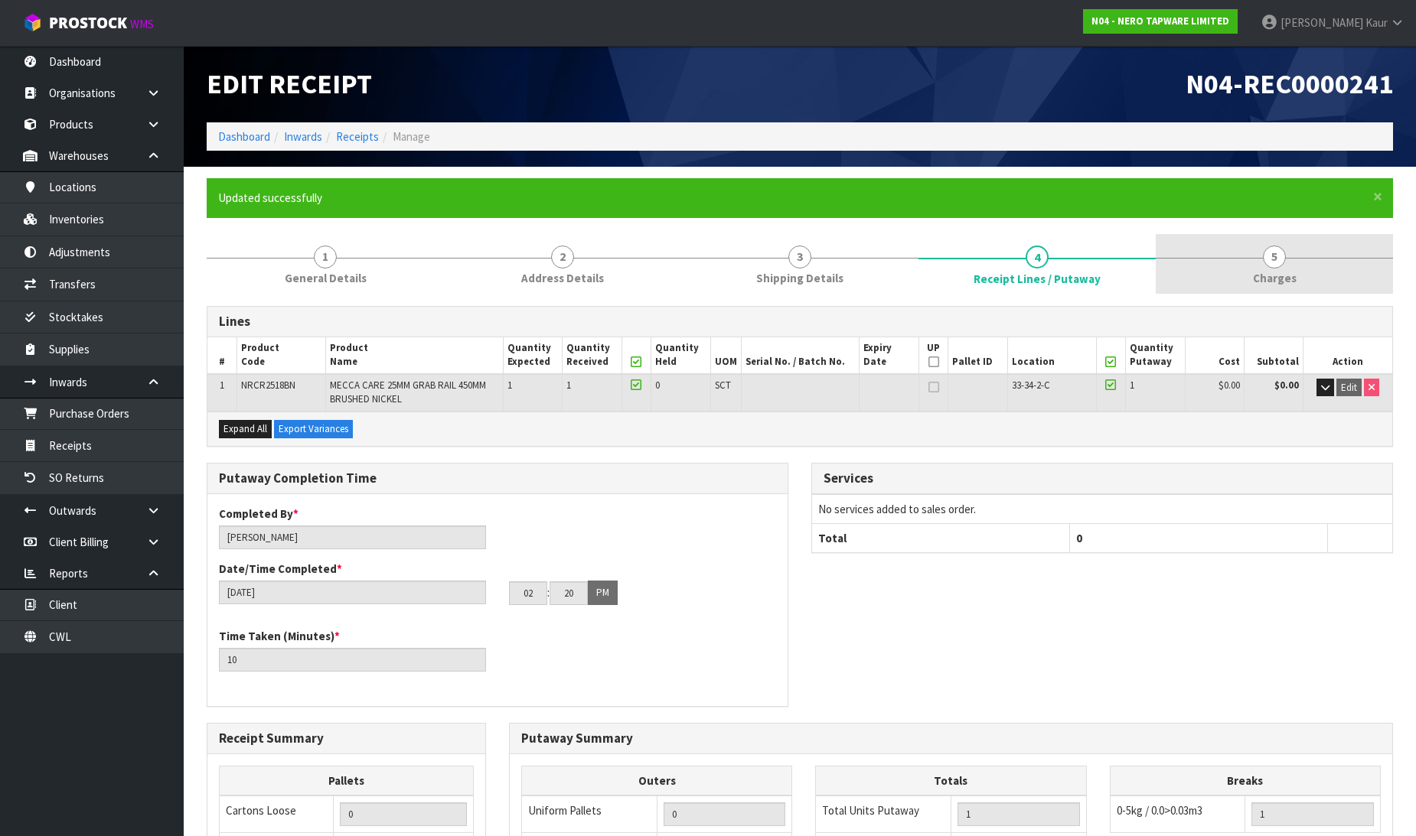
click at [1306, 272] on link "5 [GEOGRAPHIC_DATA]" at bounding box center [1274, 264] width 237 height 60
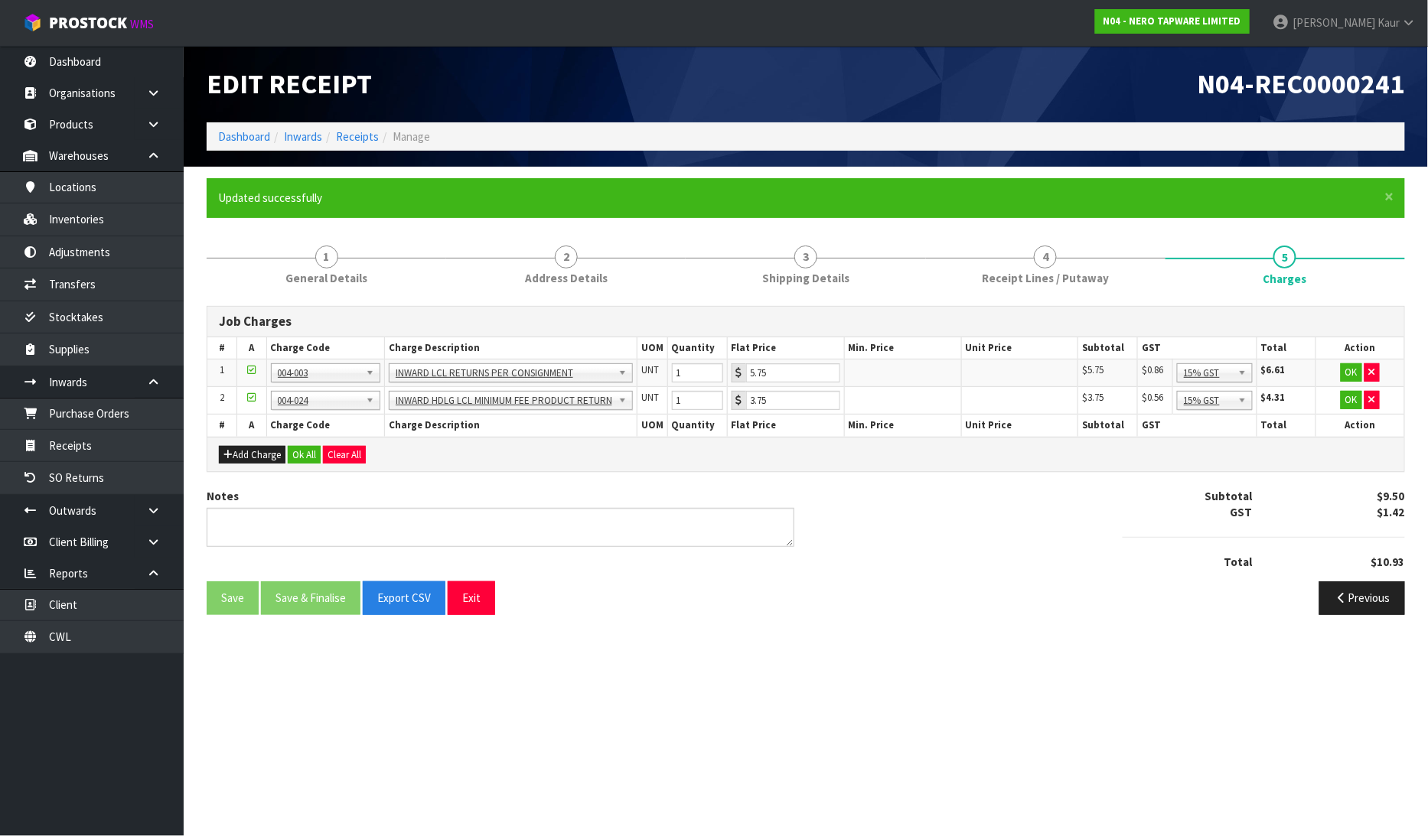
click at [316, 464] on div "Add Charge Ok All Clear All" at bounding box center [805, 454] width 1197 height 34
click at [315, 461] on button "Ok All" at bounding box center [304, 455] width 33 height 18
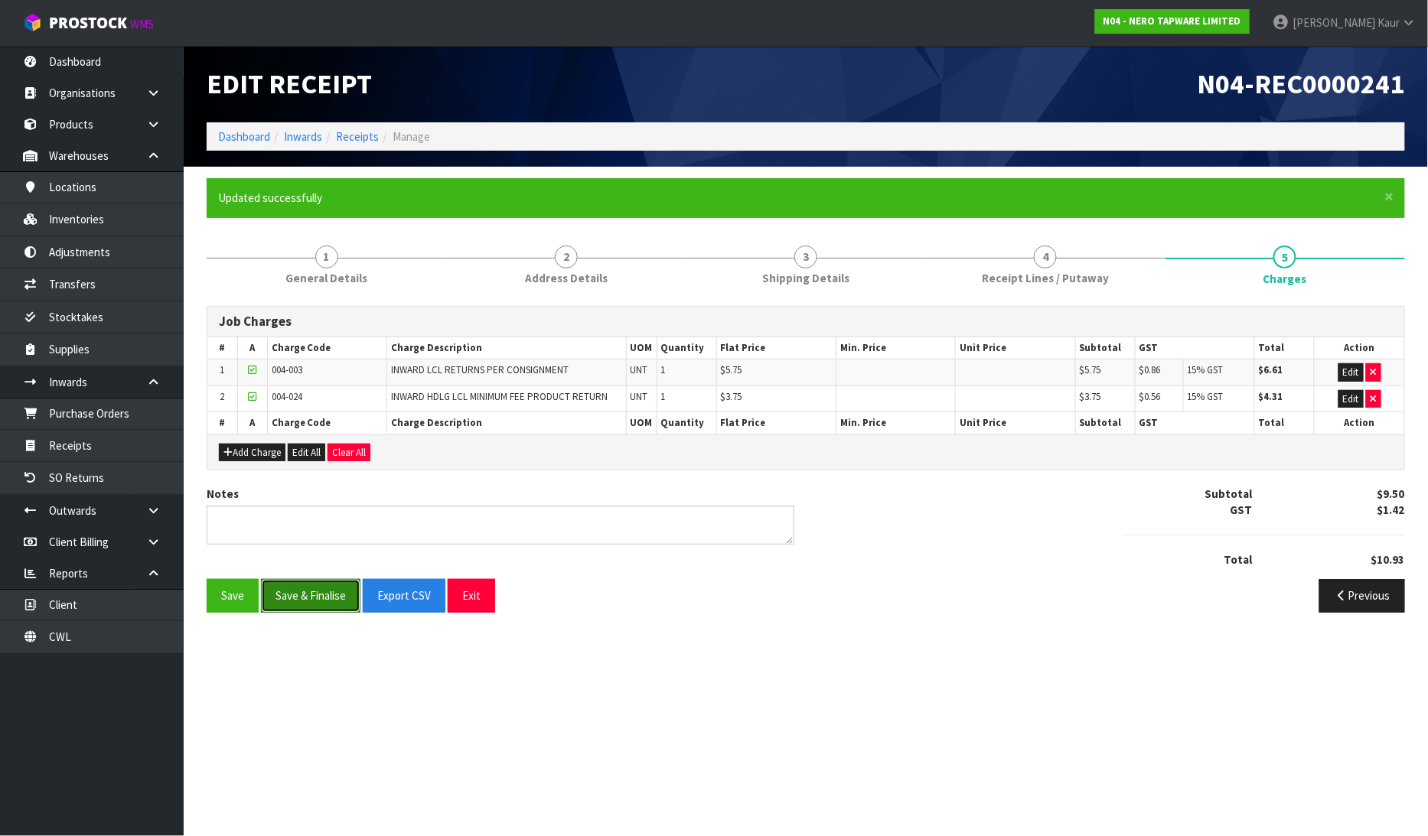
click at [311, 594] on button "Save & Finalise" at bounding box center [310, 595] width 99 height 33
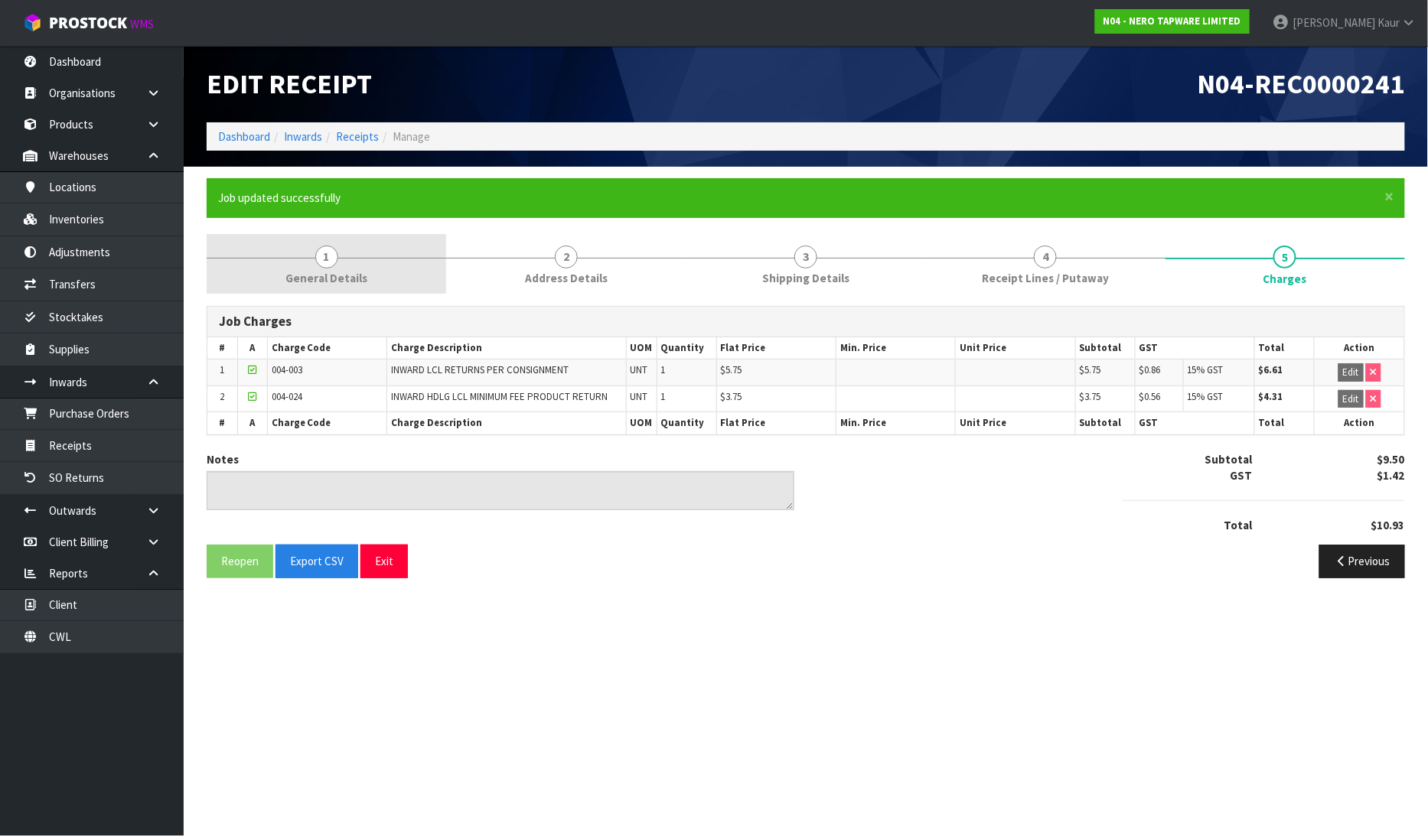
click at [312, 284] on span "General Details" at bounding box center [326, 278] width 82 height 16
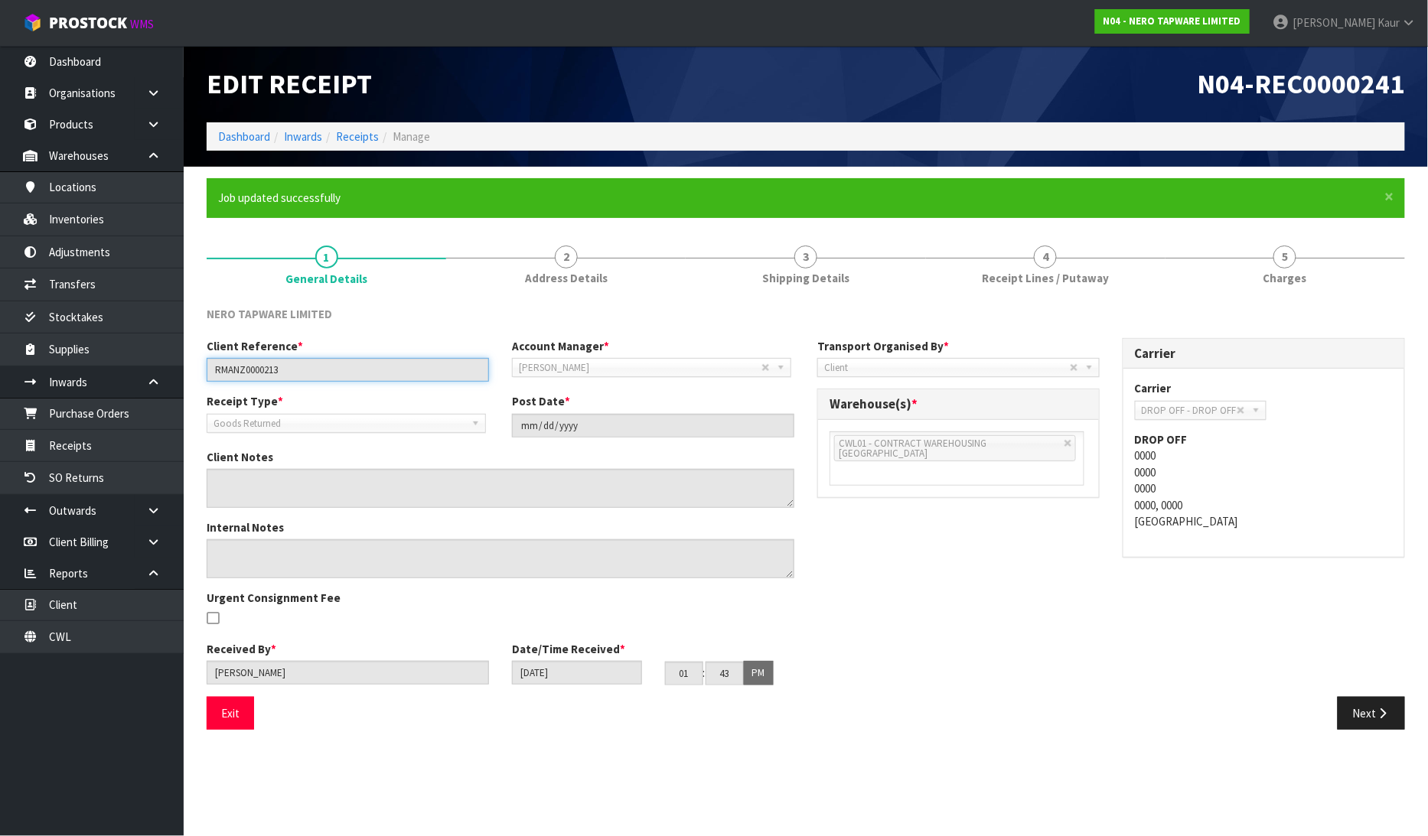
drag, startPoint x: 302, startPoint y: 362, endPoint x: 217, endPoint y: 377, distance: 86.3
click at [217, 377] on input "RMANZ0000213" at bounding box center [348, 370] width 282 height 24
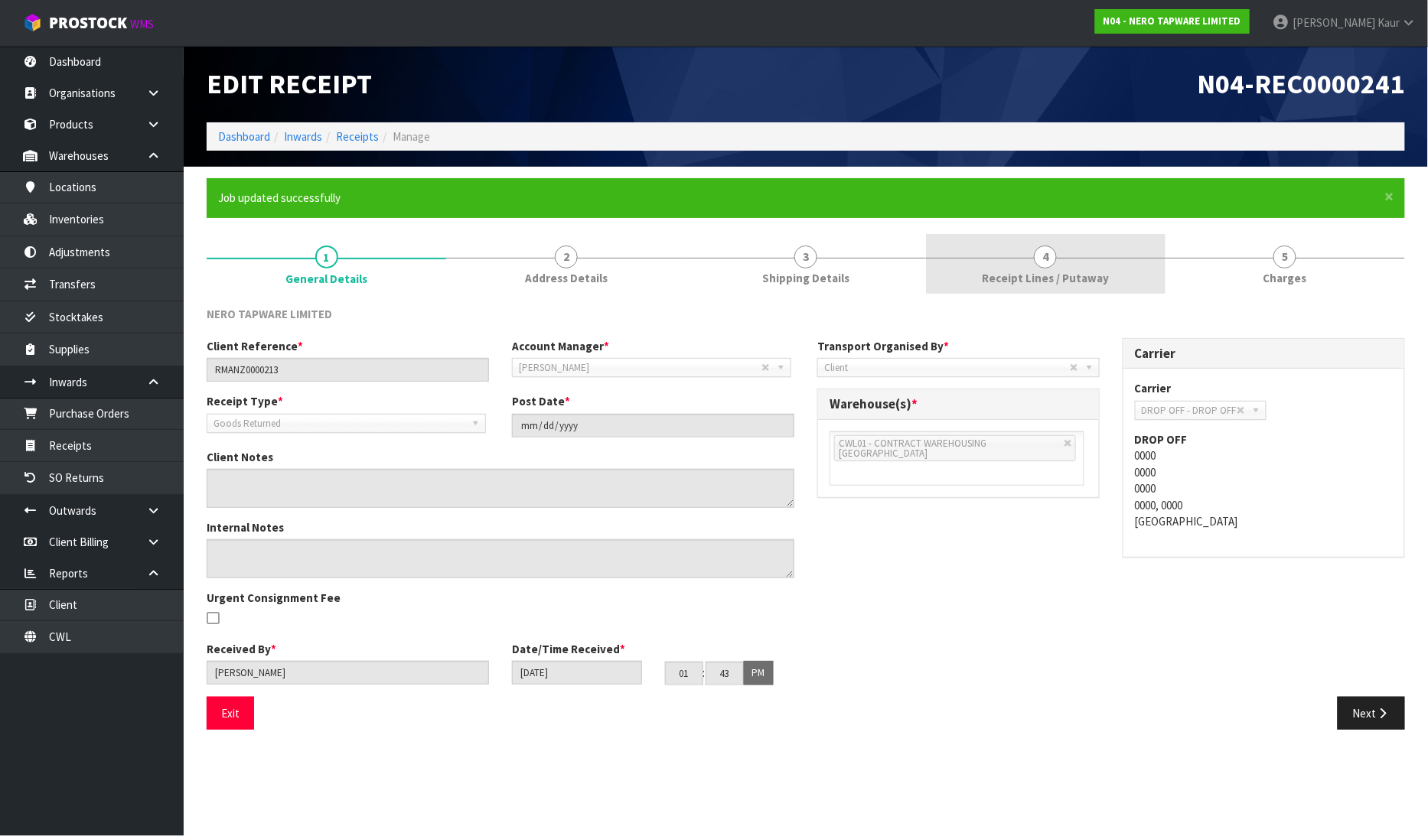
click at [980, 271] on link "4 Receipt Lines / Putaway" at bounding box center [1046, 264] width 240 height 60
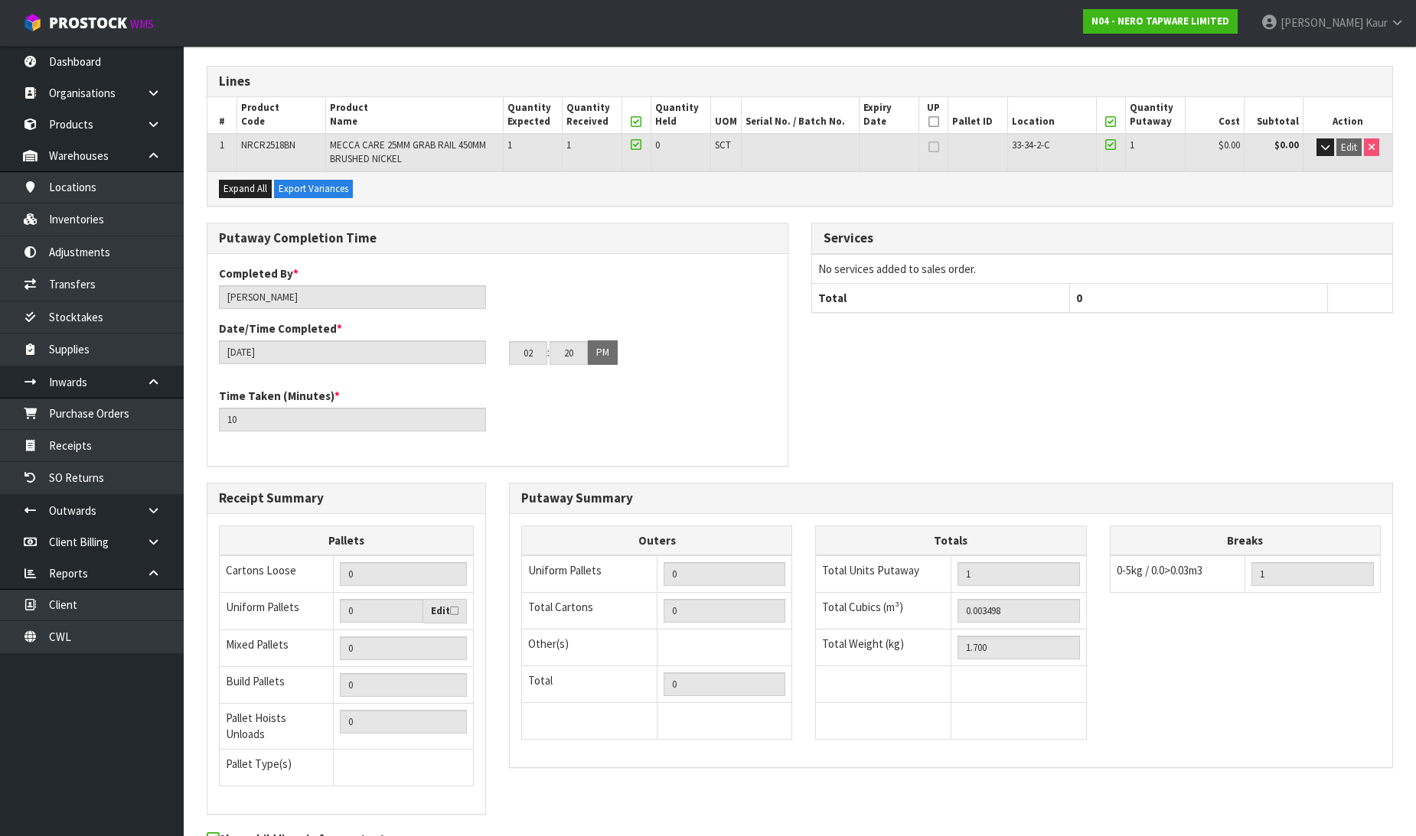
scroll to position [316, 0]
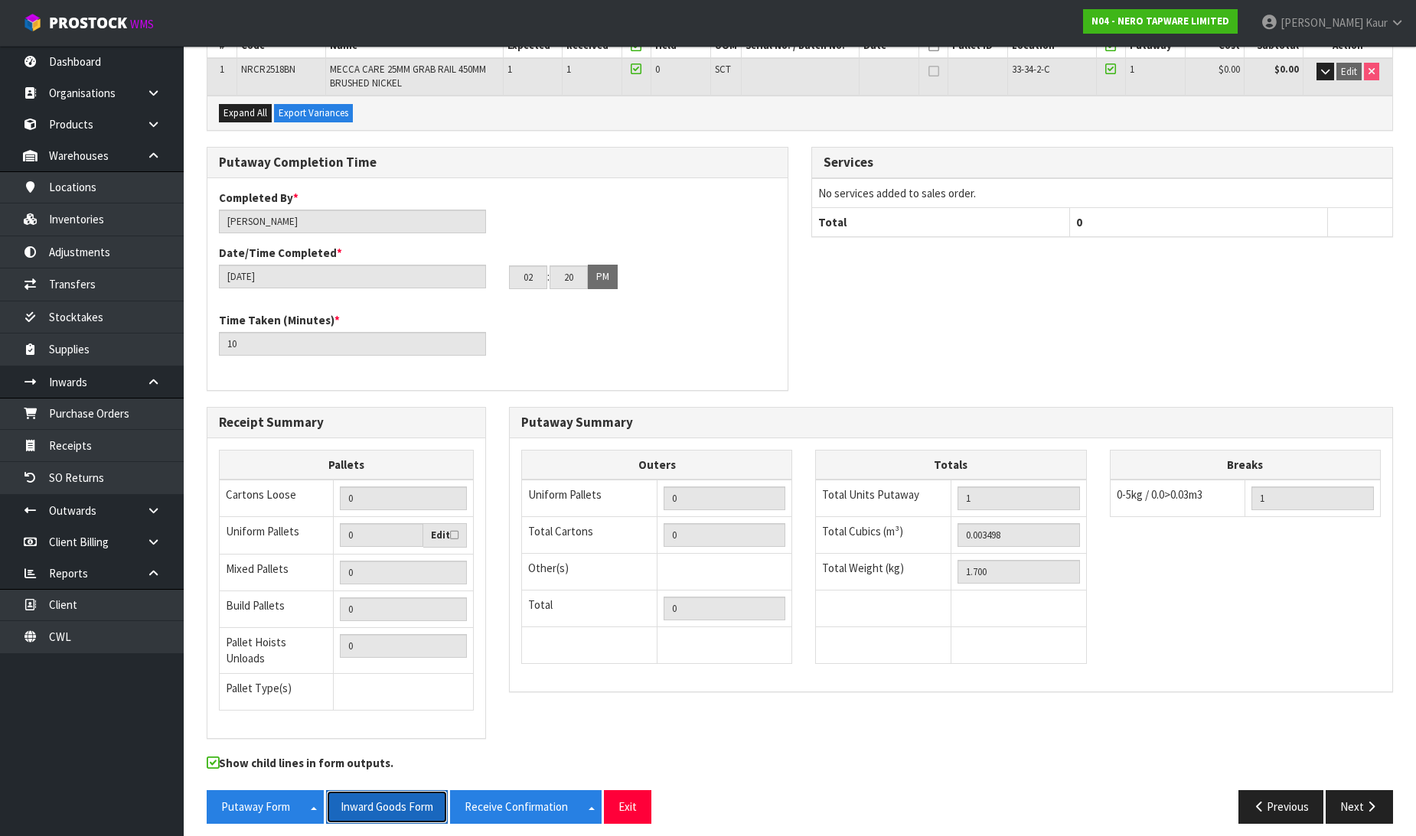
click at [364, 798] on button "Inward Goods Form" at bounding box center [387, 807] width 122 height 33
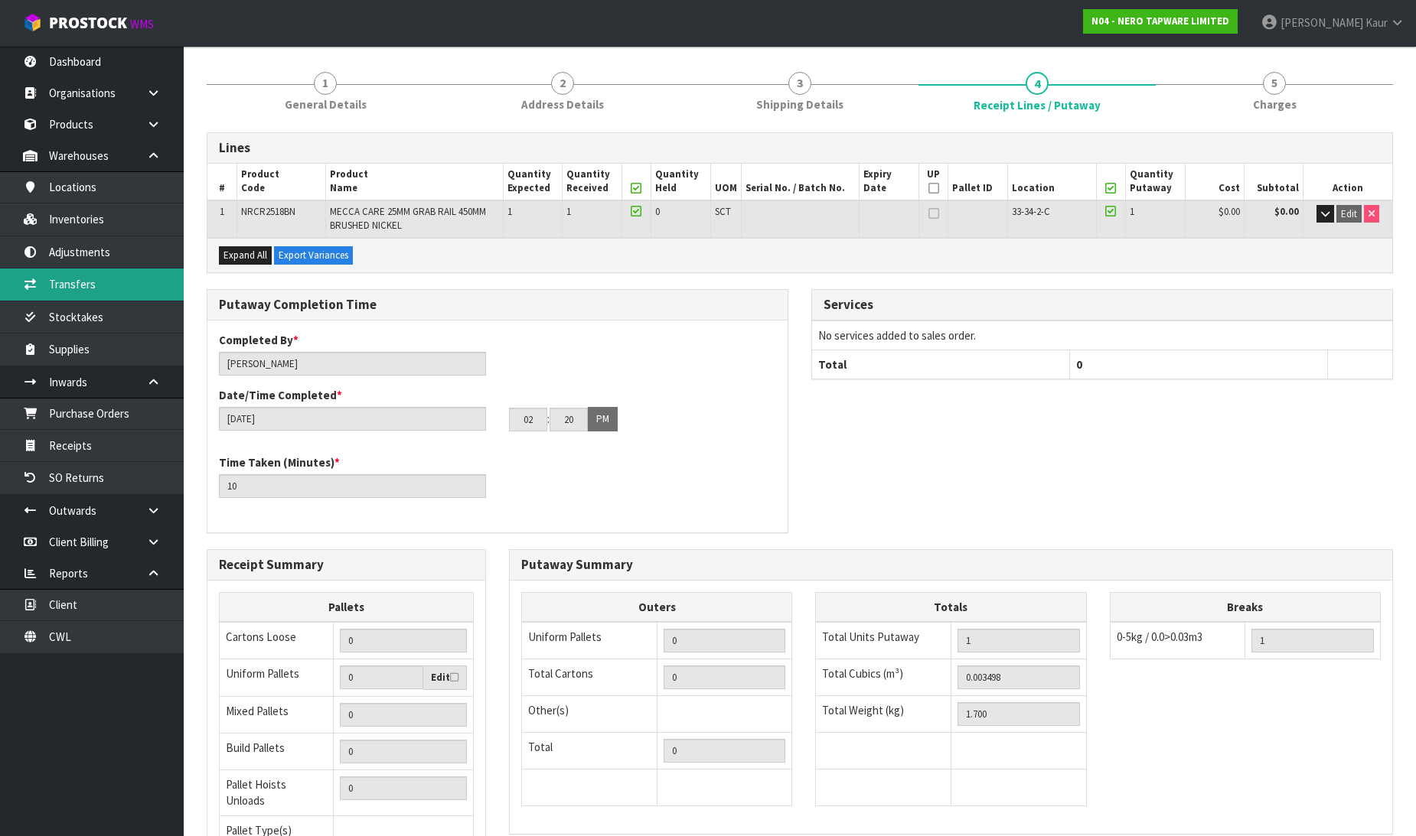
scroll to position [0, 0]
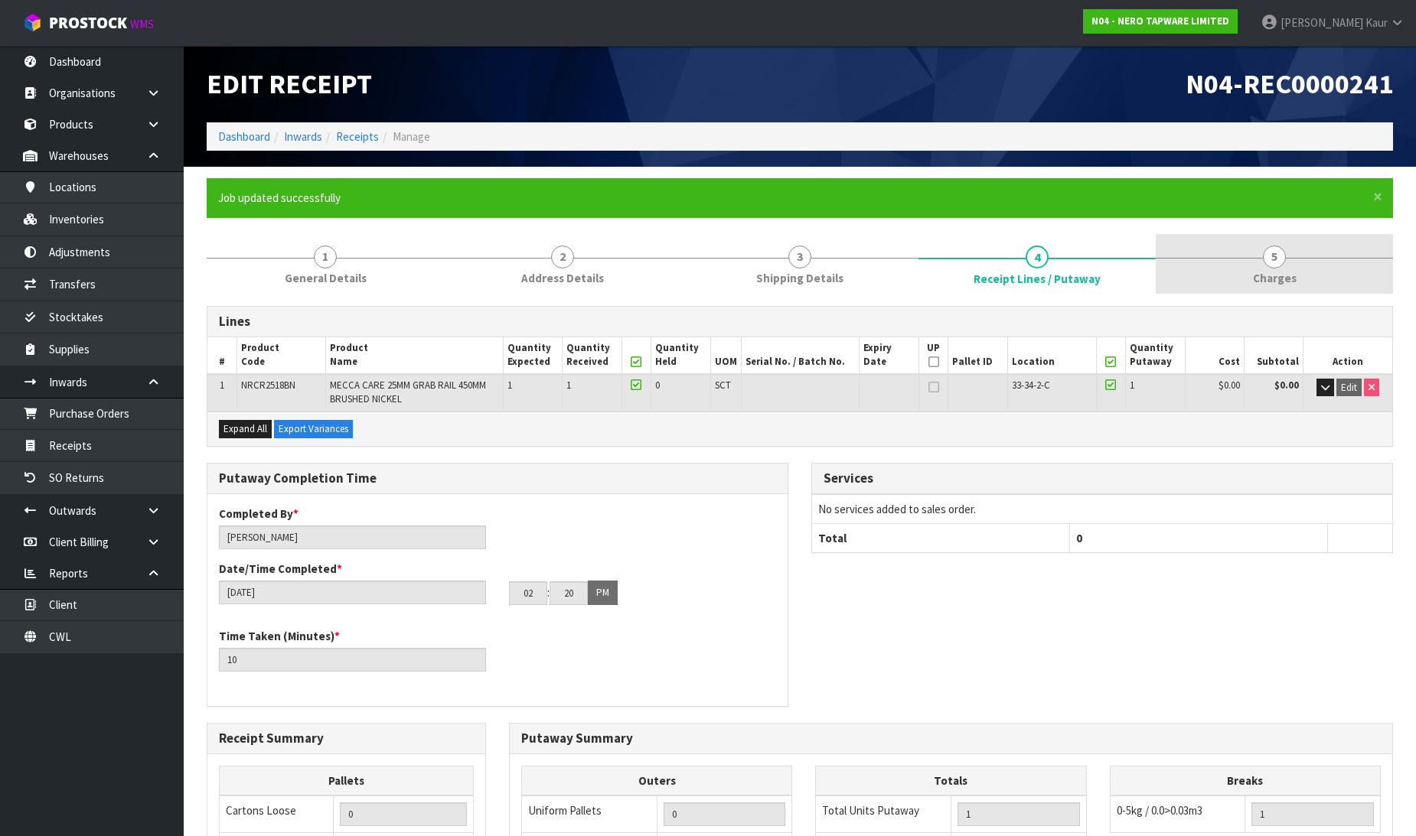
click at [1281, 253] on span "5" at bounding box center [1274, 257] width 23 height 23
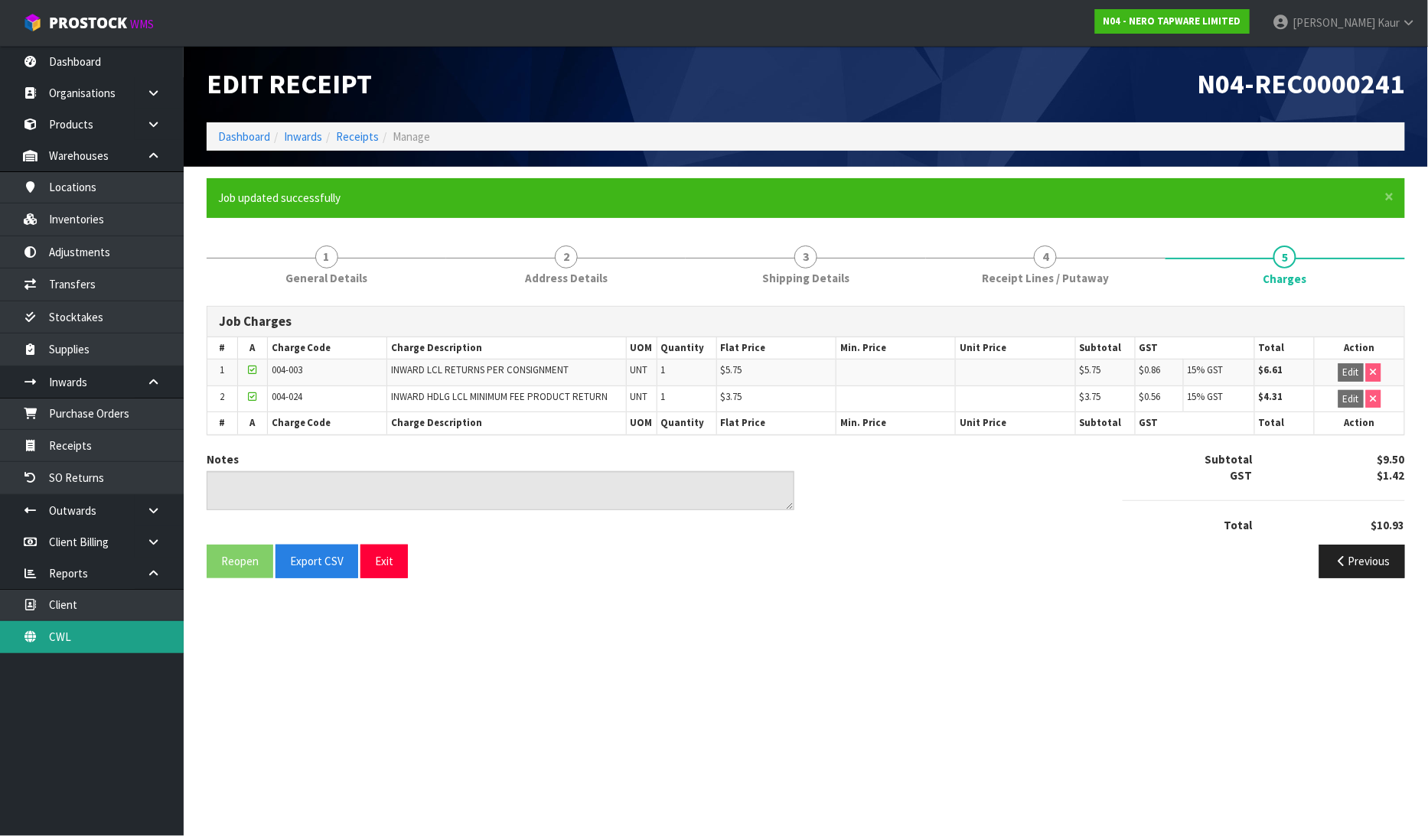
click at [70, 640] on link "CWL" at bounding box center [92, 636] width 184 height 31
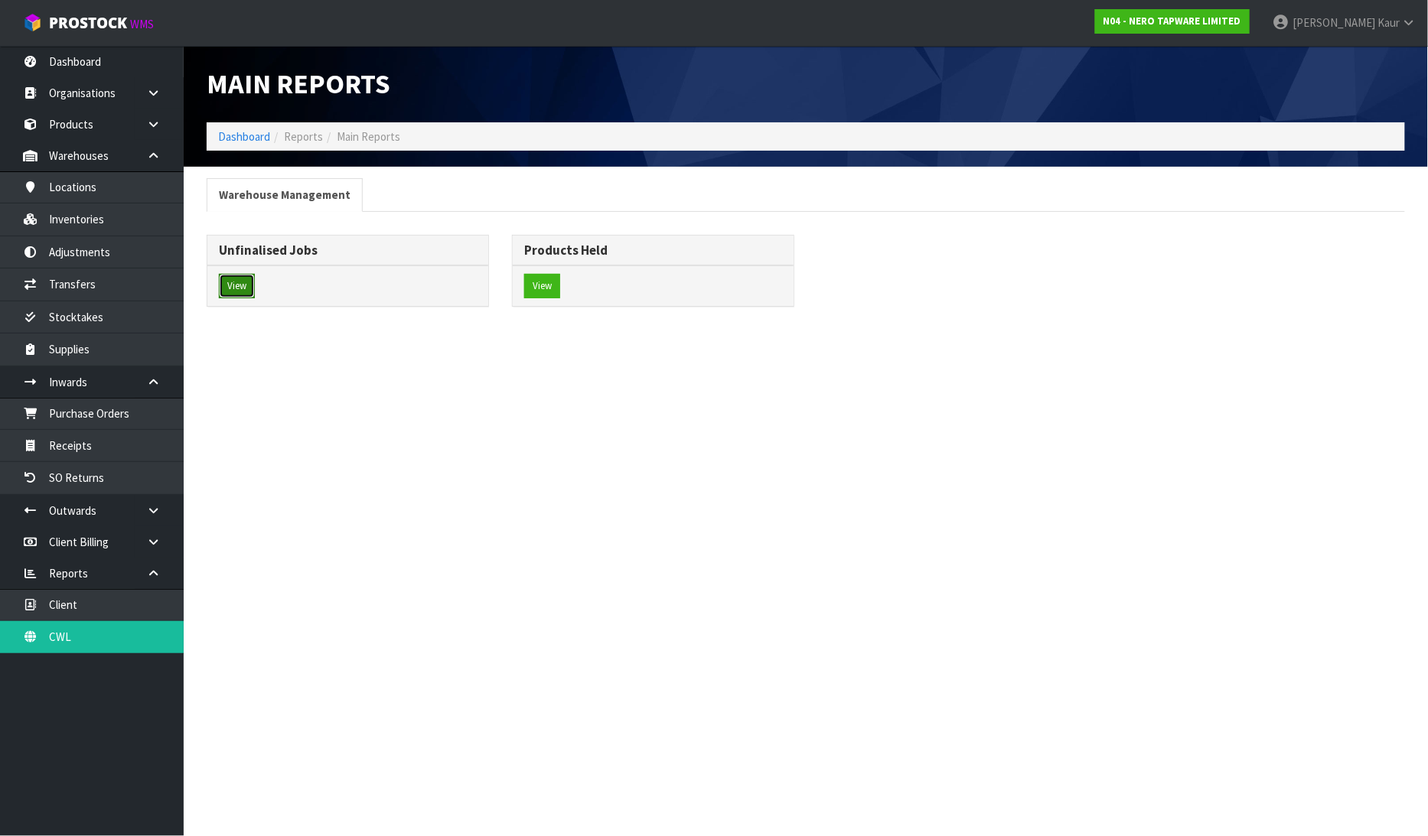
click at [251, 285] on button "View" at bounding box center [237, 286] width 36 height 24
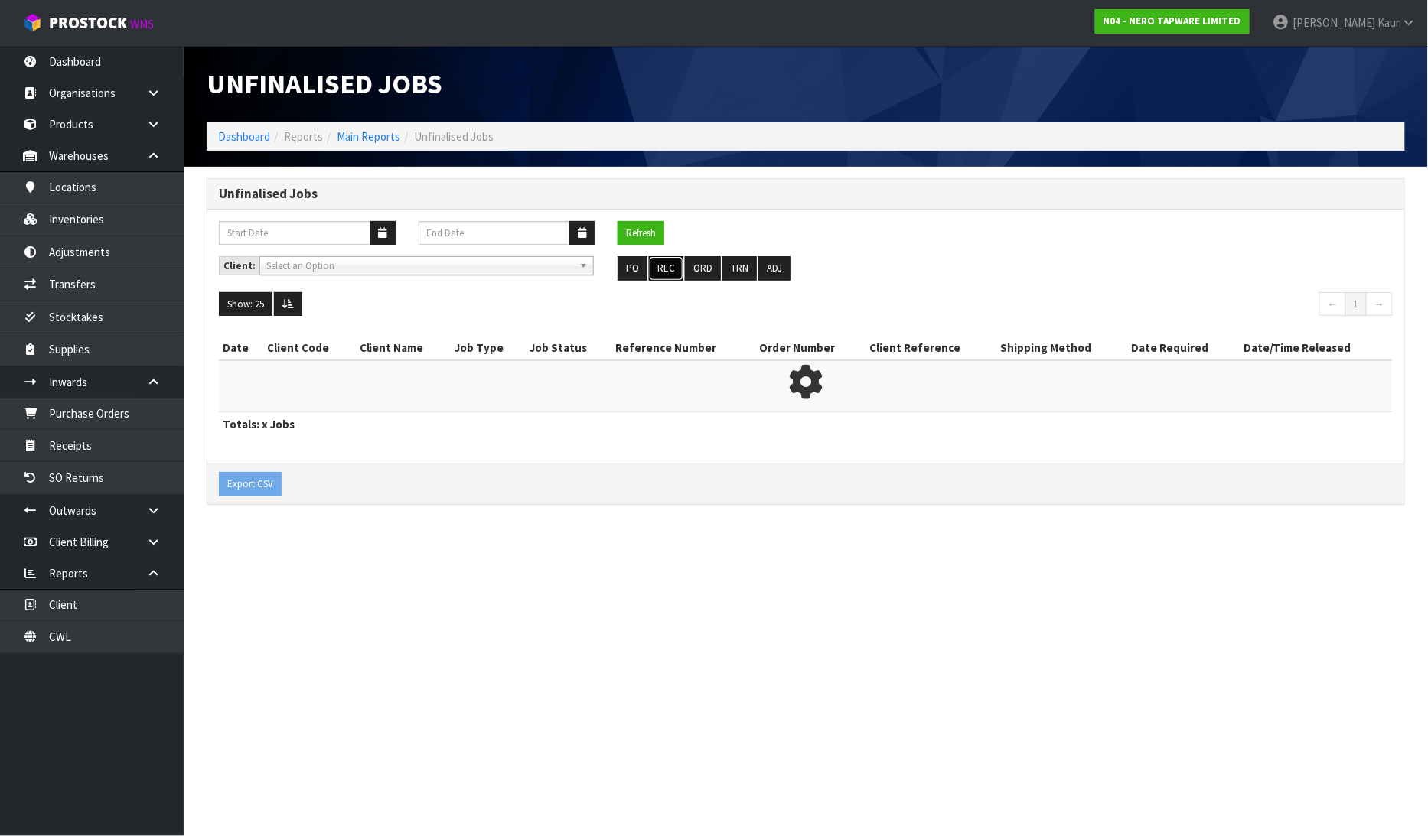
click at [654, 272] on button "REC" at bounding box center [666, 268] width 34 height 24
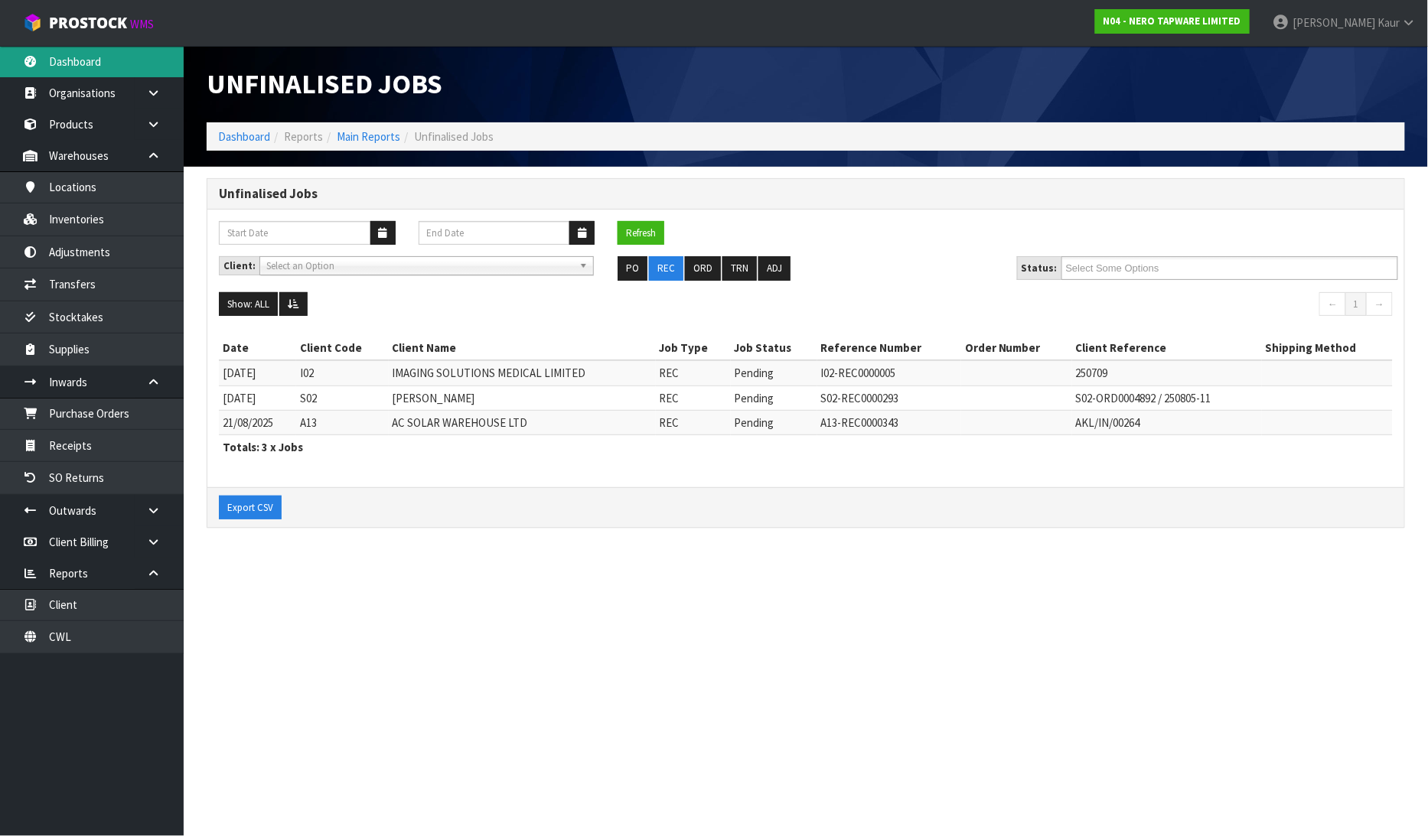
click at [97, 54] on link "Dashboard" at bounding box center [92, 61] width 184 height 31
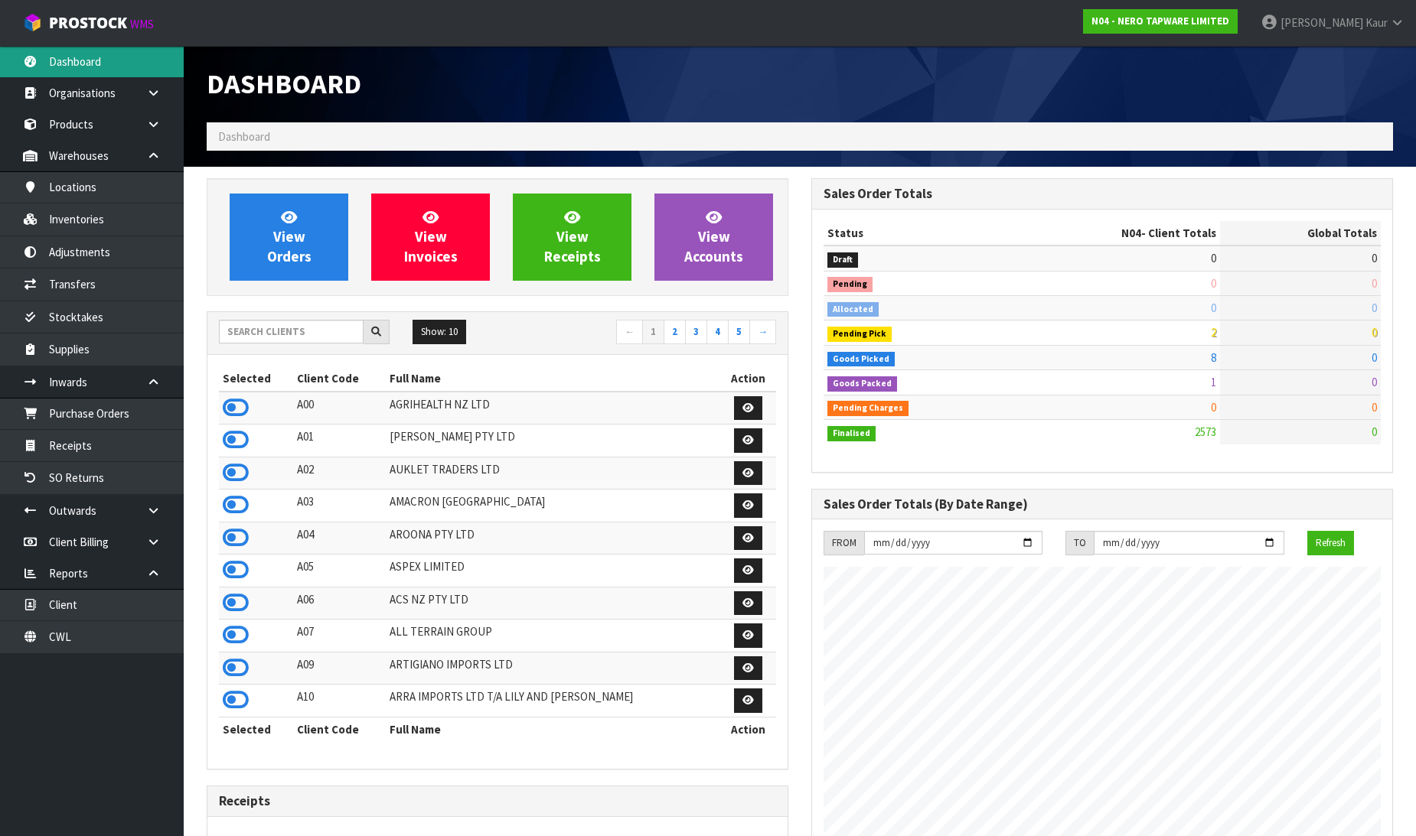
scroll to position [1192, 605]
click at [306, 330] on input "text" at bounding box center [291, 332] width 145 height 24
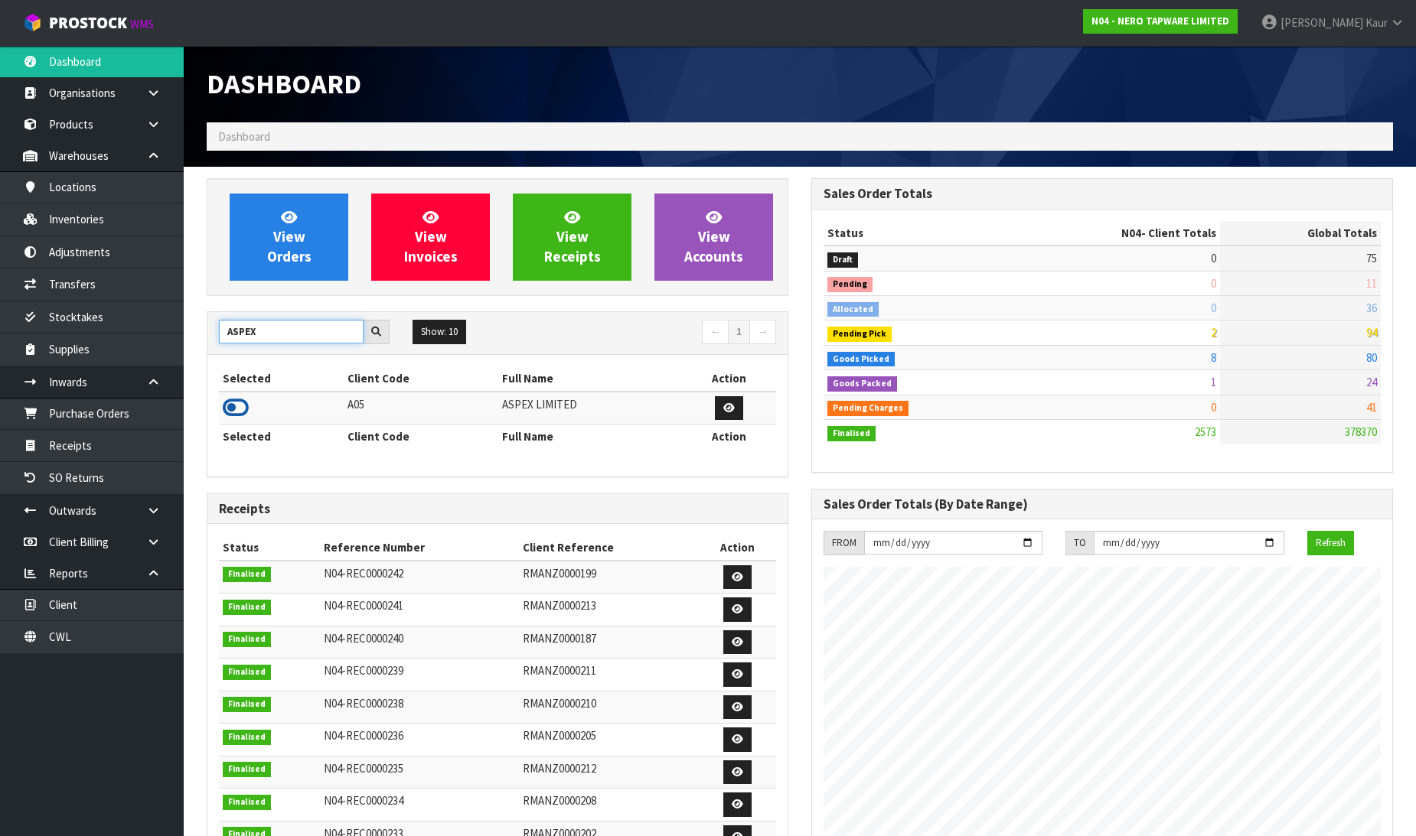
type input "ASPEX"
click at [240, 410] on icon at bounding box center [236, 407] width 26 height 23
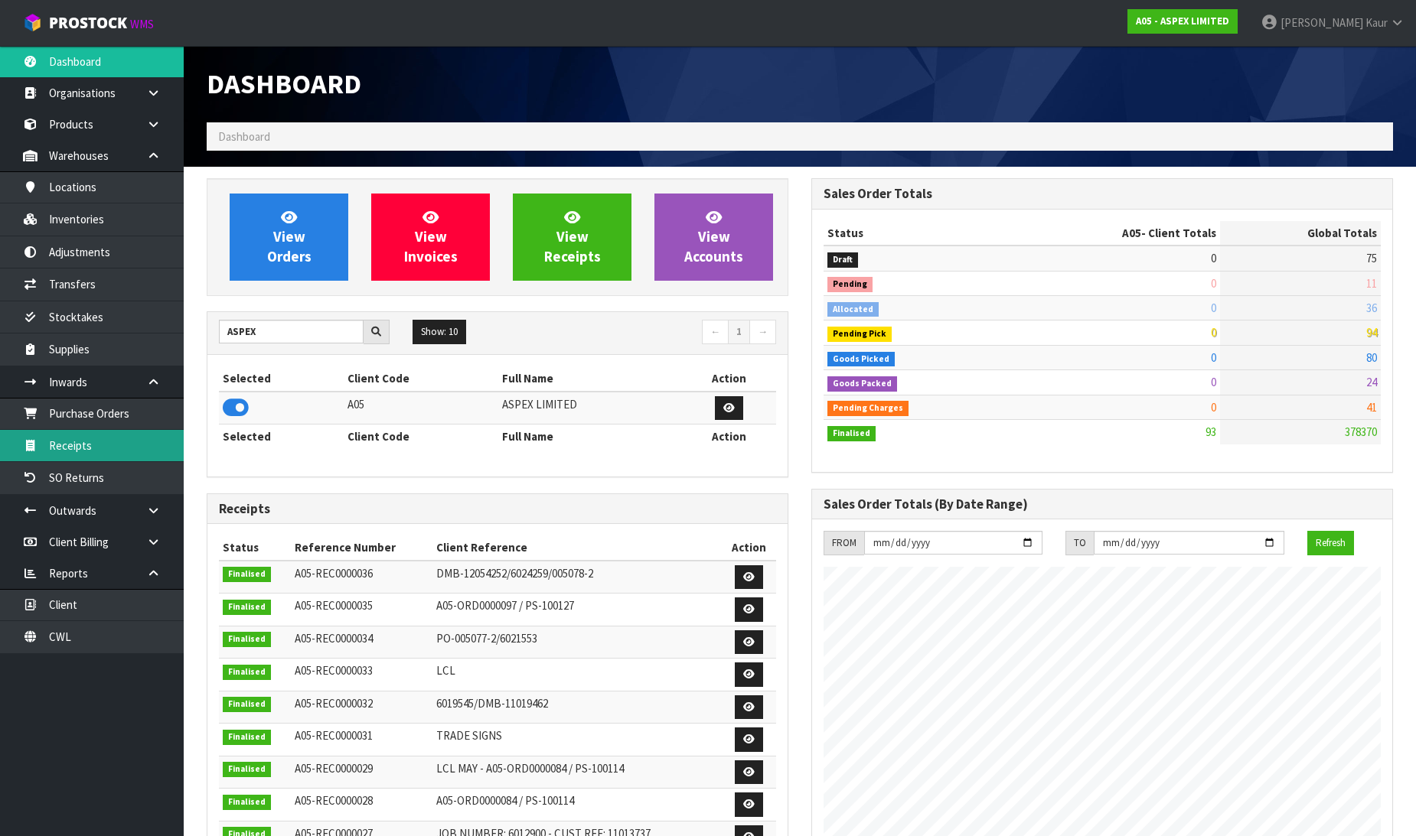
scroll to position [936, 605]
click at [116, 422] on link "Purchase Orders" at bounding box center [92, 413] width 184 height 31
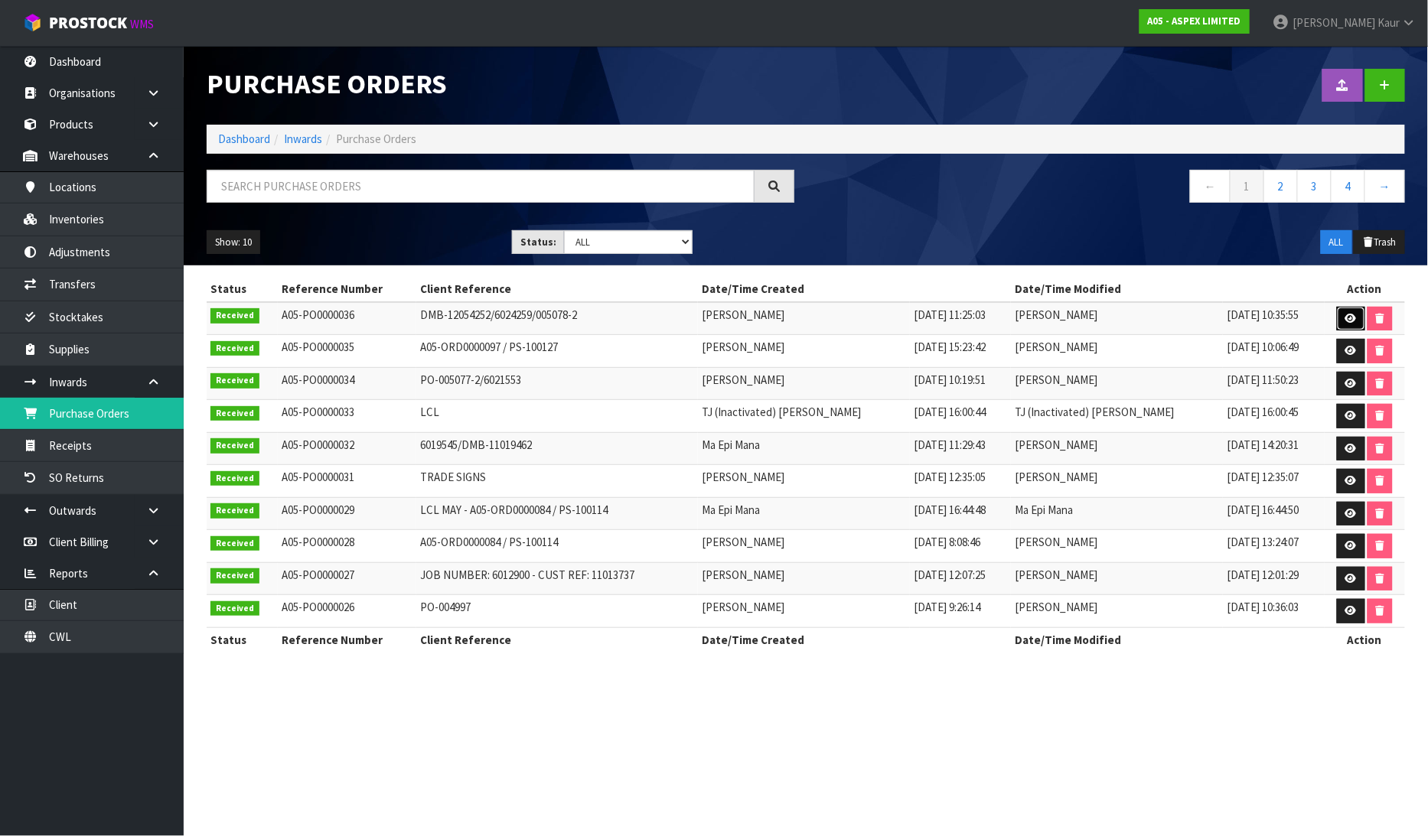
click at [1348, 322] on icon at bounding box center [1350, 319] width 11 height 10
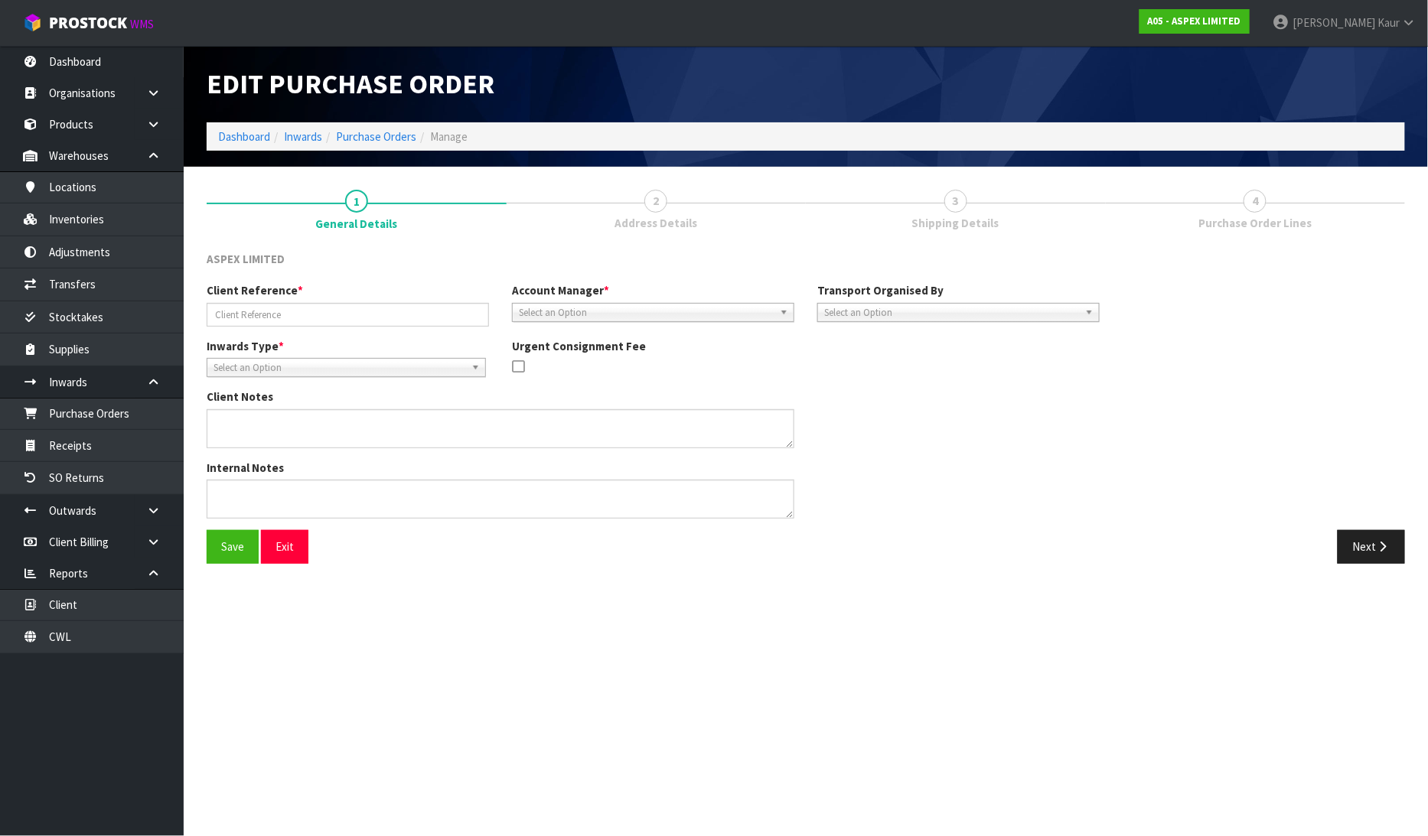
type input "DMB-12054252/6024259/005078-2"
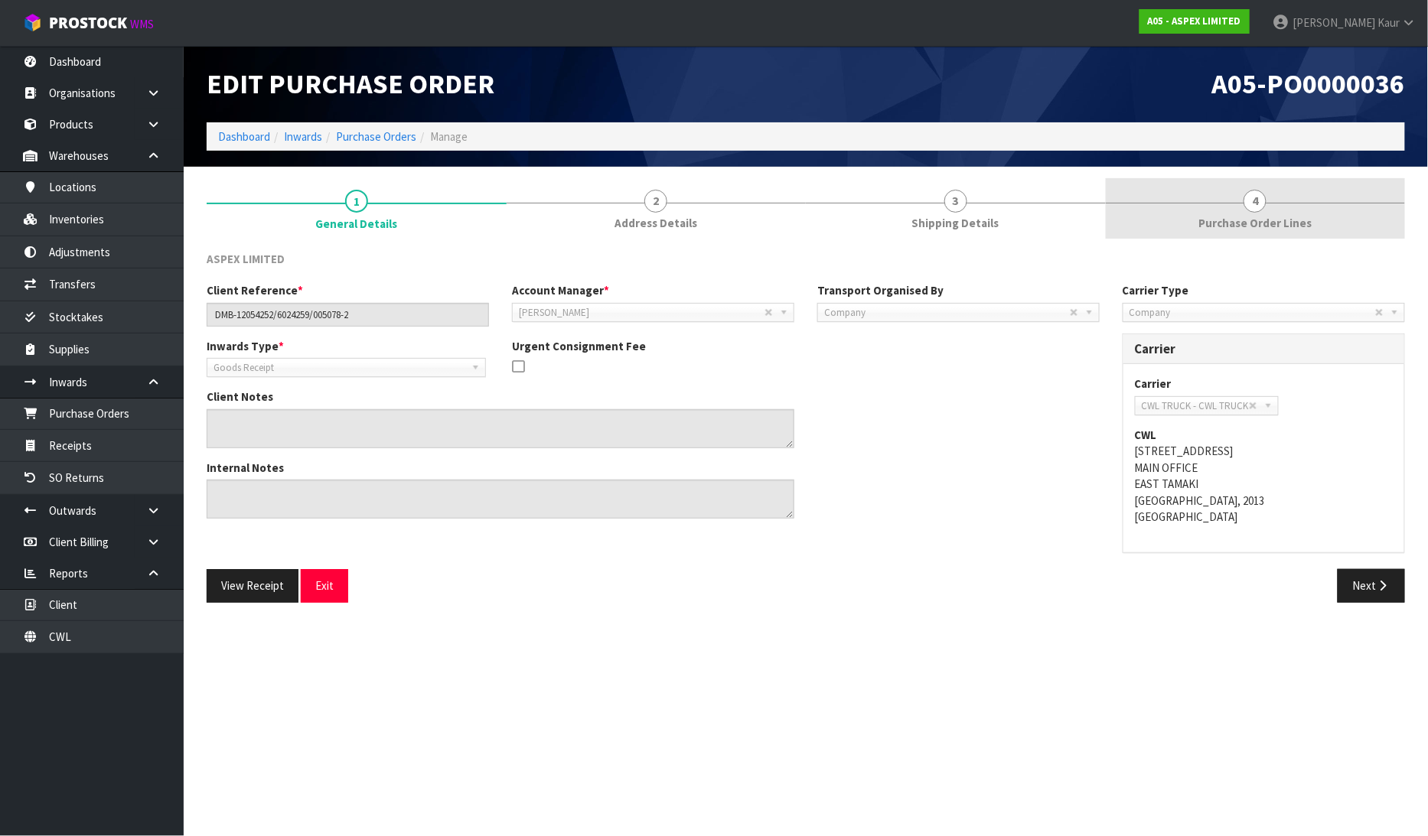
click at [1248, 216] on span "Purchase Order Lines" at bounding box center [1254, 223] width 113 height 16
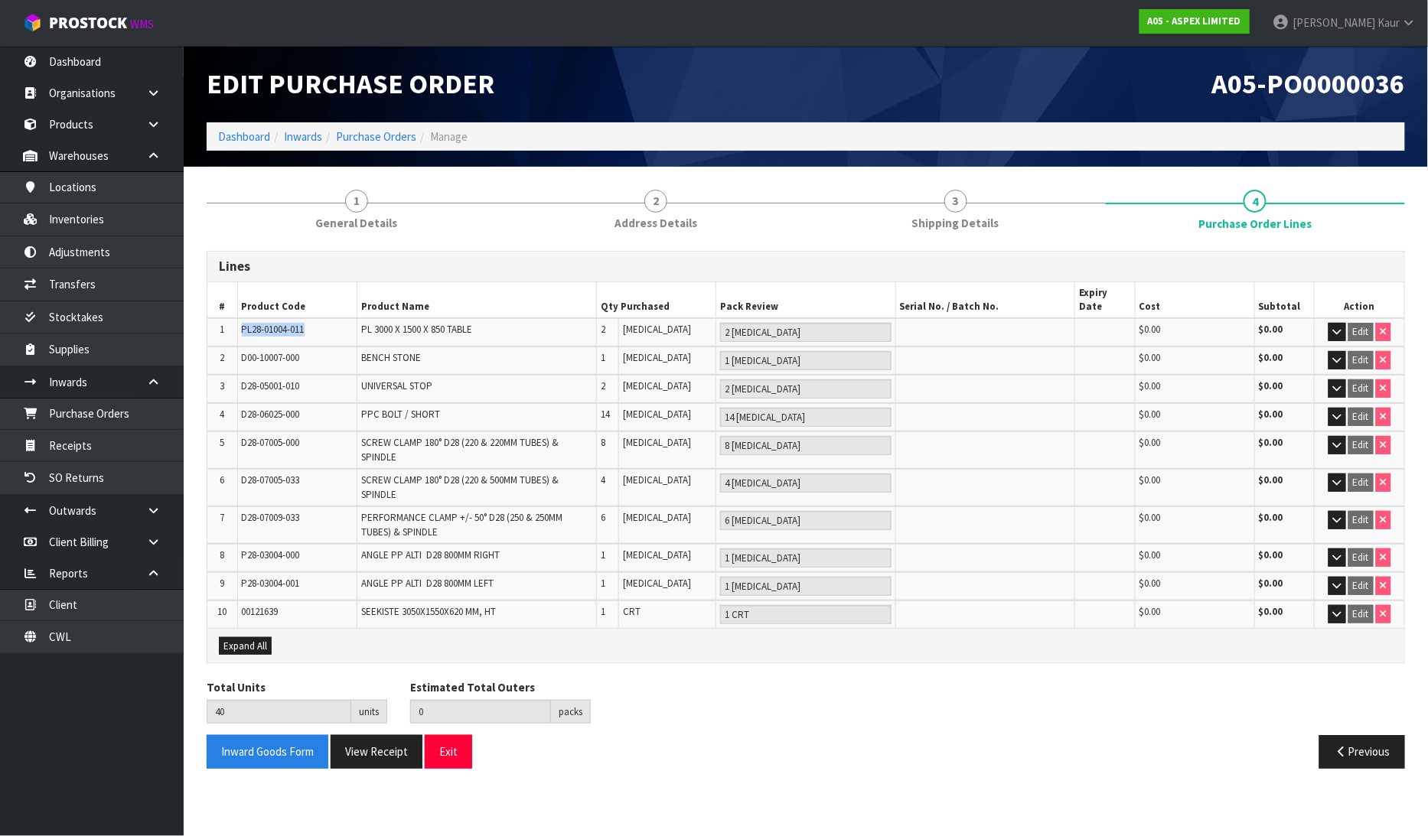
drag, startPoint x: 311, startPoint y: 320, endPoint x: 230, endPoint y: 310, distance: 81.7
click at [230, 318] on tr "1 PL28-01004-011 PL 3000 X 1500 X 850 TABLE 2 [MEDICAL_DATA] 2 [MEDICAL_DATA] $…" at bounding box center [805, 332] width 1197 height 28
copy tr "PL28-01004-011"
drag, startPoint x: 289, startPoint y: 591, endPoint x: 226, endPoint y: 585, distance: 63.8
click at [226, 601] on tr "10 00121639 SEEKISTE 3050X1550X620 MM, HT 1 CRT 1 CRT $0.00 $0.00 Edit" at bounding box center [805, 615] width 1197 height 28
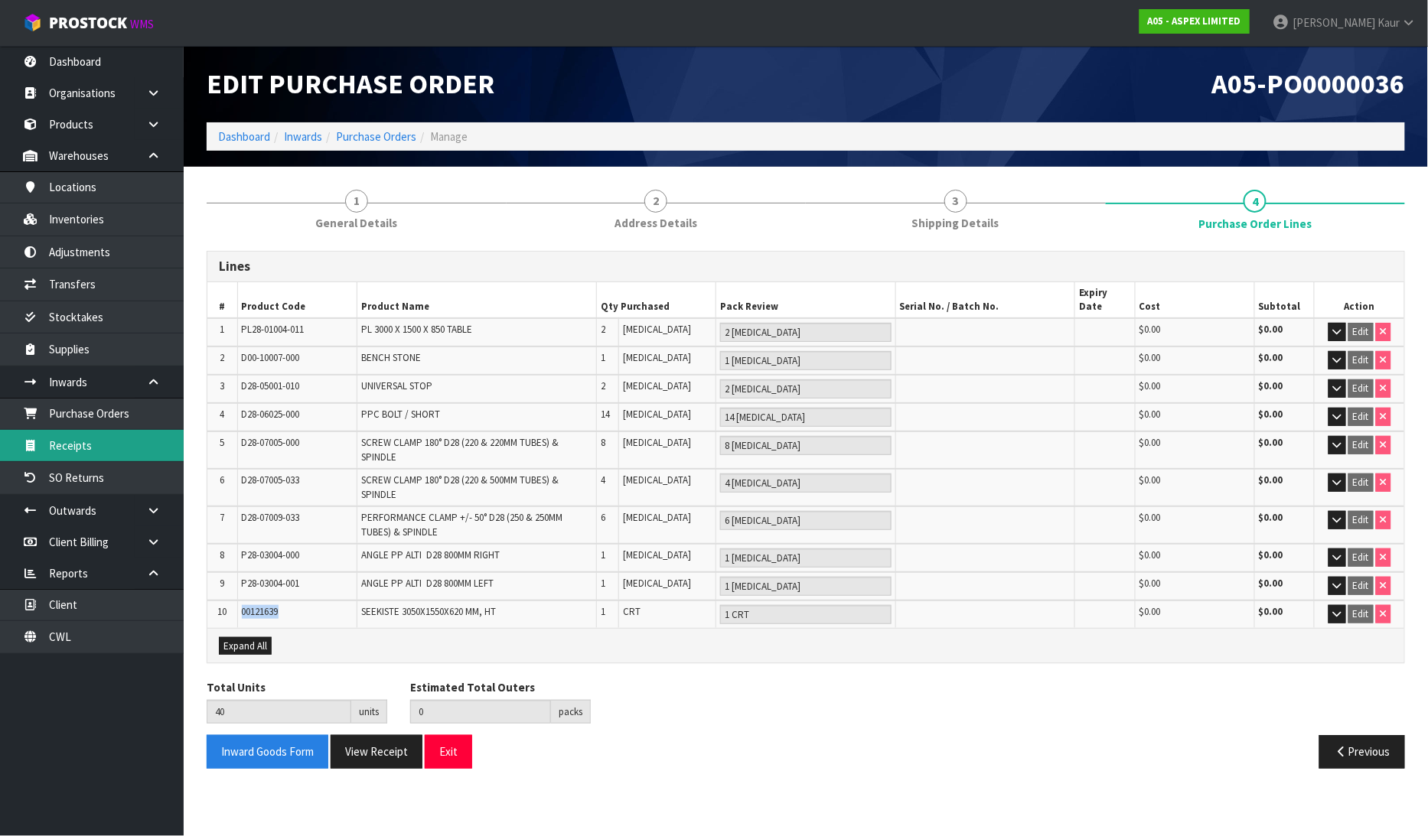
copy tr "00121639"
click at [79, 647] on link "CWL" at bounding box center [92, 636] width 184 height 31
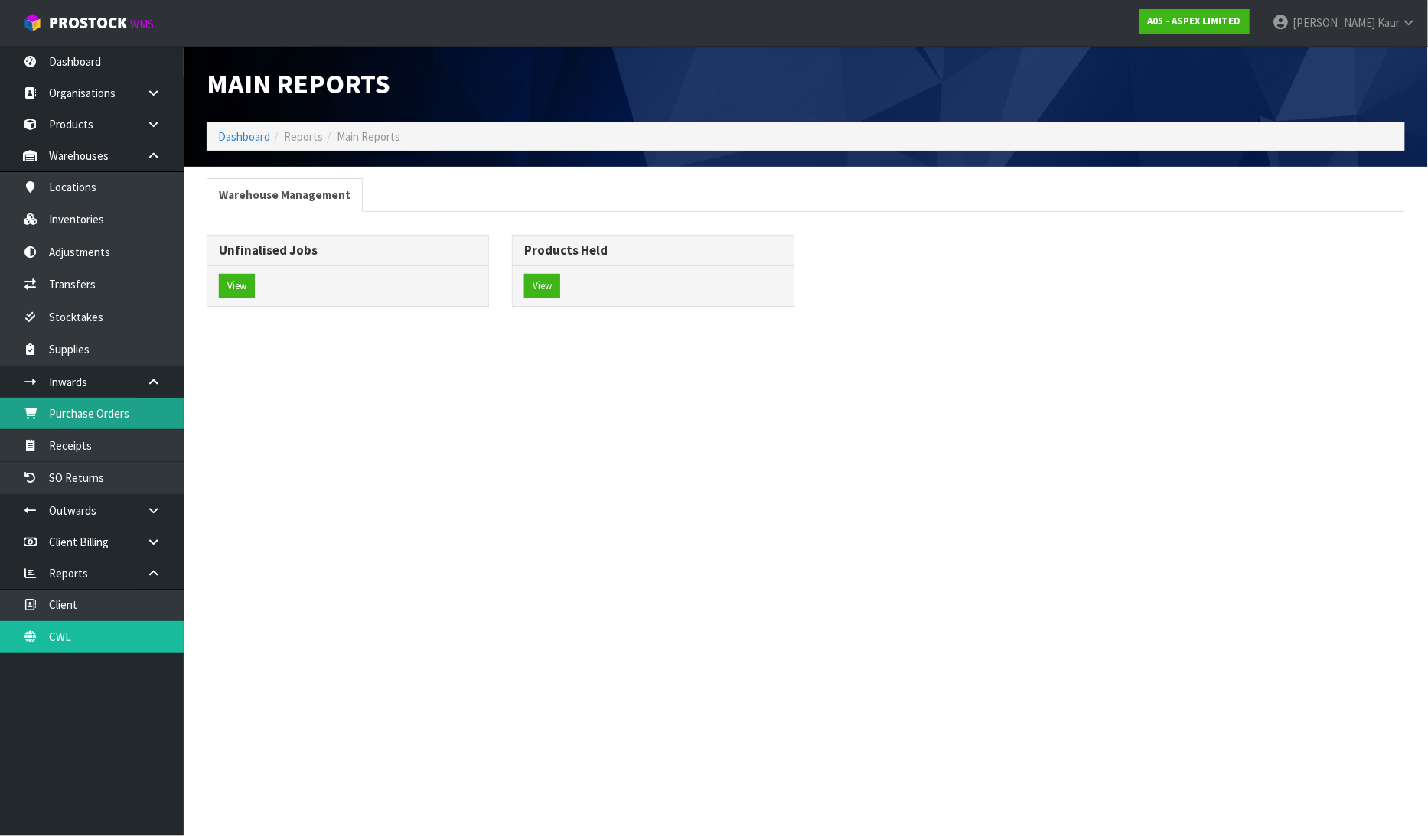
click at [115, 421] on link "Purchase Orders" at bounding box center [92, 413] width 184 height 31
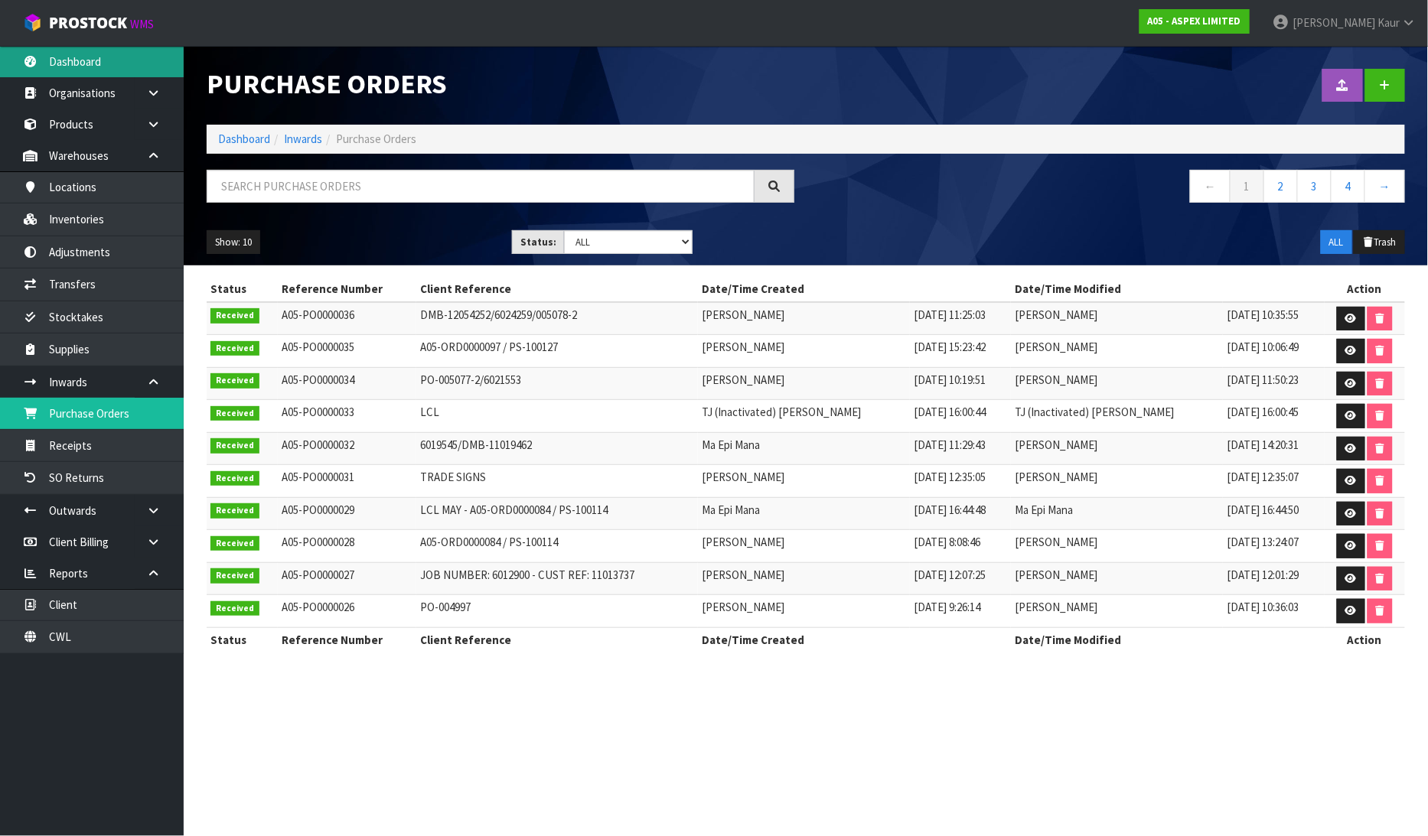
click at [109, 64] on link "Dashboard" at bounding box center [92, 61] width 184 height 31
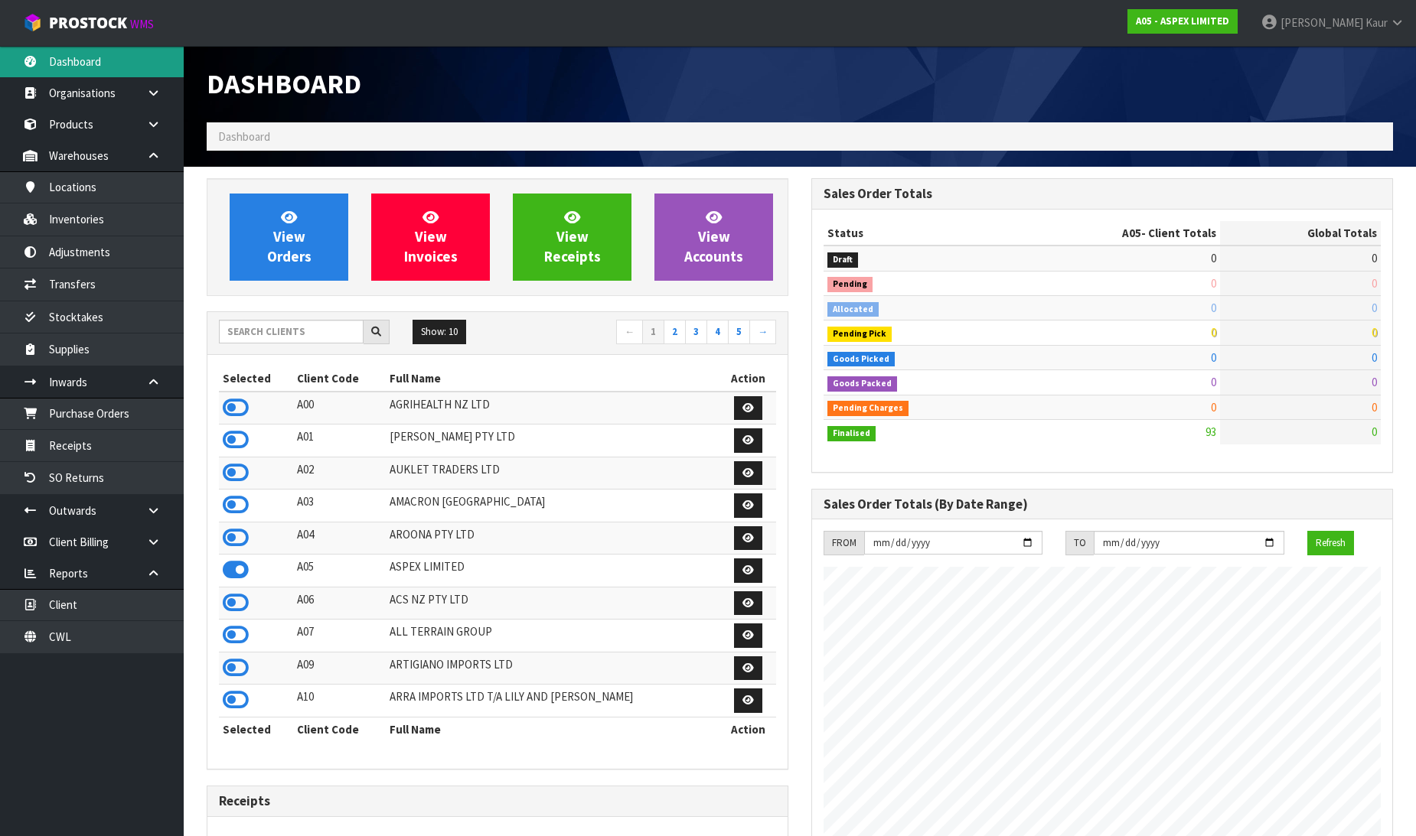
scroll to position [936, 605]
click at [289, 327] on input "text" at bounding box center [291, 332] width 145 height 24
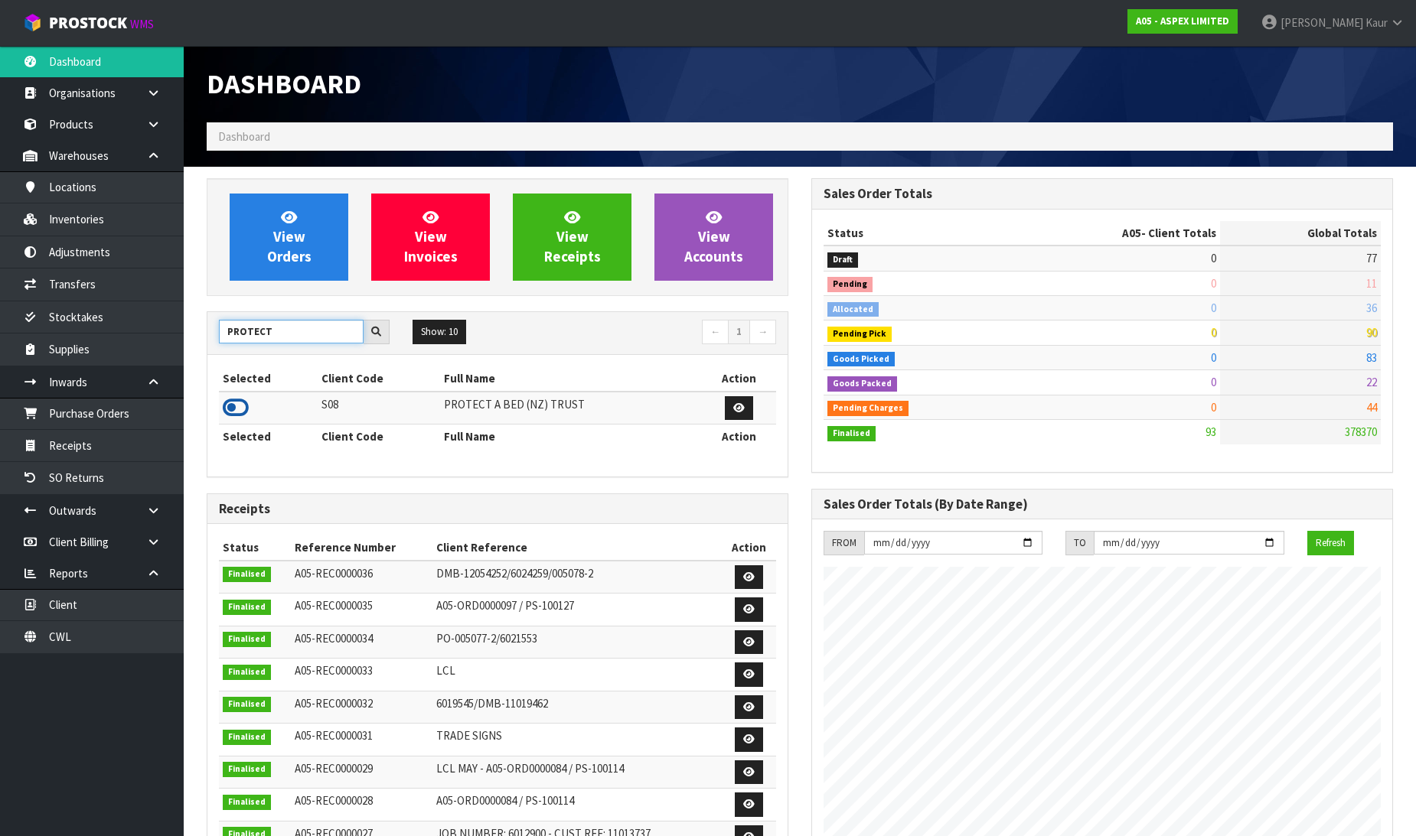
type input "PROTECT"
click at [243, 409] on icon at bounding box center [236, 407] width 26 height 23
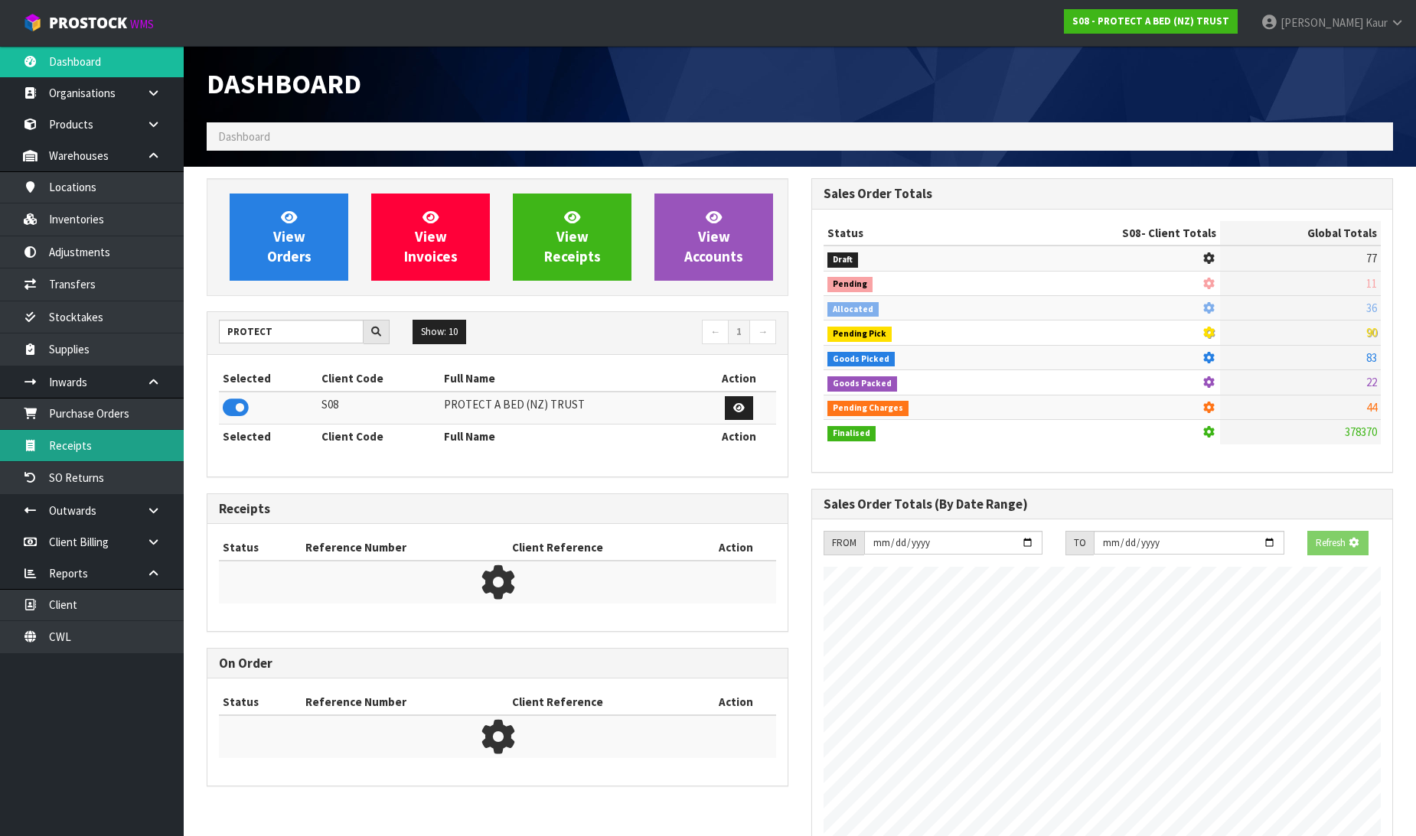
click at [152, 440] on link "Receipts" at bounding box center [92, 445] width 184 height 31
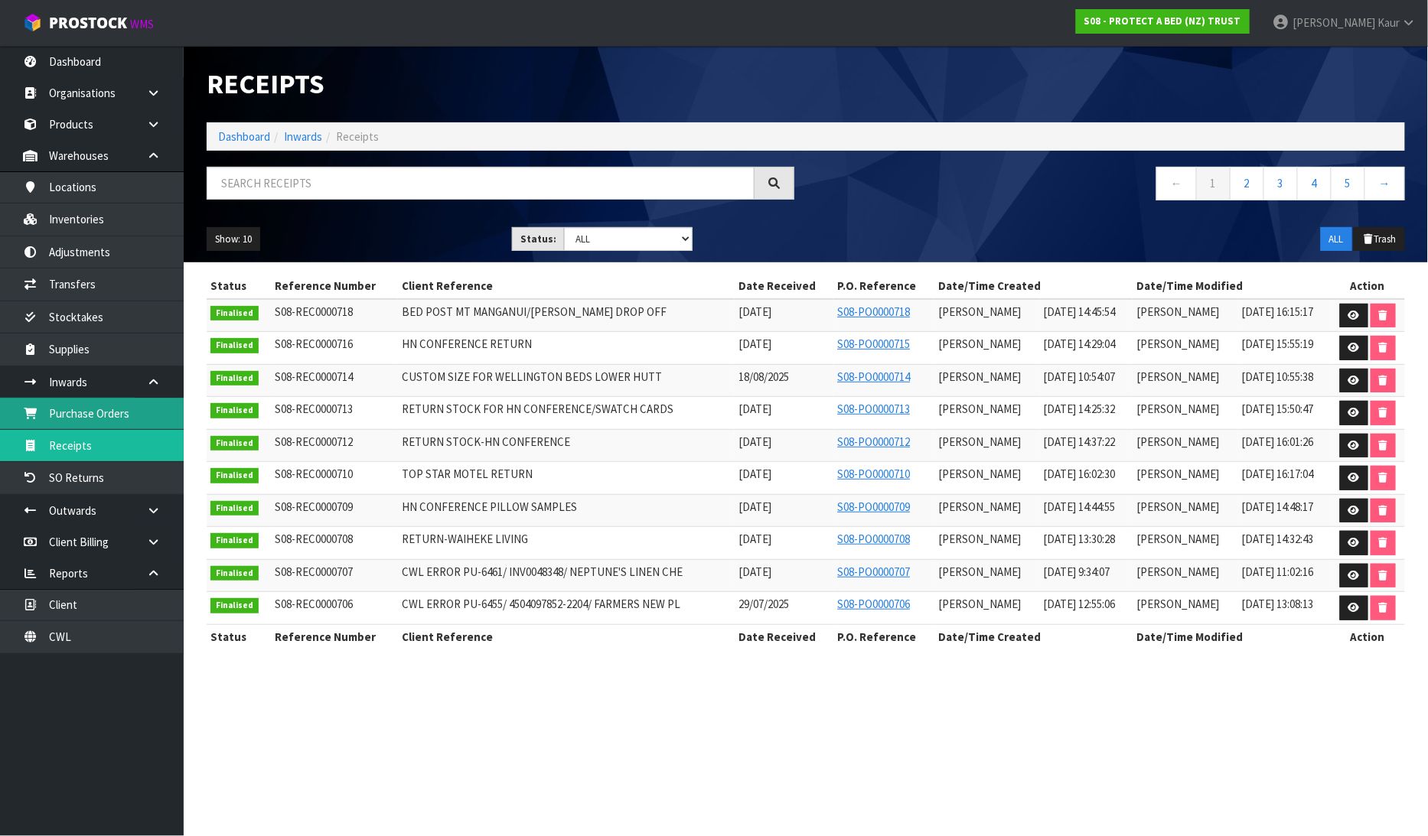
click at [126, 410] on link "Purchase Orders" at bounding box center [92, 413] width 184 height 31
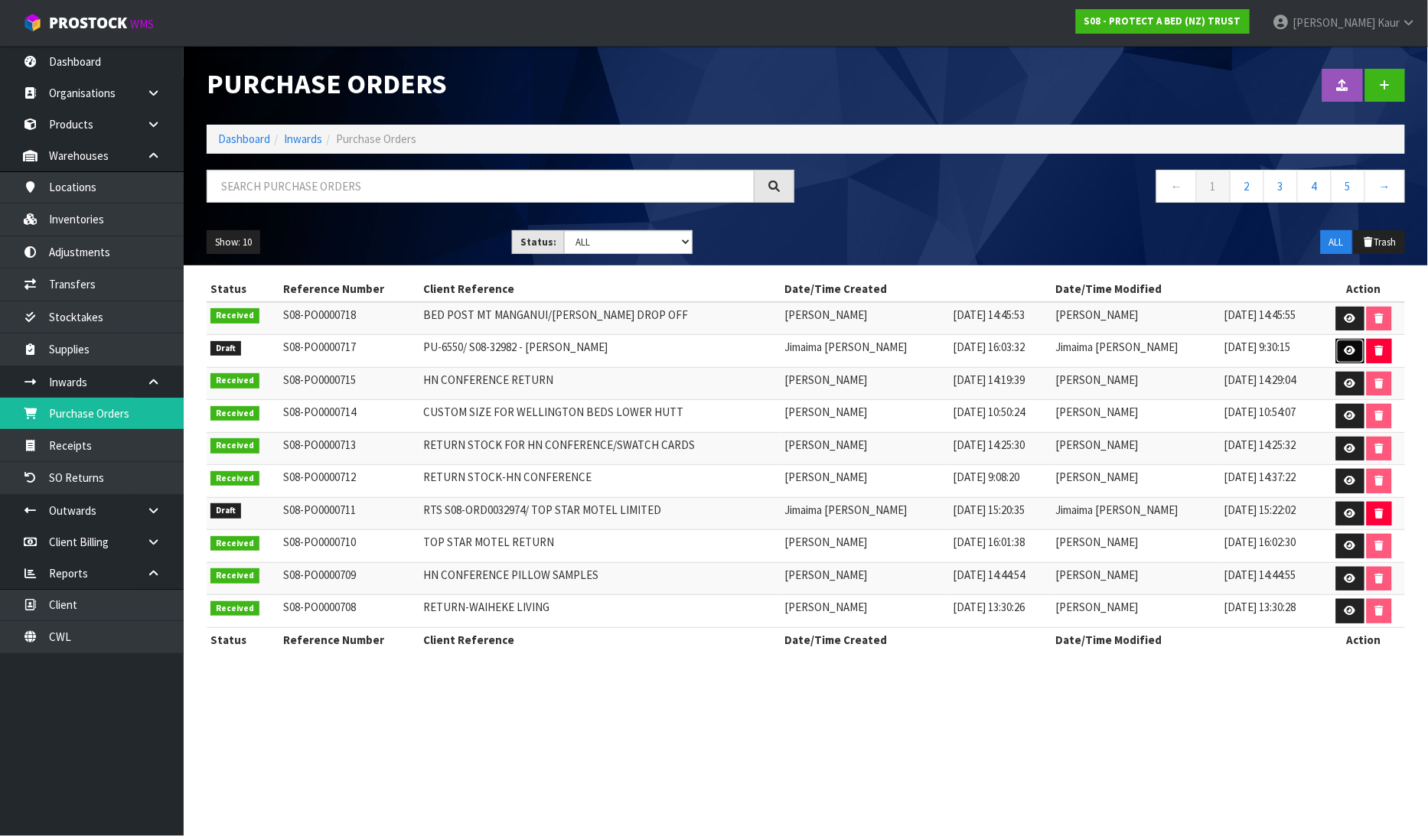
click at [1357, 354] on link at bounding box center [1350, 351] width 28 height 24
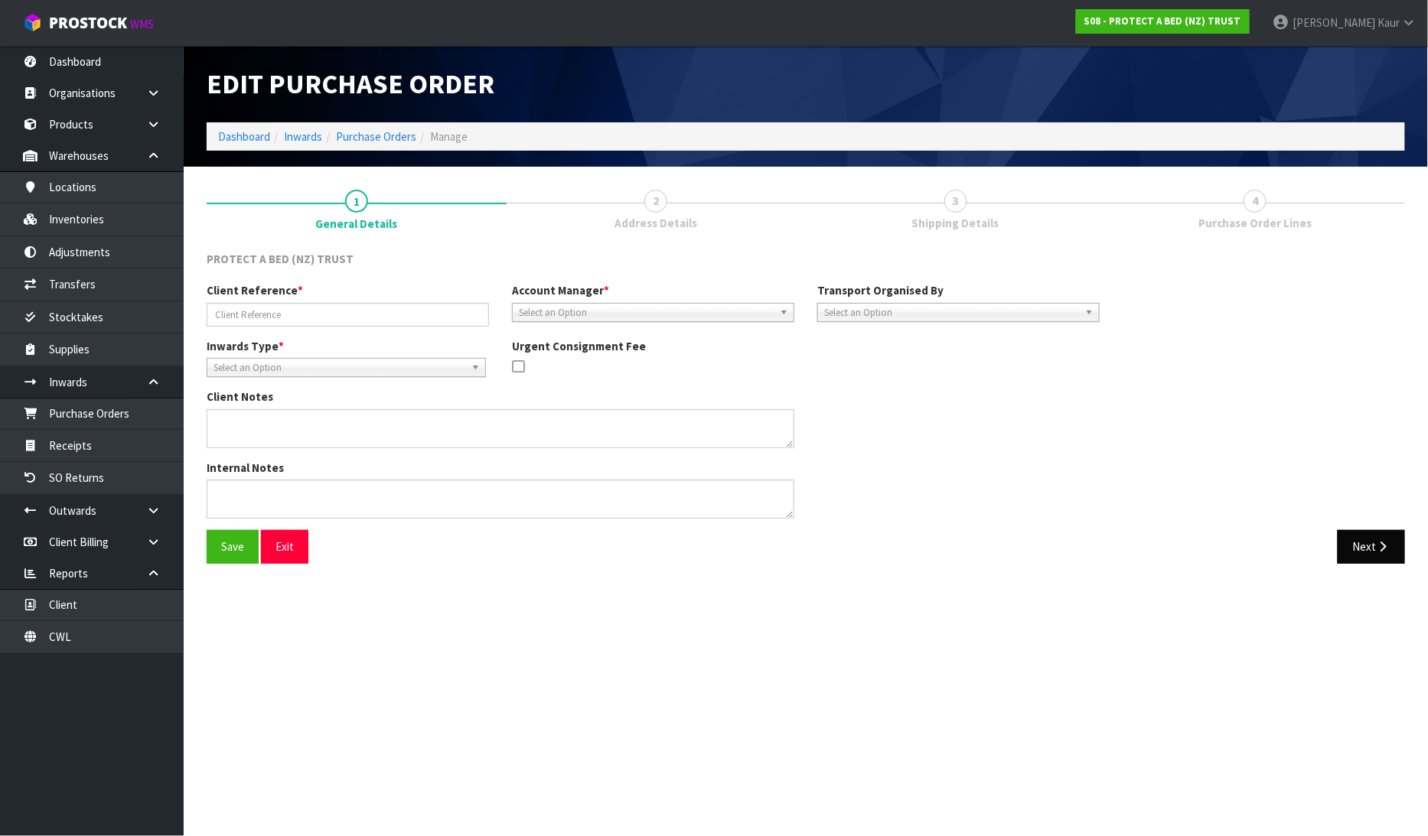
type input "PU-6550/ S08-32982 - [PERSON_NAME]"
type textarea "CODE RETURNED - F0195SPK0"
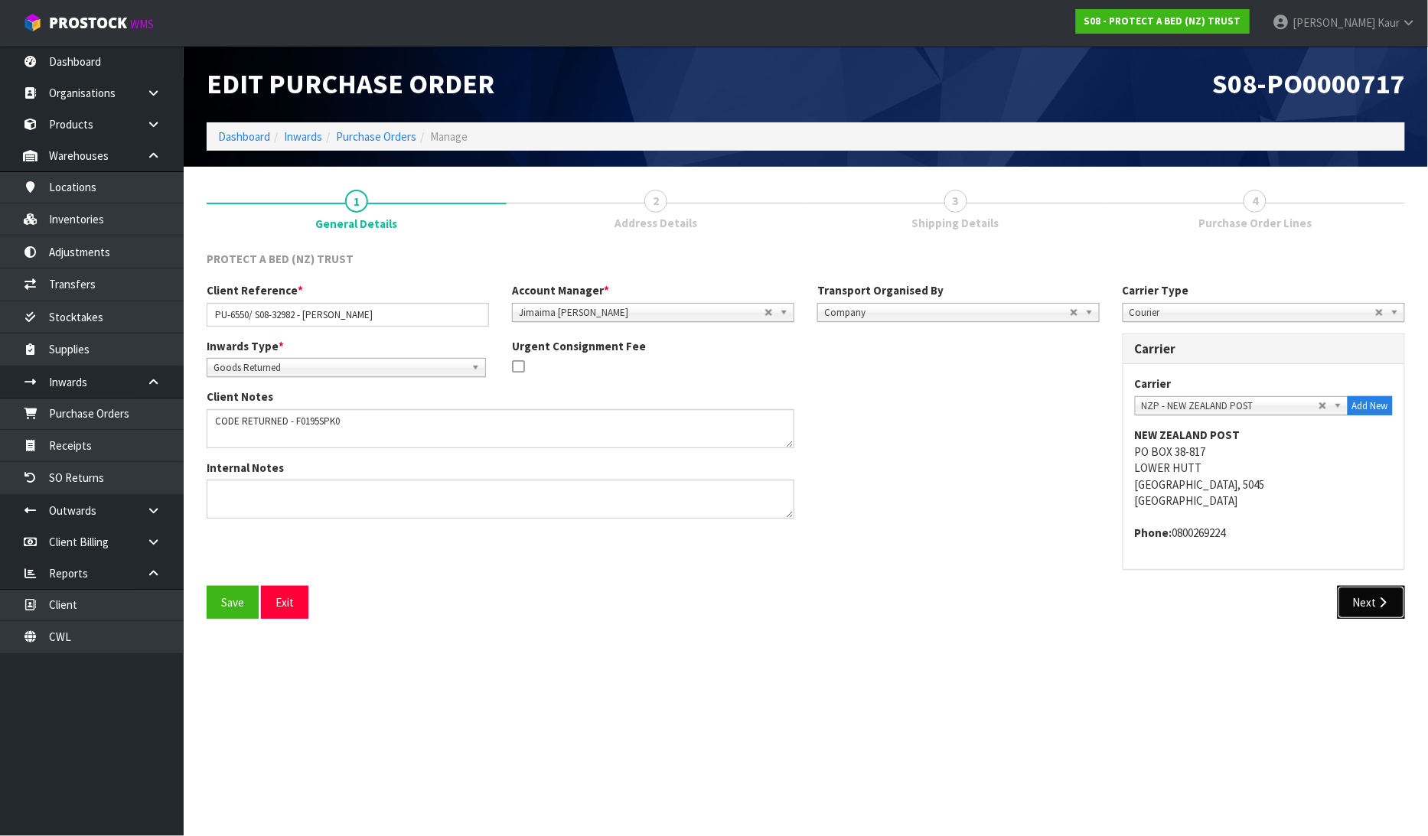
click at [1350, 586] on button "Next" at bounding box center [1371, 602] width 67 height 33
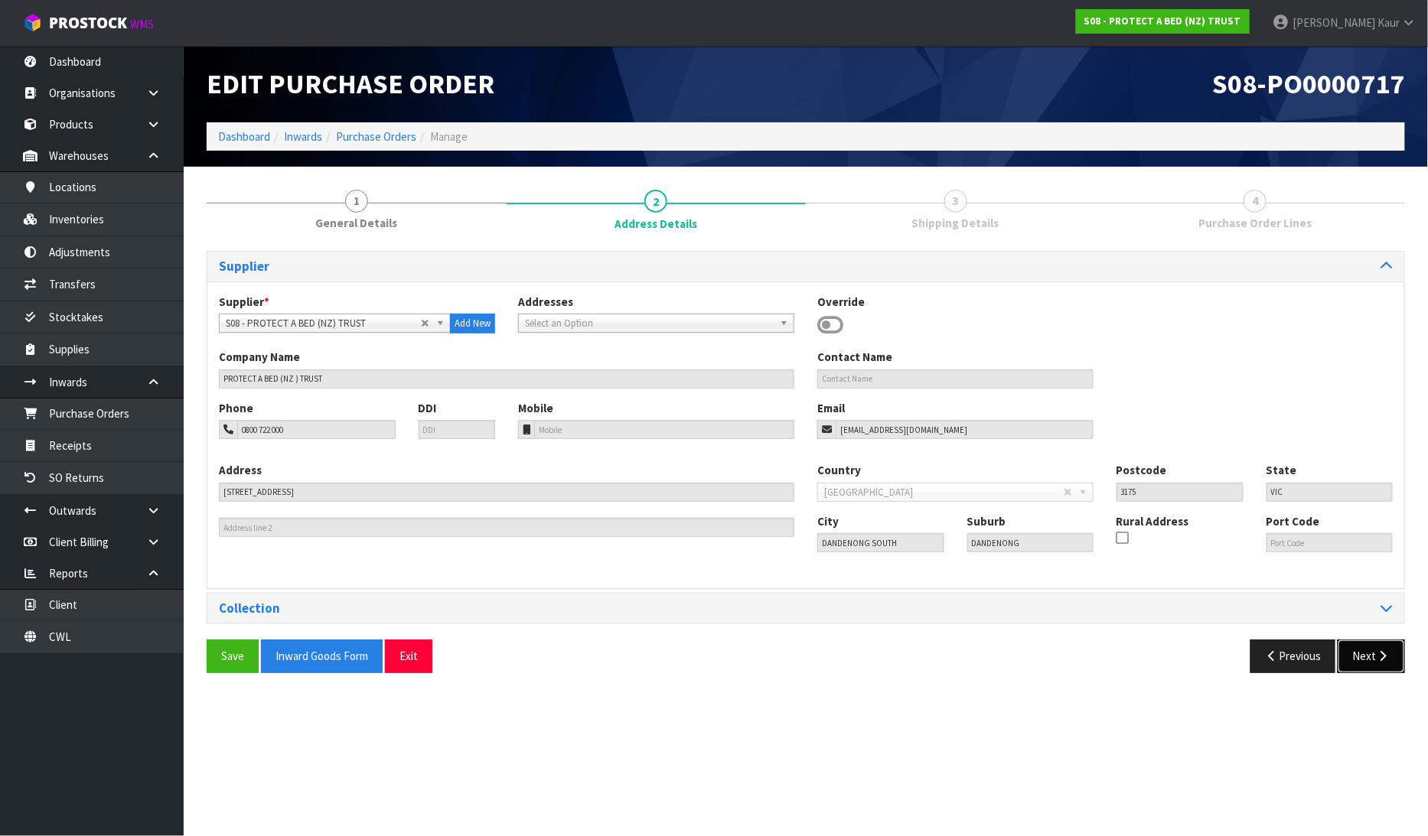
click at [1358, 645] on button "Next" at bounding box center [1371, 656] width 67 height 33
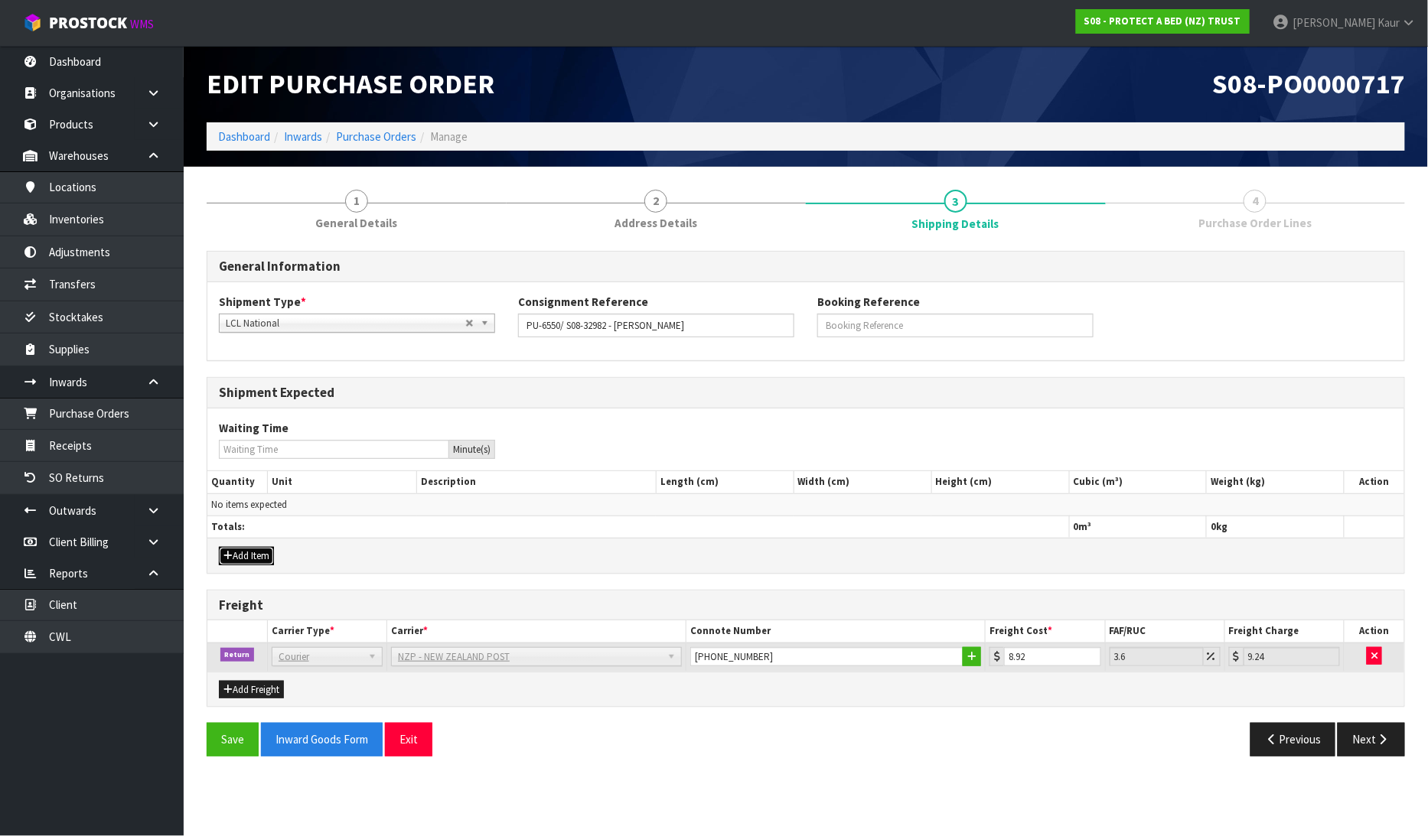
drag, startPoint x: 239, startPoint y: 556, endPoint x: 243, endPoint y: 533, distance: 22.5
click at [239, 556] on button "Add Item" at bounding box center [246, 556] width 55 height 18
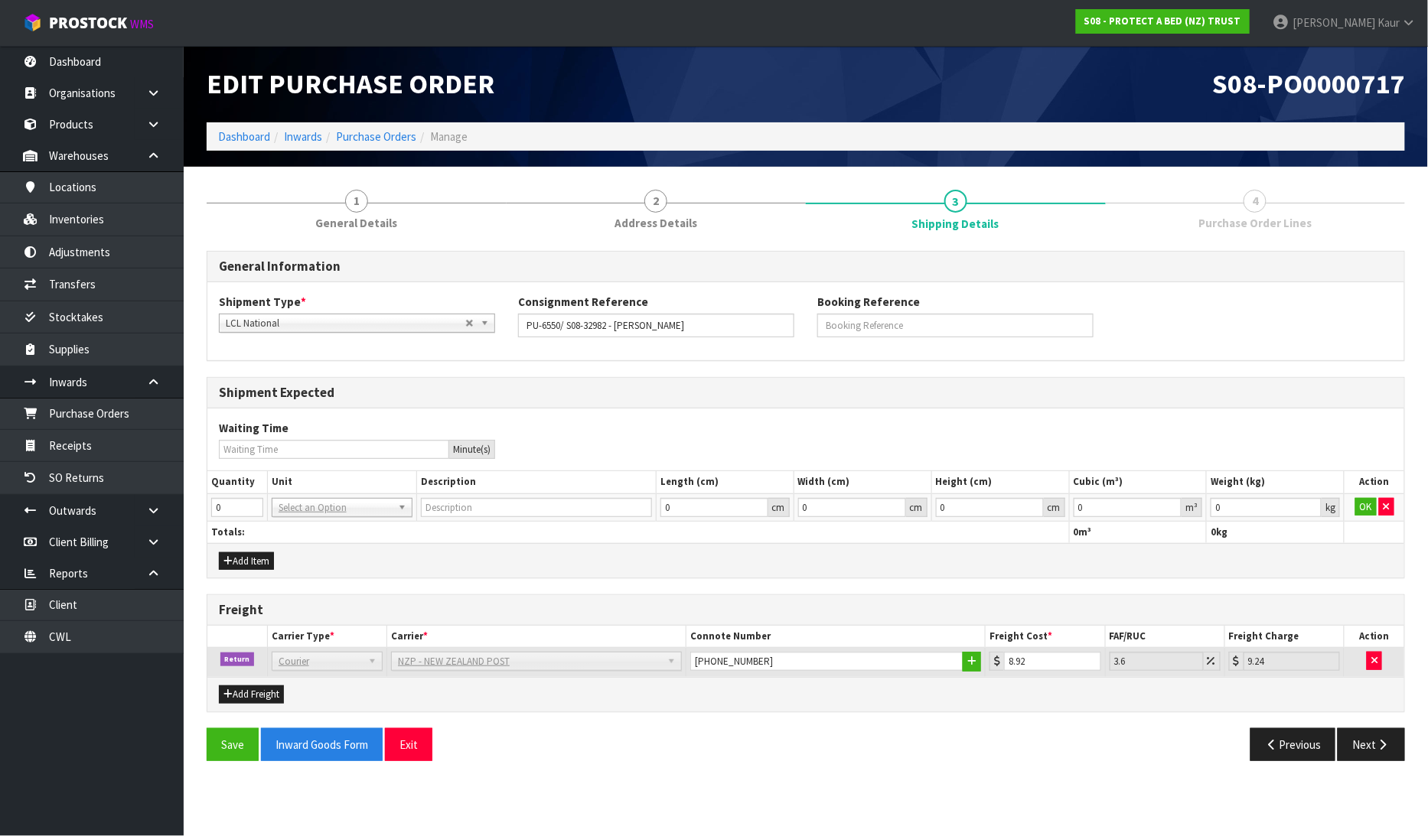
click at [267, 502] on td "BAG BAR BSK BIN BTL BOX BDL CAB CGE CTN CSE COI CRA CRT CBE CYL DRM JAR MTR PKG…" at bounding box center [342, 508] width 150 height 28
type input "1"
click at [254, 501] on input "1" at bounding box center [237, 507] width 52 height 19
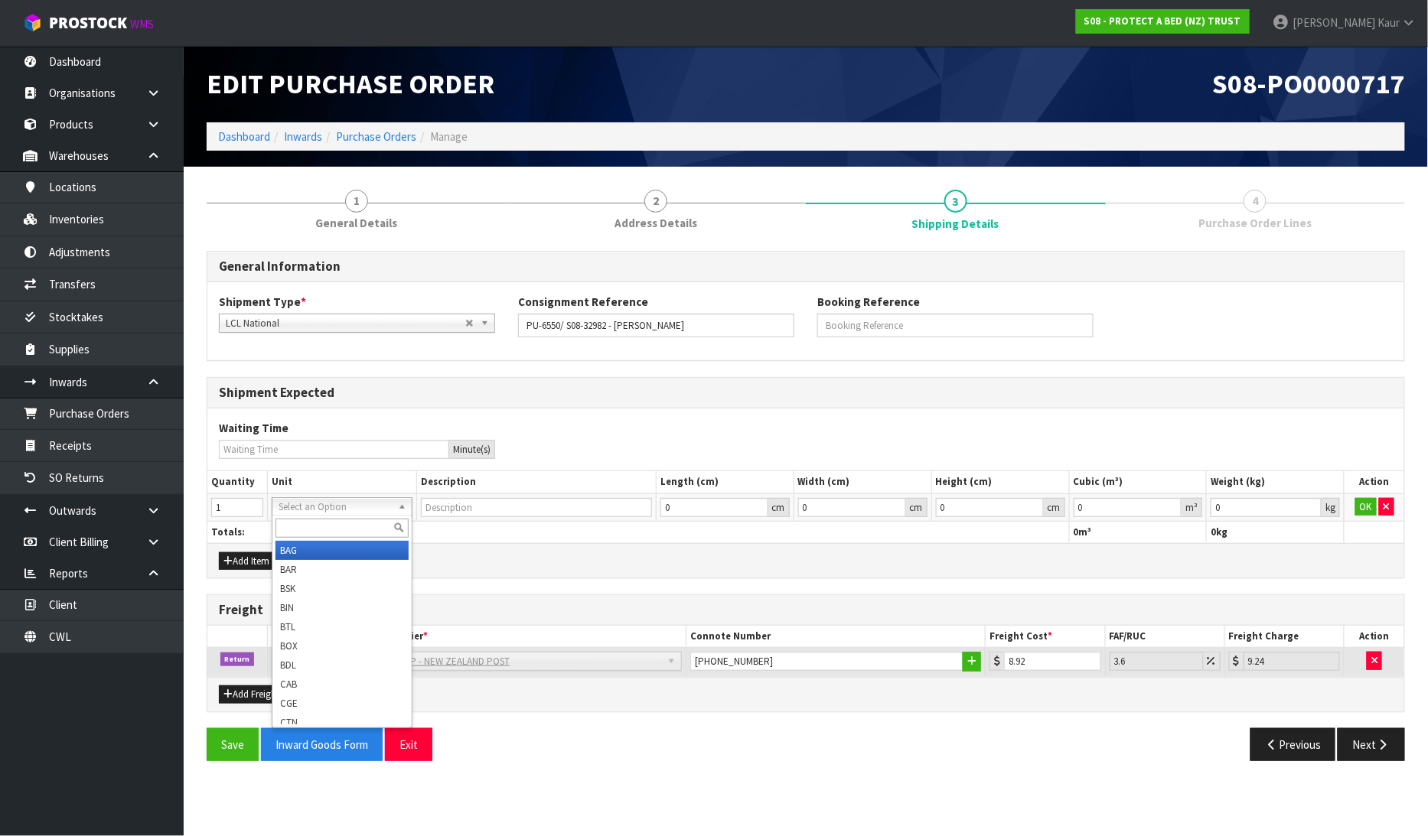
click at [289, 529] on input "text" at bounding box center [342, 528] width 133 height 19
type input "ctn"
drag, startPoint x: 294, startPoint y: 549, endPoint x: 983, endPoint y: 528, distance: 689.8
type input "CARTON"
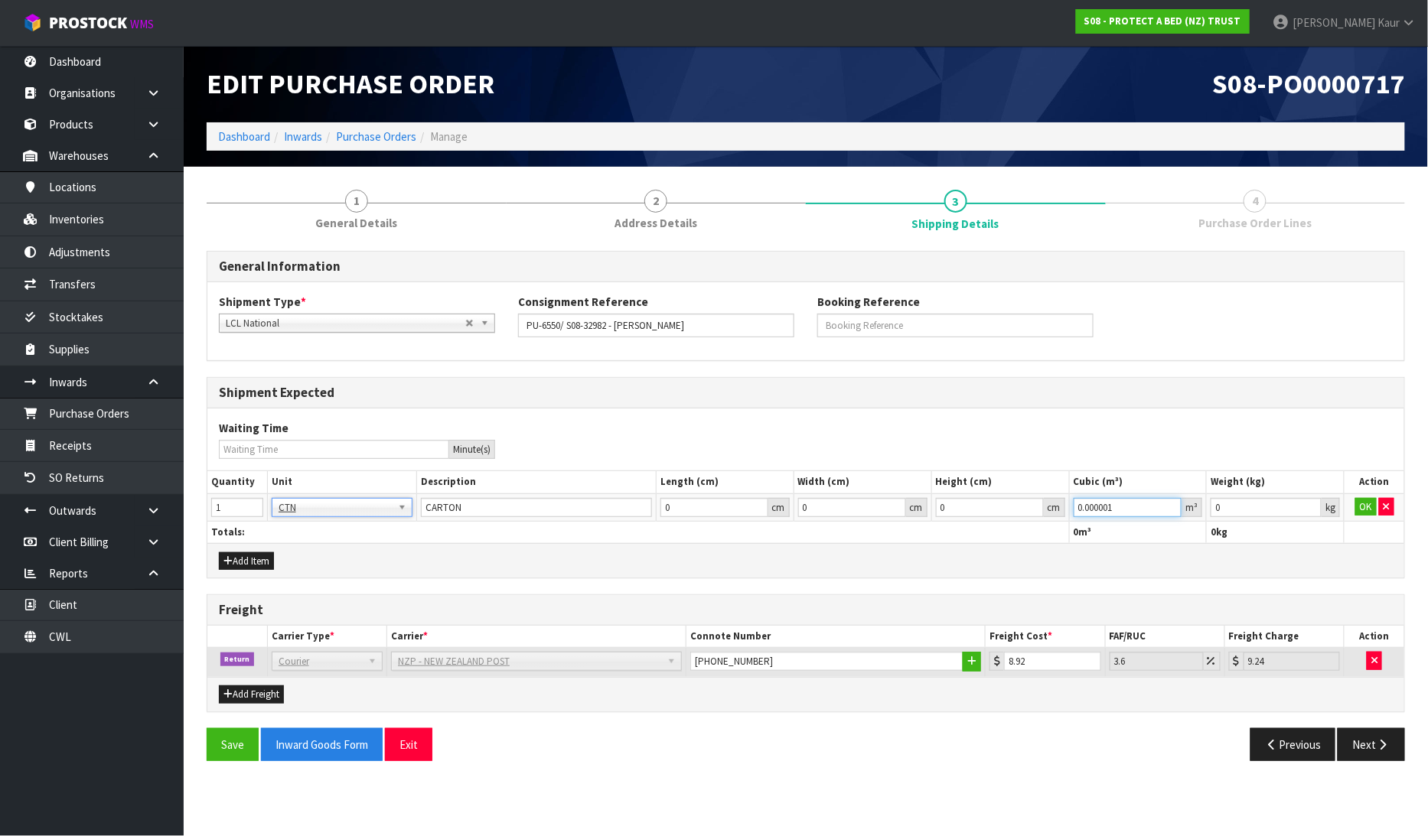
type input "0.000001"
click at [1172, 505] on input "0.000001" at bounding box center [1128, 507] width 109 height 19
type input "0.001"
click at [1313, 502] on input "0.001" at bounding box center [1266, 507] width 111 height 19
click at [1361, 503] on button "OK" at bounding box center [1365, 507] width 21 height 18
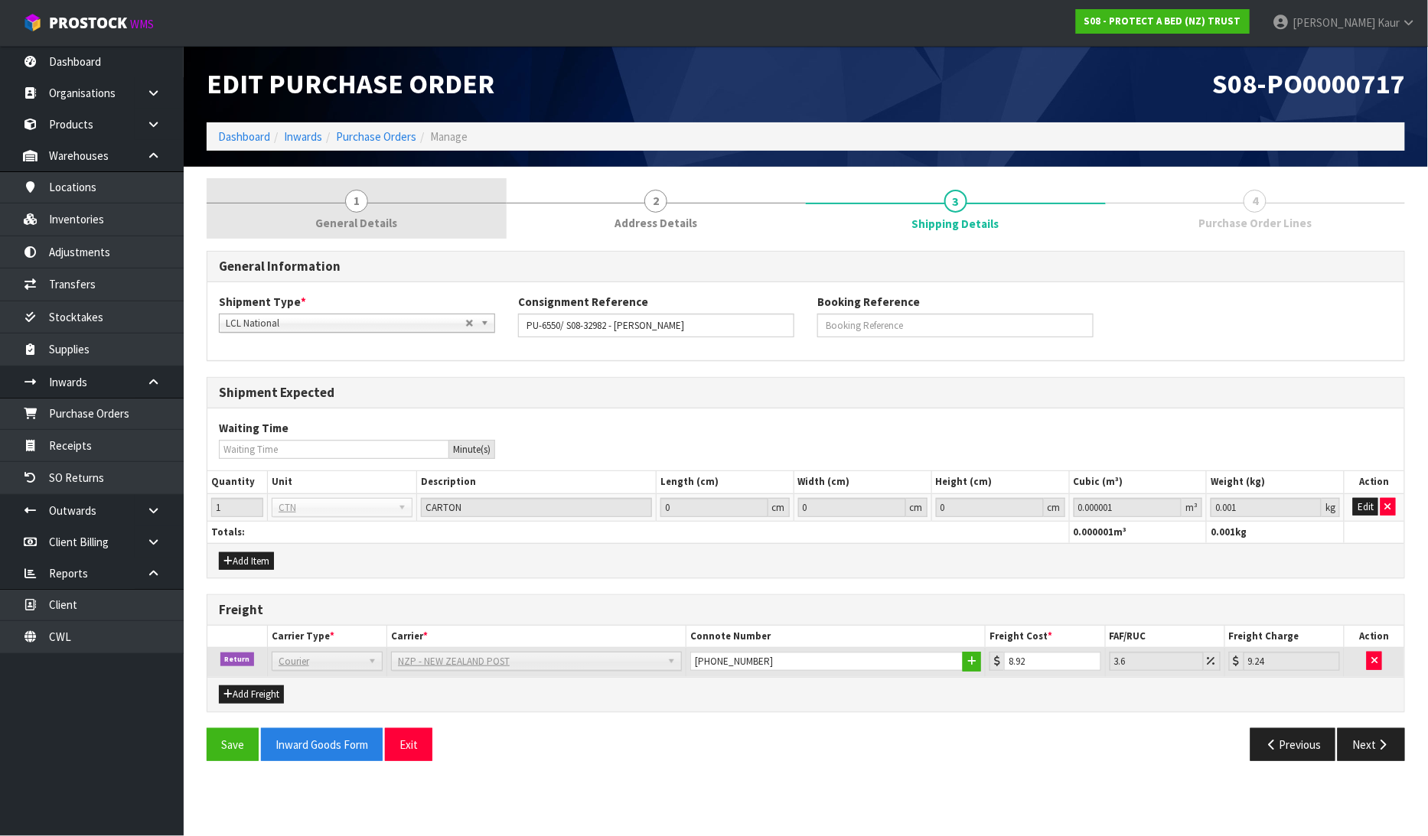
click at [354, 208] on span "1" at bounding box center [356, 201] width 23 height 23
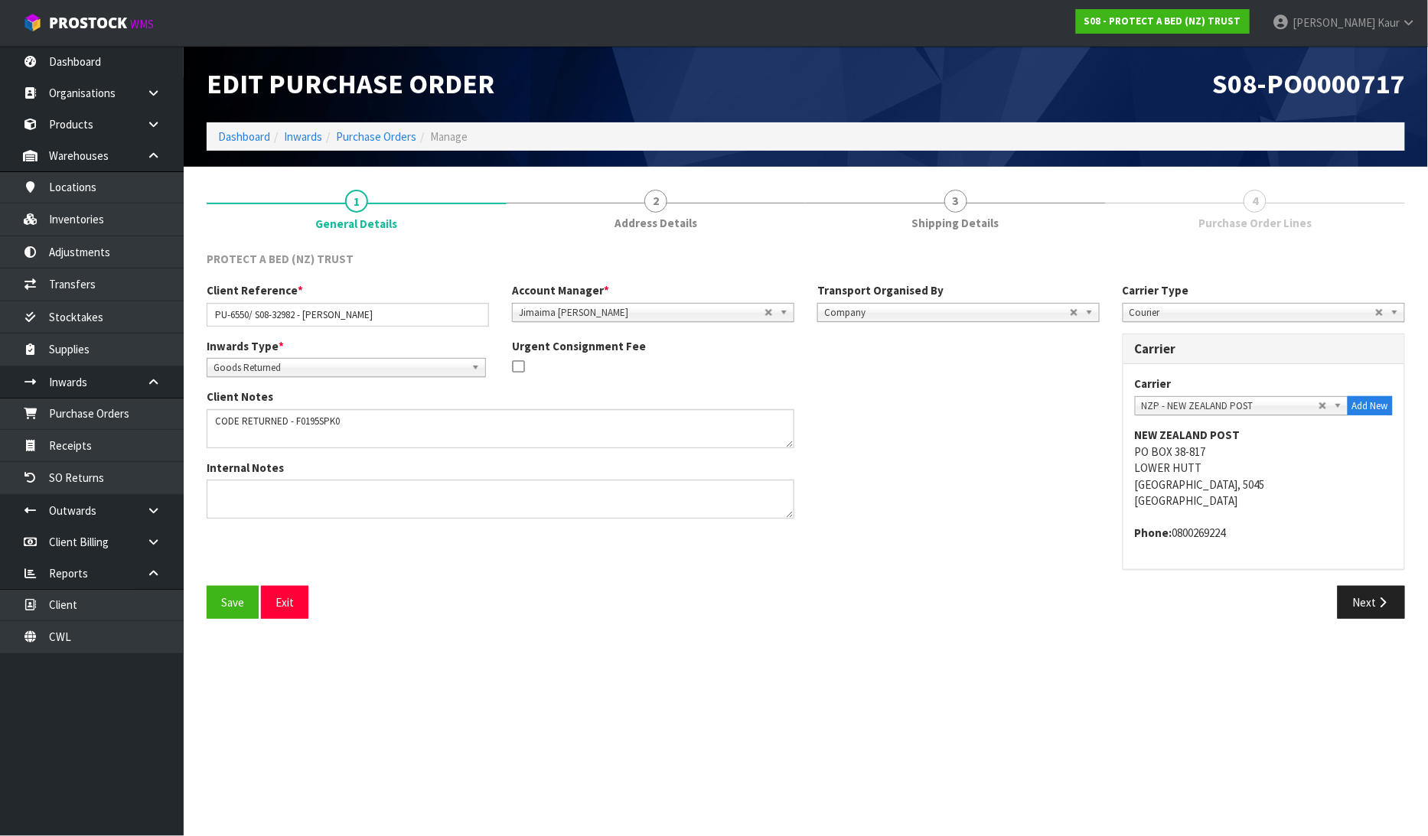
click at [1278, 220] on span "Purchase Order Lines" at bounding box center [1254, 223] width 113 height 16
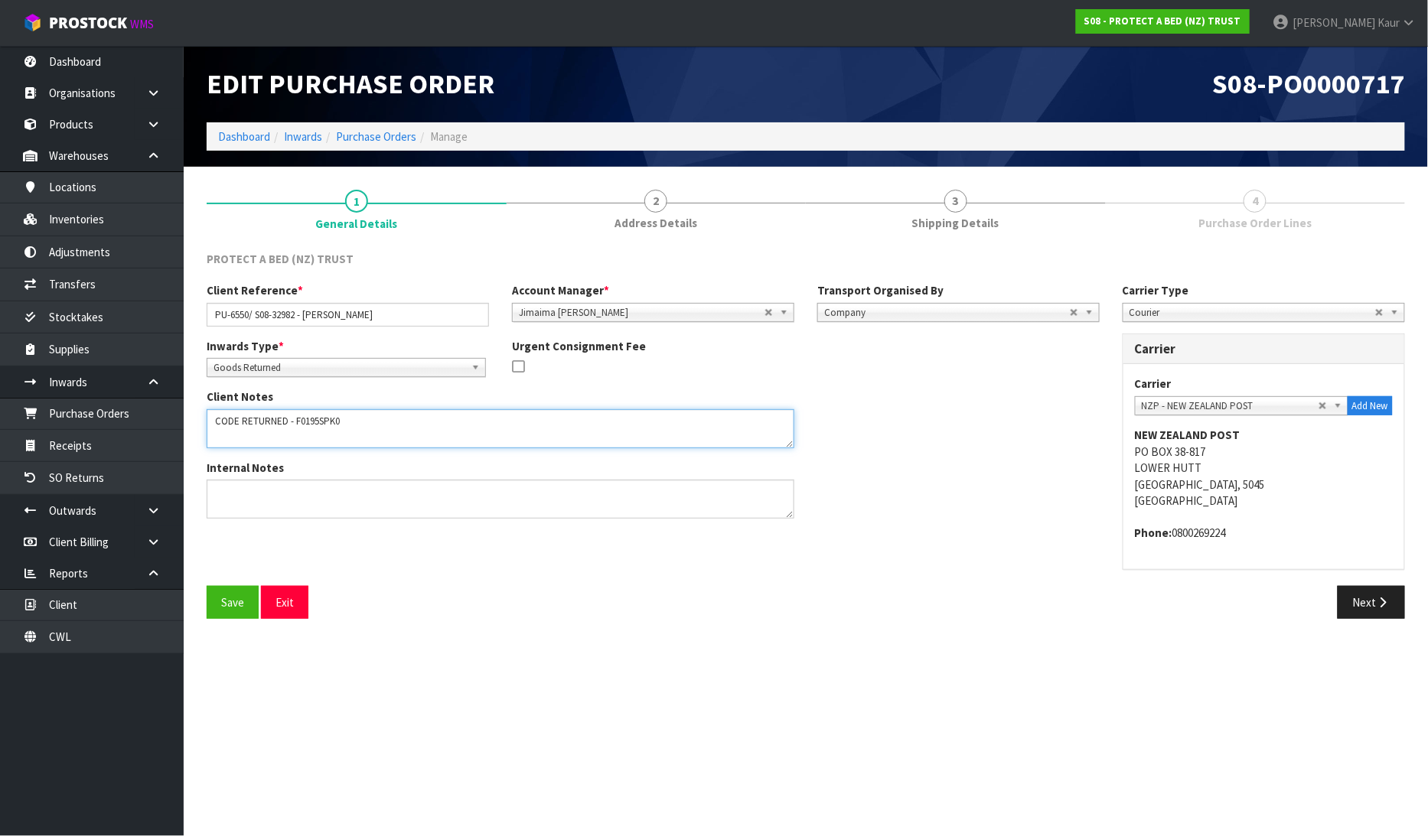
drag, startPoint x: 352, startPoint y: 419, endPoint x: 293, endPoint y: 426, distance: 59.4
click at [293, 426] on textarea at bounding box center [501, 428] width 588 height 39
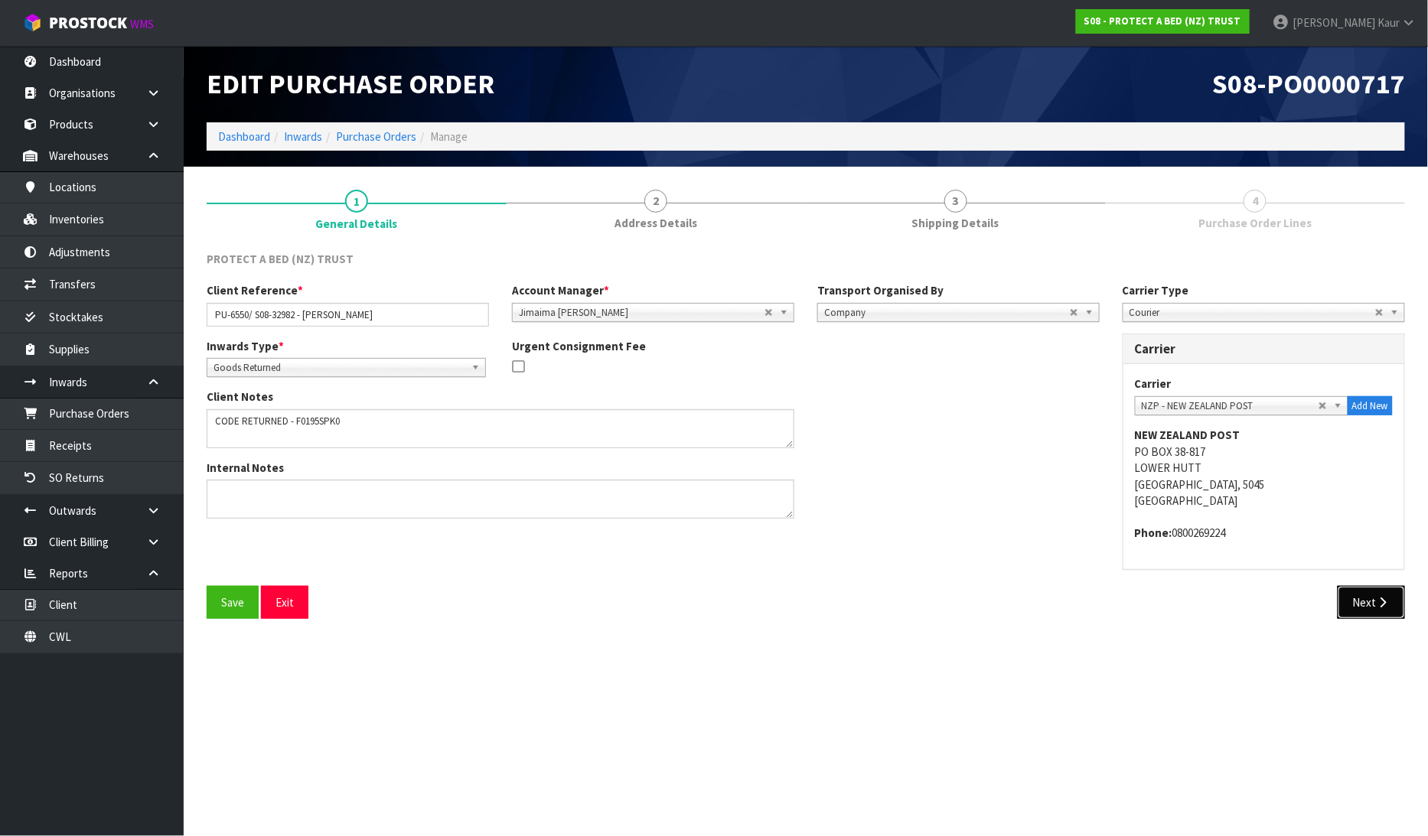
click at [1358, 601] on button "Next" at bounding box center [1371, 602] width 67 height 33
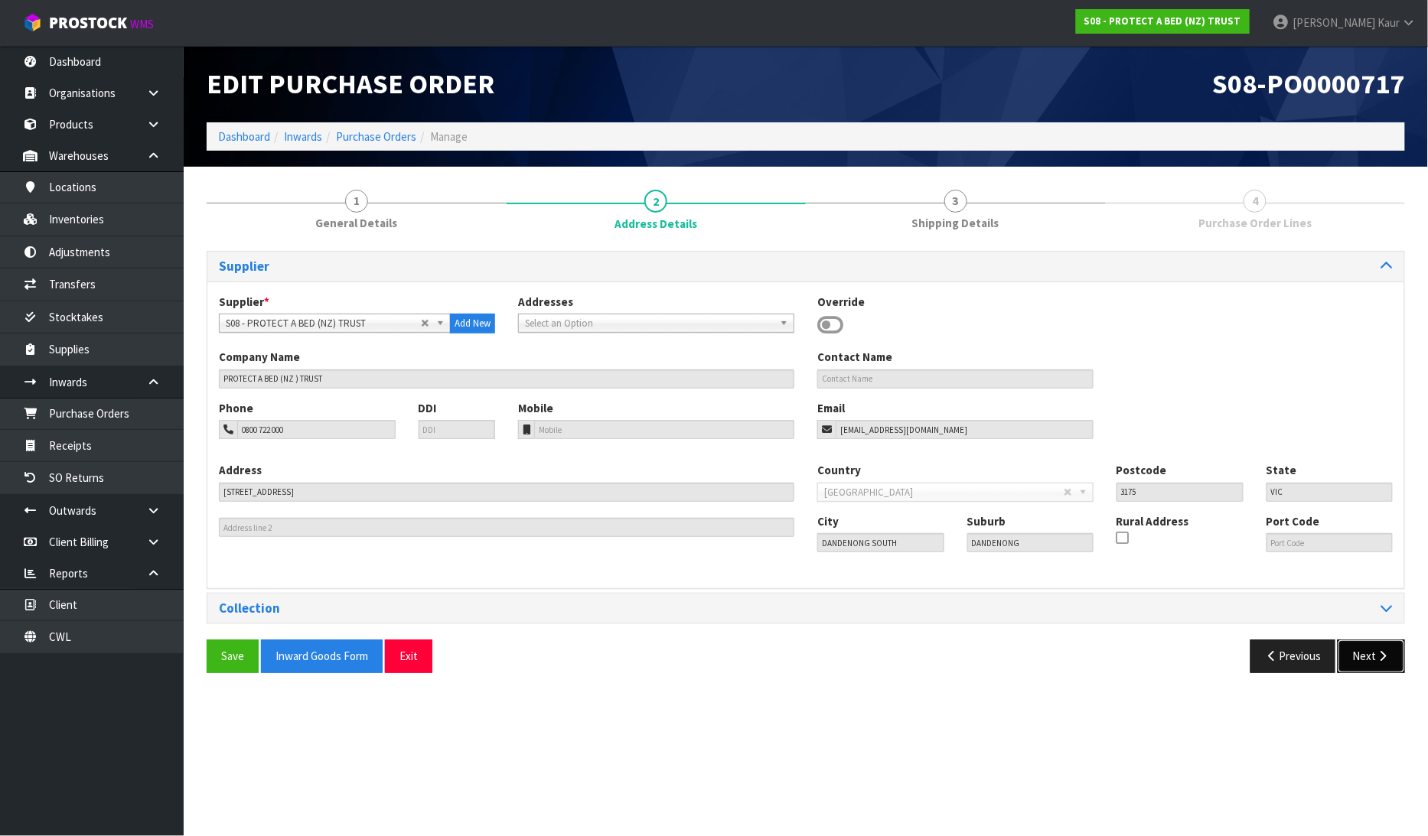
click at [1358, 669] on button "Next" at bounding box center [1371, 656] width 67 height 33
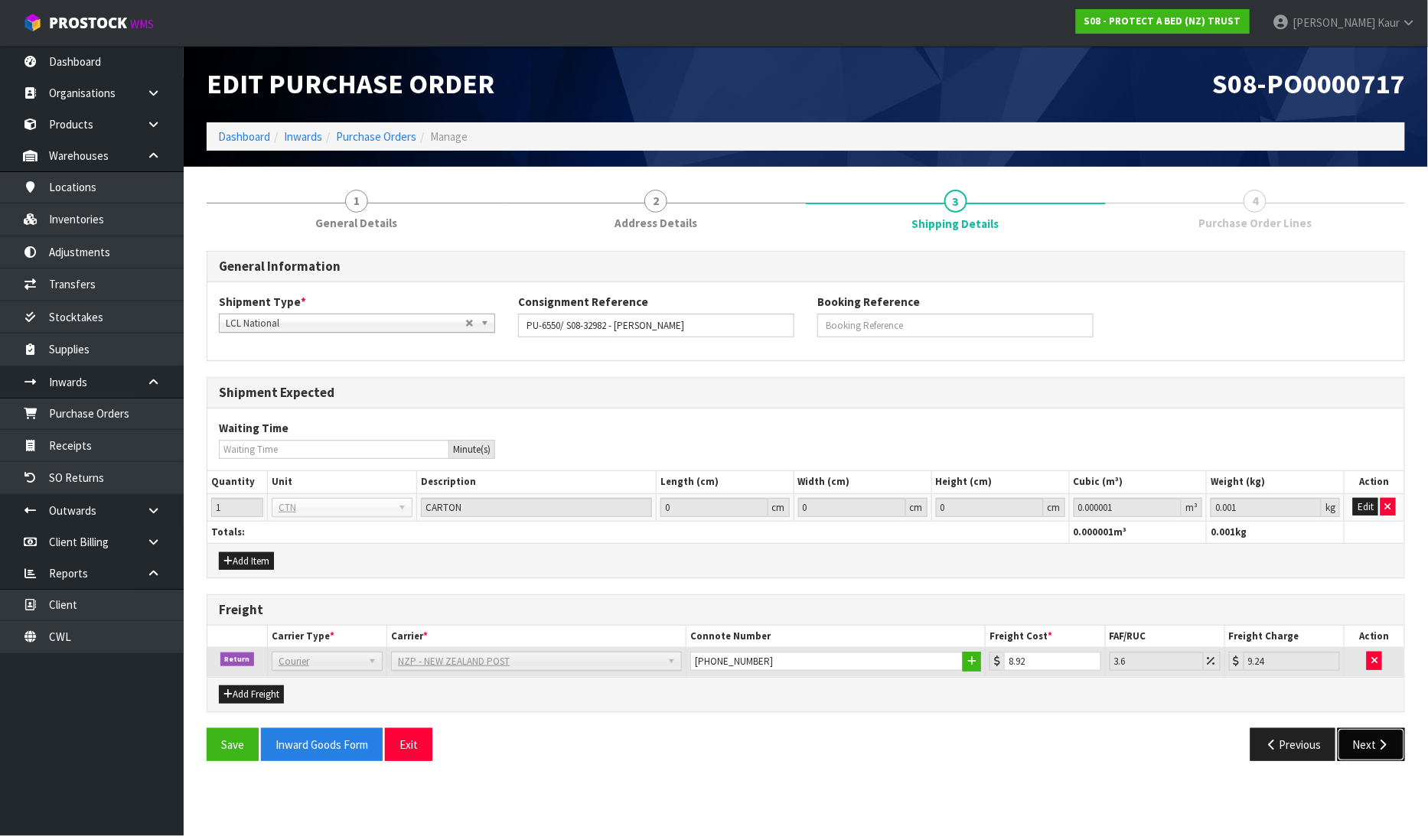
click at [1370, 739] on button "Next" at bounding box center [1371, 745] width 67 height 33
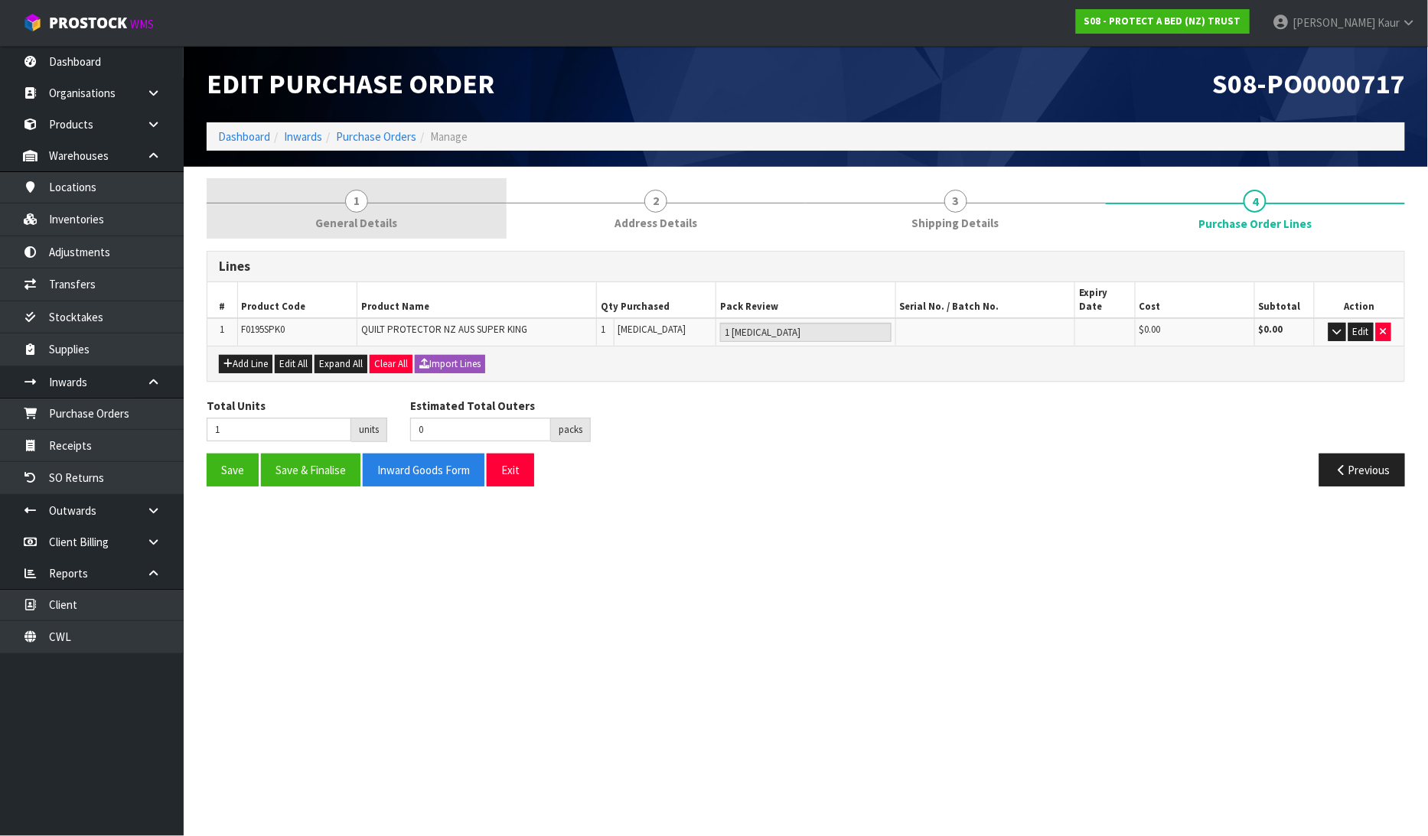
drag, startPoint x: 319, startPoint y: 202, endPoint x: 1020, endPoint y: 220, distance: 701.2
click at [322, 203] on div at bounding box center [357, 203] width 300 height 1
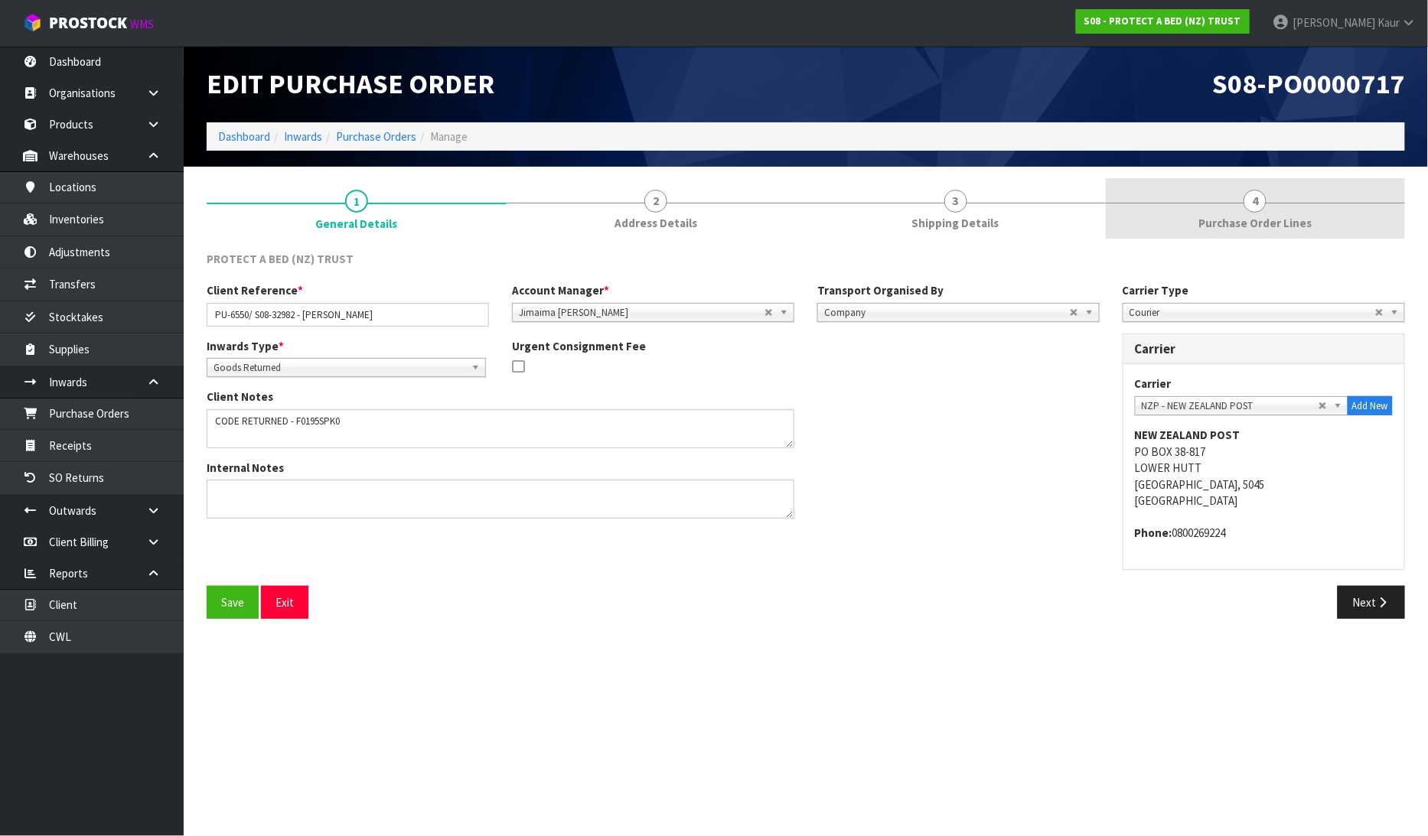
click at [1256, 202] on span "4" at bounding box center [1255, 201] width 23 height 23
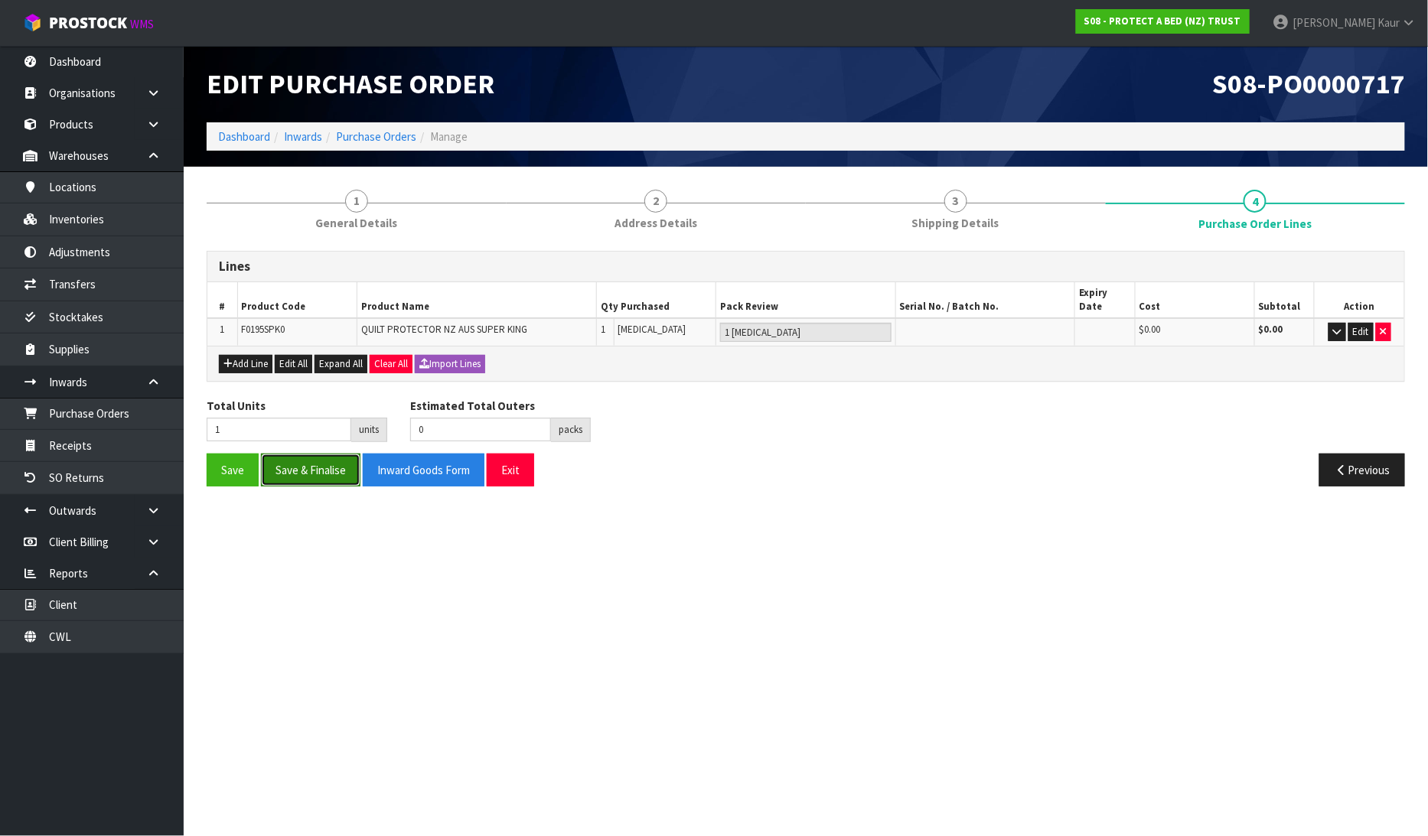
click at [320, 458] on button "Save & Finalise" at bounding box center [310, 470] width 99 height 33
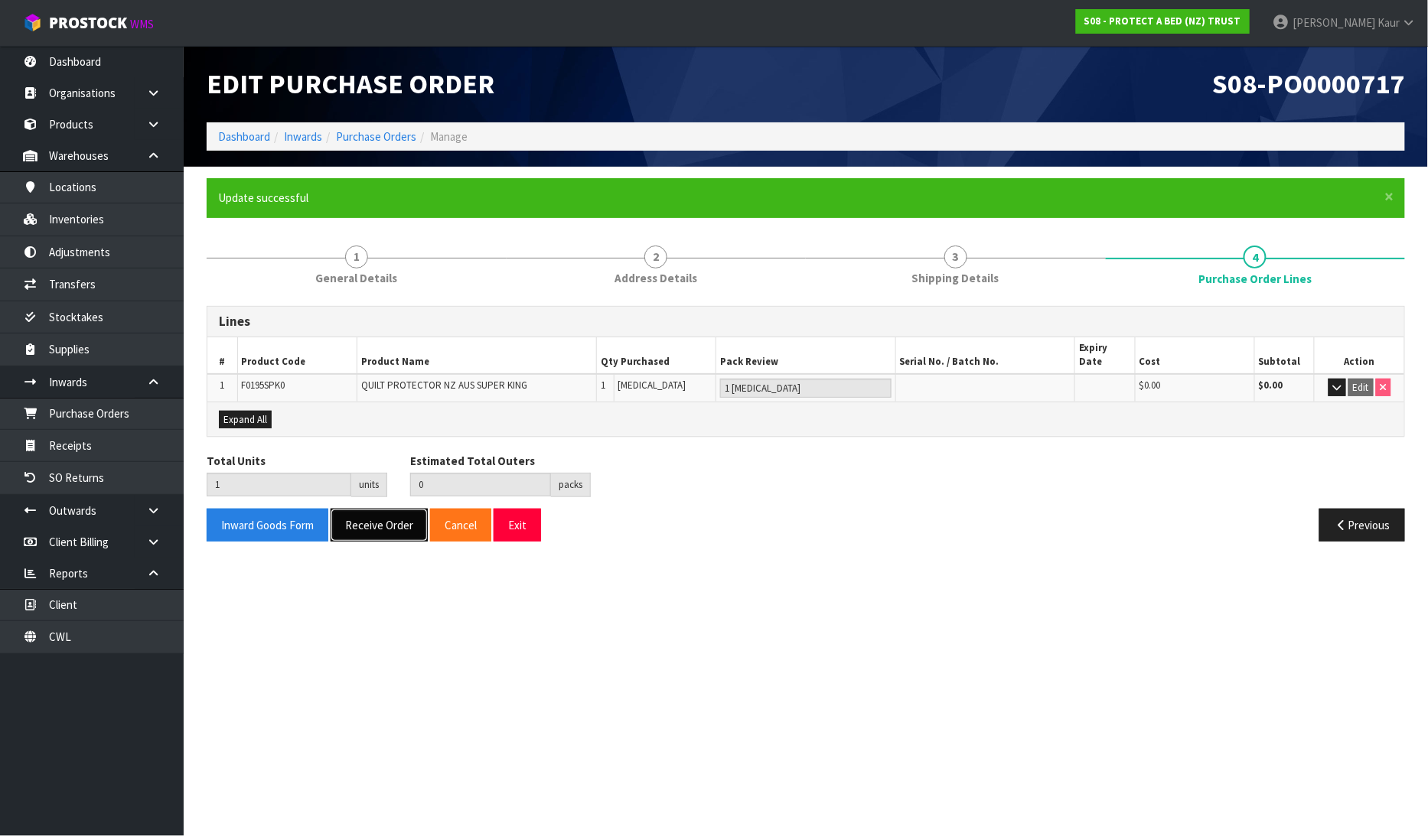
click at [385, 513] on button "Receive Order" at bounding box center [379, 525] width 97 height 33
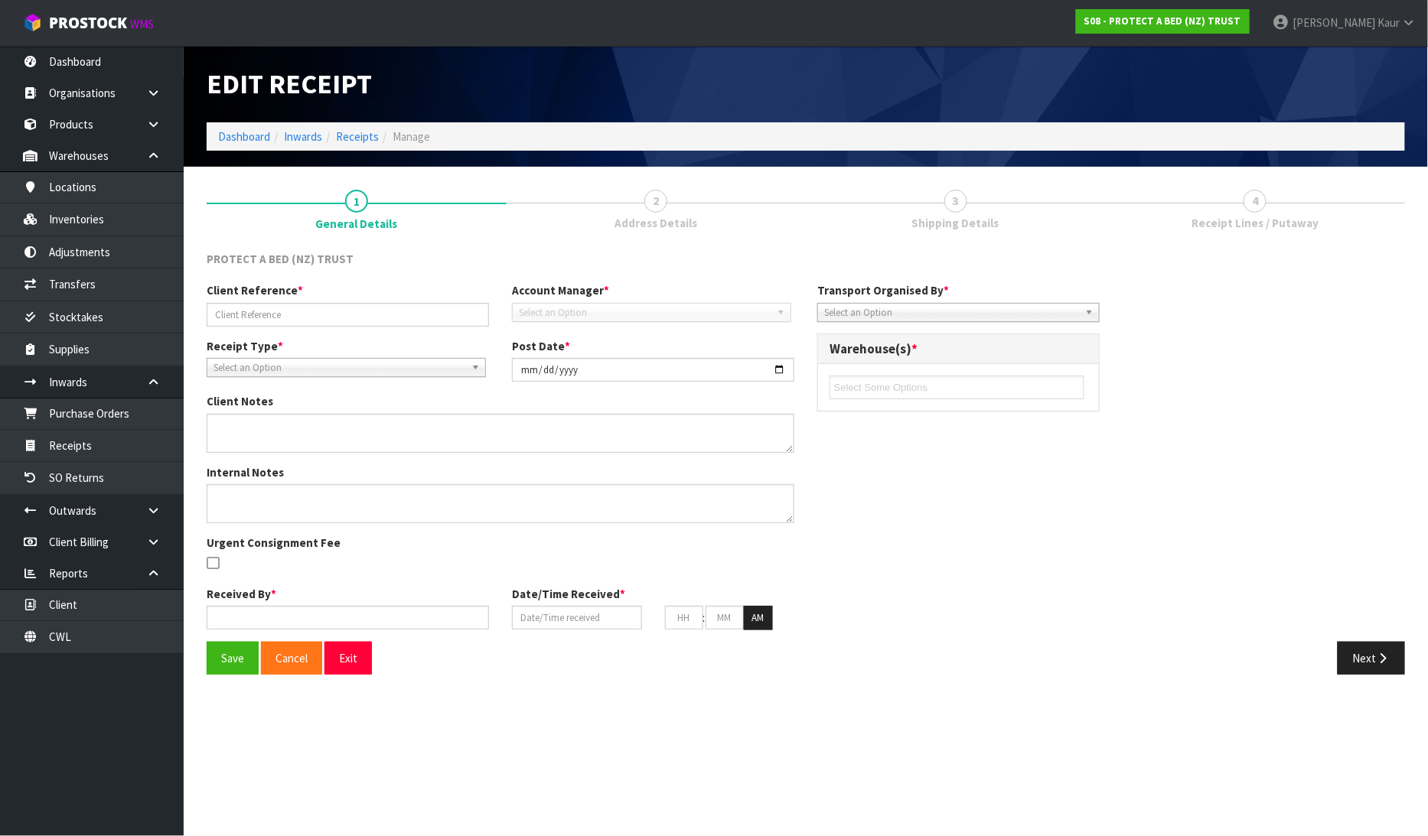
type input "PU-6550/ S08-32982 - [PERSON_NAME]"
type input "[DATE]"
type textarea "CODE RETURNED - F0195SPK0"
type input "[PERSON_NAME]"
type input "[DATE]"
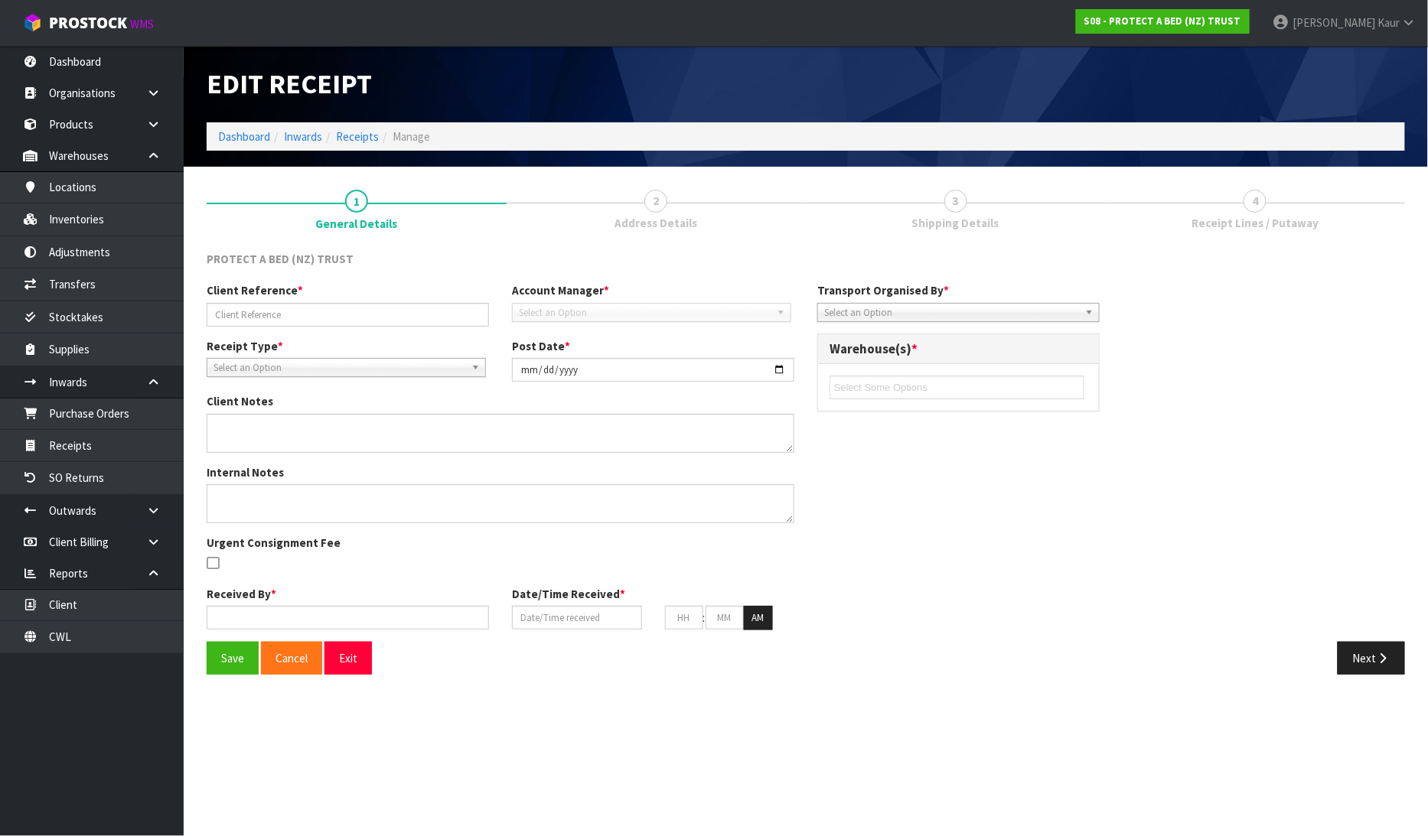
type input "02"
type input "38"
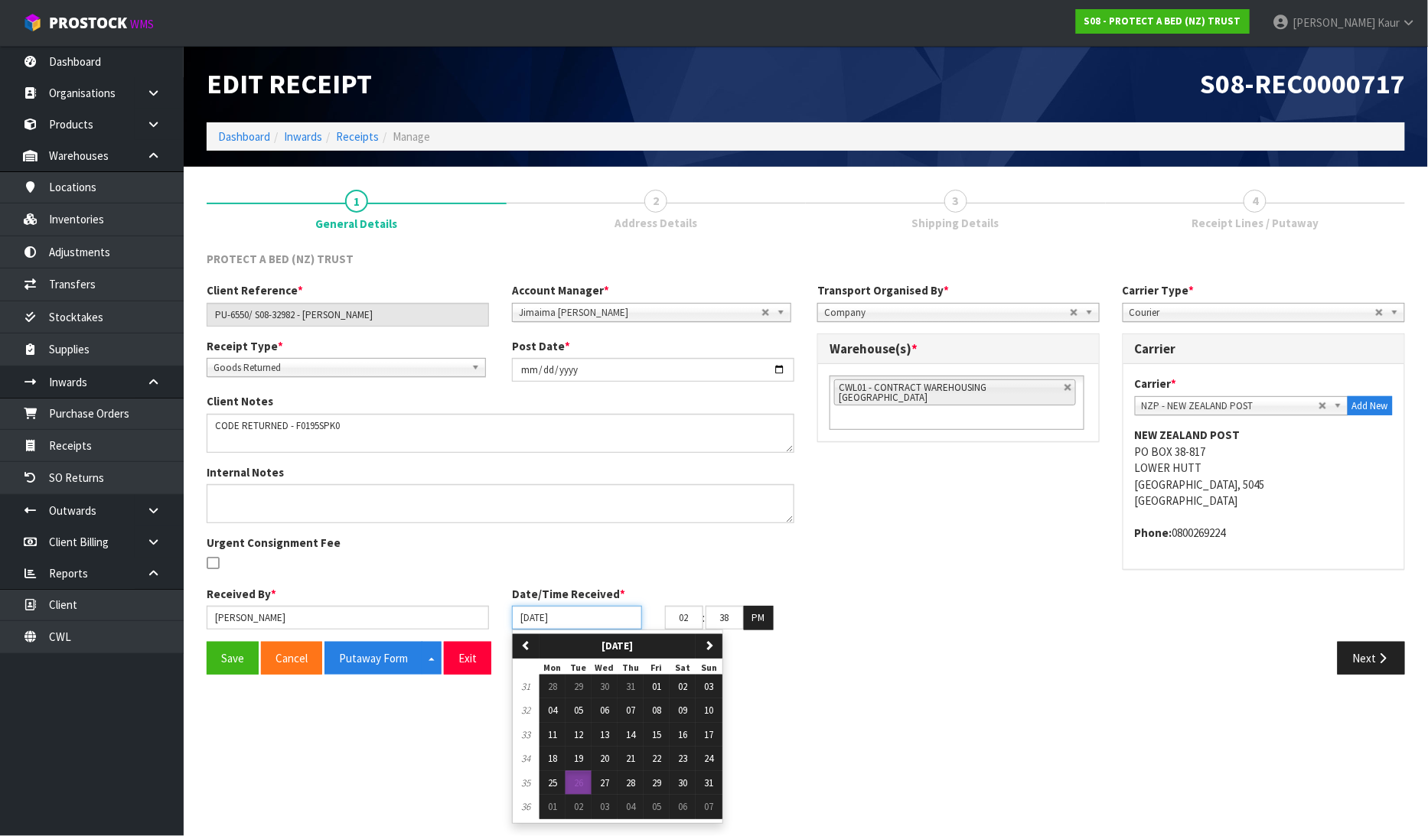
click at [530, 621] on input "[DATE]" at bounding box center [577, 618] width 130 height 24
click at [548, 783] on span "25" at bounding box center [552, 783] width 9 height 13
type input "[DATE]"
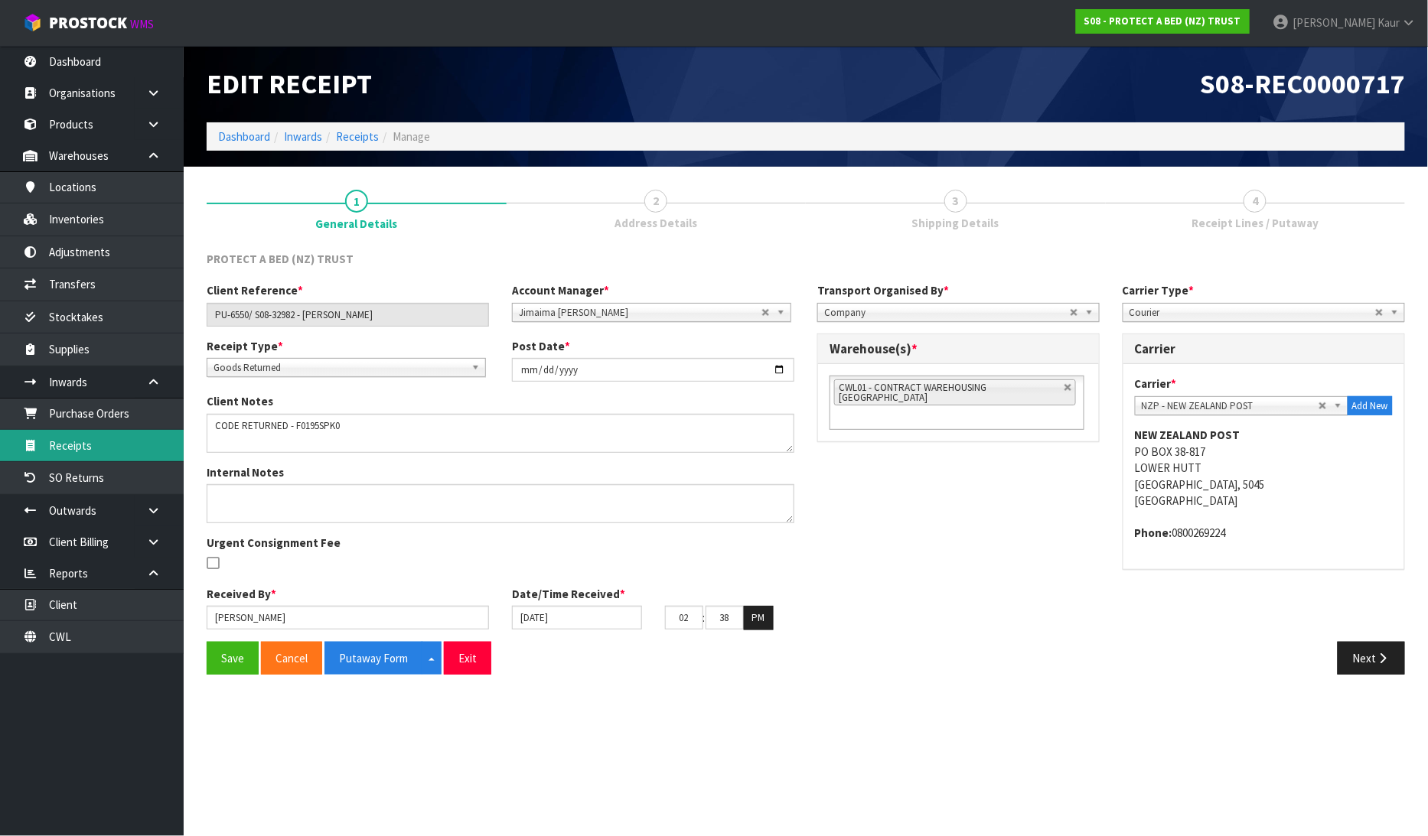
click at [146, 455] on link "Receipts" at bounding box center [92, 445] width 184 height 31
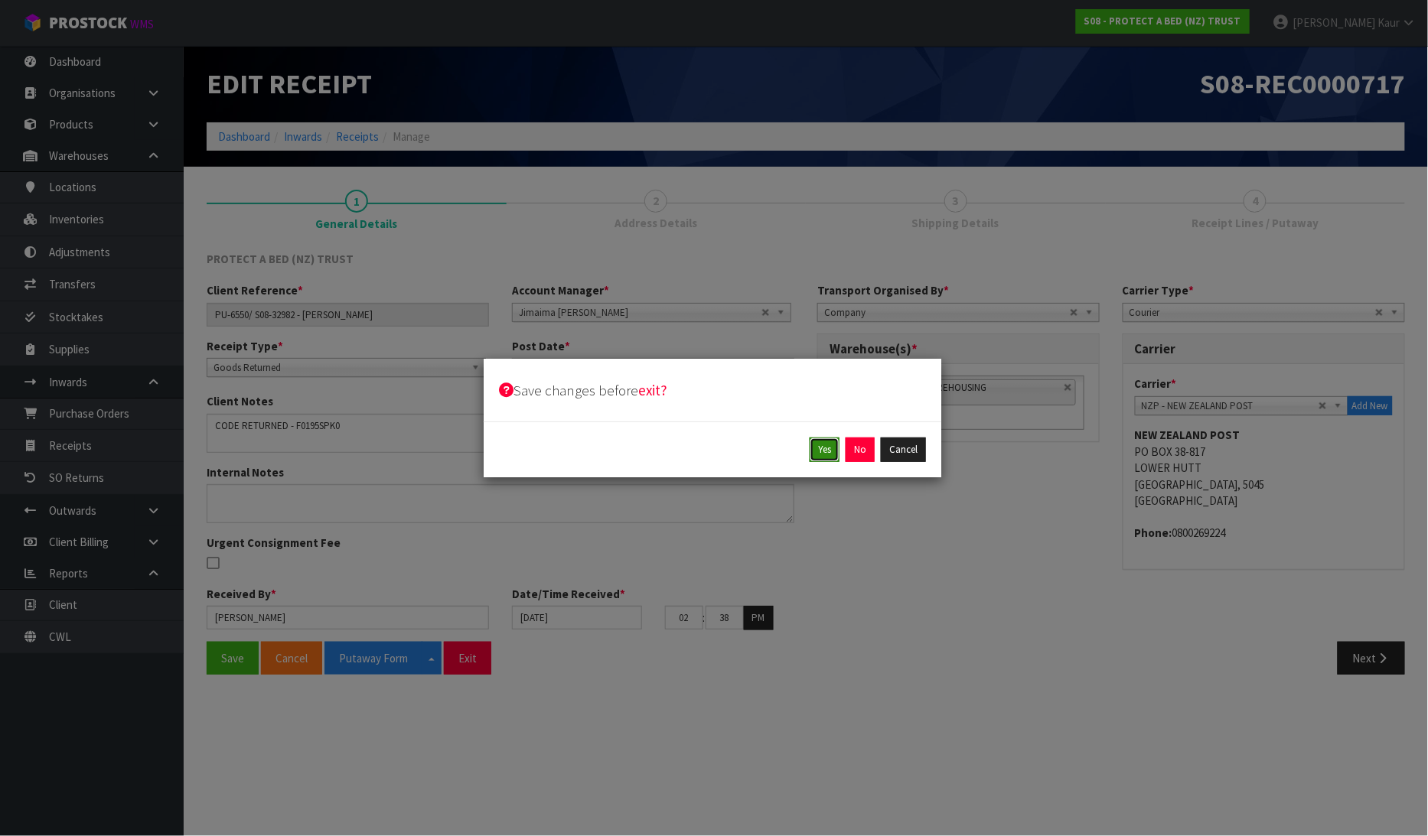
click at [824, 448] on button "Yes" at bounding box center [825, 450] width 30 height 24
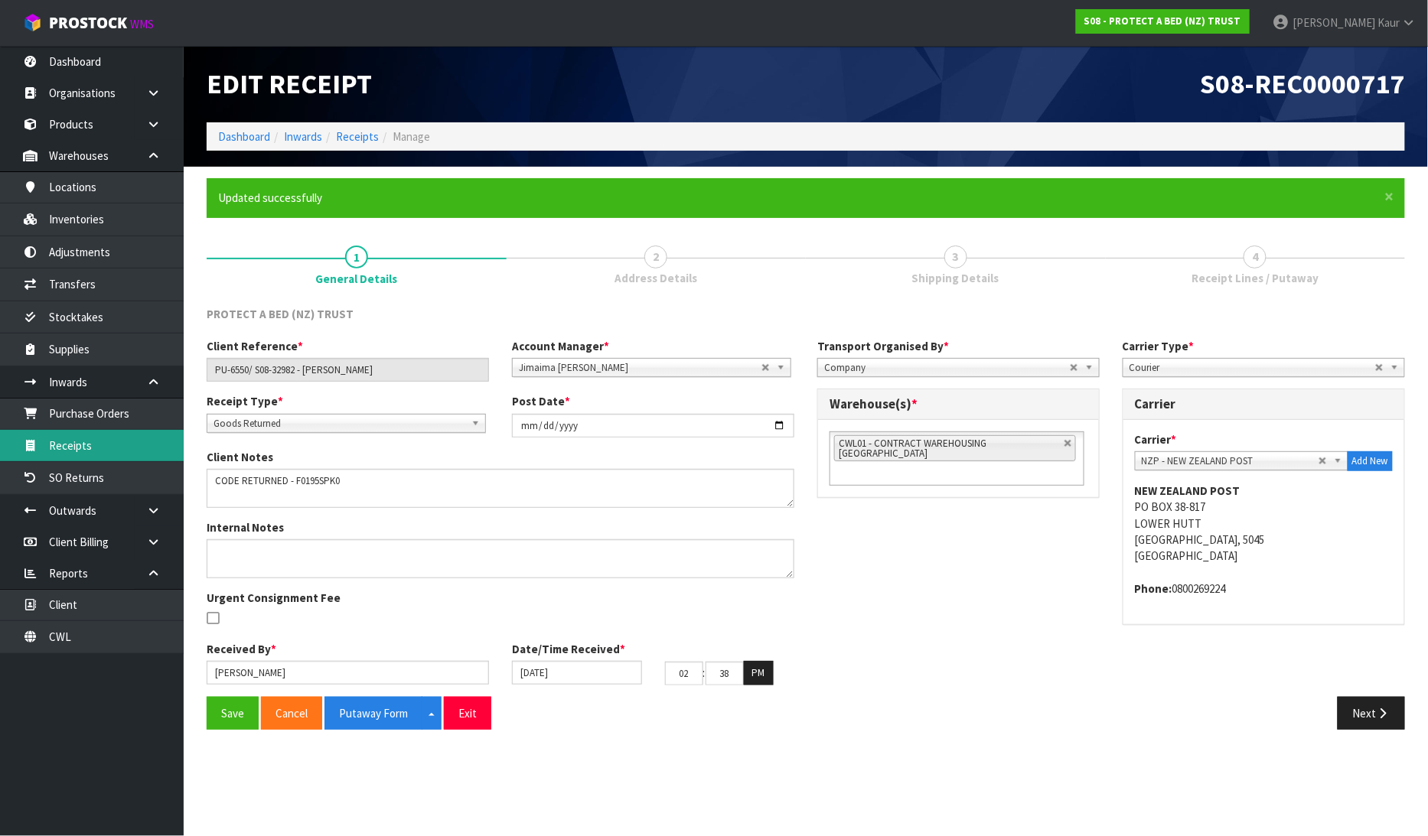
click at [103, 439] on link "Receipts" at bounding box center [92, 445] width 184 height 31
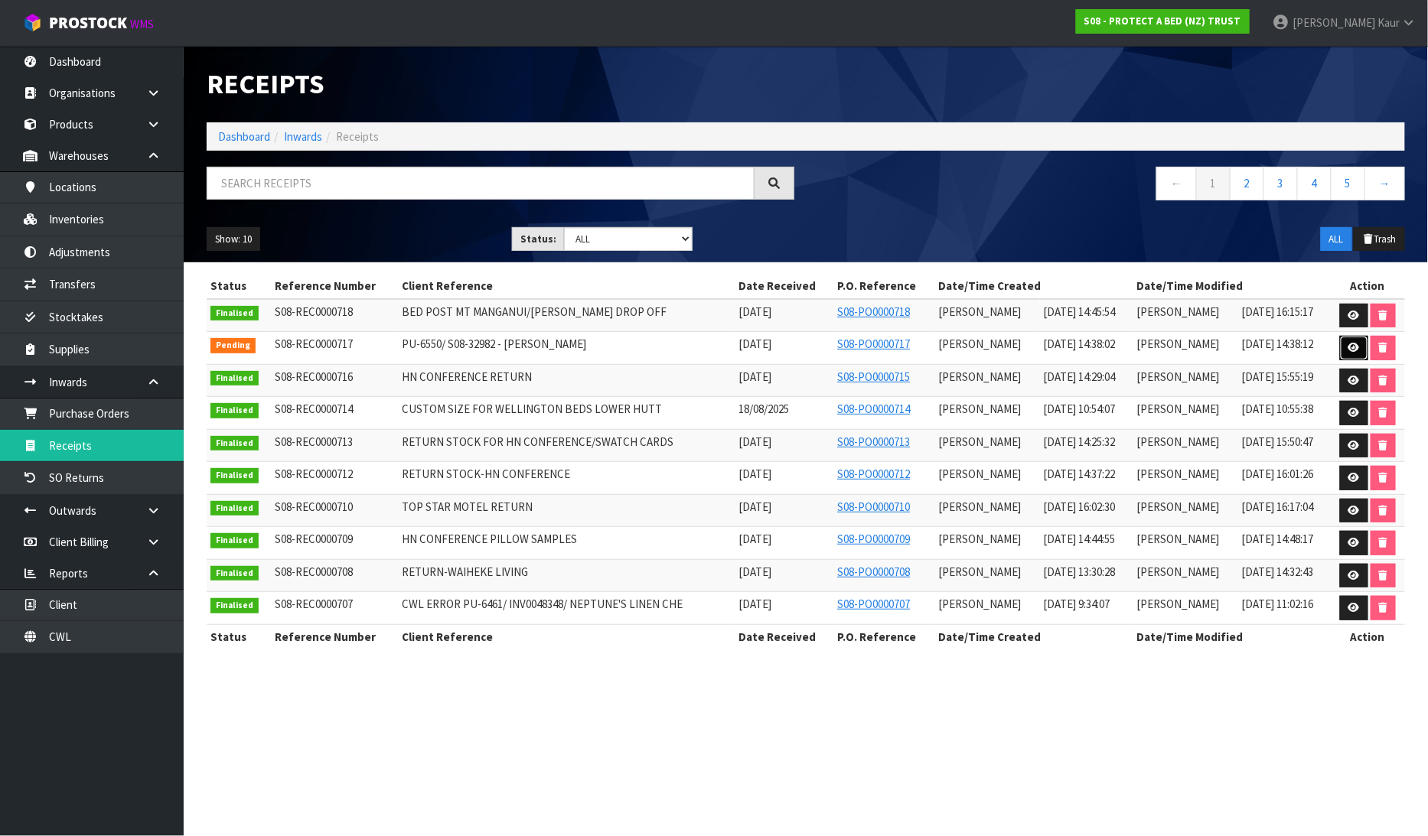
click at [1358, 344] on icon at bounding box center [1353, 348] width 11 height 10
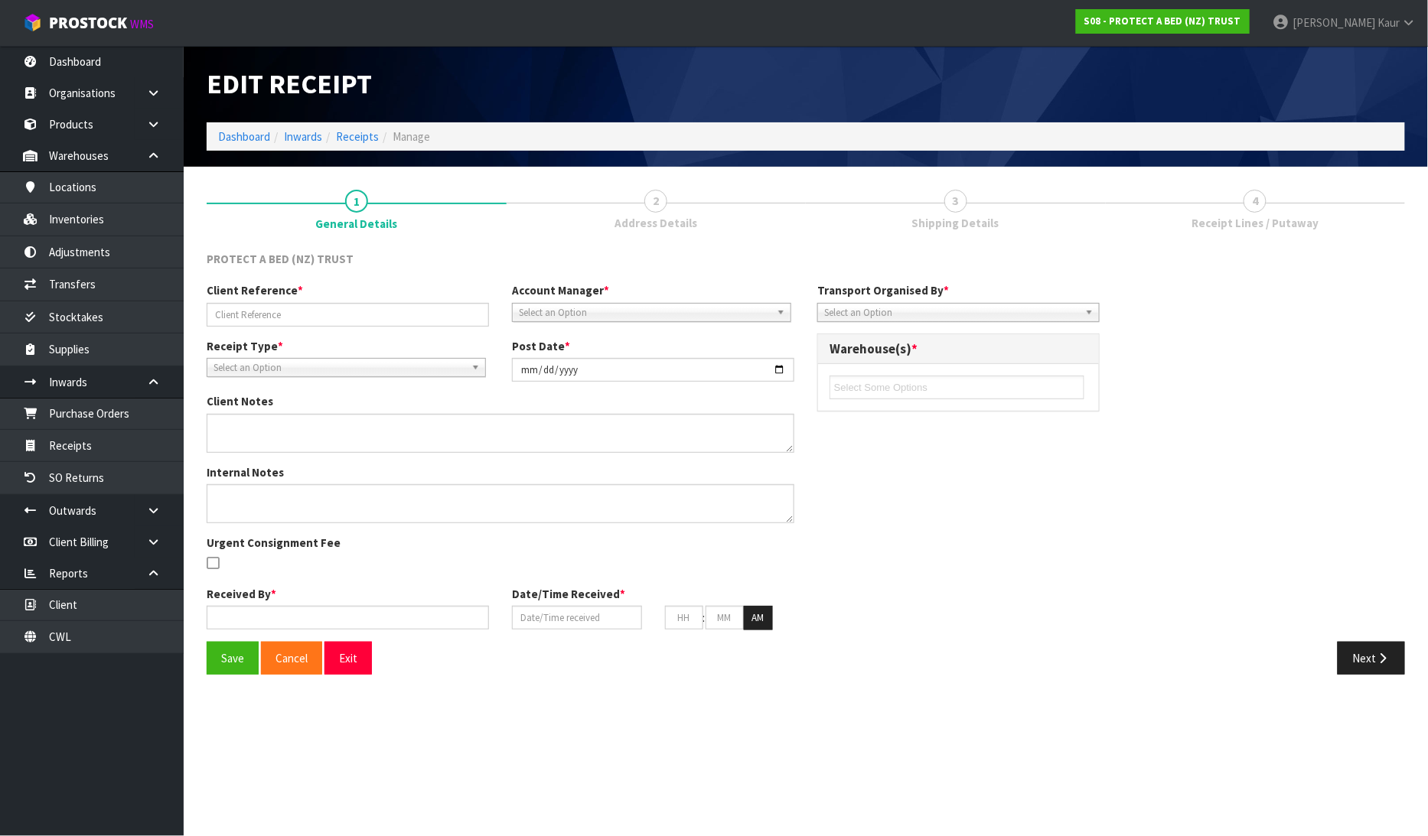
type input "PU-6550/ S08-32982 - [PERSON_NAME]"
type input "[DATE]"
type textarea "CODE RETURNED - F0195SPK0"
type input "[PERSON_NAME]"
type input "[DATE]"
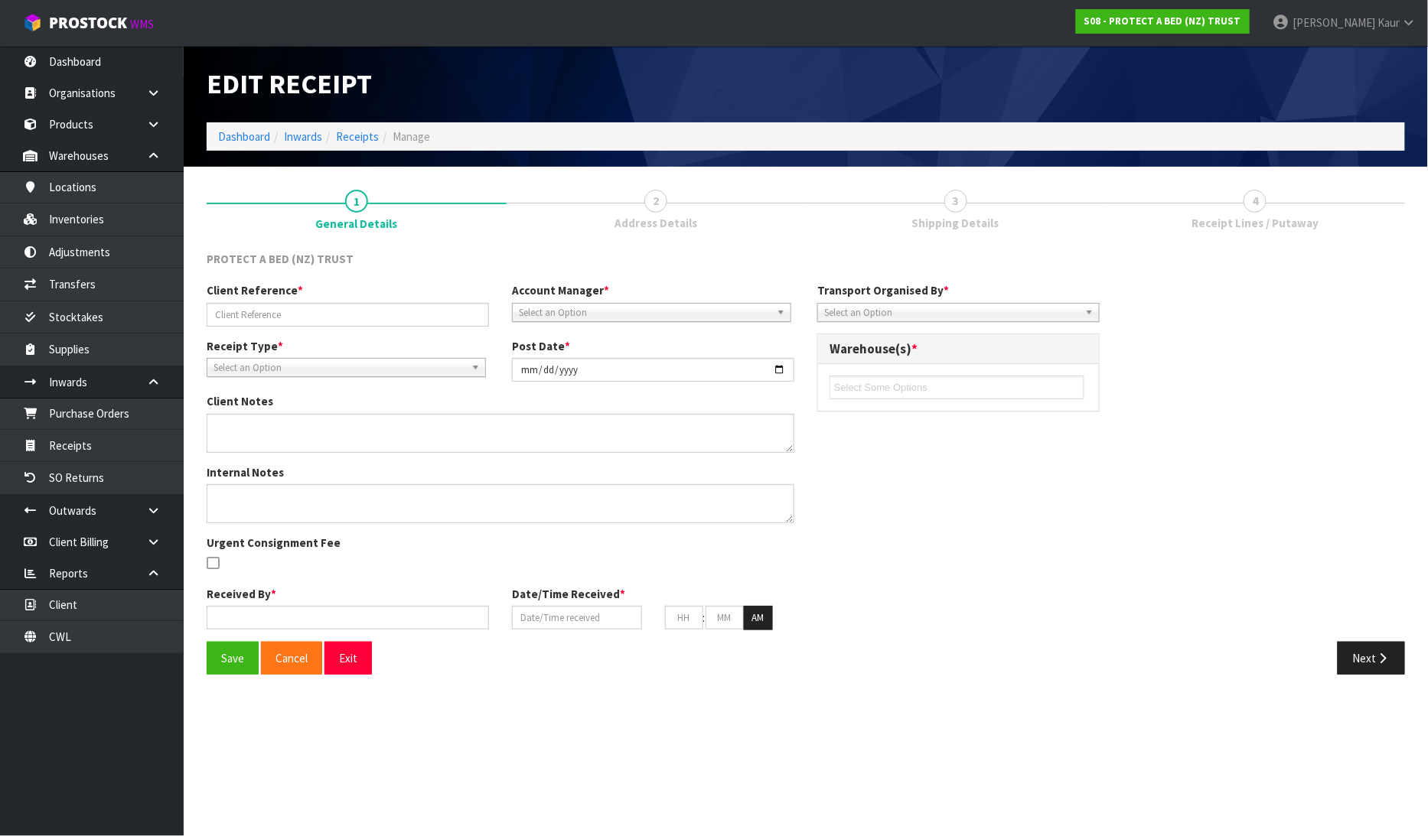
type input "02"
type input "38"
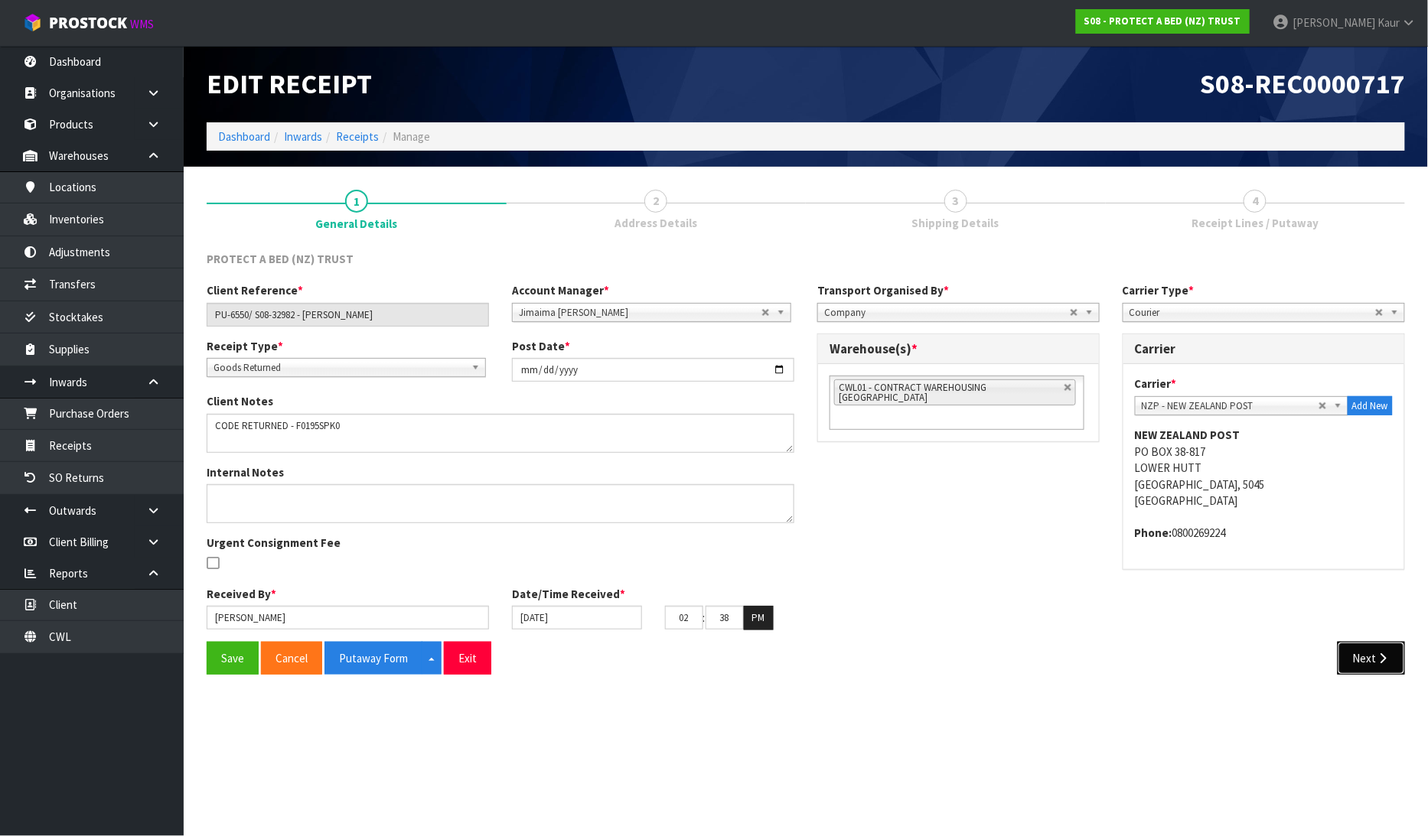
click at [1373, 658] on button "Next" at bounding box center [1371, 658] width 67 height 33
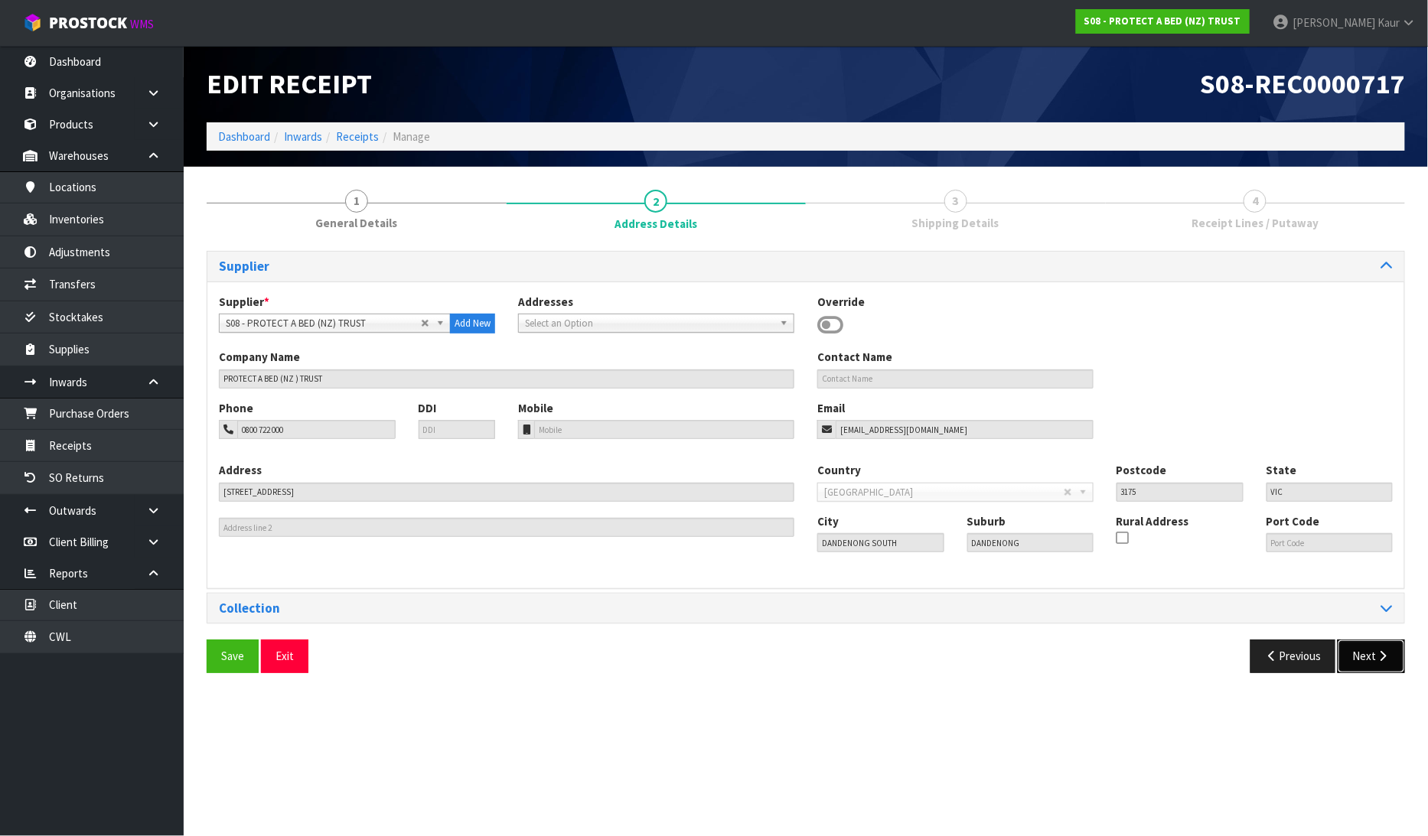
click at [1373, 658] on button "Next" at bounding box center [1371, 656] width 67 height 33
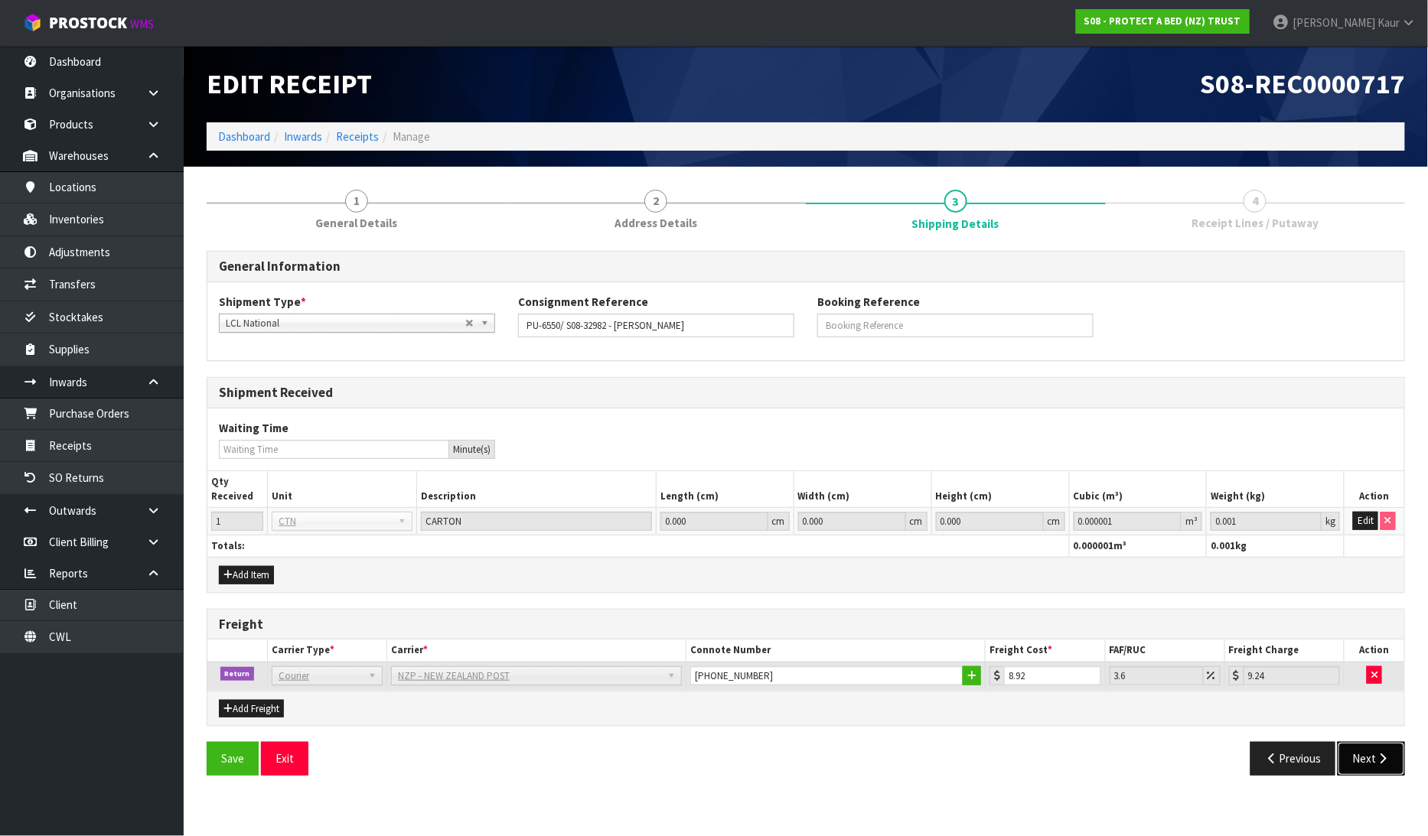
click at [1365, 748] on button "Next" at bounding box center [1371, 758] width 67 height 33
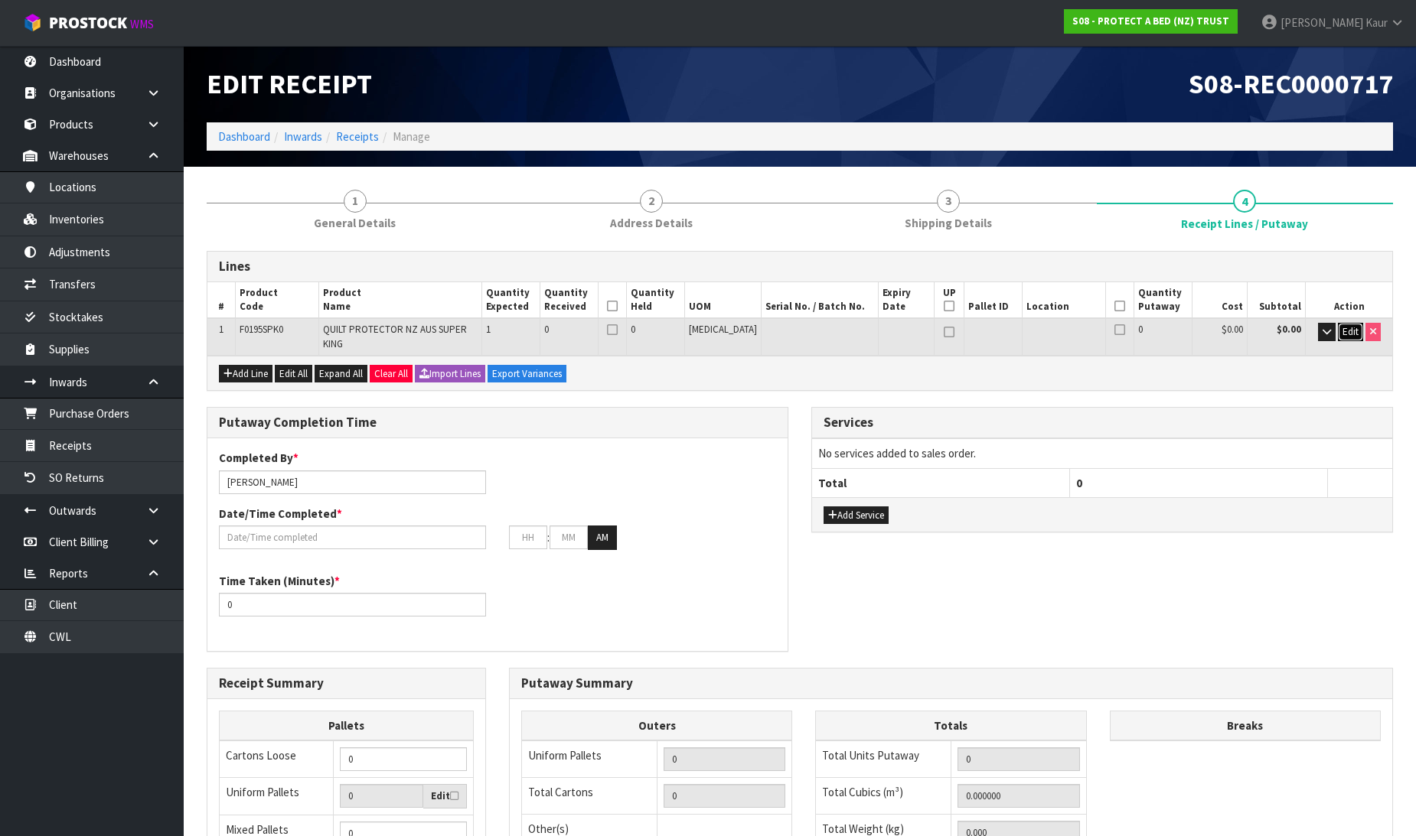
click at [1357, 330] on span "Edit" at bounding box center [1350, 331] width 16 height 13
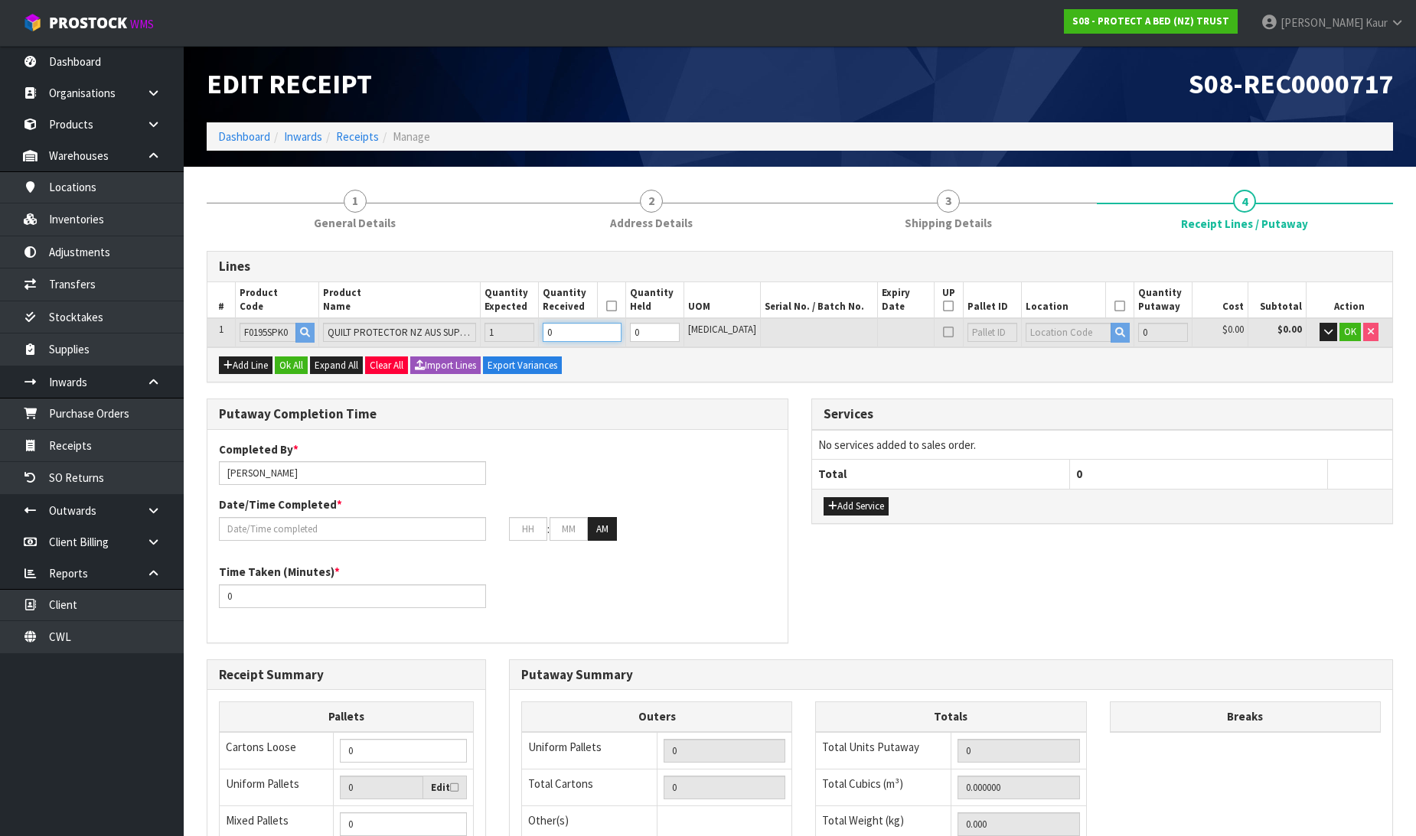
click at [586, 327] on input "0" at bounding box center [582, 332] width 78 height 19
type input "0.008932"
type input "1.75"
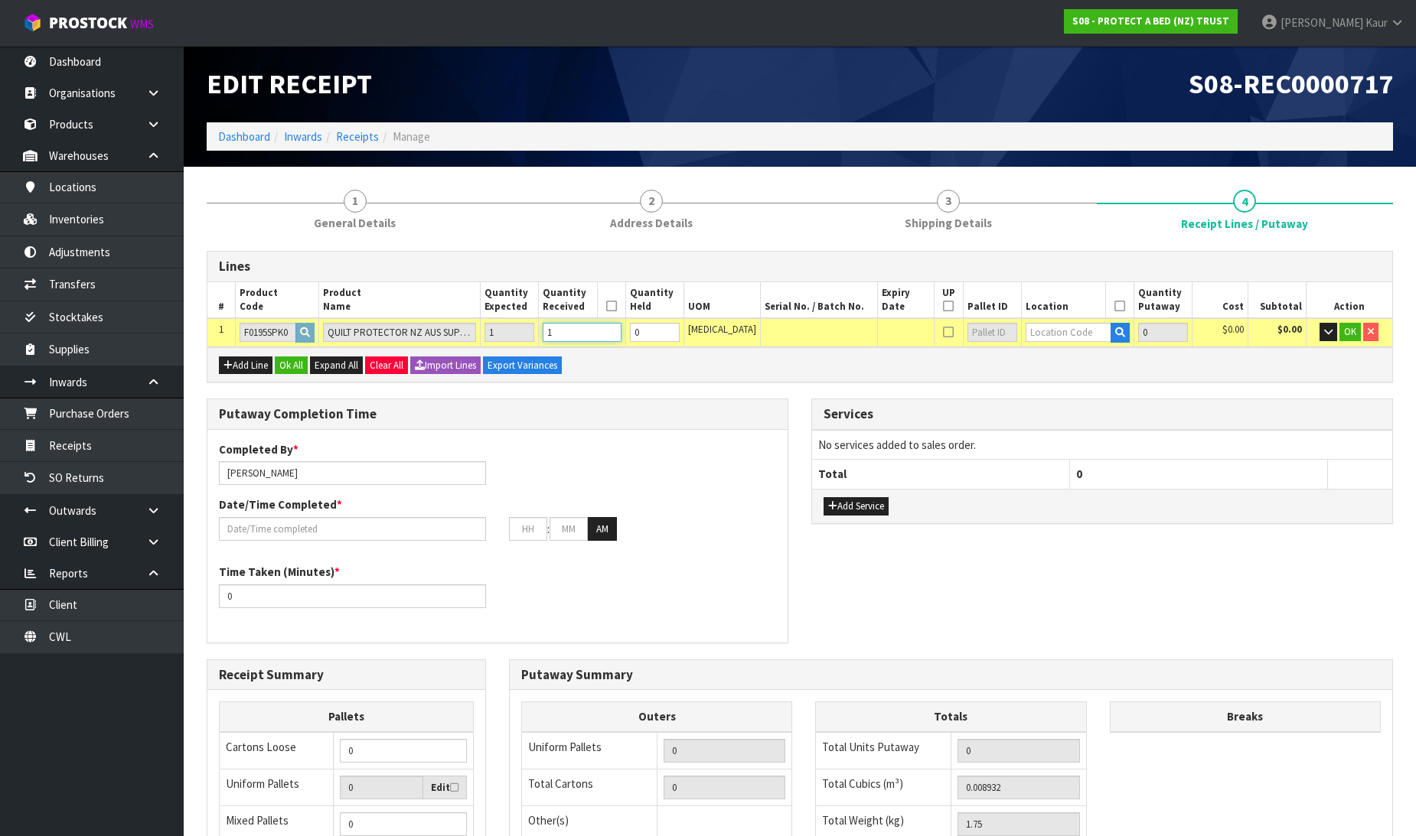
type input "1"
click at [680, 328] on input "1" at bounding box center [655, 332] width 50 height 19
click at [1052, 331] on input "text" at bounding box center [1068, 332] width 86 height 19
type input "71"
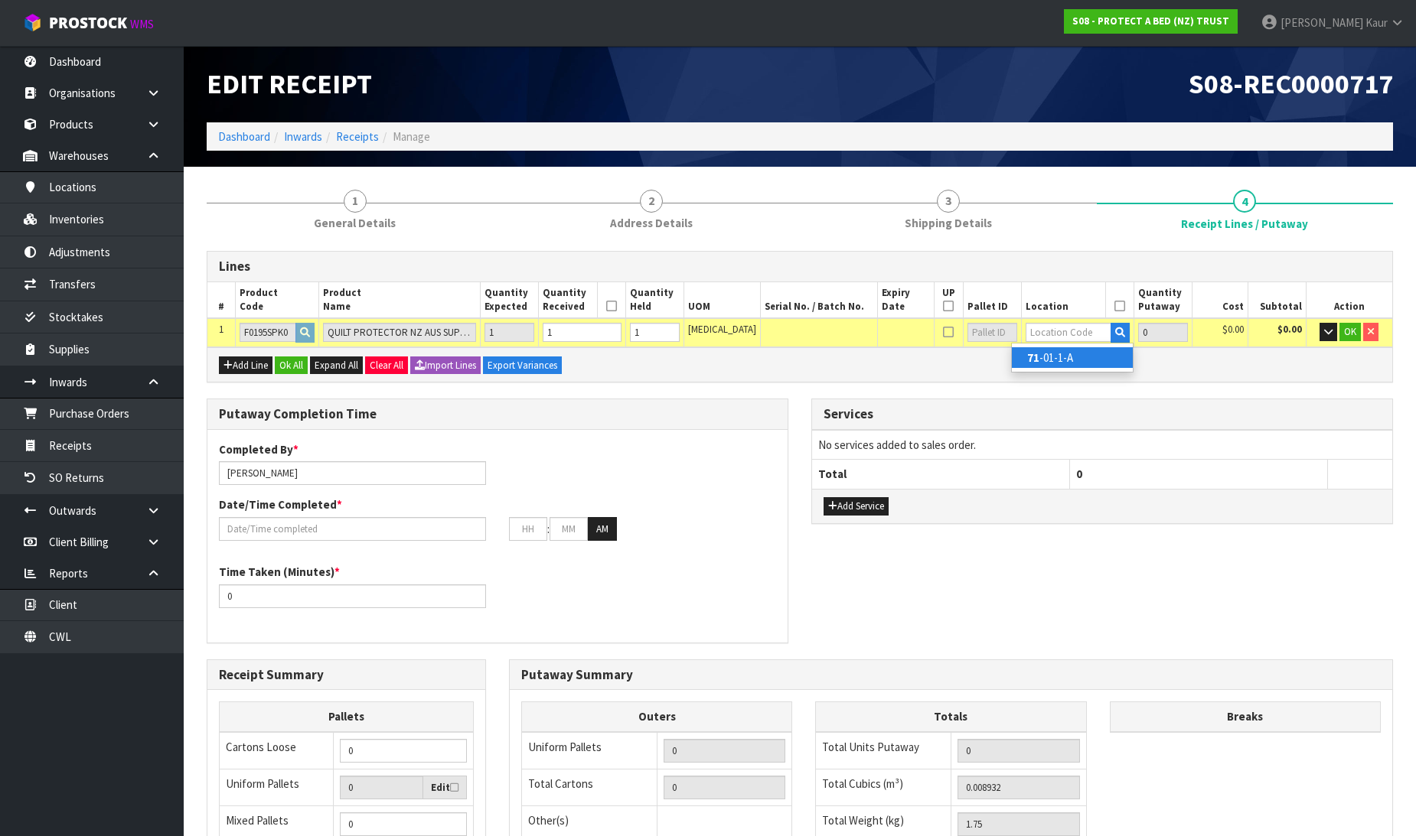
click at [1068, 352] on link "71 -01-1-A" at bounding box center [1072, 357] width 121 height 21
type input "1"
type input "71-01-1-A"
type input "1"
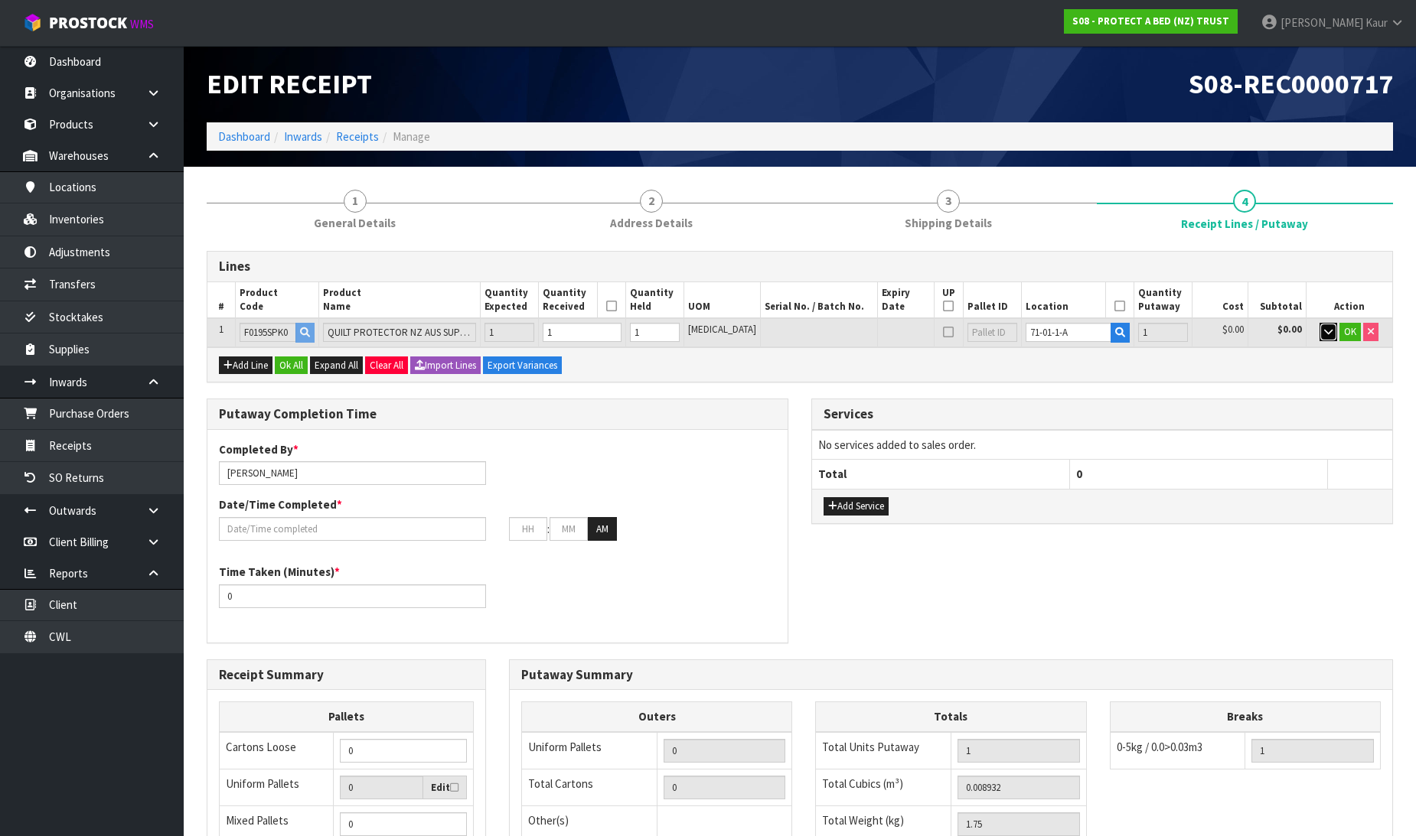
click at [1329, 334] on icon "button" at bounding box center [1328, 332] width 8 height 10
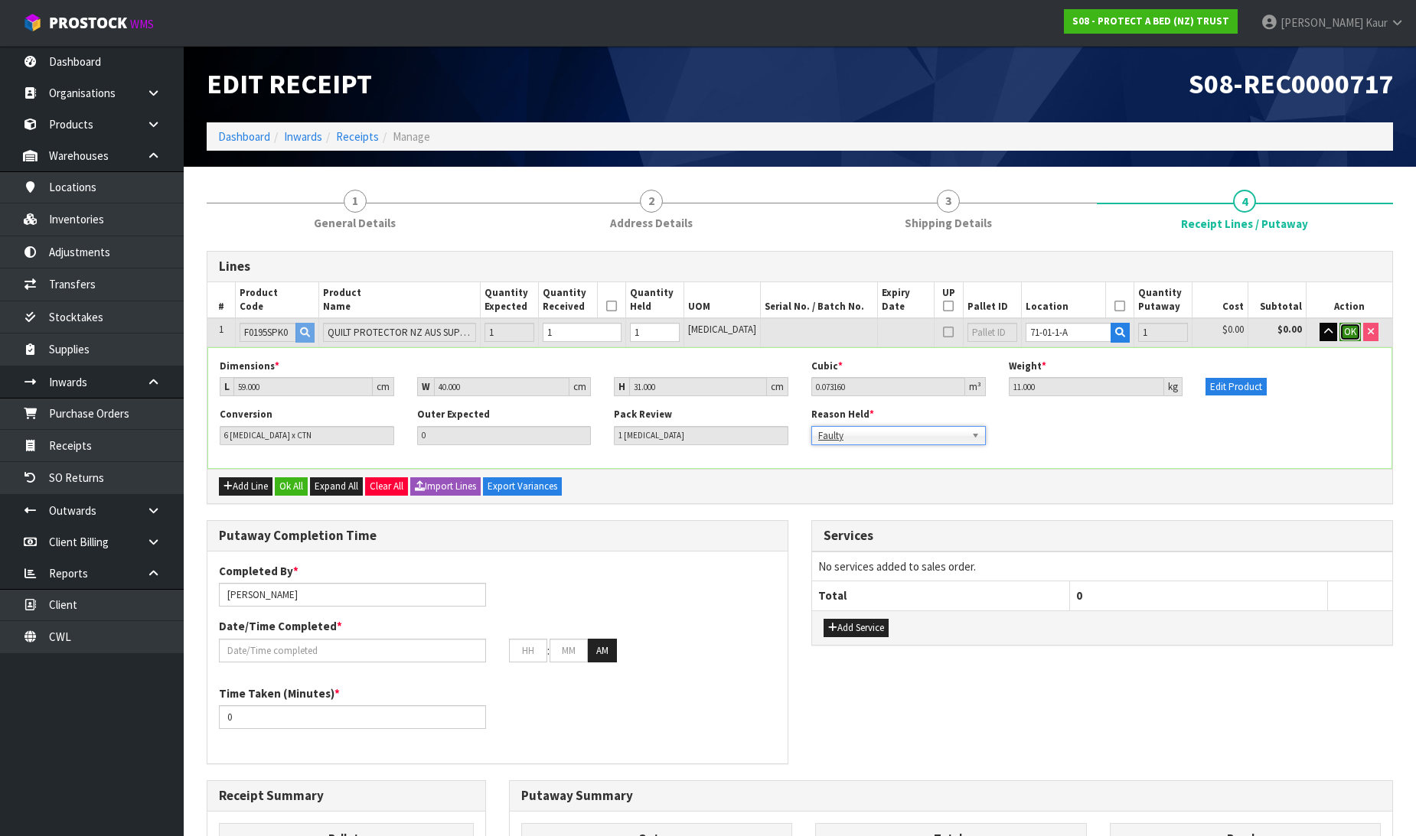
click at [1351, 334] on span "OK" at bounding box center [1350, 331] width 12 height 13
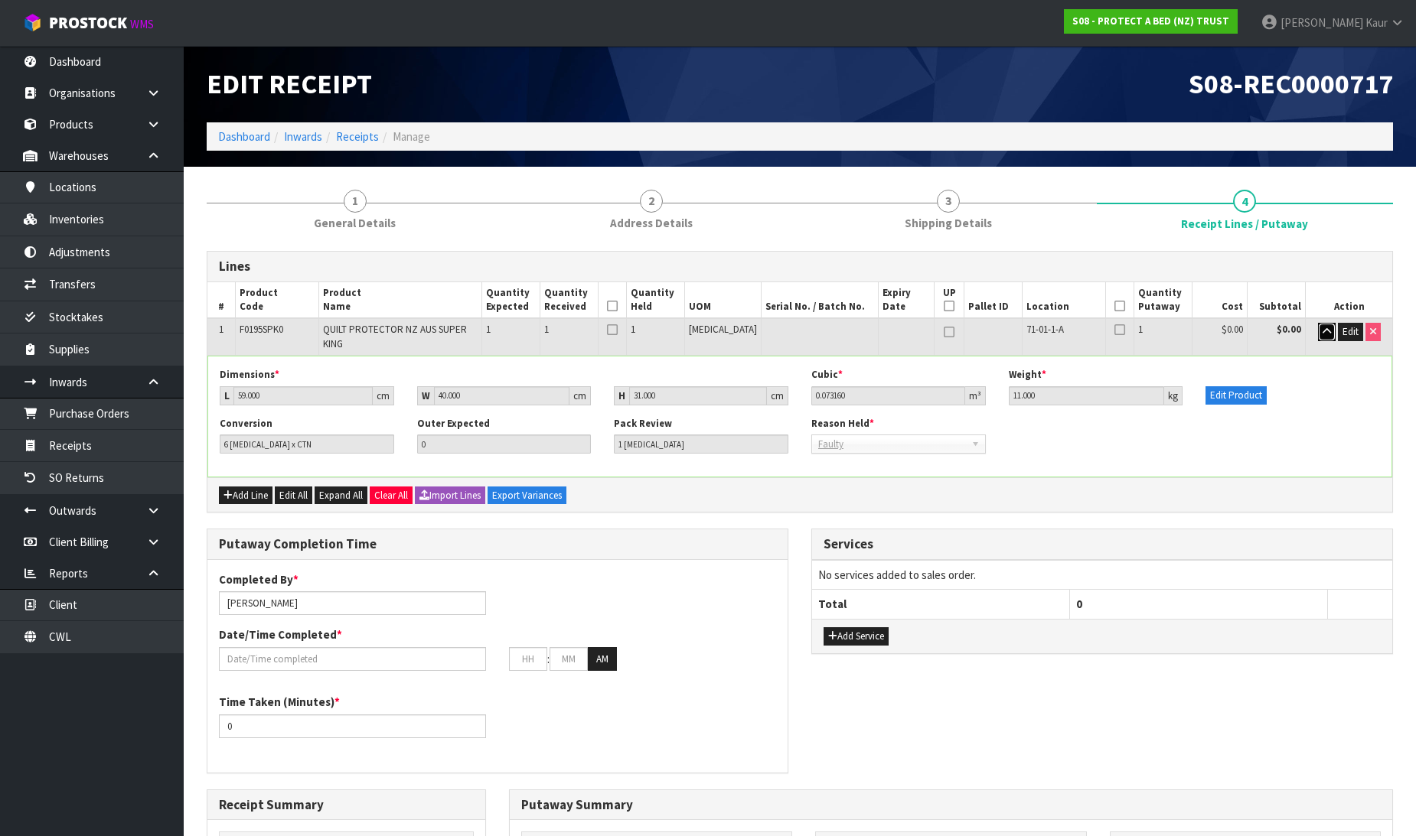
click at [1333, 334] on button "button" at bounding box center [1327, 332] width 18 height 18
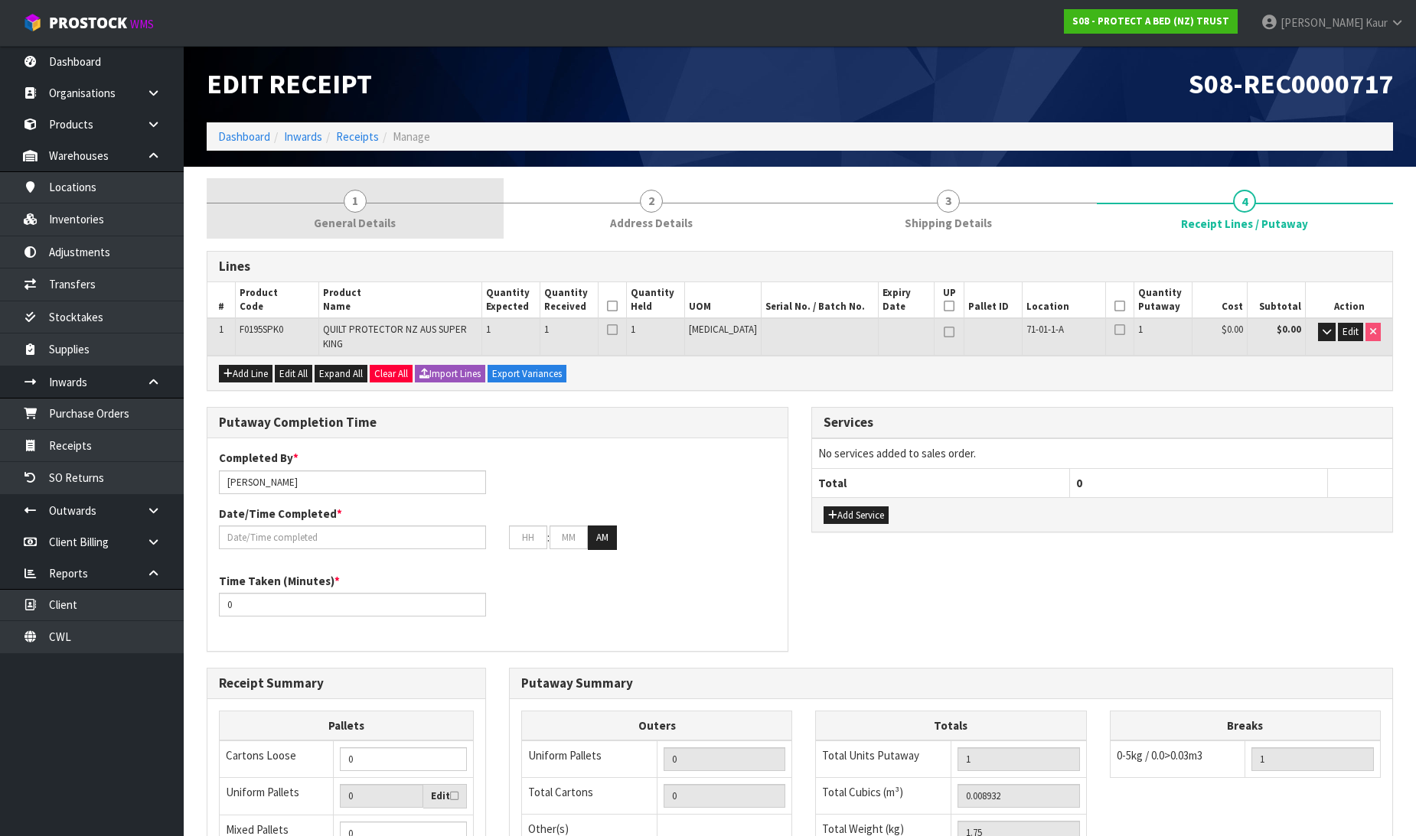
click at [341, 222] on span "General Details" at bounding box center [355, 223] width 82 height 16
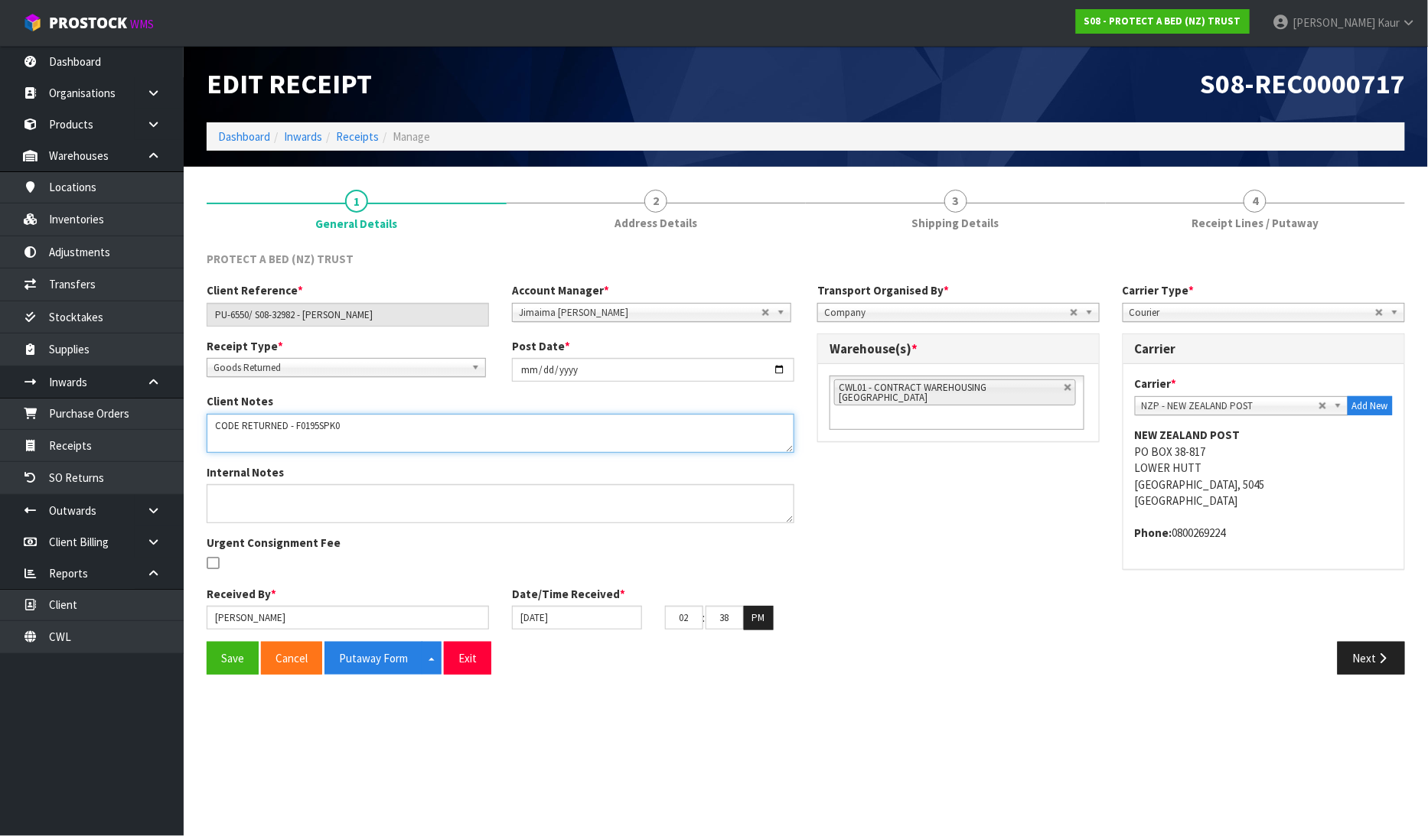
click at [371, 419] on textarea at bounding box center [501, 433] width 588 height 39
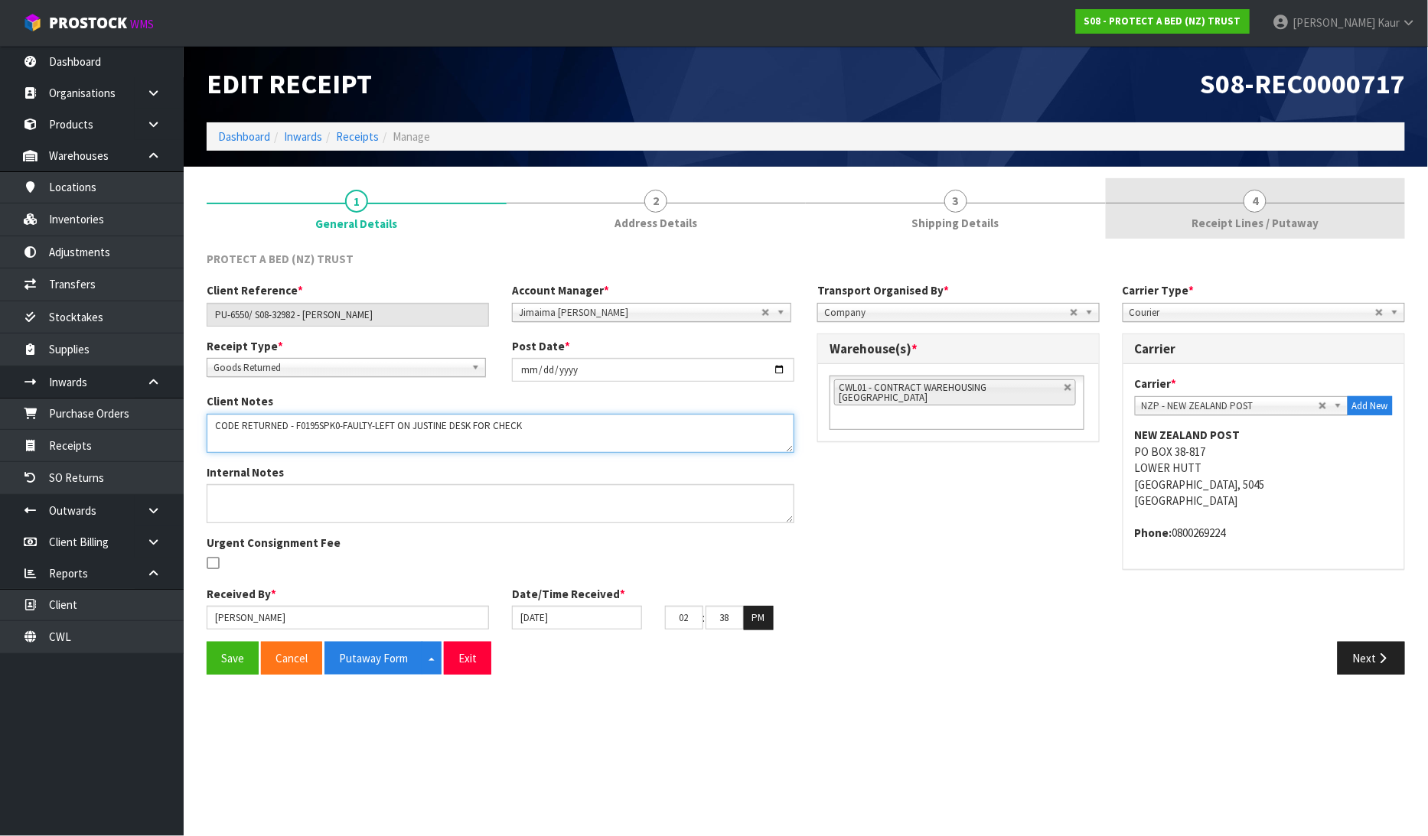
type textarea "CODE RETURNED - F0195SPK0-FAULTY-LEFT ON JUSTINE DESK FOR CHECK"
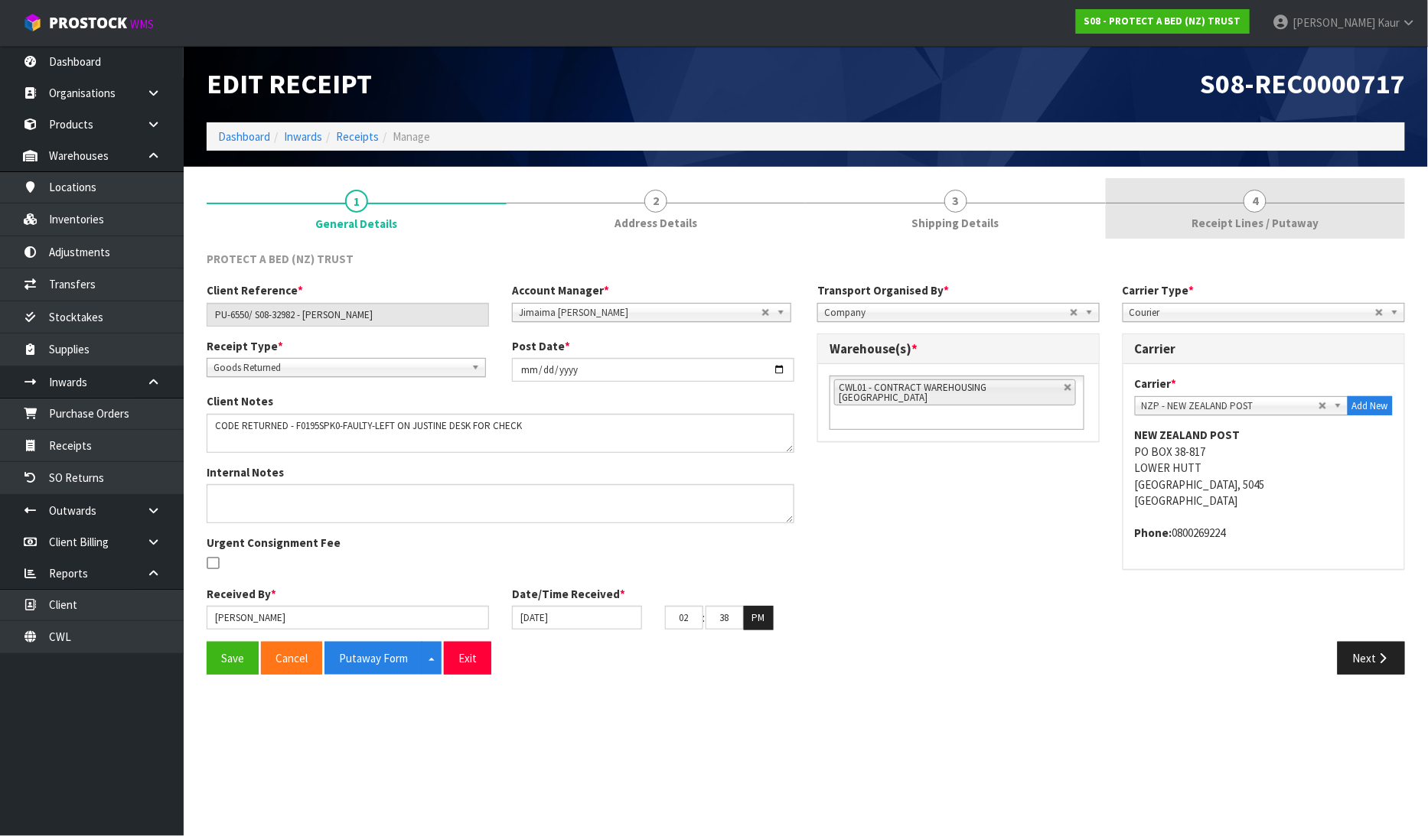
click at [1336, 232] on link "4 Receipt Lines / Putaway" at bounding box center [1256, 208] width 300 height 60
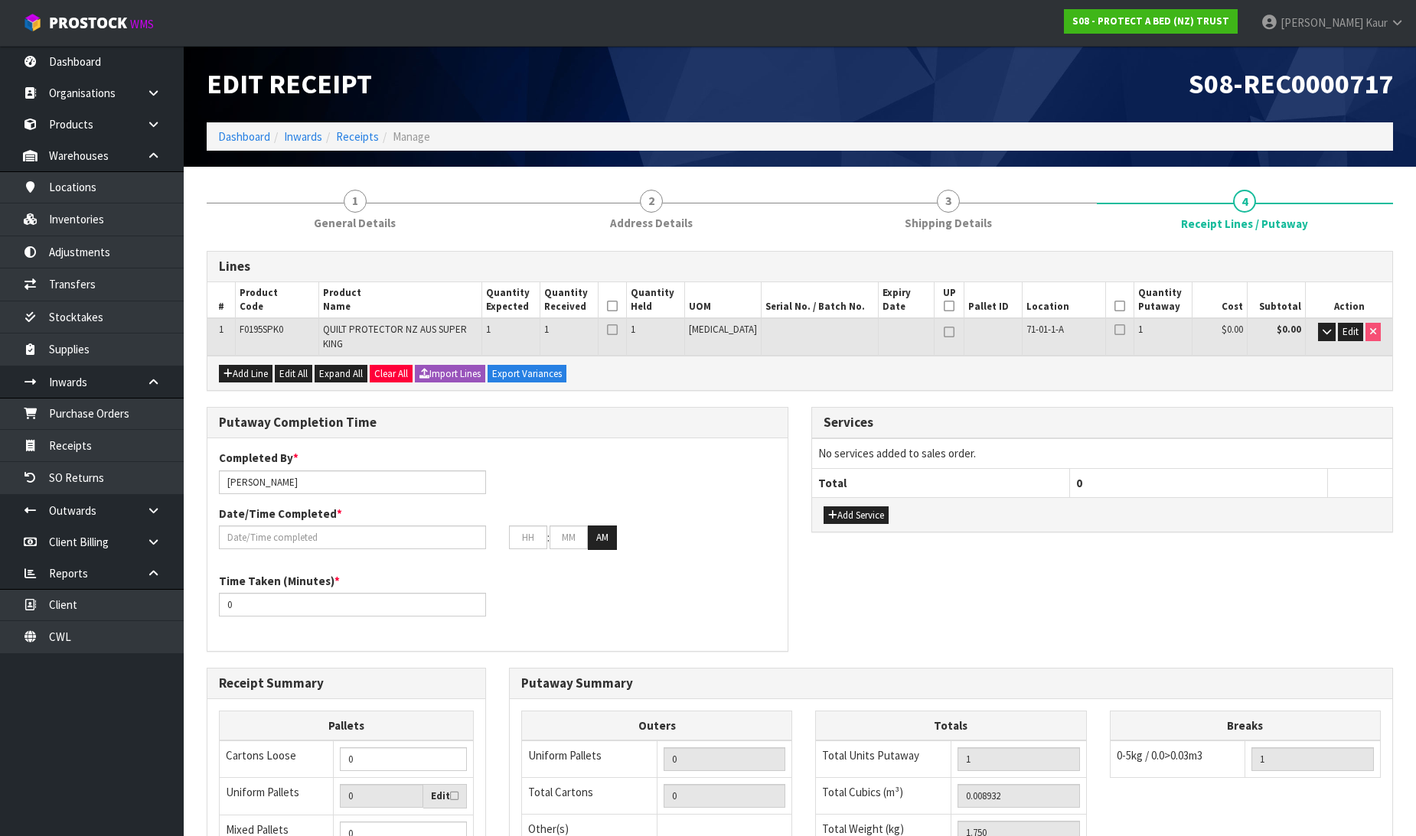
click at [618, 306] on icon at bounding box center [612, 306] width 11 height 1
click at [1114, 306] on icon at bounding box center [1119, 306] width 11 height 1
drag, startPoint x: 242, startPoint y: 541, endPoint x: 254, endPoint y: 524, distance: 20.8
click at [243, 541] on div "Completed By * [PERSON_NAME] Date/Time Completed * : : AM" at bounding box center [497, 505] width 580 height 111
click at [255, 526] on input "text" at bounding box center [352, 538] width 267 height 24
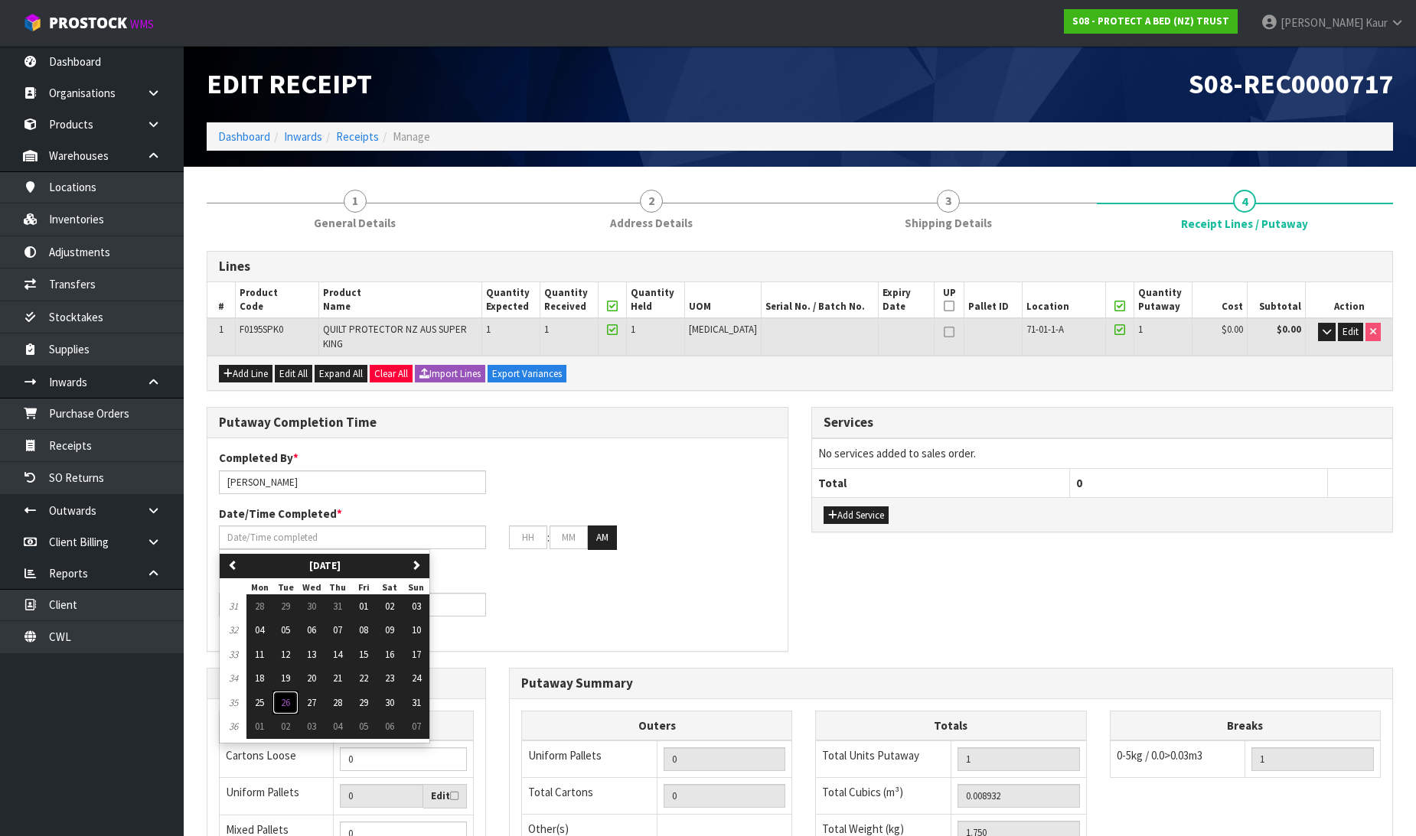
click at [294, 691] on button "26" at bounding box center [285, 703] width 26 height 24
type input "[DATE]"
type input "12"
type input "00"
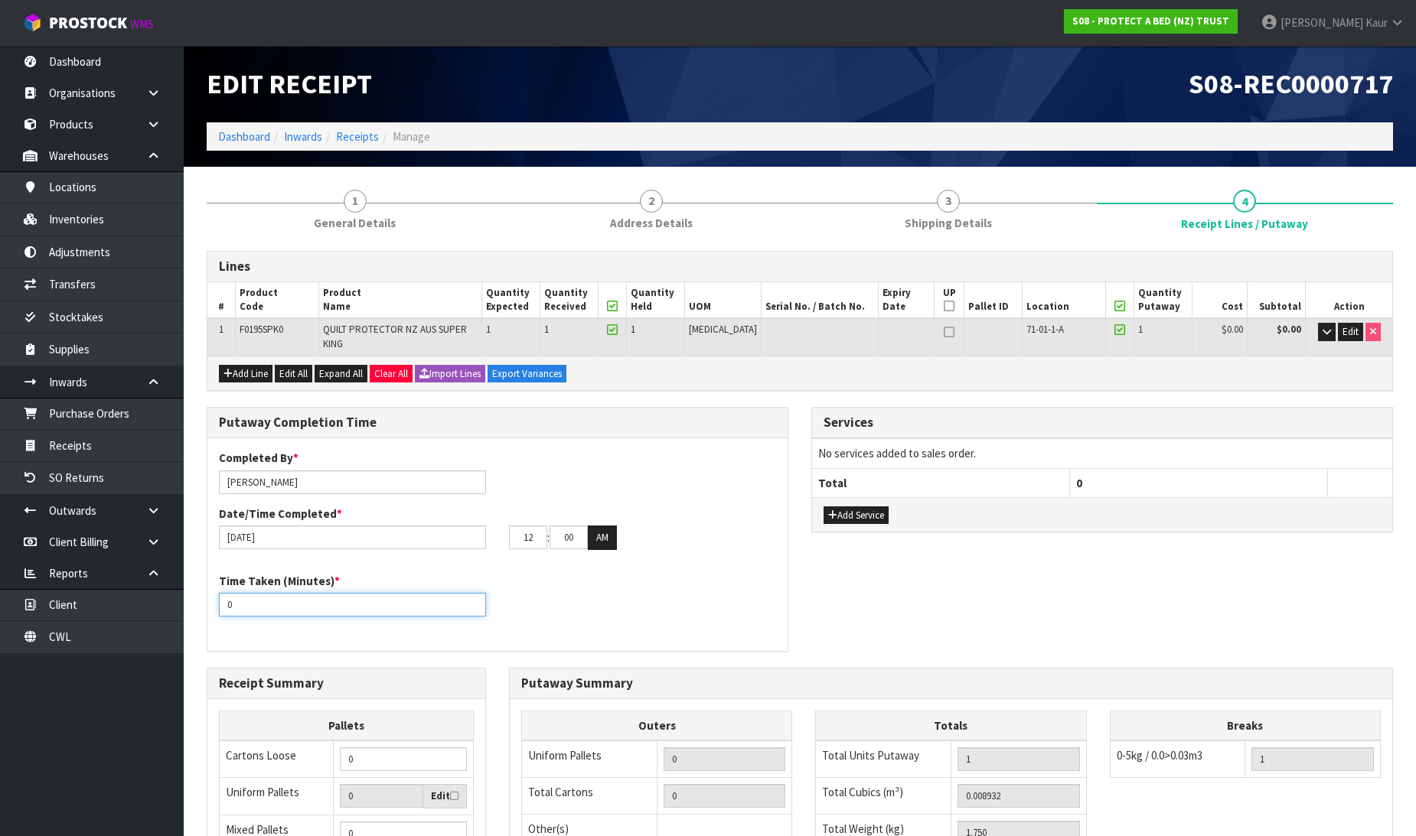
drag, startPoint x: 253, startPoint y: 585, endPoint x: 215, endPoint y: 585, distance: 38.3
click at [215, 585] on div "Time Taken (Minutes) * 0" at bounding box center [352, 595] width 290 height 44
type input "10"
drag, startPoint x: 542, startPoint y: 531, endPoint x: 384, endPoint y: 518, distance: 158.2
click at [384, 526] on div "[DATE] 12 : 00 : 00 AM" at bounding box center [497, 538] width 580 height 24
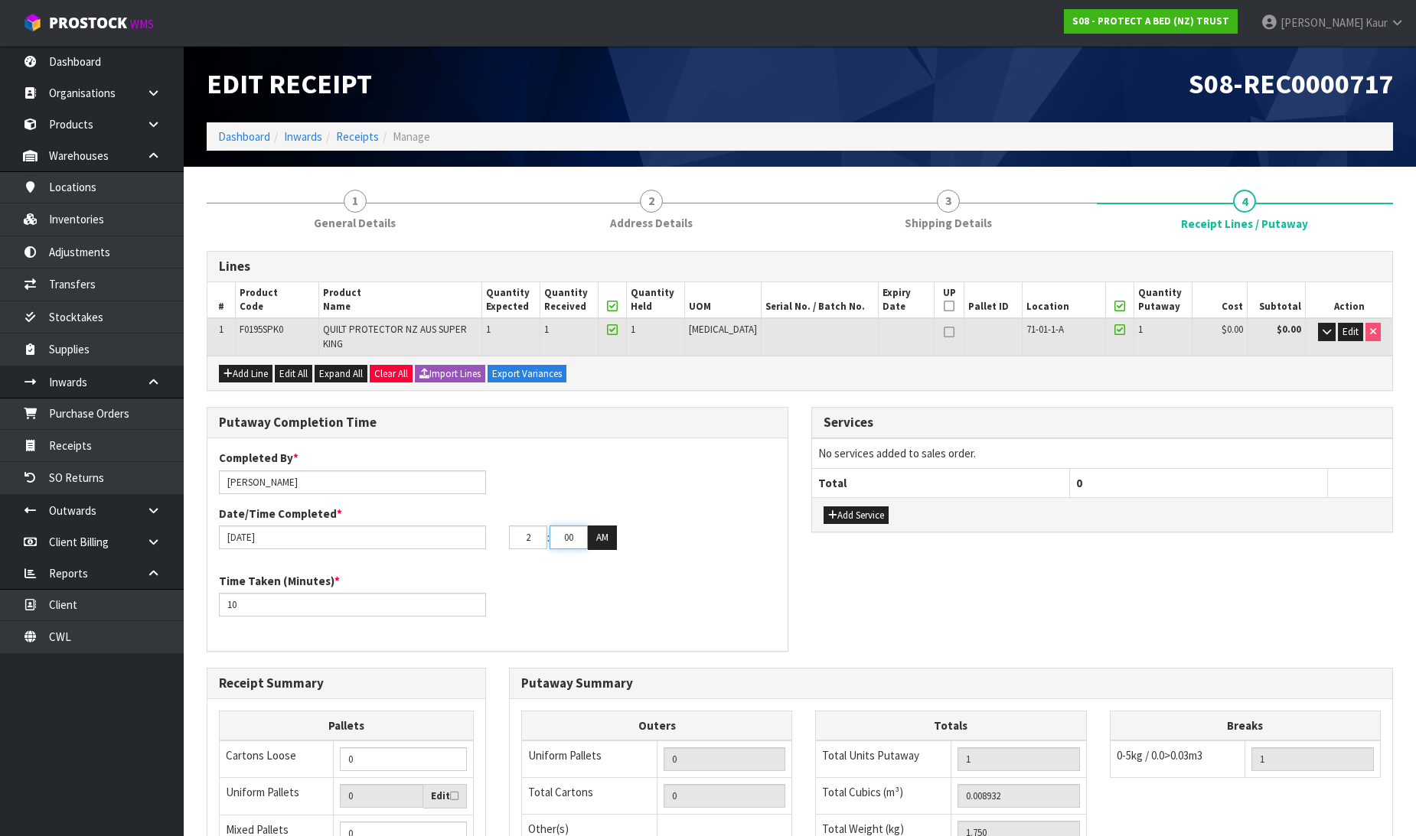
type input "02"
drag, startPoint x: 579, startPoint y: 526, endPoint x: 543, endPoint y: 526, distance: 35.2
click at [543, 526] on tr "02 : 00 : 00 AM" at bounding box center [563, 538] width 108 height 24
type input "40"
click at [600, 526] on button "AM" at bounding box center [602, 538] width 29 height 24
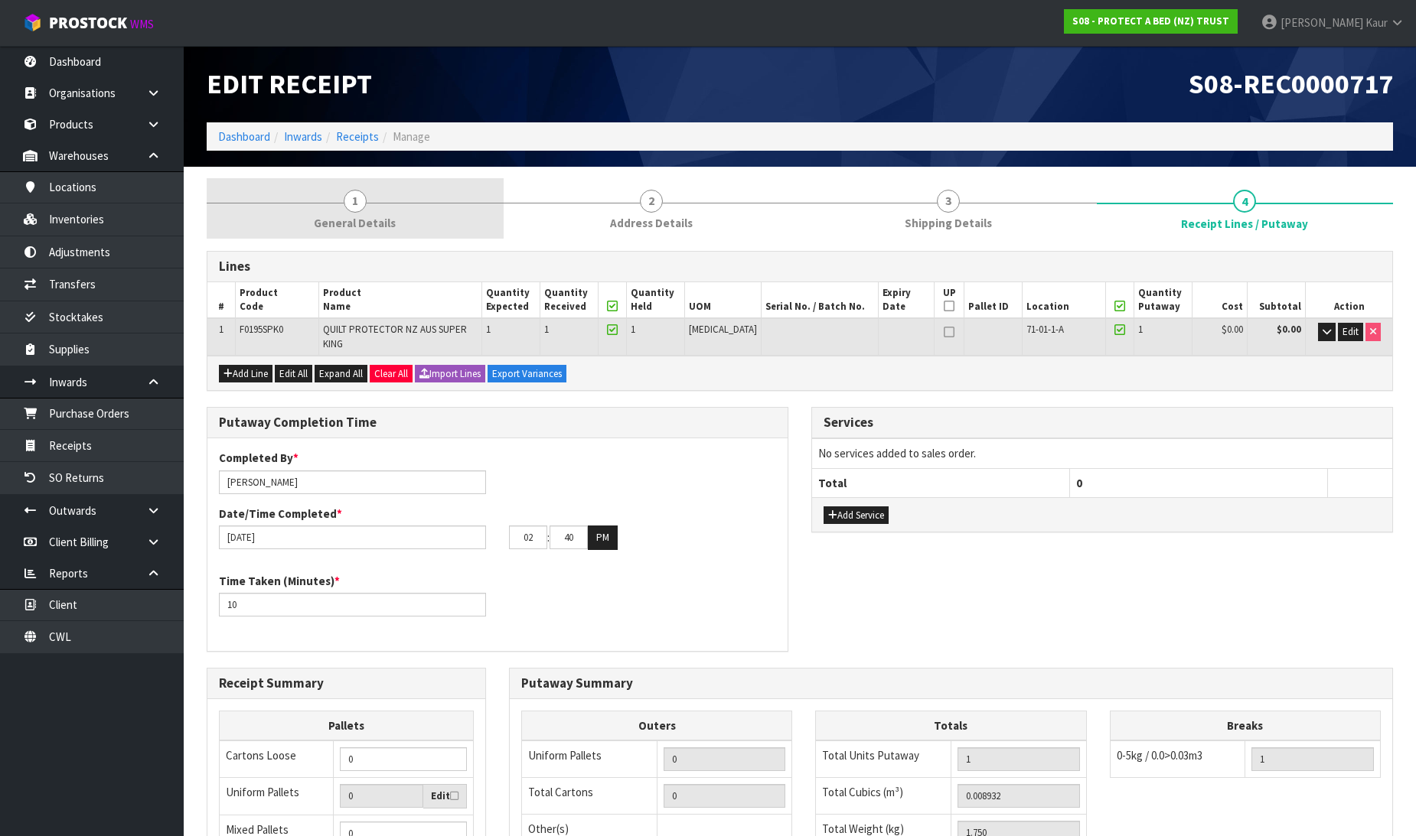
click at [368, 220] on span "General Details" at bounding box center [355, 223] width 82 height 16
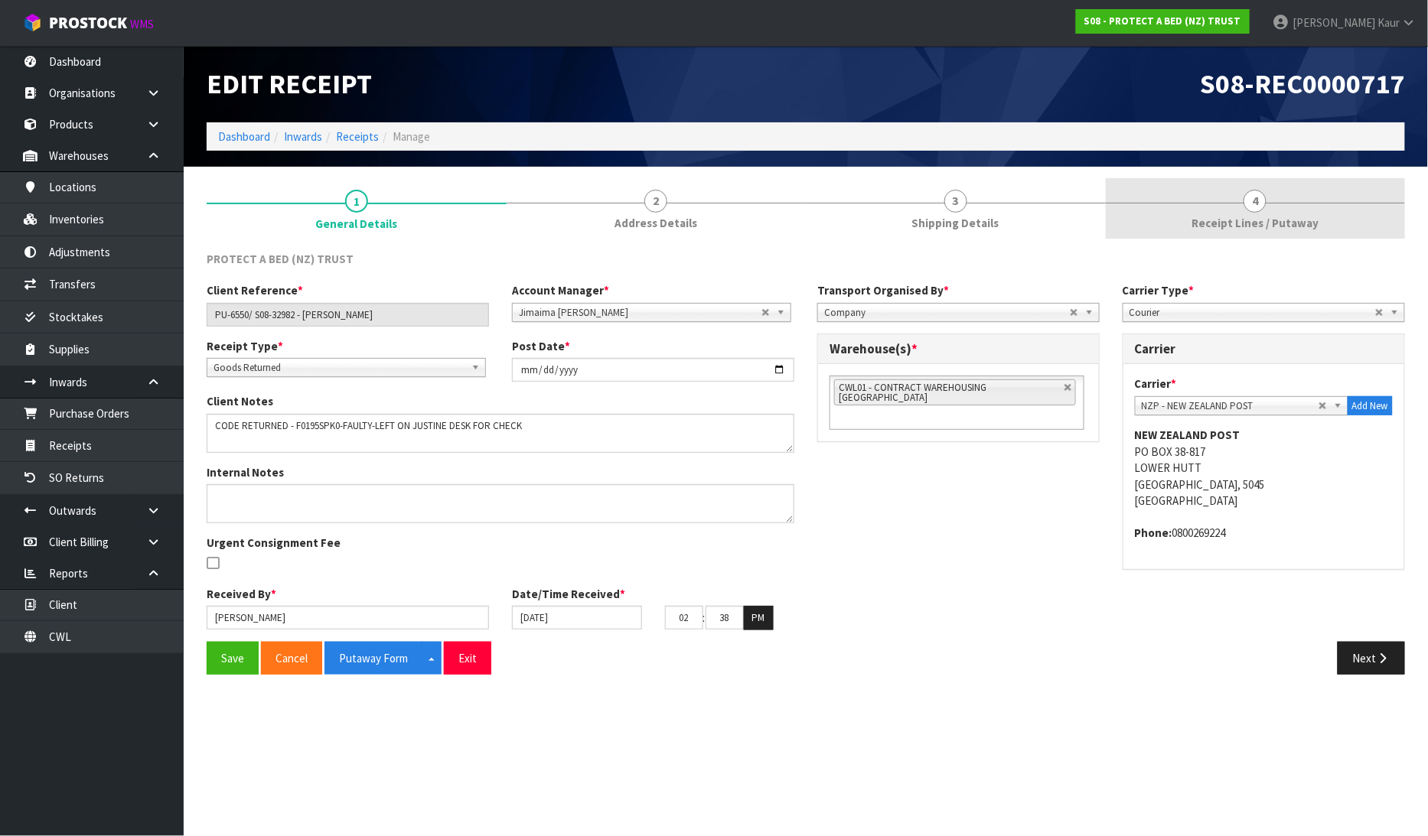
click at [1272, 207] on link "4 Receipt Lines / Putaway" at bounding box center [1256, 208] width 300 height 60
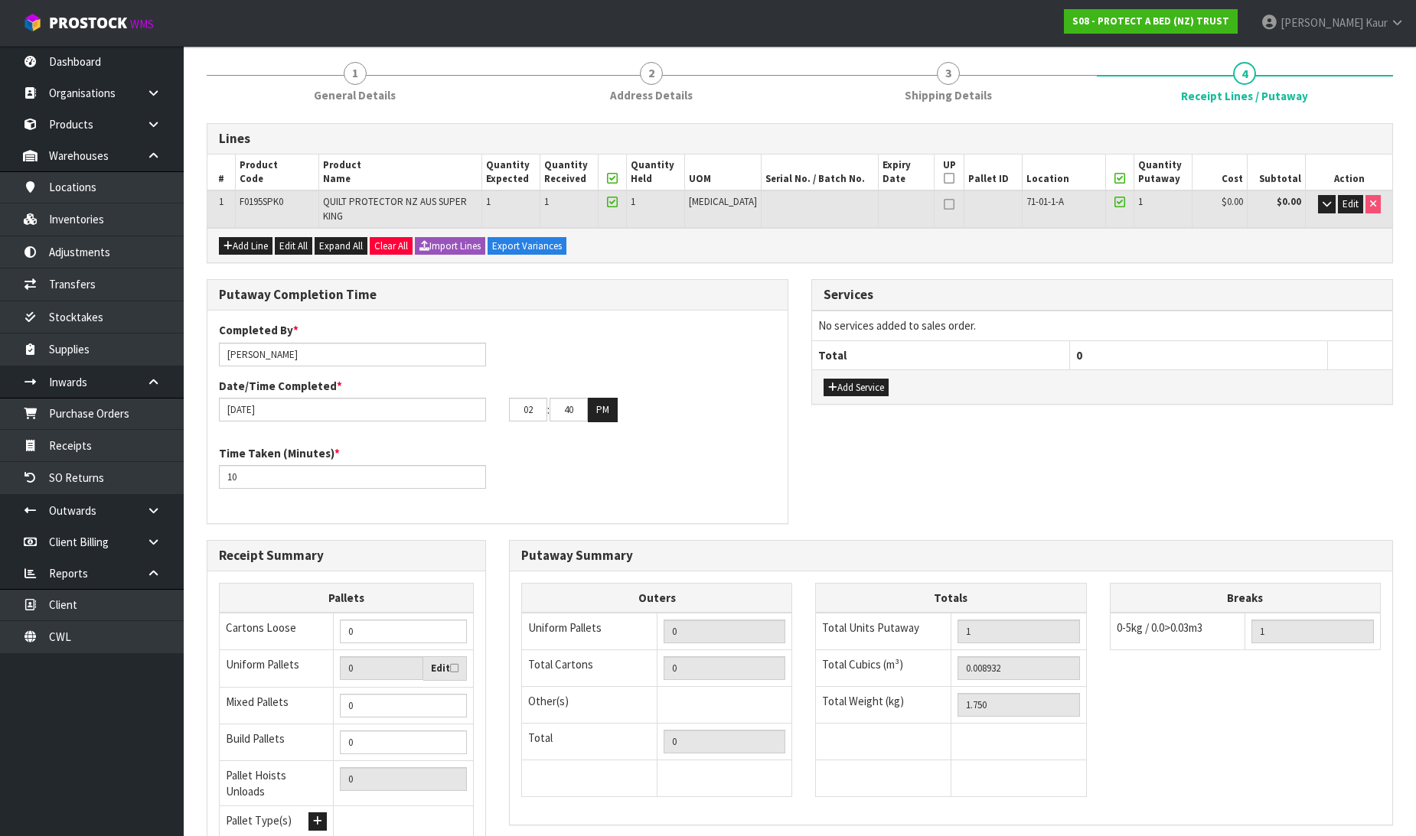
scroll to position [250, 0]
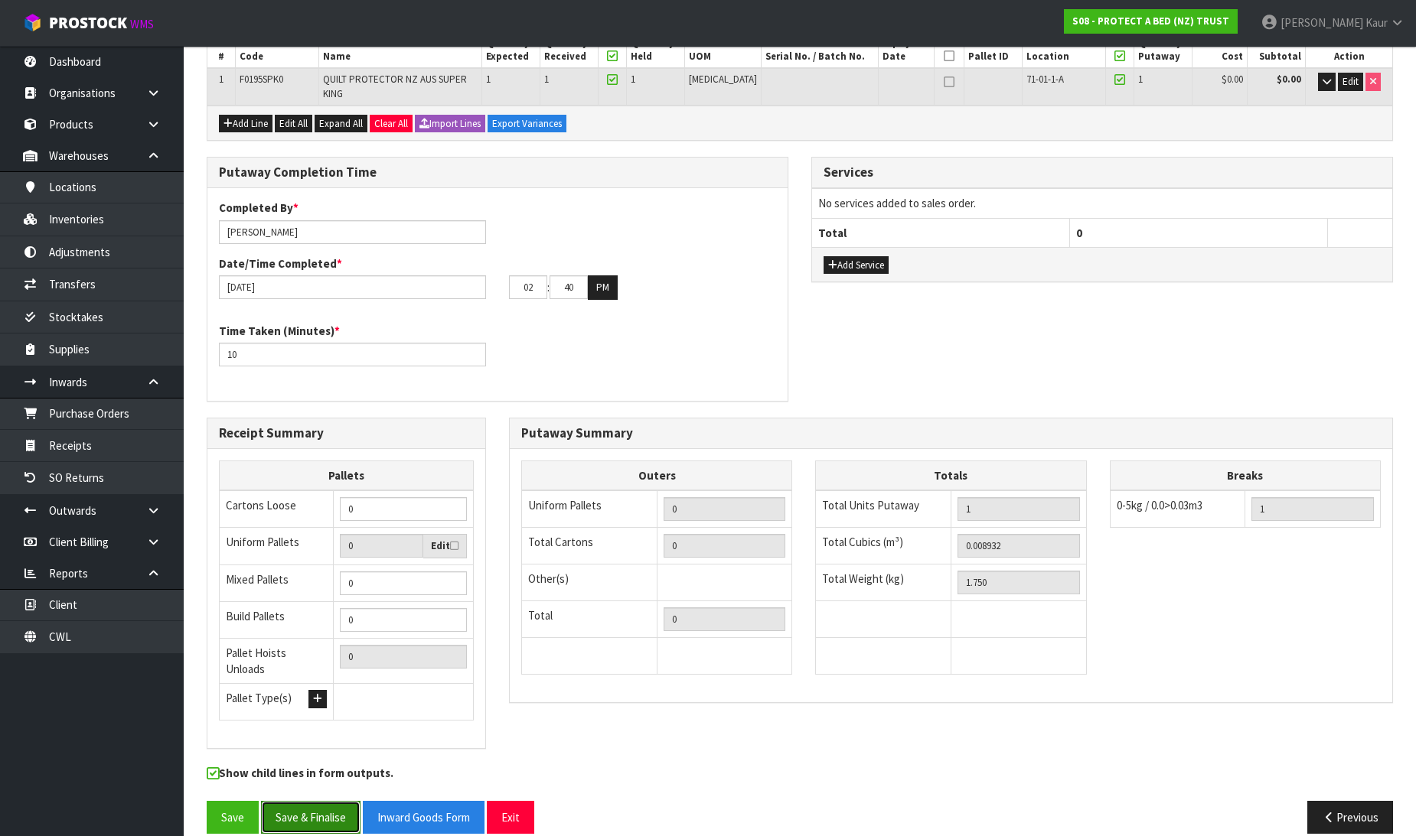
click at [320, 804] on button "Save & Finalise" at bounding box center [310, 817] width 99 height 33
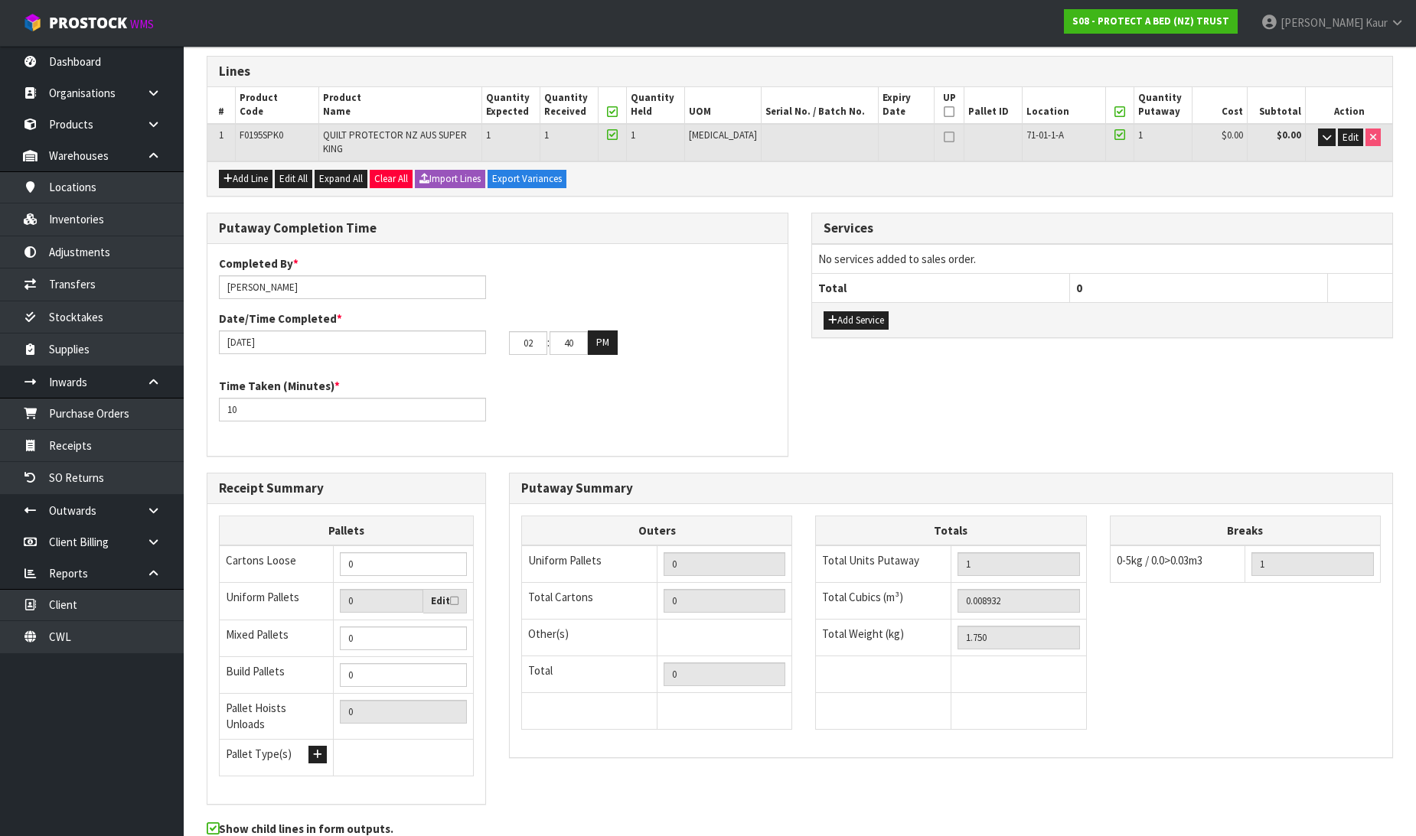
scroll to position [0, 0]
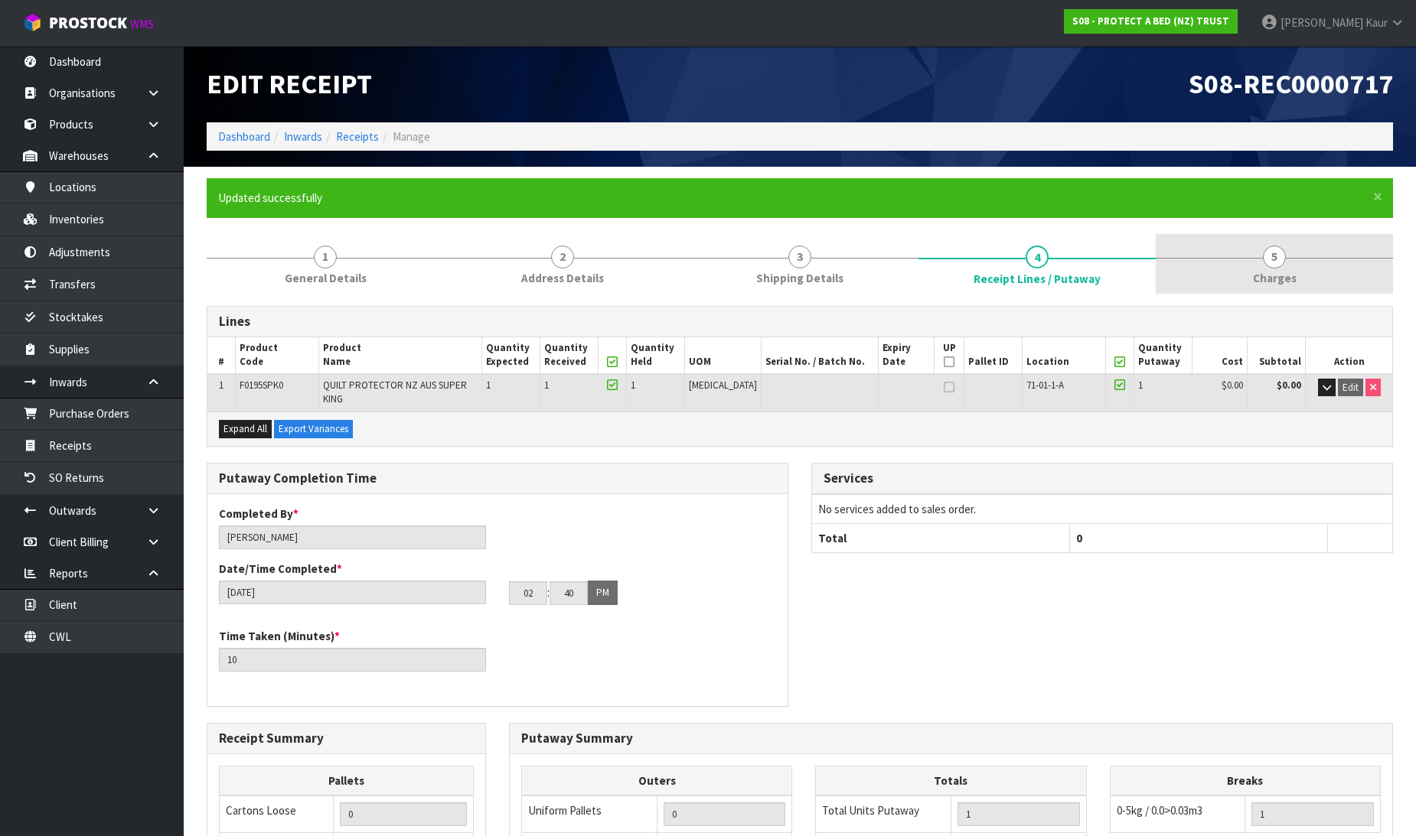
click at [1260, 276] on span "Charges" at bounding box center [1275, 278] width 44 height 16
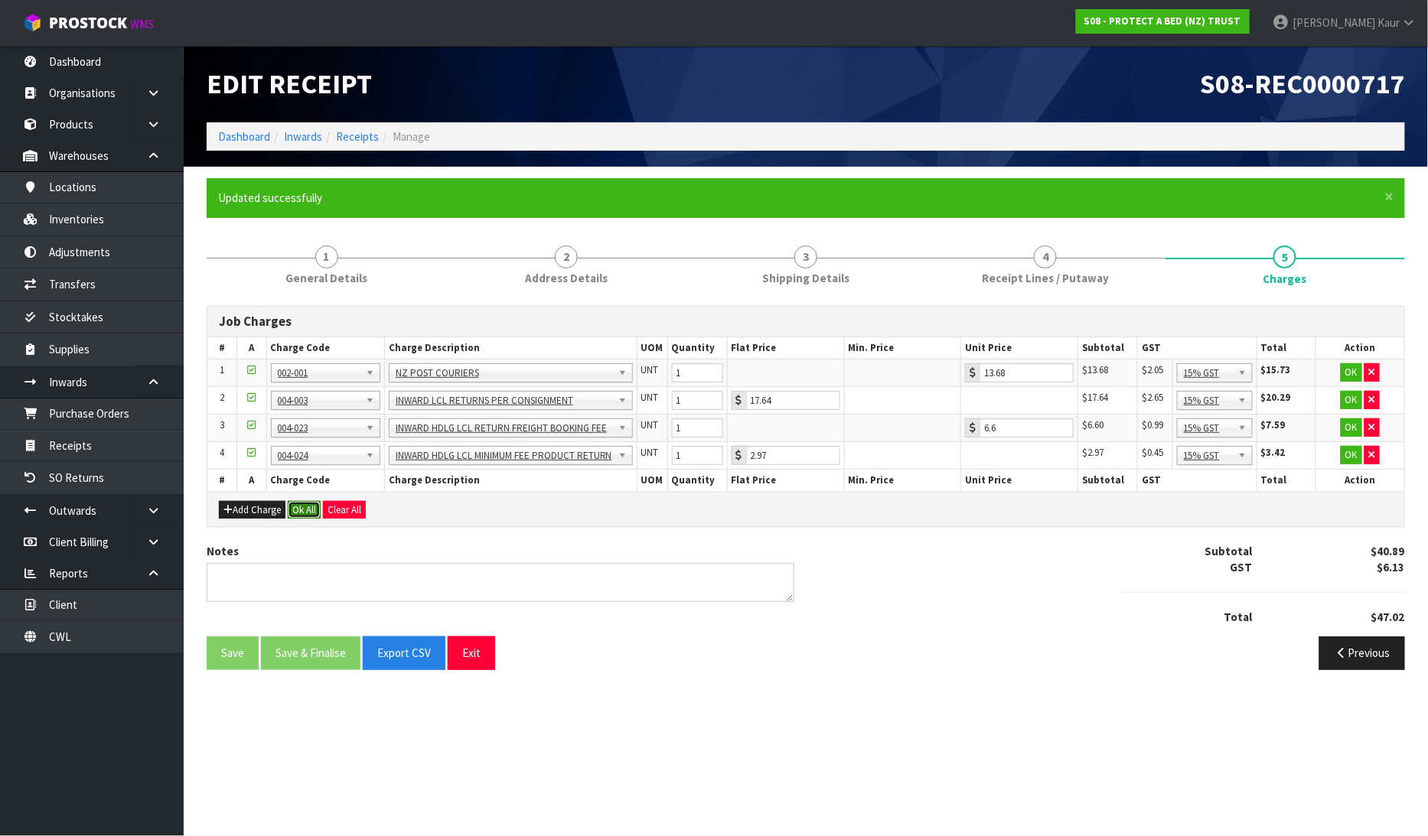
click at [308, 507] on button "Ok All" at bounding box center [304, 510] width 33 height 18
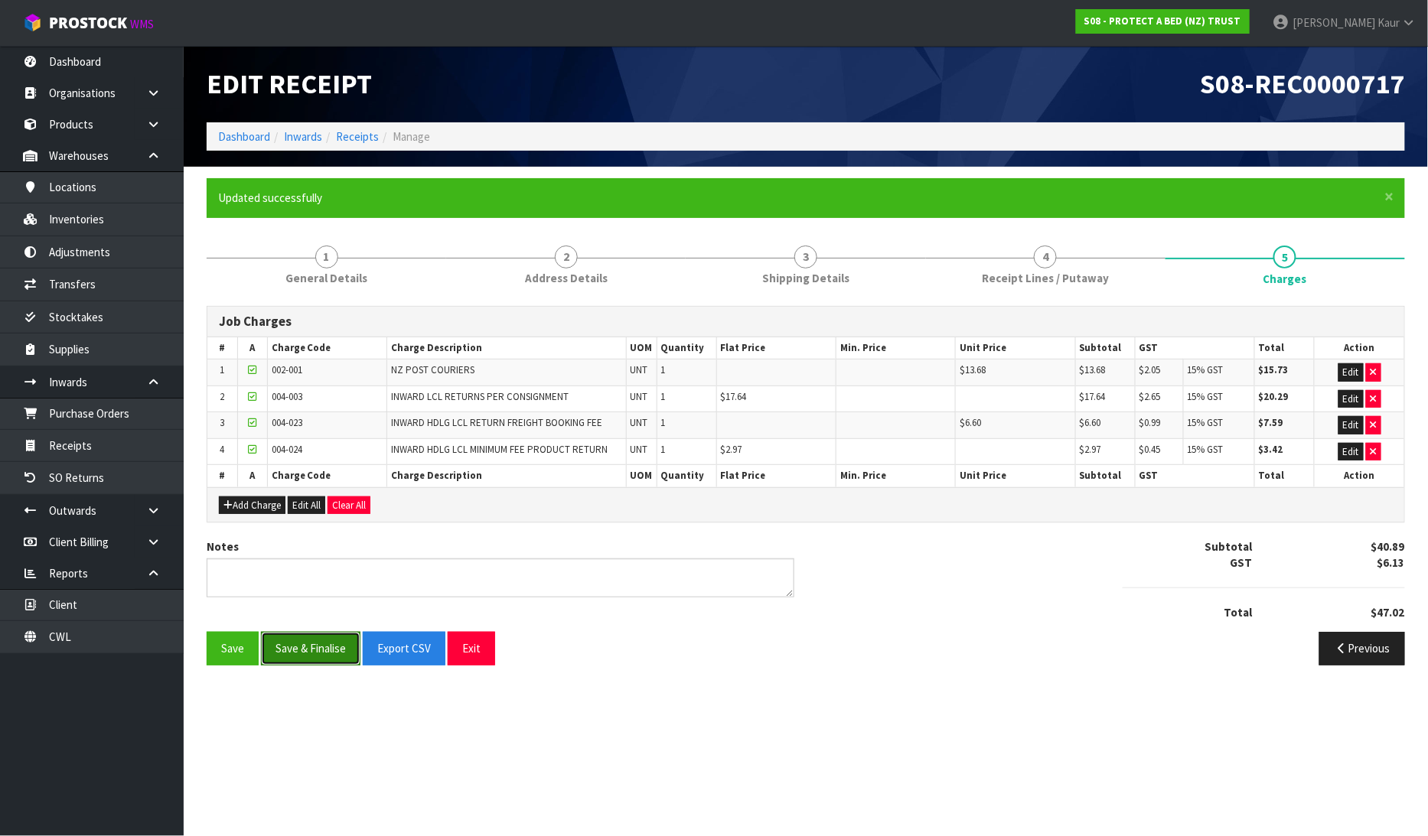
click at [287, 644] on button "Save & Finalise" at bounding box center [310, 648] width 99 height 33
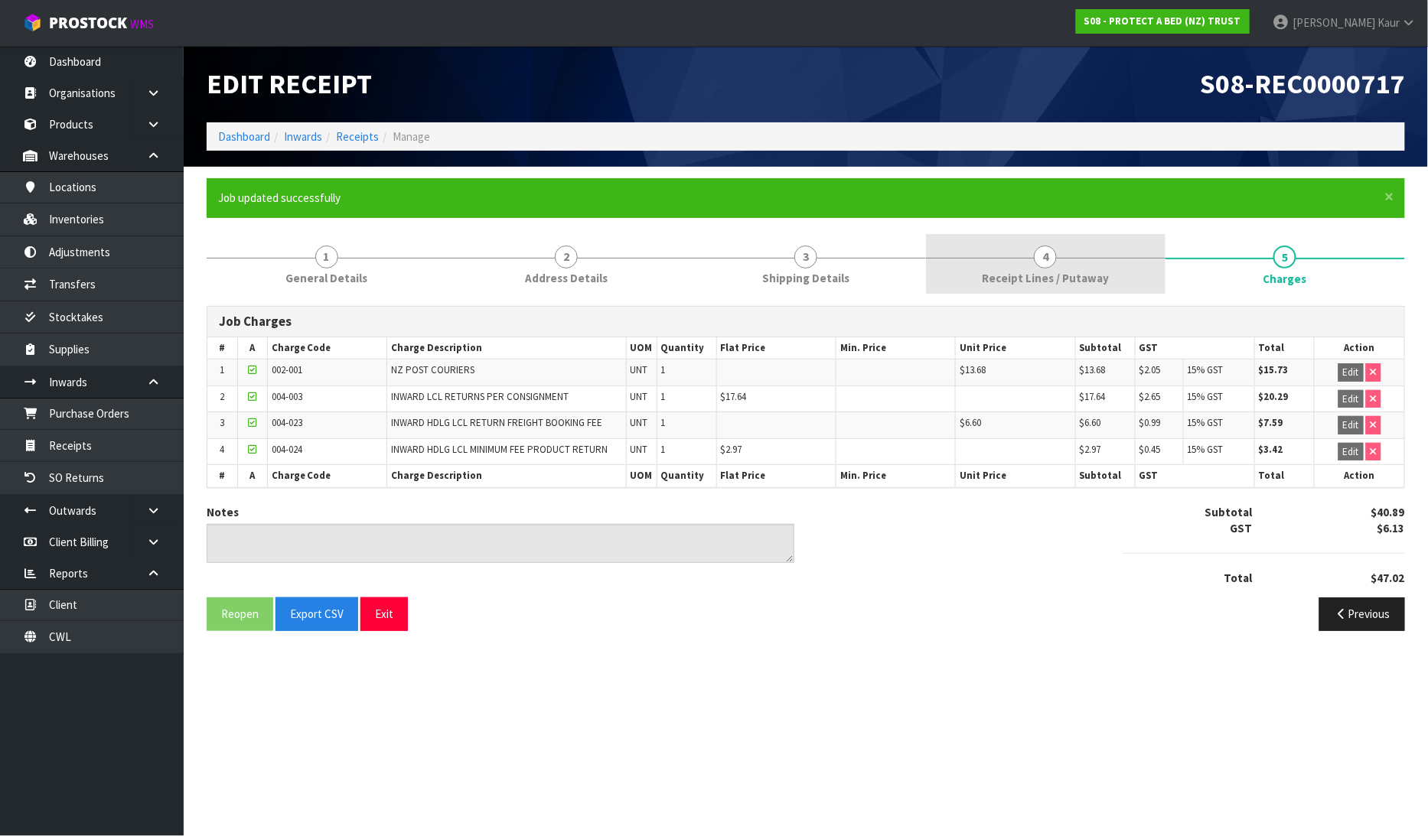
click at [972, 272] on link "4 Receipt Lines / Putaway" at bounding box center [1046, 264] width 240 height 60
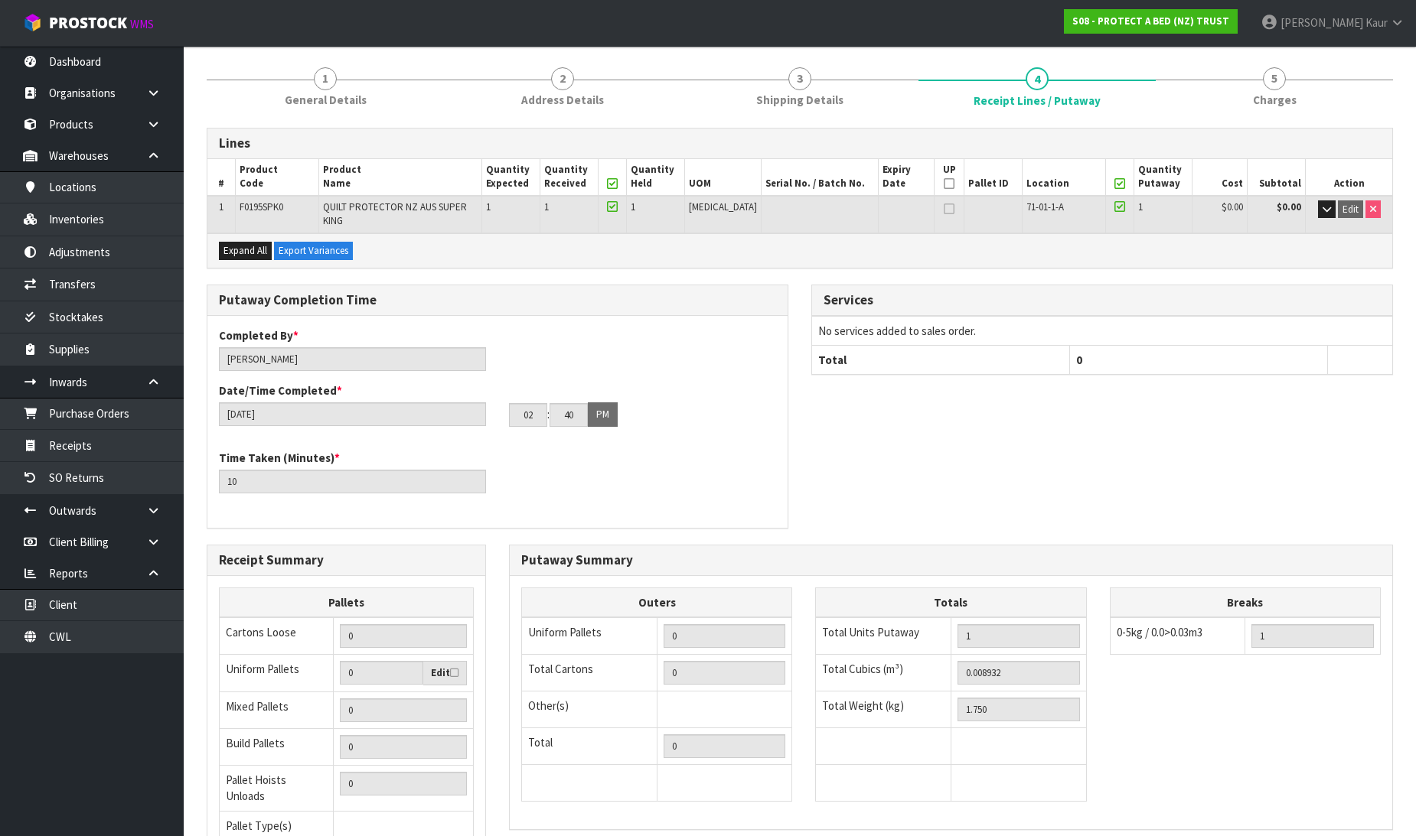
scroll to position [306, 0]
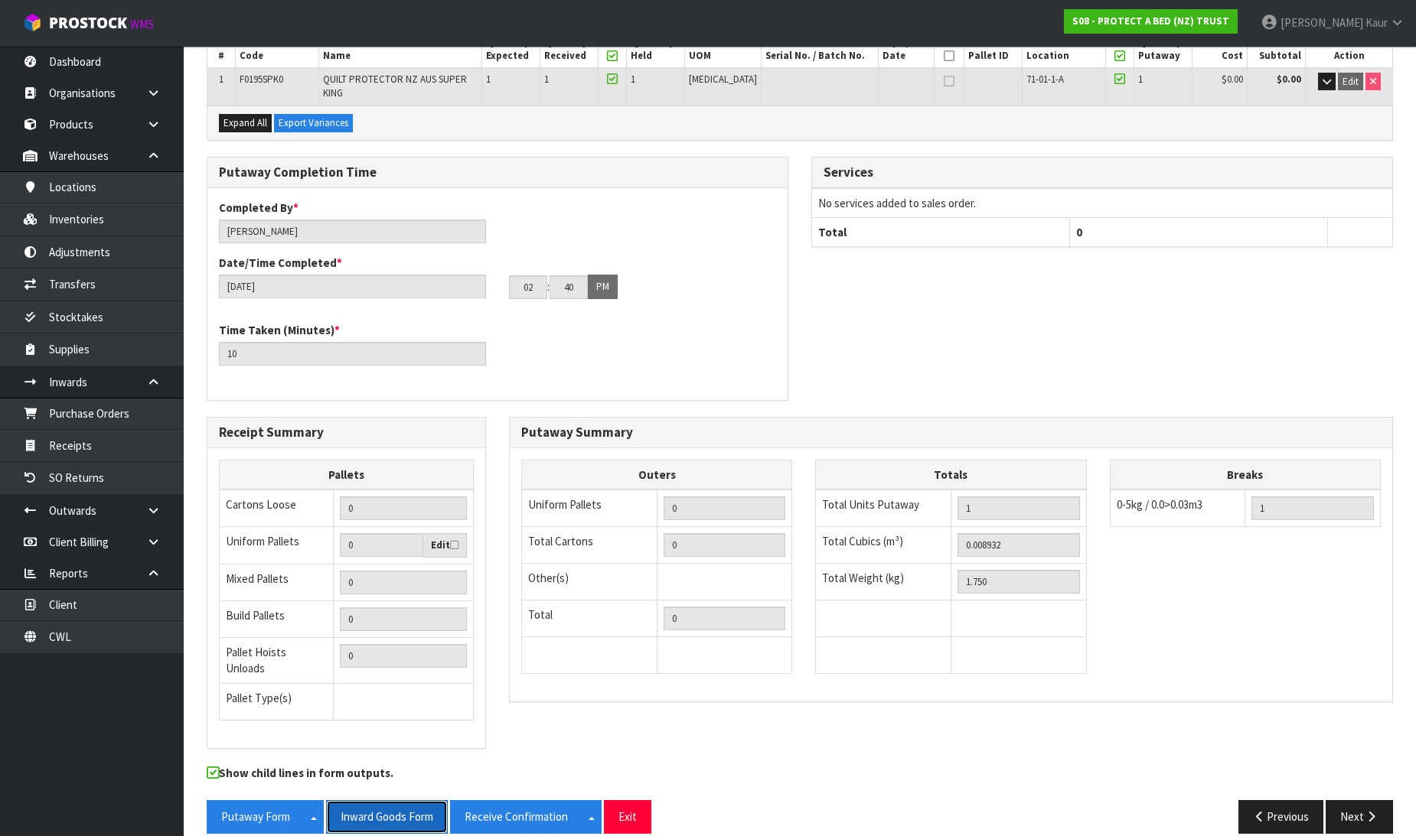
click at [424, 807] on button "Inward Goods Form" at bounding box center [387, 816] width 122 height 33
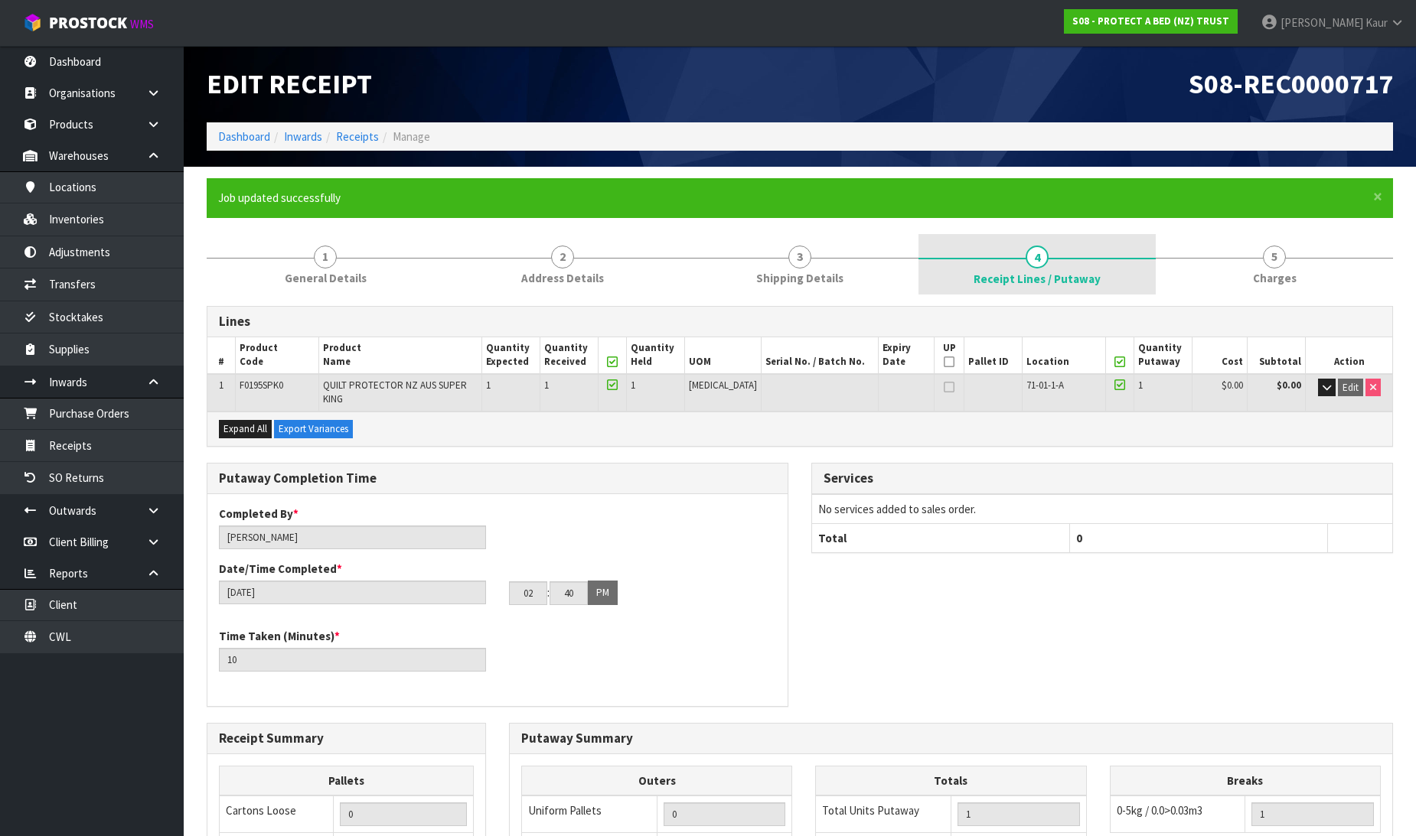
click at [1085, 284] on span "Receipt Lines / Putaway" at bounding box center [1036, 279] width 127 height 16
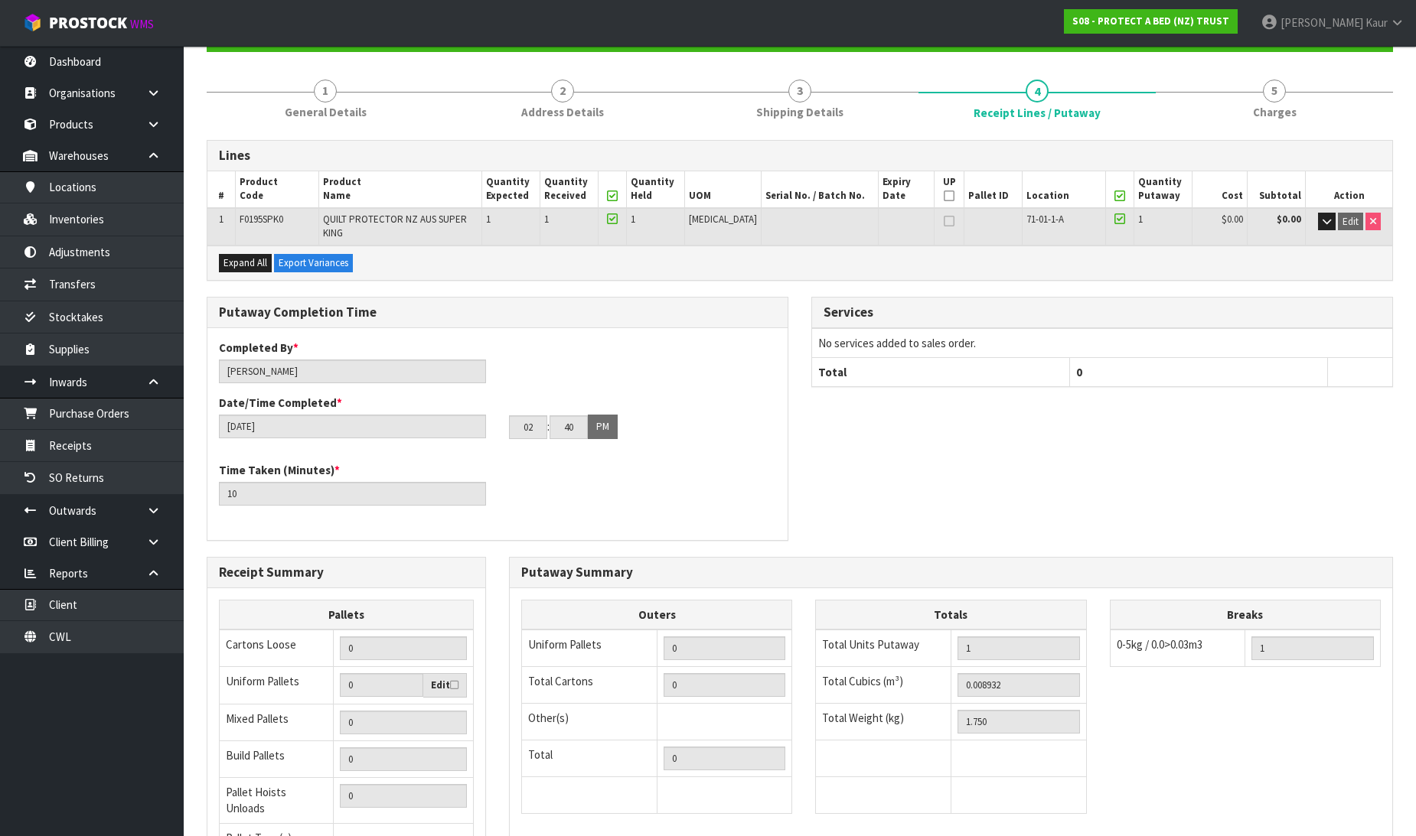
scroll to position [306, 0]
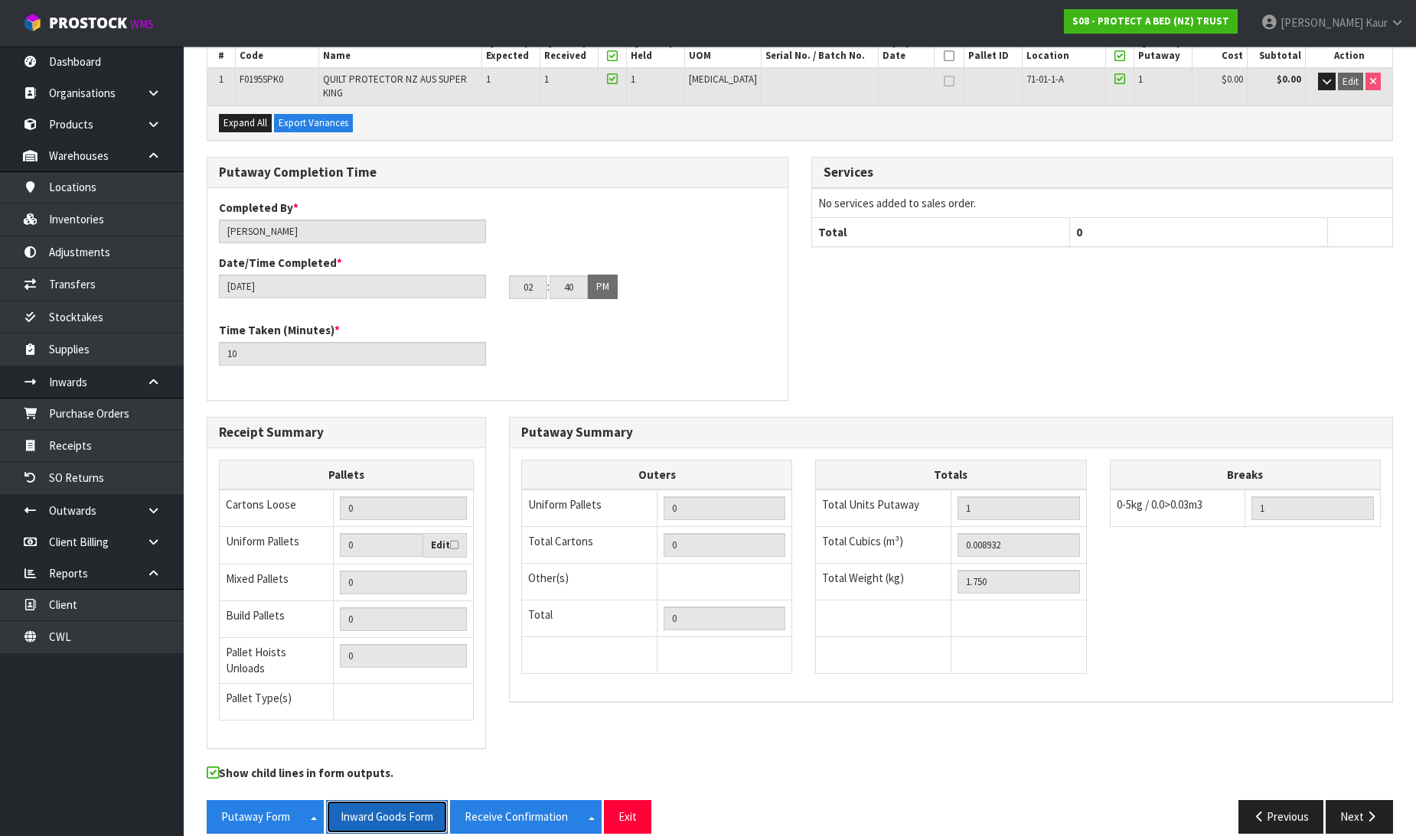
click at [379, 801] on button "Inward Goods Form" at bounding box center [387, 816] width 122 height 33
click at [101, 640] on link "CWL" at bounding box center [92, 636] width 184 height 31
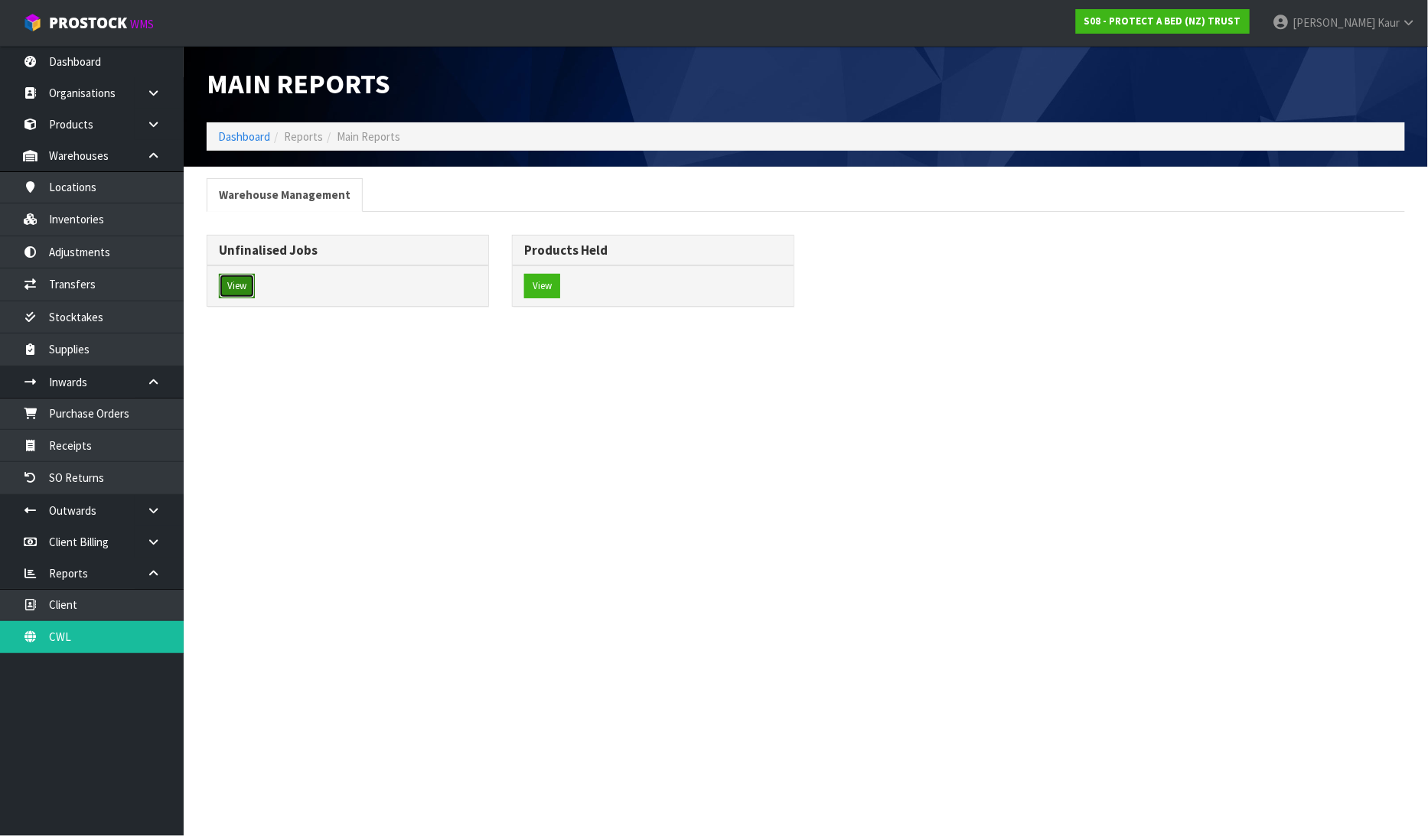
click at [228, 292] on button "View" at bounding box center [237, 286] width 36 height 24
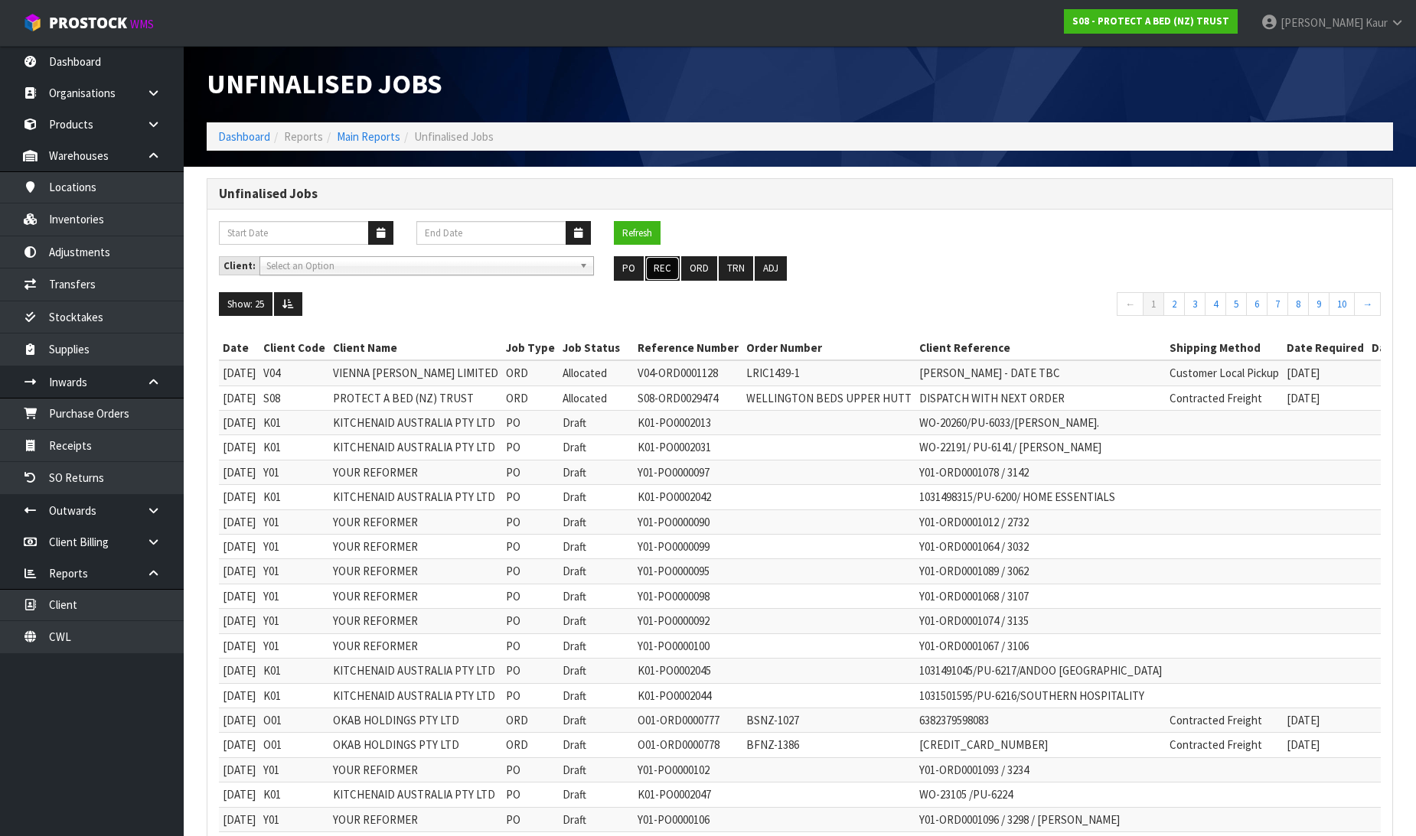
click at [664, 271] on button "REC" at bounding box center [662, 268] width 34 height 24
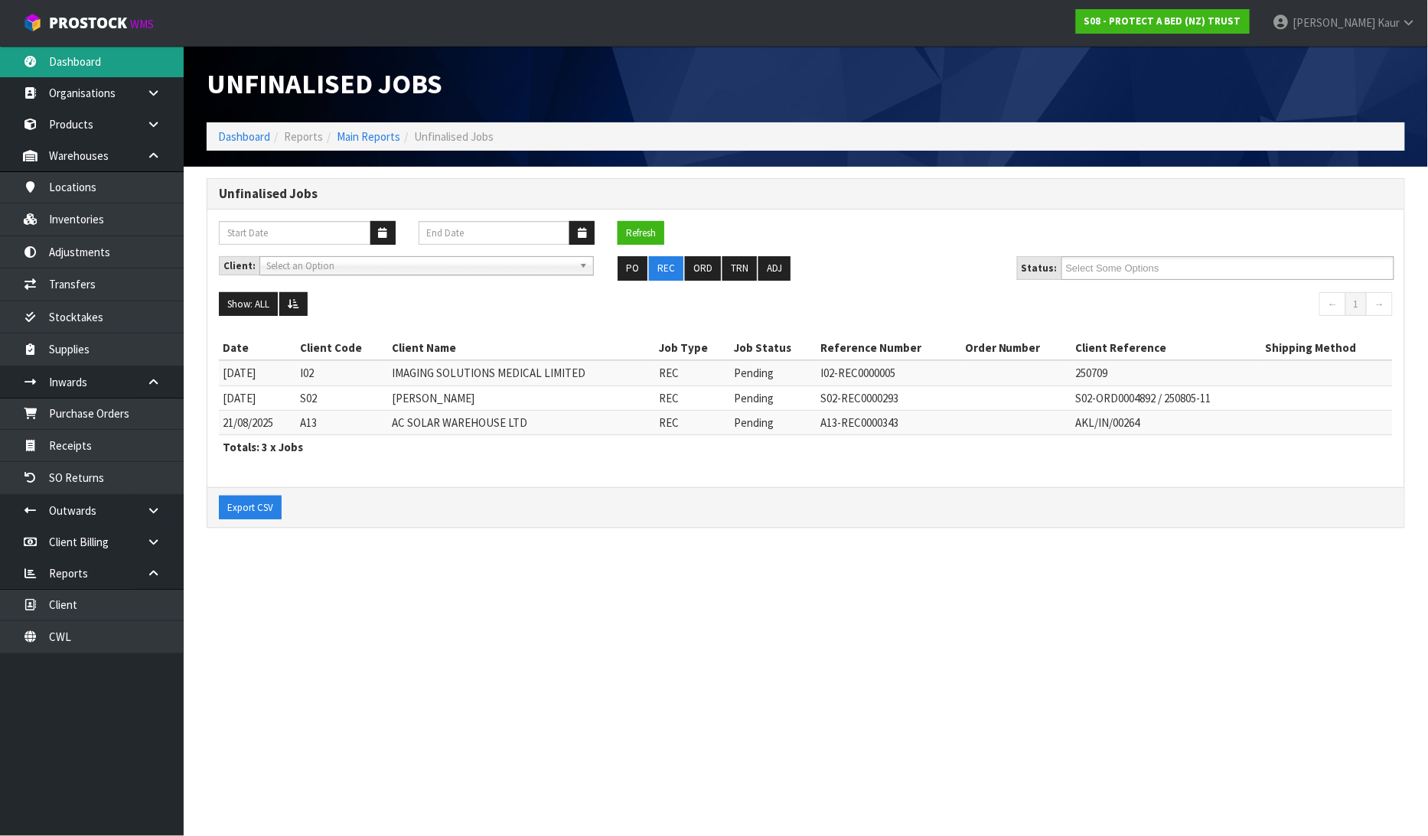
click at [84, 70] on link "Dashboard" at bounding box center [92, 61] width 184 height 31
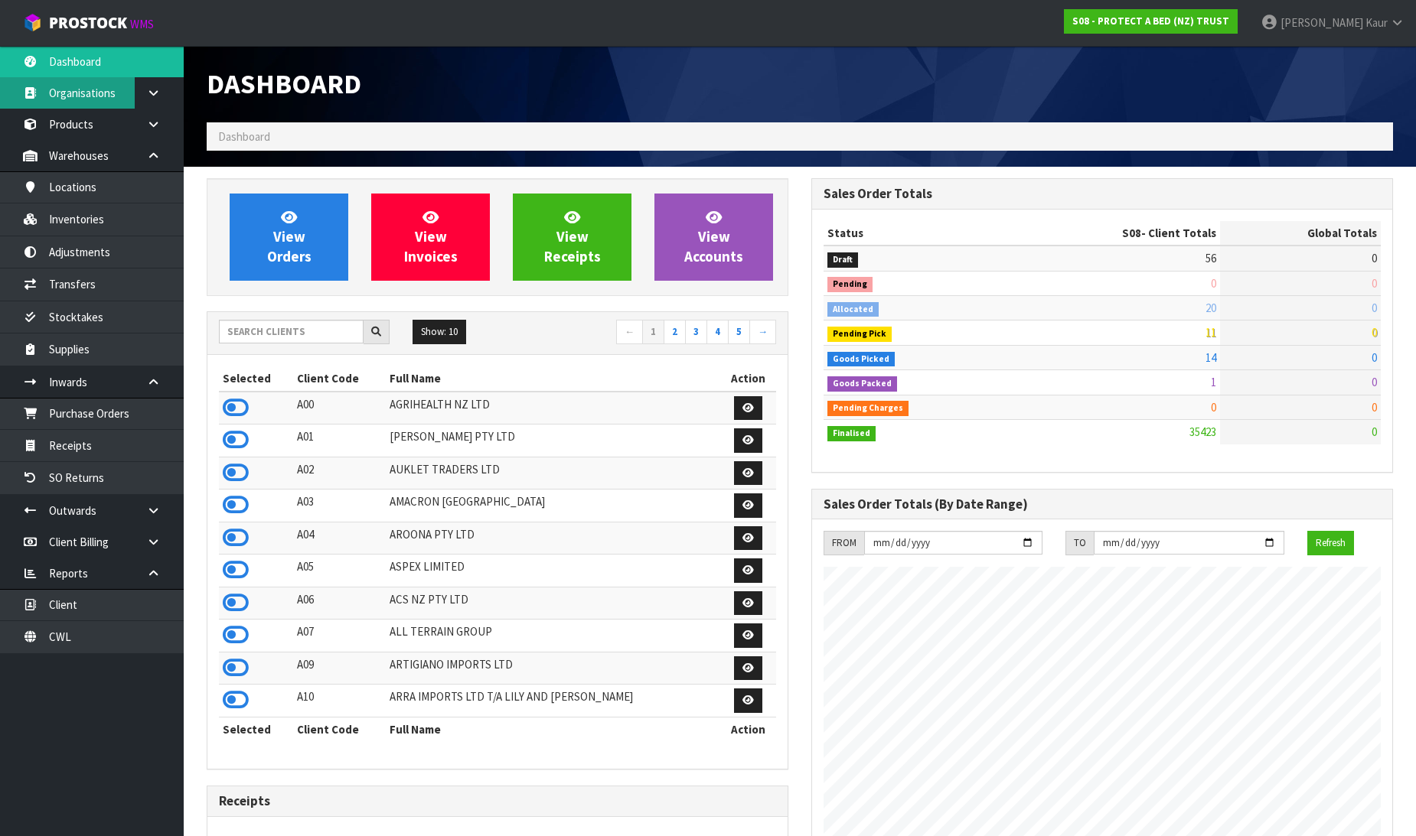
scroll to position [1159, 605]
